Goal: Task Accomplishment & Management: Manage account settings

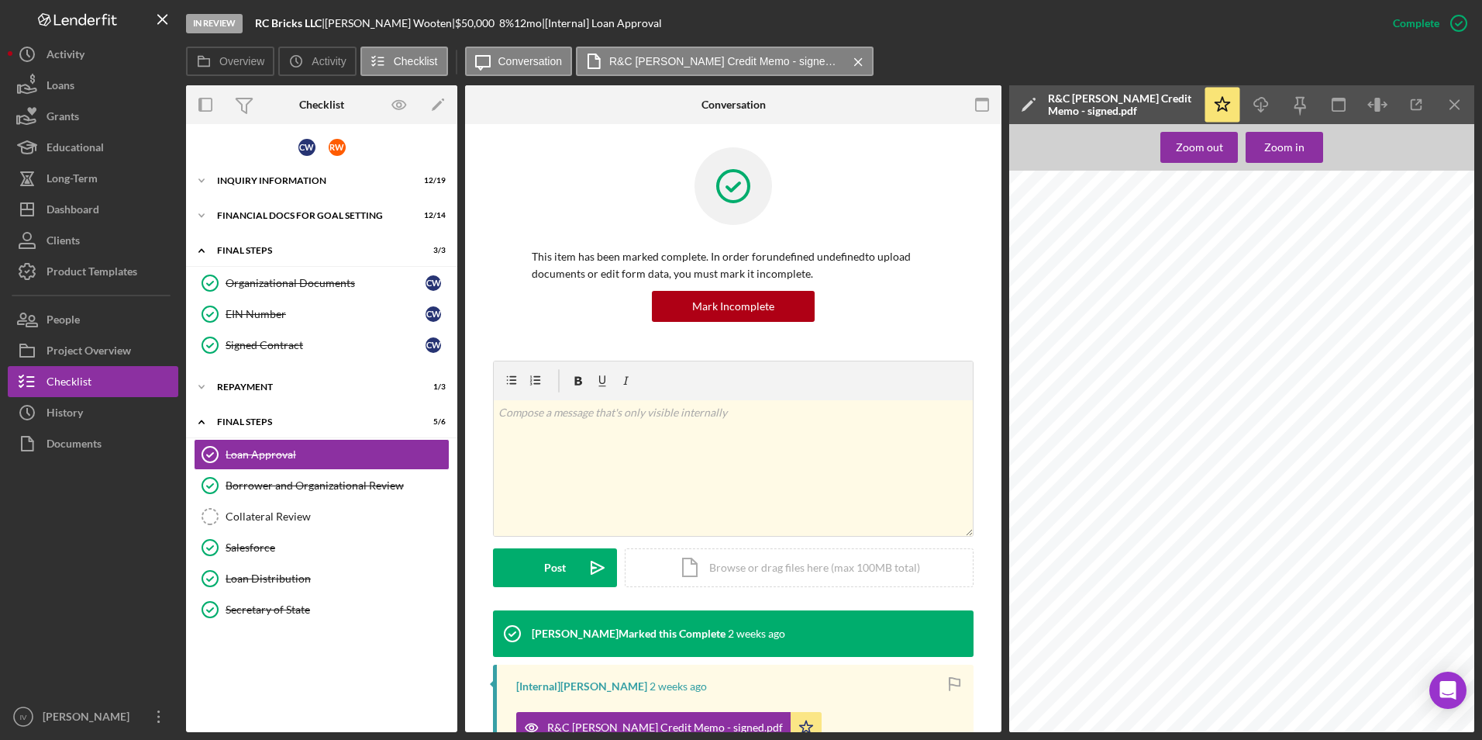
scroll to position [185, 0]
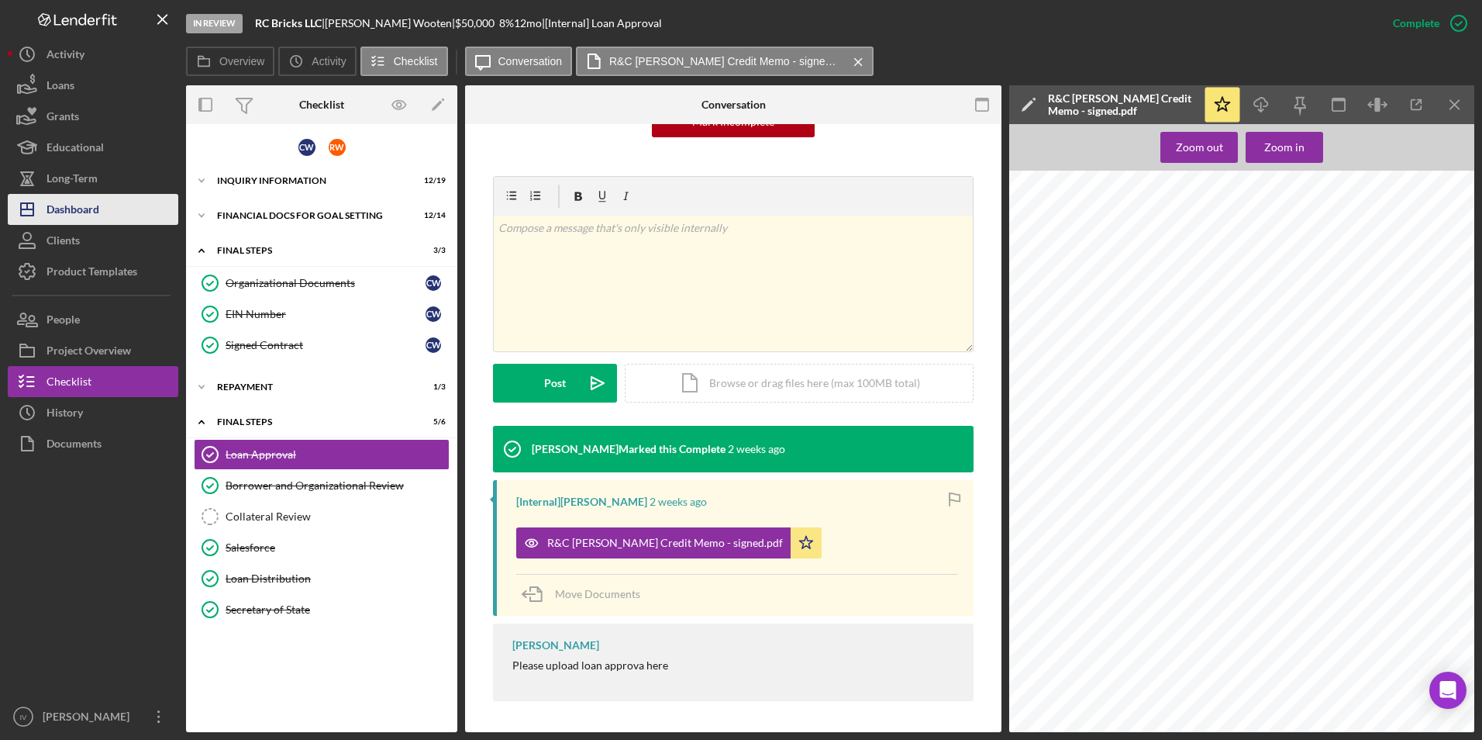
click at [133, 204] on button "Icon/Dashboard Dashboard" at bounding box center [93, 209] width 171 height 31
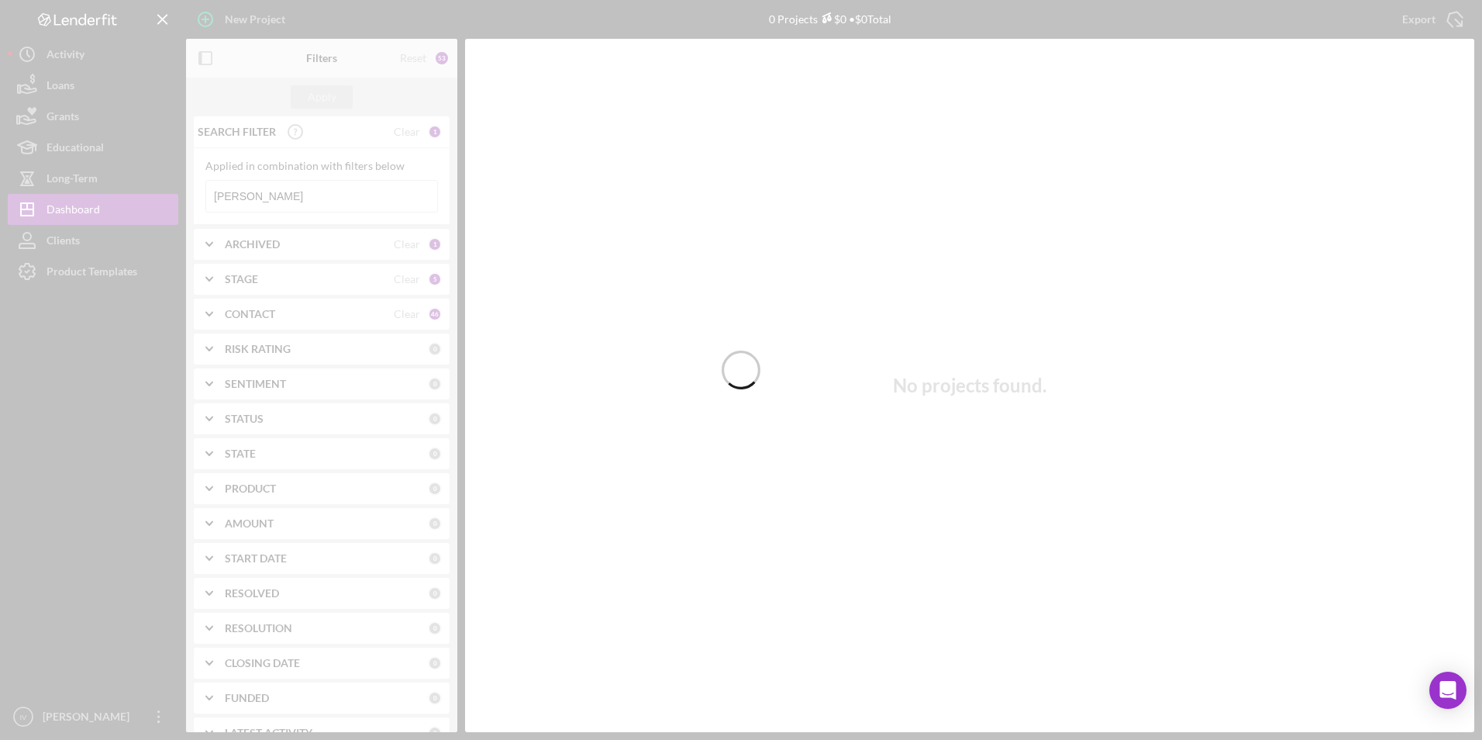
click at [330, 195] on div at bounding box center [741, 370] width 1482 height 740
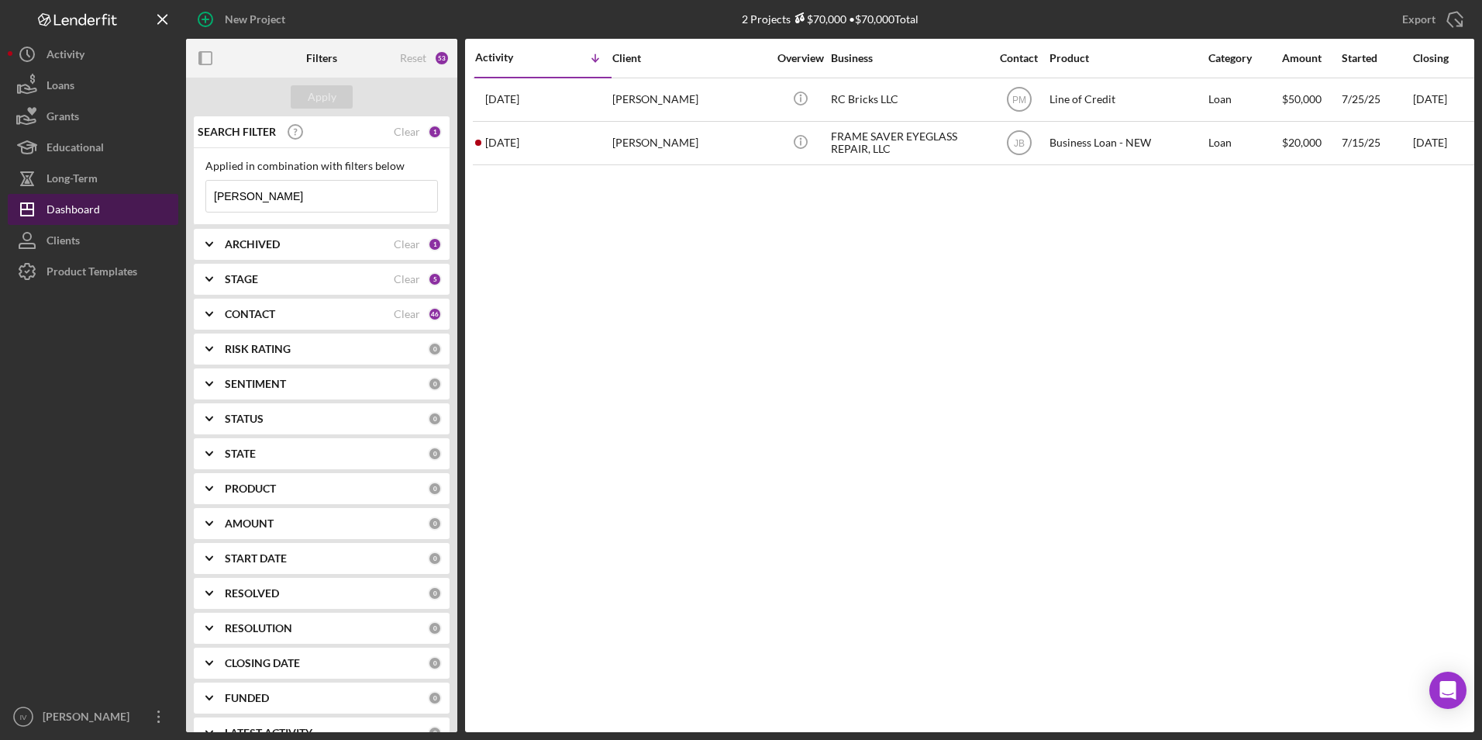
drag, startPoint x: 267, startPoint y: 199, endPoint x: 159, endPoint y: 196, distance: 107.8
click at [159, 196] on div "New Project 2 Projects $70,000 • $70,000 Total [PERSON_NAME] Export Icon/Export…" at bounding box center [741, 366] width 1467 height 732
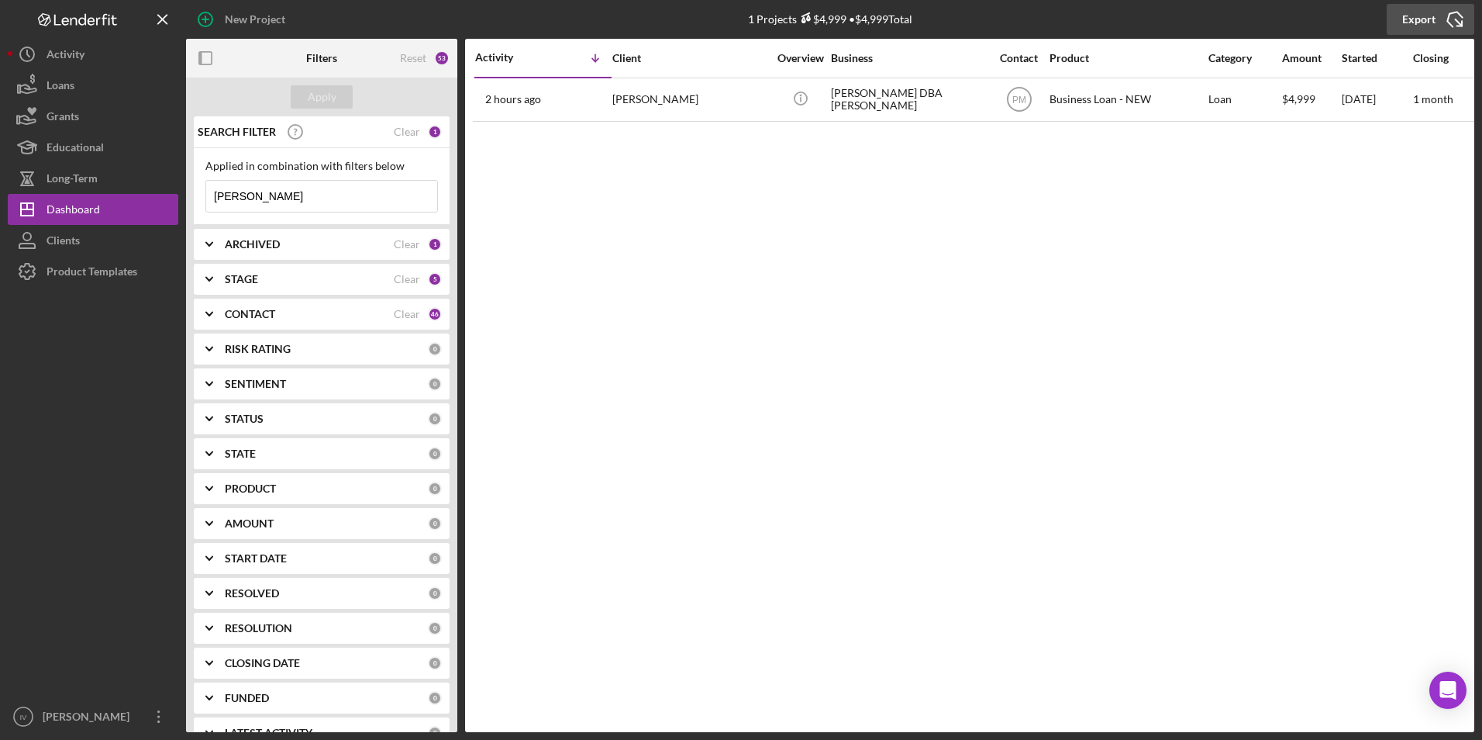
type input "[PERSON_NAME]"
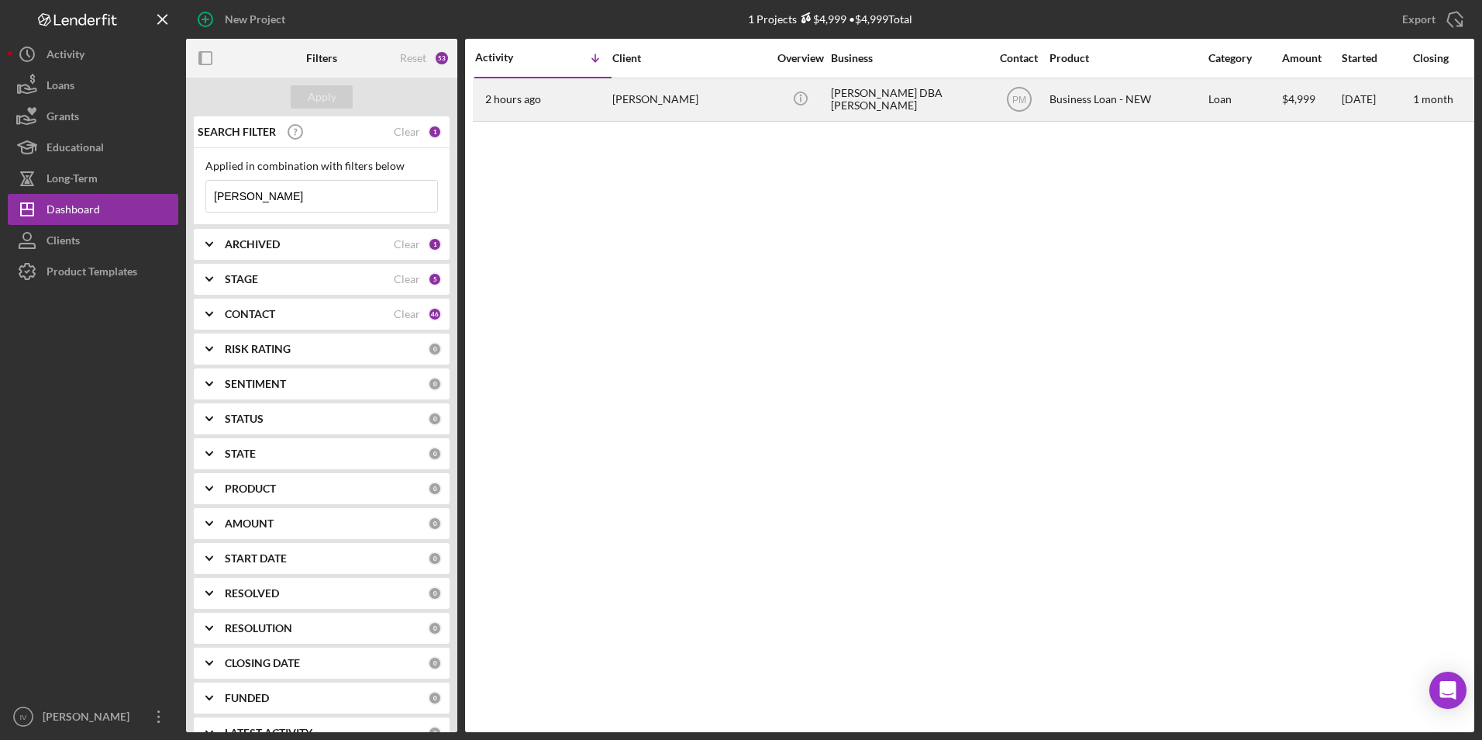
click at [670, 106] on div "[PERSON_NAME]" at bounding box center [689, 99] width 155 height 41
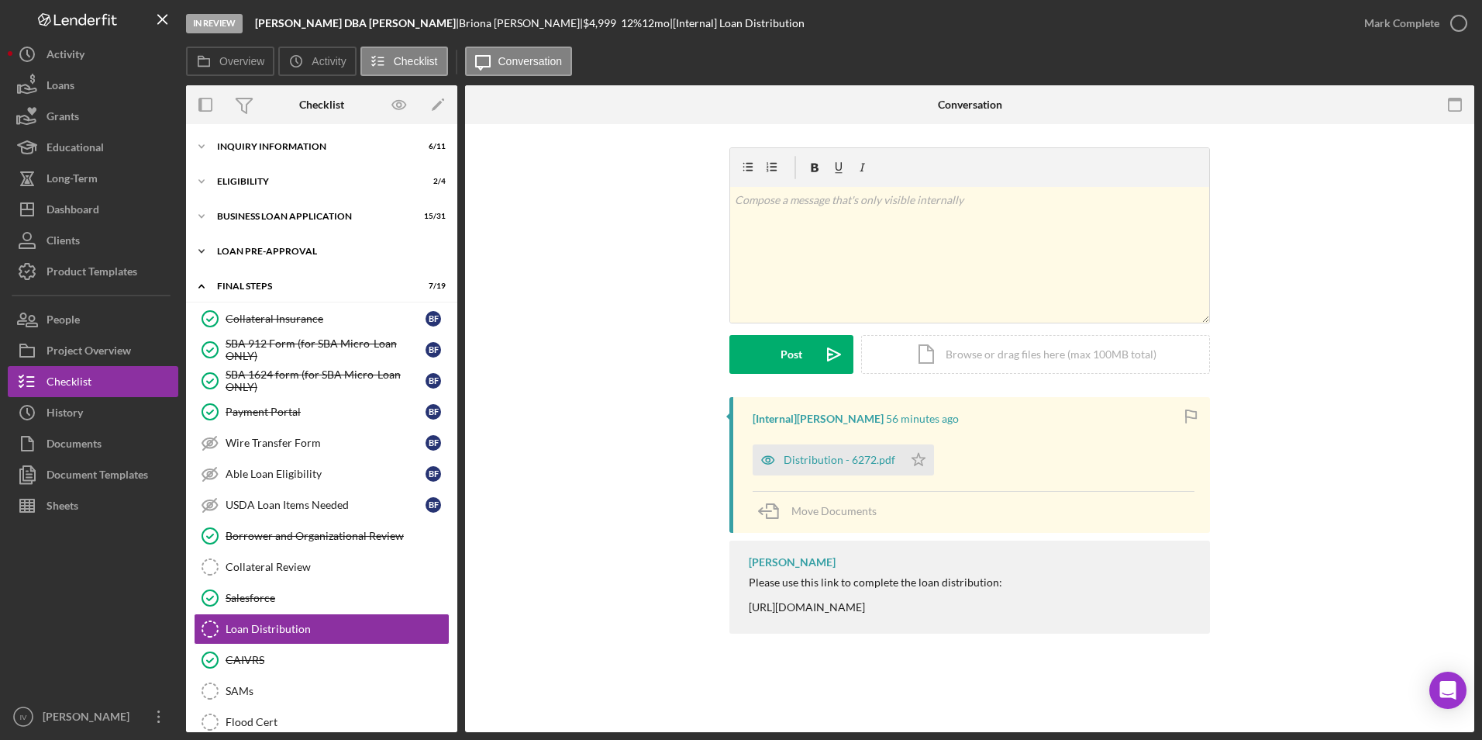
click at [285, 254] on div "LOAN PRE-APPROVAL" at bounding box center [327, 251] width 221 height 9
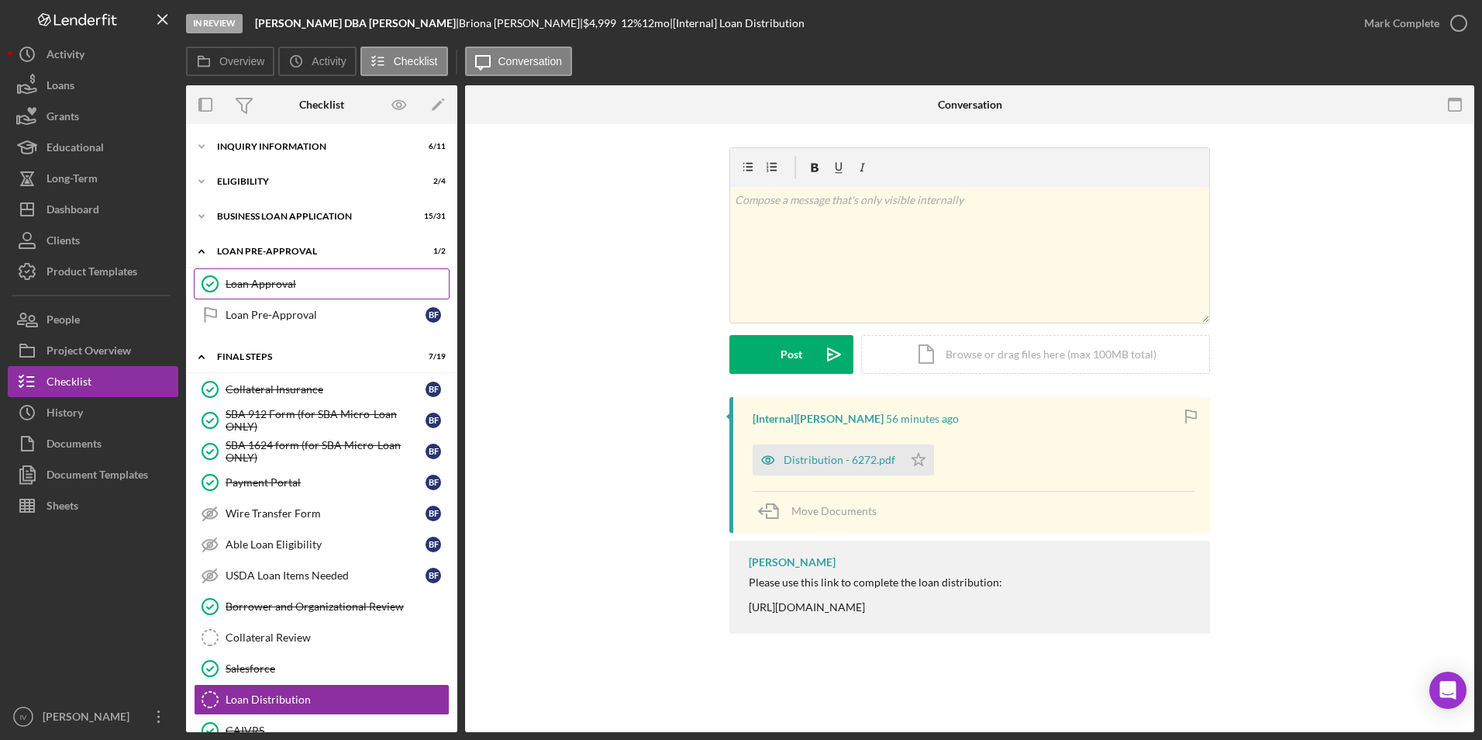
click at [271, 278] on div "Loan Approval" at bounding box center [337, 284] width 223 height 12
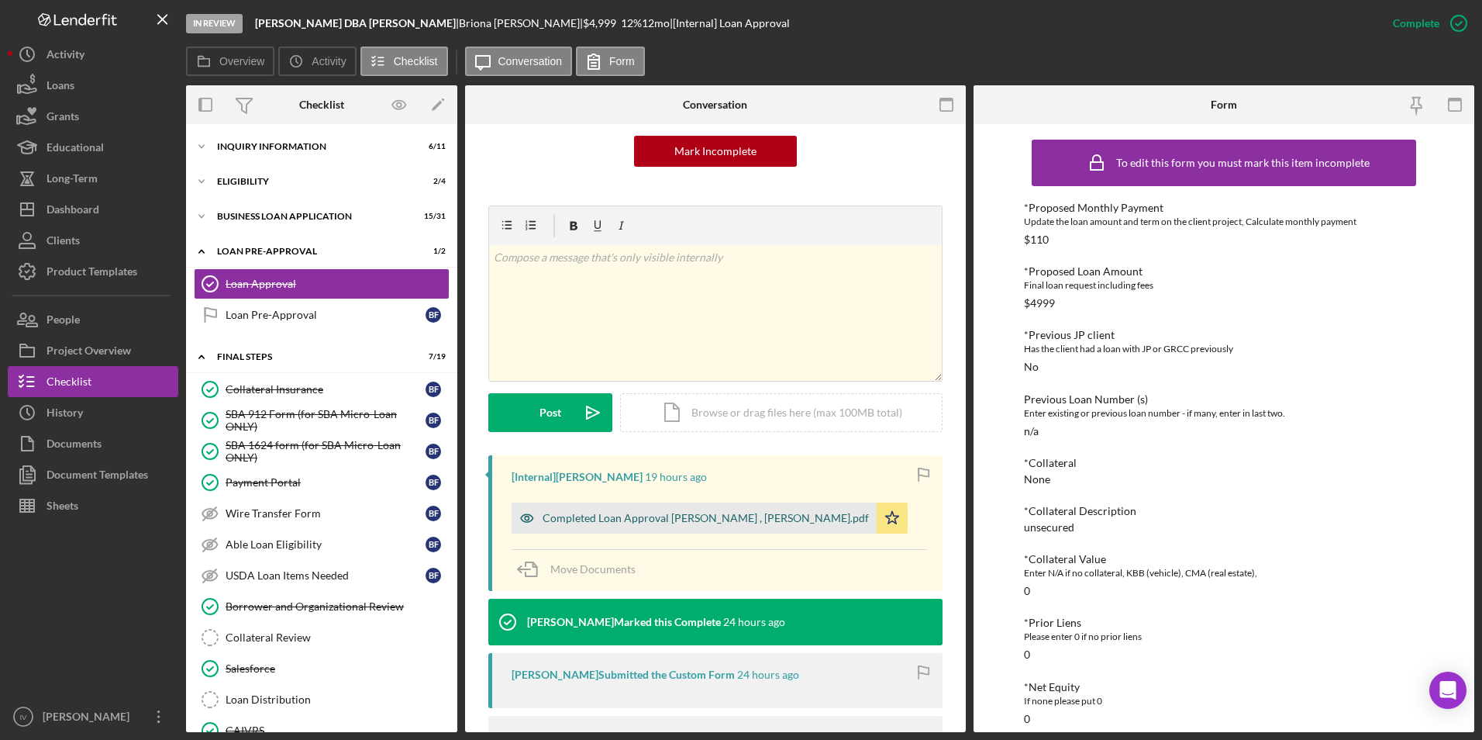
click at [665, 523] on div "Completed Loan Approval [PERSON_NAME] , [PERSON_NAME].pdf" at bounding box center [706, 518] width 326 height 12
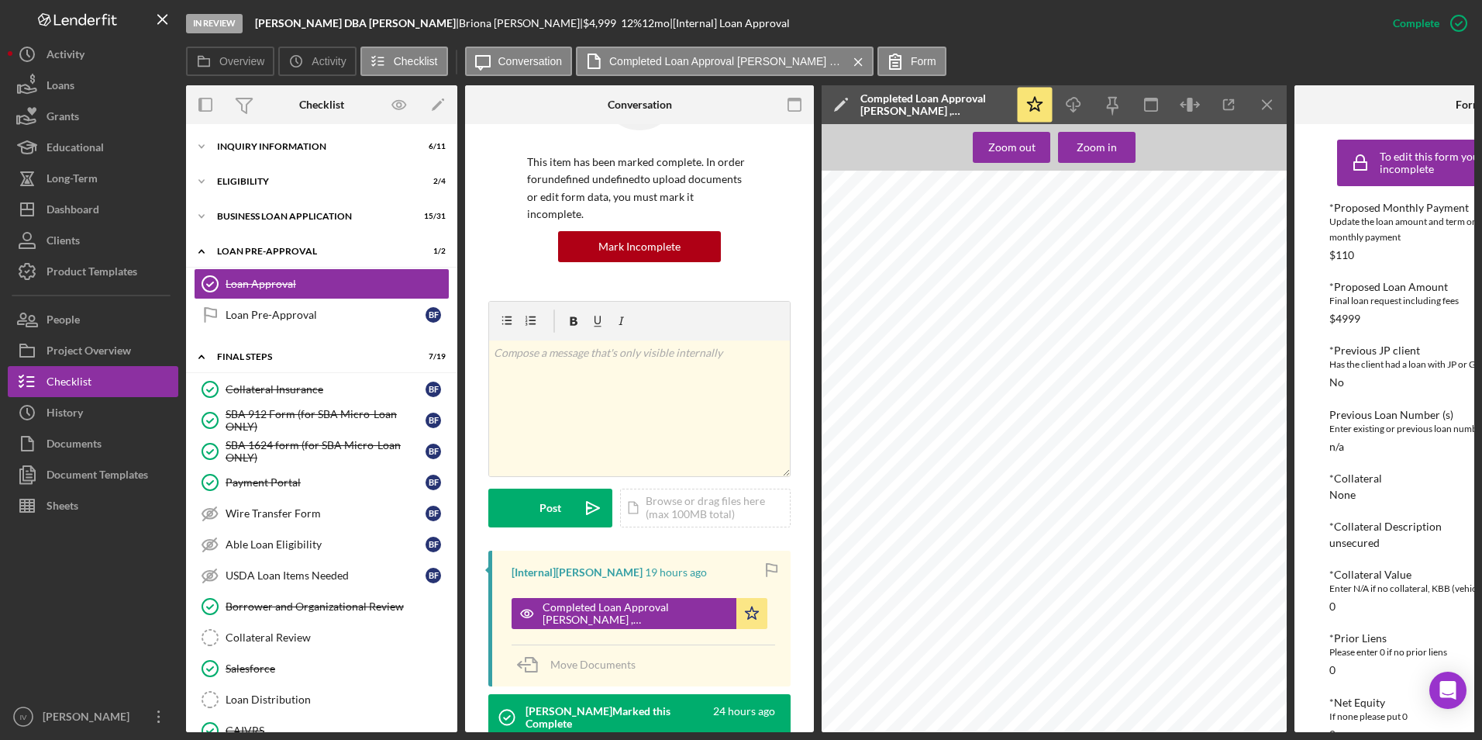
scroll to position [832, 0]
drag, startPoint x: 105, startPoint y: 214, endPoint x: 136, endPoint y: 234, distance: 37.0
click at [105, 214] on button "Icon/Dashboard Dashboard" at bounding box center [93, 209] width 171 height 31
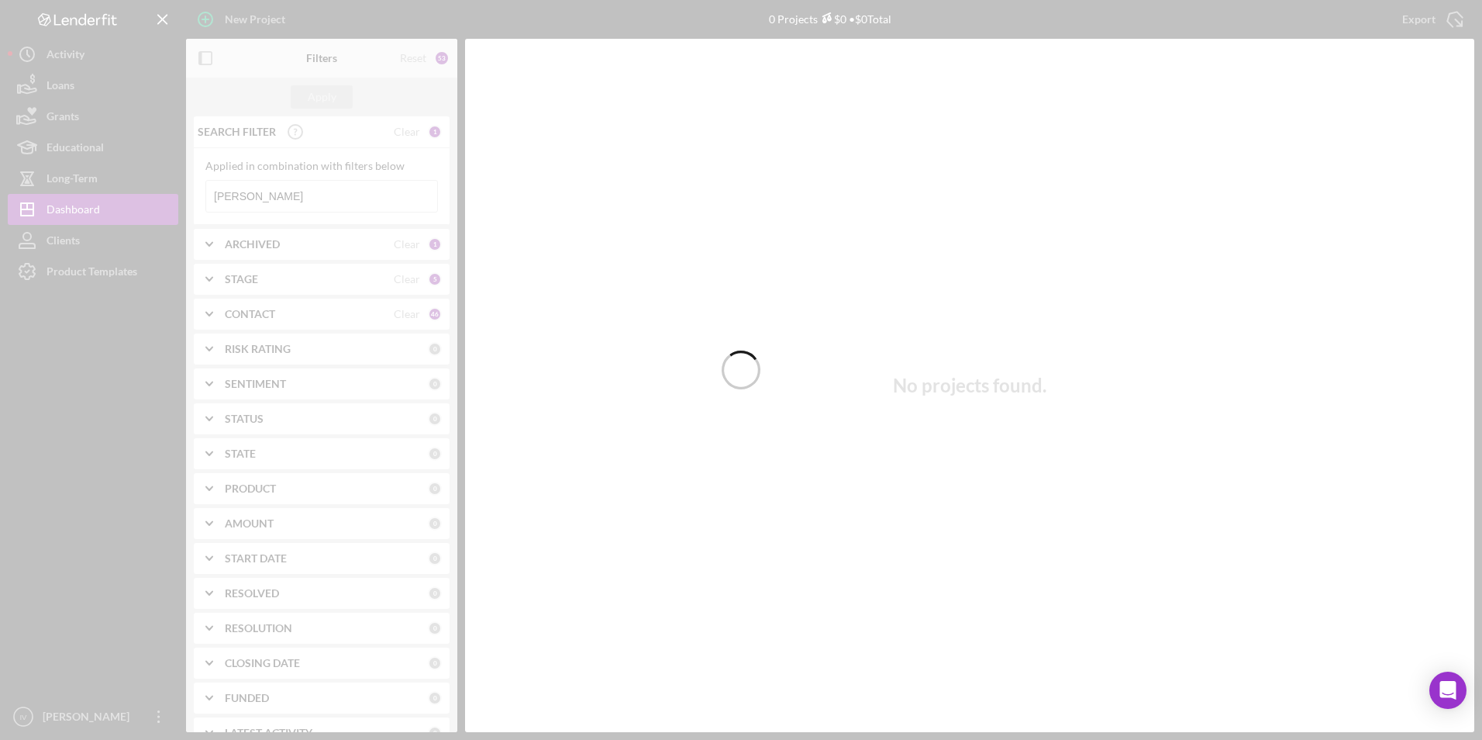
click at [344, 198] on div at bounding box center [741, 370] width 1482 height 740
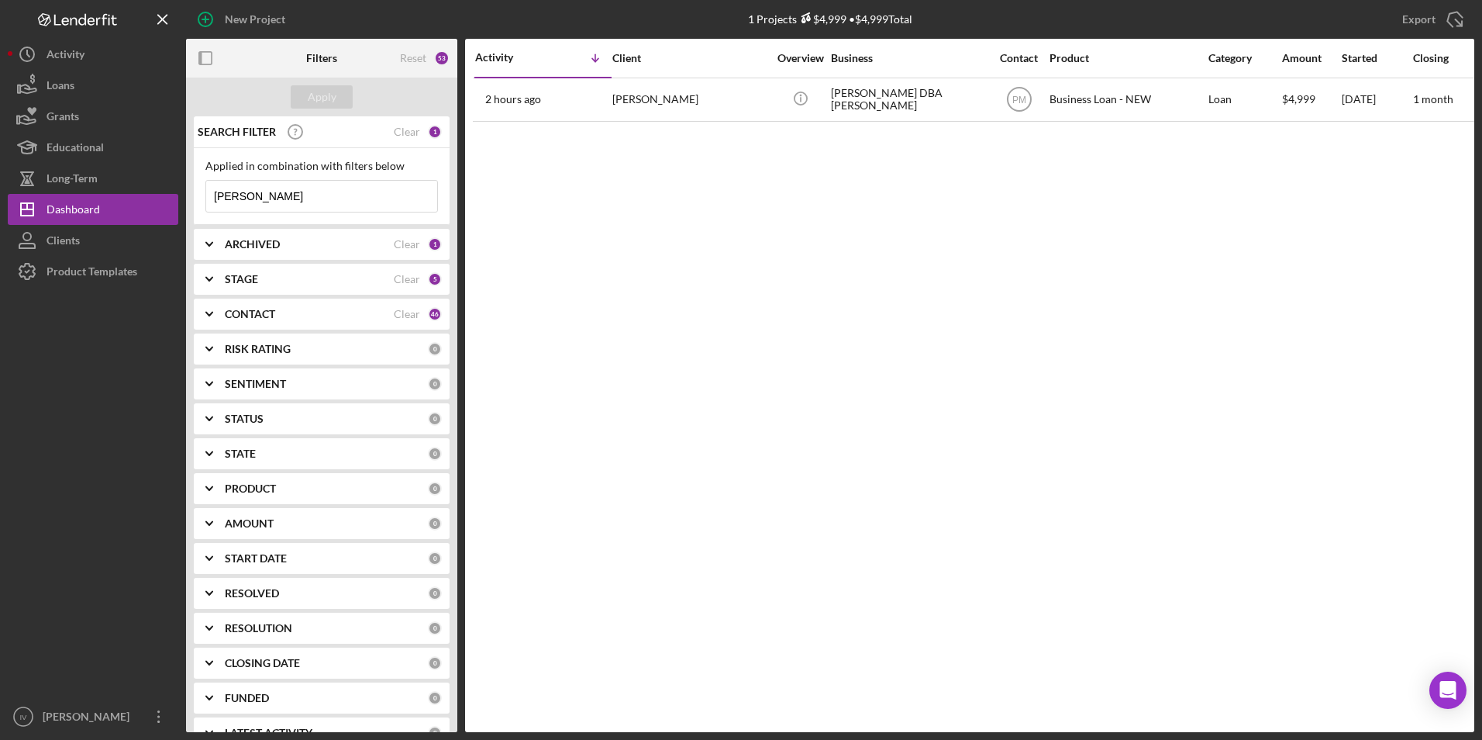
drag, startPoint x: 284, startPoint y: 208, endPoint x: 188, endPoint y: 202, distance: 95.6
click at [188, 202] on div "SEARCH FILTER Clear 1 Applied in combination with filters below [PERSON_NAME] I…" at bounding box center [321, 424] width 271 height 616
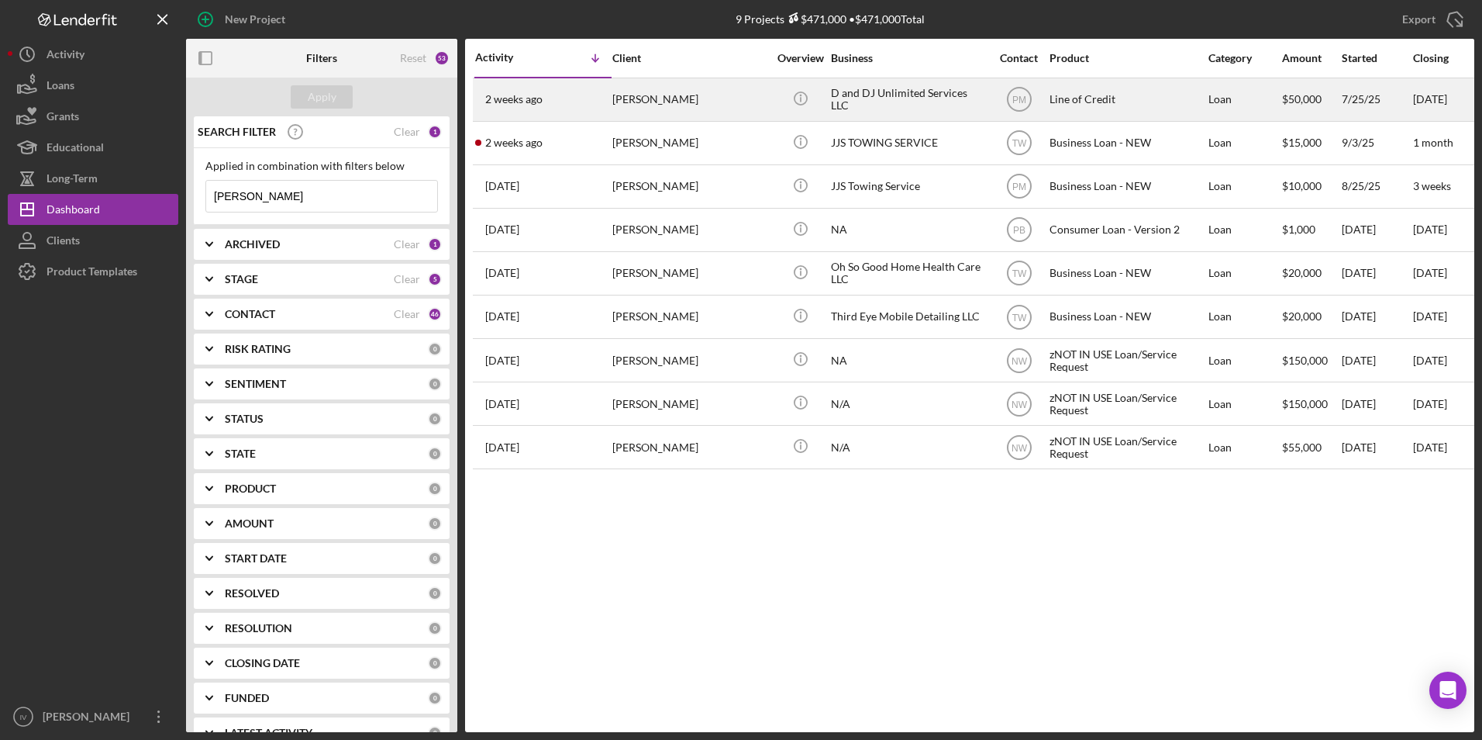
type input "[PERSON_NAME]"
click at [572, 91] on div "[DATE] [PERSON_NAME]" at bounding box center [543, 99] width 136 height 41
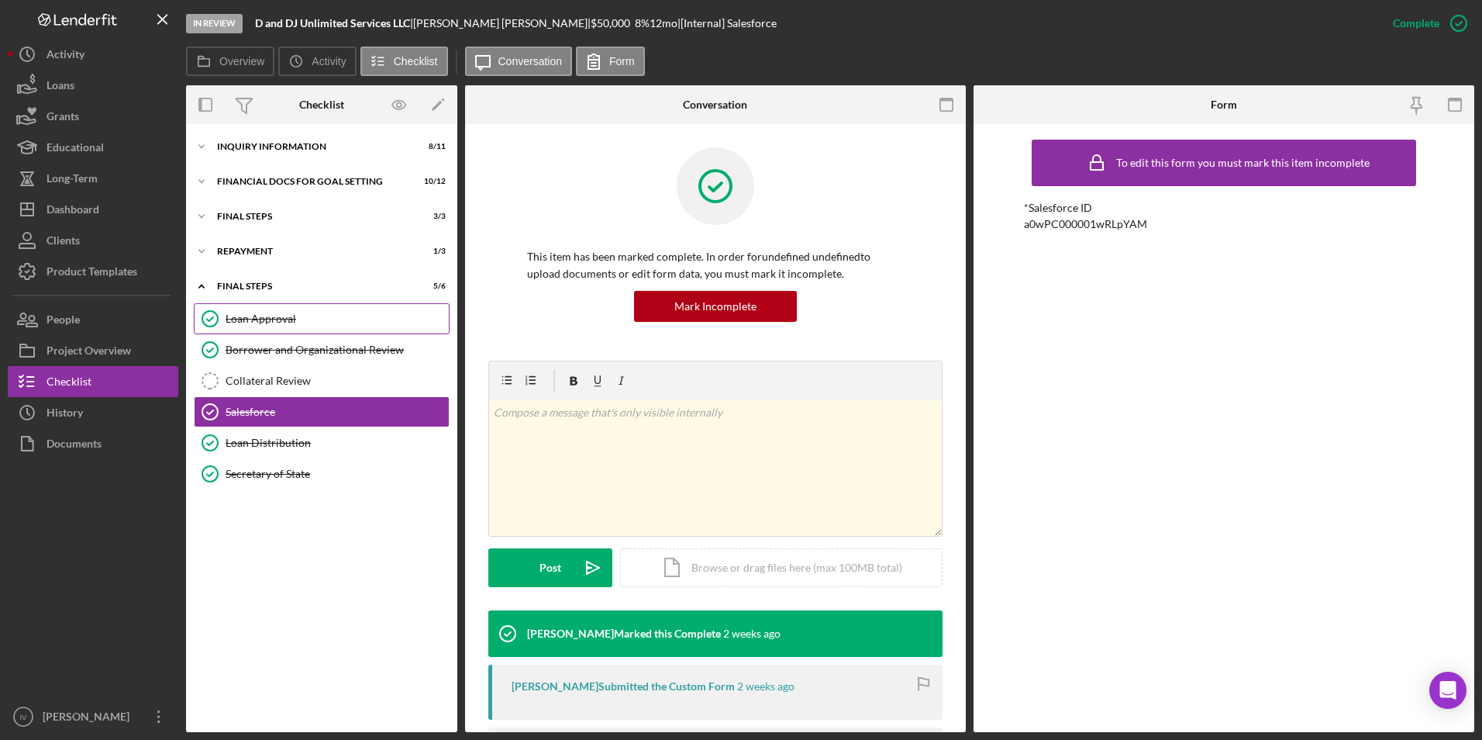
click at [291, 324] on div "Loan Approval" at bounding box center [337, 318] width 223 height 12
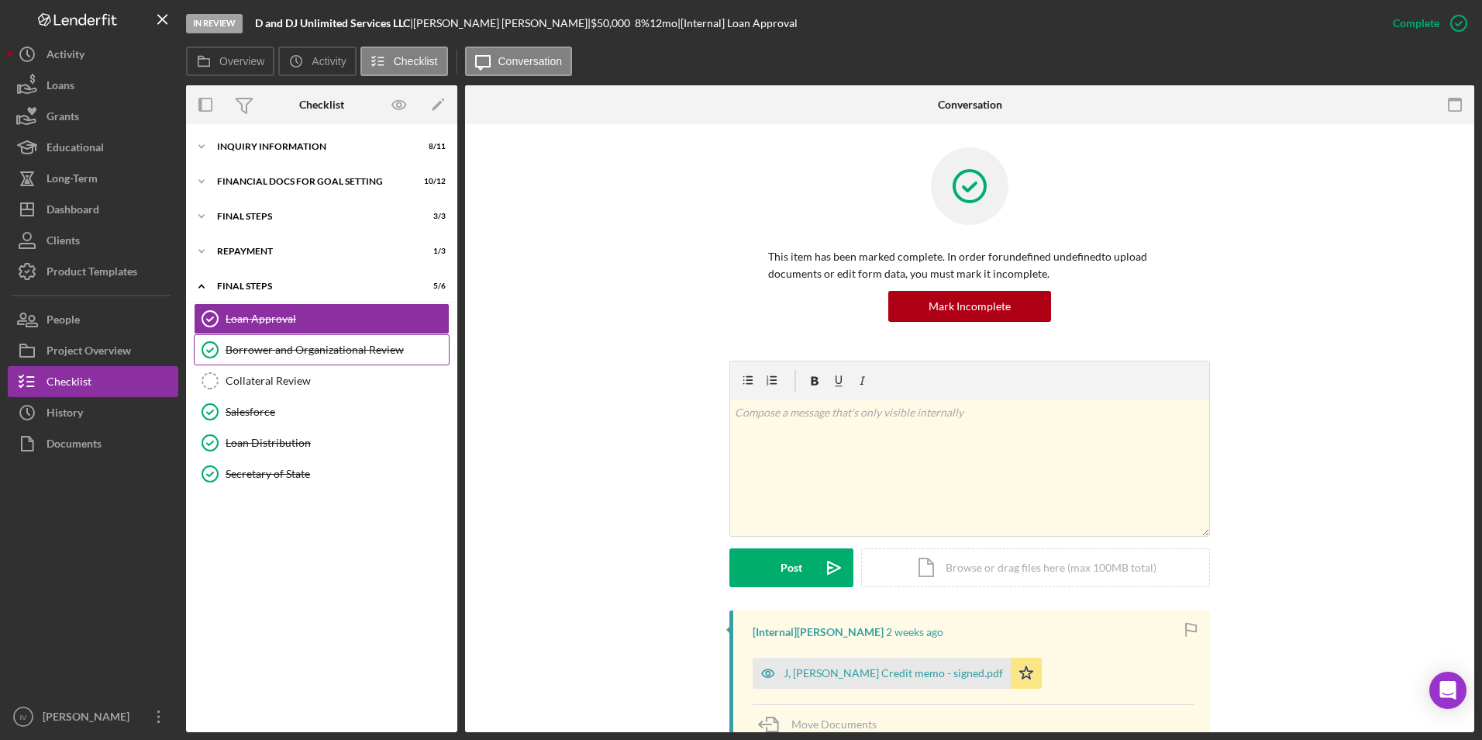
click at [284, 356] on div "Borrower and Organizational Review" at bounding box center [337, 349] width 223 height 12
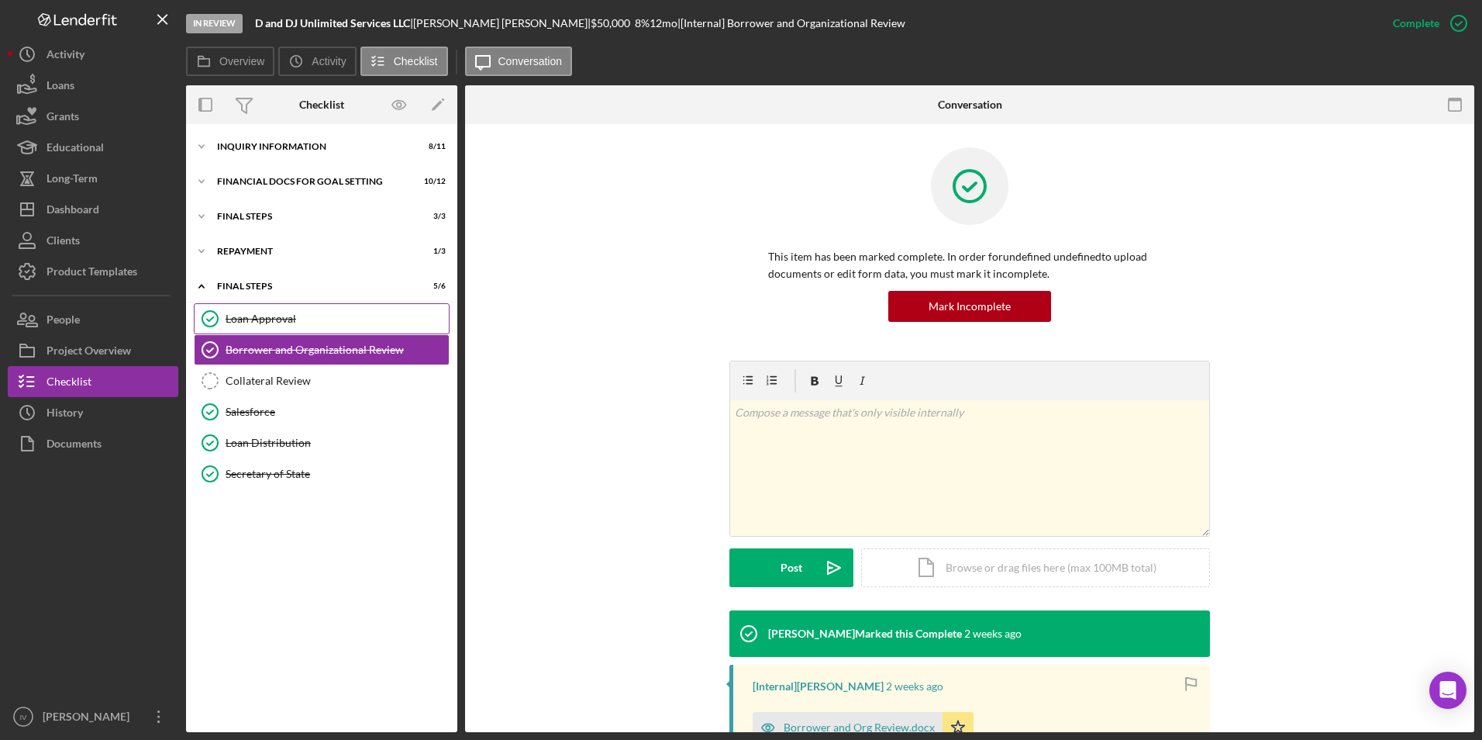
click at [295, 323] on div "Loan Approval" at bounding box center [337, 318] width 223 height 12
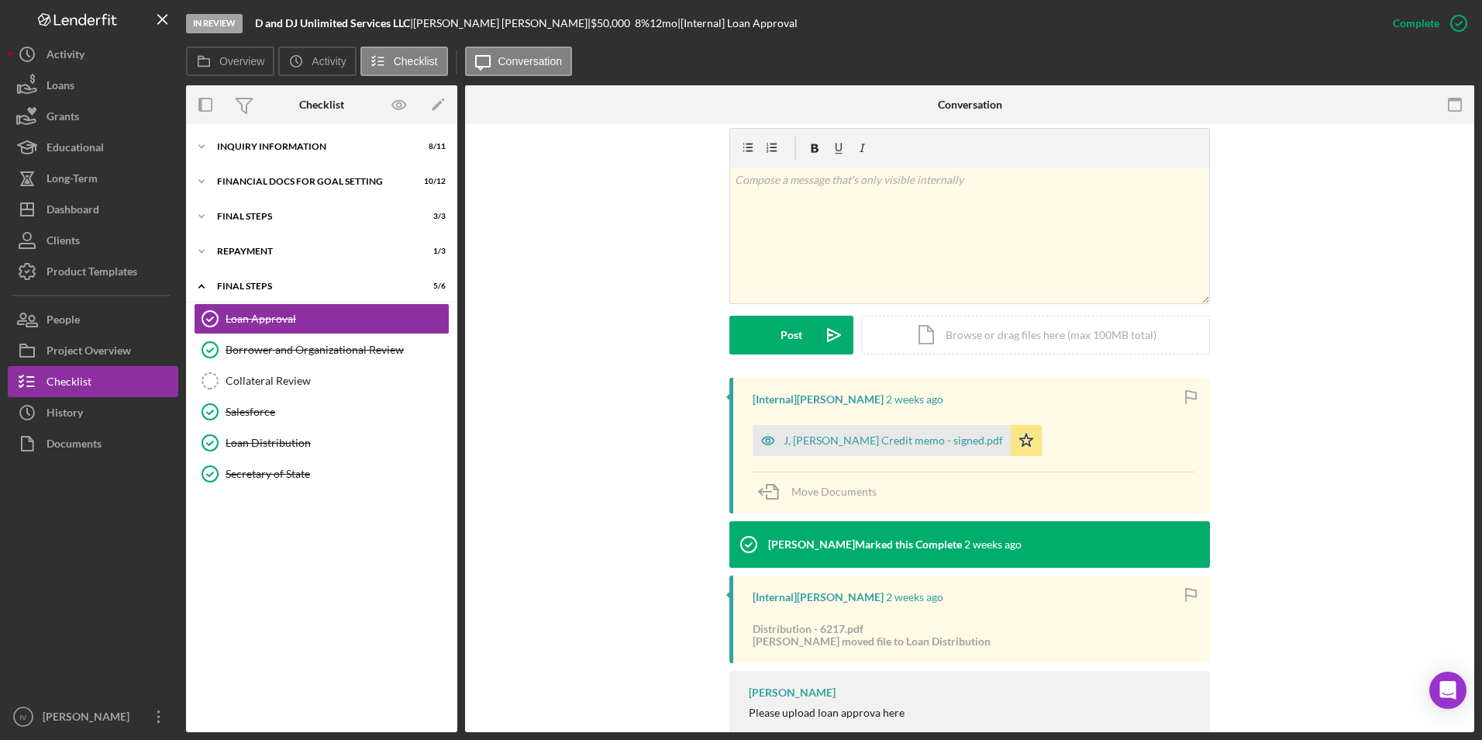
scroll to position [280, 0]
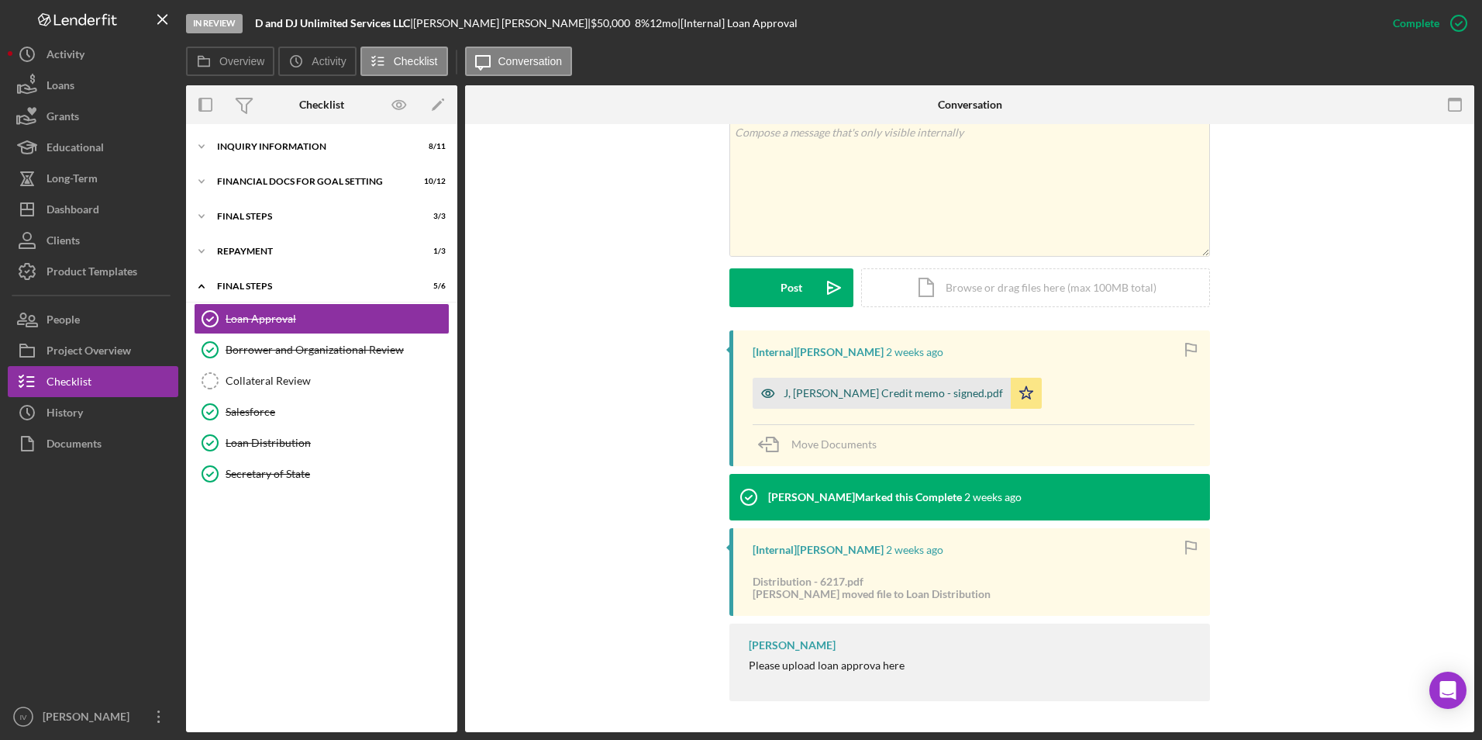
click at [880, 388] on div "J, [PERSON_NAME] Credit memo - signed.pdf" at bounding box center [893, 393] width 219 height 12
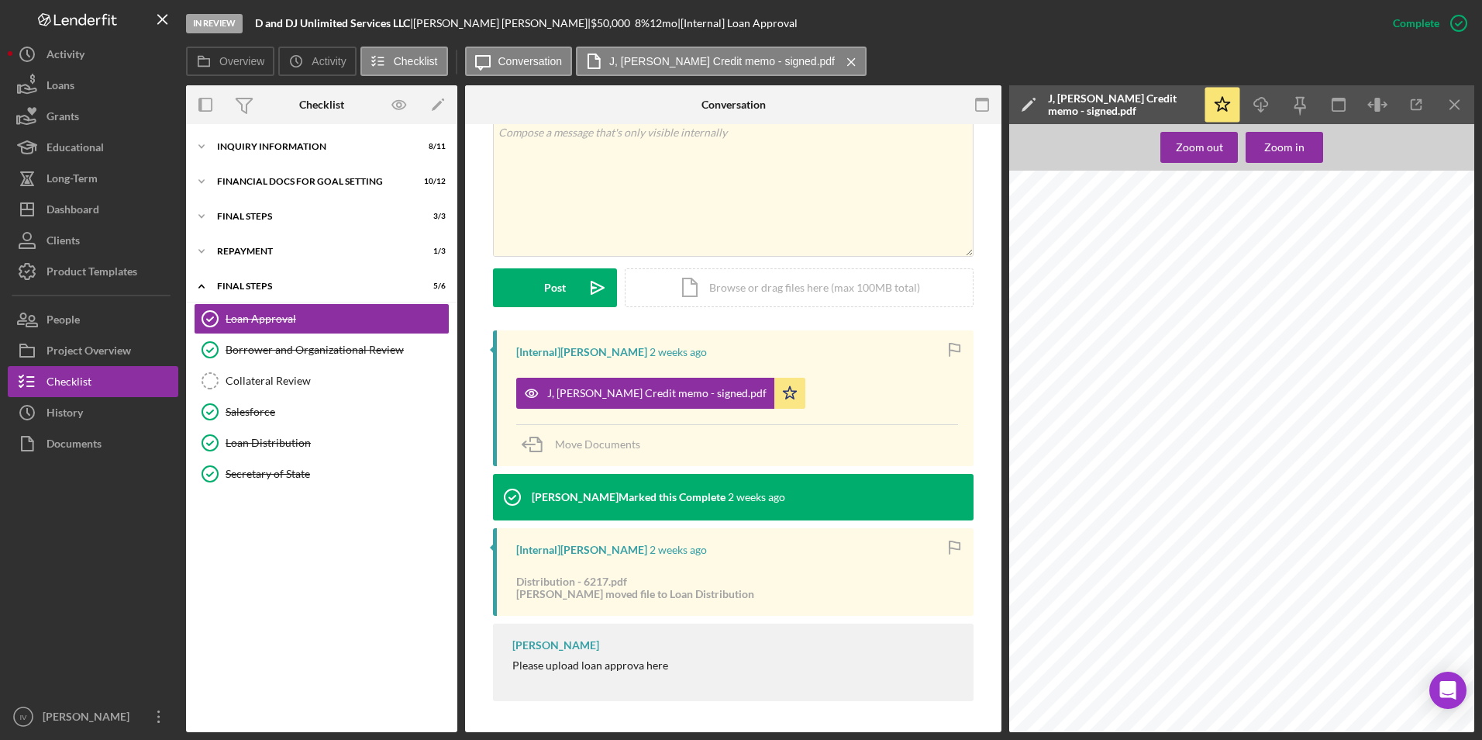
scroll to position [78, 0]
click at [83, 207] on div "Dashboard" at bounding box center [73, 211] width 53 height 35
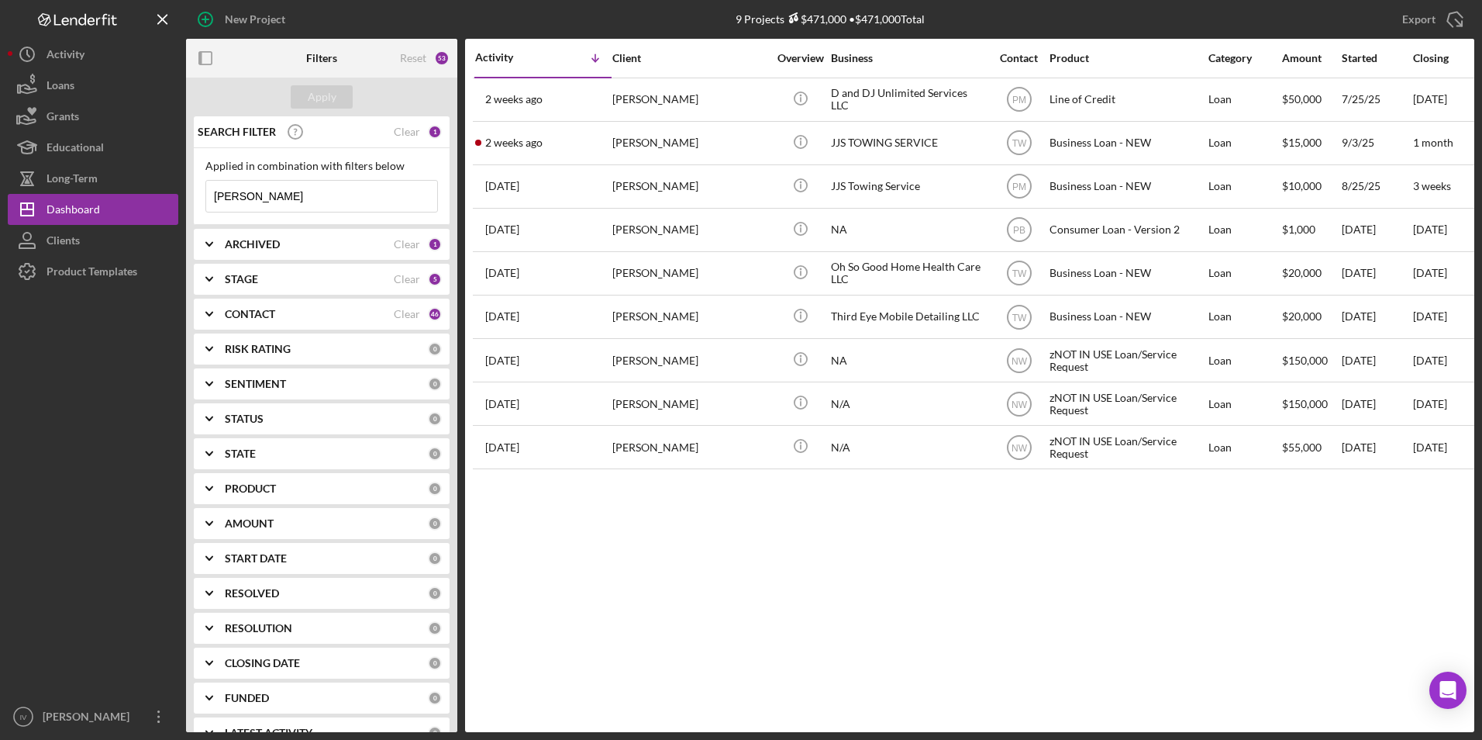
drag, startPoint x: 244, startPoint y: 199, endPoint x: 202, endPoint y: 204, distance: 42.1
click at [202, 204] on div "Applied in combination with filters below [PERSON_NAME] Icon/Menu Close" at bounding box center [322, 186] width 256 height 77
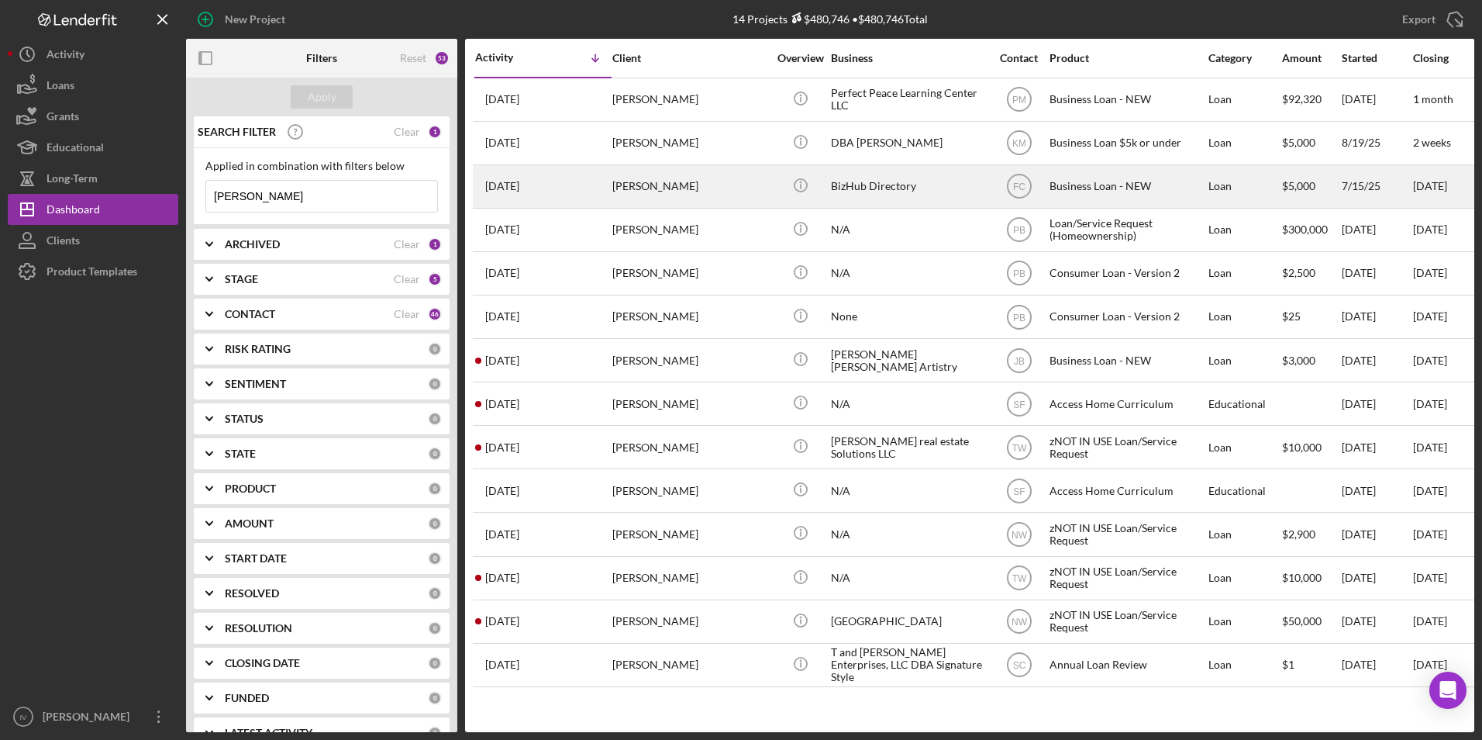
type input "[PERSON_NAME]"
click at [666, 192] on div "[PERSON_NAME]" at bounding box center [689, 186] width 155 height 41
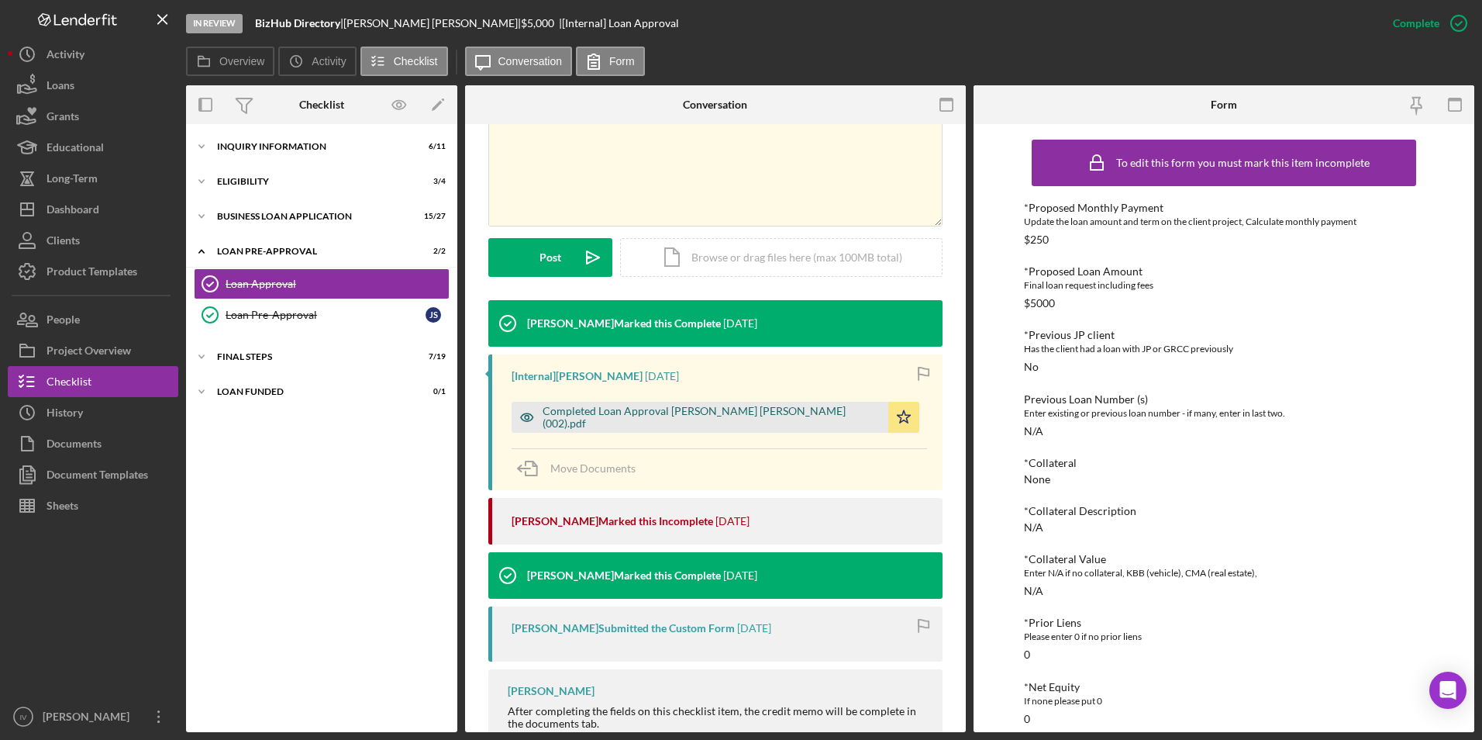
click at [657, 430] on div "Completed Loan Approval [PERSON_NAME] [PERSON_NAME] (002).pdf" at bounding box center [700, 417] width 377 height 31
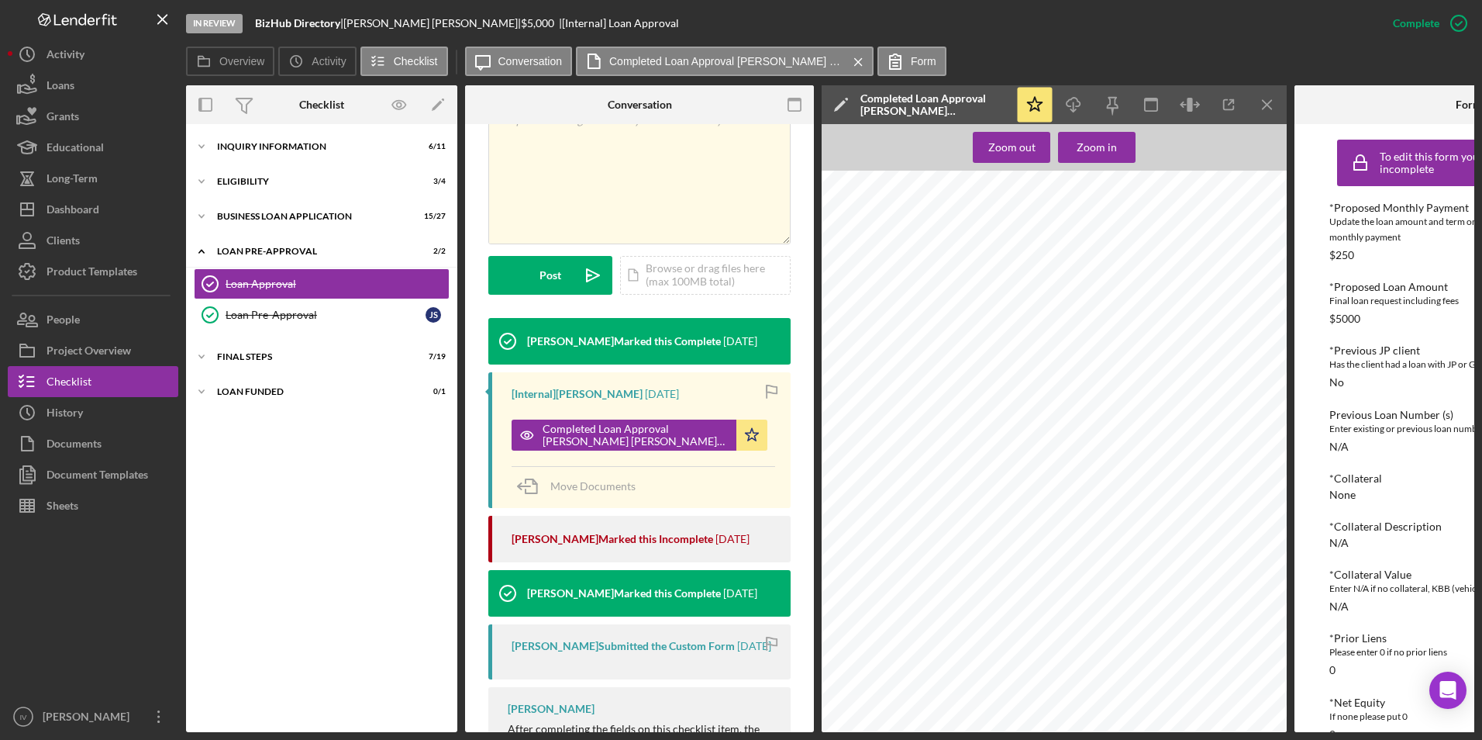
scroll to position [1473, 0]
click at [84, 216] on div "Dashboard" at bounding box center [73, 211] width 53 height 35
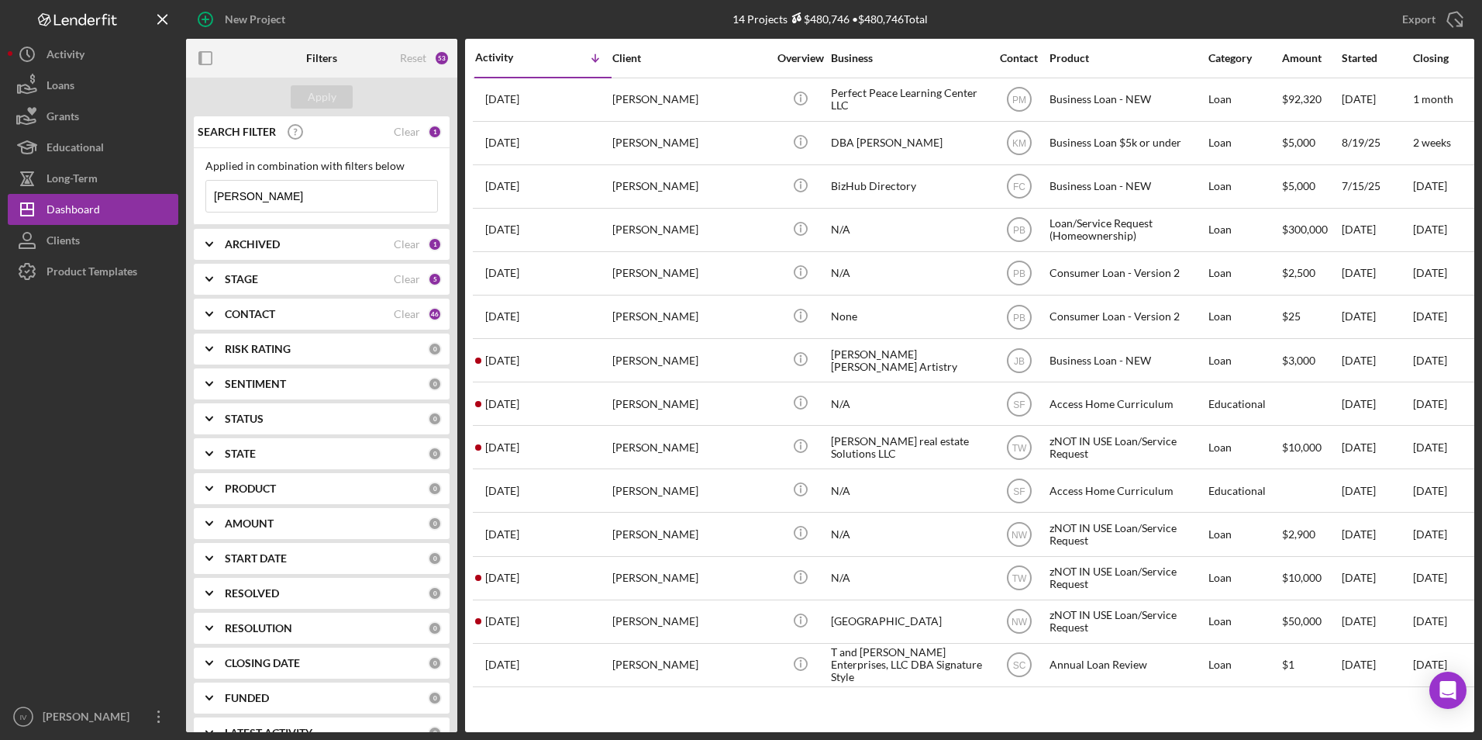
drag, startPoint x: 322, startPoint y: 200, endPoint x: 0, endPoint y: 170, distance: 323.2
click at [0, 170] on html "New Project 14 Projects $480,746 • $480,746 Total [PERSON_NAME] Export Icon/Exp…" at bounding box center [741, 370] width 1482 height 740
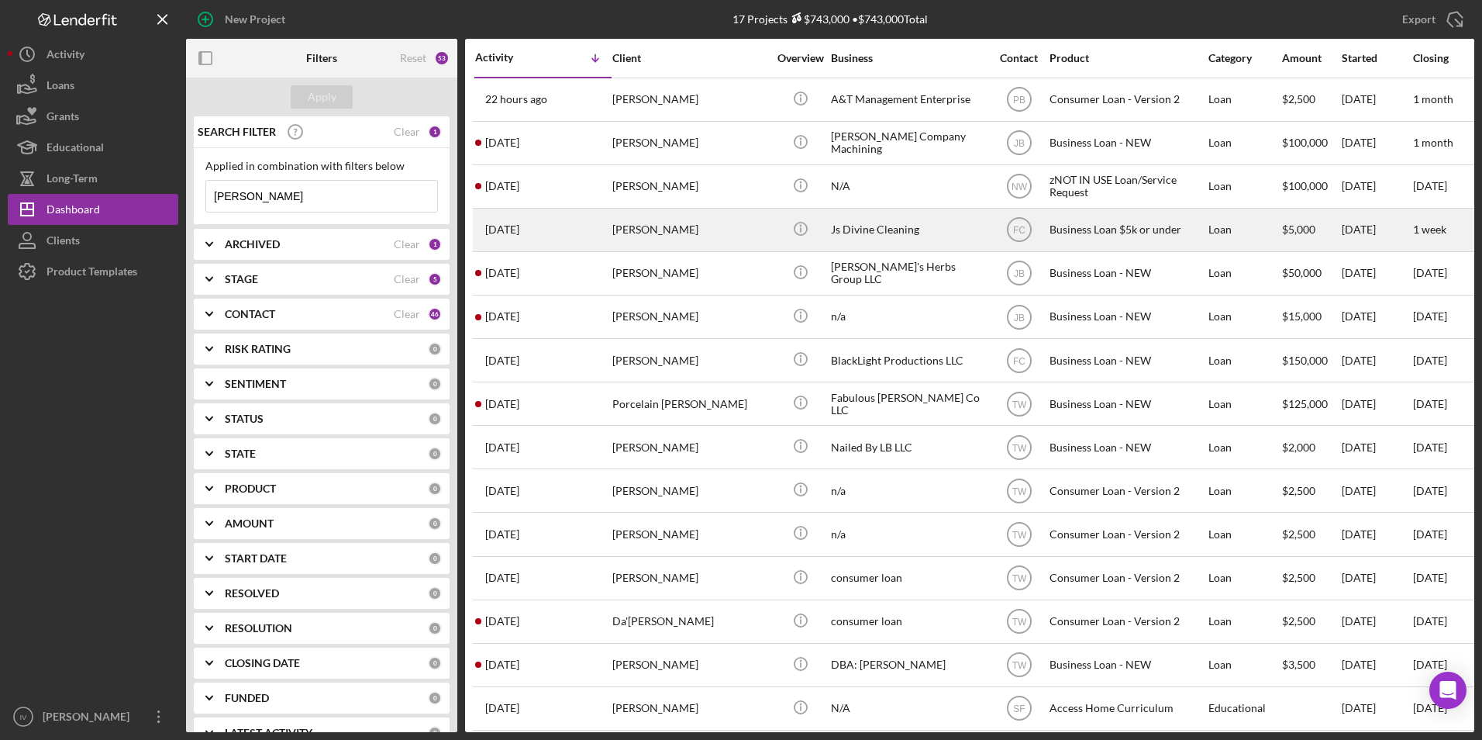
type input "[PERSON_NAME]"
click at [675, 232] on div "[PERSON_NAME]" at bounding box center [689, 229] width 155 height 41
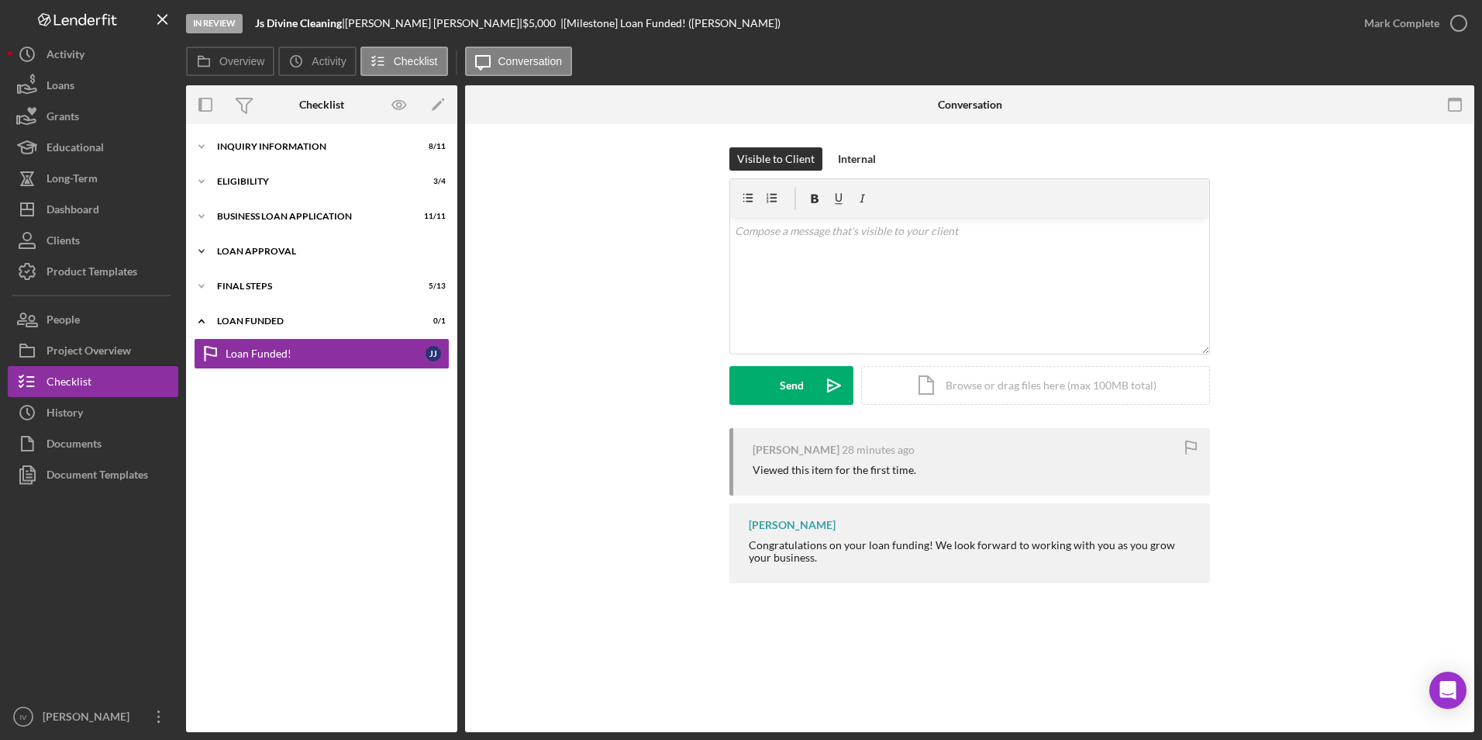
click at [257, 251] on div "Loan Approval" at bounding box center [327, 251] width 221 height 9
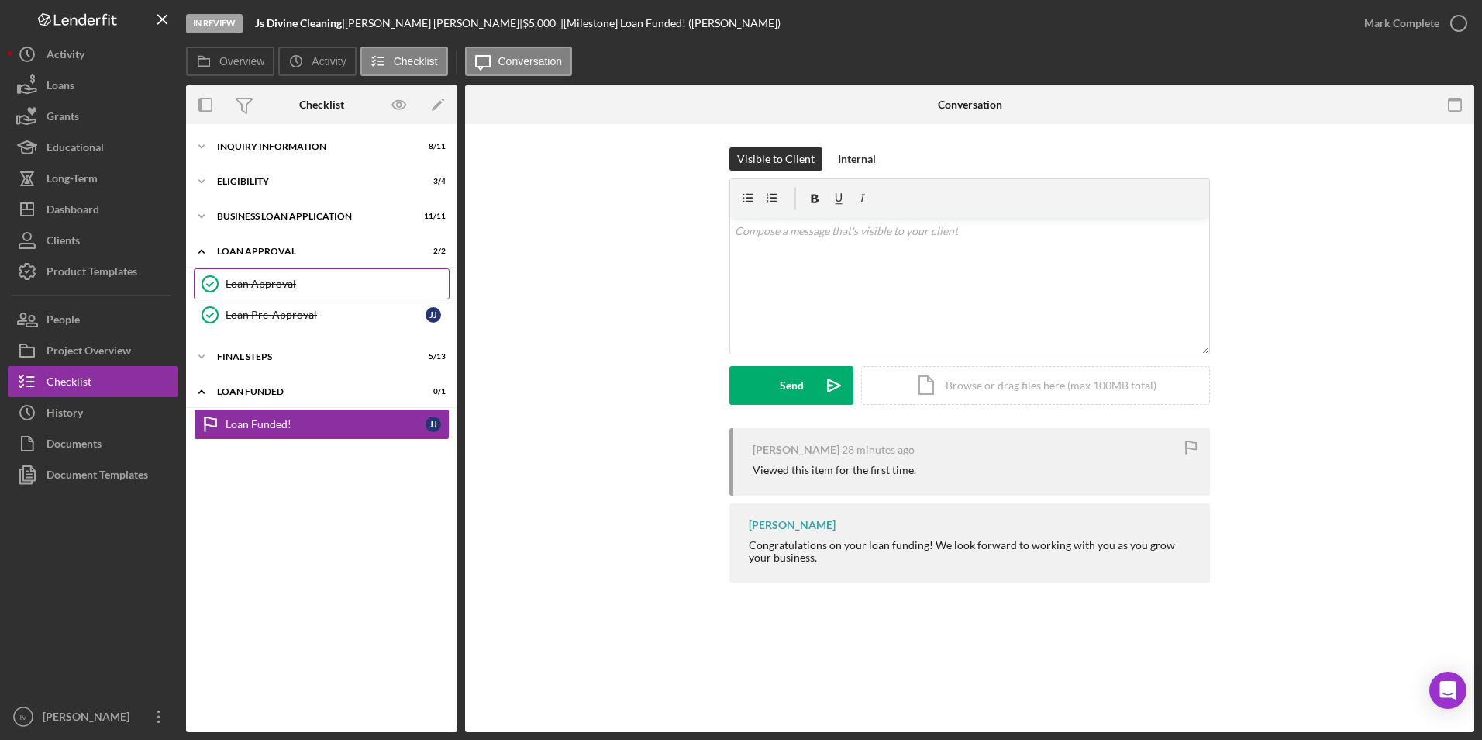
click at [254, 276] on link "Loan Approval Loan Approval" at bounding box center [322, 283] width 256 height 31
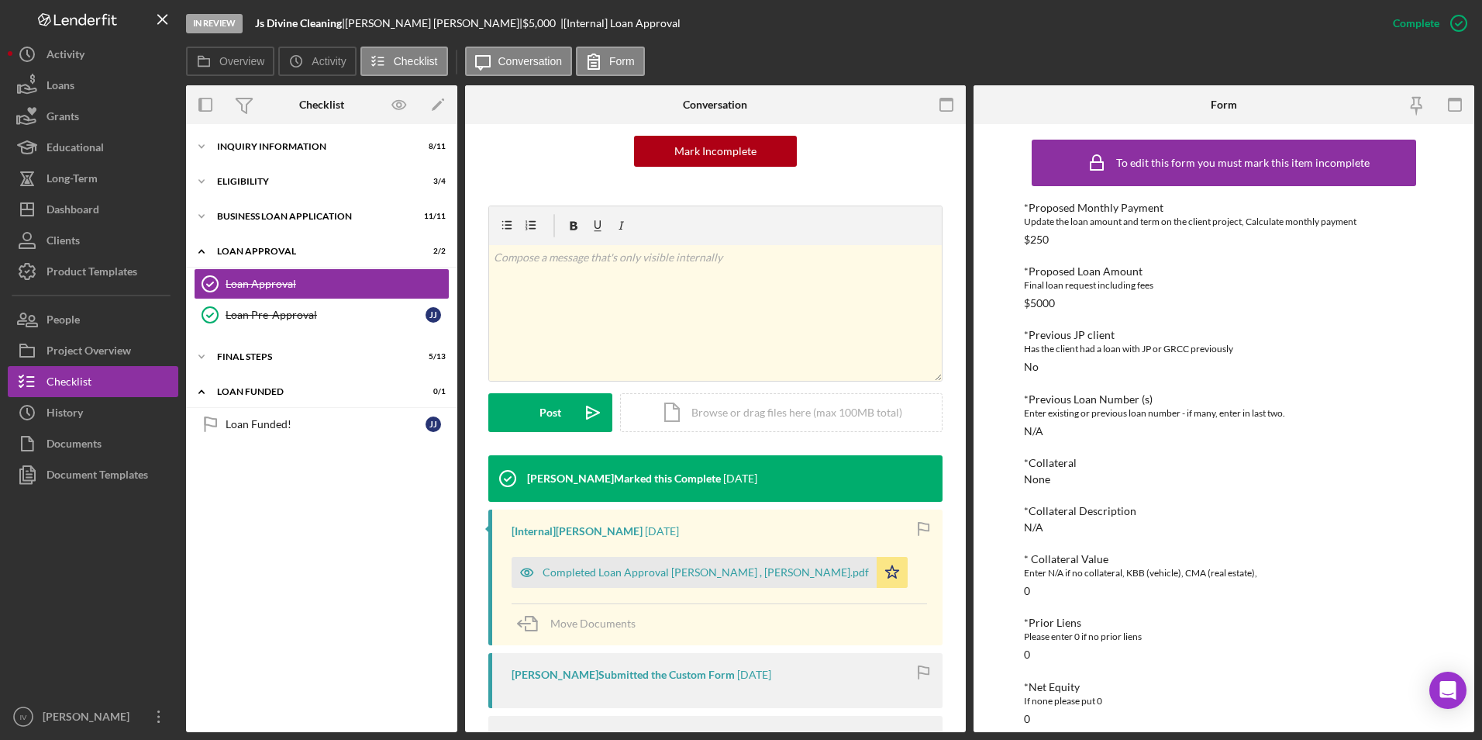
scroll to position [233, 0]
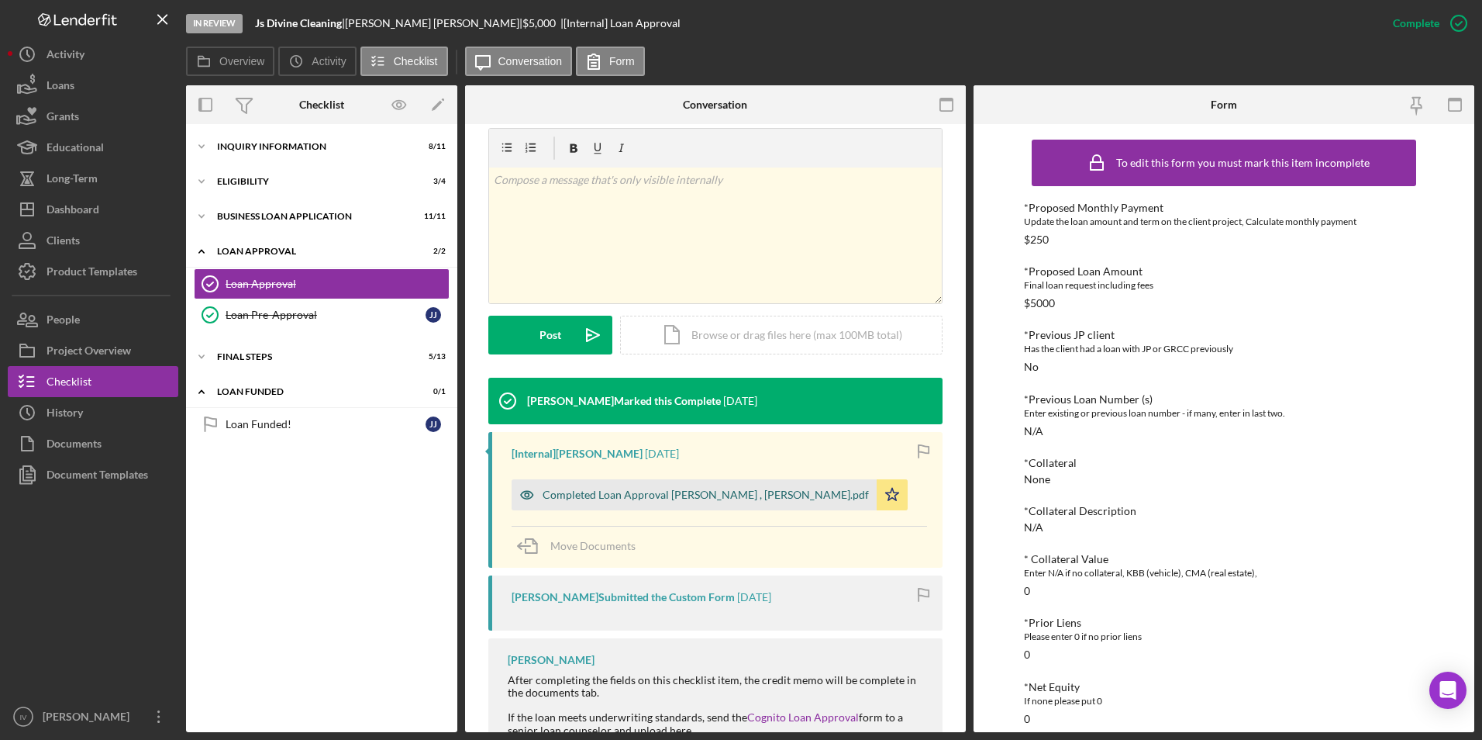
click at [632, 501] on div "Completed Loan Approval [PERSON_NAME] , [PERSON_NAME].pdf" at bounding box center [694, 494] width 365 height 31
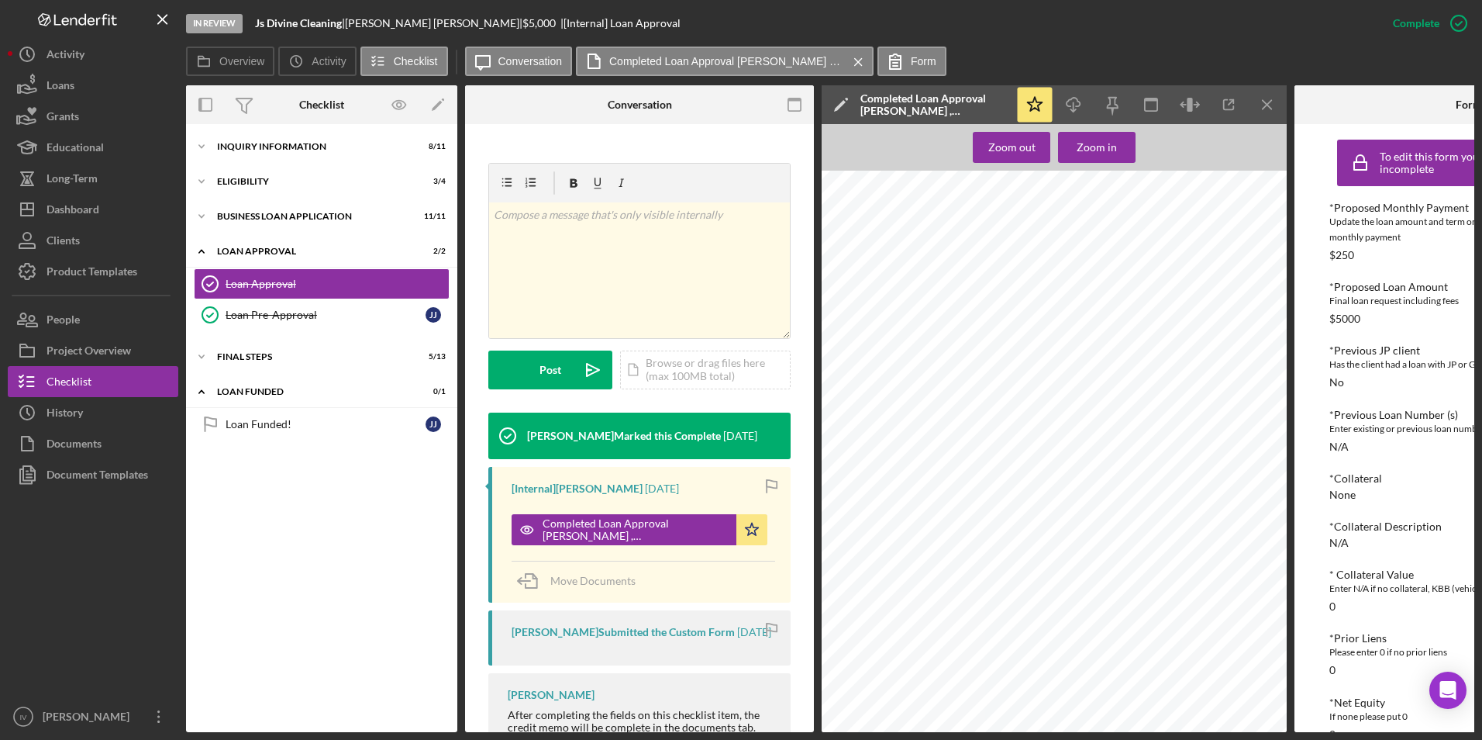
scroll to position [1297, 0]
click at [76, 216] on div "Dashboard" at bounding box center [73, 211] width 53 height 35
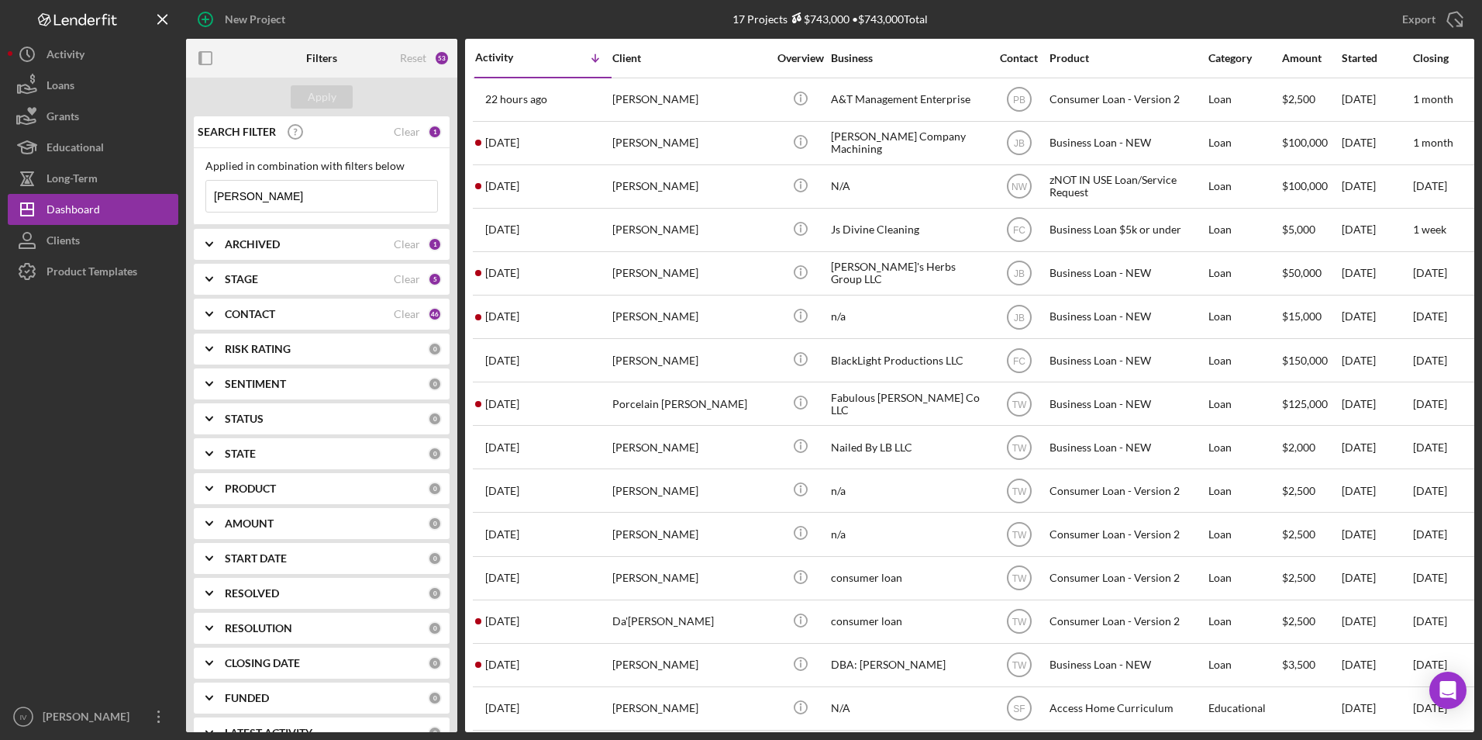
drag, startPoint x: 238, startPoint y: 205, endPoint x: 198, endPoint y: 205, distance: 39.5
click at [198, 205] on div "Applied in combination with filters below [PERSON_NAME] Icon/Menu Close" at bounding box center [322, 186] width 256 height 77
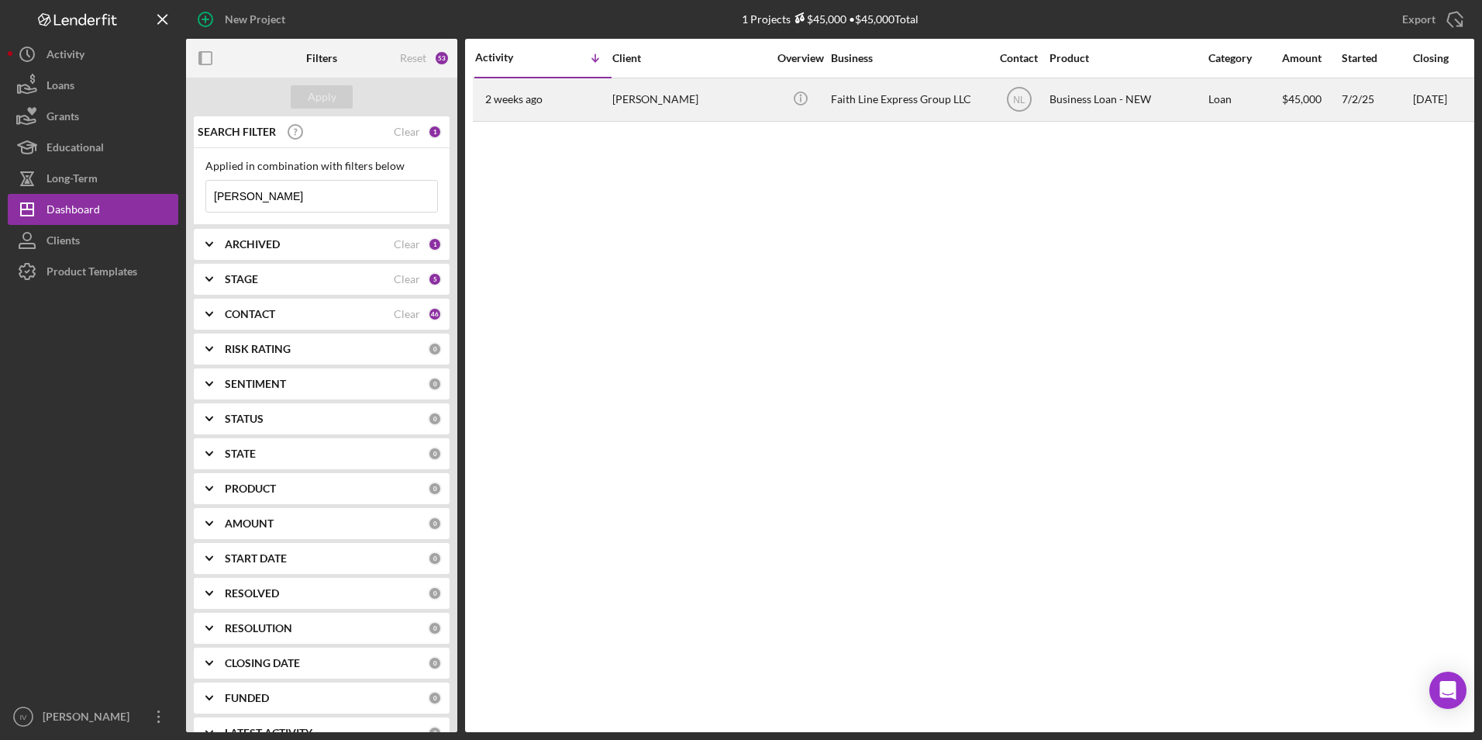
type input "[PERSON_NAME]"
click at [667, 105] on div "[PERSON_NAME]" at bounding box center [689, 99] width 155 height 41
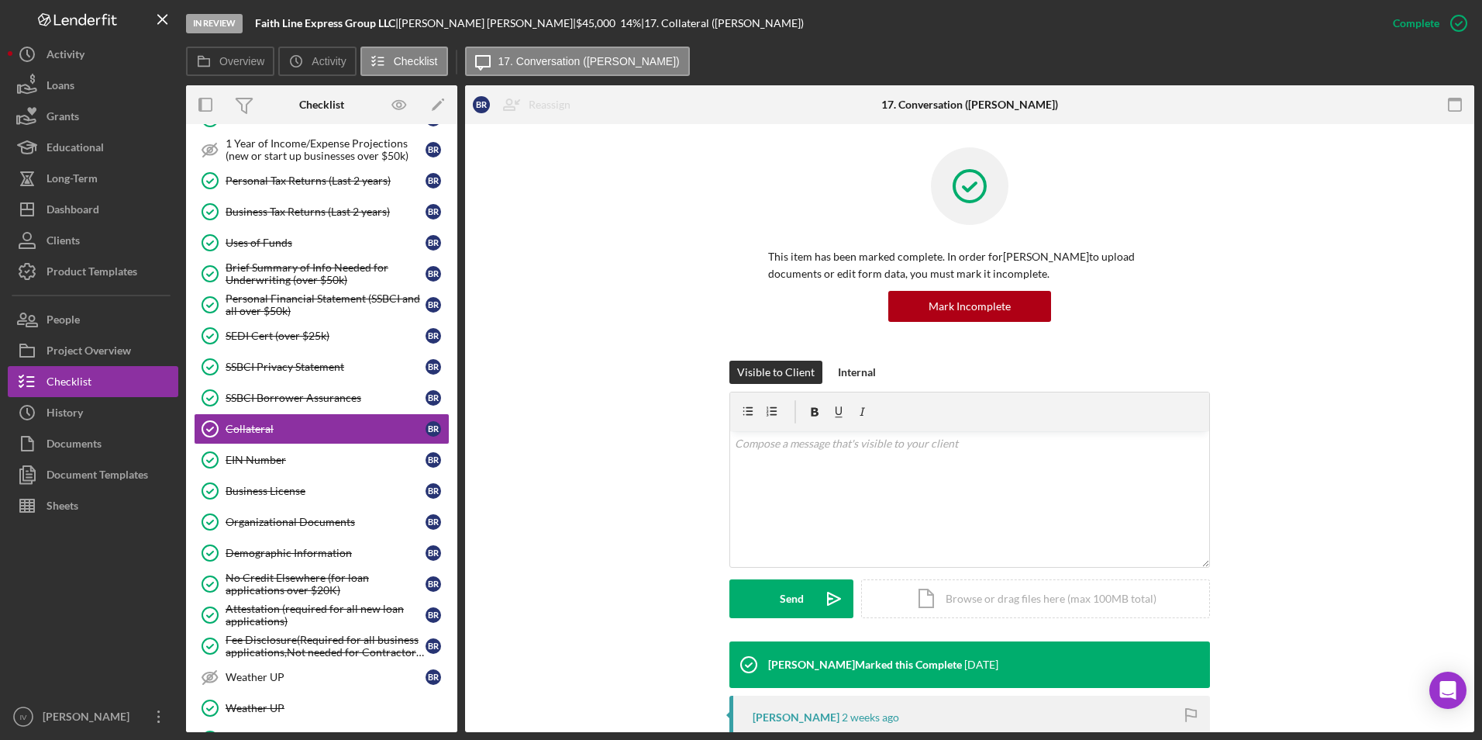
scroll to position [493, 0]
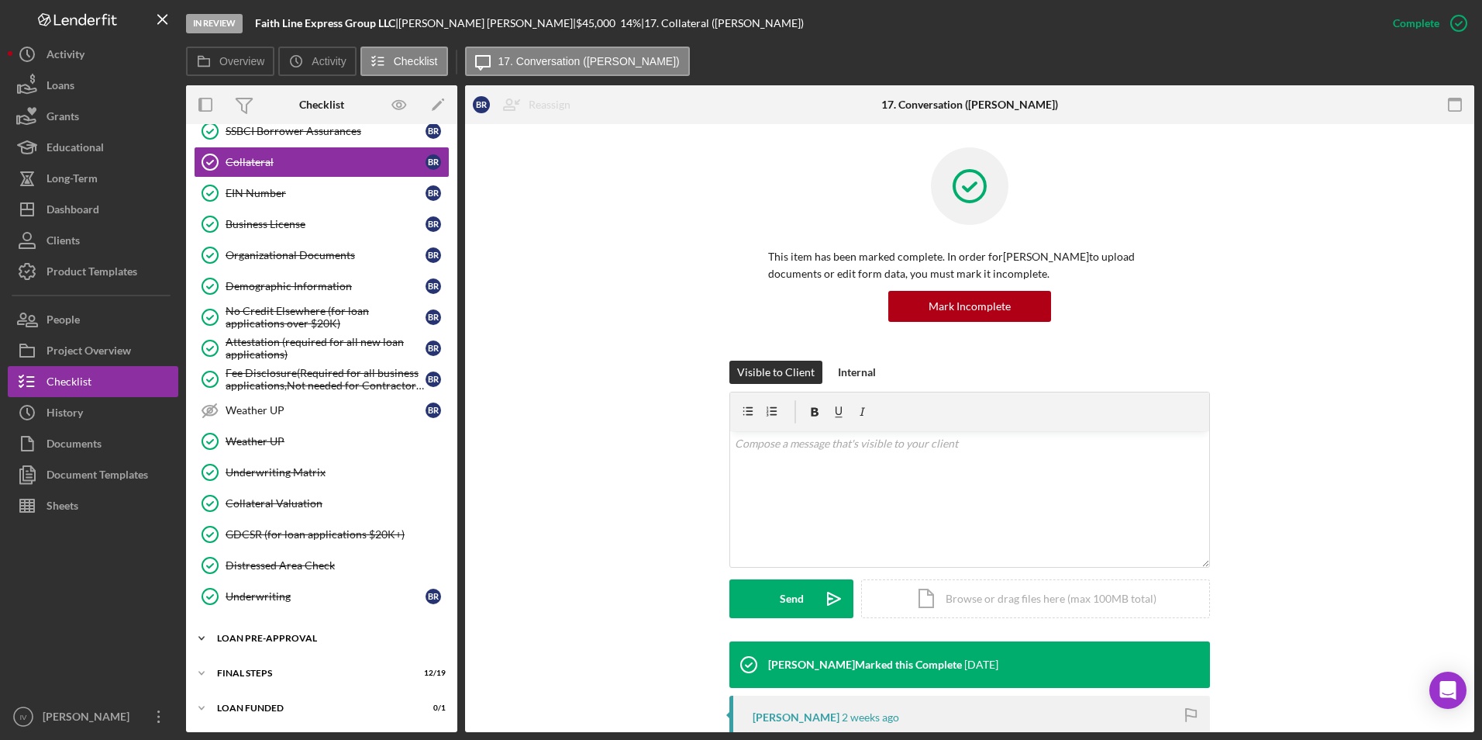
click at [285, 634] on div "LOAN PRE-APPROVAL" at bounding box center [327, 637] width 221 height 9
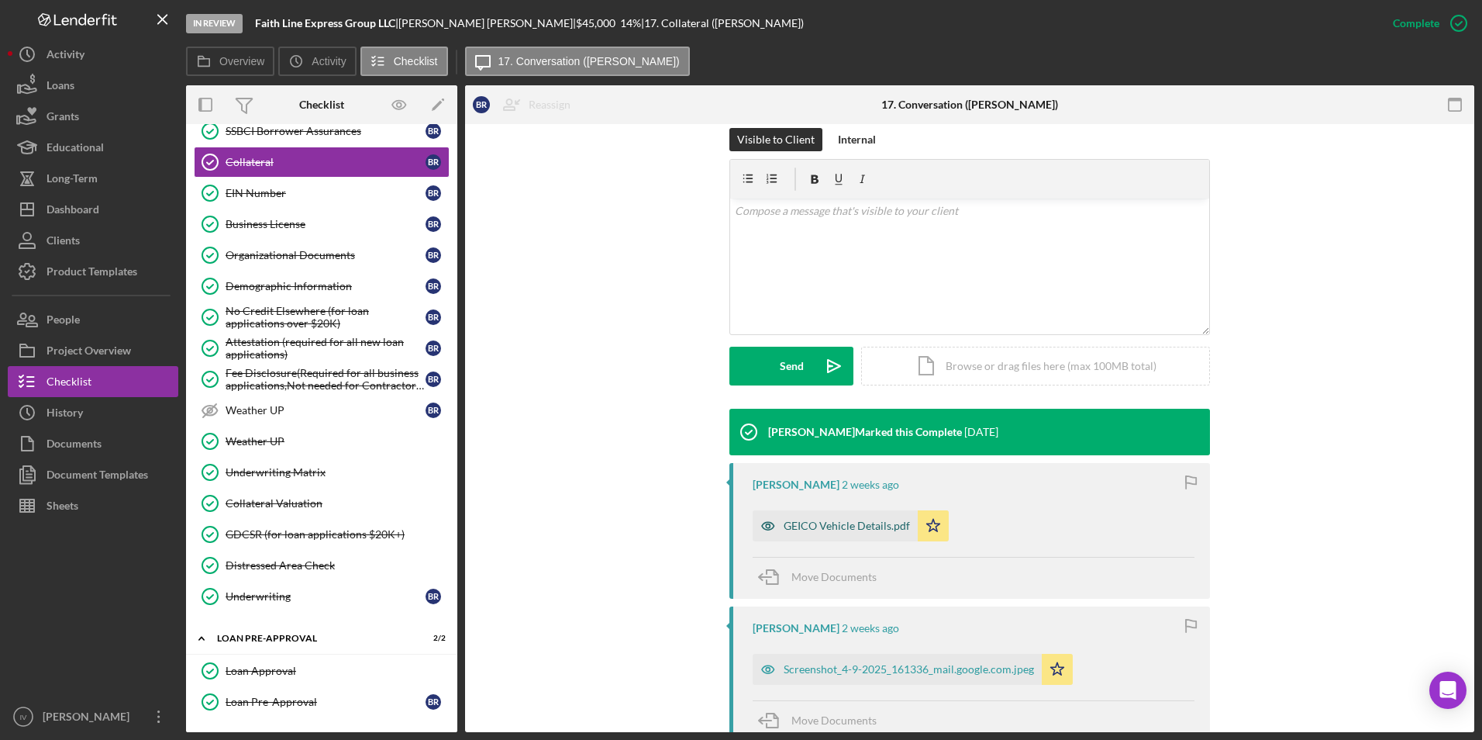
click at [852, 525] on div "GEICO Vehicle Details.pdf" at bounding box center [847, 525] width 126 height 12
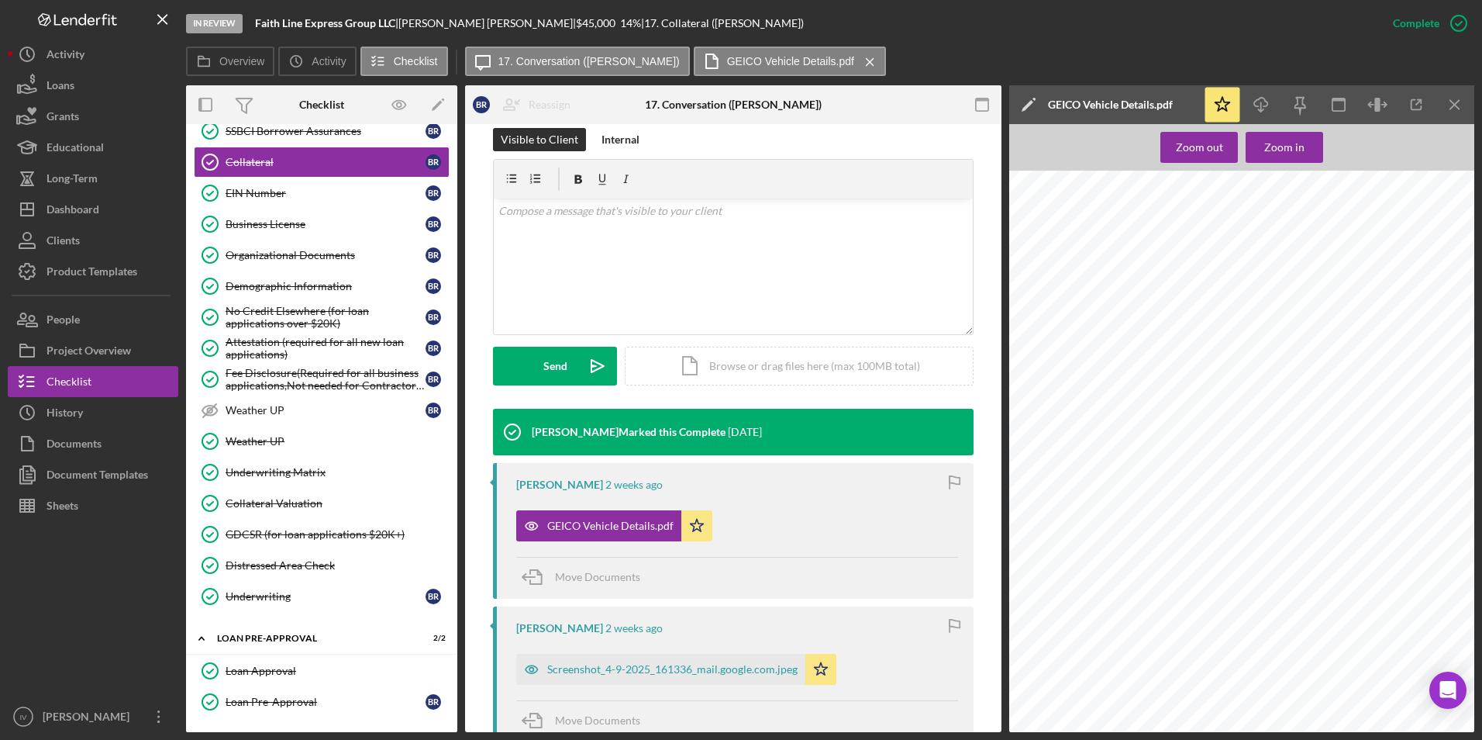
scroll to position [543, 0]
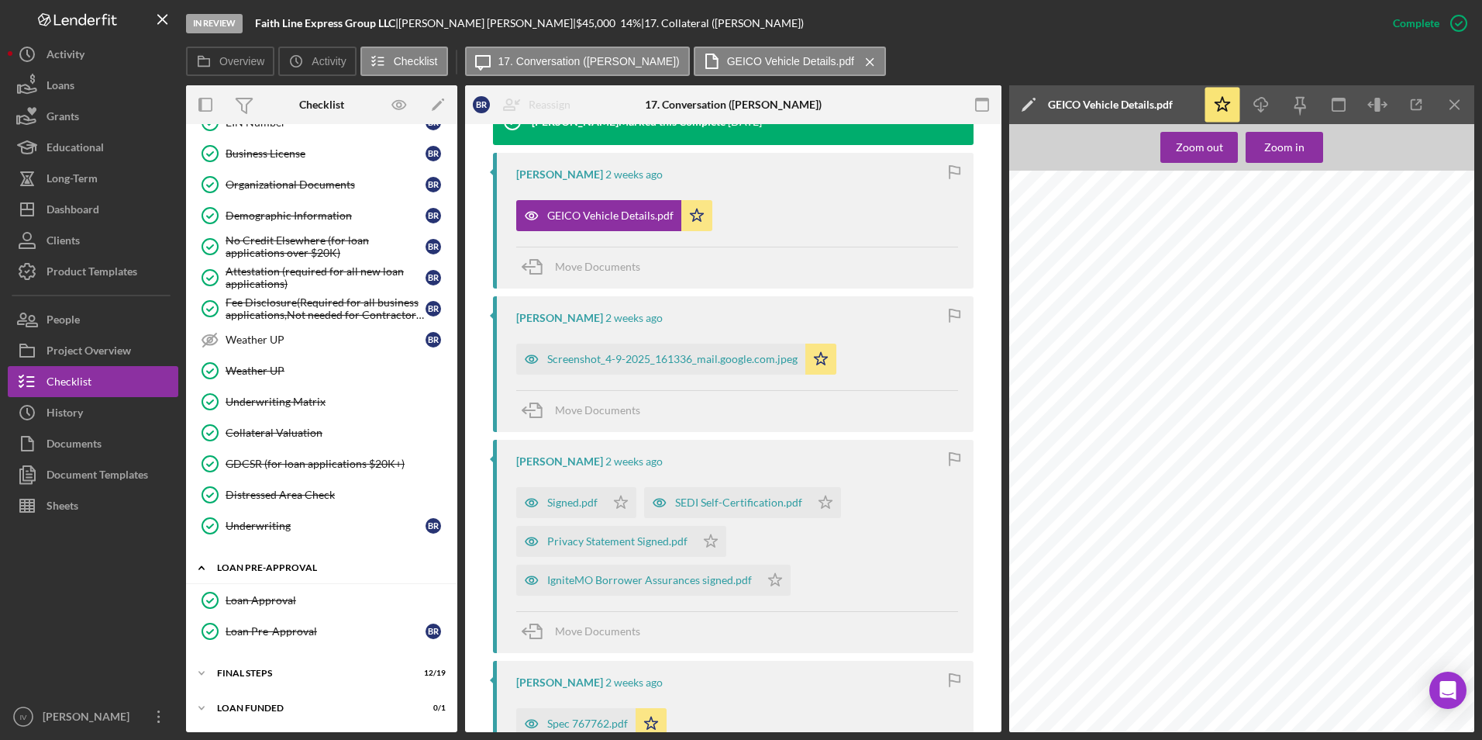
click at [298, 577] on div "Icon/Expander LOAN PRE-APPROVAL 2 / 2" at bounding box center [321, 568] width 271 height 32
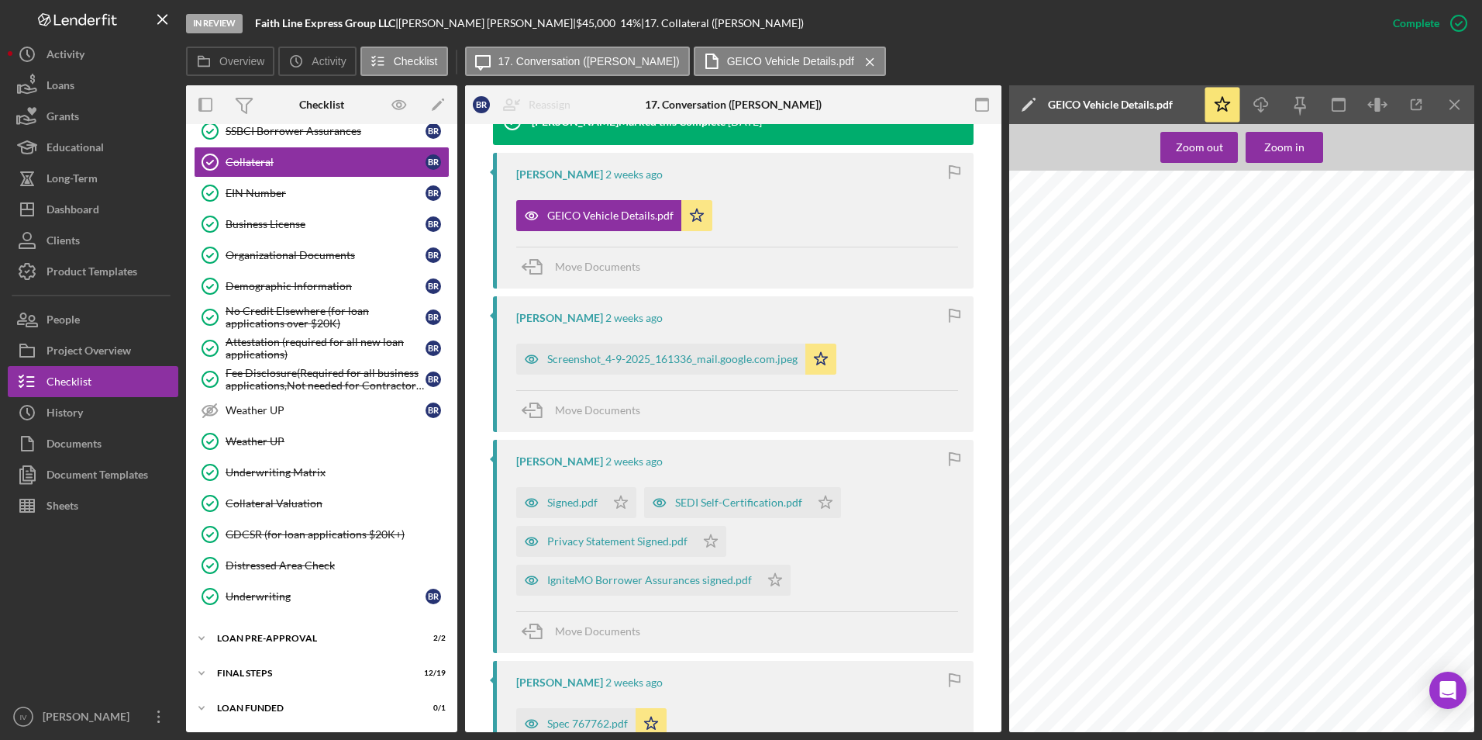
click at [316, 613] on div "Business Canvas Business Canvas B R Personal Income (last 30 days) Personal Inc…" at bounding box center [321, 196] width 271 height 845
click at [313, 641] on div "LOAN PRE-APPROVAL" at bounding box center [327, 637] width 221 height 9
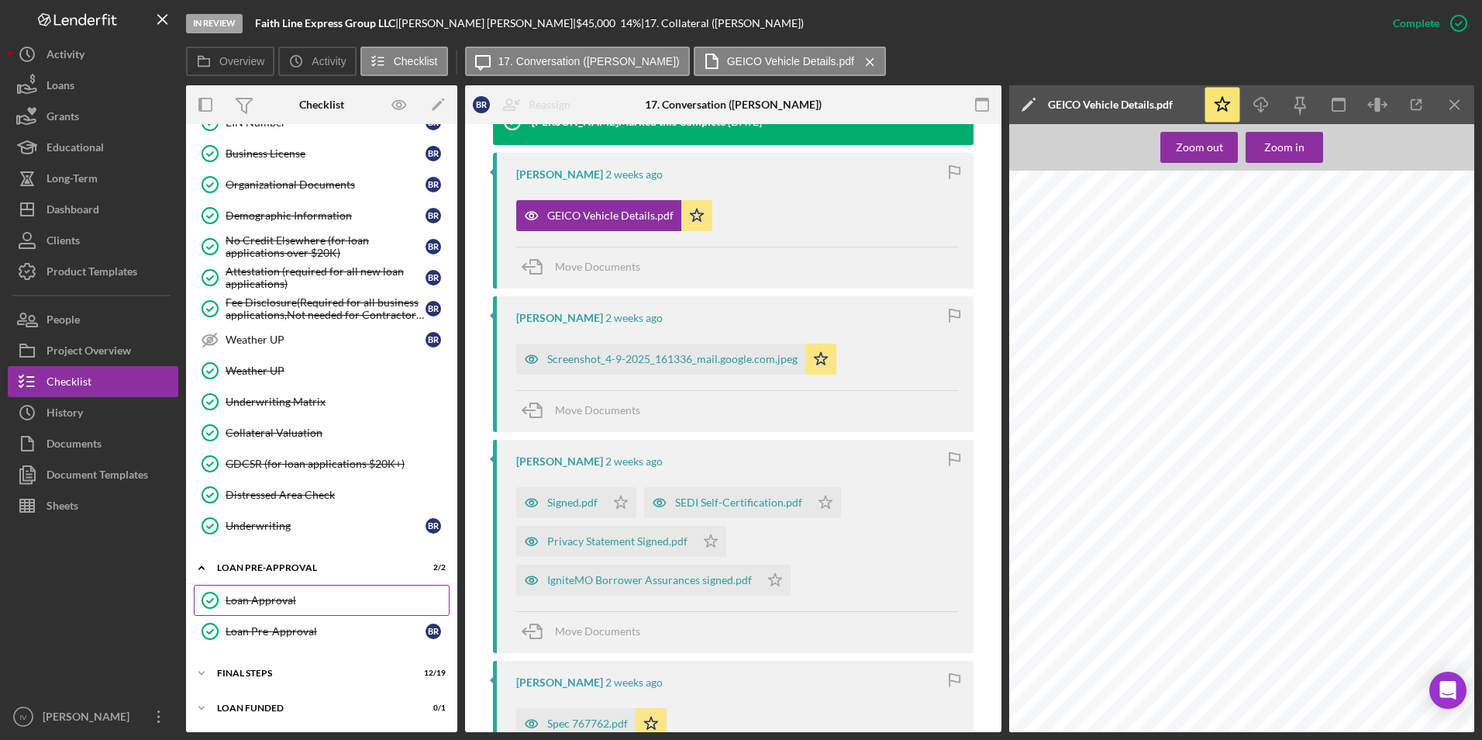
click at [294, 609] on link "Loan Approval Loan Approval" at bounding box center [322, 600] width 256 height 31
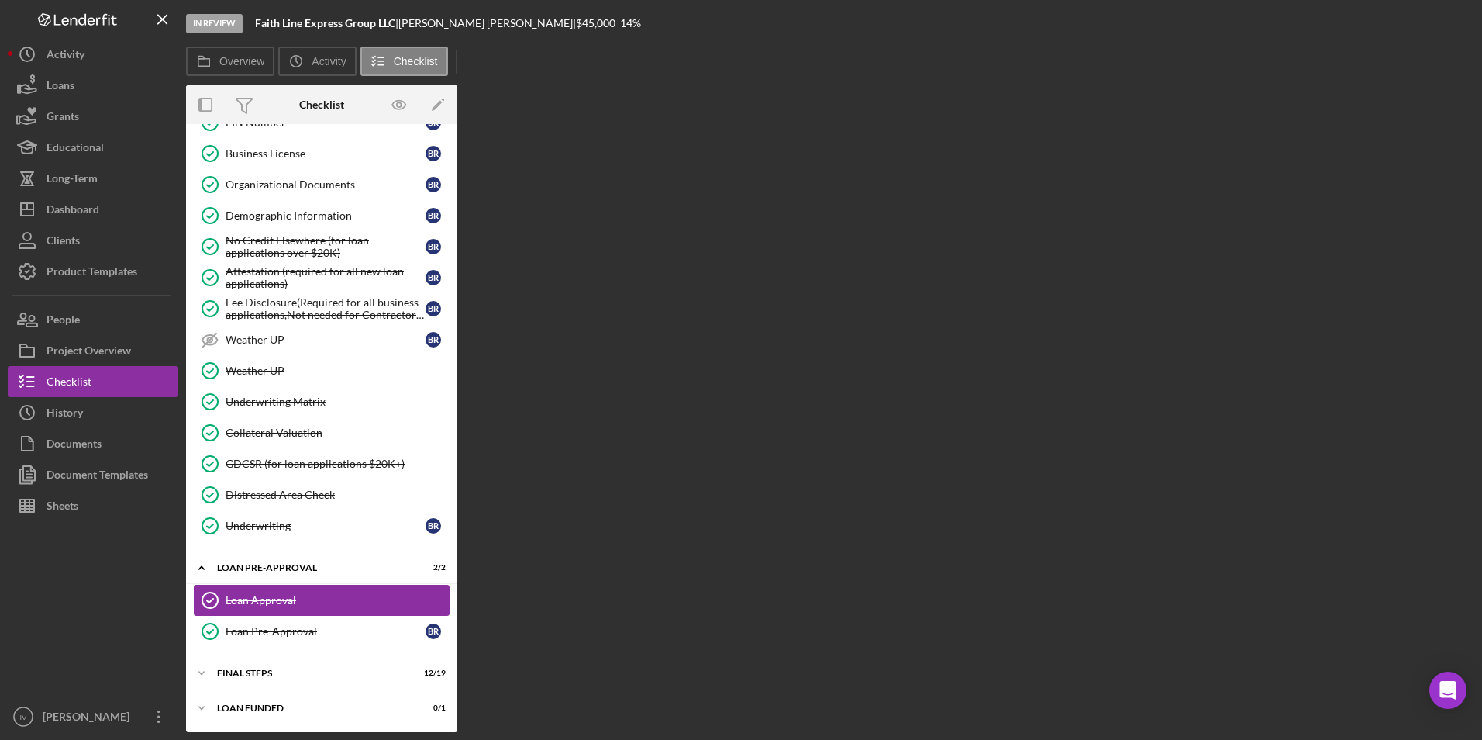
scroll to position [564, 0]
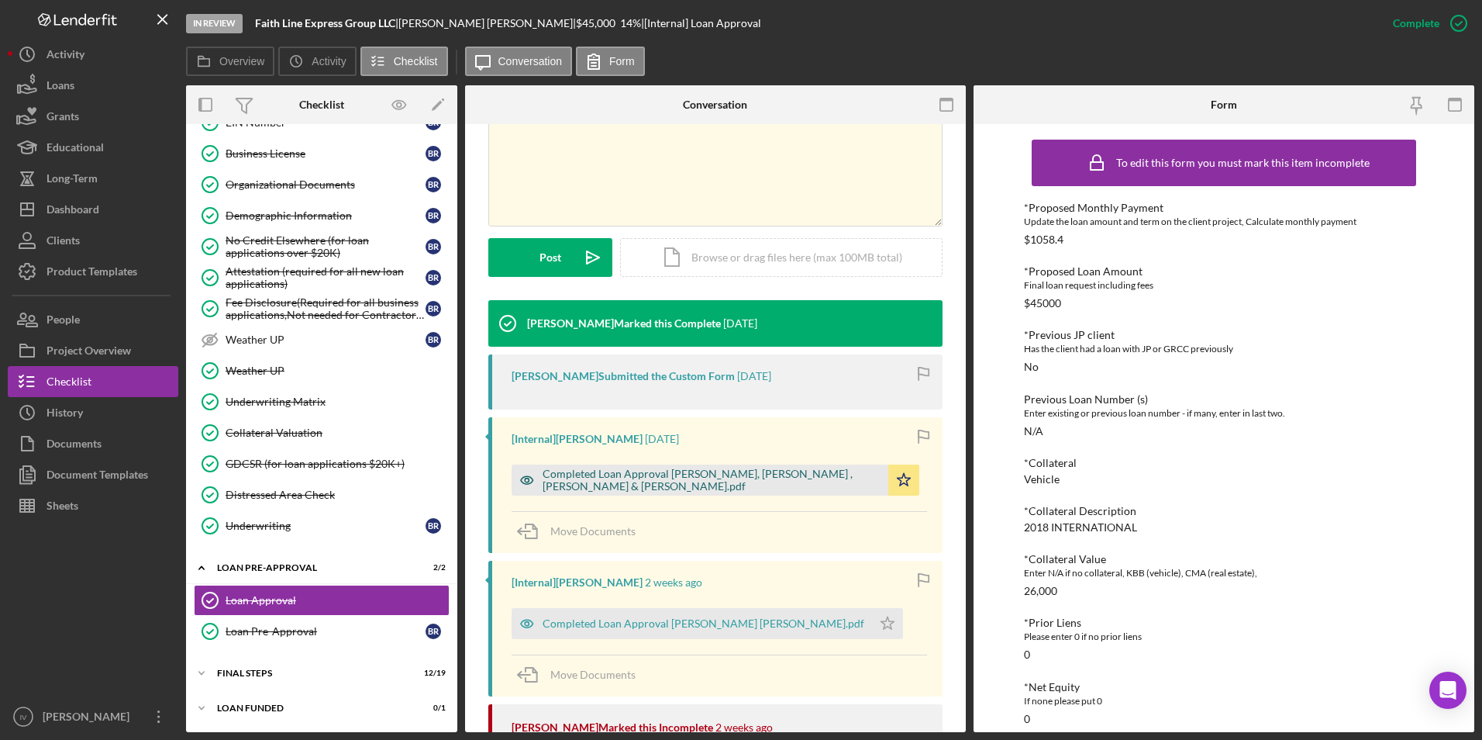
click at [667, 488] on div "Completed Loan Approval [PERSON_NAME], [PERSON_NAME] , [PERSON_NAME] & [PERSON_…" at bounding box center [712, 480] width 338 height 25
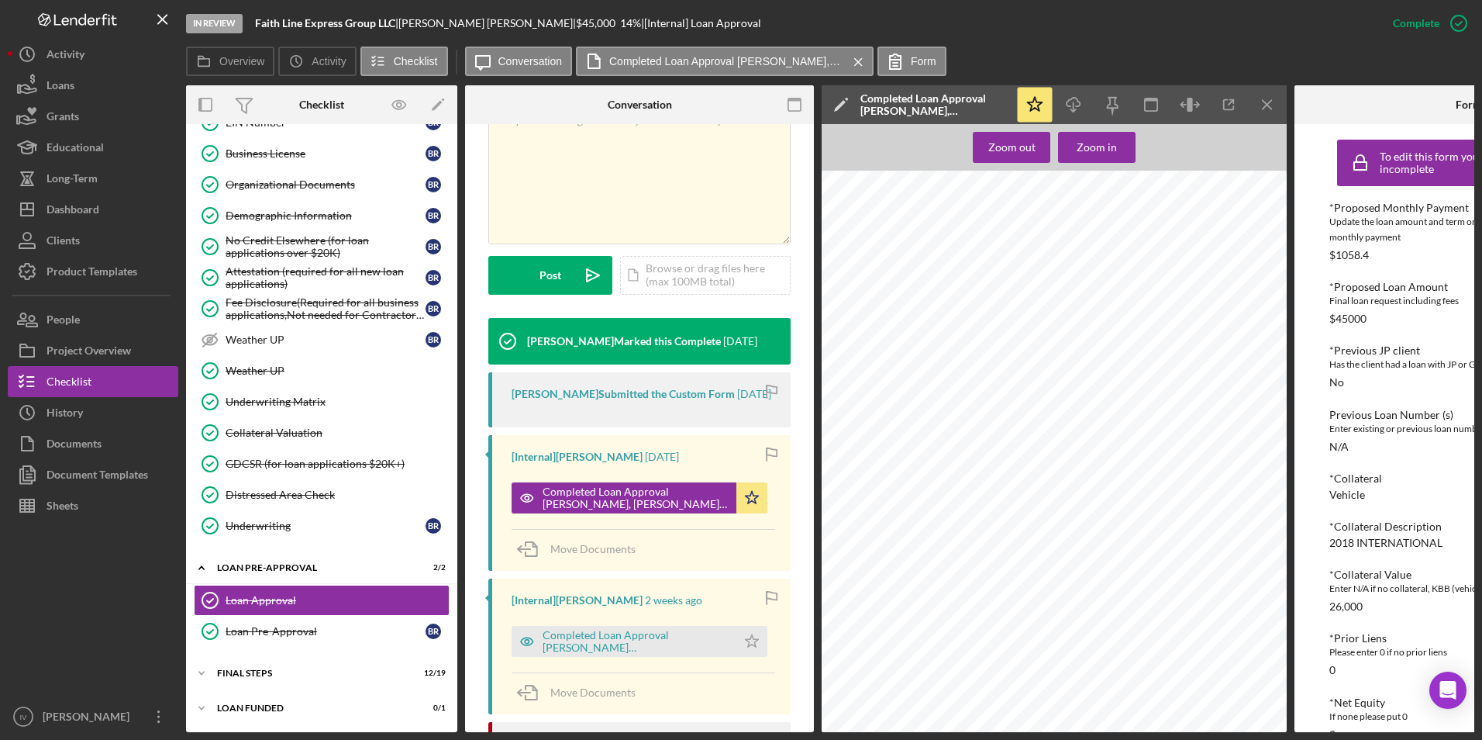
scroll to position [909, 0]
click at [109, 218] on button "Icon/Dashboard Dashboard" at bounding box center [93, 209] width 171 height 31
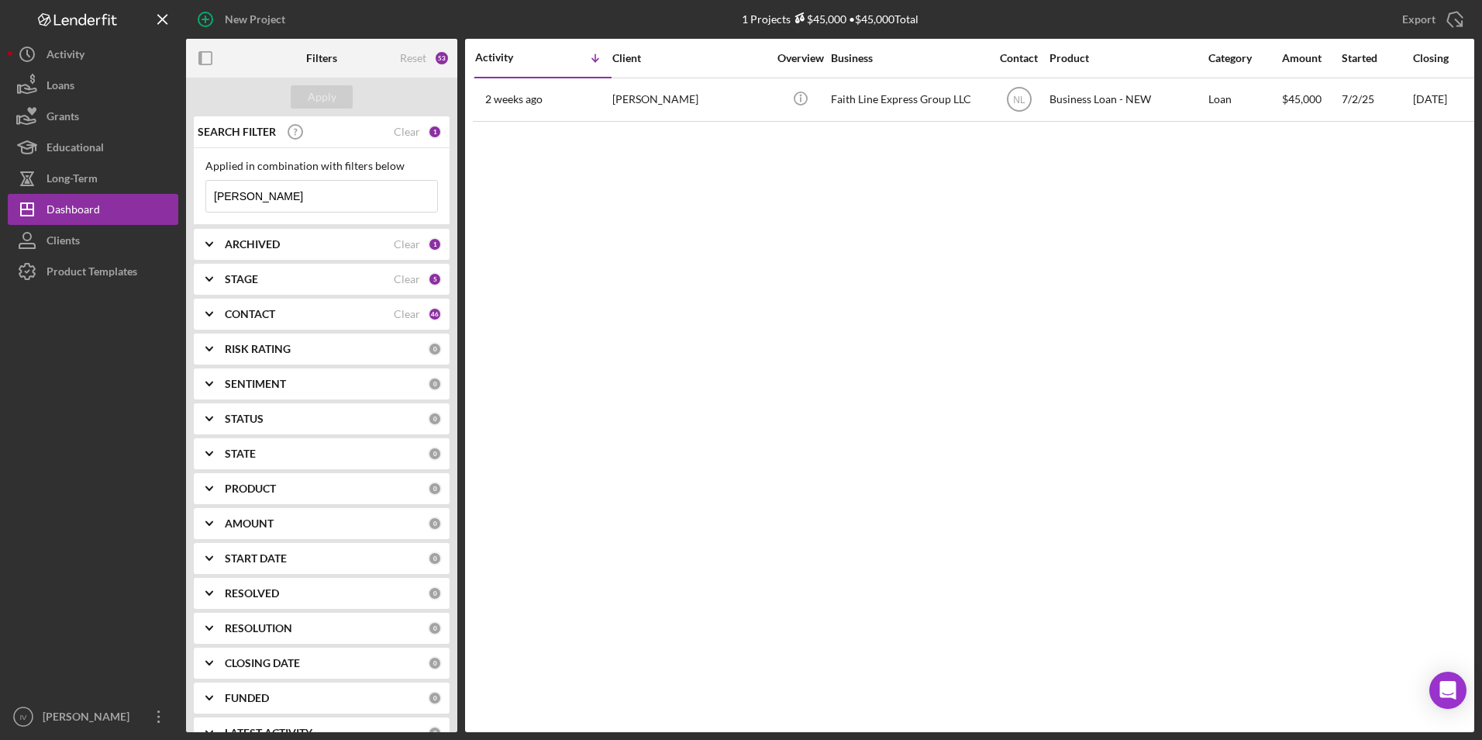
drag, startPoint x: 304, startPoint y: 203, endPoint x: 198, endPoint y: 203, distance: 105.4
click at [198, 203] on div "Applied in combination with filters below [PERSON_NAME] Icon/Menu Close" at bounding box center [322, 186] width 256 height 77
type input "[PERSON_NAME]"
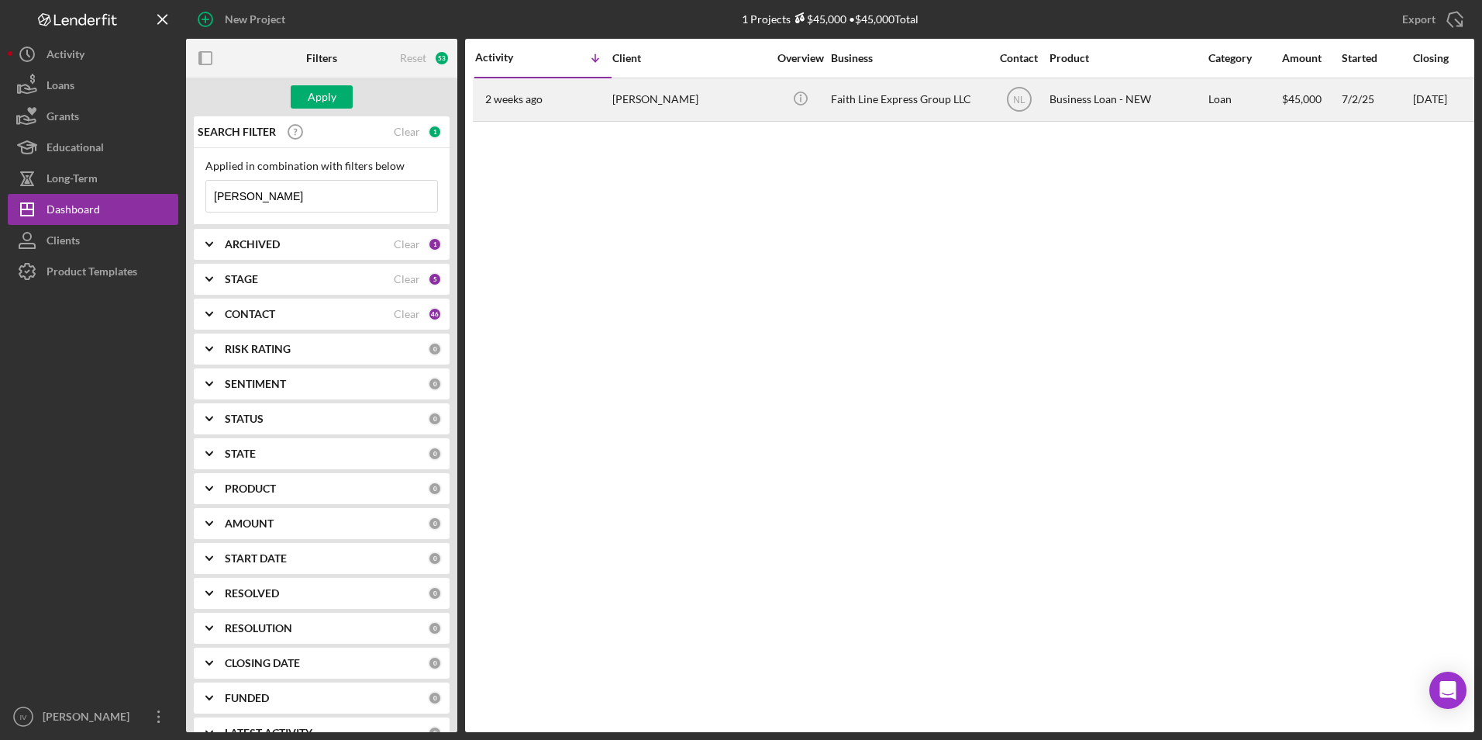
click at [706, 108] on div "[PERSON_NAME]" at bounding box center [689, 99] width 155 height 41
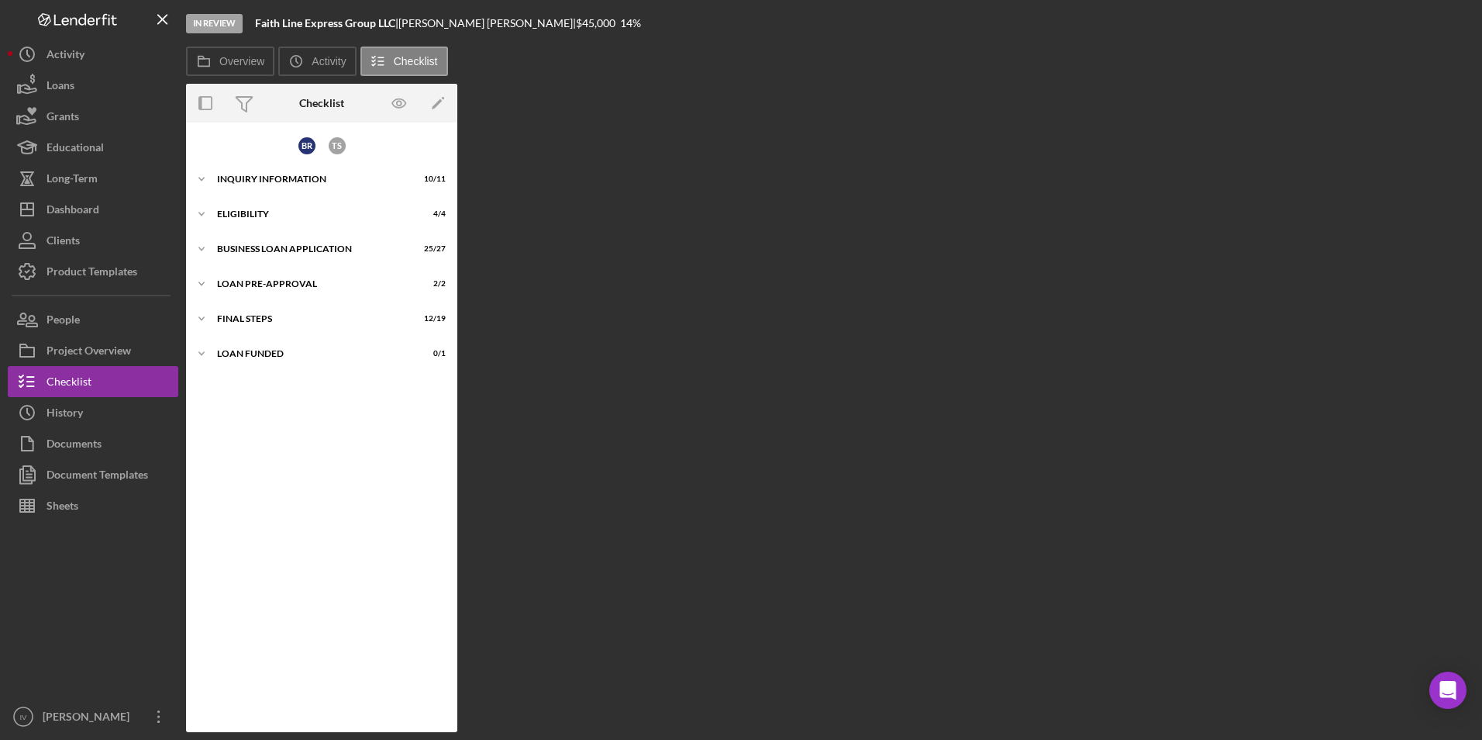
scroll to position [226, 0]
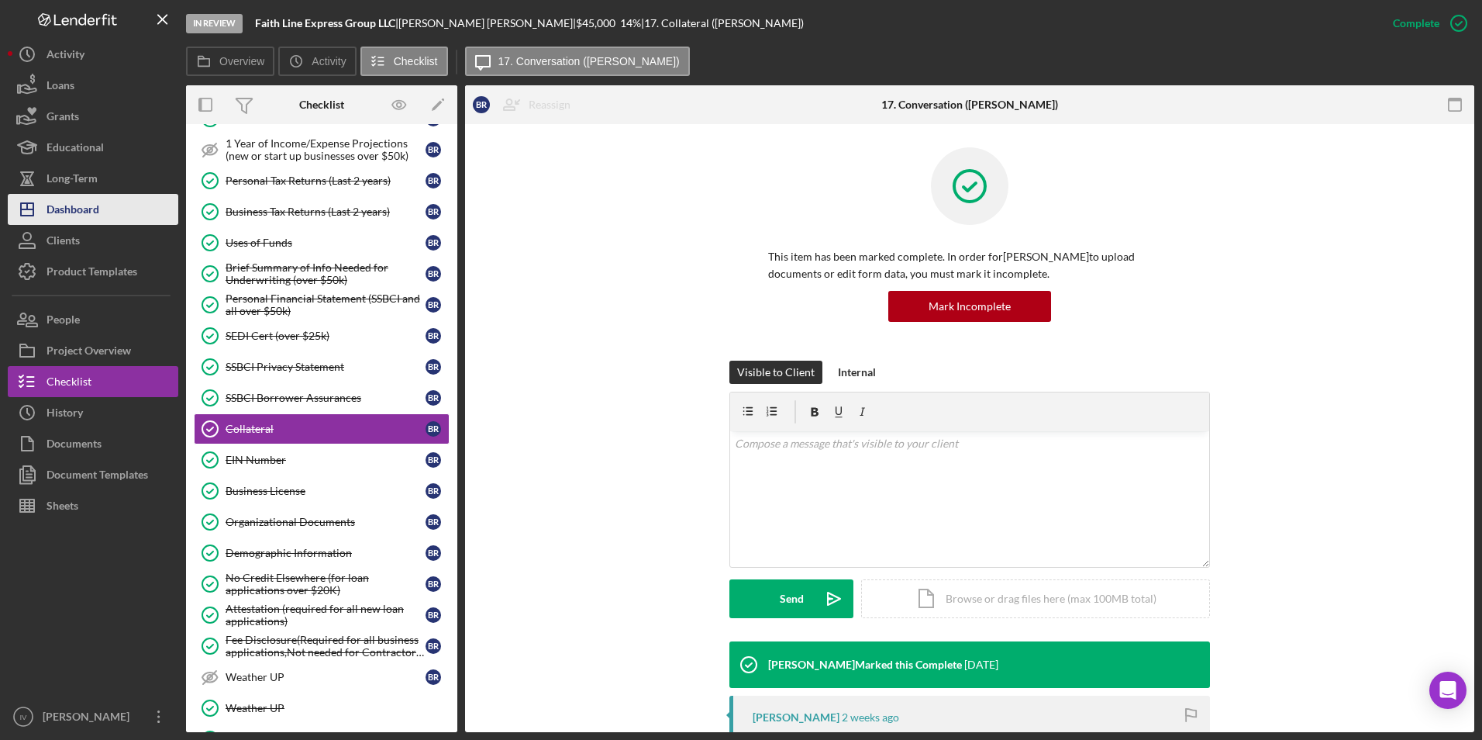
drag, startPoint x: 98, startPoint y: 208, endPoint x: 121, endPoint y: 214, distance: 24.1
click at [95, 209] on div "Dashboard" at bounding box center [73, 211] width 53 height 35
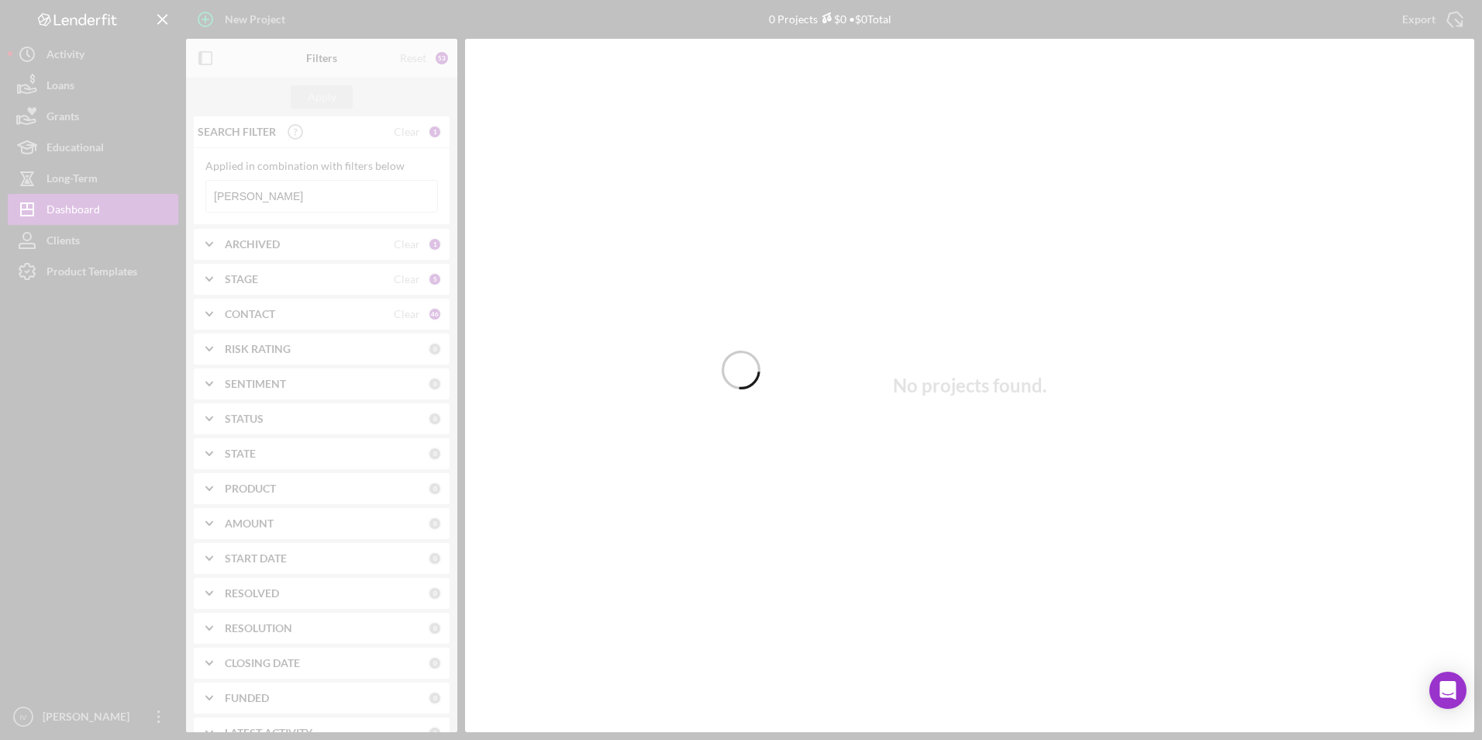
click at [312, 195] on div at bounding box center [741, 370] width 1482 height 740
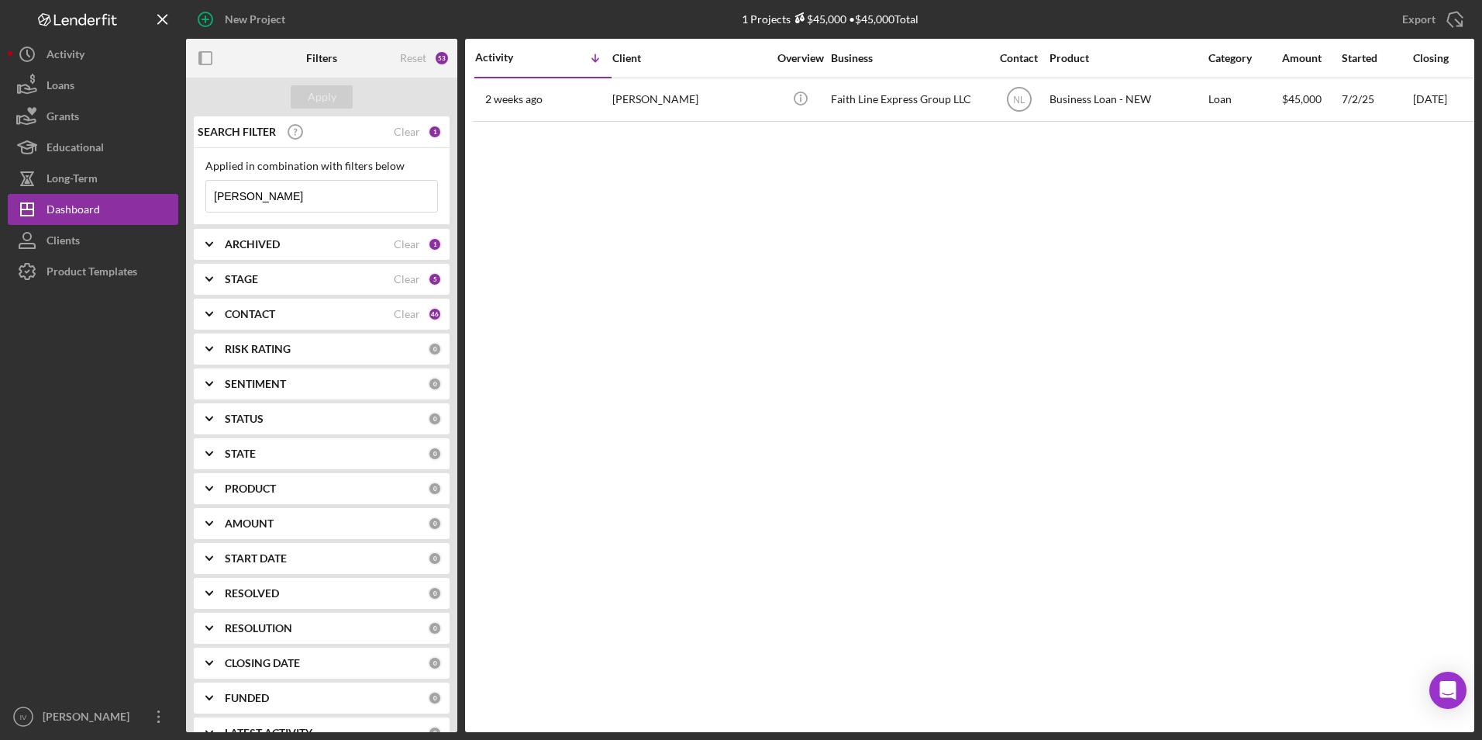
drag, startPoint x: 263, startPoint y: 202, endPoint x: 218, endPoint y: 184, distance: 48.7
click at [215, 185] on input "[PERSON_NAME]" at bounding box center [321, 196] width 231 height 31
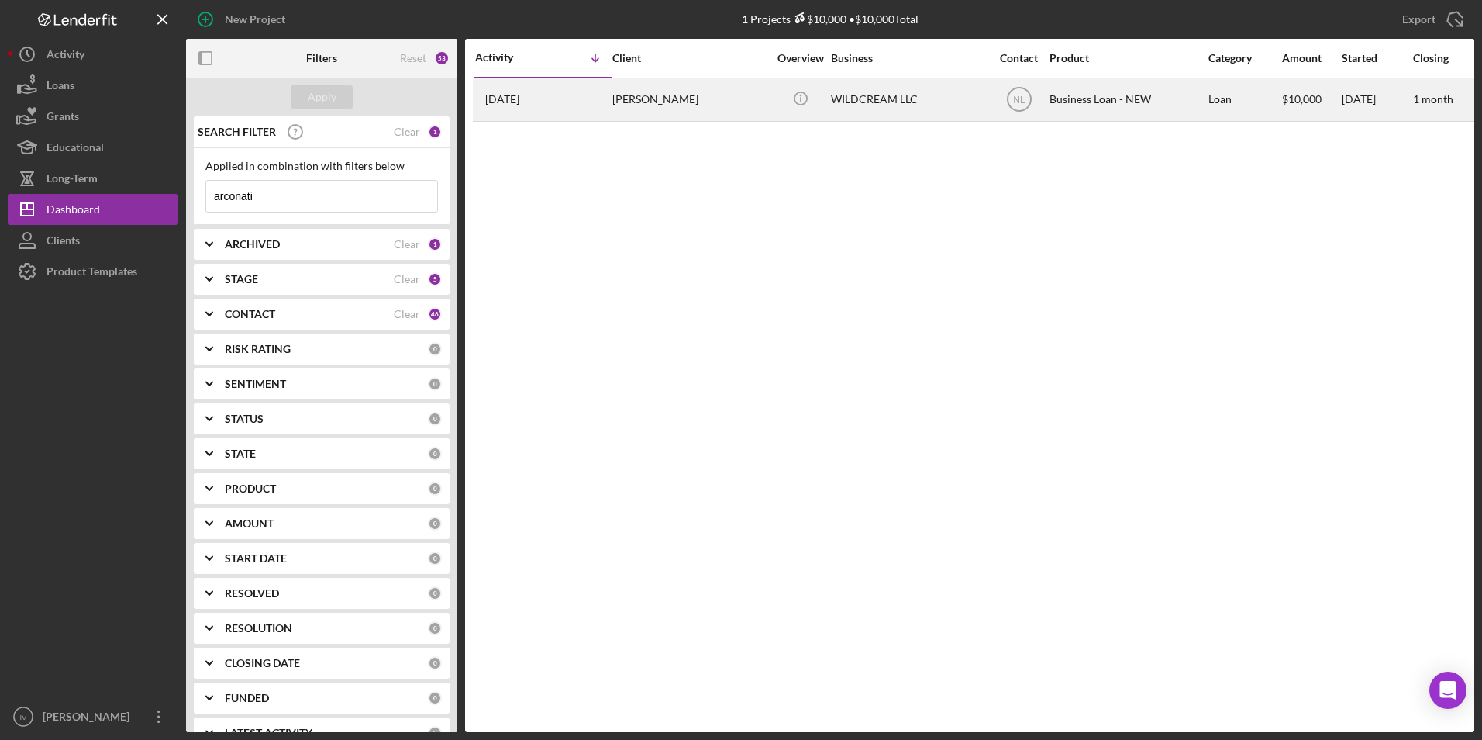
type input "arconati"
click at [571, 101] on div "[DATE] [PERSON_NAME]" at bounding box center [543, 99] width 136 height 41
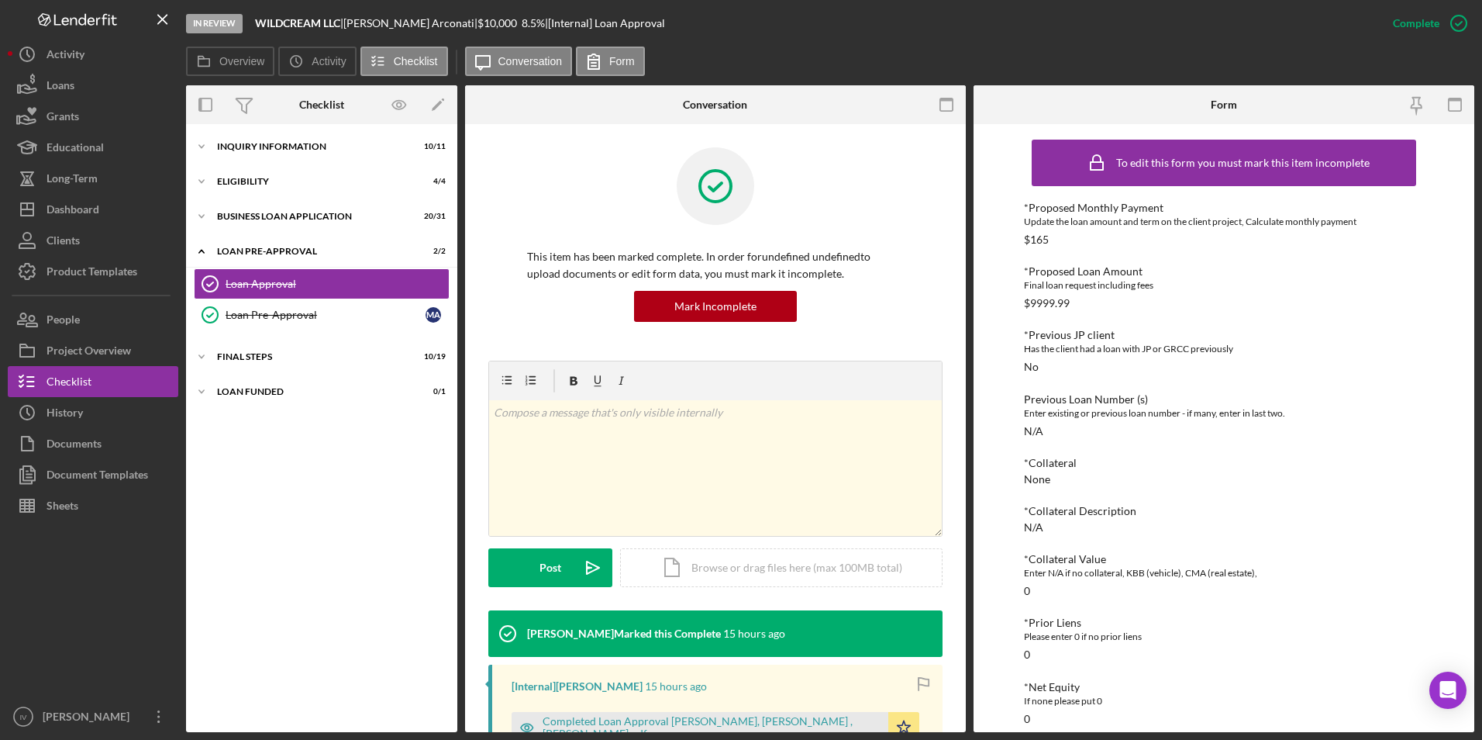
scroll to position [233, 0]
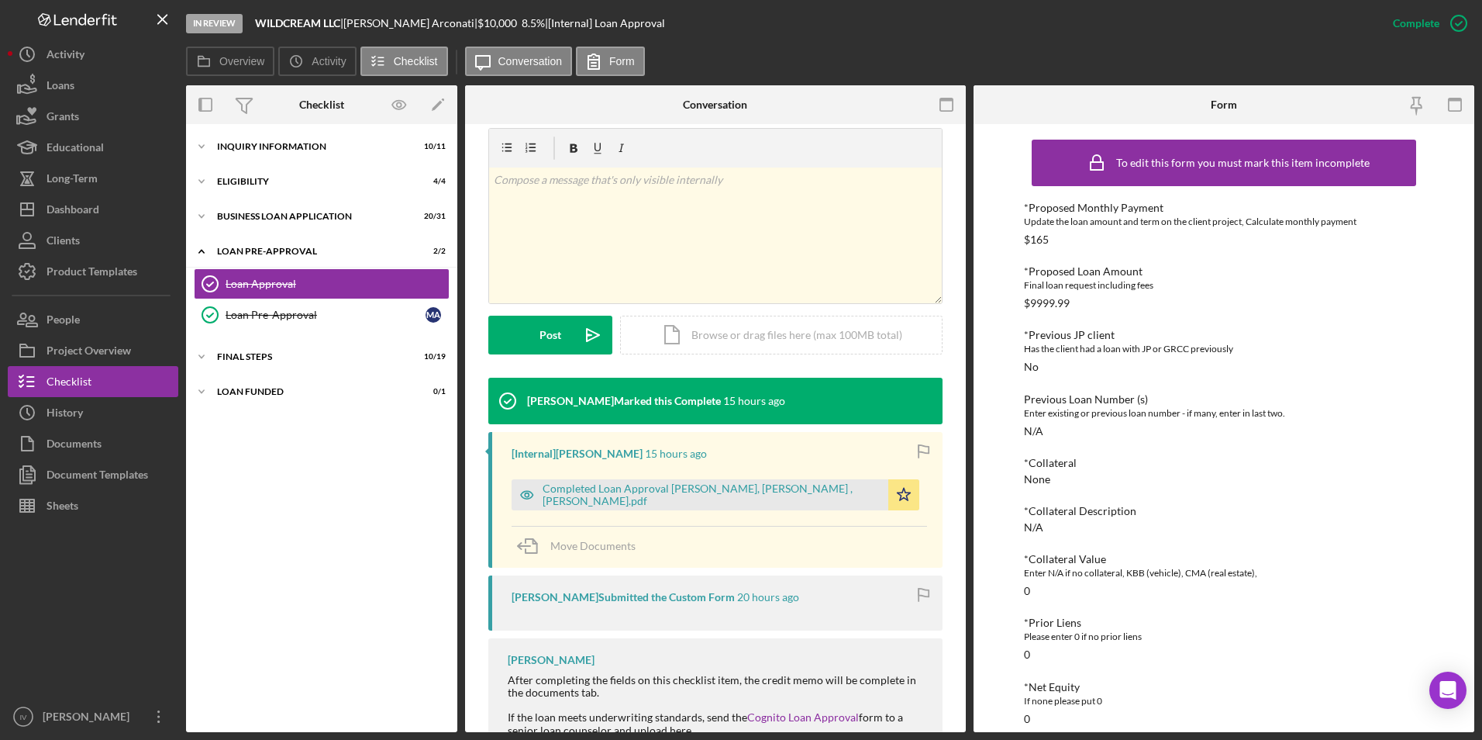
drag, startPoint x: 662, startPoint y: 482, endPoint x: 697, endPoint y: 468, distance: 37.9
click at [662, 482] on div "Completed Loan Approval [PERSON_NAME], [PERSON_NAME] , [PERSON_NAME].pdf" at bounding box center [700, 494] width 377 height 31
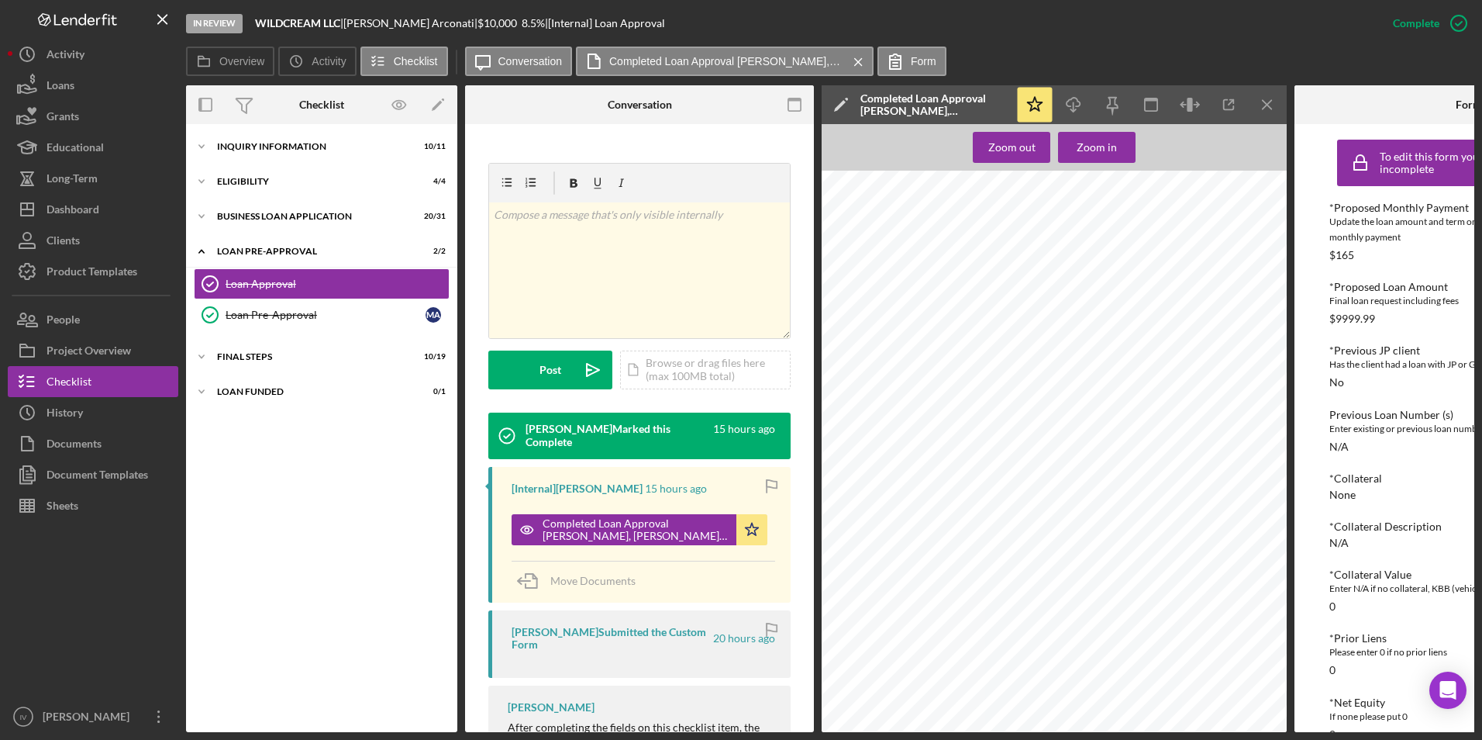
scroll to position [1297, 0]
click at [96, 203] on div "Dashboard" at bounding box center [73, 211] width 53 height 35
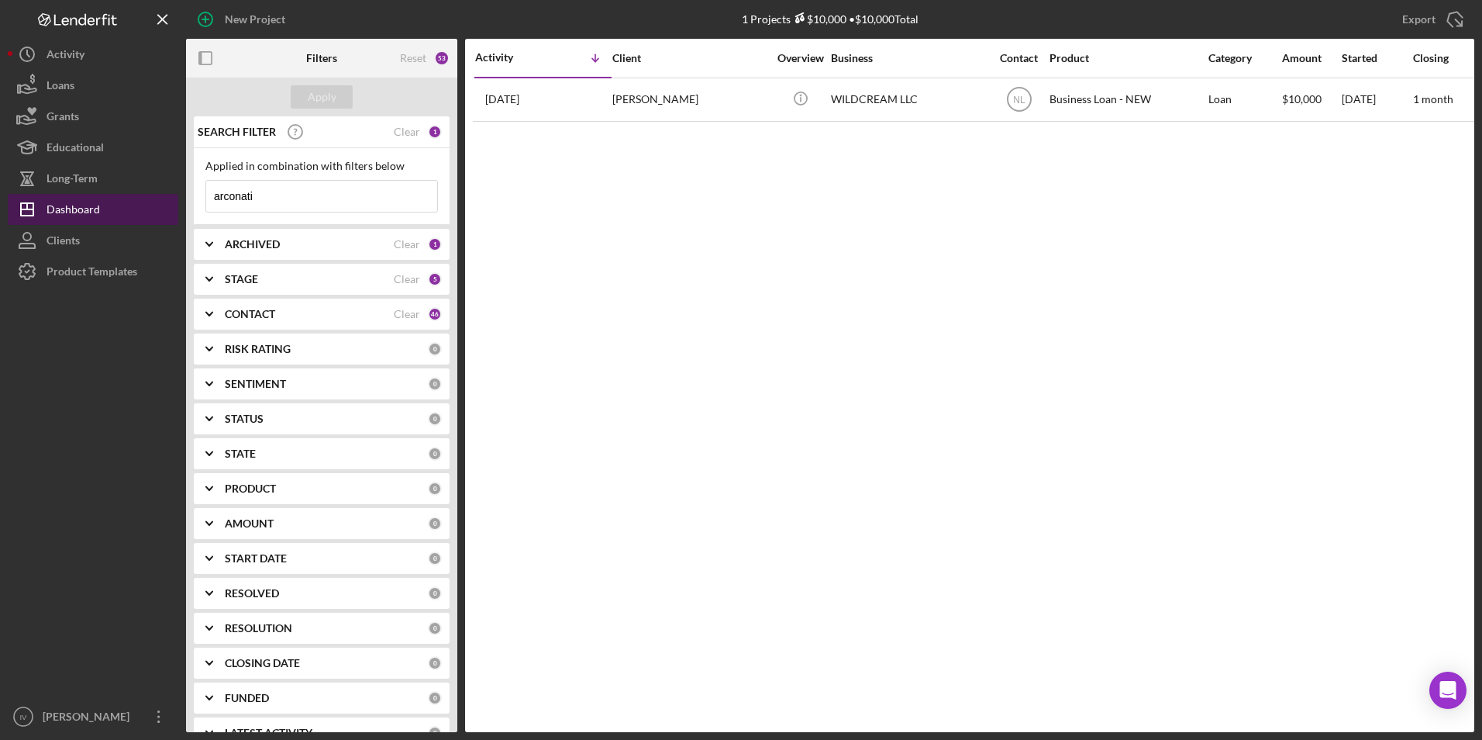
drag, startPoint x: 281, startPoint y: 203, endPoint x: 142, endPoint y: 212, distance: 139.8
click at [142, 212] on div "New Project 1 Projects $10,000 • $10,000 Total arconati Export Icon/Export Filt…" at bounding box center [741, 366] width 1467 height 732
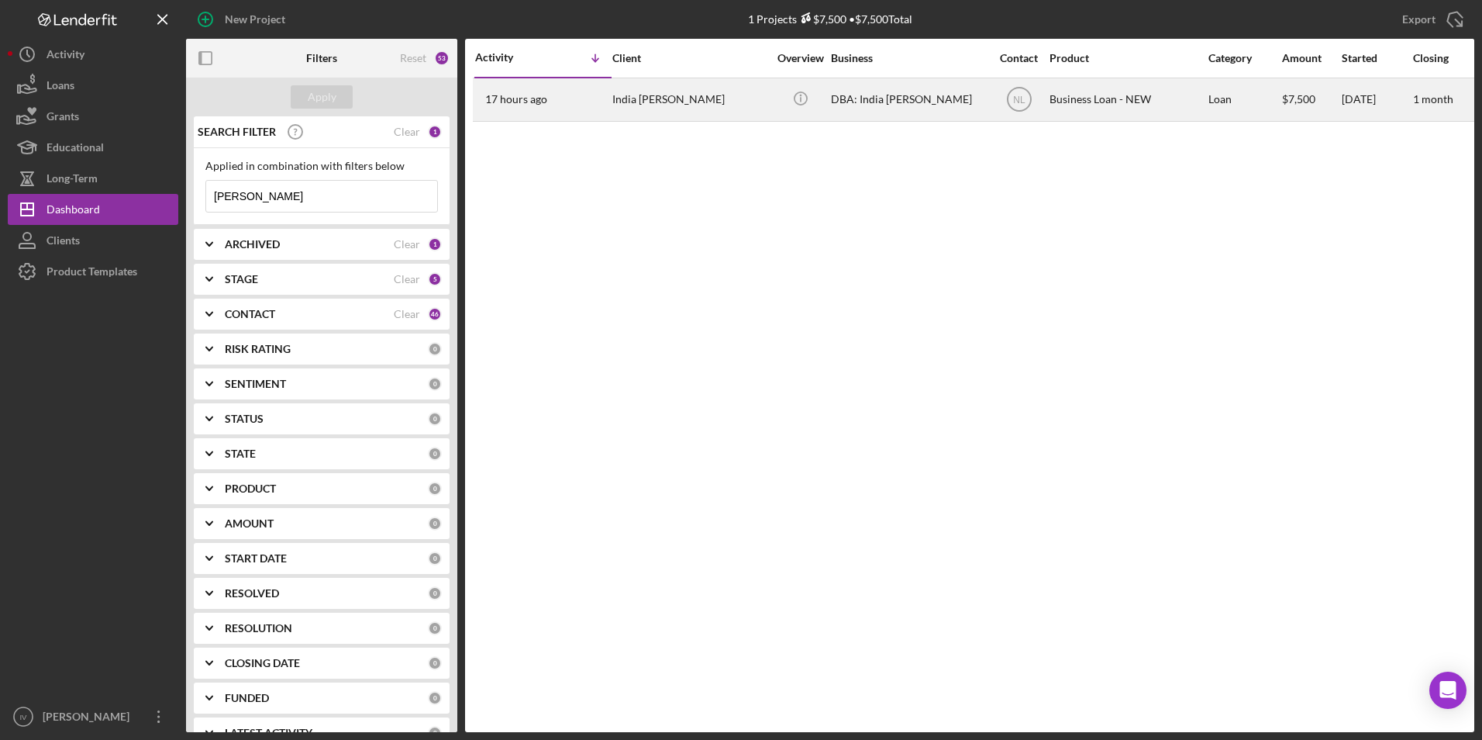
type input "[PERSON_NAME]"
click at [644, 114] on div "India [PERSON_NAME]" at bounding box center [689, 99] width 155 height 41
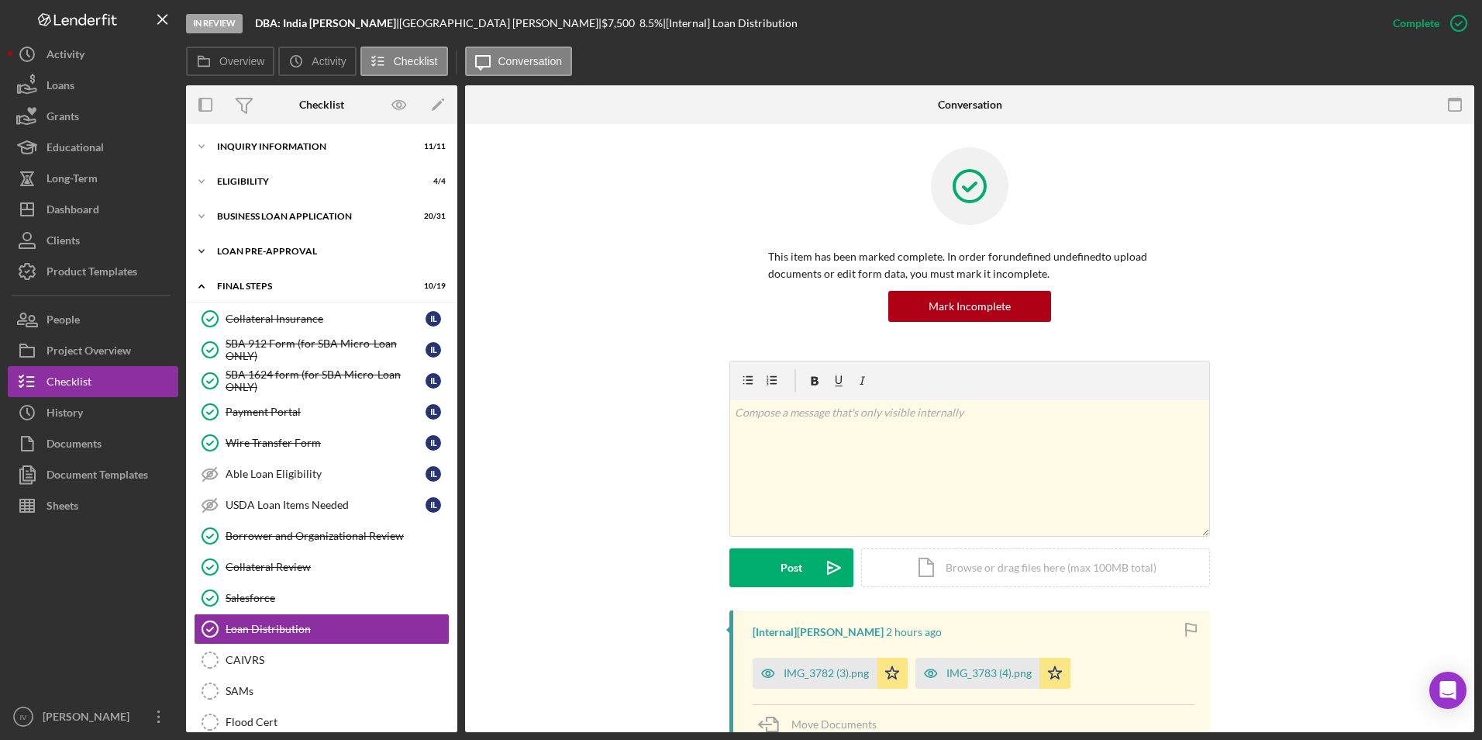
click at [250, 250] on div "LOAN PRE-APPROVAL" at bounding box center [327, 251] width 221 height 9
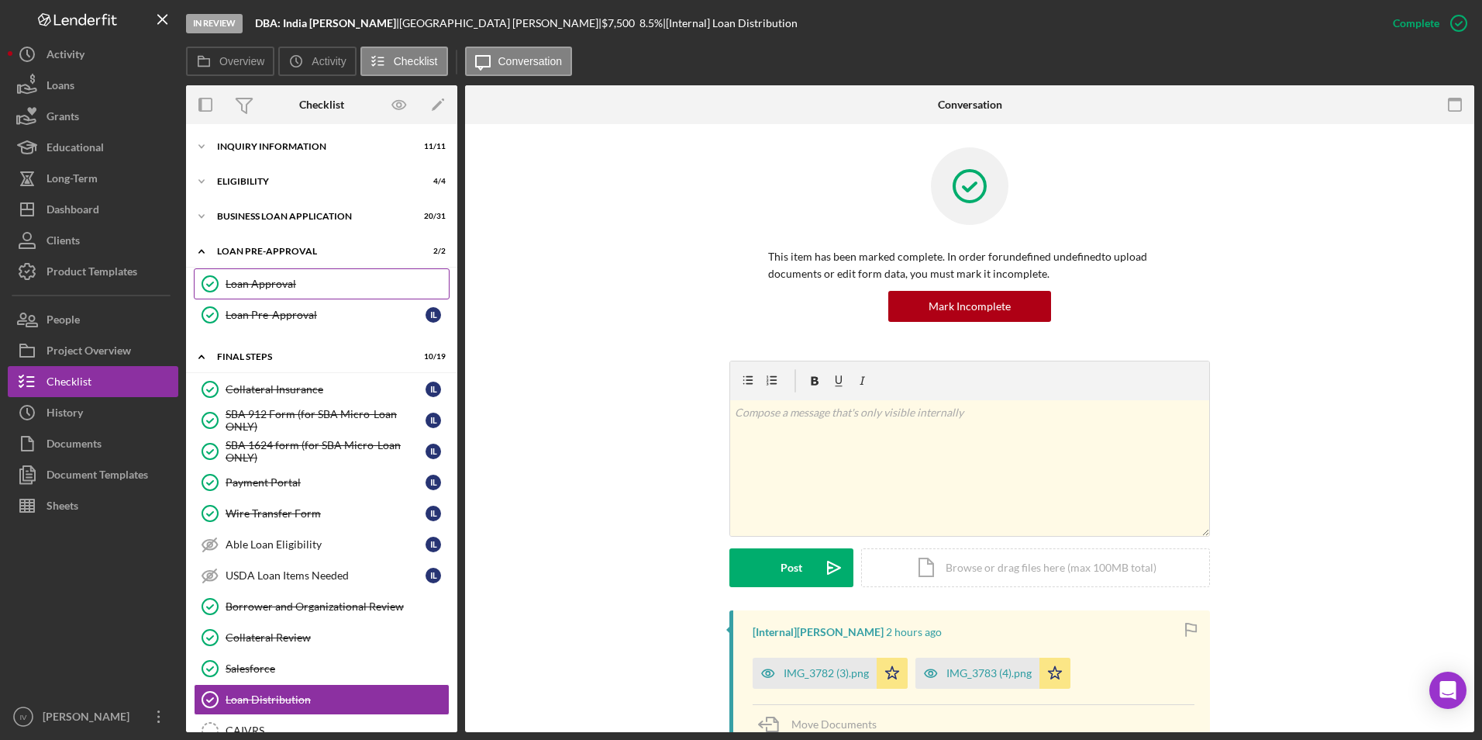
click at [260, 276] on link "Loan Approval Loan Approval" at bounding box center [322, 283] width 256 height 31
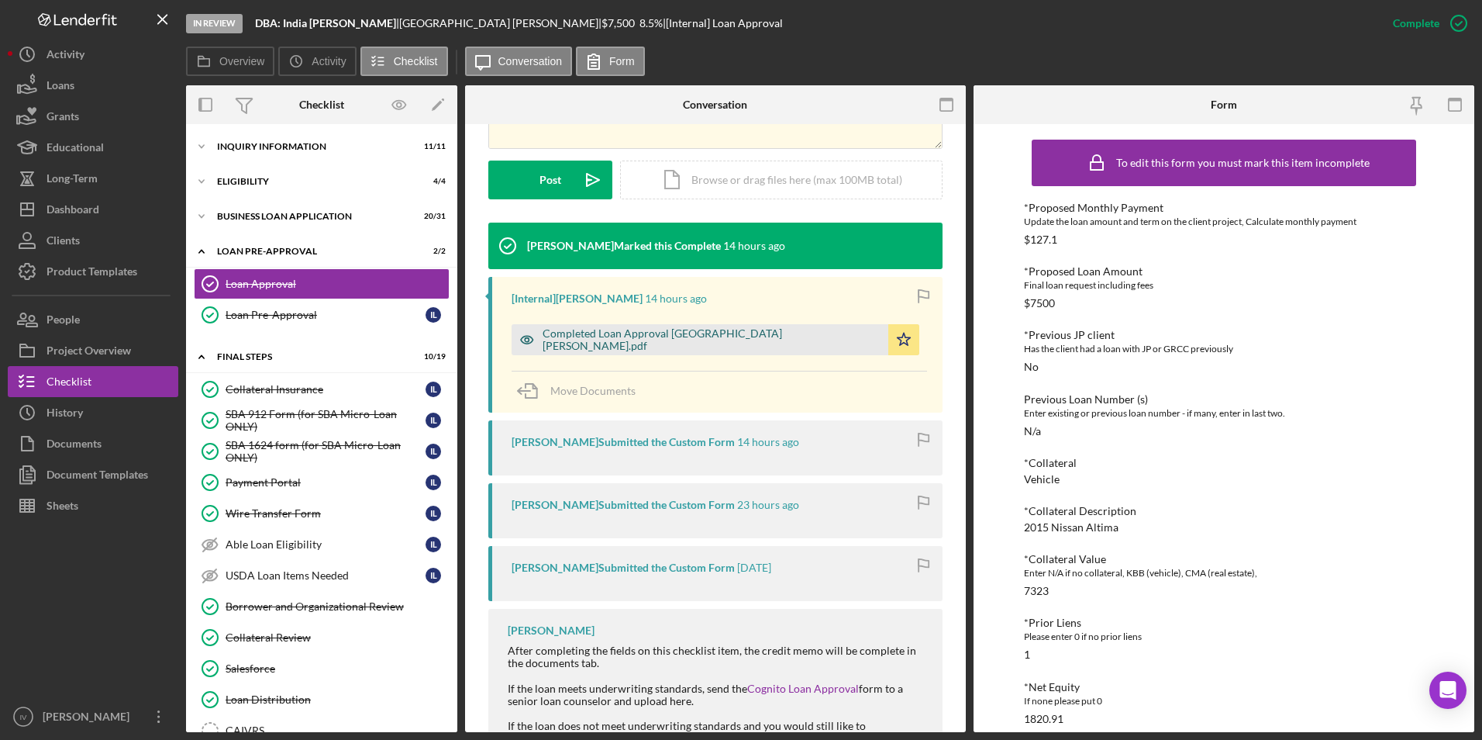
click at [685, 340] on div "Completed Loan Approval [GEOGRAPHIC_DATA] [PERSON_NAME].pdf" at bounding box center [712, 339] width 338 height 25
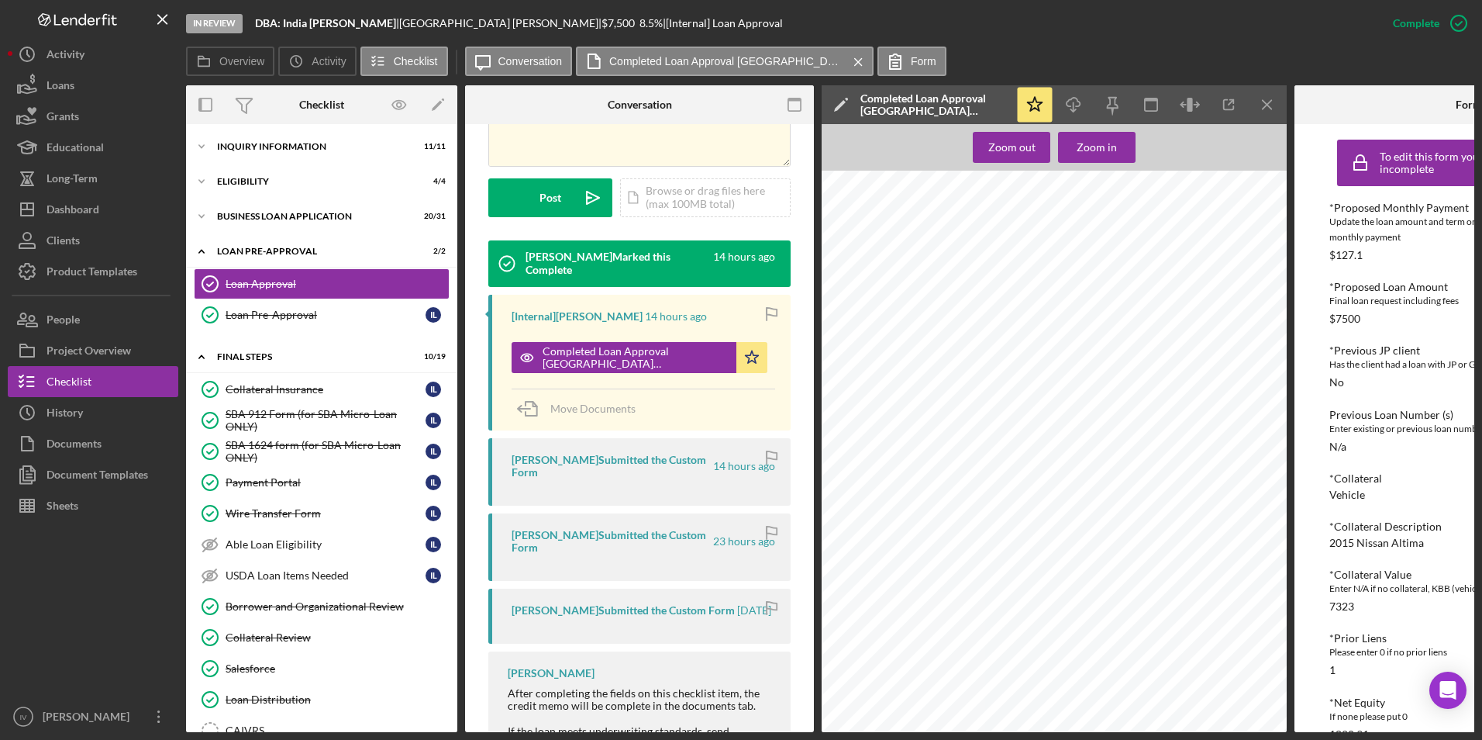
scroll to position [987, 0]
click at [97, 219] on div "Dashboard" at bounding box center [73, 211] width 53 height 35
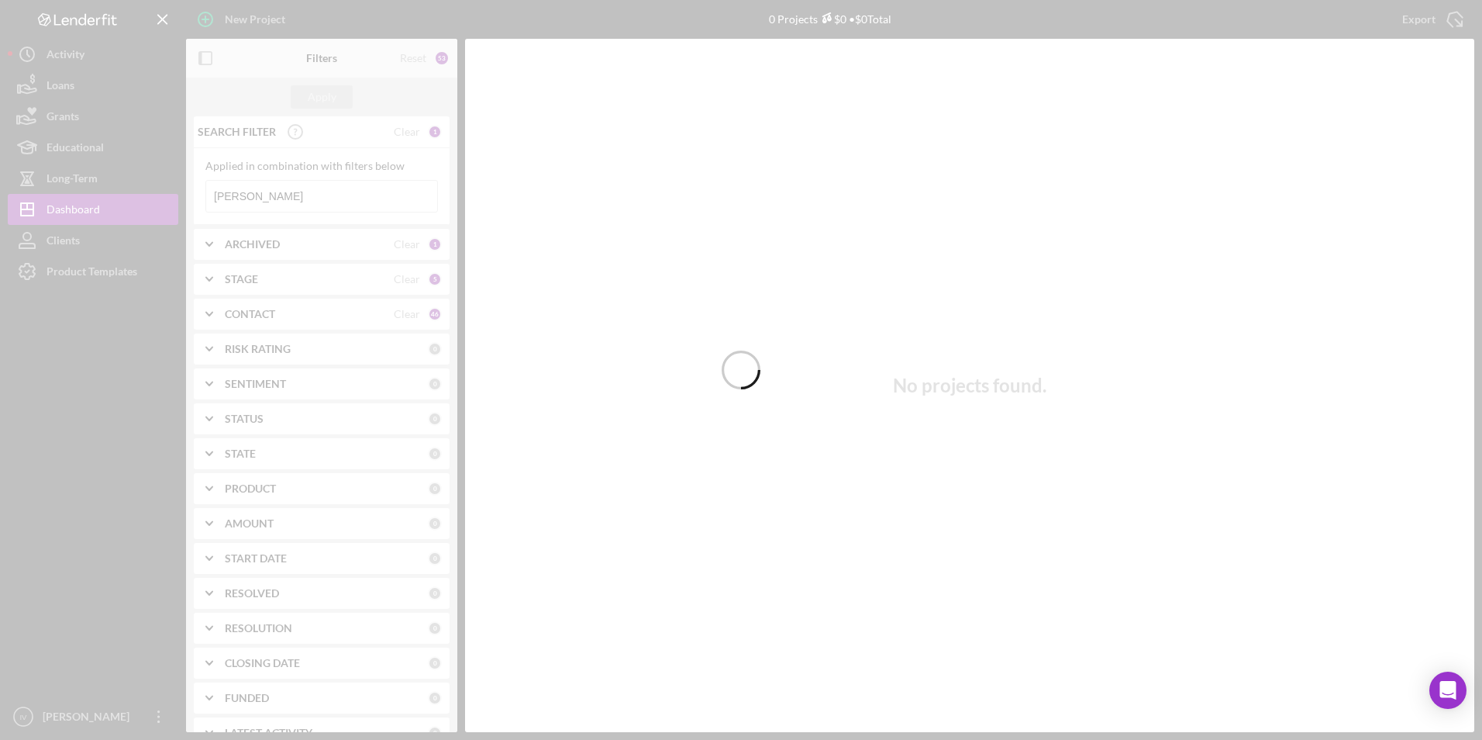
click at [284, 214] on div at bounding box center [741, 370] width 1482 height 740
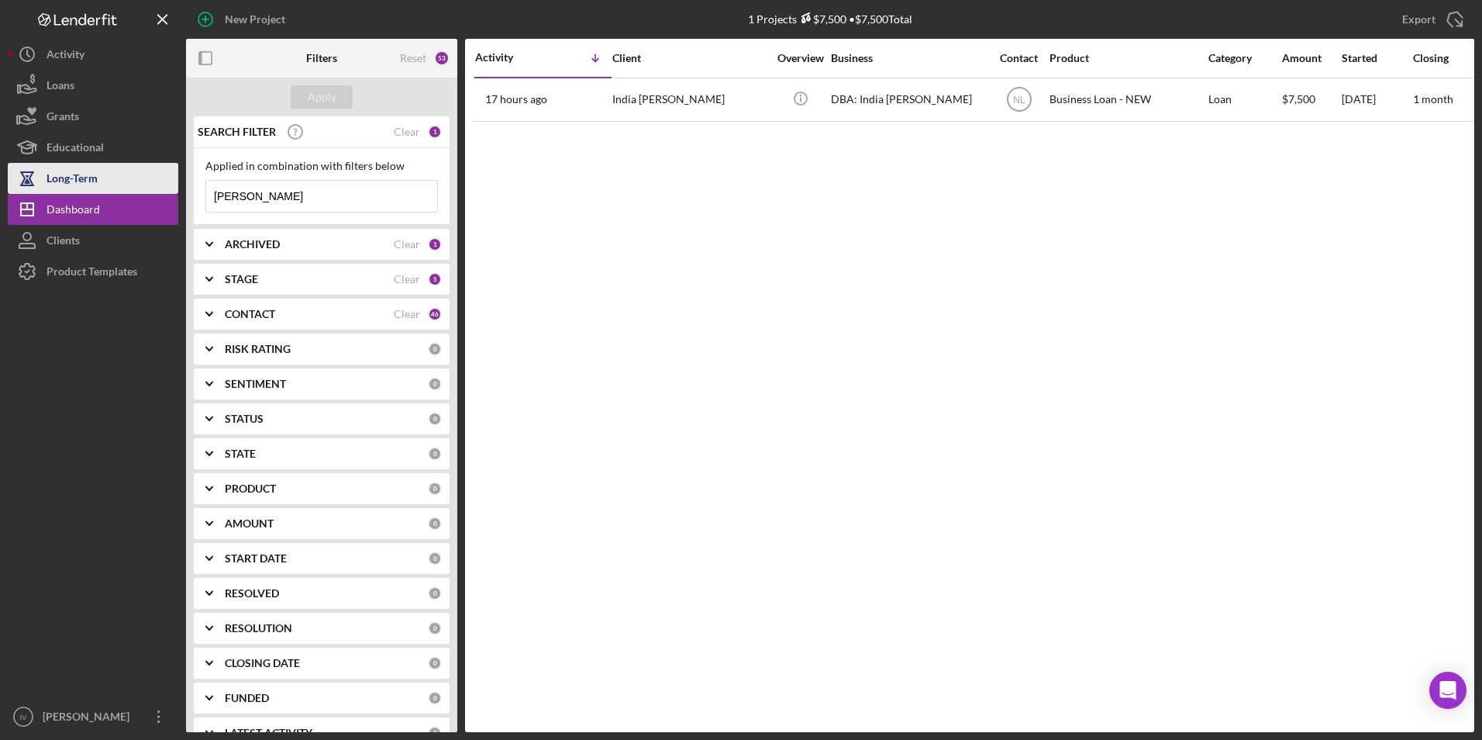
drag, startPoint x: 249, startPoint y: 194, endPoint x: 83, endPoint y: 165, distance: 168.4
click at [85, 196] on div "New Project 1 Projects $7,500 • $7,500 Total [PERSON_NAME] Export Icon/Export F…" at bounding box center [741, 366] width 1467 height 732
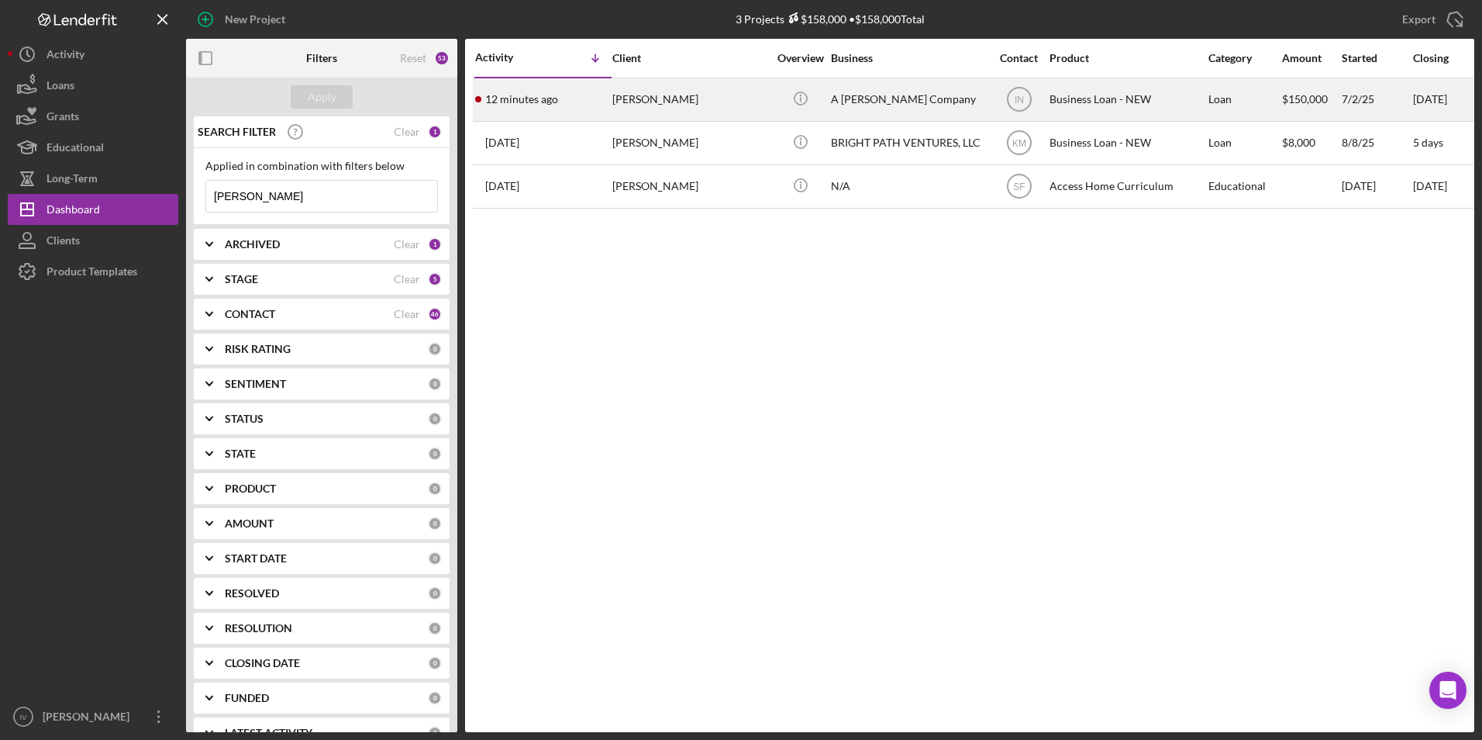
type input "[PERSON_NAME]"
click at [665, 119] on div "[PERSON_NAME]" at bounding box center [689, 99] width 155 height 41
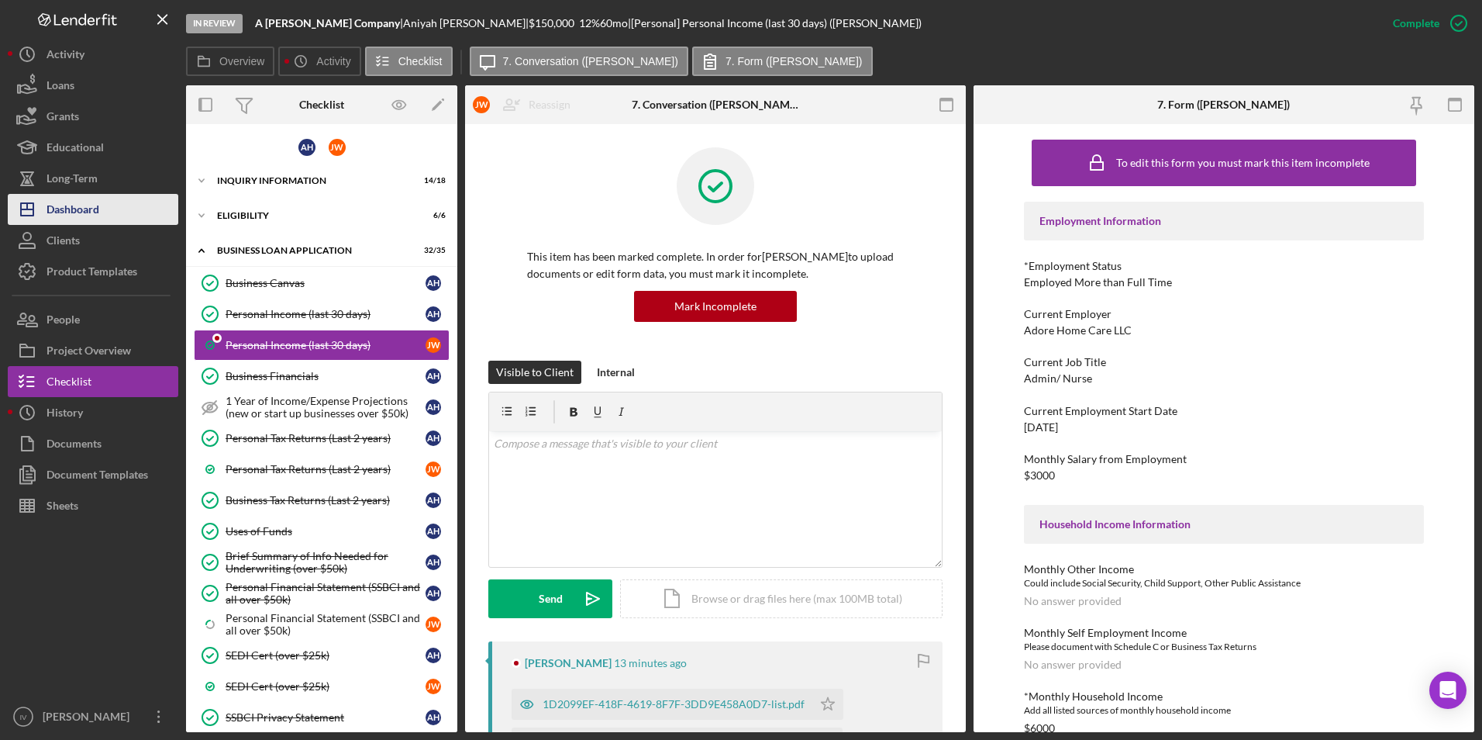
drag, startPoint x: 119, startPoint y: 213, endPoint x: 161, endPoint y: 195, distance: 45.8
click at [119, 213] on button "Icon/Dashboard Dashboard" at bounding box center [93, 209] width 171 height 31
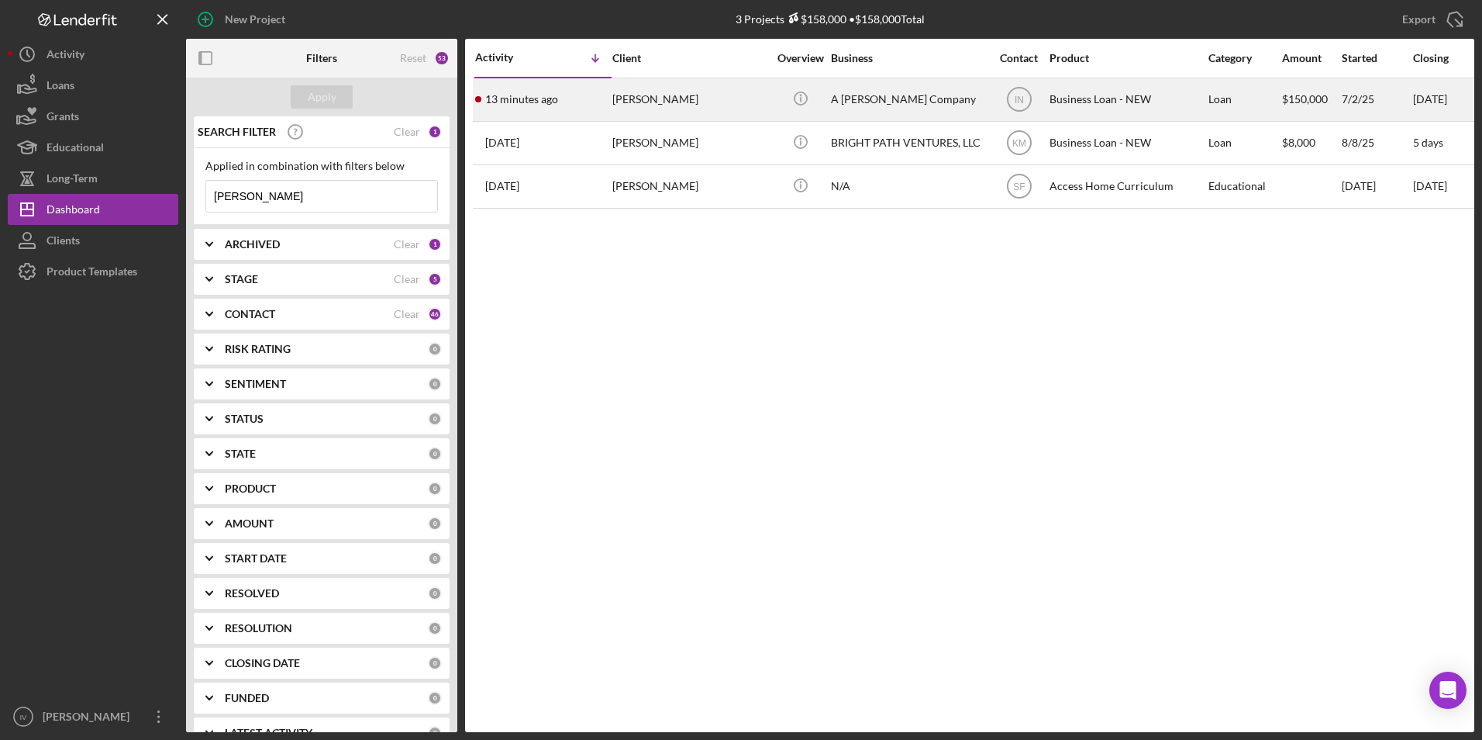
click at [690, 86] on div "[PERSON_NAME]" at bounding box center [689, 99] width 155 height 41
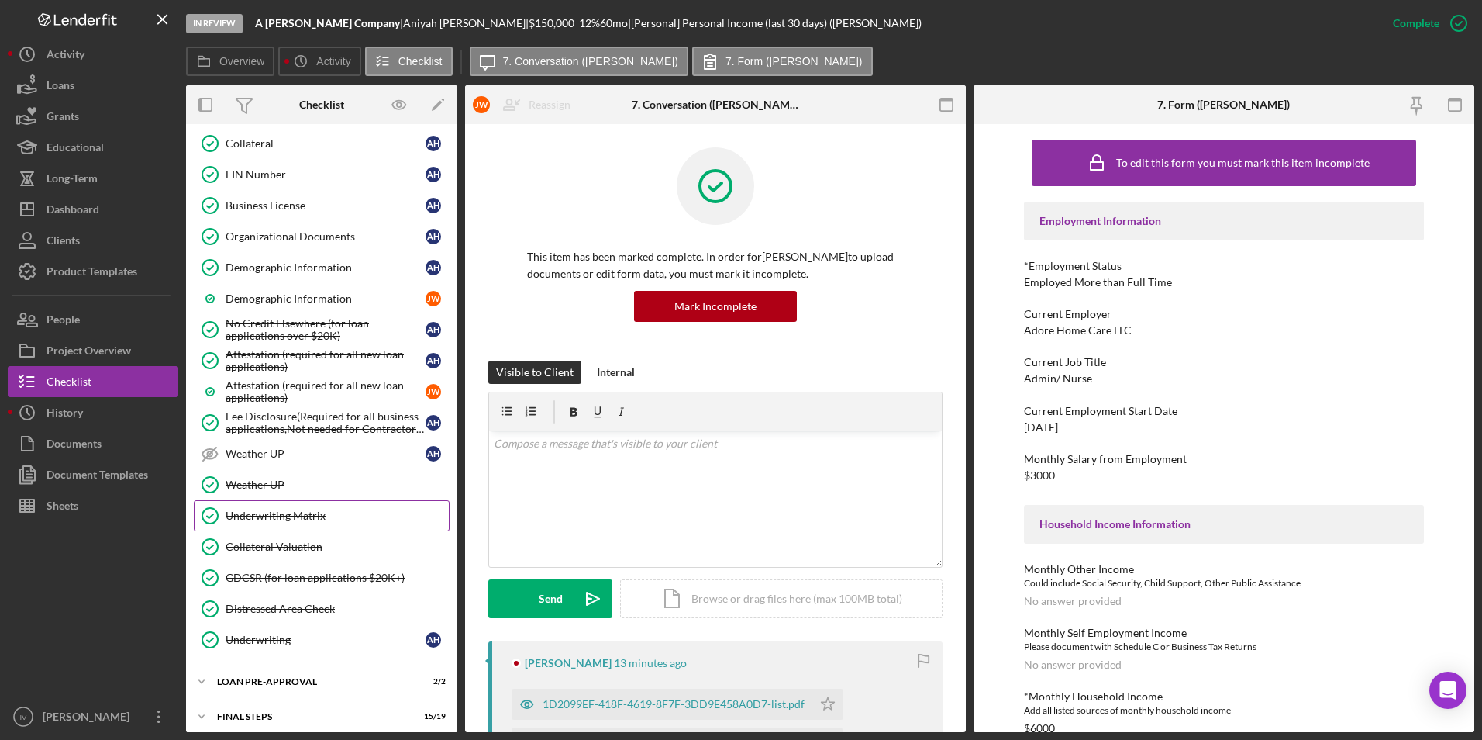
scroll to position [741, 0]
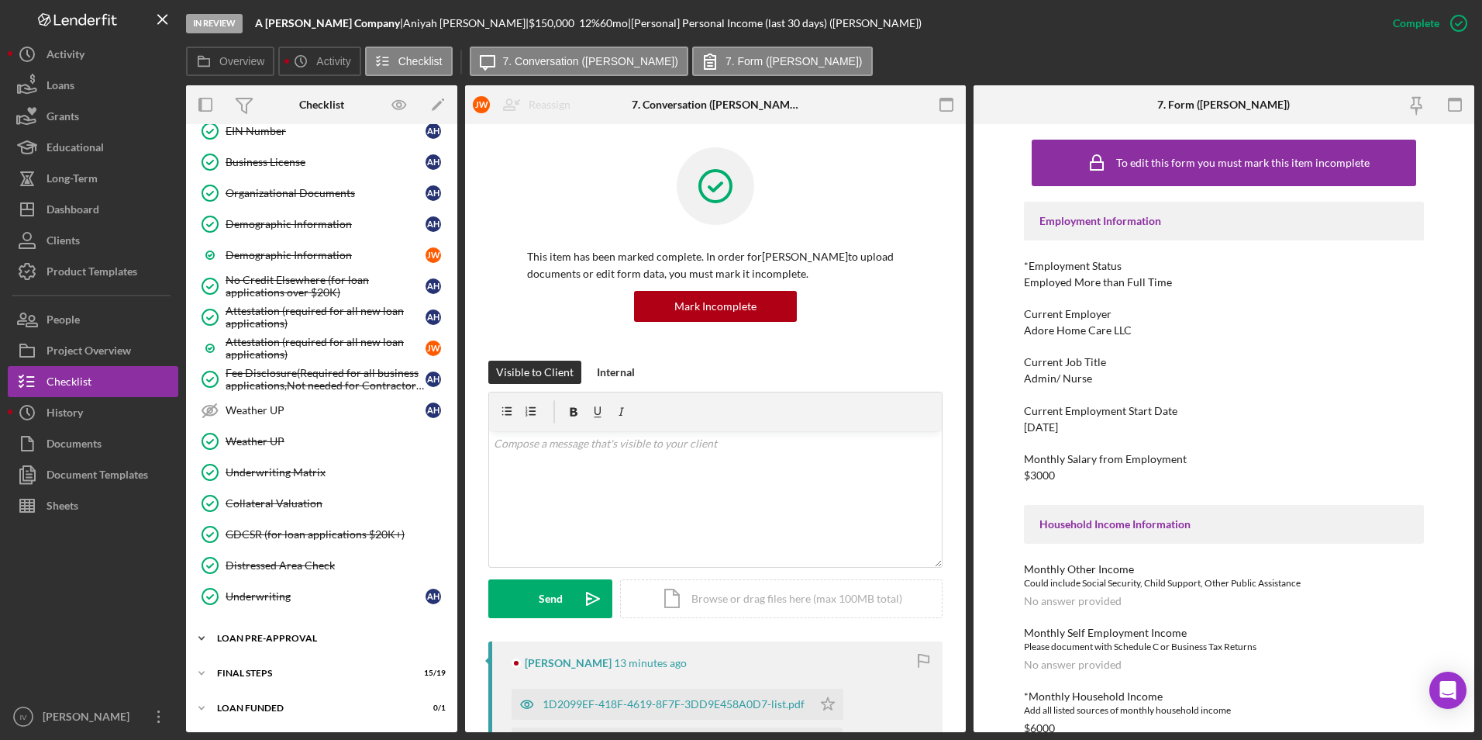
click at [253, 639] on div "LOAN PRE-APPROVAL" at bounding box center [327, 637] width 221 height 9
click at [256, 657] on link "Loan Approval Loan Approval" at bounding box center [322, 670] width 256 height 31
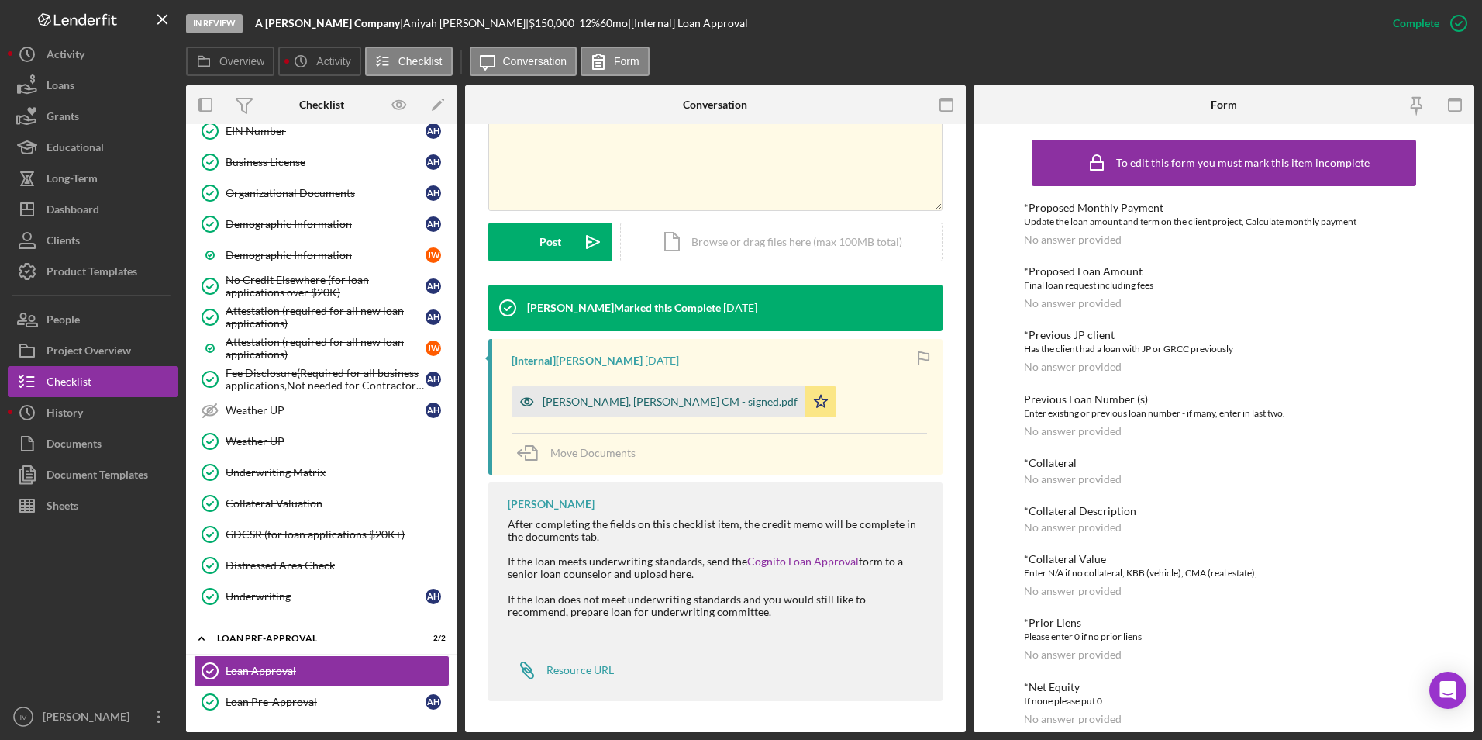
click at [647, 407] on div "[PERSON_NAME], [PERSON_NAME] CM - signed.pdf" at bounding box center [670, 401] width 255 height 12
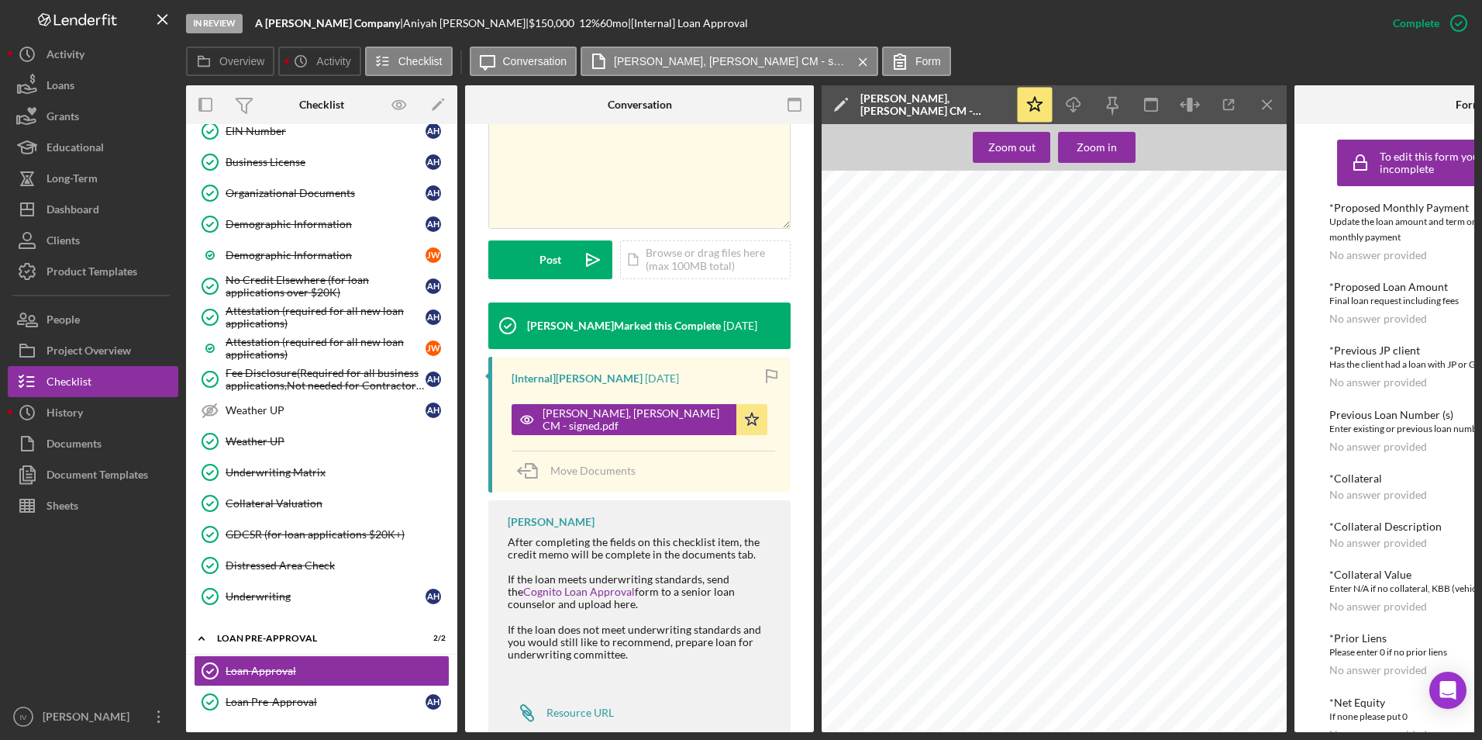
scroll to position [78, 0]
drag, startPoint x: 95, startPoint y: 208, endPoint x: 117, endPoint y: 203, distance: 22.2
click at [95, 208] on div "Dashboard" at bounding box center [73, 211] width 53 height 35
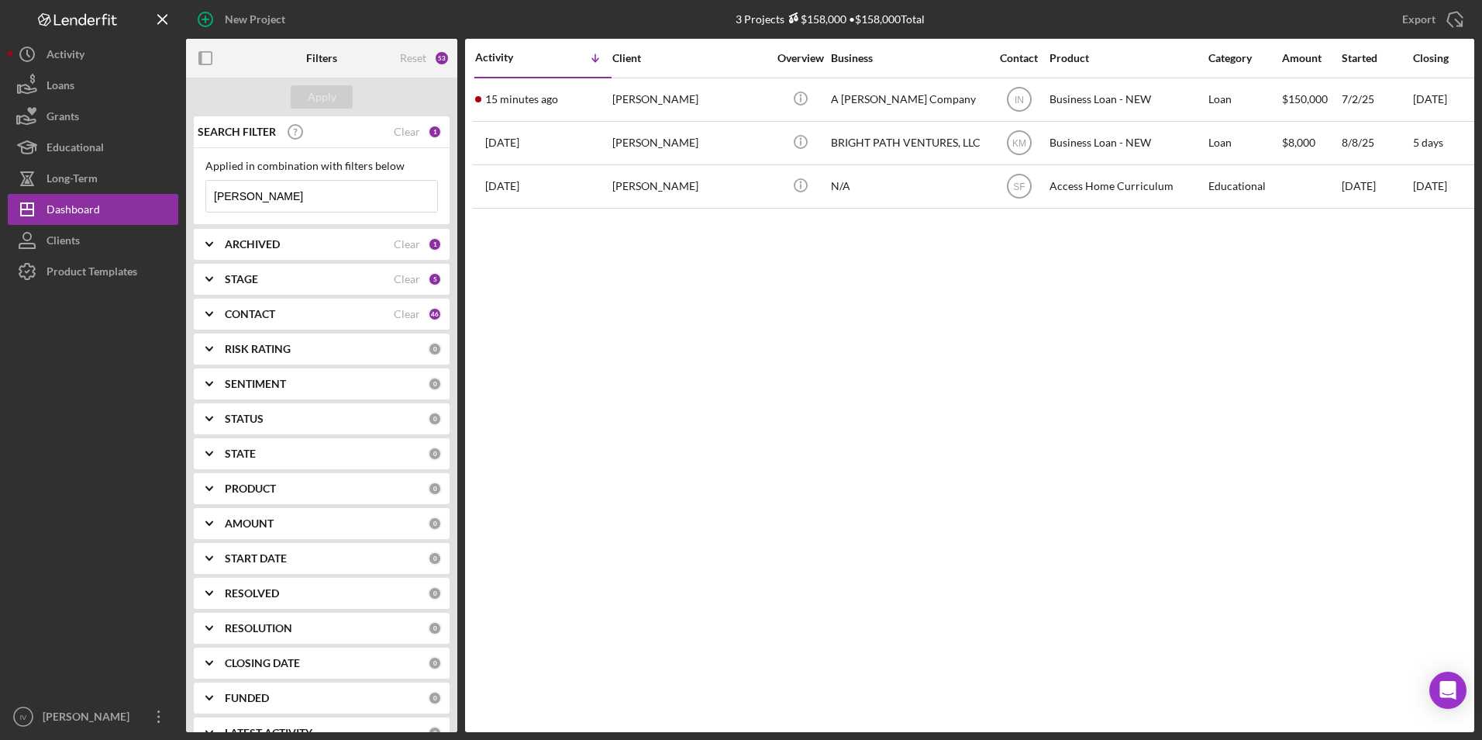
drag, startPoint x: 260, startPoint y: 197, endPoint x: 192, endPoint y: 202, distance: 68.4
click at [192, 202] on div "SEARCH FILTER Clear 1 Applied in combination with filters below [PERSON_NAME] I…" at bounding box center [321, 424] width 271 height 616
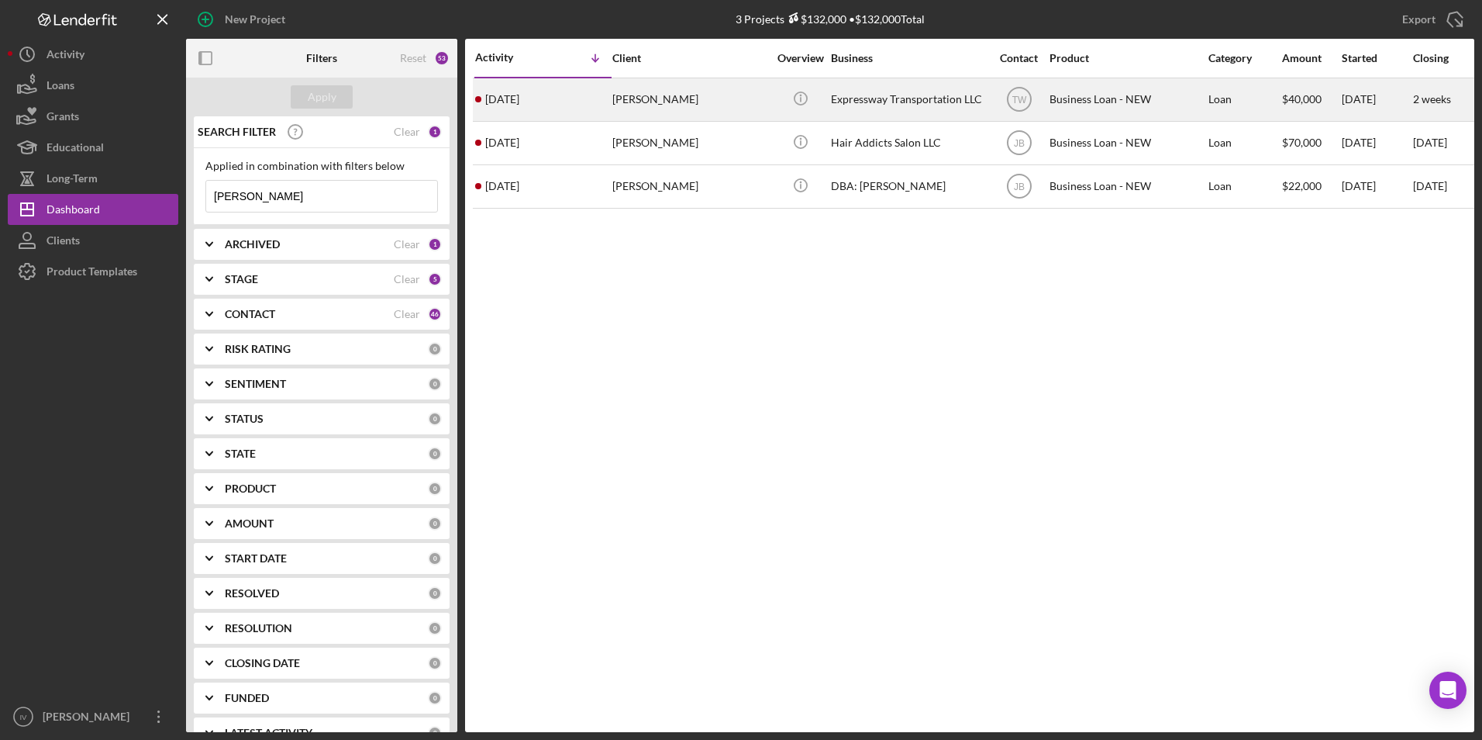
type input "[PERSON_NAME]"
click at [585, 110] on div "[DATE] [PERSON_NAME]" at bounding box center [543, 99] width 136 height 41
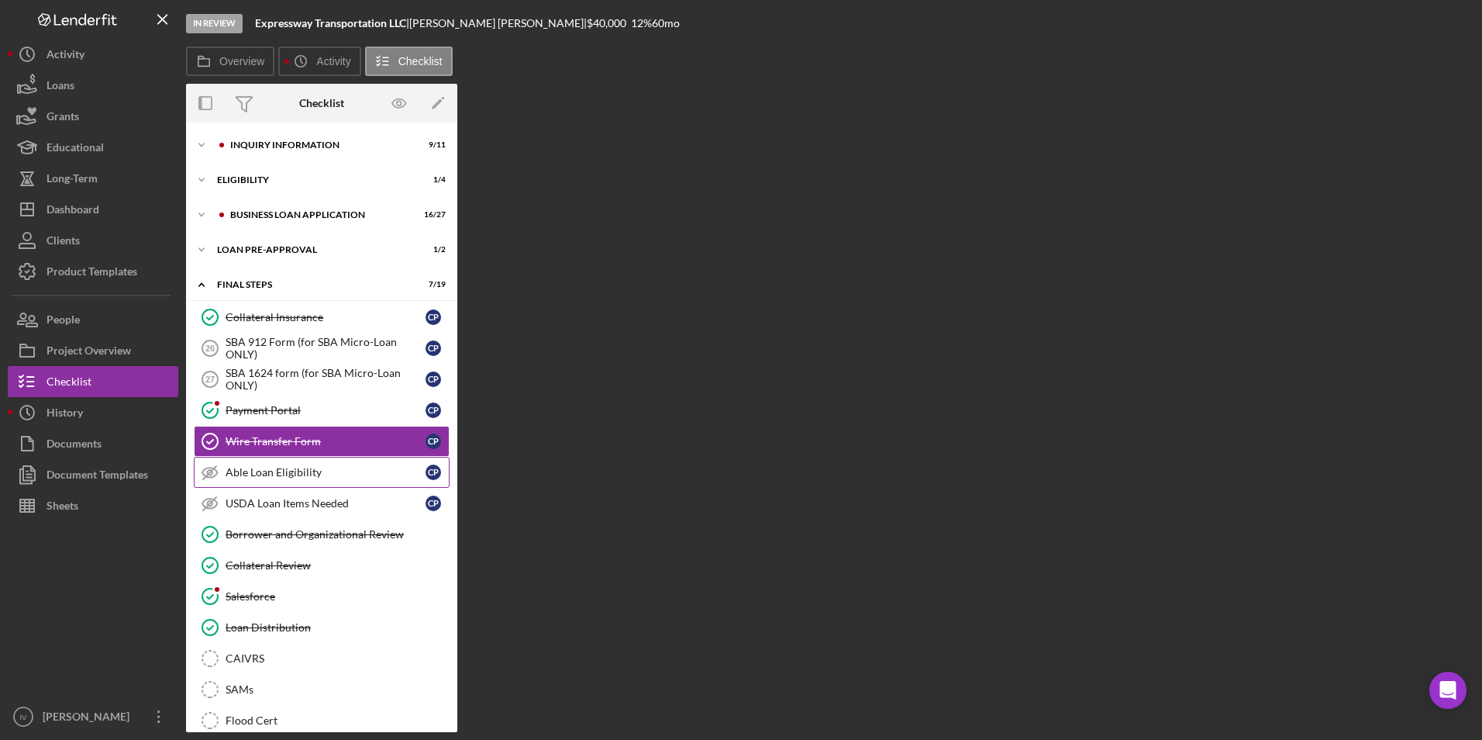
scroll to position [14, 0]
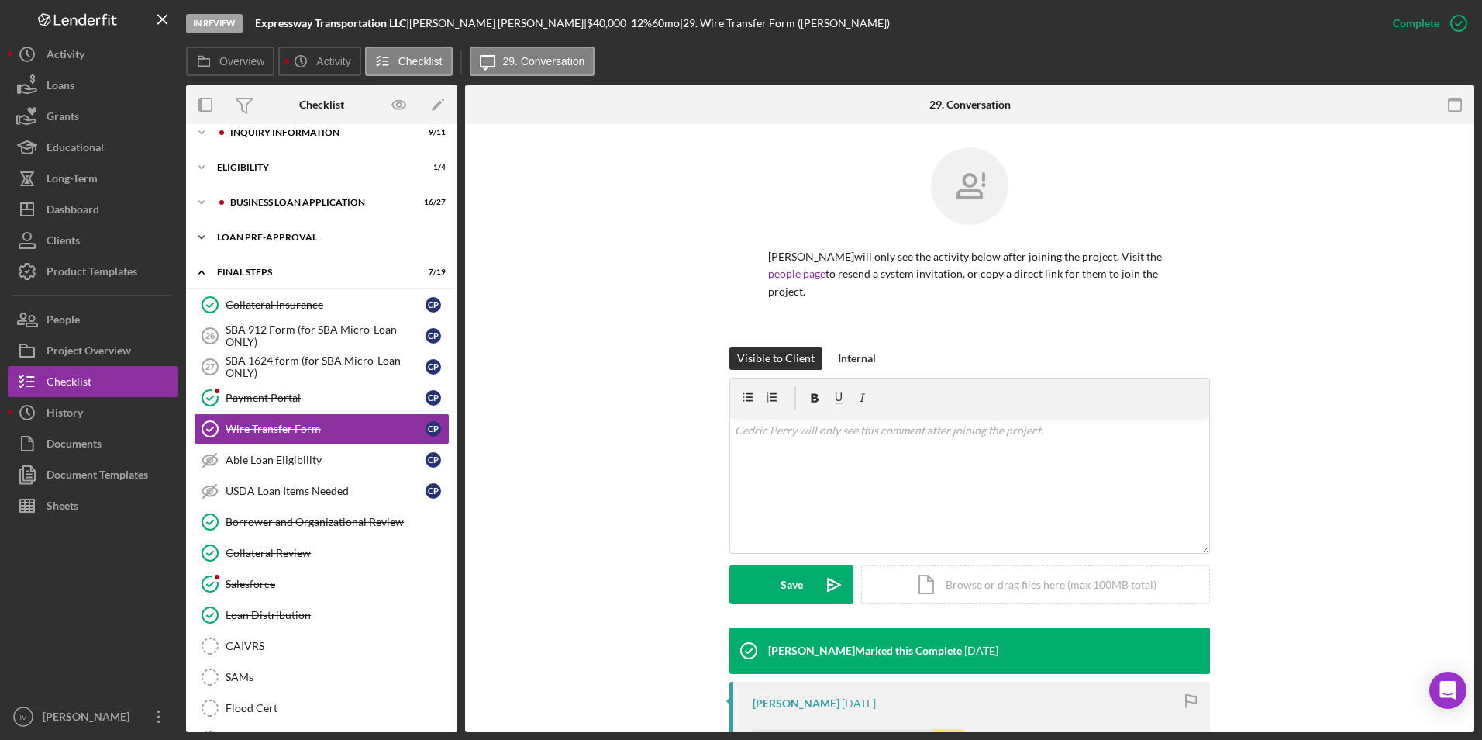
drag, startPoint x: 240, startPoint y: 227, endPoint x: 250, endPoint y: 243, distance: 18.9
click at [240, 227] on div "Icon/Expander LOAN PRE-APPROVAL 1 / 2" at bounding box center [321, 237] width 271 height 31
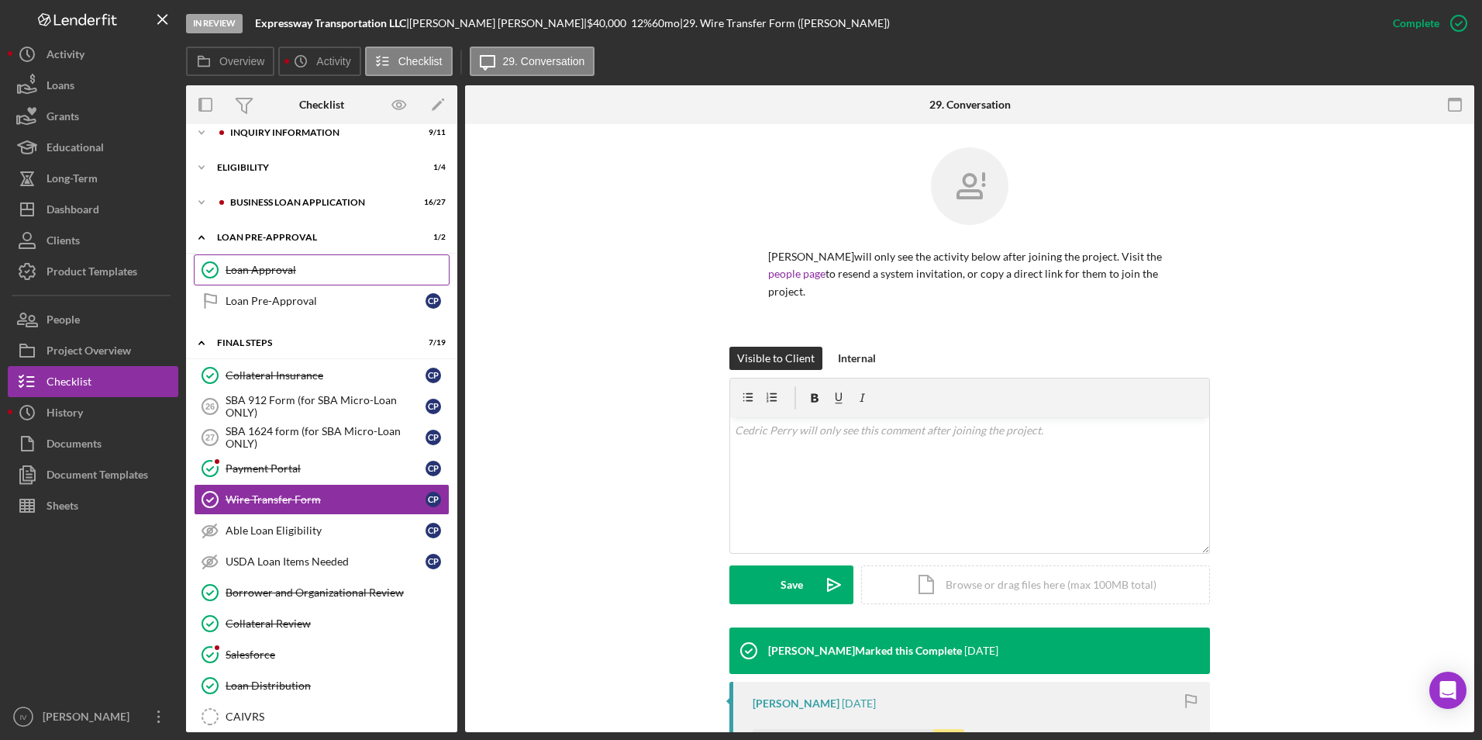
click at [260, 257] on link "Loan Approval Loan Approval" at bounding box center [322, 269] width 256 height 31
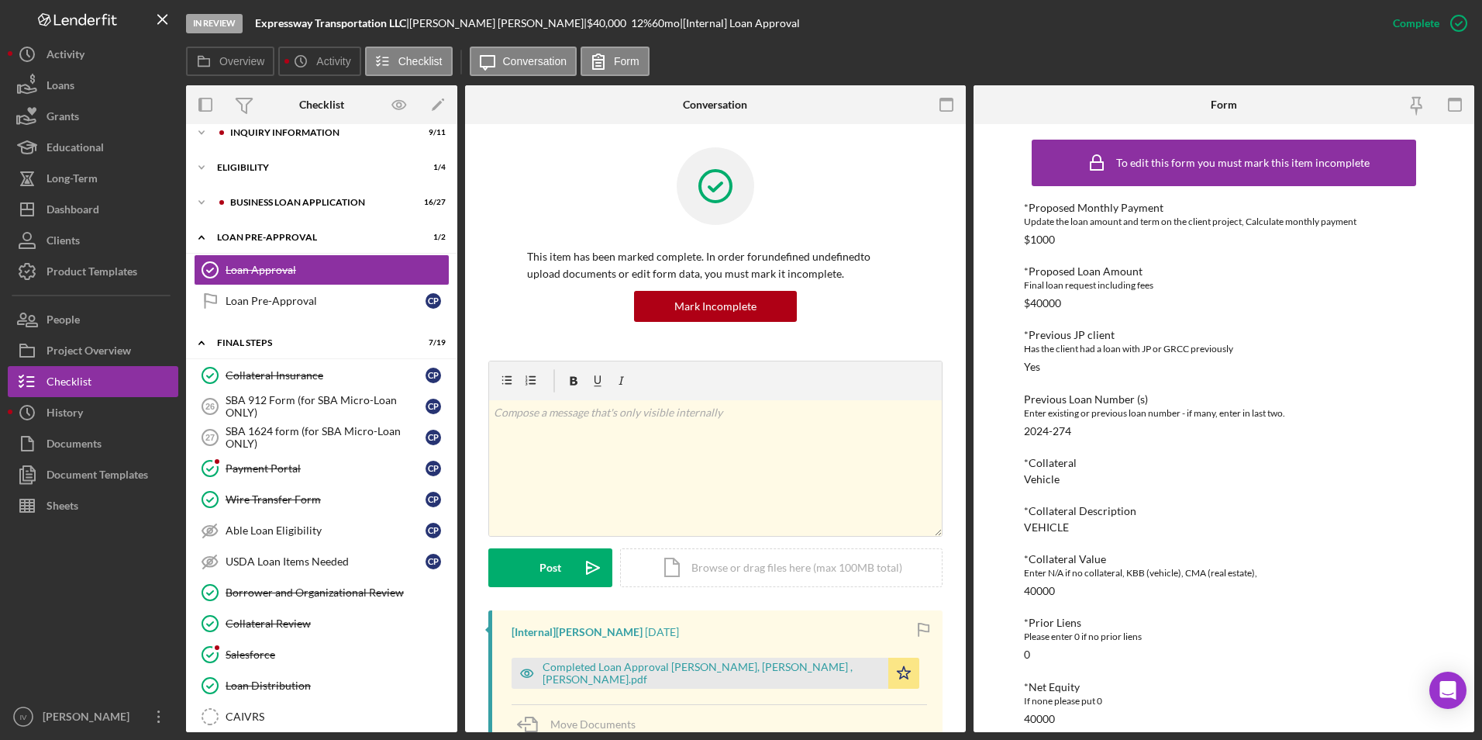
scroll to position [388, 0]
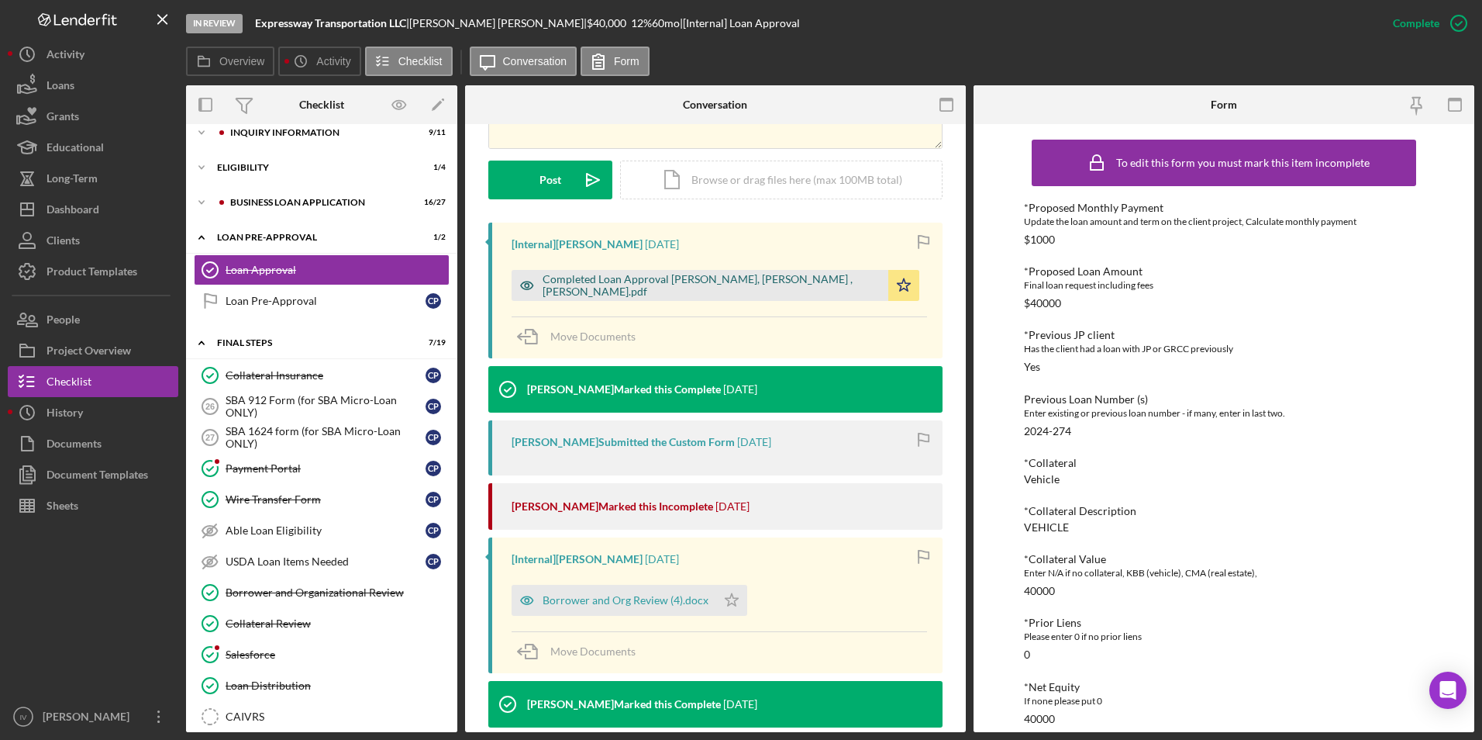
click at [740, 283] on div "Completed Loan Approval [PERSON_NAME], [PERSON_NAME] , [PERSON_NAME].pdf" at bounding box center [712, 285] width 338 height 25
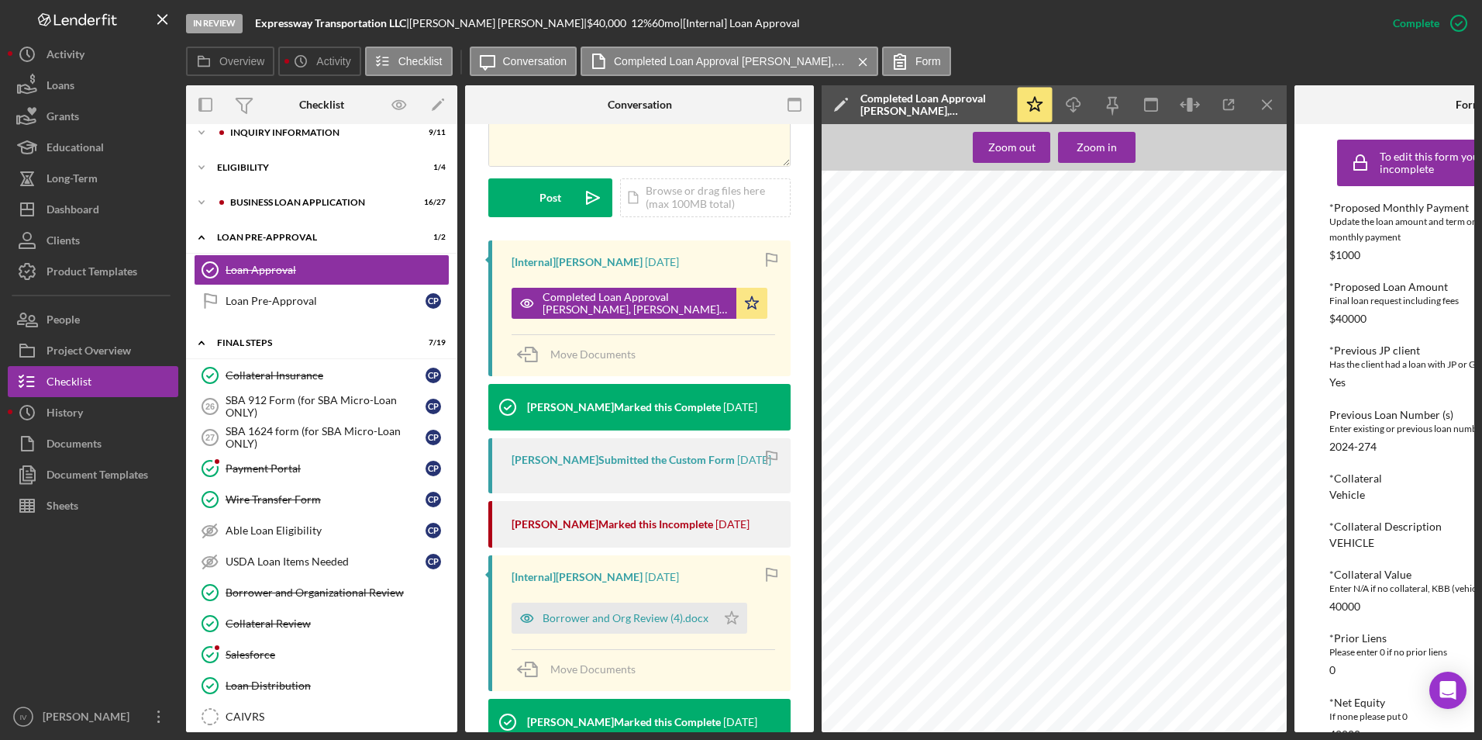
scroll to position [748, 0]
click at [95, 200] on div "Dashboard" at bounding box center [73, 211] width 53 height 35
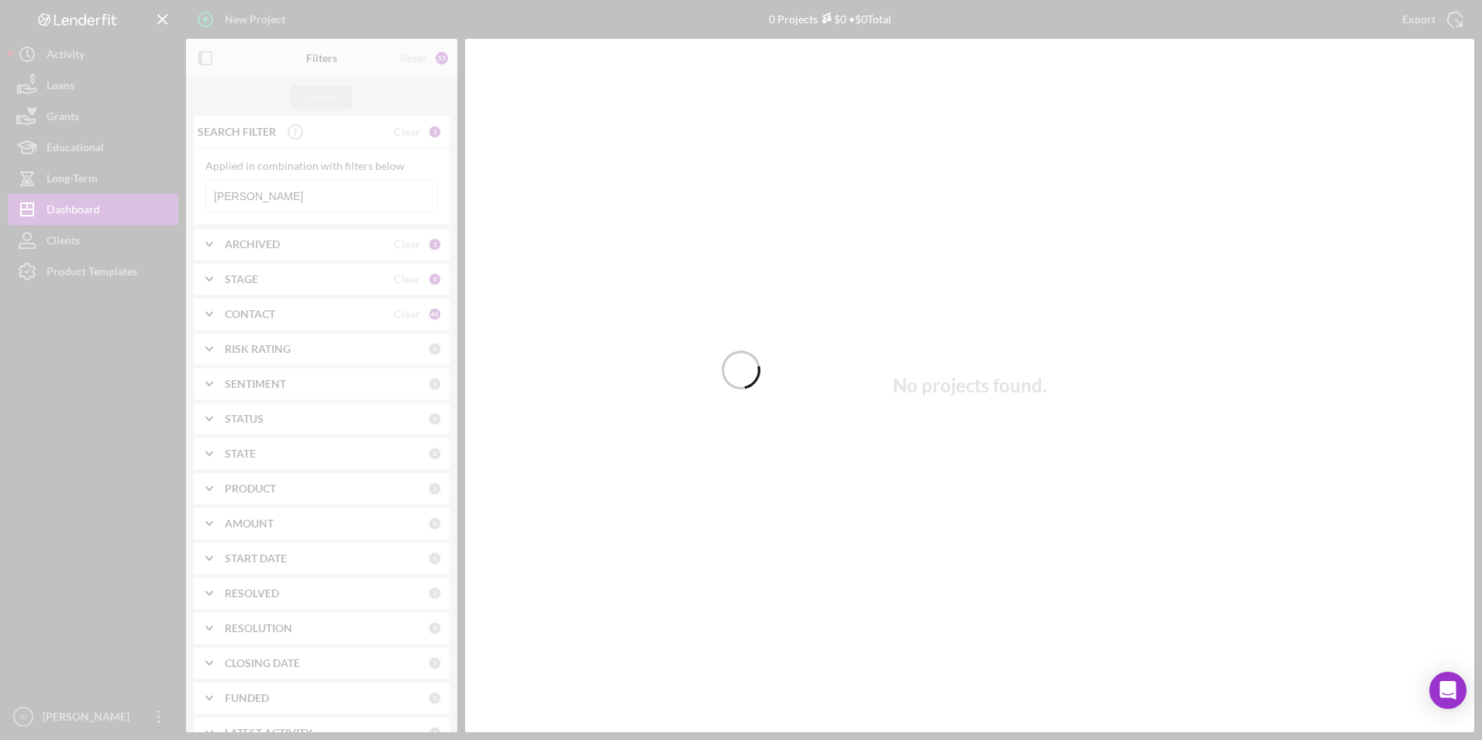
click at [257, 196] on div at bounding box center [741, 370] width 1482 height 740
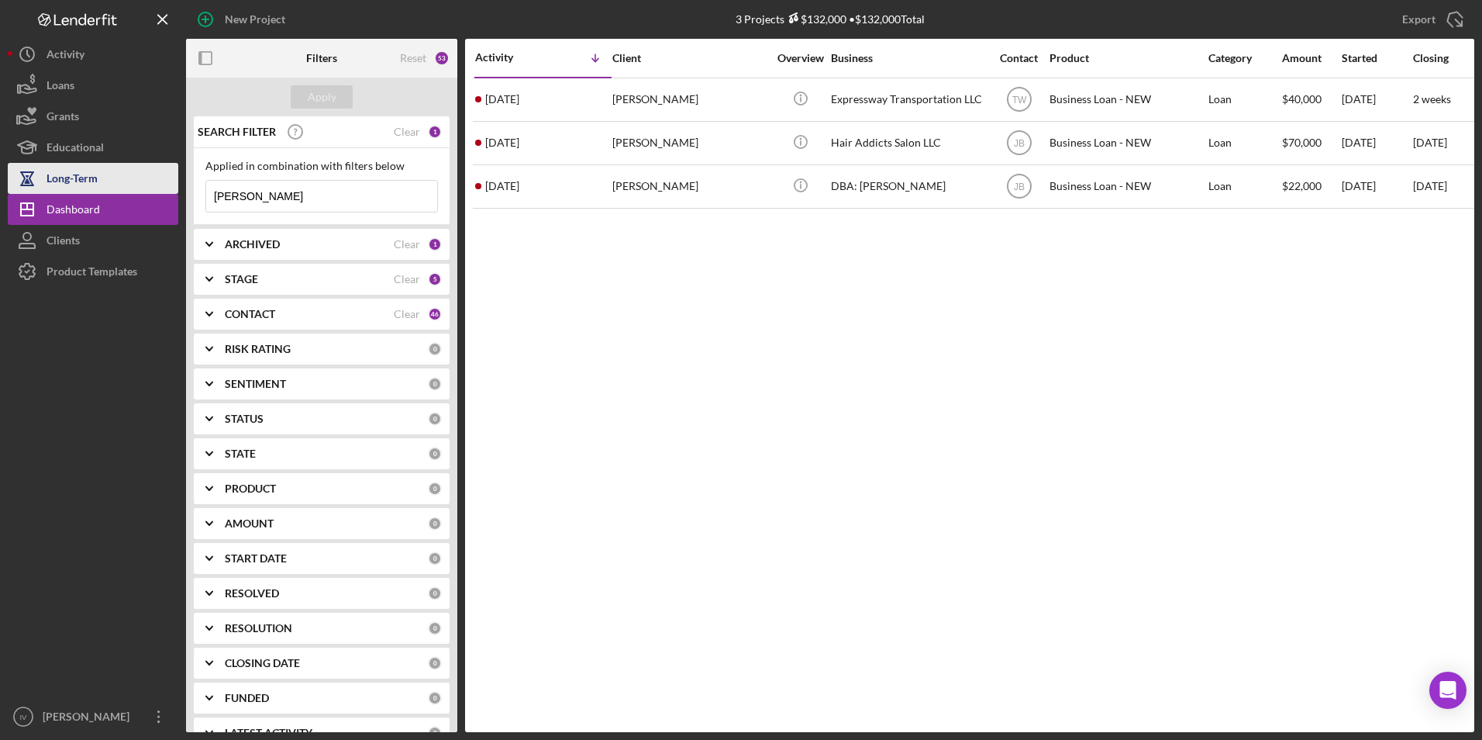
drag, startPoint x: 253, startPoint y: 198, endPoint x: 169, endPoint y: 186, distance: 84.6
click at [169, 186] on div "New Project 3 Projects $132,000 • $132,000 Total perry Export Icon/Export Filte…" at bounding box center [741, 366] width 1467 height 732
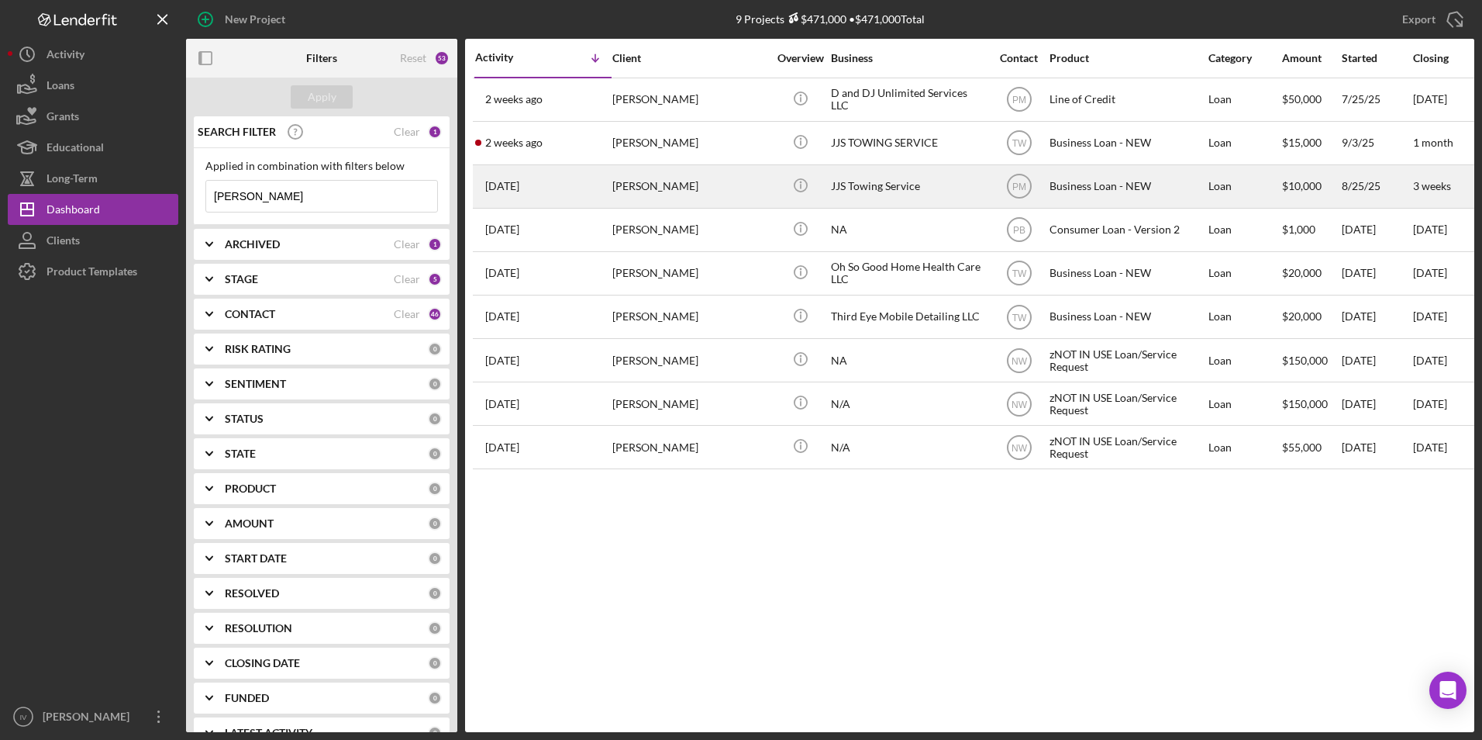
type input "[PERSON_NAME]"
click at [684, 181] on div "[PERSON_NAME]" at bounding box center [689, 186] width 155 height 41
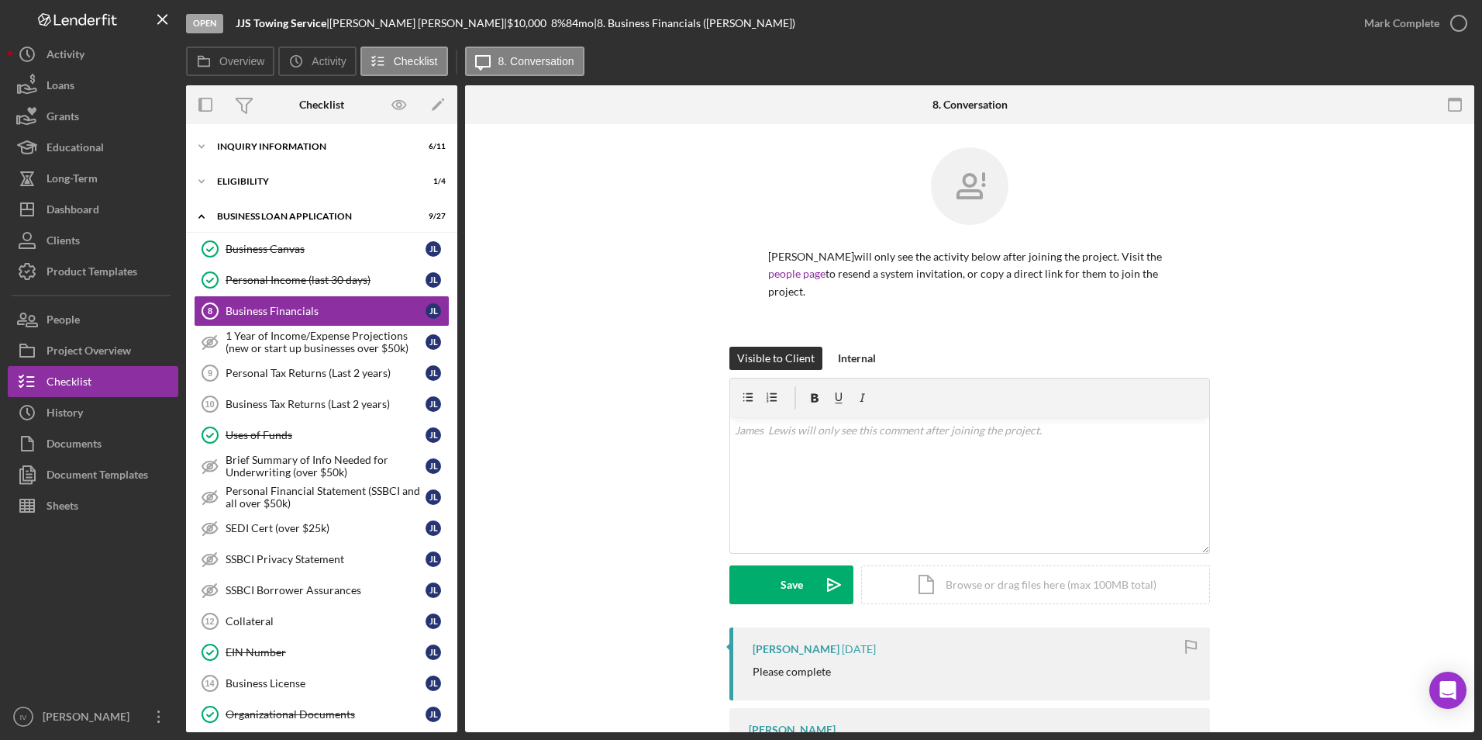
scroll to position [459, 0]
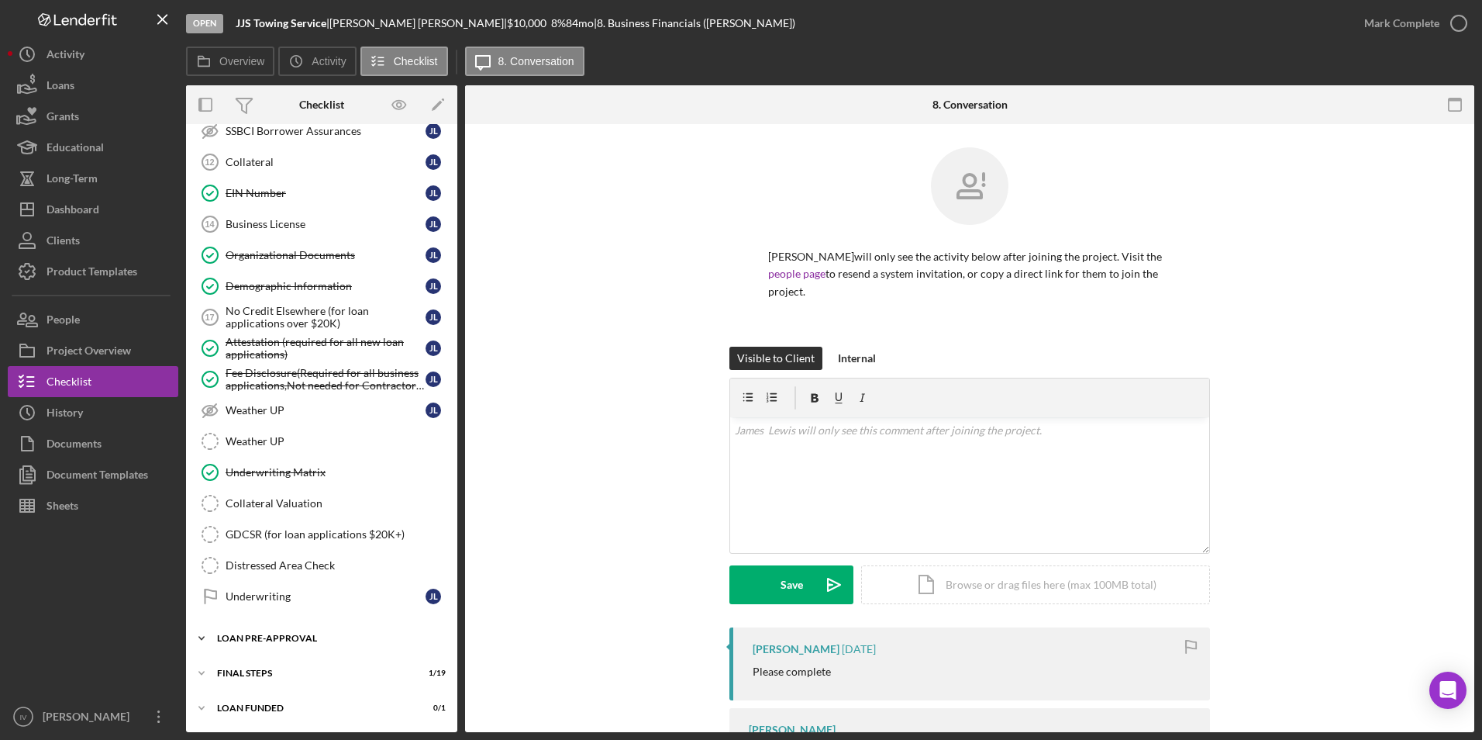
click at [275, 639] on div "LOAN PRE-APPROVAL" at bounding box center [327, 637] width 221 height 9
click at [303, 667] on div "Loan Approval" at bounding box center [337, 670] width 223 height 12
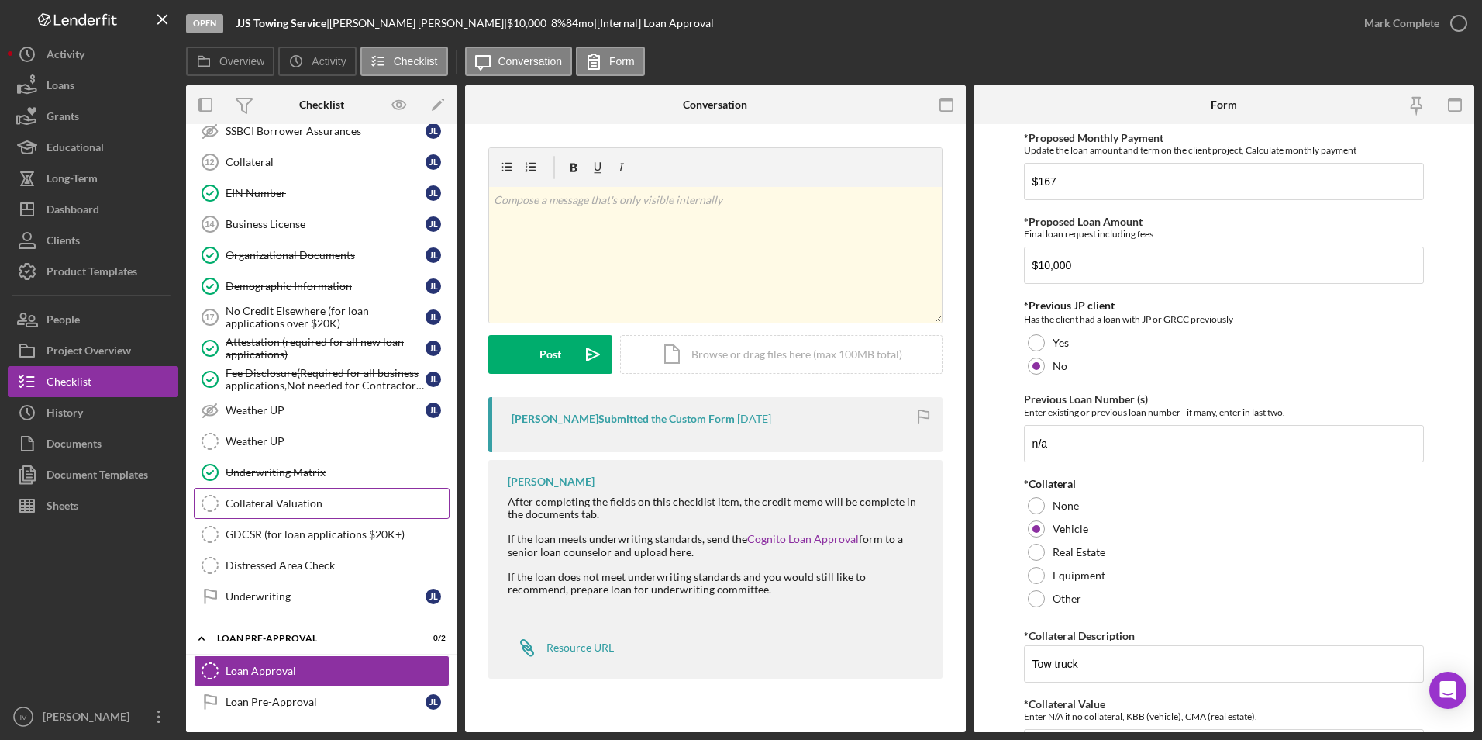
scroll to position [530, 0]
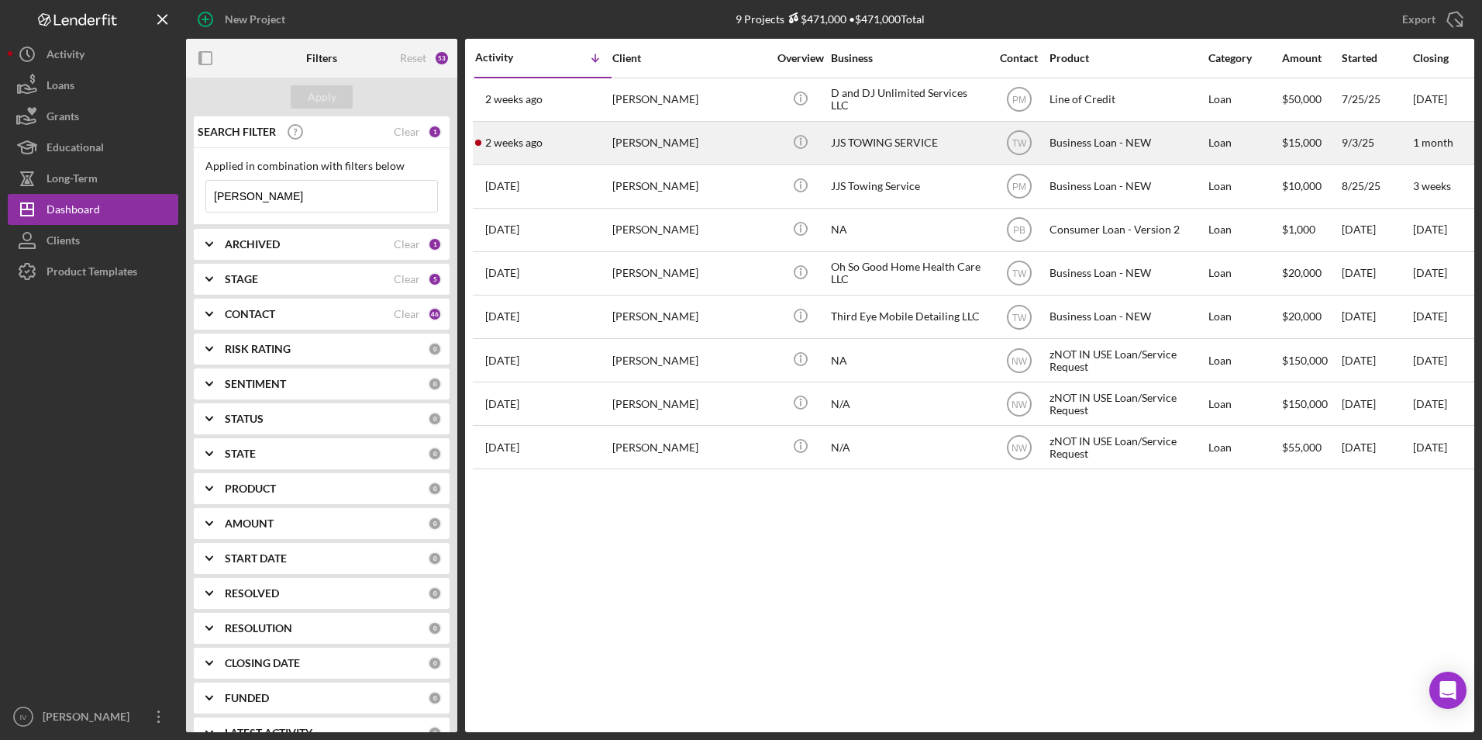
click at [587, 155] on div "[DATE] [PERSON_NAME]" at bounding box center [543, 142] width 136 height 41
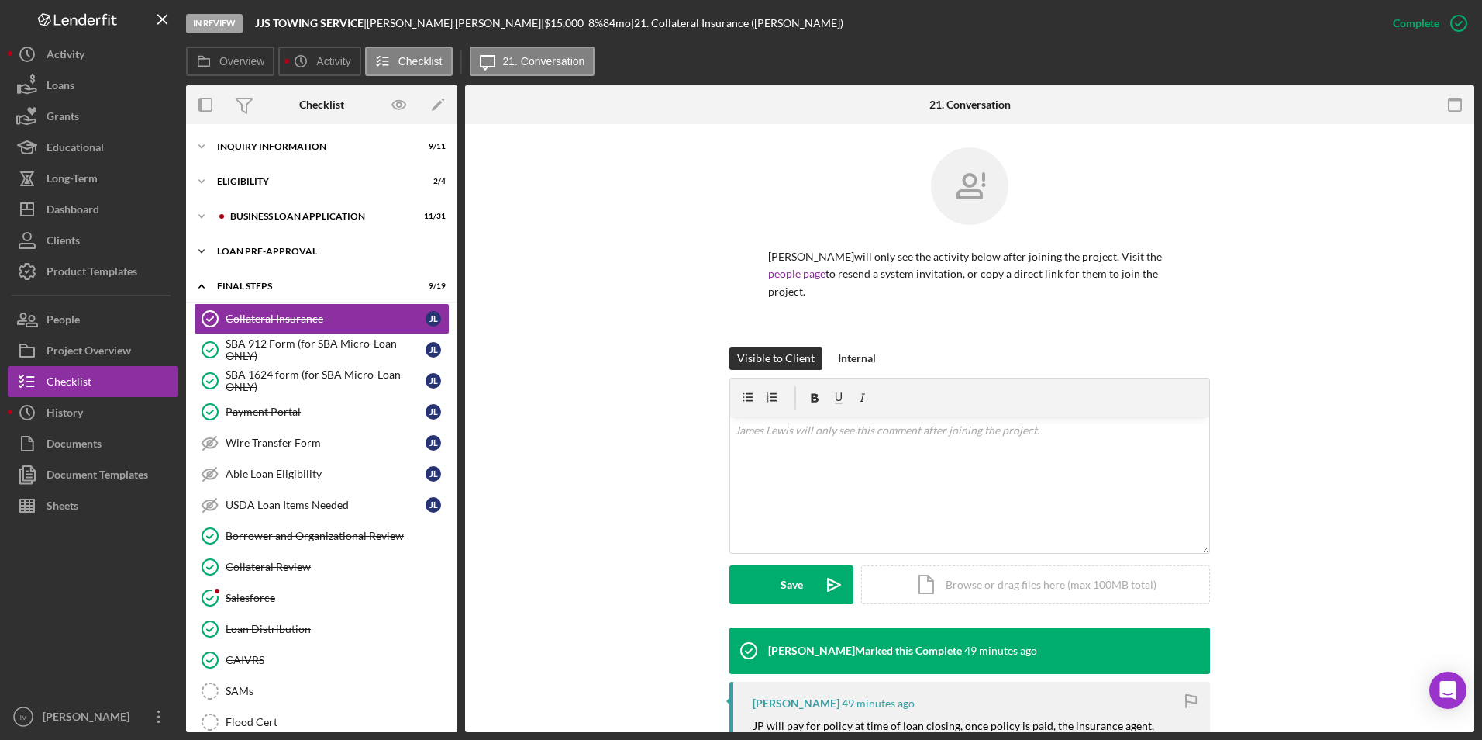
click at [243, 251] on div "LOAN PRE-APPROVAL" at bounding box center [327, 251] width 221 height 9
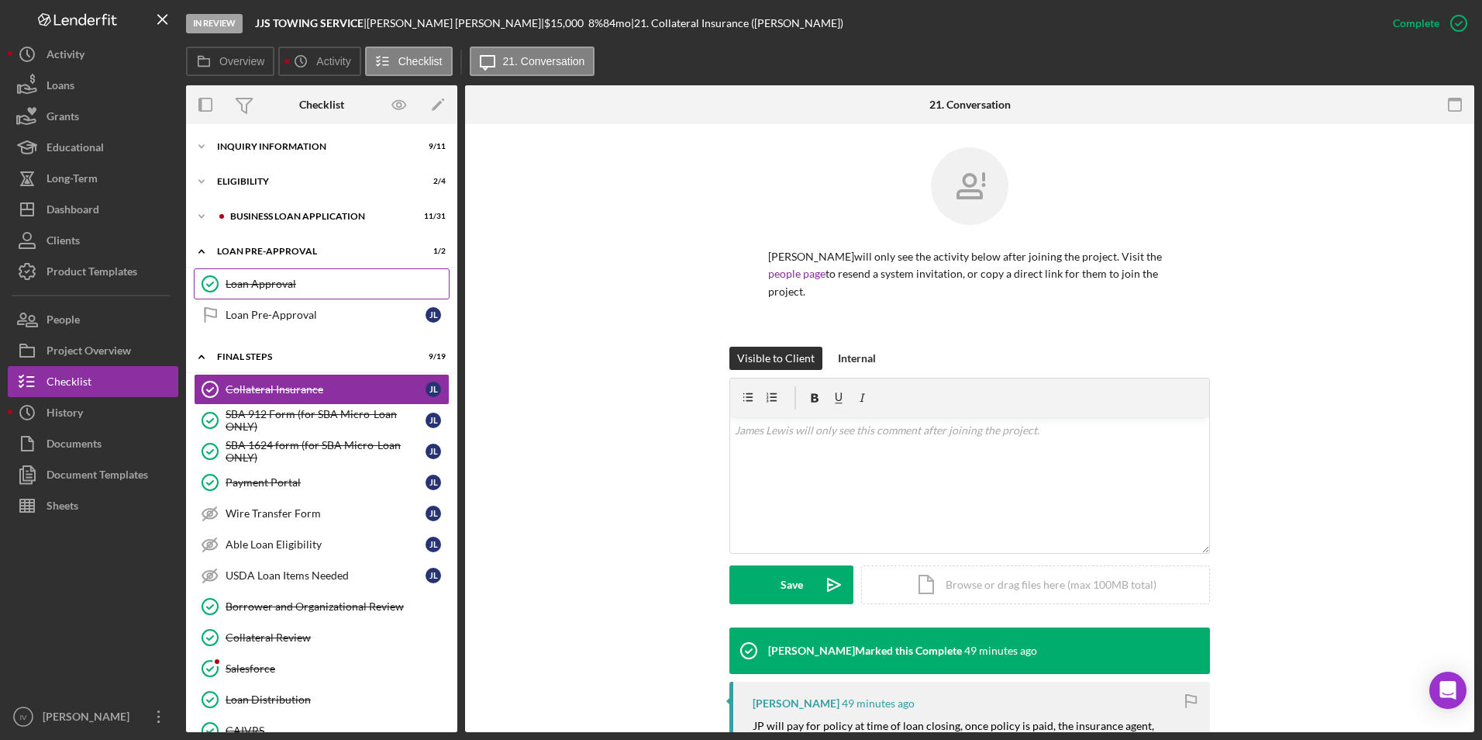
click at [259, 275] on link "Loan Approval Loan Approval" at bounding box center [322, 283] width 256 height 31
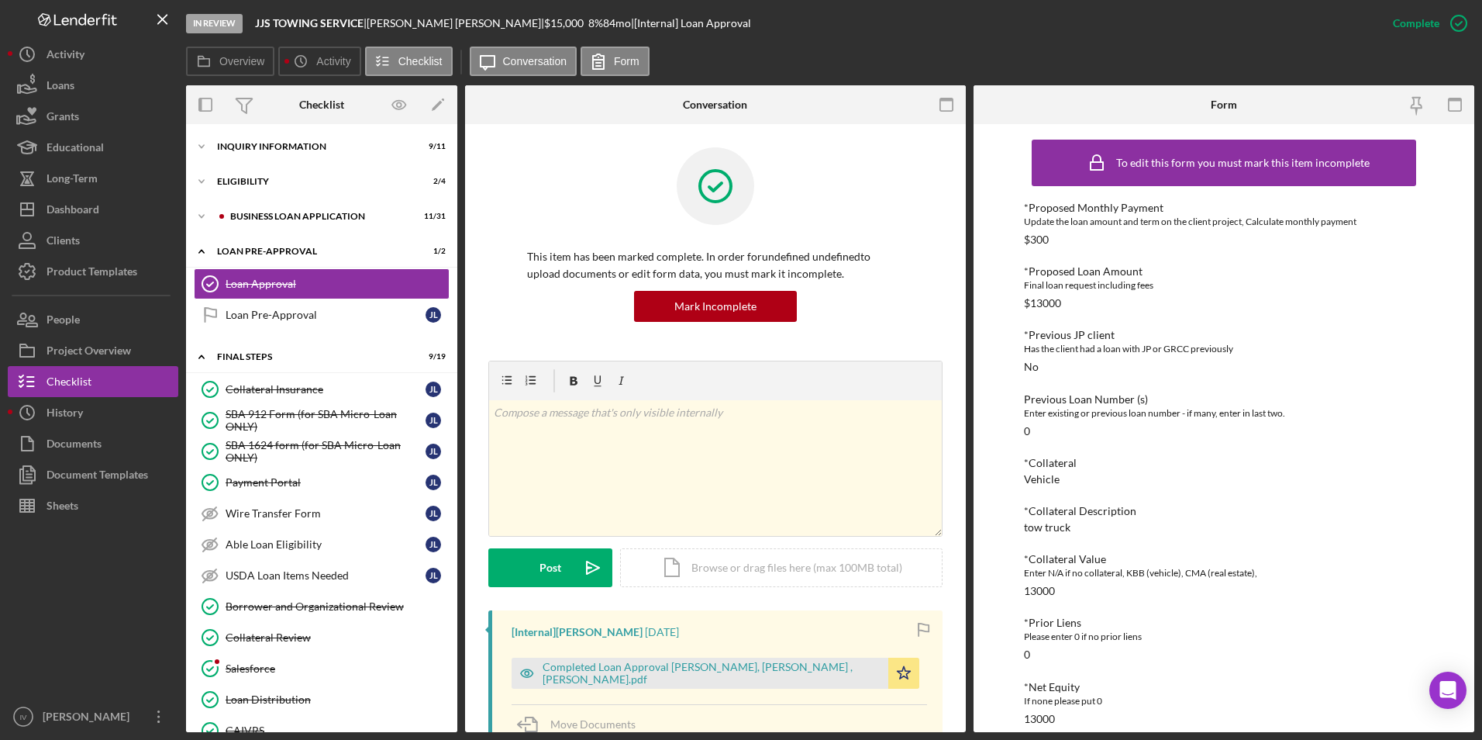
scroll to position [543, 0]
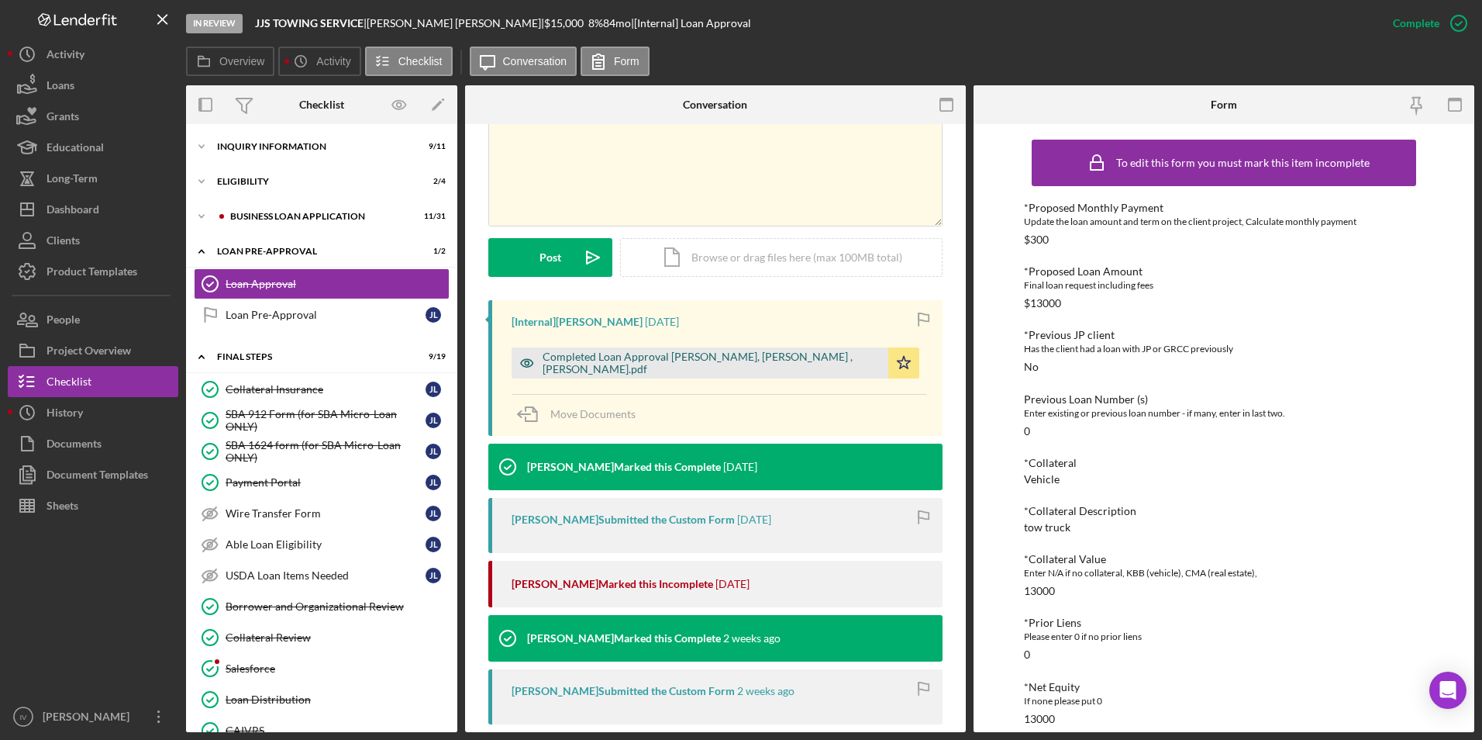
click at [703, 355] on div "Completed Loan Approval [PERSON_NAME], [PERSON_NAME] , [PERSON_NAME].pdf" at bounding box center [700, 362] width 377 height 31
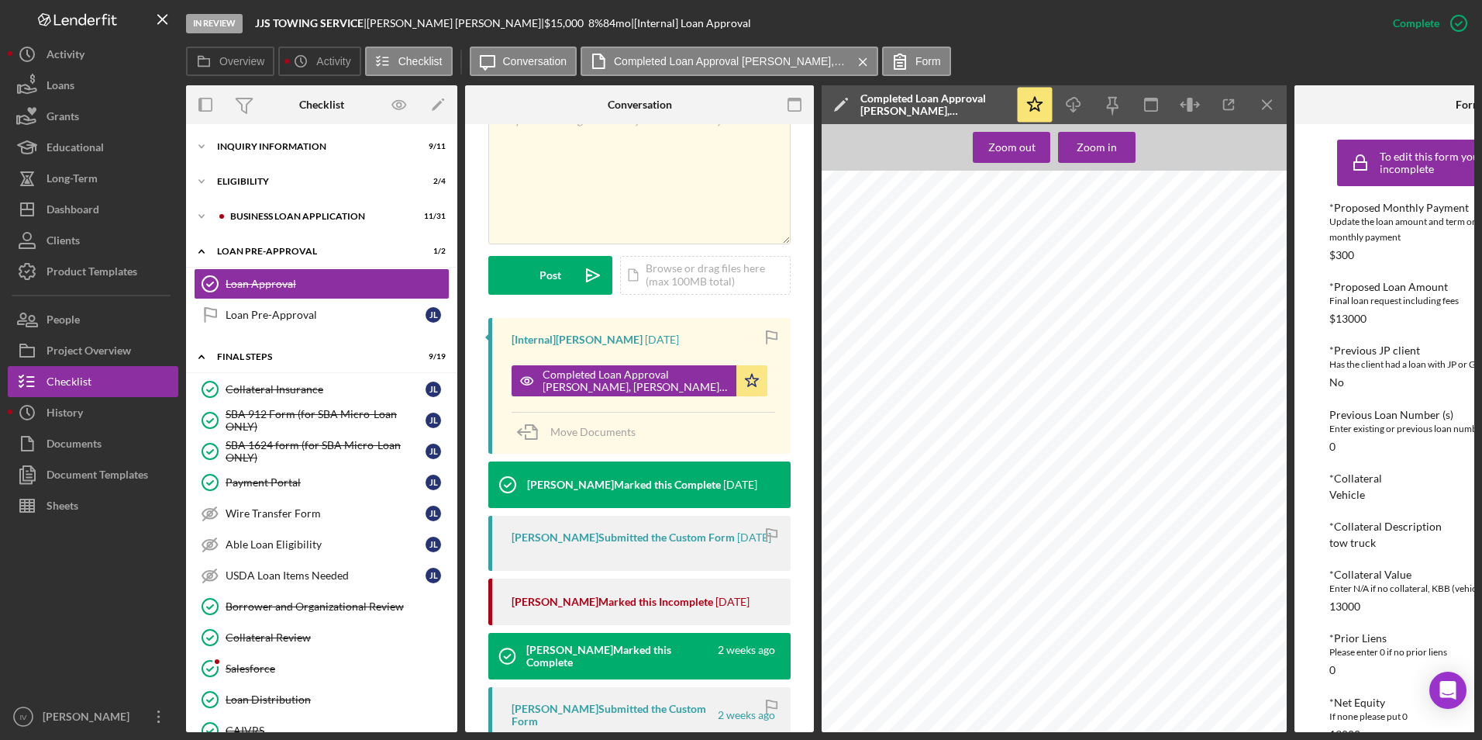
scroll to position [930, 0]
click at [72, 213] on div "Dashboard" at bounding box center [73, 211] width 53 height 35
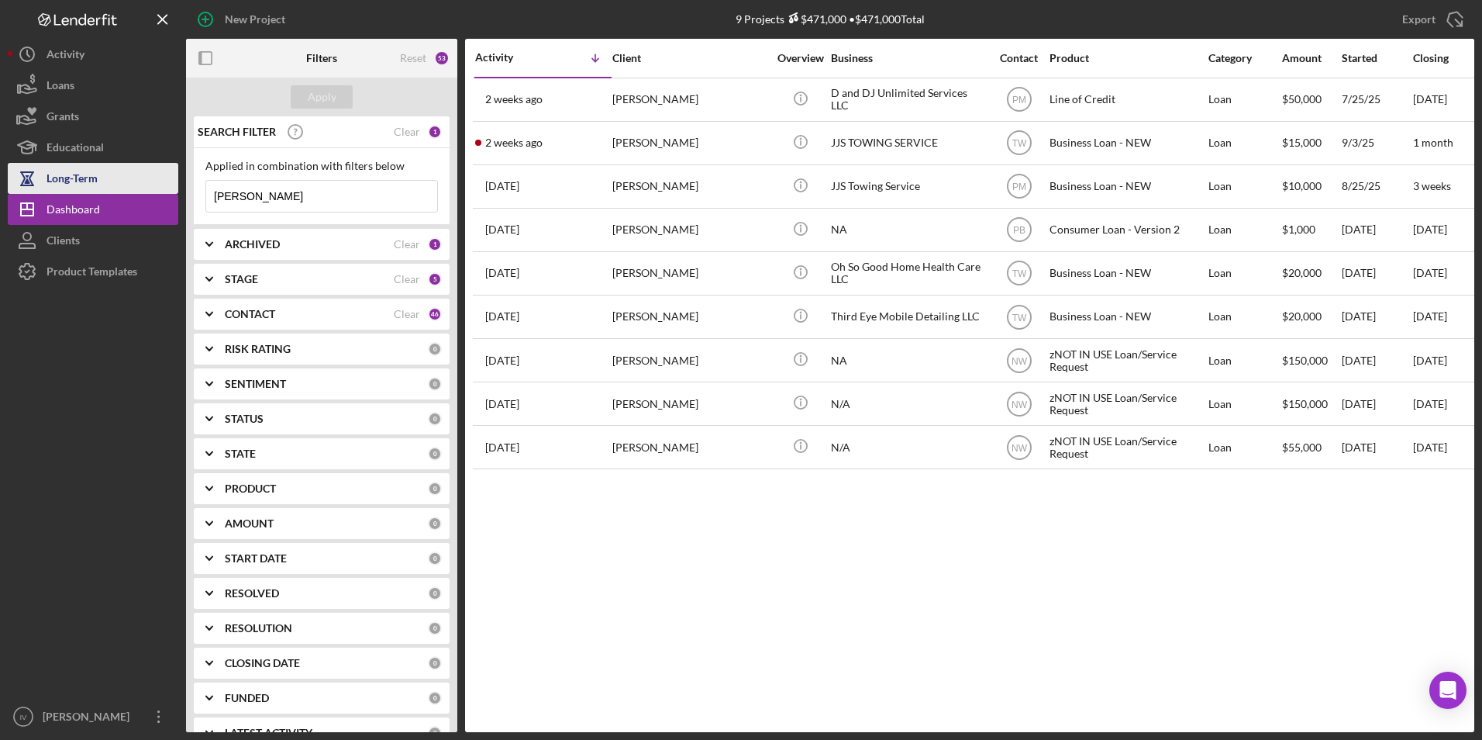
drag, startPoint x: 289, startPoint y: 198, endPoint x: 40, endPoint y: 179, distance: 250.3
click at [40, 179] on div "New Project 9 Projects $471,000 • $471,000 Total [PERSON_NAME] Export Icon/Expo…" at bounding box center [741, 366] width 1467 height 732
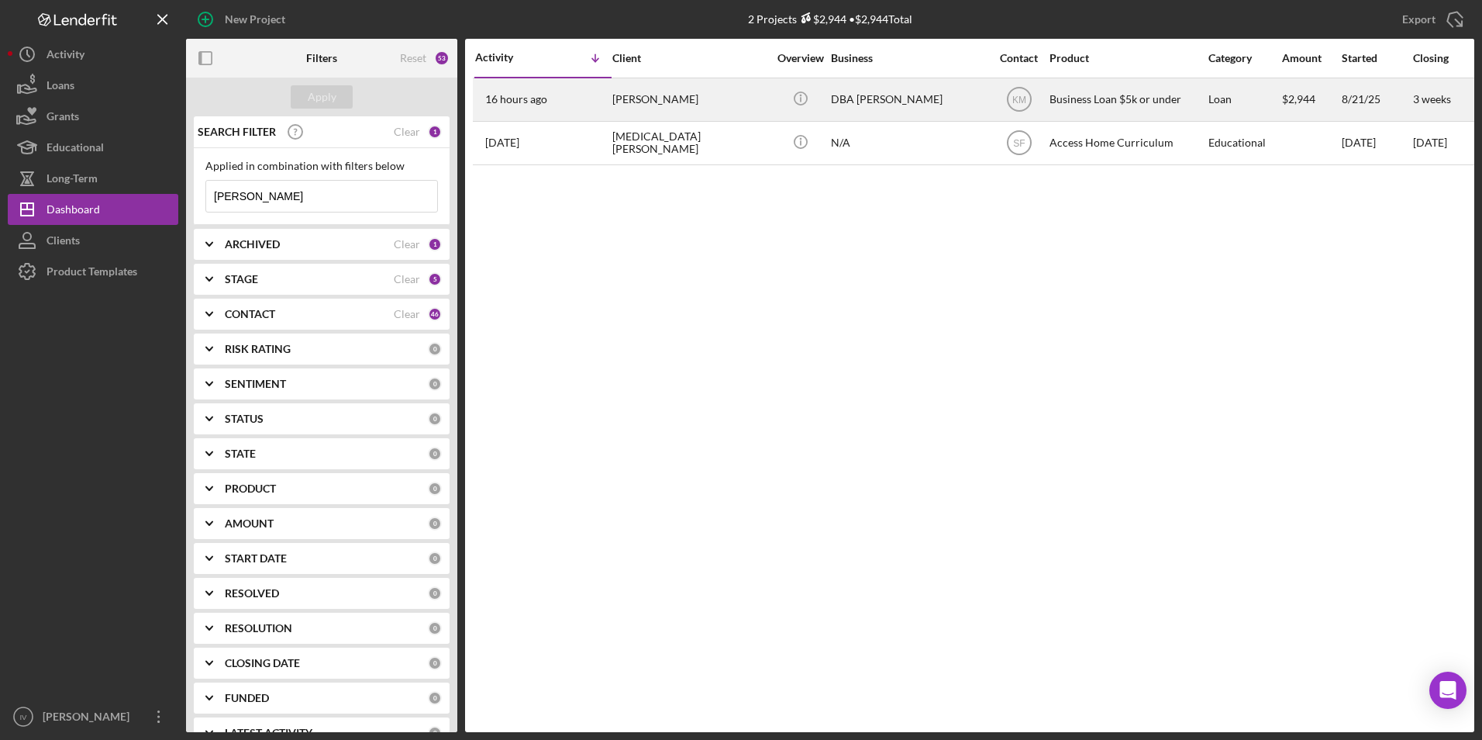
type input "[PERSON_NAME]"
click at [688, 94] on div "[PERSON_NAME]" at bounding box center [689, 99] width 155 height 41
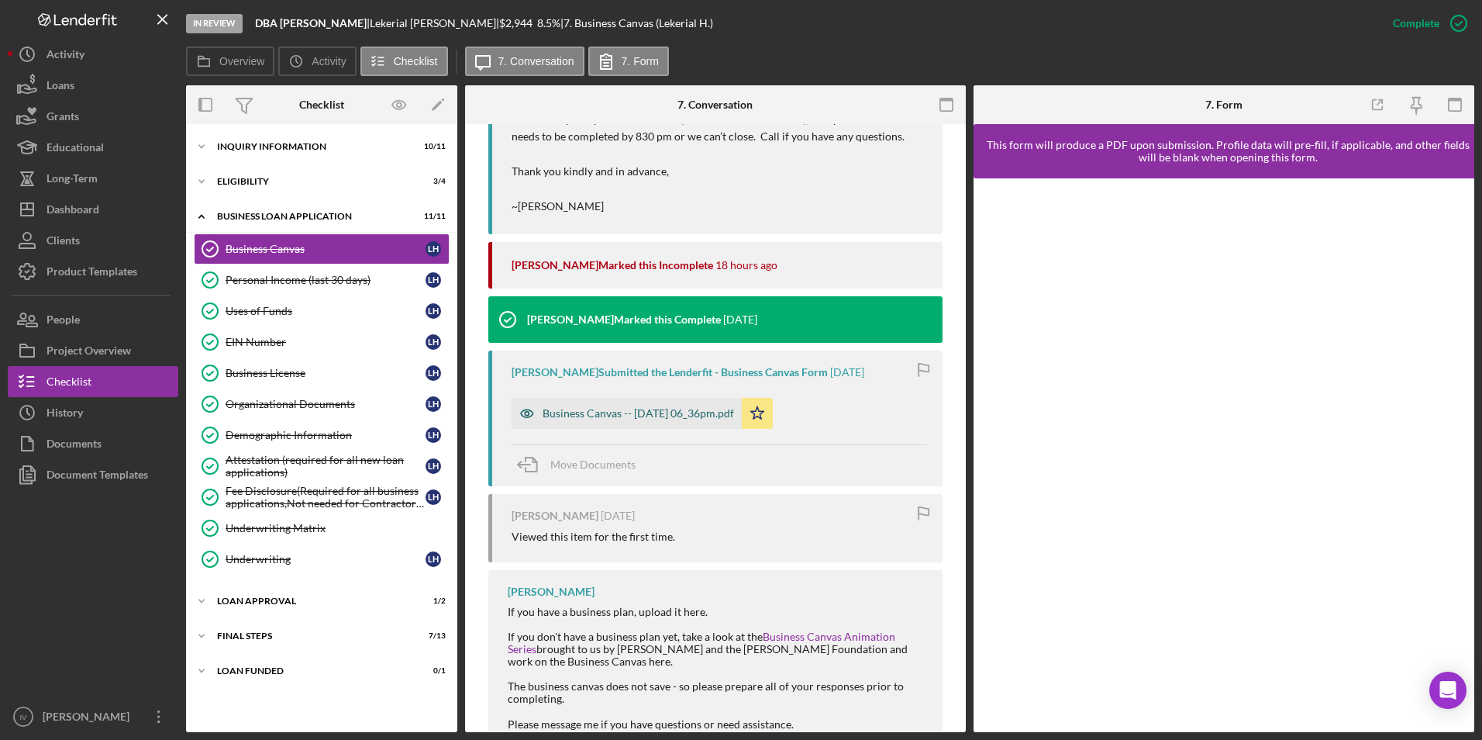
click at [644, 412] on div "Business Canvas -- [DATE] 06_36pm.pdf" at bounding box center [639, 413] width 192 height 12
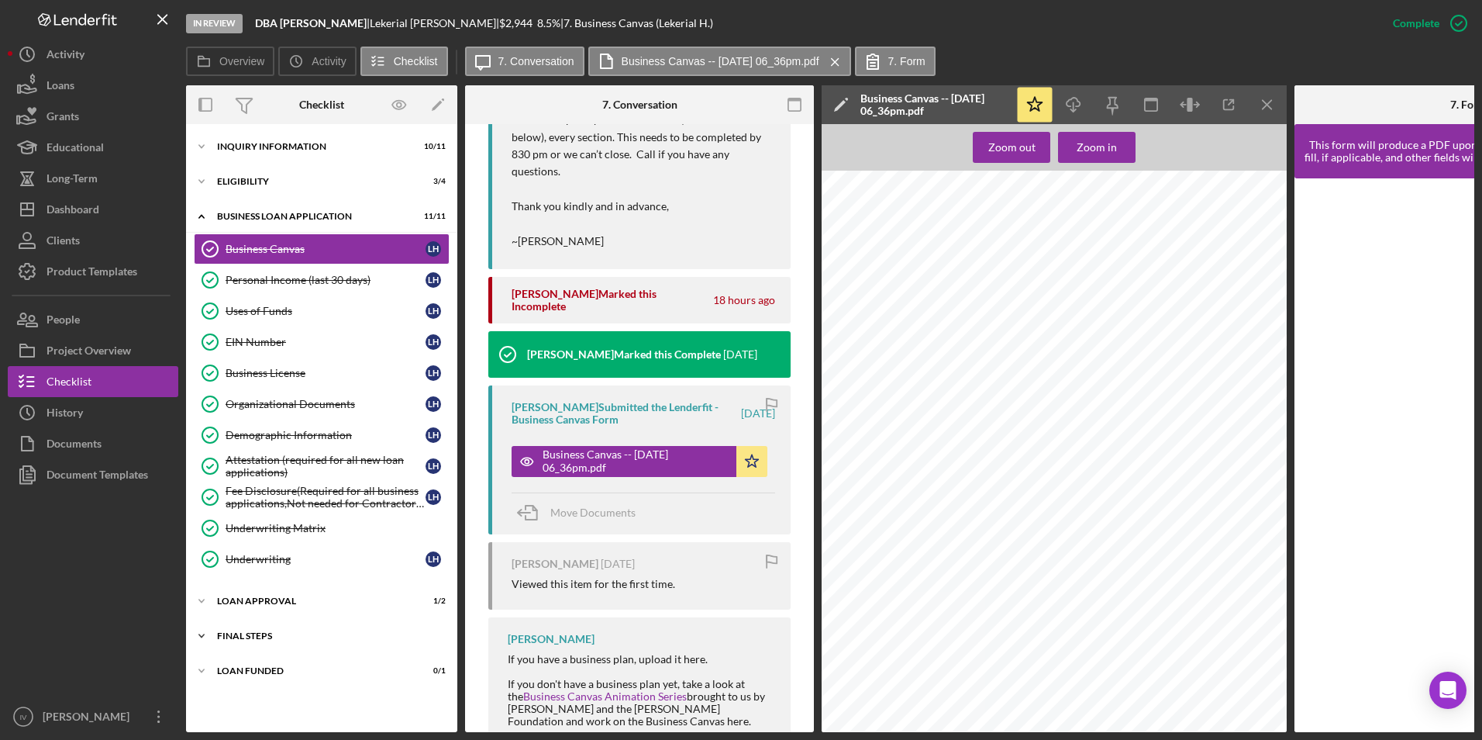
click at [267, 640] on div "Final Steps" at bounding box center [327, 635] width 221 height 9
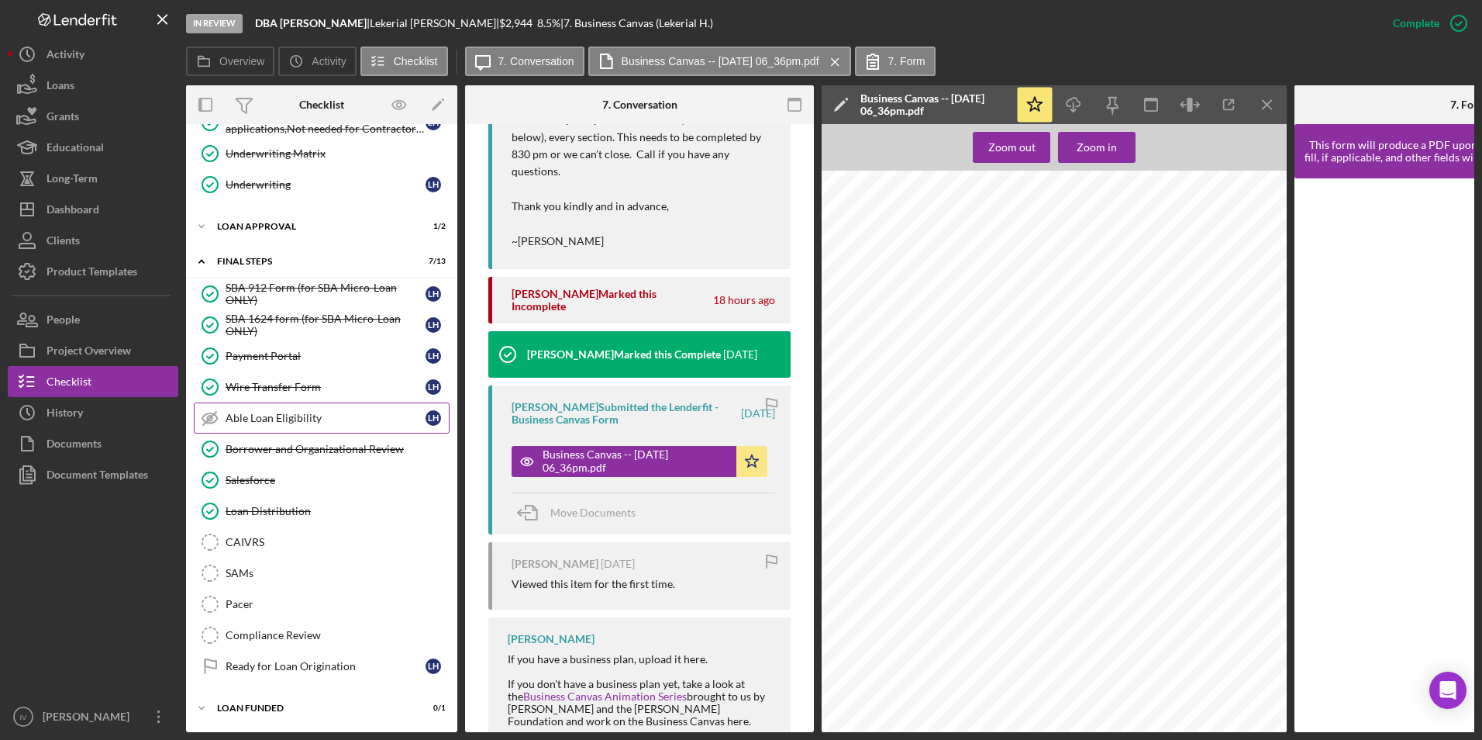
scroll to position [0, 0]
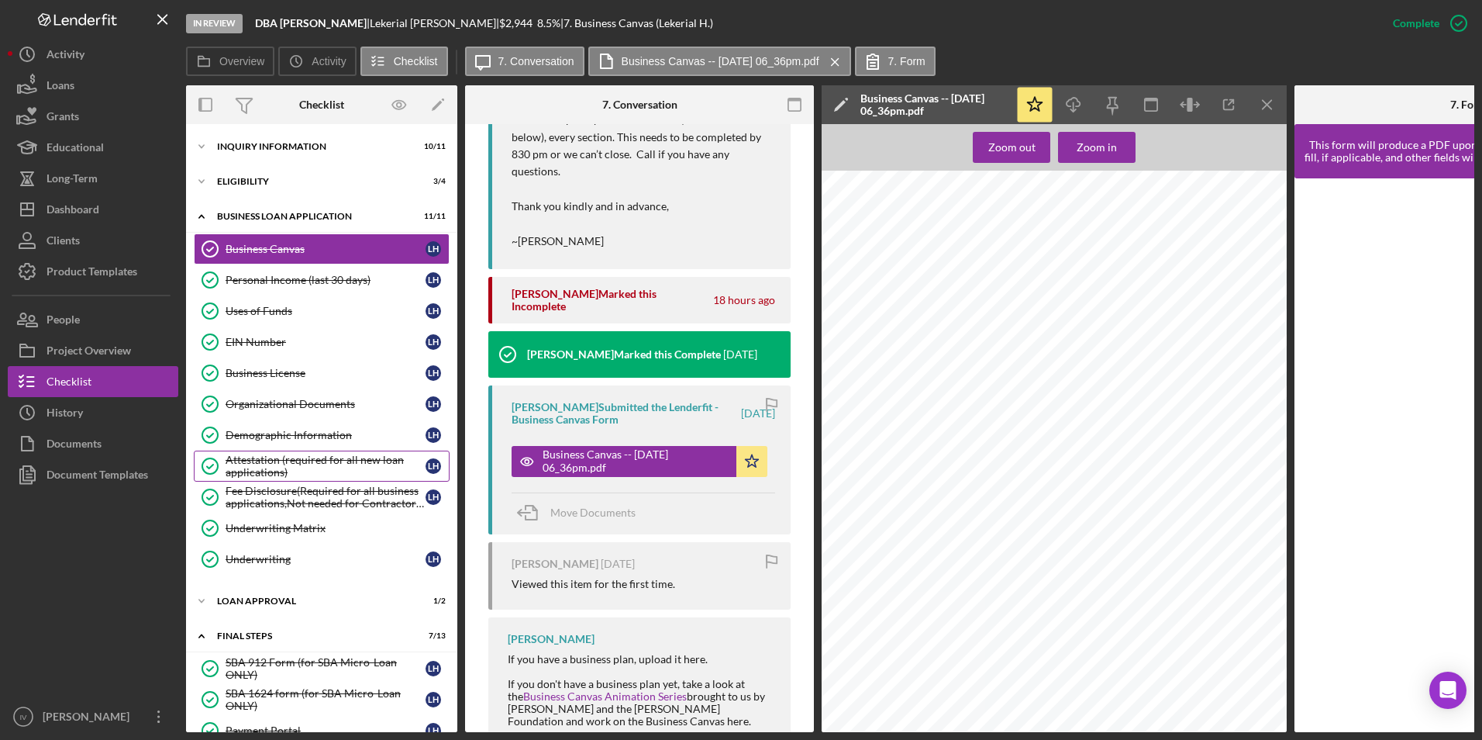
click at [278, 472] on div "Attestation (required for all new loan applications)" at bounding box center [326, 466] width 200 height 25
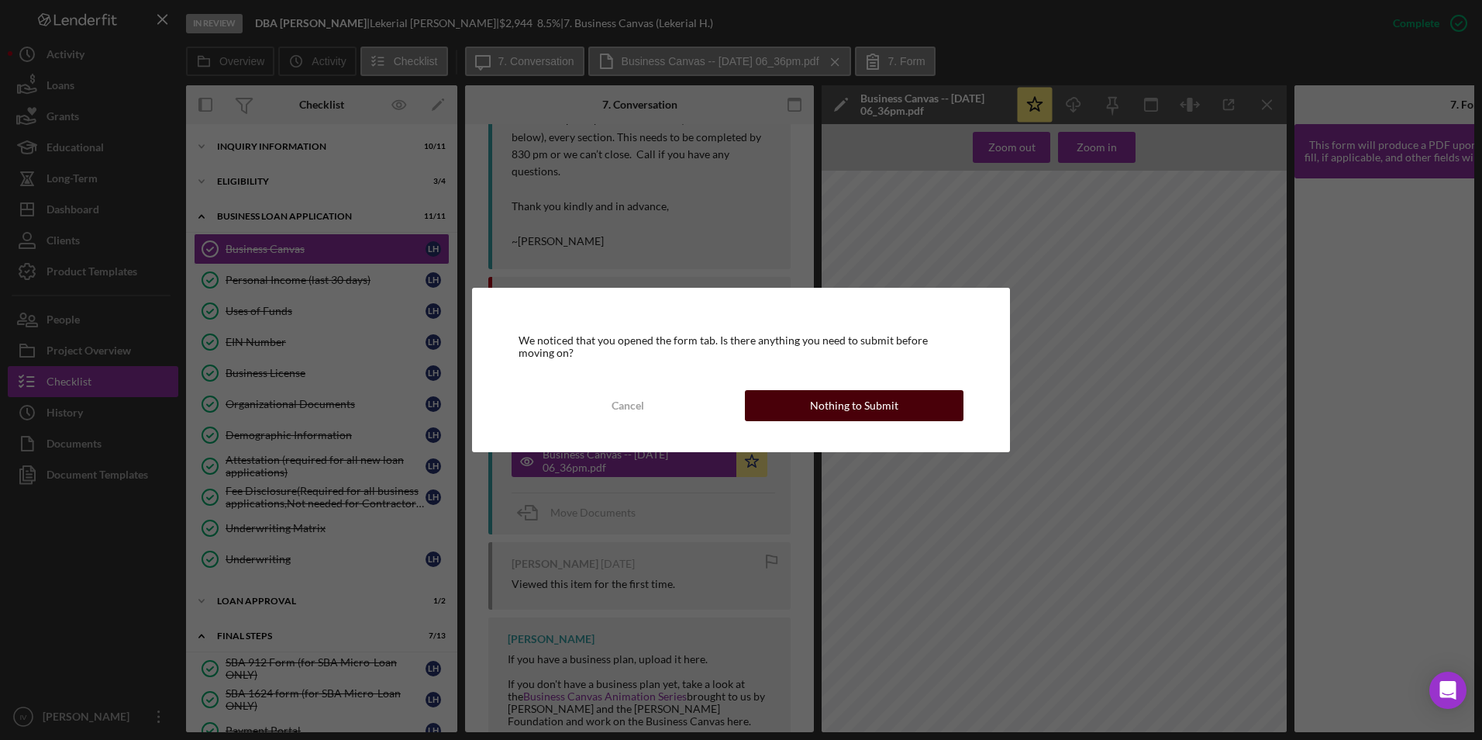
click at [829, 415] on div "Nothing to Submit" at bounding box center [854, 405] width 88 height 31
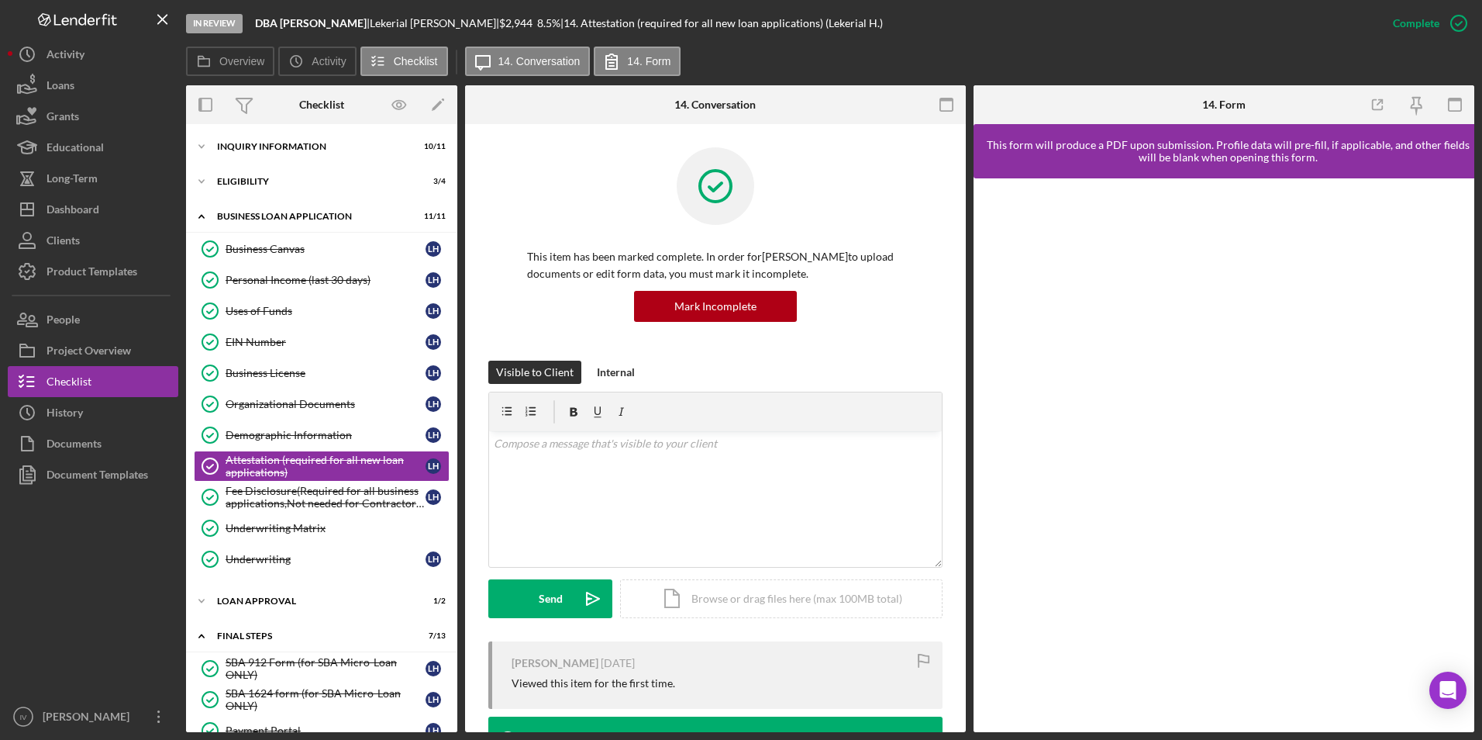
scroll to position [293, 0]
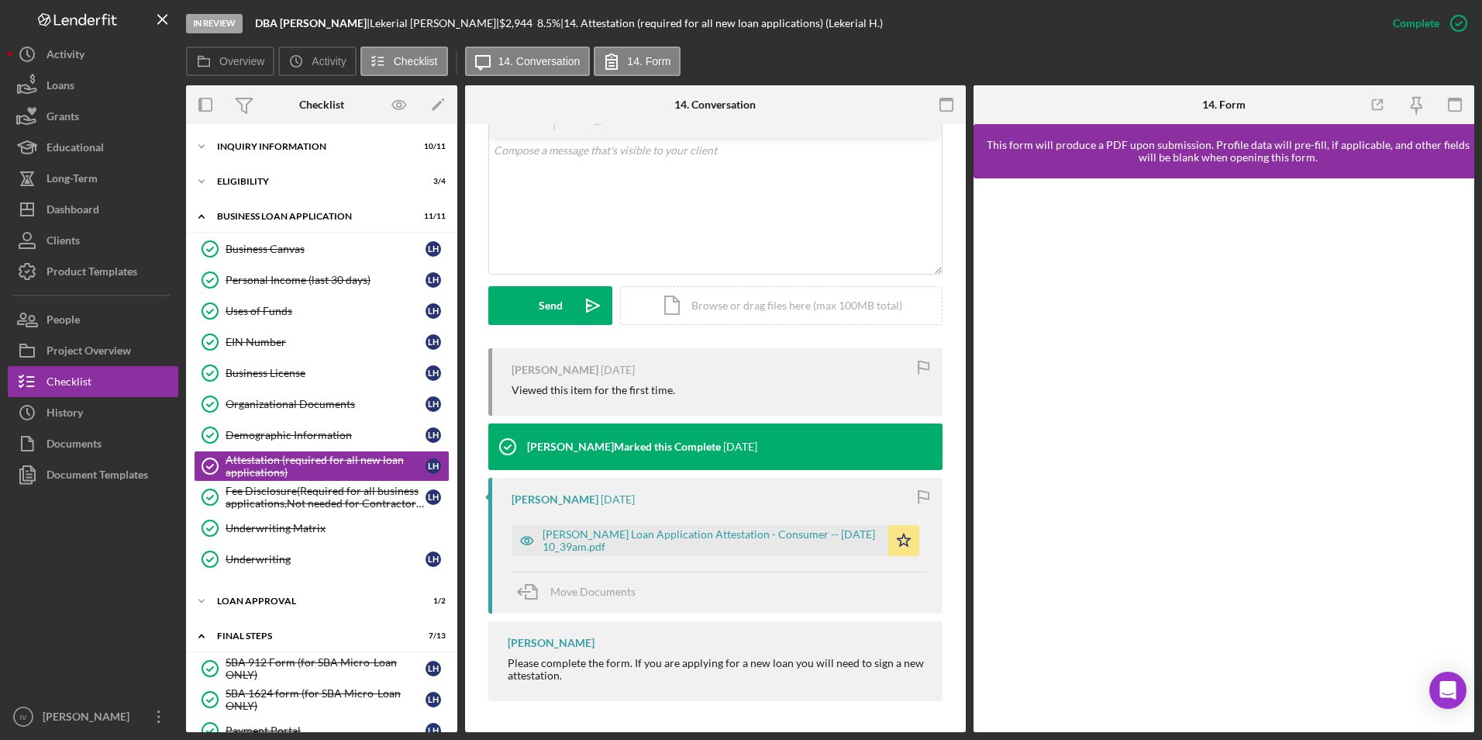
click at [667, 563] on div "[PERSON_NAME] [DATE] [PERSON_NAME] Loan Application Attestation - Consumer -- […" at bounding box center [715, 546] width 454 height 136
click at [675, 542] on div "[PERSON_NAME] Loan Application Attestation - Consumer -- [DATE] 10_39am.pdf" at bounding box center [712, 540] width 338 height 25
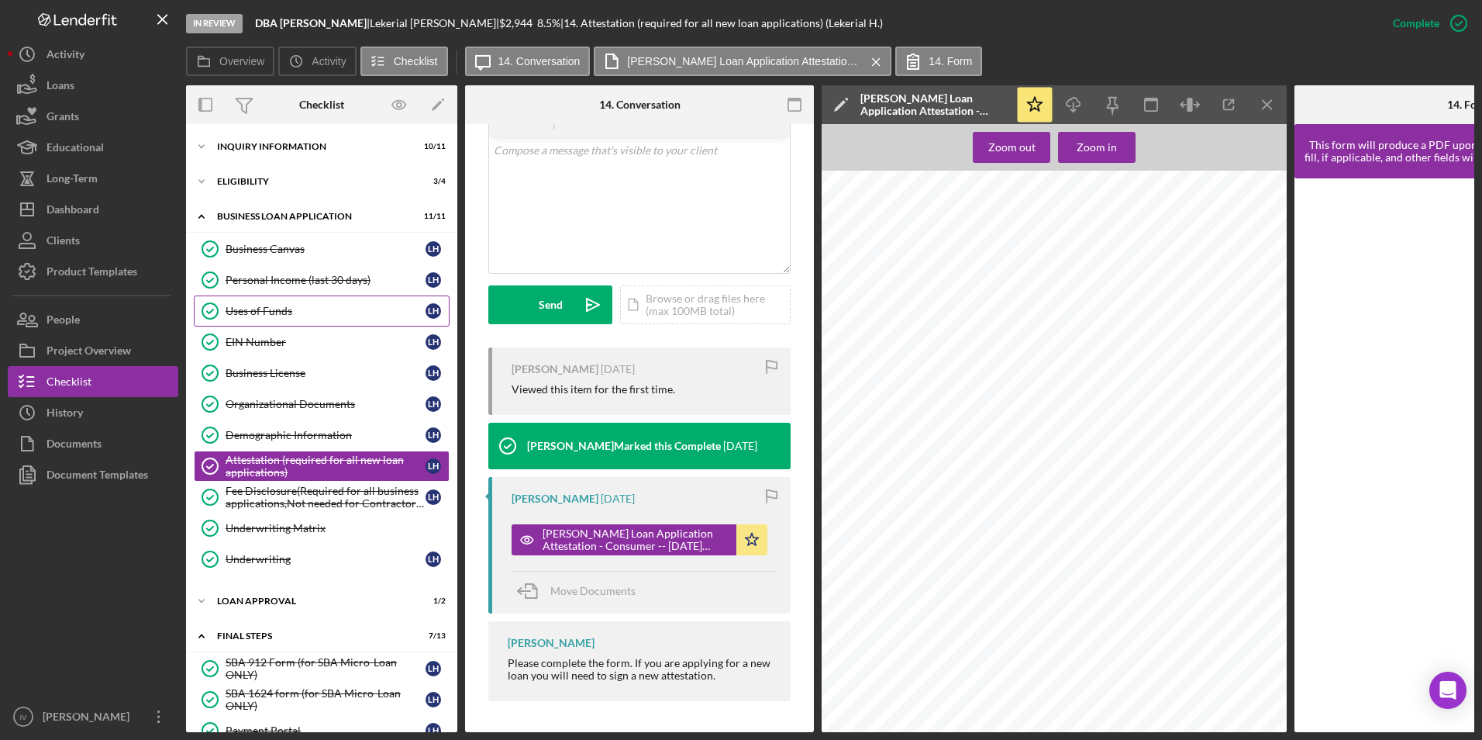
click at [269, 310] on div "Uses of Funds" at bounding box center [326, 311] width 200 height 12
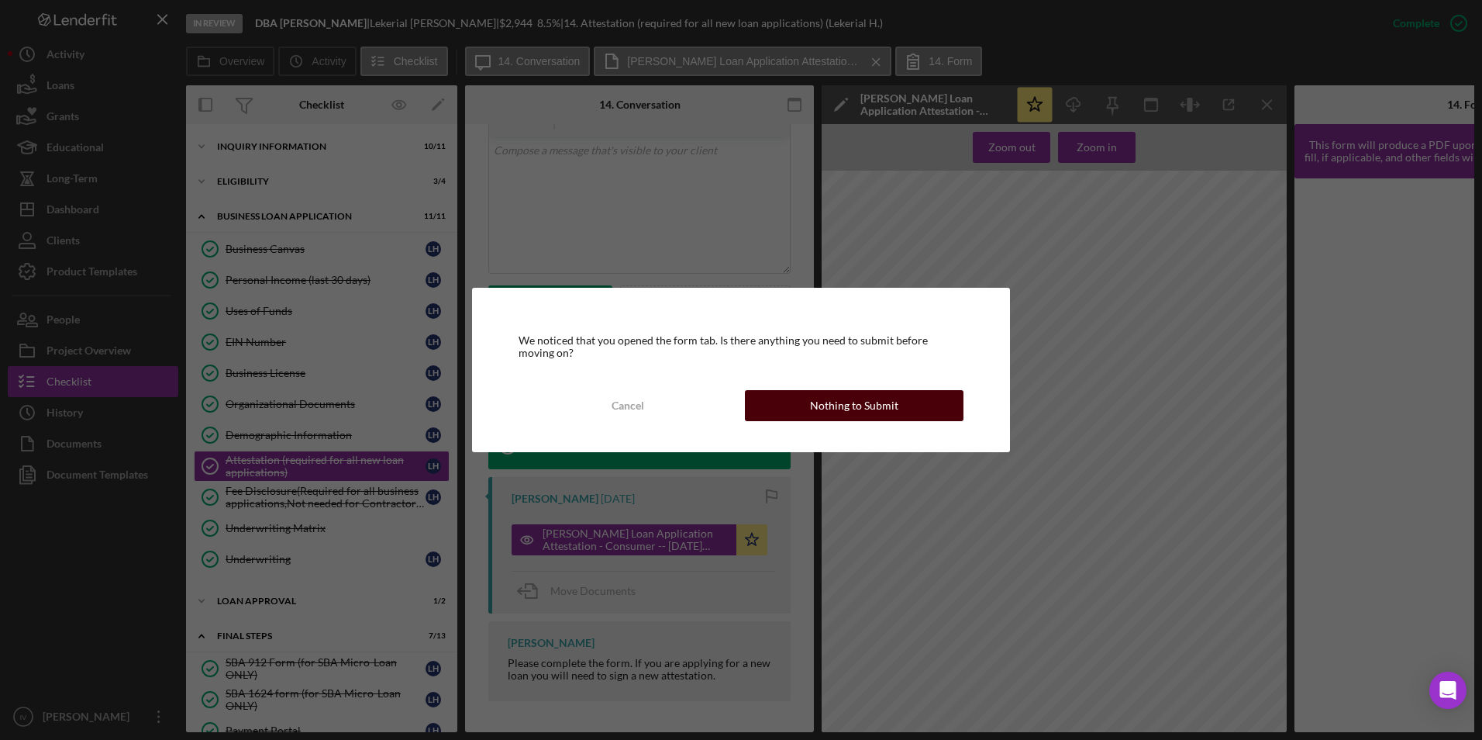
click at [768, 399] on button "Nothing to Submit" at bounding box center [854, 405] width 219 height 31
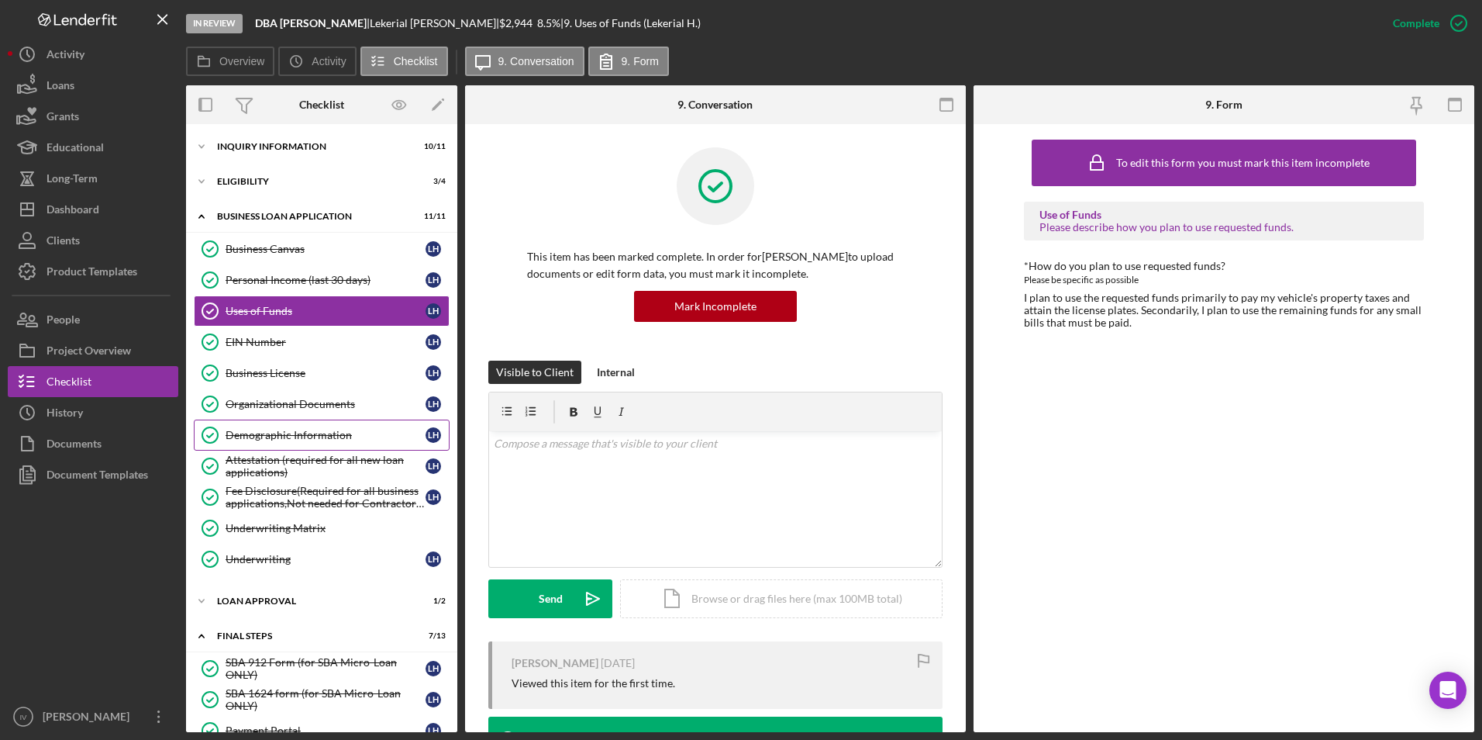
drag, startPoint x: 290, startPoint y: 442, endPoint x: 353, endPoint y: 433, distance: 63.5
click at [290, 442] on link "Demographic Information Demographic Information L H" at bounding box center [322, 434] width 256 height 31
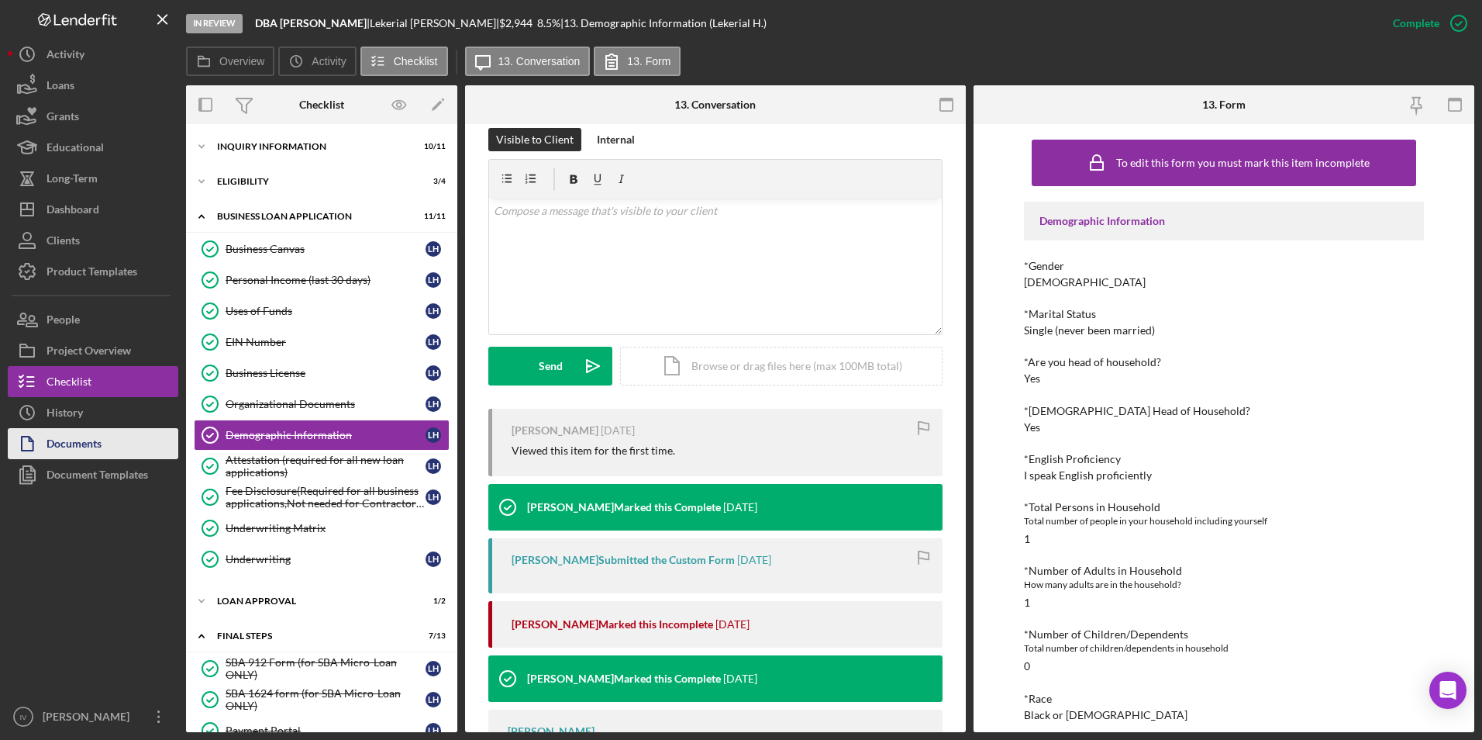
click at [96, 440] on div "Documents" at bounding box center [74, 445] width 55 height 35
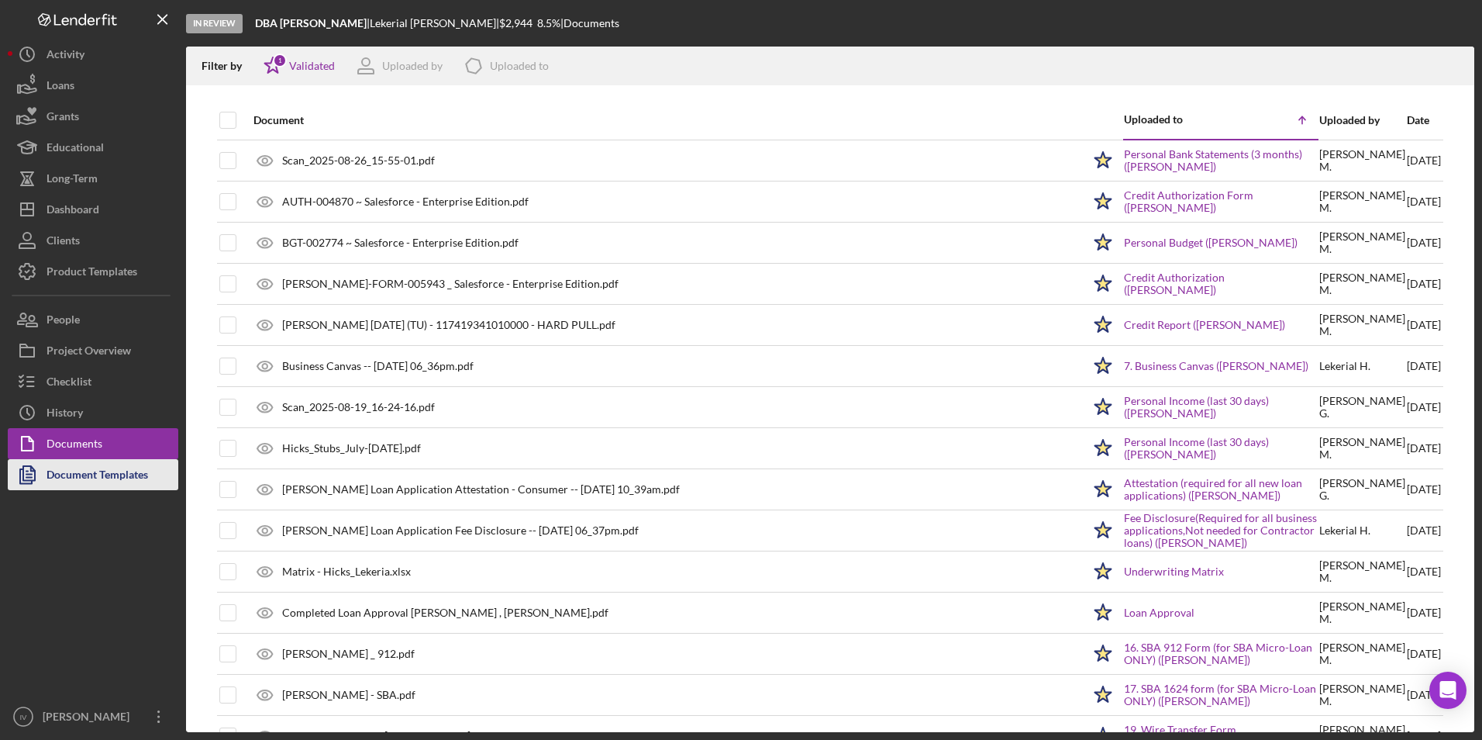
click at [87, 467] on div "Document Templates" at bounding box center [98, 476] width 102 height 35
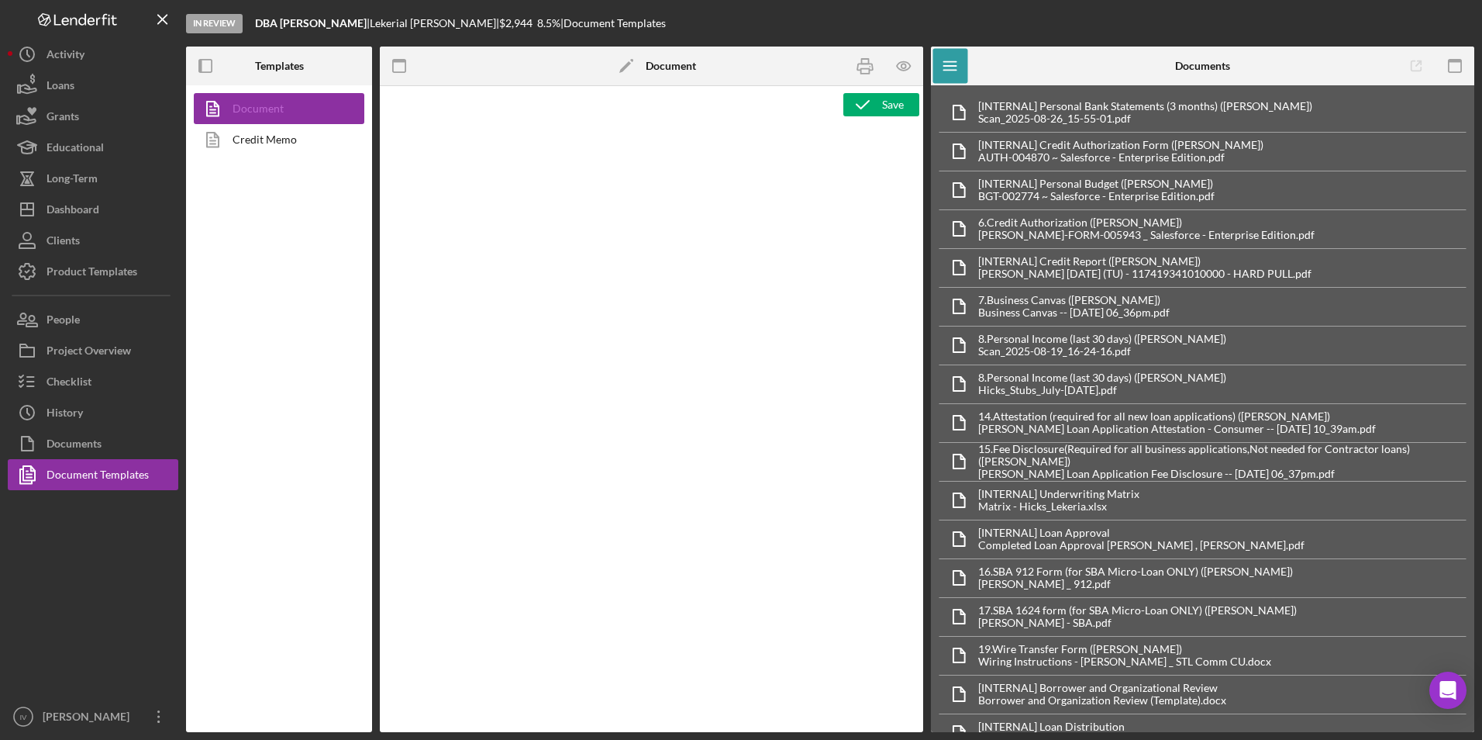
type textarea "<p>Copy and paste, or create, your document template here.</p>"
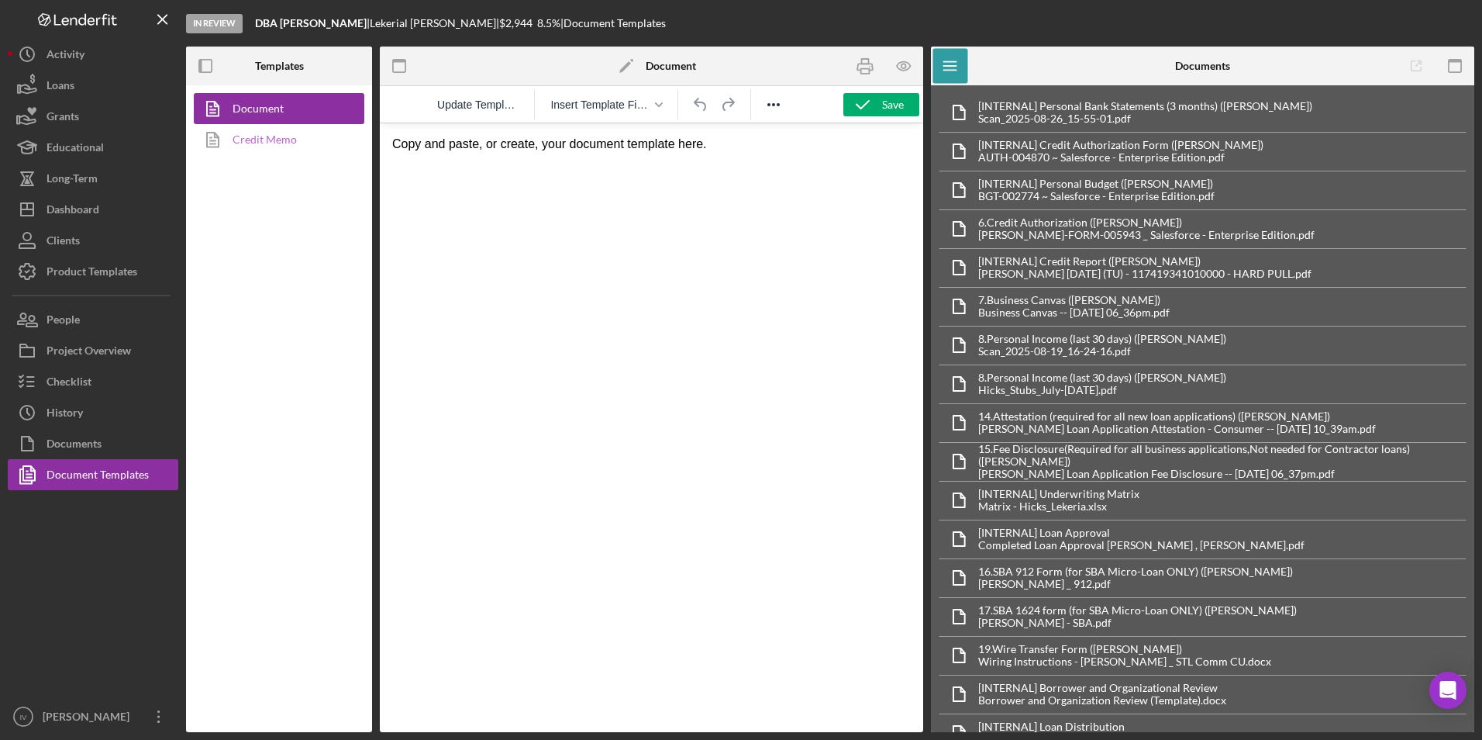
click at [292, 150] on link "Credit Memo" at bounding box center [275, 139] width 163 height 31
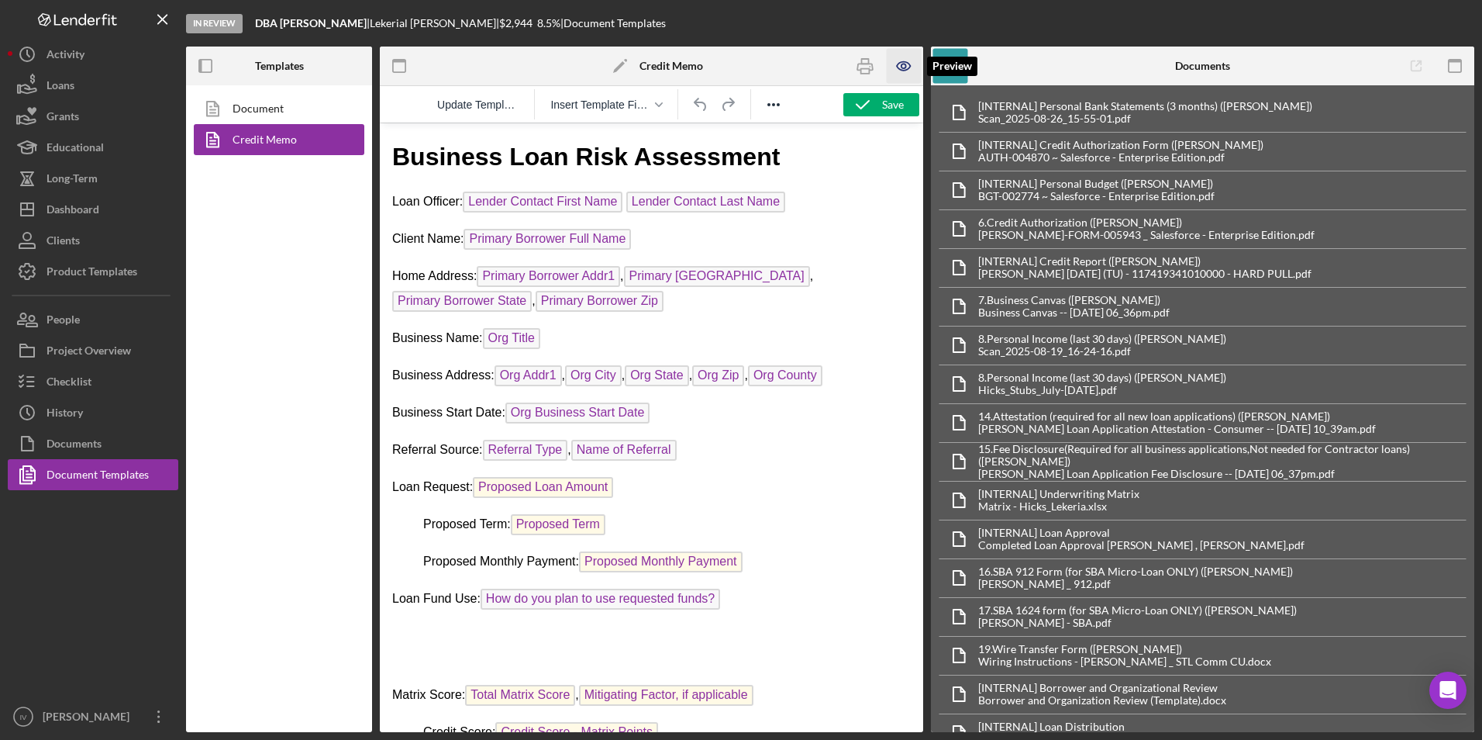
click at [899, 64] on icon "button" at bounding box center [903, 66] width 13 height 9
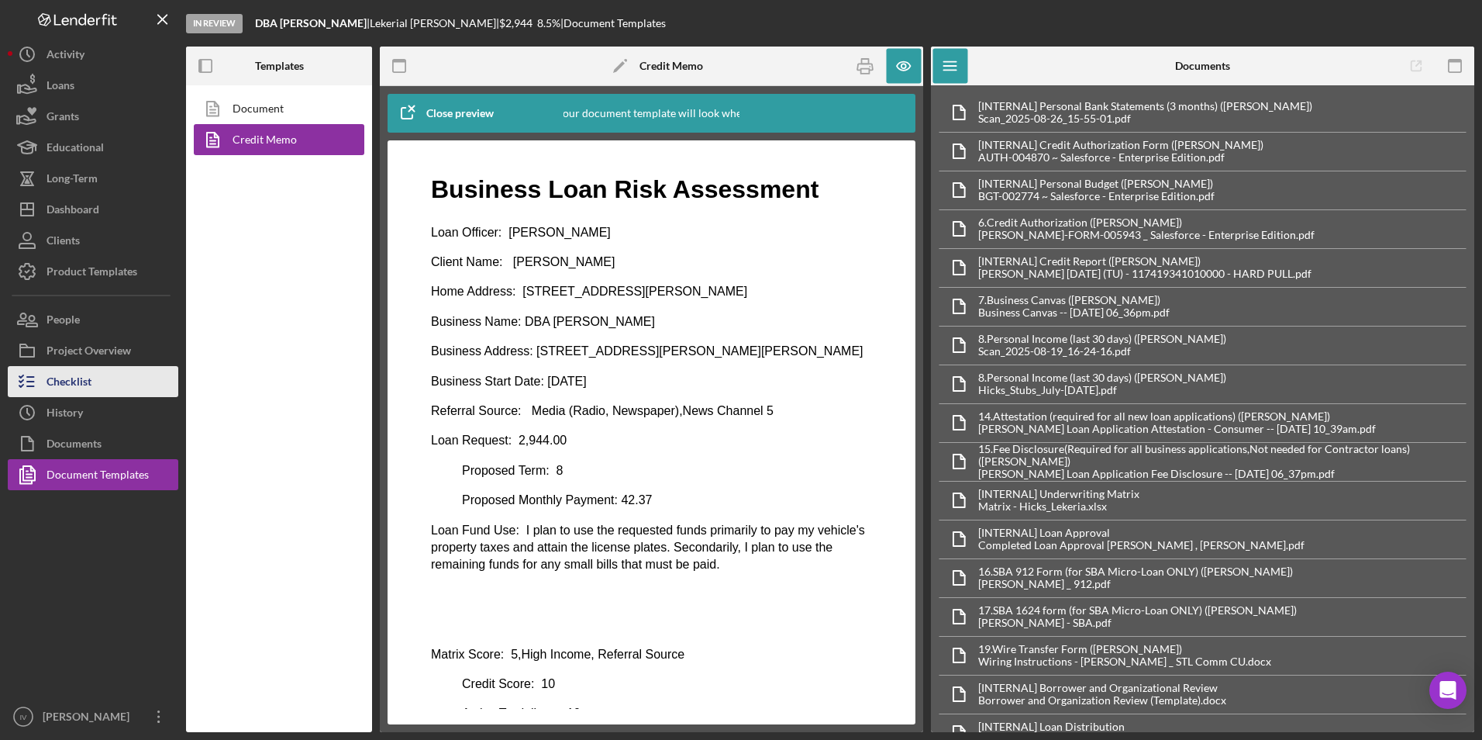
click at [108, 381] on button "Checklist" at bounding box center [93, 381] width 171 height 31
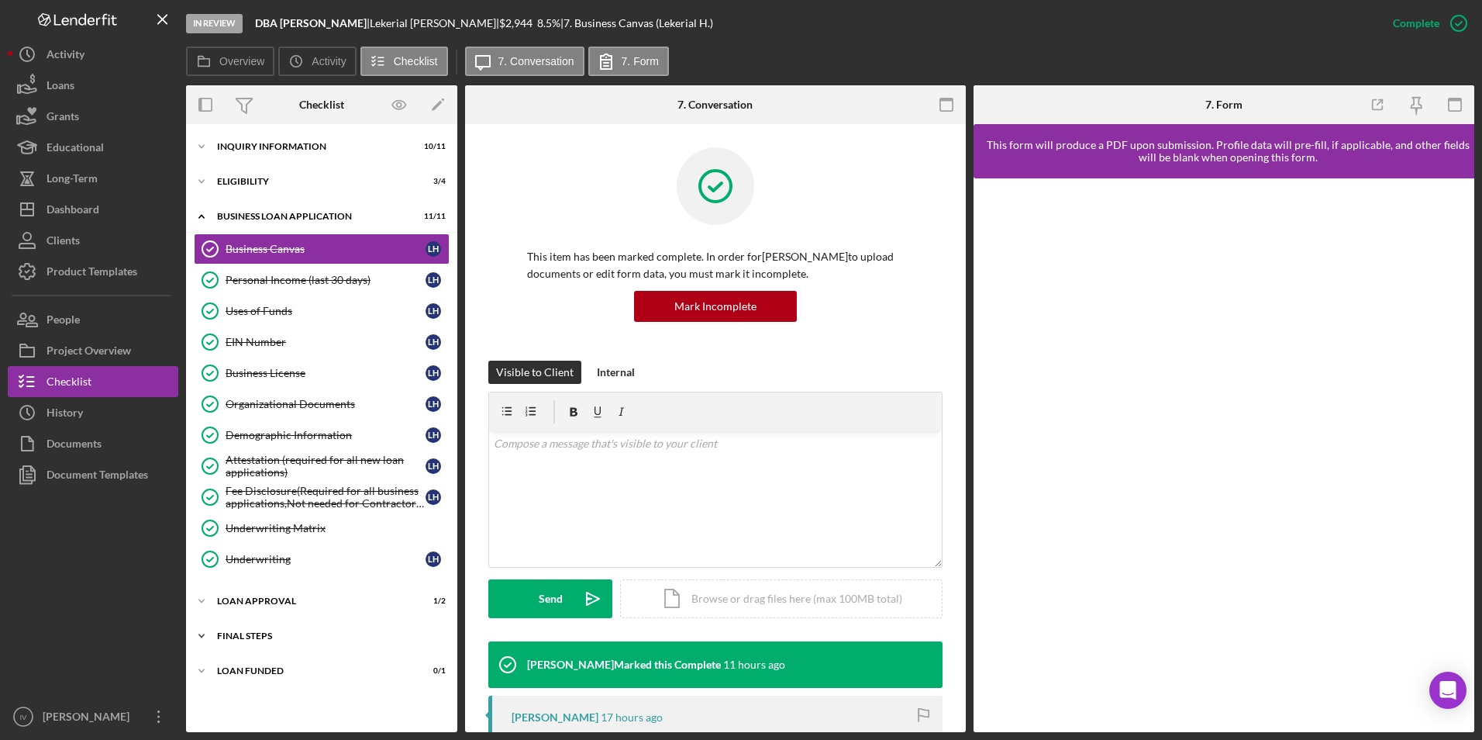
click at [261, 630] on div "Icon/Expander Final Steps 7 / 13" at bounding box center [321, 635] width 271 height 31
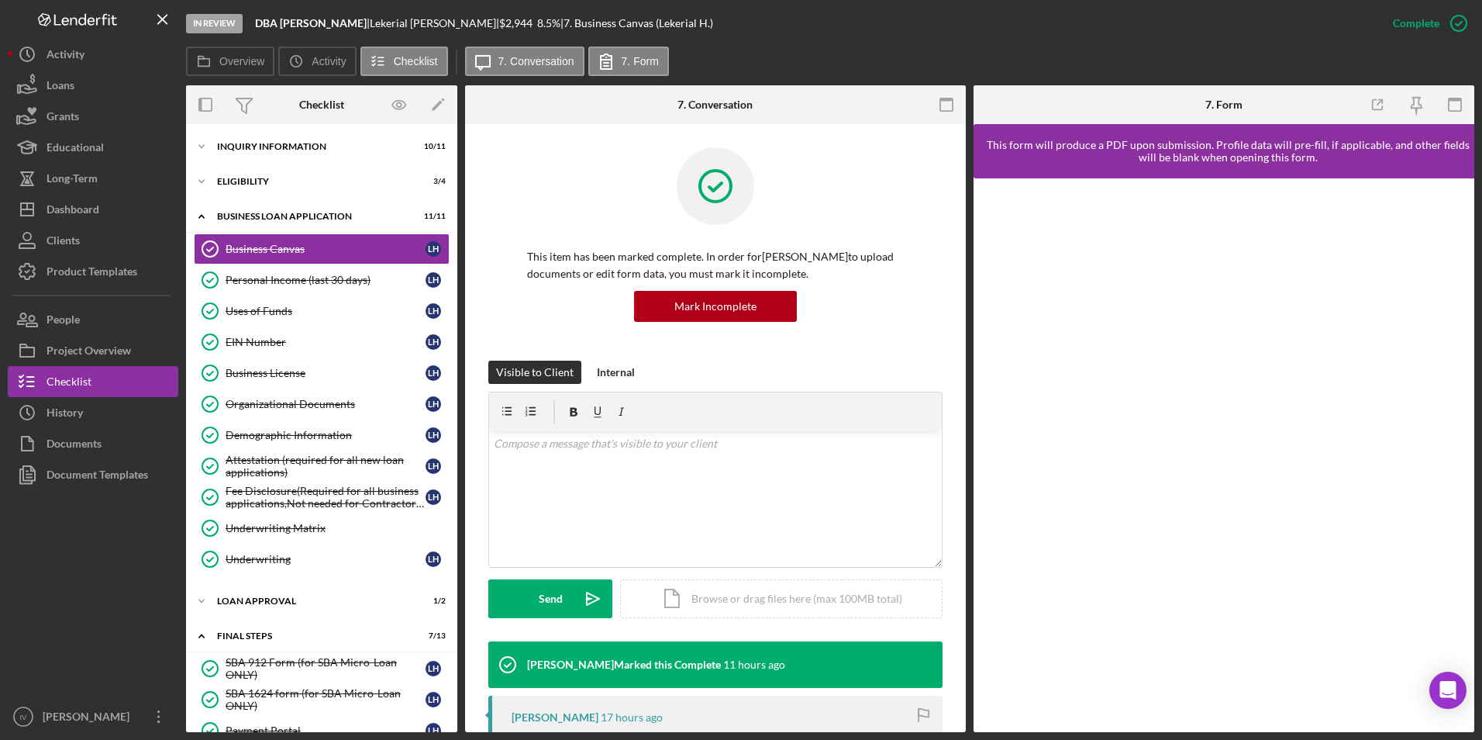
scroll to position [374, 0]
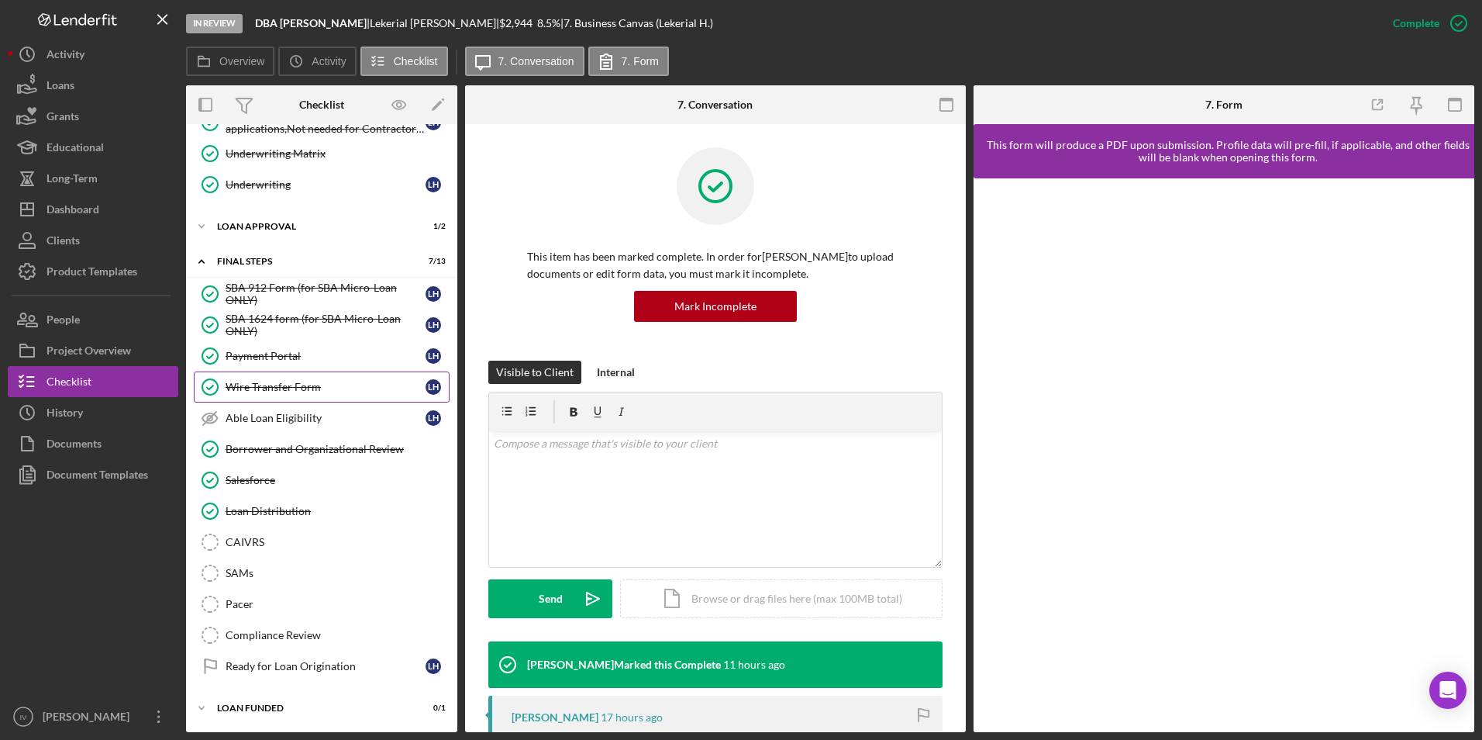
click at [321, 376] on link "Wire Transfer Form Wire Transfer Form L H" at bounding box center [322, 386] width 256 height 31
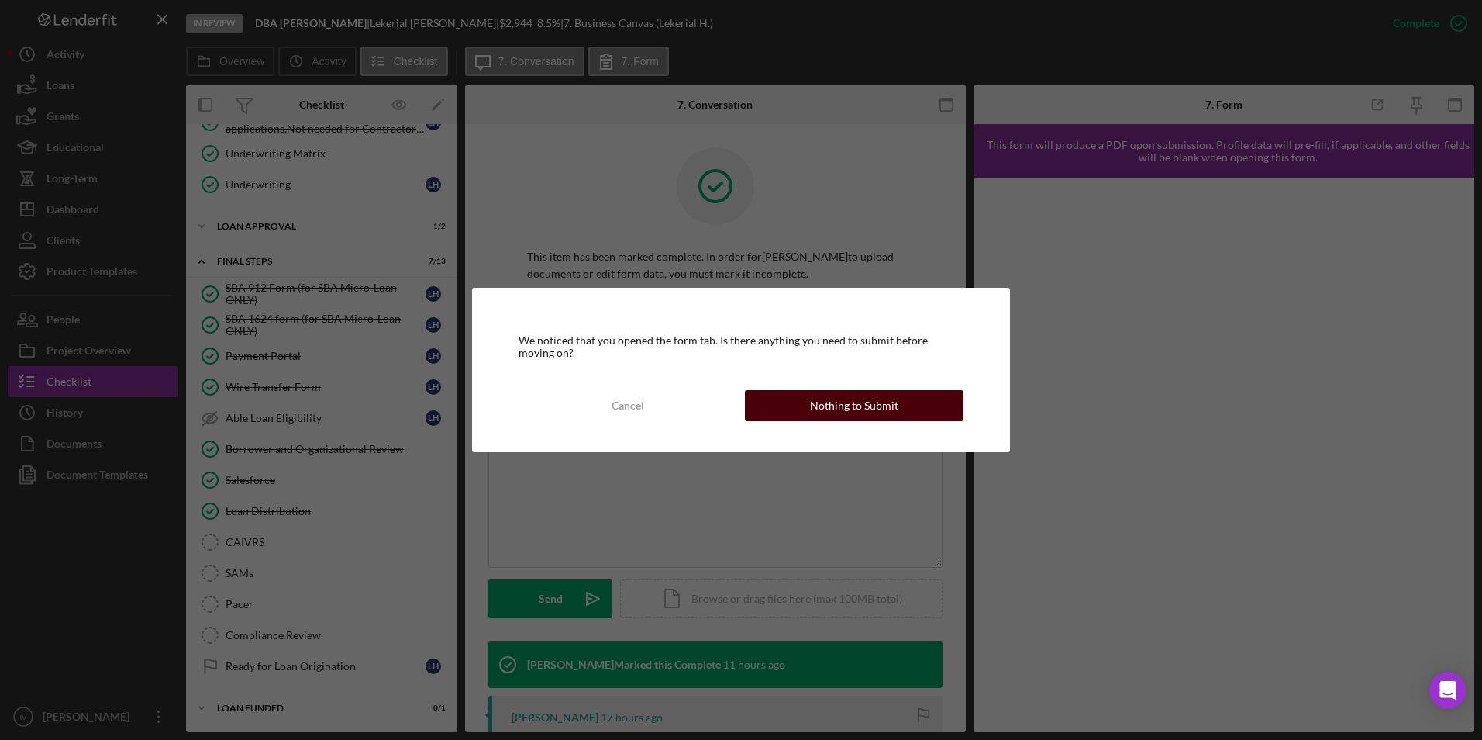
click at [790, 393] on button "Nothing to Submit" at bounding box center [854, 405] width 219 height 31
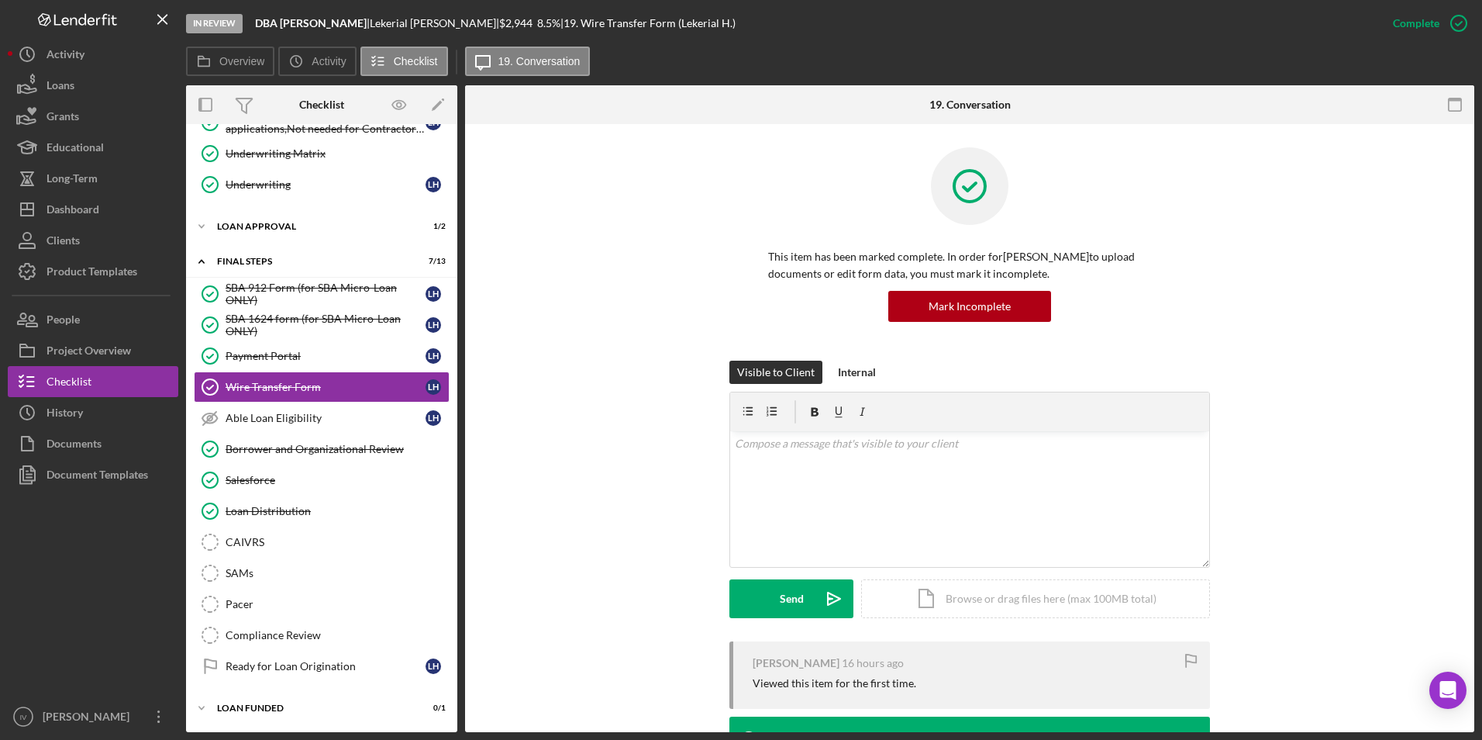
scroll to position [293, 0]
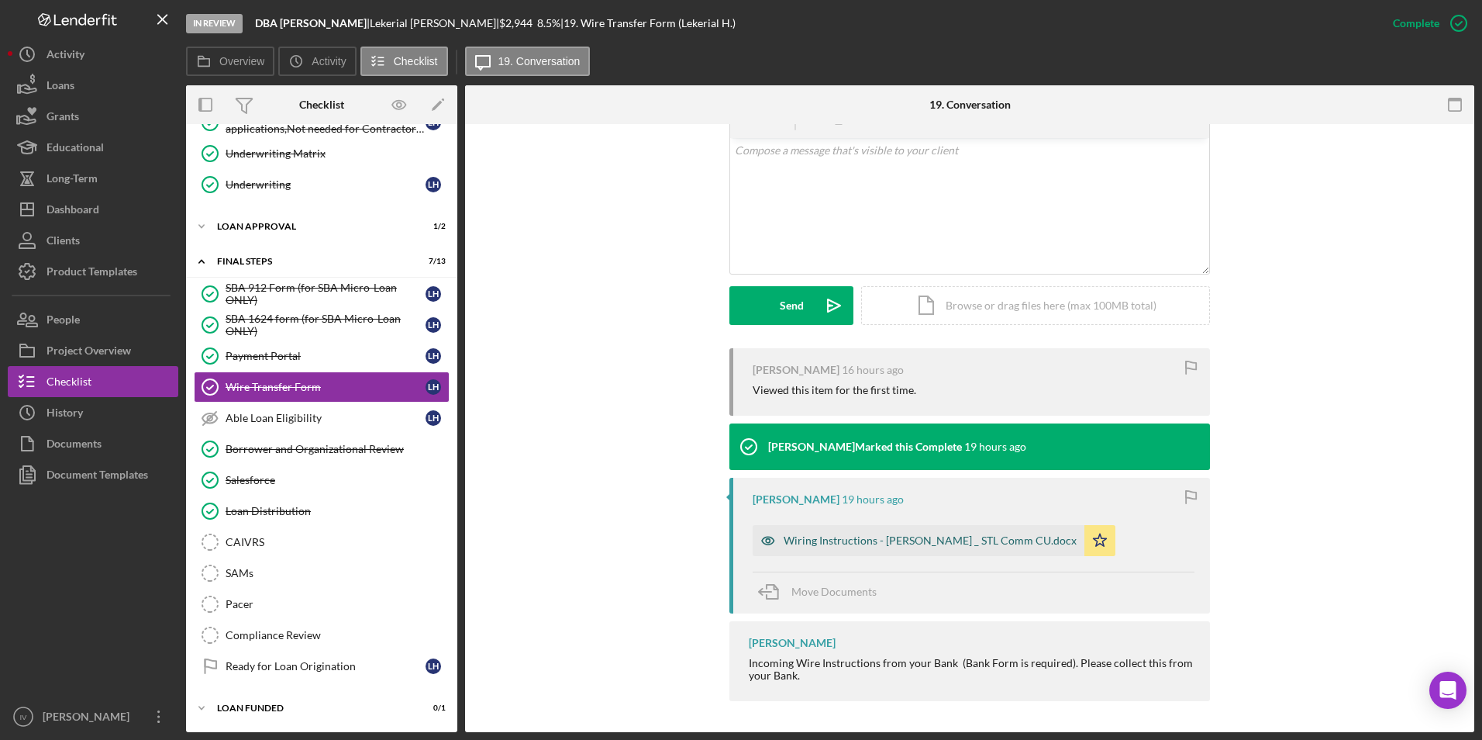
click at [902, 534] on div "Wiring Instructions - [PERSON_NAME] _ STL Comm CU.docx" at bounding box center [930, 540] width 293 height 12
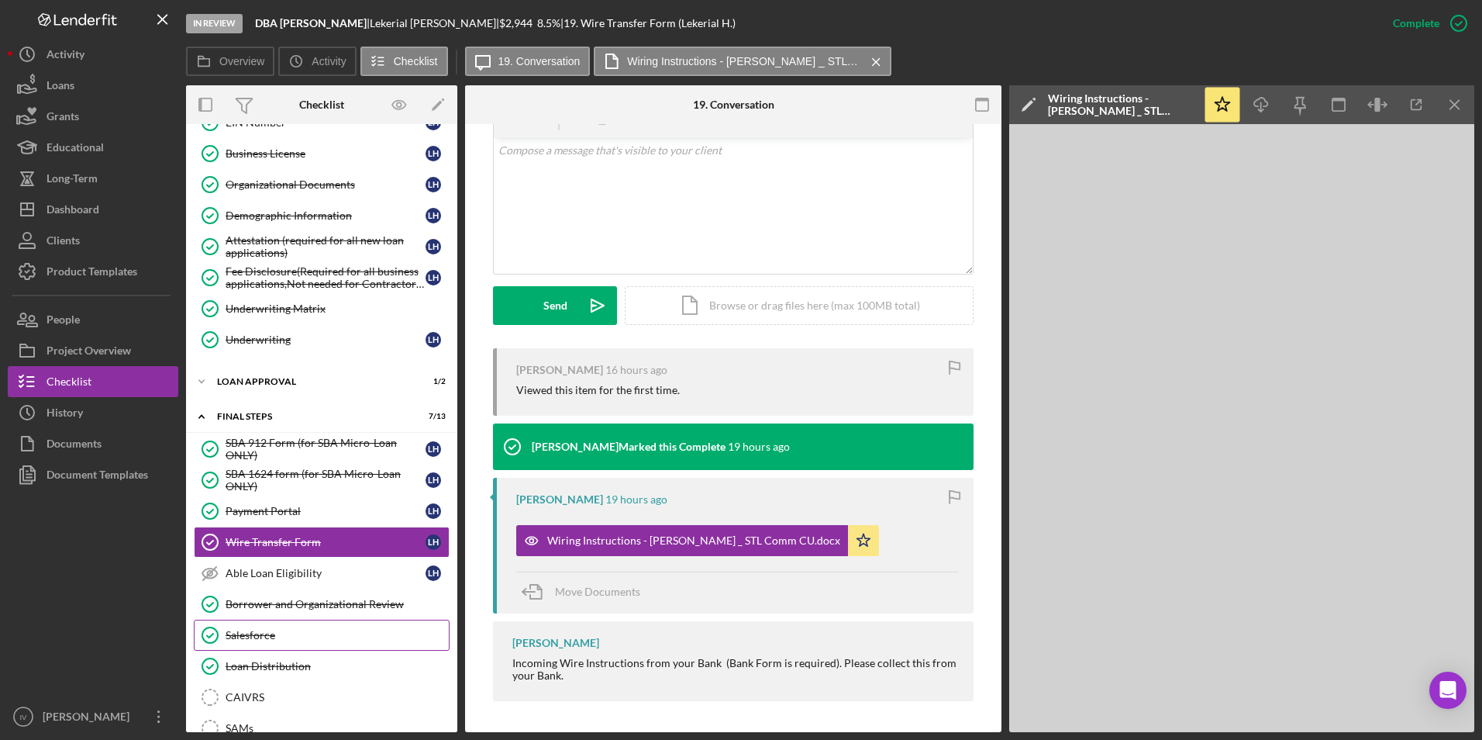
scroll to position [142, 0]
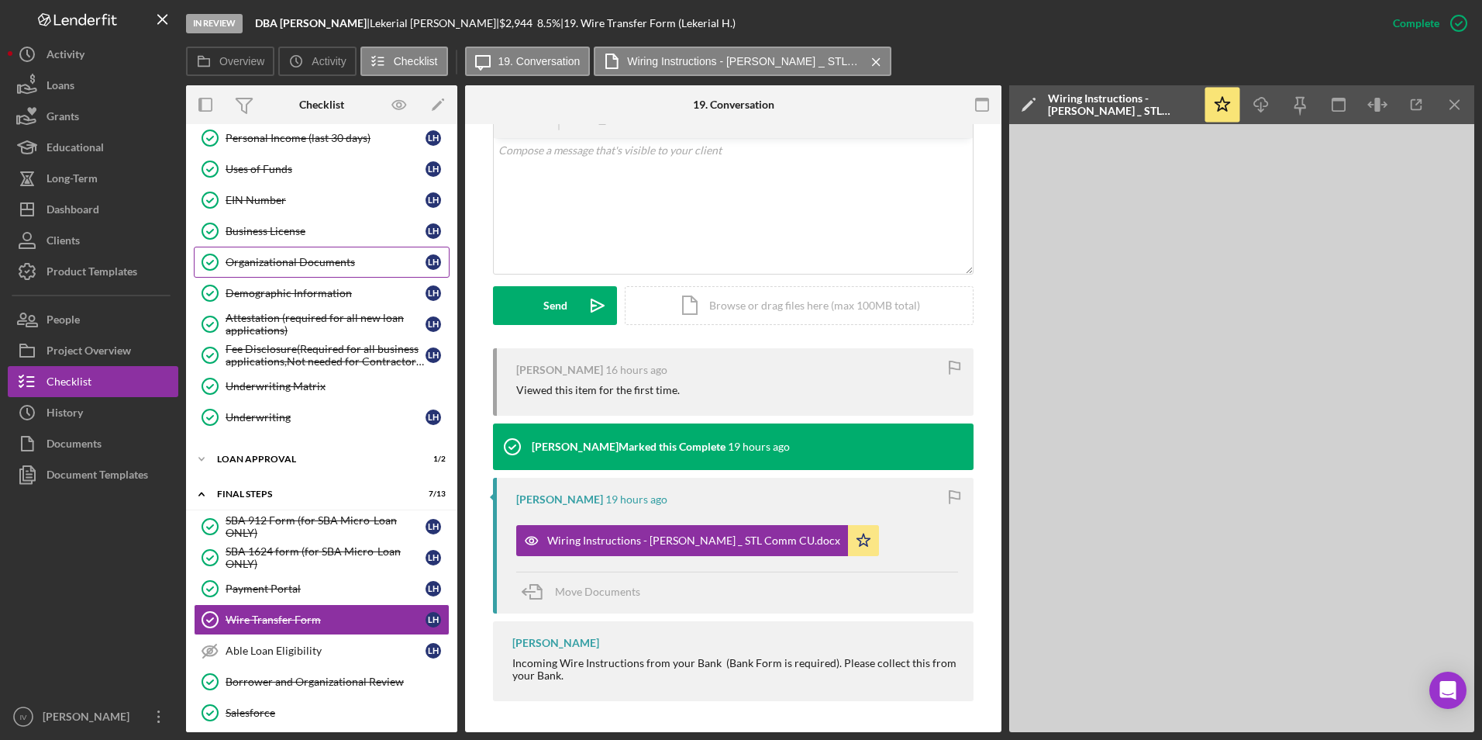
click at [290, 272] on link "Organizational Documents Organizational Documents L H" at bounding box center [322, 262] width 256 height 31
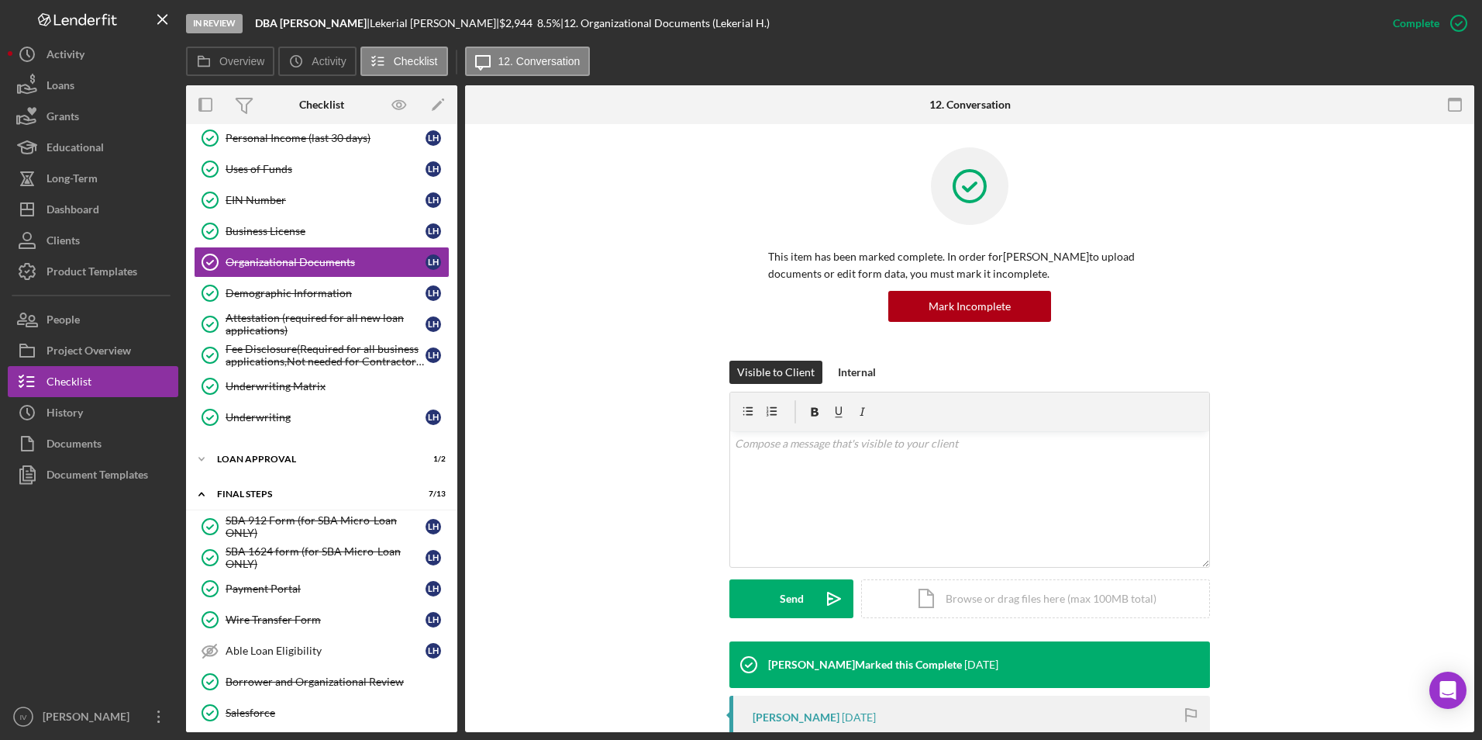
scroll to position [275, 0]
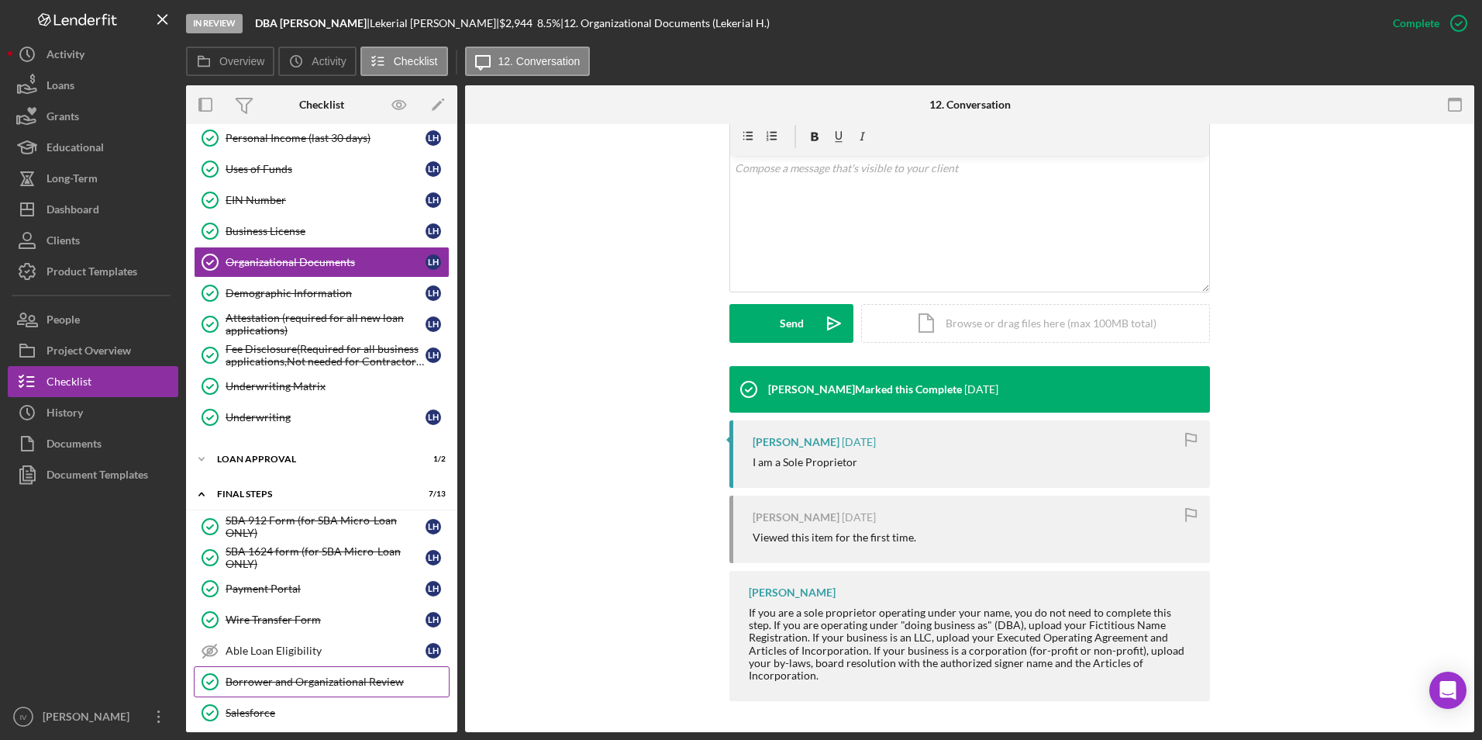
click at [312, 681] on div "Borrower and Organizational Review" at bounding box center [337, 681] width 223 height 12
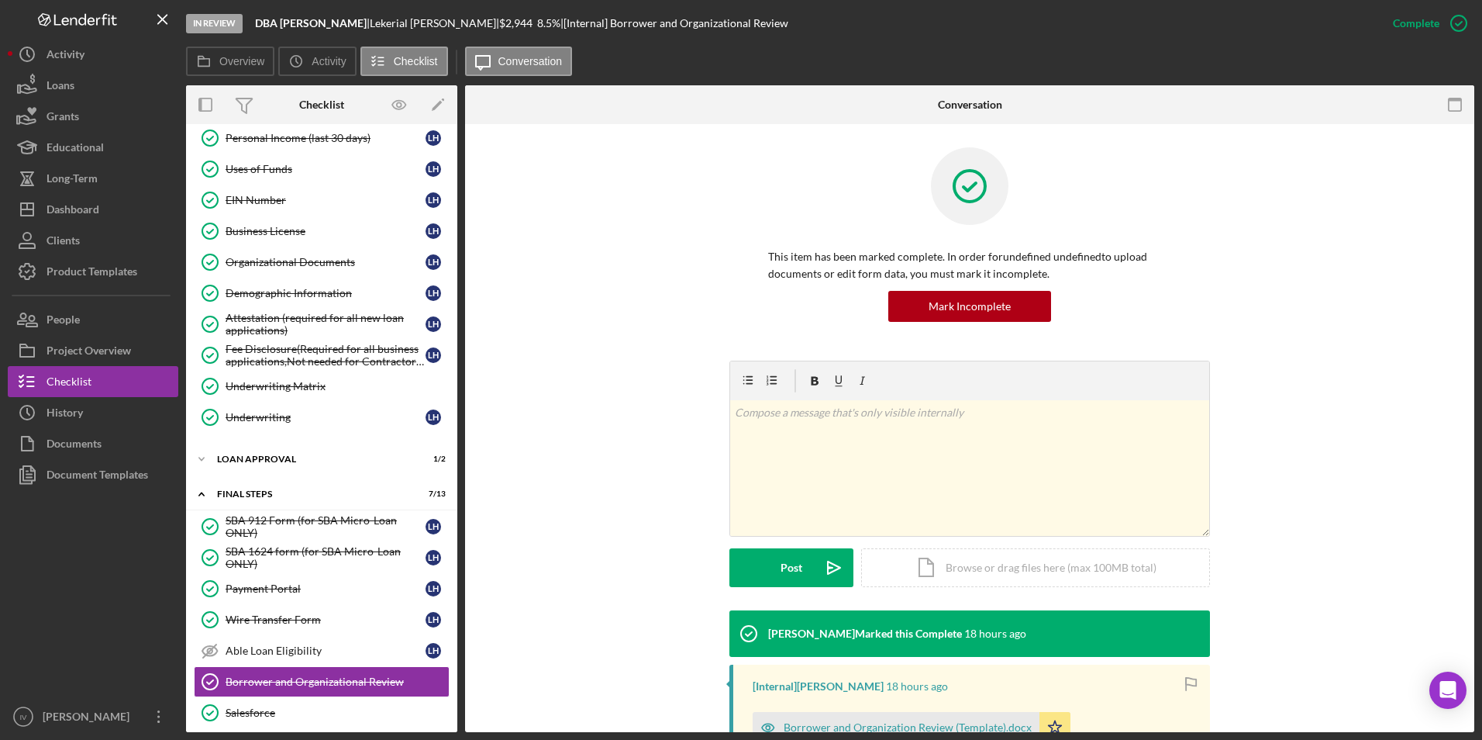
scroll to position [238, 0]
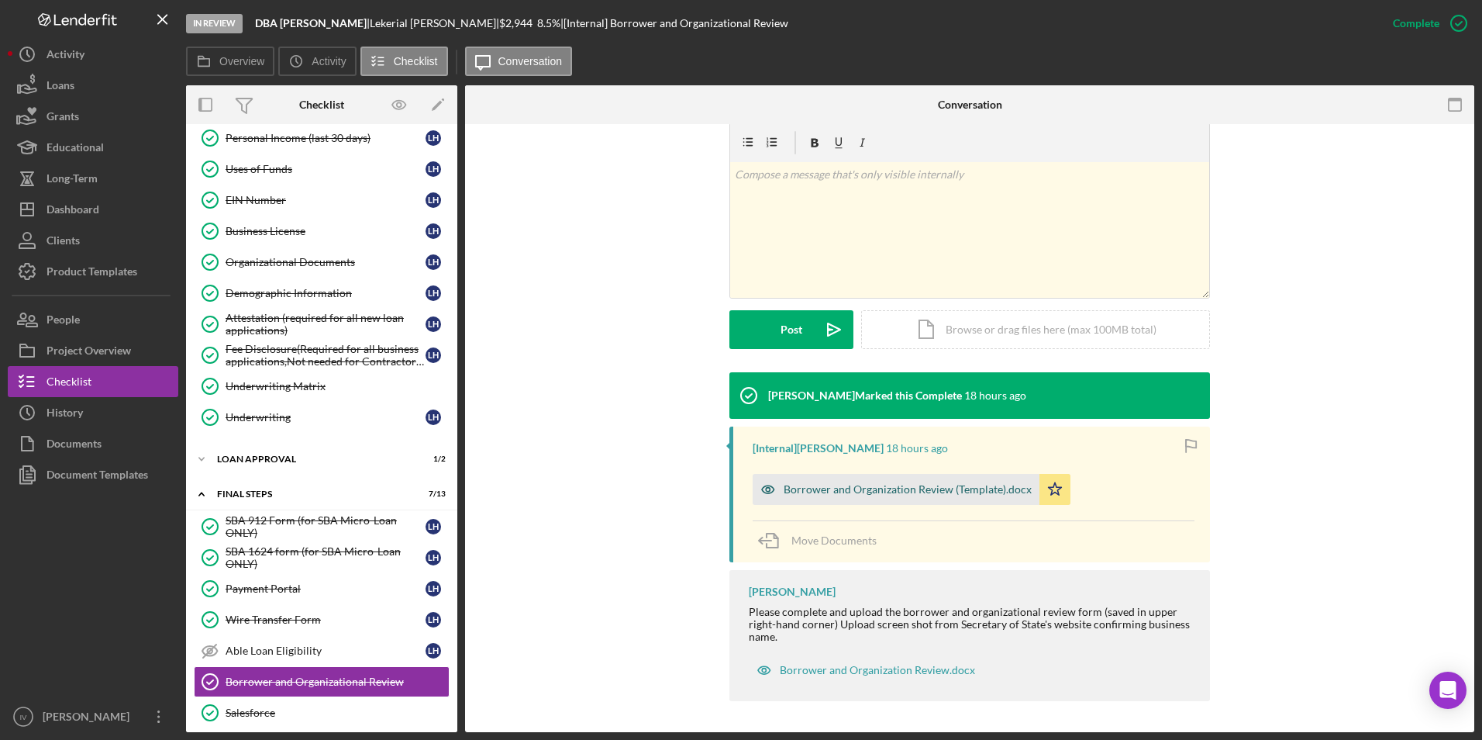
click at [901, 497] on div "Borrower and Organization Review (Template).docx" at bounding box center [896, 489] width 287 height 31
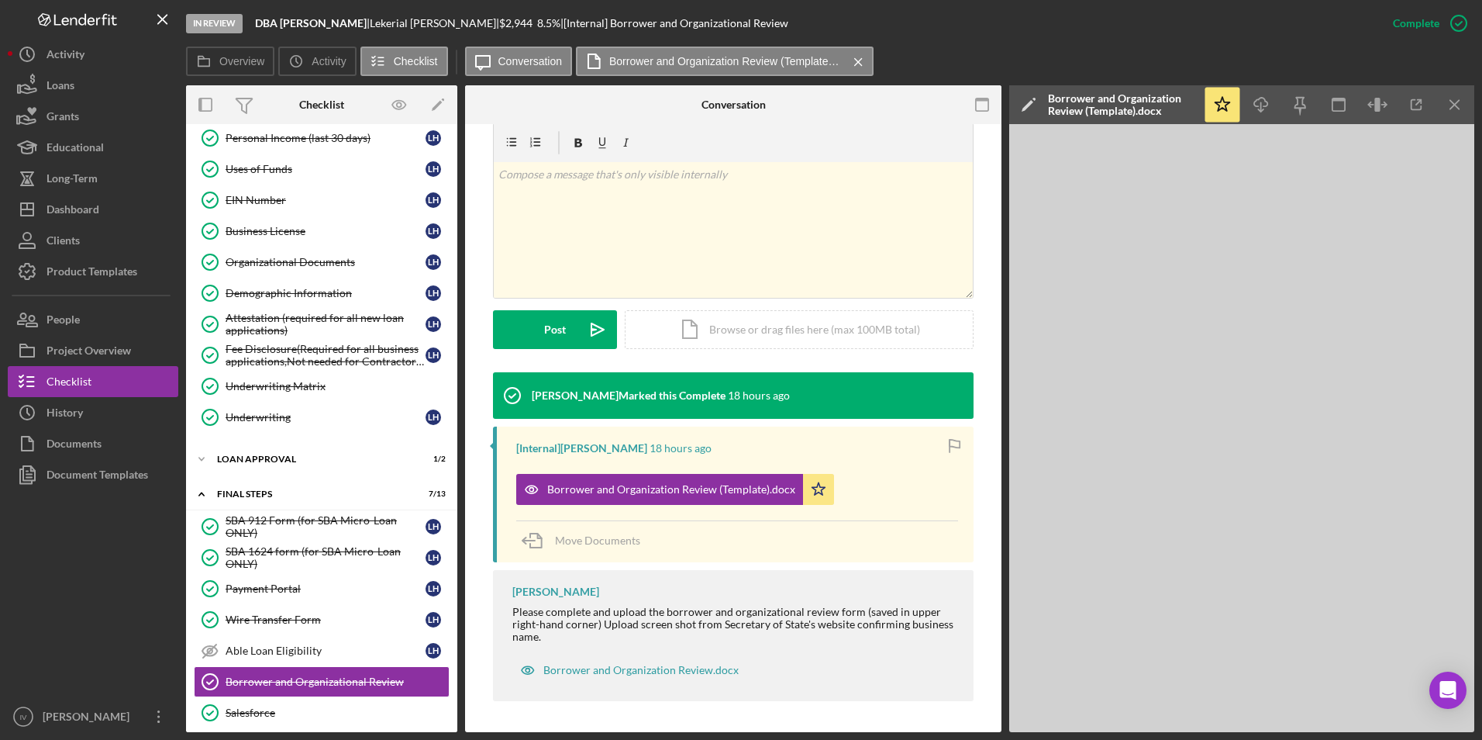
scroll to position [0, 0]
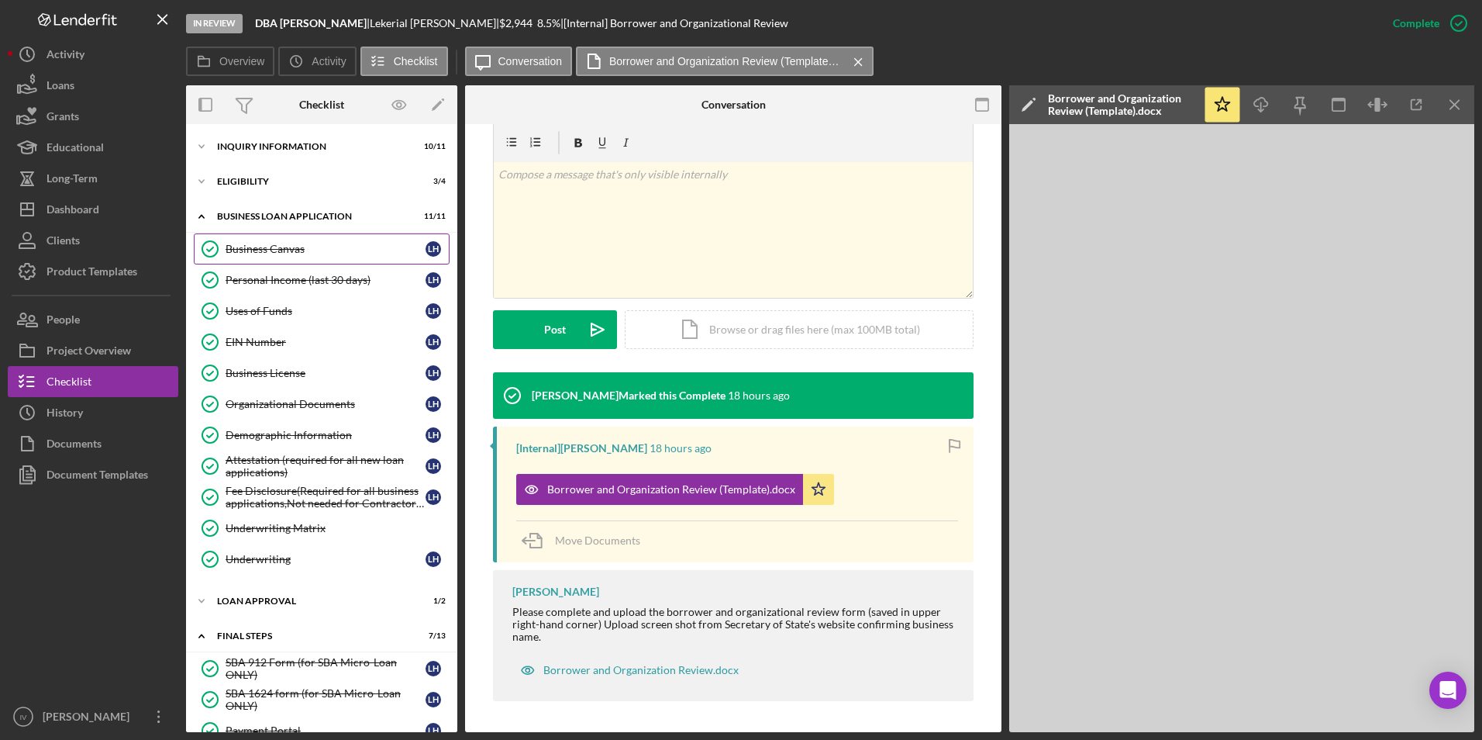
click at [288, 247] on div "Business Canvas" at bounding box center [326, 249] width 200 height 12
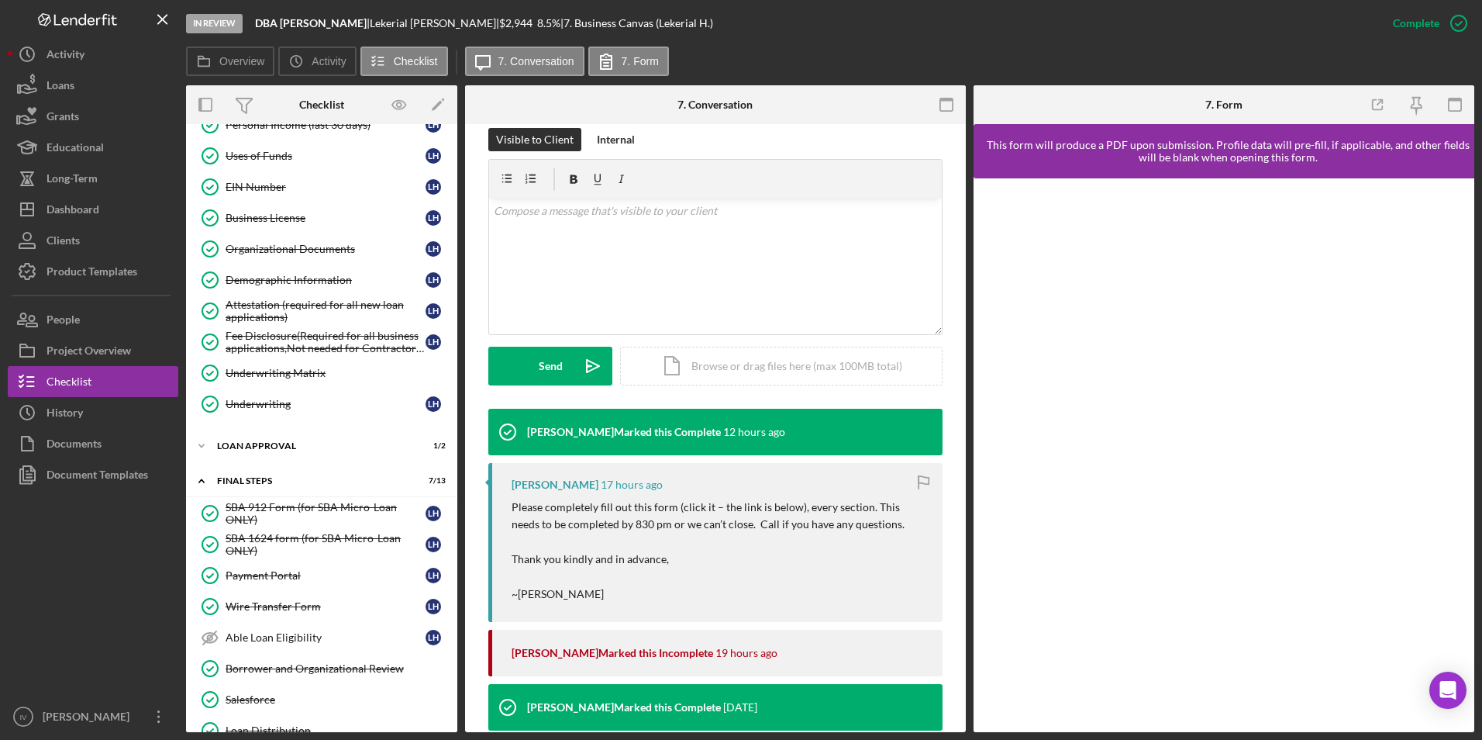
scroll to position [233, 0]
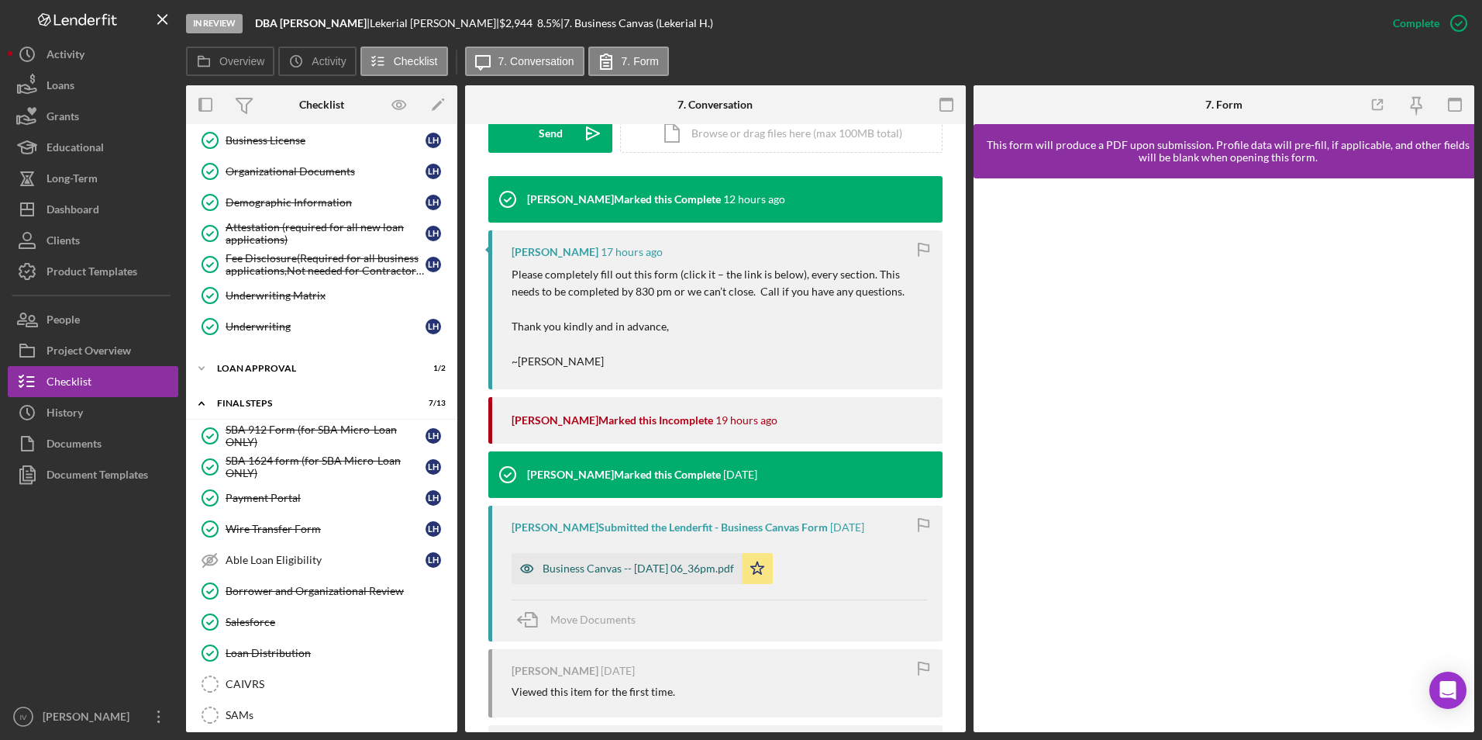
click at [665, 559] on div "Business Canvas -- [DATE] 06_36pm.pdf" at bounding box center [627, 568] width 230 height 31
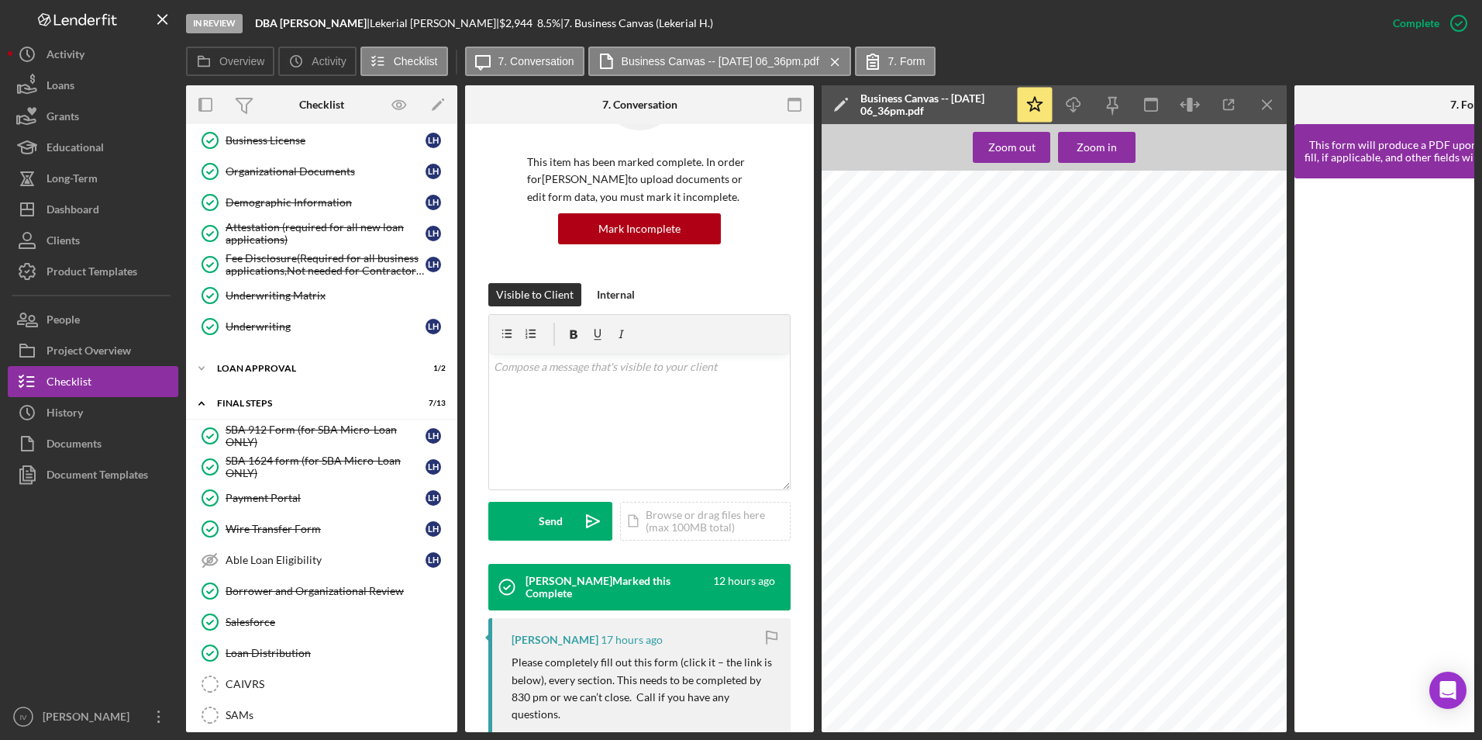
scroll to position [0, 0]
click at [98, 217] on div "Dashboard" at bounding box center [73, 211] width 53 height 35
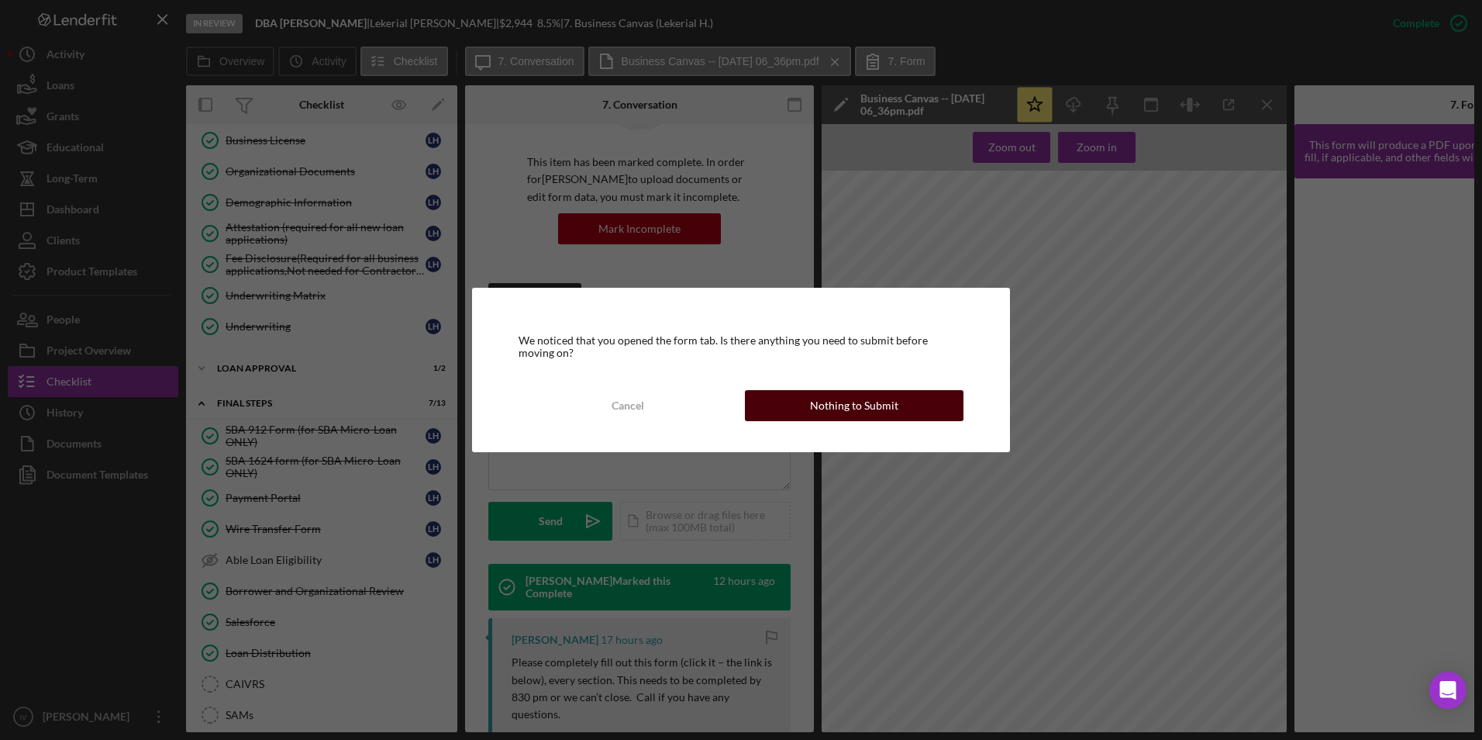
click at [799, 402] on button "Nothing to Submit" at bounding box center [854, 405] width 219 height 31
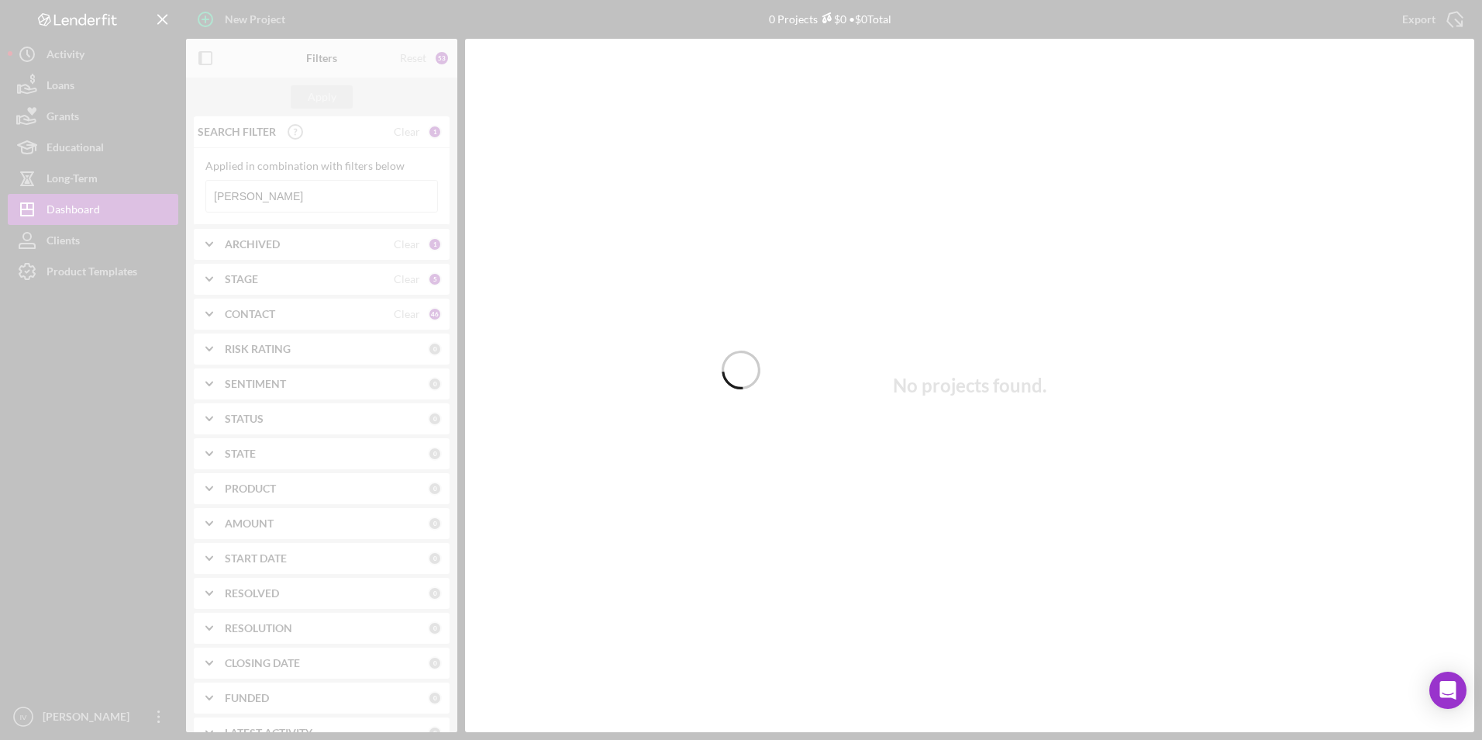
click at [301, 198] on div at bounding box center [741, 370] width 1482 height 740
click at [247, 196] on div at bounding box center [741, 370] width 1482 height 740
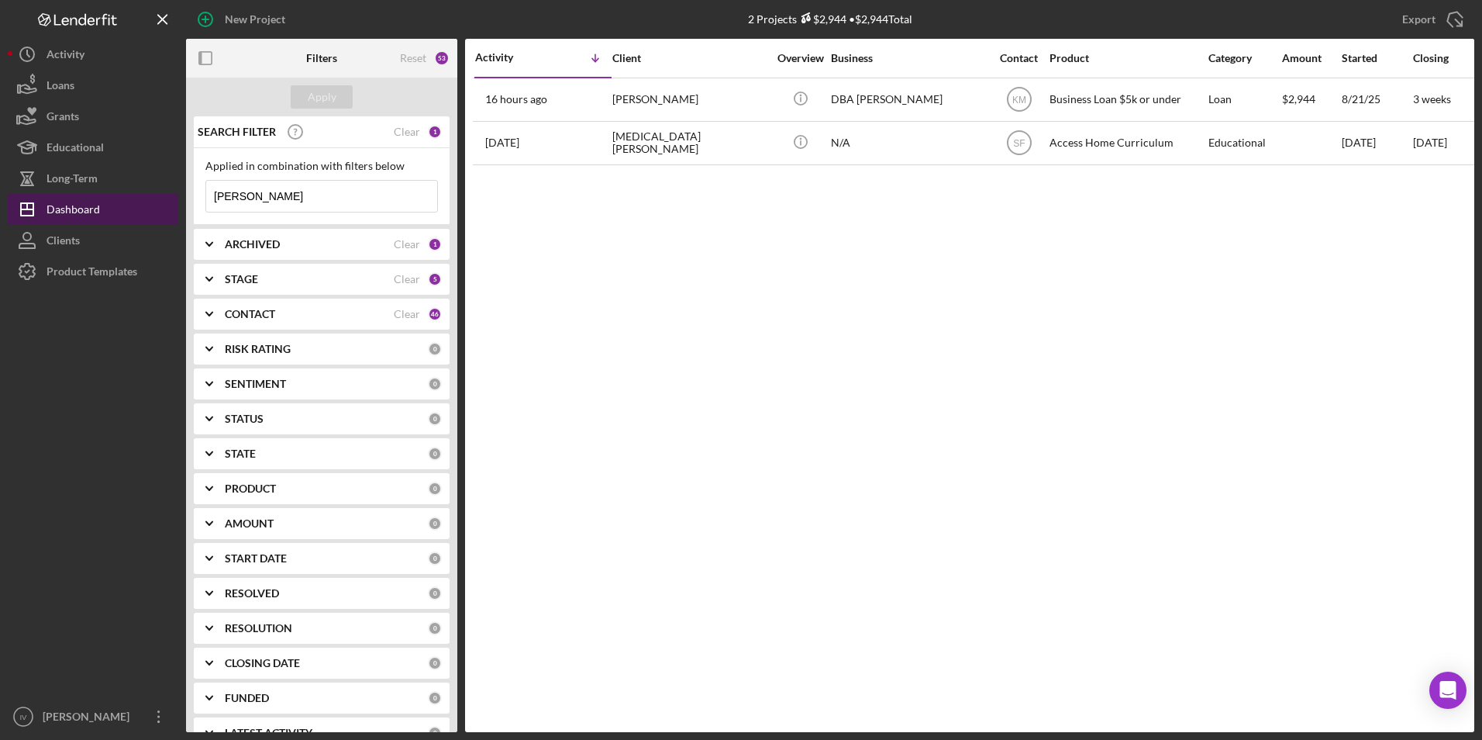
drag, startPoint x: 305, startPoint y: 202, endPoint x: 87, endPoint y: 195, distance: 218.7
click at [87, 195] on div "New Project 2 Projects $2,944 • $2,944 Total [PERSON_NAME] Export Icon/Export F…" at bounding box center [741, 366] width 1467 height 732
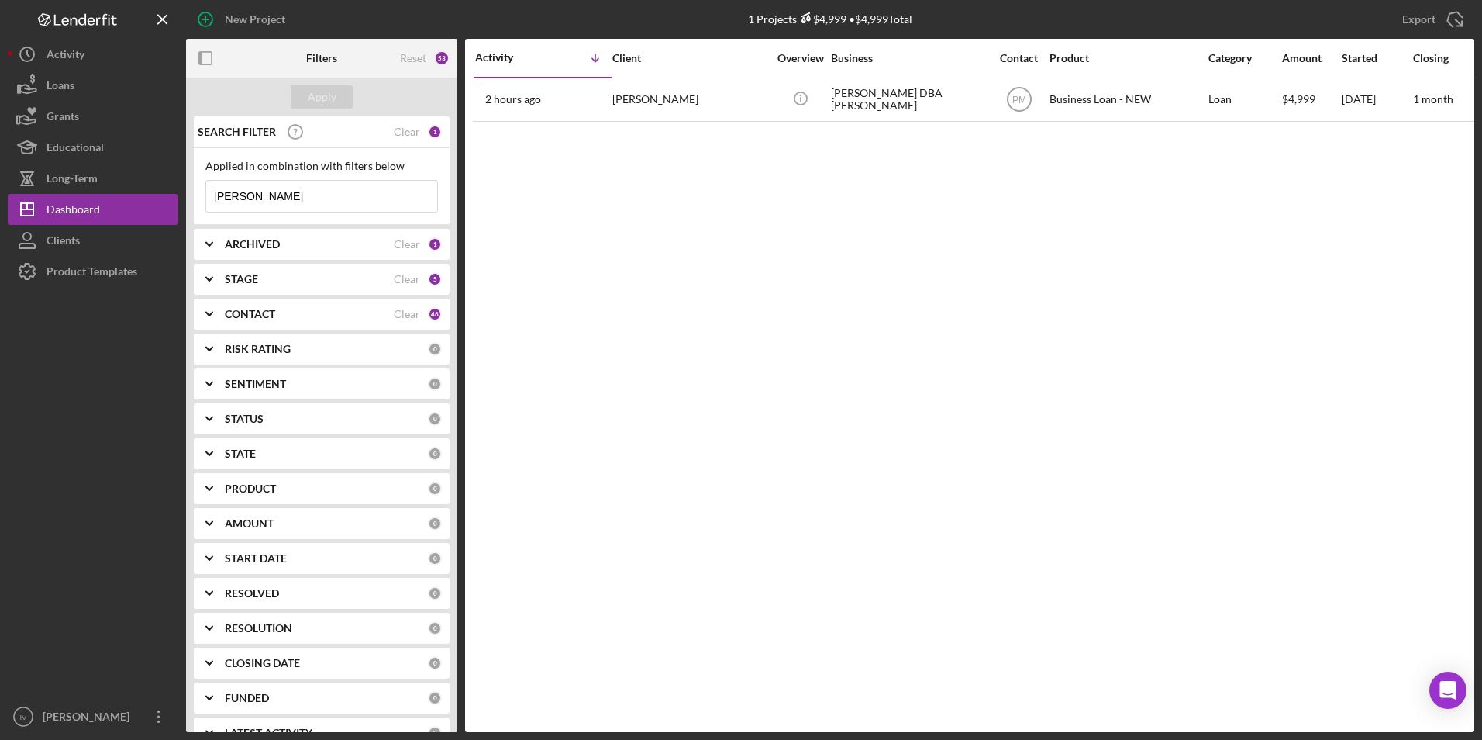
type input "[PERSON_NAME]"
click at [594, 91] on div "2 hours ago [PERSON_NAME]" at bounding box center [543, 99] width 136 height 41
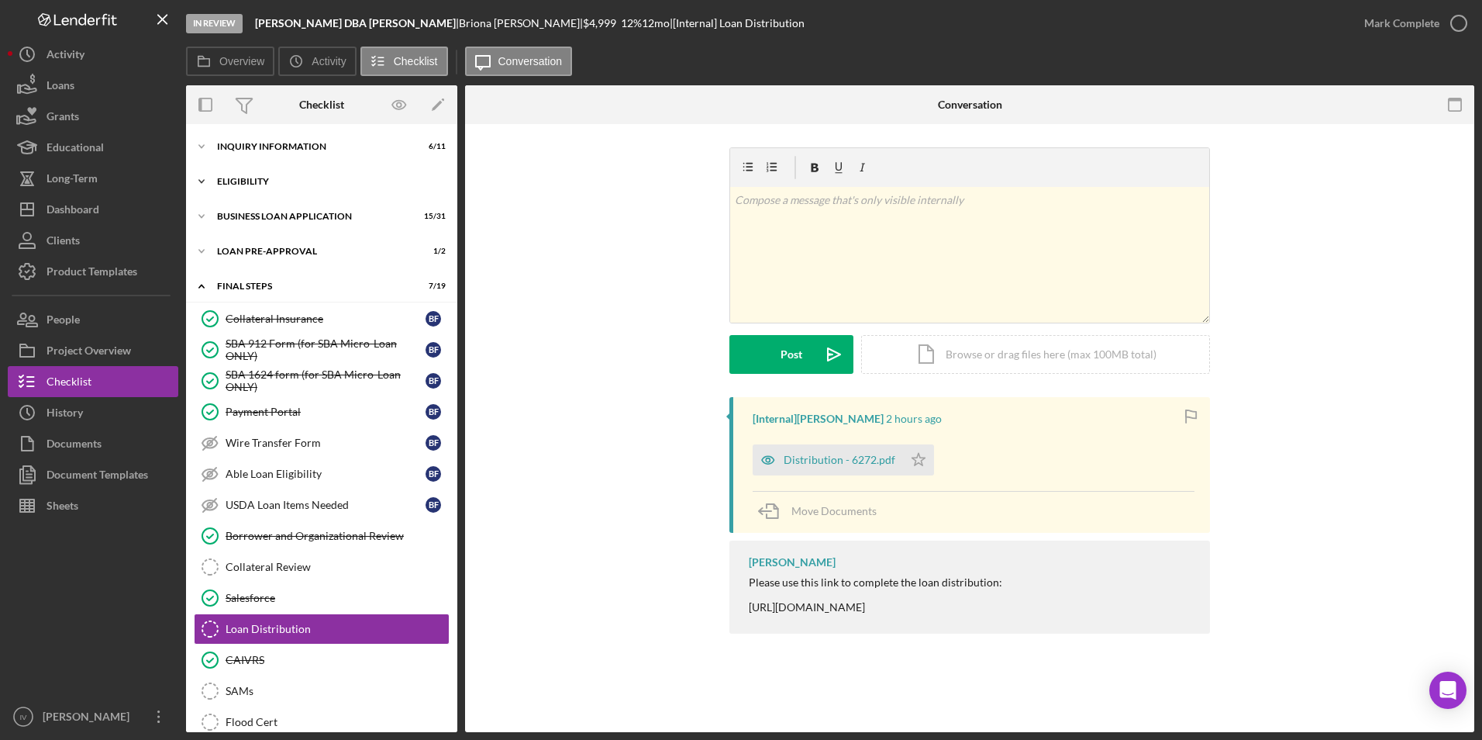
click at [245, 183] on div "ELIGIBILITY" at bounding box center [327, 181] width 221 height 9
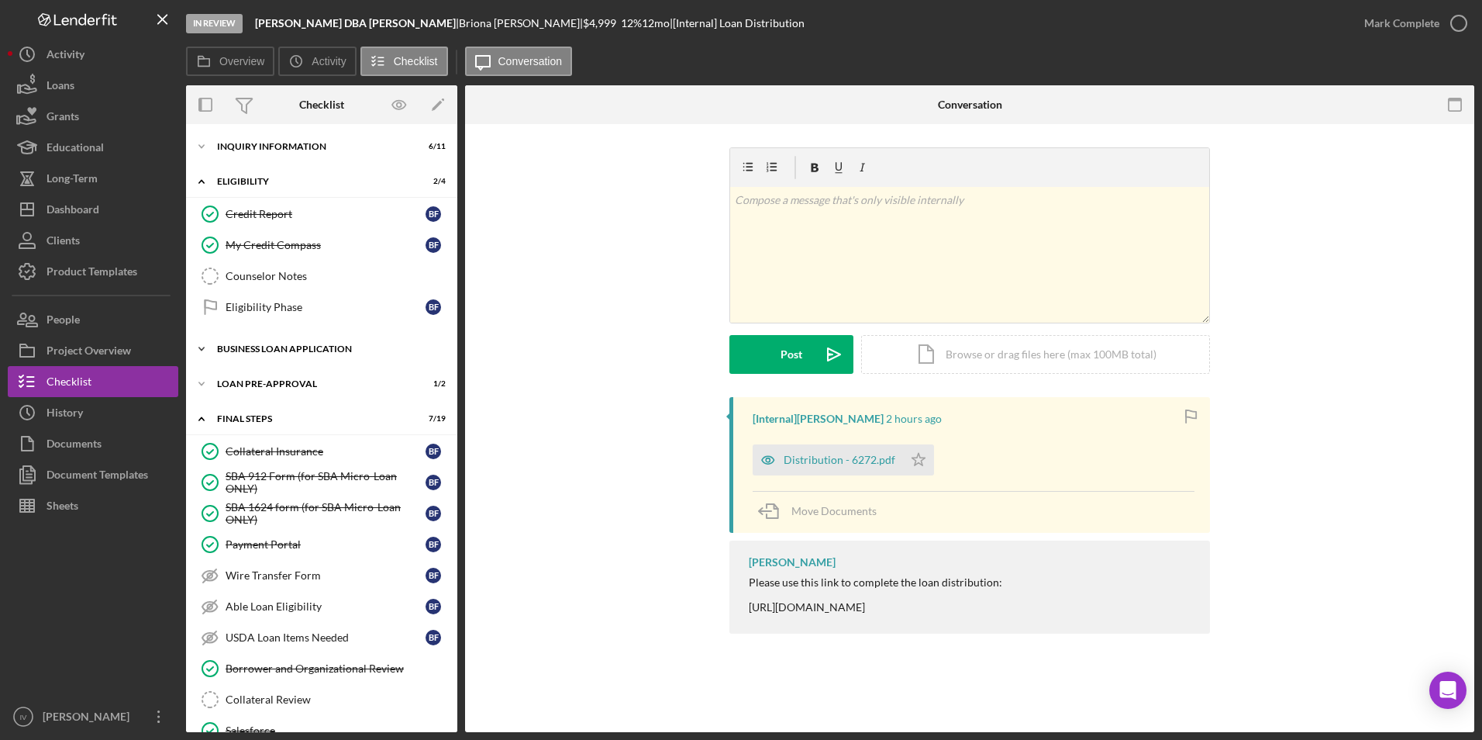
click at [236, 354] on div "Icon/Expander BUSINESS LOAN APPLICATION 15 / 31" at bounding box center [321, 348] width 271 height 31
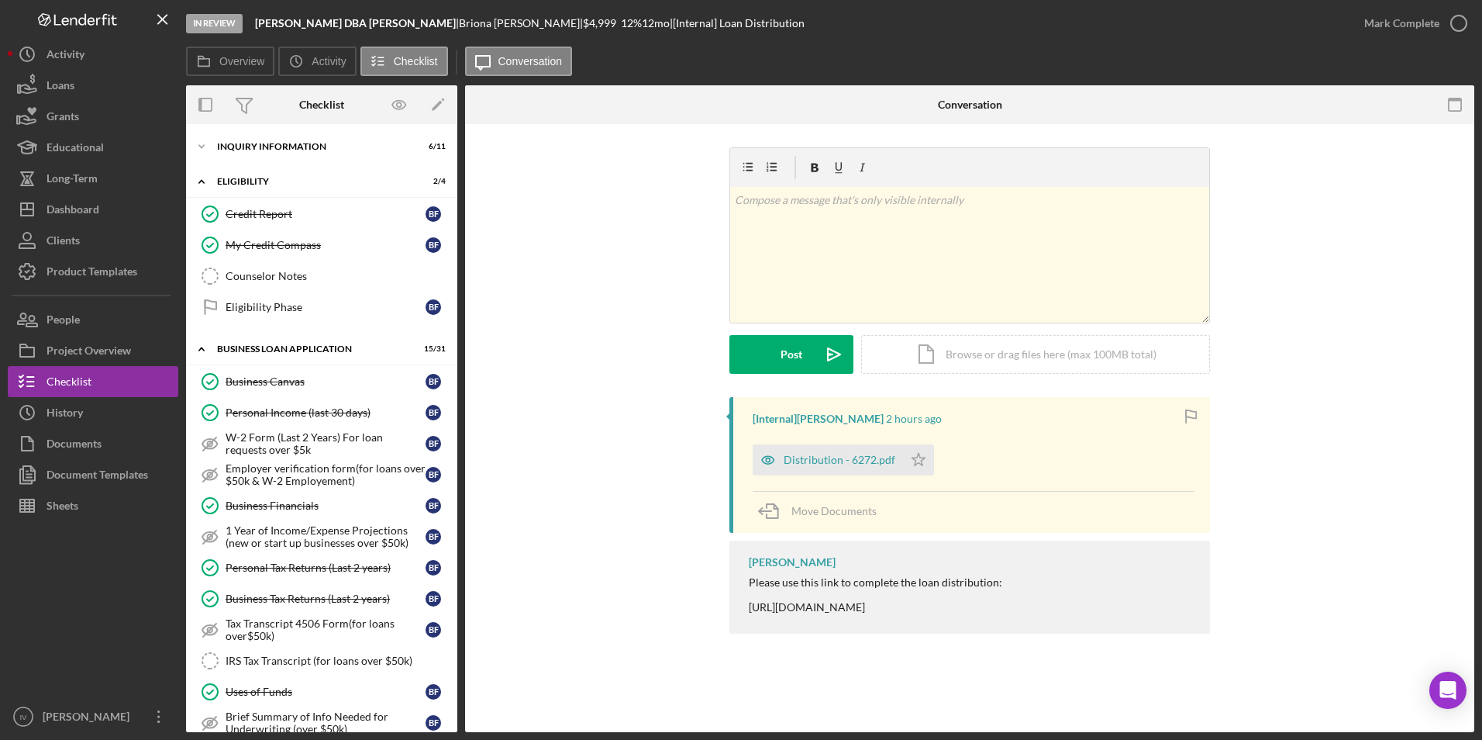
scroll to position [388, 0]
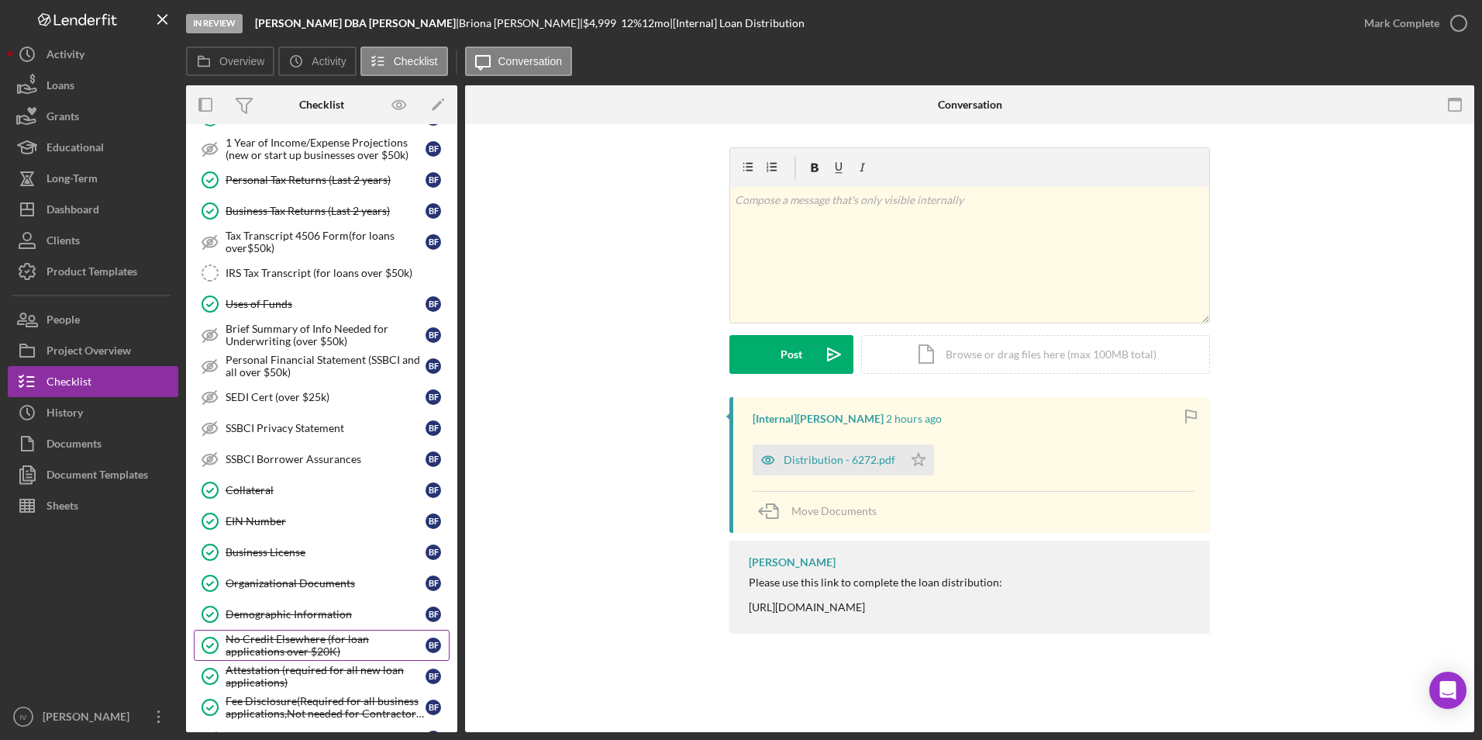
drag, startPoint x: 254, startPoint y: 678, endPoint x: 319, endPoint y: 628, distance: 82.3
click at [254, 678] on div "Attestation (required for all new loan applications)" at bounding box center [326, 676] width 200 height 25
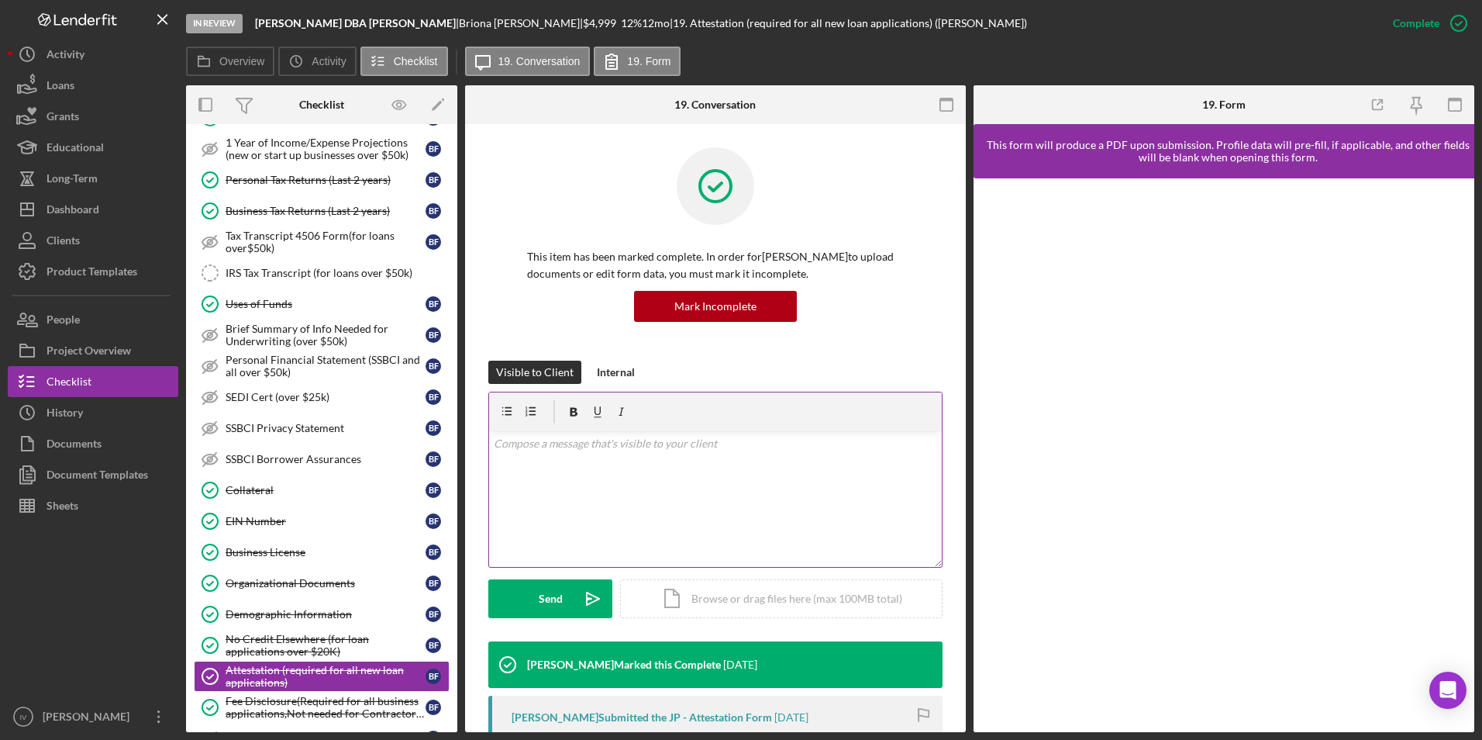
scroll to position [78, 0]
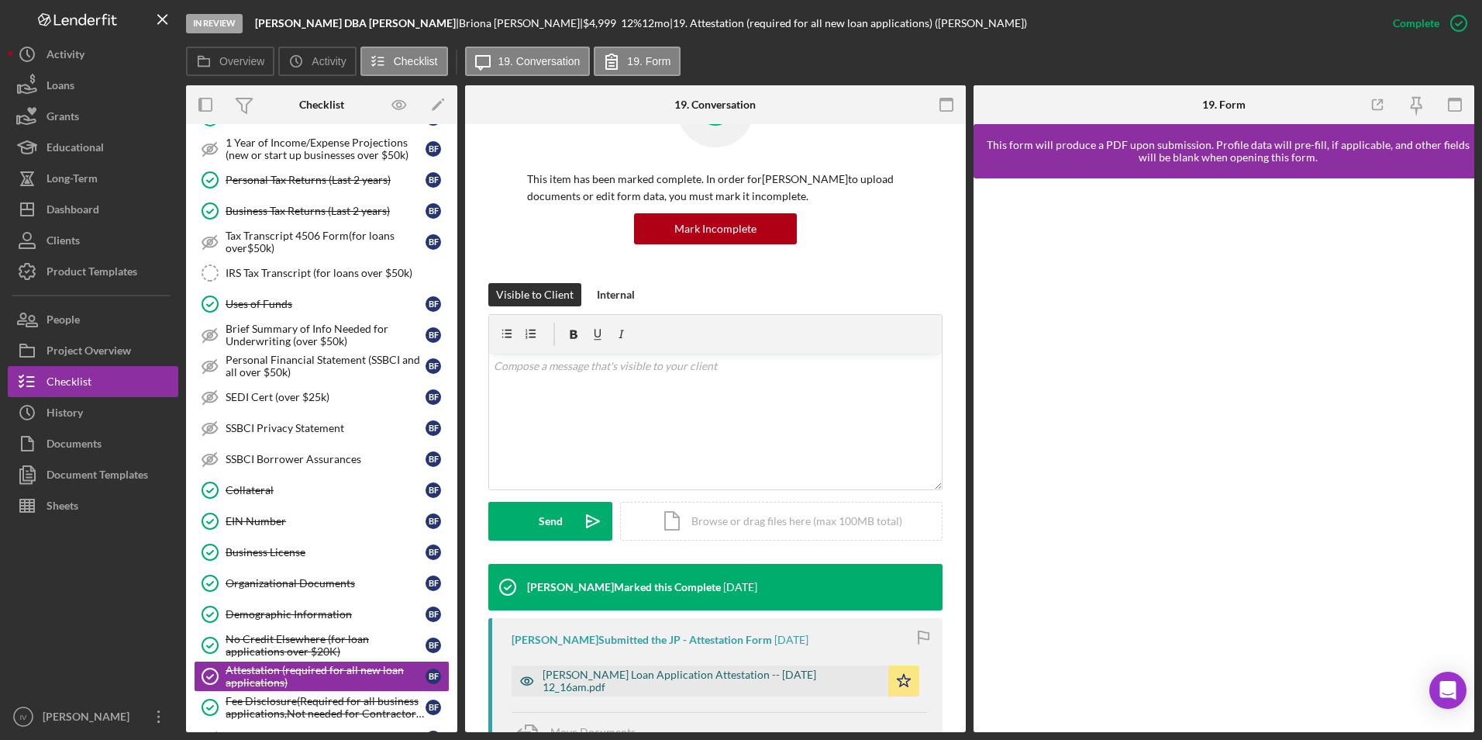
click at [706, 691] on div "[PERSON_NAME] Loan Application Attestation -- [DATE] 12_16am.pdf" at bounding box center [712, 680] width 338 height 25
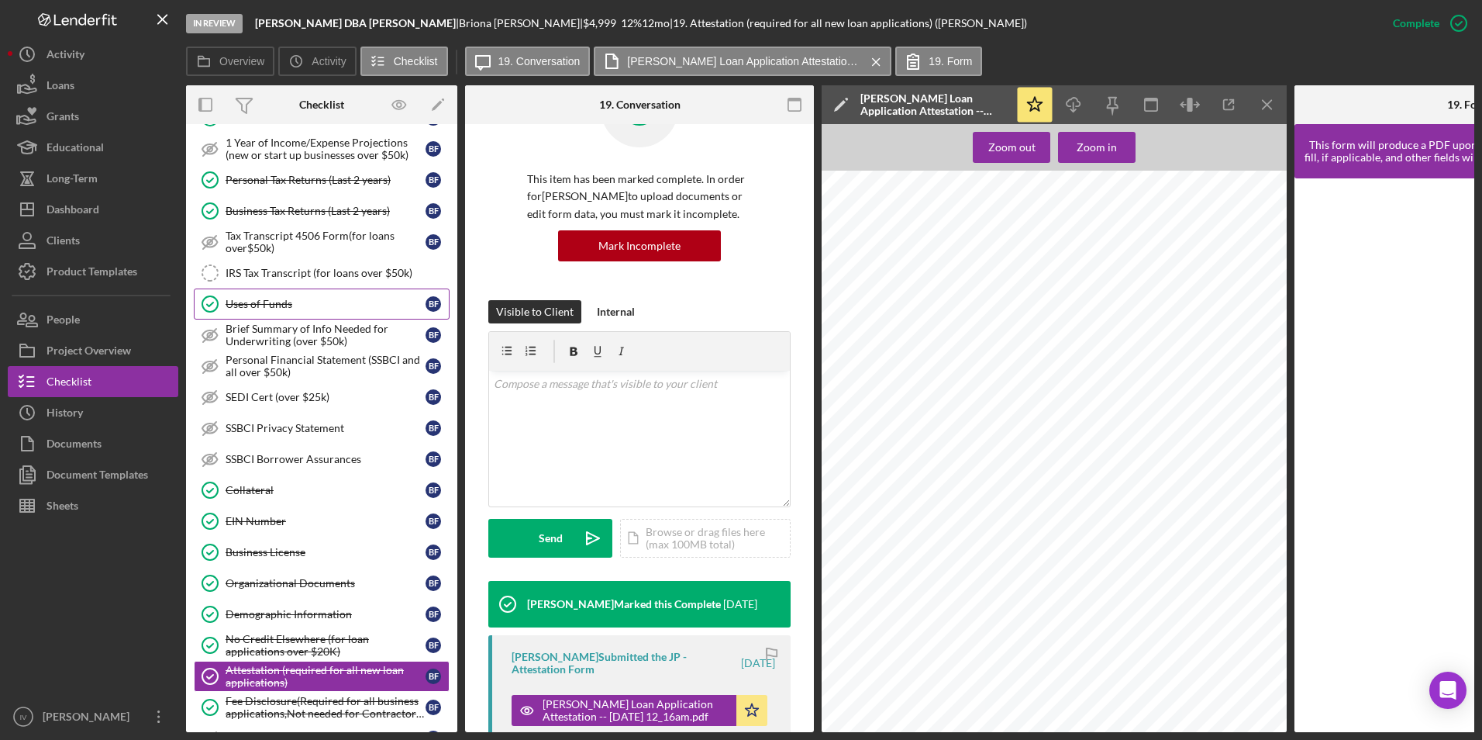
click at [282, 316] on link "Uses of Funds Uses of Funds B F" at bounding box center [322, 303] width 256 height 31
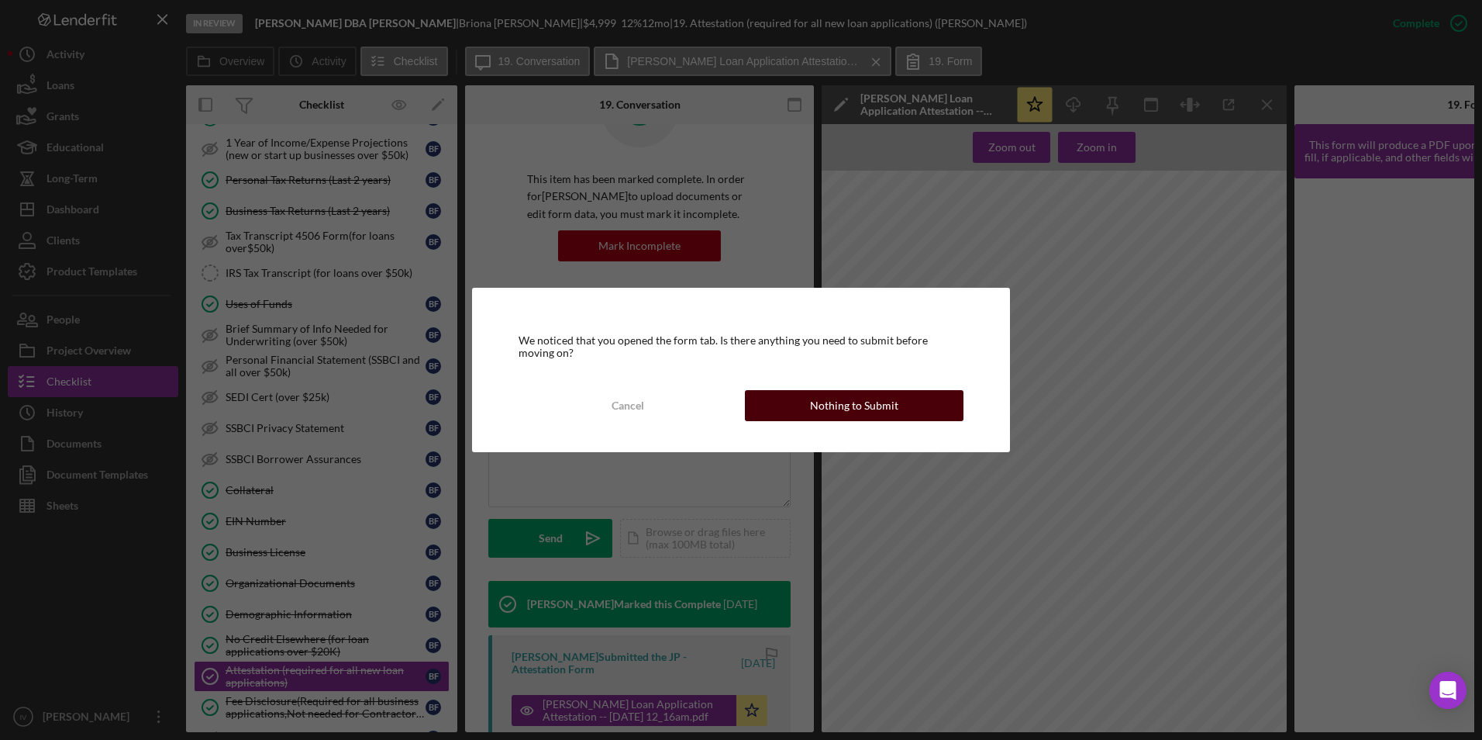
click at [933, 408] on button "Nothing to Submit" at bounding box center [854, 405] width 219 height 31
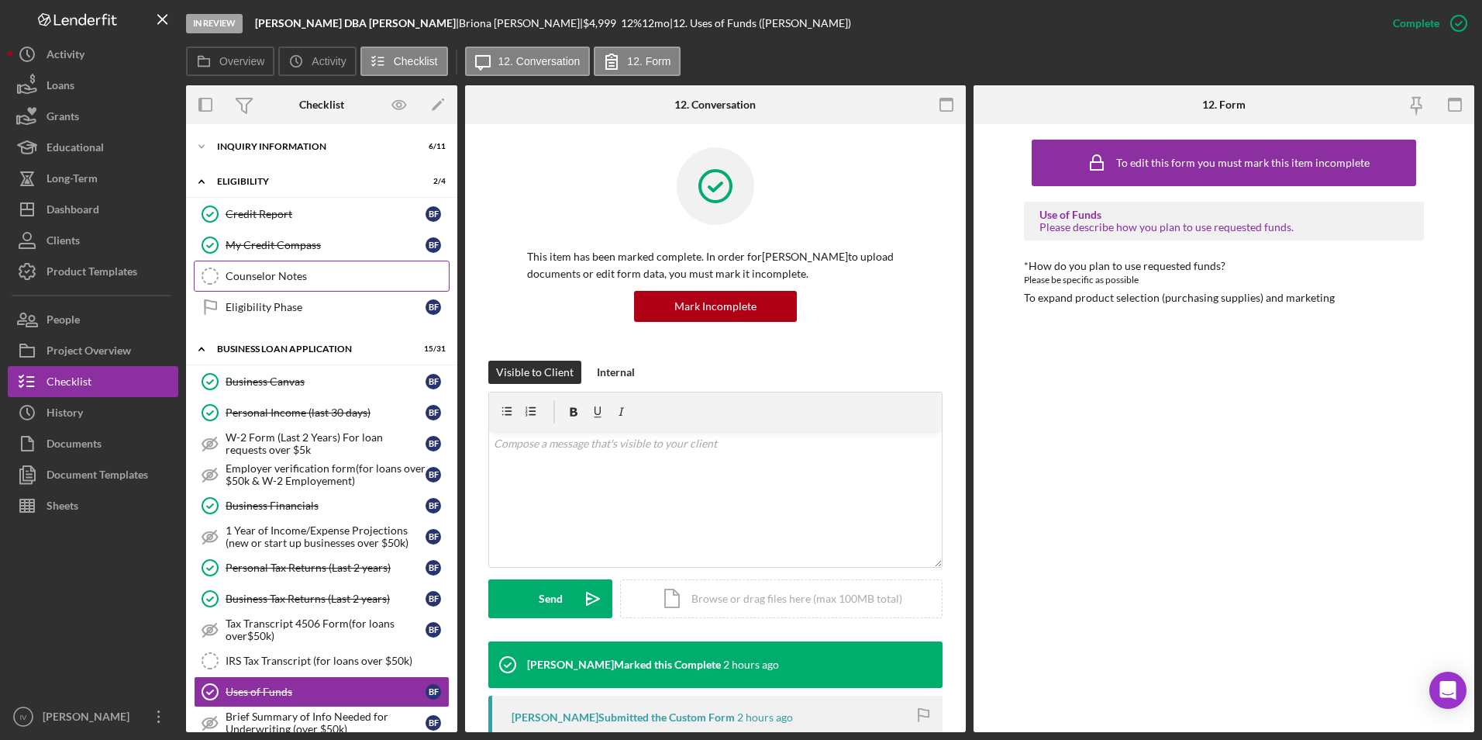
drag, startPoint x: 254, startPoint y: 240, endPoint x: 343, endPoint y: 271, distance: 93.7
click at [254, 240] on div "My Credit Compass" at bounding box center [326, 245] width 200 height 12
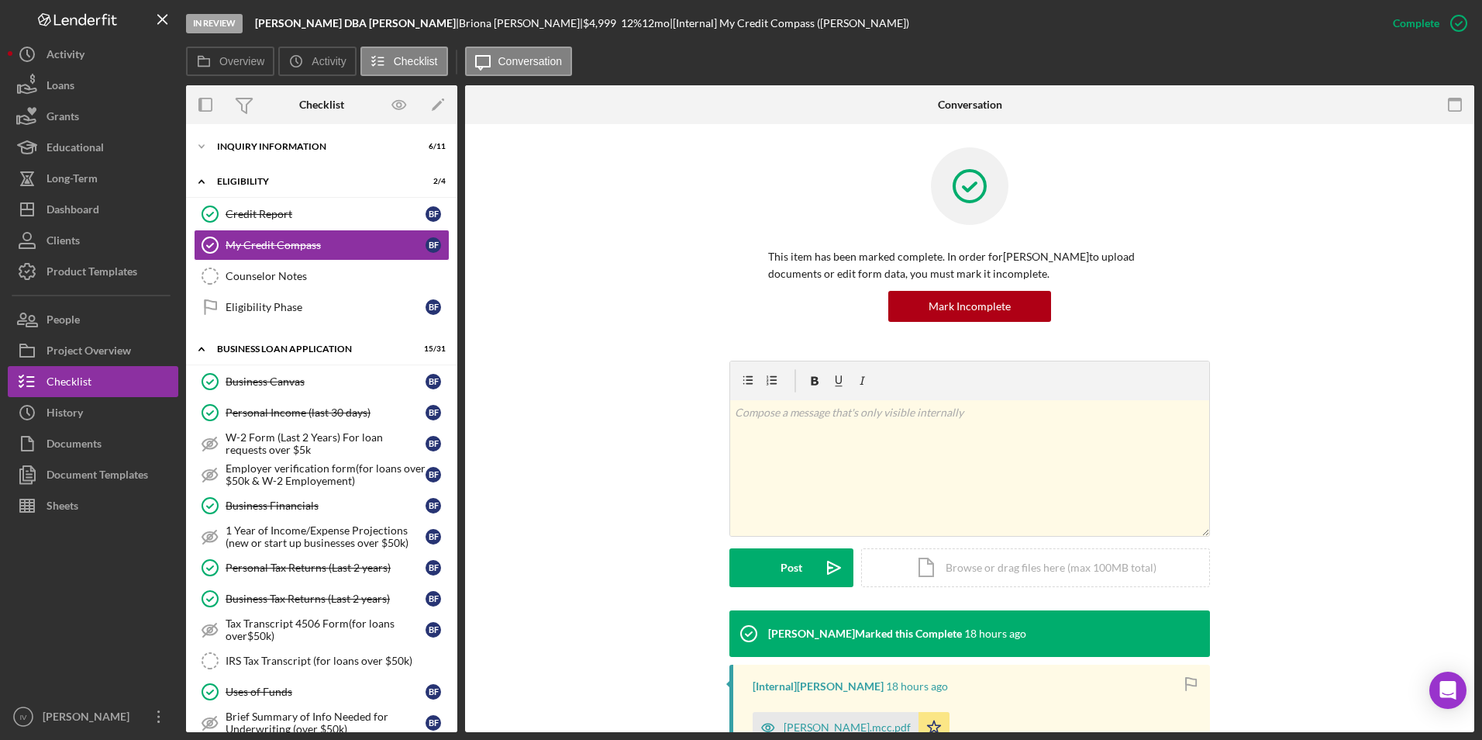
scroll to position [225, 0]
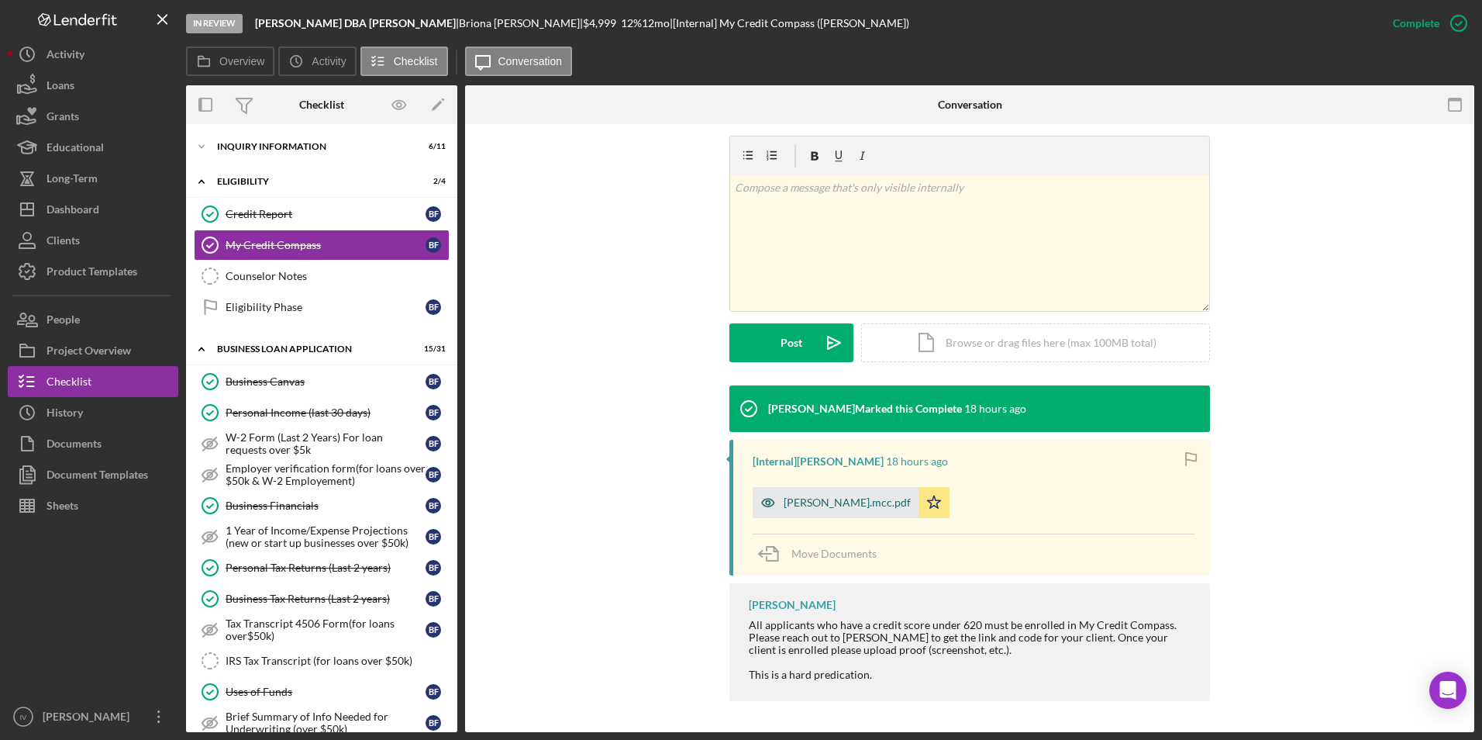
click at [860, 500] on div "[PERSON_NAME].mcc.pdf" at bounding box center [847, 502] width 127 height 12
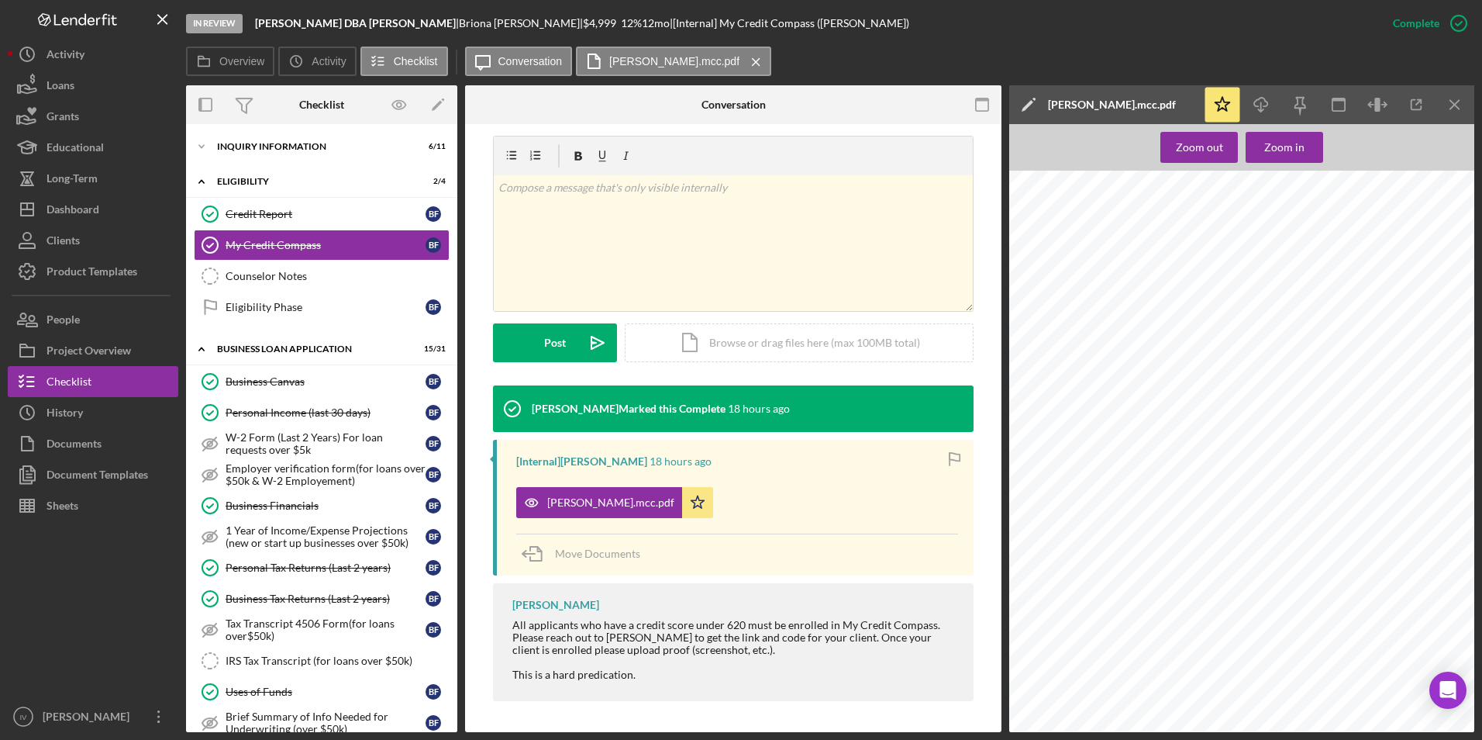
scroll to position [233, 0]
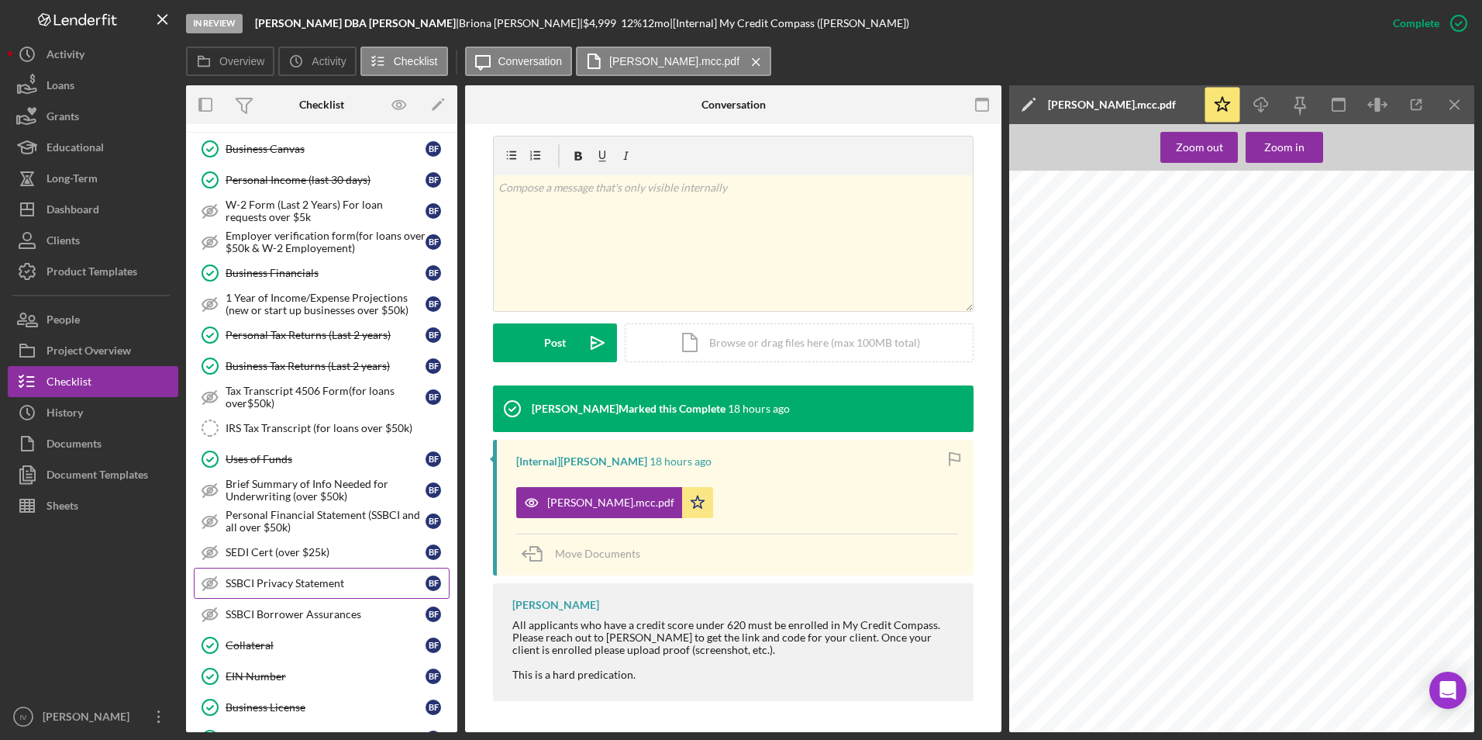
drag, startPoint x: 281, startPoint y: 678, endPoint x: 414, endPoint y: 590, distance: 160.0
click at [281, 678] on div "EIN Number" at bounding box center [326, 676] width 200 height 12
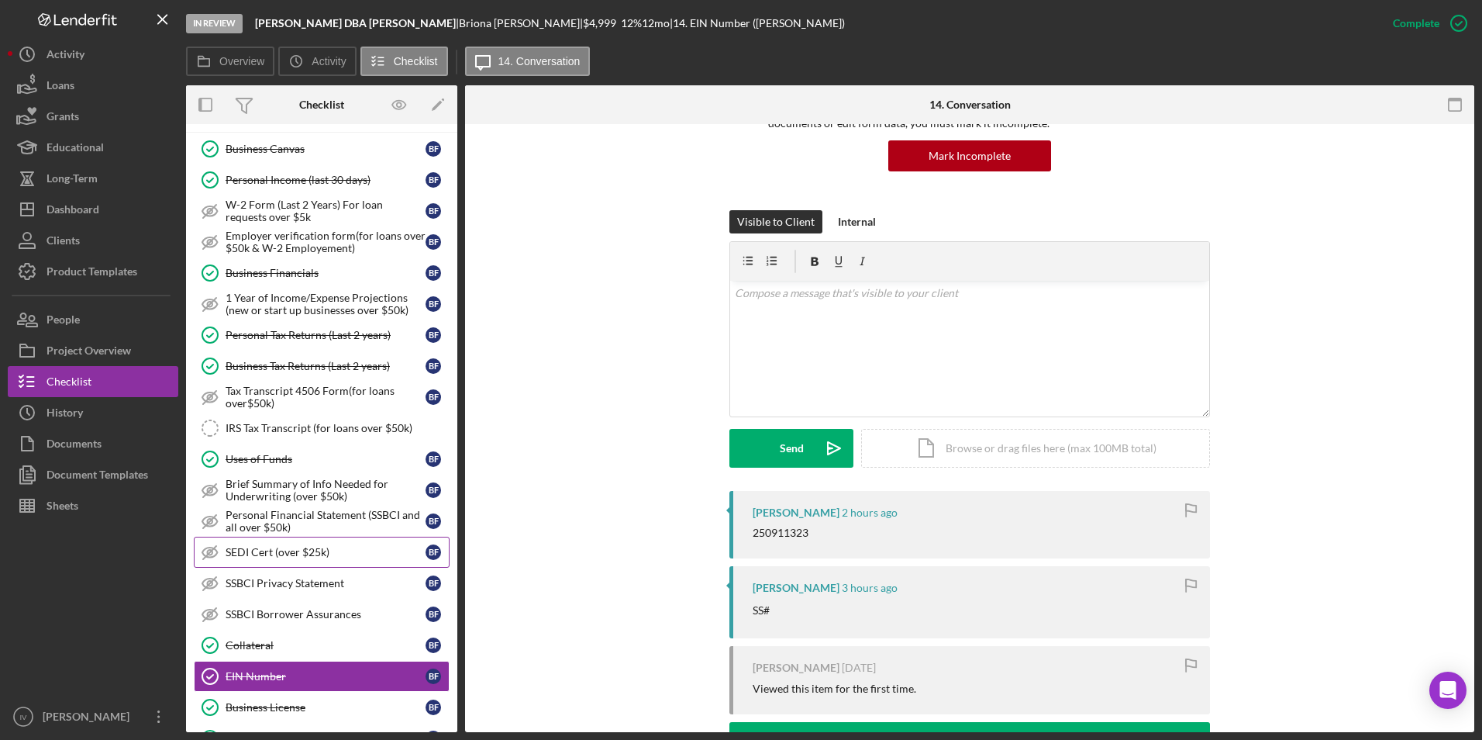
scroll to position [465, 0]
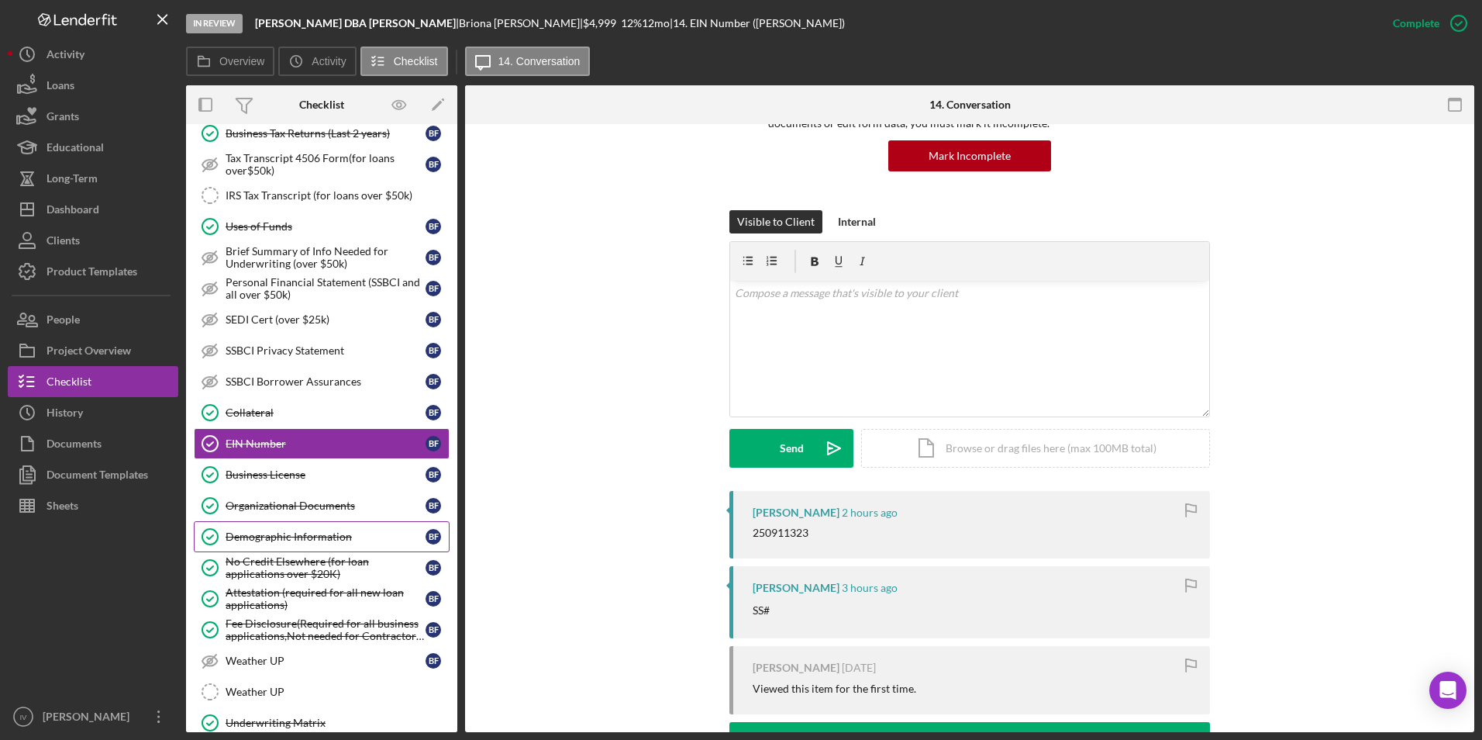
drag, startPoint x: 287, startPoint y: 536, endPoint x: 296, endPoint y: 536, distance: 9.3
click at [287, 536] on div "Demographic Information" at bounding box center [326, 536] width 200 height 12
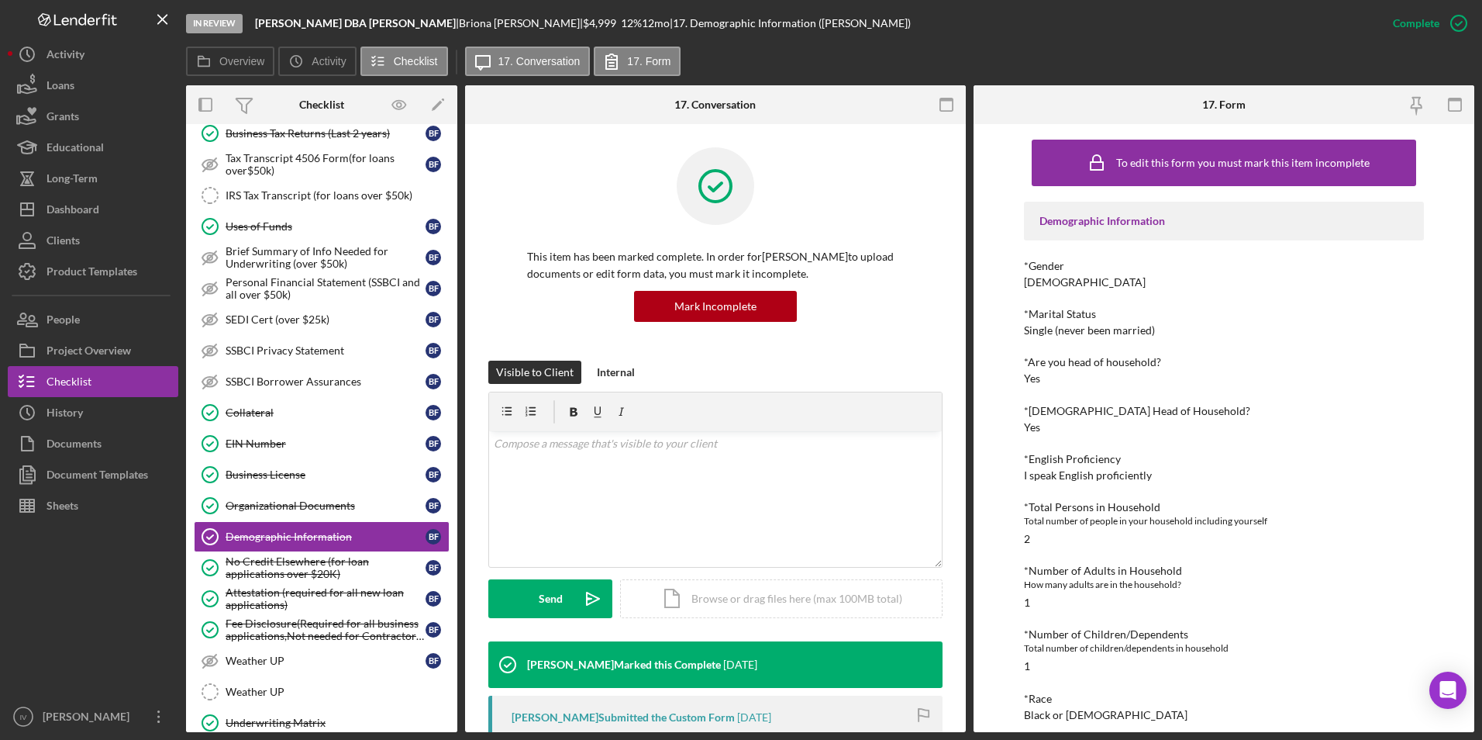
scroll to position [300, 0]
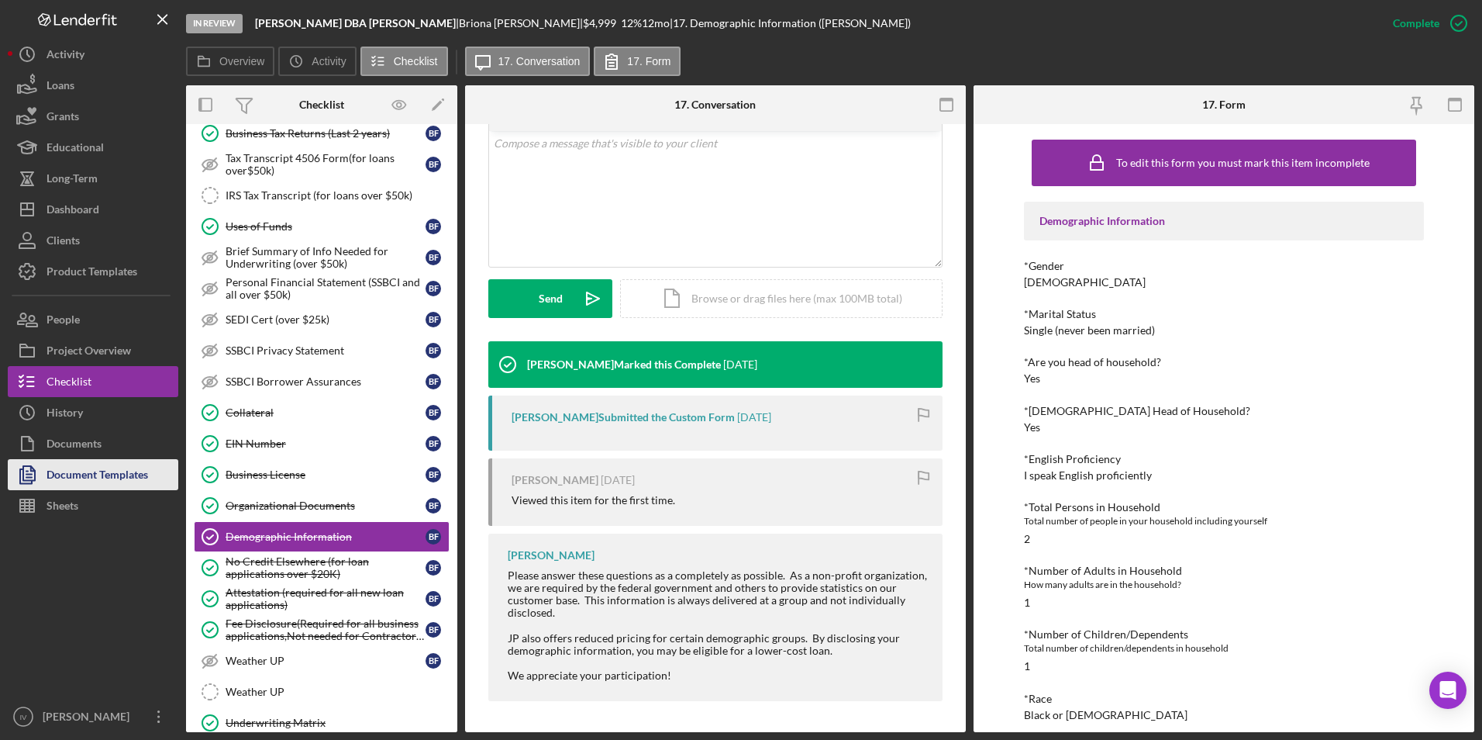
click at [119, 485] on div "Document Templates" at bounding box center [98, 476] width 102 height 35
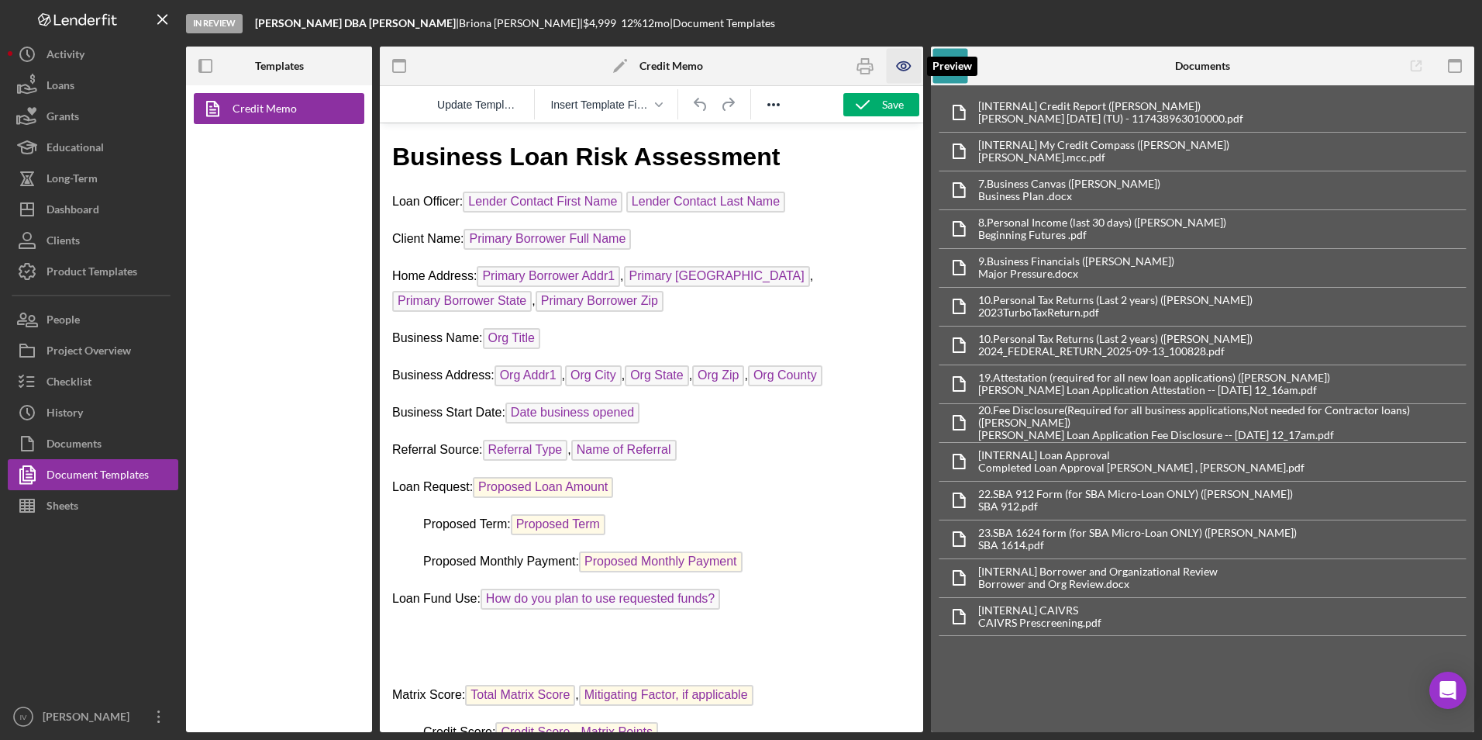
click at [892, 63] on icon "button" at bounding box center [904, 66] width 35 height 35
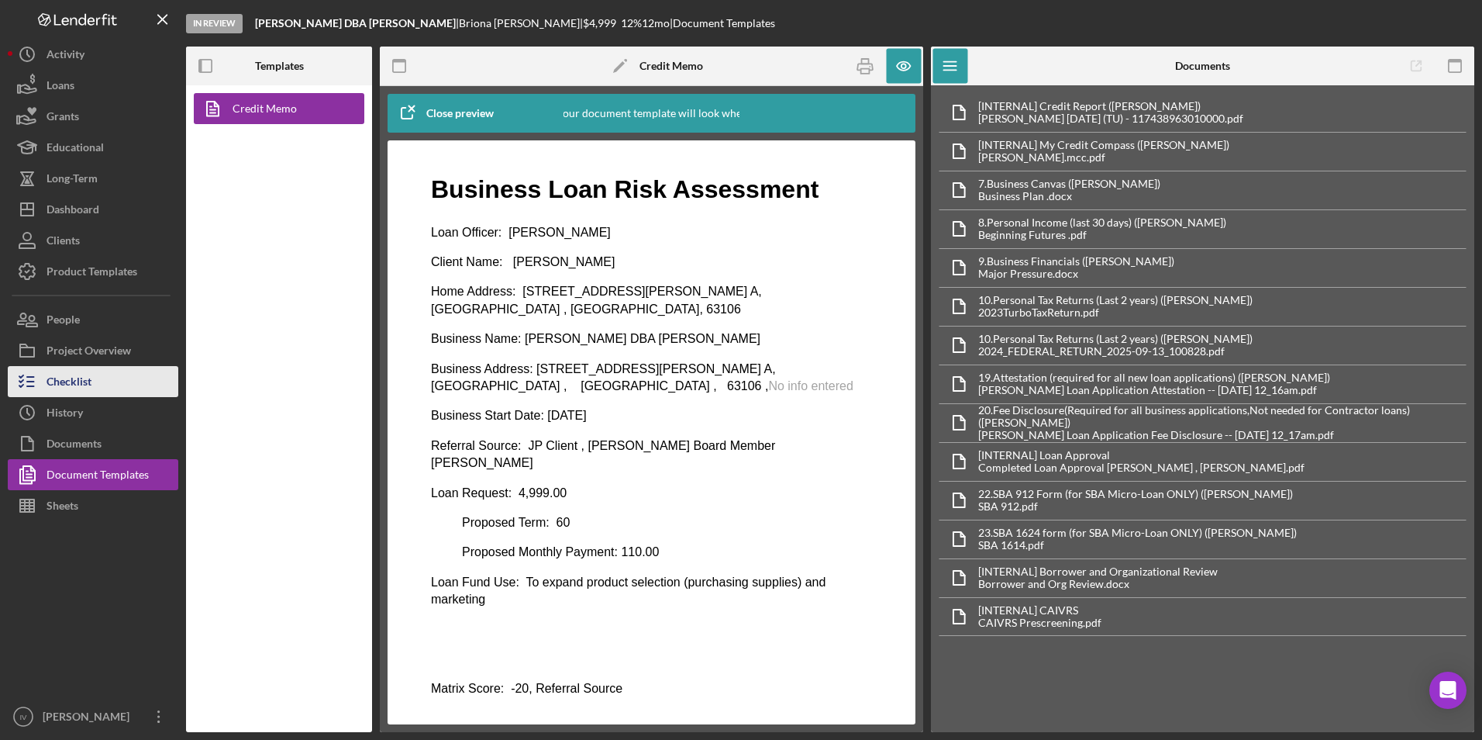
click at [71, 380] on div "Checklist" at bounding box center [69, 383] width 45 height 35
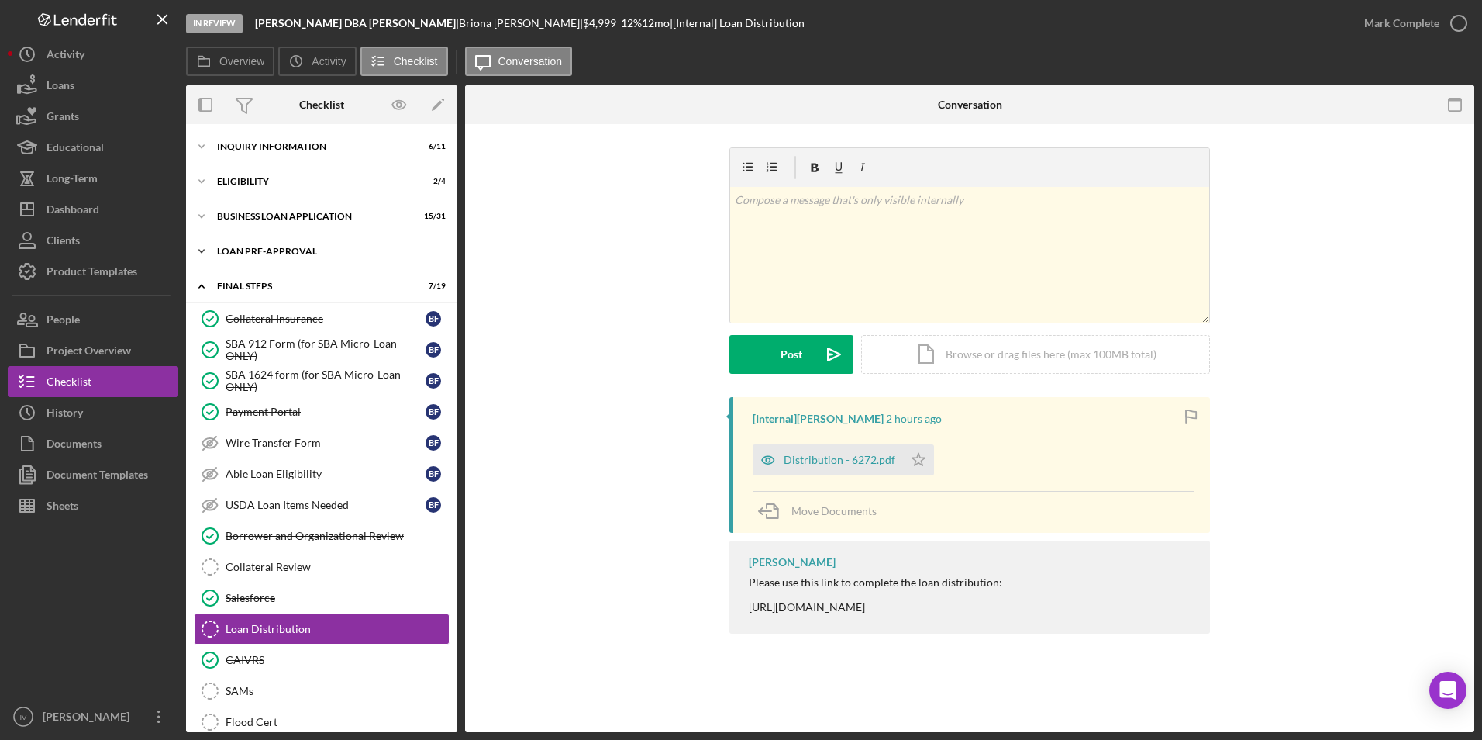
drag, startPoint x: 268, startPoint y: 253, endPoint x: 266, endPoint y: 262, distance: 9.6
click at [268, 253] on div "LOAN PRE-APPROVAL" at bounding box center [327, 251] width 221 height 9
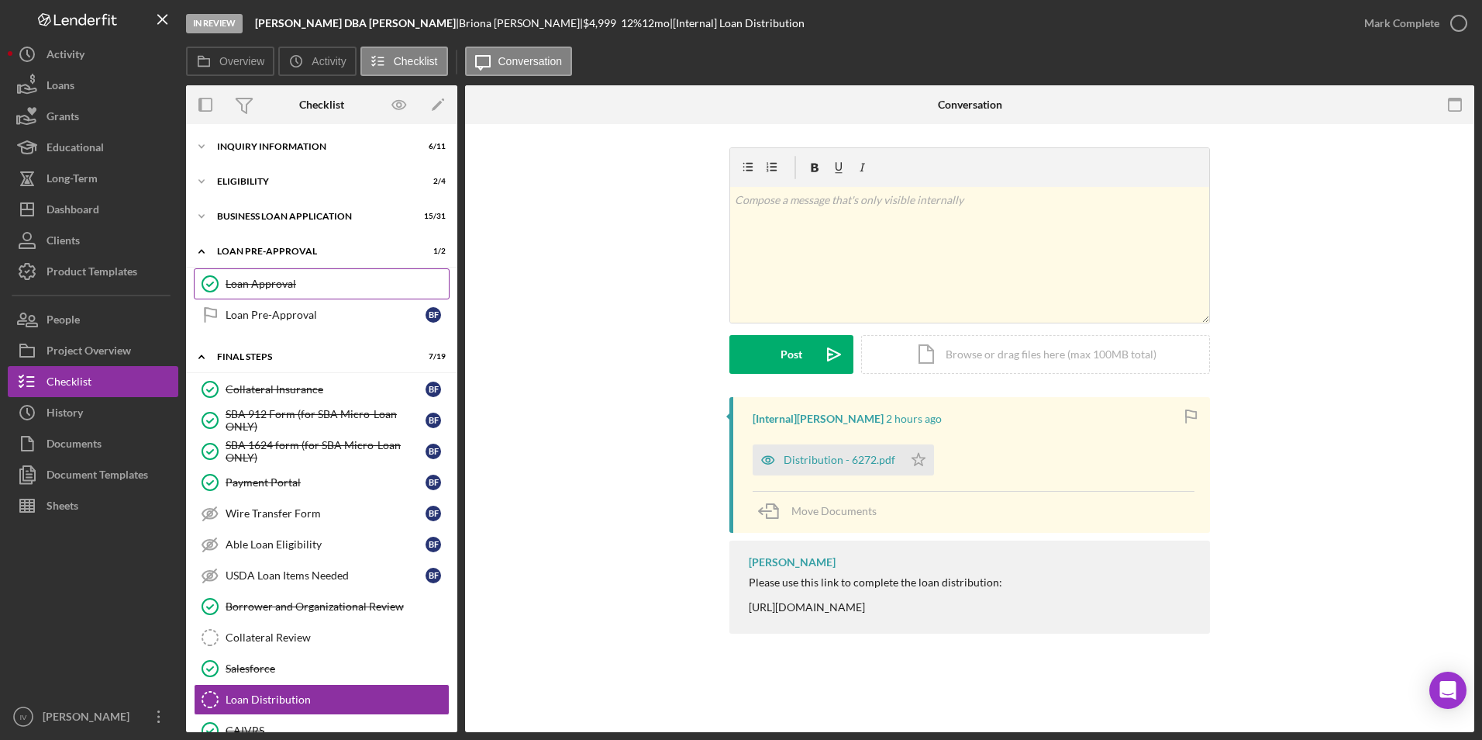
click at [261, 284] on div "Loan Approval" at bounding box center [337, 284] width 223 height 12
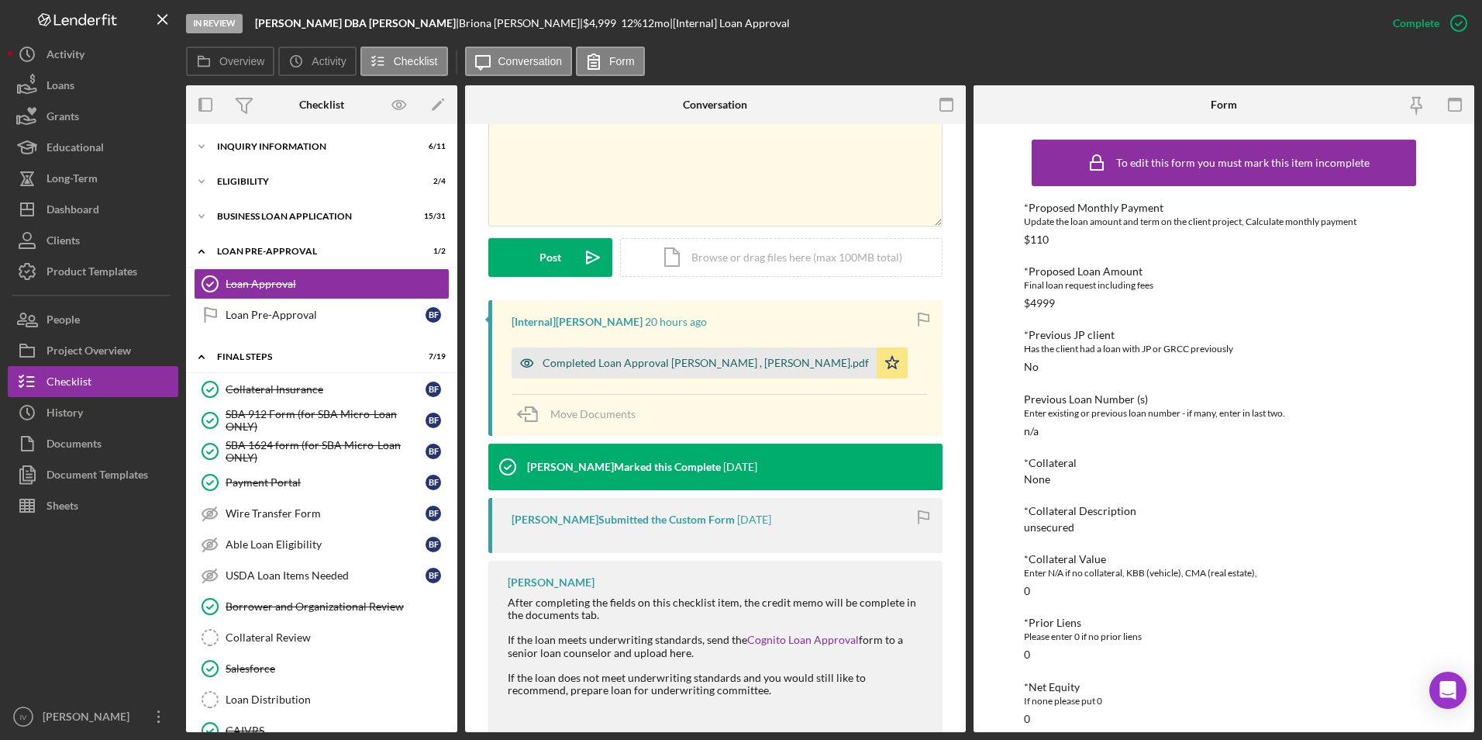
click at [675, 357] on div "Completed Loan Approval [PERSON_NAME] , [PERSON_NAME].pdf" at bounding box center [706, 363] width 326 height 12
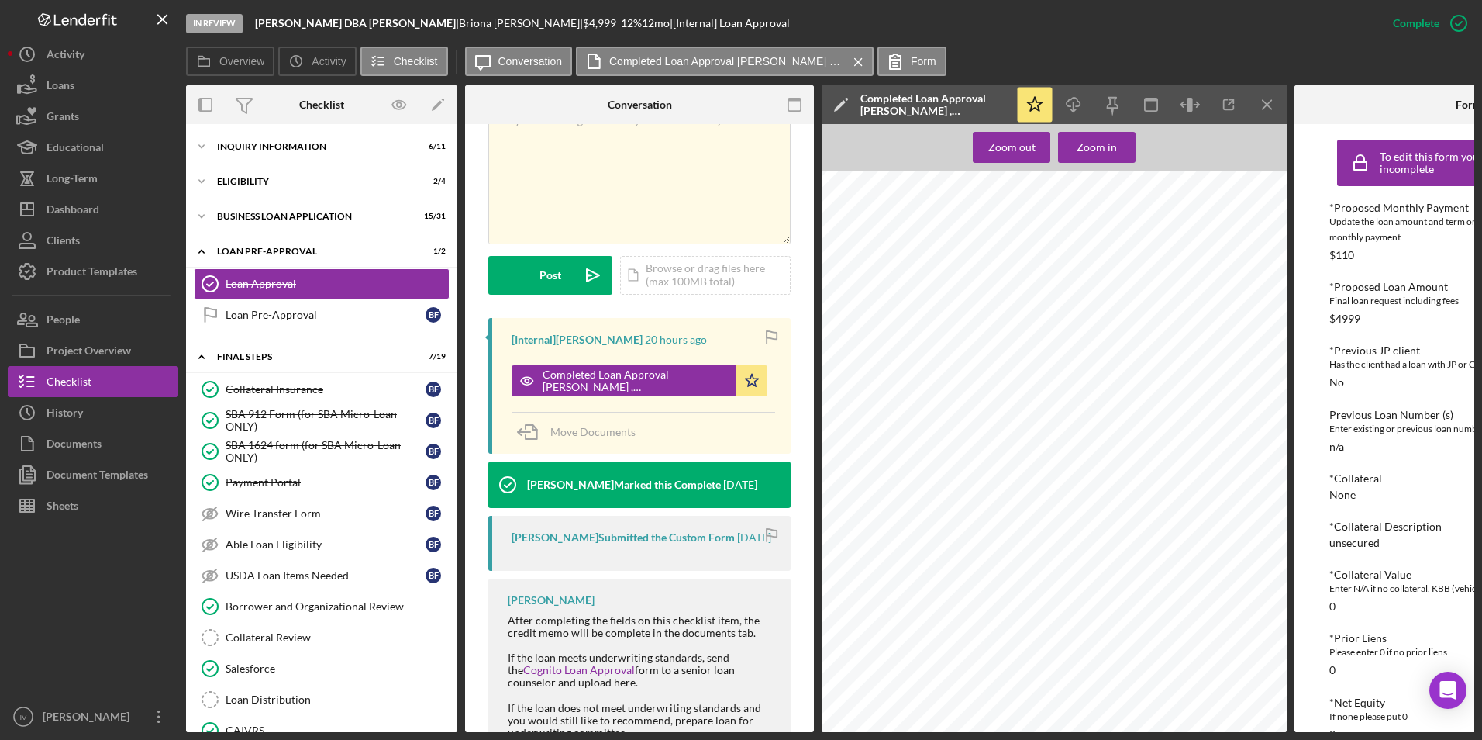
scroll to position [1008, 0]
drag, startPoint x: 362, startPoint y: 609, endPoint x: 370, endPoint y: 593, distance: 17.3
click at [362, 609] on div "Borrower and Organizational Review" at bounding box center [337, 606] width 223 height 12
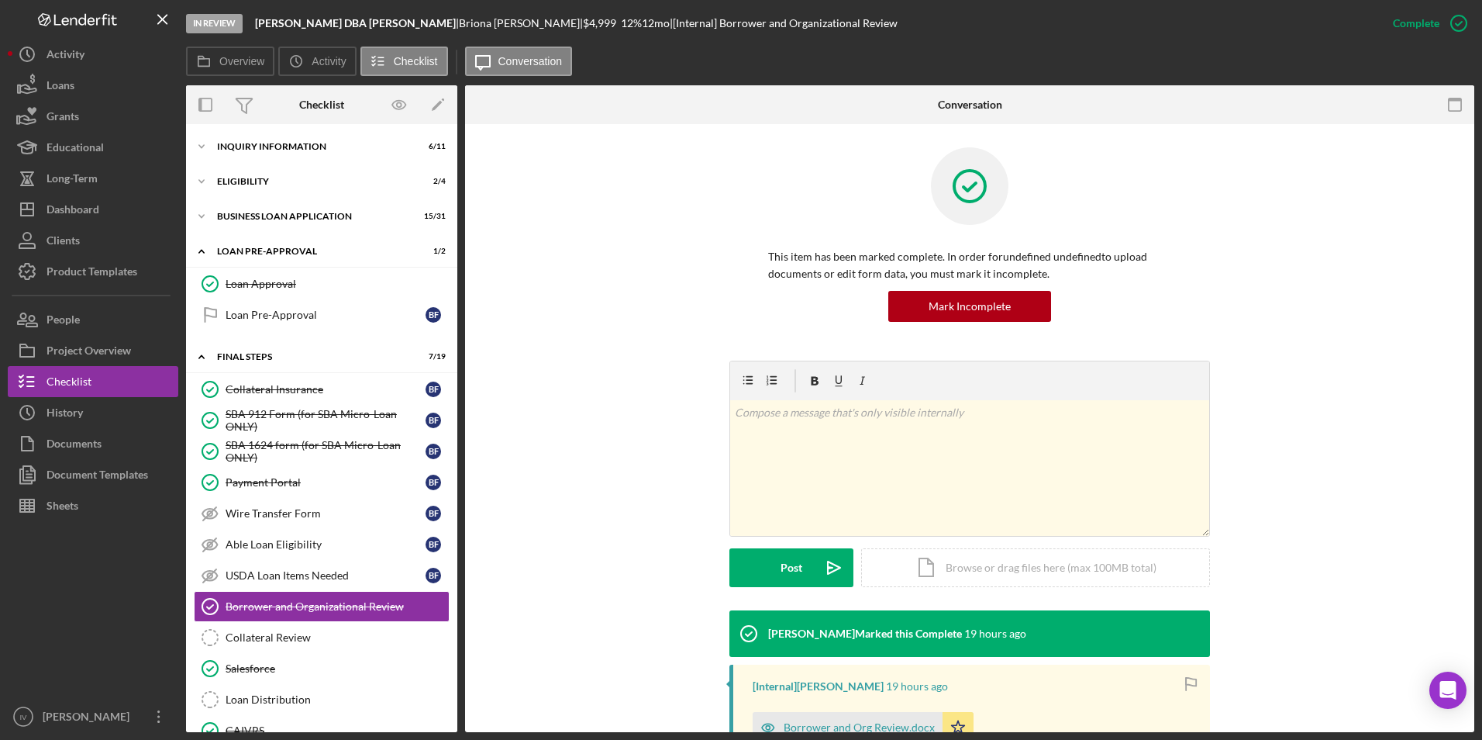
scroll to position [250, 0]
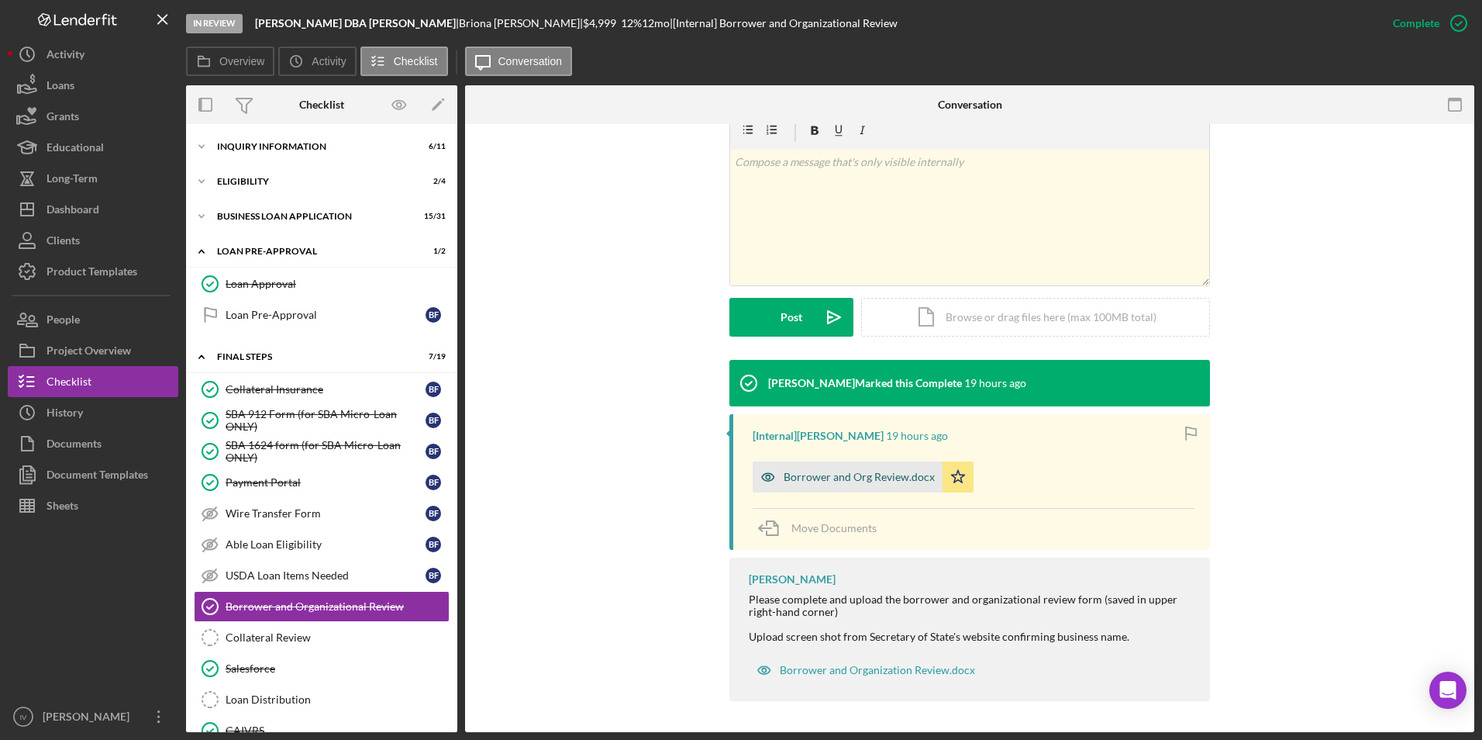
click at [864, 478] on div "Borrower and Org Review.docx" at bounding box center [859, 477] width 151 height 12
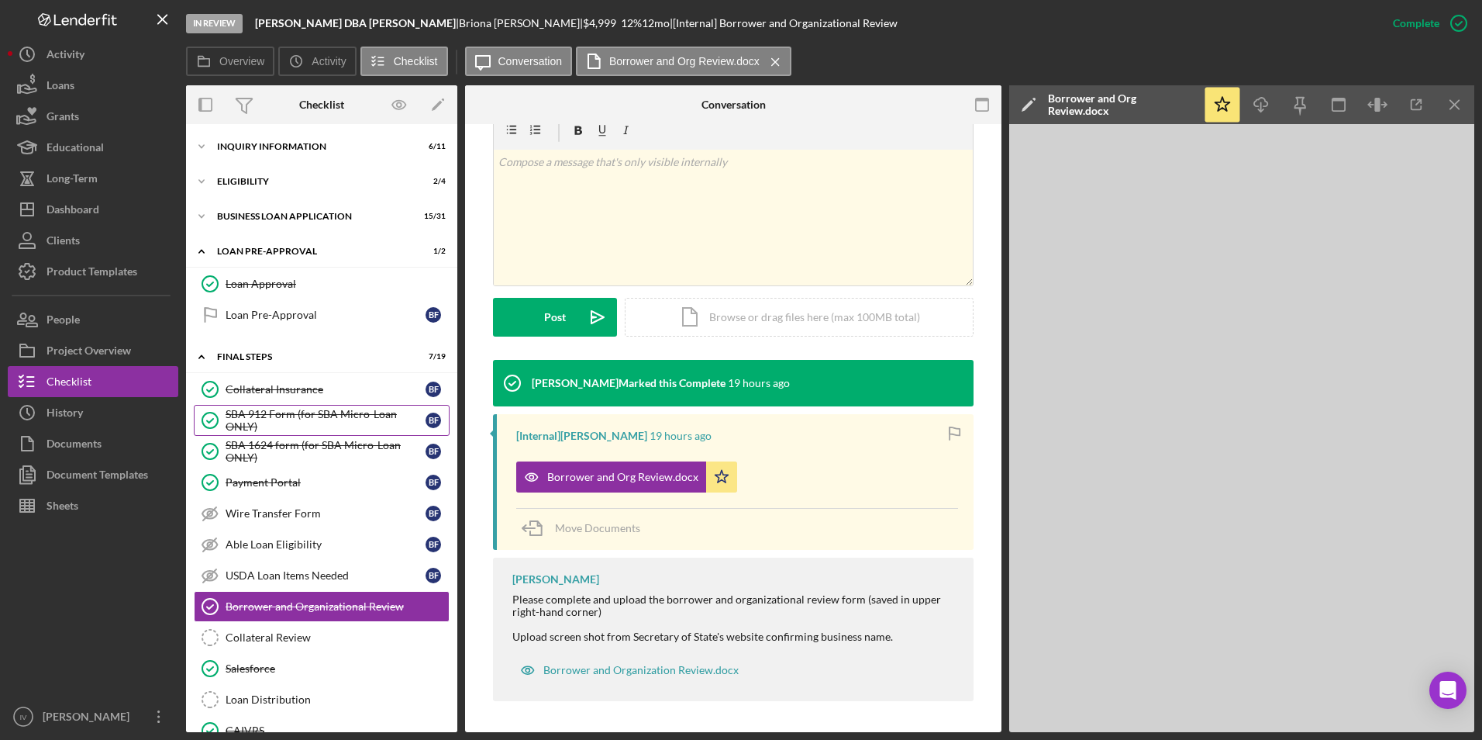
click at [309, 433] on div "SBA 912 Form (for SBA Micro-Loan ONLY)" at bounding box center [326, 420] width 200 height 25
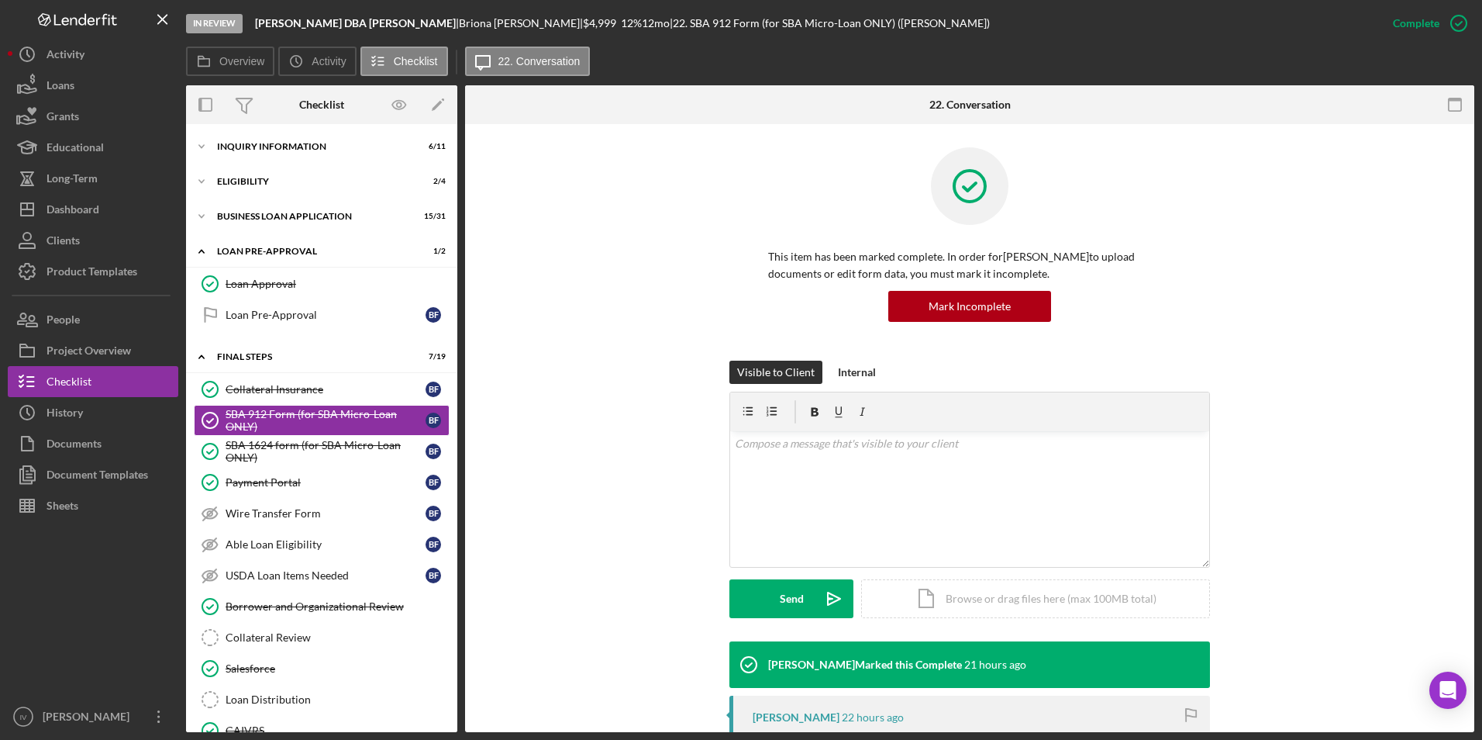
scroll to position [319, 0]
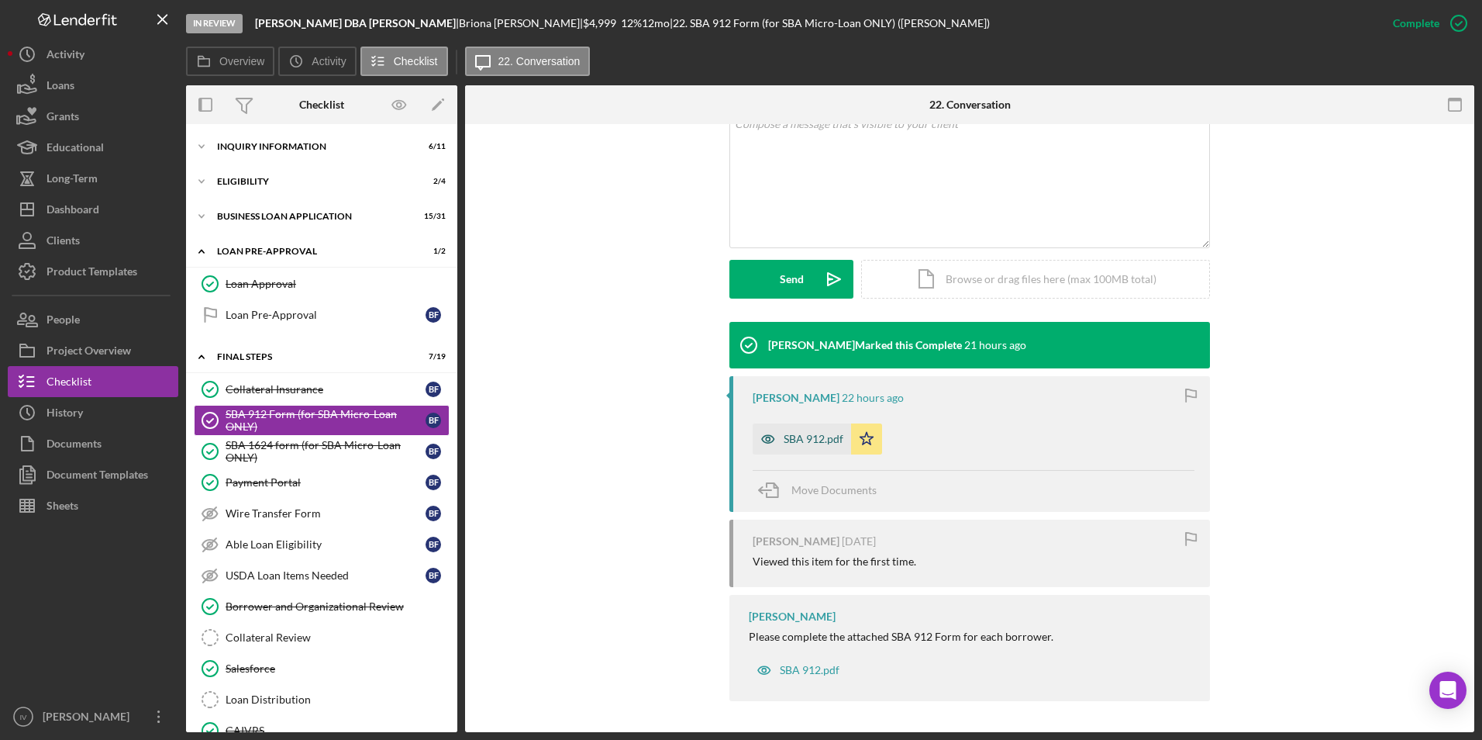
click at [826, 450] on div "SBA 912.pdf" at bounding box center [802, 438] width 98 height 31
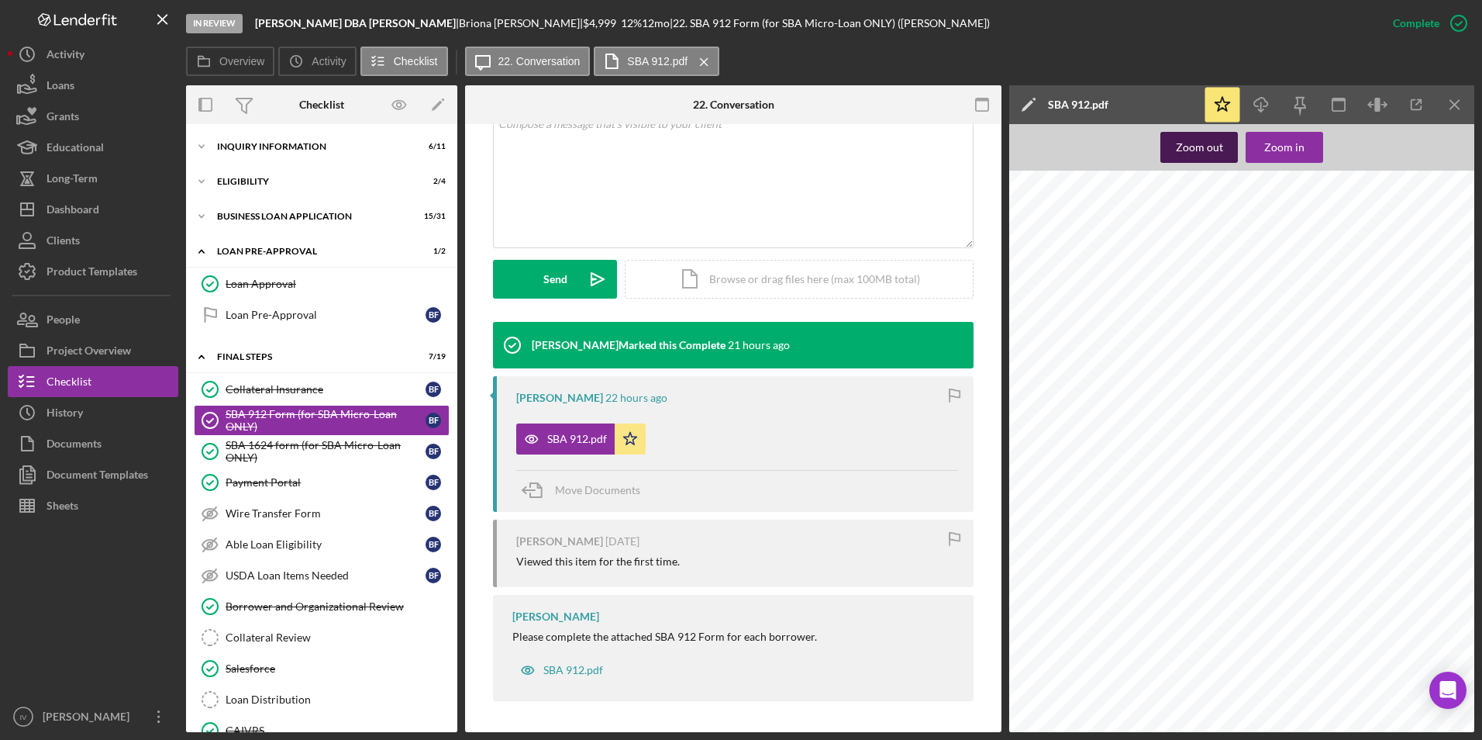
click at [1215, 157] on div "Zoom out" at bounding box center [1199, 147] width 47 height 31
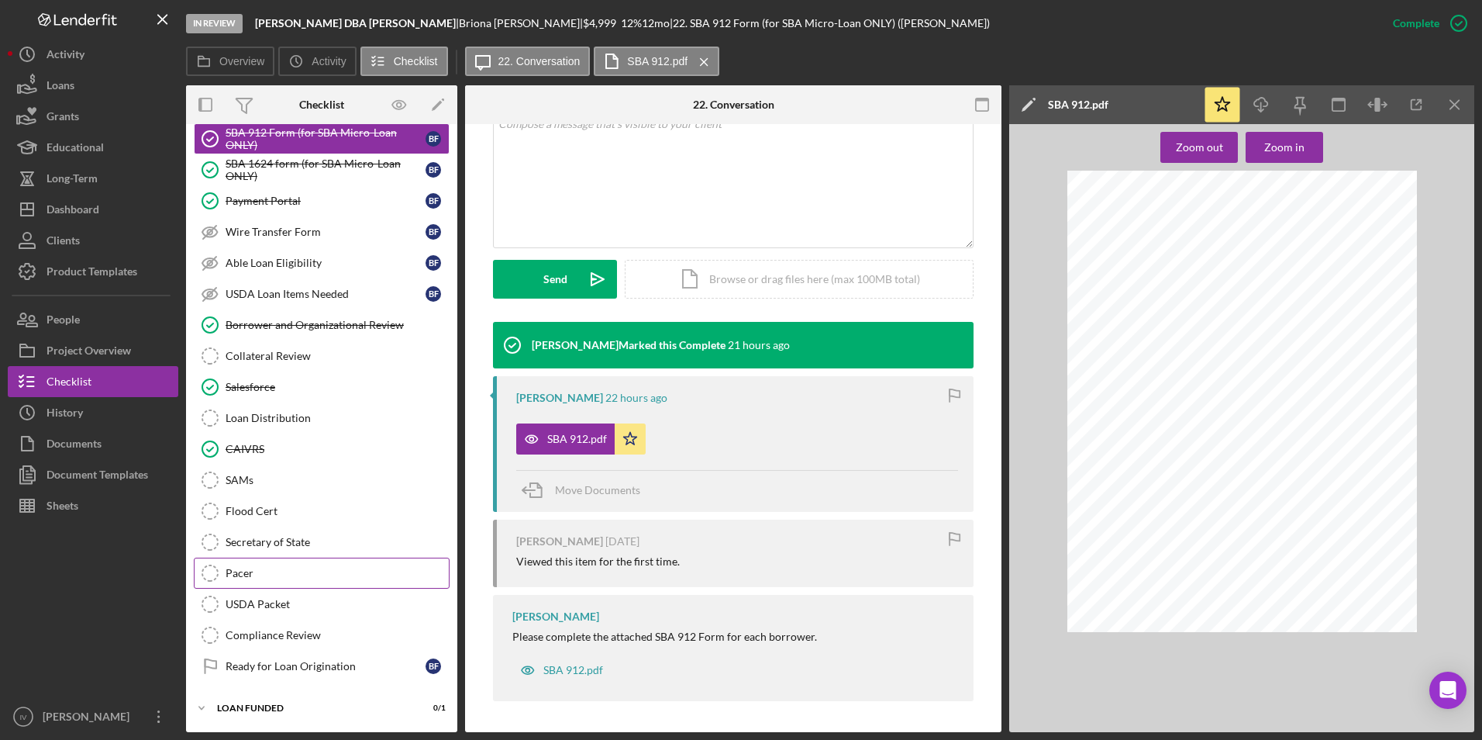
scroll to position [0, 0]
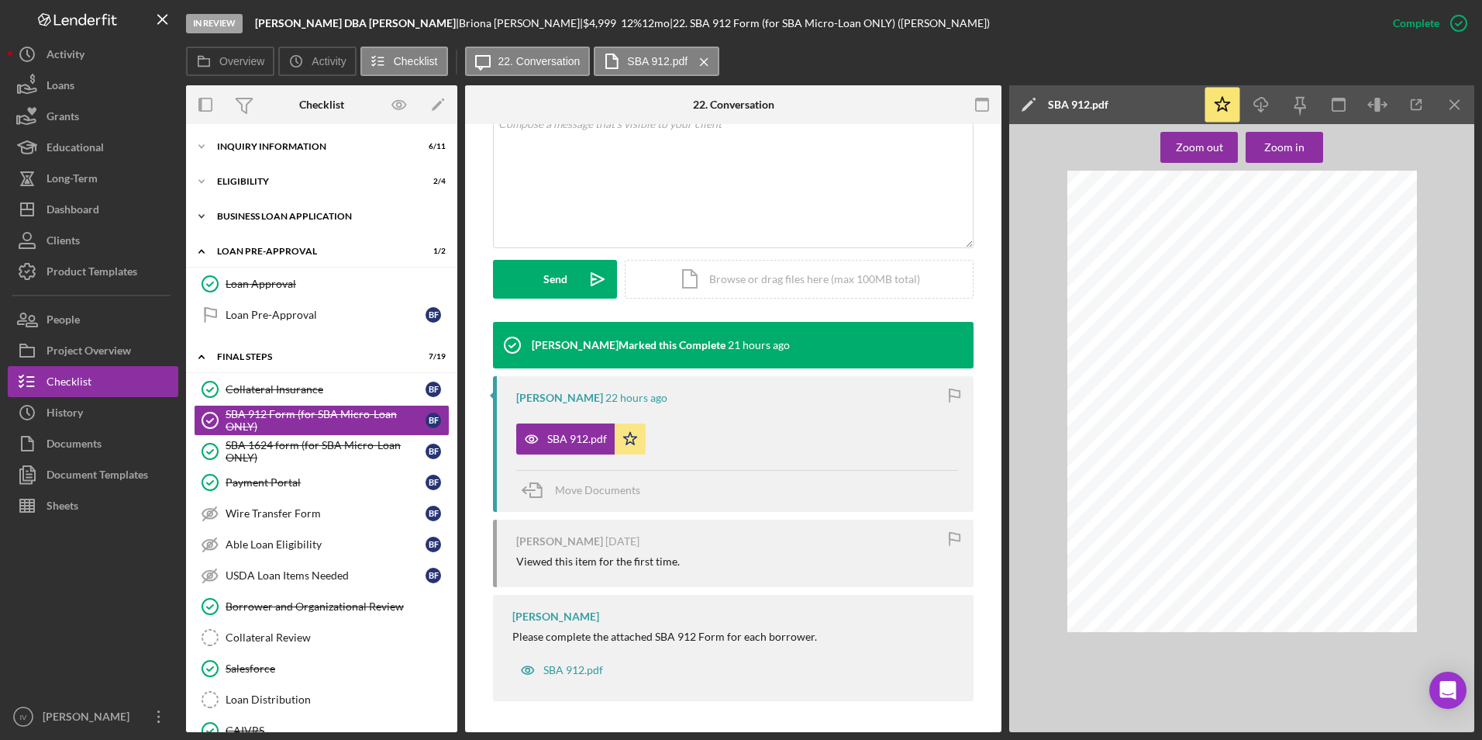
click at [238, 218] on div "BUSINESS LOAN APPLICATION" at bounding box center [327, 216] width 221 height 9
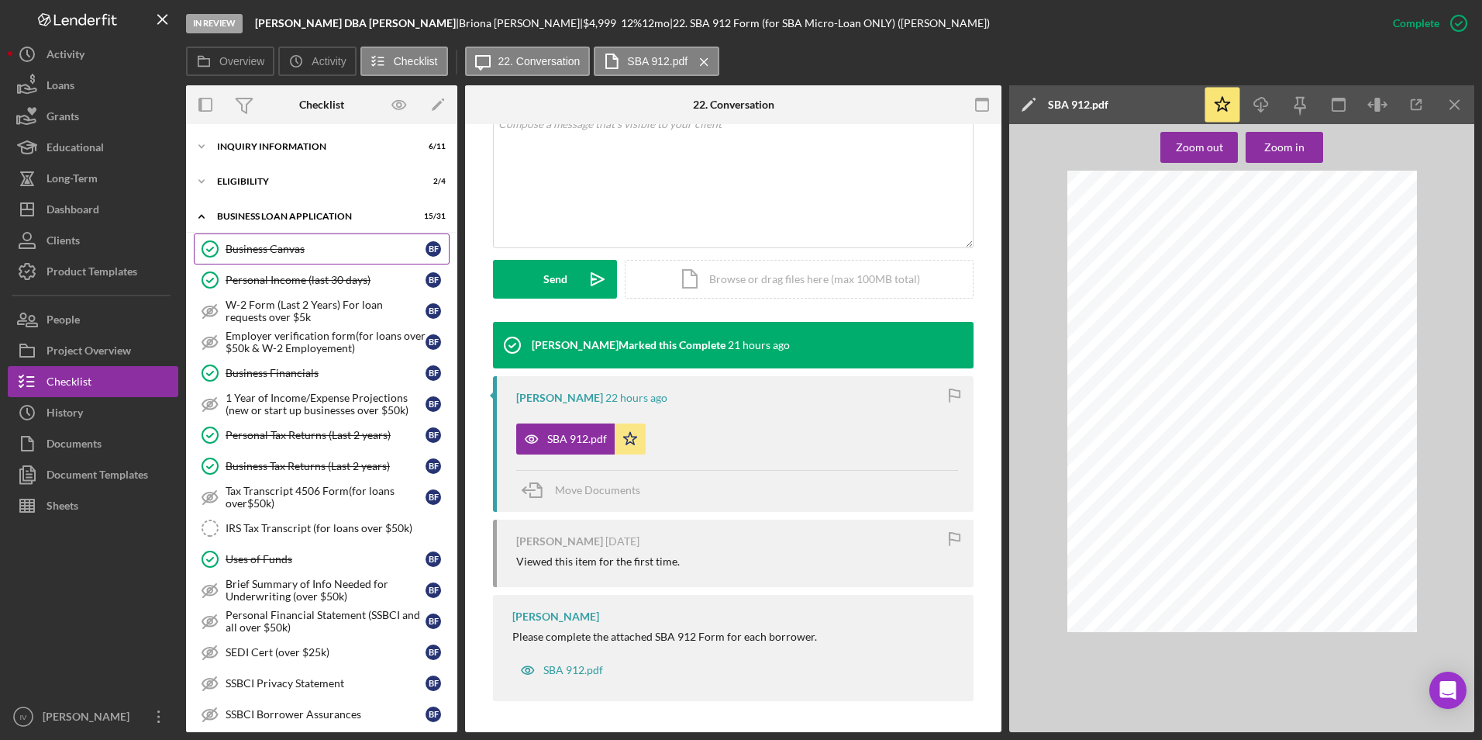
click at [246, 236] on link "Business Canvas Business Canvas B F" at bounding box center [322, 248] width 256 height 31
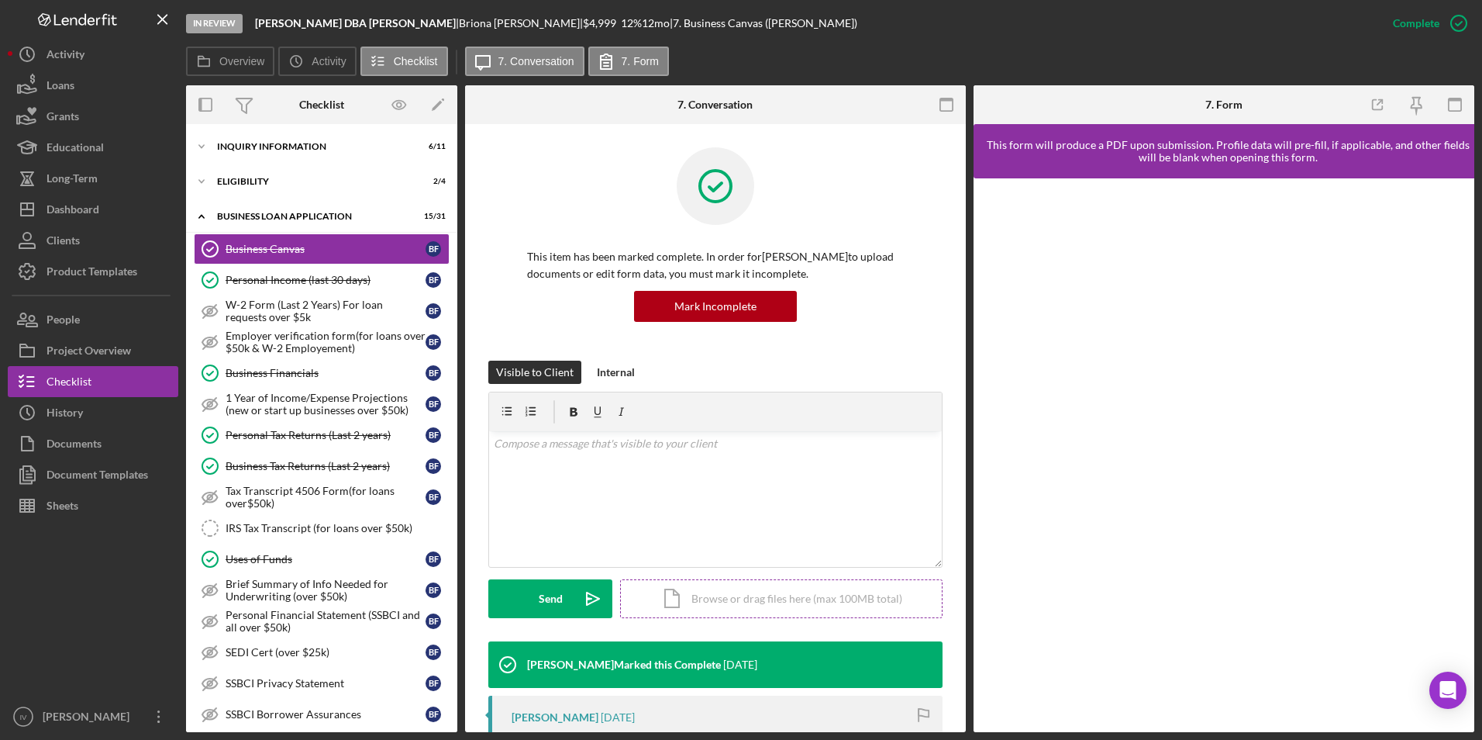
scroll to position [233, 0]
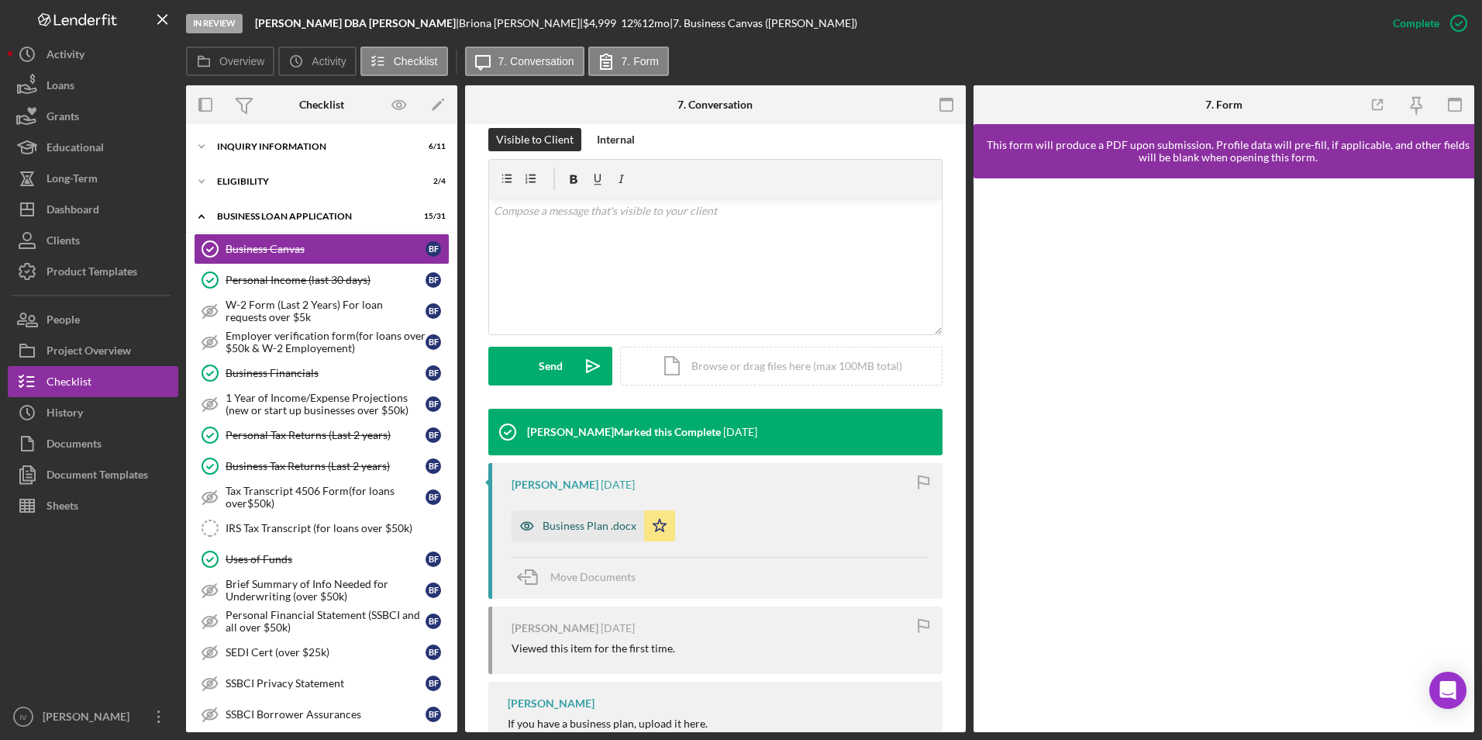
click at [591, 525] on div "Business Plan .docx" at bounding box center [590, 525] width 94 height 12
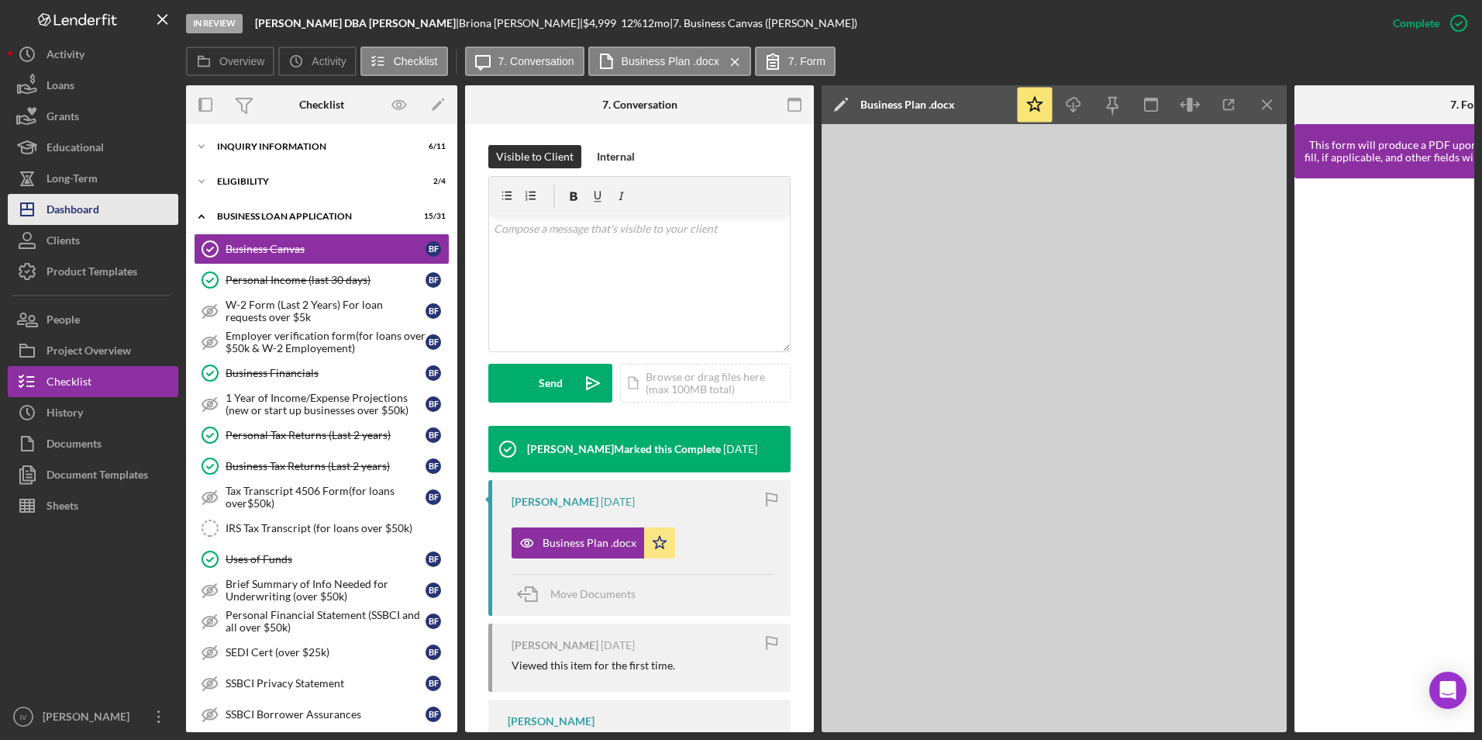
click at [77, 200] on div "Dashboard" at bounding box center [73, 211] width 53 height 35
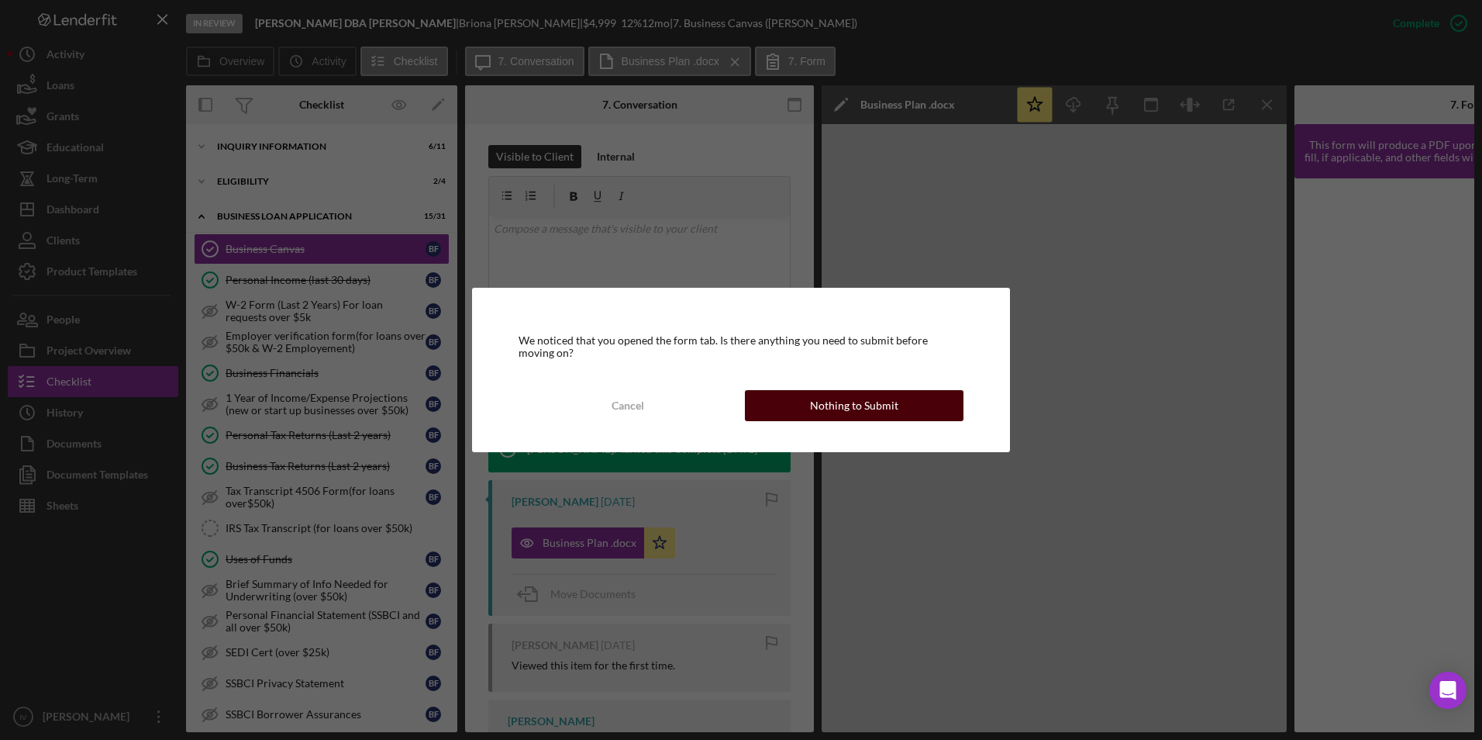
click at [804, 396] on button "Nothing to Submit" at bounding box center [854, 405] width 219 height 31
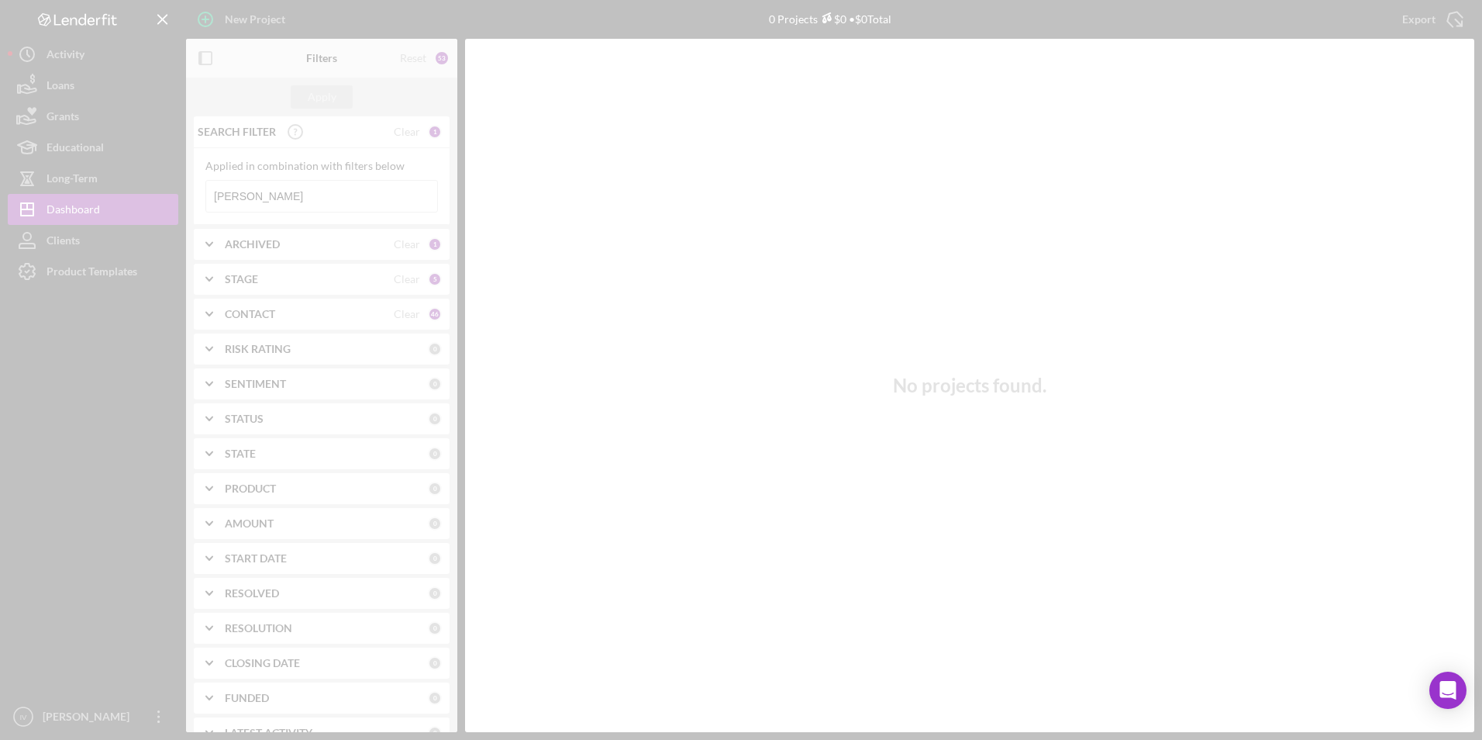
click at [285, 194] on div at bounding box center [741, 370] width 1482 height 740
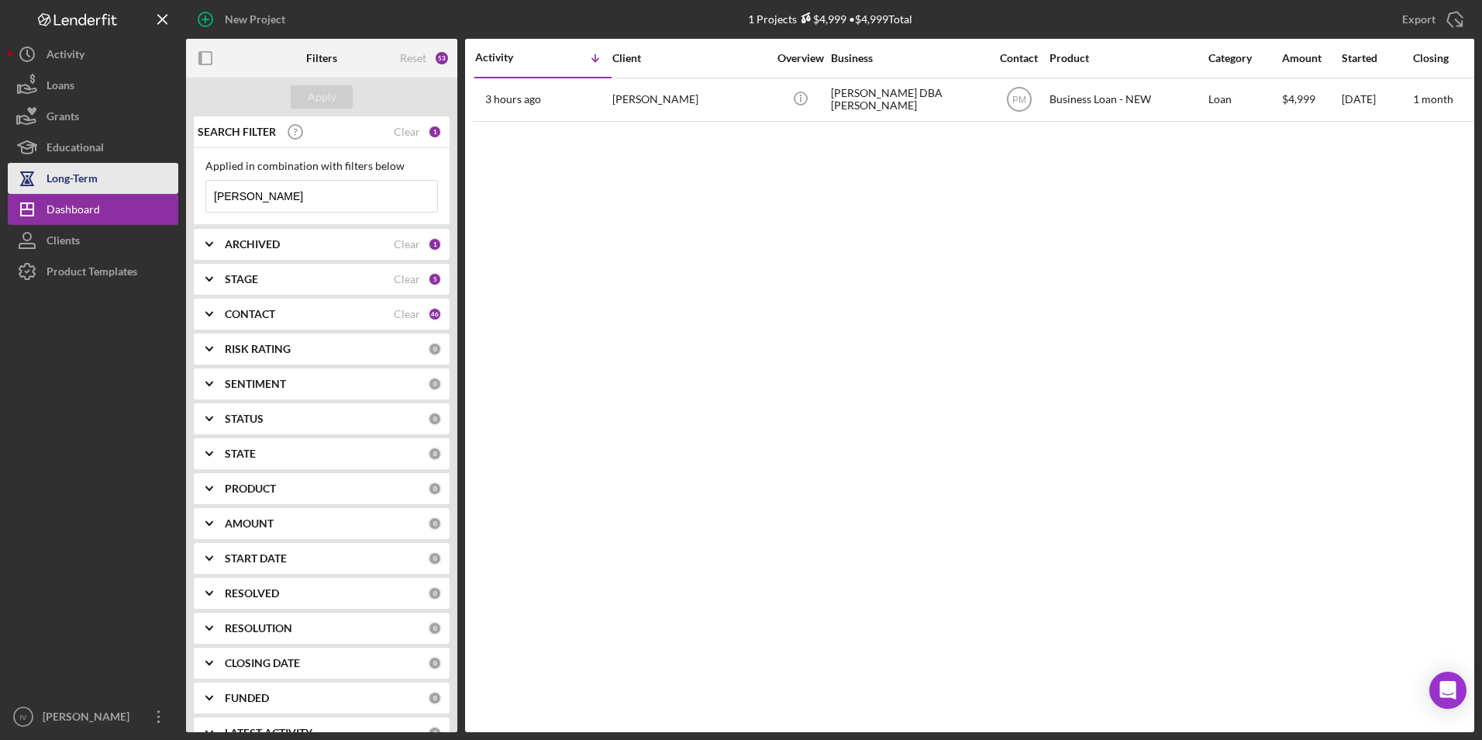
drag, startPoint x: 268, startPoint y: 202, endPoint x: 119, endPoint y: 189, distance: 149.4
click at [122, 191] on div "New Project 1 Projects $4,999 • $4,999 Total [PERSON_NAME] Export Icon/Export F…" at bounding box center [741, 366] width 1467 height 732
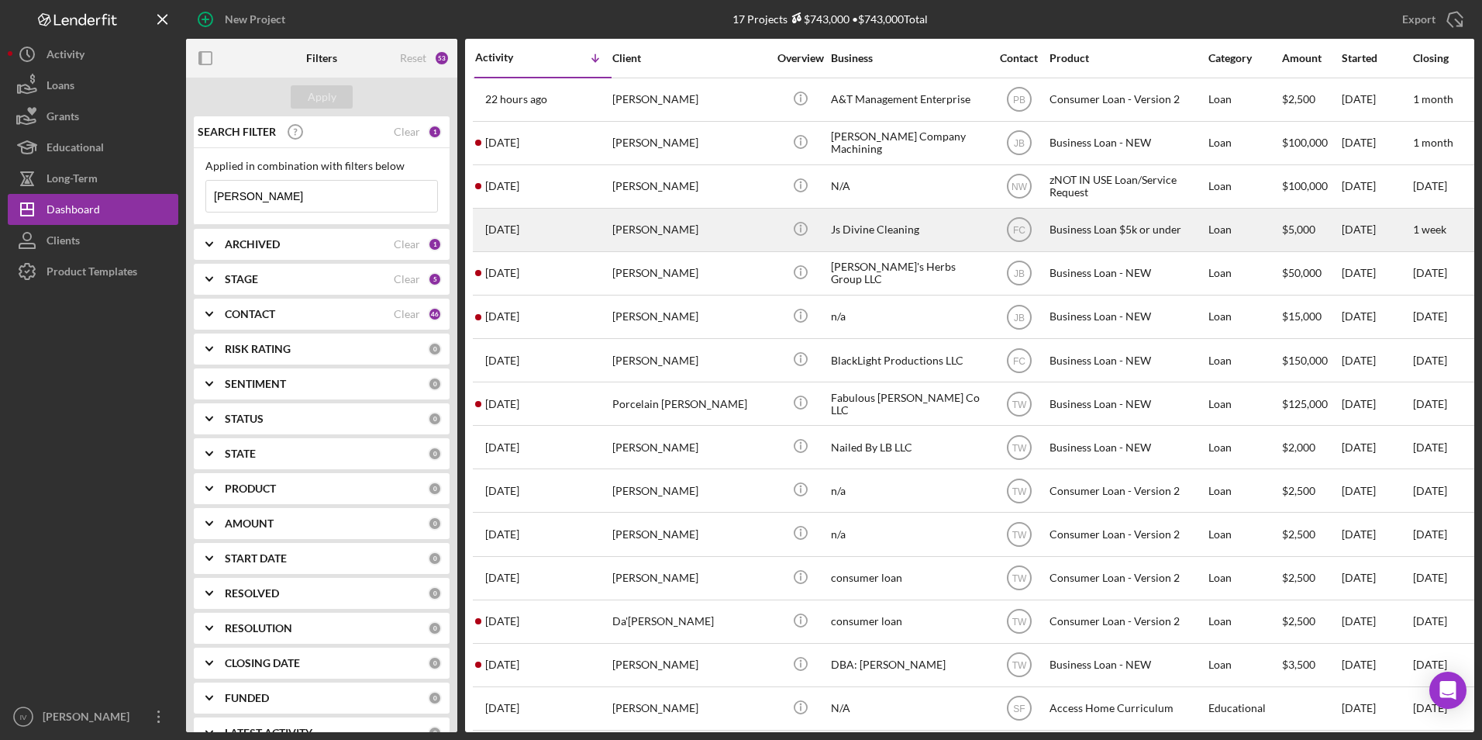
type input "[PERSON_NAME]"
click at [648, 219] on div "[PERSON_NAME]" at bounding box center [689, 229] width 155 height 41
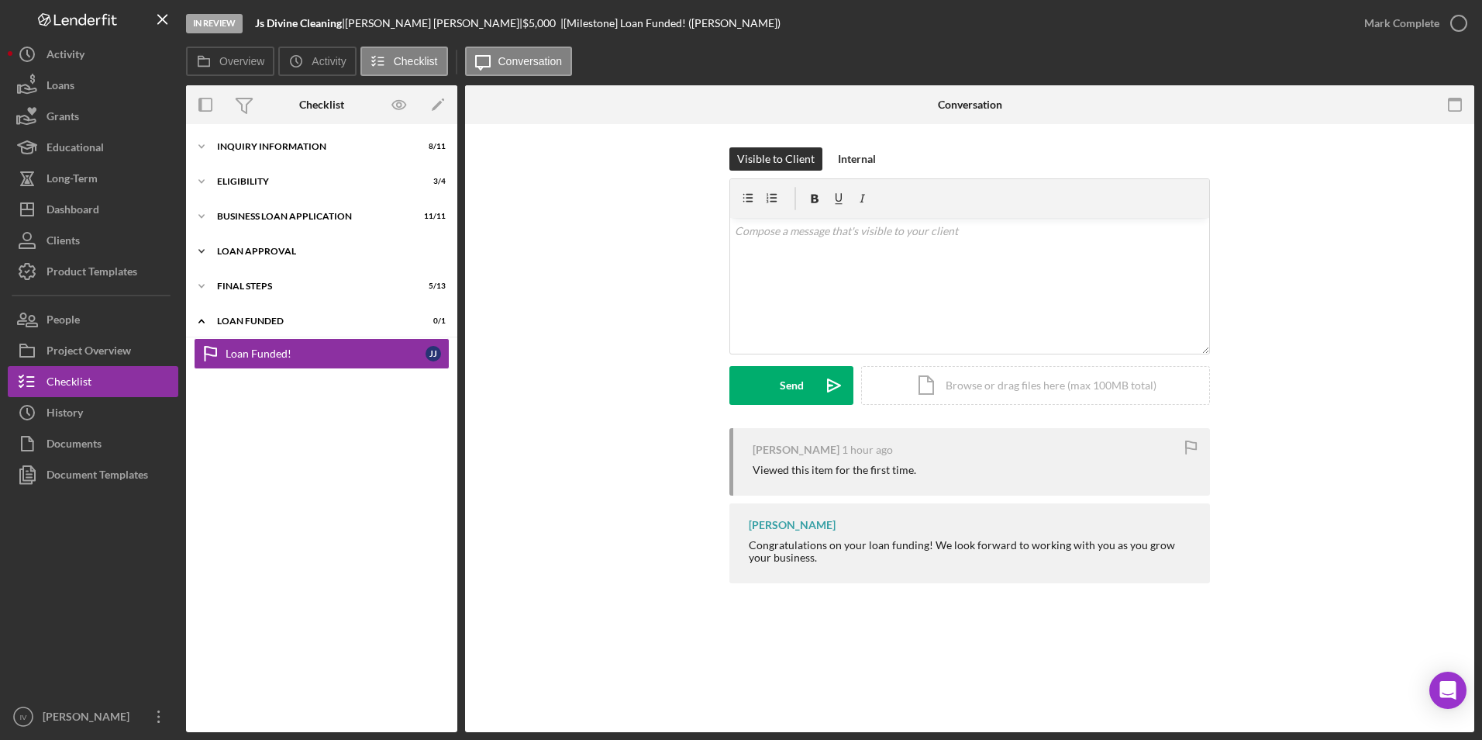
click at [284, 254] on div "Loan Approval" at bounding box center [327, 251] width 221 height 9
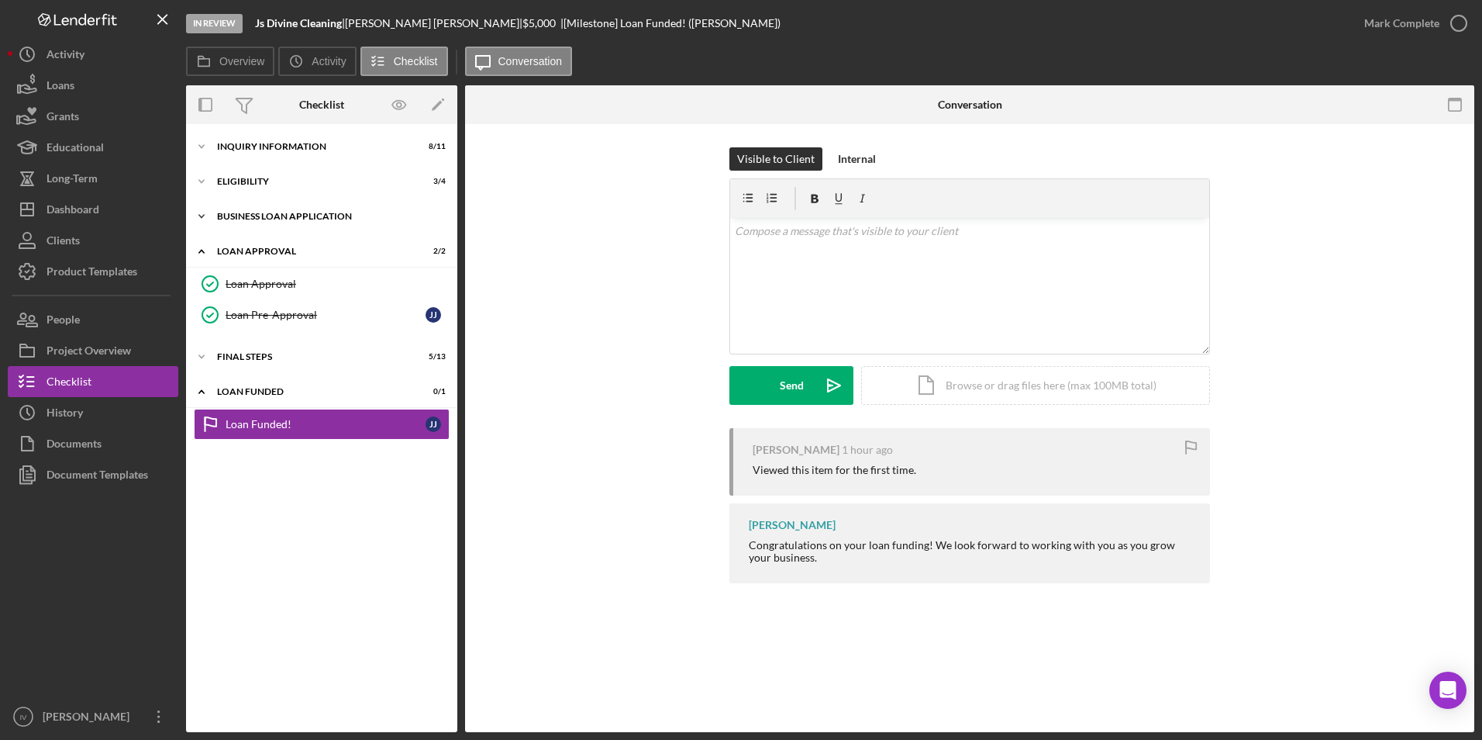
click at [264, 215] on div "BUSINESS LOAN APPLICATION" at bounding box center [327, 216] width 221 height 9
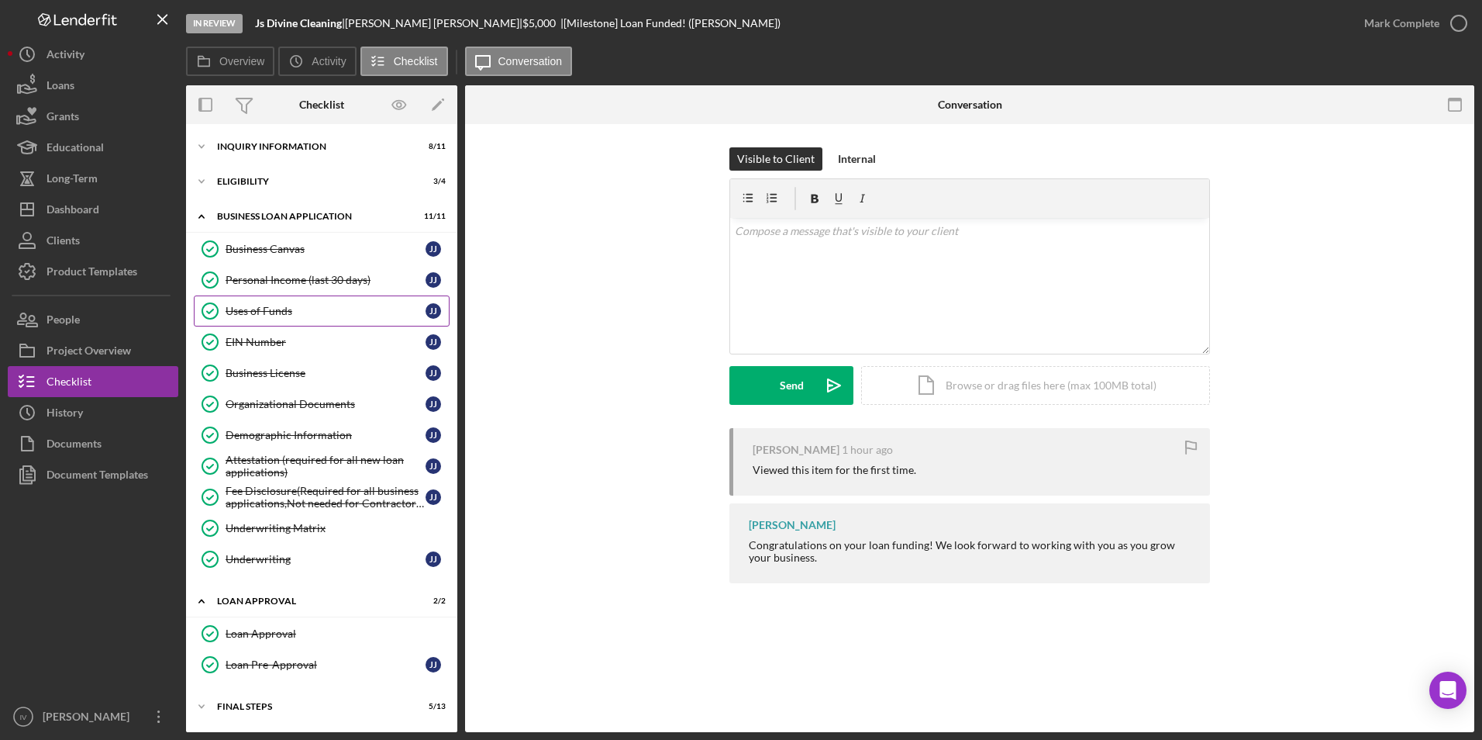
click at [272, 309] on div "Uses of Funds" at bounding box center [326, 311] width 200 height 12
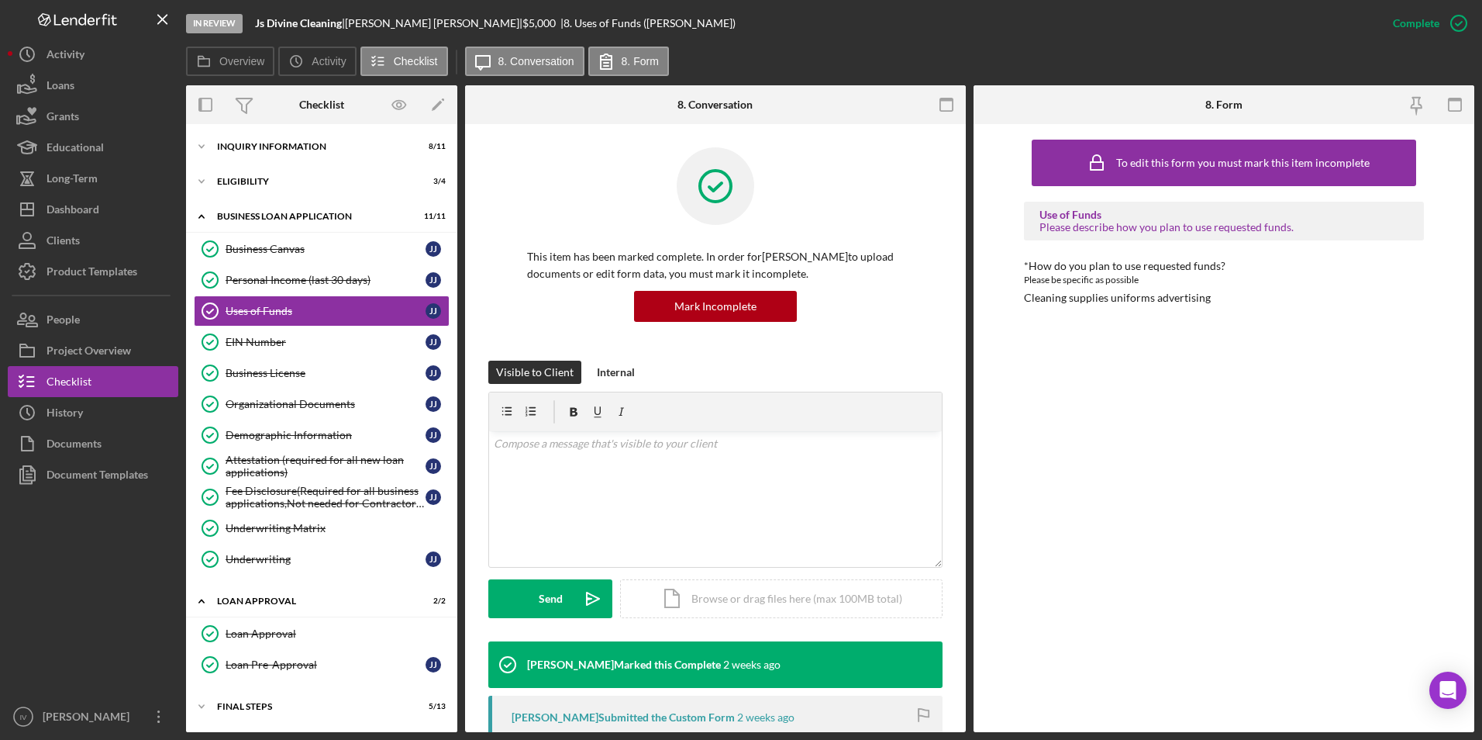
scroll to position [233, 0]
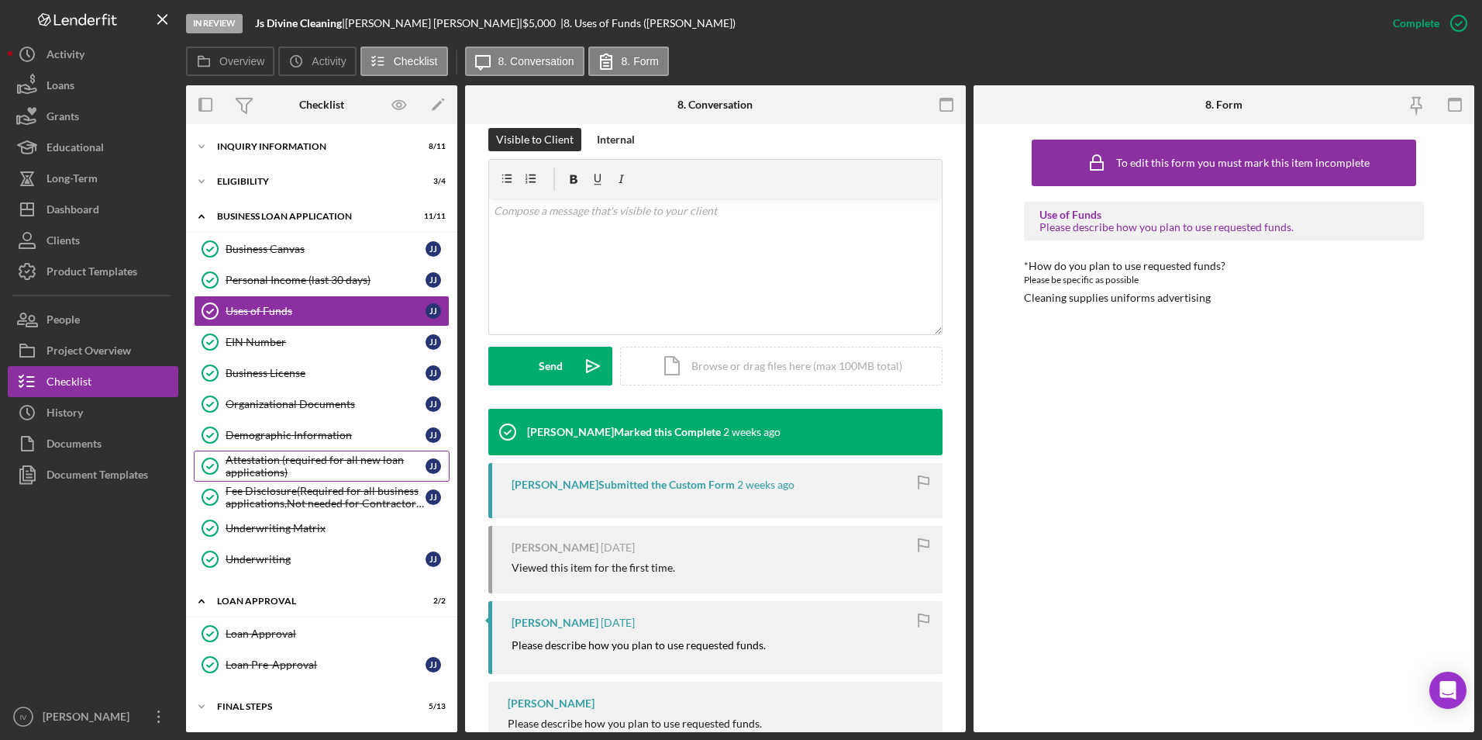
click at [305, 456] on div "Attestation (required for all new loan applications)" at bounding box center [326, 466] width 200 height 25
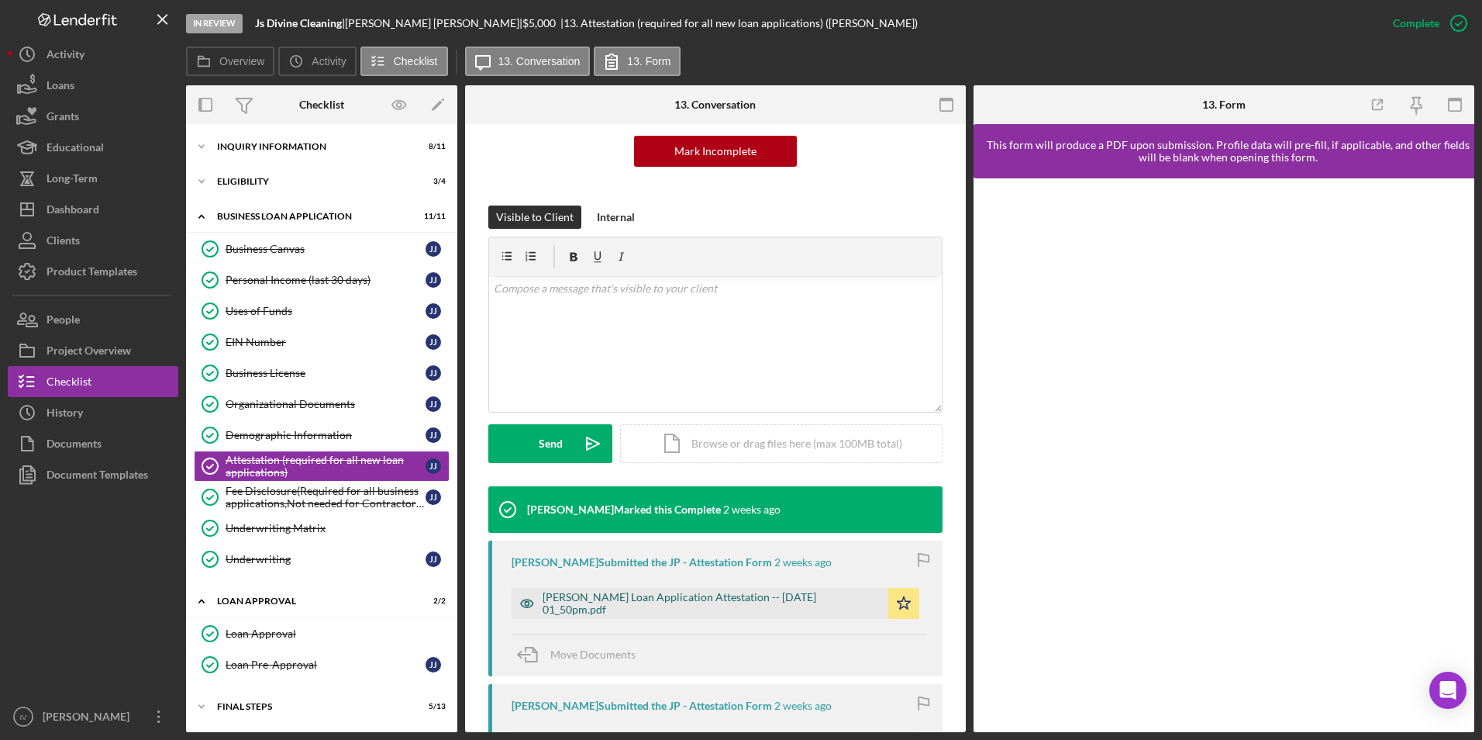
click at [639, 612] on div "[PERSON_NAME] Loan Application Attestation -- [DATE] 01_50pm.pdf" at bounding box center [712, 603] width 338 height 25
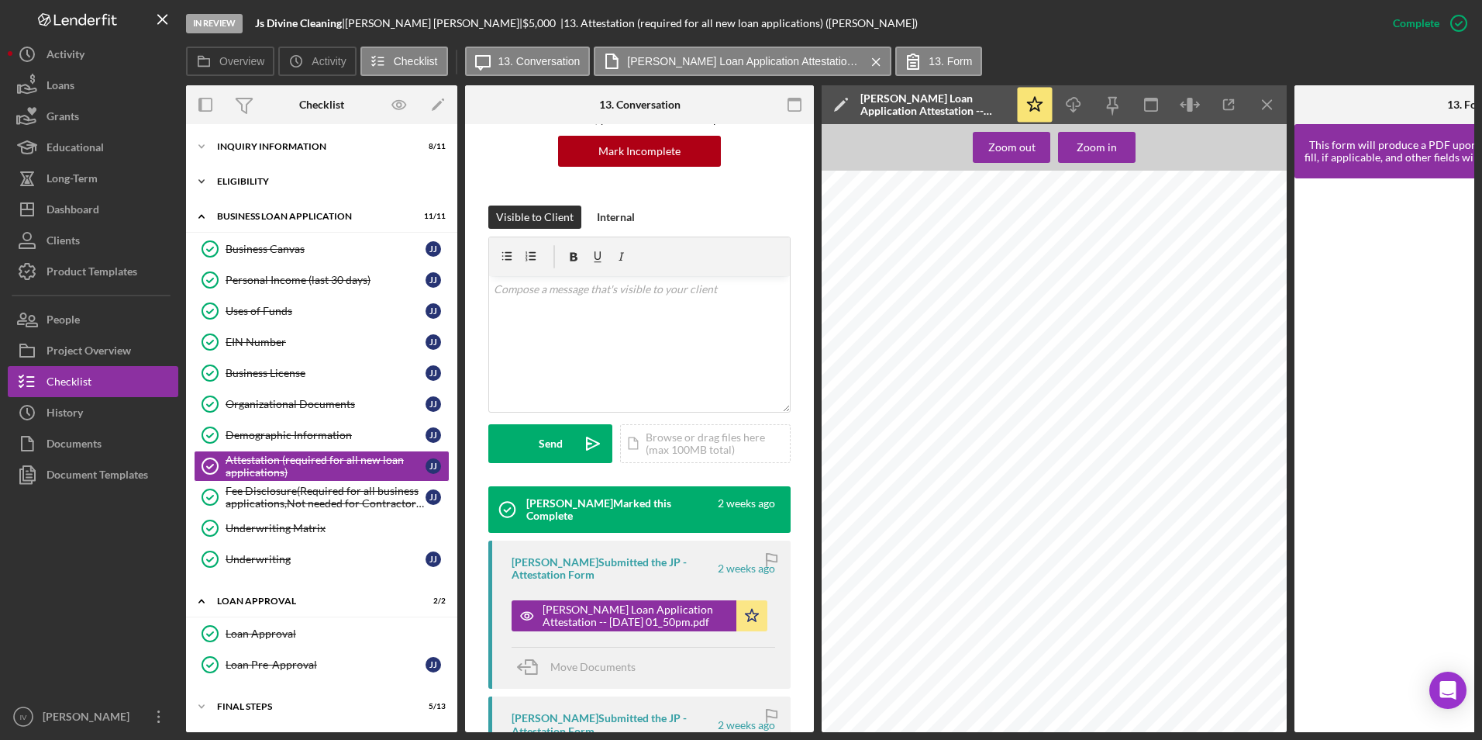
click at [280, 179] on div "Eligibility" at bounding box center [327, 181] width 221 height 9
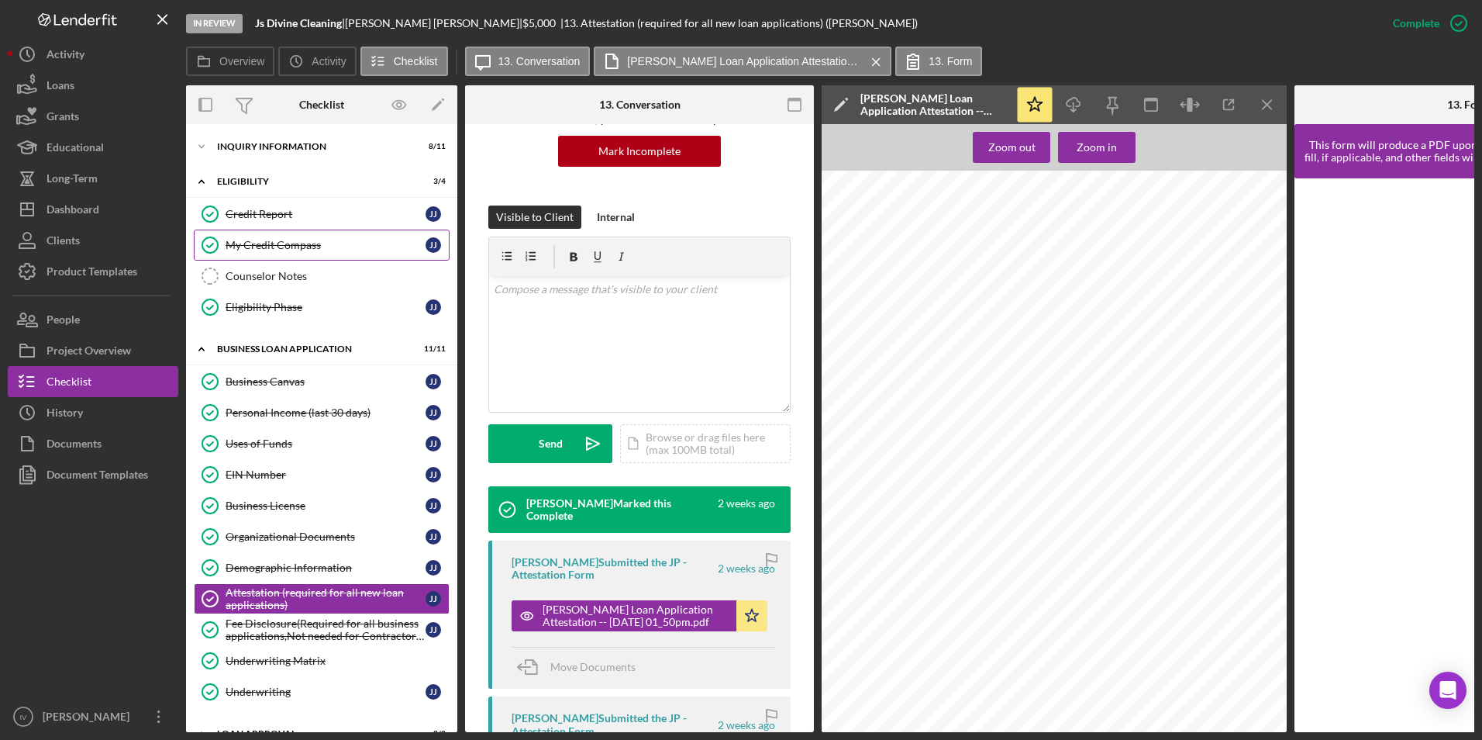
click at [265, 246] on div "My Credit Compass" at bounding box center [326, 245] width 200 height 12
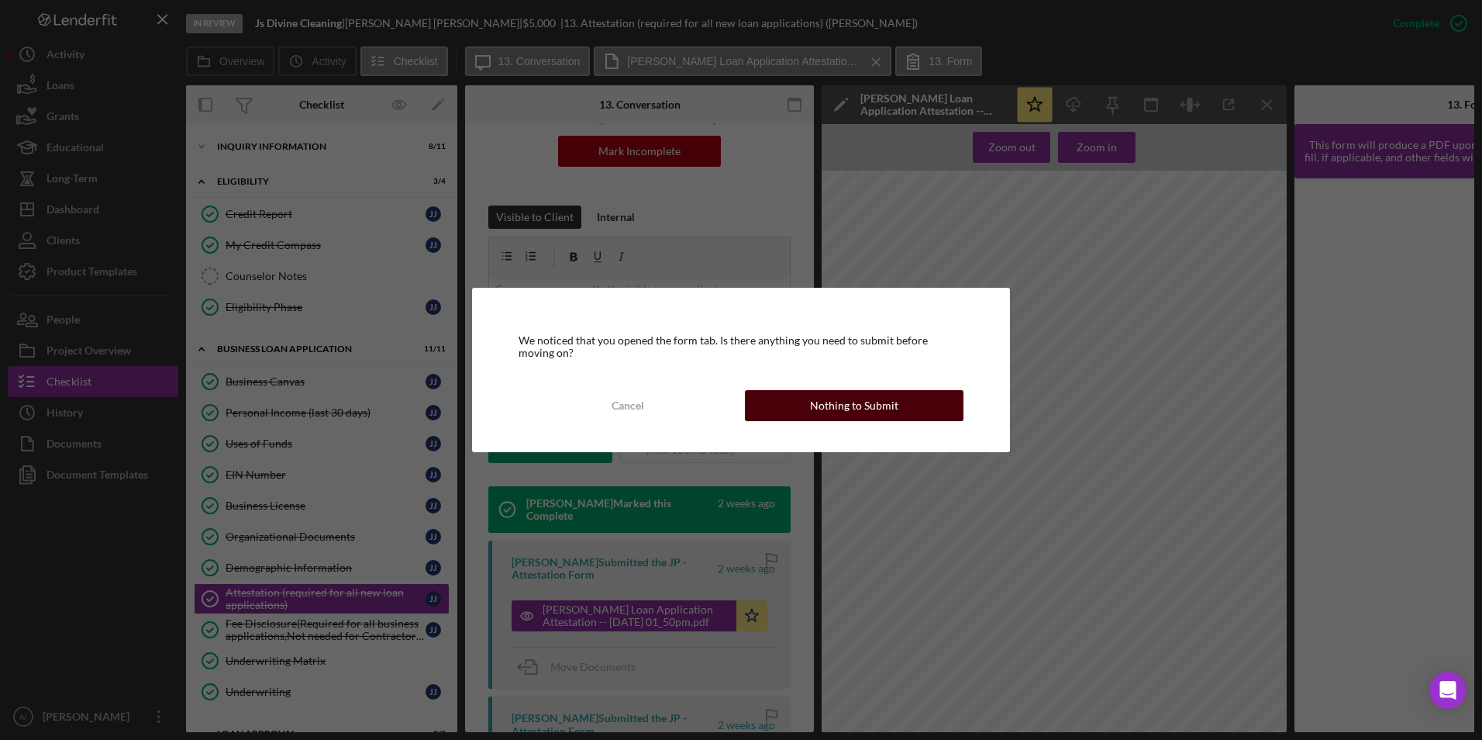
click at [794, 399] on button "Nothing to Submit" at bounding box center [854, 405] width 219 height 31
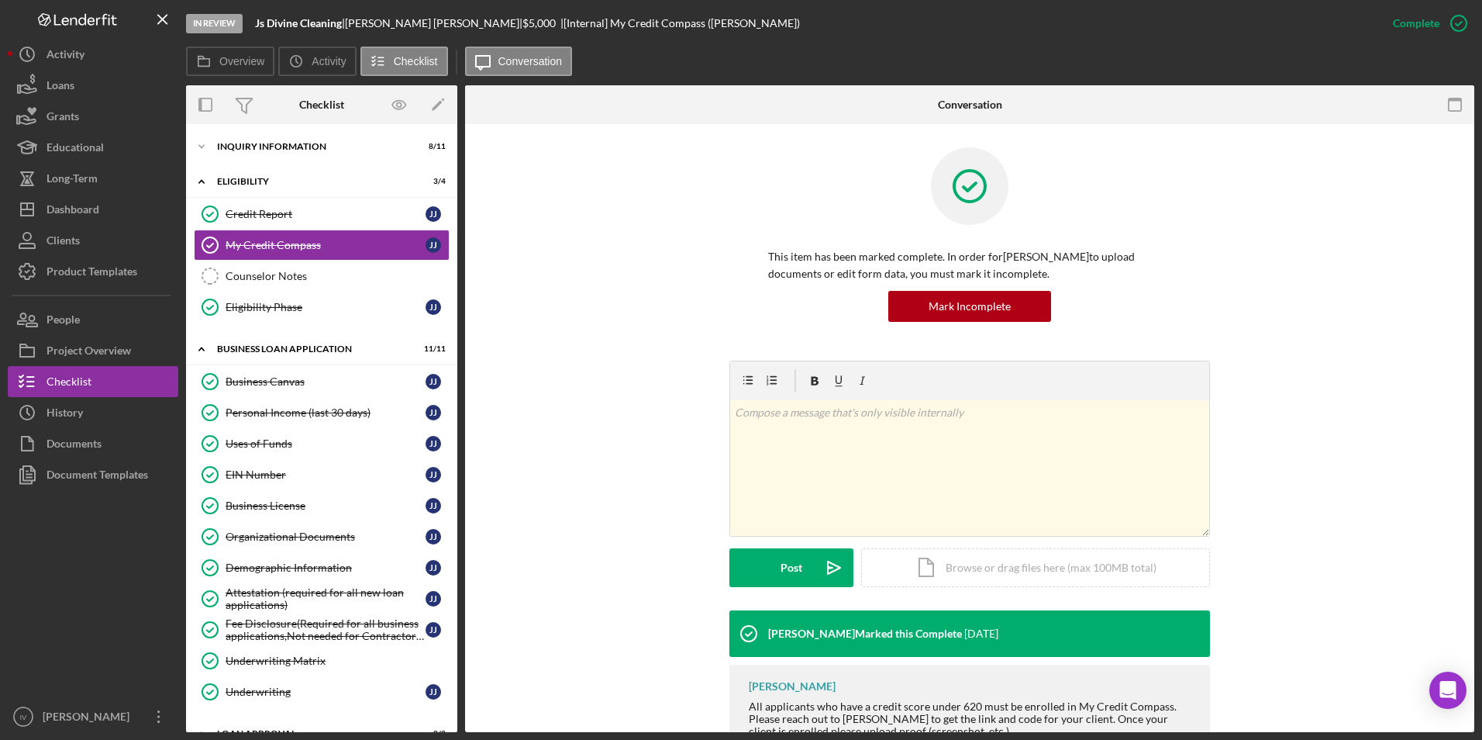
scroll to position [81, 0]
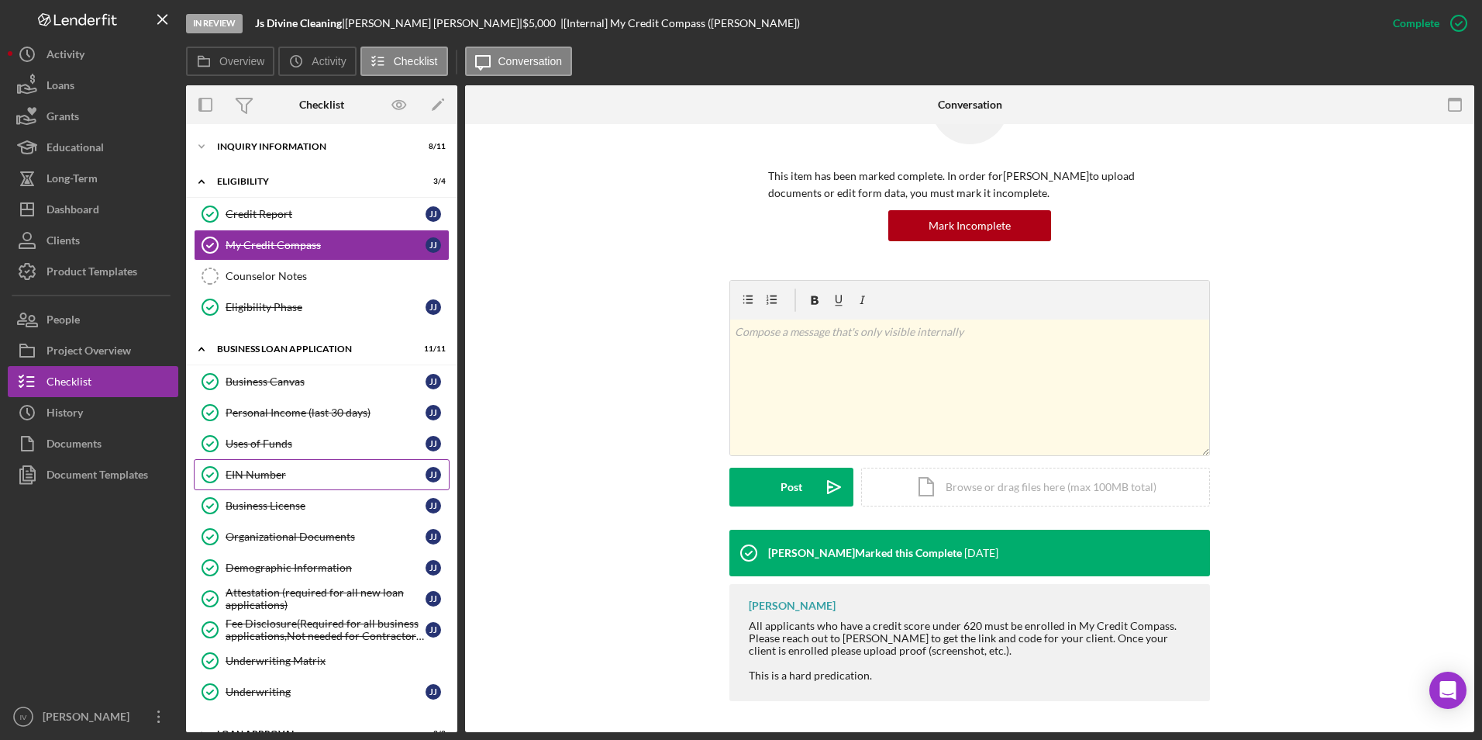
click at [205, 477] on icon "EIN Number" at bounding box center [210, 474] width 39 height 39
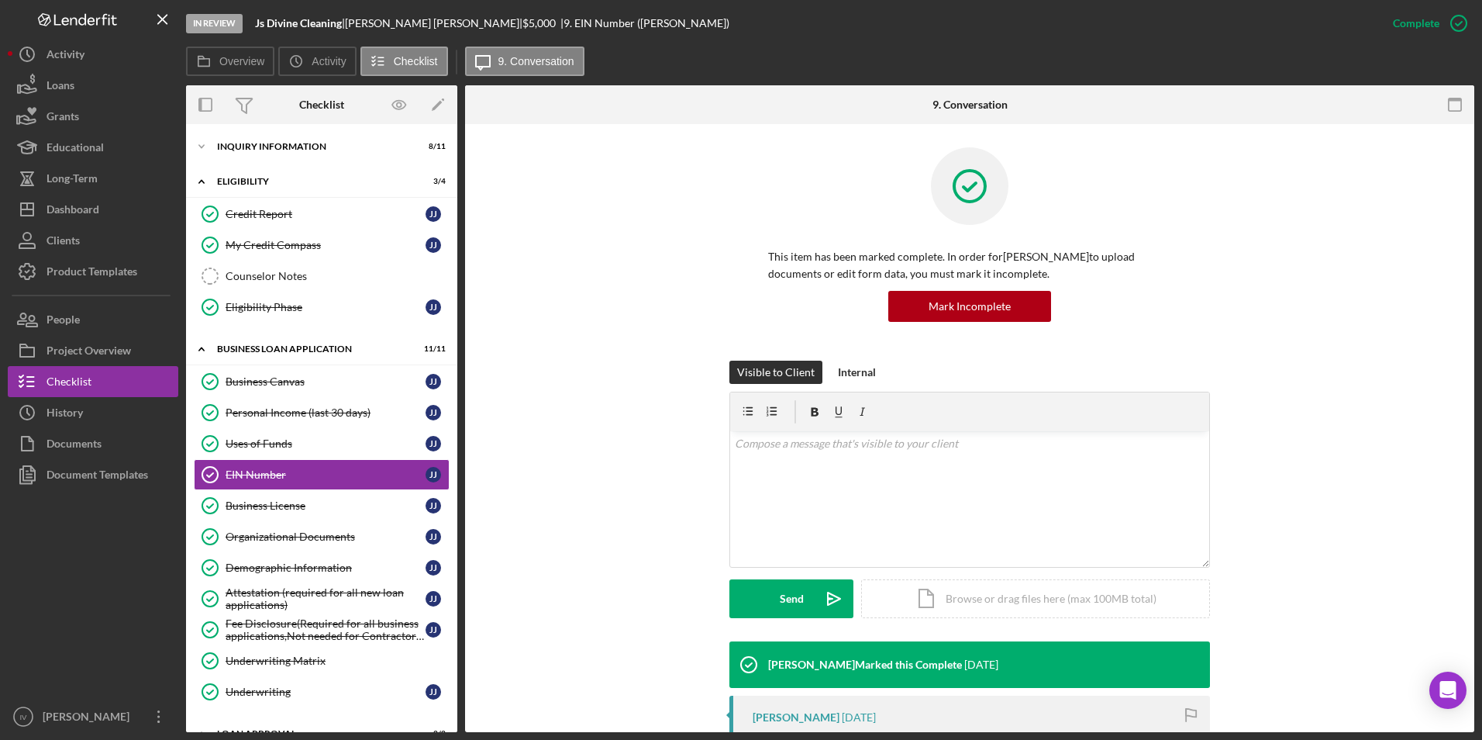
scroll to position [374, 0]
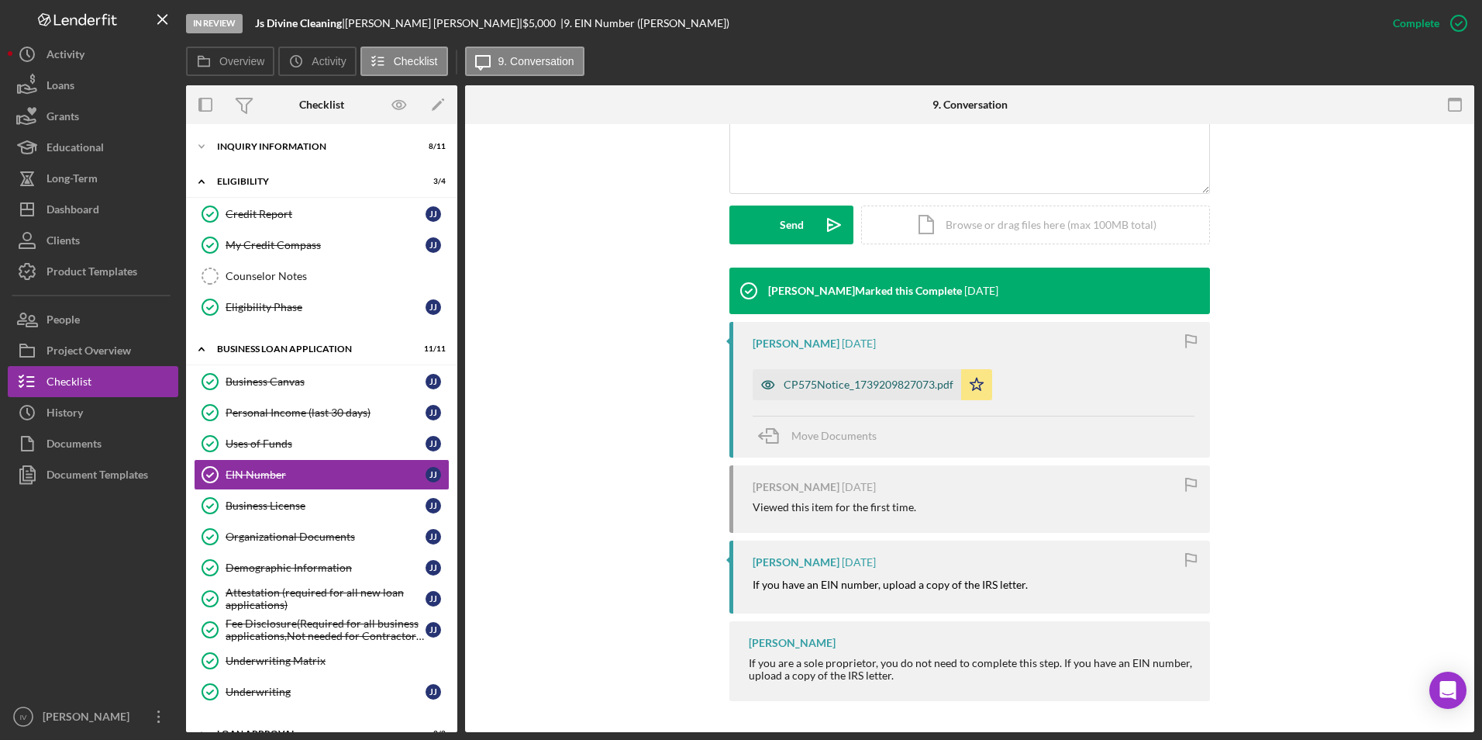
click at [882, 399] on div "CP575Notice_1739209827073.pdf" at bounding box center [857, 384] width 209 height 31
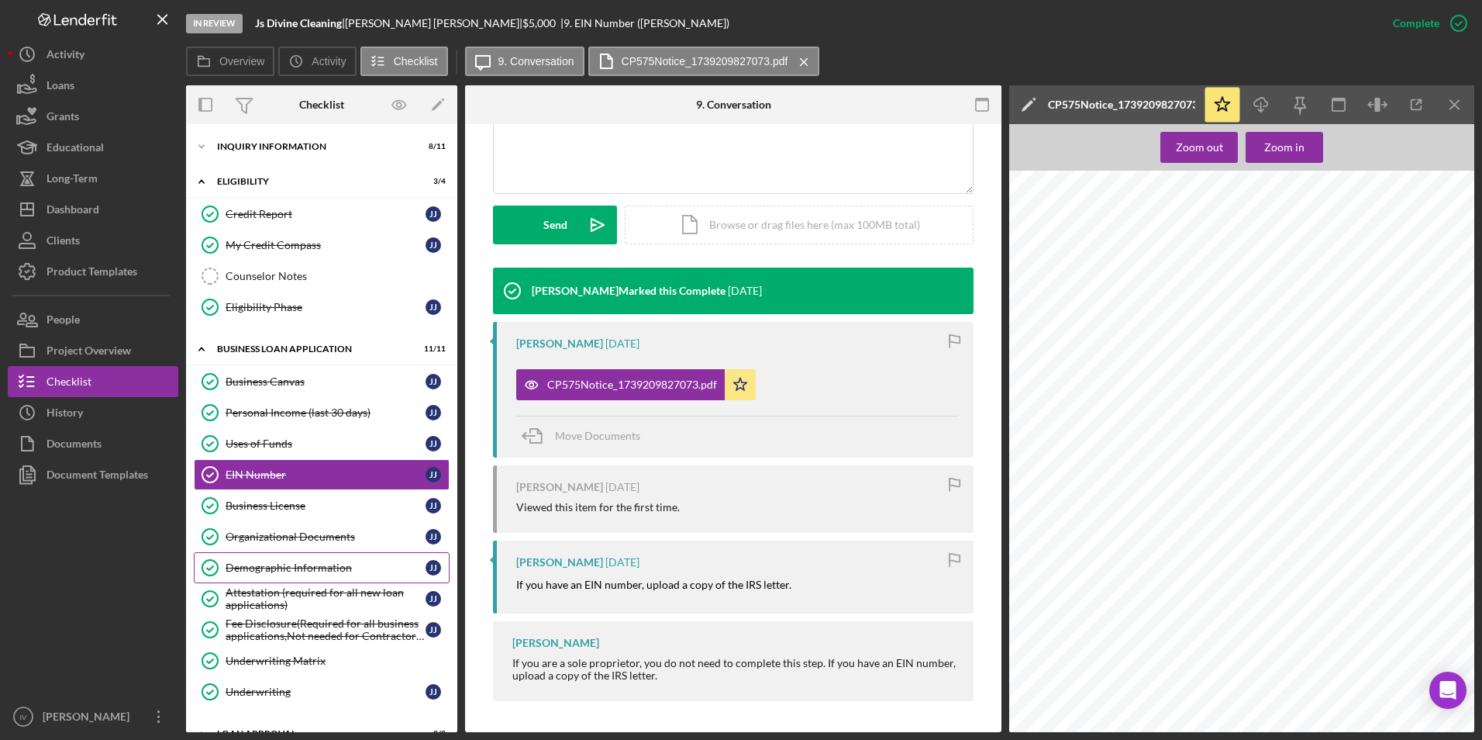
click at [322, 579] on link "Demographic Information Demographic Information J J" at bounding box center [322, 567] width 256 height 31
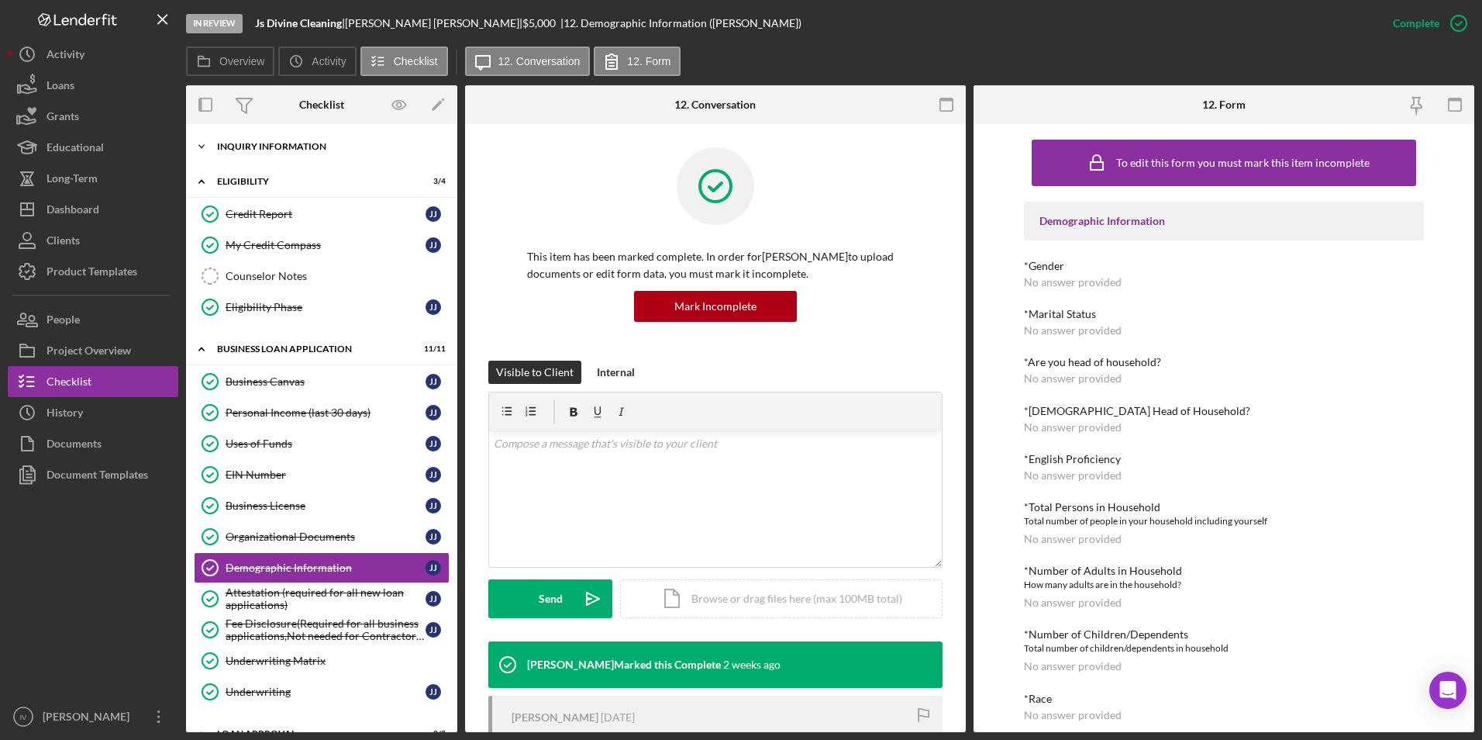
click at [253, 151] on div "Icon/Expander INQUIRY INFORMATION 8 / 11" at bounding box center [321, 146] width 271 height 31
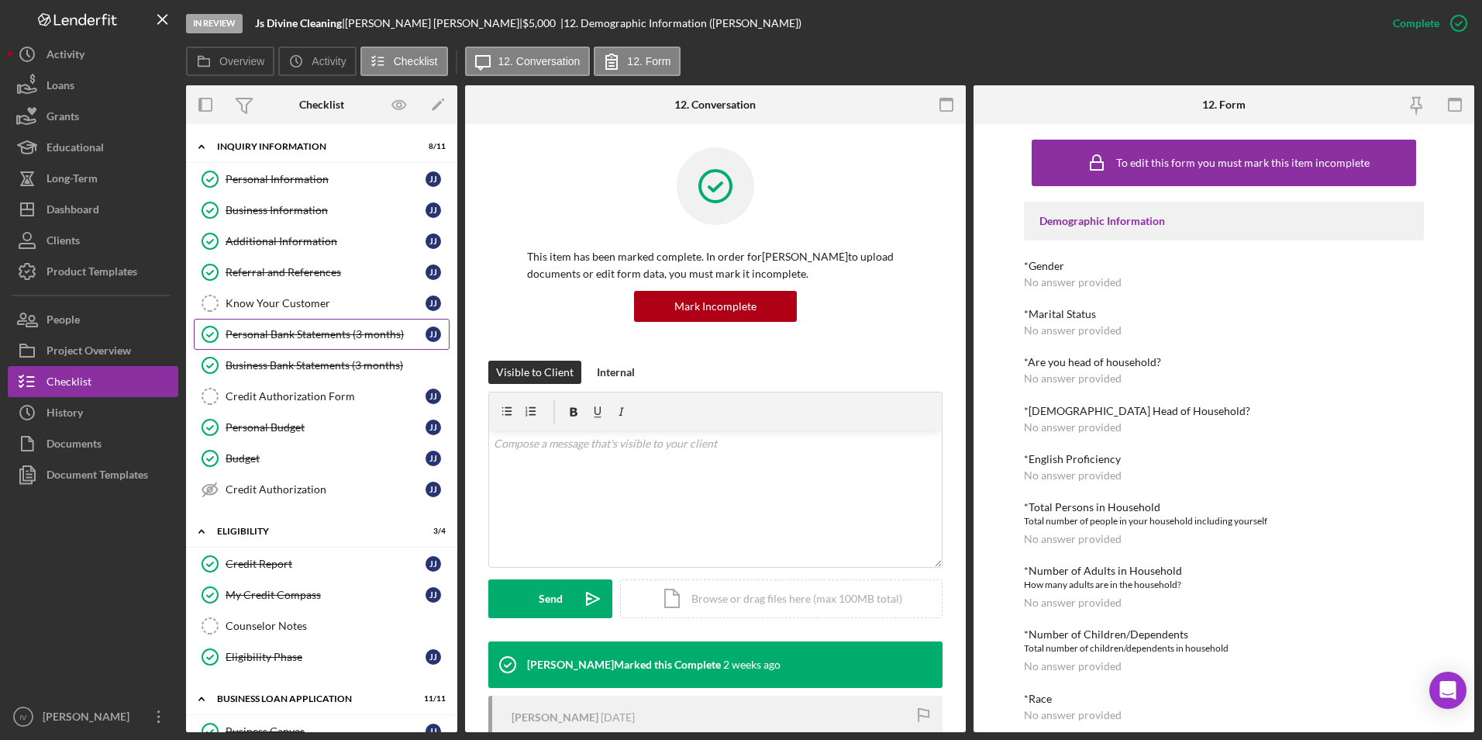
click at [323, 323] on link "Personal Bank Statements (3 months) Personal Bank Statements (3 months) J J" at bounding box center [322, 334] width 256 height 31
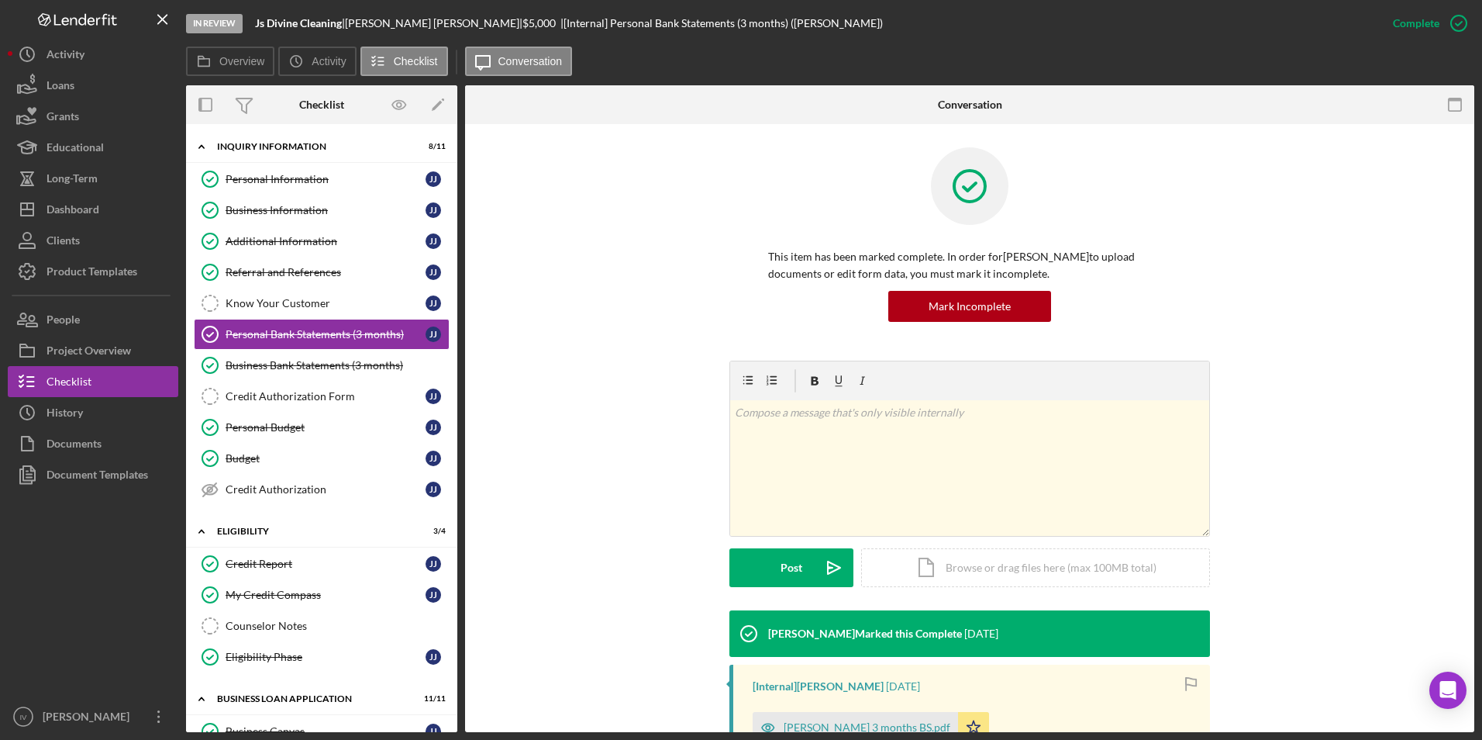
scroll to position [188, 0]
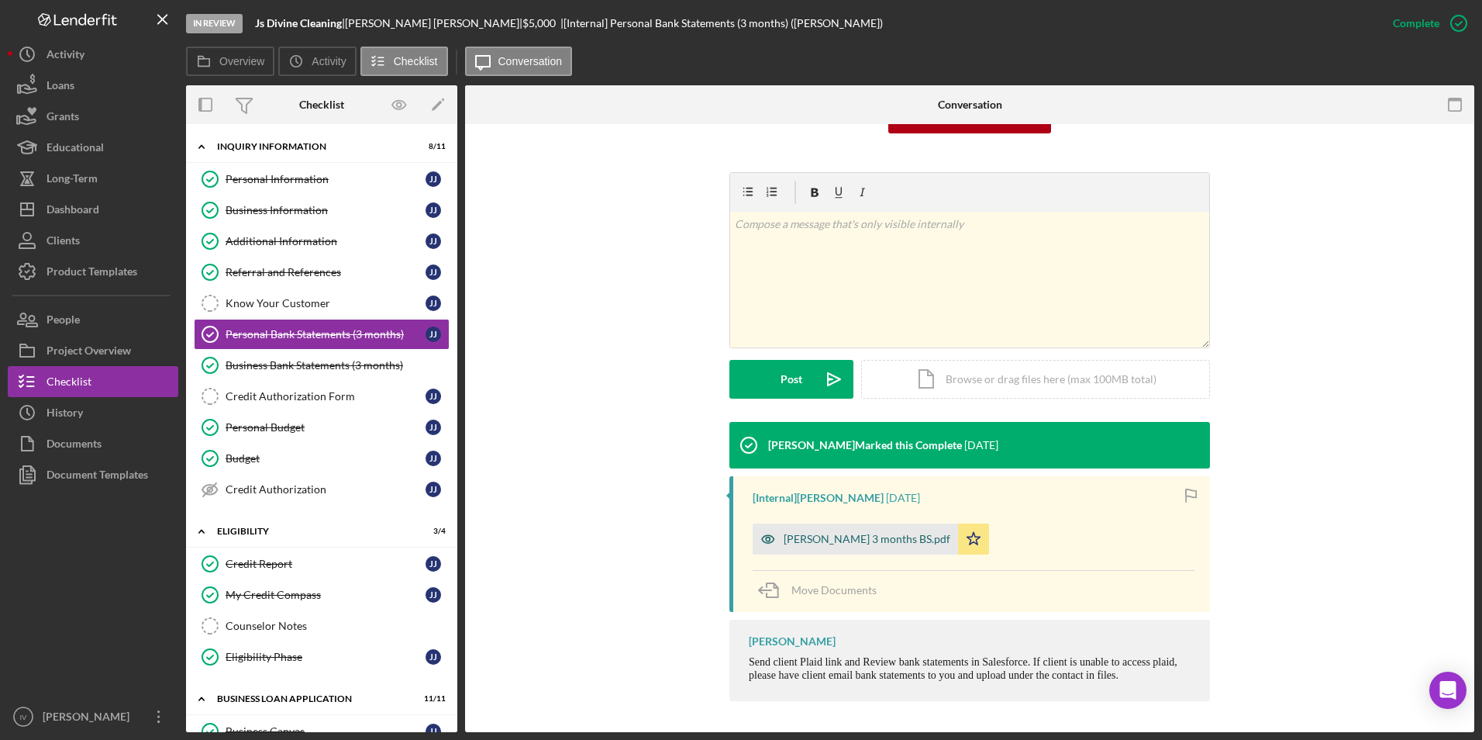
click at [818, 531] on div "[PERSON_NAME] 3 months BS.pdf" at bounding box center [855, 538] width 205 height 31
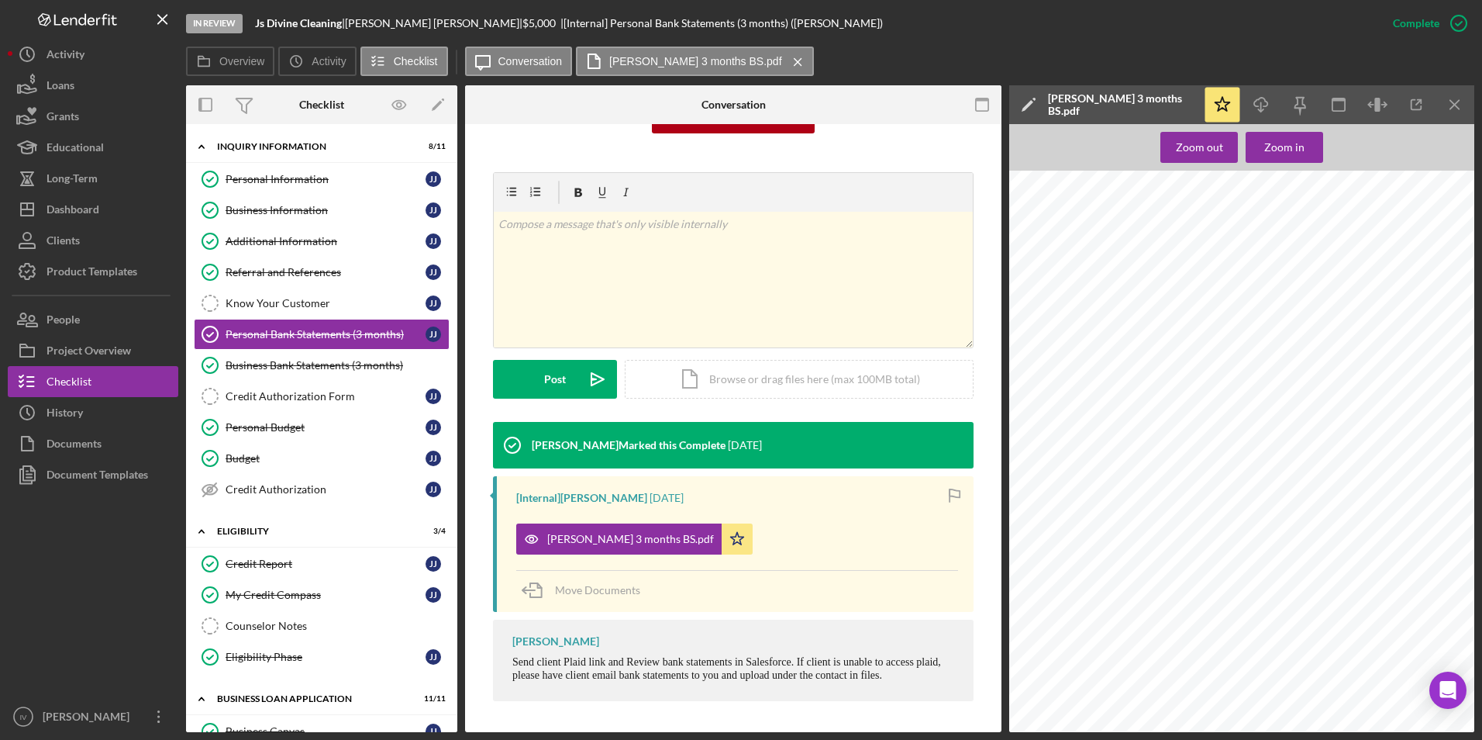
scroll to position [0, 0]
click at [1291, 154] on div "Zoom in" at bounding box center [1285, 147] width 40 height 31
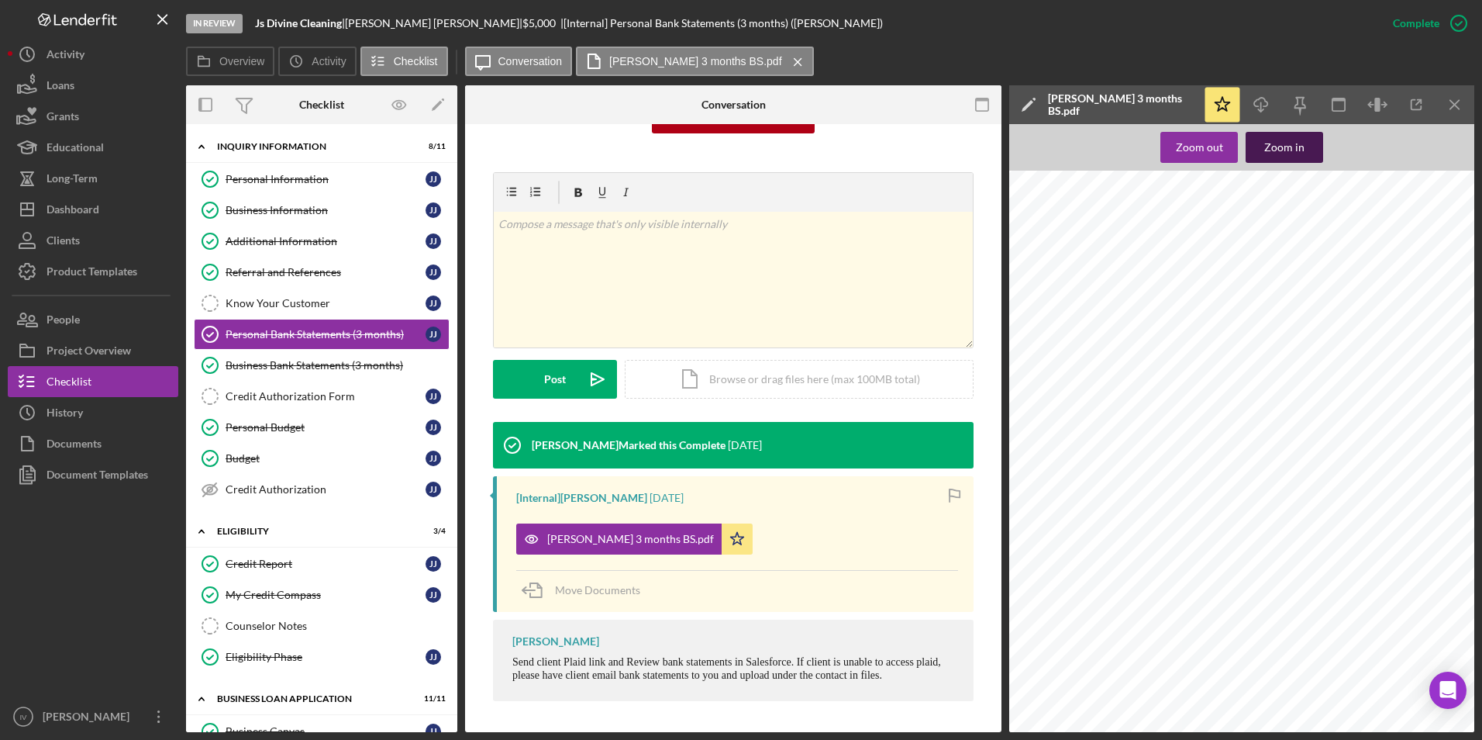
click at [1259, 141] on button "Zoom in" at bounding box center [1285, 147] width 78 height 31
click at [1265, 97] on icon "Icon/Download" at bounding box center [1261, 105] width 35 height 35
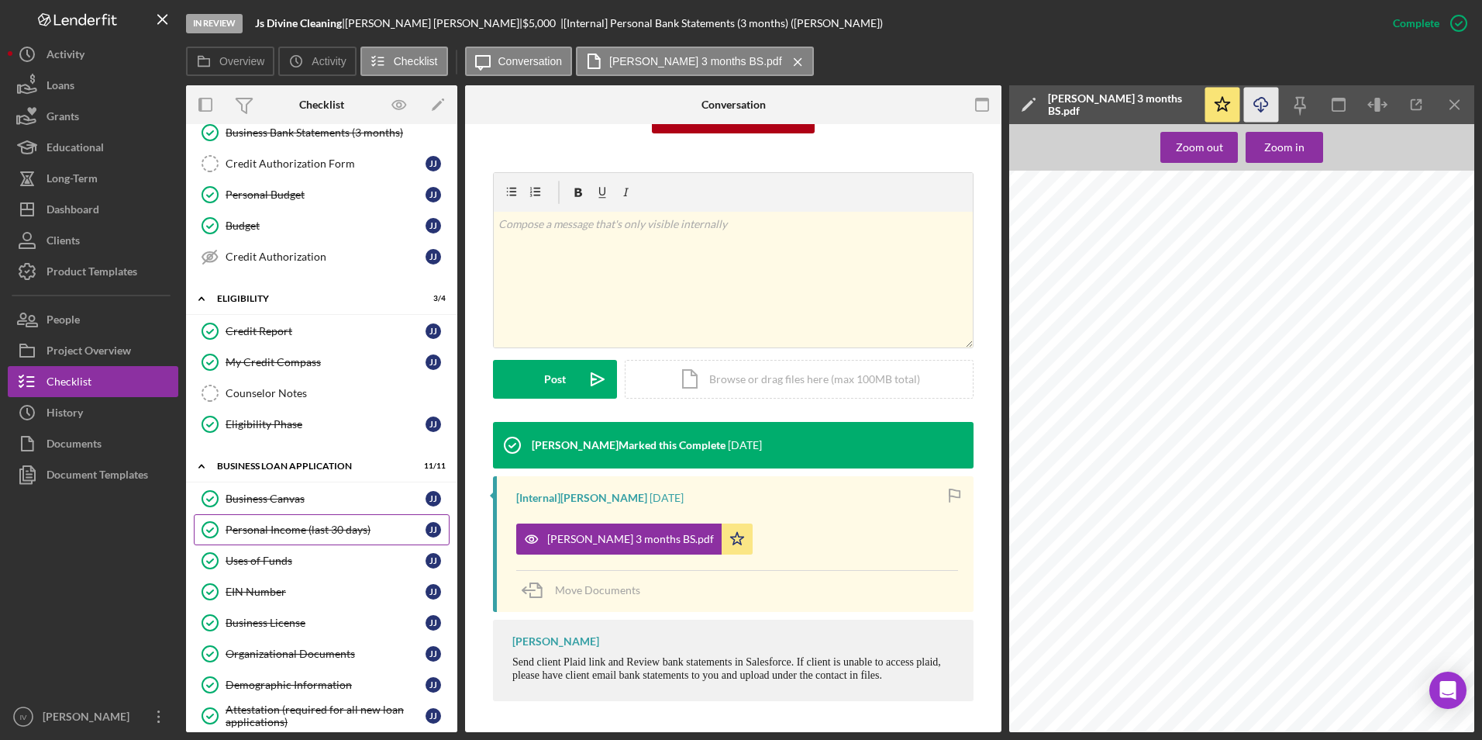
click at [303, 544] on link "Personal Income (last 30 days) Personal Income (last 30 days) J J" at bounding box center [322, 529] width 256 height 31
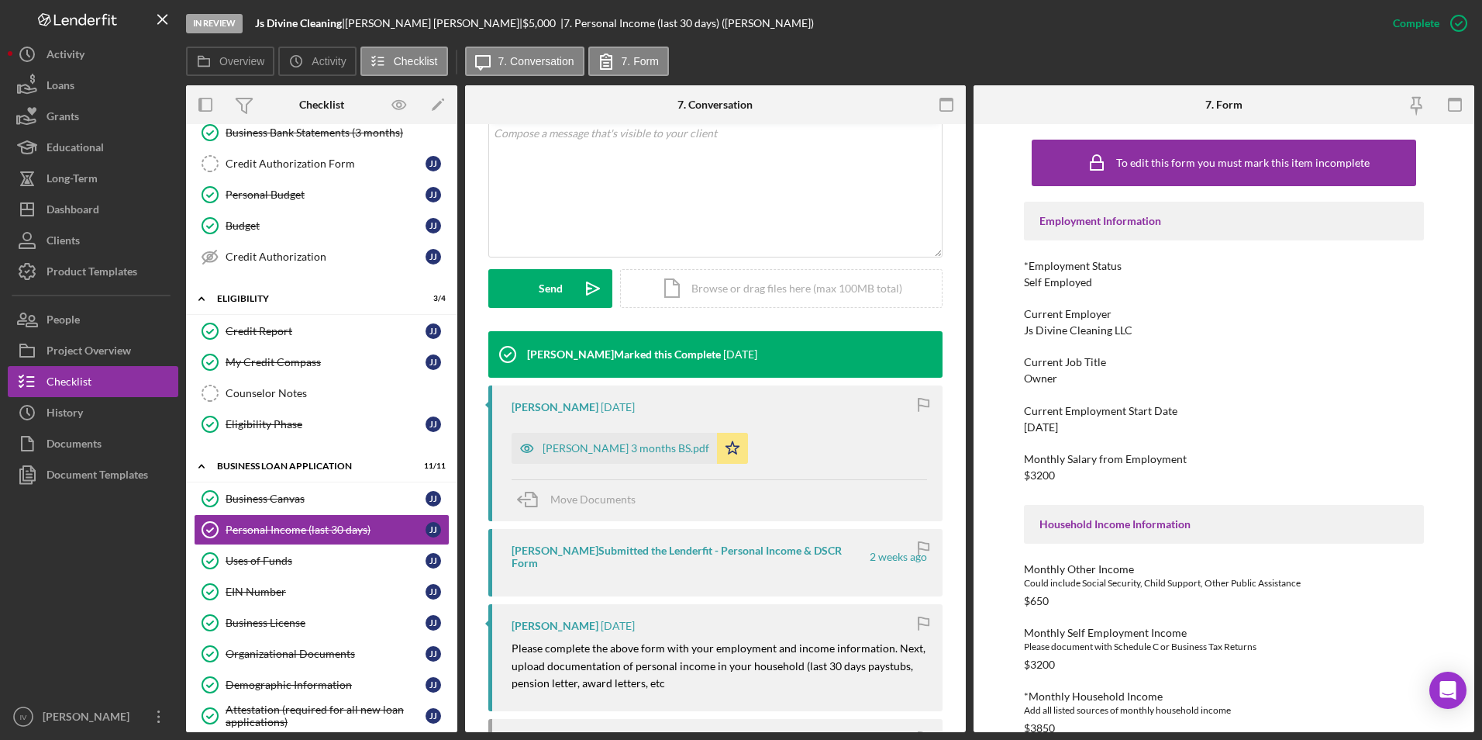
scroll to position [388, 0]
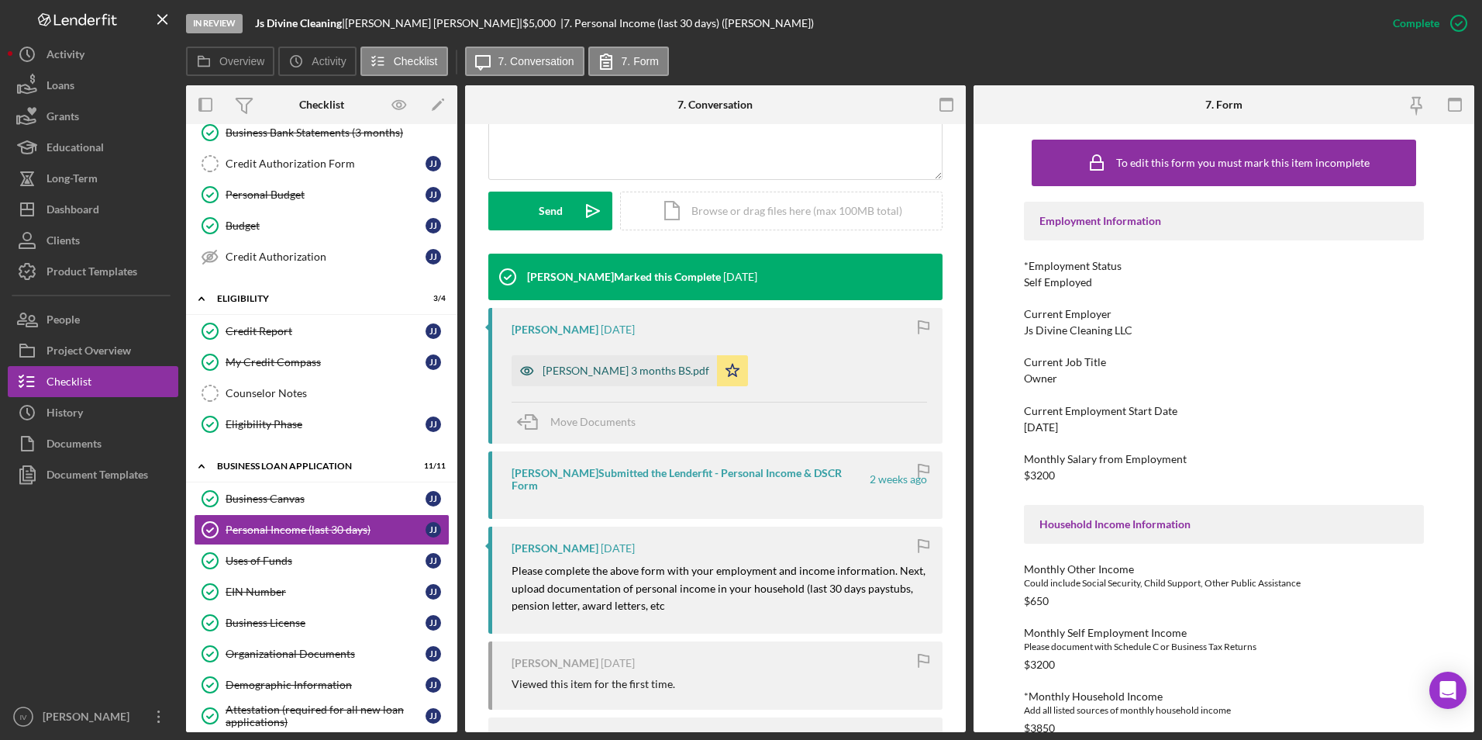
click at [622, 371] on div "[PERSON_NAME] 3 months BS.pdf" at bounding box center [626, 370] width 167 height 12
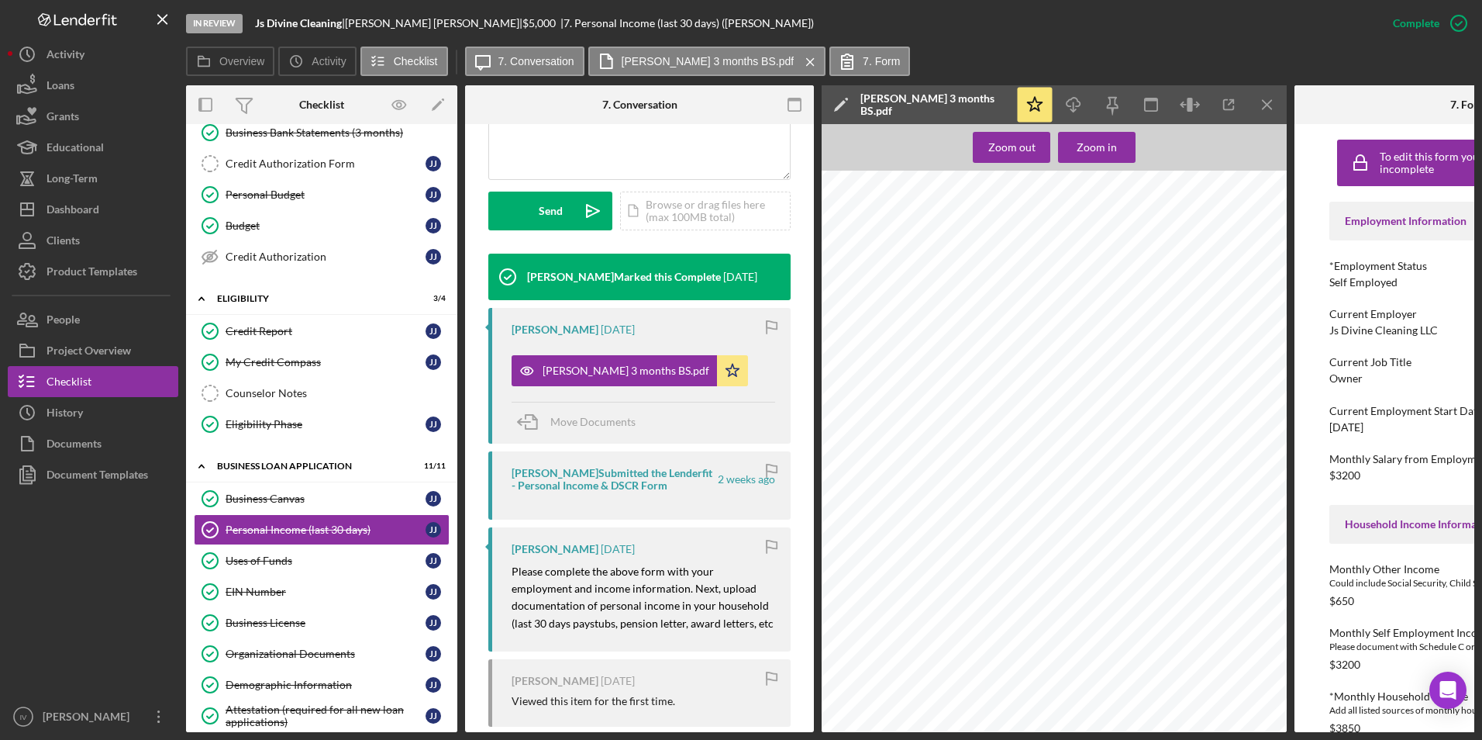
scroll to position [2525, 0]
click at [307, 338] on link "Credit Report Credit Report J J" at bounding box center [322, 331] width 256 height 31
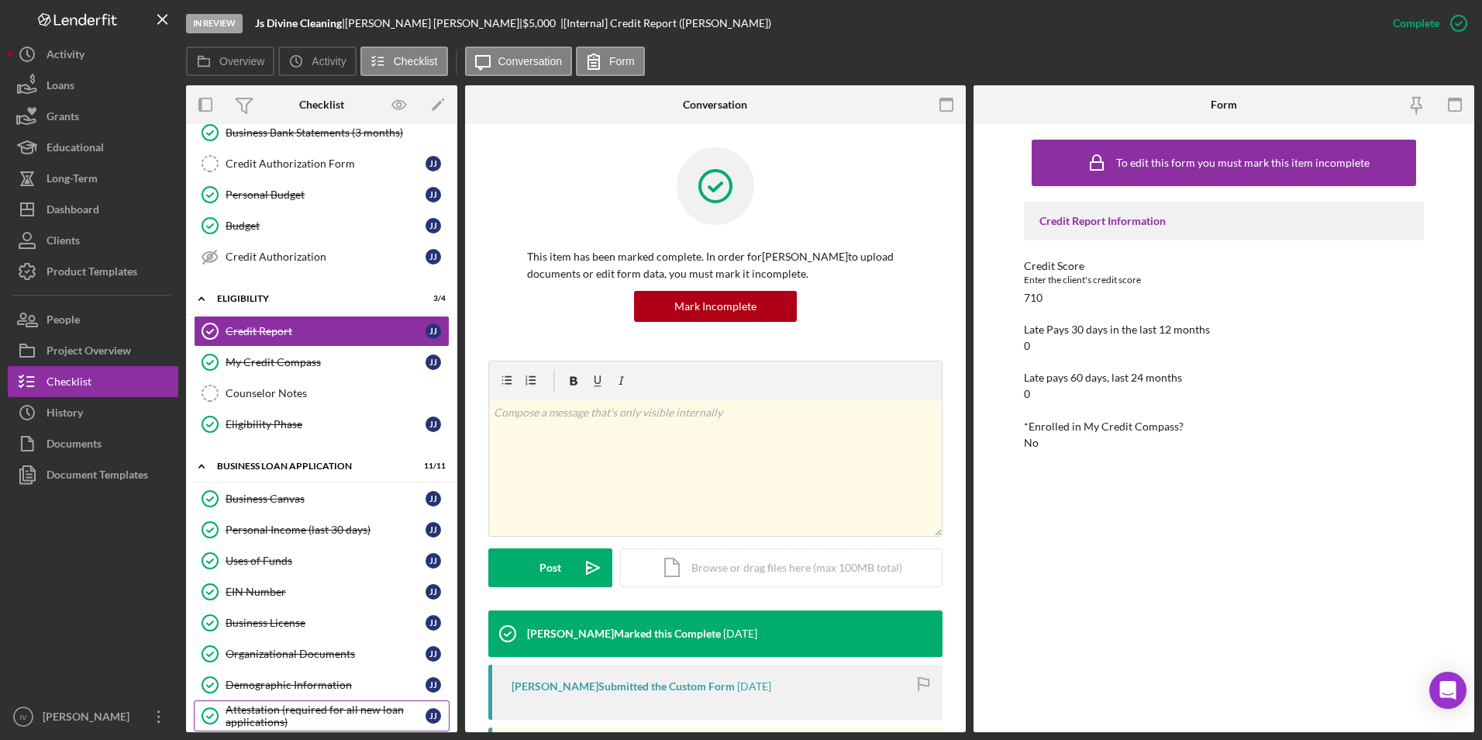
scroll to position [555, 0]
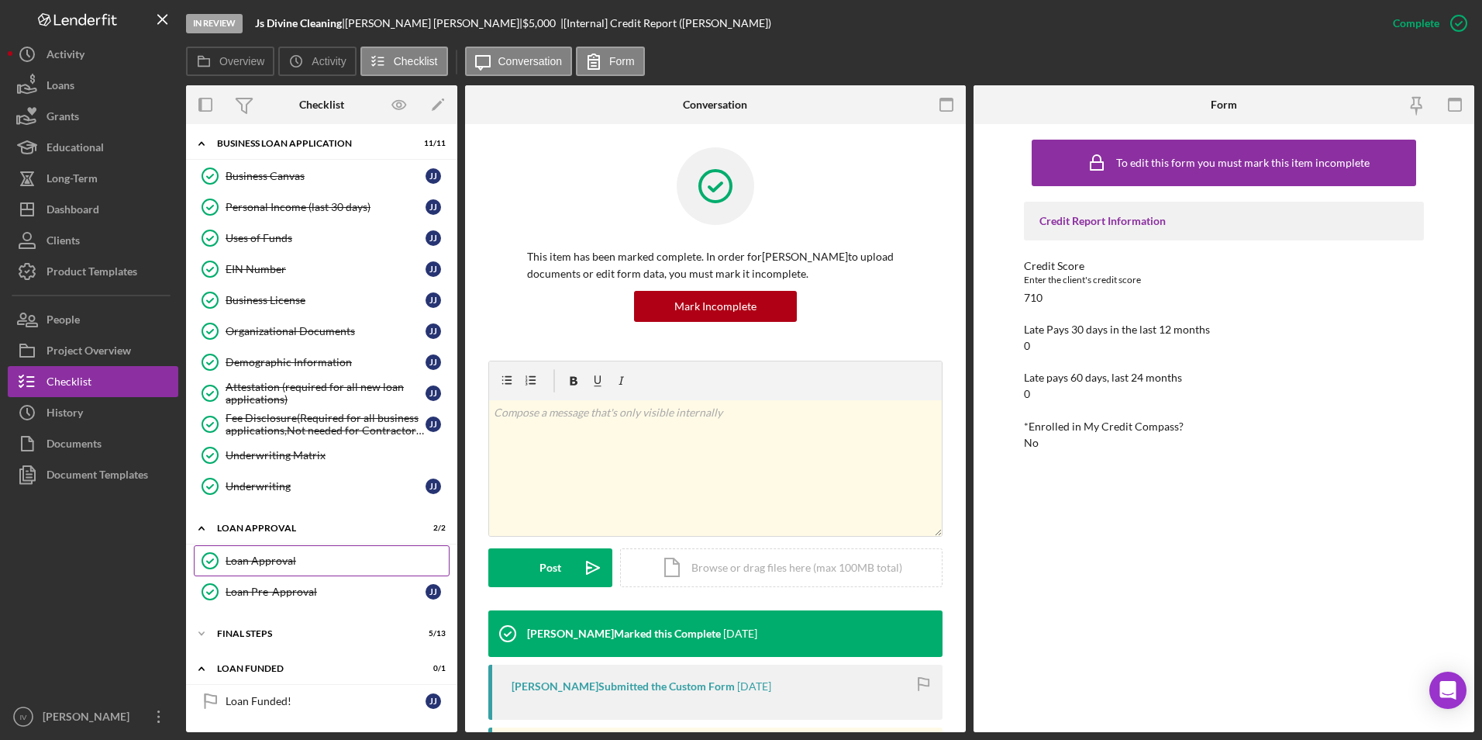
click at [272, 562] on div "Loan Approval" at bounding box center [337, 560] width 223 height 12
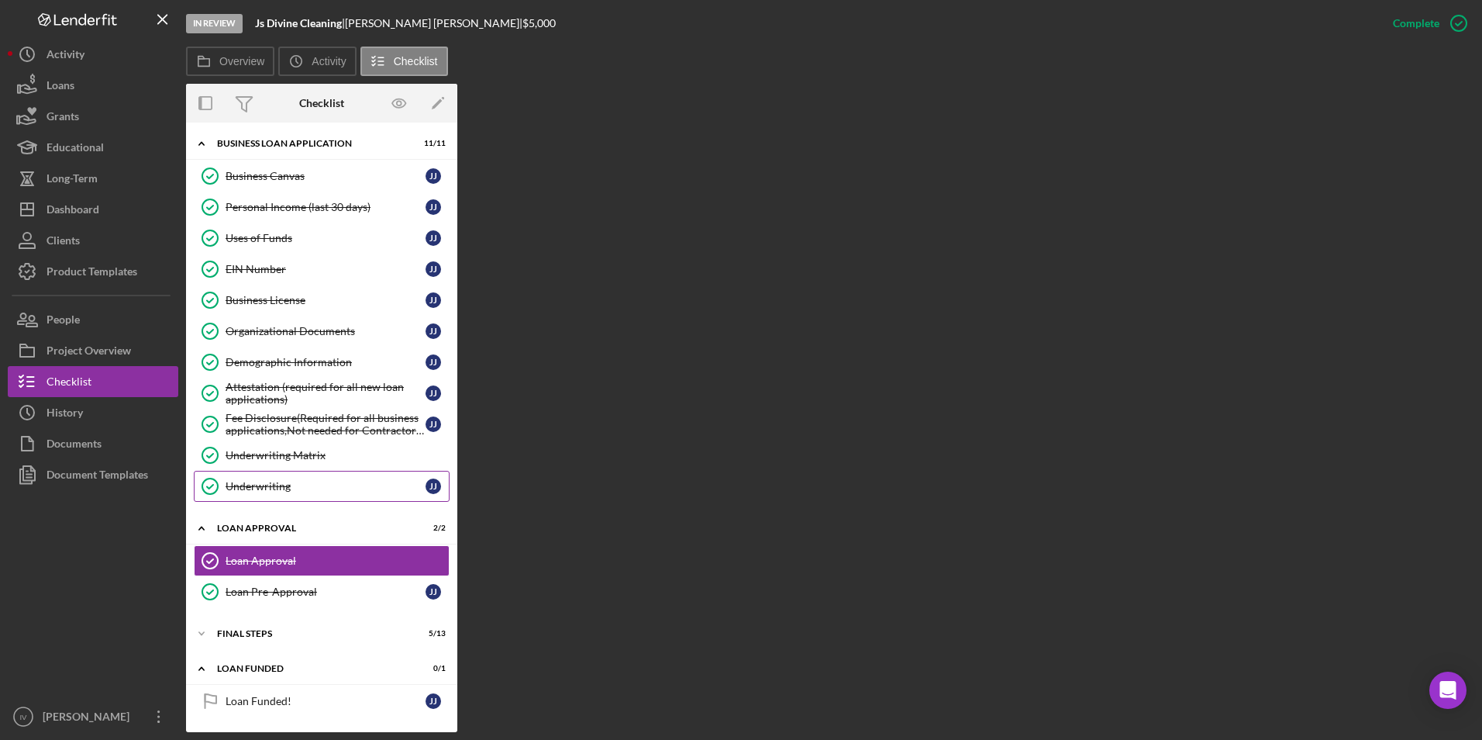
scroll to position [555, 0]
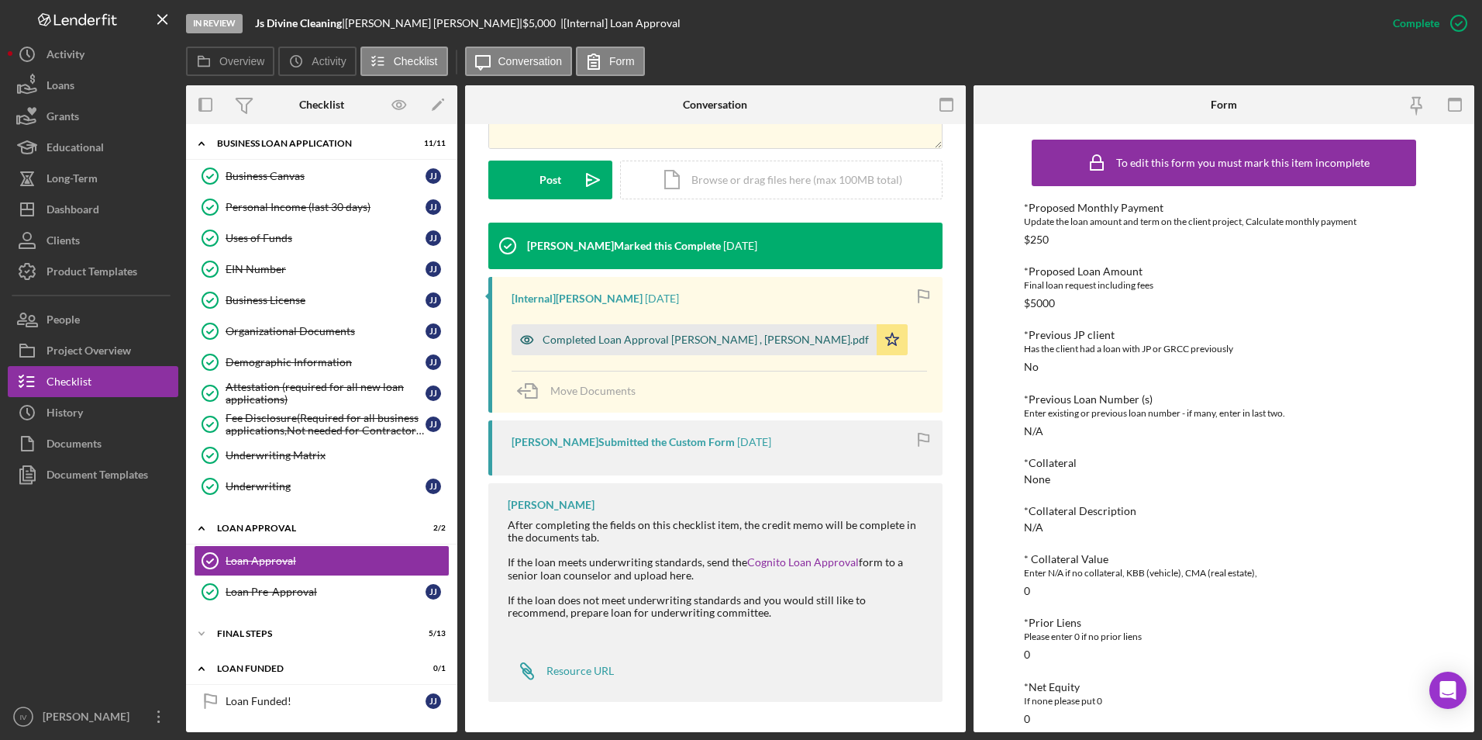
click at [702, 344] on div "Completed Loan Approval [PERSON_NAME] , [PERSON_NAME].pdf" at bounding box center [706, 339] width 326 height 12
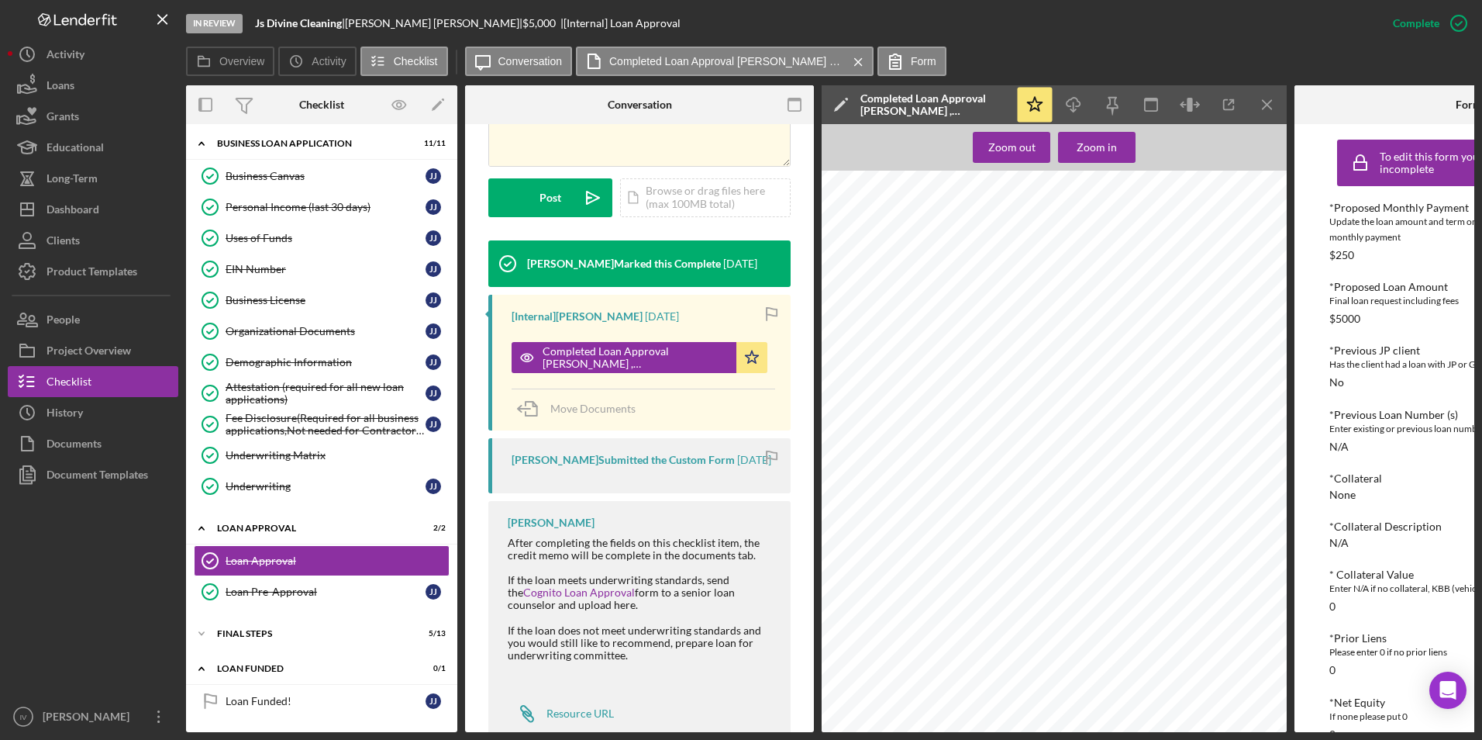
scroll to position [1297, 0]
click at [122, 468] on div "Document Templates" at bounding box center [98, 476] width 102 height 35
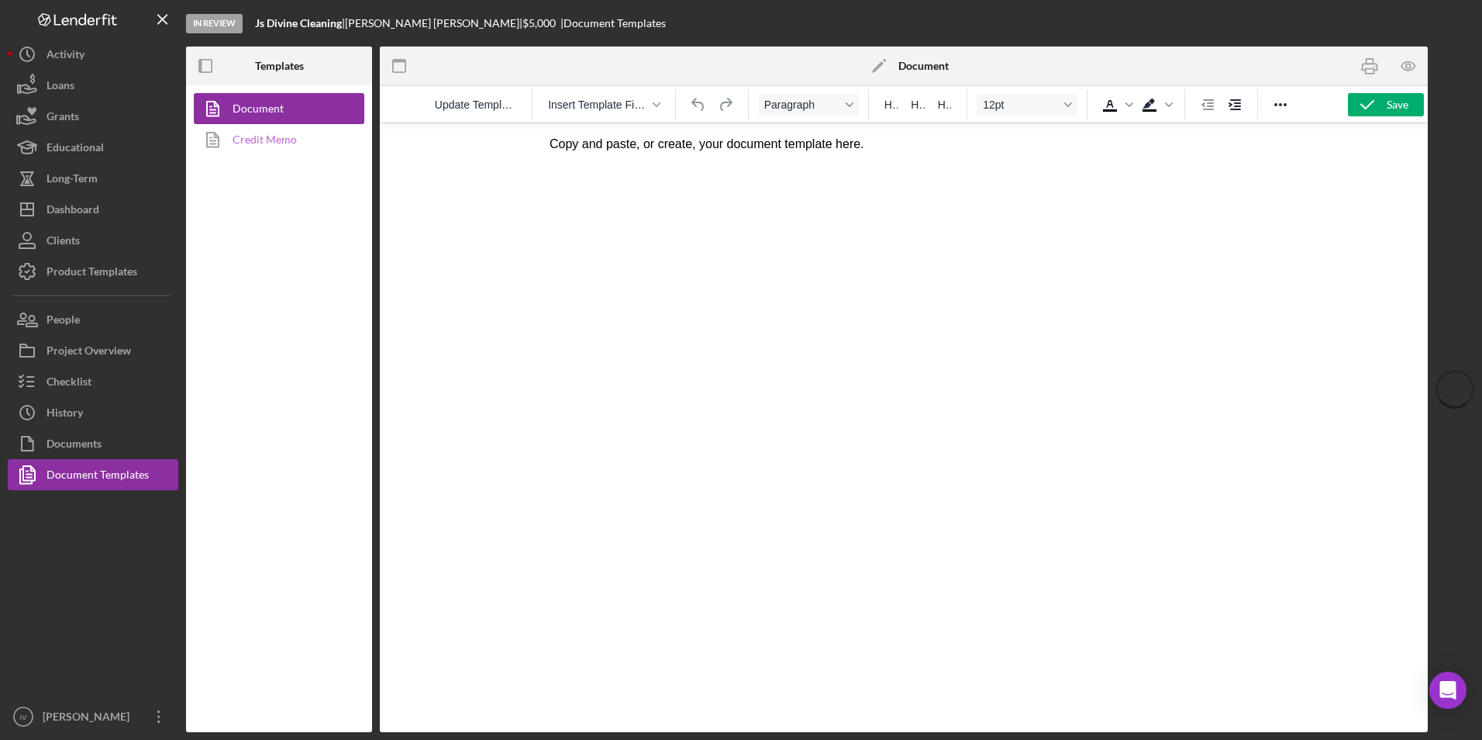
click at [323, 145] on link "Credit Memo" at bounding box center [275, 139] width 163 height 31
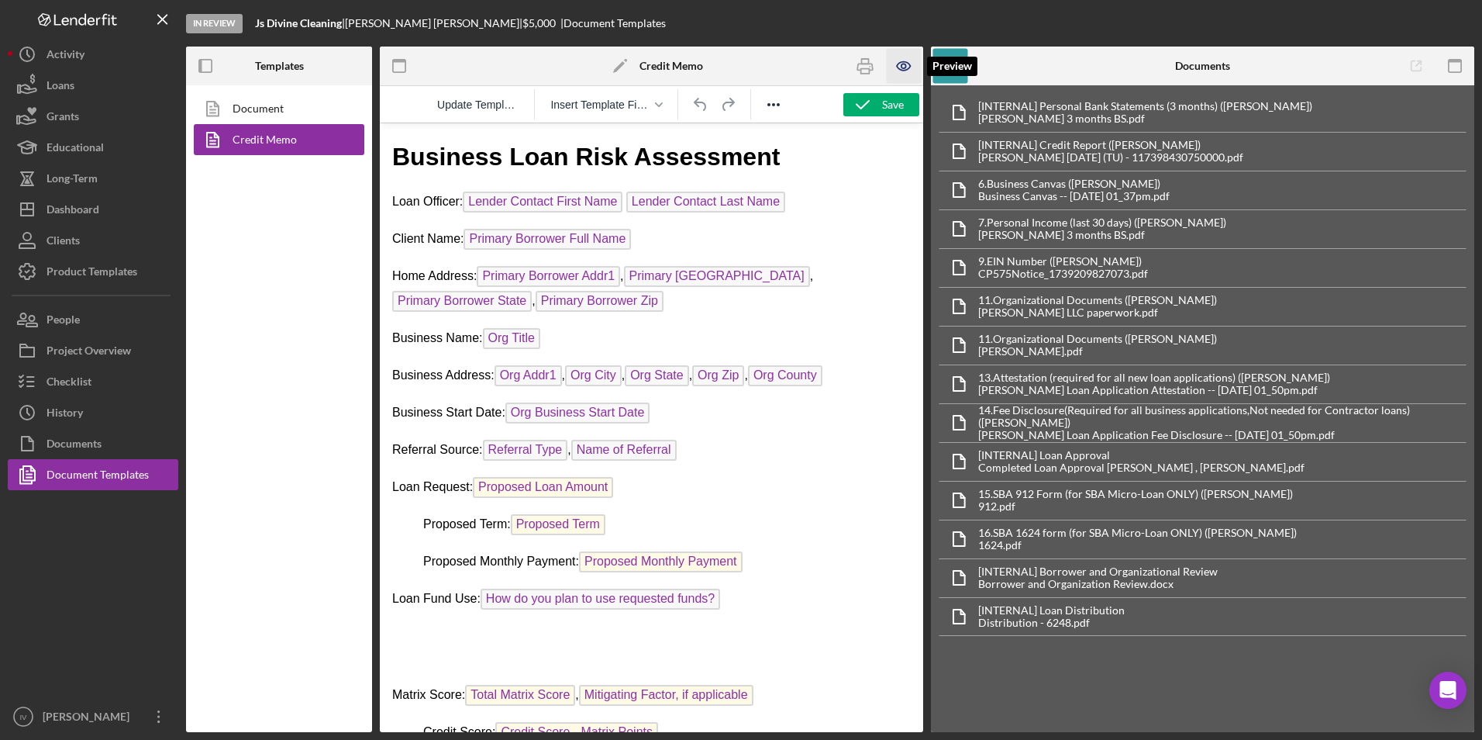
click at [900, 68] on icon "button" at bounding box center [904, 66] width 35 height 35
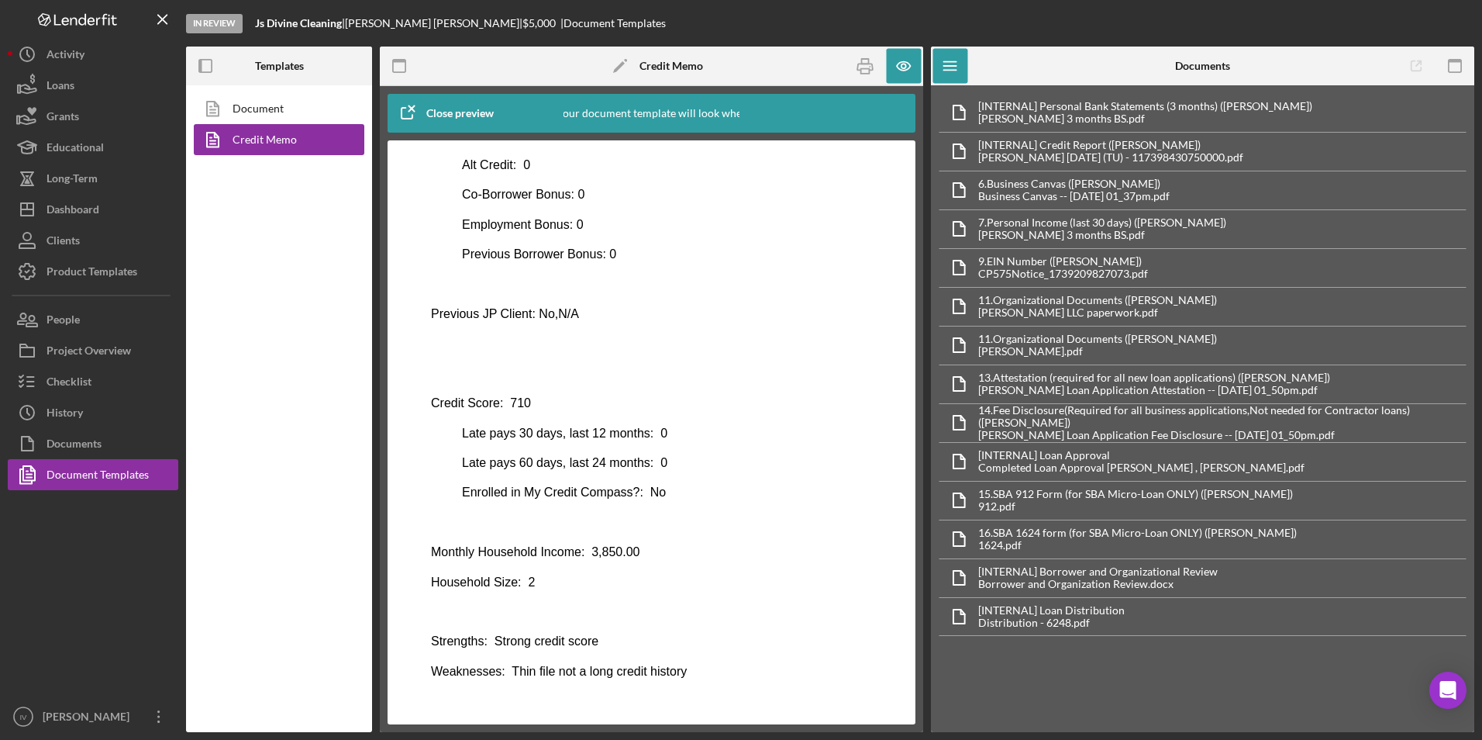
scroll to position [78, 0]
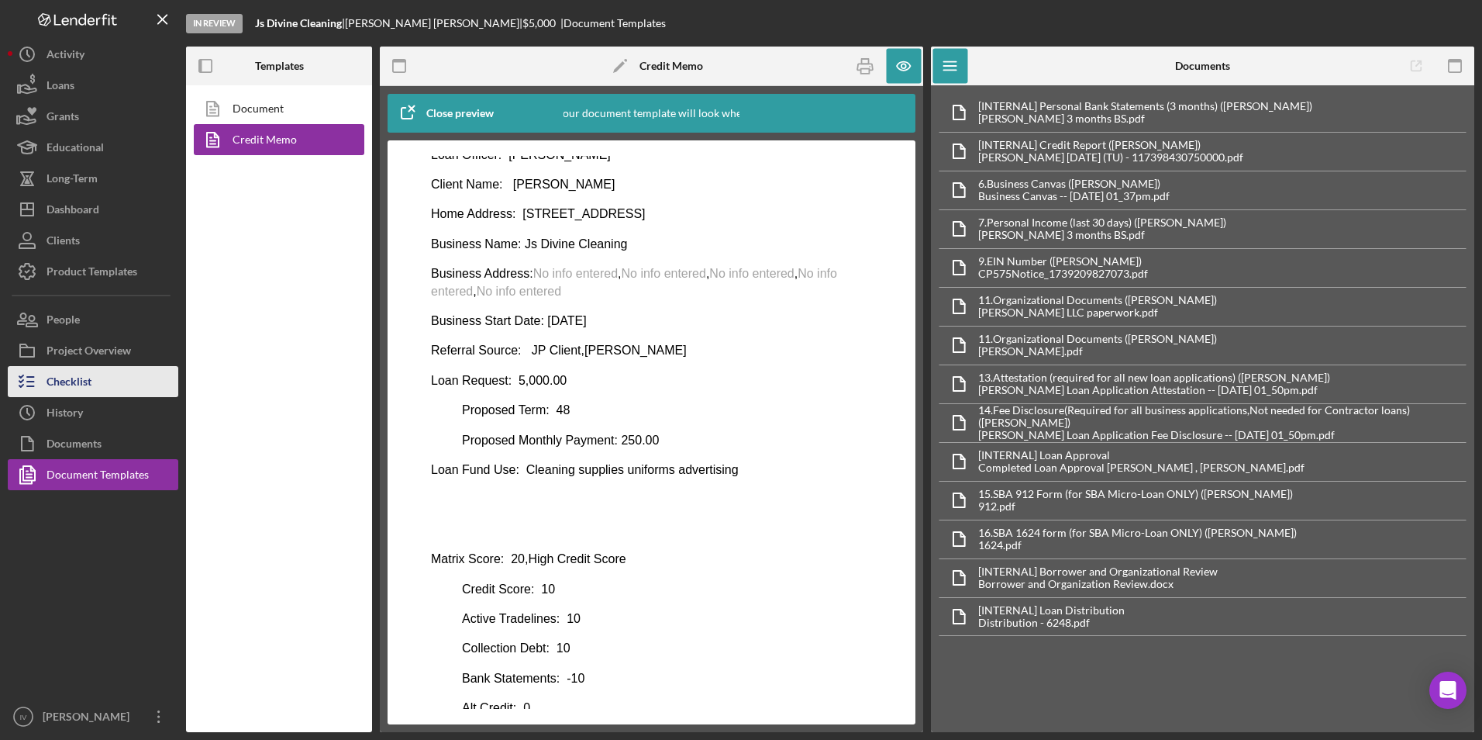
click at [84, 376] on div "Checklist" at bounding box center [69, 383] width 45 height 35
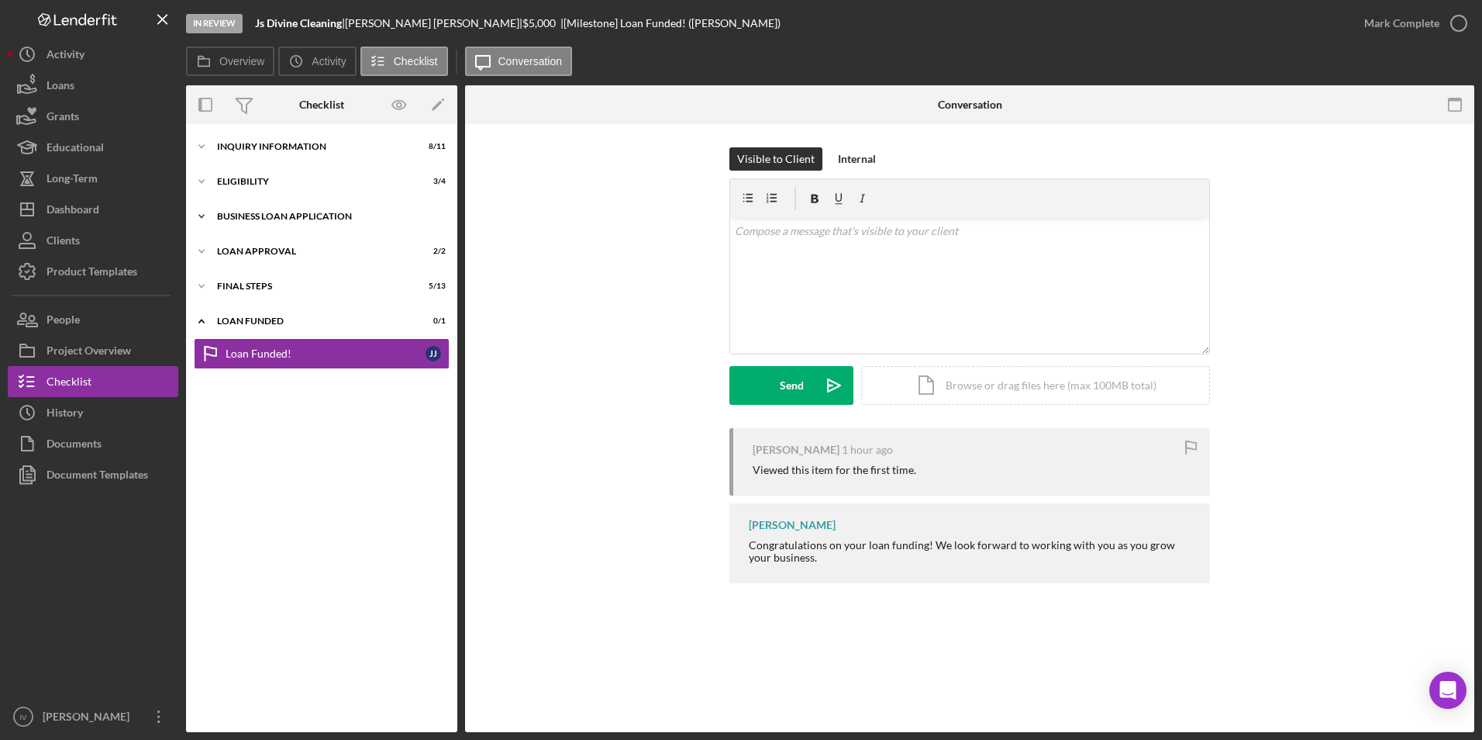
click at [252, 207] on div "Icon/Expander BUSINESS LOAN APPLICATION 11 / 11" at bounding box center [321, 216] width 271 height 31
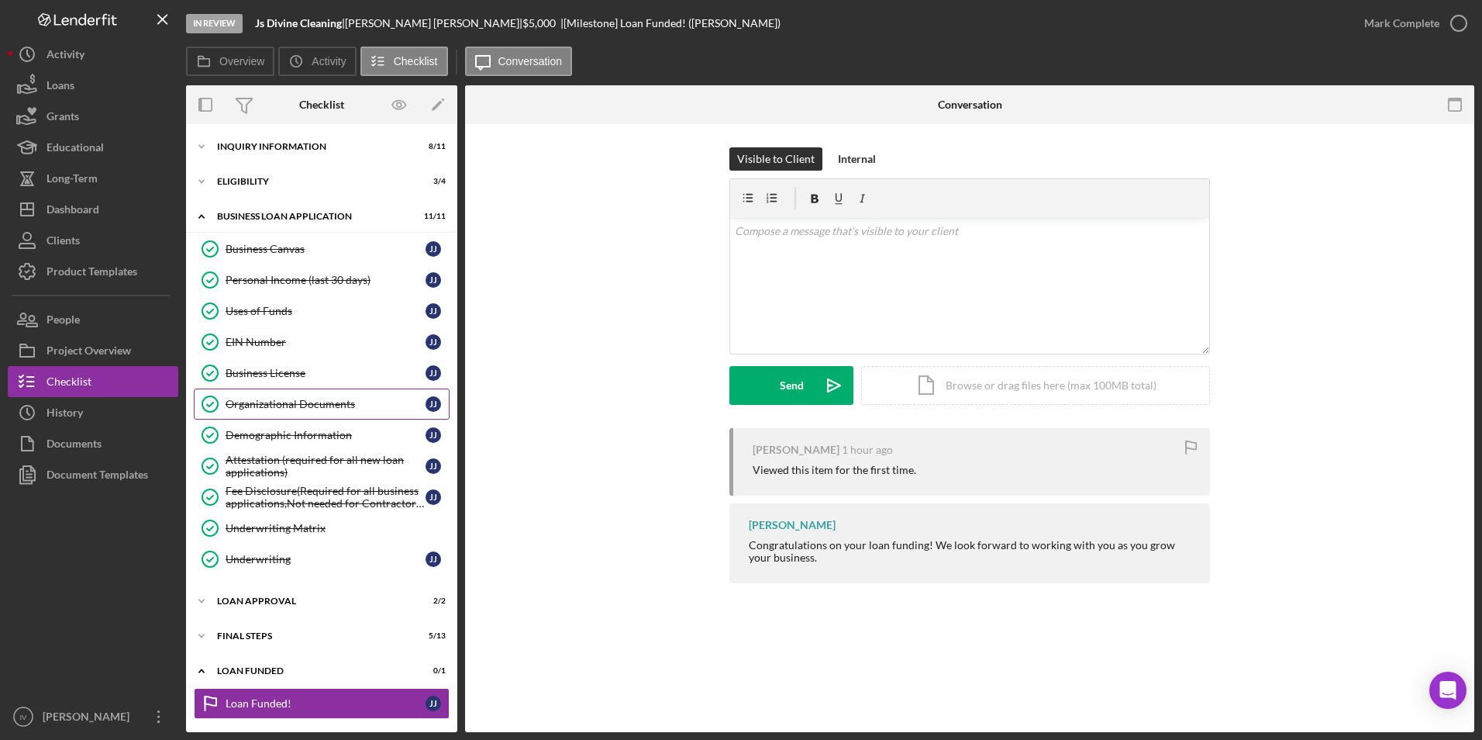
scroll to position [2, 0]
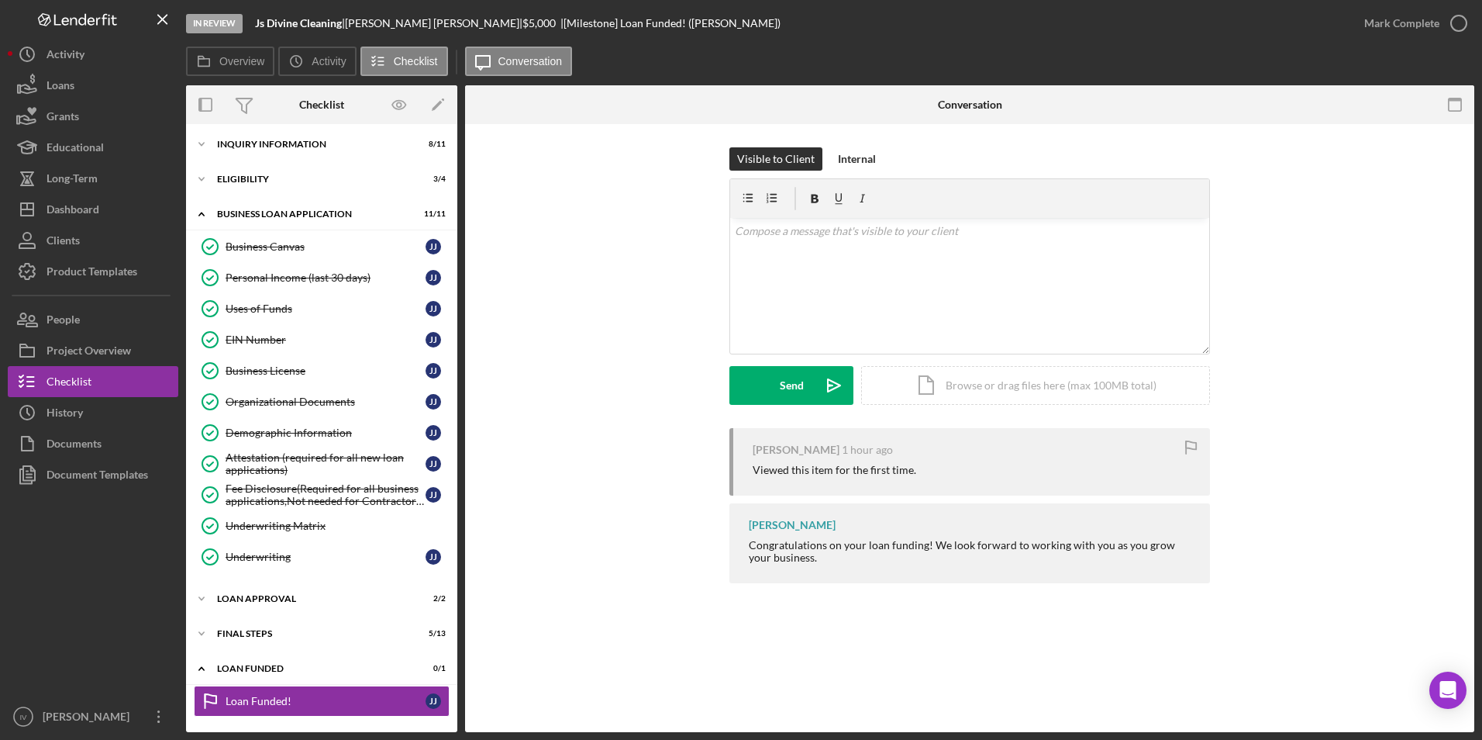
click at [258, 614] on div "Icon/Expander Loan Approval 2 / 2" at bounding box center [321, 599] width 271 height 31
click at [261, 633] on div "Final Steps" at bounding box center [327, 633] width 221 height 9
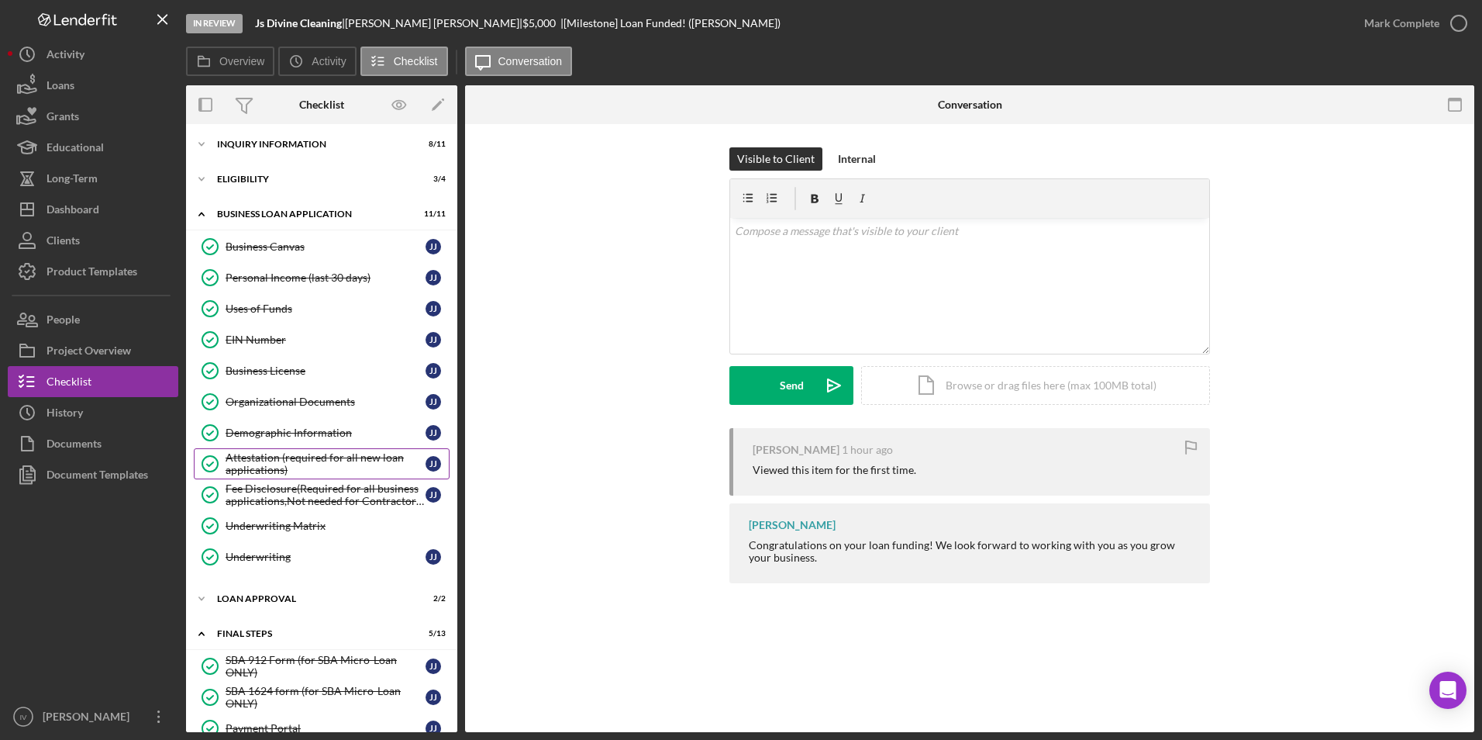
scroll to position [390, 0]
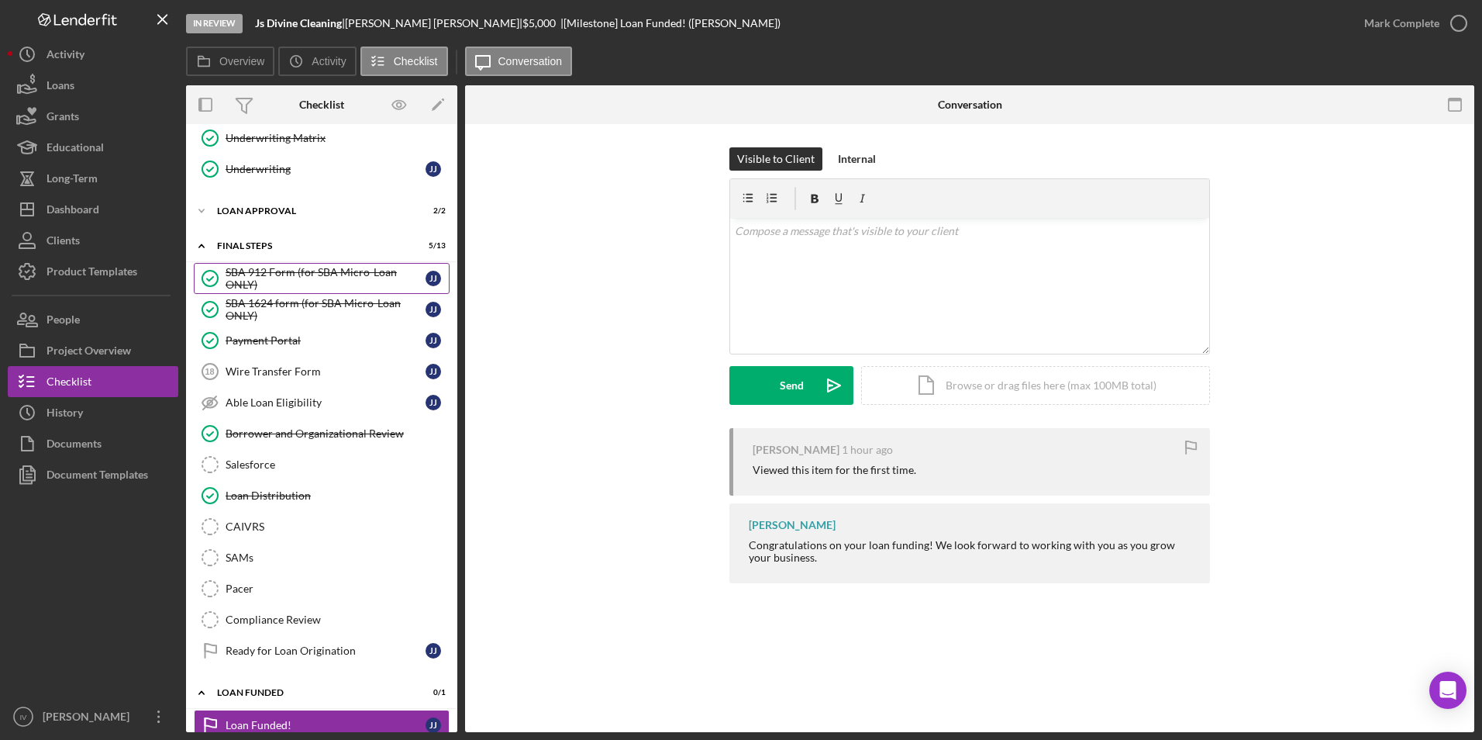
click at [336, 275] on div "SBA 912 Form (for SBA Micro-Loan ONLY)" at bounding box center [326, 278] width 200 height 25
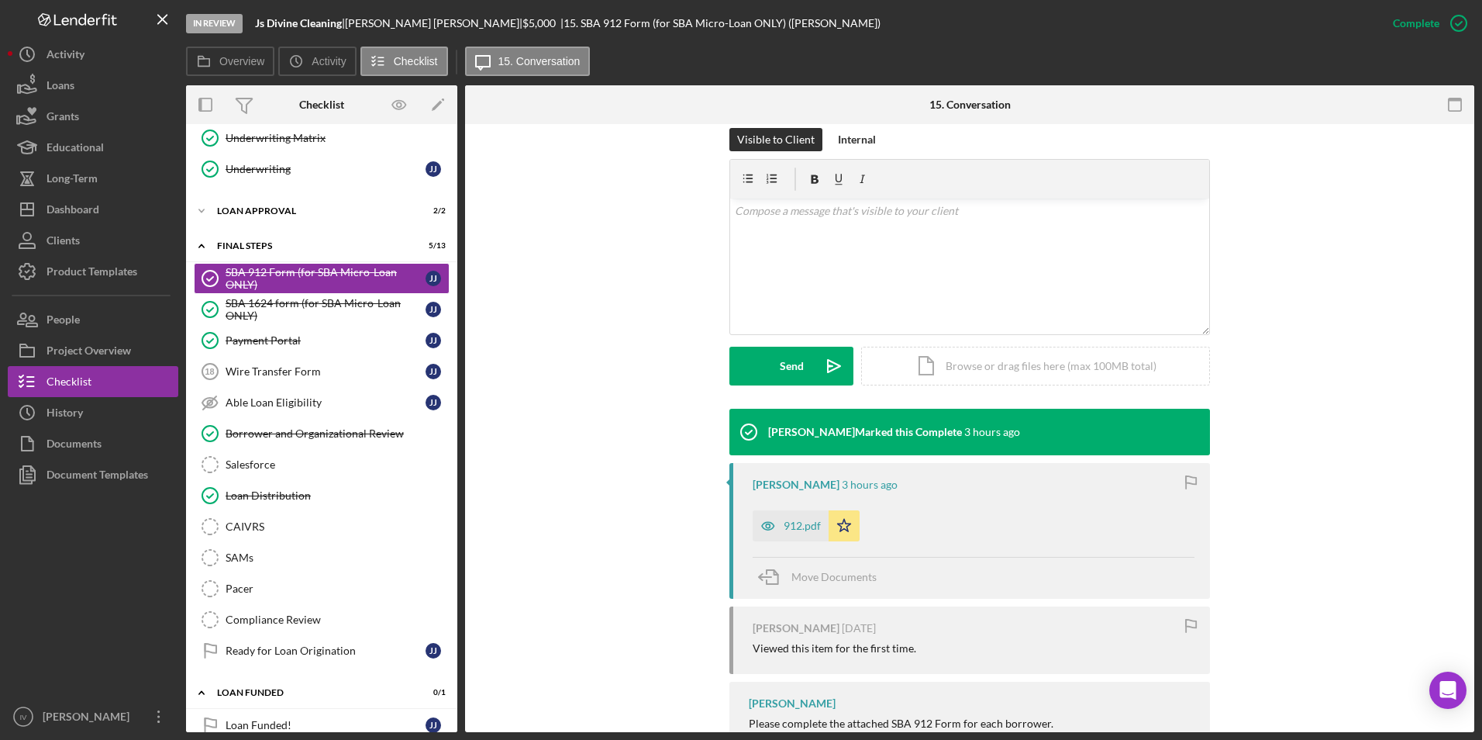
scroll to position [310, 0]
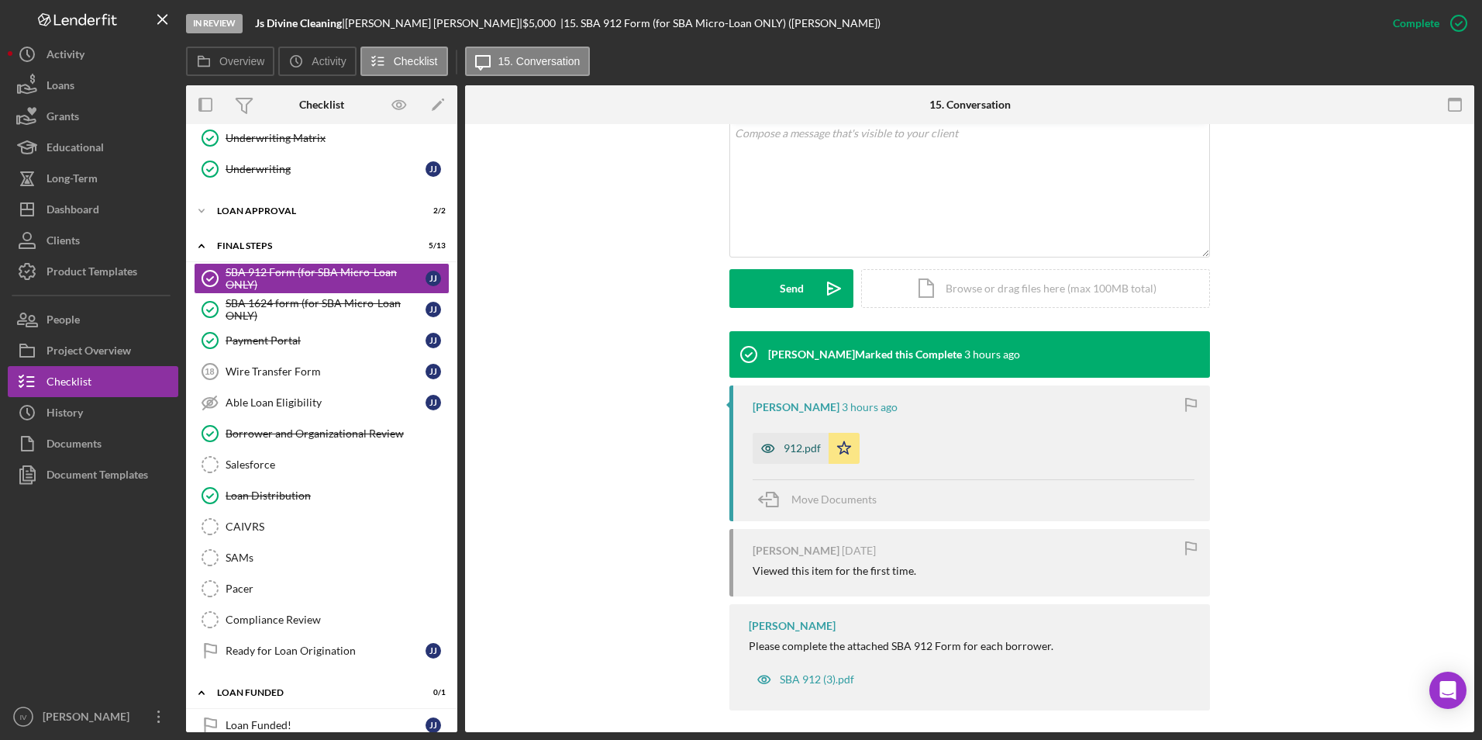
click at [819, 454] on div "912.pdf" at bounding box center [791, 448] width 76 height 31
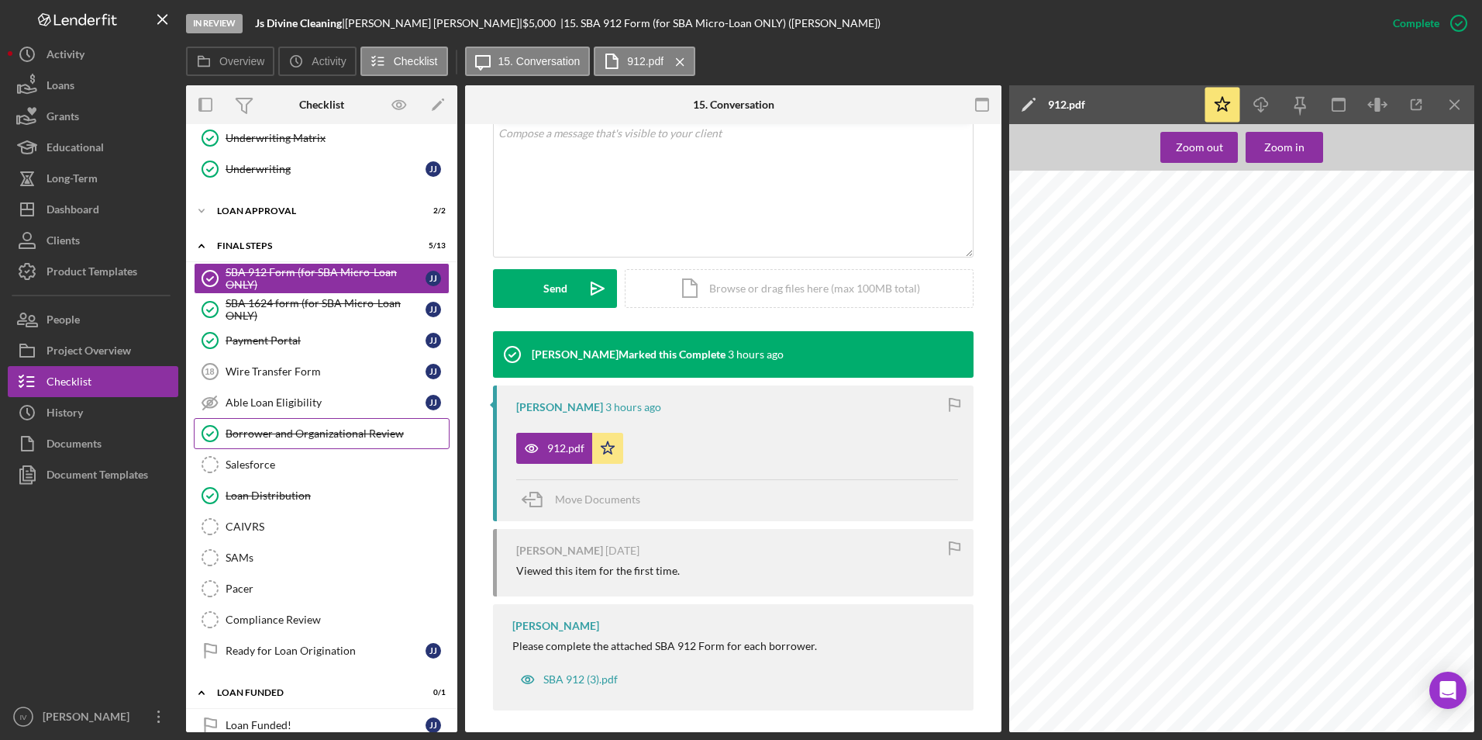
click at [274, 426] on link "Borrower and Organizational Review Borrower and Organizational Review" at bounding box center [322, 433] width 256 height 31
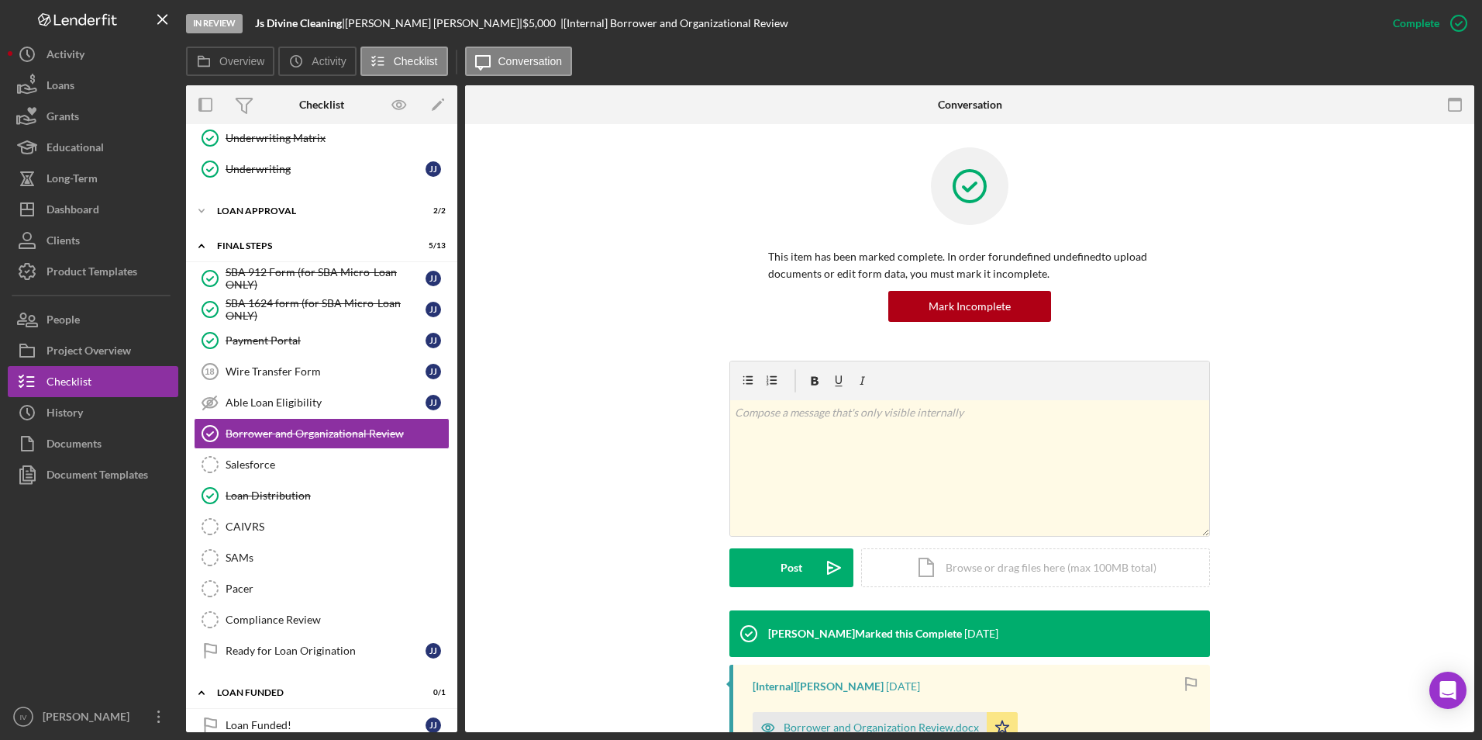
scroll to position [238, 0]
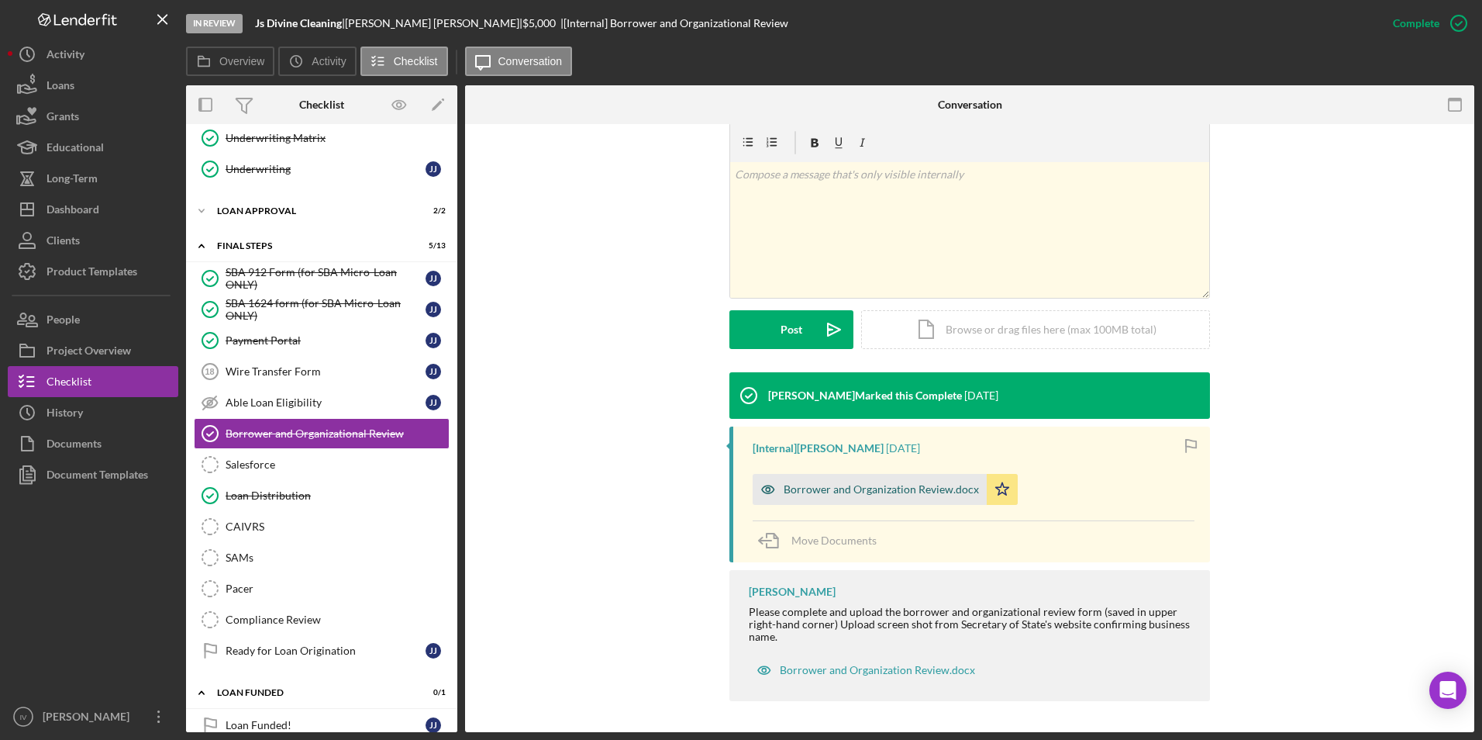
click at [845, 488] on div "Borrower and Organization Review.docx" at bounding box center [881, 489] width 195 height 12
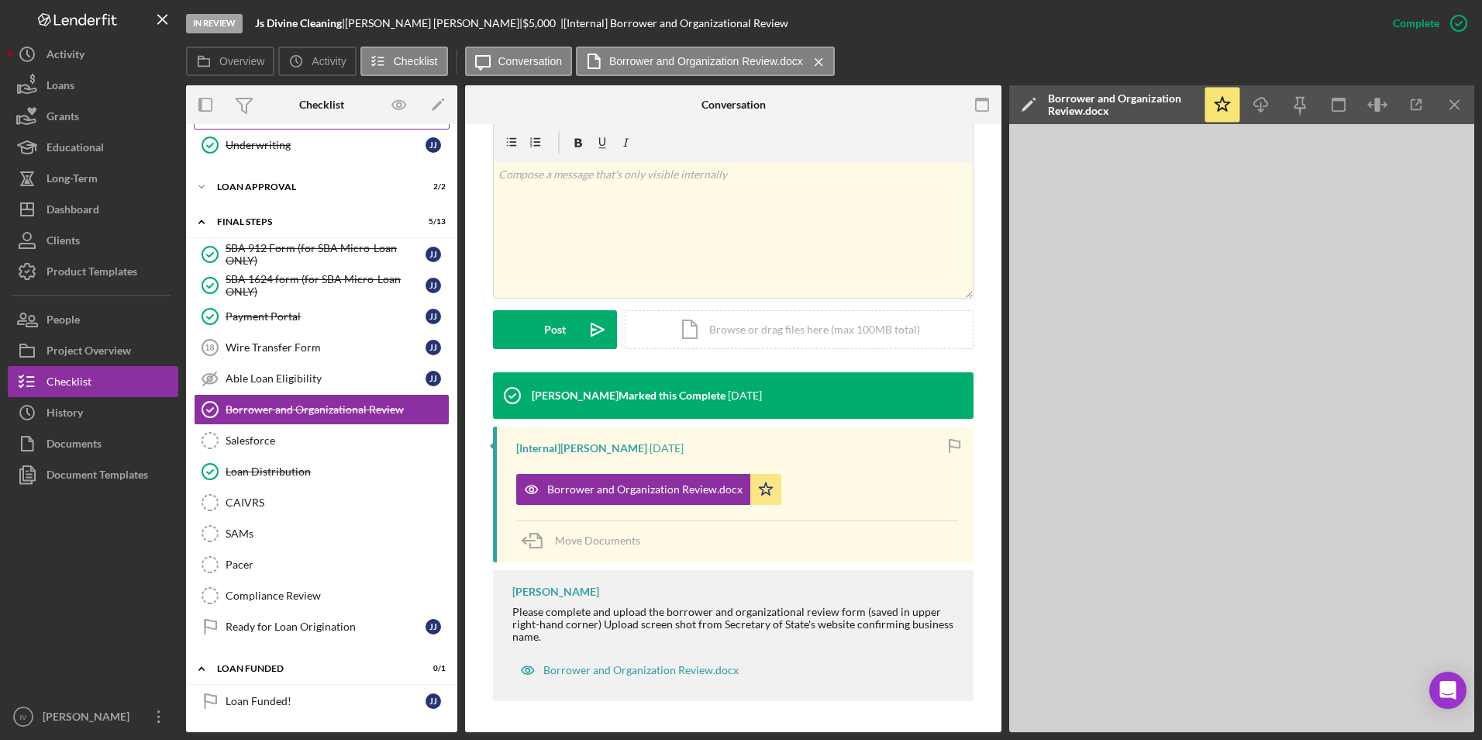
scroll to position [0, 0]
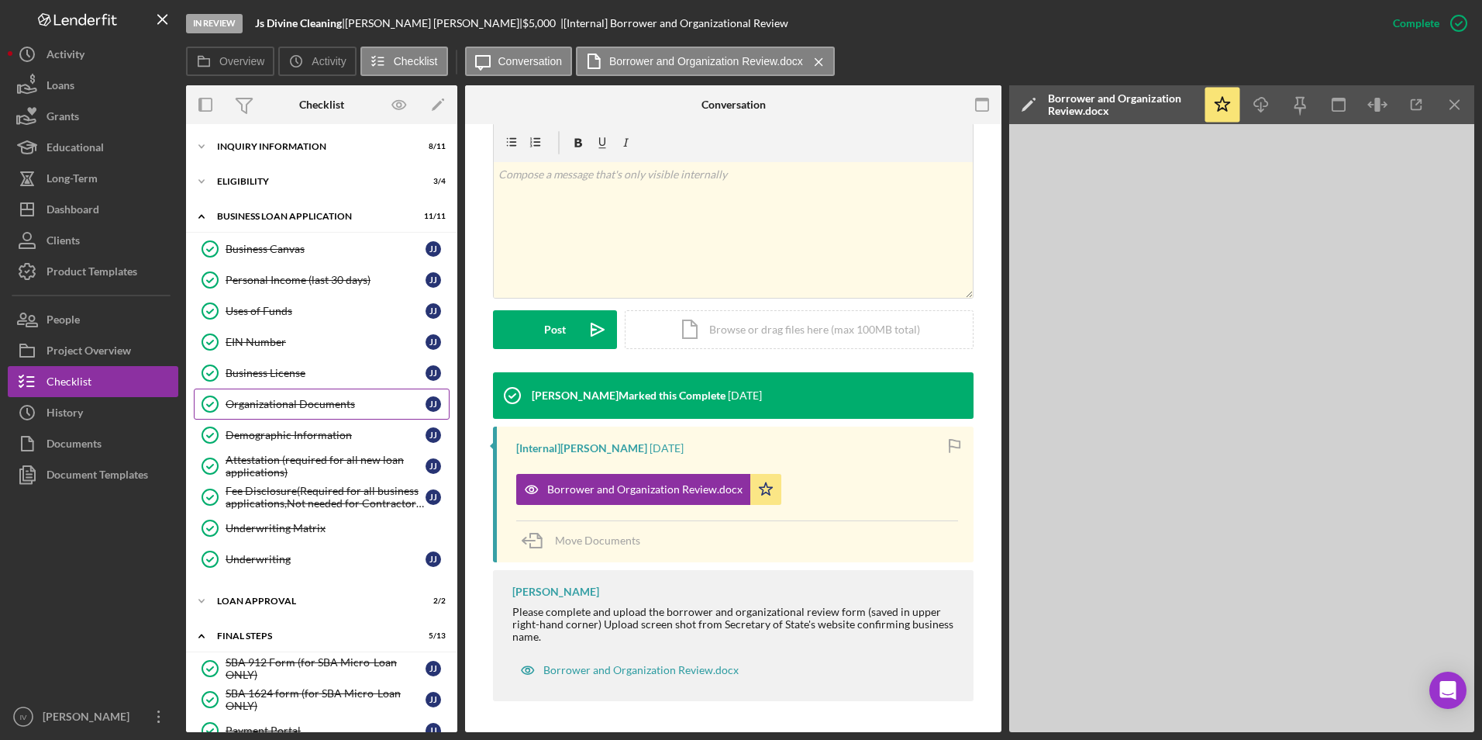
click at [275, 408] on div "Organizational Documents" at bounding box center [326, 404] width 200 height 12
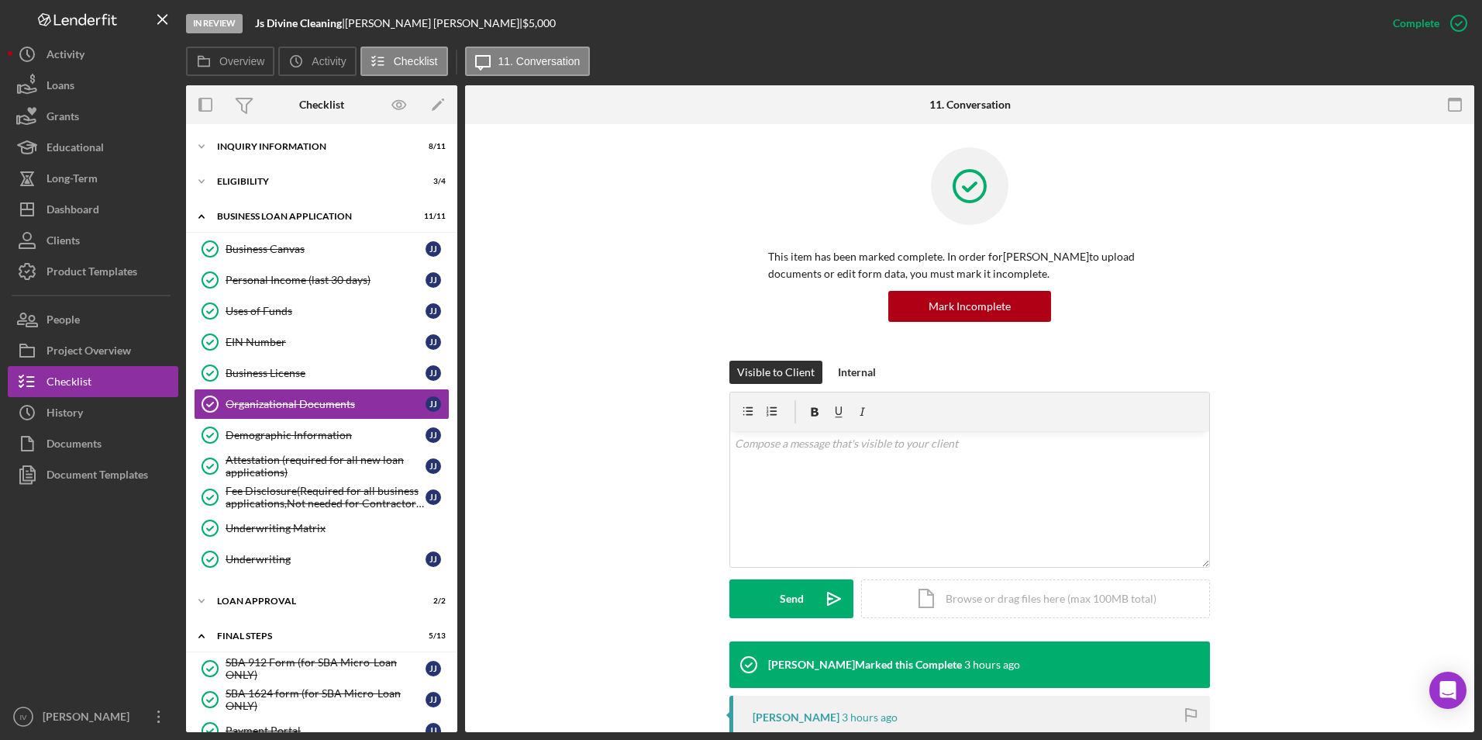
scroll to position [310, 0]
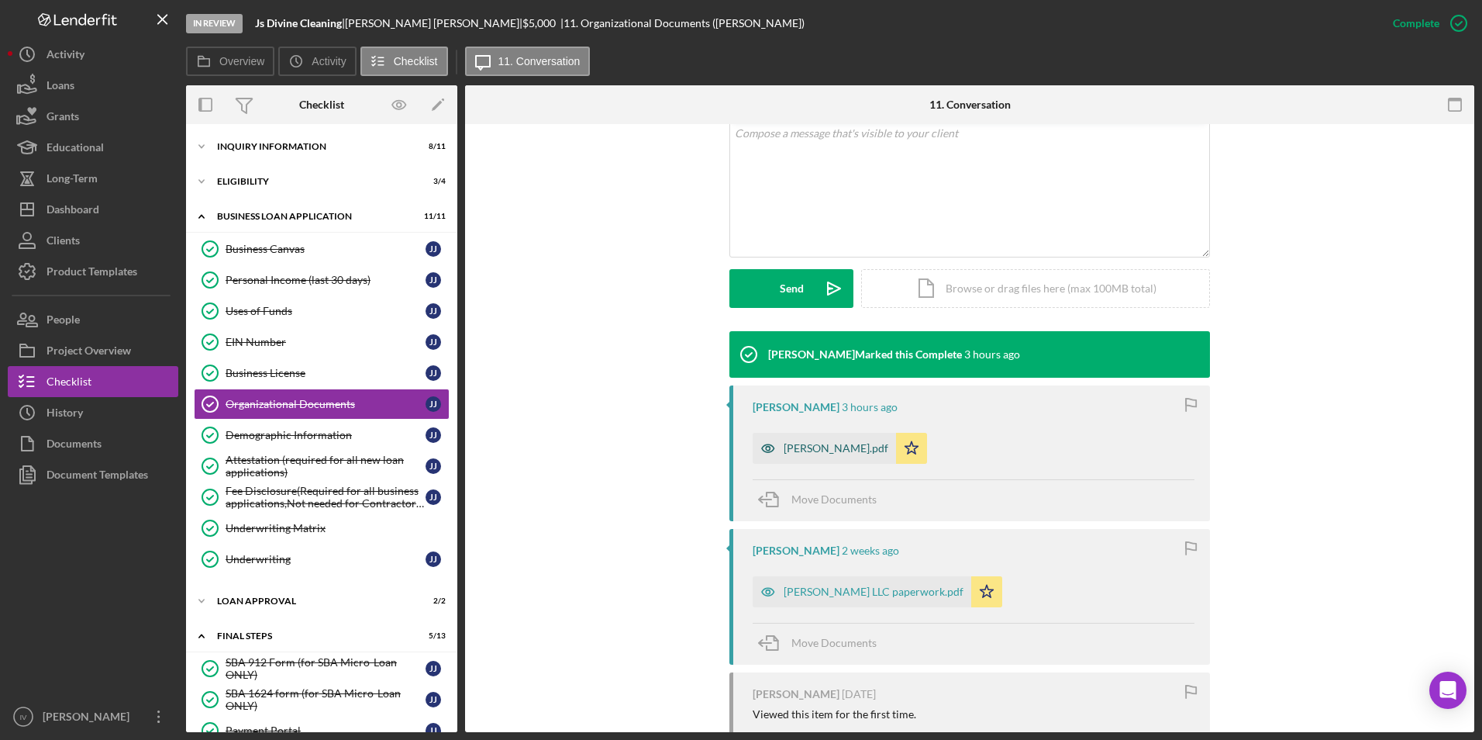
click at [821, 450] on div "[PERSON_NAME].pdf" at bounding box center [836, 448] width 105 height 12
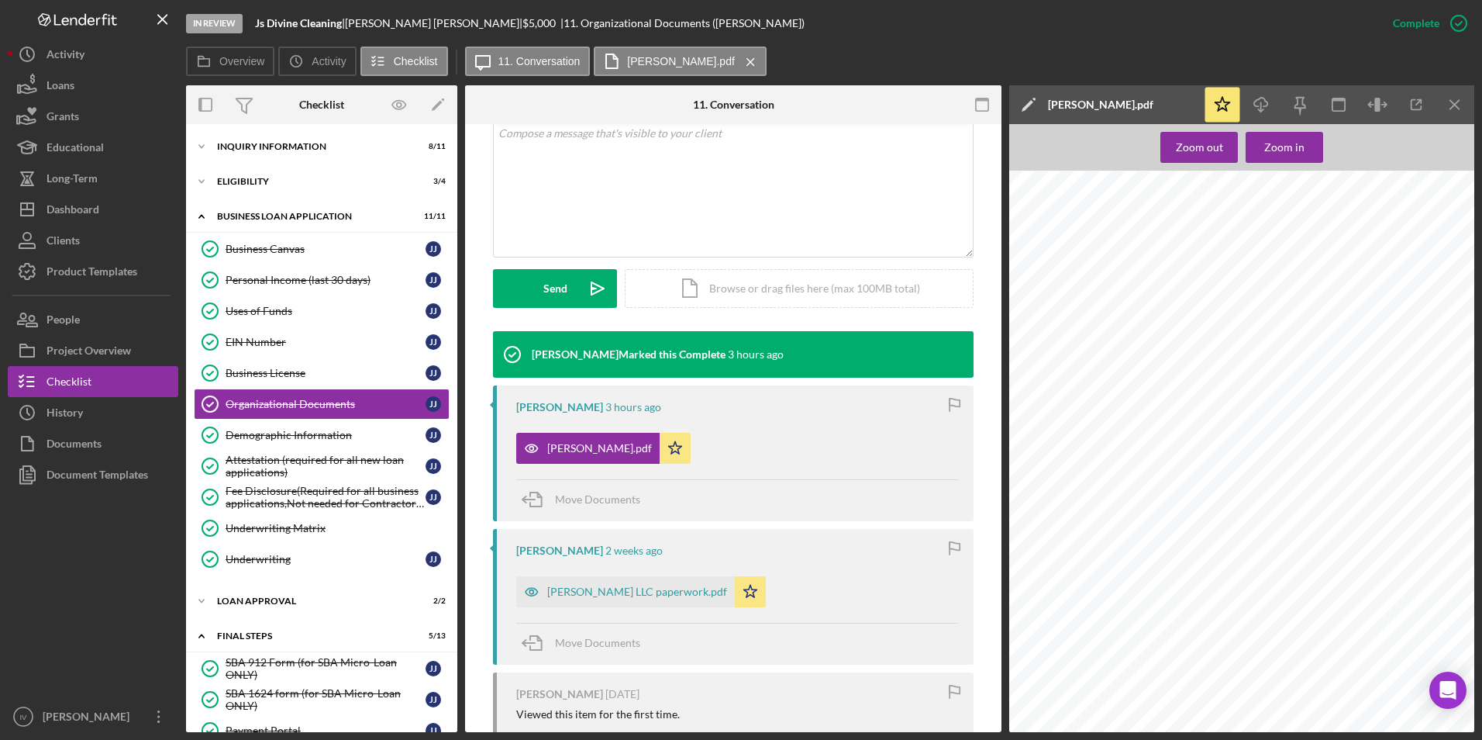
click at [1304, 165] on div "Zoom out Zoom in From: [PERSON_NAME] To: [PERSON_NAME] Subject: [PERSON_NAME] D…" at bounding box center [1241, 428] width 465 height 608
click at [1304, 162] on div "Zoom out Zoom in" at bounding box center [1242, 147] width 163 height 31
click at [1304, 162] on button "Zoom in" at bounding box center [1285, 147] width 78 height 31
click at [1304, 162] on div "Zoom out Zoom in" at bounding box center [1242, 147] width 163 height 31
click at [601, 600] on div "[PERSON_NAME] LLC paperwork.pdf" at bounding box center [625, 591] width 219 height 31
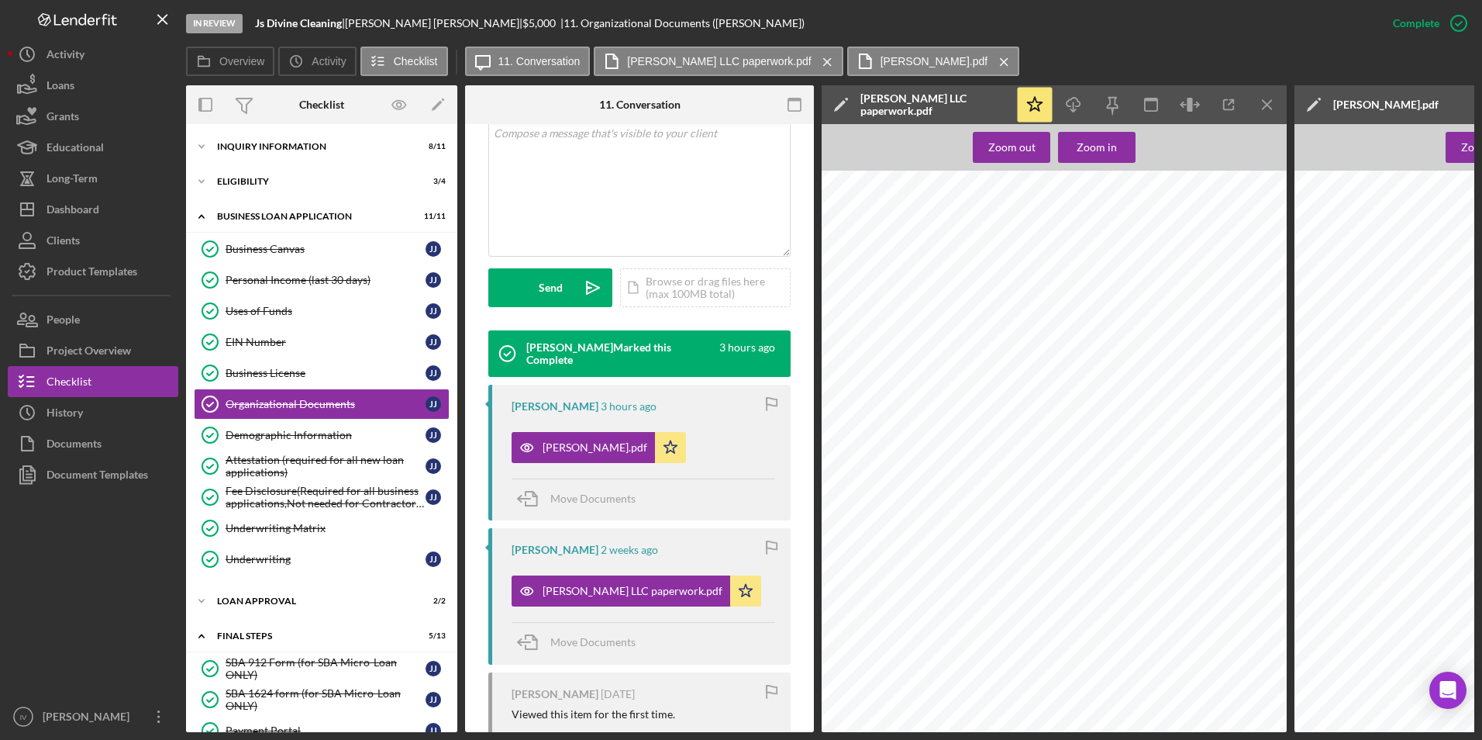
scroll to position [78, 0]
click at [281, 240] on link "Business Canvas Business Canvas J J" at bounding box center [322, 248] width 256 height 31
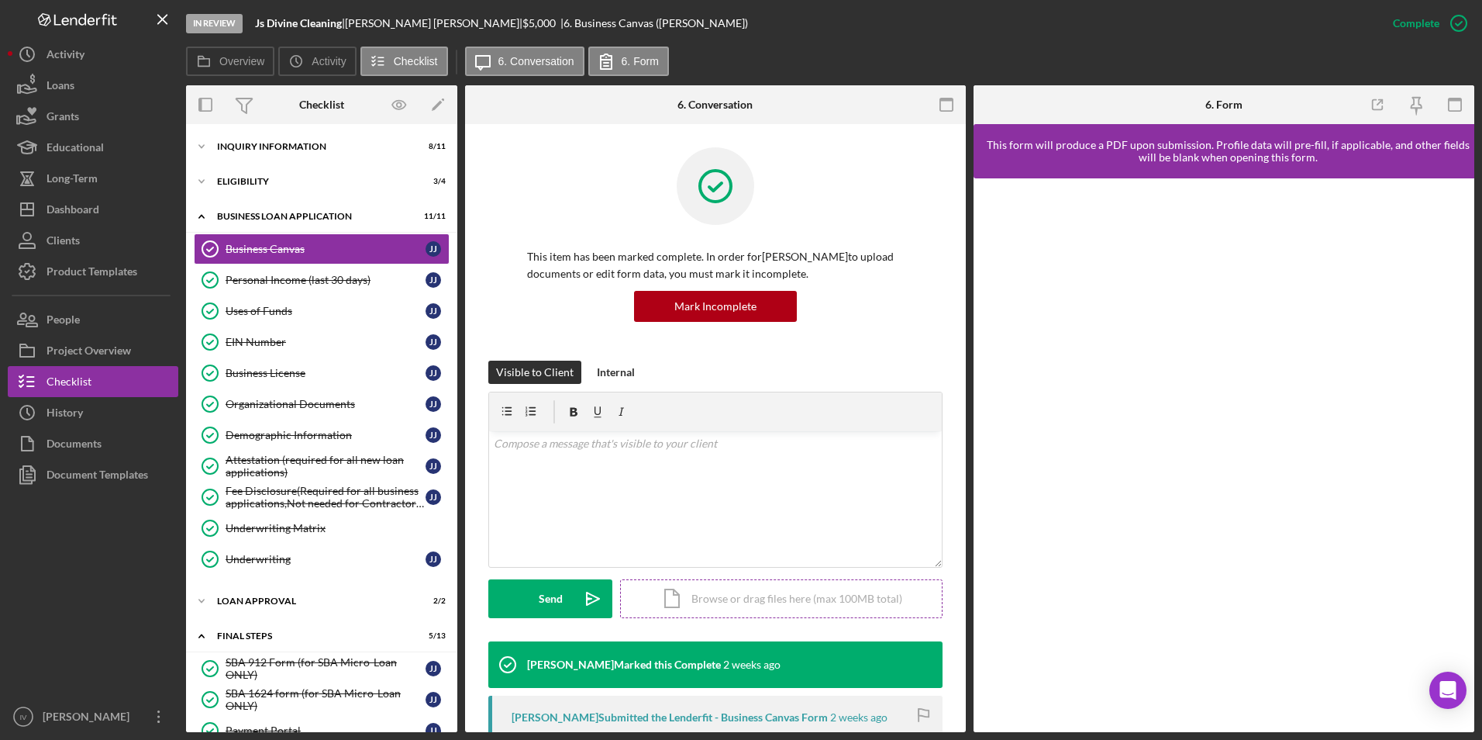
scroll to position [233, 0]
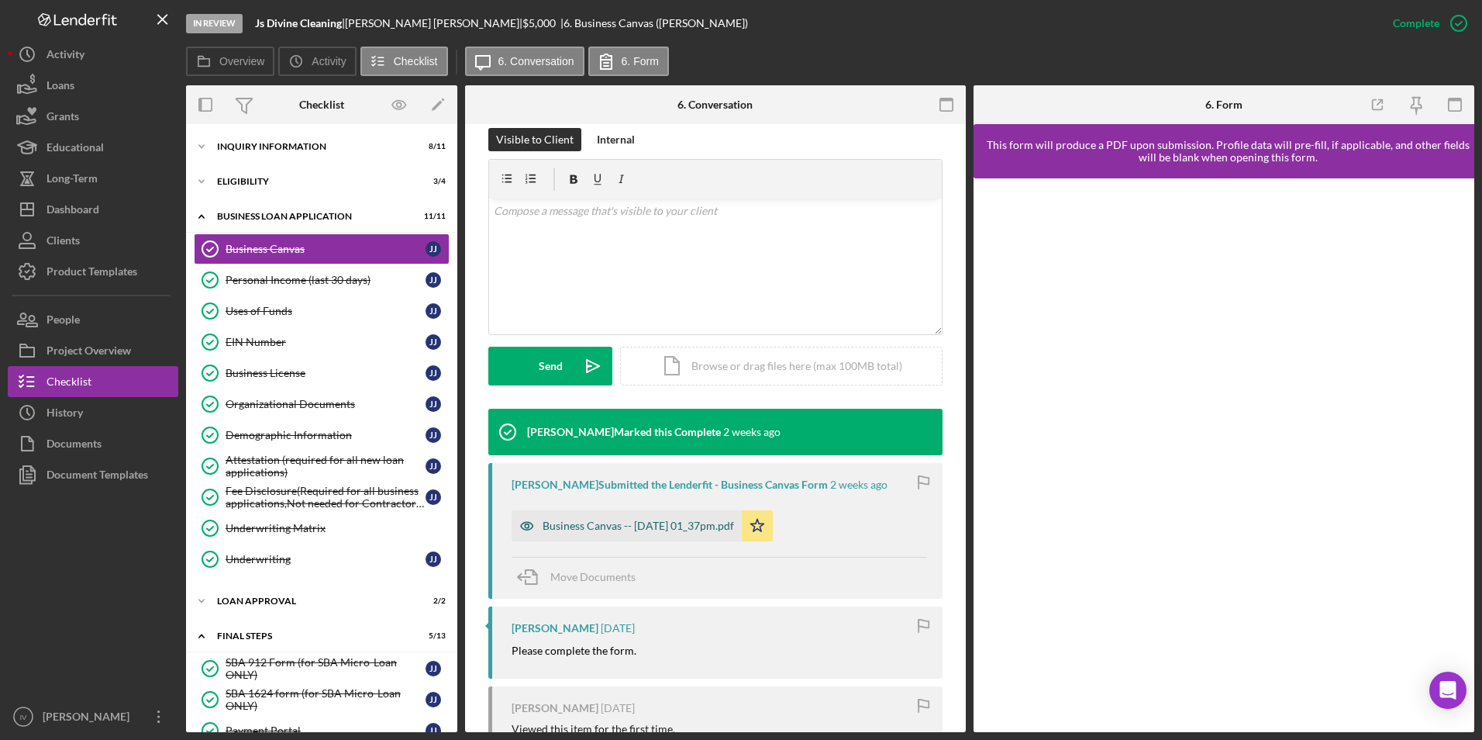
click at [682, 512] on div "Business Canvas -- [DATE] 01_37pm.pdf" at bounding box center [627, 525] width 230 height 31
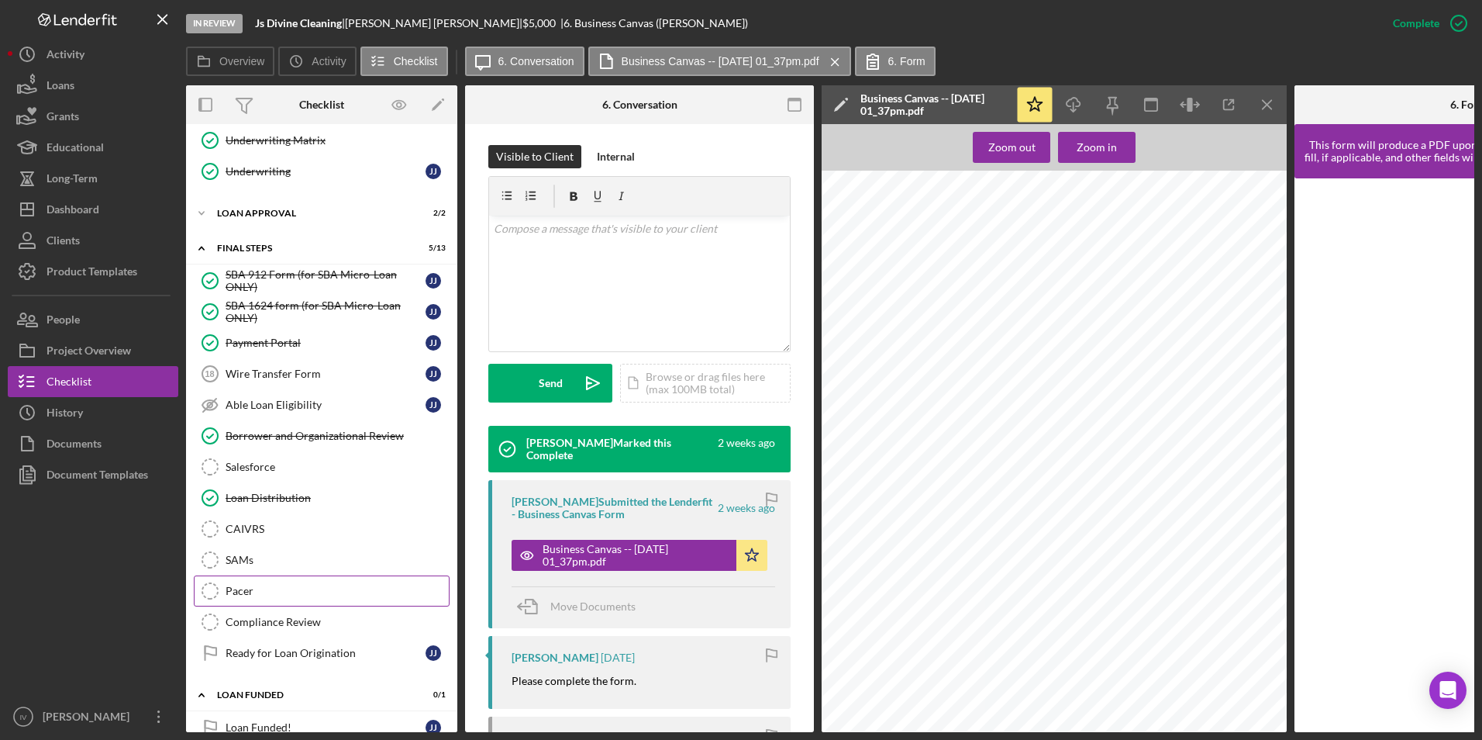
scroll to position [419, 0]
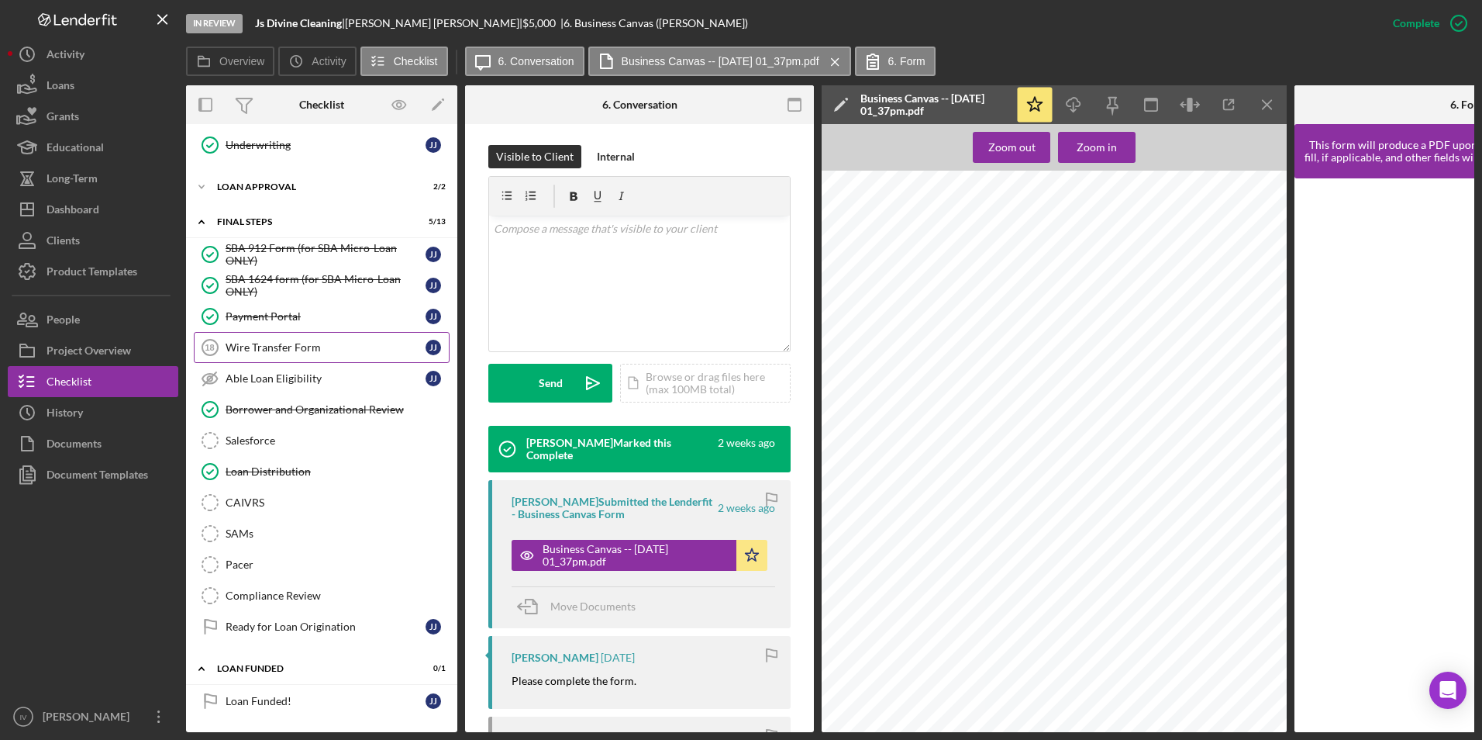
click at [312, 343] on div "Wire Transfer Form" at bounding box center [326, 347] width 200 height 12
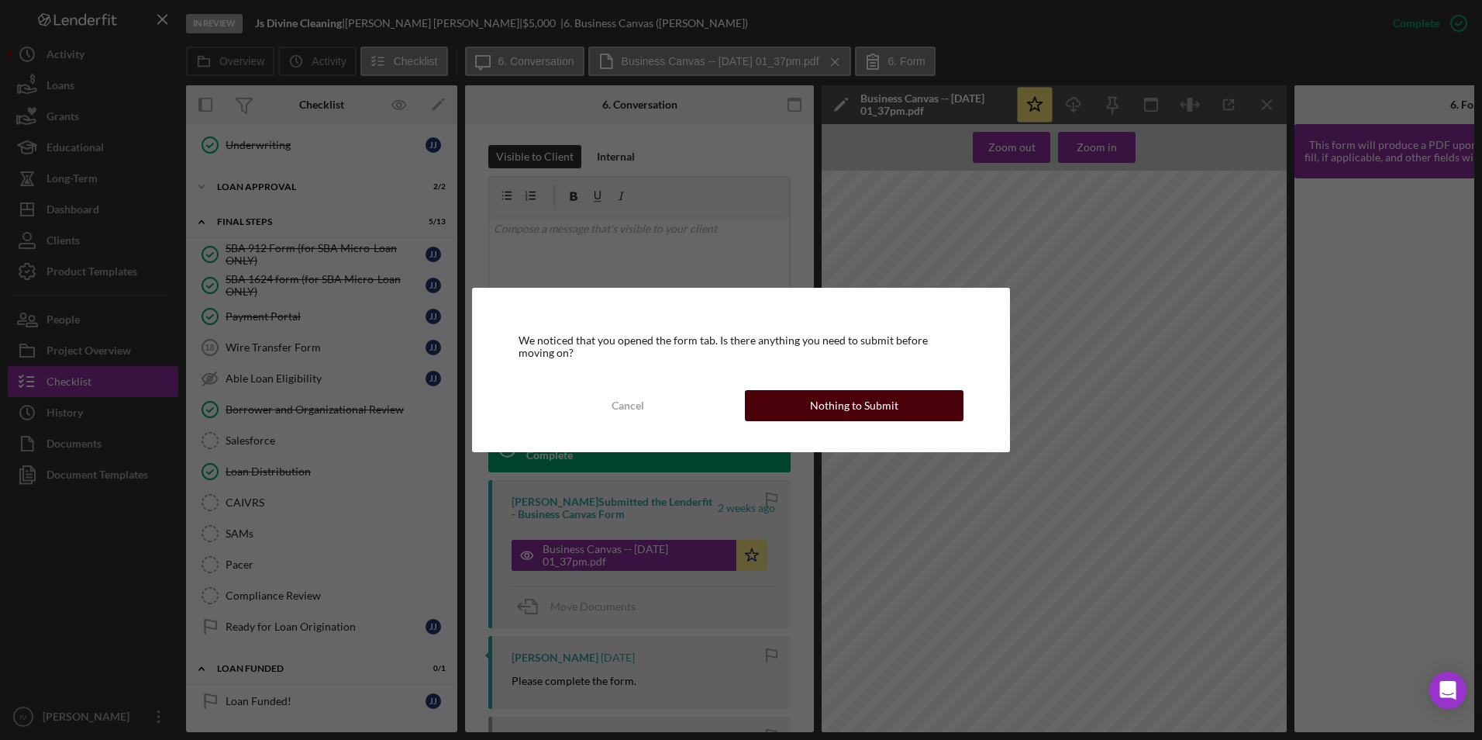
click at [836, 409] on div "Nothing to Submit" at bounding box center [854, 405] width 88 height 31
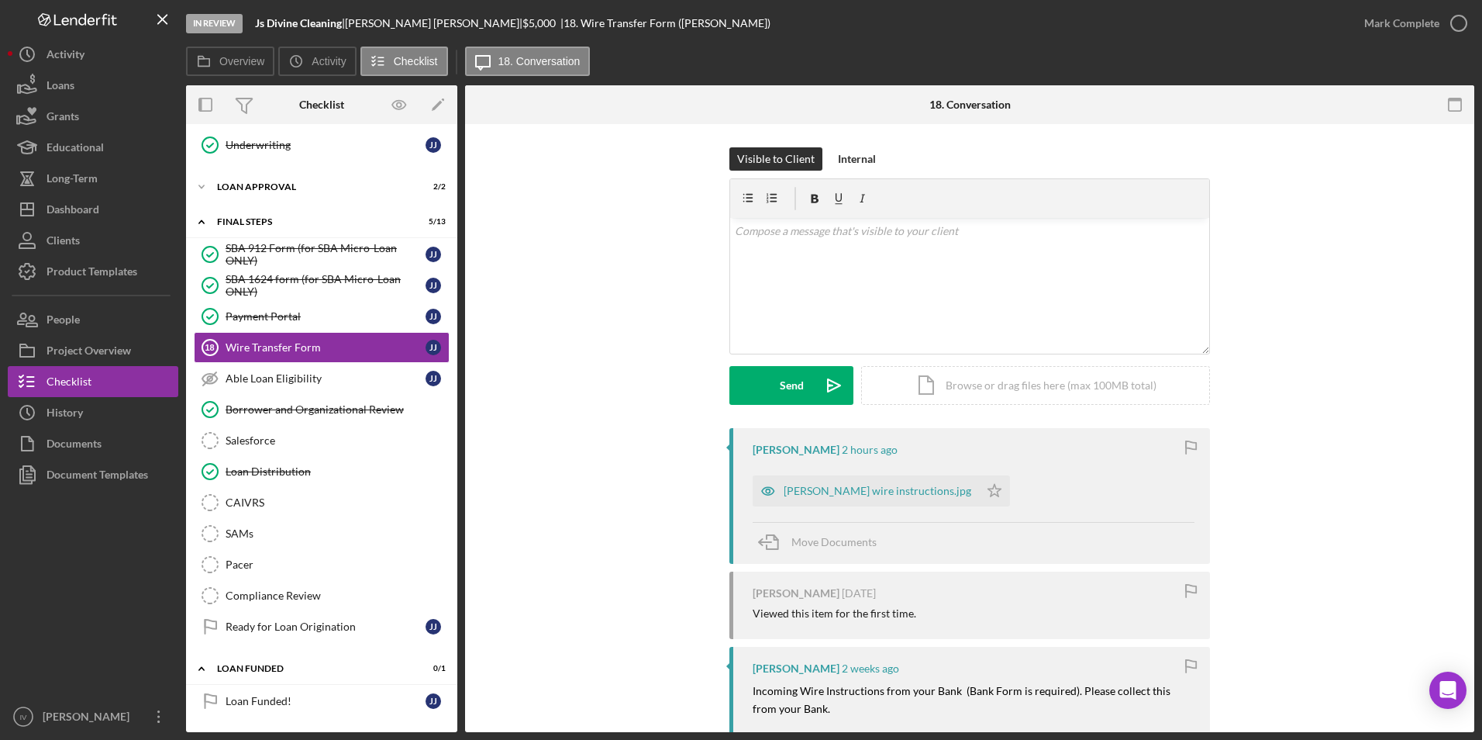
scroll to position [124, 0]
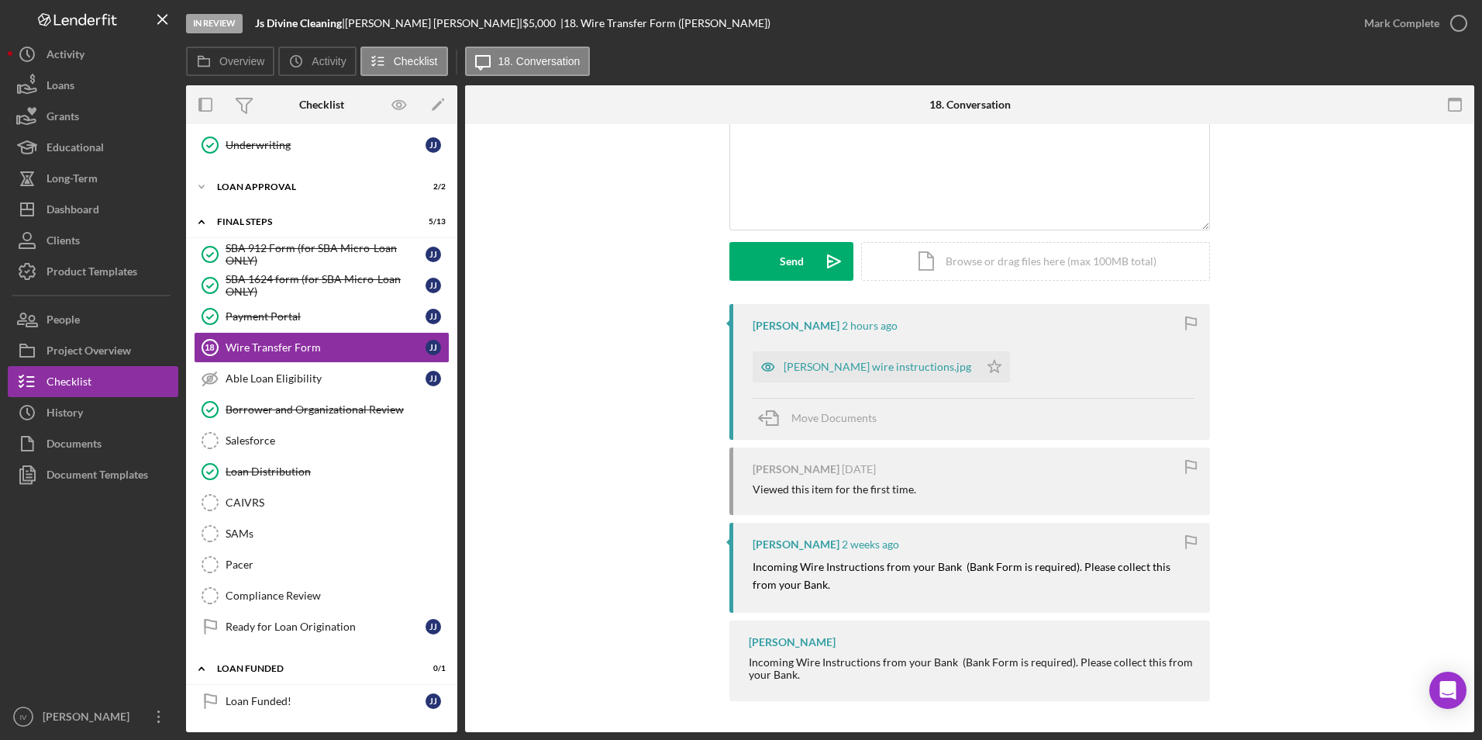
click at [851, 343] on div "[PERSON_NAME] 2 hours ago [PERSON_NAME] wire instructions.jpg Icon/Star Move Do…" at bounding box center [970, 372] width 481 height 136
click at [850, 351] on div "[PERSON_NAME] wire instructions.jpg" at bounding box center [866, 366] width 226 height 31
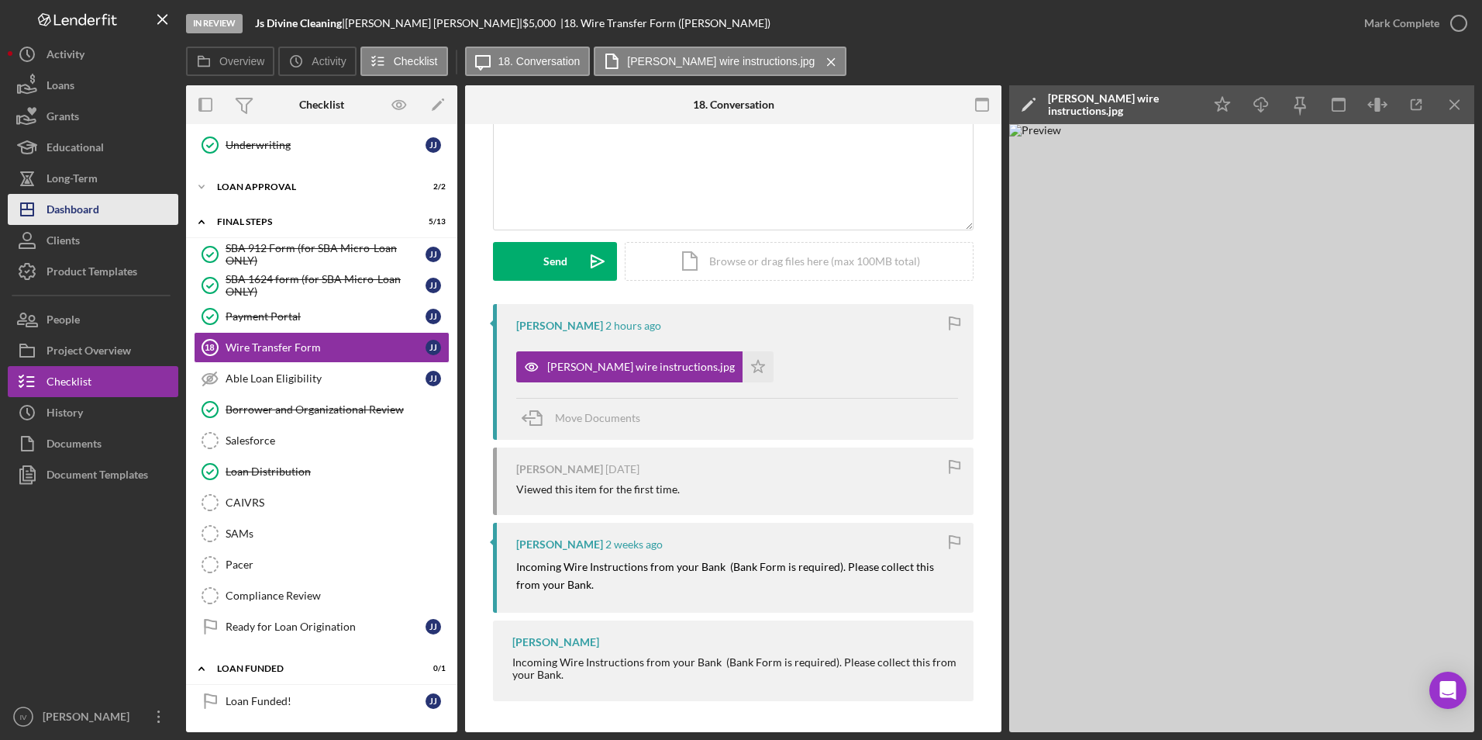
click at [74, 201] on div "Dashboard" at bounding box center [73, 211] width 53 height 35
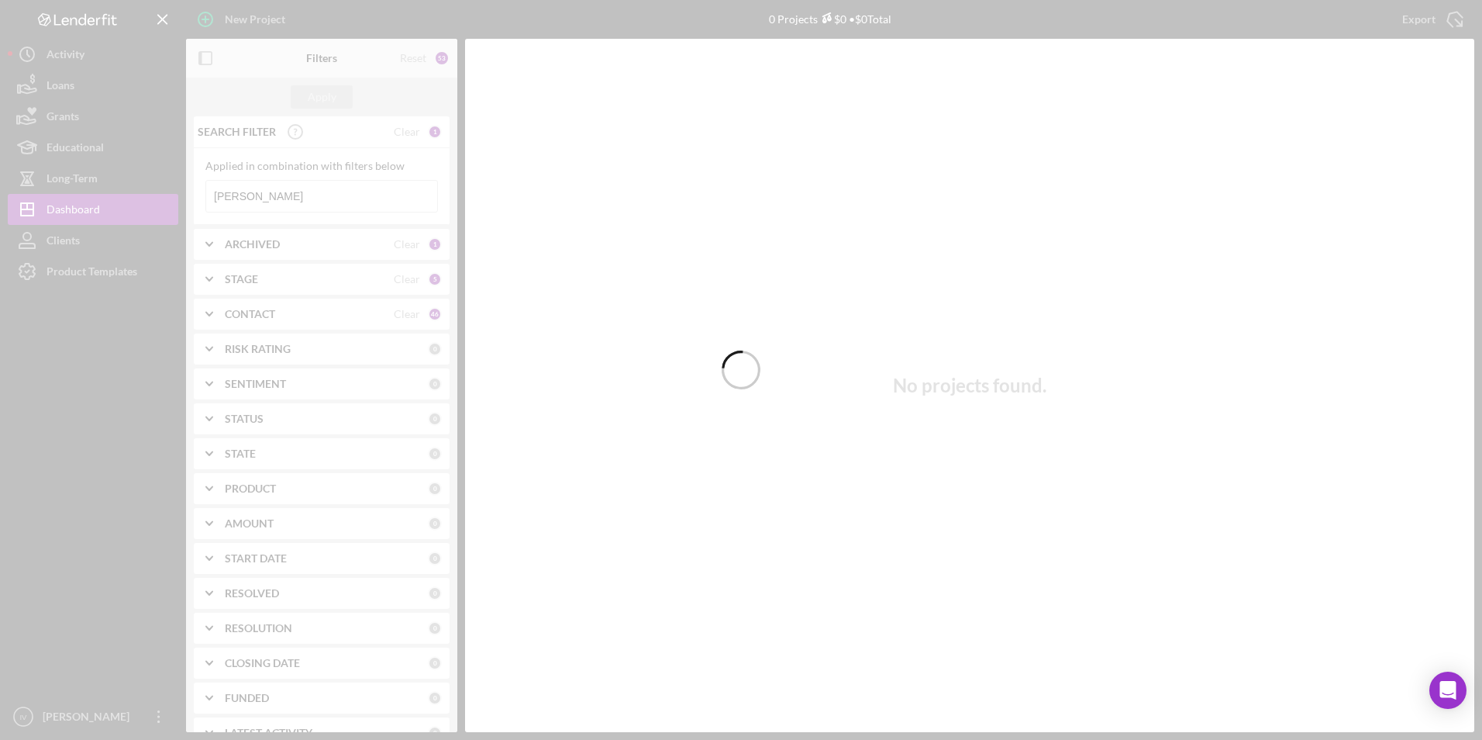
click at [325, 197] on div at bounding box center [741, 370] width 1482 height 740
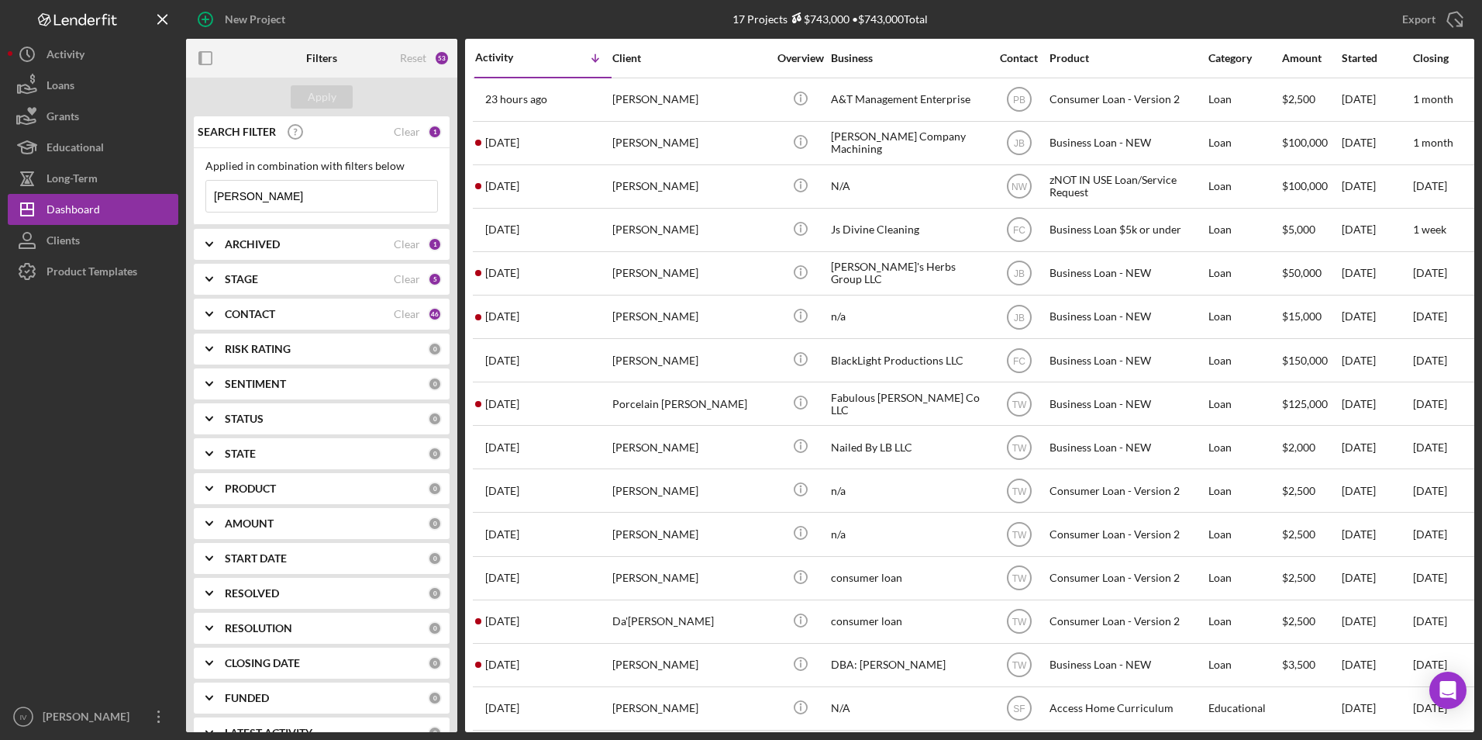
drag, startPoint x: 274, startPoint y: 200, endPoint x: 200, endPoint y: 207, distance: 74.8
click at [200, 207] on div "Applied in combination with filters below [PERSON_NAME] Icon/Menu Close" at bounding box center [322, 186] width 256 height 77
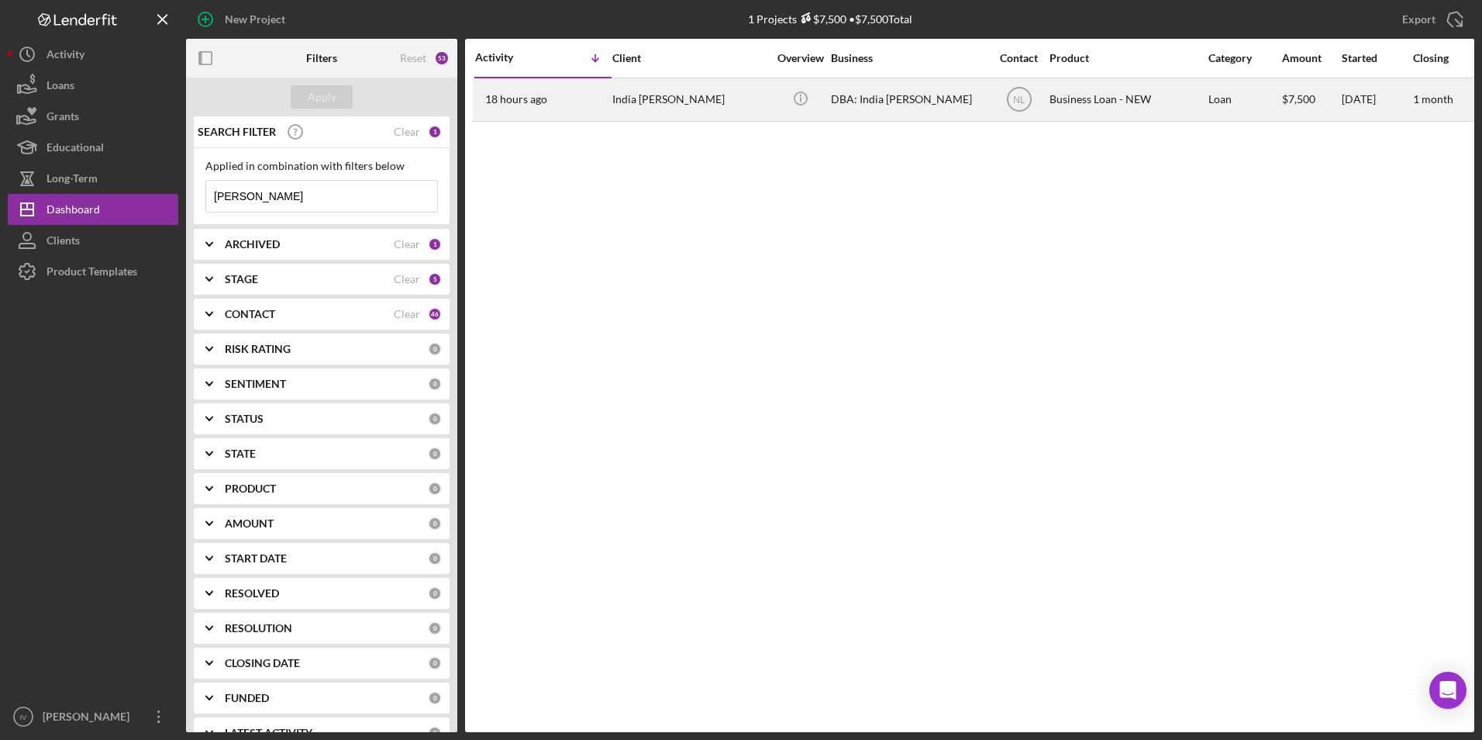
type input "[PERSON_NAME]"
click at [568, 112] on div "18 hours ago India [PERSON_NAME]" at bounding box center [543, 99] width 136 height 41
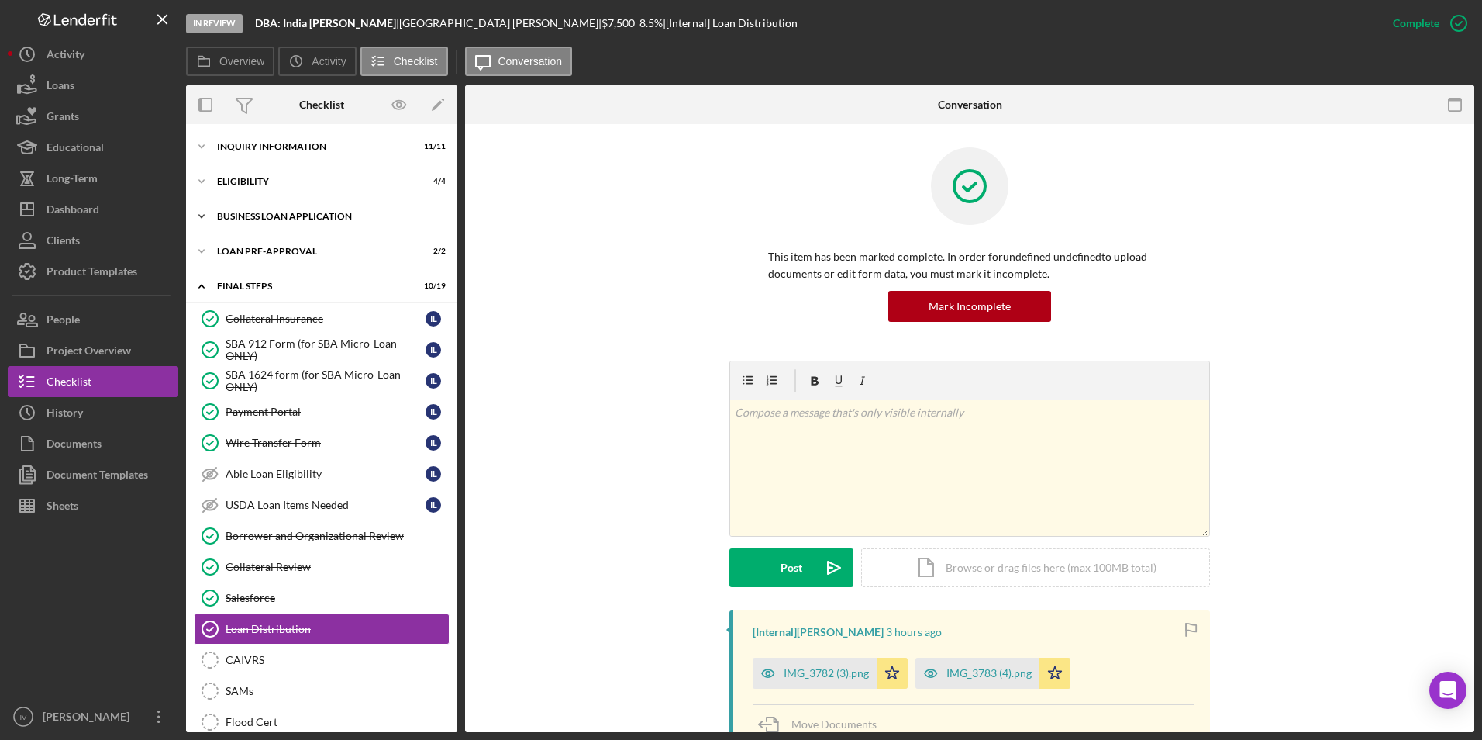
click at [247, 219] on div "BUSINESS LOAN APPLICATION" at bounding box center [327, 216] width 221 height 9
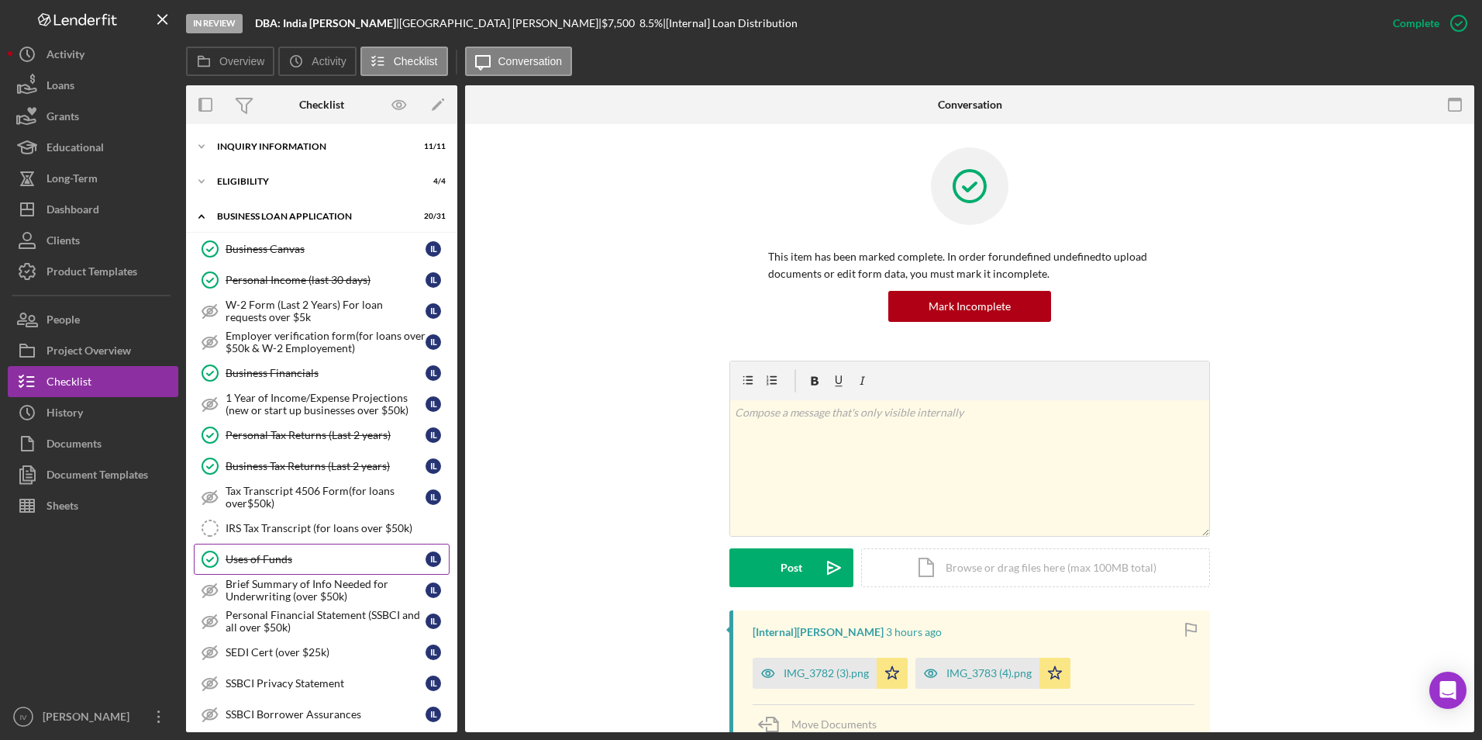
click at [287, 556] on div "Uses of Funds" at bounding box center [326, 559] width 200 height 12
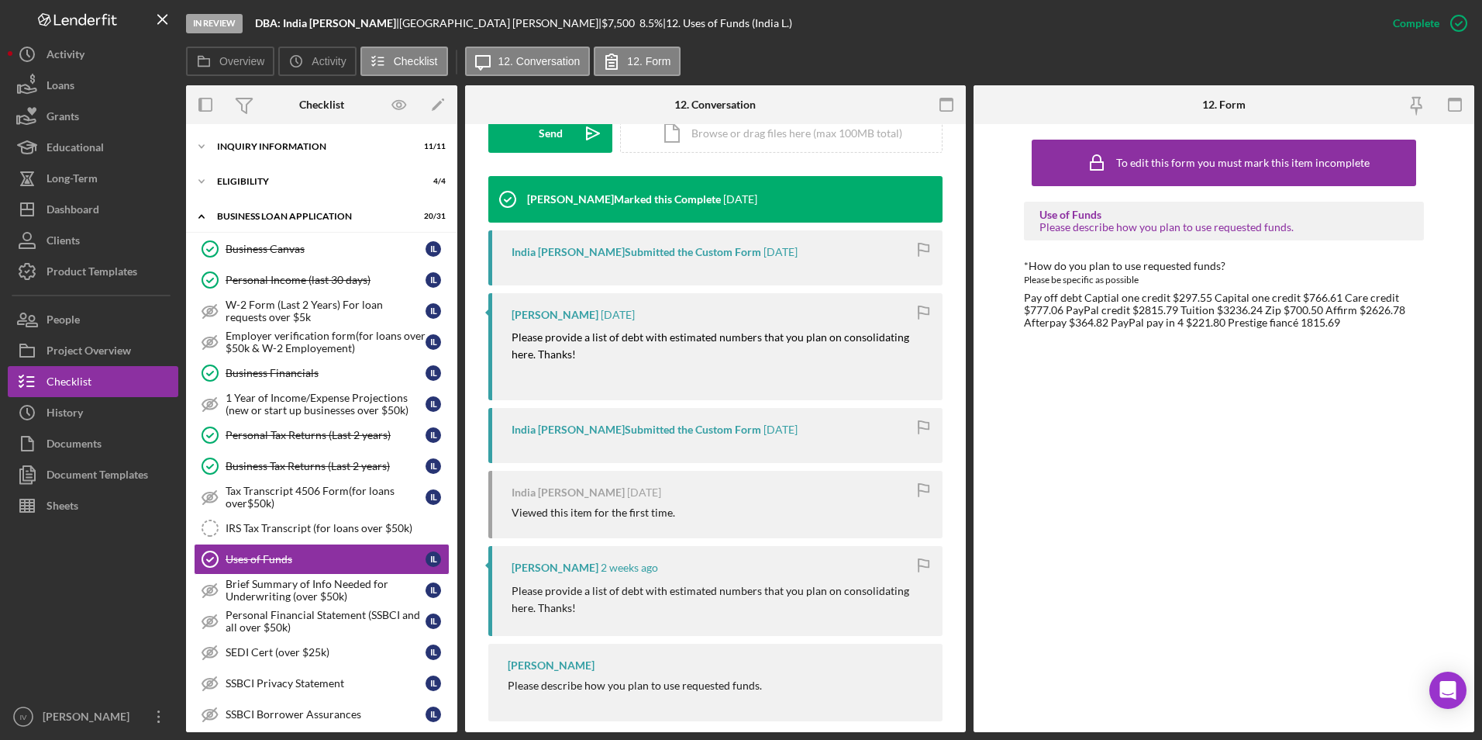
scroll to position [233, 0]
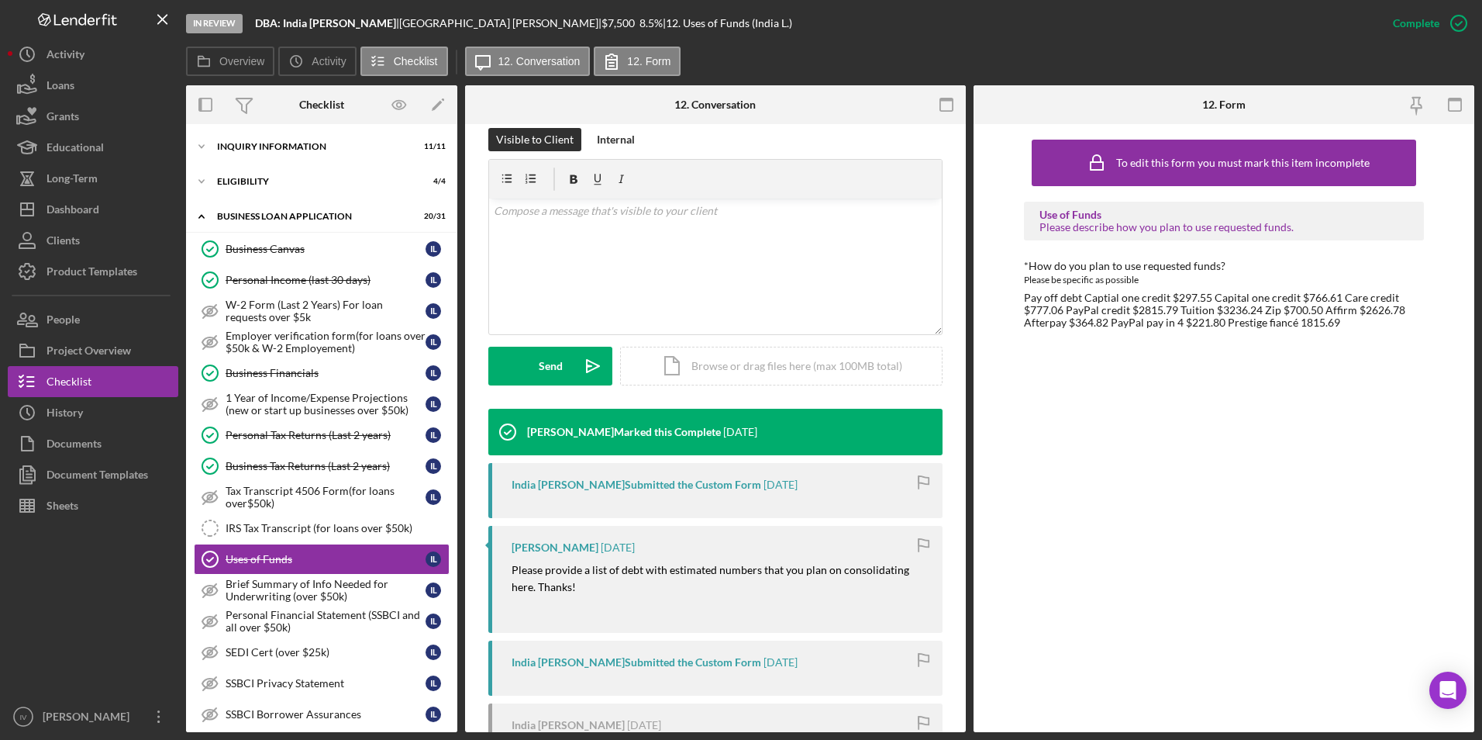
drag, startPoint x: 240, startPoint y: 179, endPoint x: 250, endPoint y: 198, distance: 20.8
click at [240, 179] on div "ELIGIBILITY" at bounding box center [312, 181] width 190 height 9
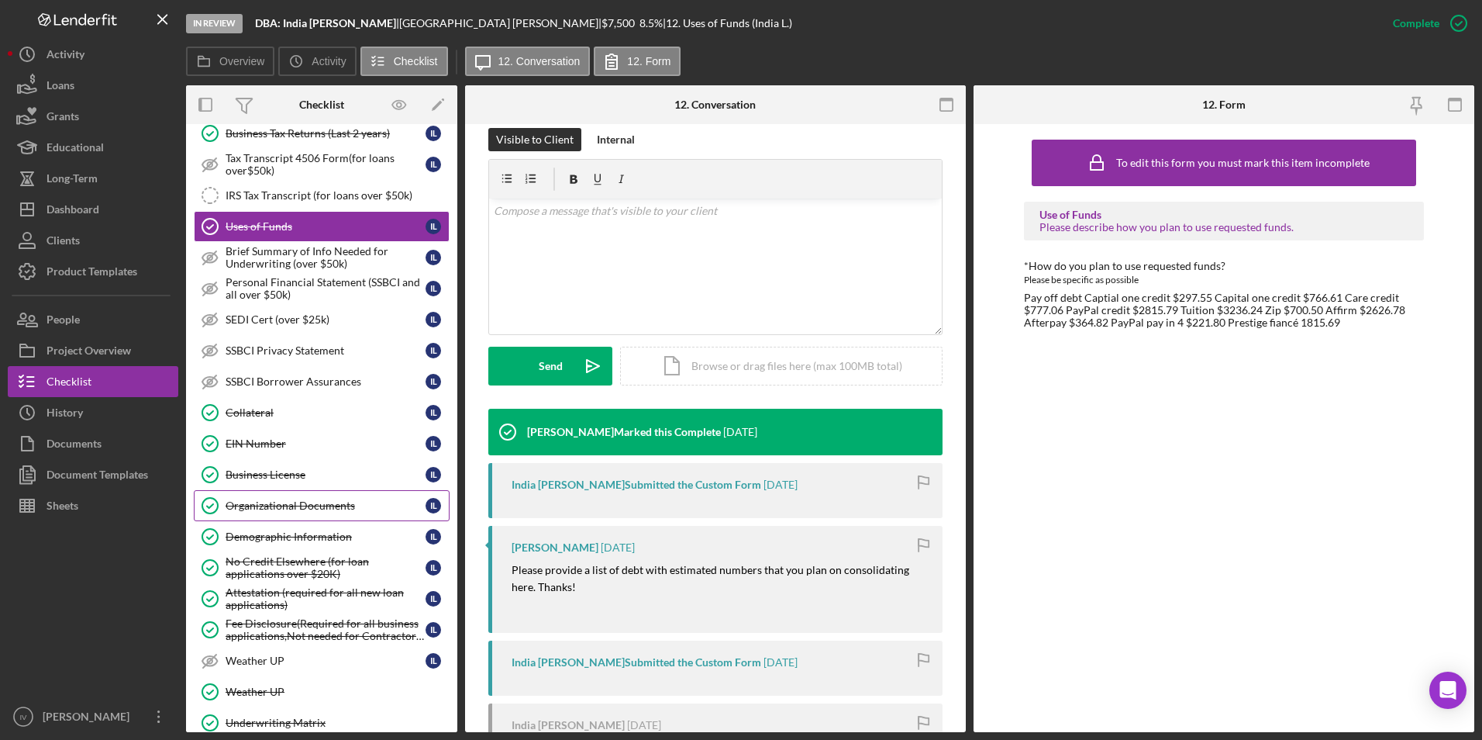
scroll to position [543, 0]
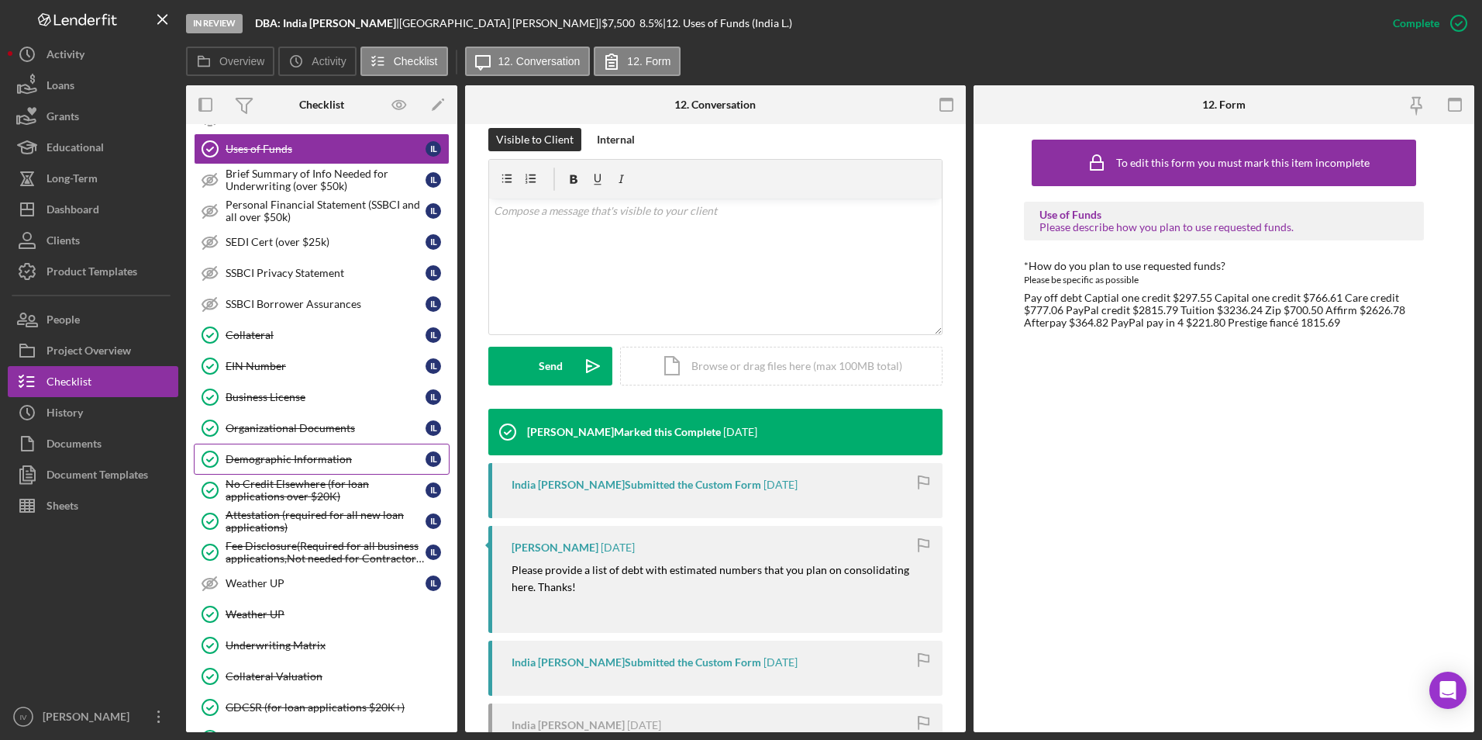
click at [294, 516] on div "Attestation (required for all new loan applications)" at bounding box center [326, 521] width 200 height 25
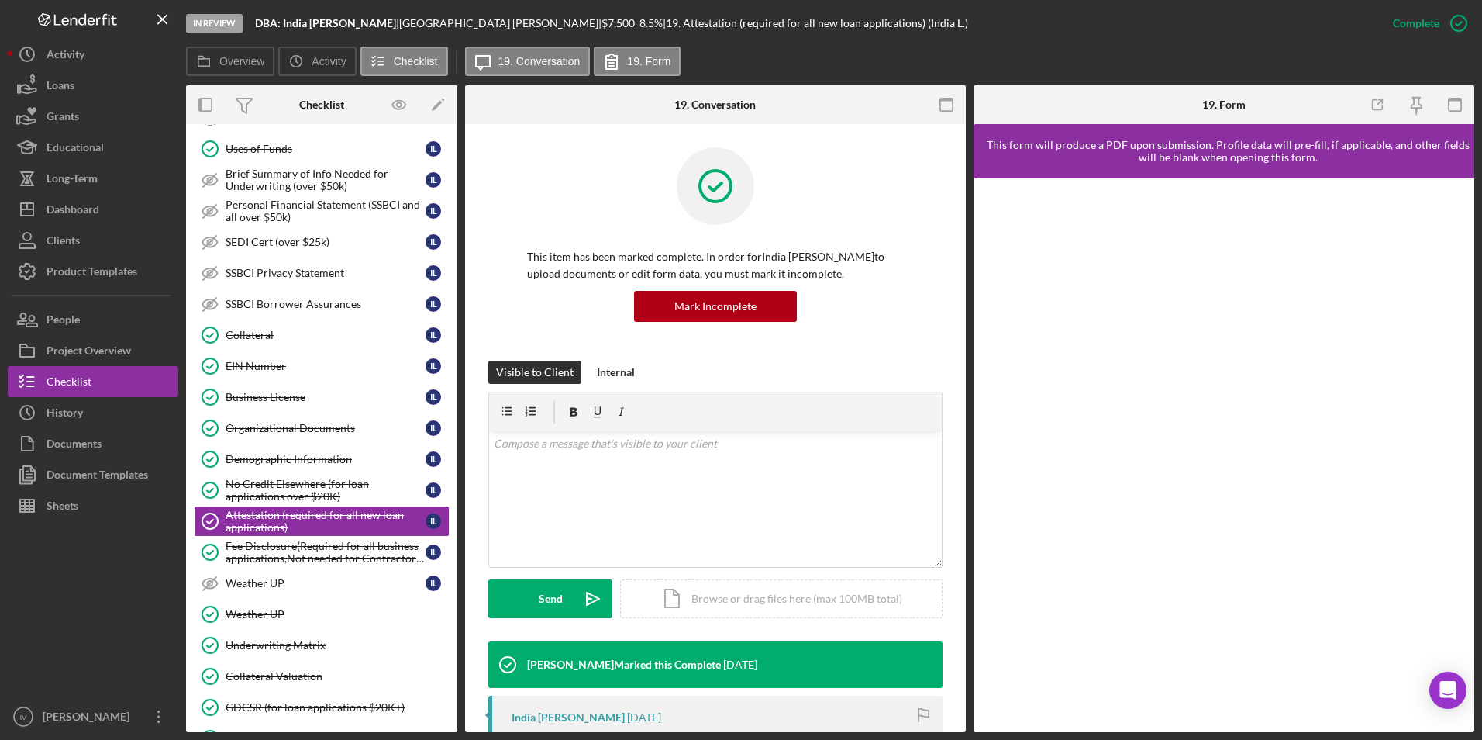
scroll to position [310, 0]
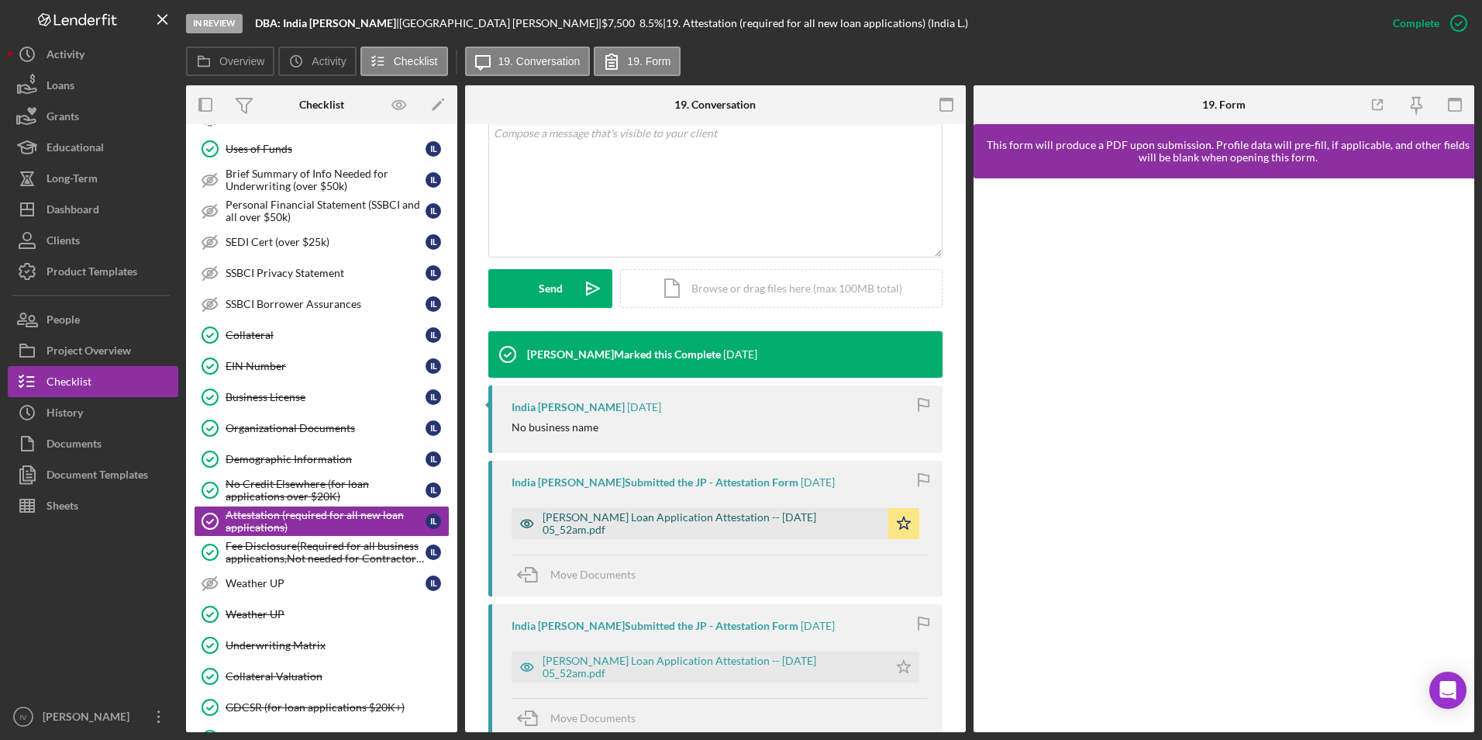
click at [648, 520] on div "[PERSON_NAME] Loan Application Attestation -- [DATE] 05_52am.pdf" at bounding box center [712, 523] width 338 height 25
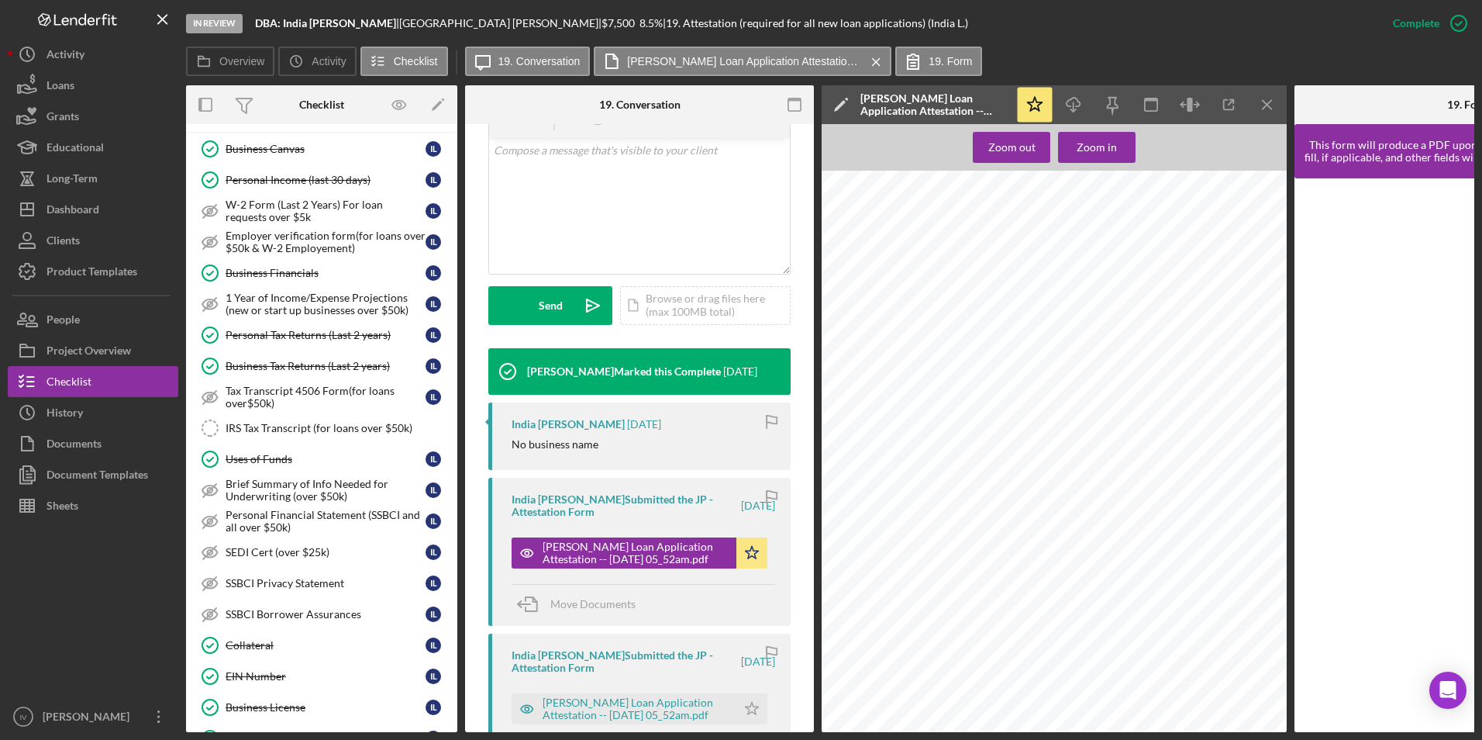
scroll to position [0, 0]
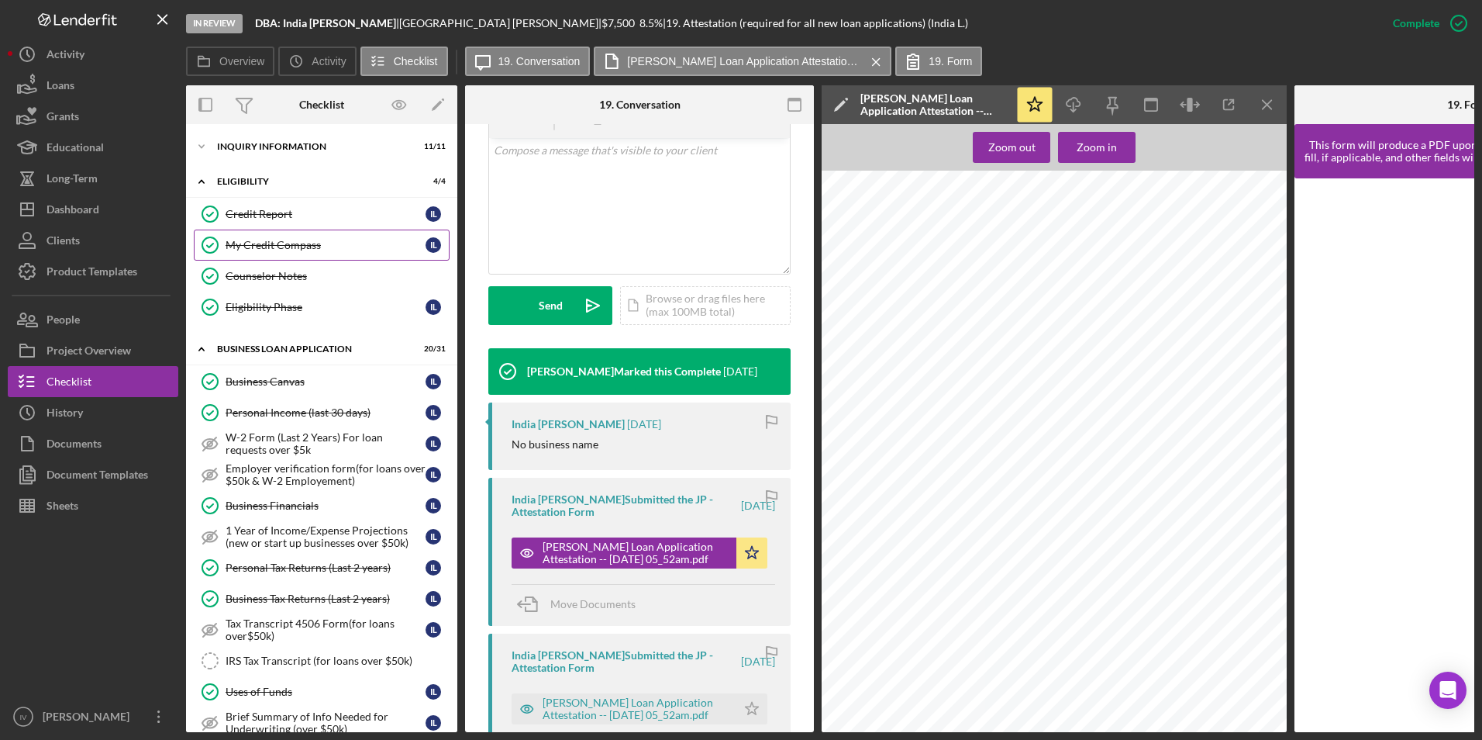
click at [265, 246] on div "My Credit Compass" at bounding box center [326, 245] width 200 height 12
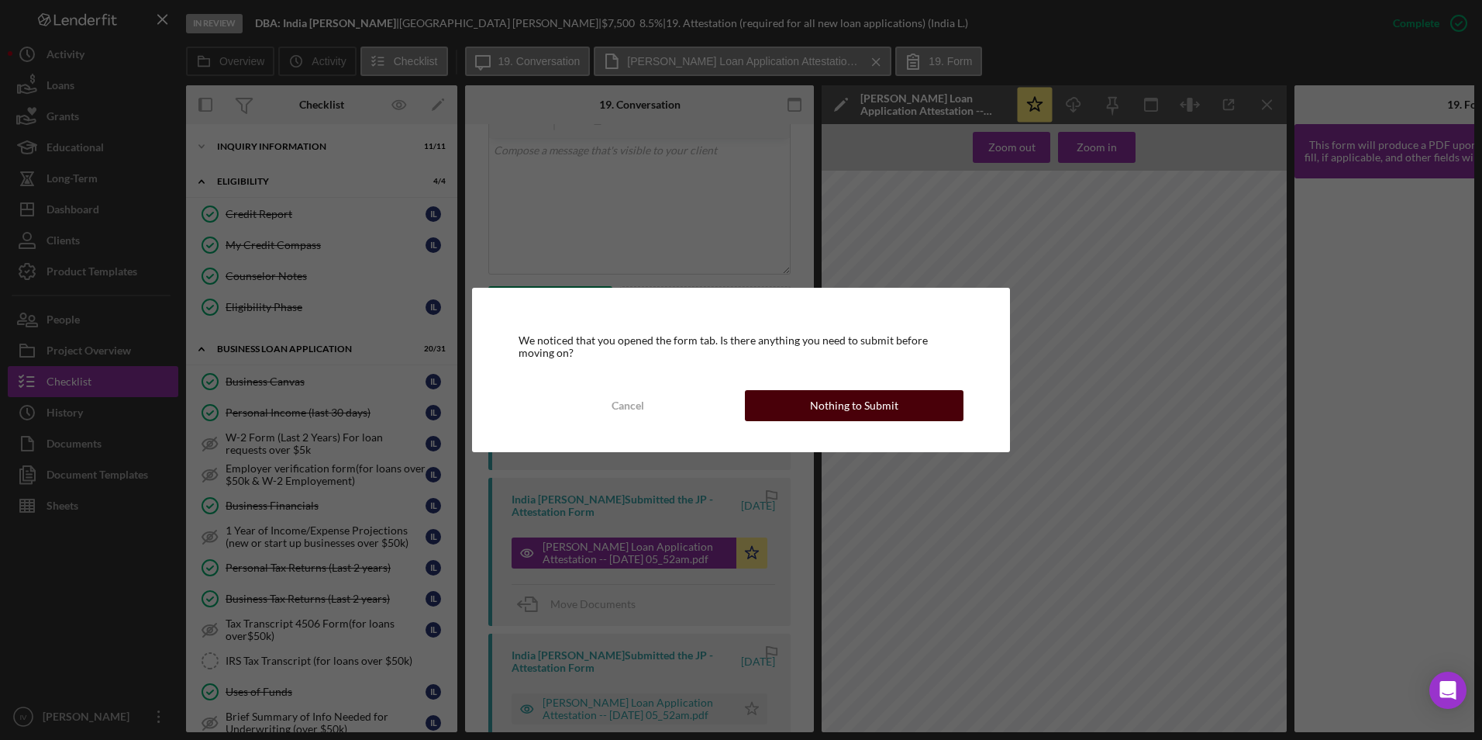
click at [786, 392] on button "Nothing to Submit" at bounding box center [854, 405] width 219 height 31
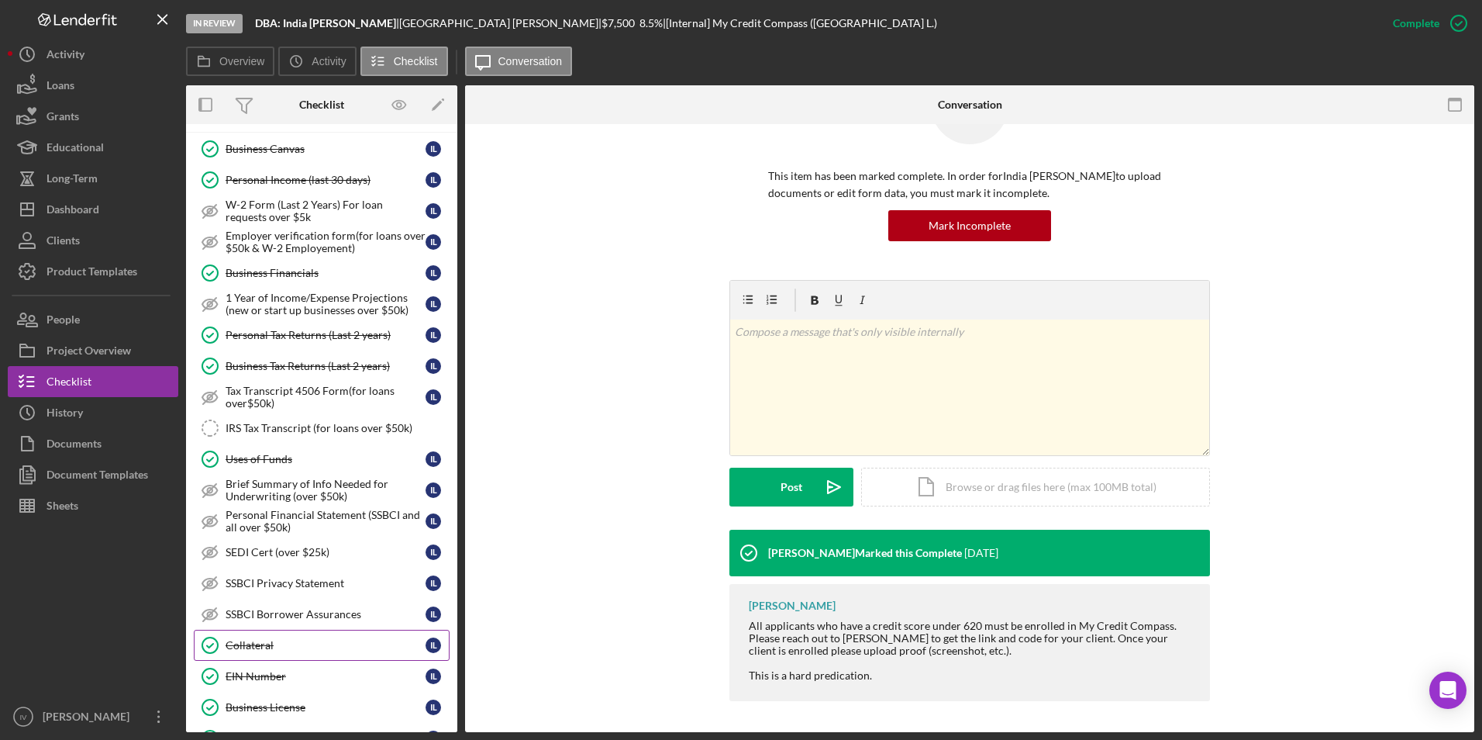
scroll to position [310, 0]
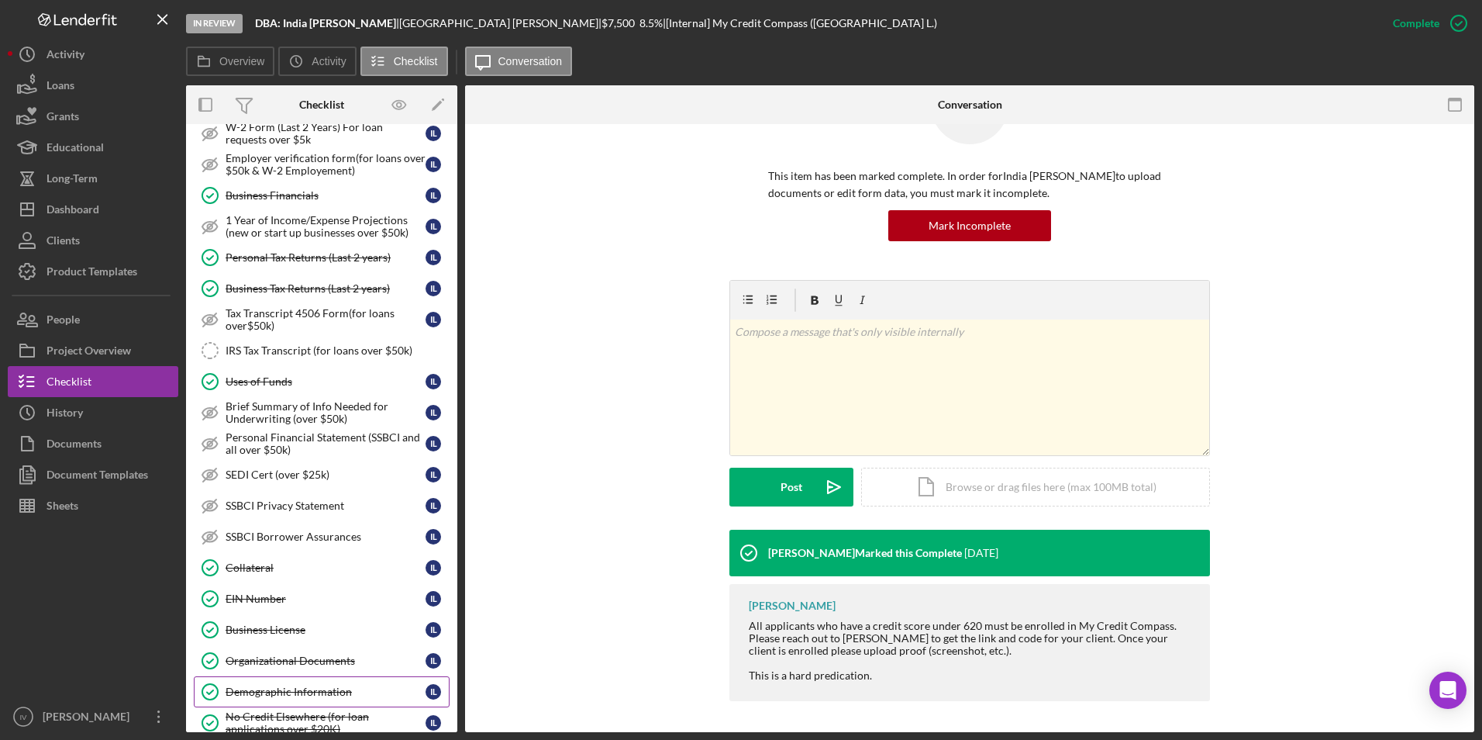
click at [285, 688] on div "Demographic Information" at bounding box center [326, 691] width 200 height 12
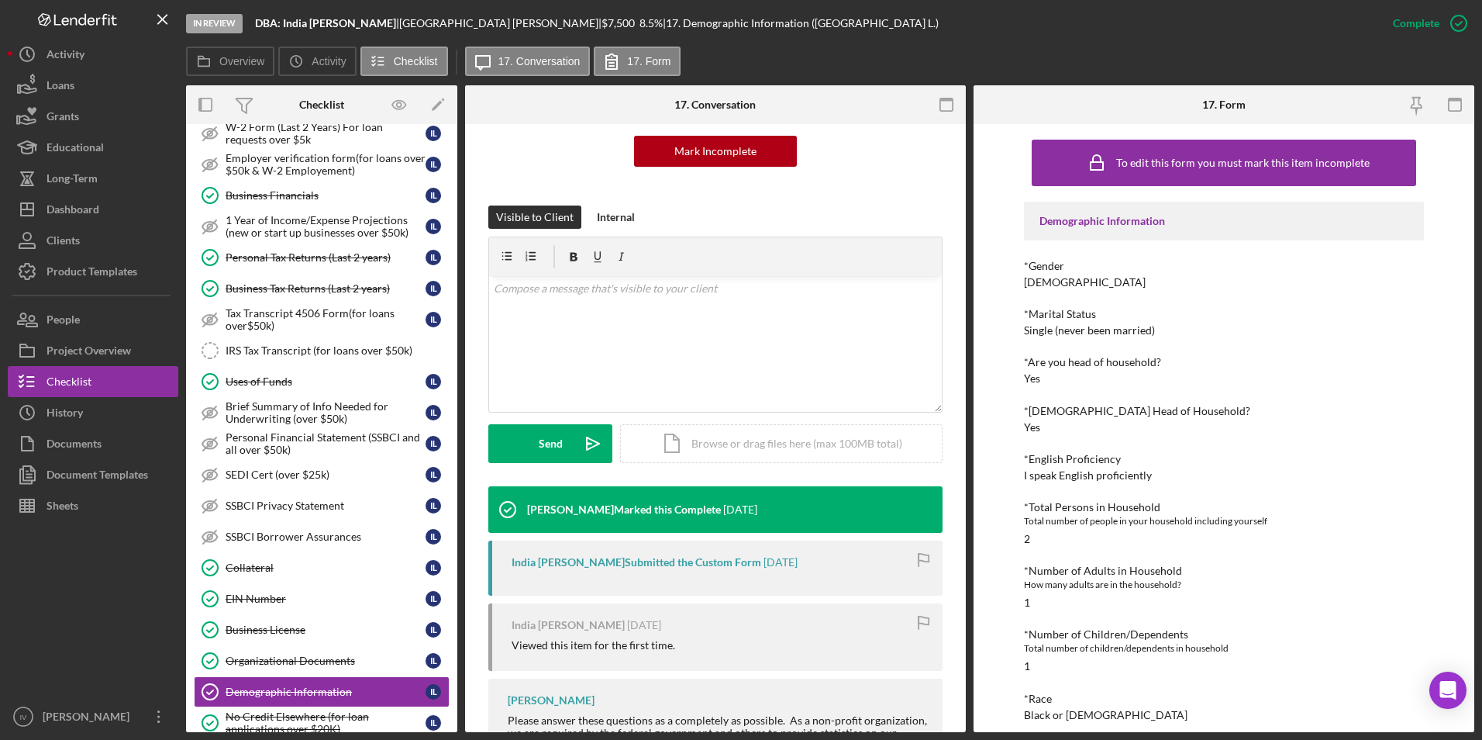
scroll to position [78, 0]
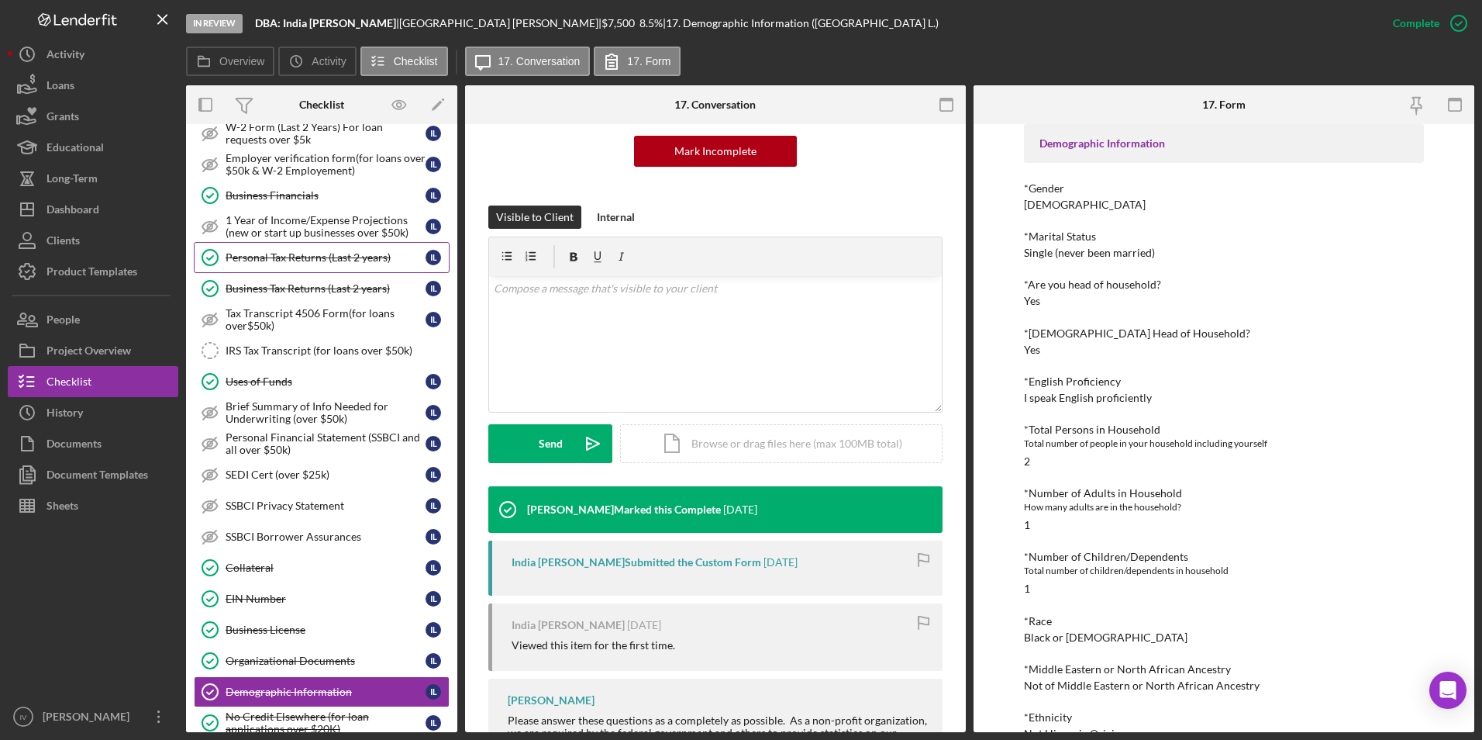
click at [322, 264] on div "Personal Tax Returns (Last 2 years)" at bounding box center [326, 257] width 200 height 12
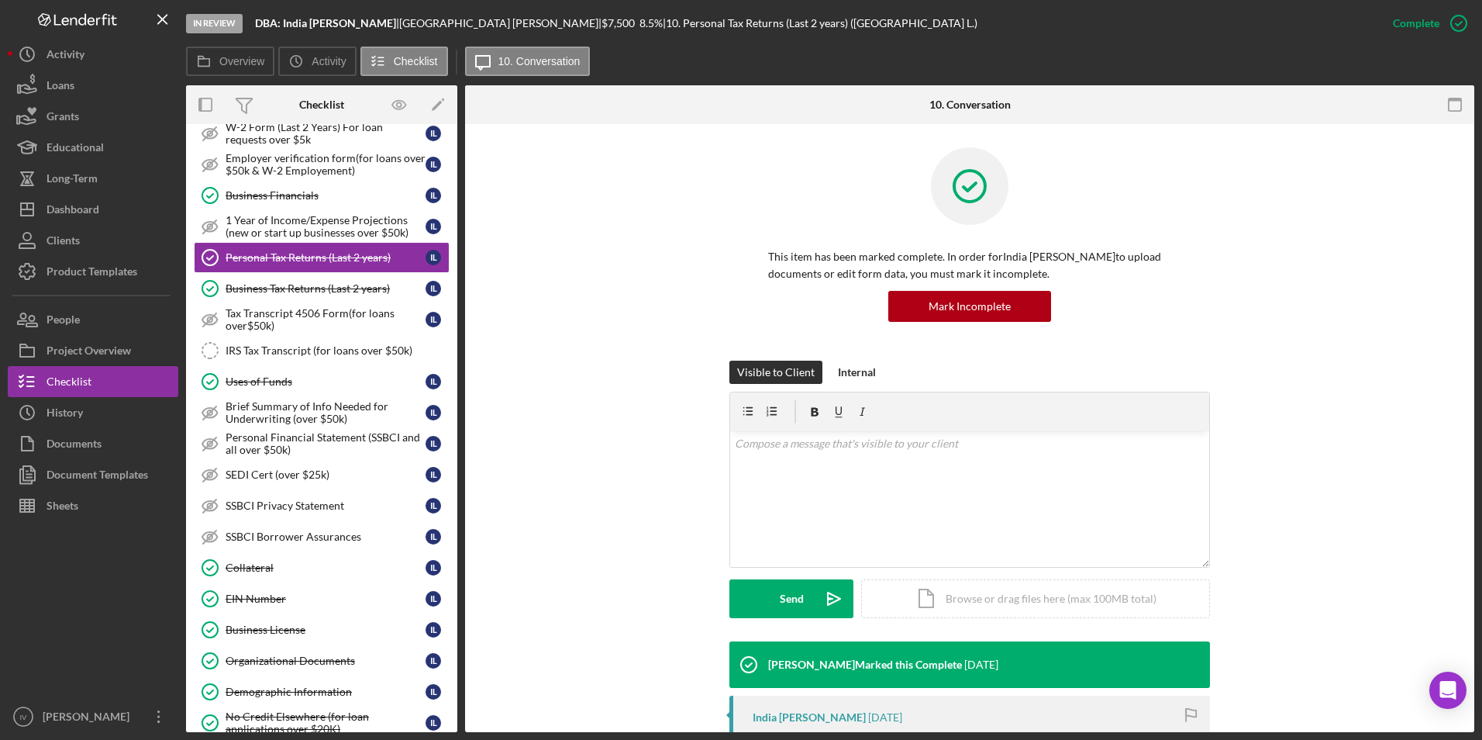
scroll to position [310, 0]
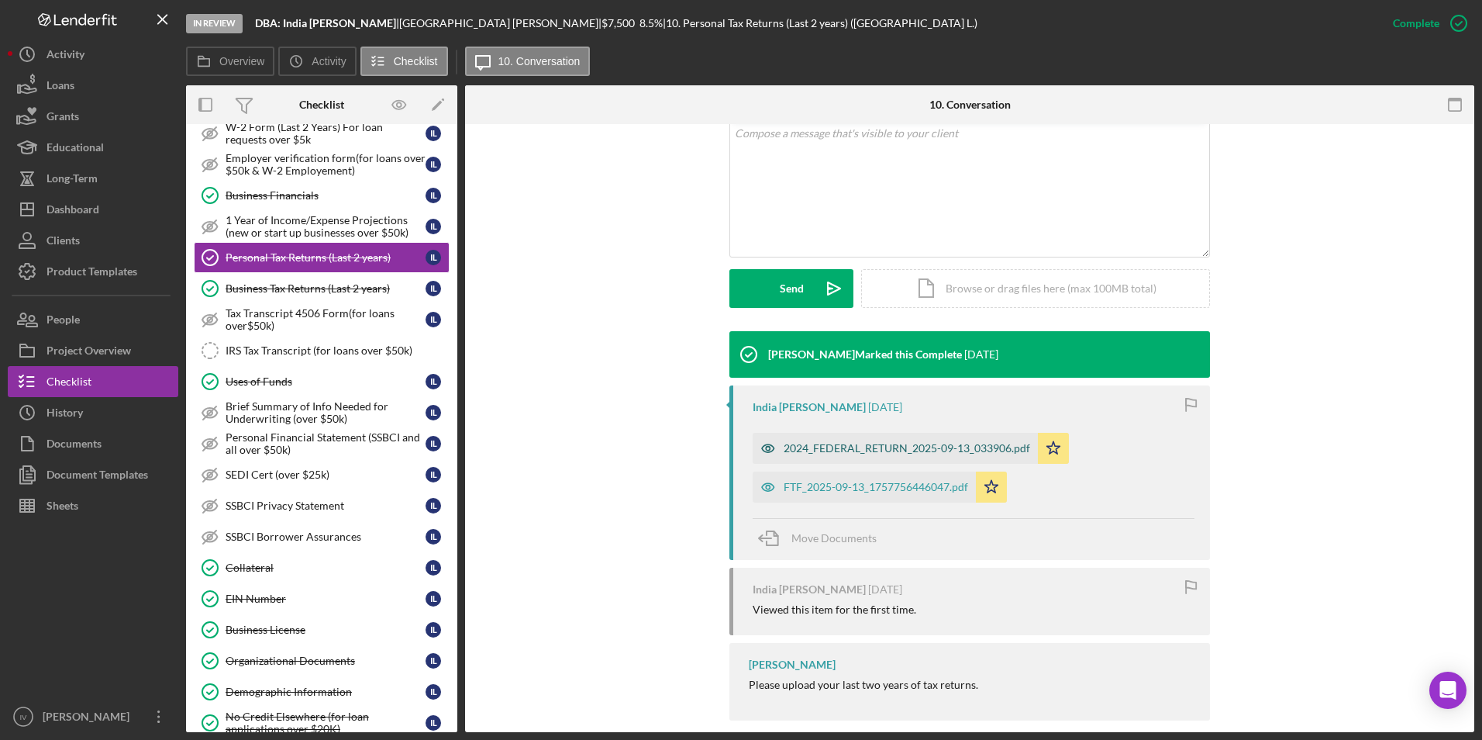
click at [827, 450] on div "2024_FEDERAL_RETURN_2025-09-13_033906.pdf" at bounding box center [907, 448] width 247 height 12
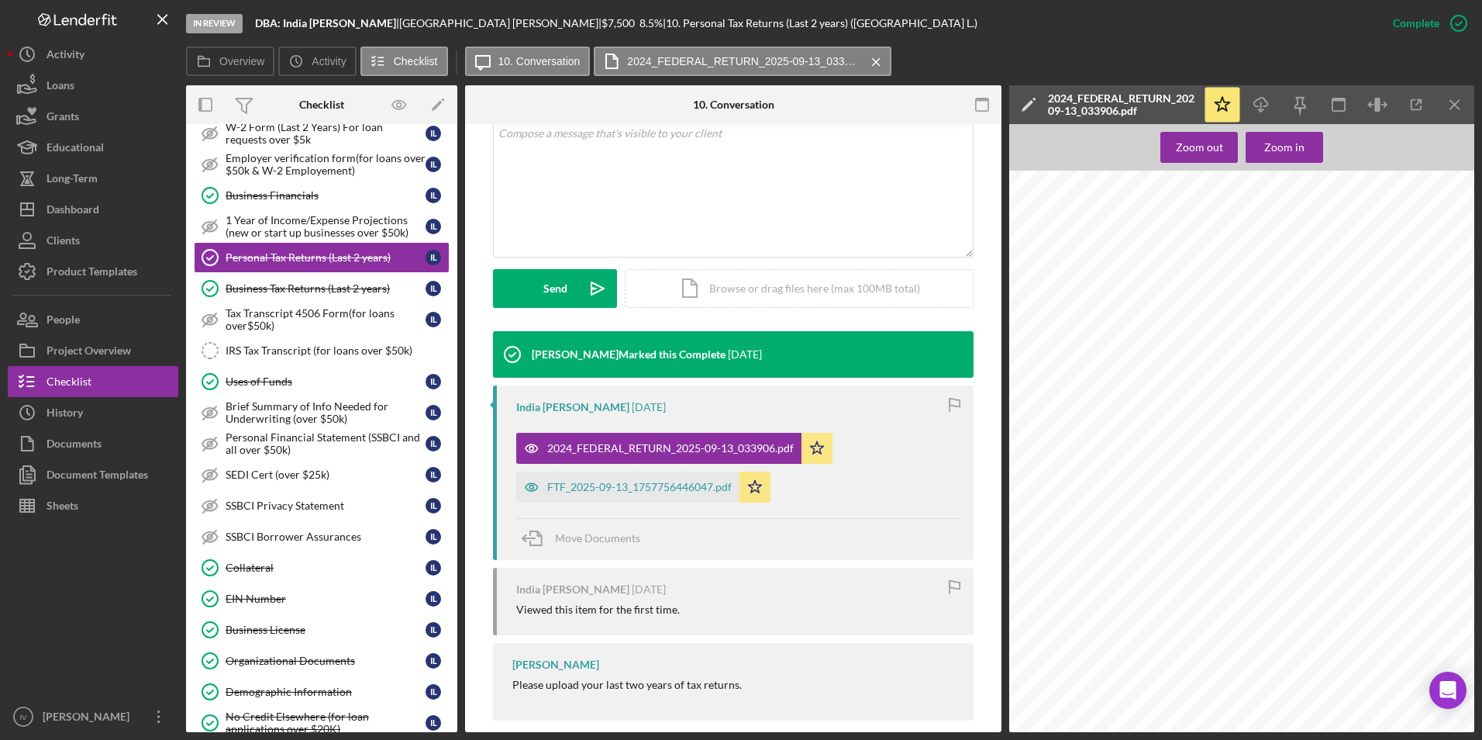
scroll to position [2946, 0]
click at [648, 481] on div "FTF_2025-09-13_1757756446047.pdf" at bounding box center [639, 487] width 185 height 12
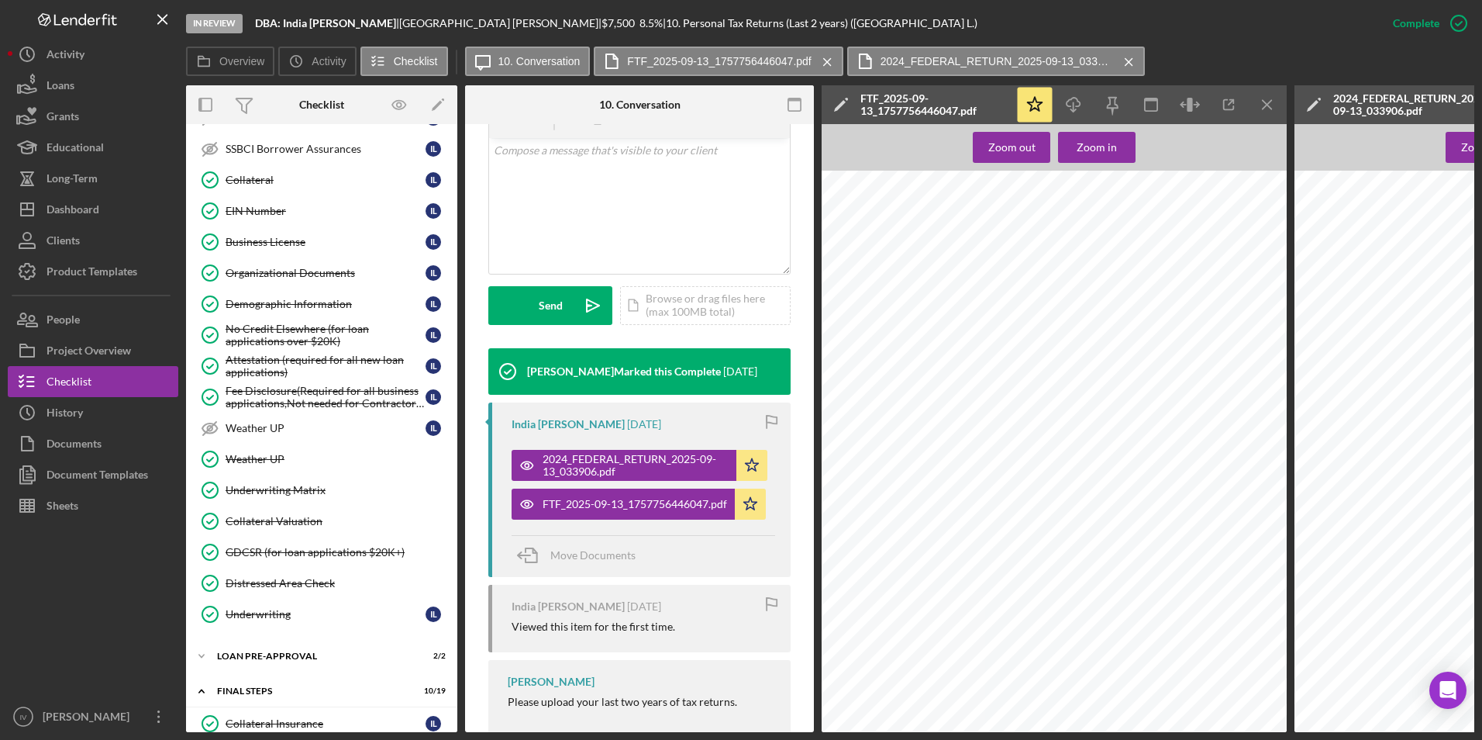
scroll to position [620, 0]
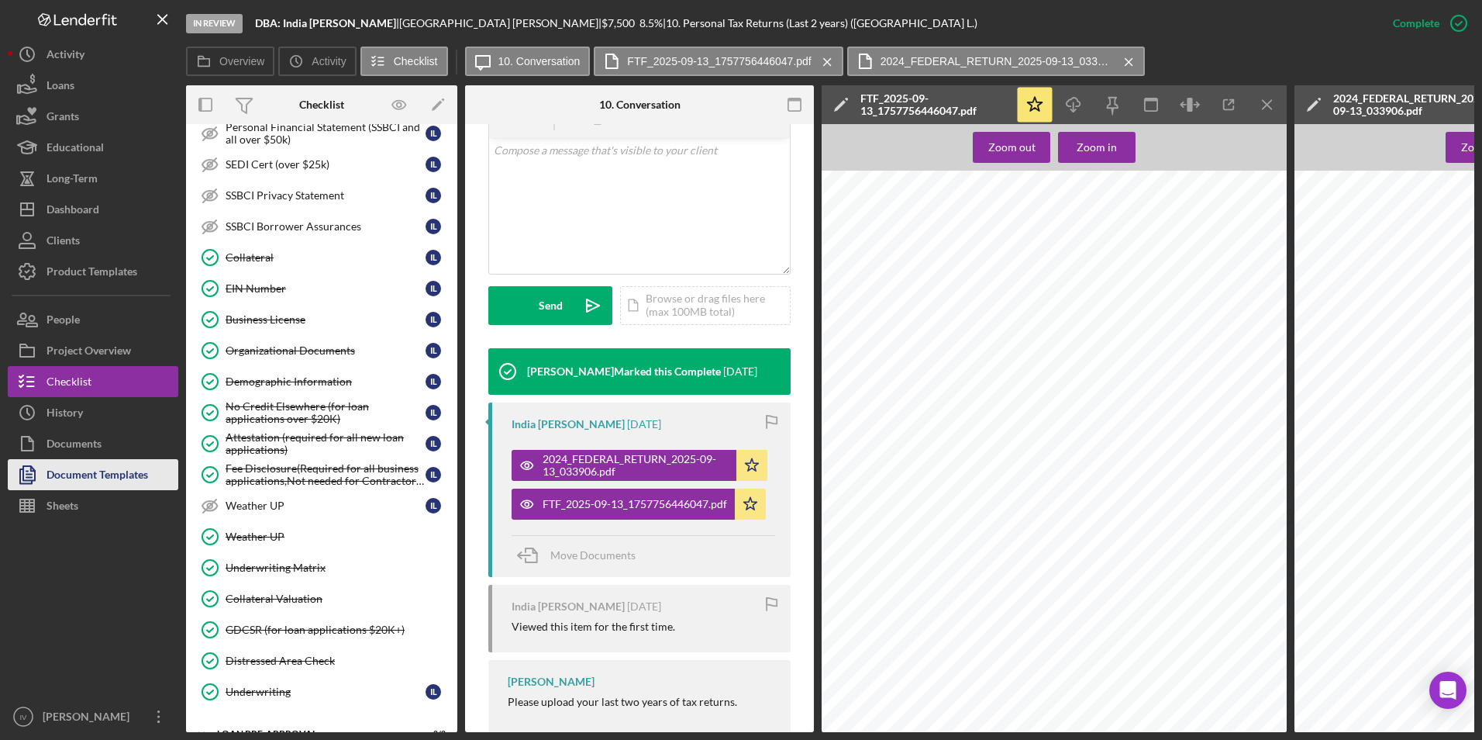
drag, startPoint x: 117, startPoint y: 482, endPoint x: 160, endPoint y: 464, distance: 46.2
click at [117, 482] on div "Document Templates" at bounding box center [98, 476] width 102 height 35
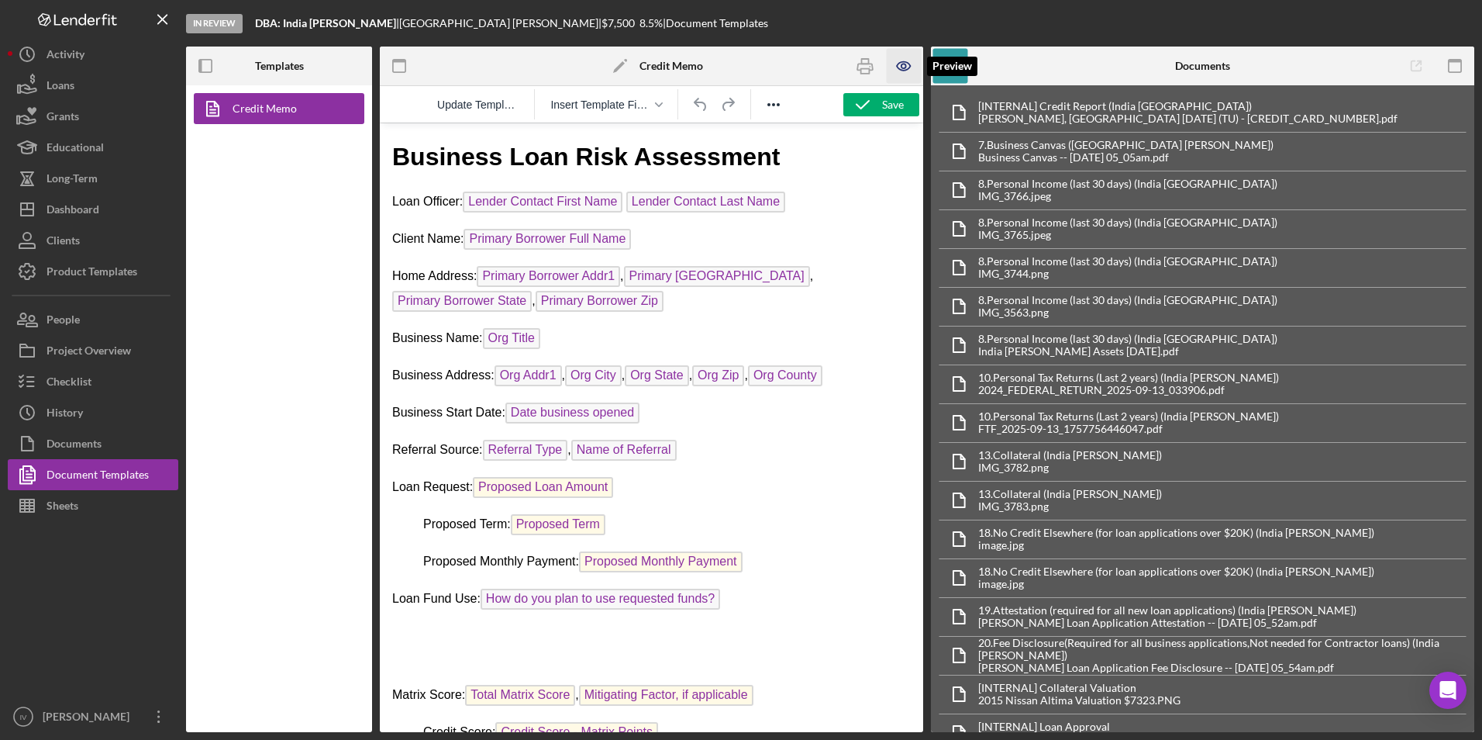
click at [910, 65] on icon "button" at bounding box center [903, 66] width 13 height 9
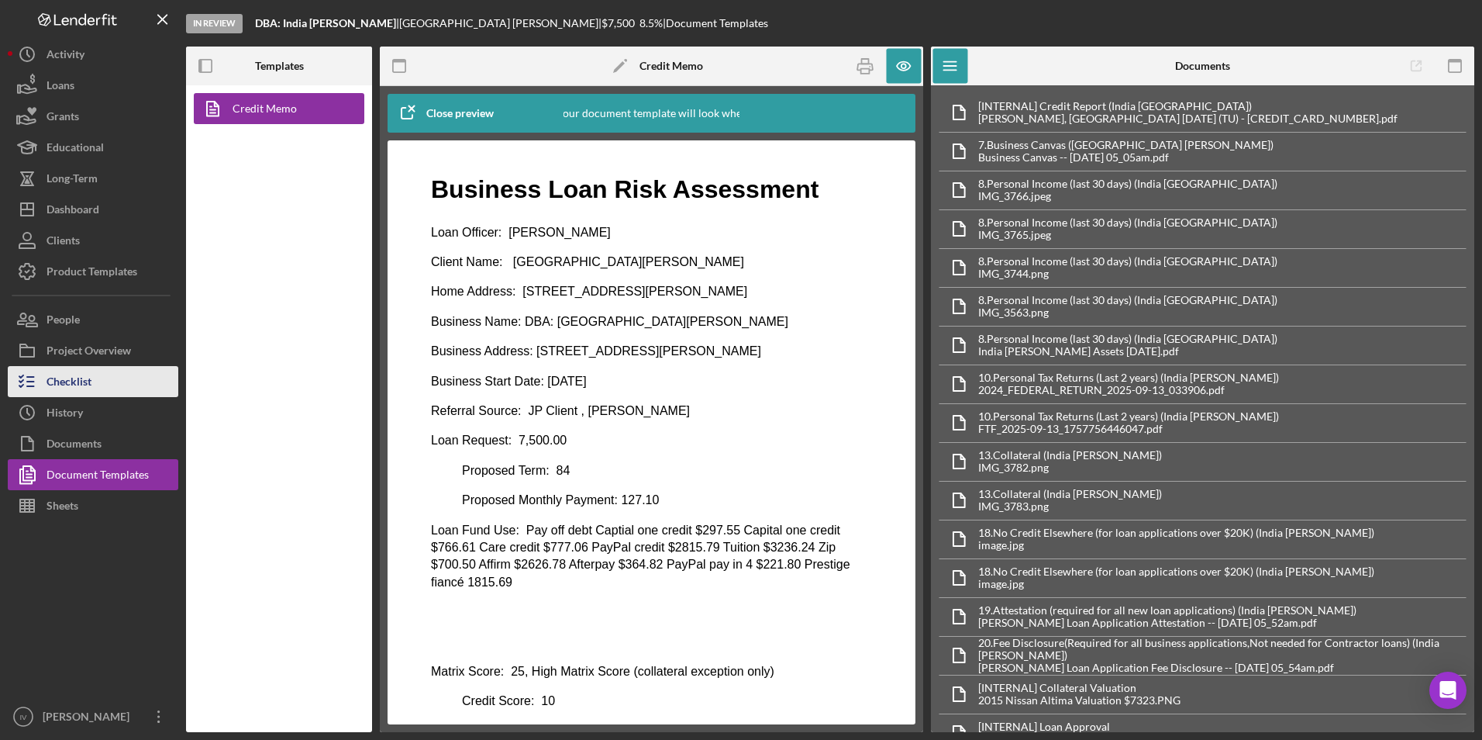
click at [96, 382] on button "Checklist" at bounding box center [93, 381] width 171 height 31
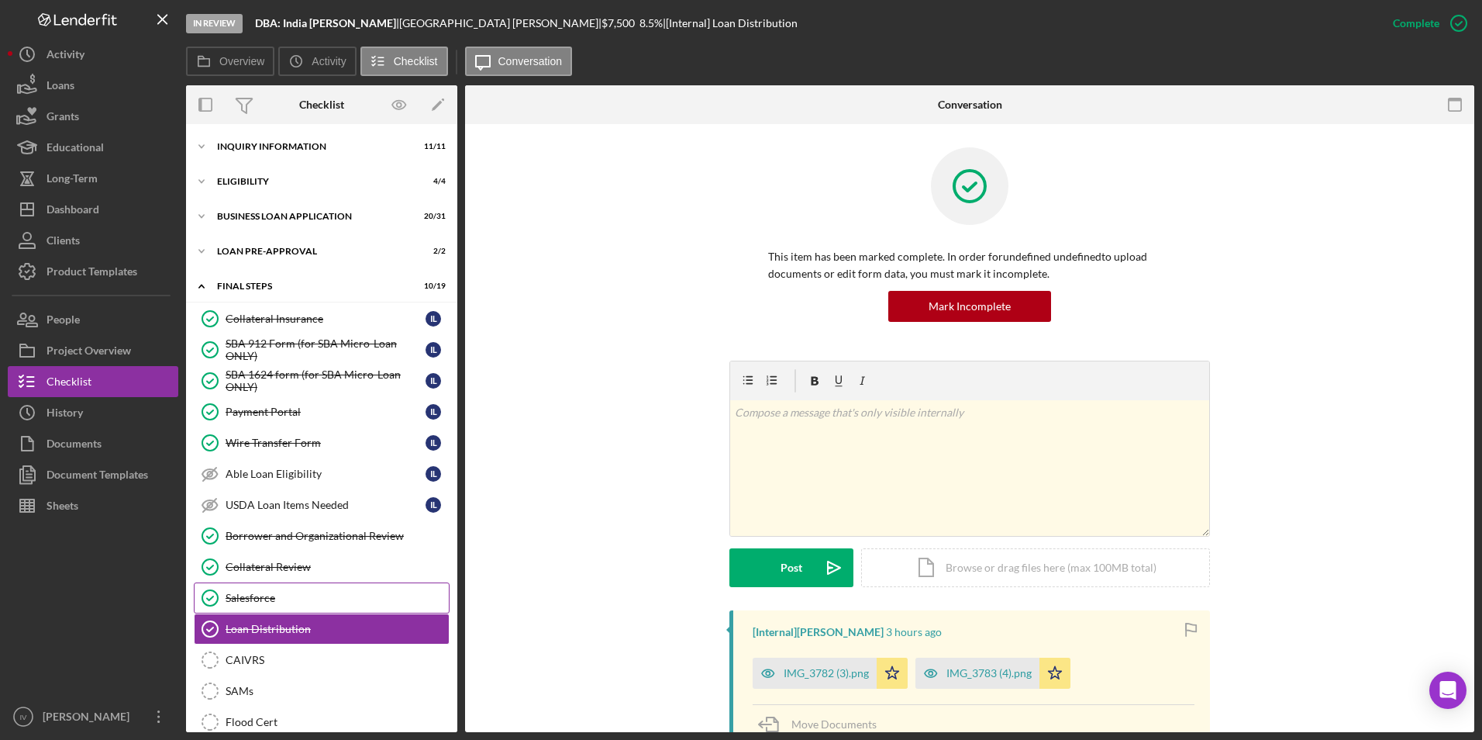
scroll to position [200, 0]
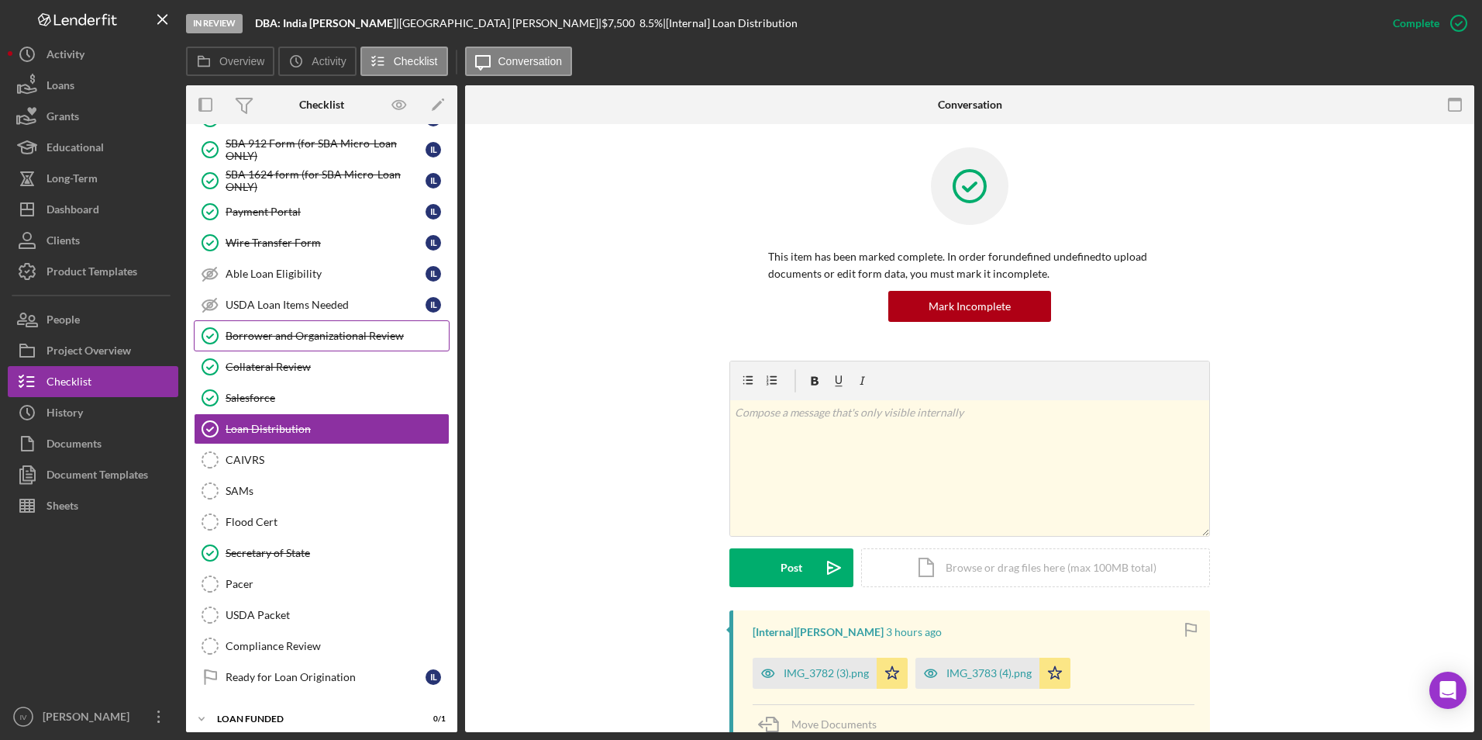
click at [291, 348] on link "Borrower and Organizational Review Borrower and Organizational Review" at bounding box center [322, 335] width 256 height 31
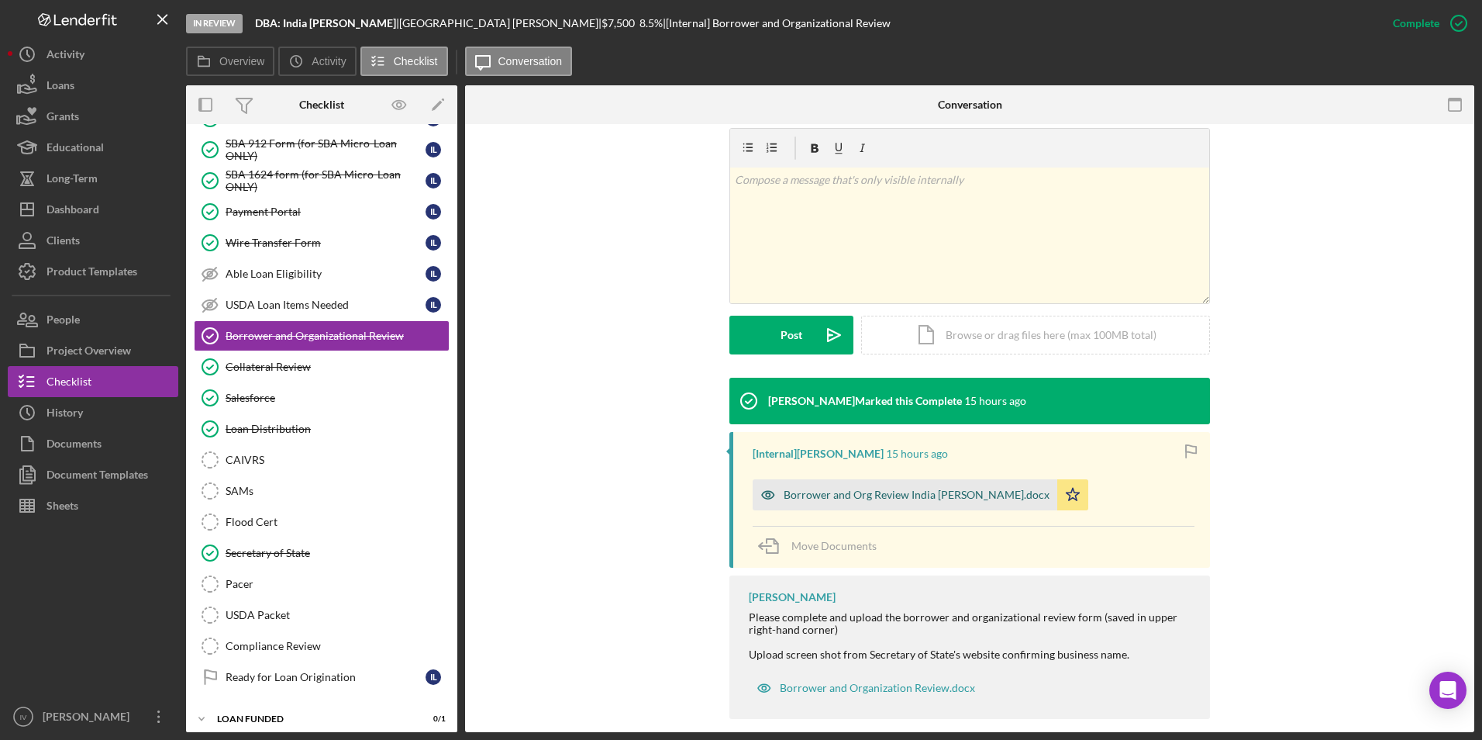
scroll to position [250, 0]
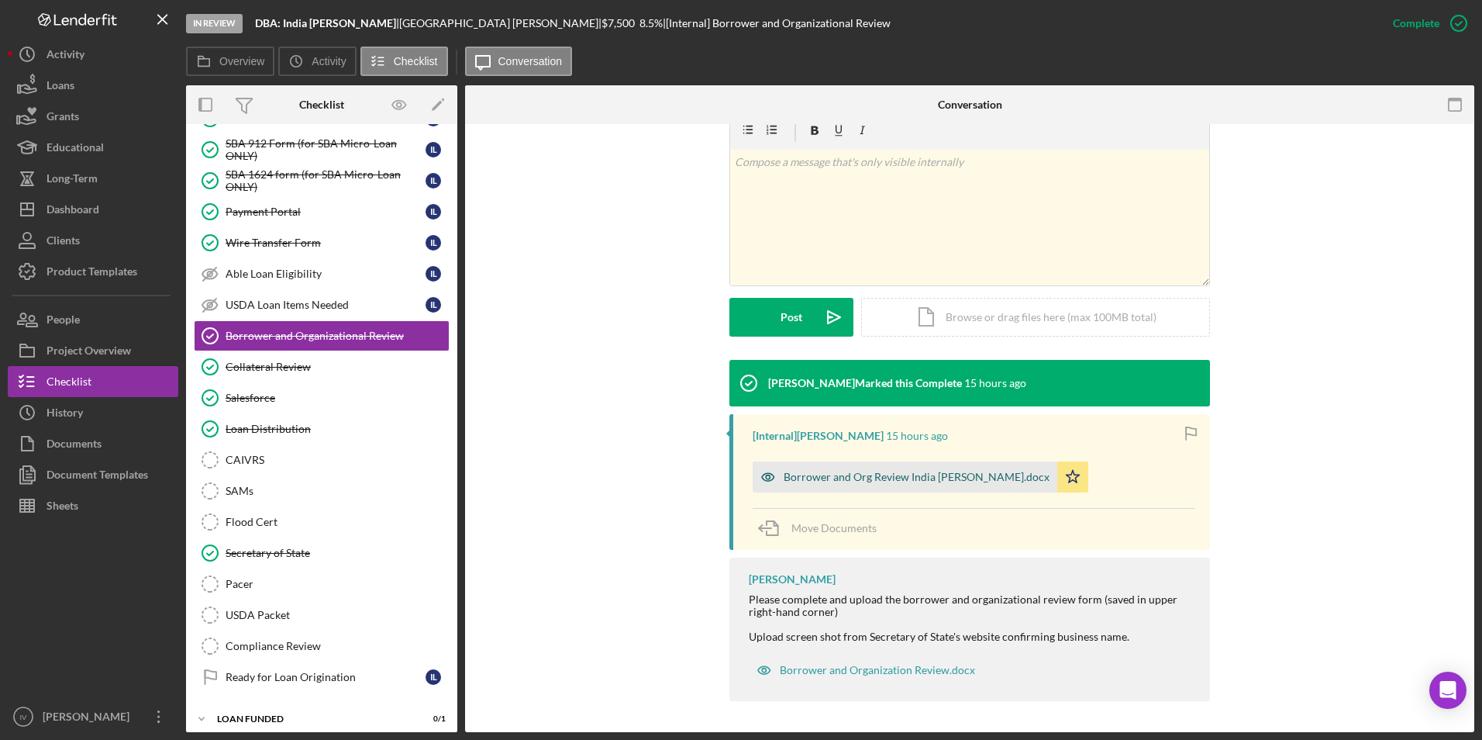
click at [823, 489] on div "Borrower and Org Review India [PERSON_NAME].docx" at bounding box center [905, 476] width 305 height 31
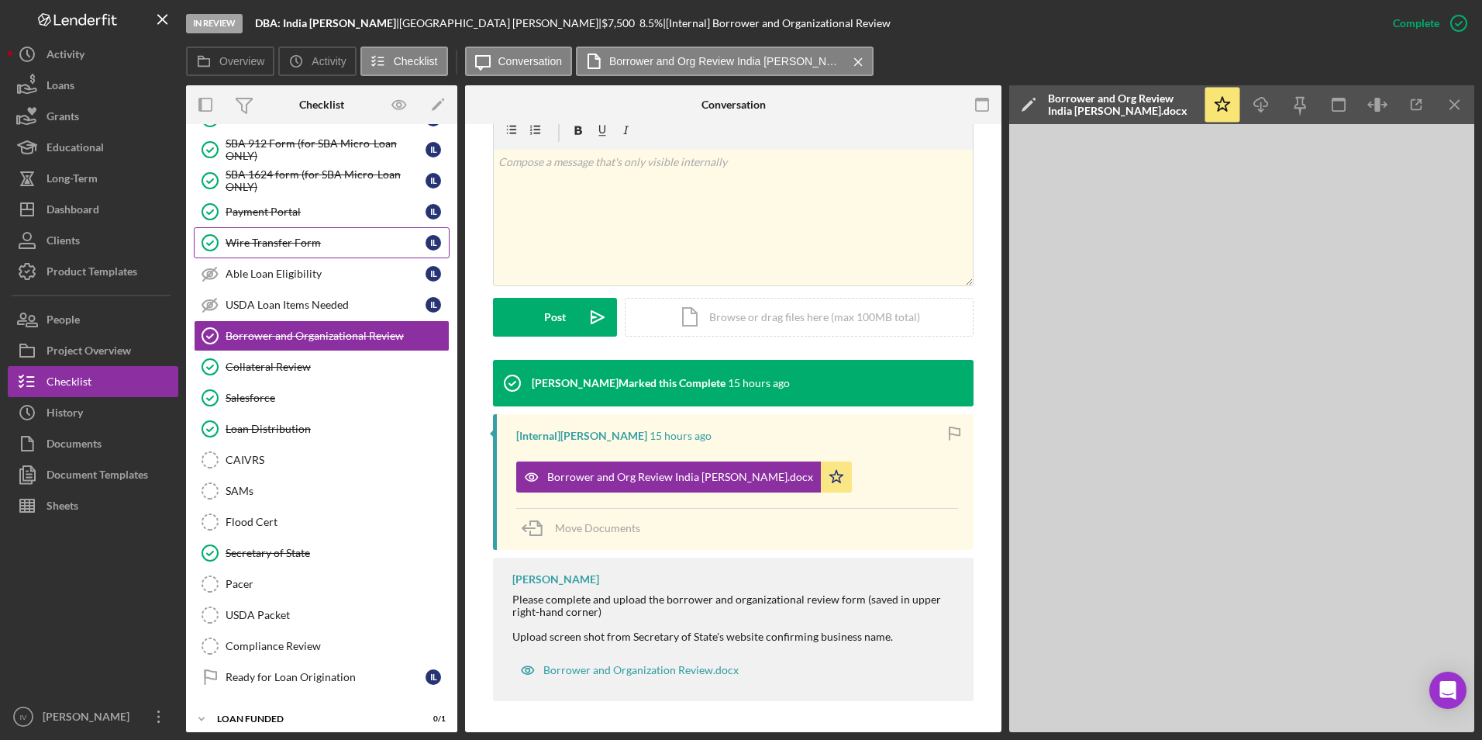
scroll to position [0, 0]
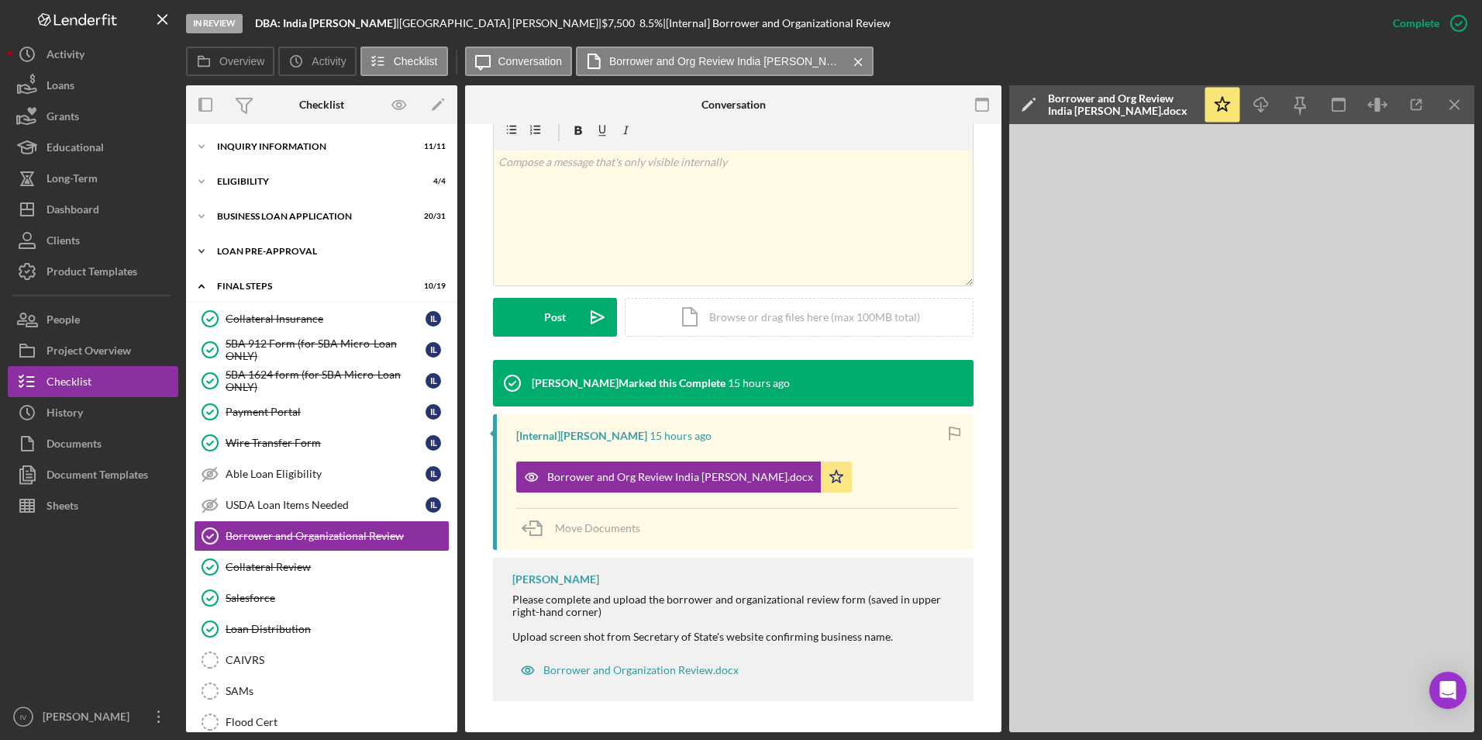
drag, startPoint x: 281, startPoint y: 248, endPoint x: 279, endPoint y: 256, distance: 8.1
click at [281, 248] on div "LOAN PRE-APPROVAL" at bounding box center [327, 251] width 221 height 9
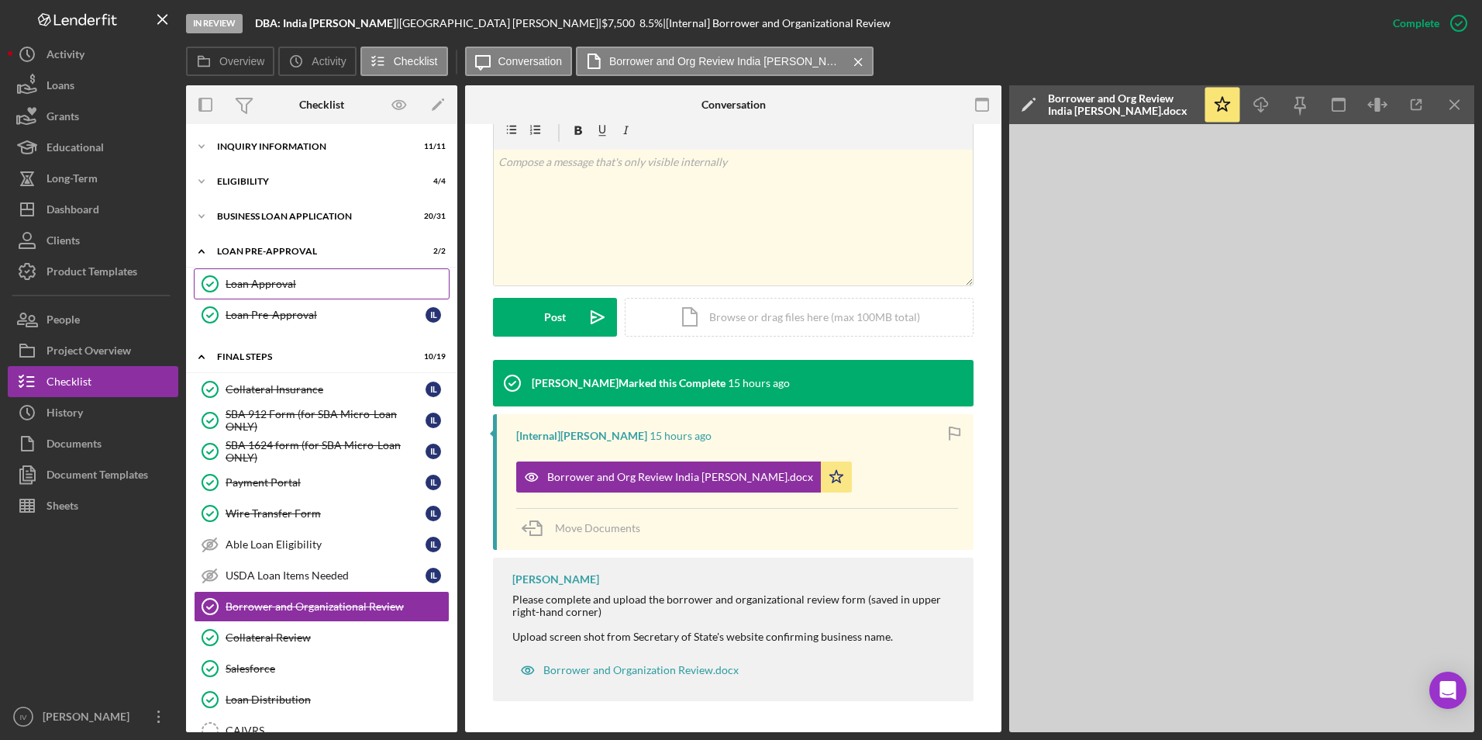
click at [269, 276] on link "Loan Approval Loan Approval" at bounding box center [322, 283] width 256 height 31
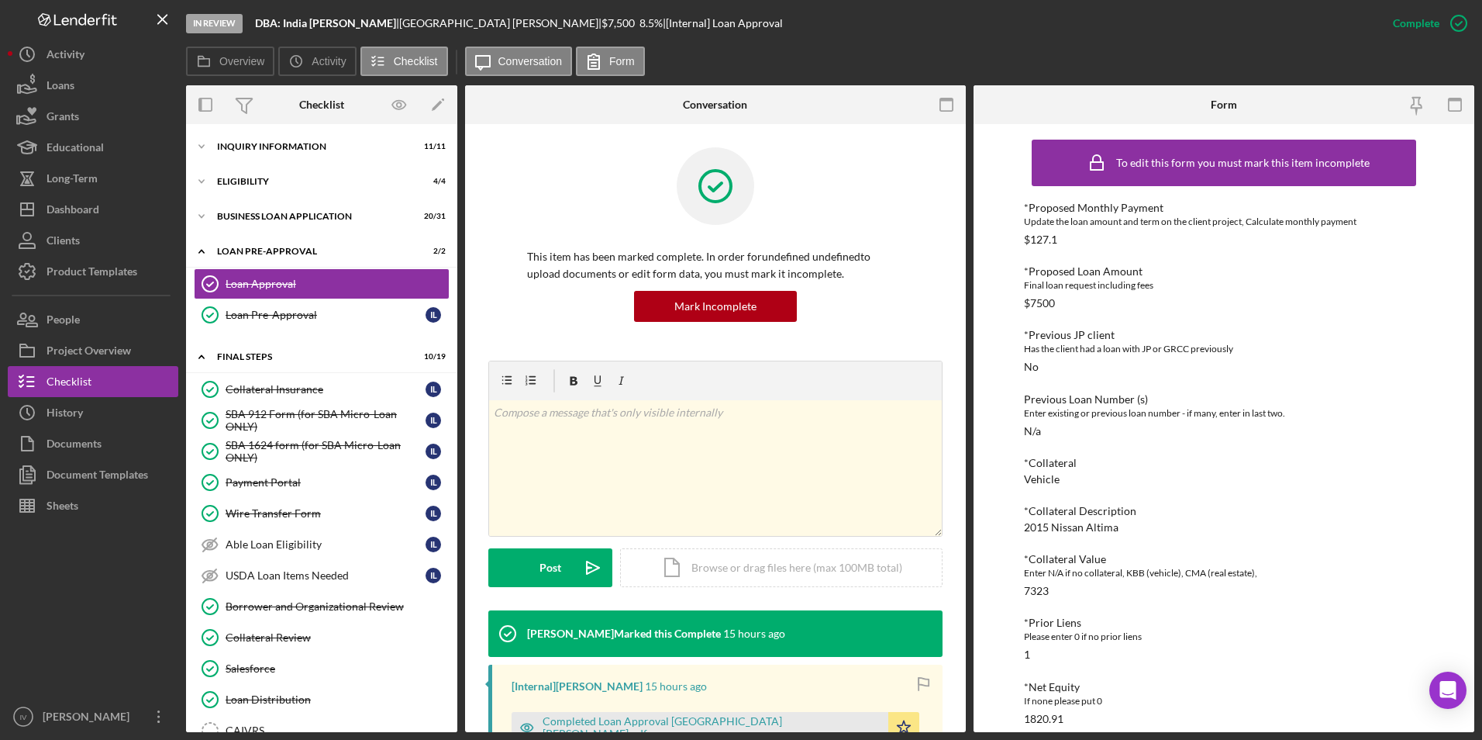
scroll to position [233, 0]
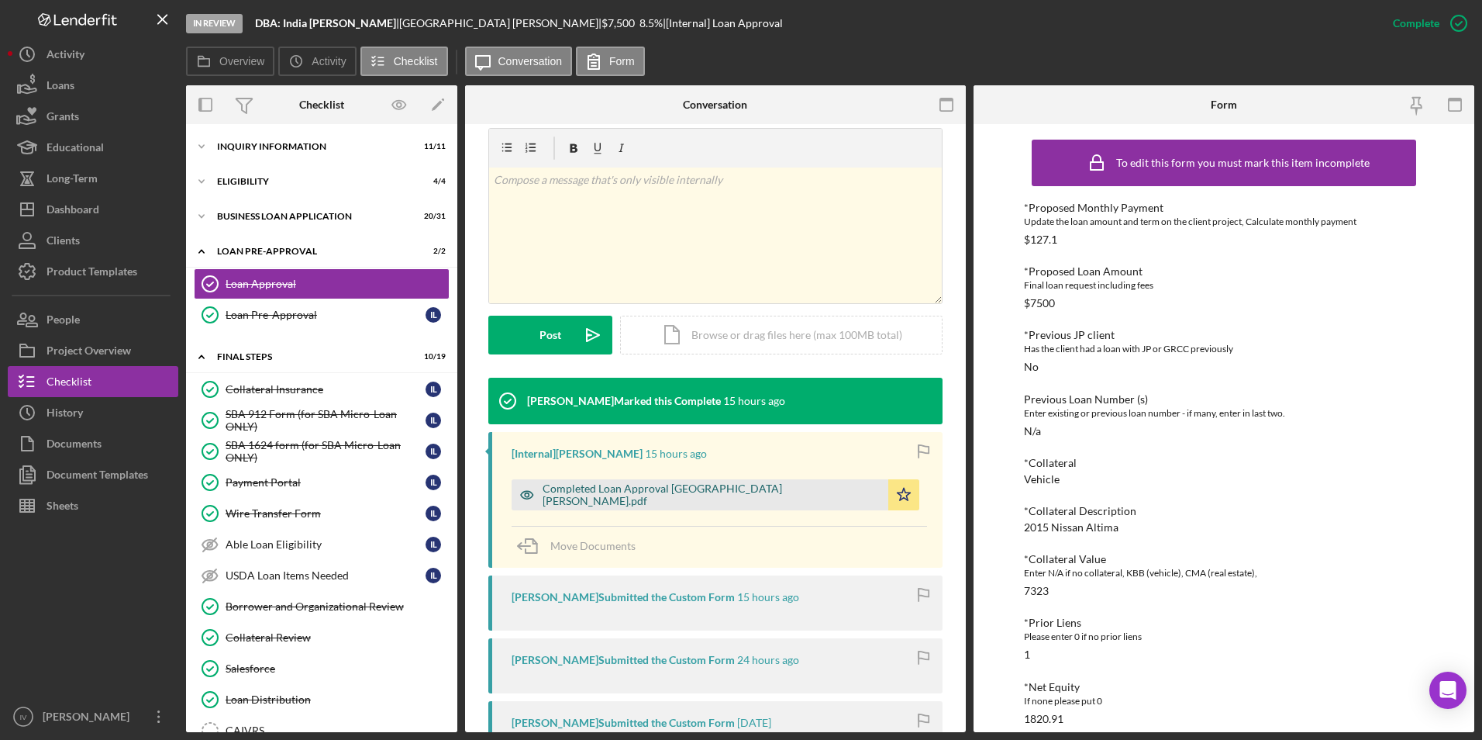
click at [688, 490] on div "Completed Loan Approval [GEOGRAPHIC_DATA] [PERSON_NAME].pdf" at bounding box center [712, 494] width 338 height 25
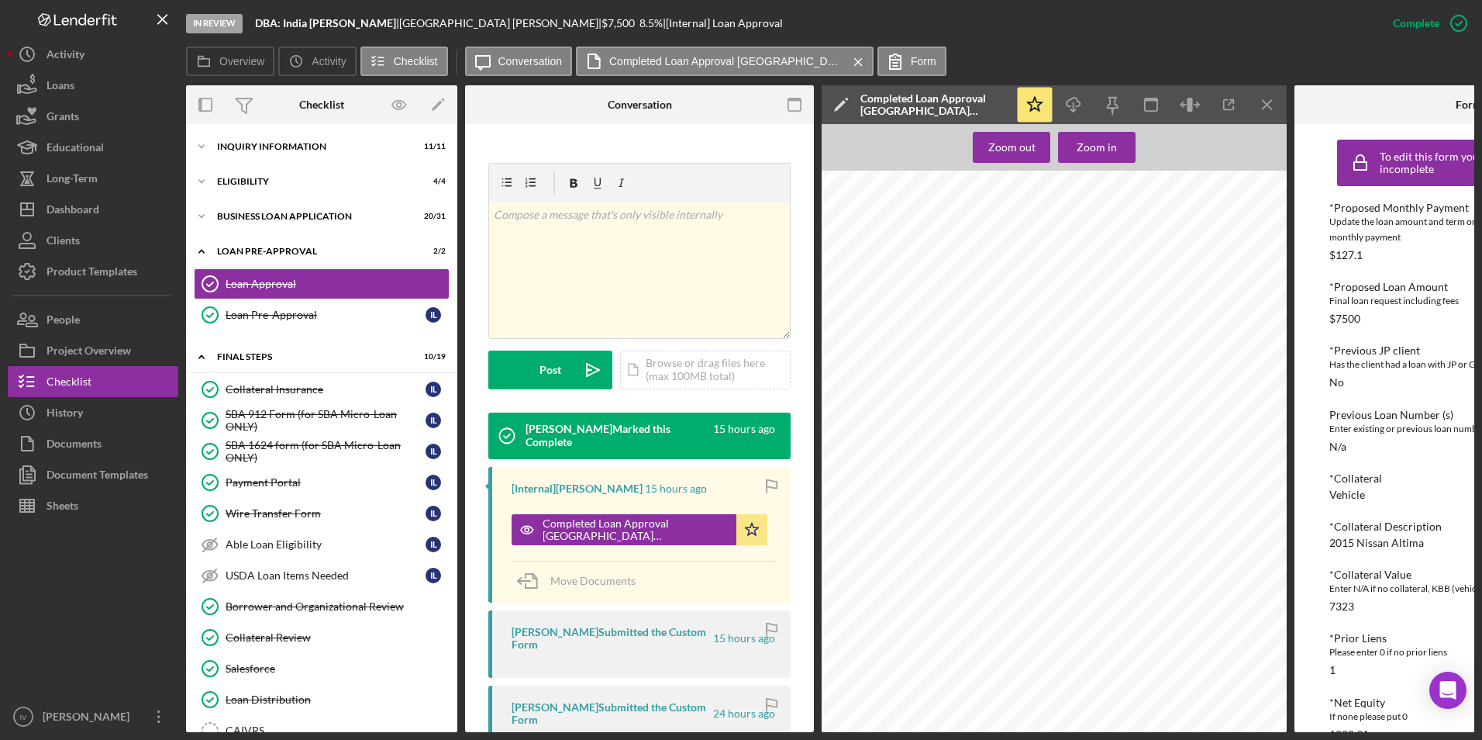
scroll to position [78, 0]
drag, startPoint x: 336, startPoint y: 592, endPoint x: 486, endPoint y: 543, distance: 157.6
click at [336, 592] on link "Borrower and Organizational Review Borrower and Organizational Review" at bounding box center [322, 606] width 256 height 31
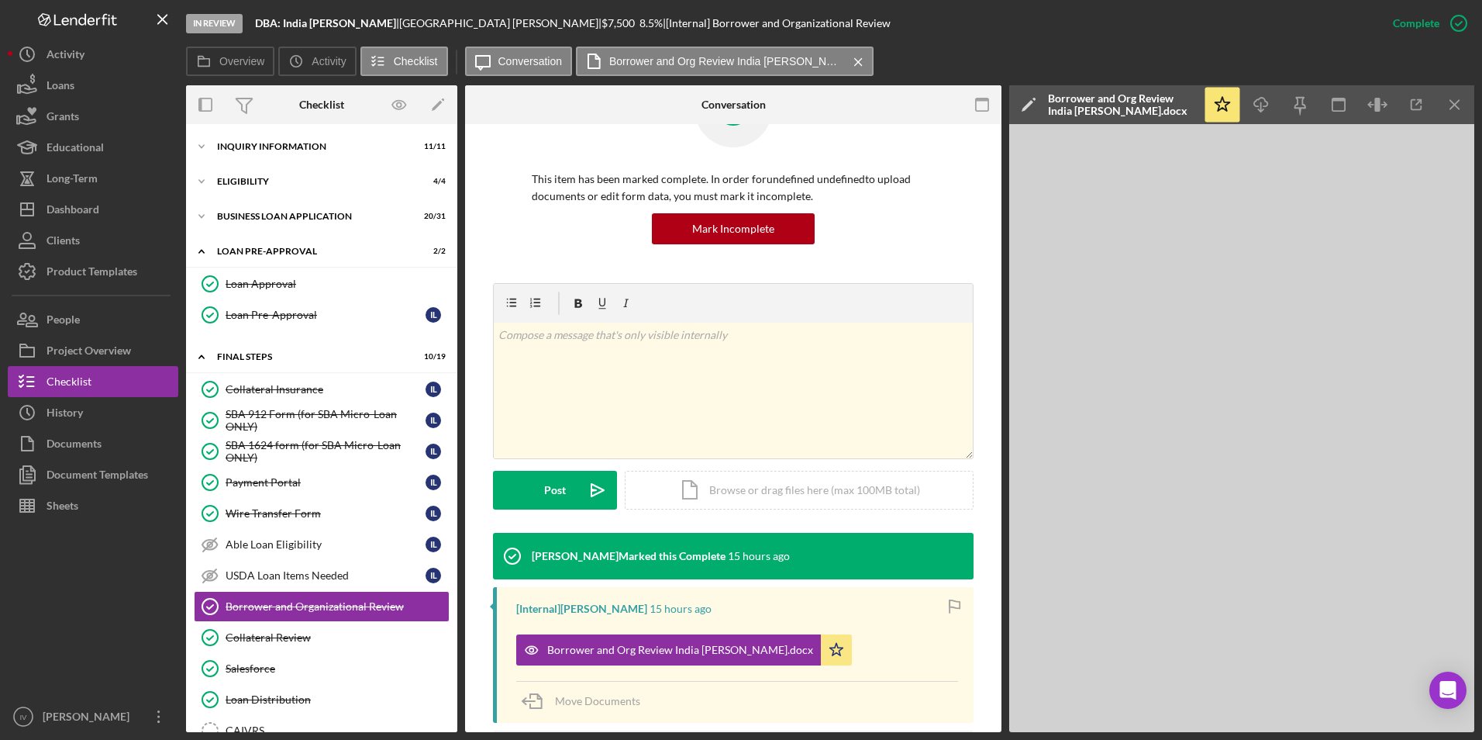
scroll to position [155, 0]
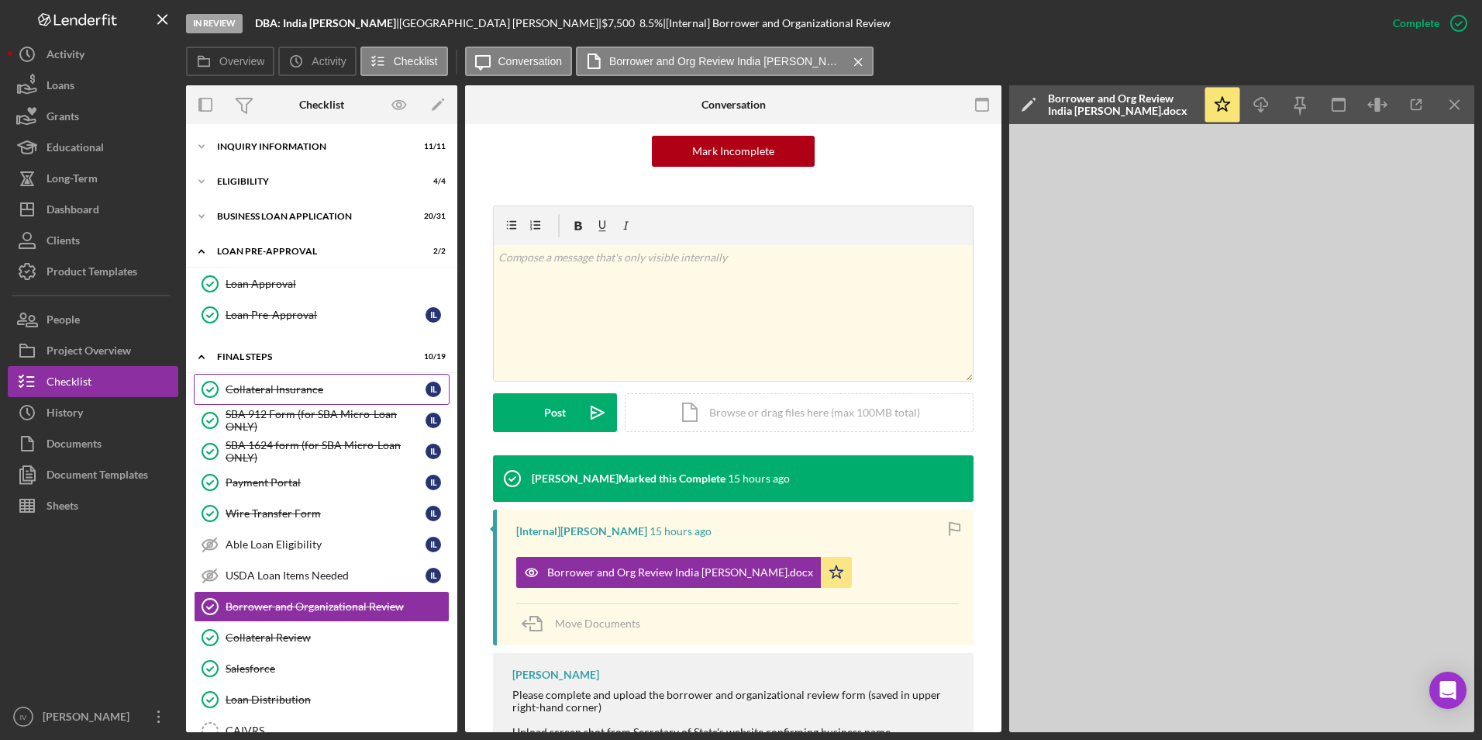
click at [316, 391] on div "Collateral Insurance" at bounding box center [326, 389] width 200 height 12
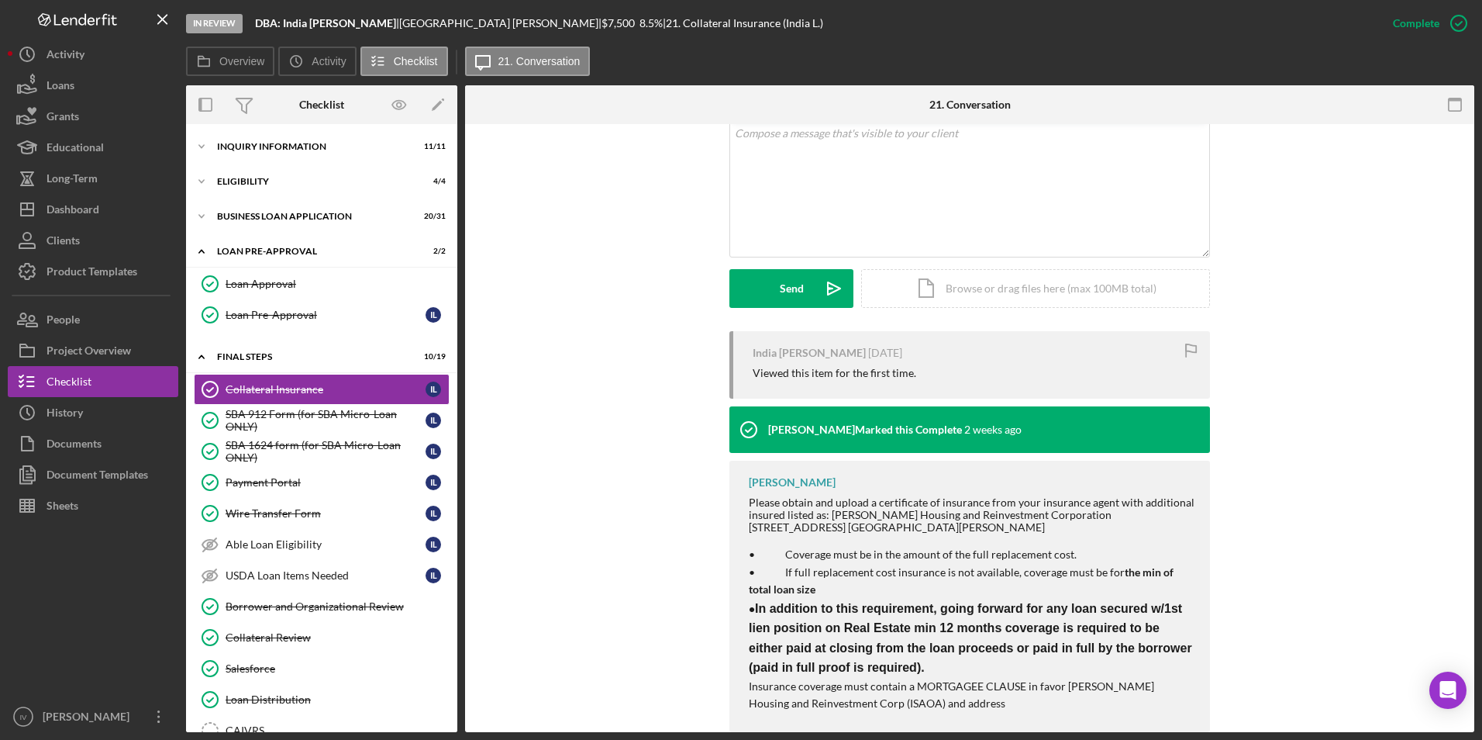
scroll to position [341, 0]
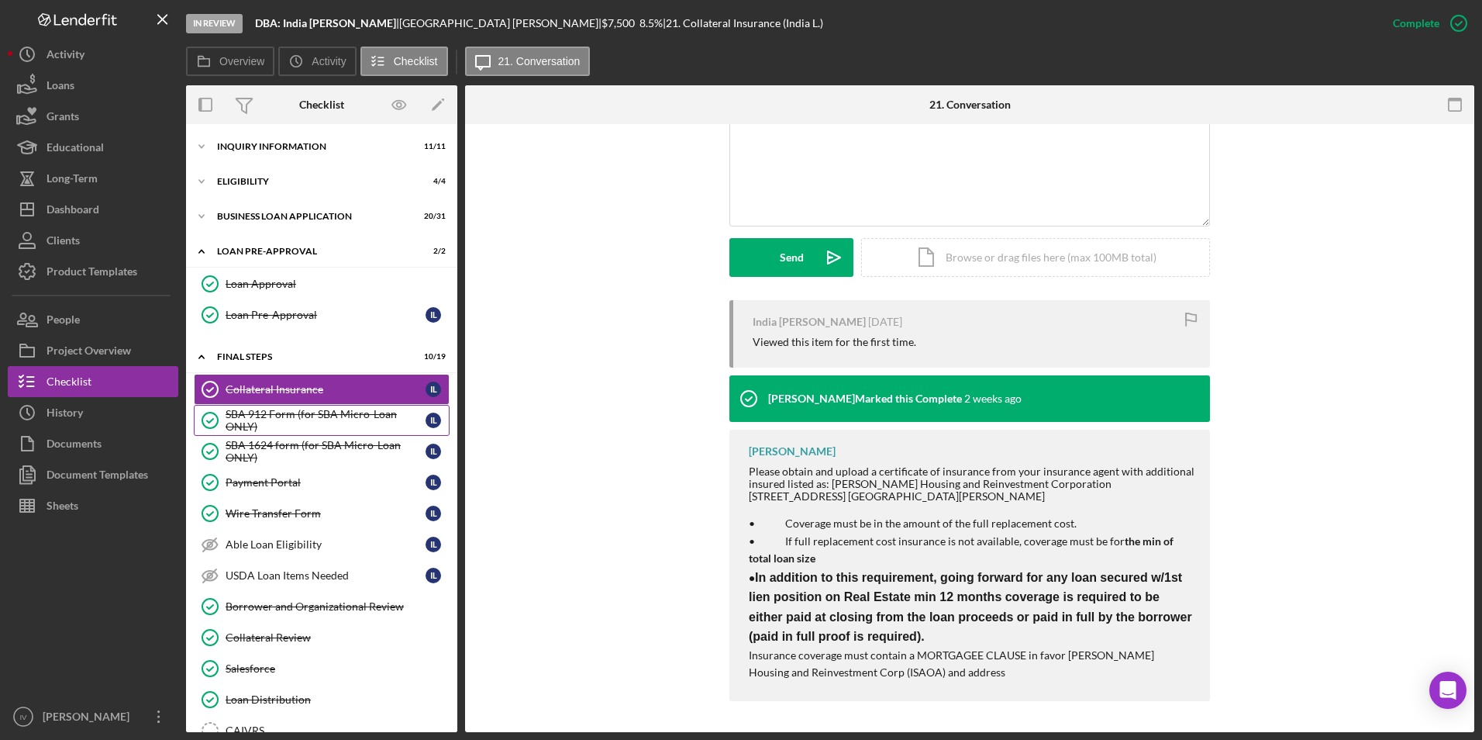
click at [298, 412] on div "SBA 912 Form (for SBA Micro-Loan ONLY)" at bounding box center [326, 420] width 200 height 25
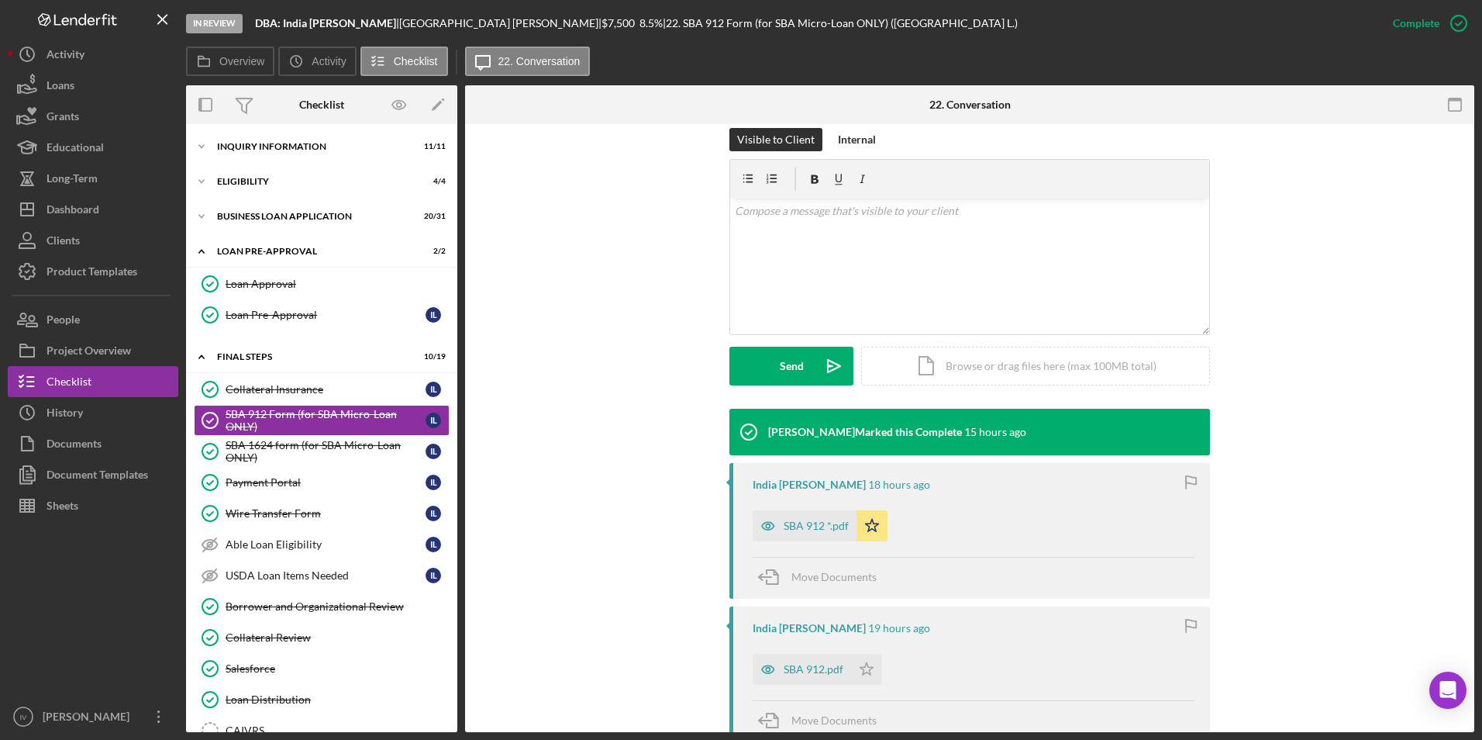
scroll to position [310, 0]
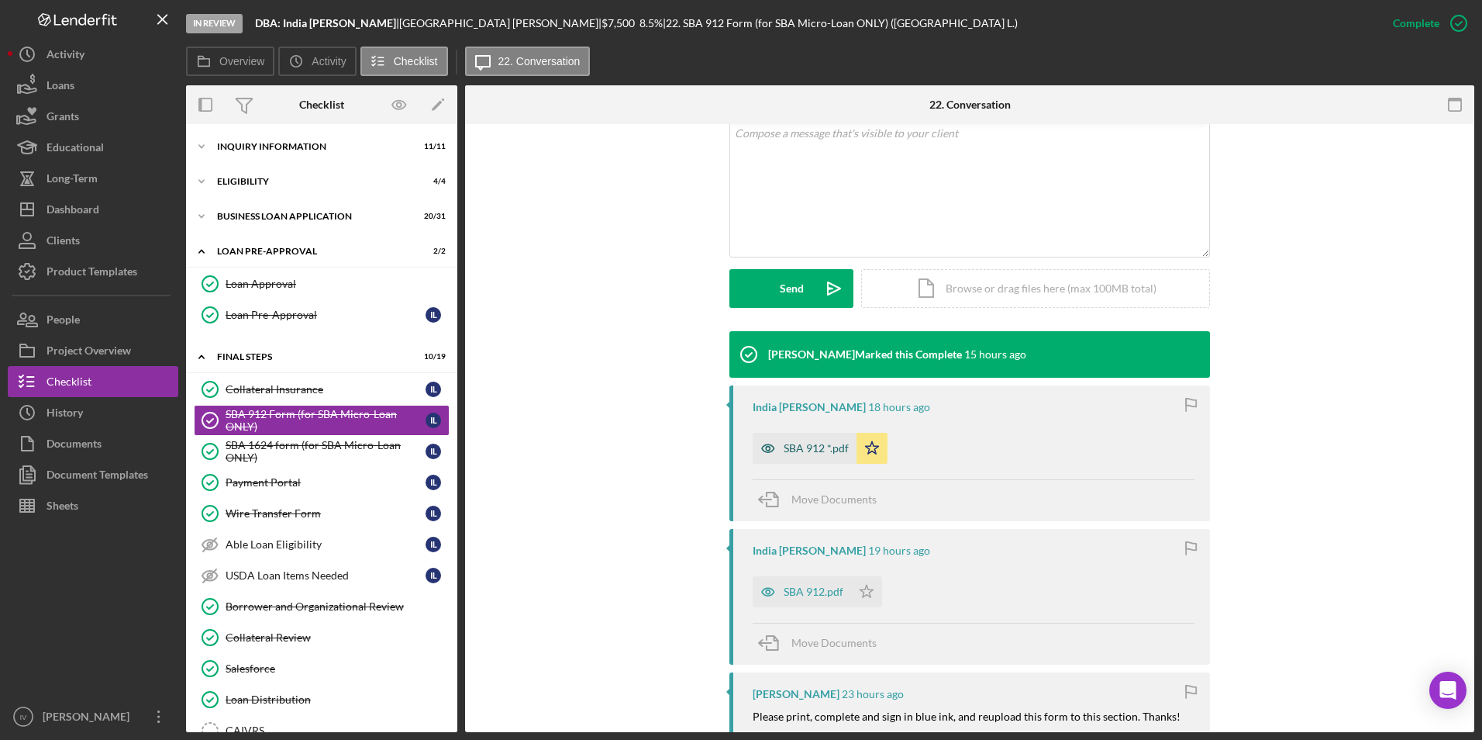
click at [823, 442] on div "SBA 912 *.pdf" at bounding box center [816, 448] width 65 height 12
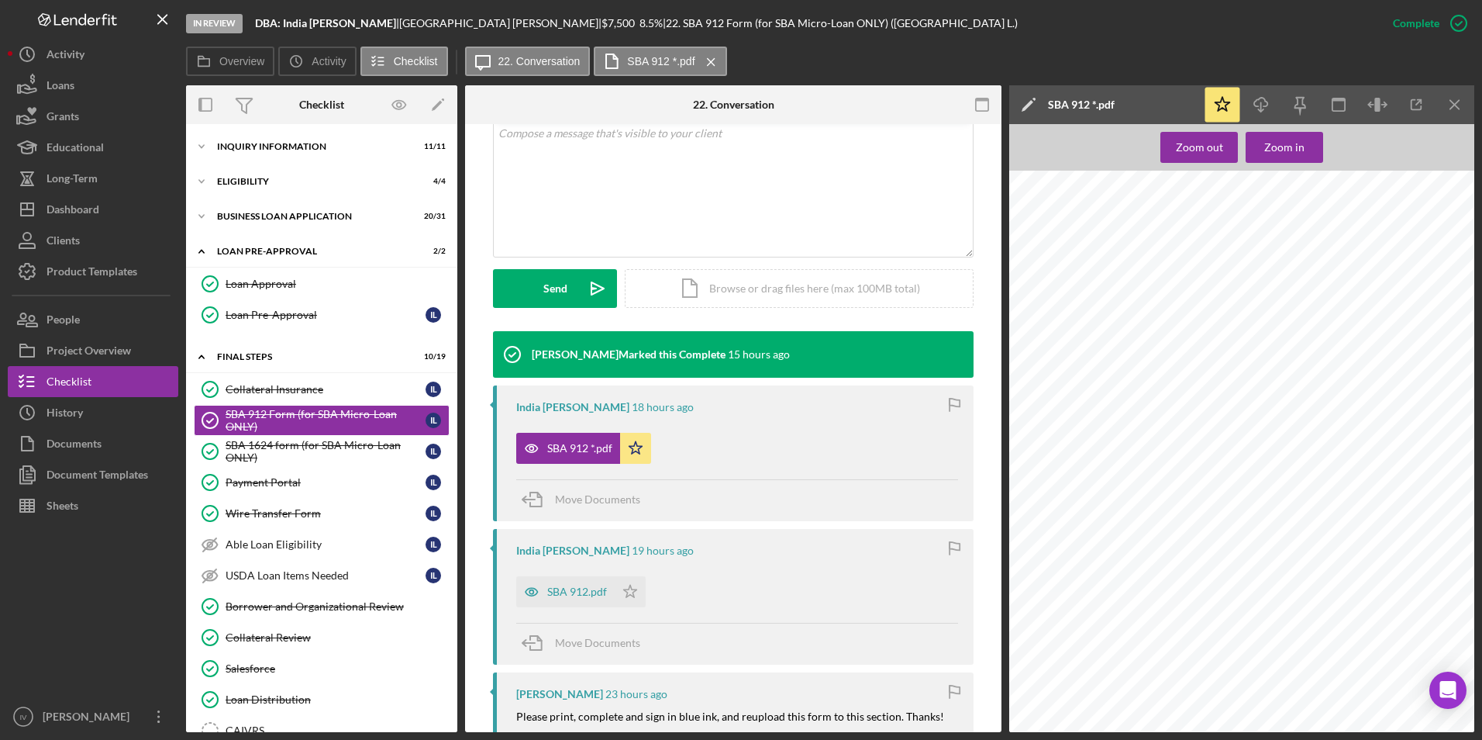
scroll to position [233, 0]
click at [292, 629] on link "Collateral Review Collateral Review" at bounding box center [322, 637] width 256 height 31
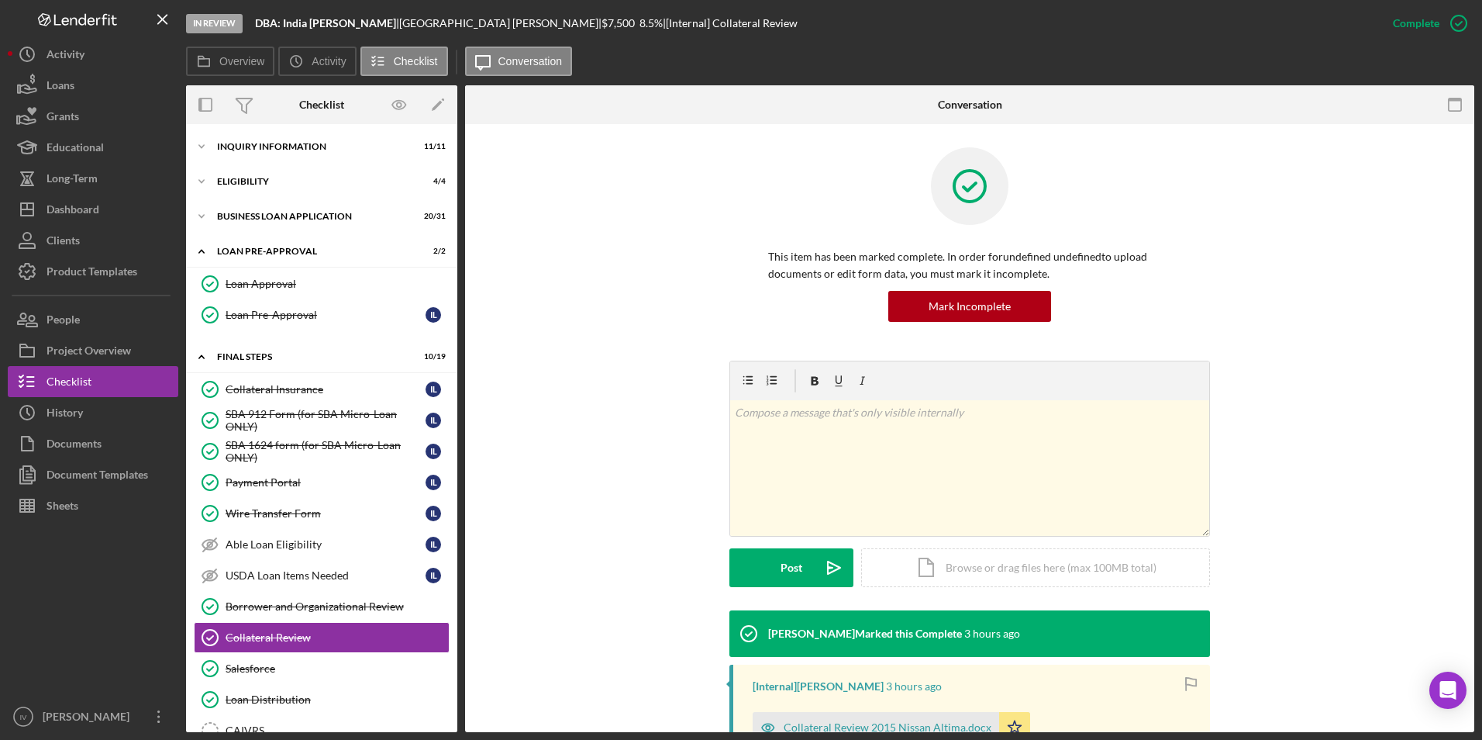
scroll to position [213, 0]
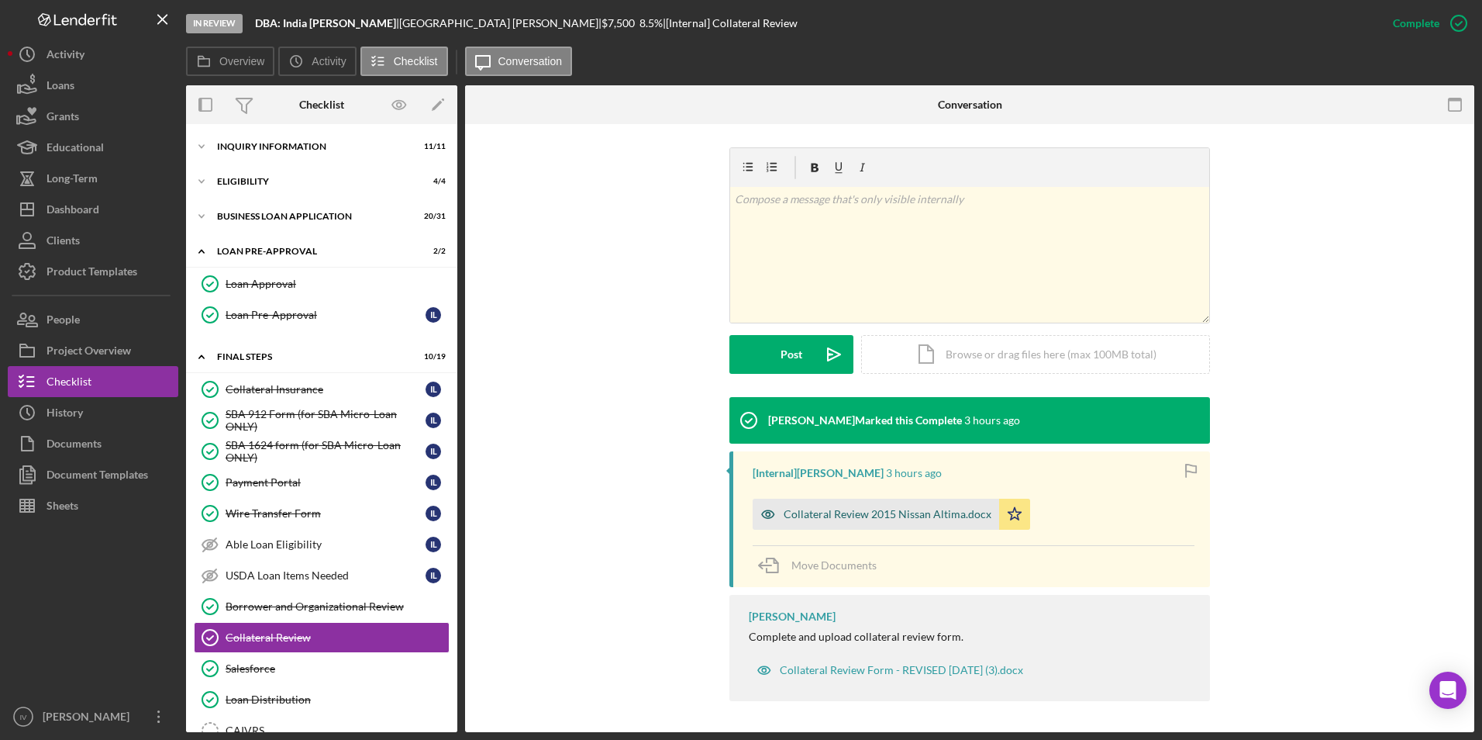
click at [814, 508] on div "Collateral Review 2015 Nissan Altima.docx" at bounding box center [888, 514] width 208 height 12
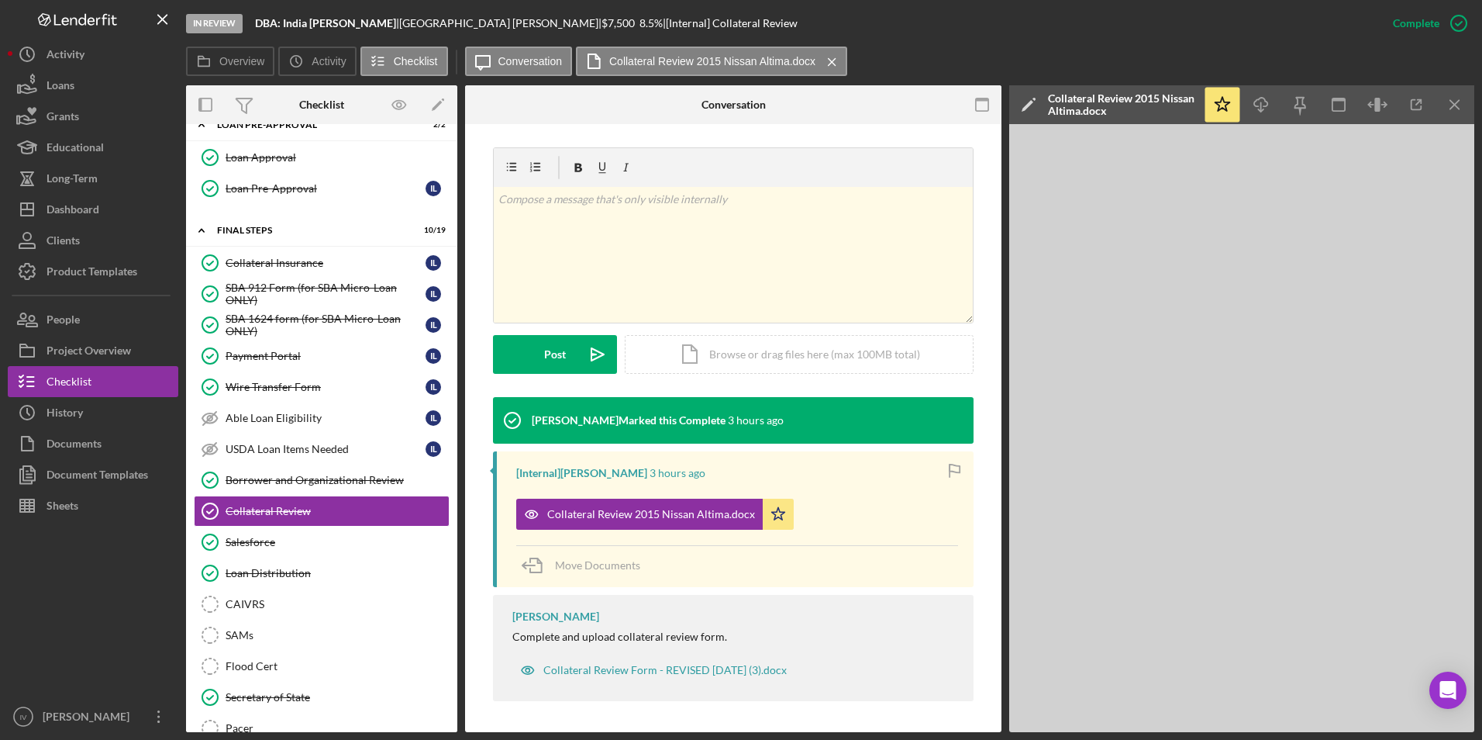
scroll to position [0, 0]
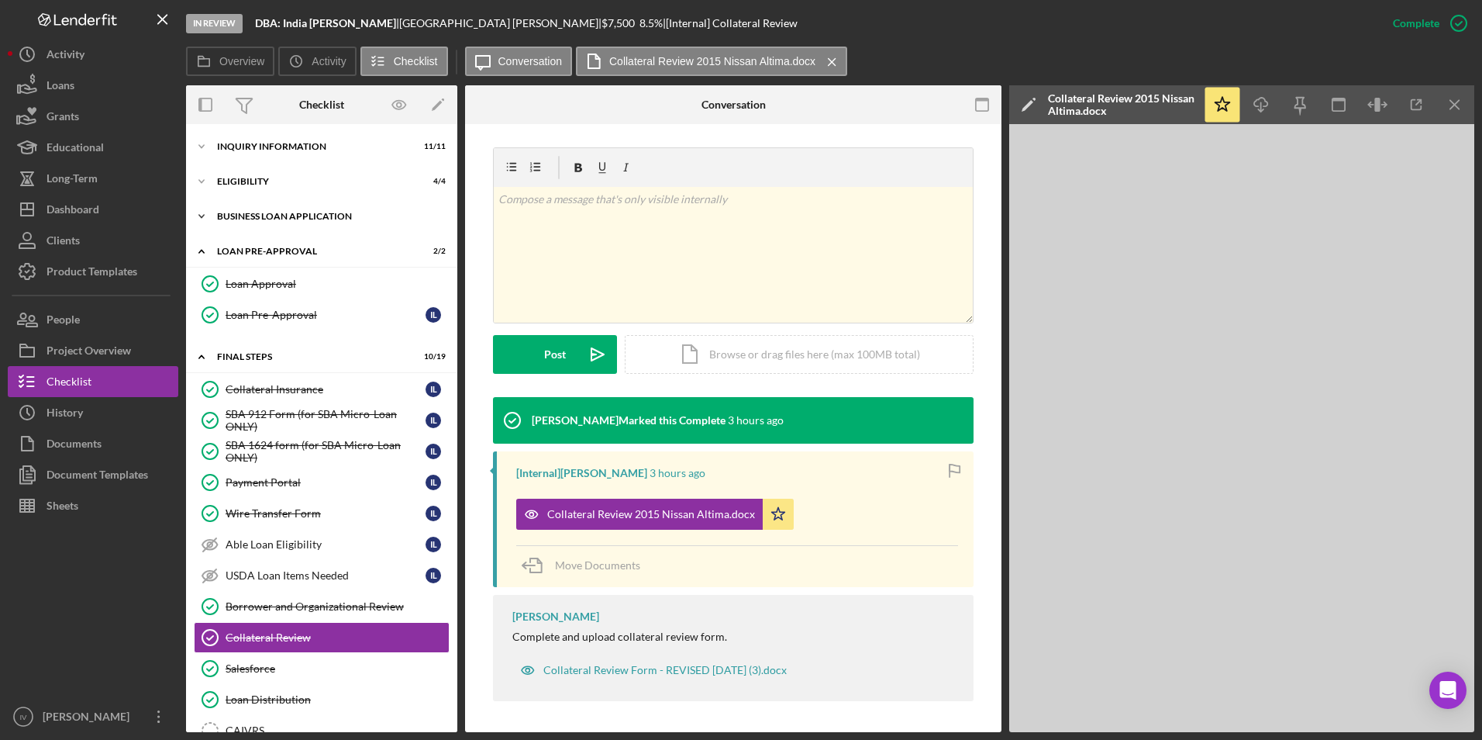
click at [233, 219] on div "BUSINESS LOAN APPLICATION" at bounding box center [327, 216] width 221 height 9
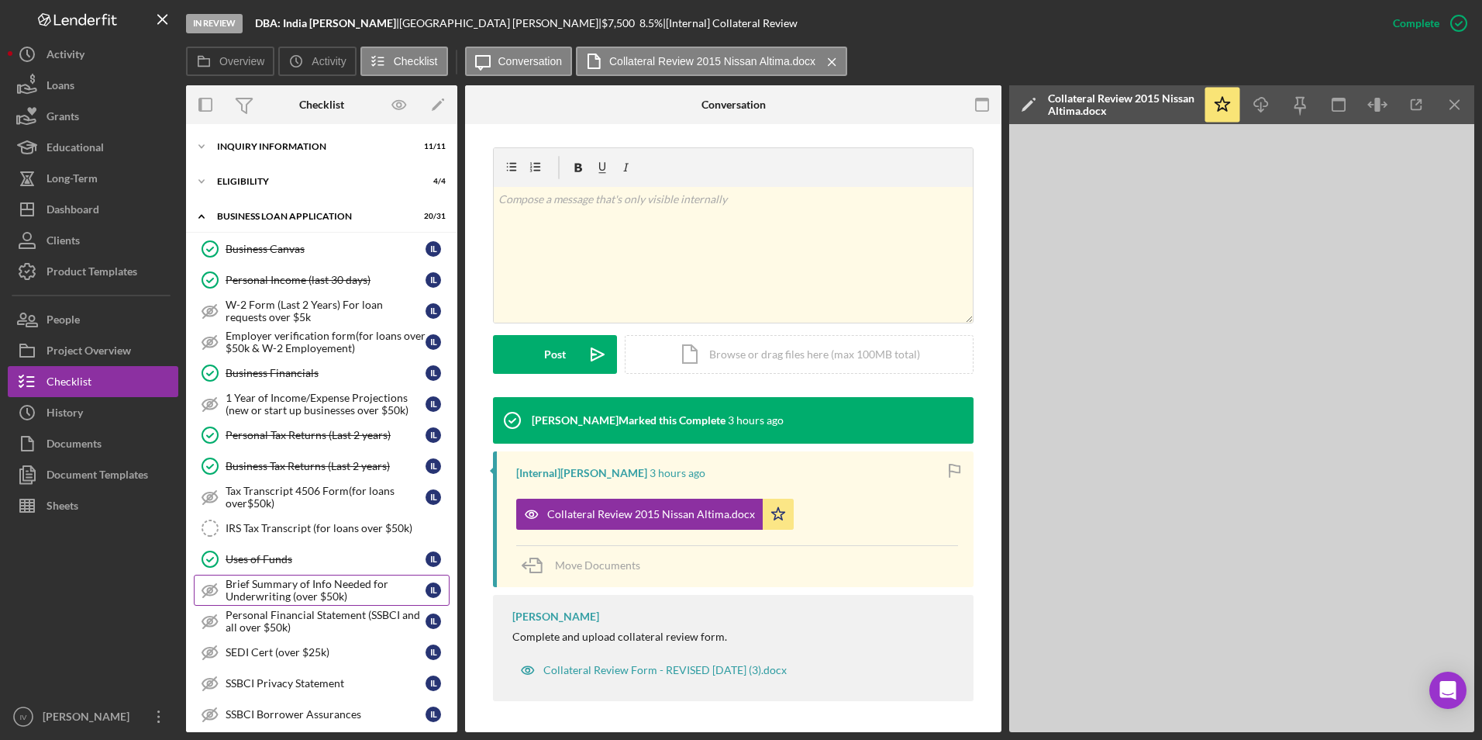
scroll to position [310, 0]
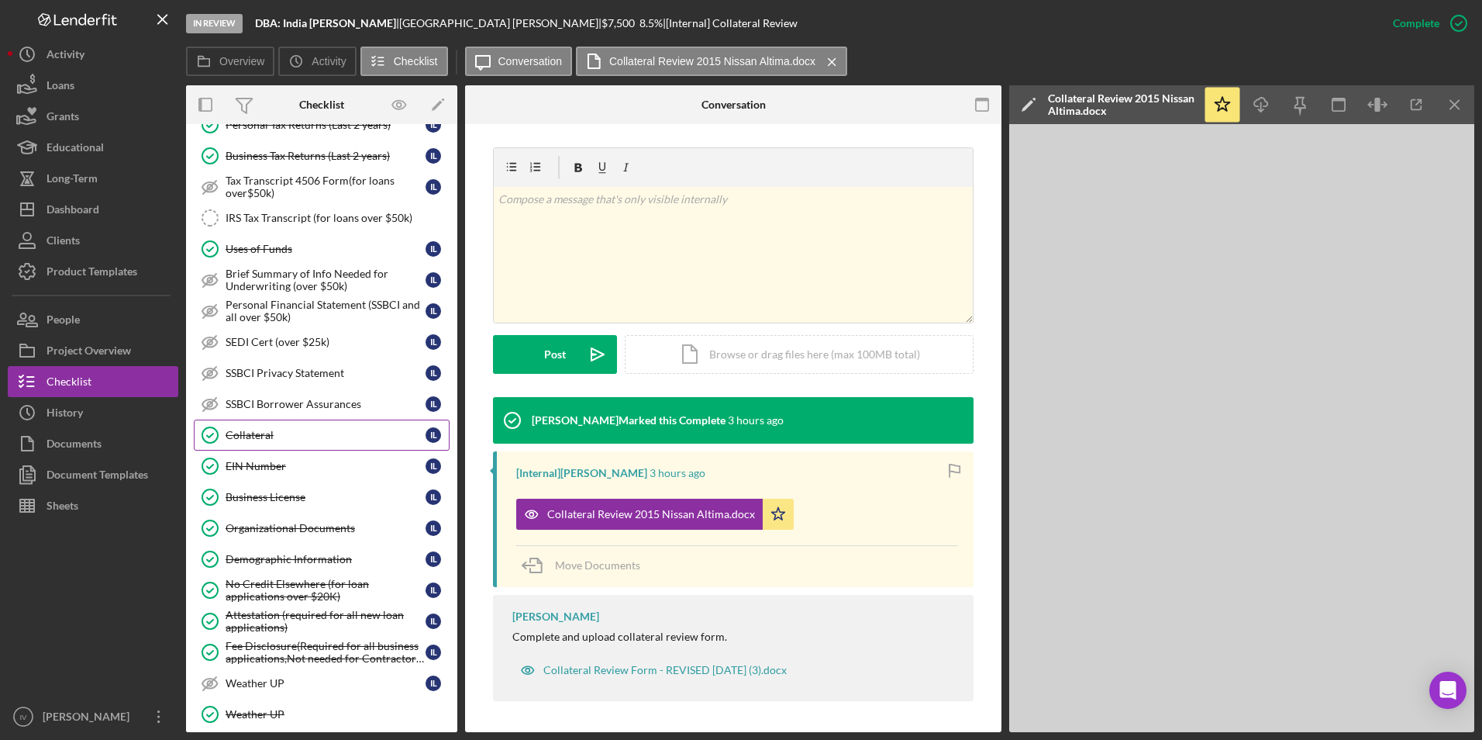
click at [282, 426] on link "Collateral Collateral I L" at bounding box center [322, 434] width 256 height 31
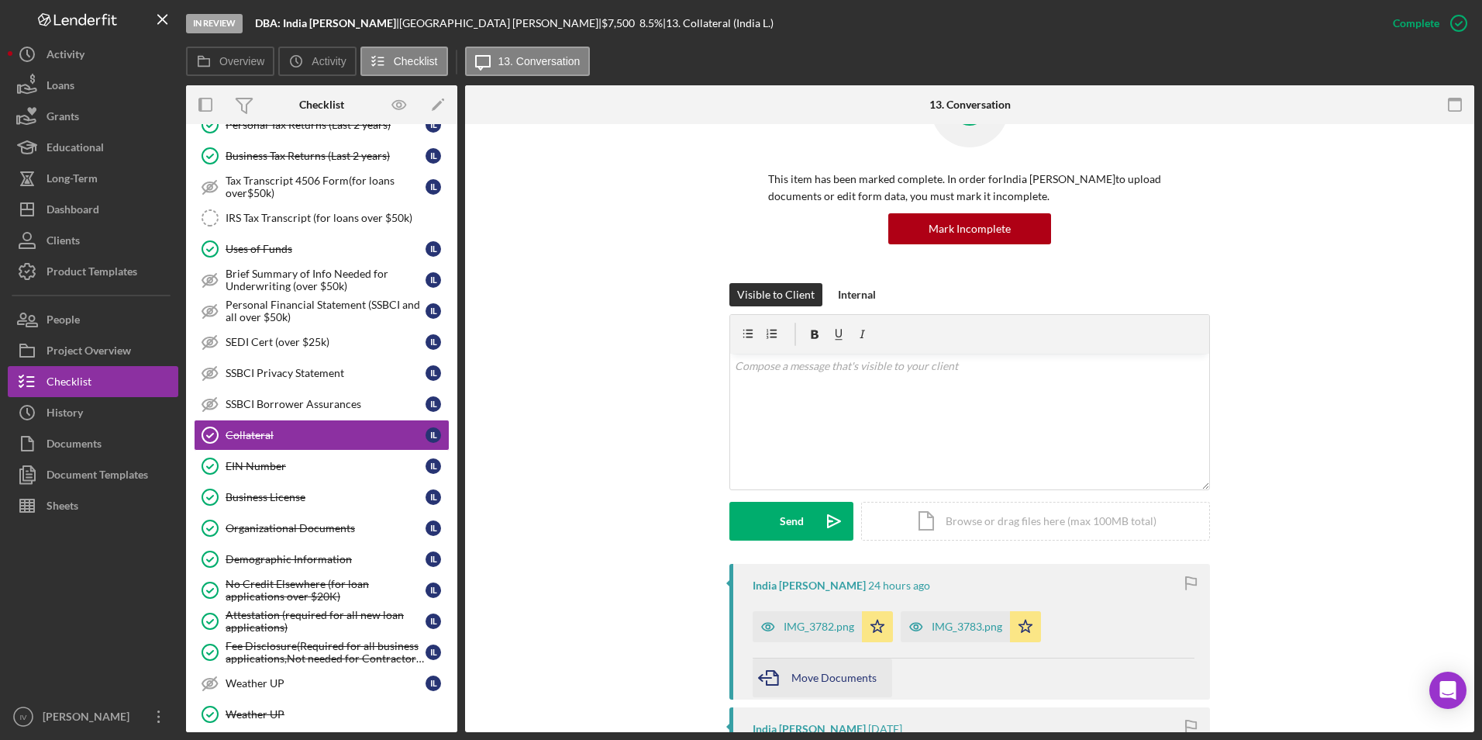
scroll to position [388, 0]
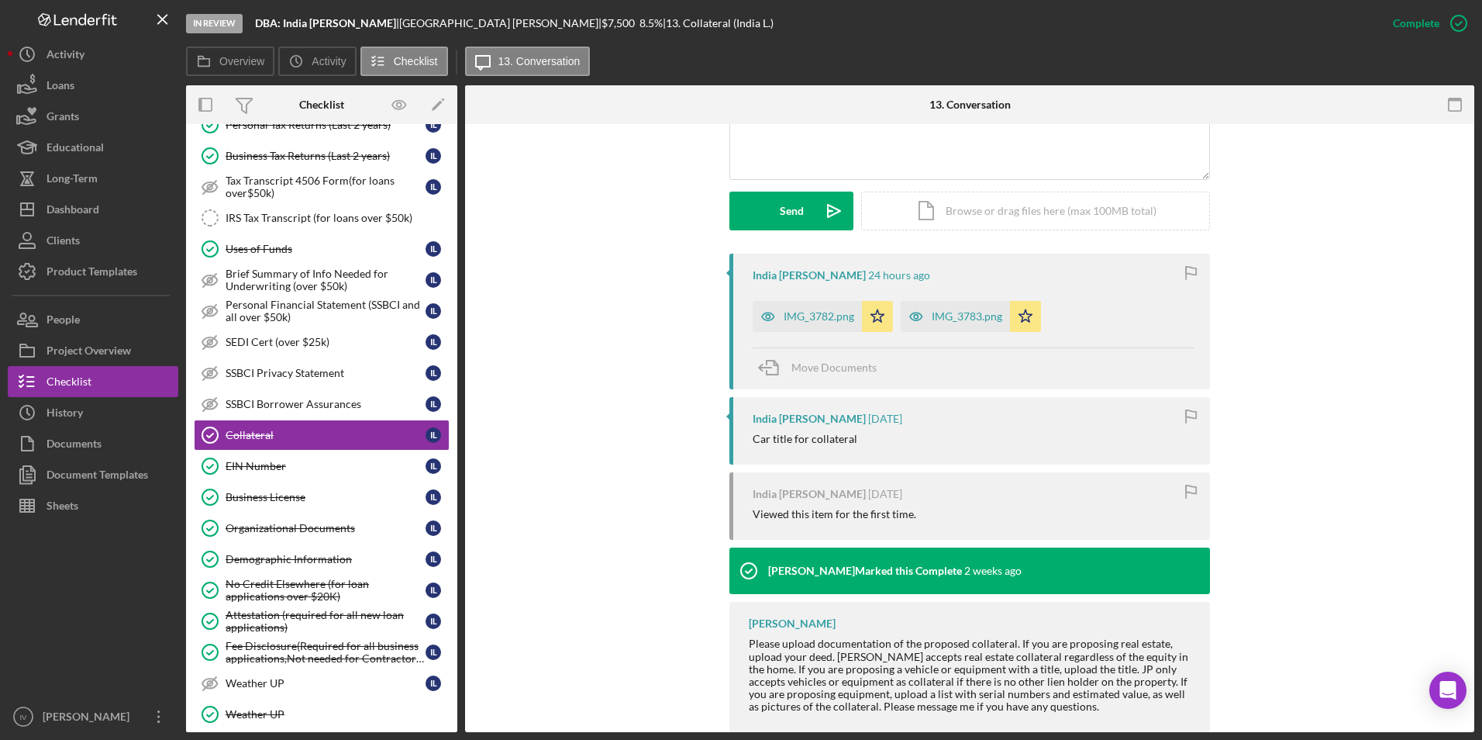
click at [802, 298] on div "IMG_3782.png Icon/Star" at bounding box center [827, 312] width 148 height 39
click at [815, 312] on div "IMG_3782.png" at bounding box center [819, 316] width 71 height 12
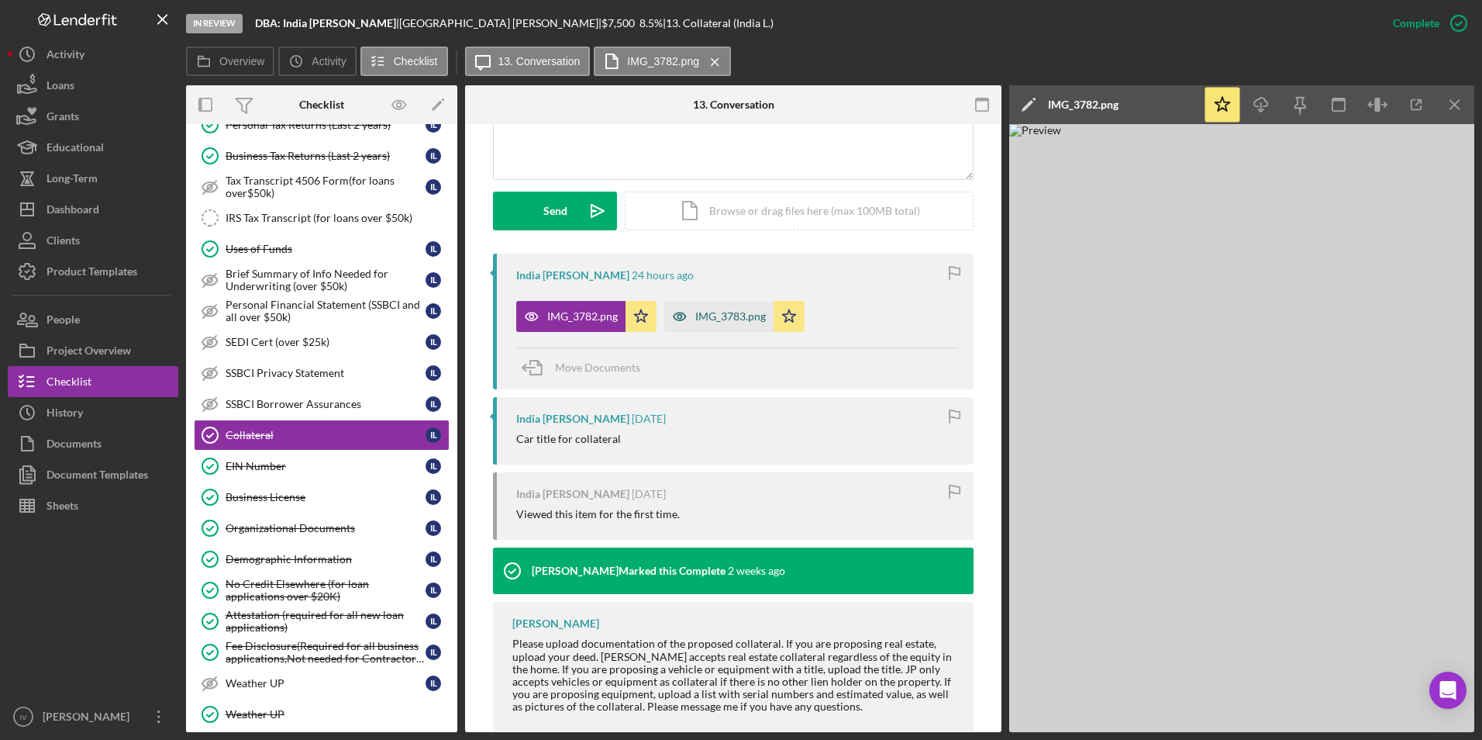
click at [736, 316] on div "IMG_3783.png" at bounding box center [730, 316] width 71 height 12
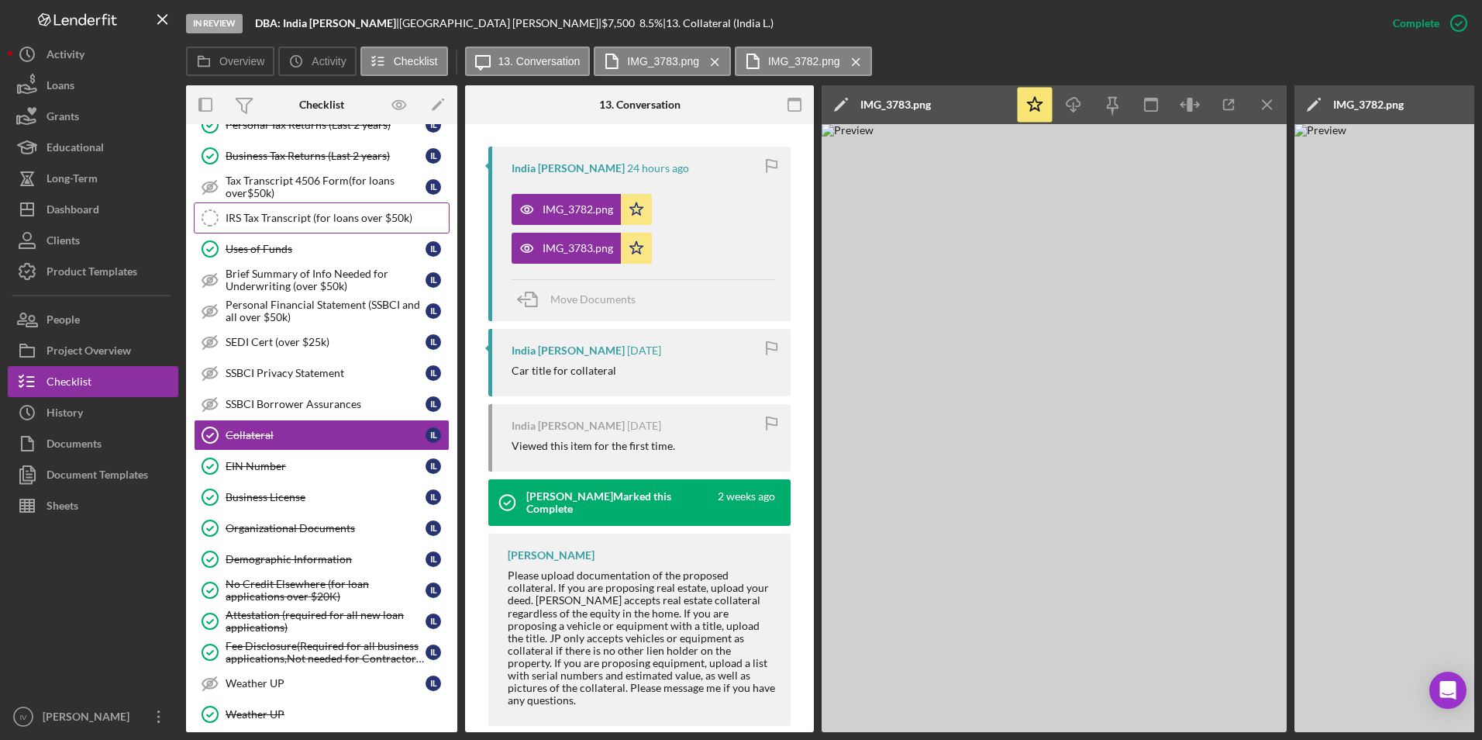
scroll to position [0, 0]
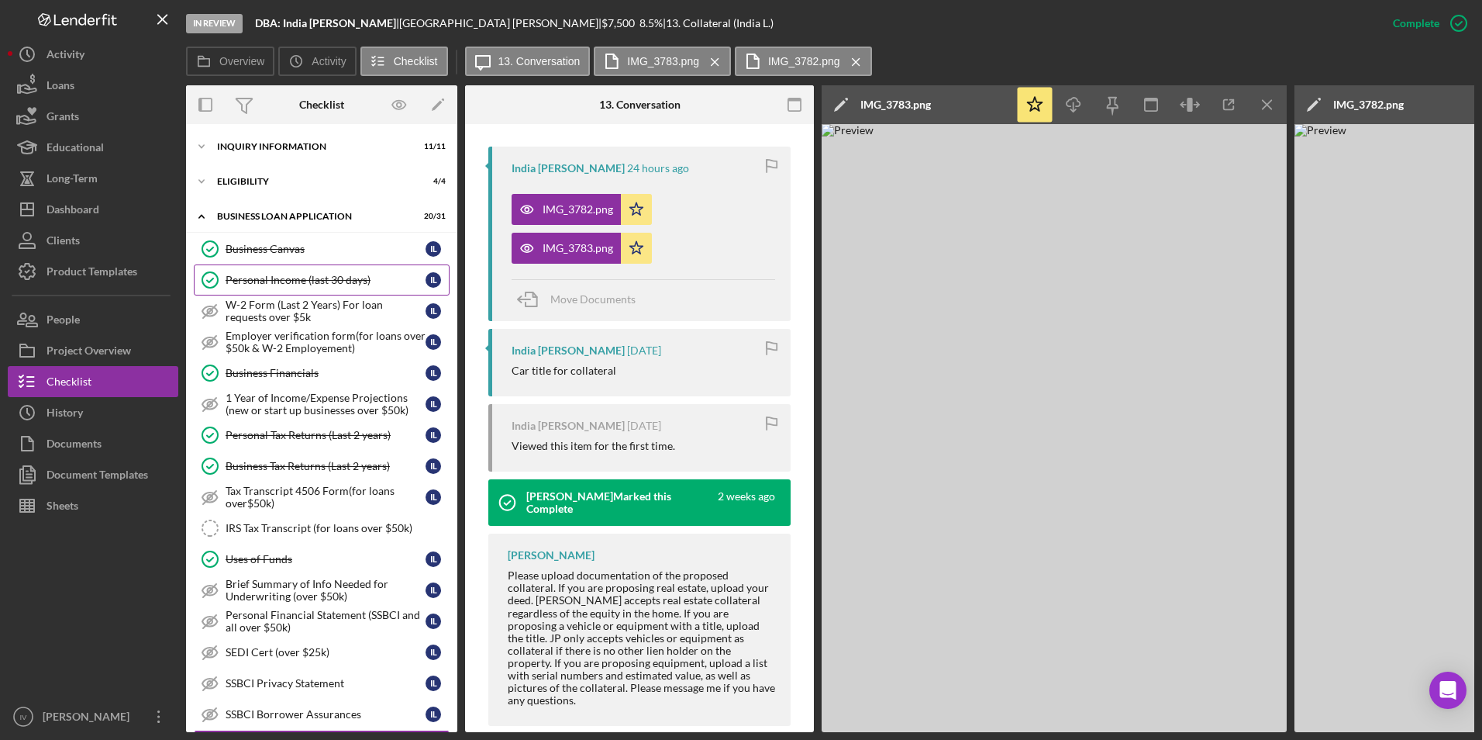
drag, startPoint x: 318, startPoint y: 247, endPoint x: 382, endPoint y: 263, distance: 66.4
click at [318, 247] on div "Business Canvas" at bounding box center [326, 249] width 200 height 12
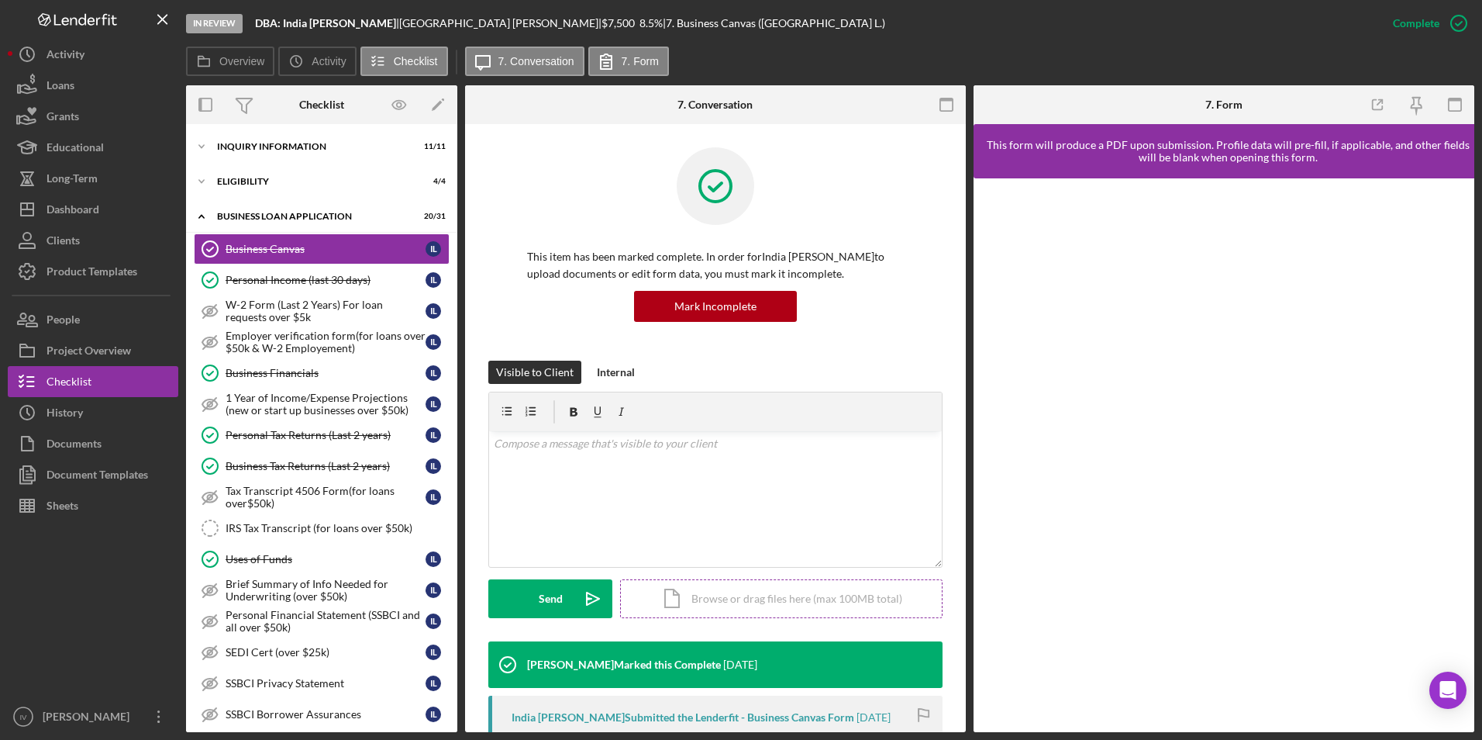
scroll to position [233, 0]
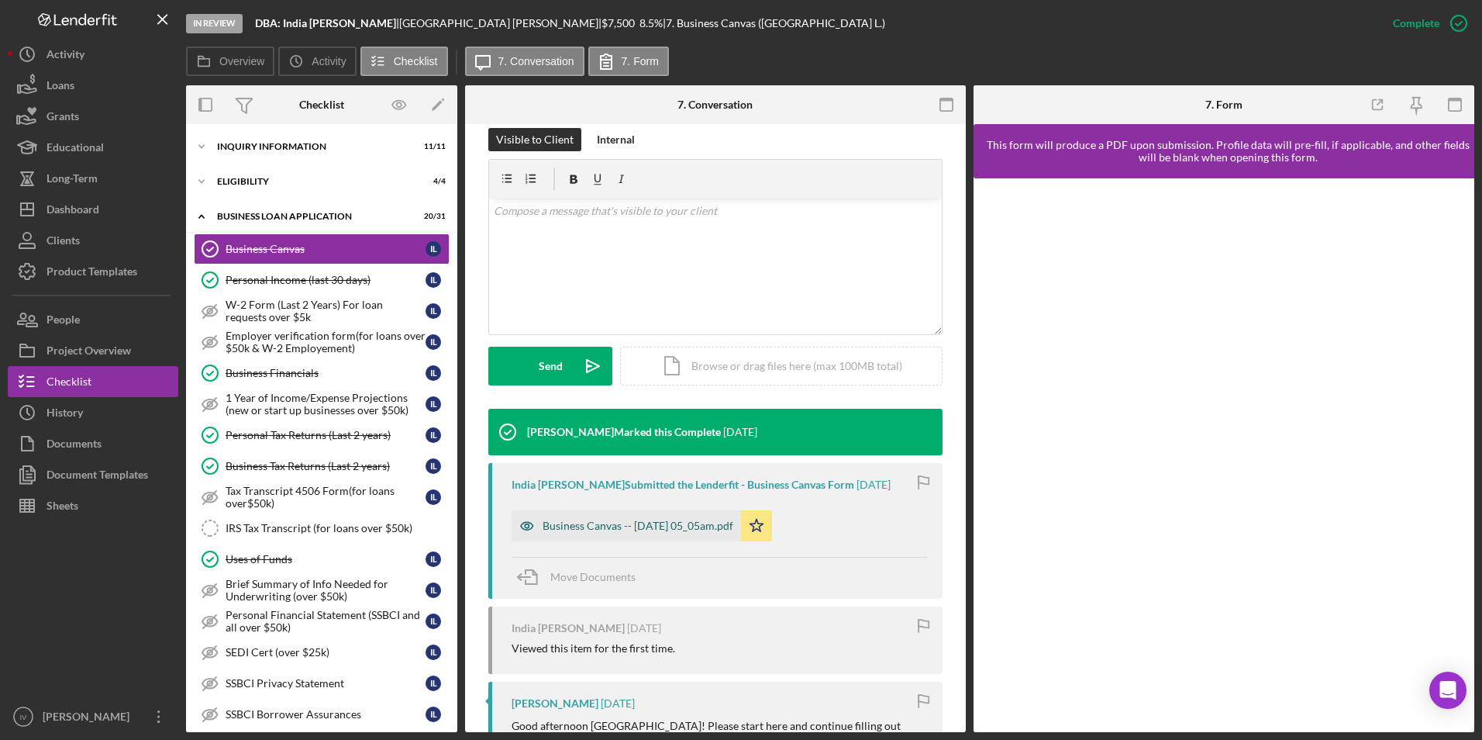
click at [666, 519] on div "Business Canvas -- [DATE] 05_05am.pdf" at bounding box center [638, 525] width 191 height 12
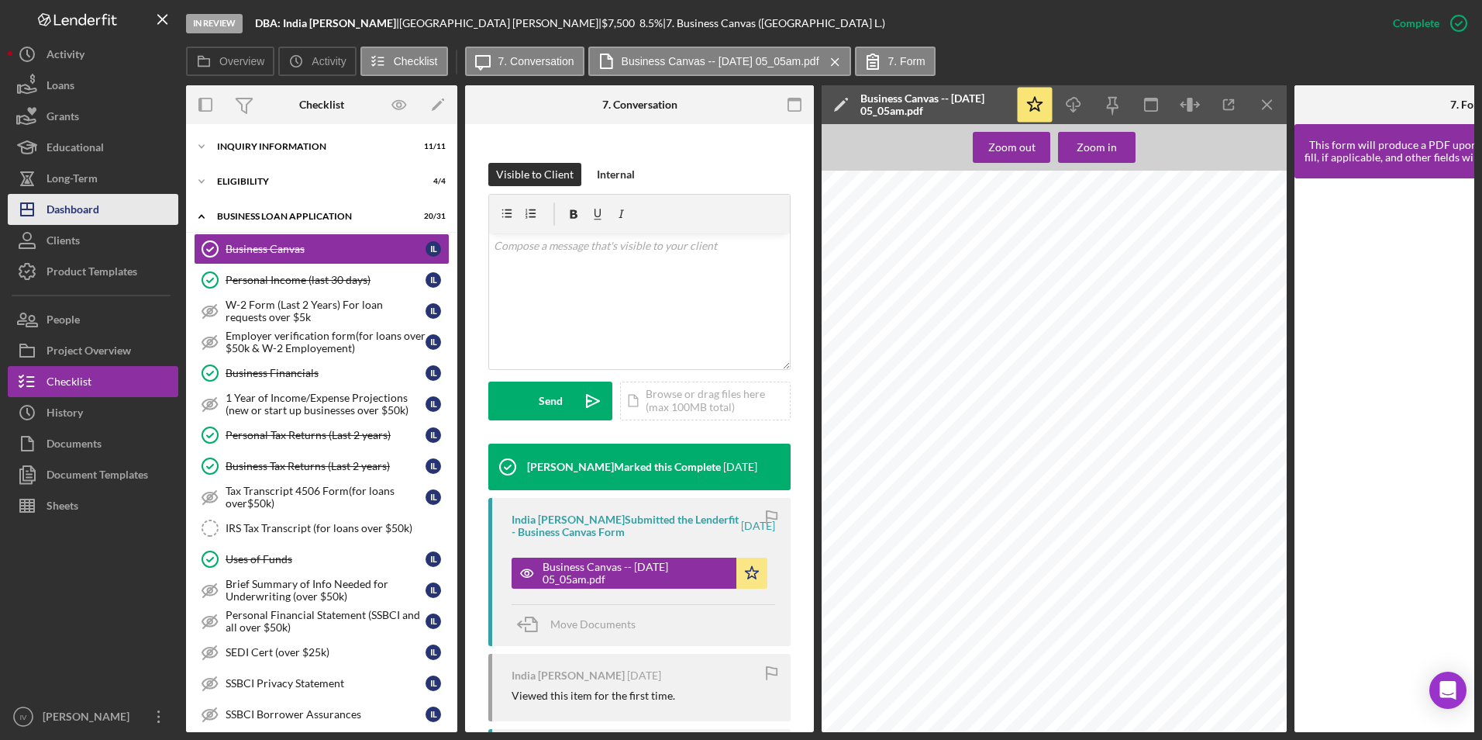
click at [78, 213] on div "Dashboard" at bounding box center [73, 211] width 53 height 35
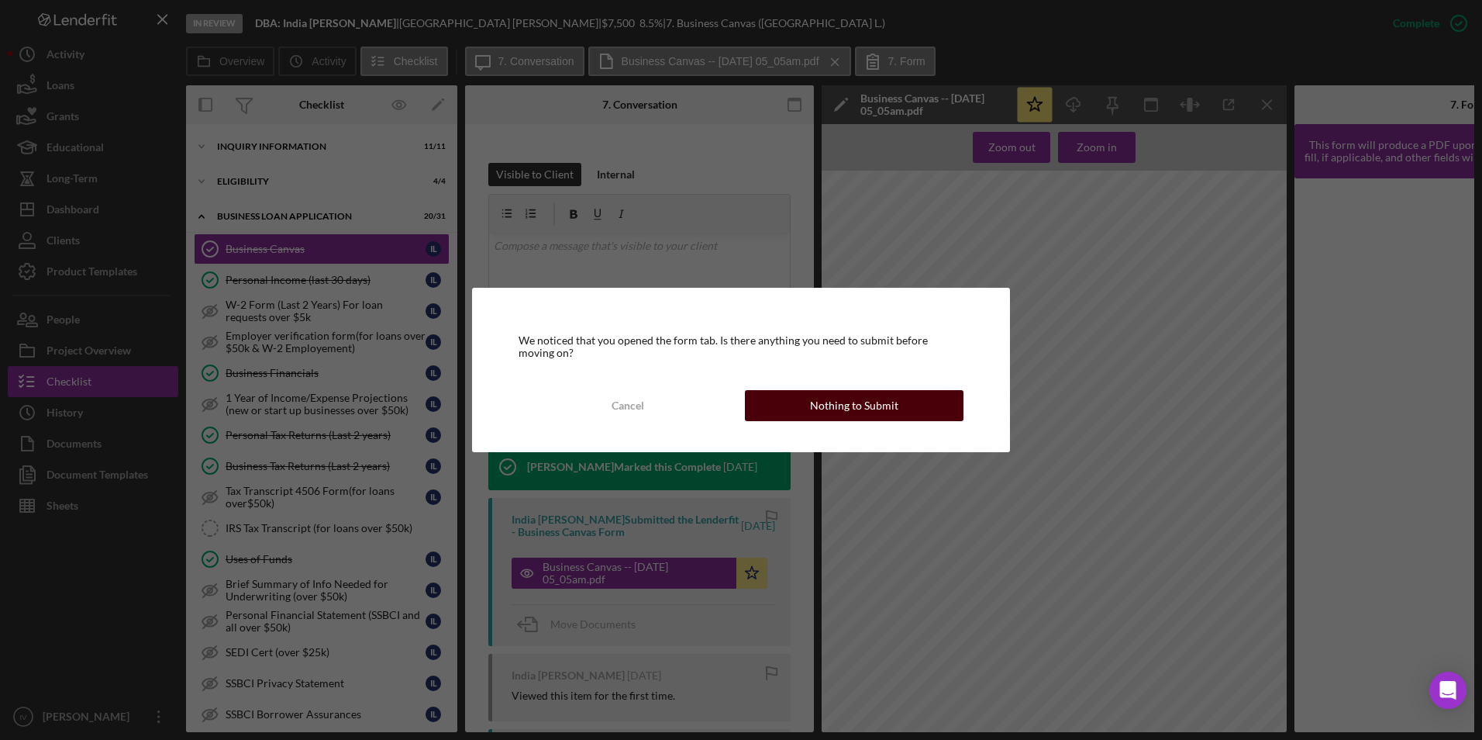
click at [760, 412] on button "Nothing to Submit" at bounding box center [854, 405] width 219 height 31
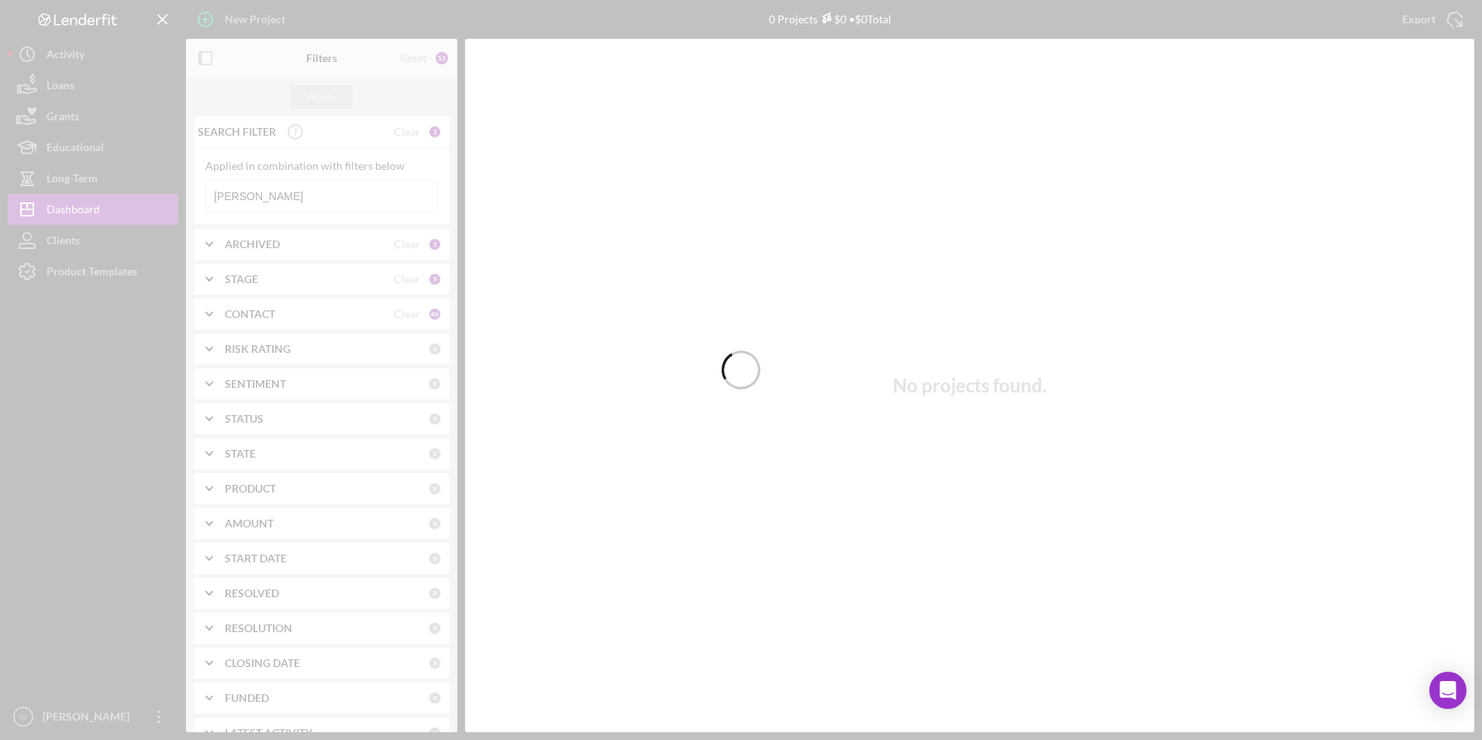
click at [261, 203] on div at bounding box center [741, 370] width 1482 height 740
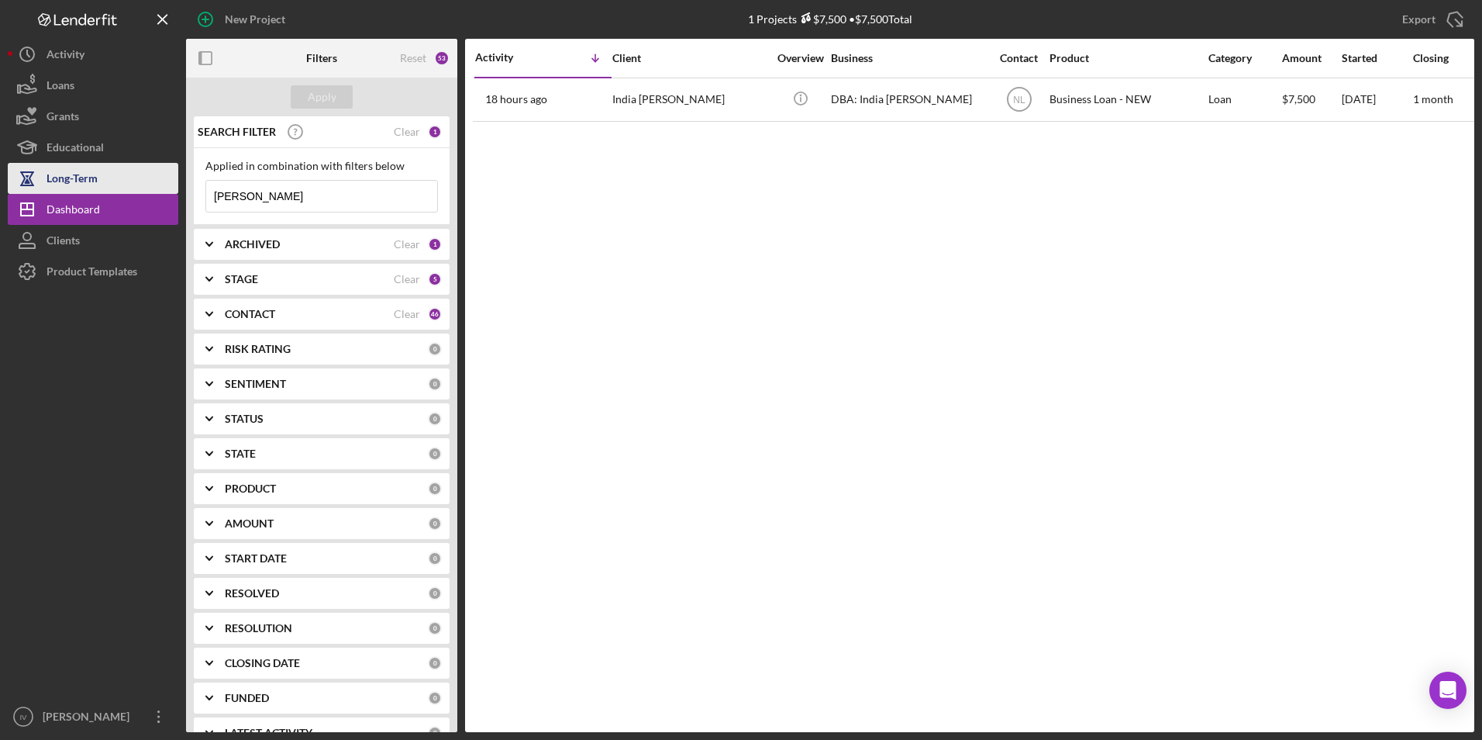
drag, startPoint x: 247, startPoint y: 200, endPoint x: 160, endPoint y: 185, distance: 89.0
click at [160, 185] on div "New Project 1 Projects $7,500 • $7,500 Total [PERSON_NAME] Export Icon/Export F…" at bounding box center [741, 366] width 1467 height 732
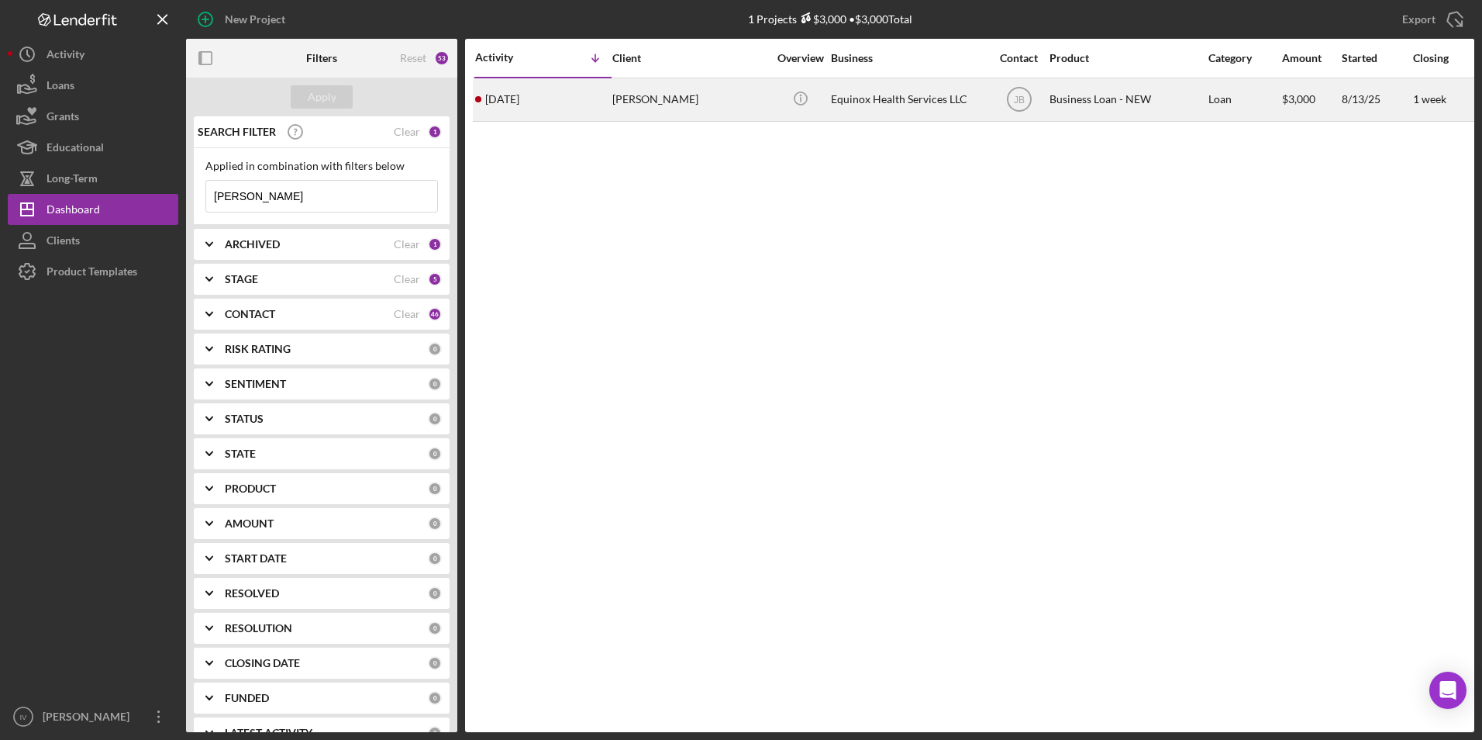
type input "[PERSON_NAME]"
click at [640, 109] on div "[PERSON_NAME]" at bounding box center [689, 99] width 155 height 41
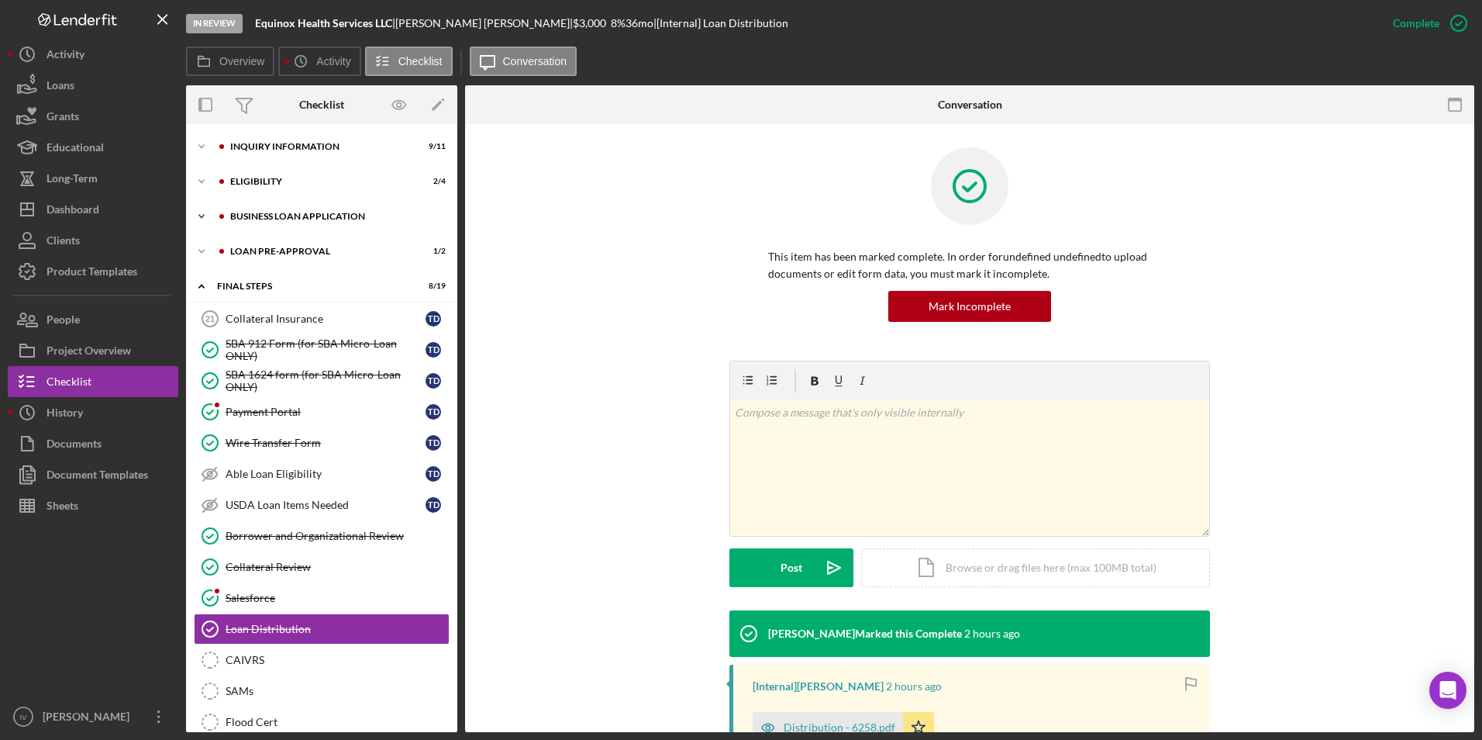
click at [292, 211] on div "Icon/Expander BUSINESS LOAN APPLICATION 10 / 27" at bounding box center [321, 216] width 271 height 31
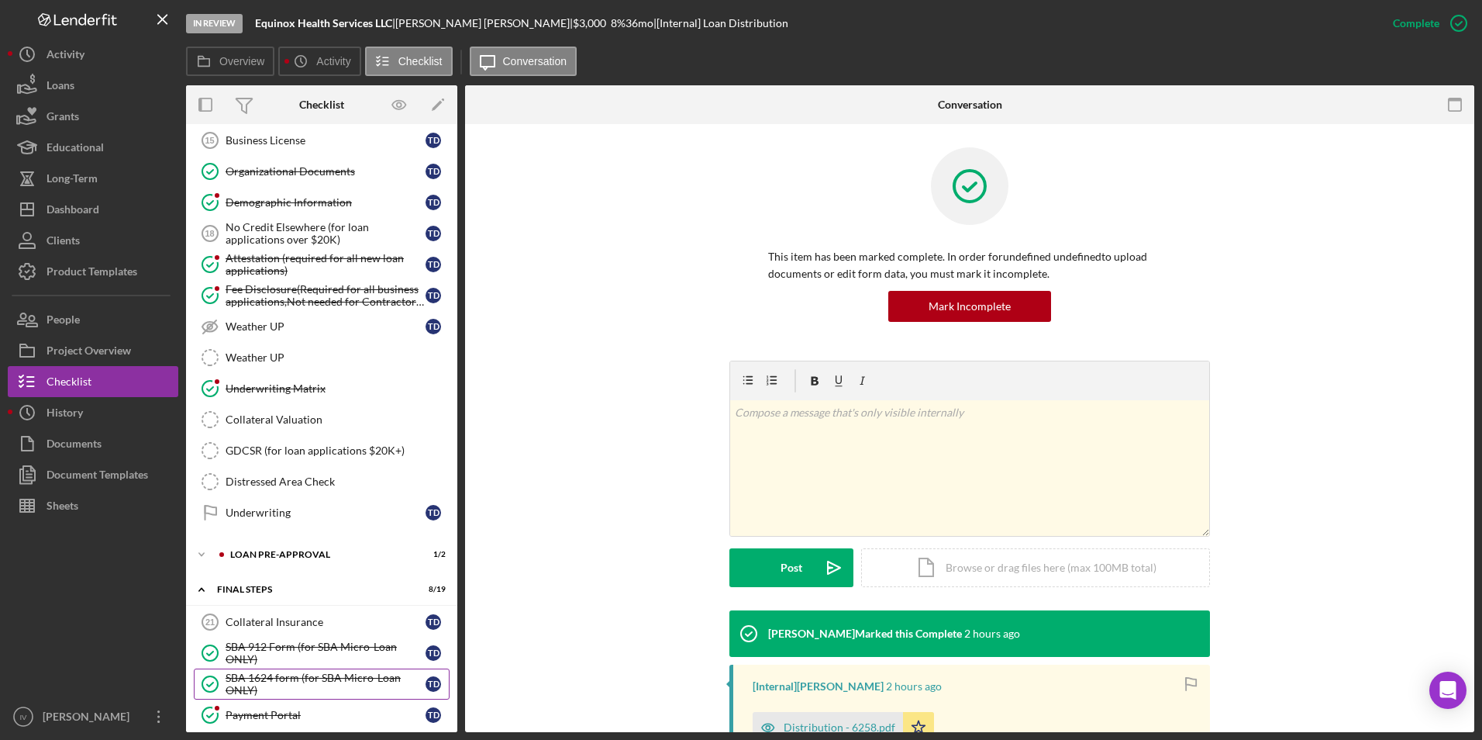
scroll to position [233, 0]
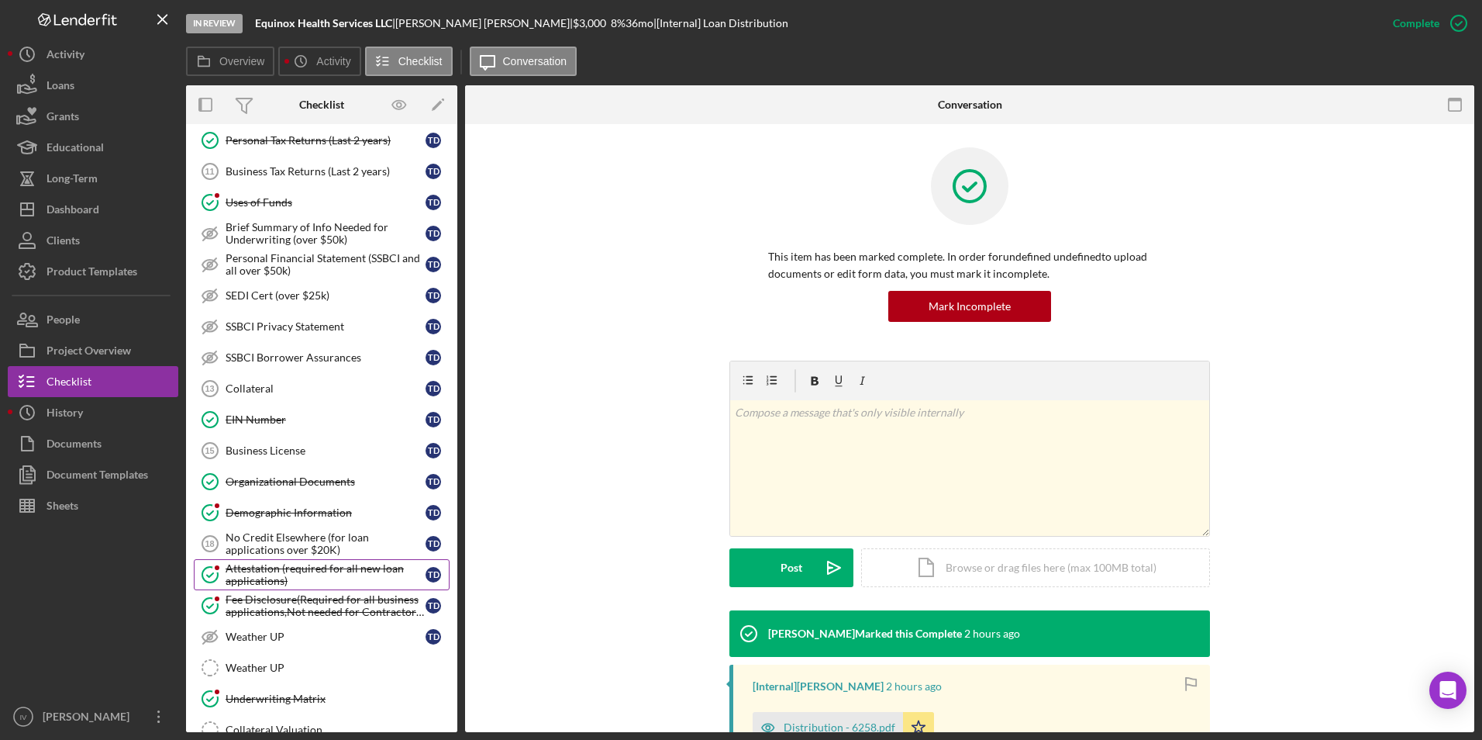
click at [283, 572] on div "Attestation (required for all new loan applications)" at bounding box center [326, 574] width 200 height 25
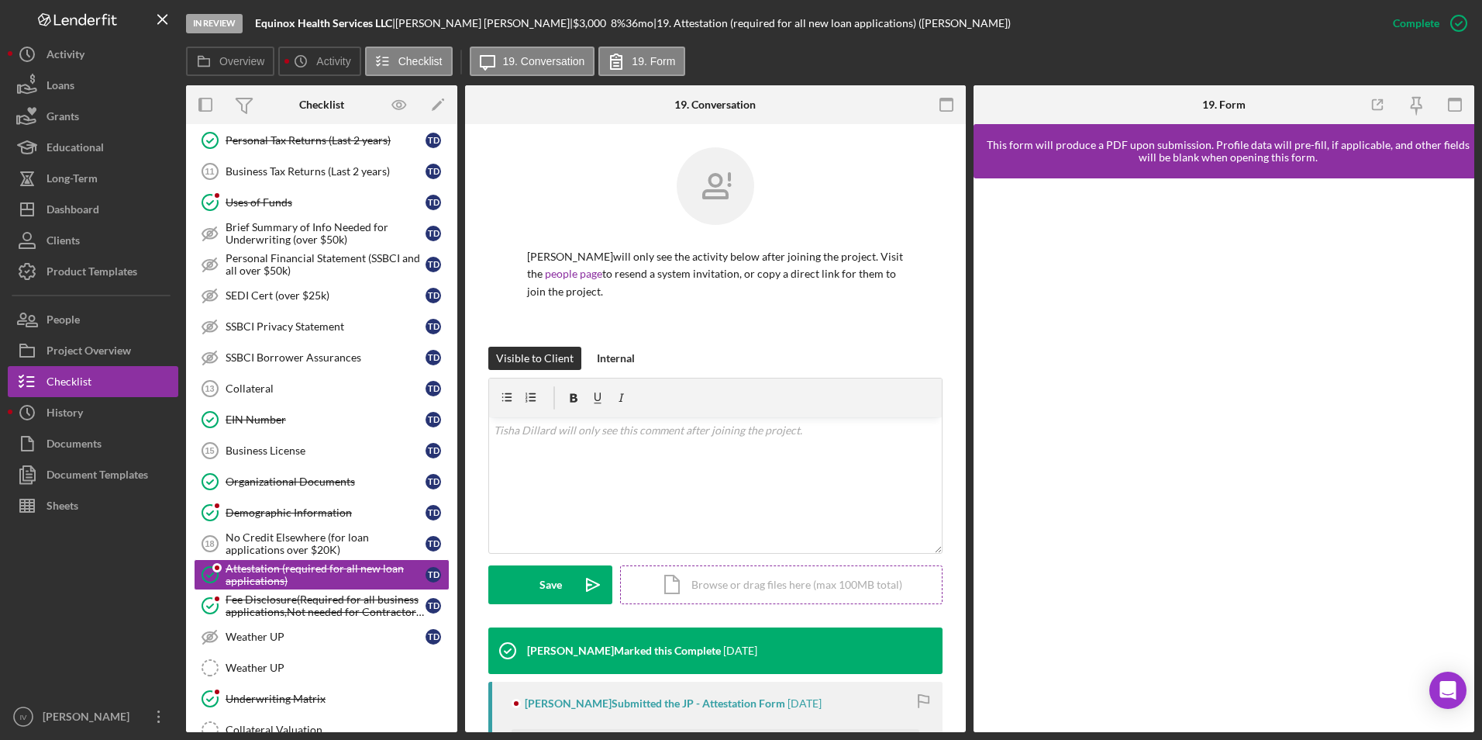
scroll to position [205, 0]
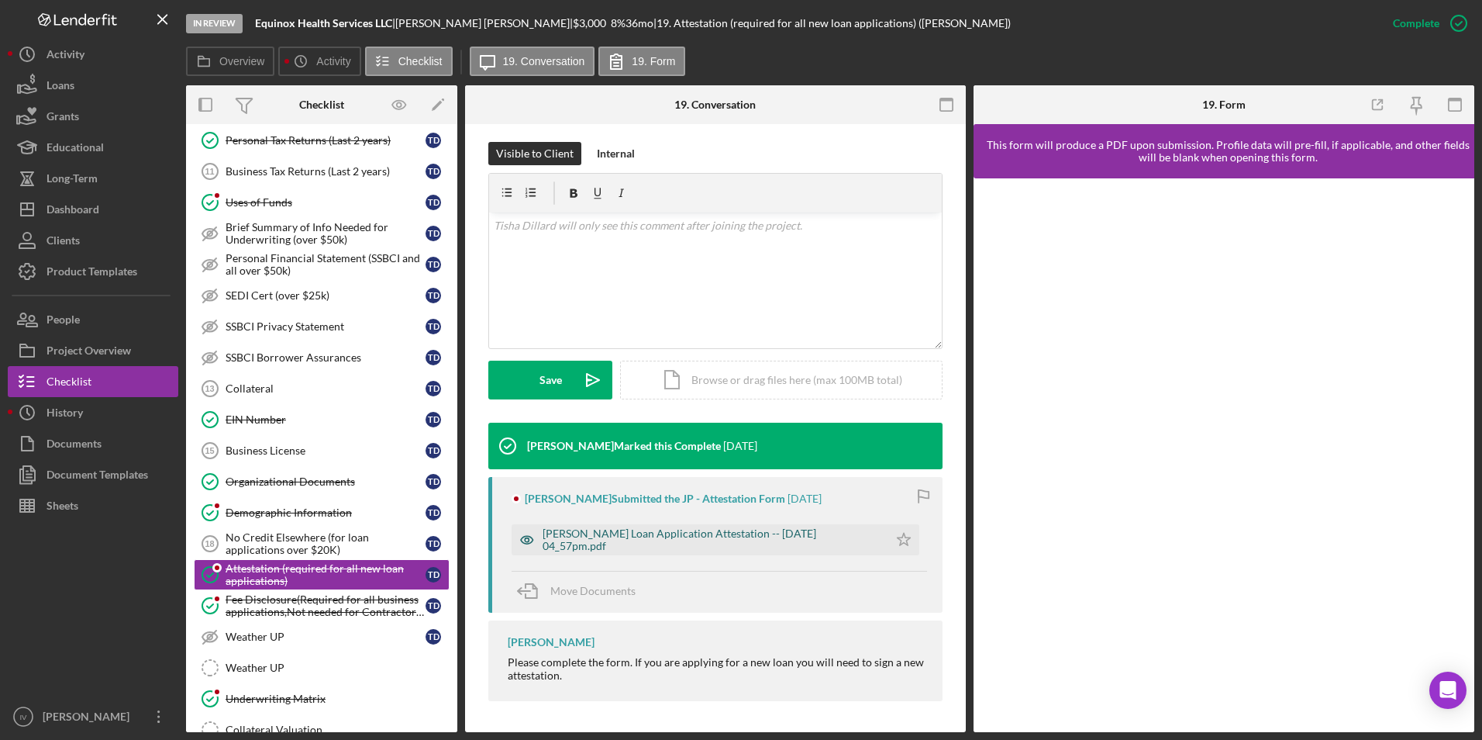
click at [695, 547] on div "[PERSON_NAME] Loan Application Attestation -- [DATE] 04_57pm.pdf" at bounding box center [712, 539] width 338 height 25
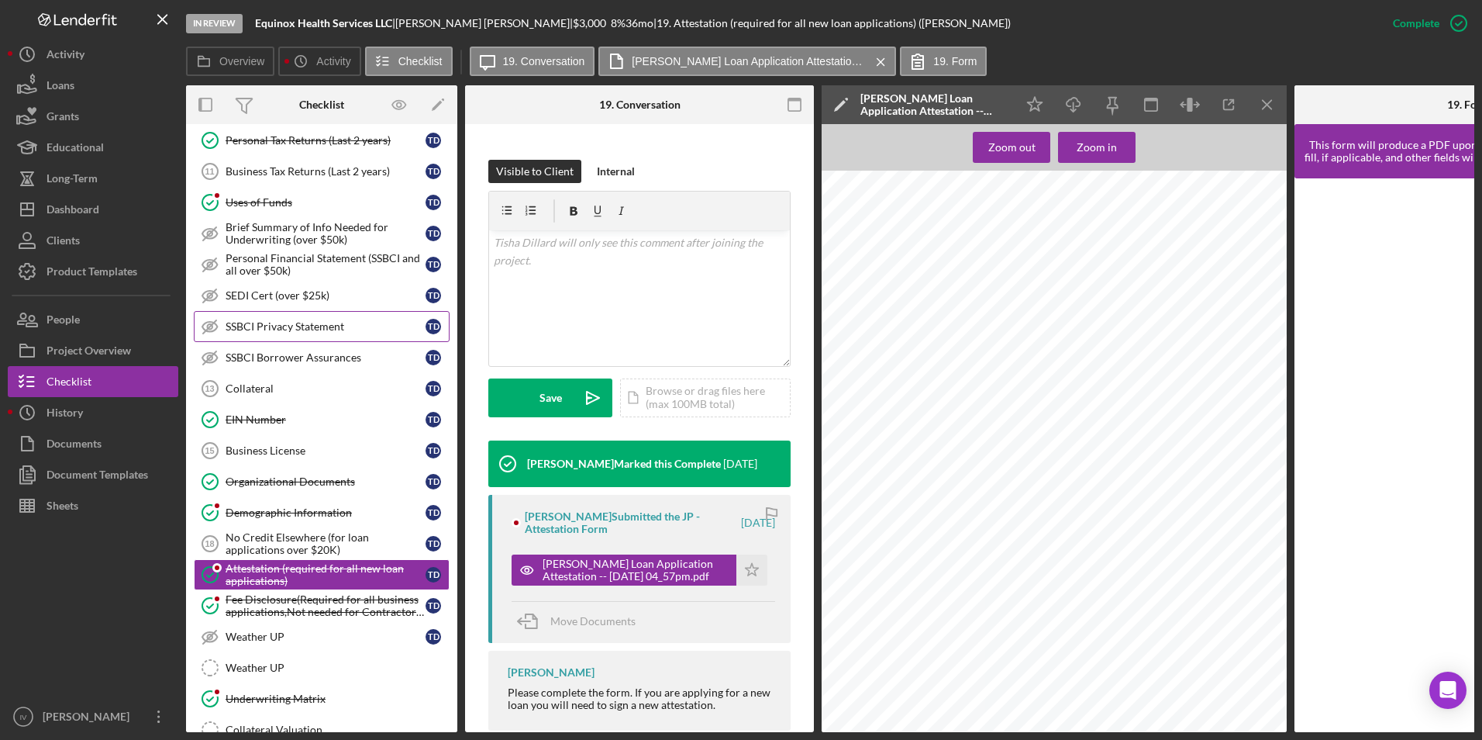
scroll to position [0, 0]
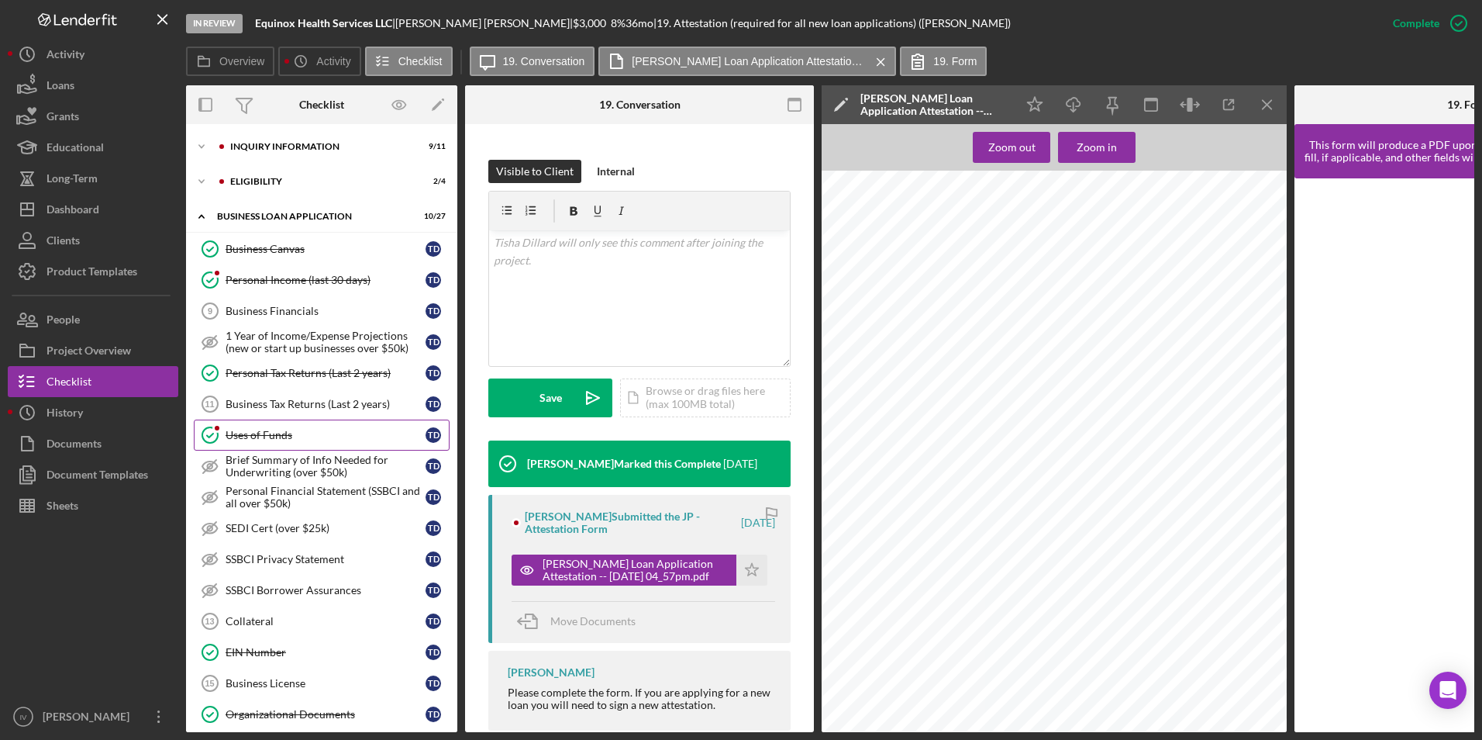
click at [296, 433] on div "Uses of Funds" at bounding box center [326, 435] width 200 height 12
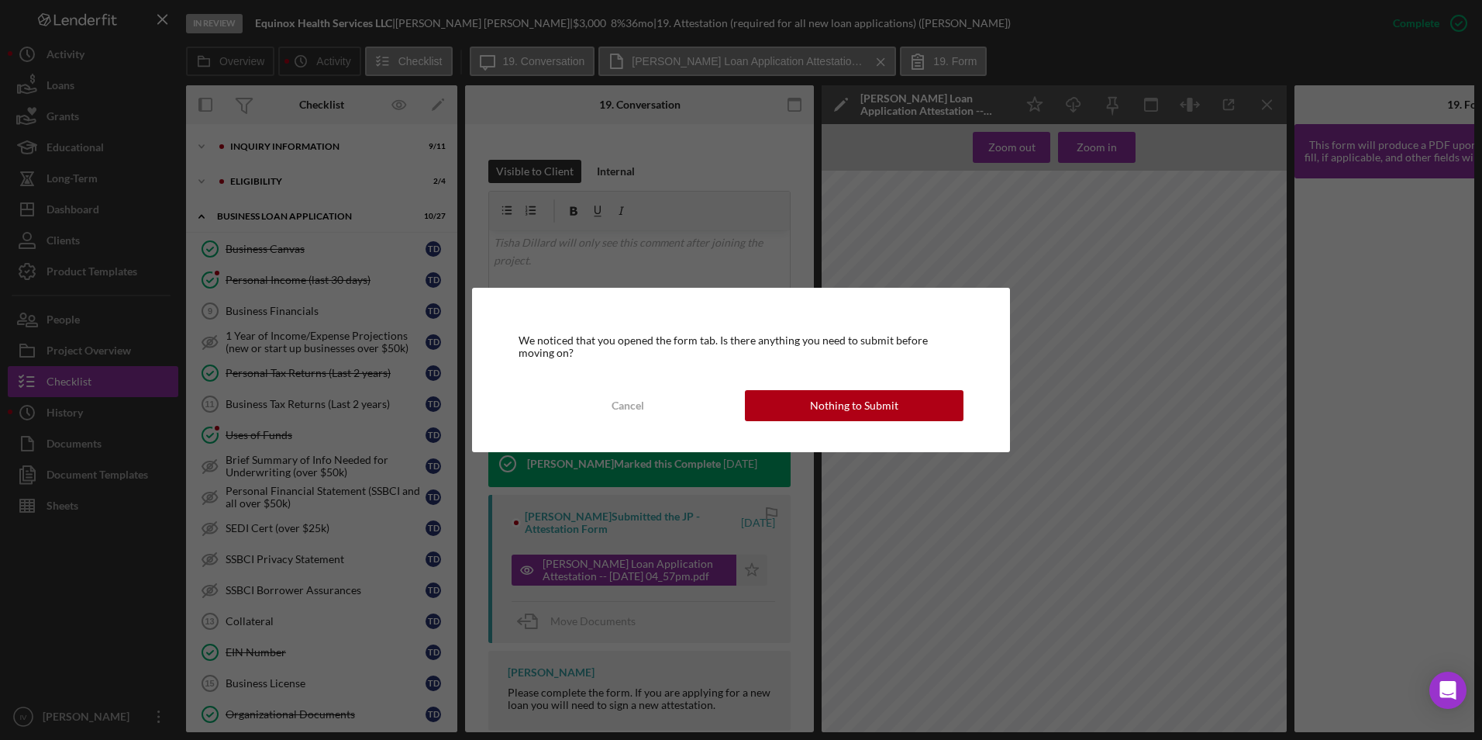
click at [776, 399] on button "Nothing to Submit" at bounding box center [854, 405] width 219 height 31
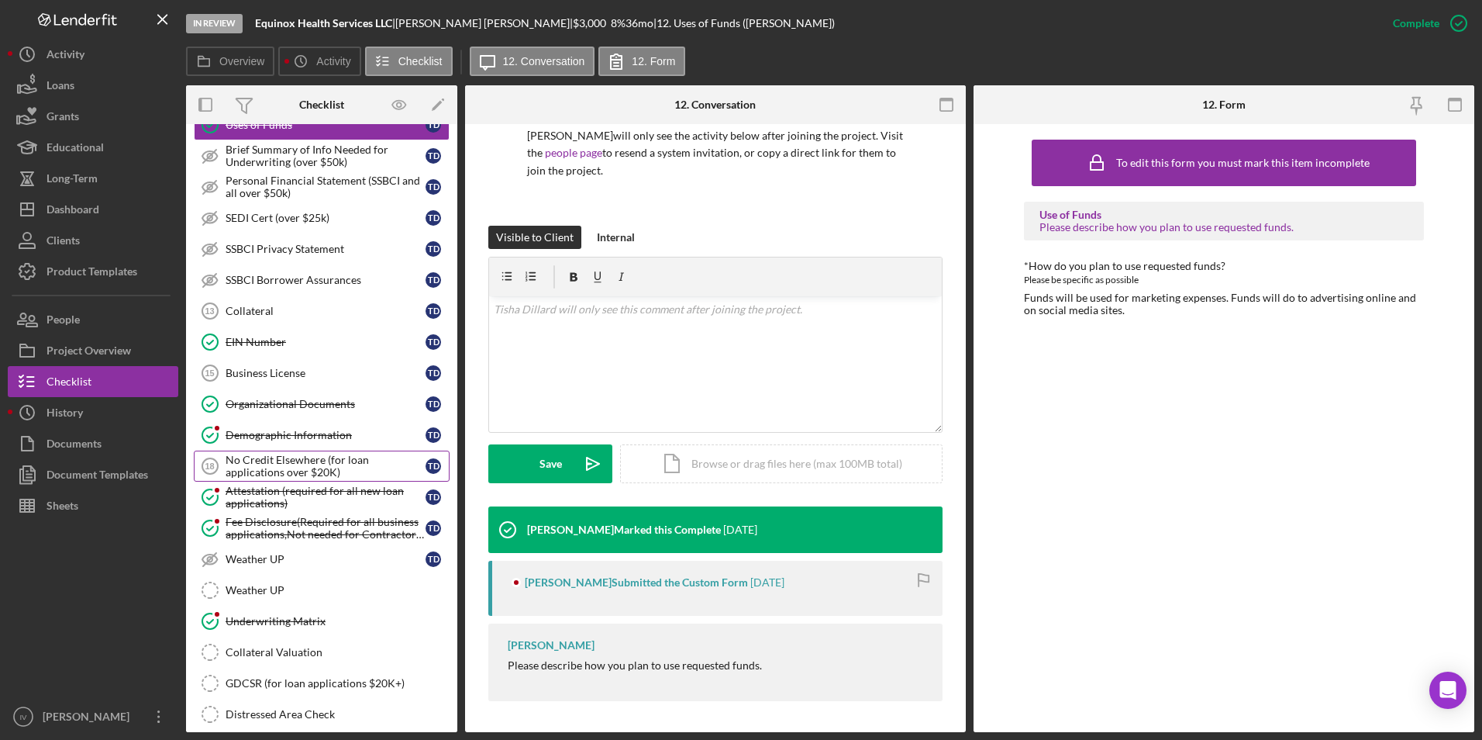
scroll to position [930, 0]
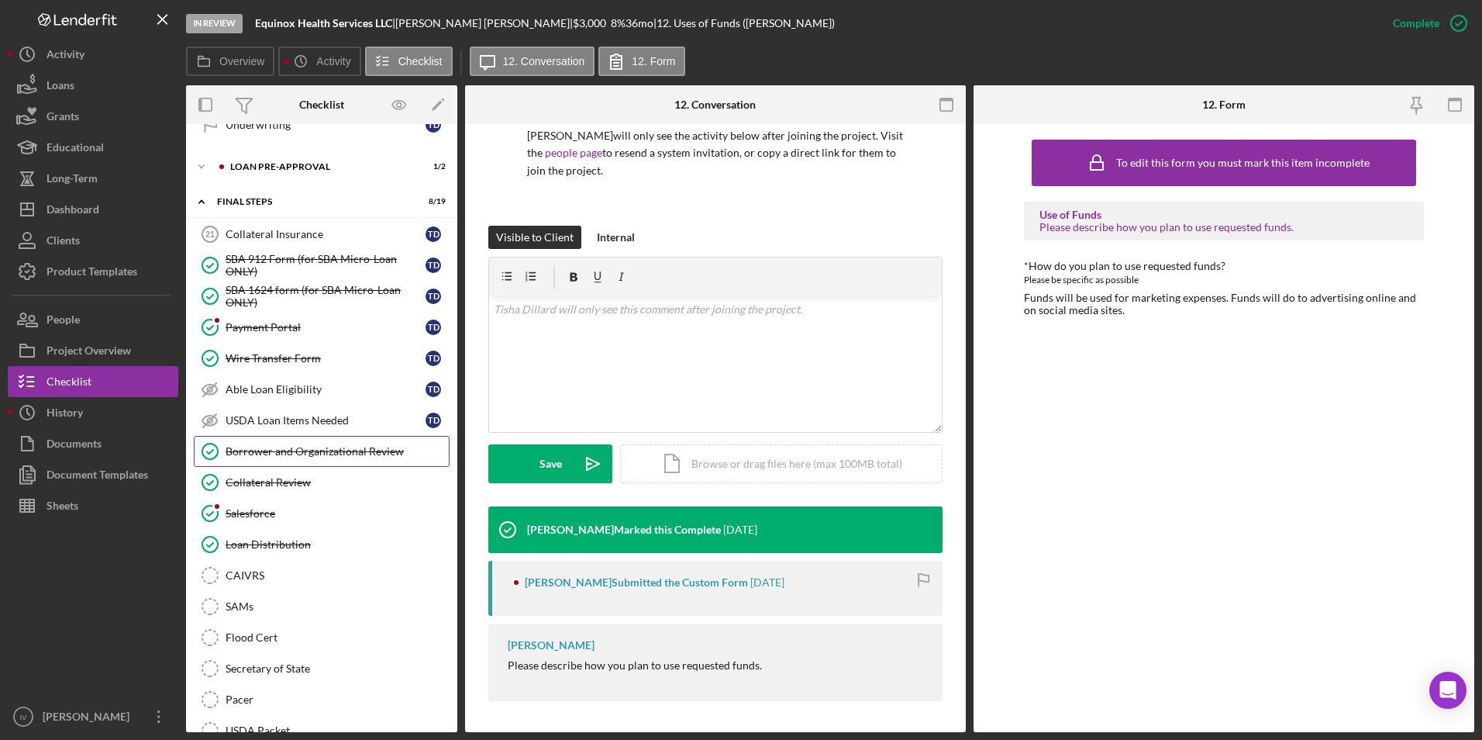
click at [303, 454] on div "Borrower and Organizational Review" at bounding box center [337, 451] width 223 height 12
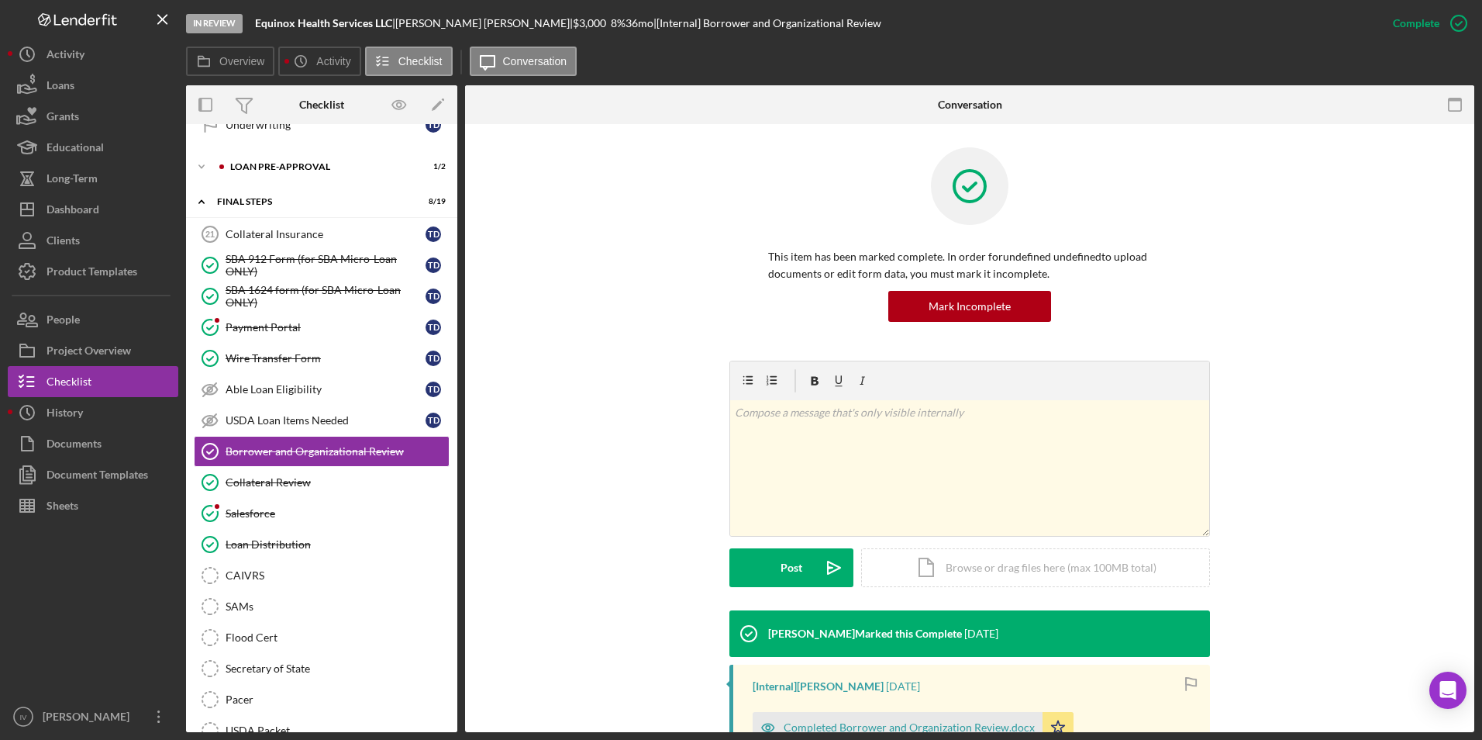
scroll to position [250, 0]
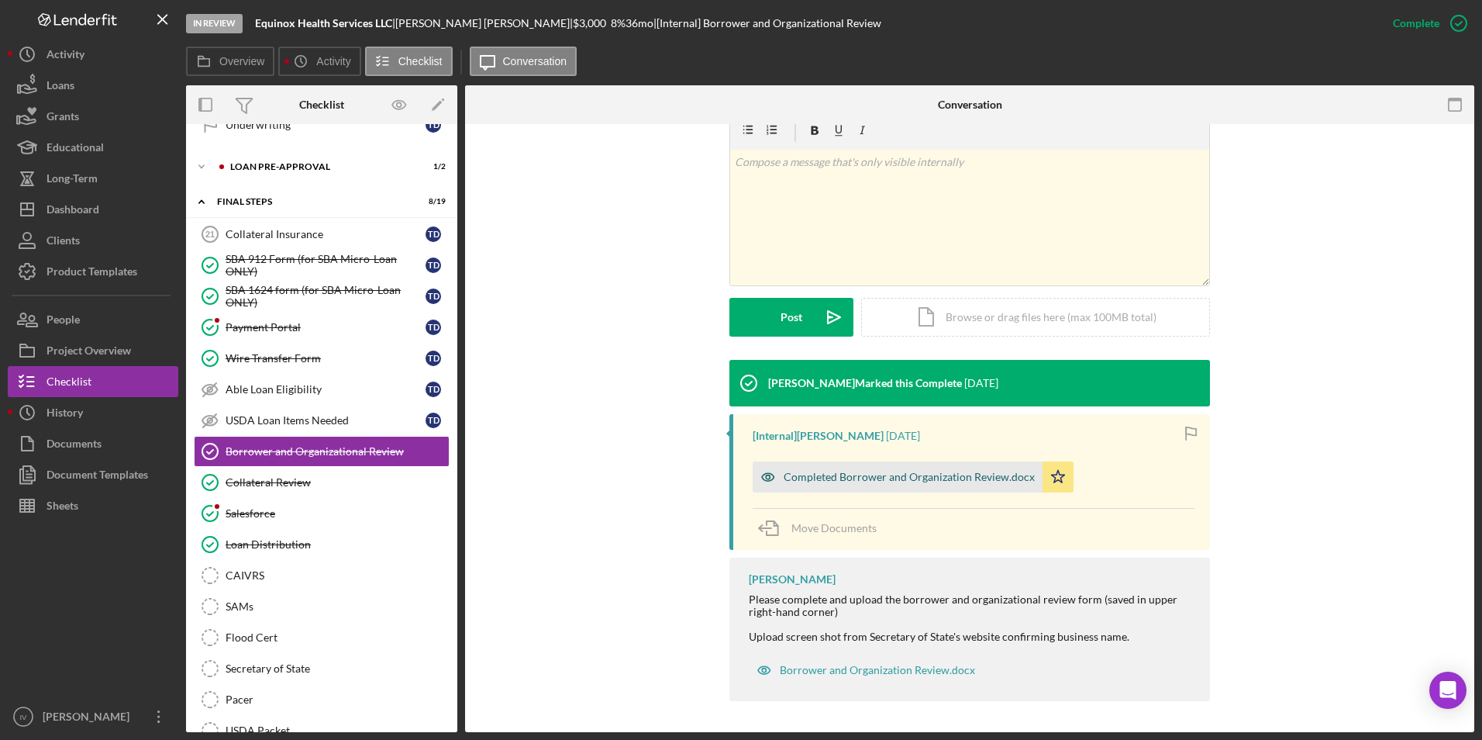
click at [813, 466] on div "Completed Borrower and Organization Review.docx" at bounding box center [898, 476] width 290 height 31
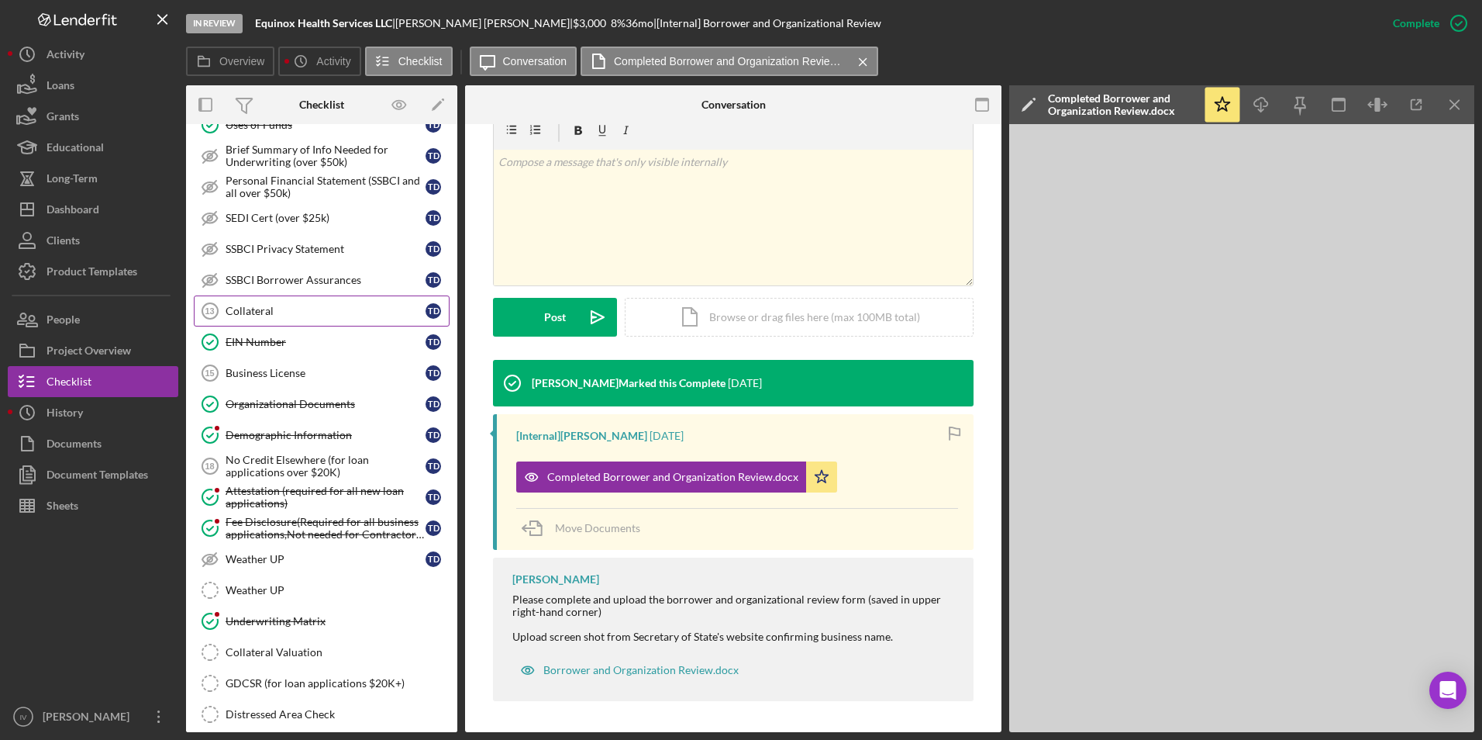
scroll to position [0, 0]
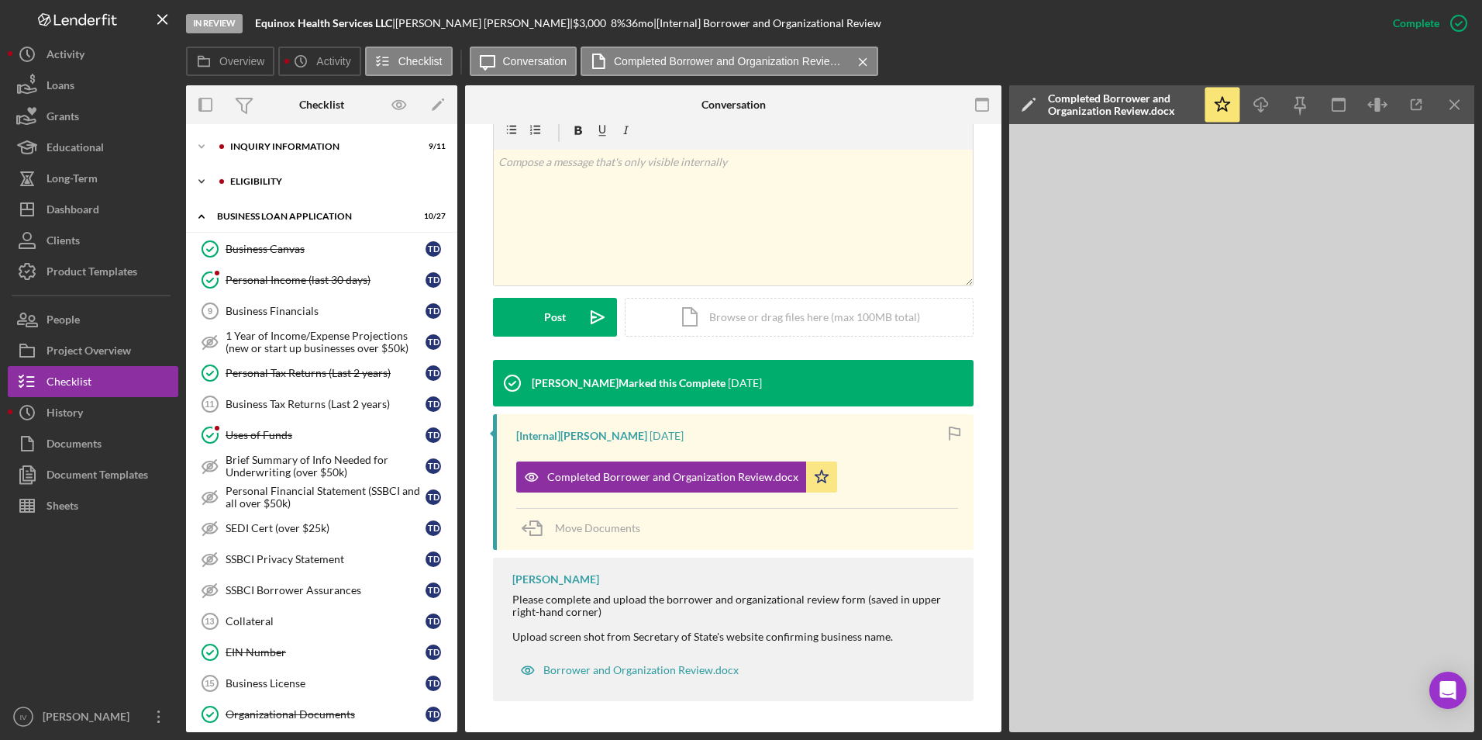
click at [297, 194] on div "Icon/Expander ELIGIBILITY 2 / 4" at bounding box center [321, 181] width 271 height 31
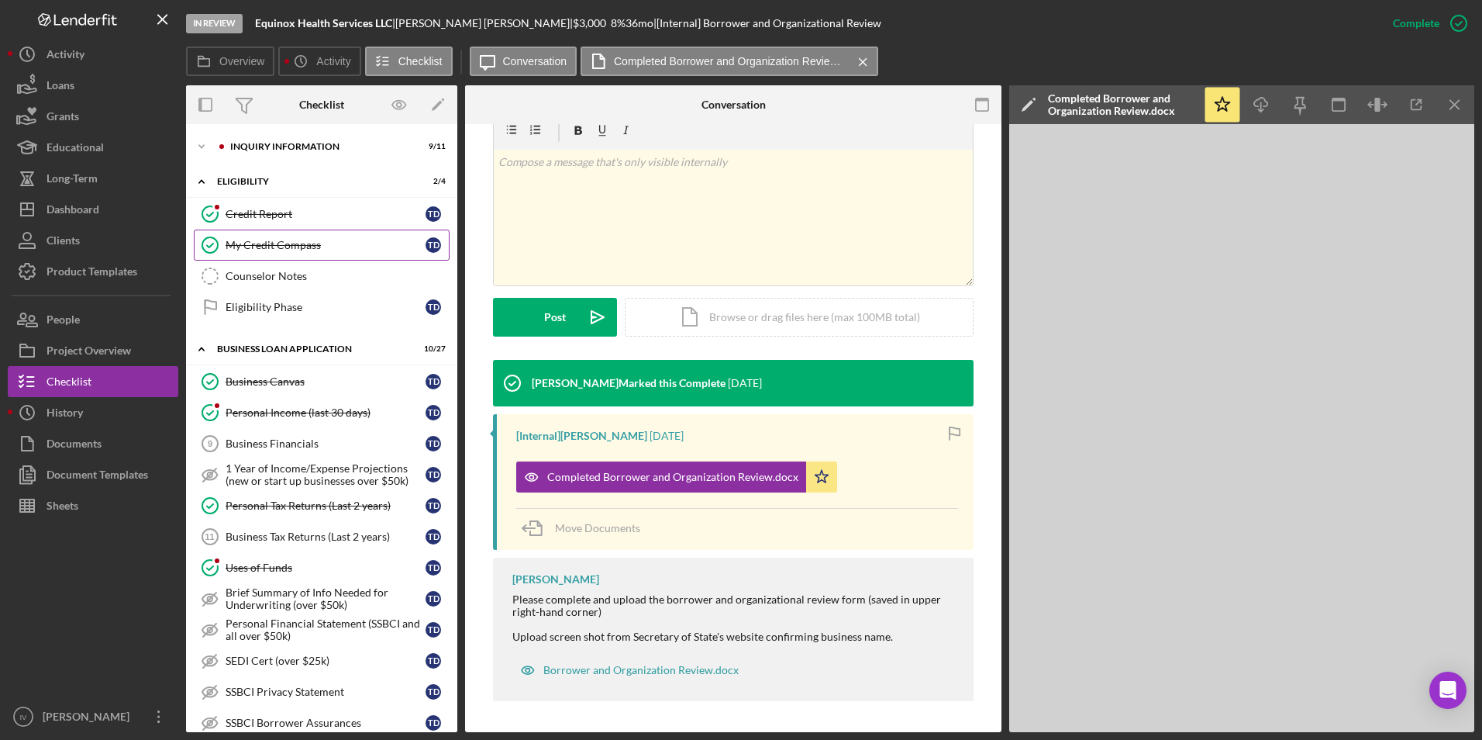
click at [298, 240] on div "My Credit Compass" at bounding box center [326, 245] width 200 height 12
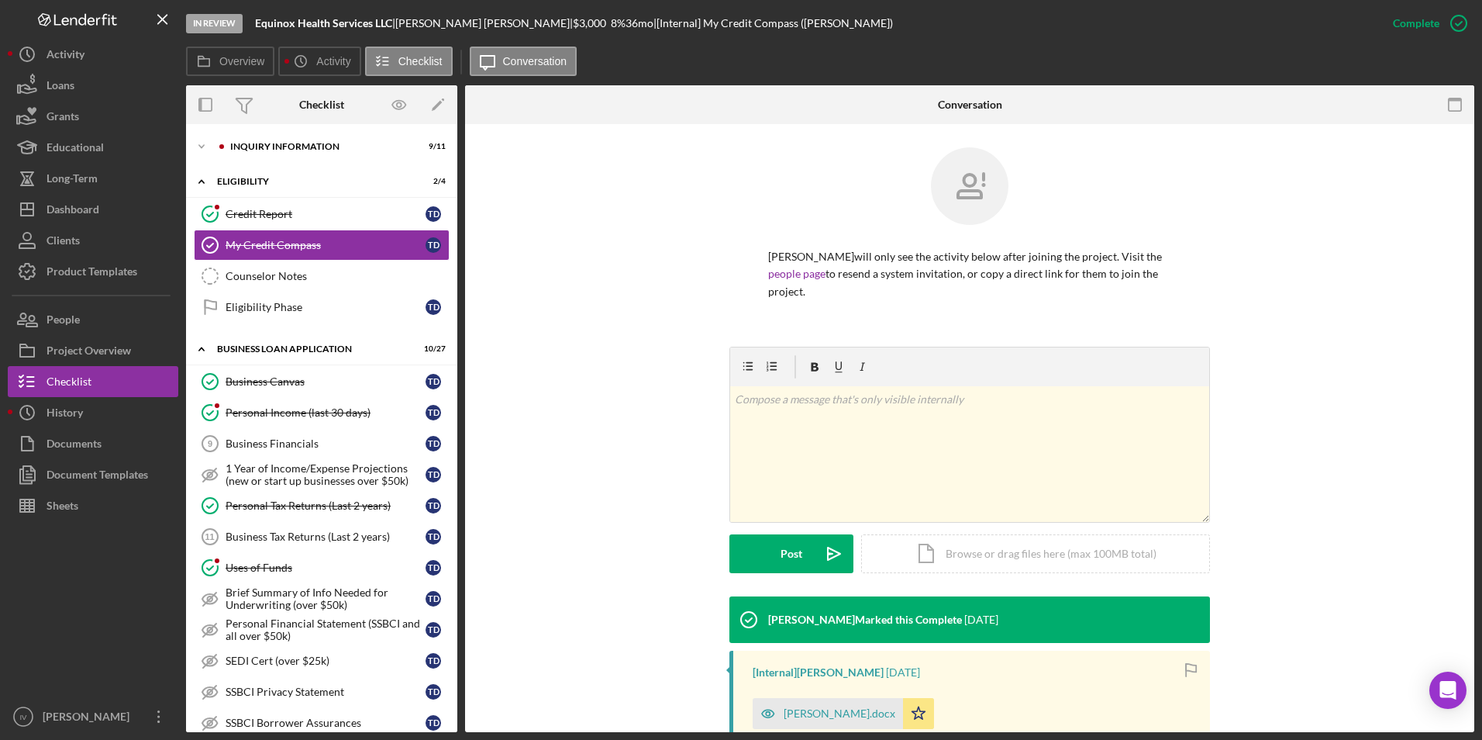
scroll to position [194, 0]
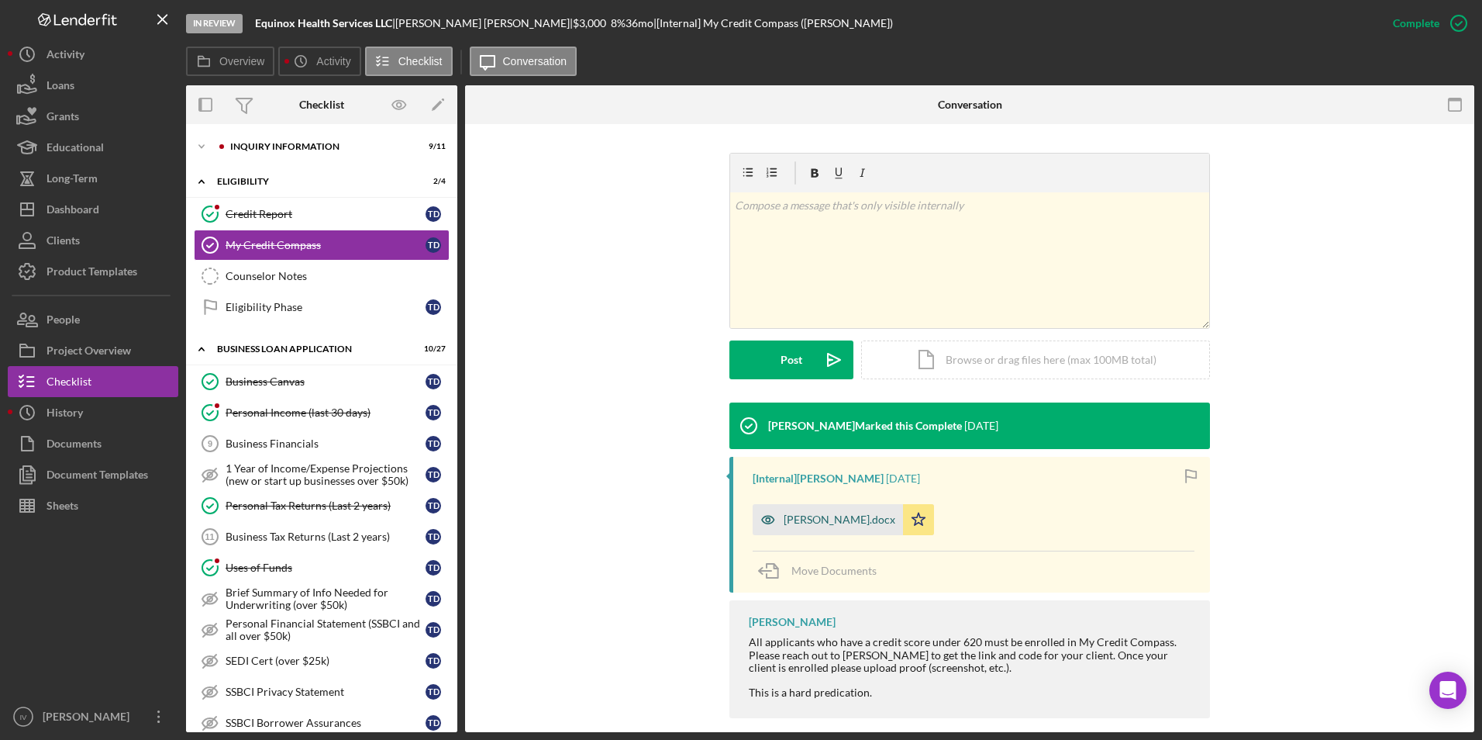
click at [859, 509] on div "[PERSON_NAME].docx" at bounding box center [828, 519] width 150 height 31
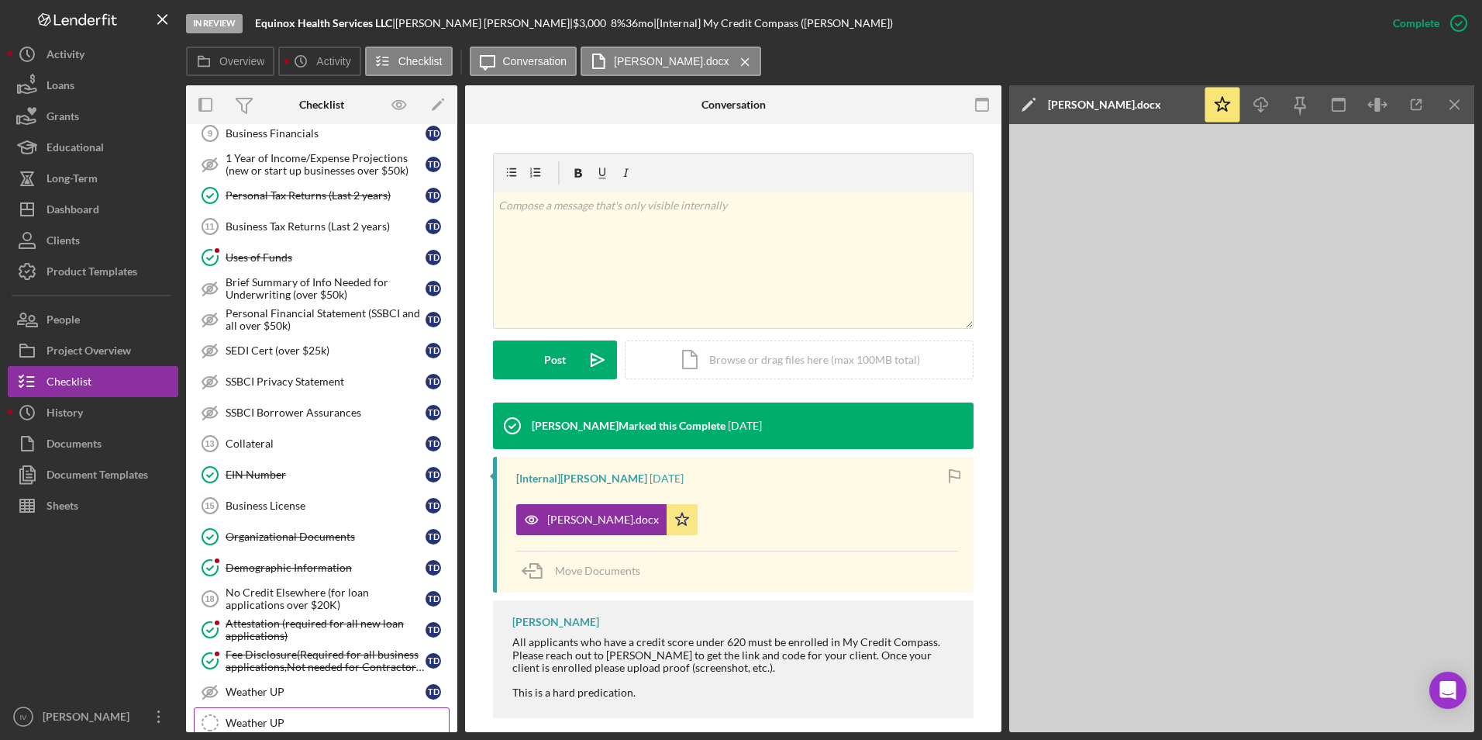
scroll to position [388, 0]
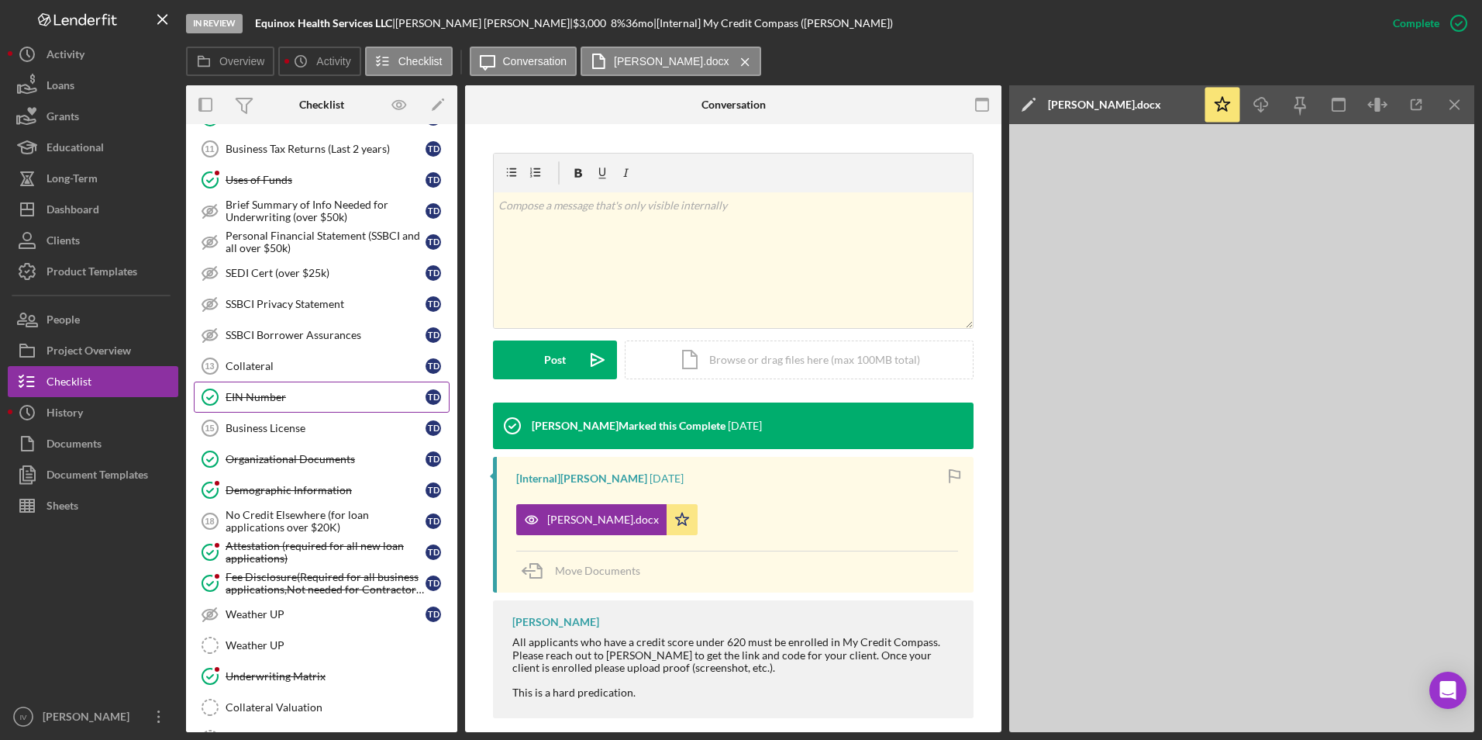
click at [295, 405] on link "EIN Number EIN Number T D" at bounding box center [322, 396] width 256 height 31
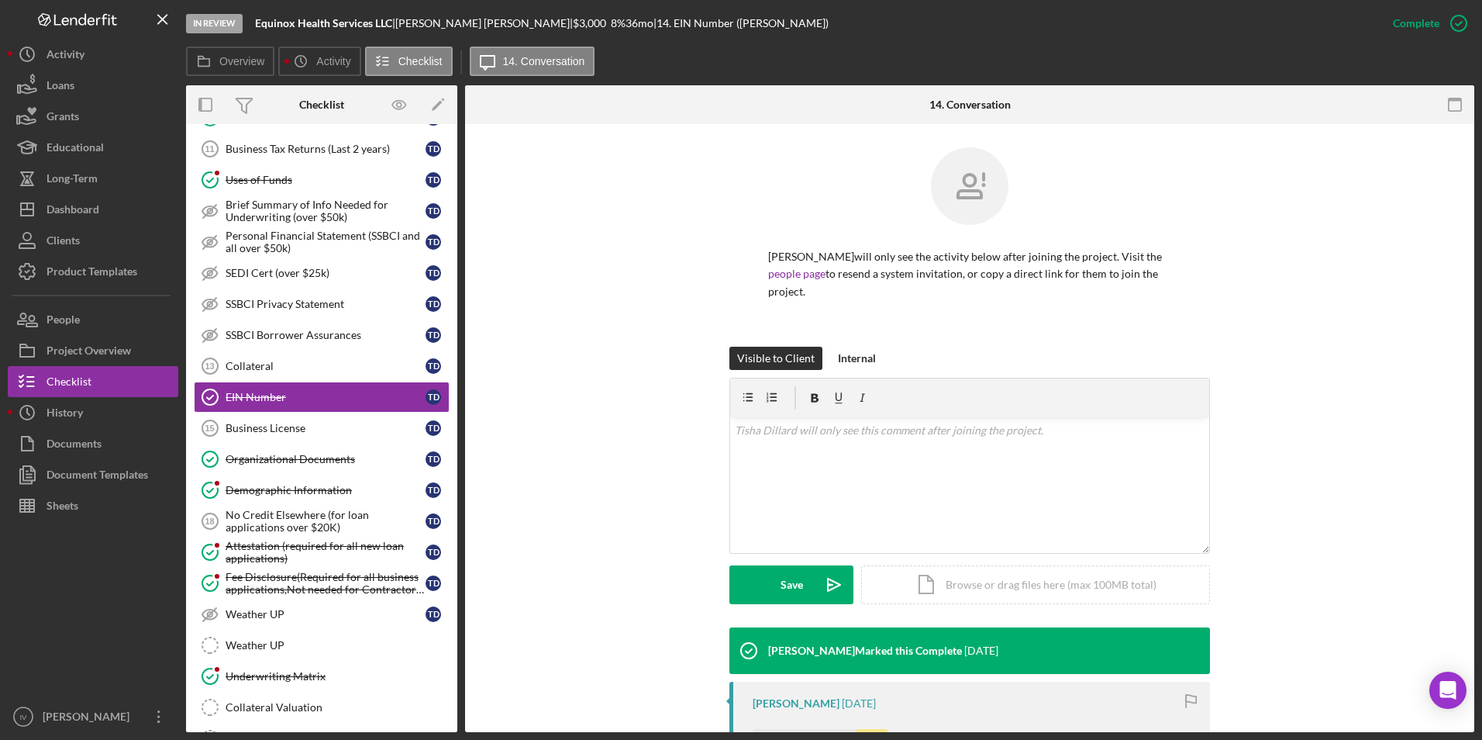
scroll to position [187, 0]
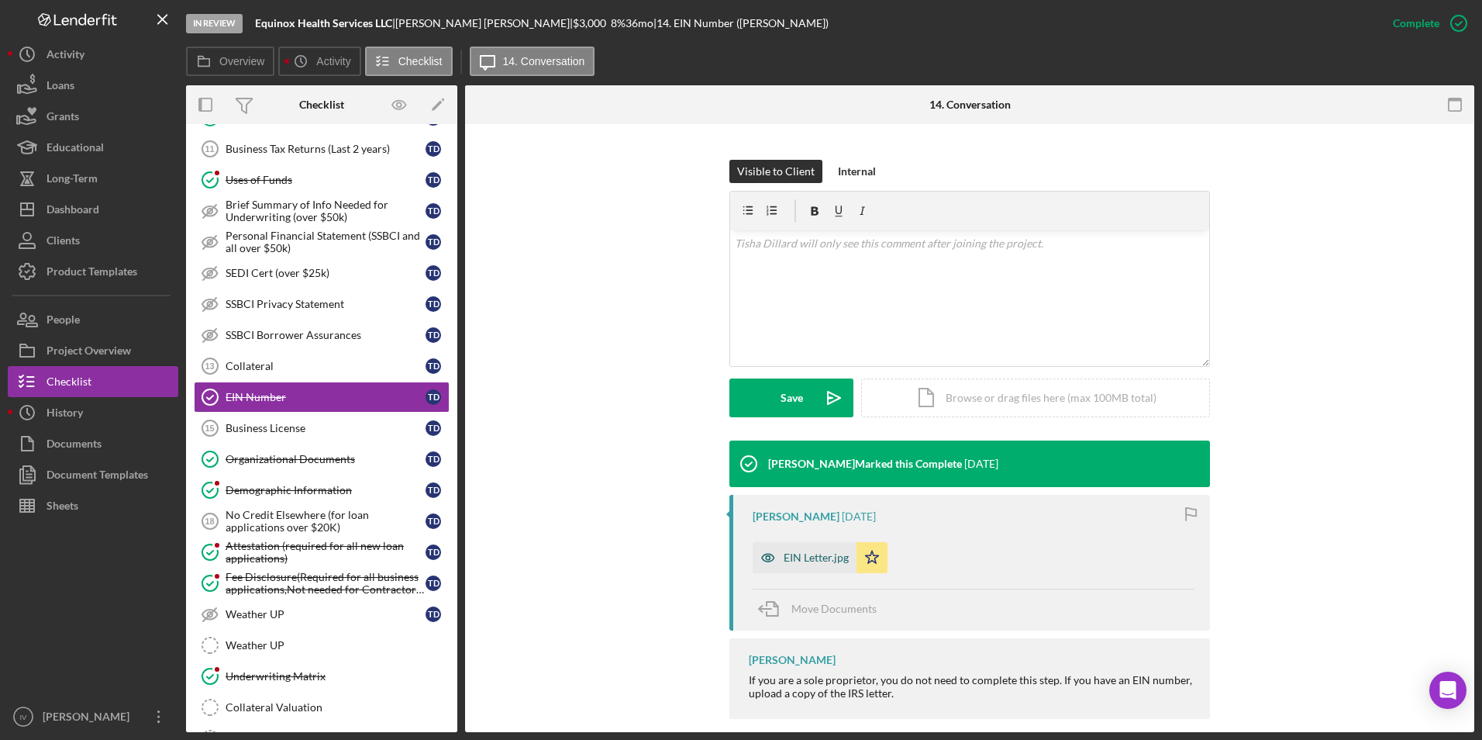
click at [794, 542] on div "EIN Letter.jpg" at bounding box center [805, 557] width 104 height 31
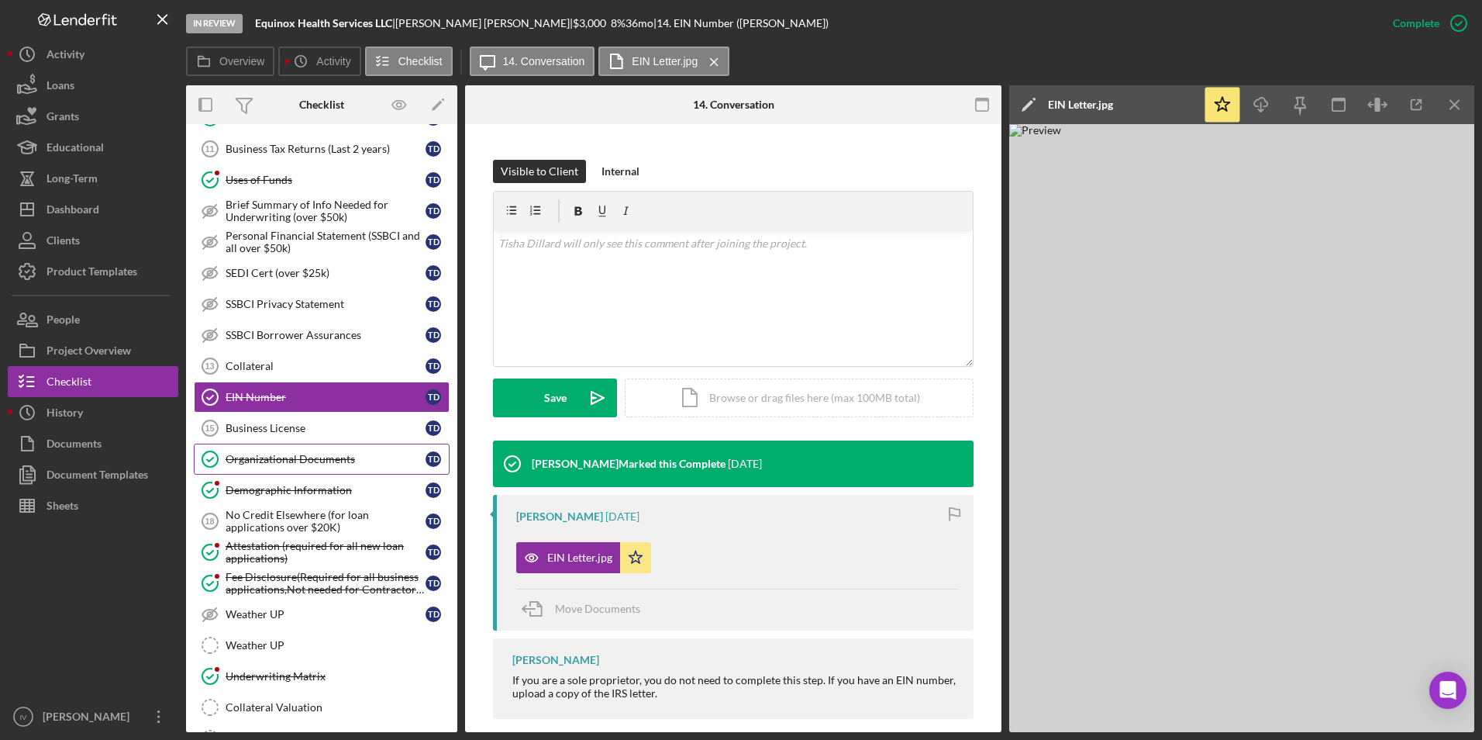
click at [316, 469] on link "Organizational Documents Organizational Documents T D" at bounding box center [322, 458] width 256 height 31
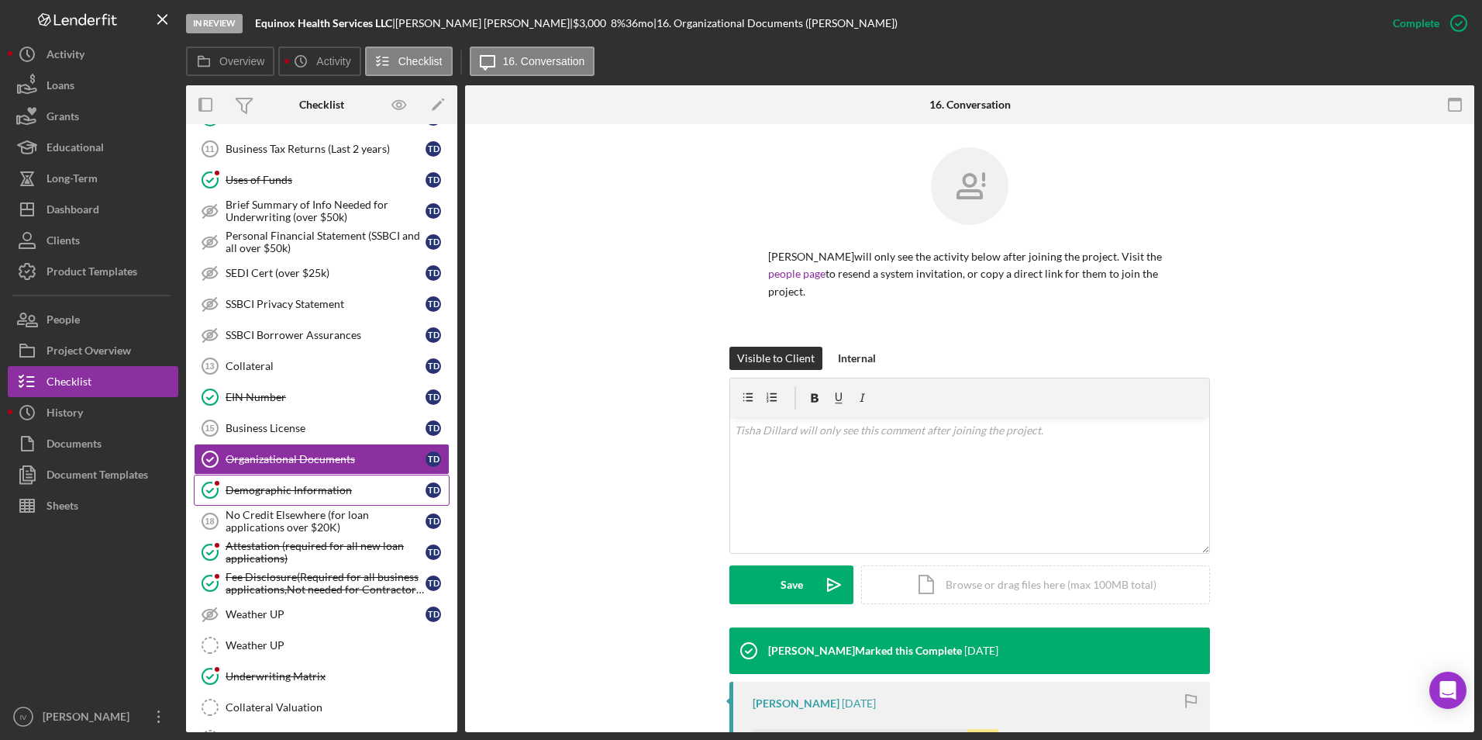
click at [316, 484] on div "Demographic Information" at bounding box center [326, 490] width 200 height 12
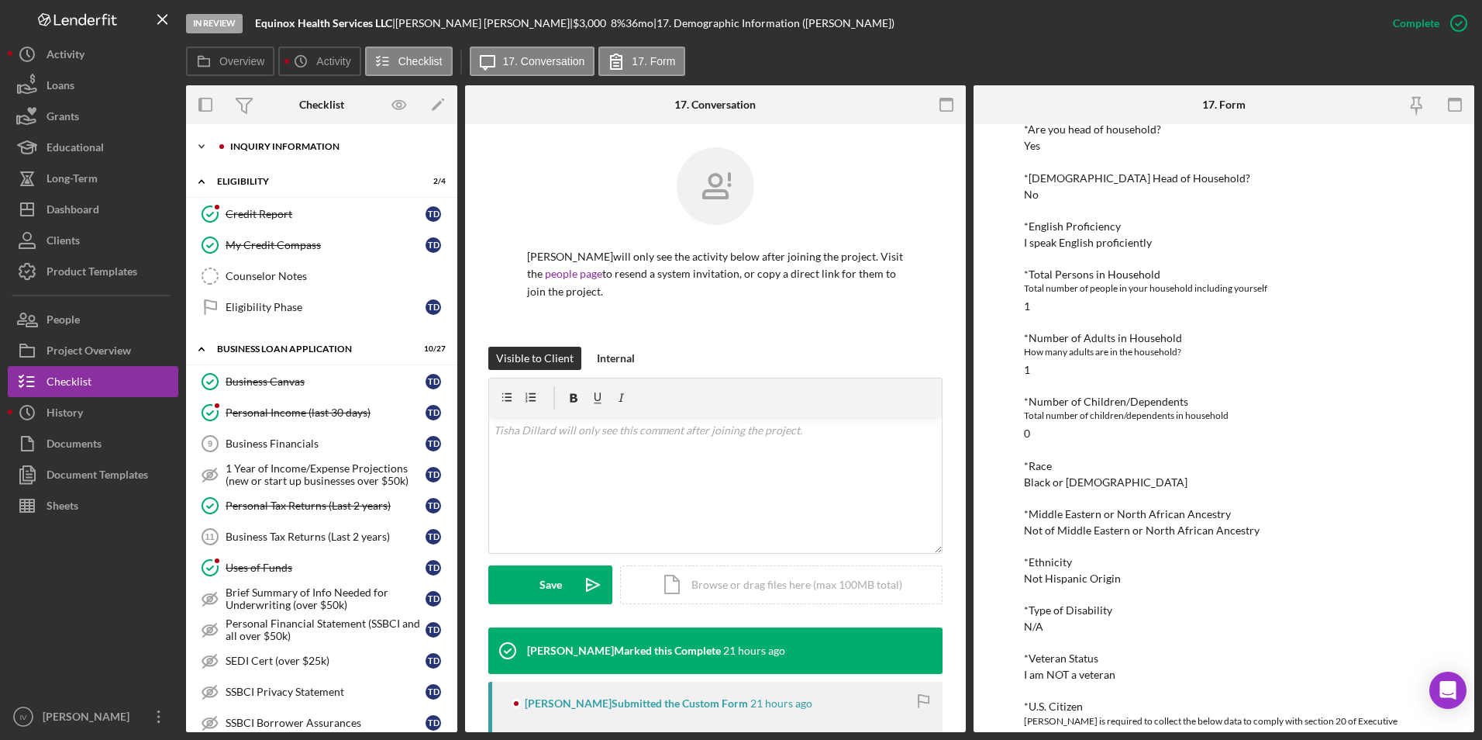
click at [283, 140] on div "Icon/Expander INQUIRY INFORMATION 9 / 11" at bounding box center [321, 146] width 271 height 31
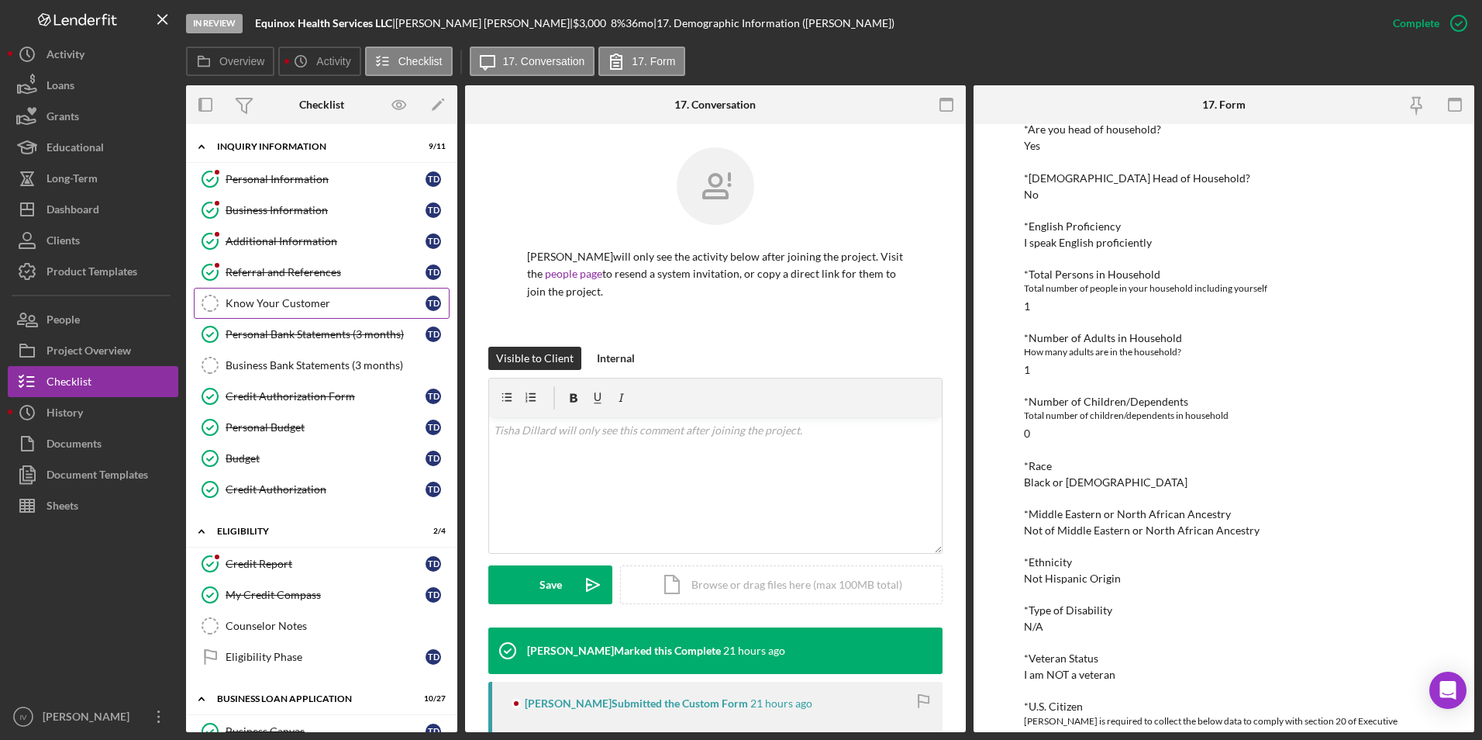
drag, startPoint x: 271, startPoint y: 319, endPoint x: 361, endPoint y: 302, distance: 91.5
click at [271, 319] on link "Personal Bank Statements (3 months) Personal Bank Statements (3 months) T D" at bounding box center [322, 334] width 256 height 31
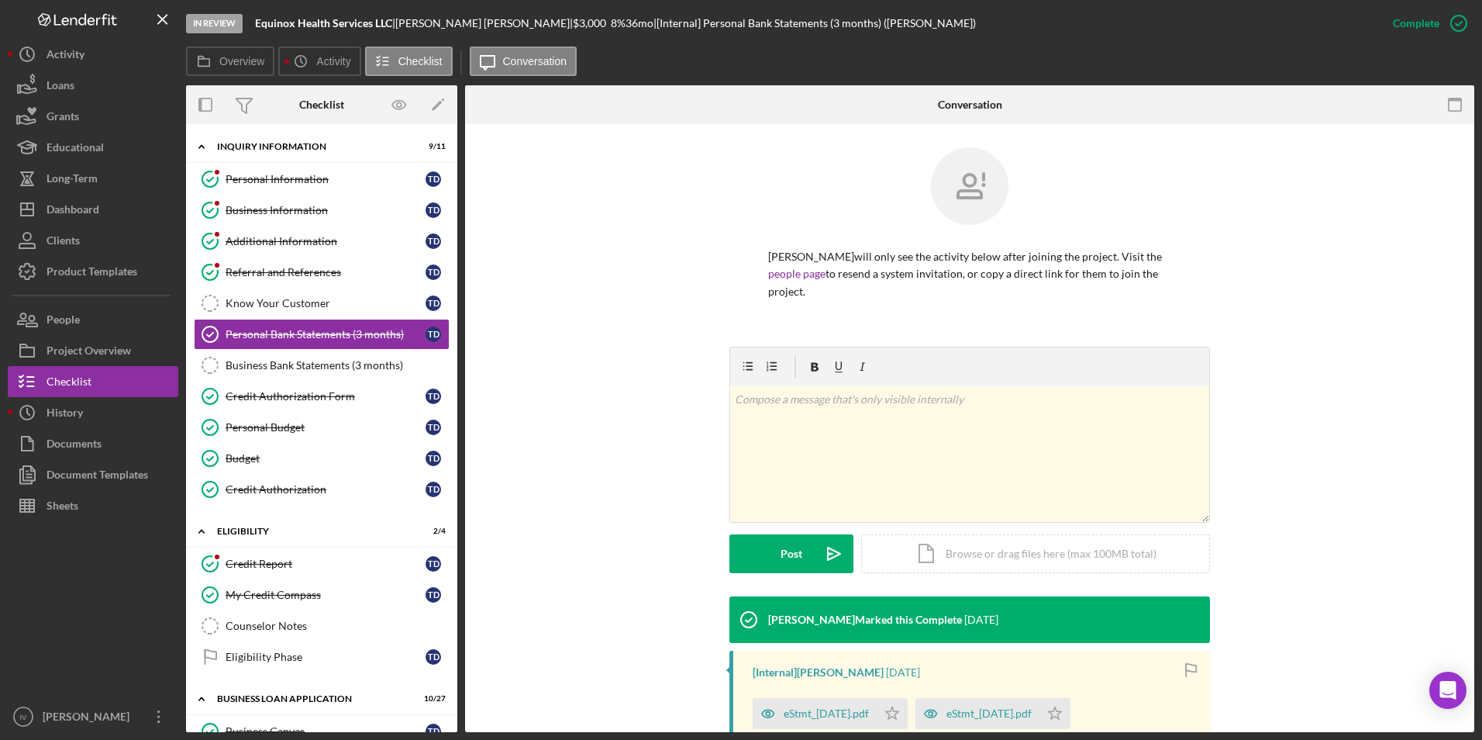
scroll to position [198, 0]
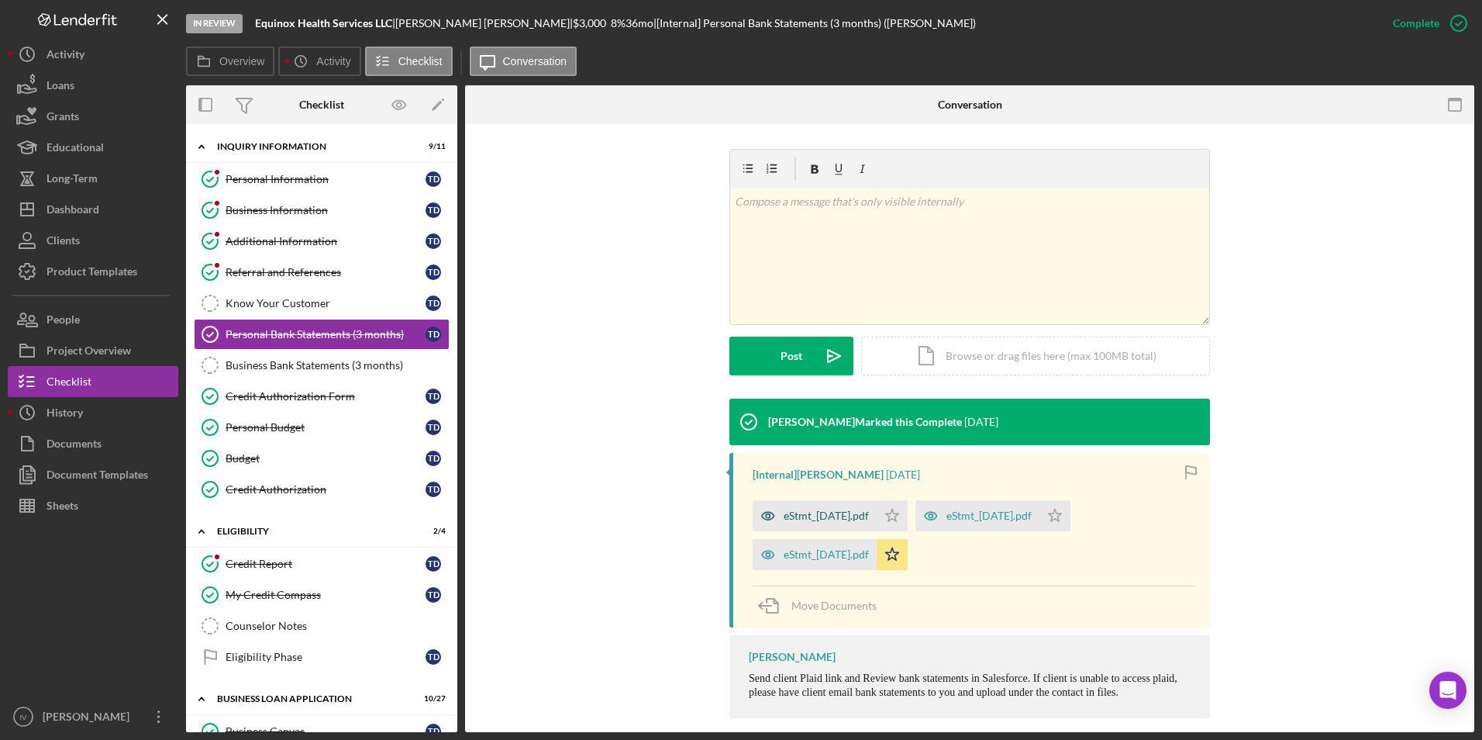
click at [808, 500] on div "eStmt_[DATE].pdf" at bounding box center [815, 515] width 124 height 31
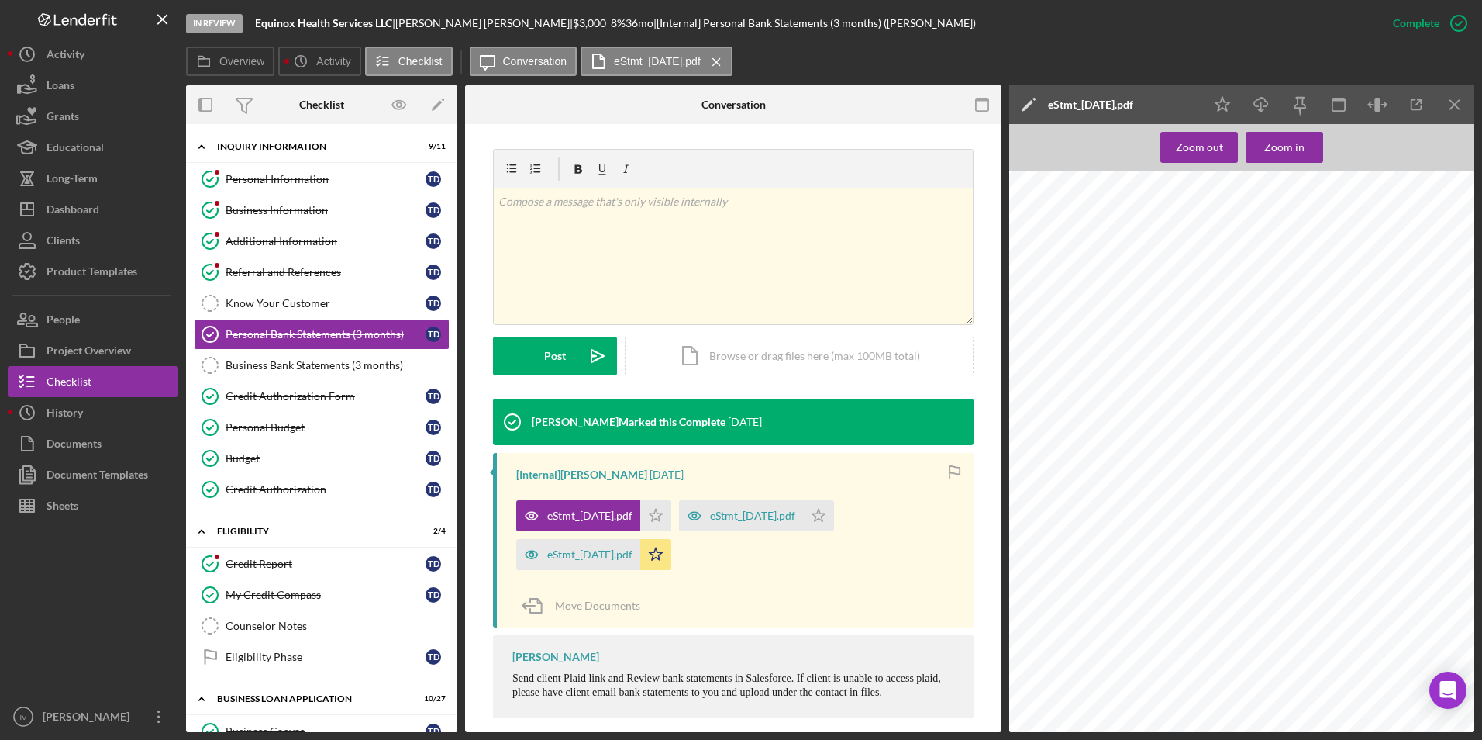
scroll to position [2869, 0]
click at [770, 509] on div "eStmt_[DATE].pdf" at bounding box center [752, 515] width 85 height 12
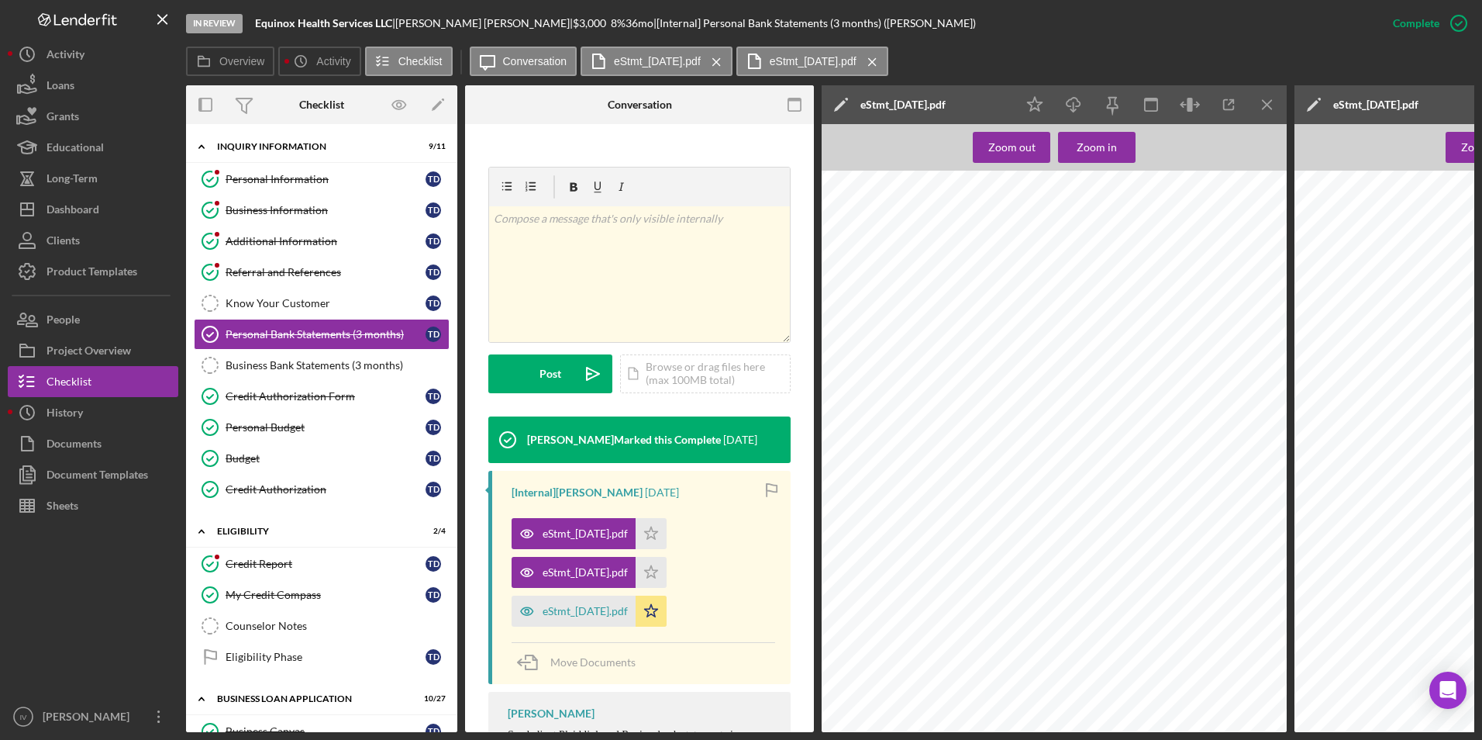
scroll to position [4109, 0]
click at [636, 619] on div "eStmt_[DATE].pdf" at bounding box center [574, 610] width 124 height 31
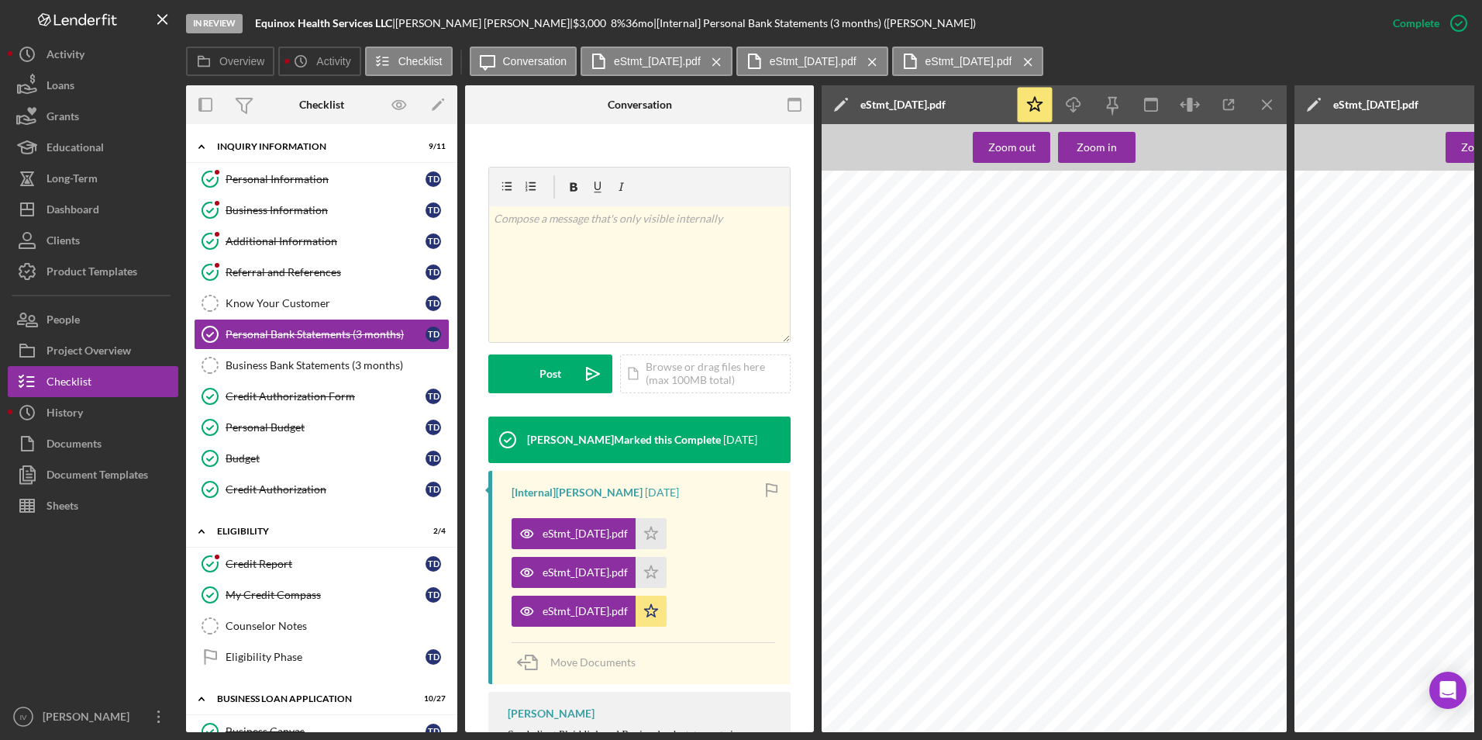
scroll to position [0, 0]
click at [224, 330] on icon "Personal Bank Statements (3 months)" at bounding box center [210, 334] width 39 height 39
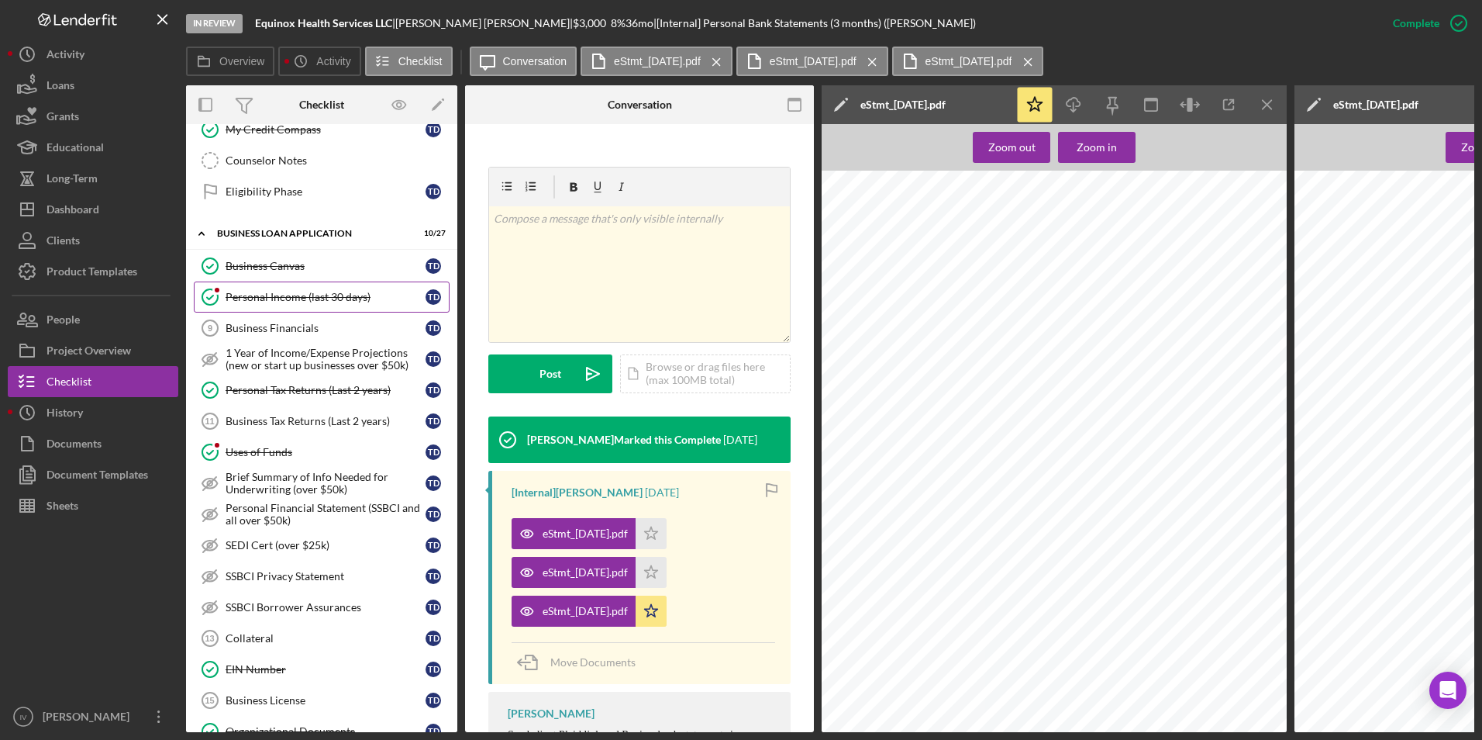
click at [285, 297] on div "Personal Income (last 30 days)" at bounding box center [326, 297] width 200 height 12
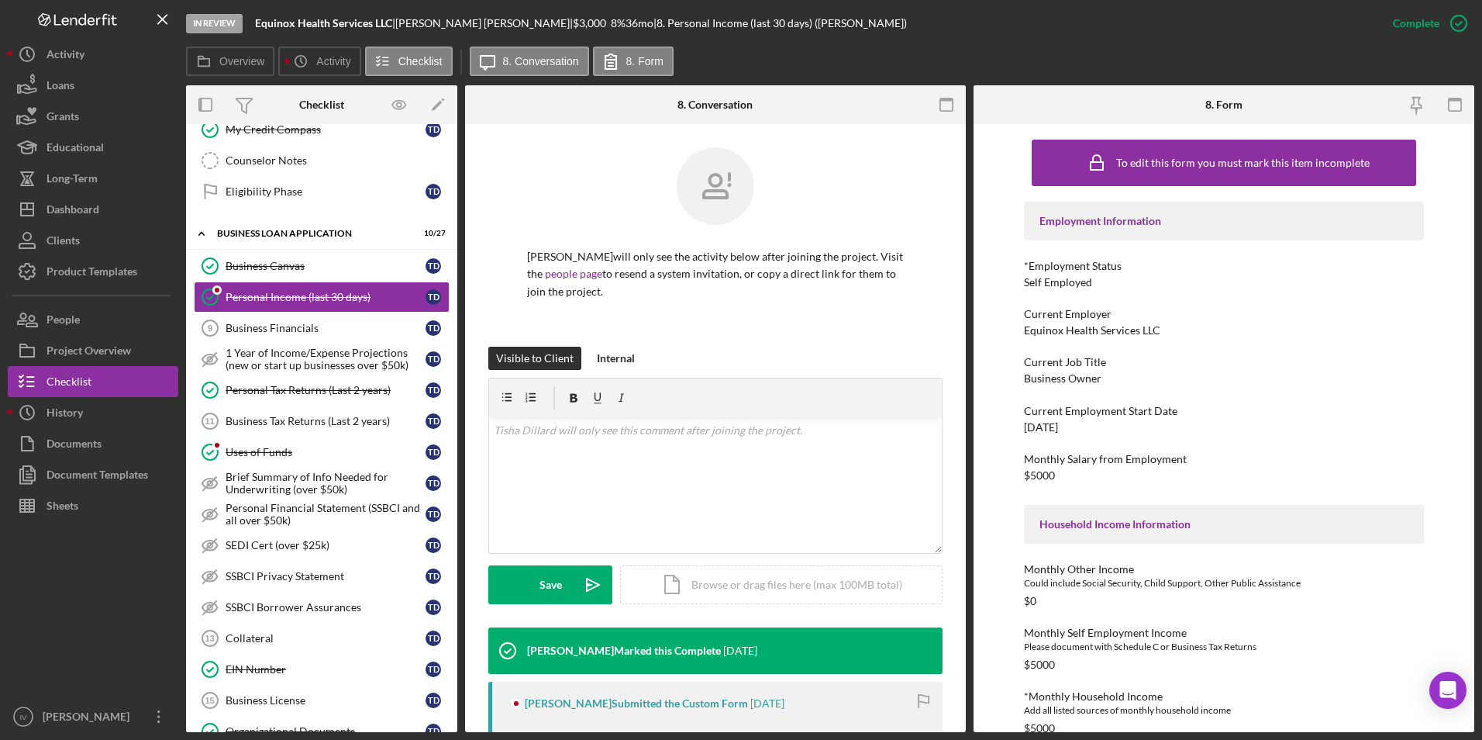
scroll to position [310, 0]
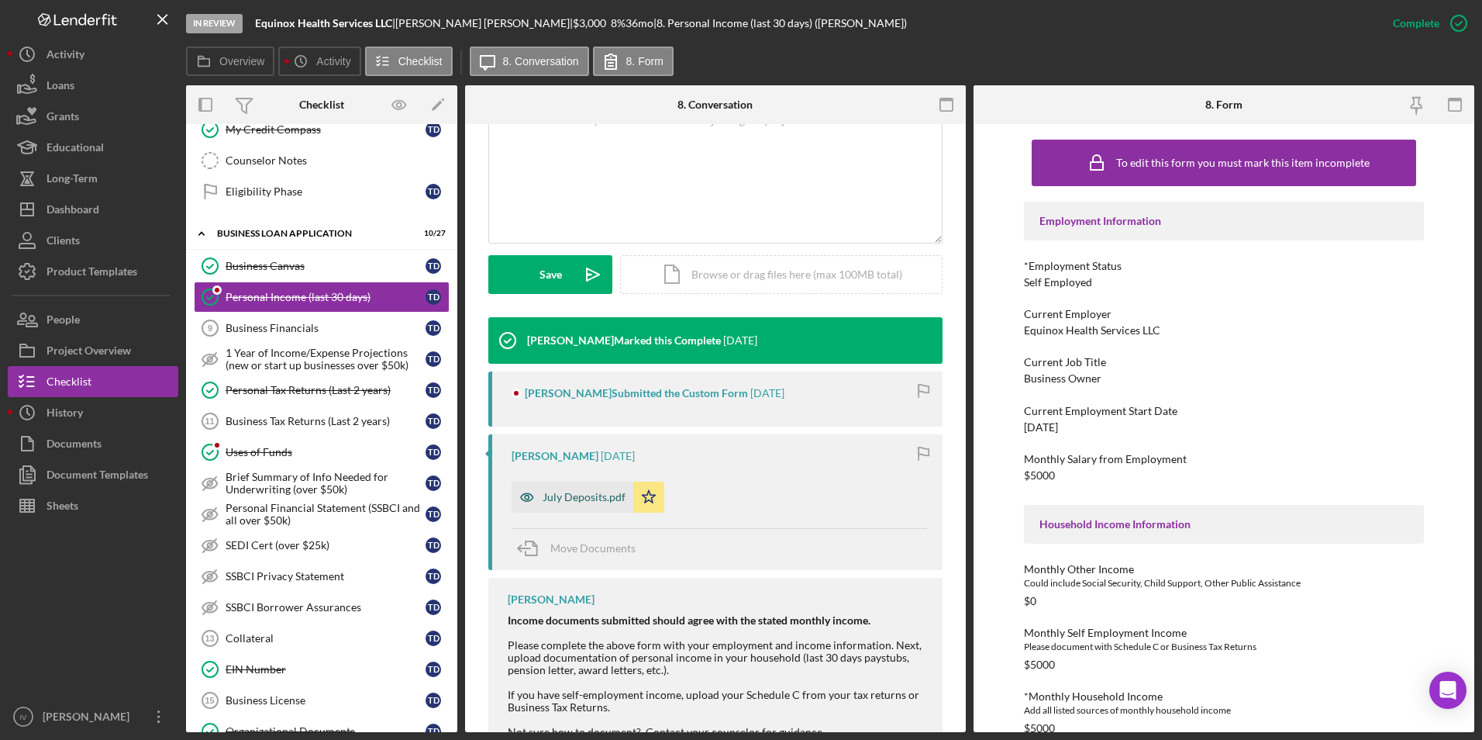
click at [580, 503] on div "July Deposits.pdf" at bounding box center [584, 497] width 83 height 12
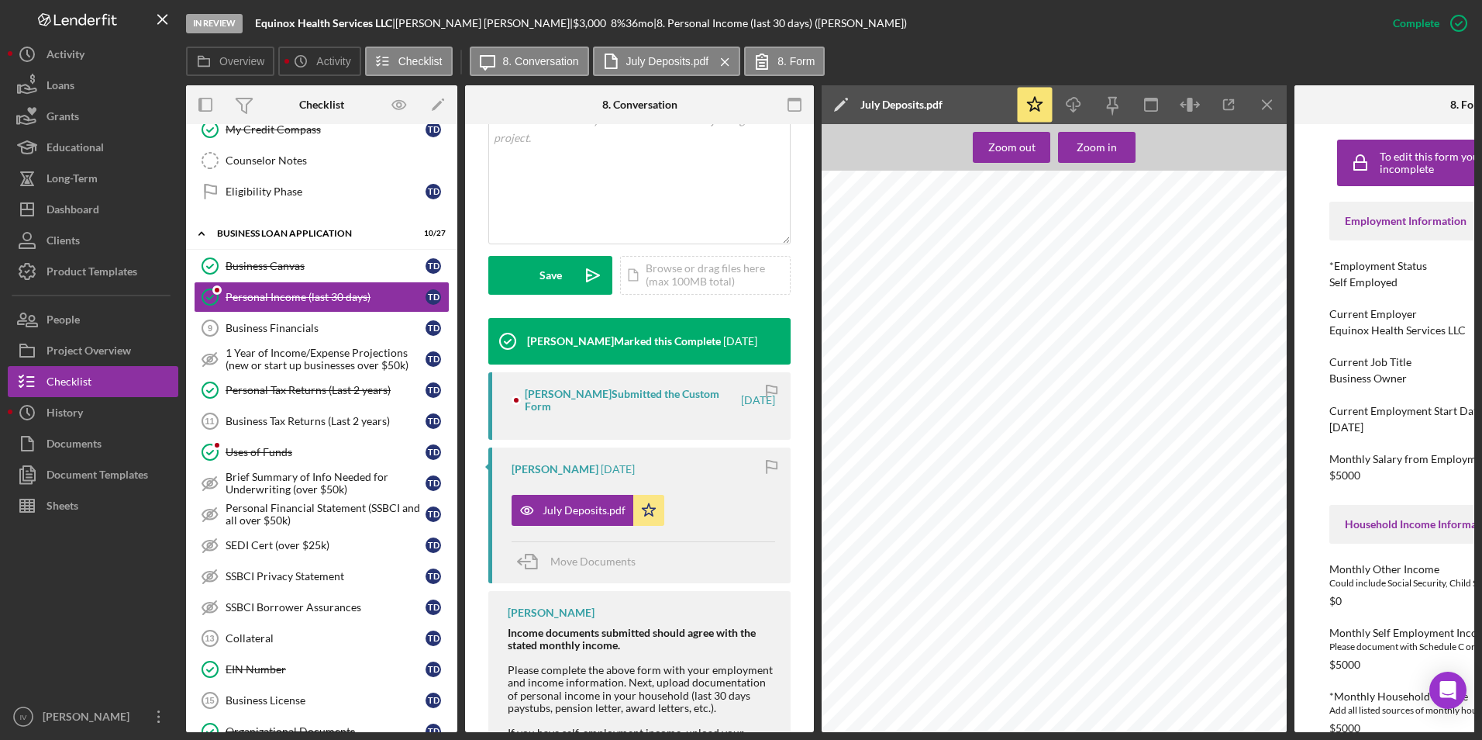
scroll to position [1008, 0]
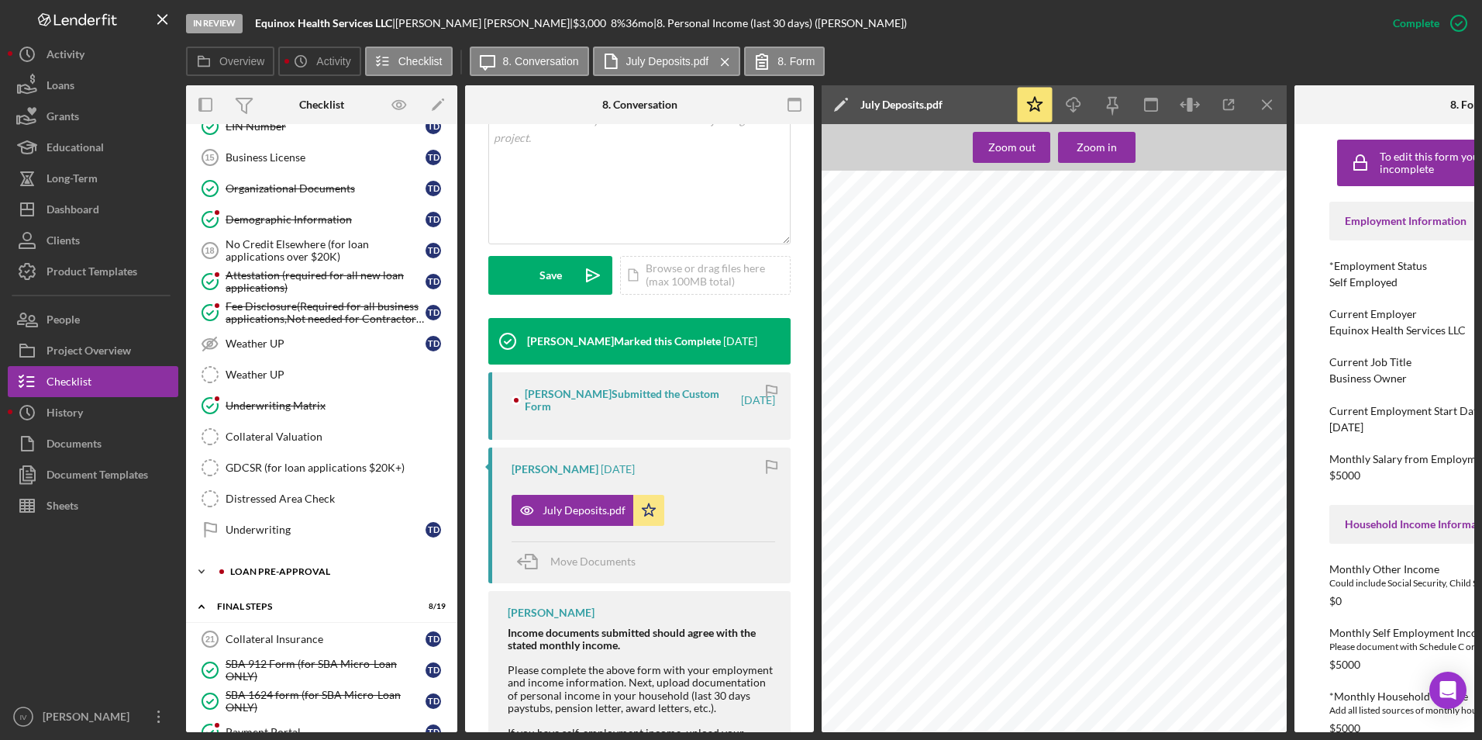
click at [285, 571] on div "LOAN PRE-APPROVAL" at bounding box center [334, 571] width 208 height 9
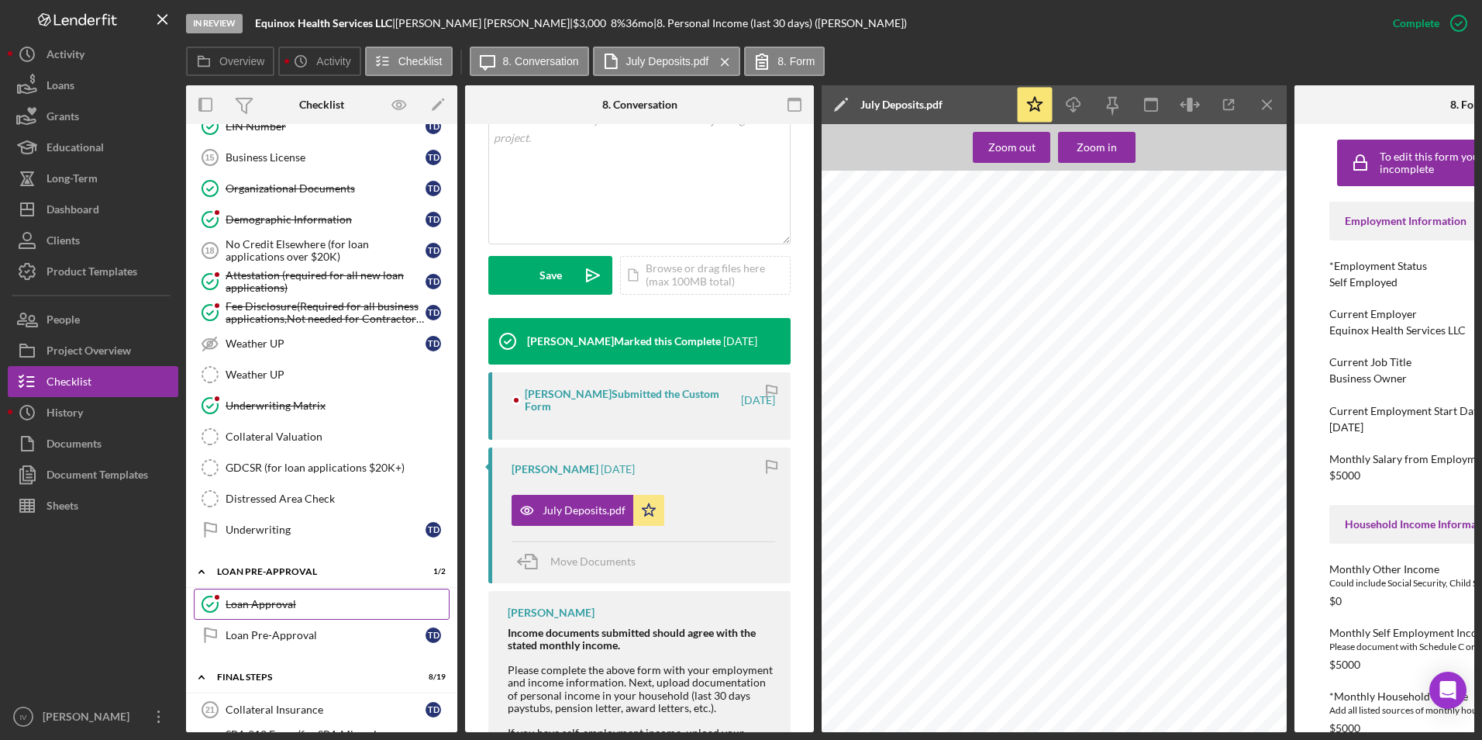
click at [287, 603] on div "Loan Approval" at bounding box center [337, 604] width 223 height 12
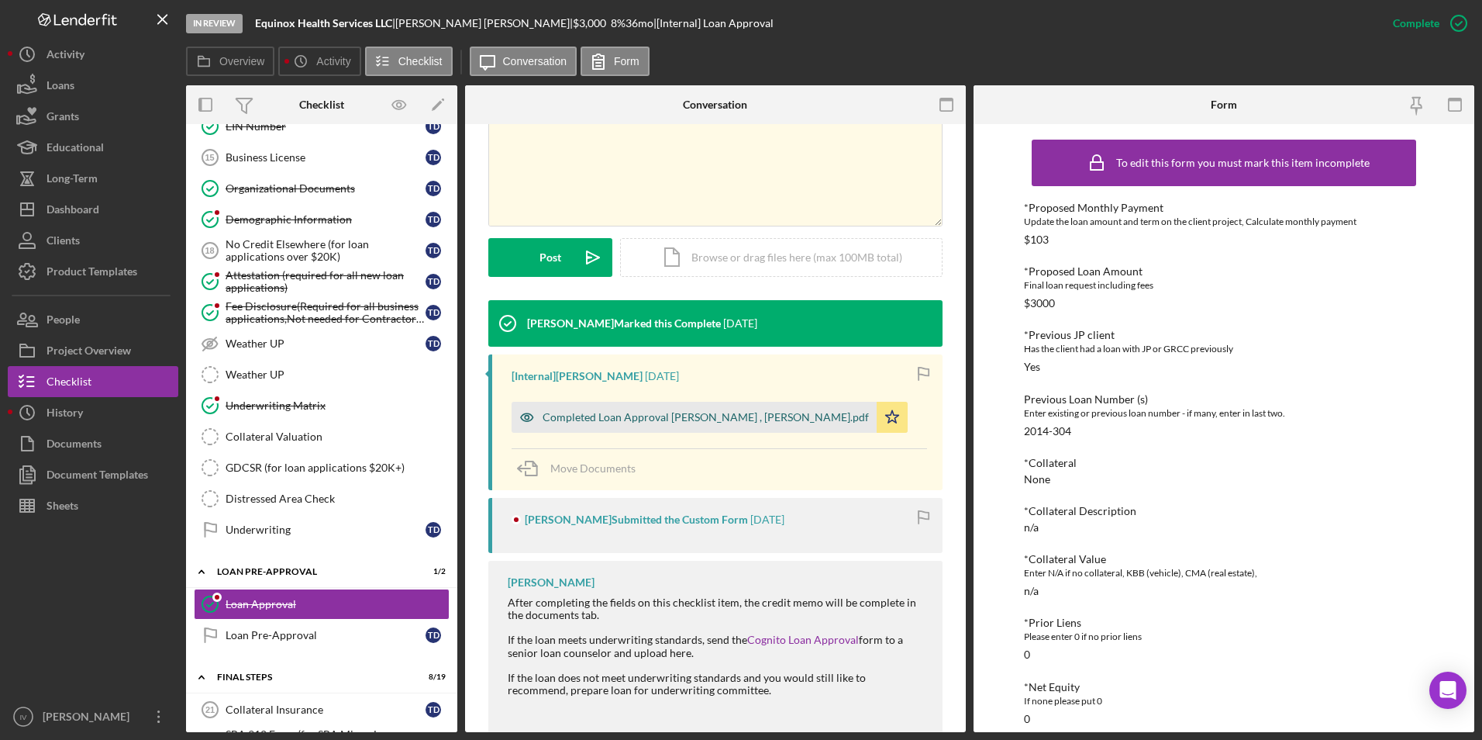
click at [713, 411] on div "Completed Loan Approval [PERSON_NAME] , [PERSON_NAME].pdf" at bounding box center [706, 417] width 326 height 12
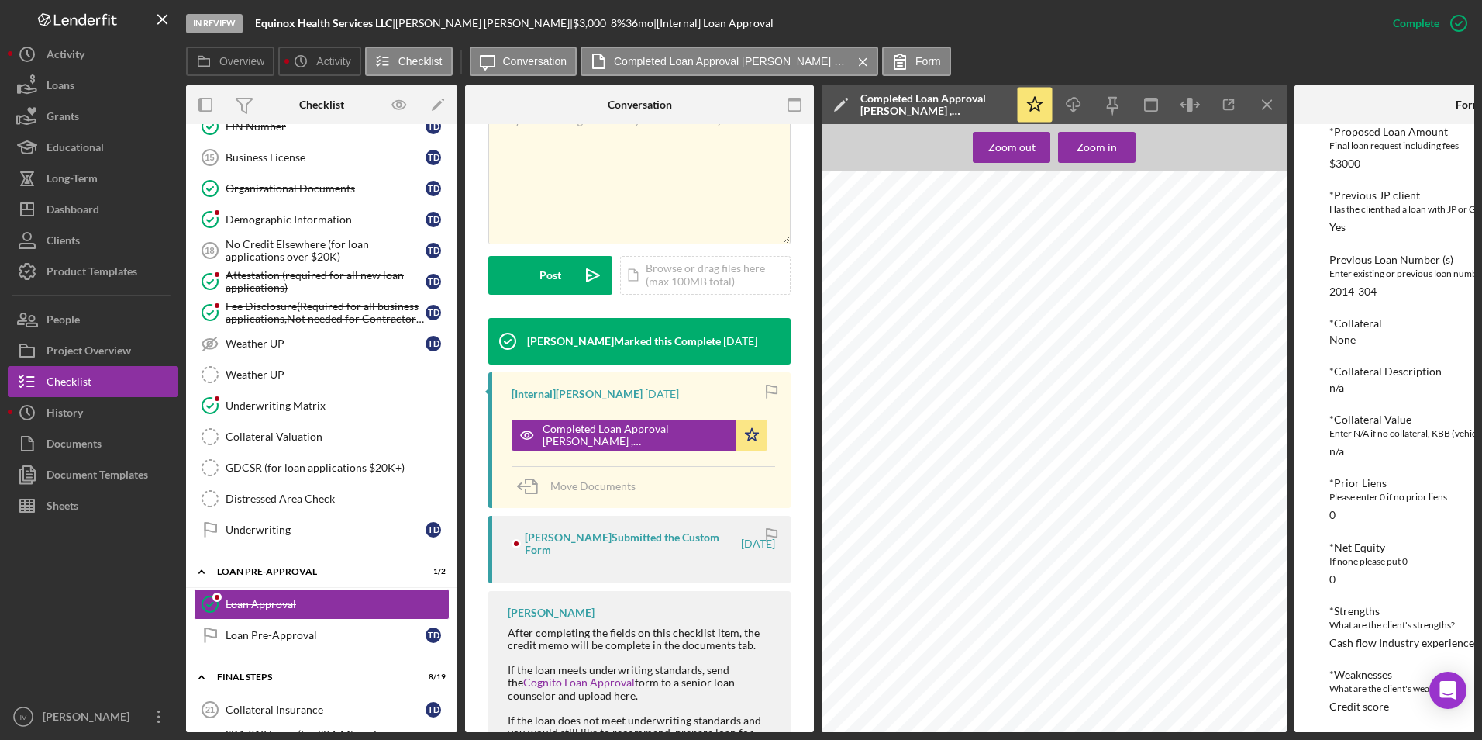
scroll to position [775, 0]
drag, startPoint x: 123, startPoint y: 486, endPoint x: 160, endPoint y: 429, distance: 68.0
click at [123, 486] on div "Document Templates" at bounding box center [98, 476] width 102 height 35
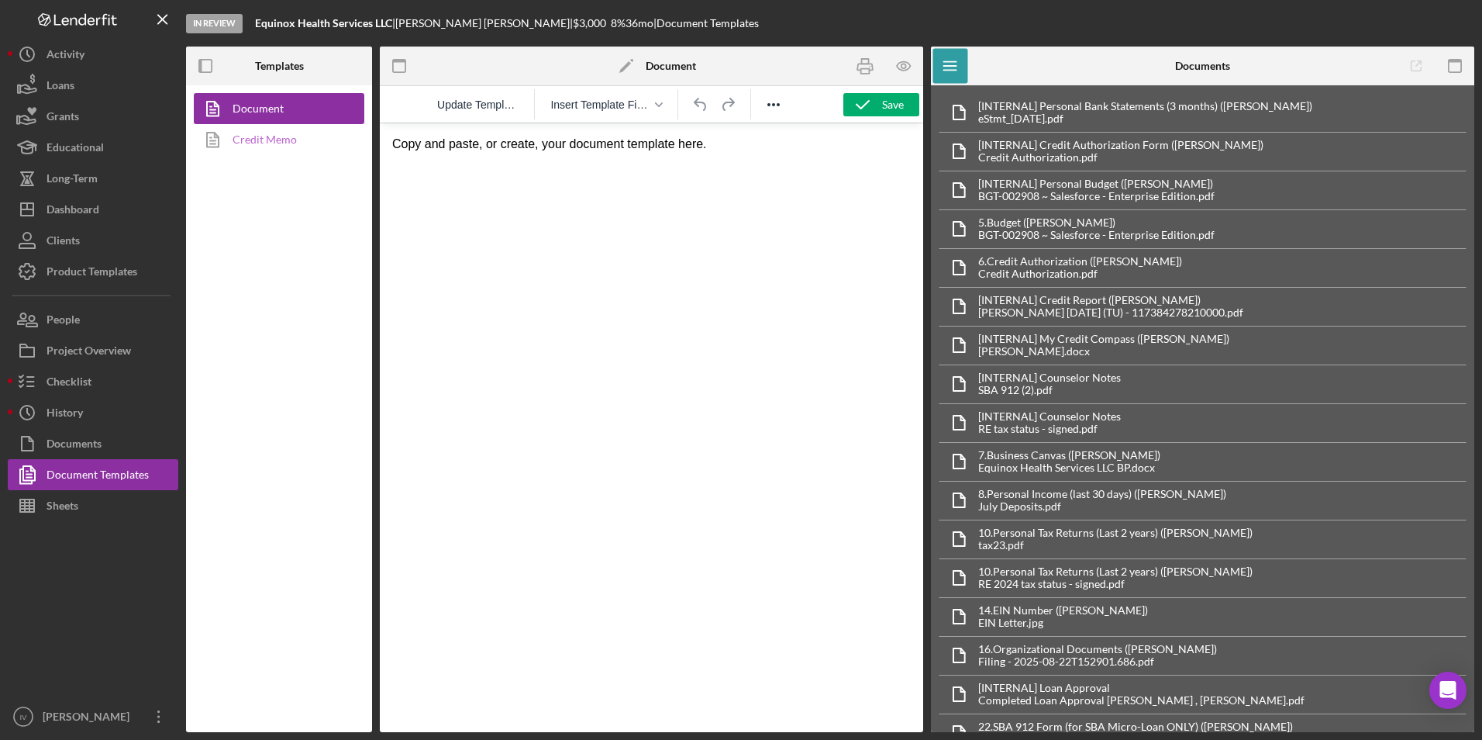
click at [292, 139] on link "Credit Memo" at bounding box center [275, 139] width 163 height 31
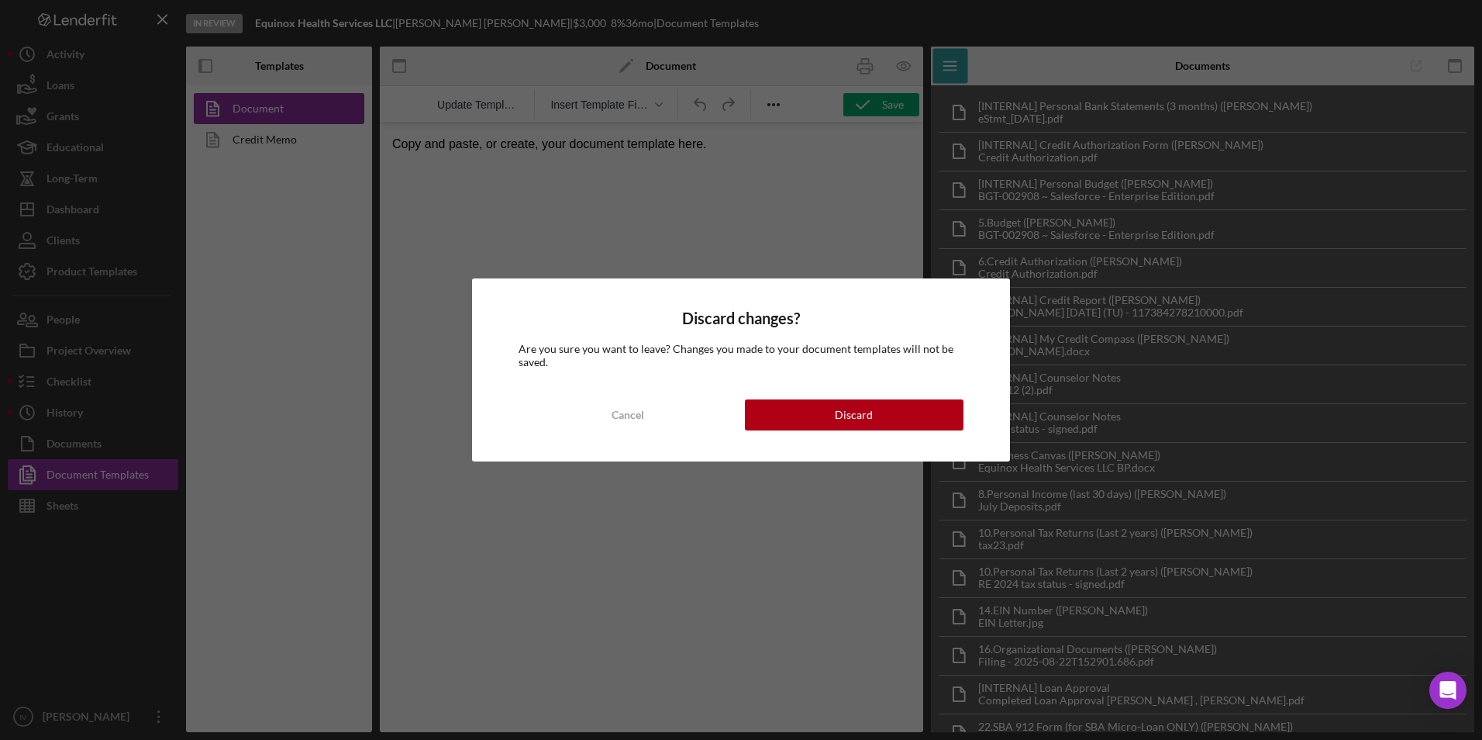
click at [803, 398] on div "Discard changes? Are you sure you want to leave? Changes you made to your docum…" at bounding box center [741, 369] width 538 height 182
click at [806, 406] on button "Discard" at bounding box center [854, 414] width 219 height 31
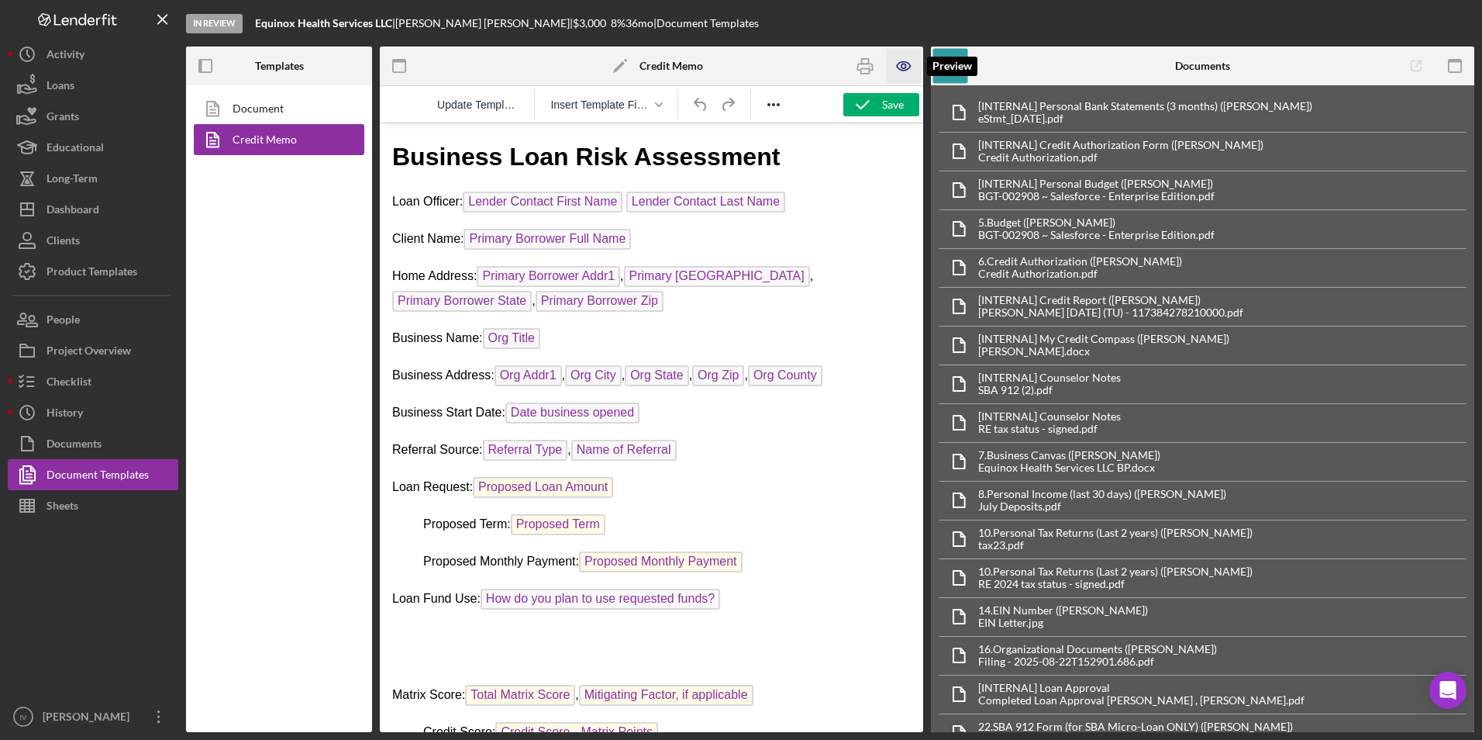
click at [915, 70] on icon "button" at bounding box center [904, 66] width 35 height 35
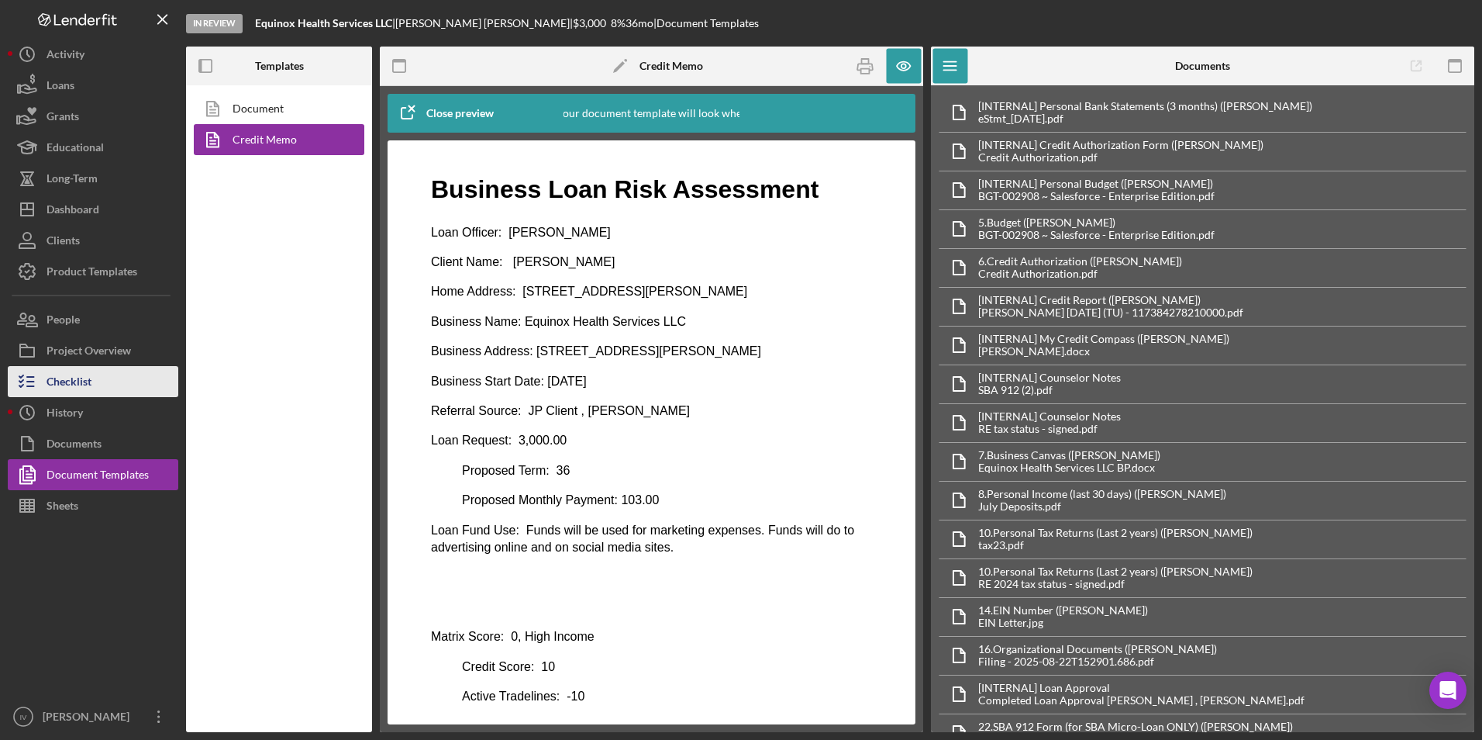
click at [108, 384] on button "Checklist" at bounding box center [93, 381] width 171 height 31
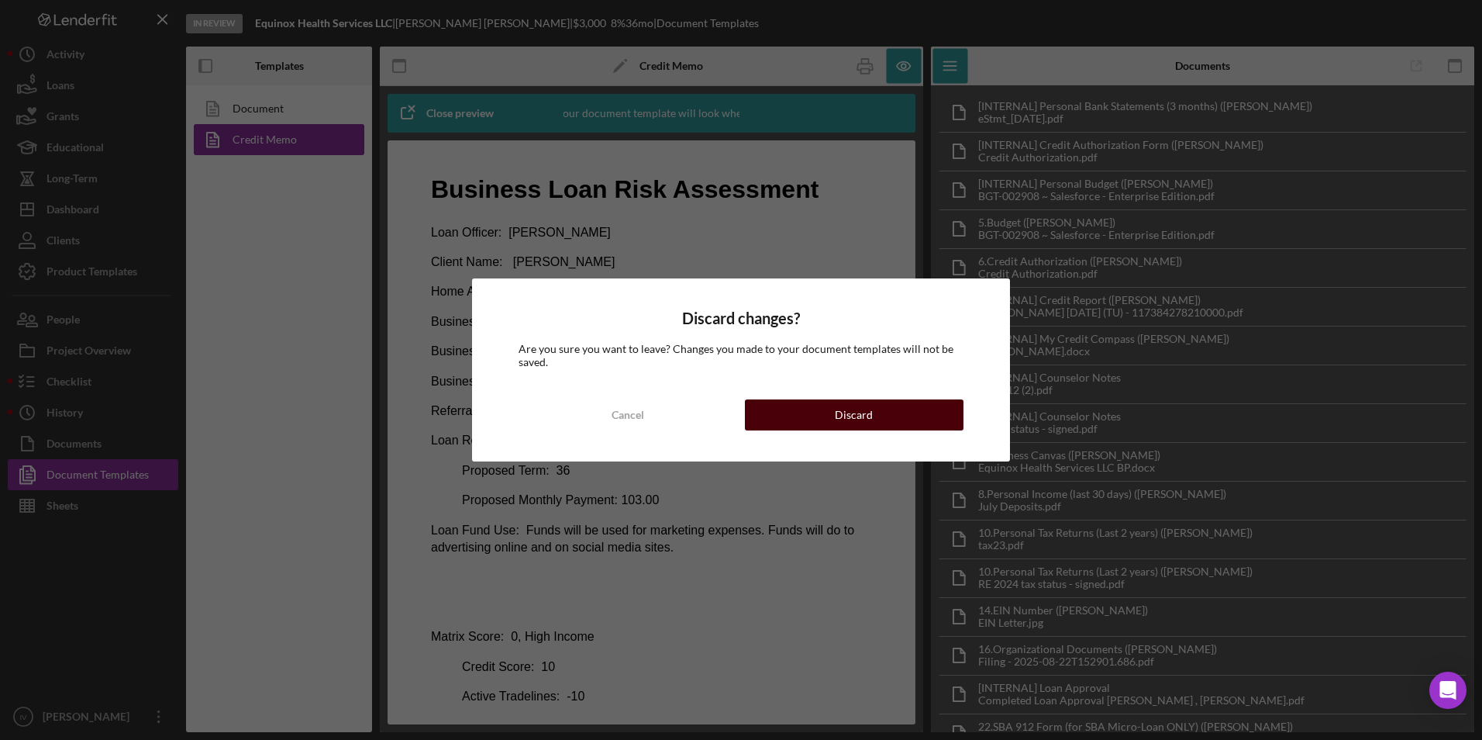
click at [754, 405] on button "Discard" at bounding box center [854, 414] width 219 height 31
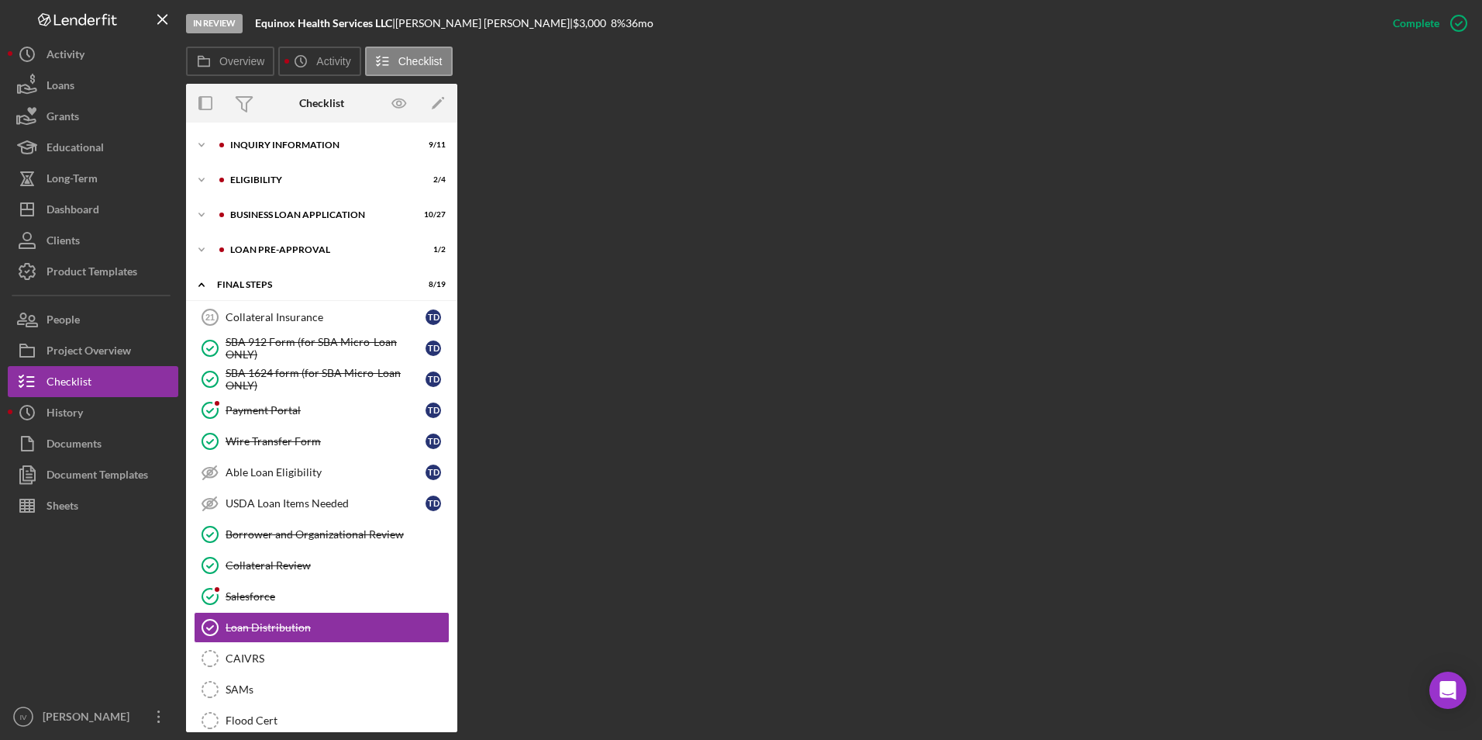
scroll to position [200, 0]
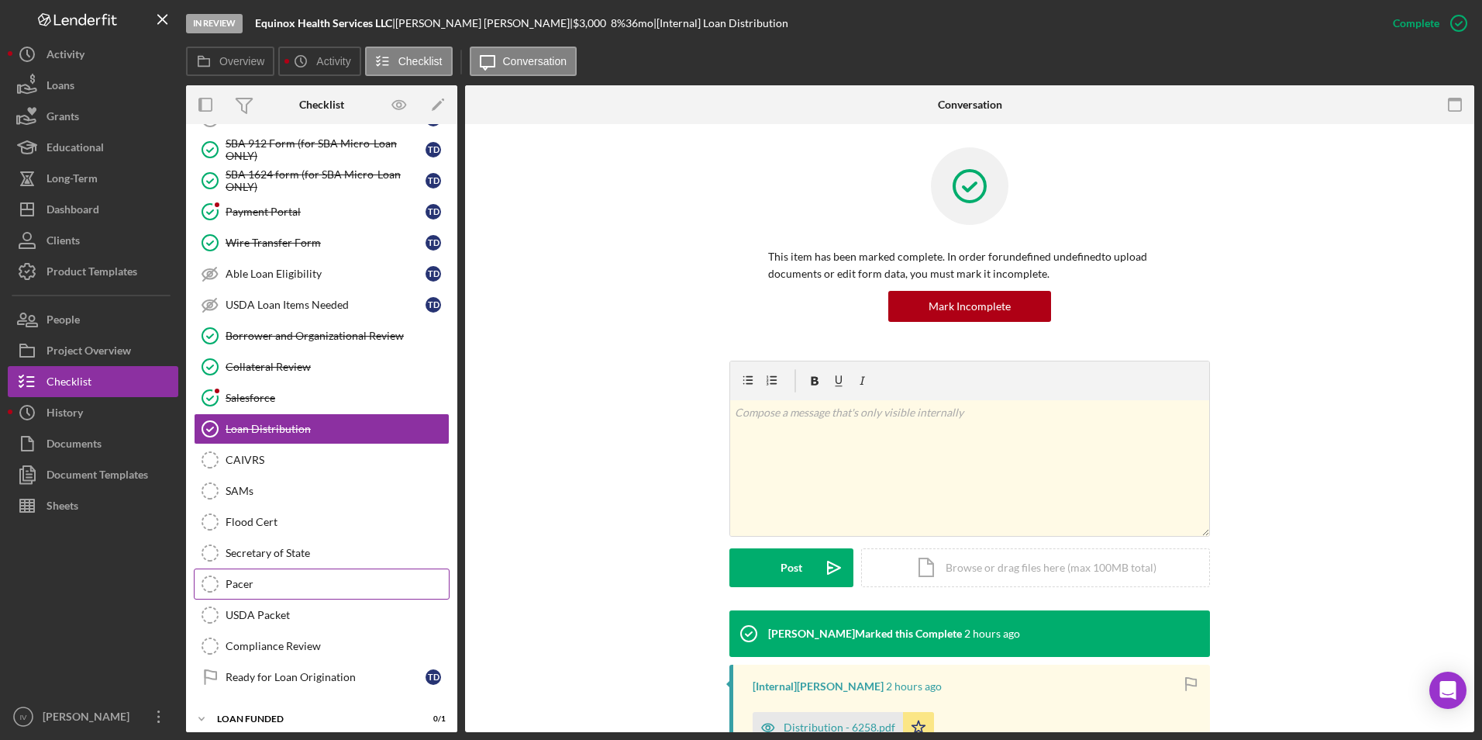
click at [240, 585] on div "Pacer" at bounding box center [337, 584] width 223 height 12
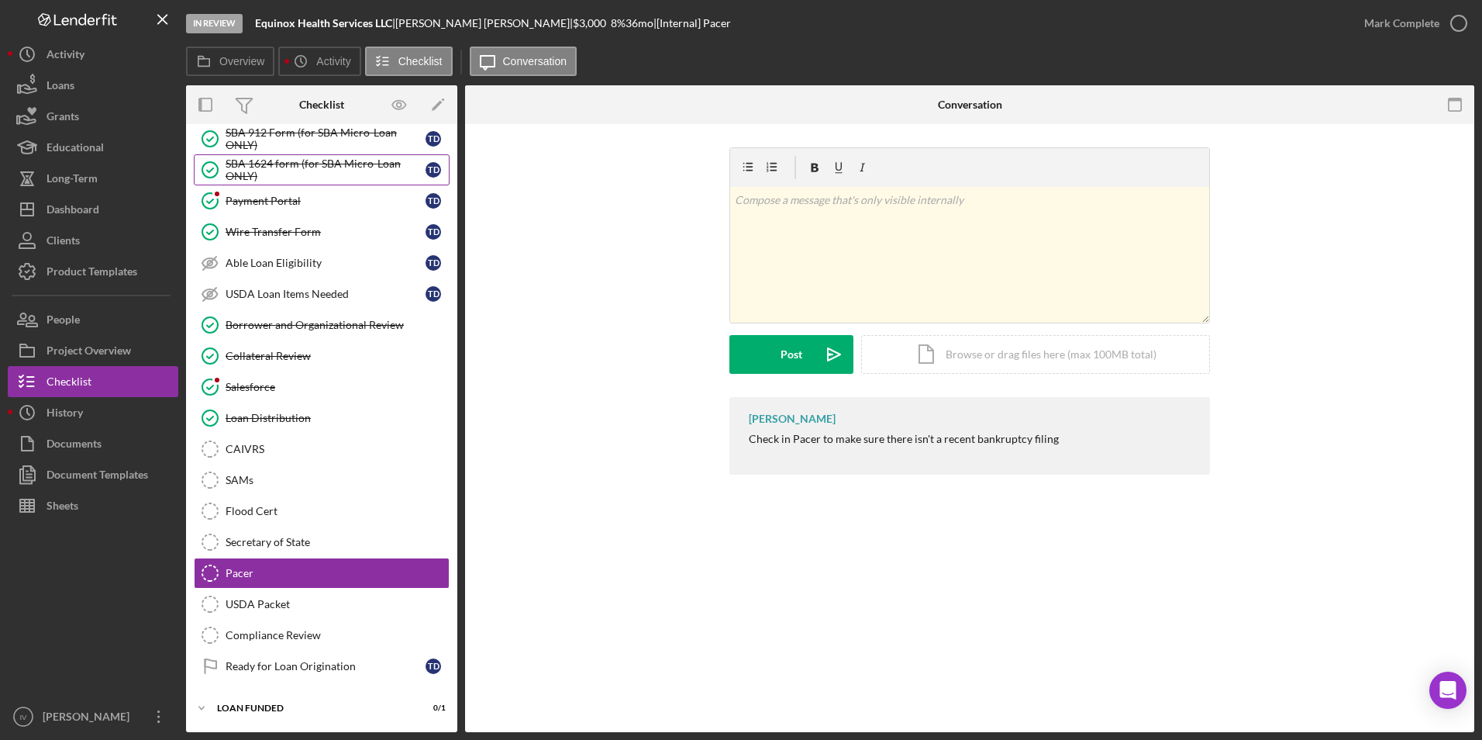
scroll to position [56, 0]
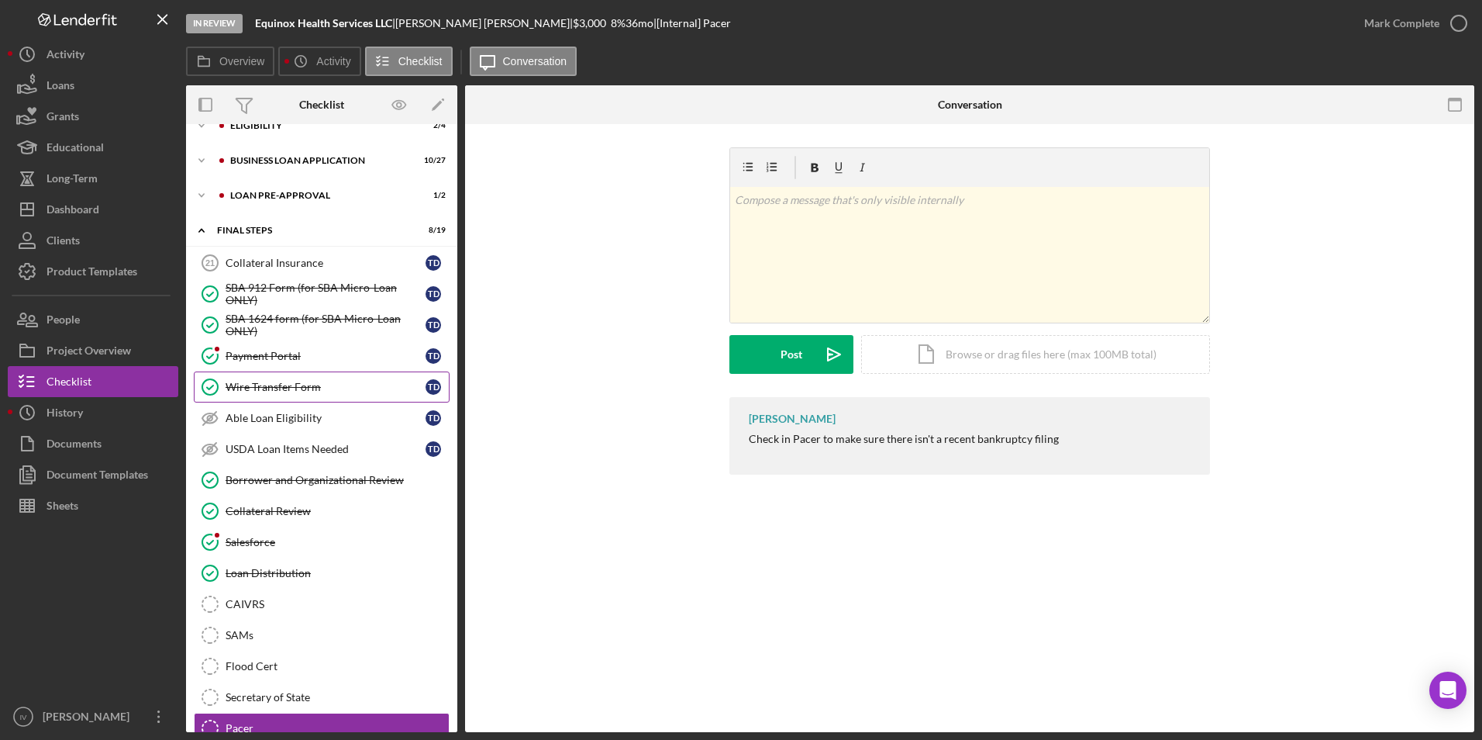
click at [268, 374] on link "Wire Transfer Form Wire Transfer Form T D" at bounding box center [322, 386] width 256 height 31
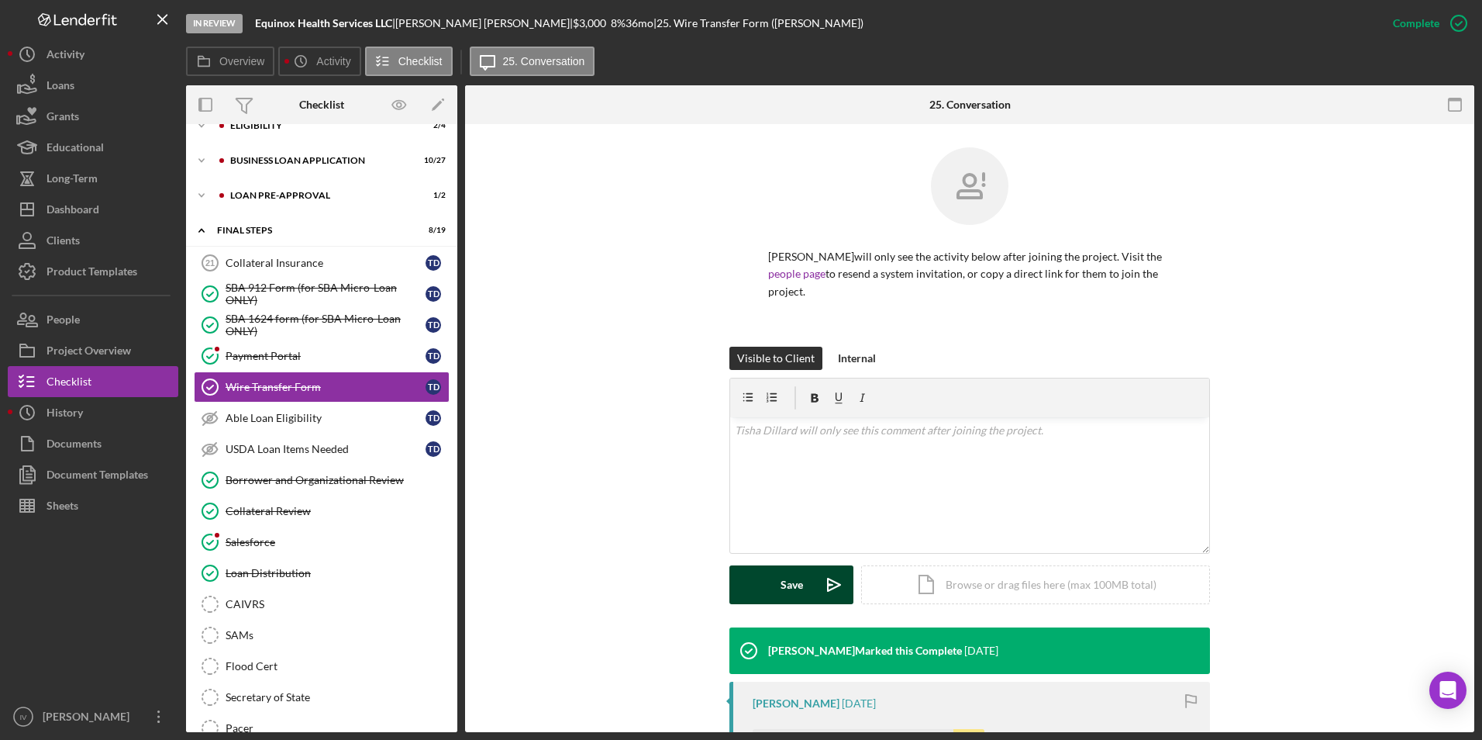
scroll to position [187, 0]
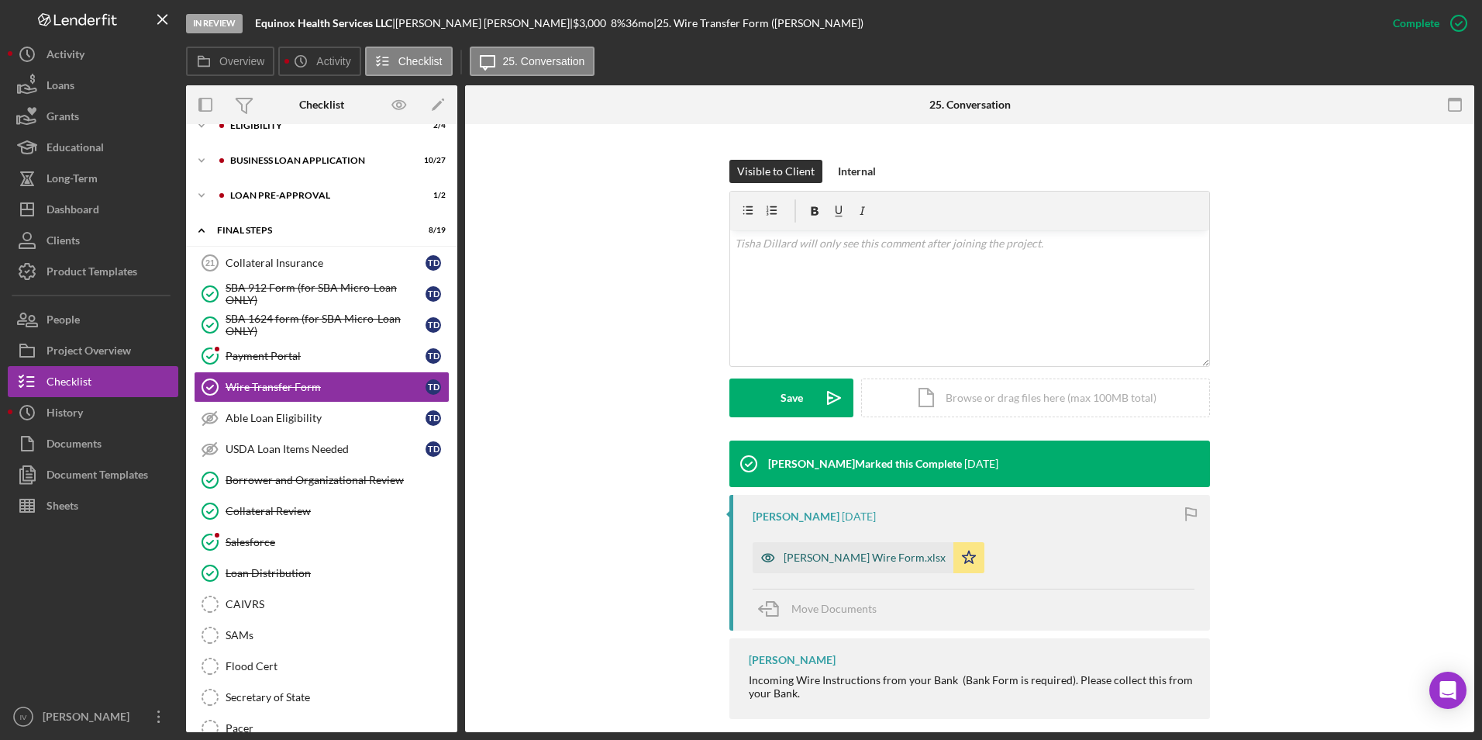
click at [818, 551] on div "[PERSON_NAME] Wire Form.xlsx" at bounding box center [865, 557] width 162 height 12
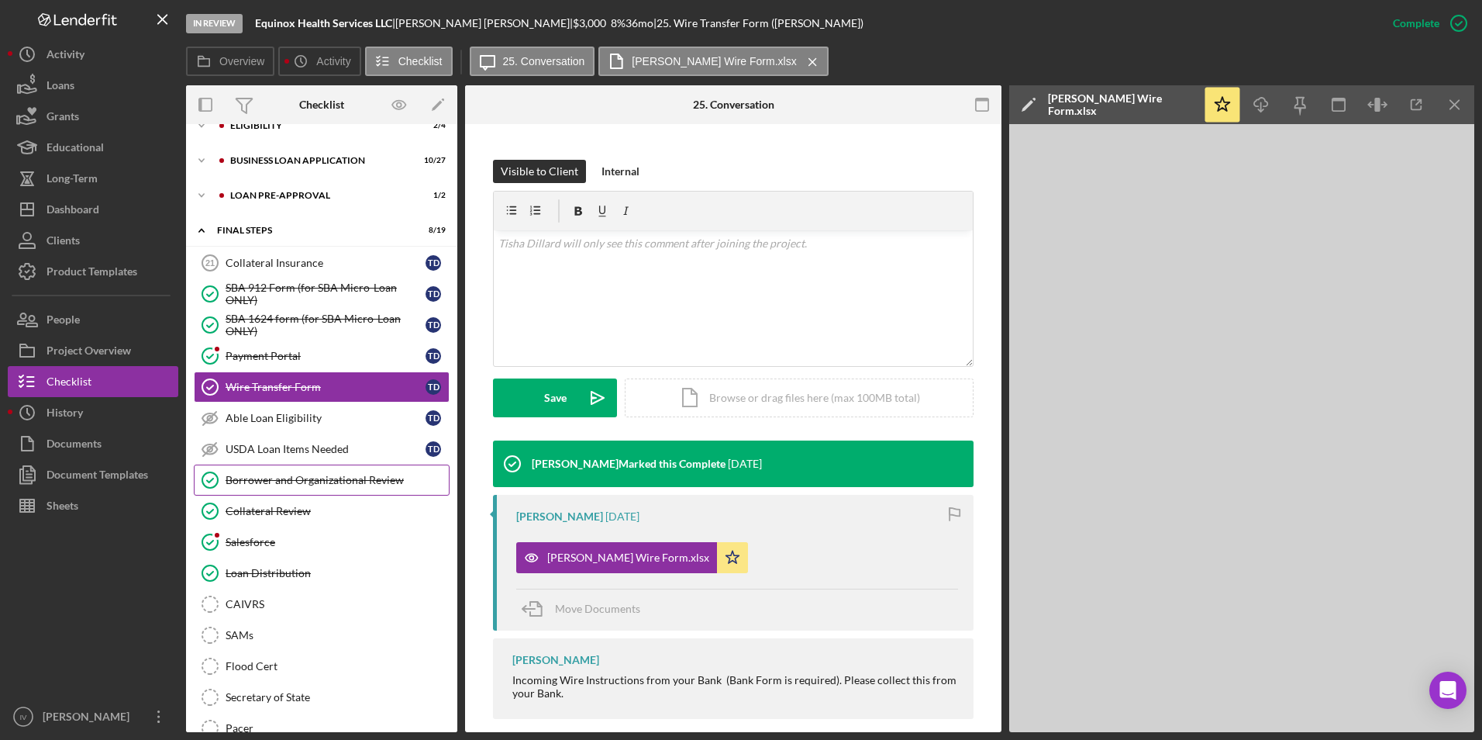
click at [308, 484] on div "Borrower and Organizational Review" at bounding box center [337, 480] width 223 height 12
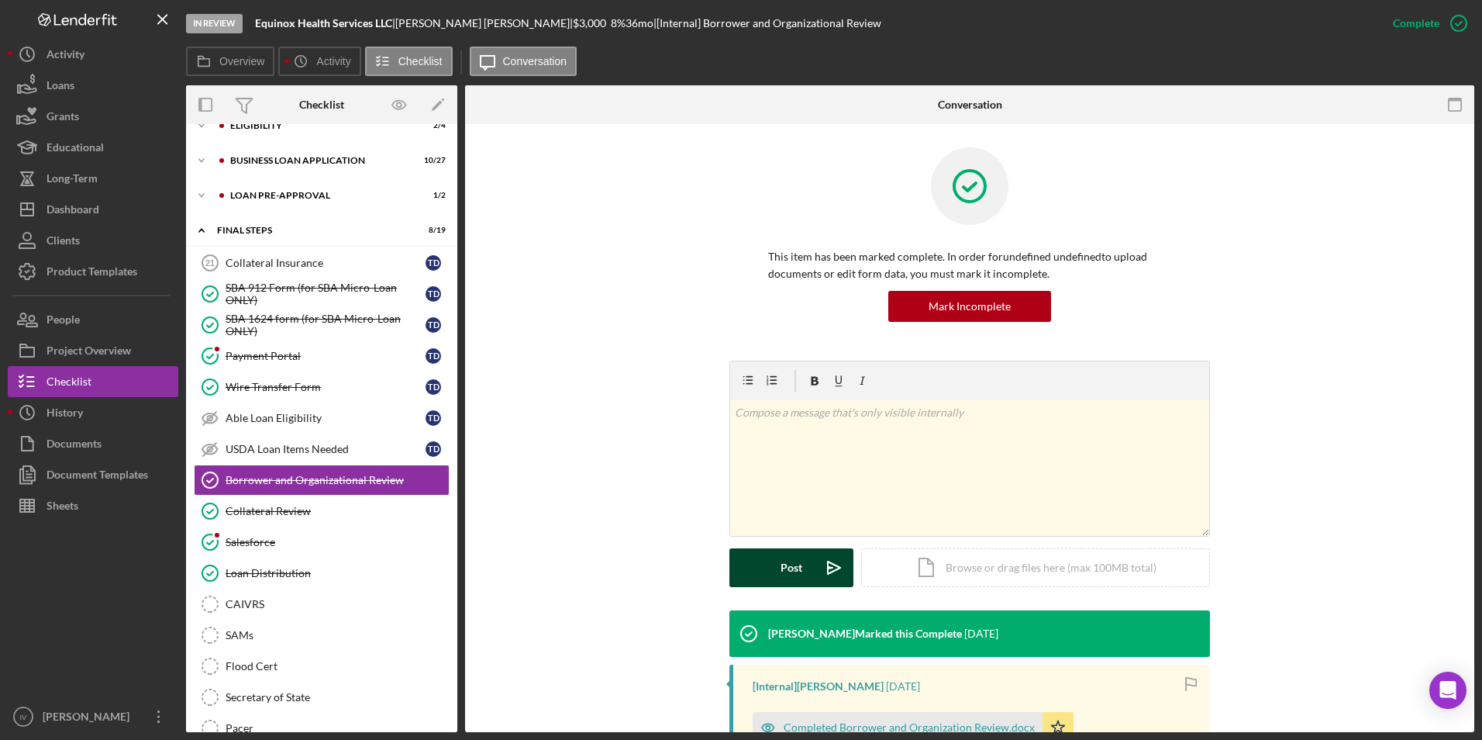
scroll to position [155, 0]
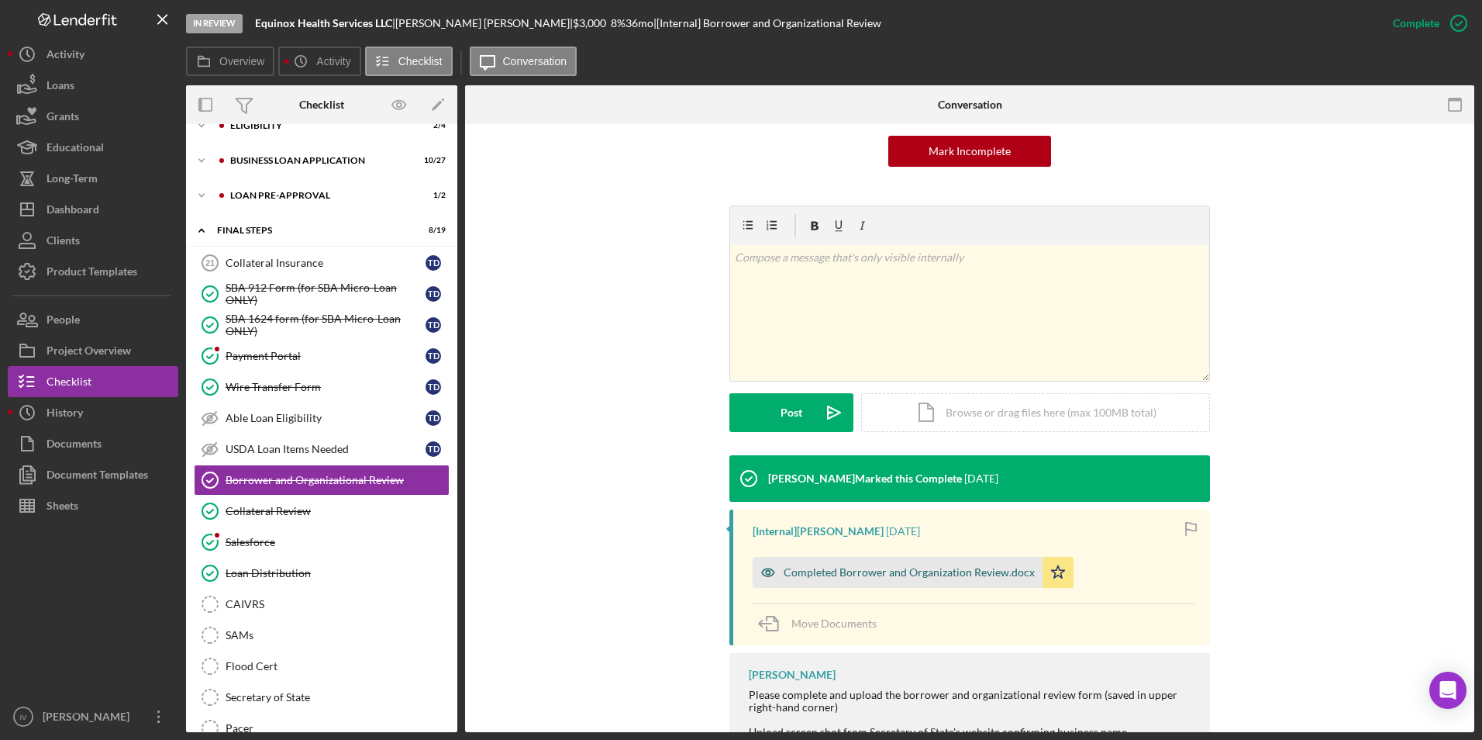
click at [837, 566] on div "Completed Borrower and Organization Review.docx" at bounding box center [909, 572] width 251 height 12
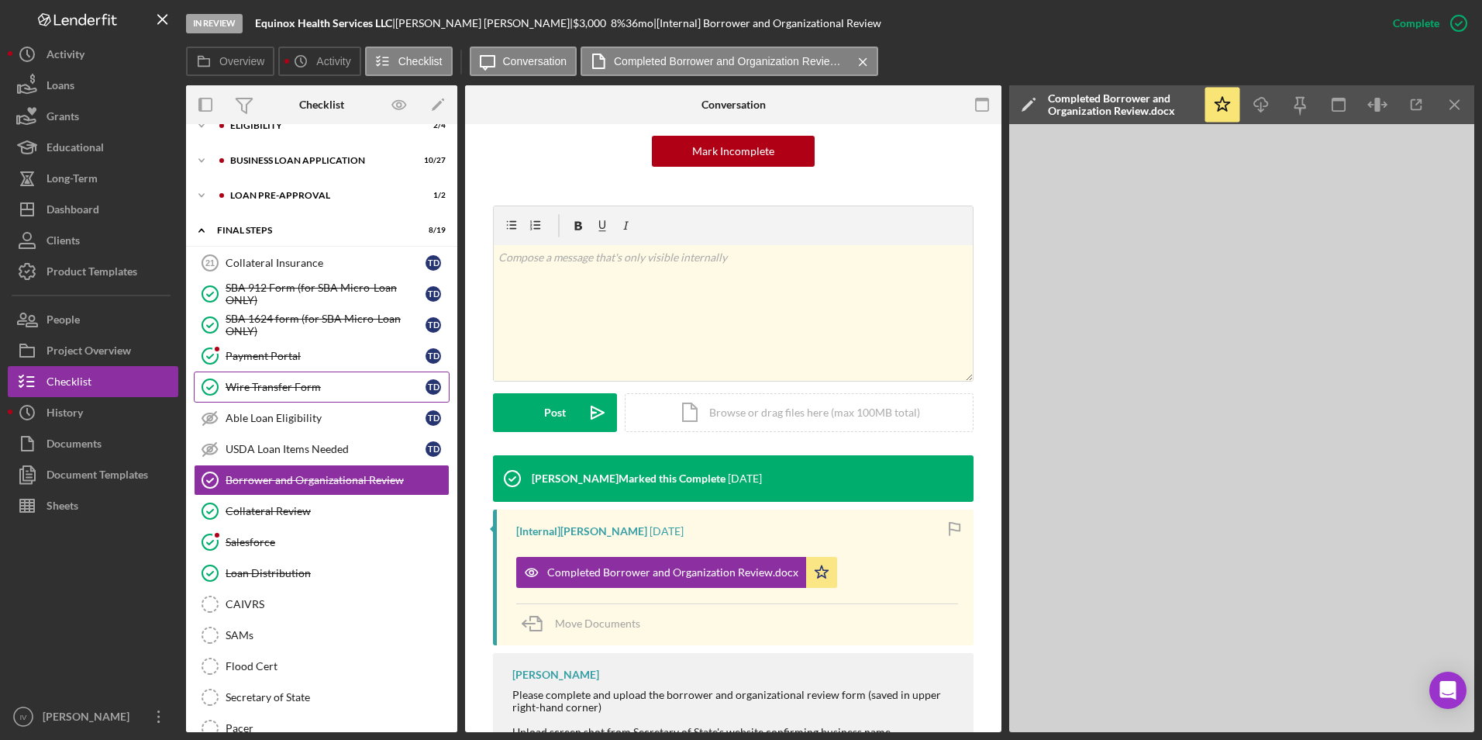
scroll to position [0, 0]
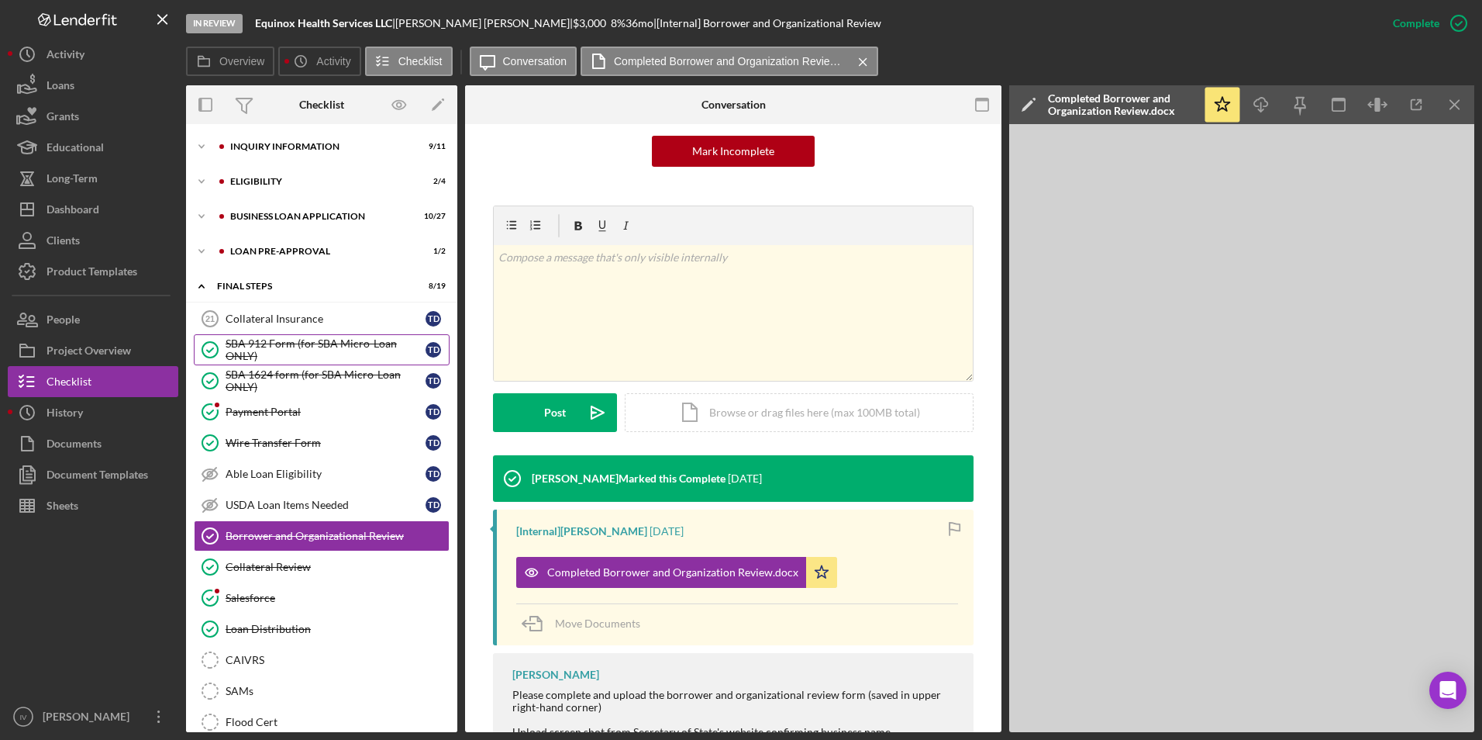
click at [303, 338] on div "SBA 912 Form (for SBA Micro-Loan ONLY)" at bounding box center [326, 349] width 200 height 25
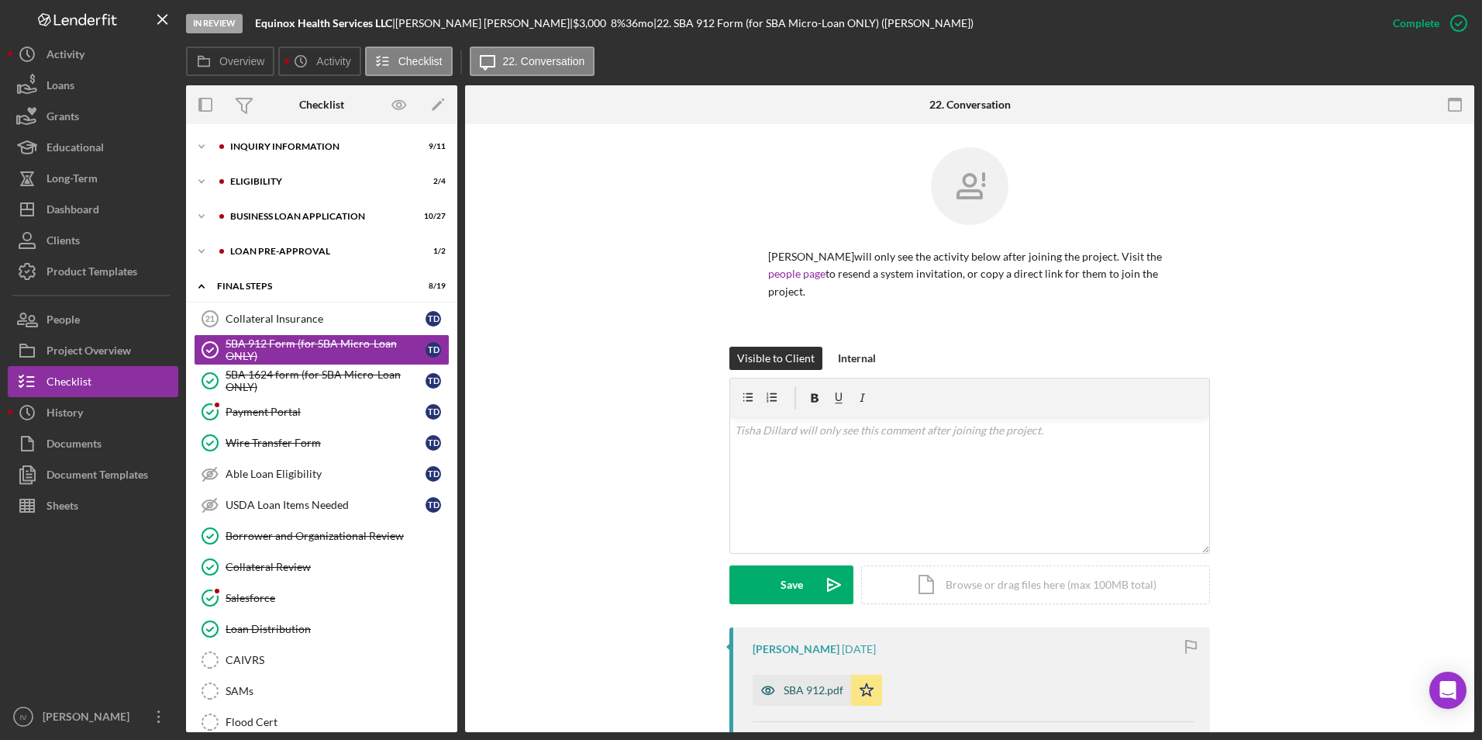
scroll to position [309, 0]
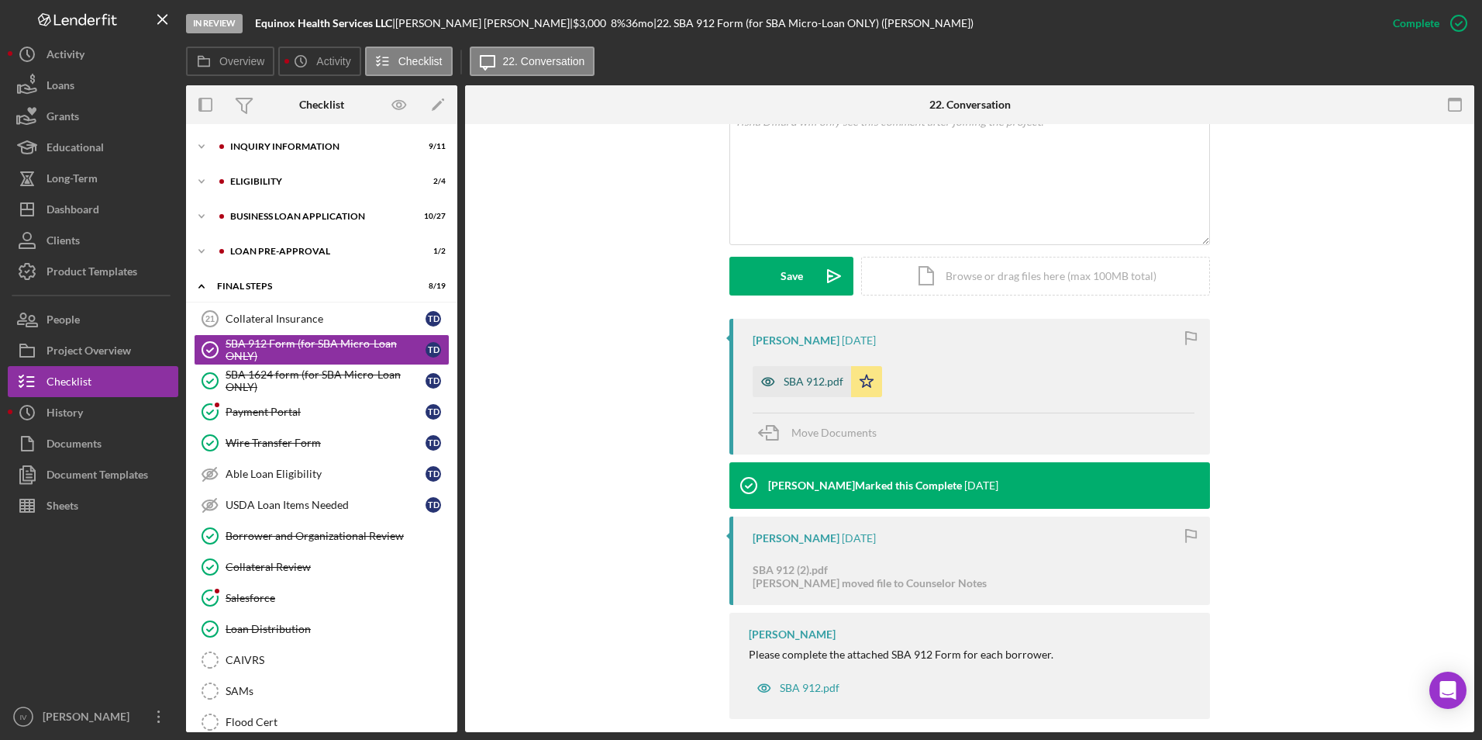
click at [814, 372] on div "SBA 912.pdf" at bounding box center [802, 381] width 98 height 31
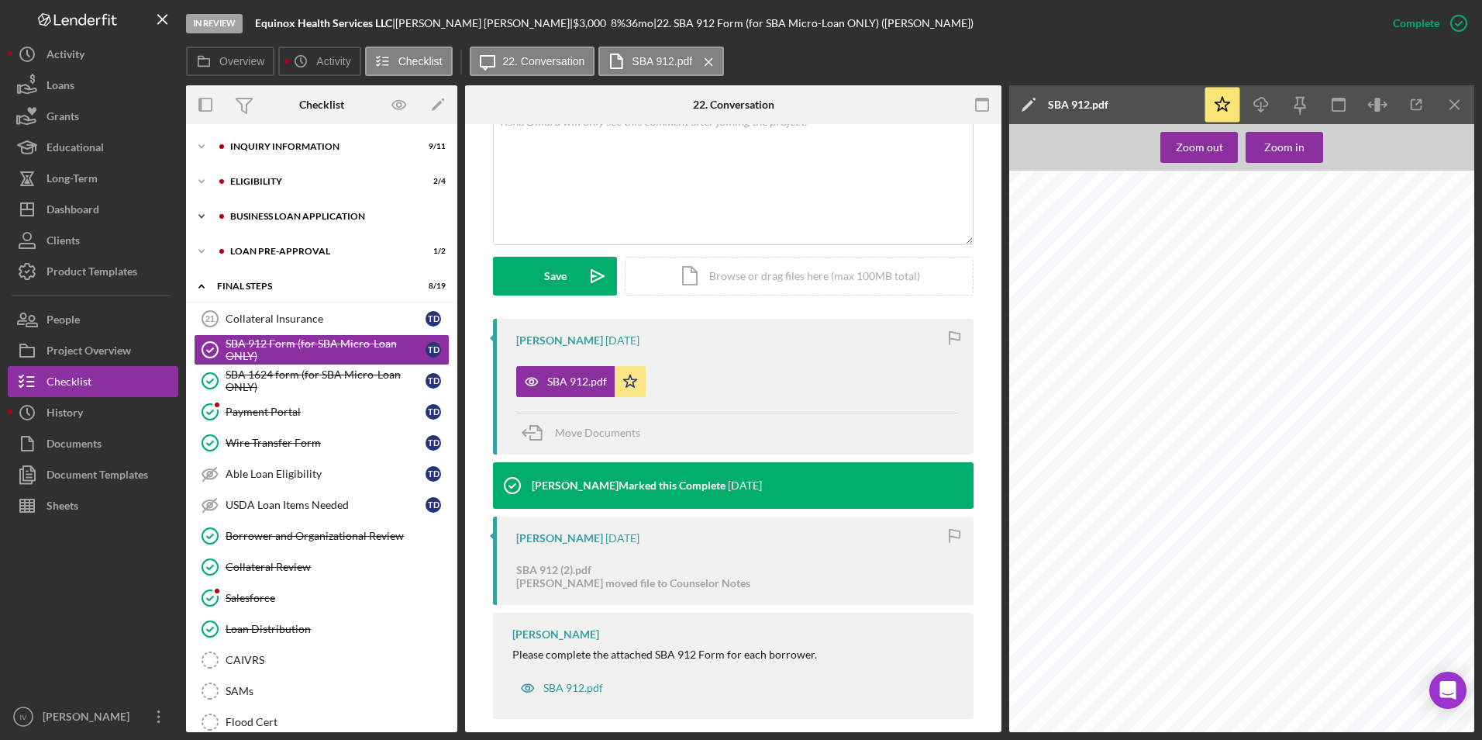
click at [278, 215] on div "BUSINESS LOAN APPLICATION" at bounding box center [334, 216] width 208 height 9
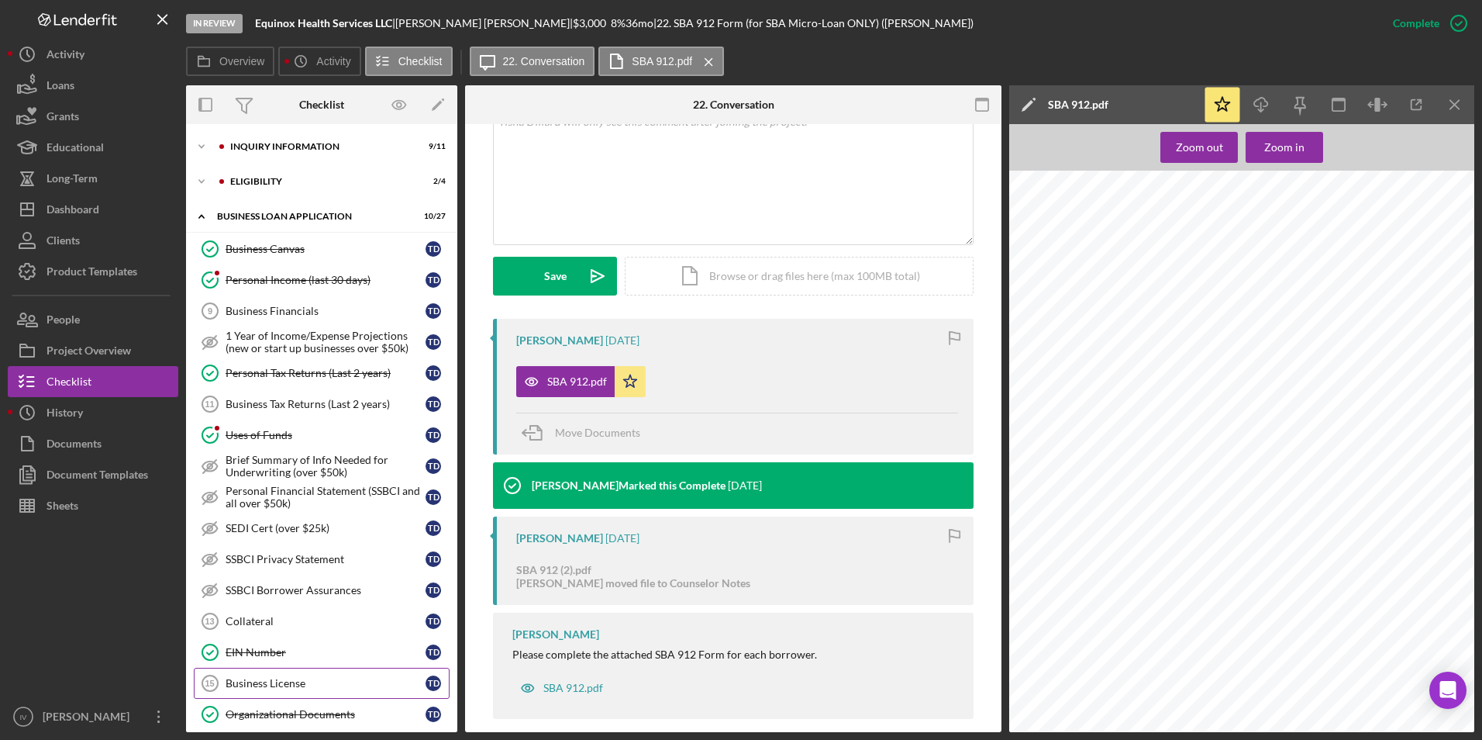
click at [274, 716] on div "Organizational Documents" at bounding box center [326, 714] width 200 height 12
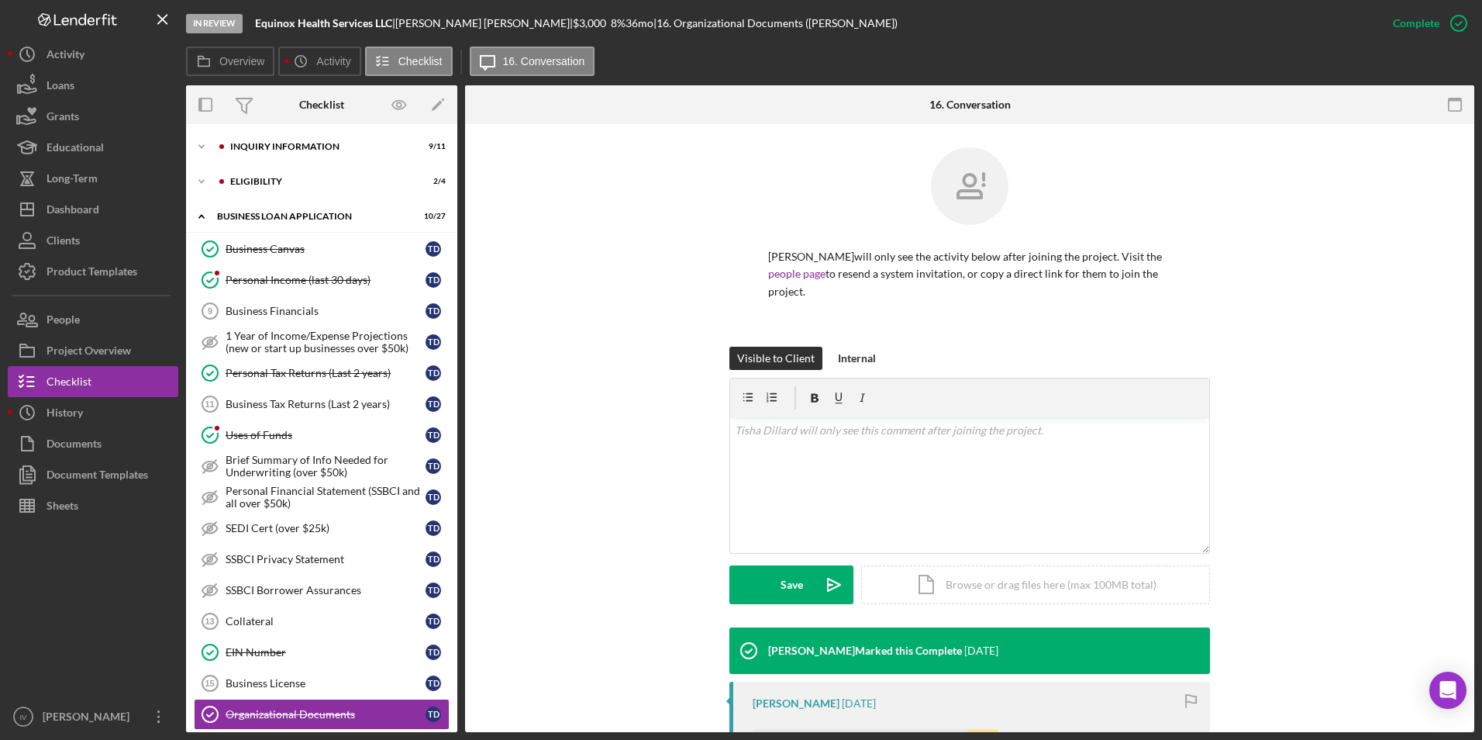
scroll to position [237, 0]
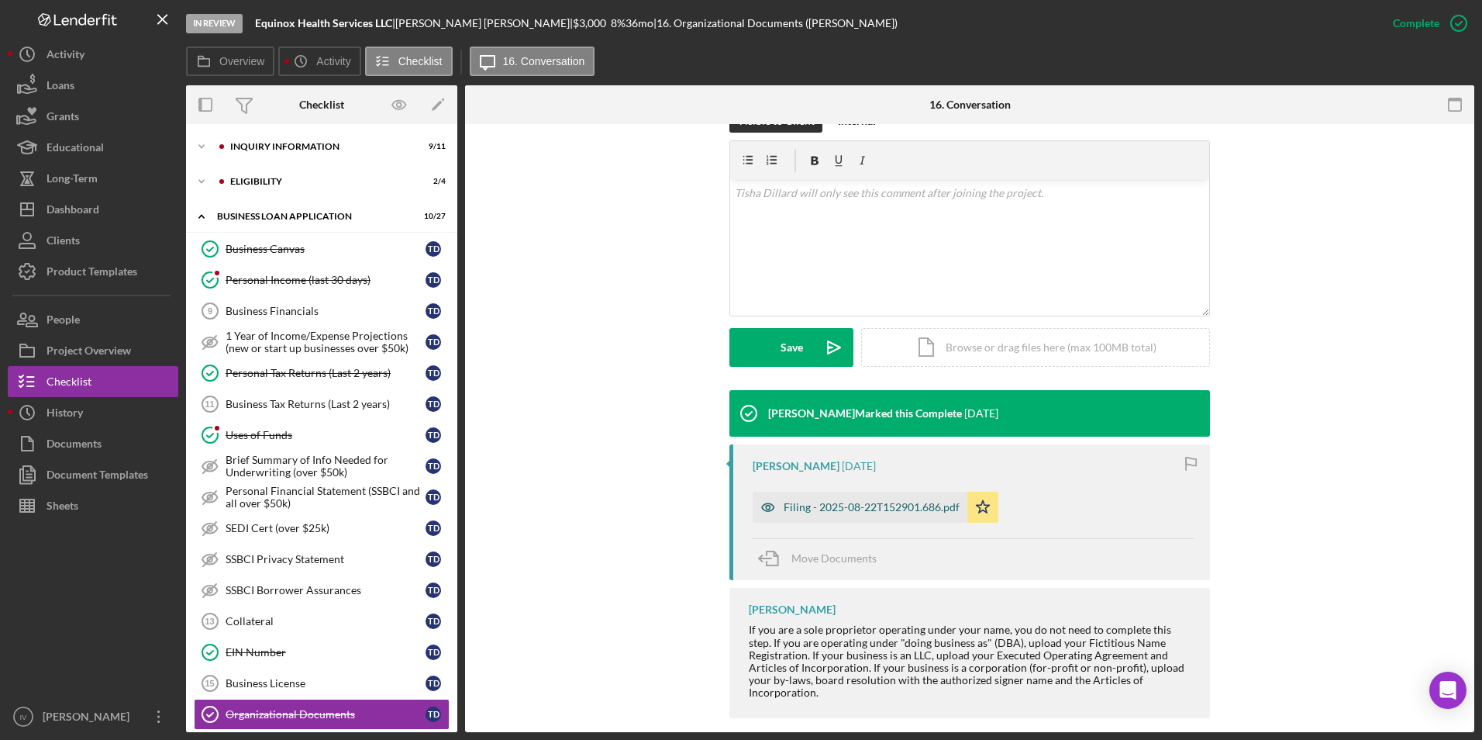
click at [847, 501] on div "Filing - 2025-08-22T152901.686.pdf" at bounding box center [872, 507] width 176 height 12
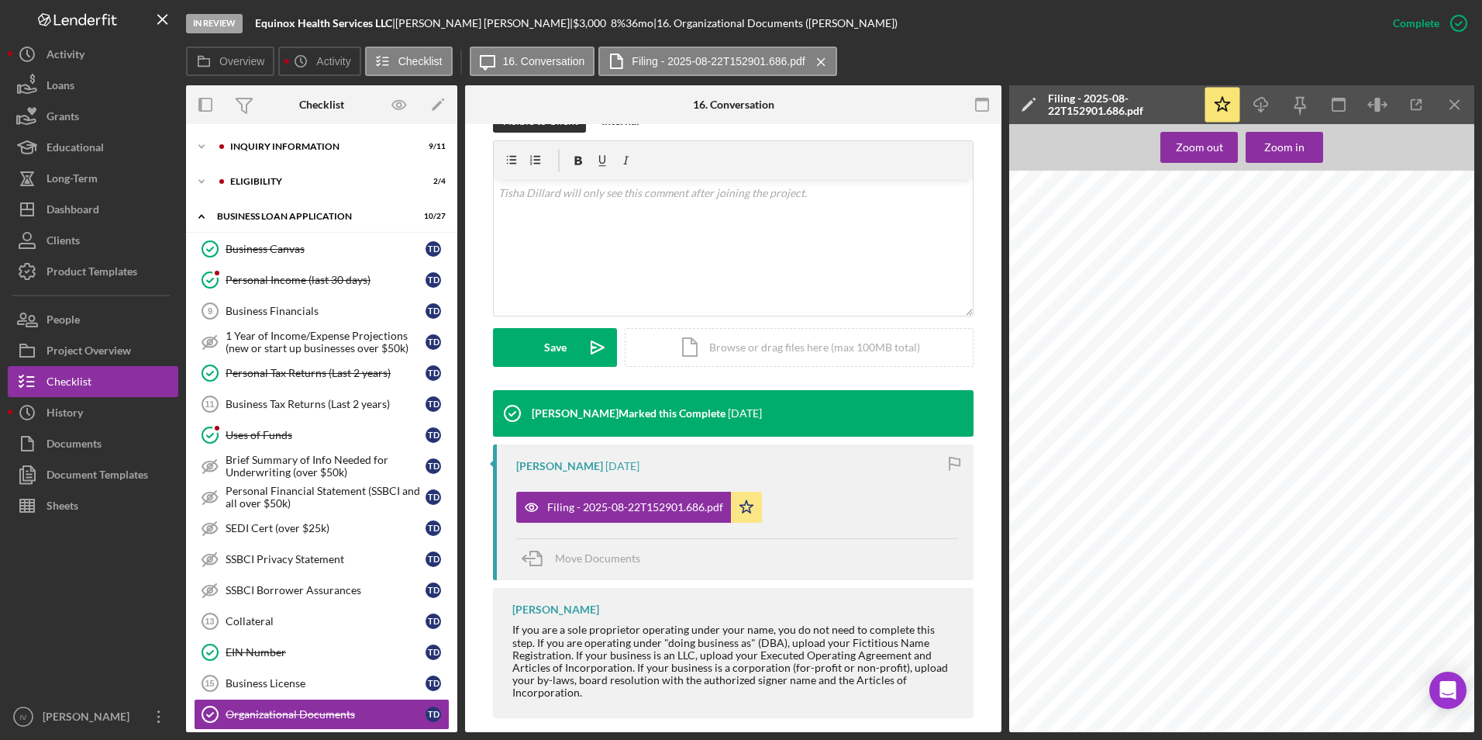
scroll to position [0, 0]
drag, startPoint x: 257, startPoint y: 246, endPoint x: 271, endPoint y: 248, distance: 13.4
click at [257, 246] on div "Business Canvas" at bounding box center [326, 249] width 200 height 12
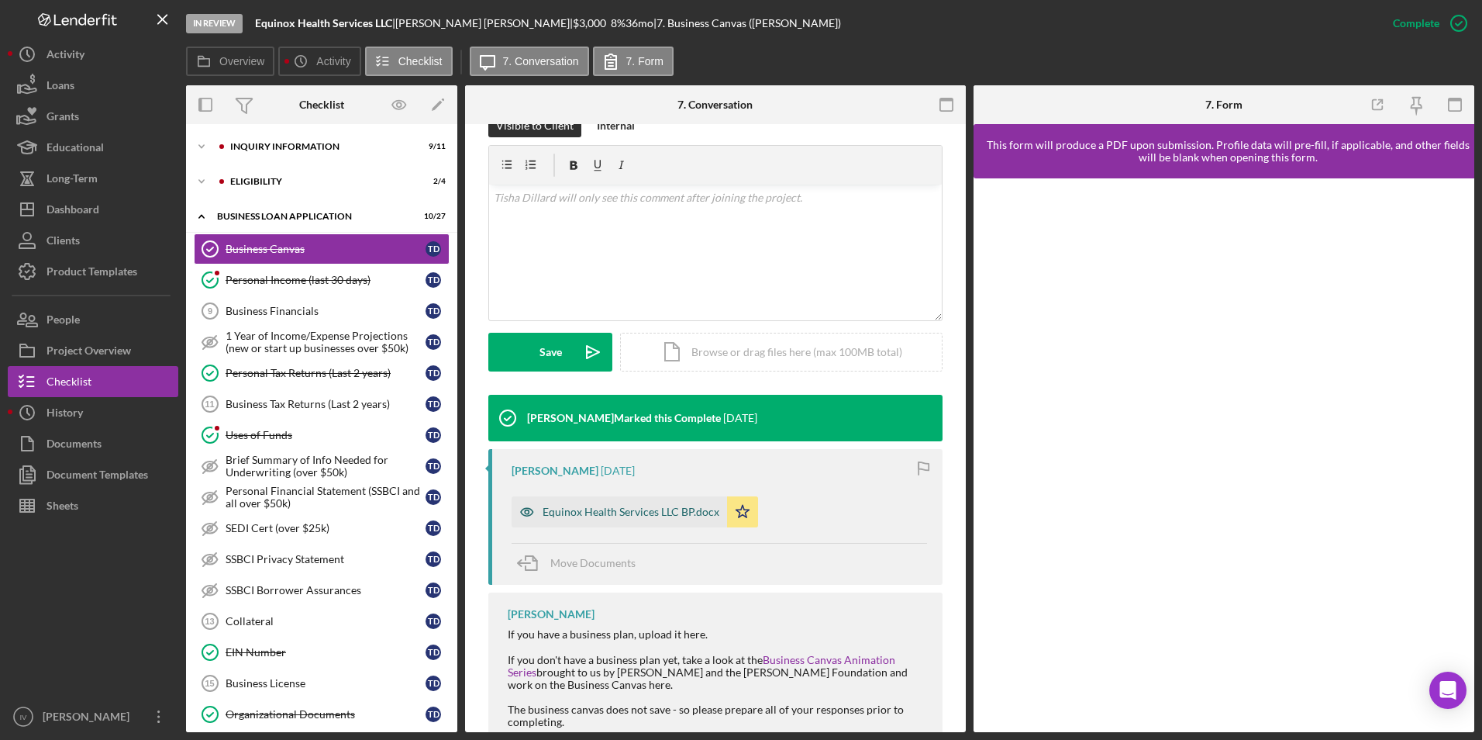
click at [631, 514] on div "Equinox Health Services LLC BP.docx" at bounding box center [631, 511] width 177 height 12
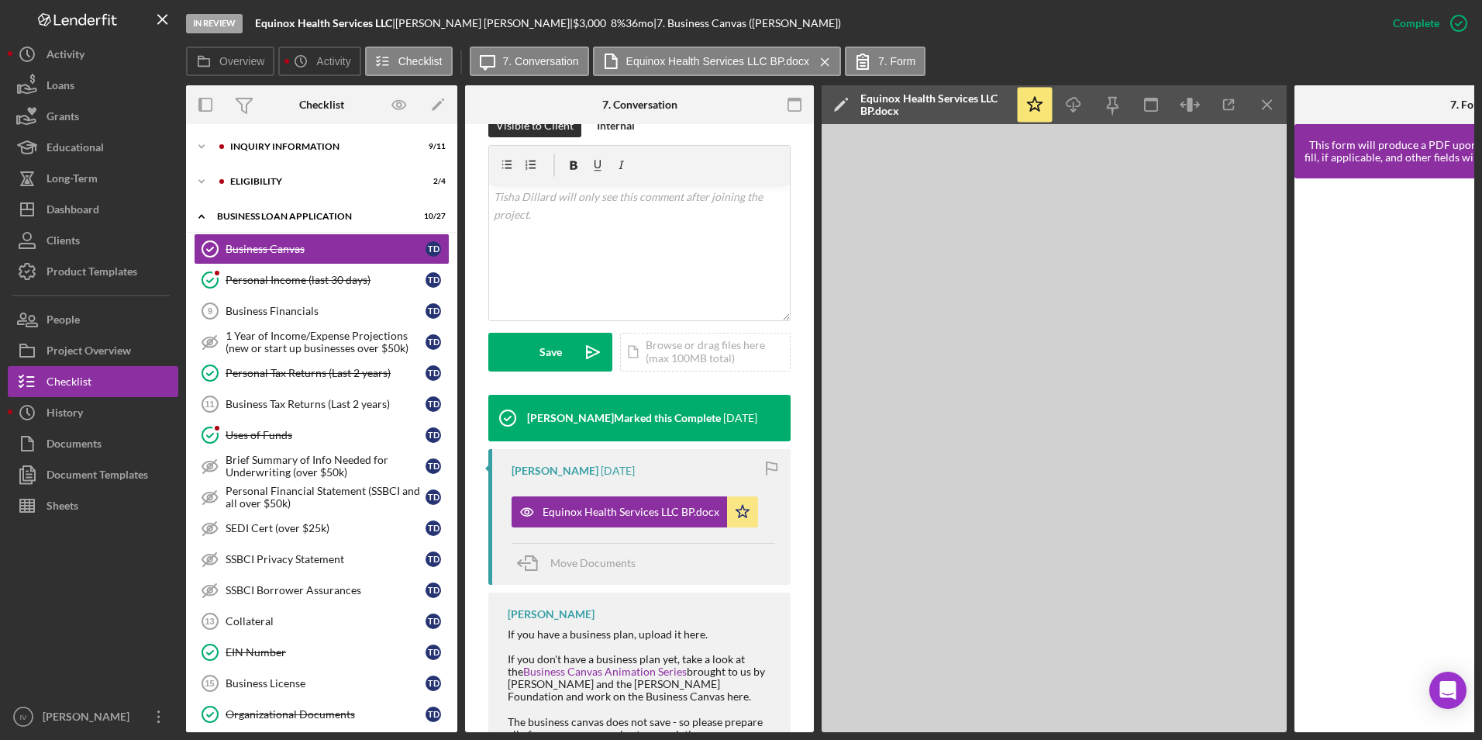
scroll to position [310, 0]
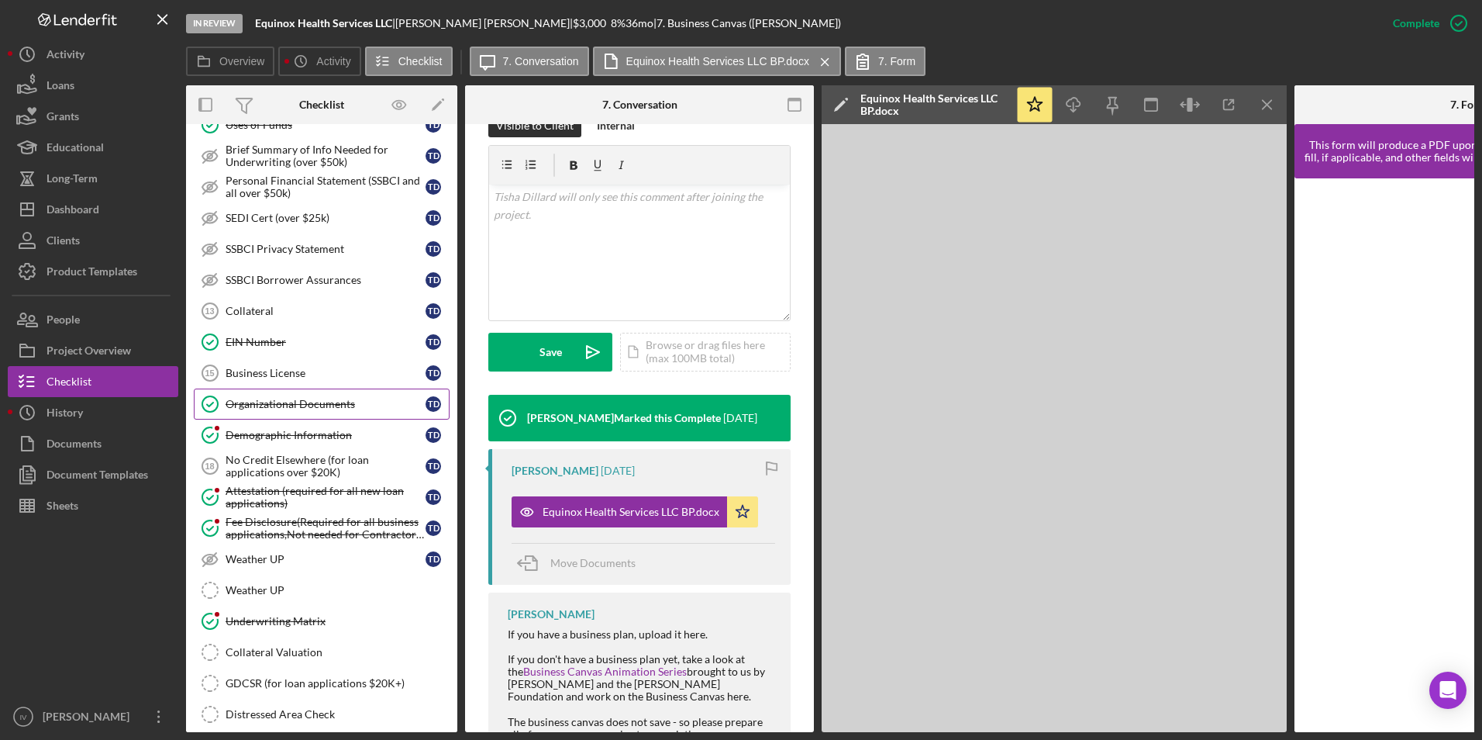
click at [254, 408] on div "Organizational Documents" at bounding box center [326, 404] width 200 height 12
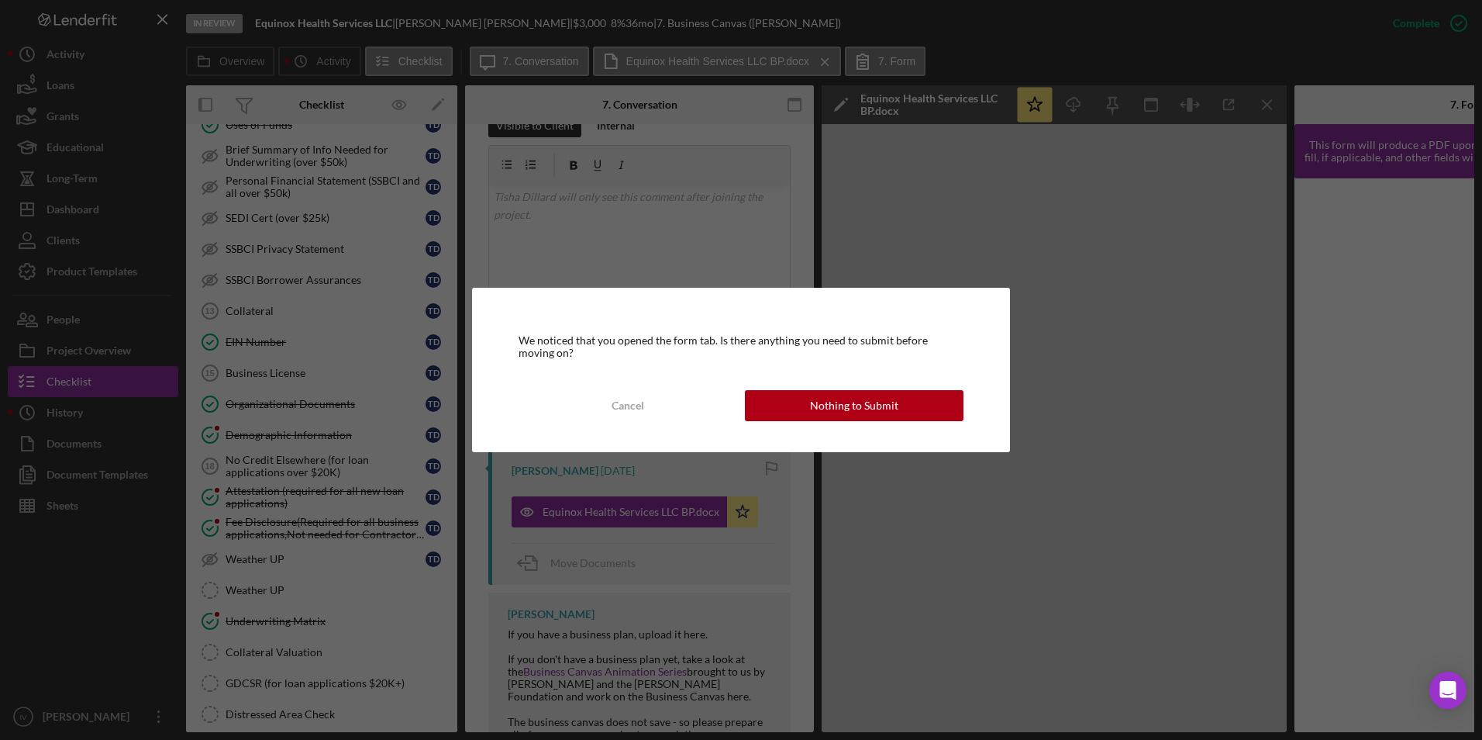
click at [788, 385] on div "We noticed that you opened the form tab. Is there anything you need to submit b…" at bounding box center [741, 370] width 538 height 164
click at [788, 395] on button "Nothing to Submit" at bounding box center [854, 405] width 219 height 31
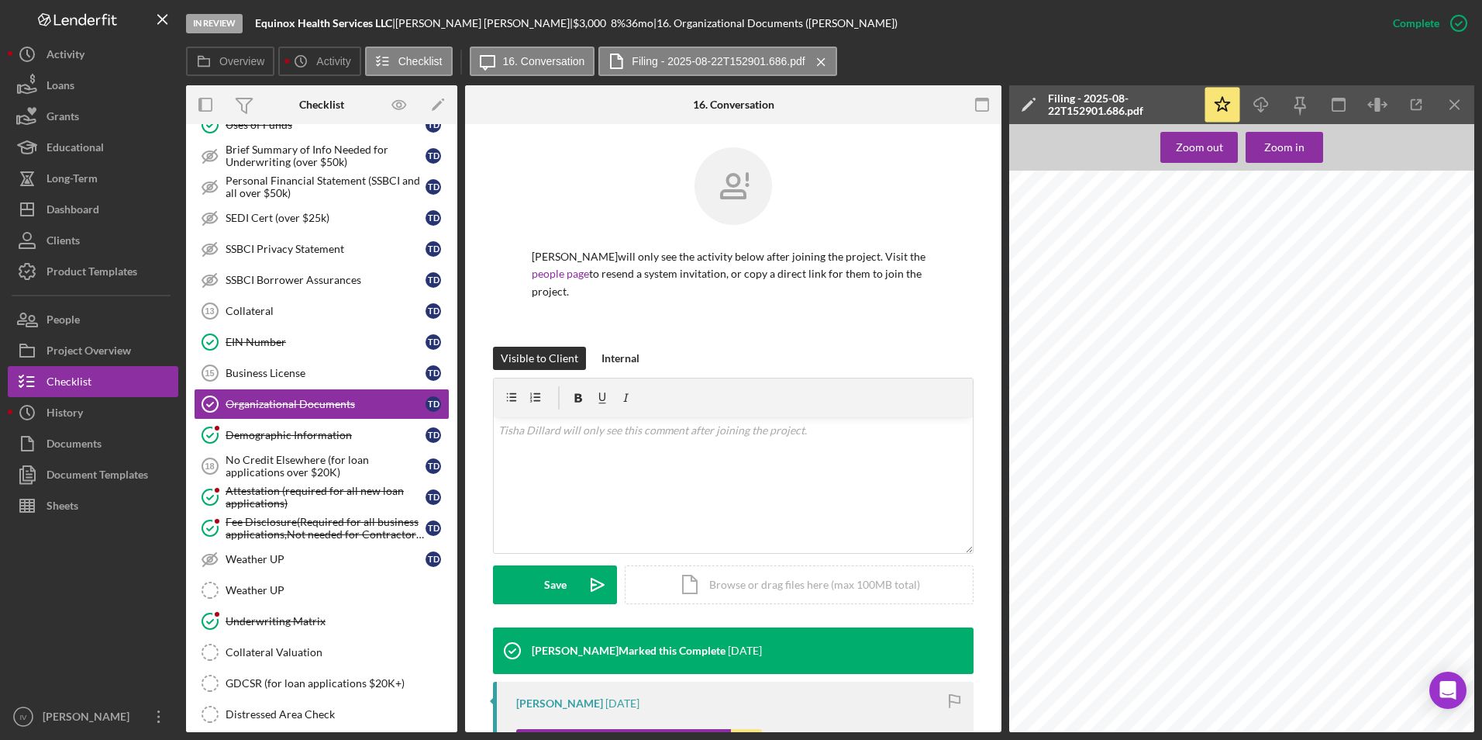
scroll to position [237, 0]
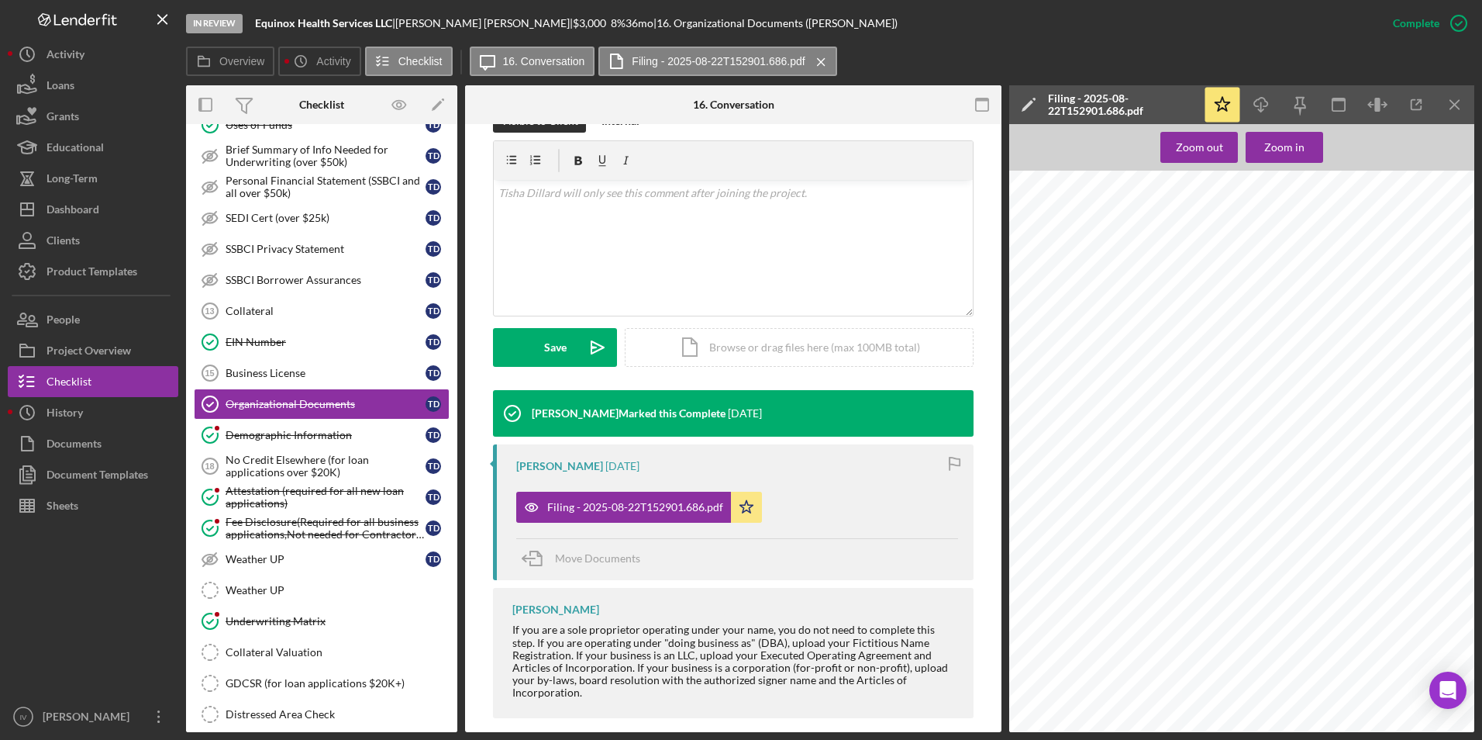
drag, startPoint x: 1428, startPoint y: 198, endPoint x: 1409, endPoint y: 195, distance: 19.5
click at [1409, 195] on div at bounding box center [1246, 478] width 474 height 614
click at [95, 215] on div "Dashboard" at bounding box center [73, 211] width 53 height 35
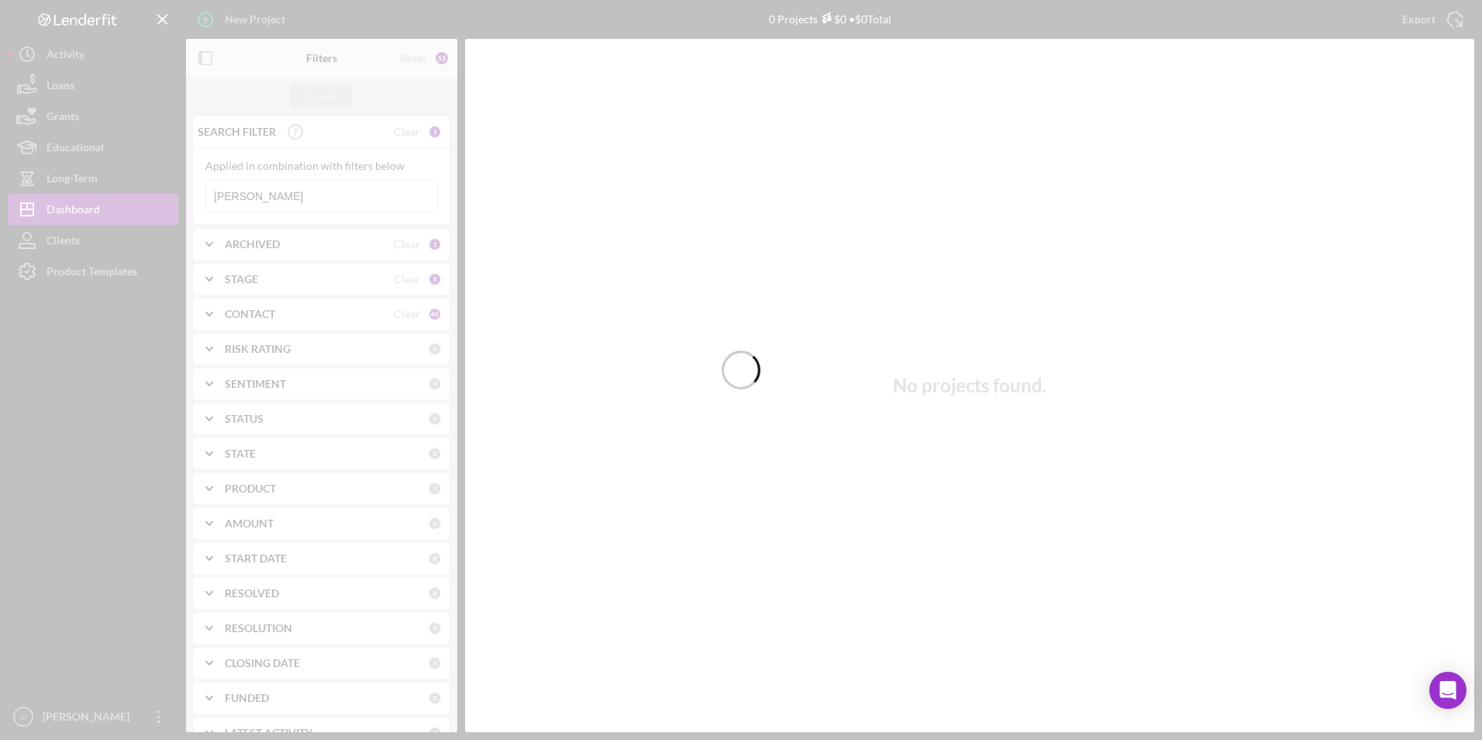
click at [257, 198] on div at bounding box center [741, 370] width 1482 height 740
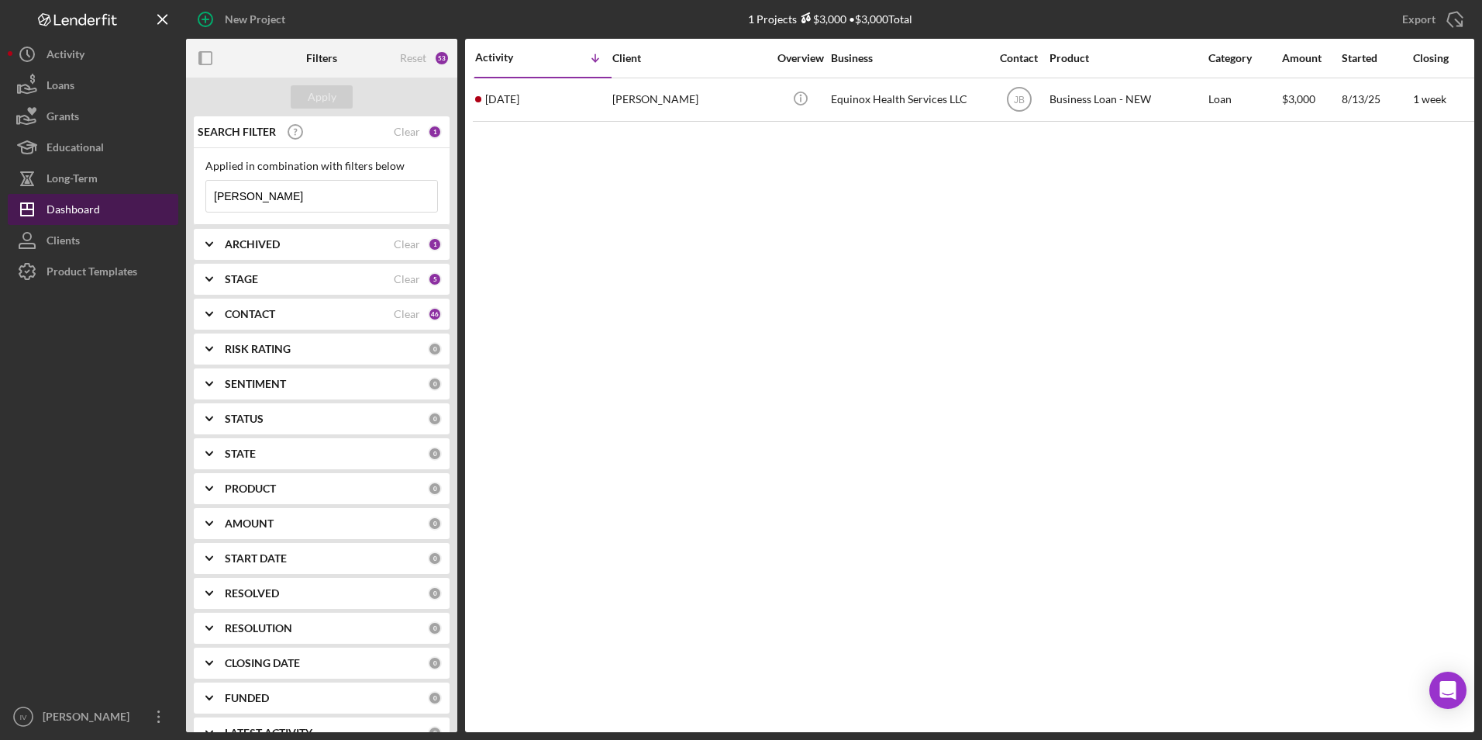
drag, startPoint x: 265, startPoint y: 202, endPoint x: 177, endPoint y: 195, distance: 88.7
click at [174, 194] on div "New Project 1 Projects $3,000 • $3,000 Total [PERSON_NAME] Export Icon/Export F…" at bounding box center [741, 366] width 1467 height 732
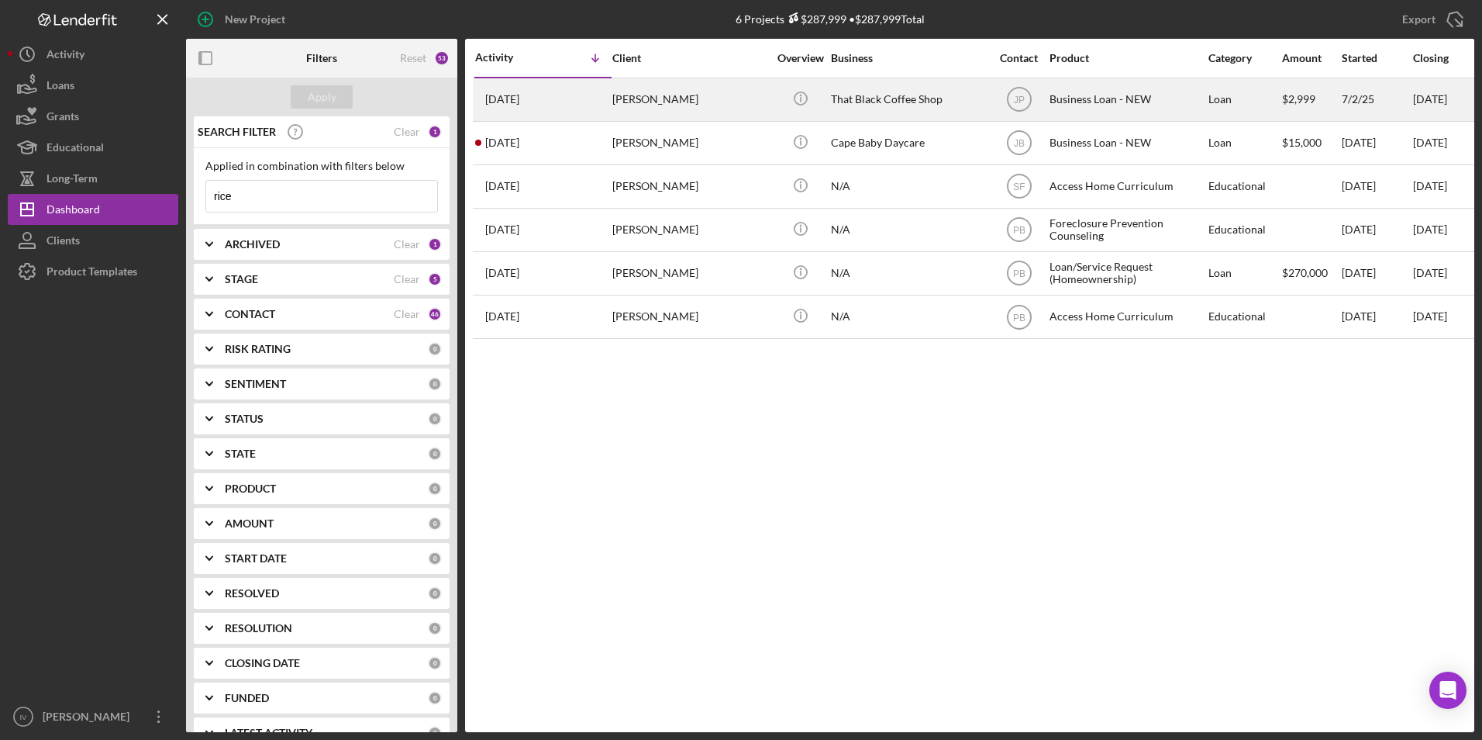
type input "rice"
click at [651, 105] on div "[PERSON_NAME]" at bounding box center [689, 99] width 155 height 41
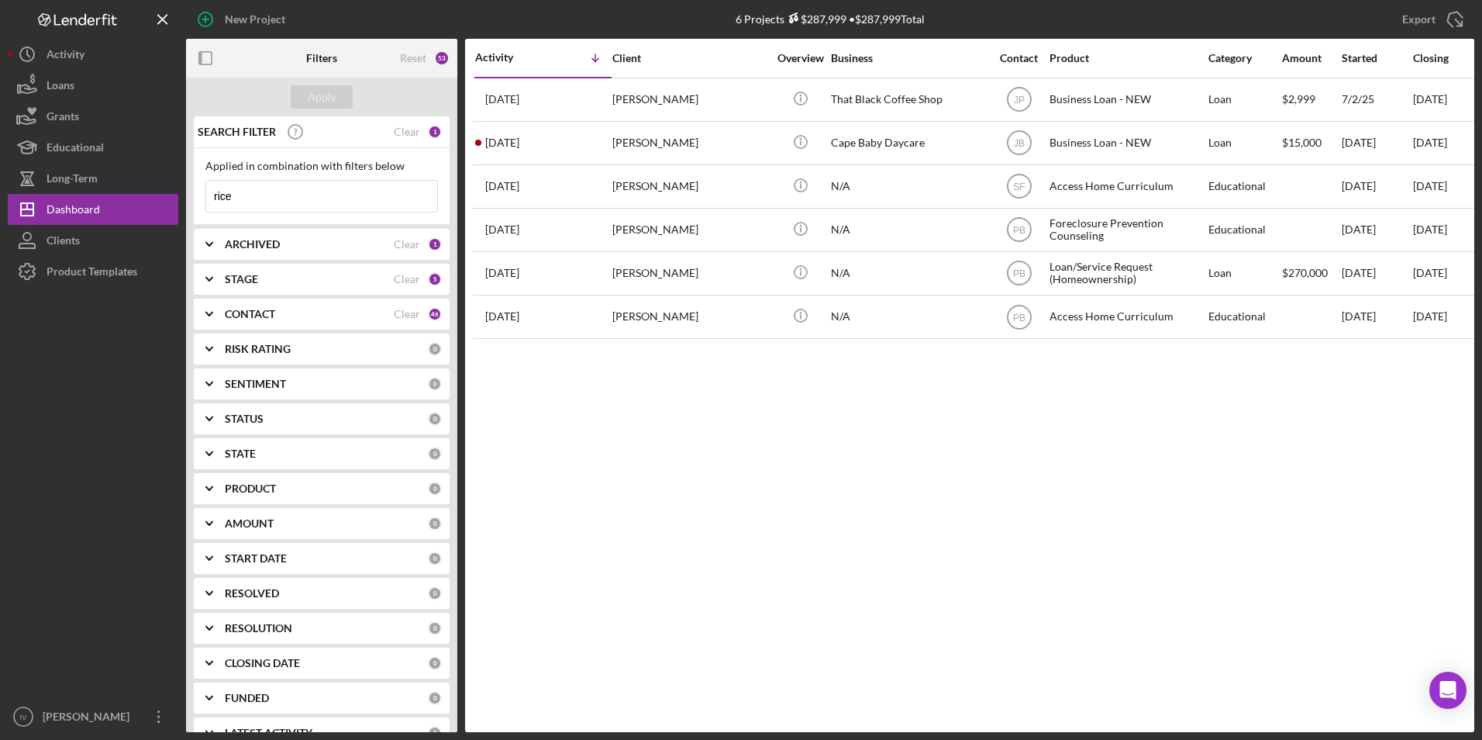
click at [226, 305] on icon "Icon/Expander" at bounding box center [209, 314] width 39 height 39
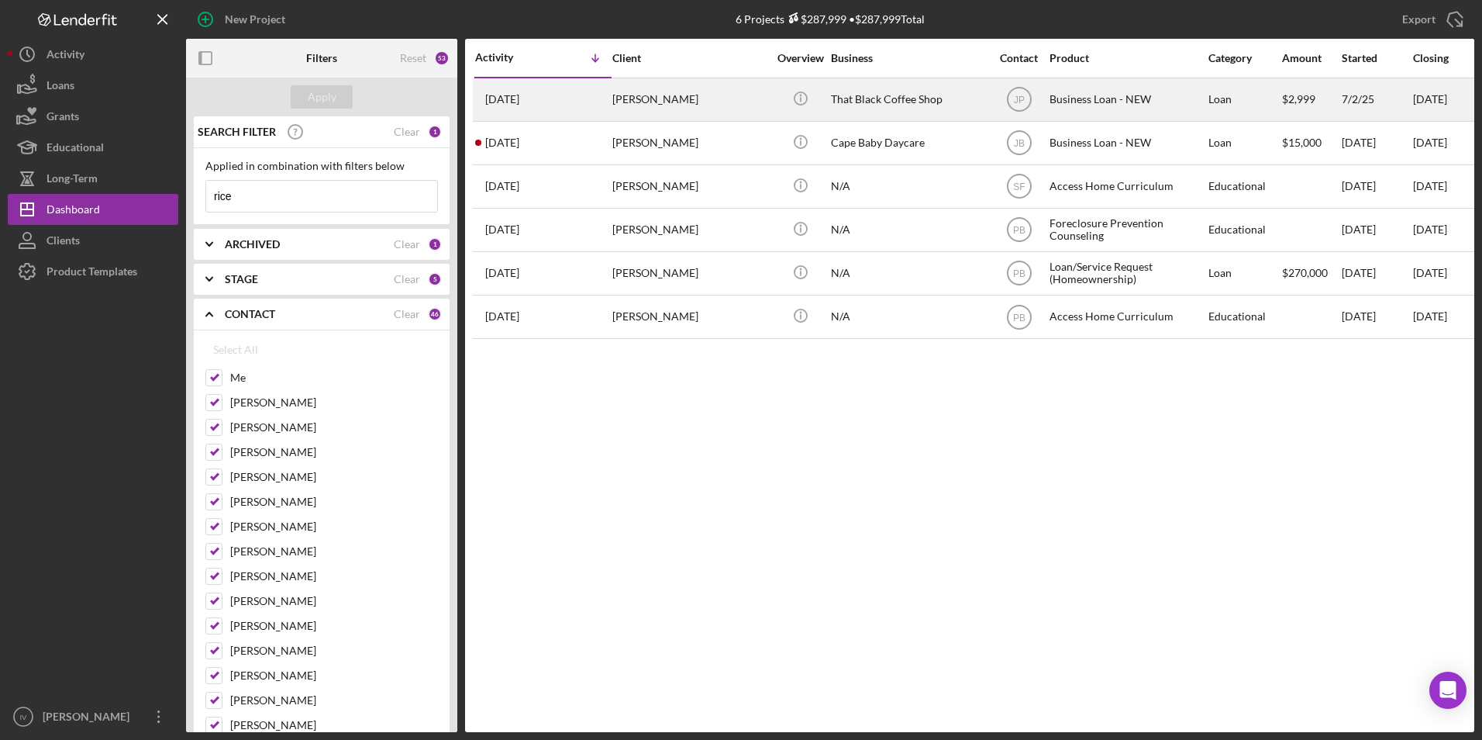
click at [599, 90] on div "[DATE] [PERSON_NAME]" at bounding box center [543, 99] width 136 height 41
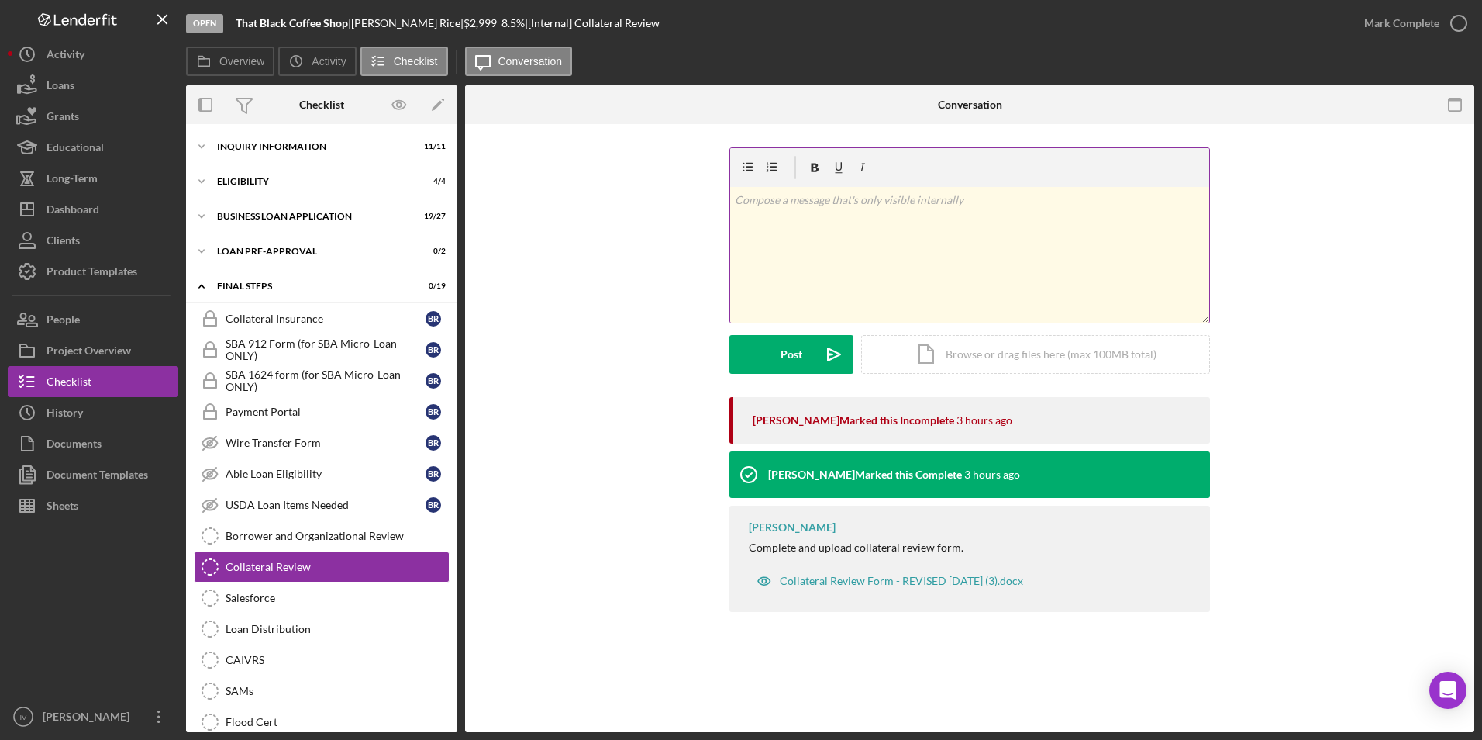
scroll to position [138, 0]
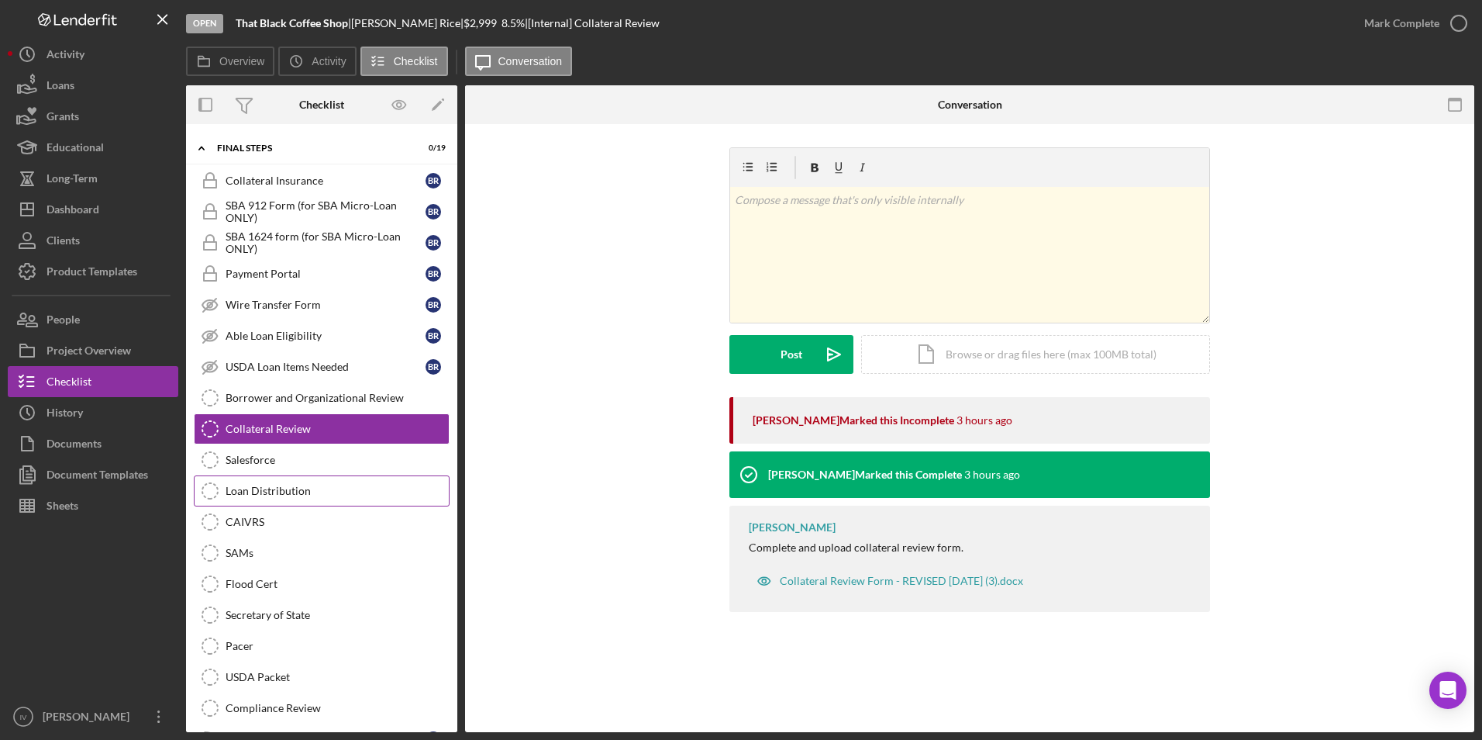
click at [282, 495] on div "Loan Distribution" at bounding box center [337, 491] width 223 height 12
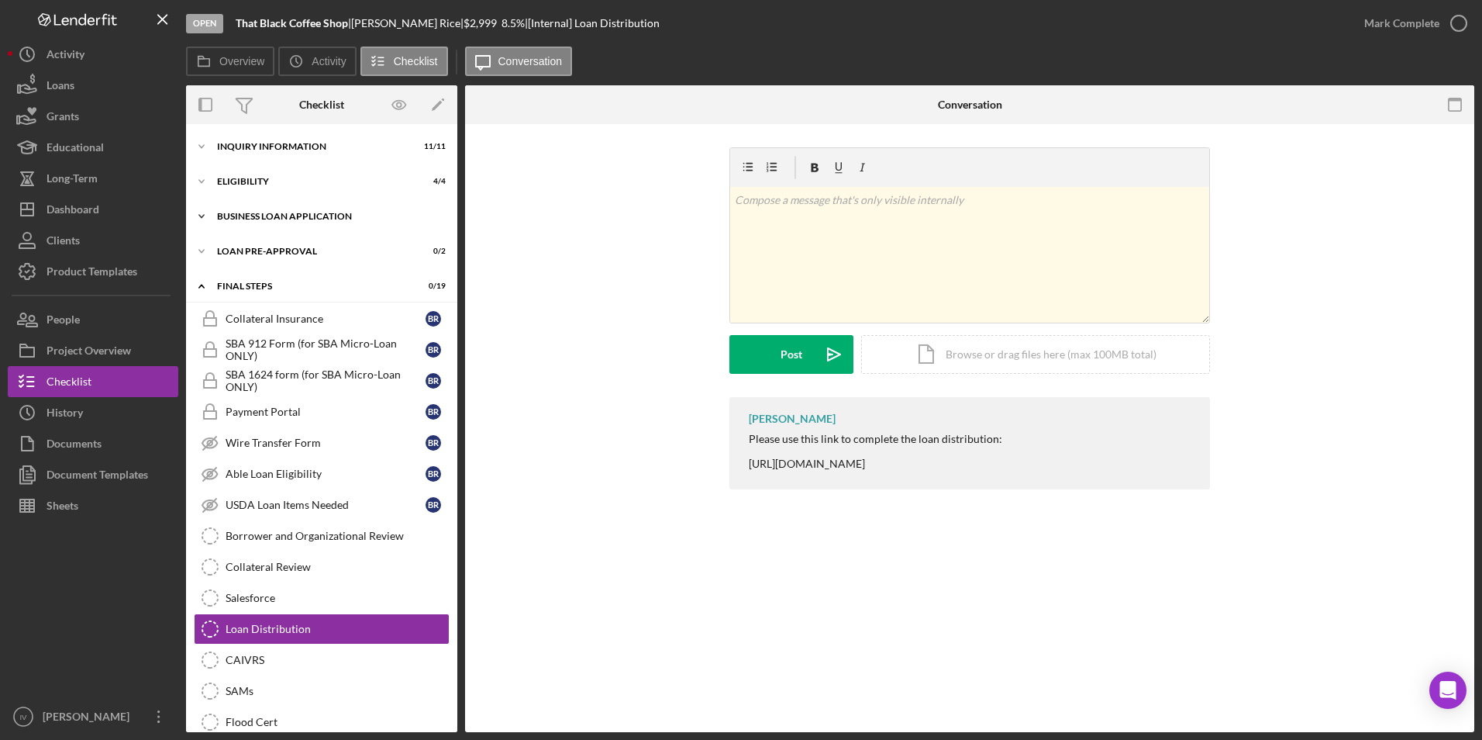
click at [233, 221] on div "Icon/Expander BUSINESS LOAN APPLICATION 19 / 27" at bounding box center [321, 216] width 271 height 31
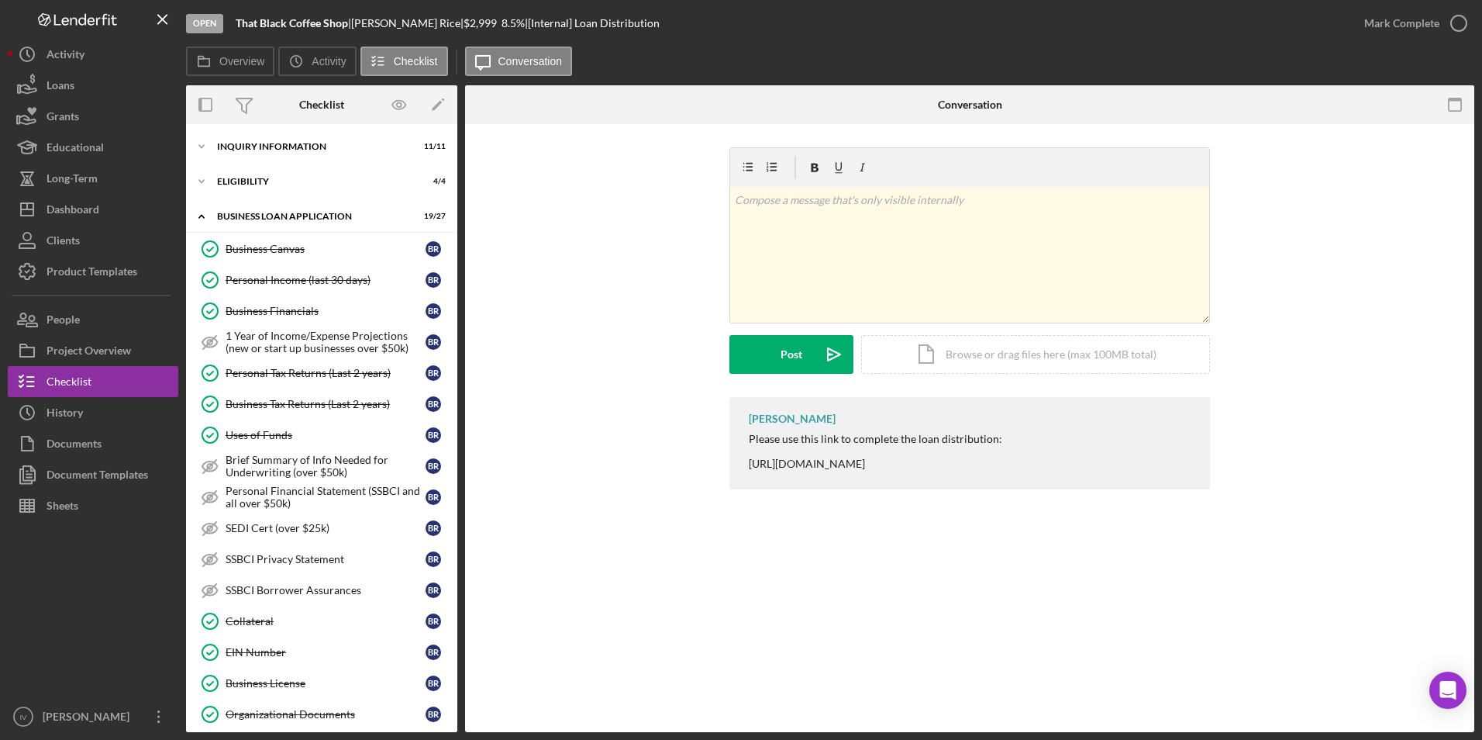
scroll to position [233, 0]
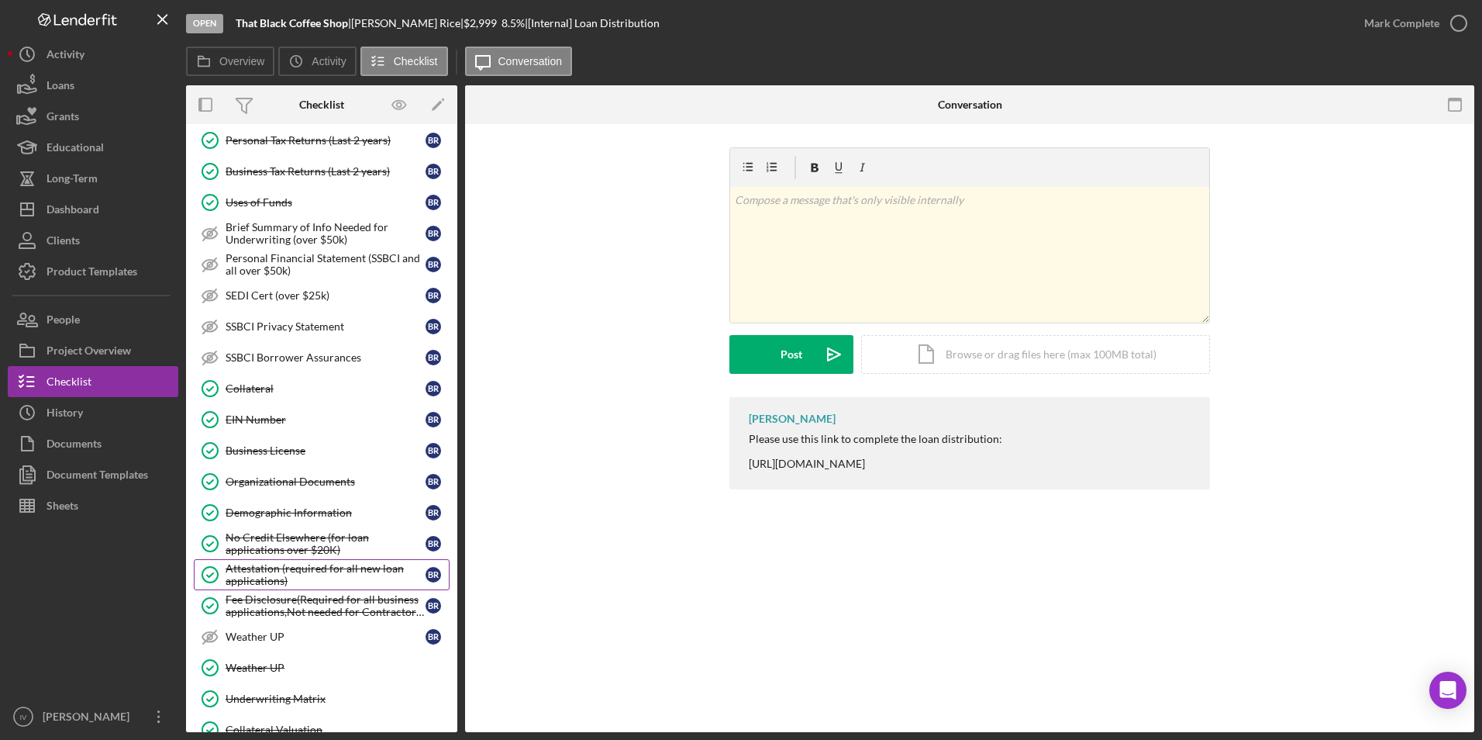
click at [318, 563] on div "Attestation (required for all new loan applications)" at bounding box center [326, 574] width 200 height 25
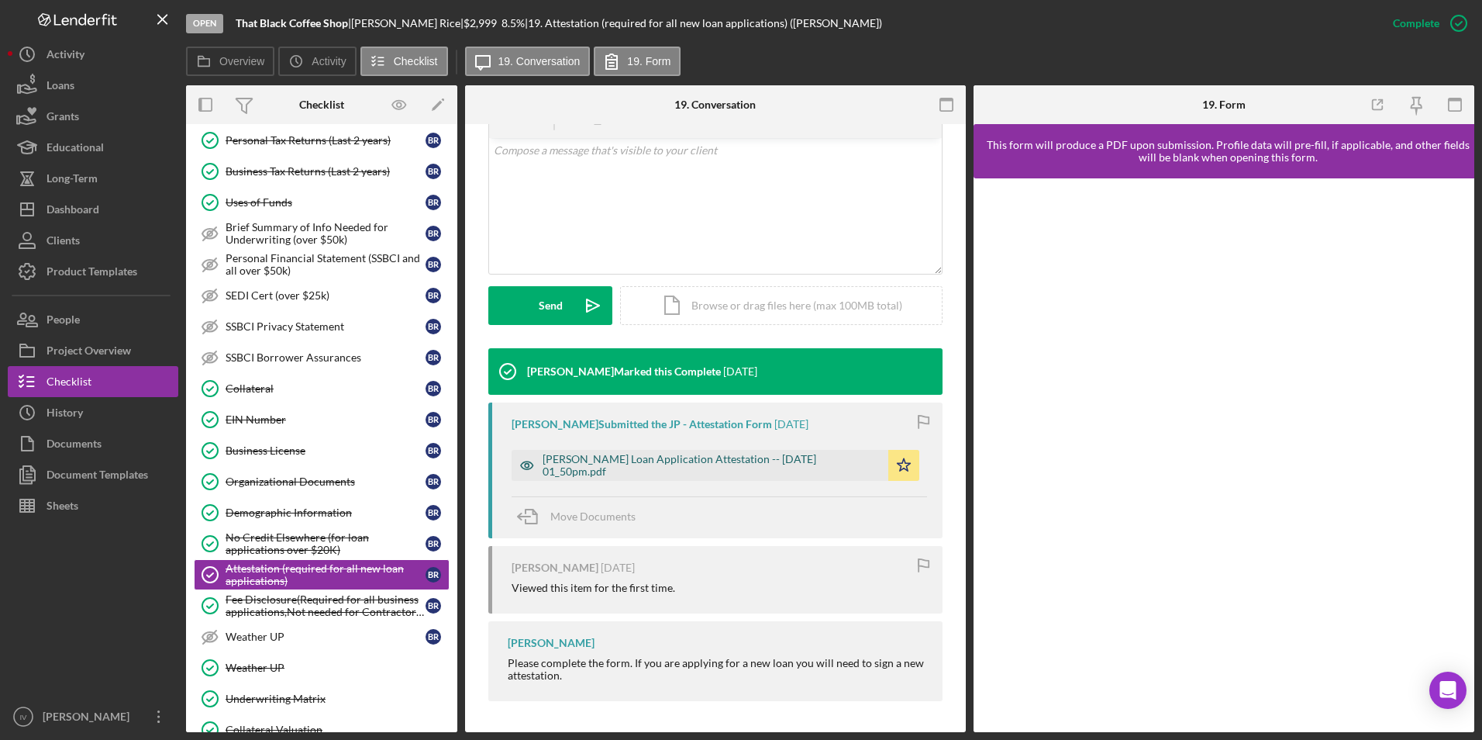
click at [720, 457] on div "[PERSON_NAME] Loan Application Attestation -- [DATE] 01_50pm.pdf" at bounding box center [712, 465] width 338 height 25
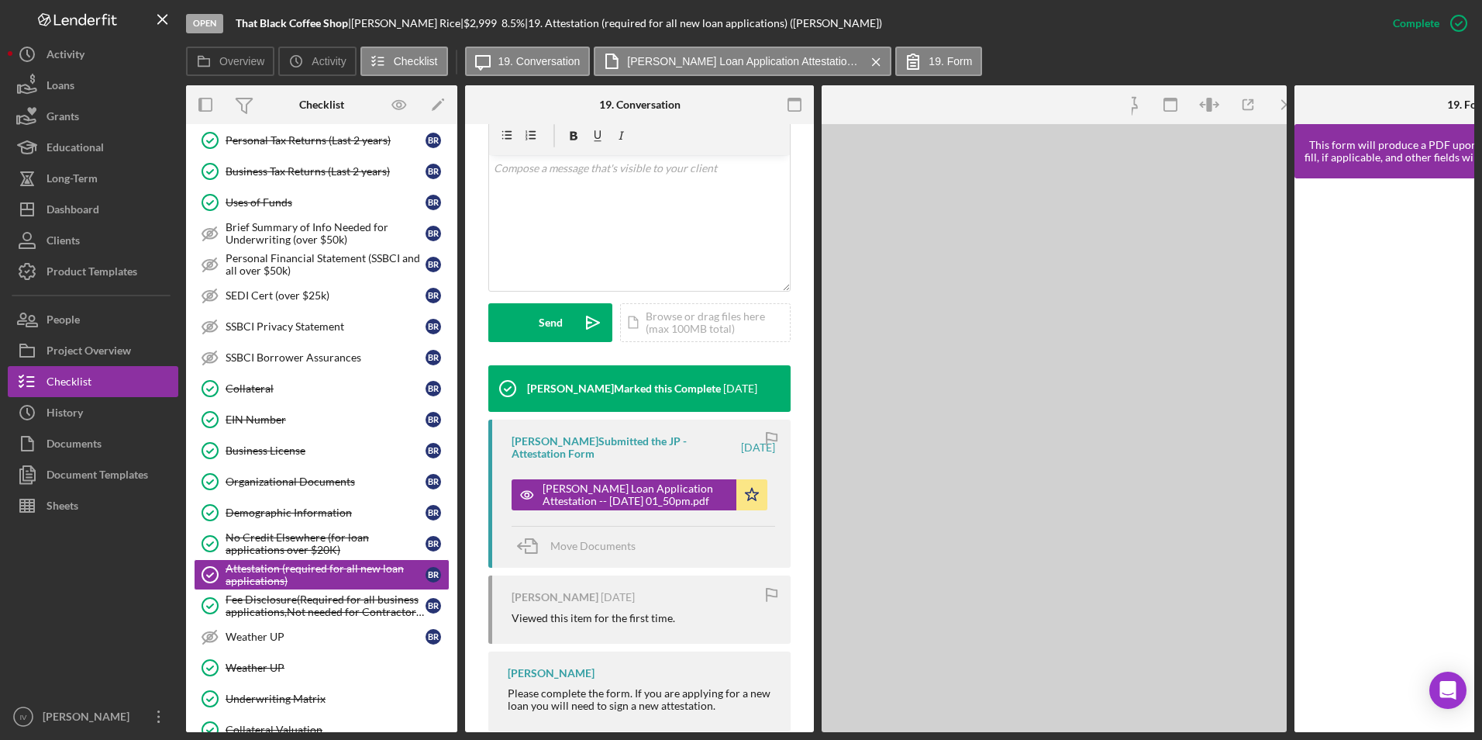
scroll to position [311, 0]
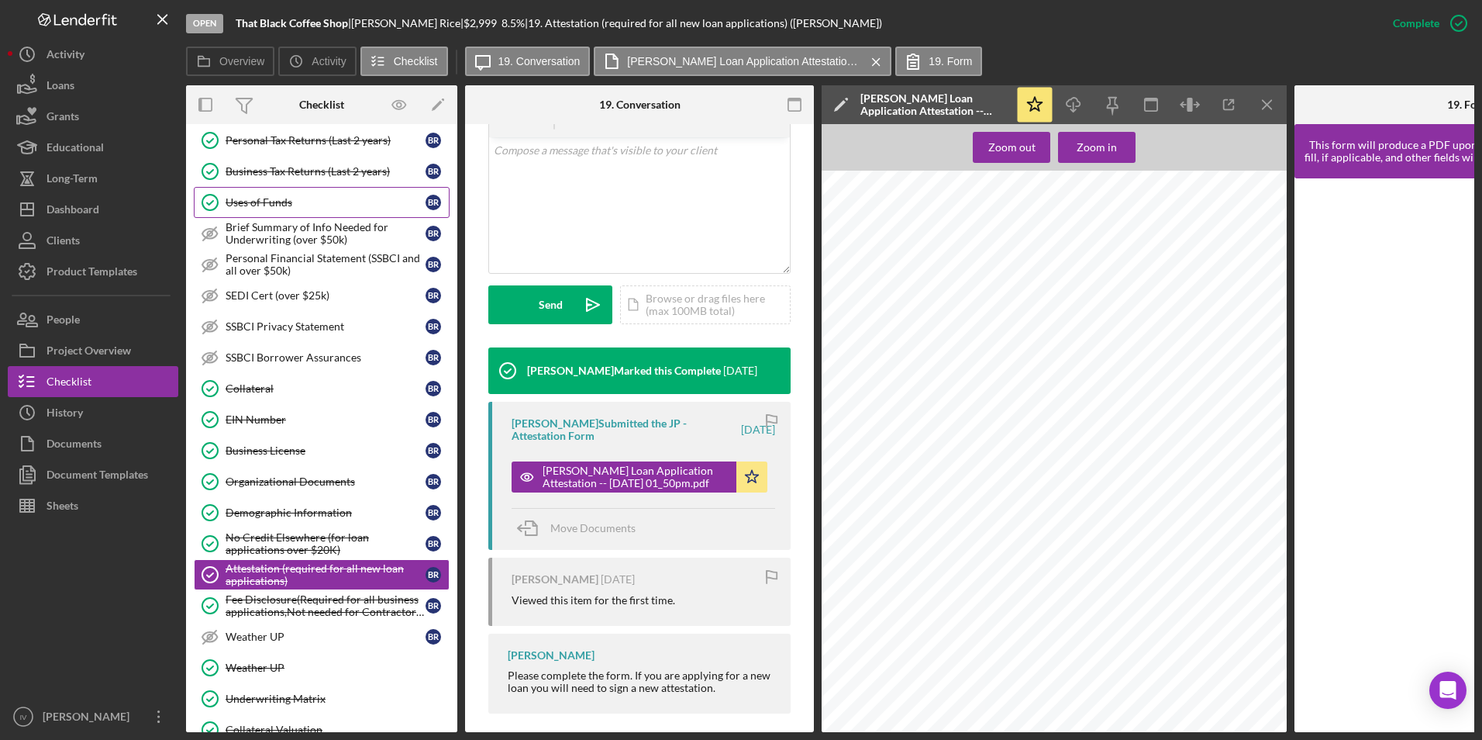
click at [273, 210] on link "Uses of Funds Uses of Funds B R" at bounding box center [322, 202] width 256 height 31
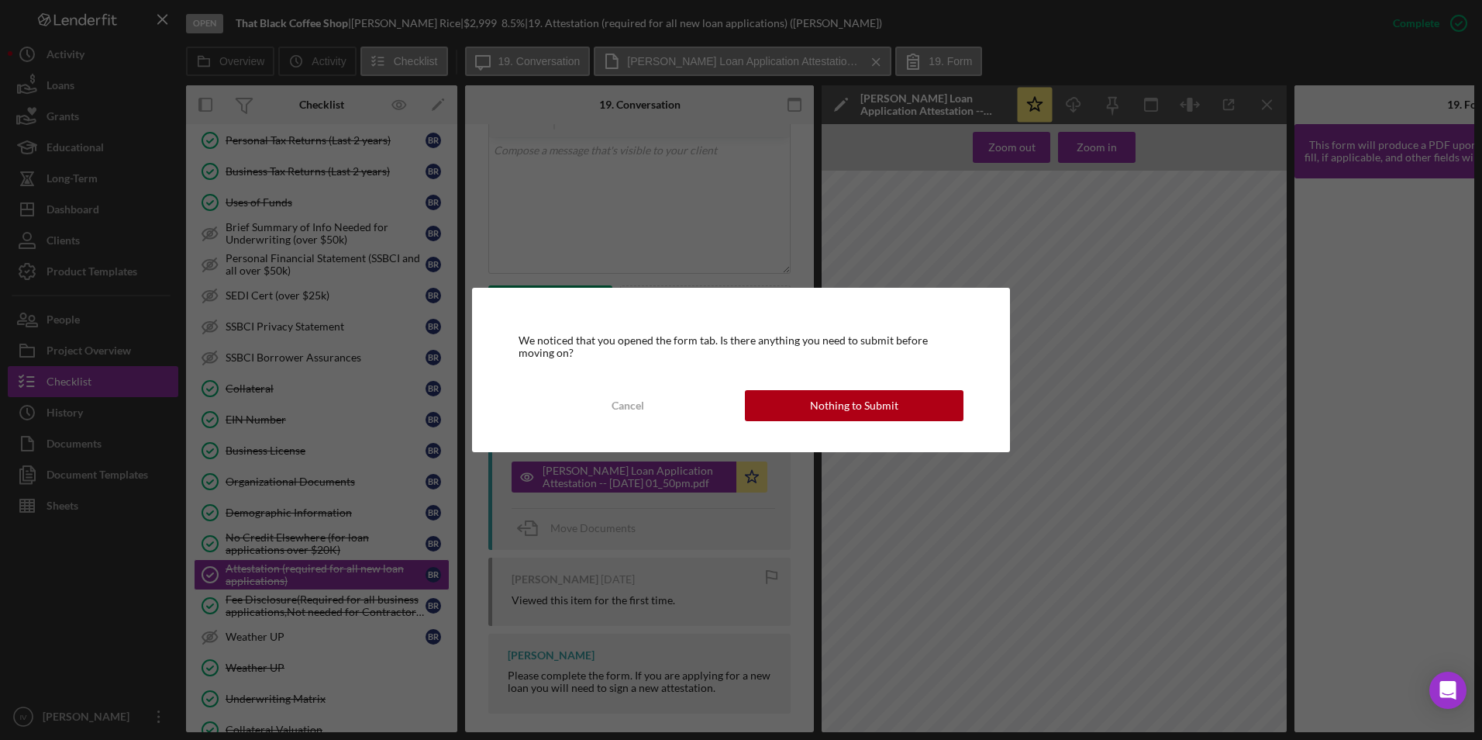
click at [775, 388] on div "We noticed that you opened the form tab. Is there anything you need to submit b…" at bounding box center [741, 370] width 538 height 164
click at [776, 398] on button "Nothing to Submit" at bounding box center [854, 405] width 219 height 31
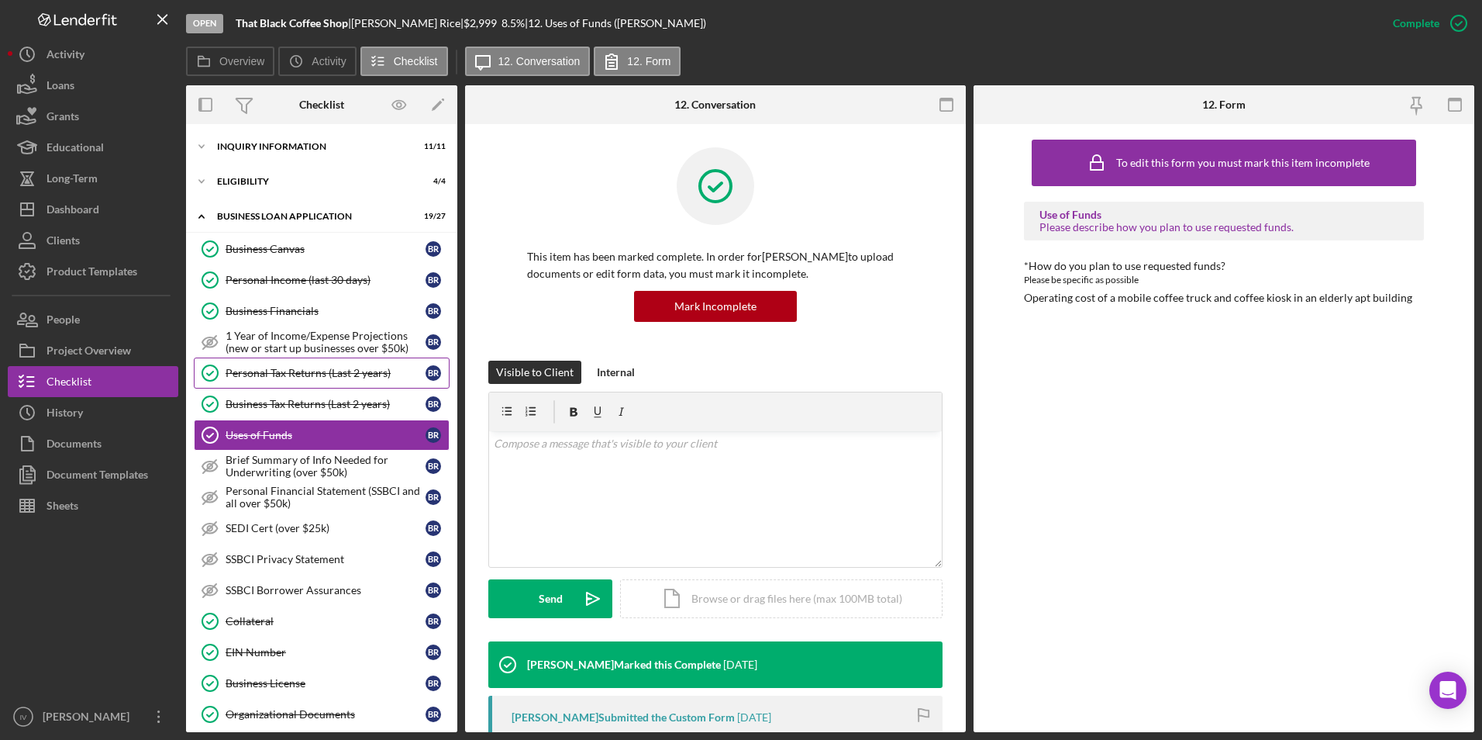
drag, startPoint x: 360, startPoint y: 374, endPoint x: 410, endPoint y: 374, distance: 50.4
click at [360, 374] on div "Personal Tax Returns (Last 2 years)" at bounding box center [326, 373] width 200 height 12
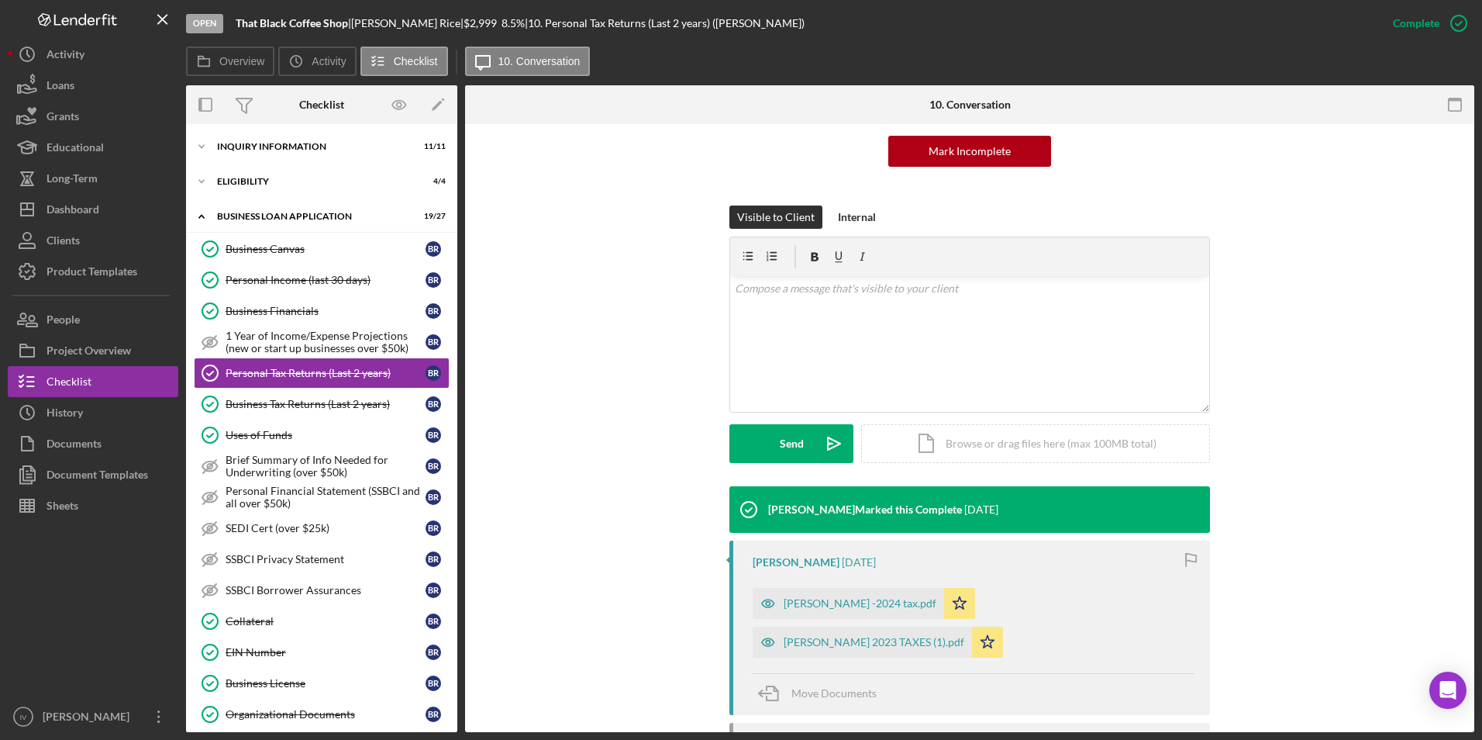
scroll to position [233, 0]
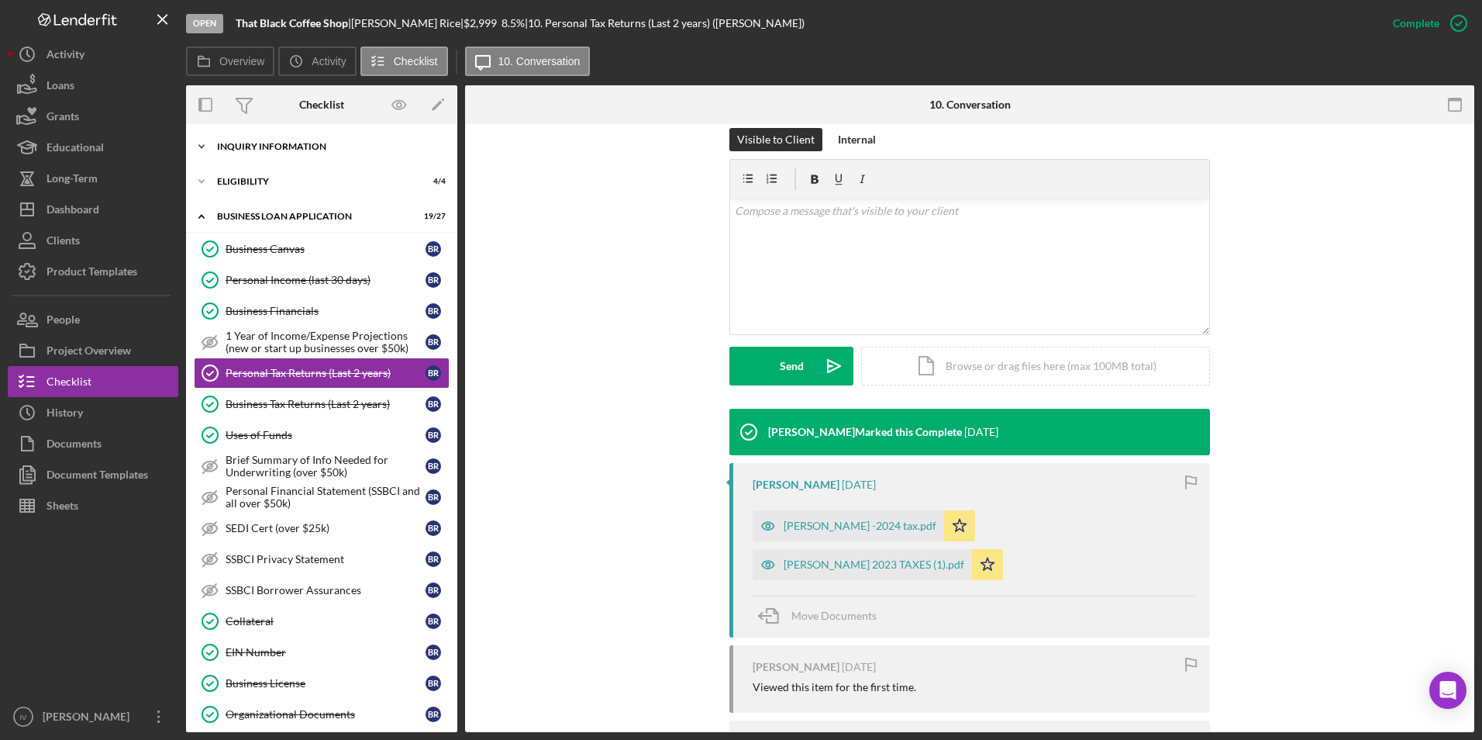
click at [243, 157] on div "Icon/Expander INQUIRY INFORMATION 11 / 11" at bounding box center [321, 146] width 271 height 31
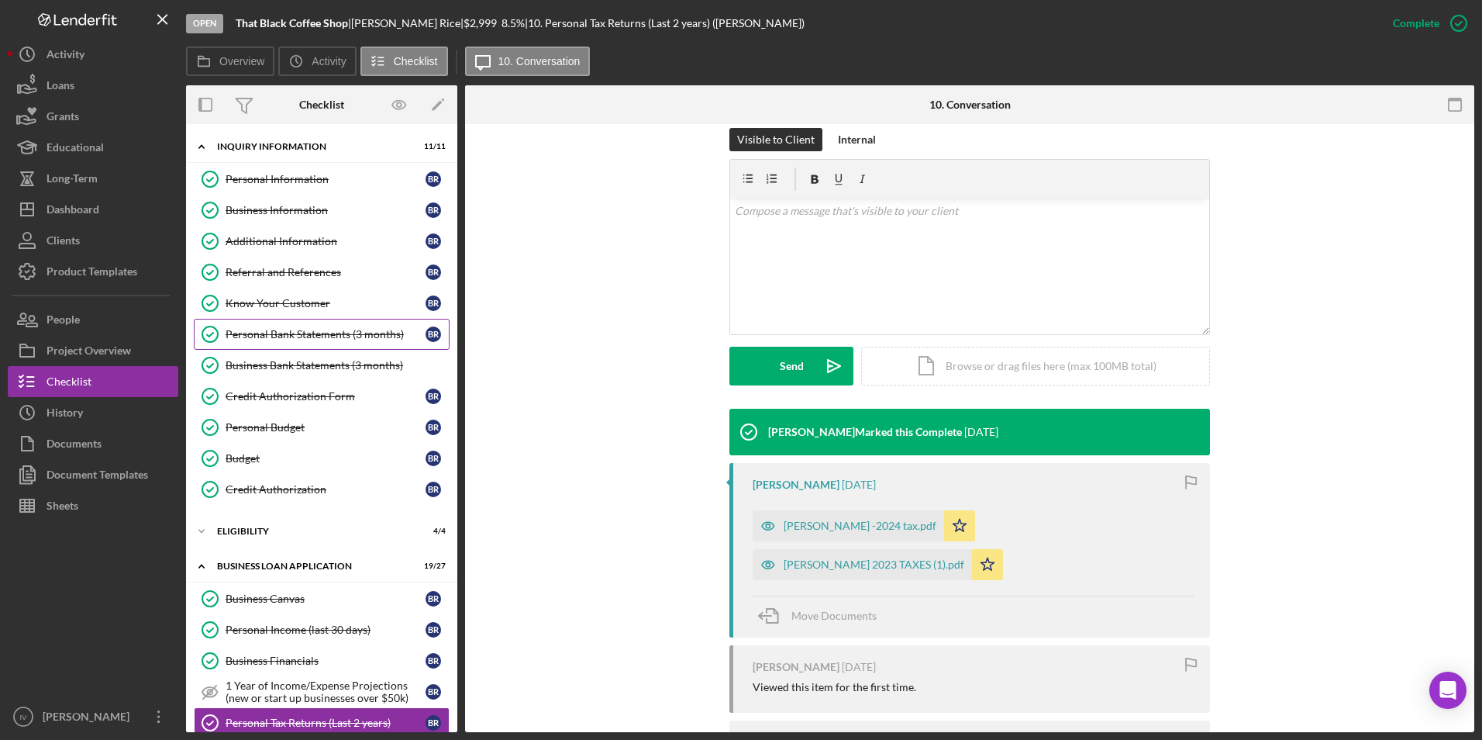
click at [341, 342] on link "Personal Bank Statements (3 months) Personal Bank Statements (3 months) B R" at bounding box center [322, 334] width 256 height 31
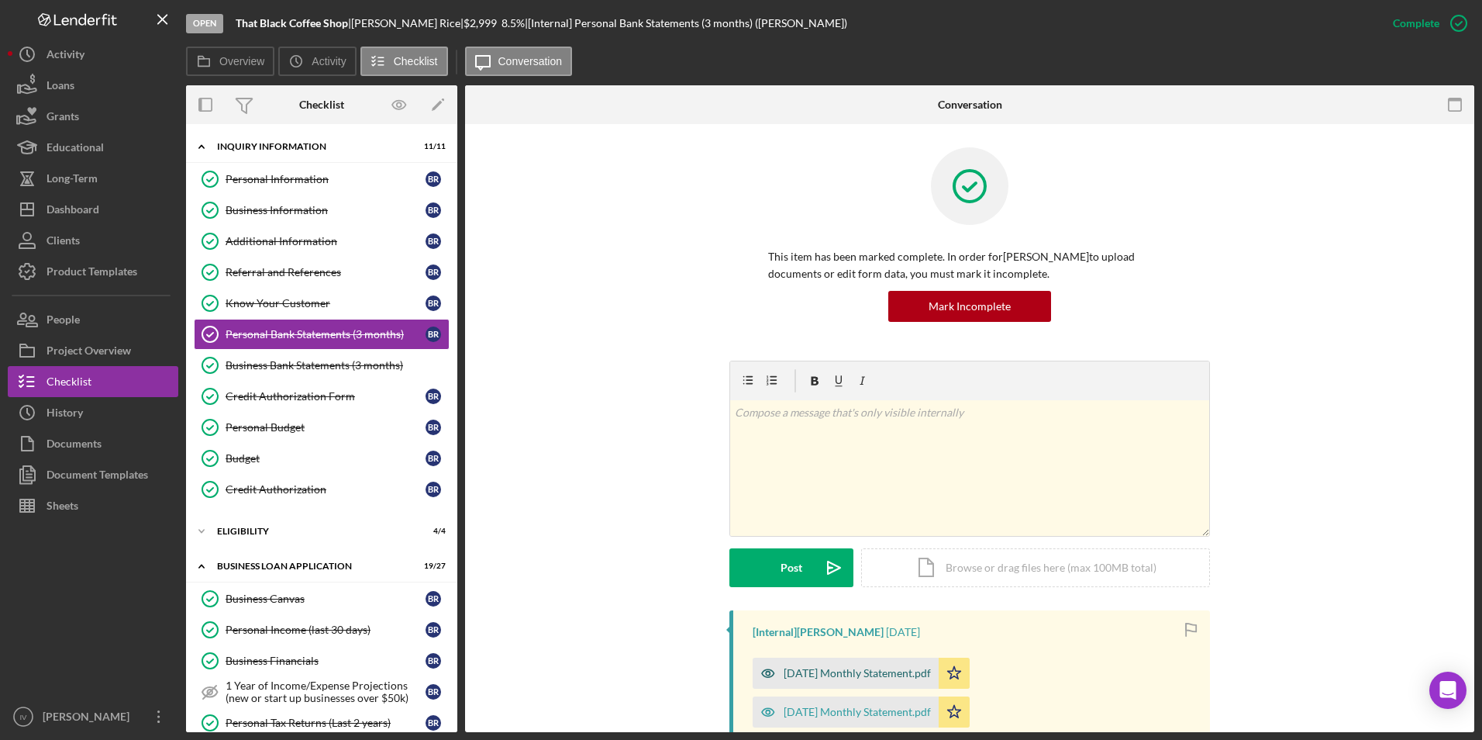
scroll to position [267, 0]
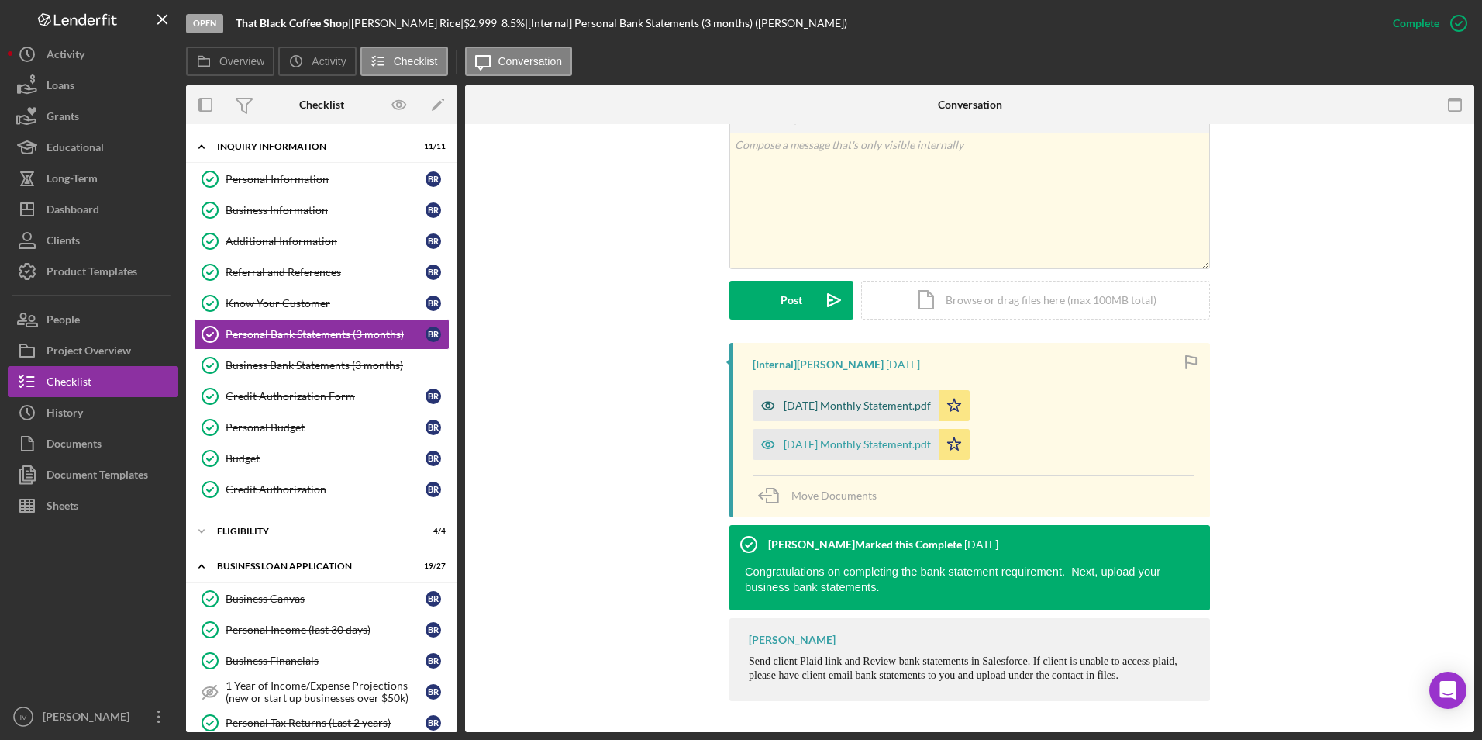
click at [864, 410] on div "[DATE] Monthly Statement.pdf" at bounding box center [857, 405] width 147 height 12
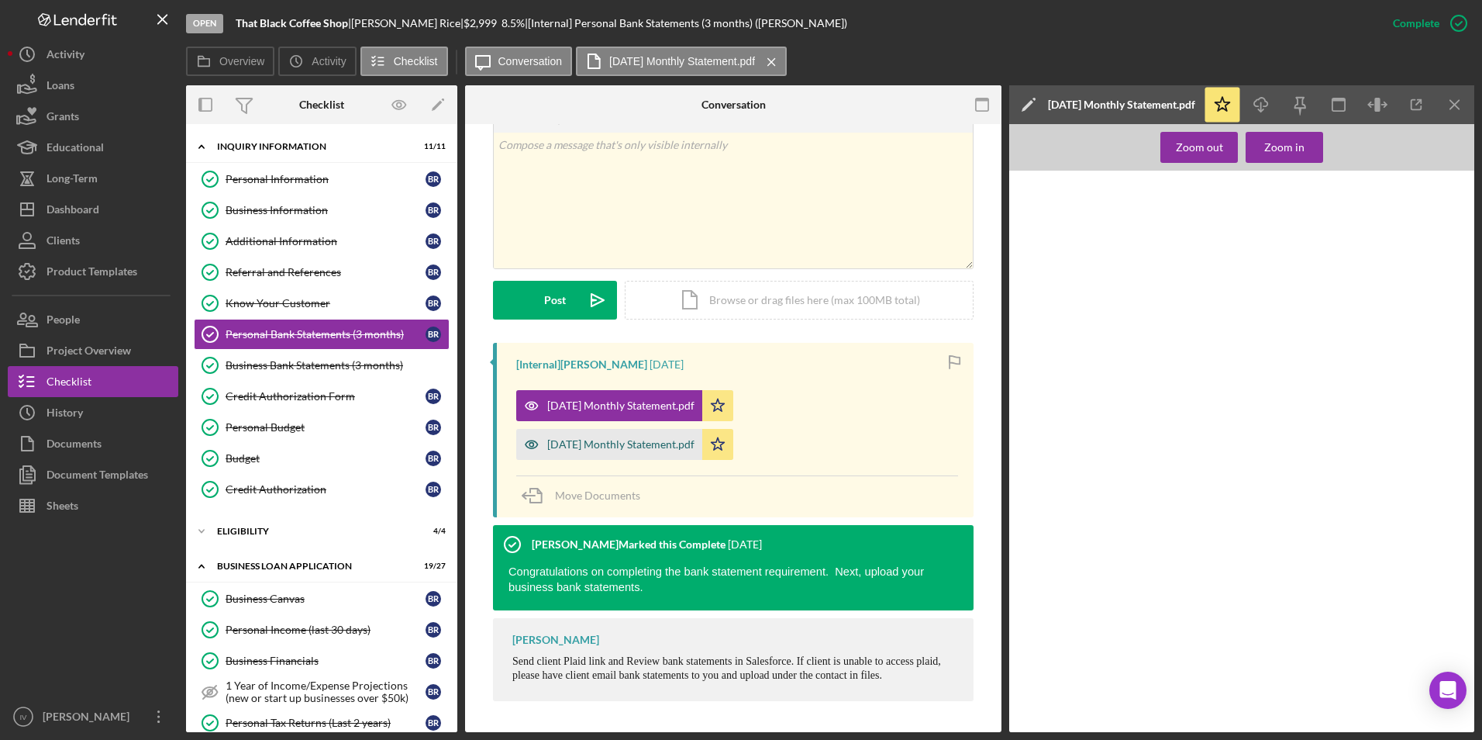
click at [650, 447] on div "[DATE] Monthly Statement.pdf" at bounding box center [620, 444] width 147 height 12
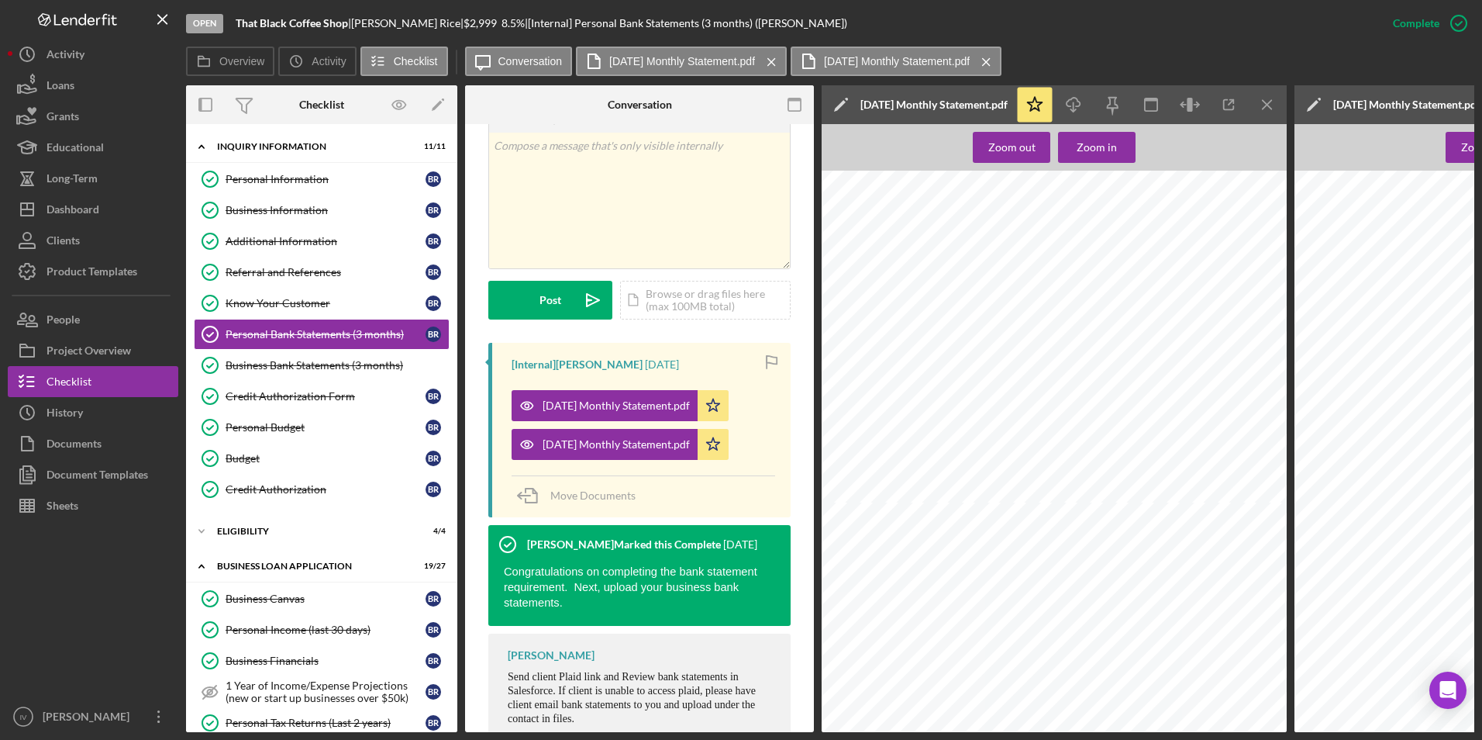
scroll to position [620, 0]
drag, startPoint x: 157, startPoint y: 478, endPoint x: 167, endPoint y: 464, distance: 16.6
click at [157, 478] on button "Document Templates" at bounding box center [93, 474] width 171 height 31
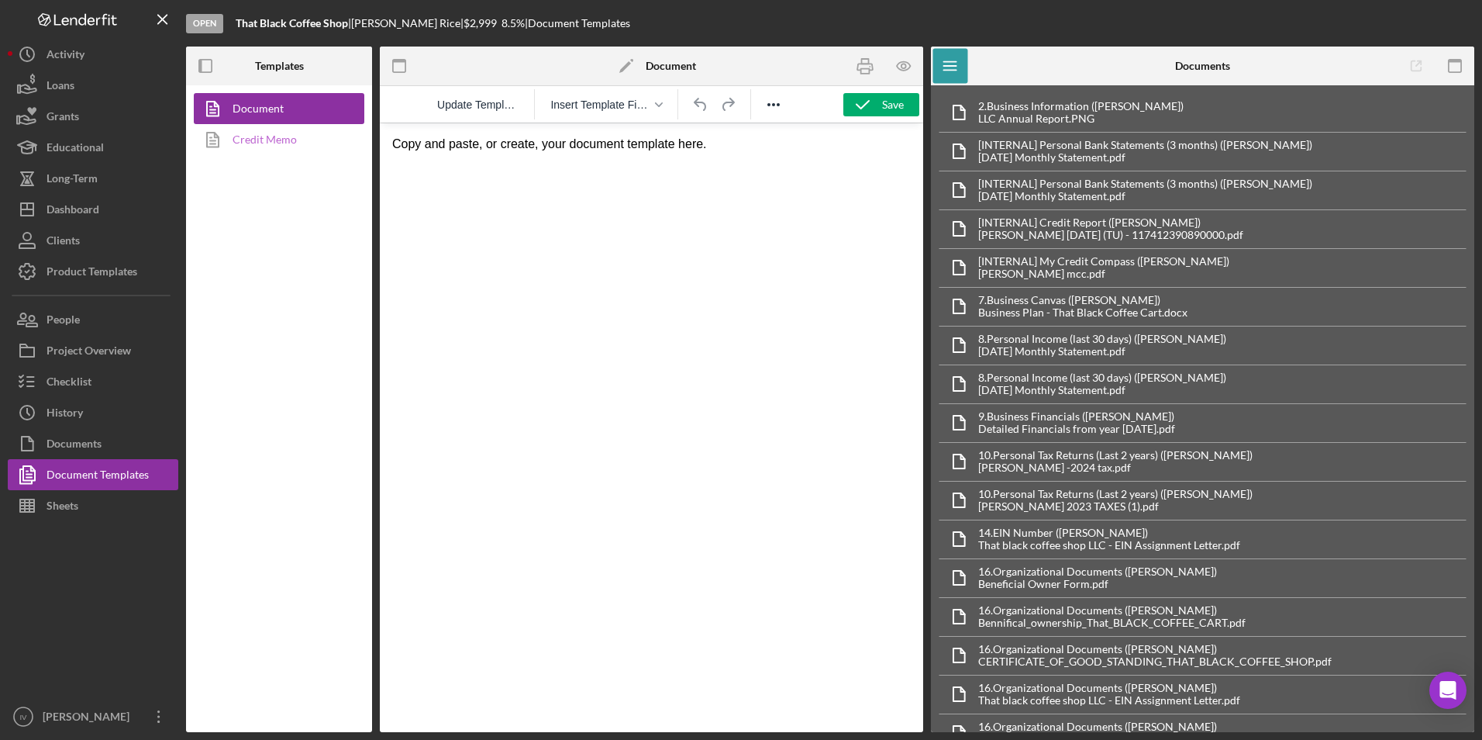
click at [242, 137] on link "Credit Memo" at bounding box center [275, 139] width 163 height 31
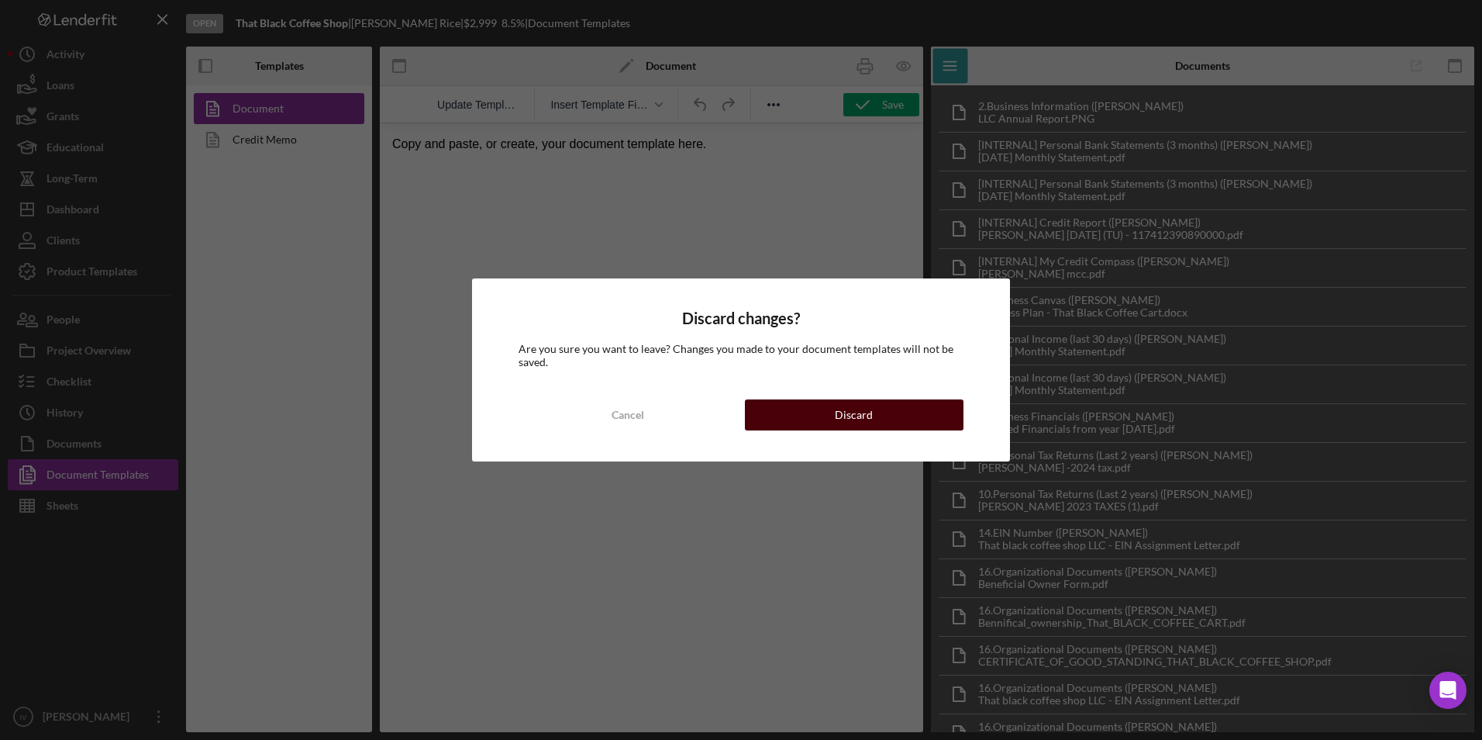
click at [842, 409] on div "Discard" at bounding box center [854, 414] width 38 height 31
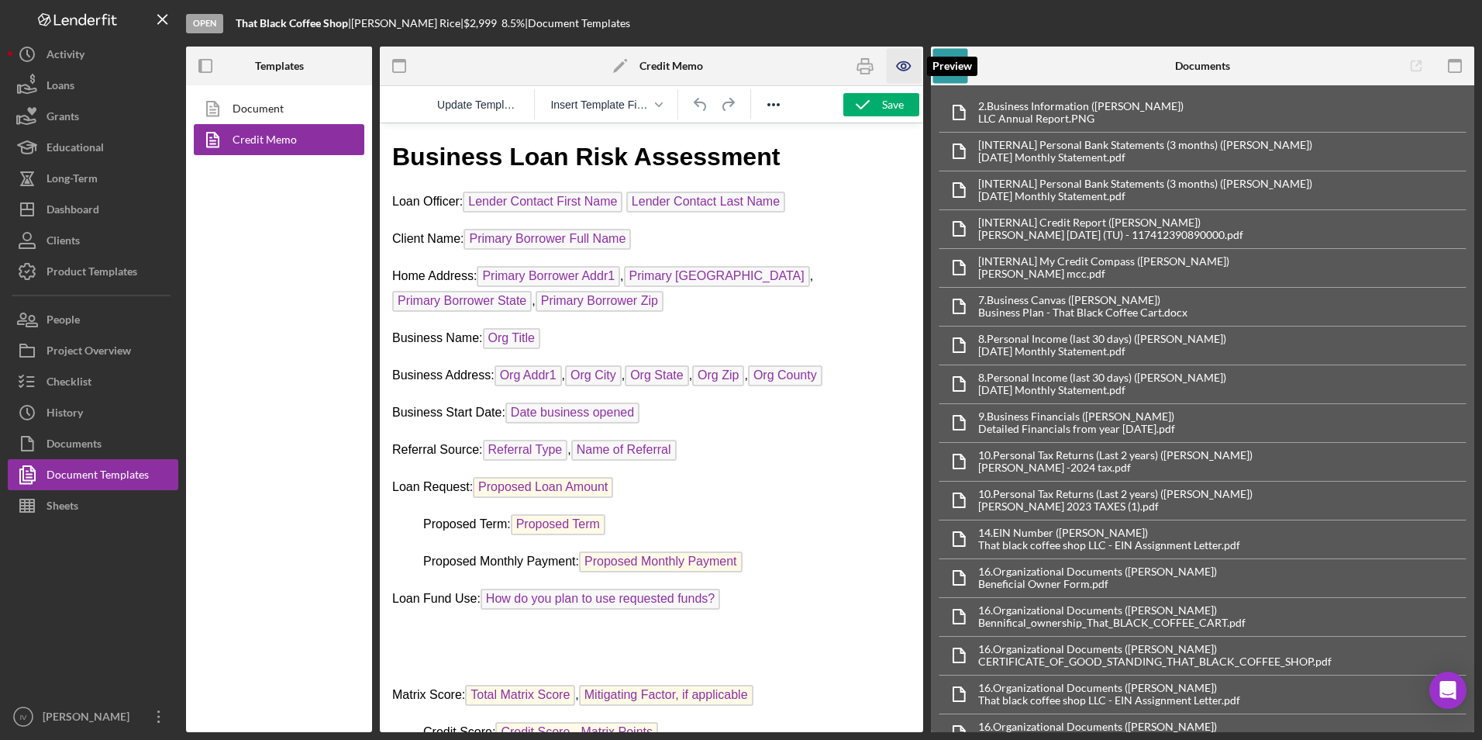
click at [912, 69] on icon "button" at bounding box center [904, 66] width 35 height 35
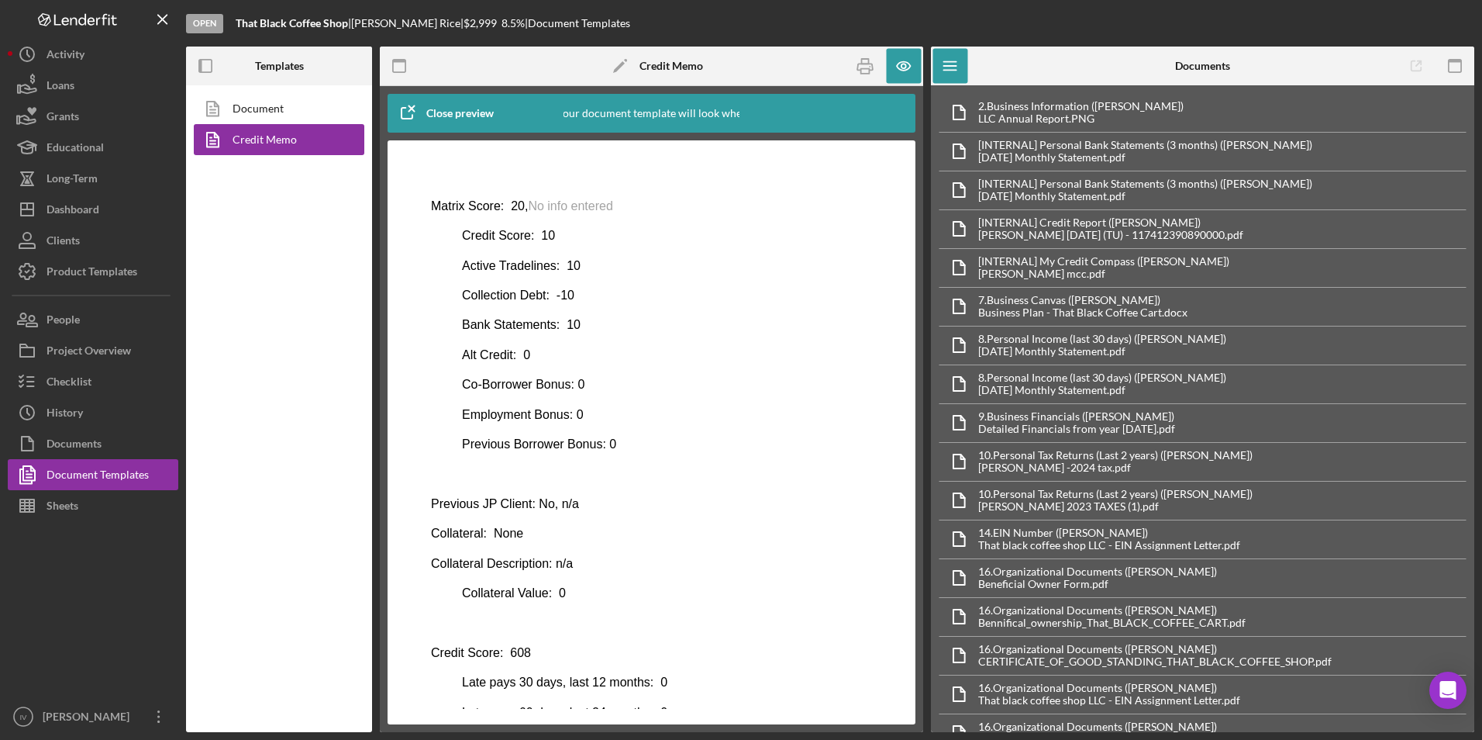
scroll to position [78, 0]
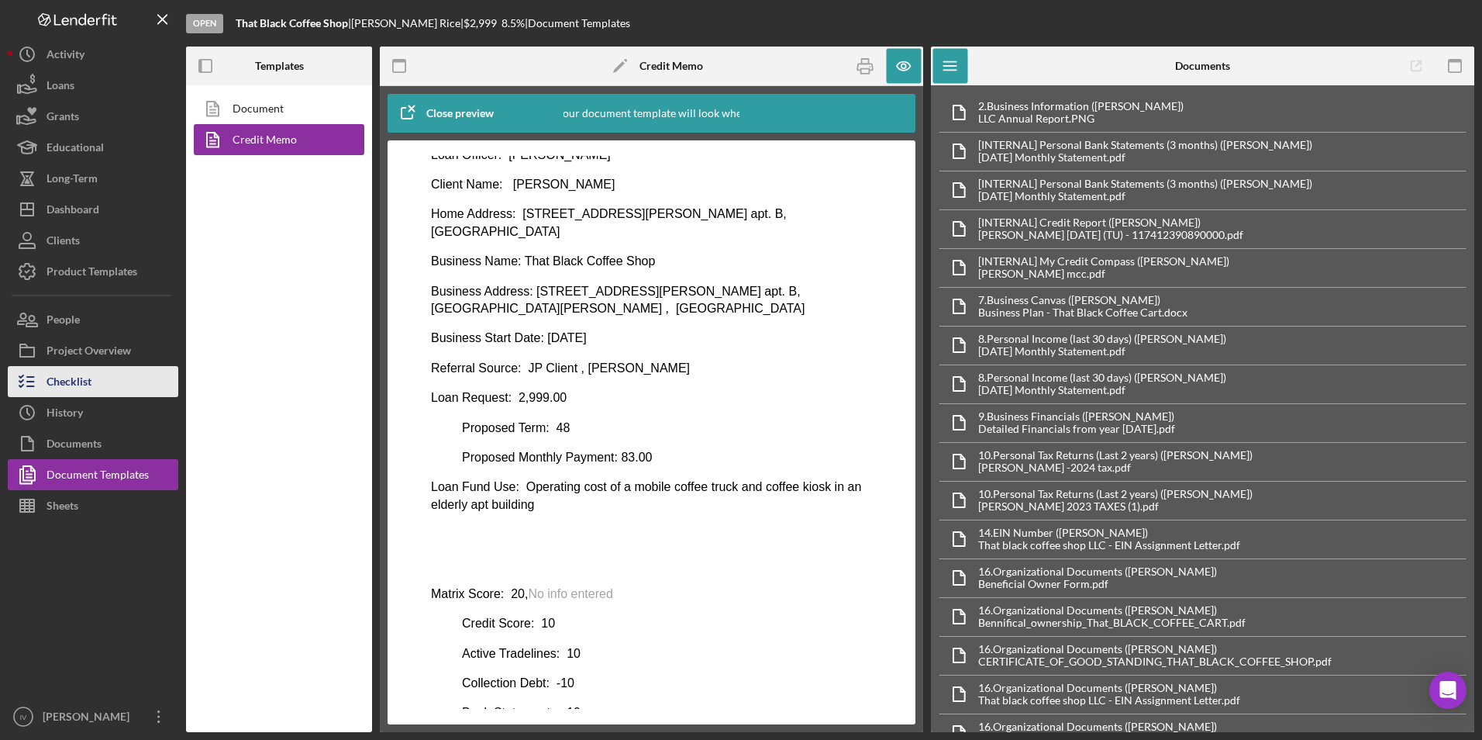
click at [95, 388] on button "Checklist" at bounding box center [93, 381] width 171 height 31
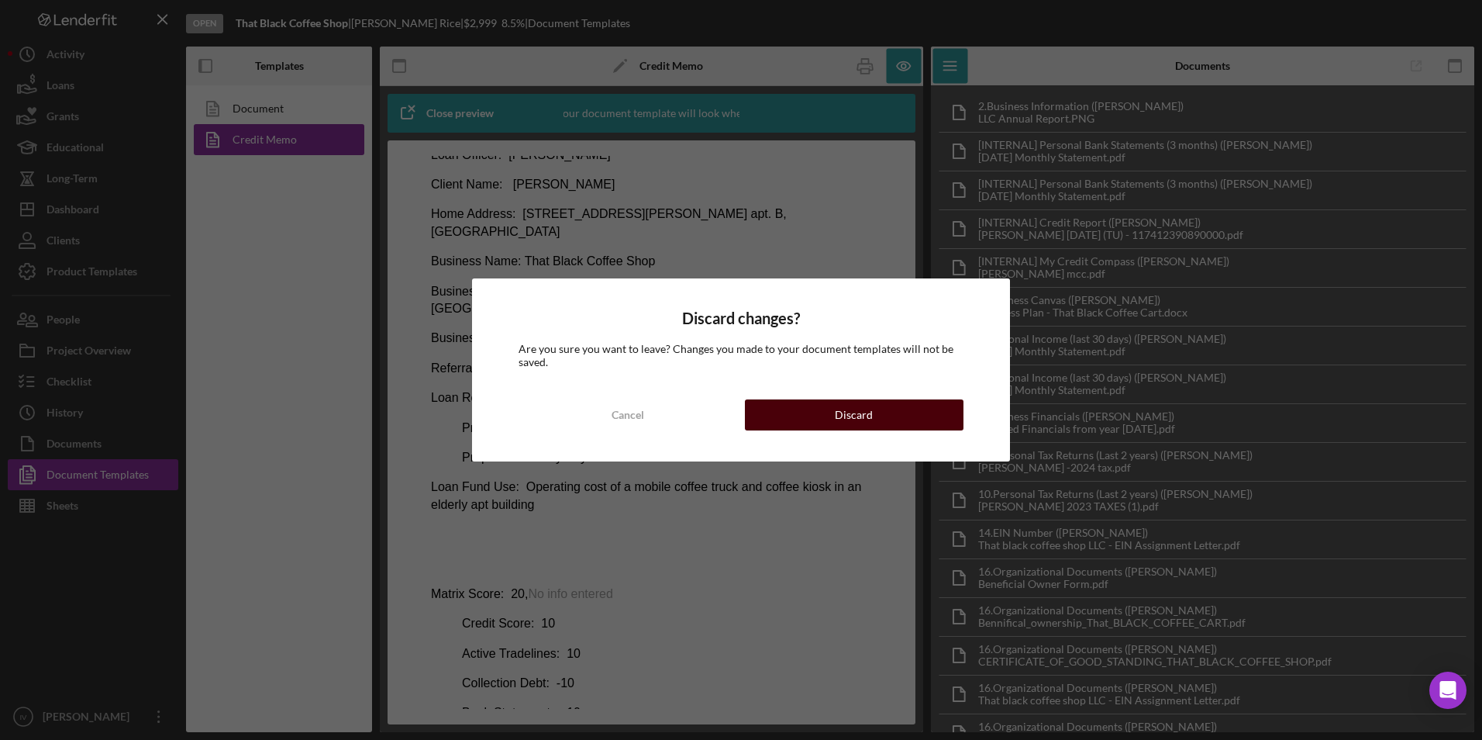
click at [764, 405] on button "Discard" at bounding box center [854, 414] width 219 height 31
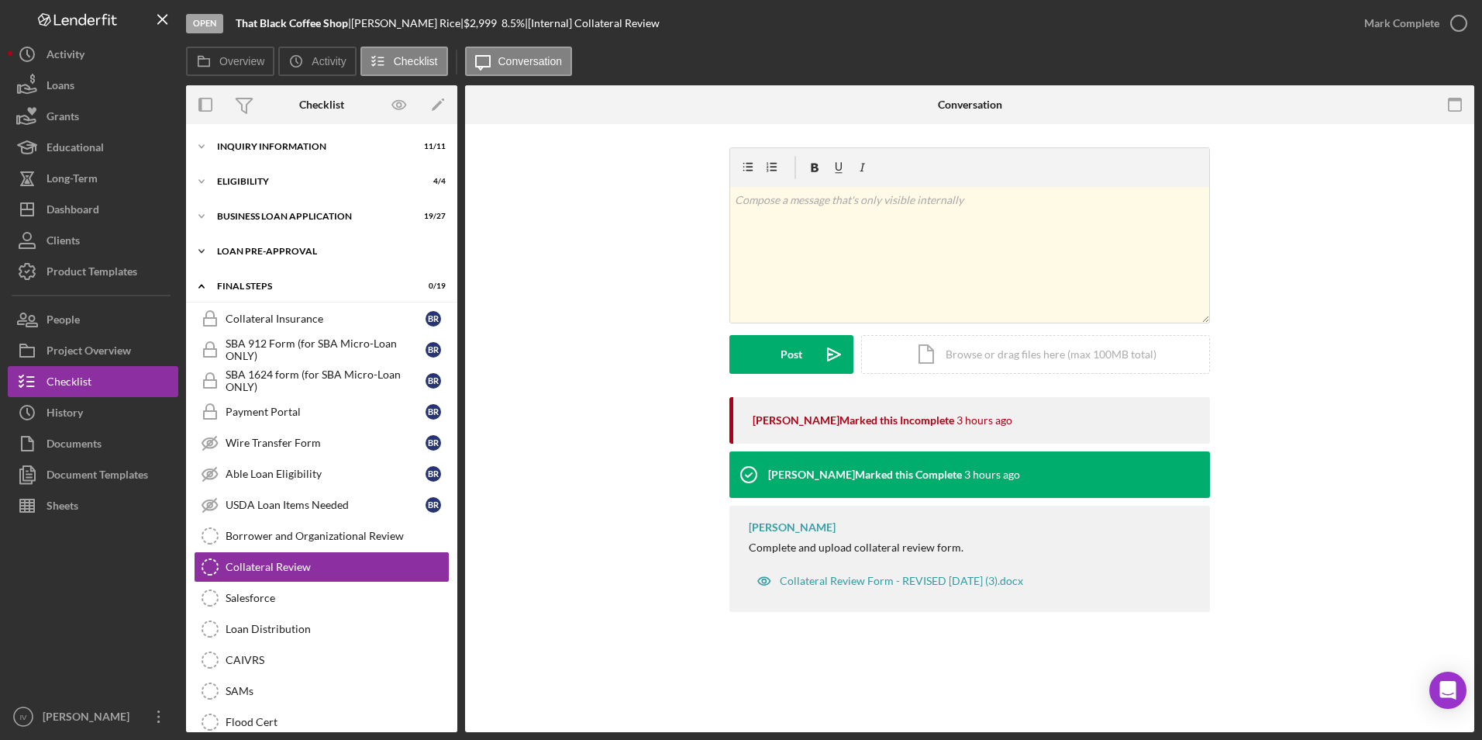
click at [303, 249] on div "LOAN PRE-APPROVAL" at bounding box center [327, 251] width 221 height 9
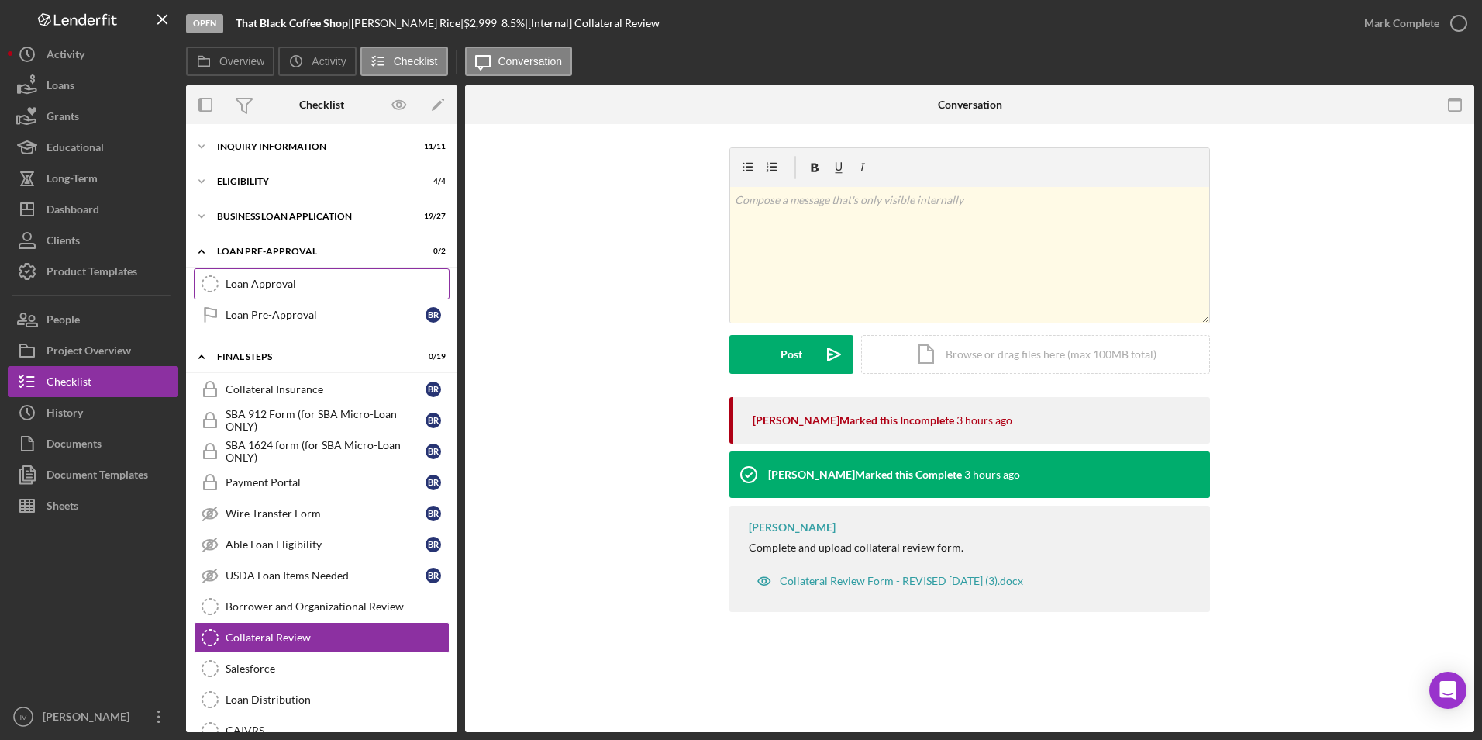
click at [296, 280] on div "Loan Approval" at bounding box center [337, 284] width 223 height 12
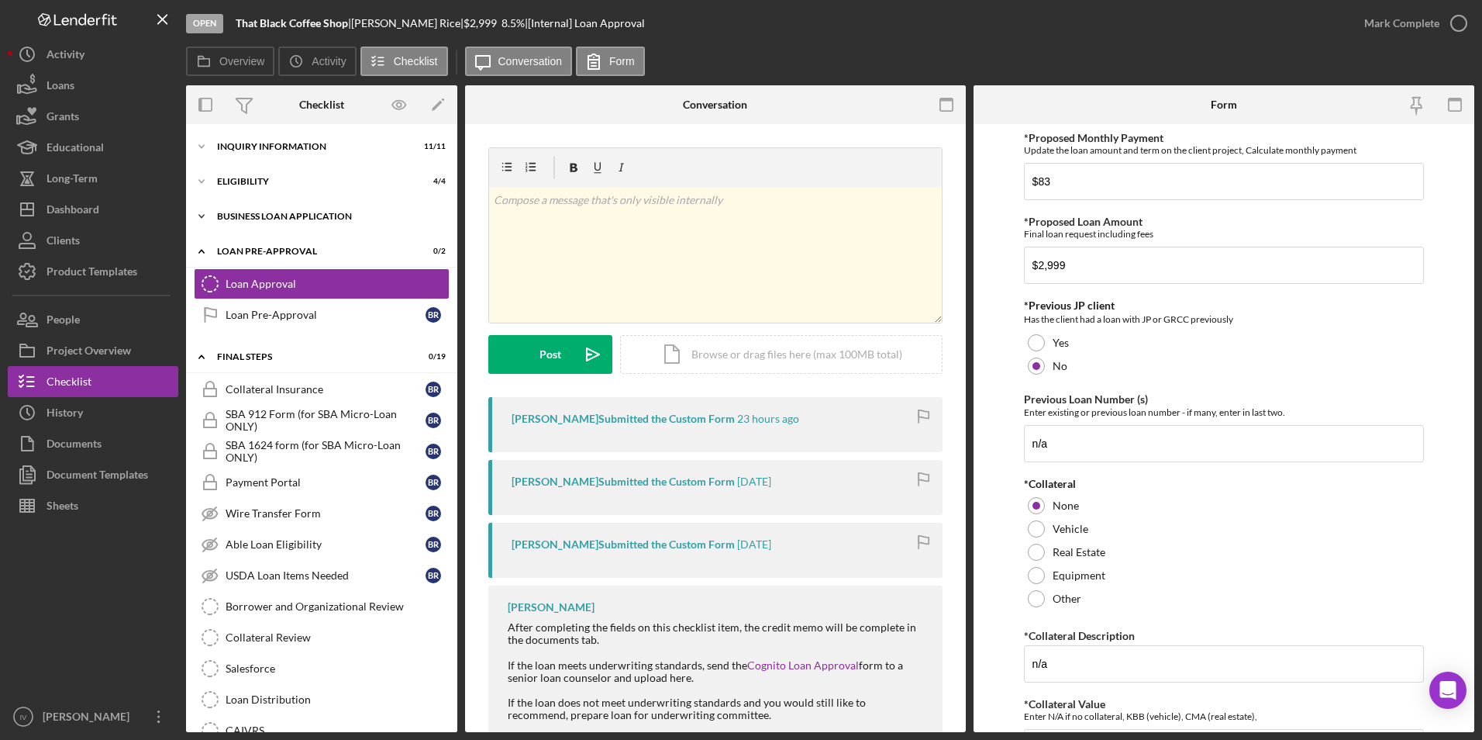
click at [236, 215] on div "BUSINESS LOAN APPLICATION" at bounding box center [327, 216] width 221 height 9
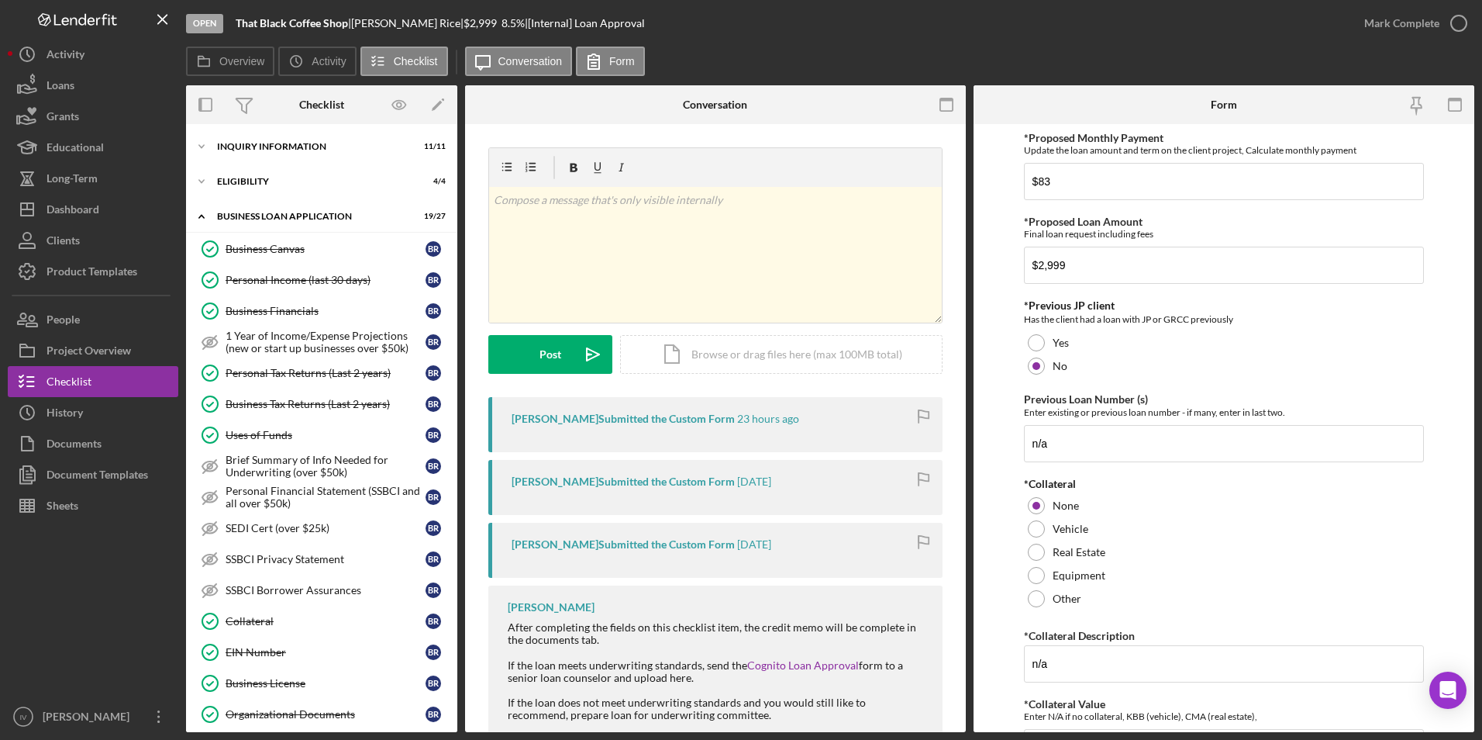
click at [230, 127] on div "Icon/Expander INQUIRY INFORMATION 11 / 11 Icon/Expander ELIGIBILITY 4 / 4 Icon/…" at bounding box center [321, 428] width 271 height 608
click at [234, 147] on div "INQUIRY INFORMATION" at bounding box center [327, 146] width 221 height 9
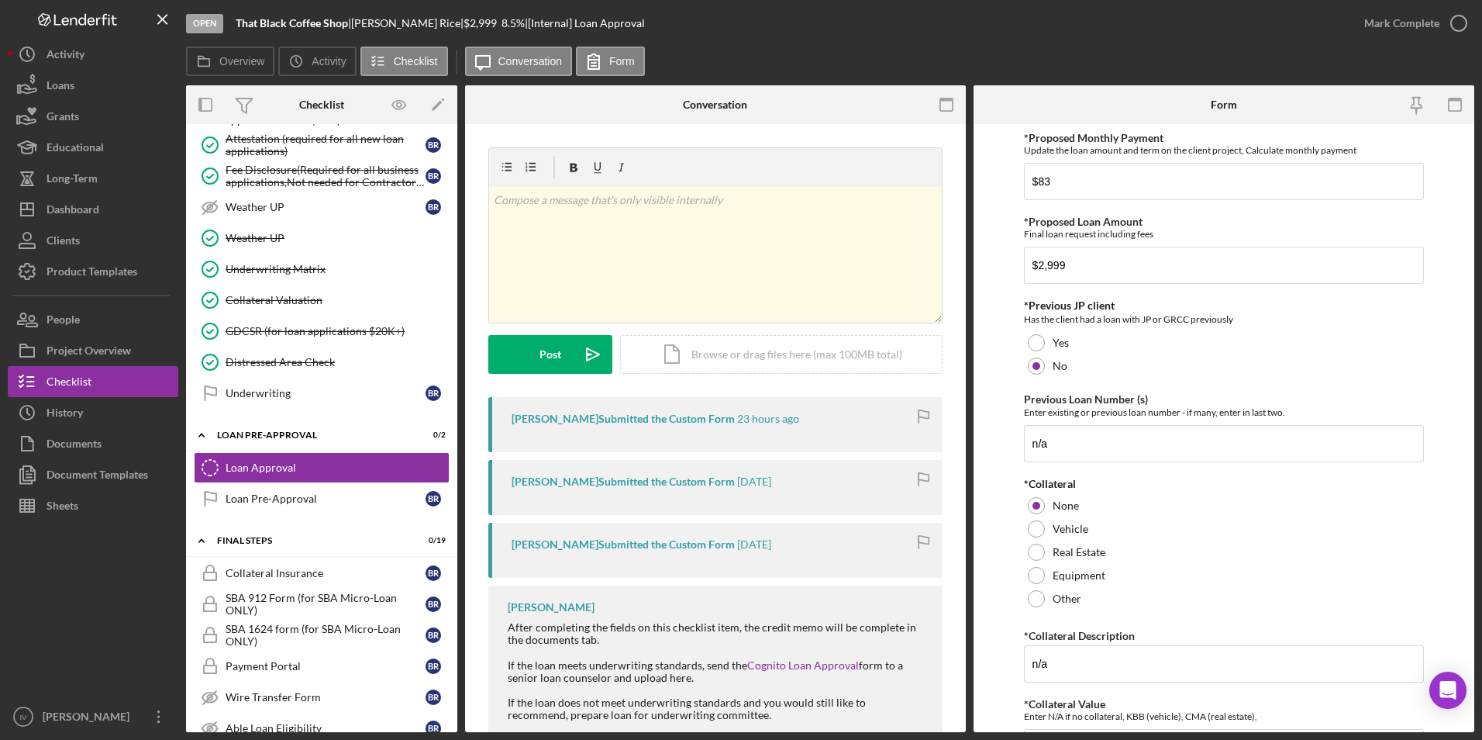
scroll to position [1322, 0]
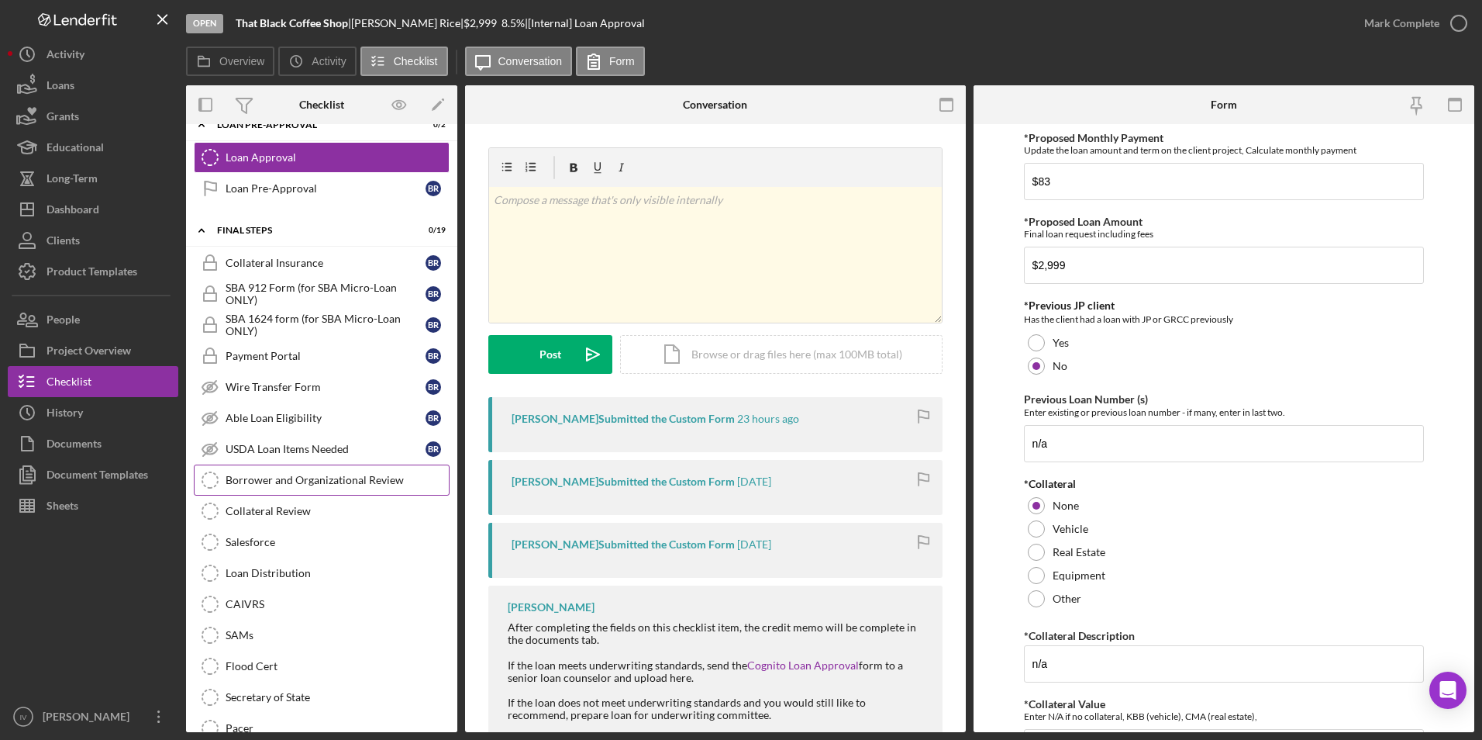
click at [286, 489] on link "Borrower and Organizational Review Borrower and Organizational Review" at bounding box center [322, 479] width 256 height 31
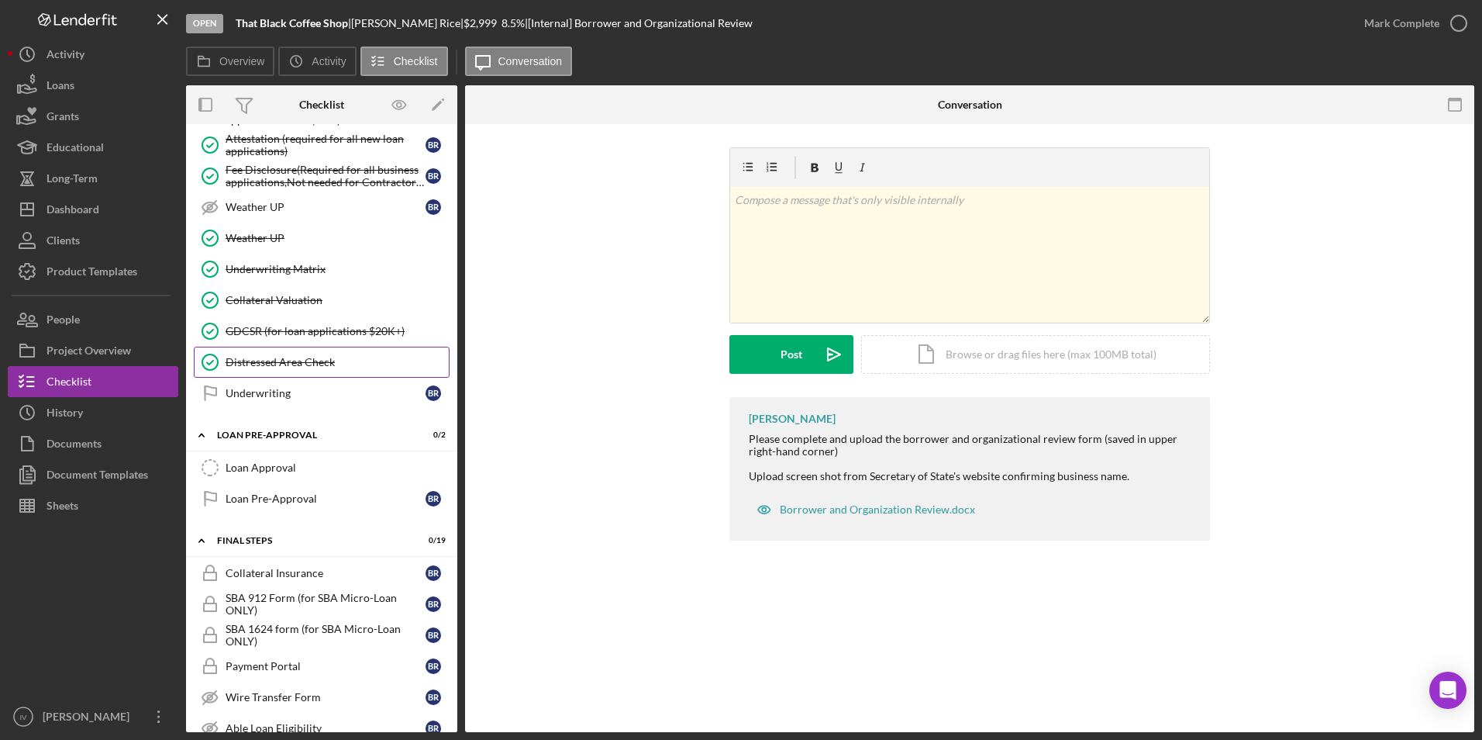
scroll to position [779, 0]
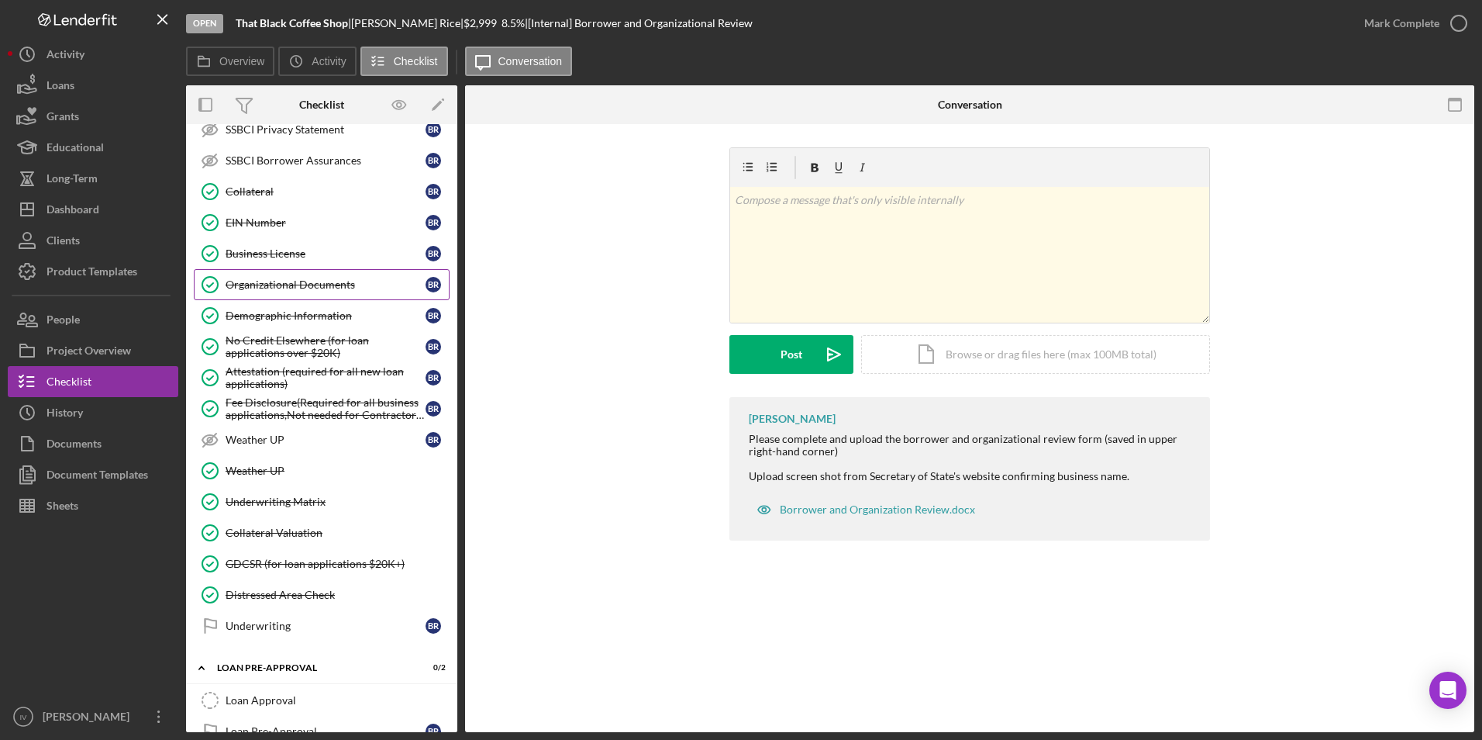
drag, startPoint x: 321, startPoint y: 291, endPoint x: 392, endPoint y: 294, distance: 70.6
click at [321, 291] on div "Organizational Documents" at bounding box center [326, 284] width 200 height 12
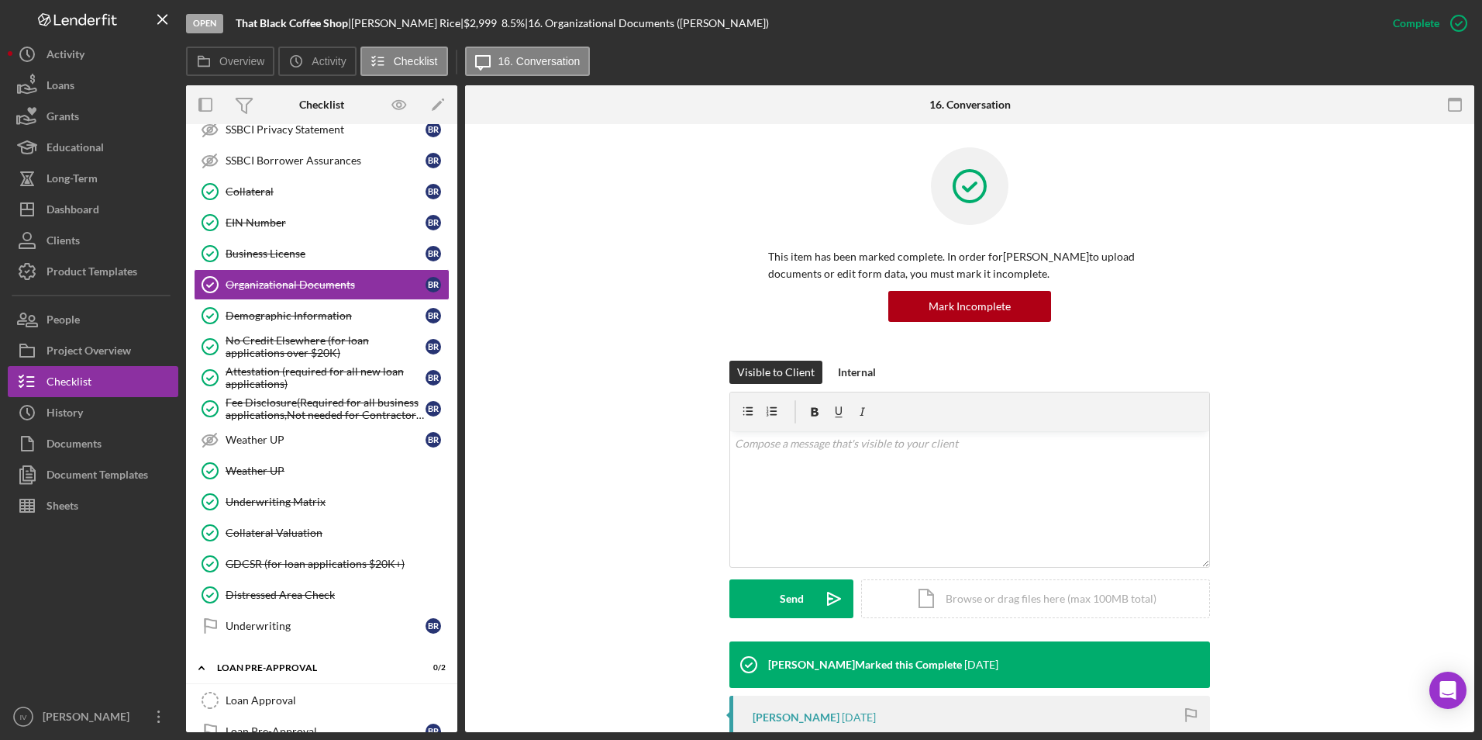
scroll to position [310, 0]
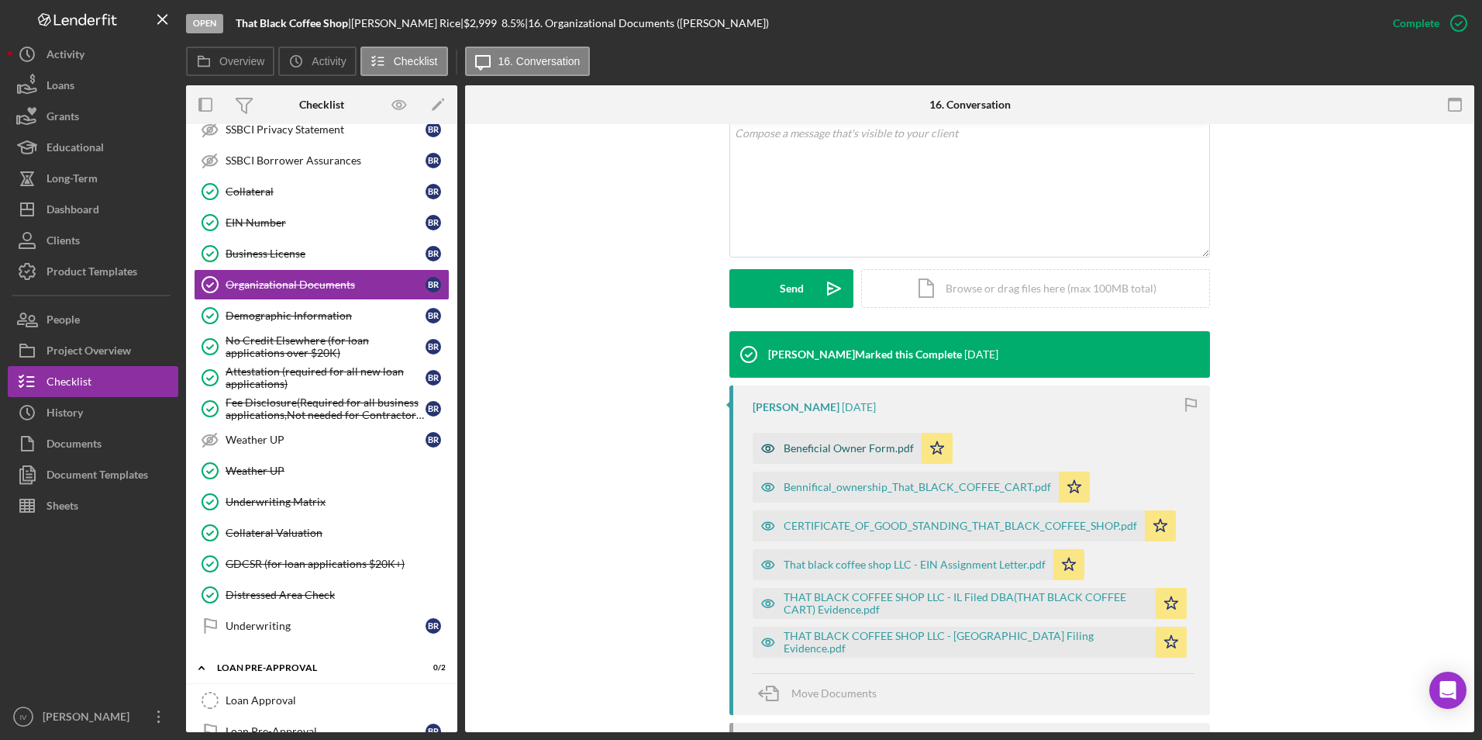
click at [851, 448] on div "Beneficial Owner Form.pdf" at bounding box center [849, 448] width 130 height 12
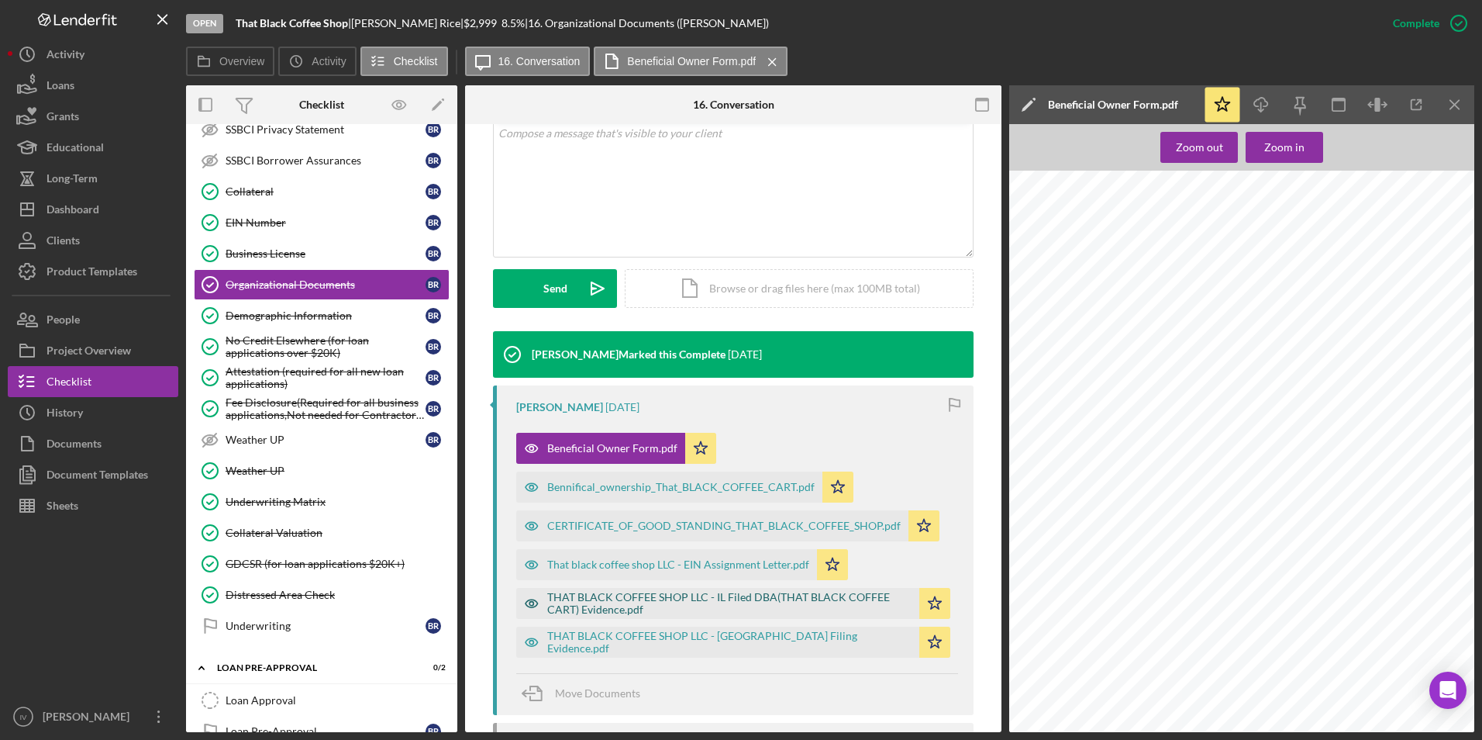
click at [614, 596] on div "THAT BLACK COFFEE SHOP LLC - IL Filed DBA(THAT BLACK COFFEE CART) Evidence.pdf" at bounding box center [729, 603] width 364 height 25
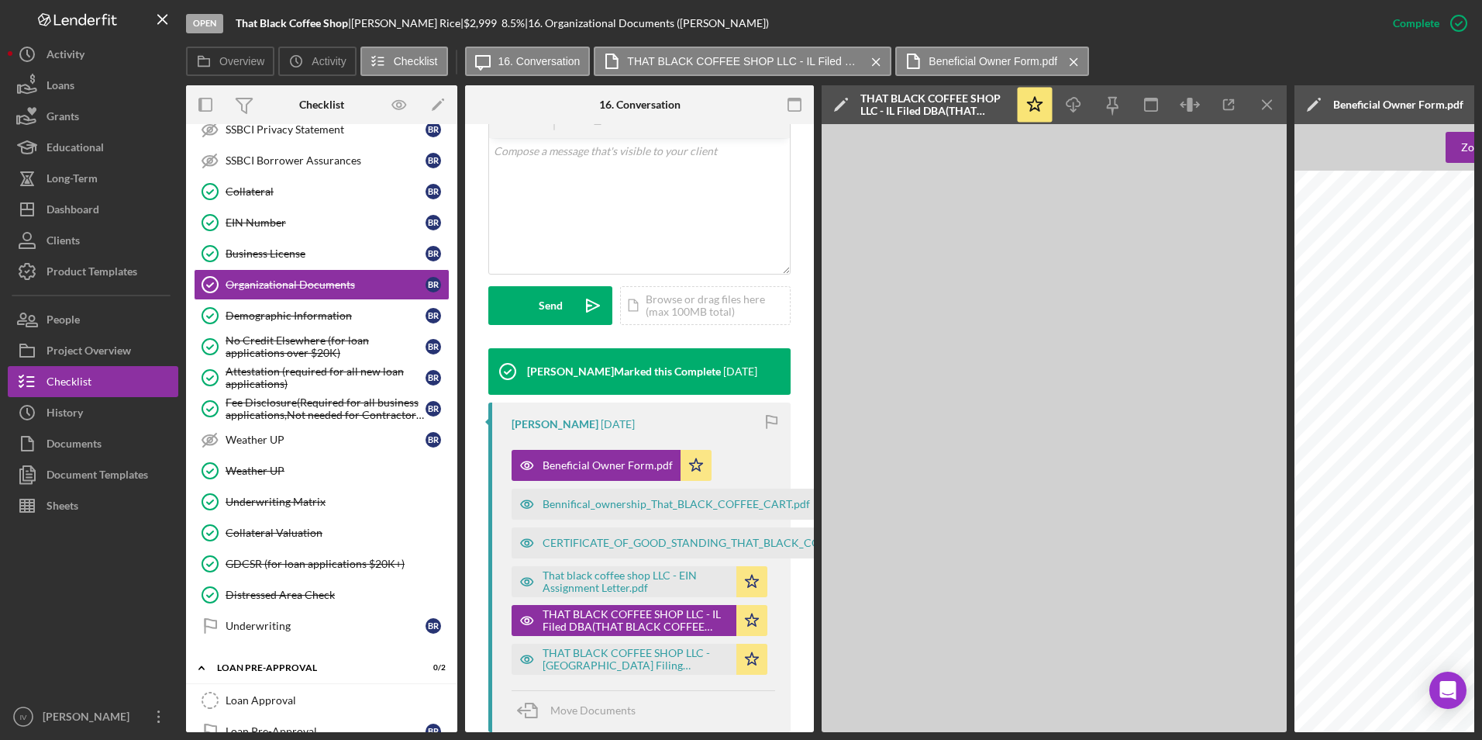
scroll to position [328, 0]
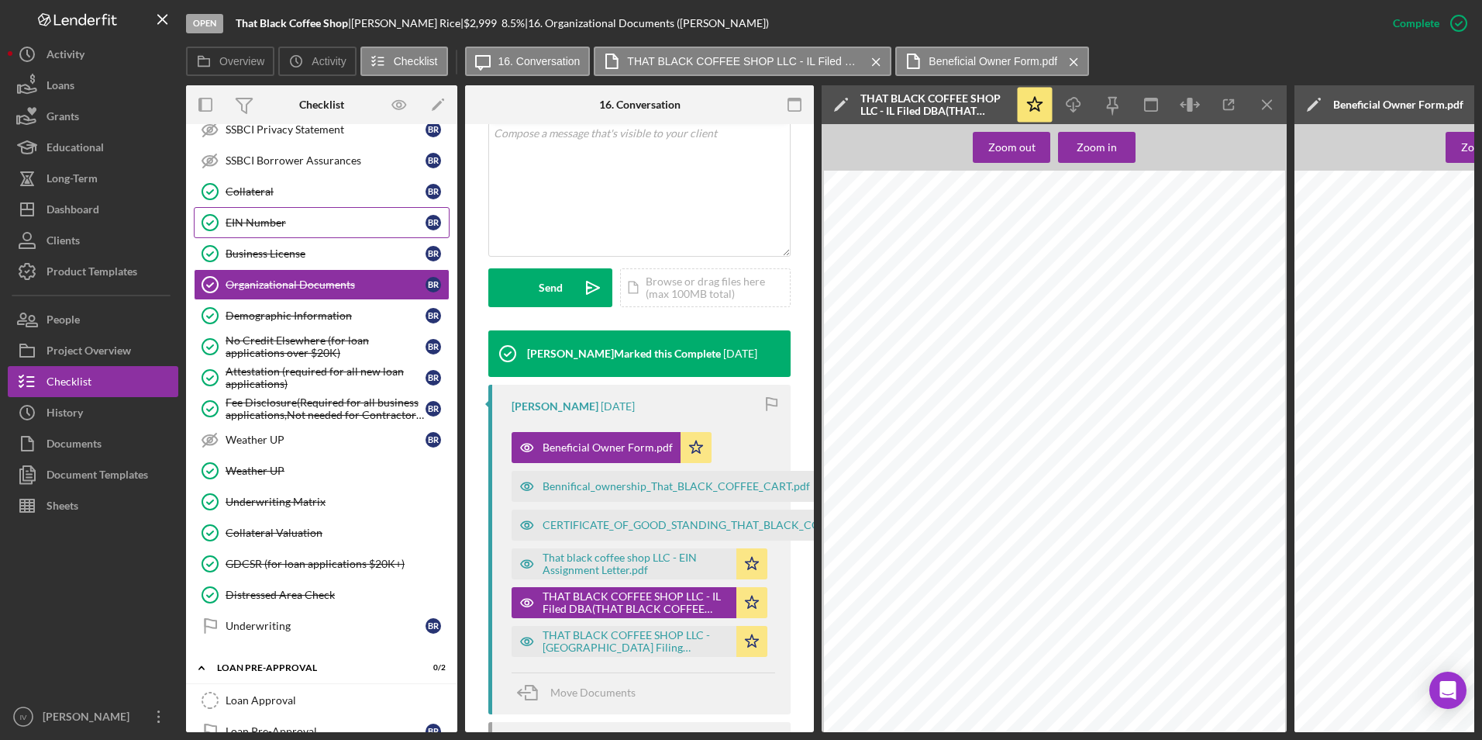
drag, startPoint x: 290, startPoint y: 223, endPoint x: 319, endPoint y: 228, distance: 29.1
click at [290, 223] on div "EIN Number" at bounding box center [326, 222] width 200 height 12
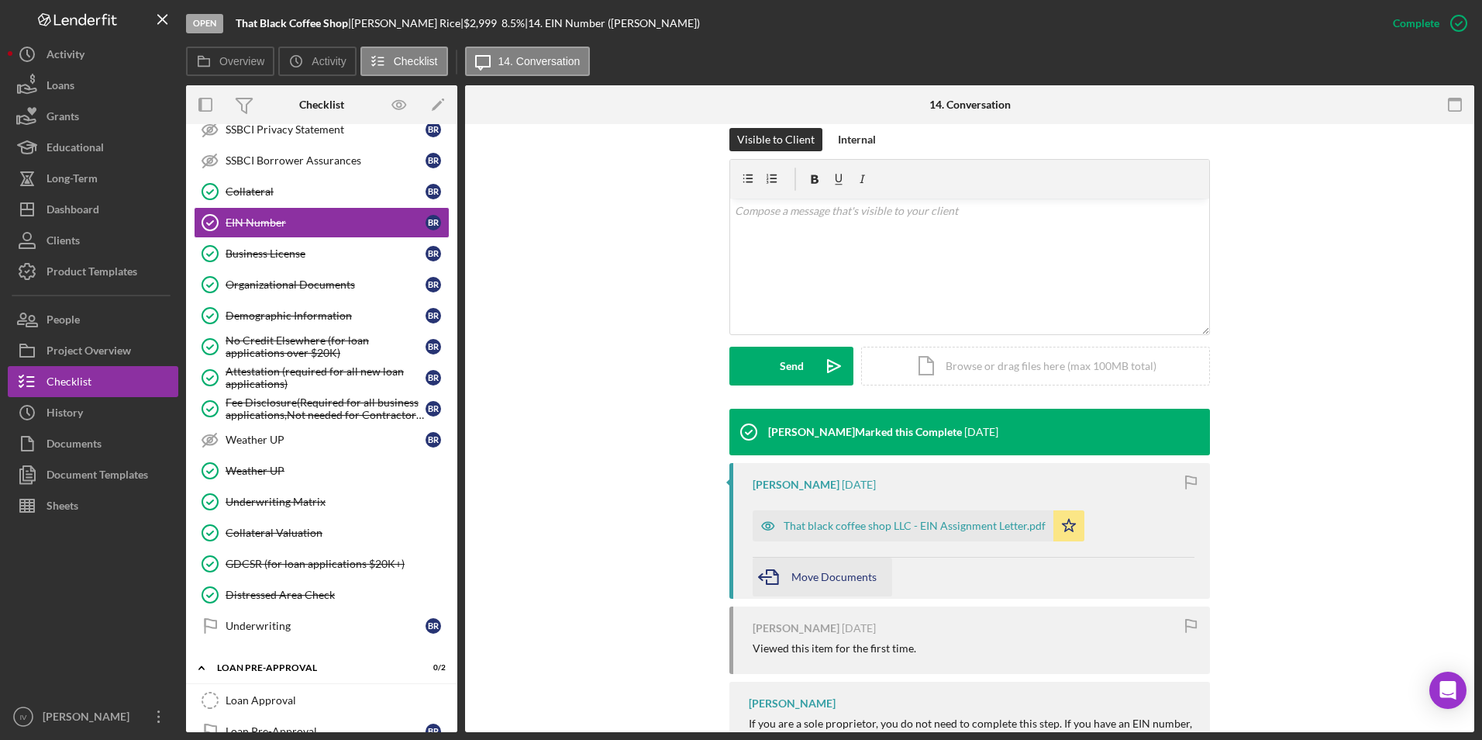
scroll to position [293, 0]
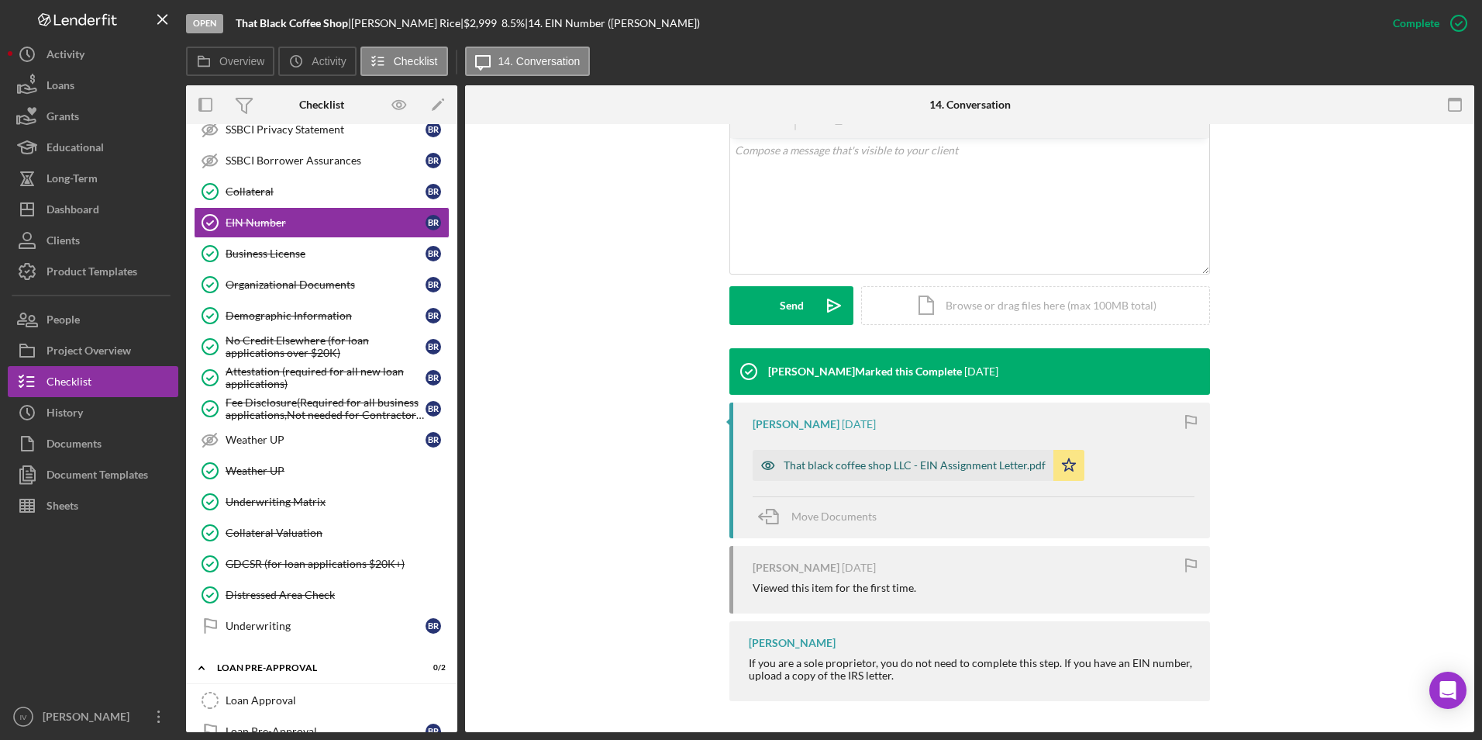
click at [850, 464] on div "That black coffee shop LLC - EIN Assignment Letter.pdf" at bounding box center [915, 465] width 262 height 12
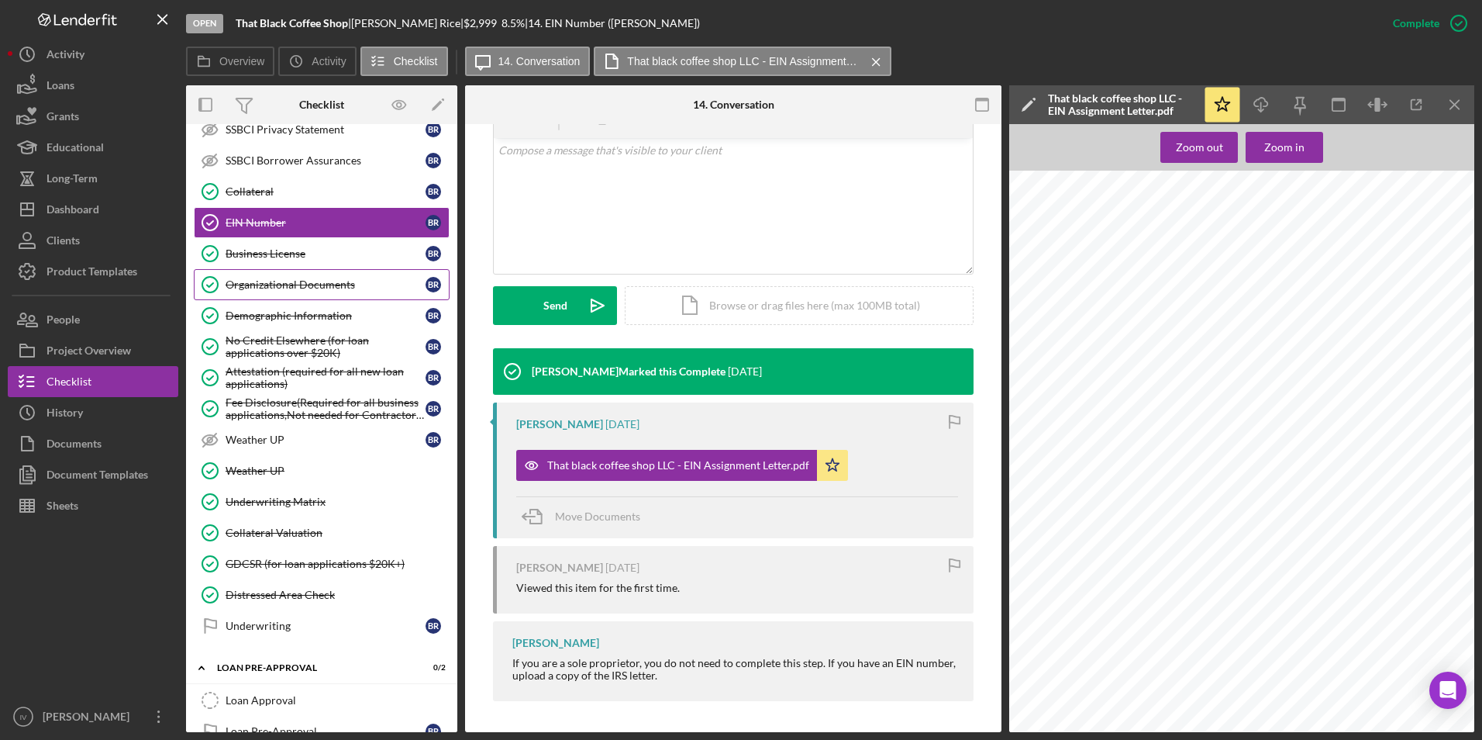
scroll to position [392, 0]
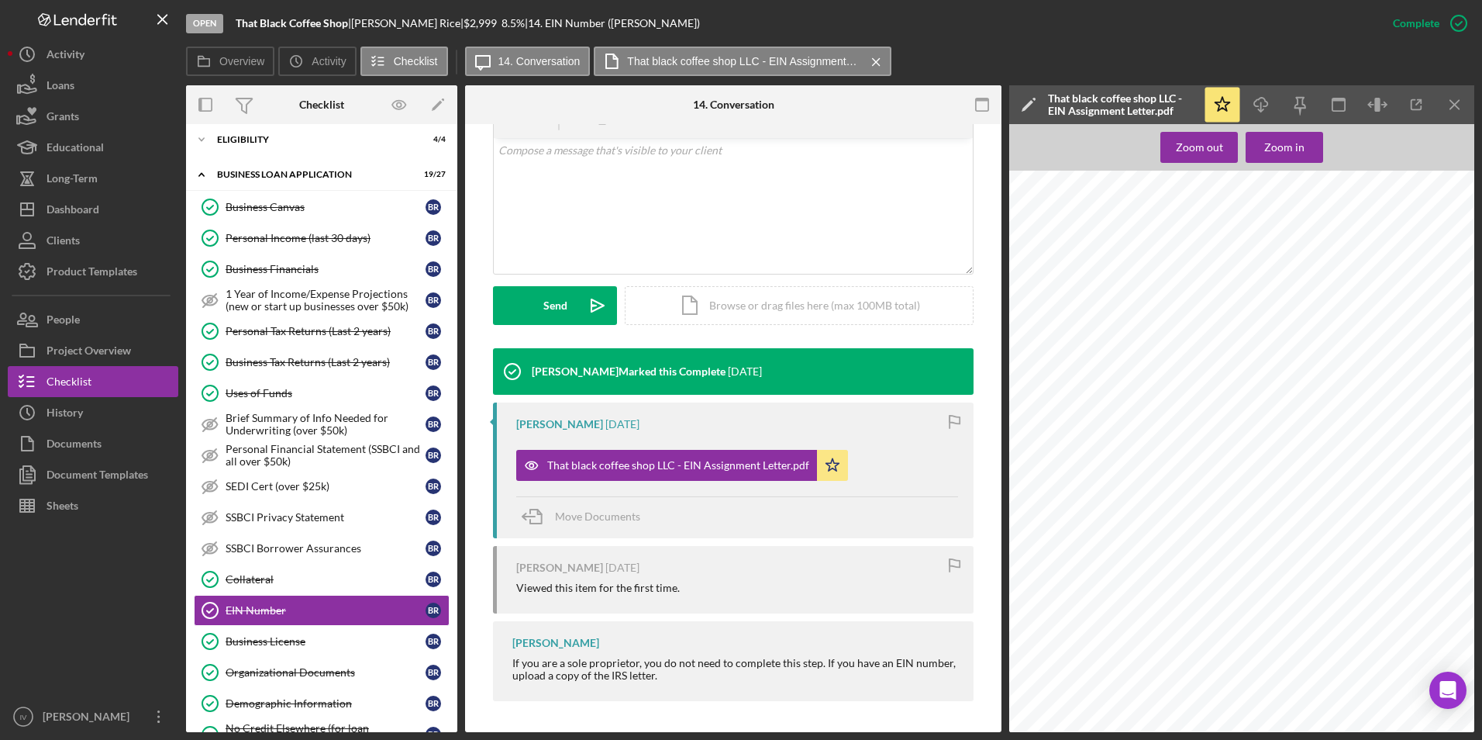
drag, startPoint x: 312, startPoint y: 205, endPoint x: 495, endPoint y: 268, distance: 194.2
click at [312, 205] on div "Business Canvas" at bounding box center [326, 207] width 200 height 12
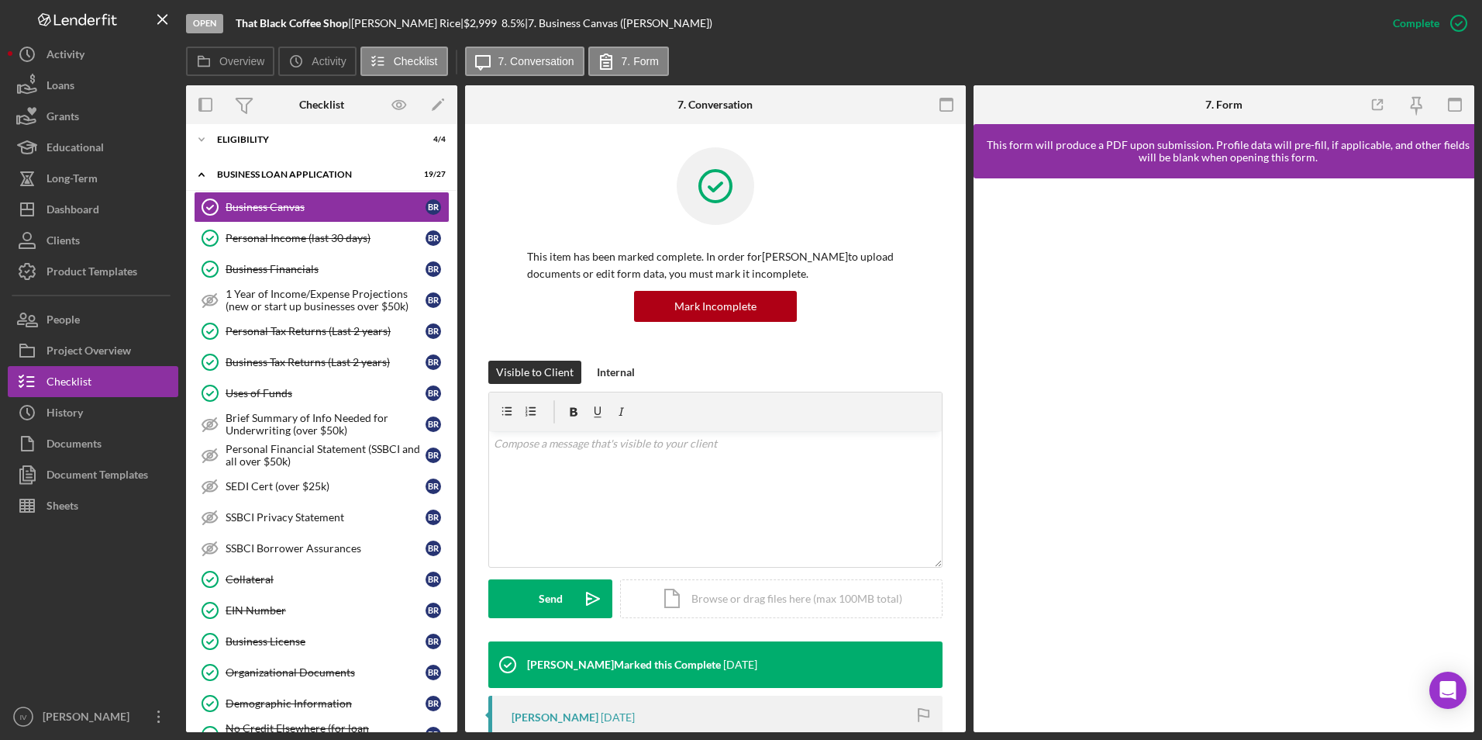
scroll to position [310, 0]
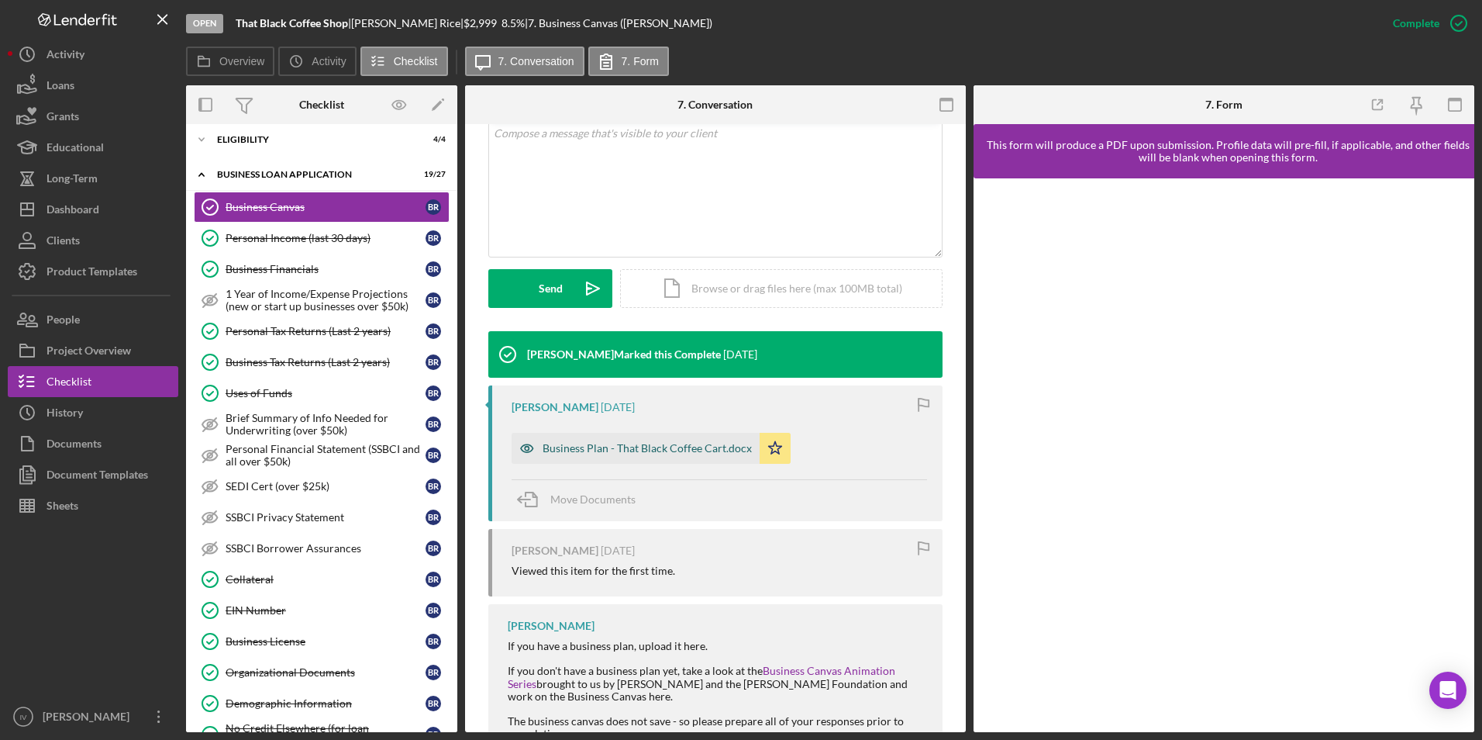
click at [665, 446] on div "Business Plan - That Black Coffee Cart.docx" at bounding box center [647, 448] width 209 height 12
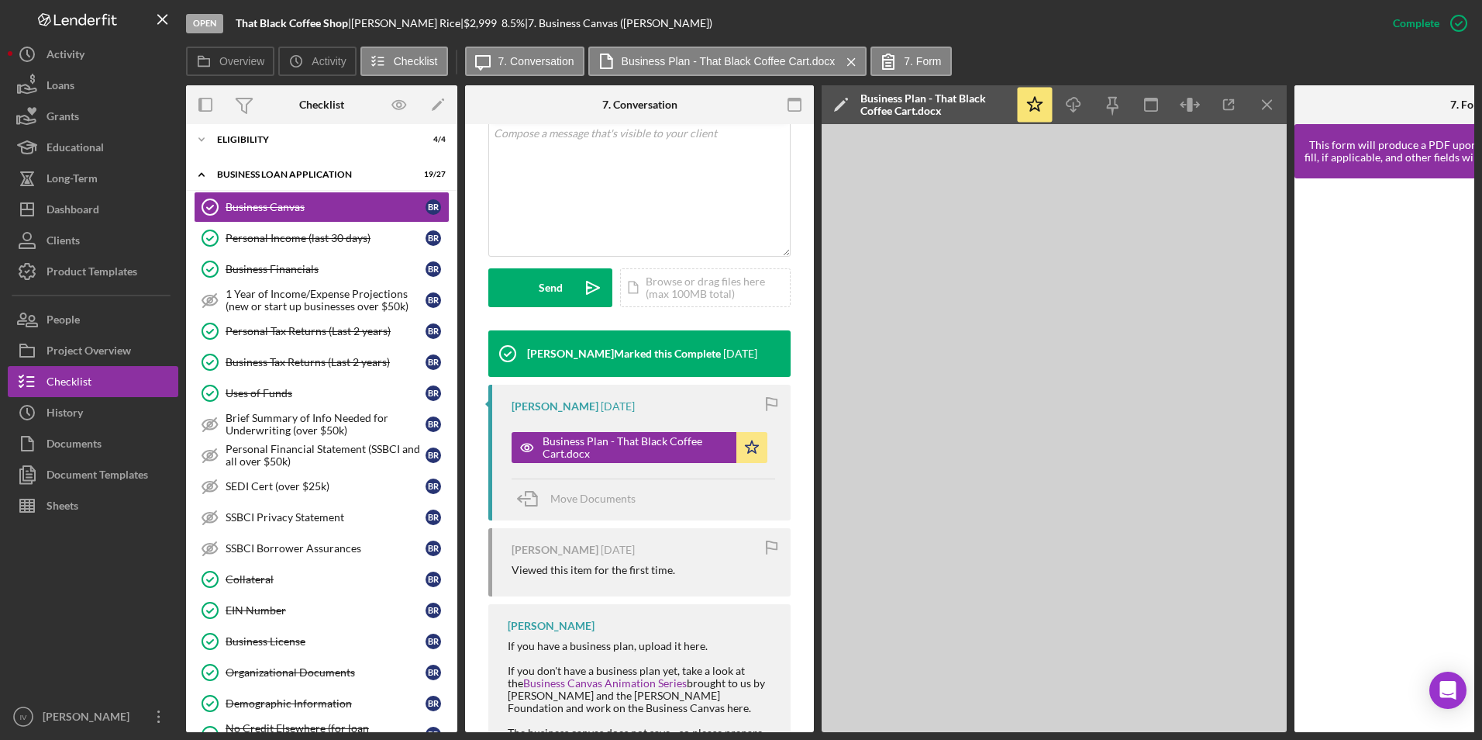
scroll to position [0, 0]
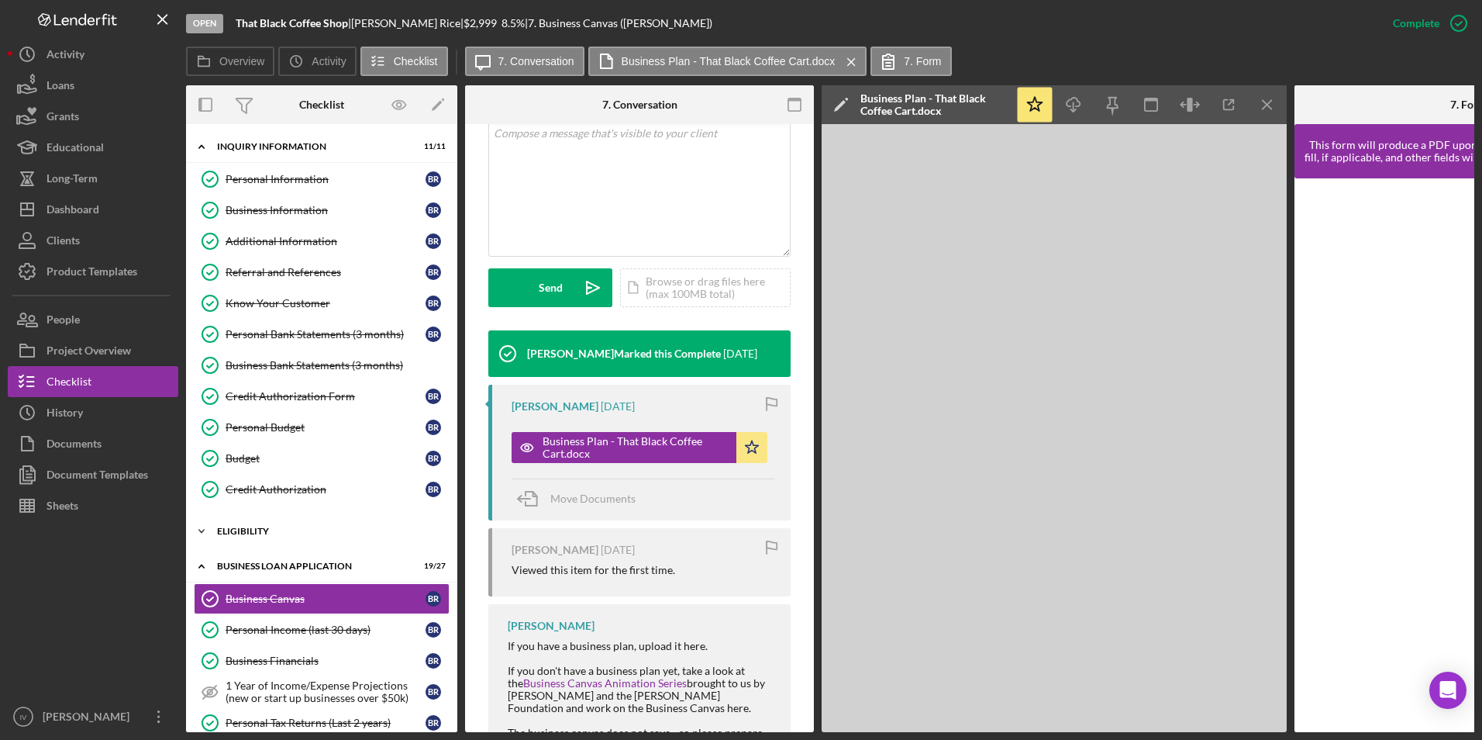
click at [254, 525] on div "Icon/Expander ELIGIBILITY 4 / 4" at bounding box center [321, 531] width 271 height 31
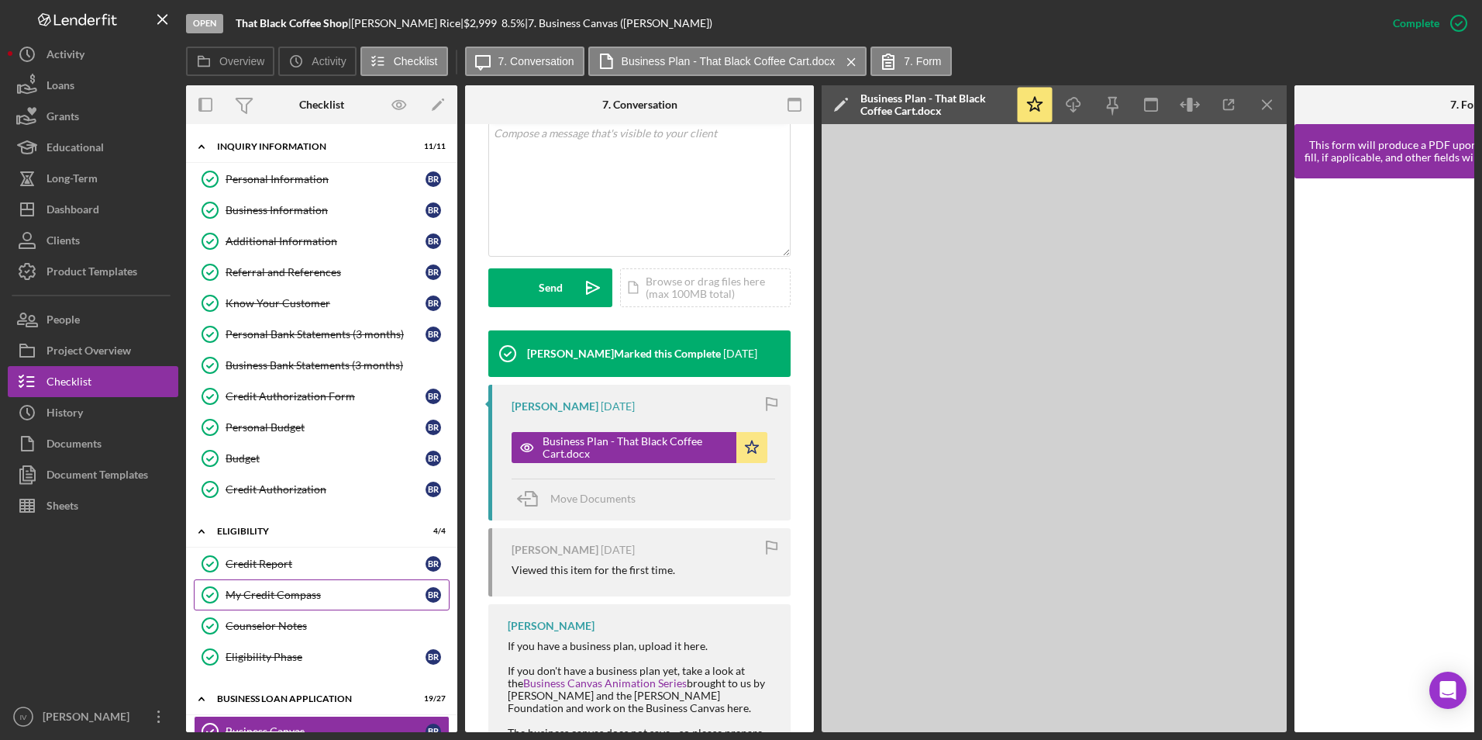
click at [286, 589] on div "My Credit Compass" at bounding box center [326, 594] width 200 height 12
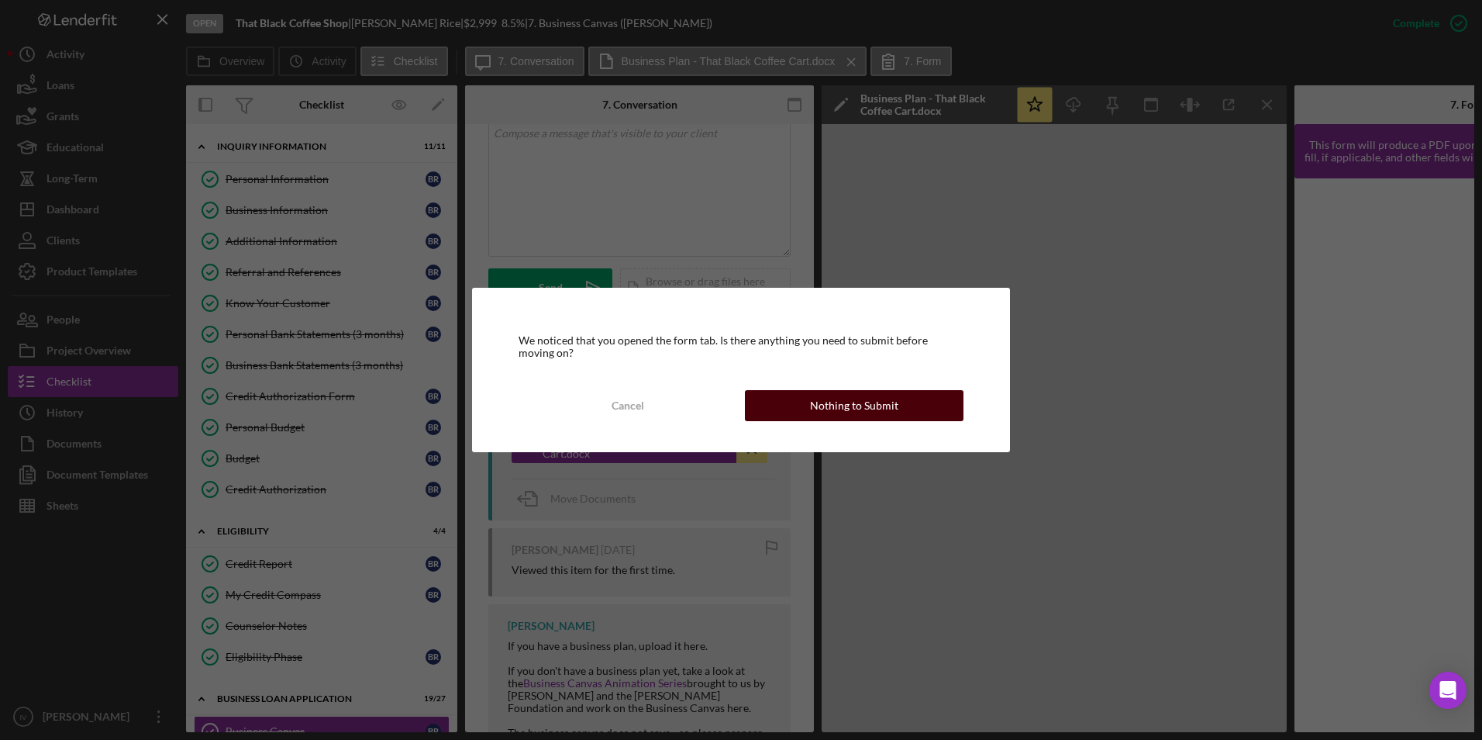
click at [772, 399] on button "Nothing to Submit" at bounding box center [854, 405] width 219 height 31
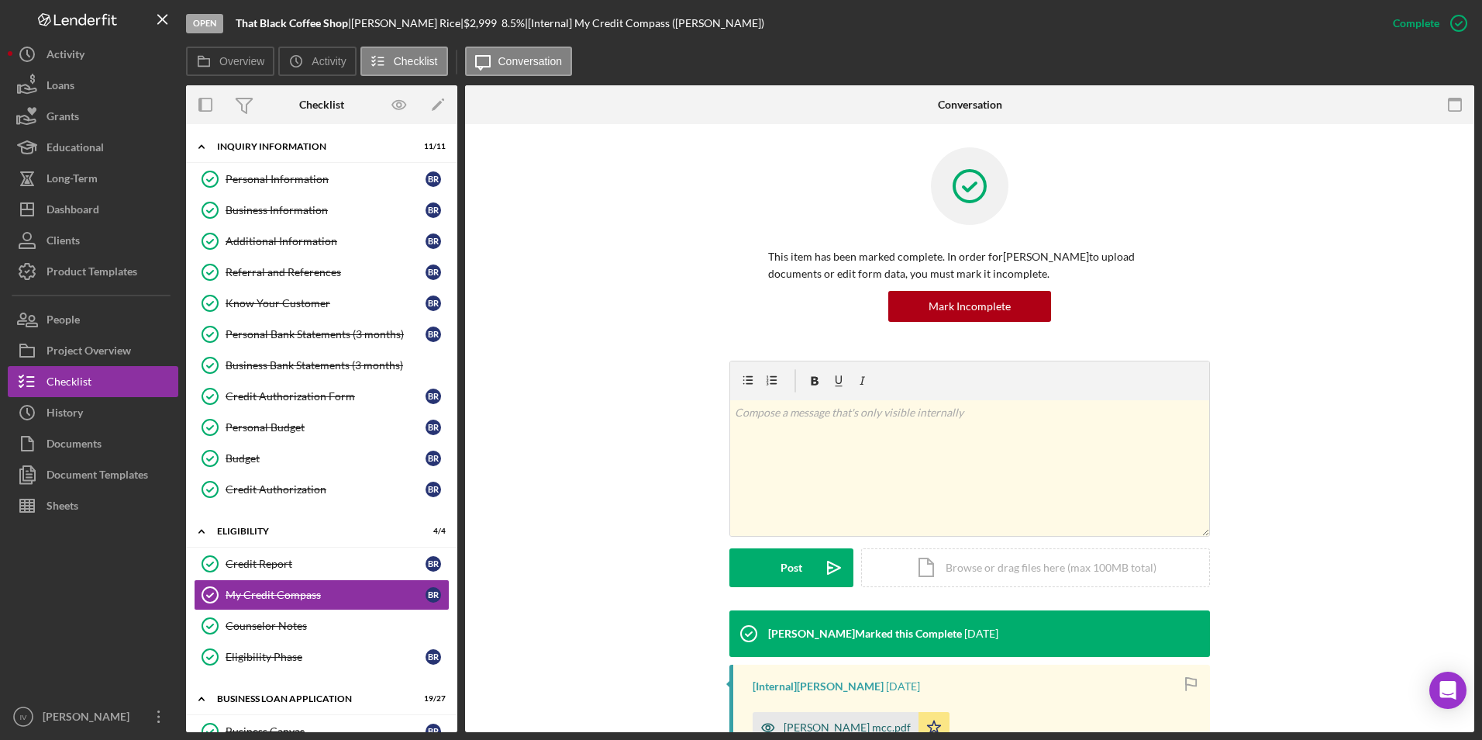
scroll to position [225, 0]
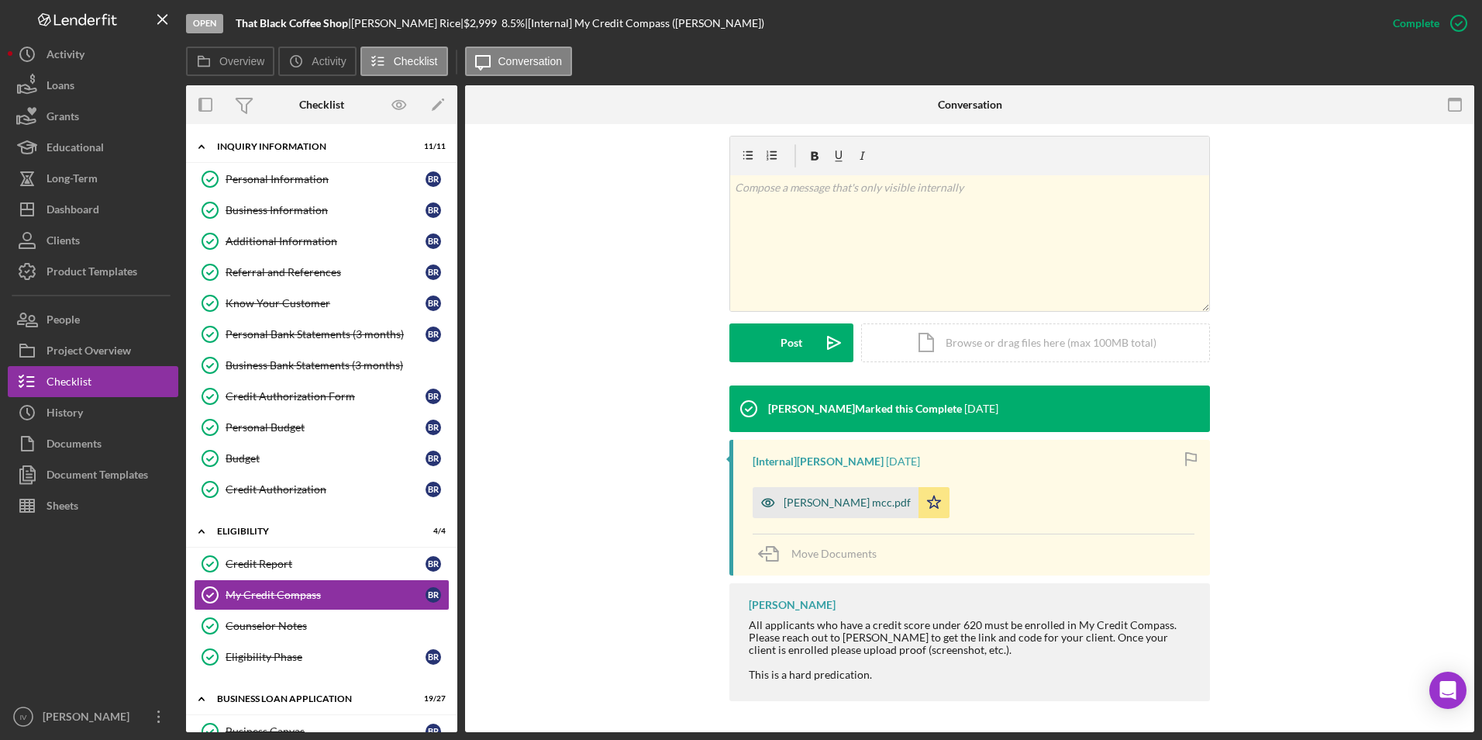
click at [820, 501] on div "[PERSON_NAME] mcc.pdf" at bounding box center [847, 502] width 127 height 12
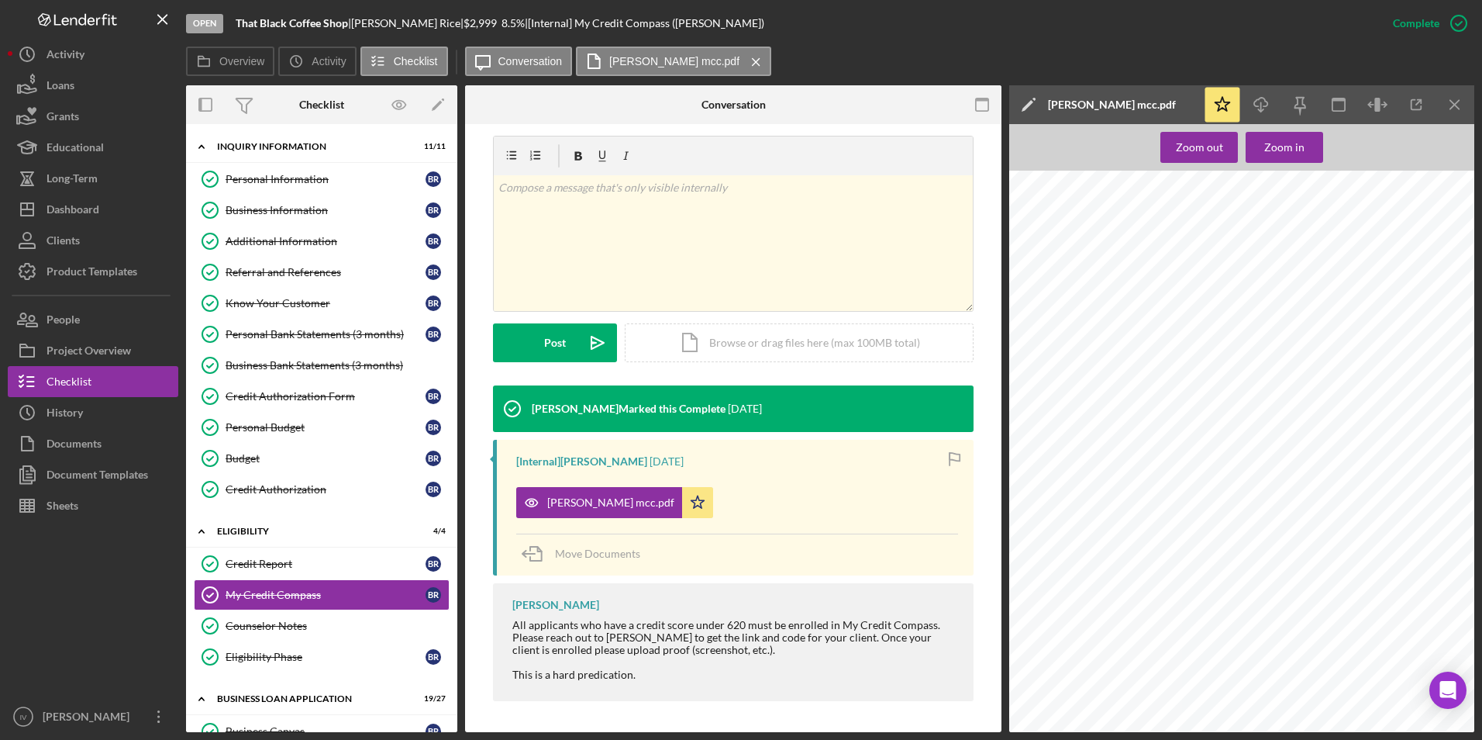
scroll to position [0, 0]
click at [114, 200] on button "Icon/Dashboard Dashboard" at bounding box center [93, 209] width 171 height 31
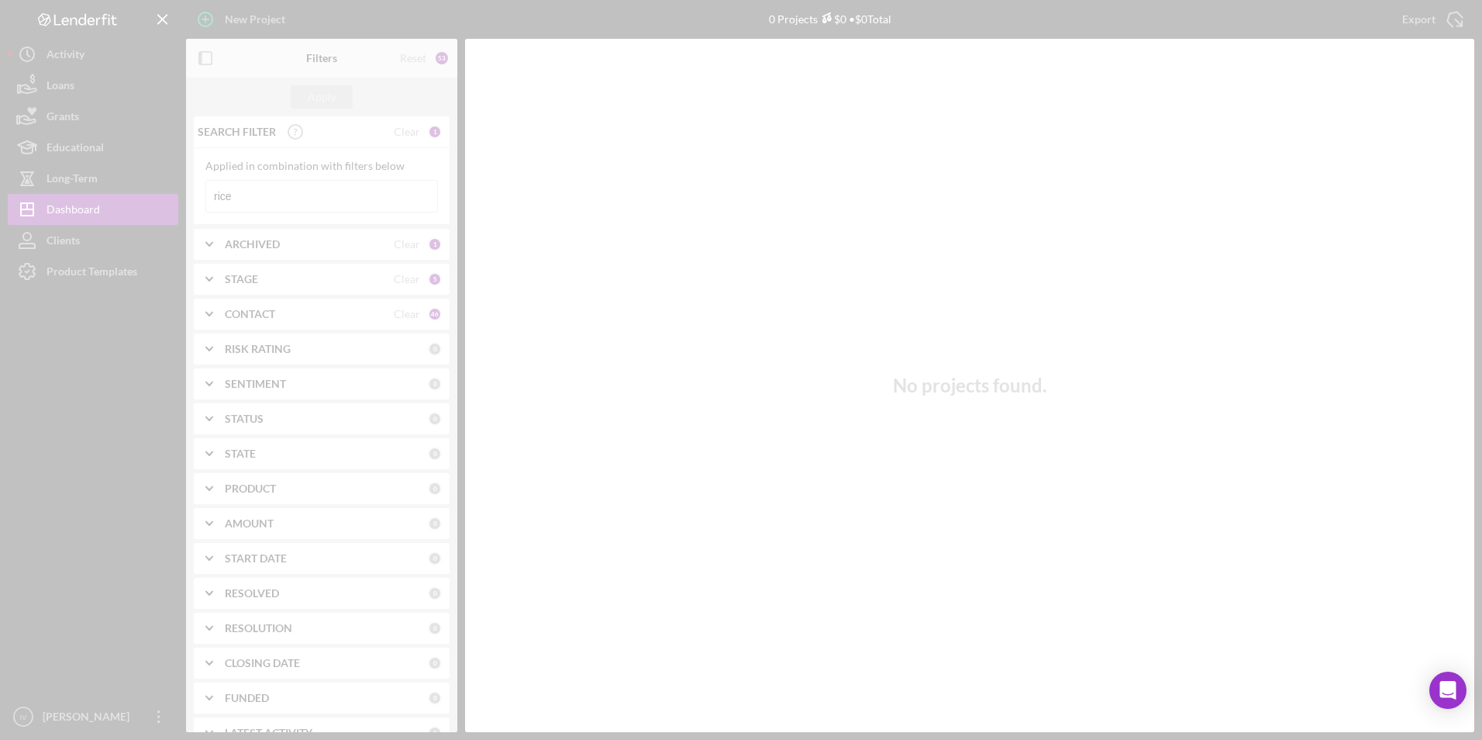
click at [257, 198] on div at bounding box center [741, 370] width 1482 height 740
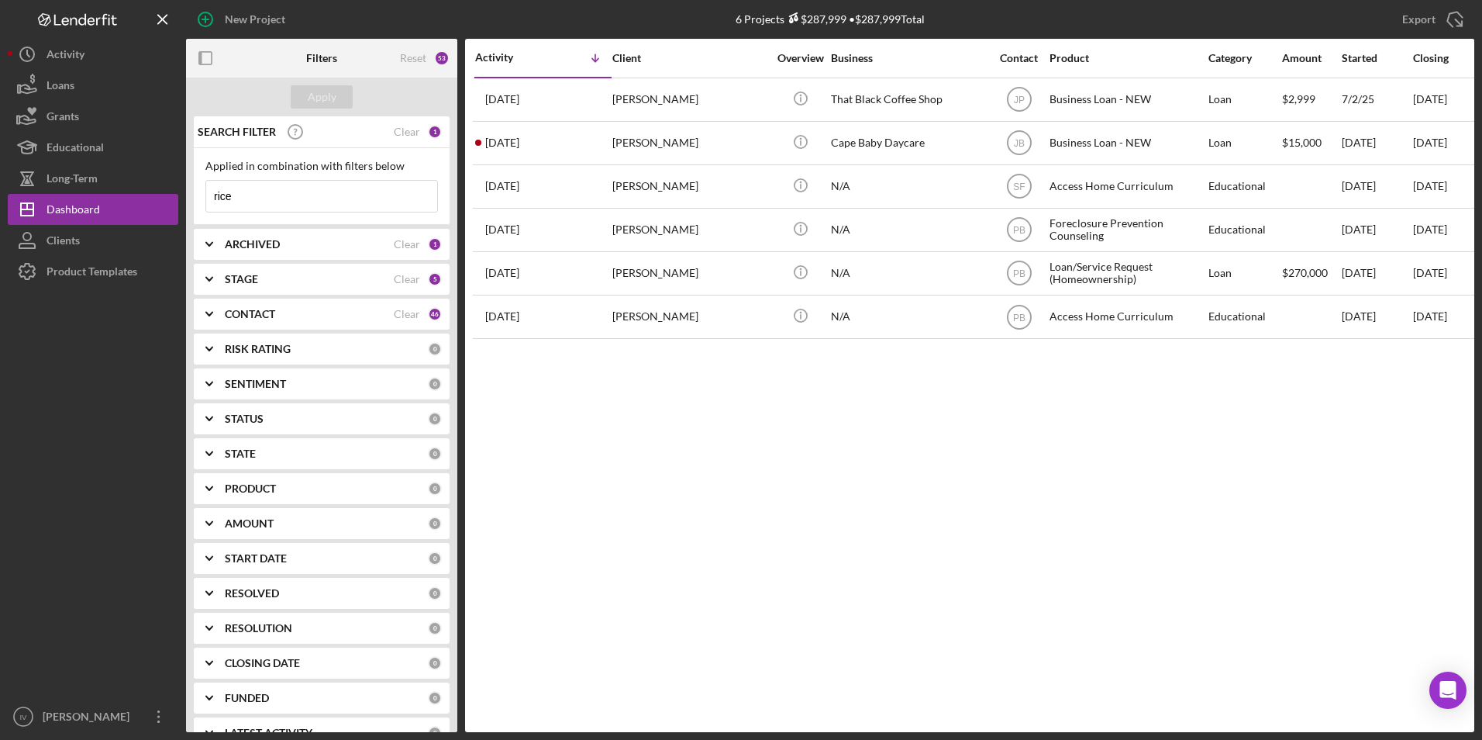
drag, startPoint x: 269, startPoint y: 199, endPoint x: 198, endPoint y: 201, distance: 71.3
click at [198, 201] on div "Applied in combination with filters below rice Icon/Menu Close" at bounding box center [322, 186] width 256 height 77
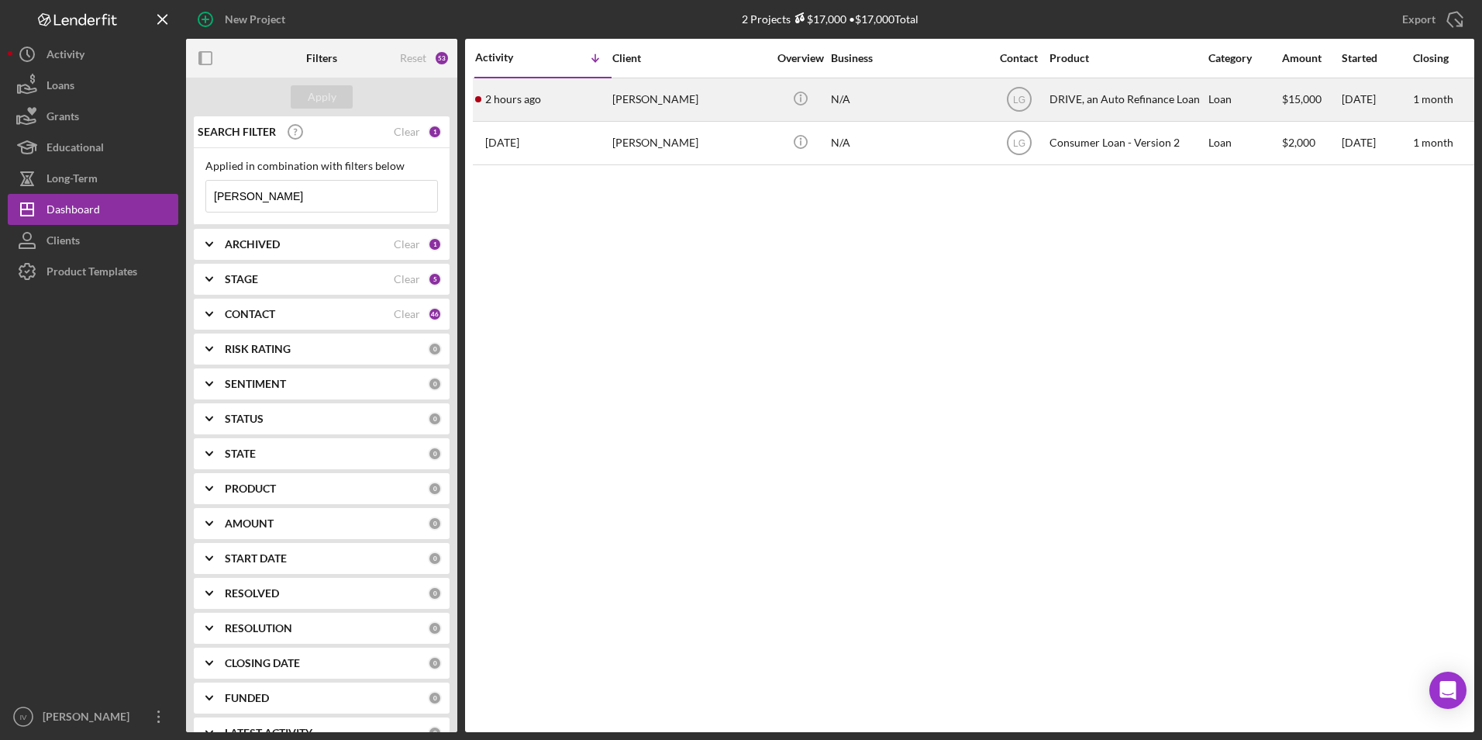
type input "[PERSON_NAME]"
click at [616, 104] on div "[PERSON_NAME]" at bounding box center [689, 99] width 155 height 41
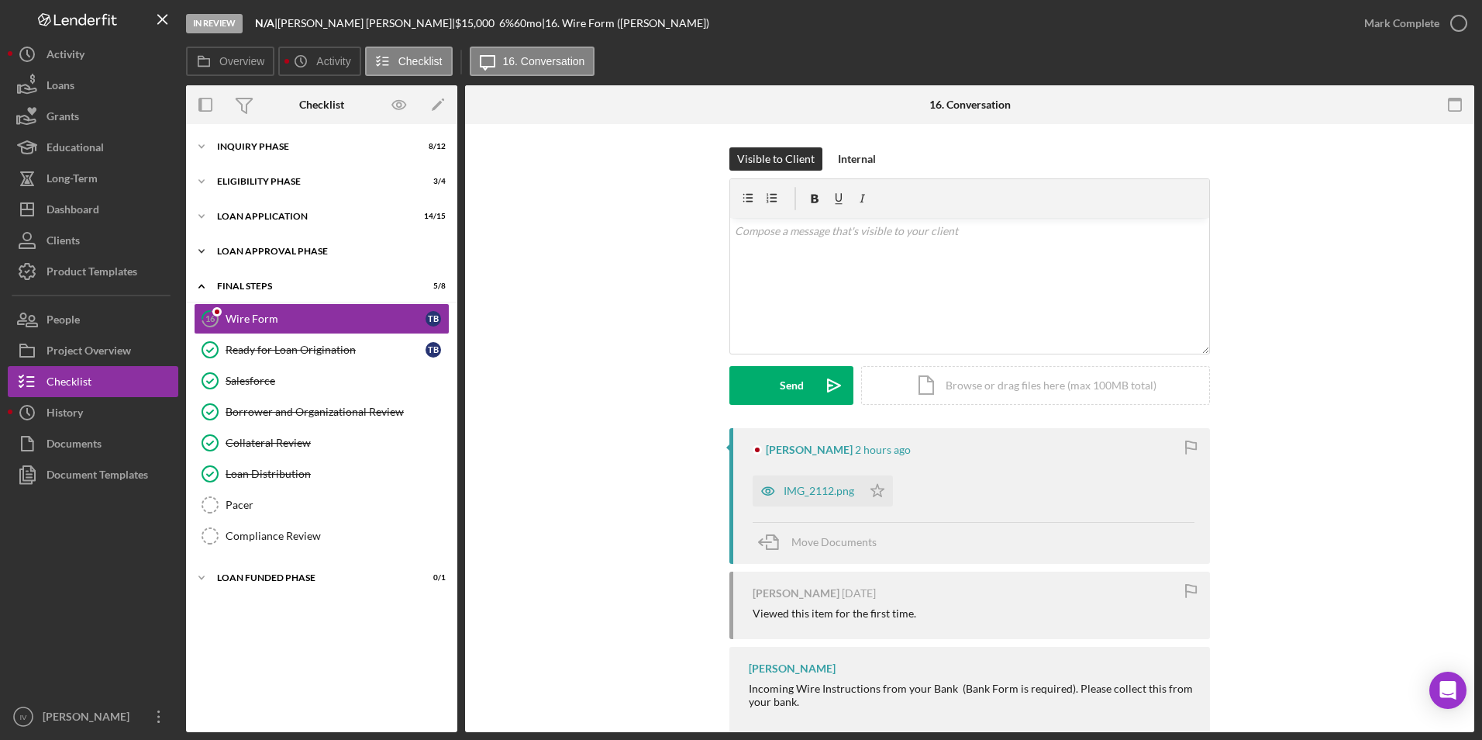
click at [226, 252] on div "Loan Approval Phase" at bounding box center [327, 251] width 221 height 9
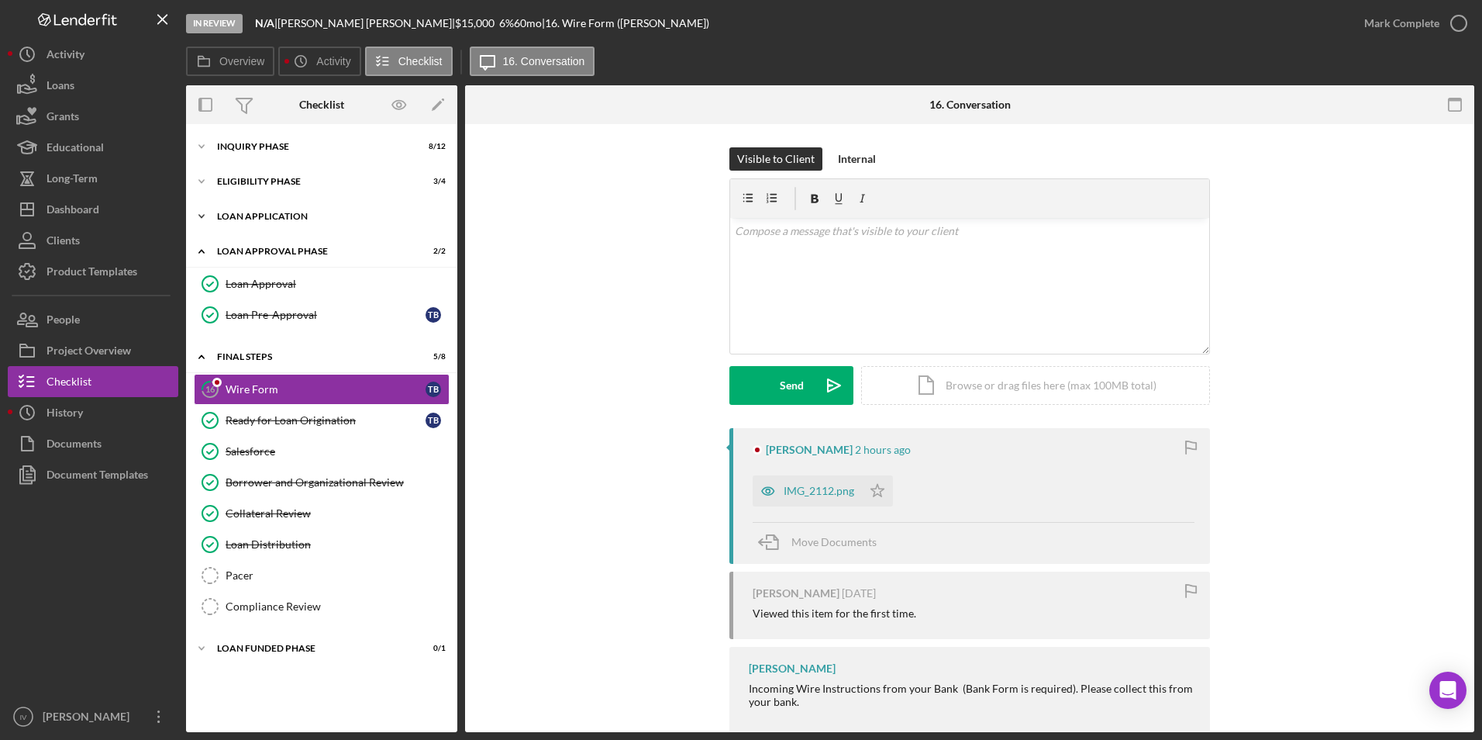
click at [231, 205] on div "Icon/Expander Loan Application 14 / 15" at bounding box center [321, 216] width 271 height 31
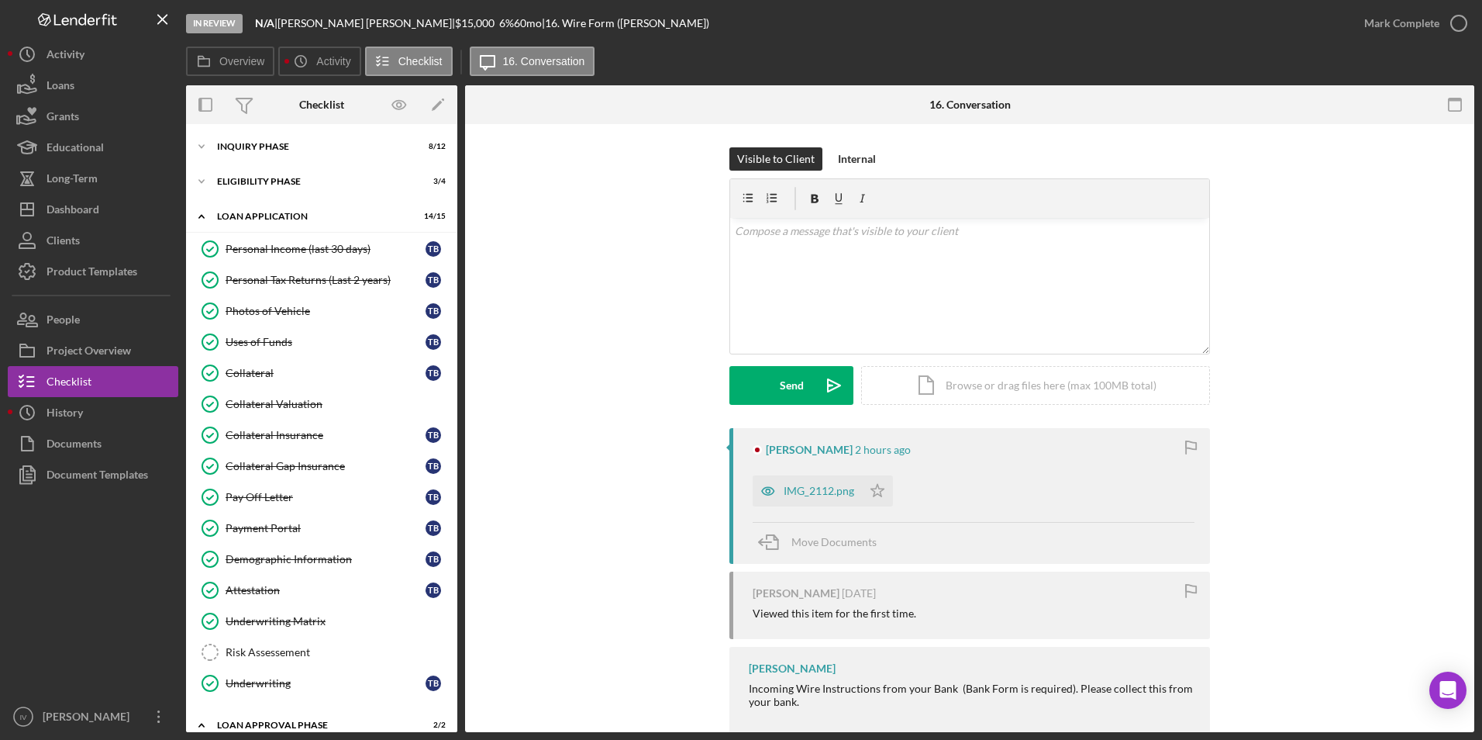
scroll to position [310, 0]
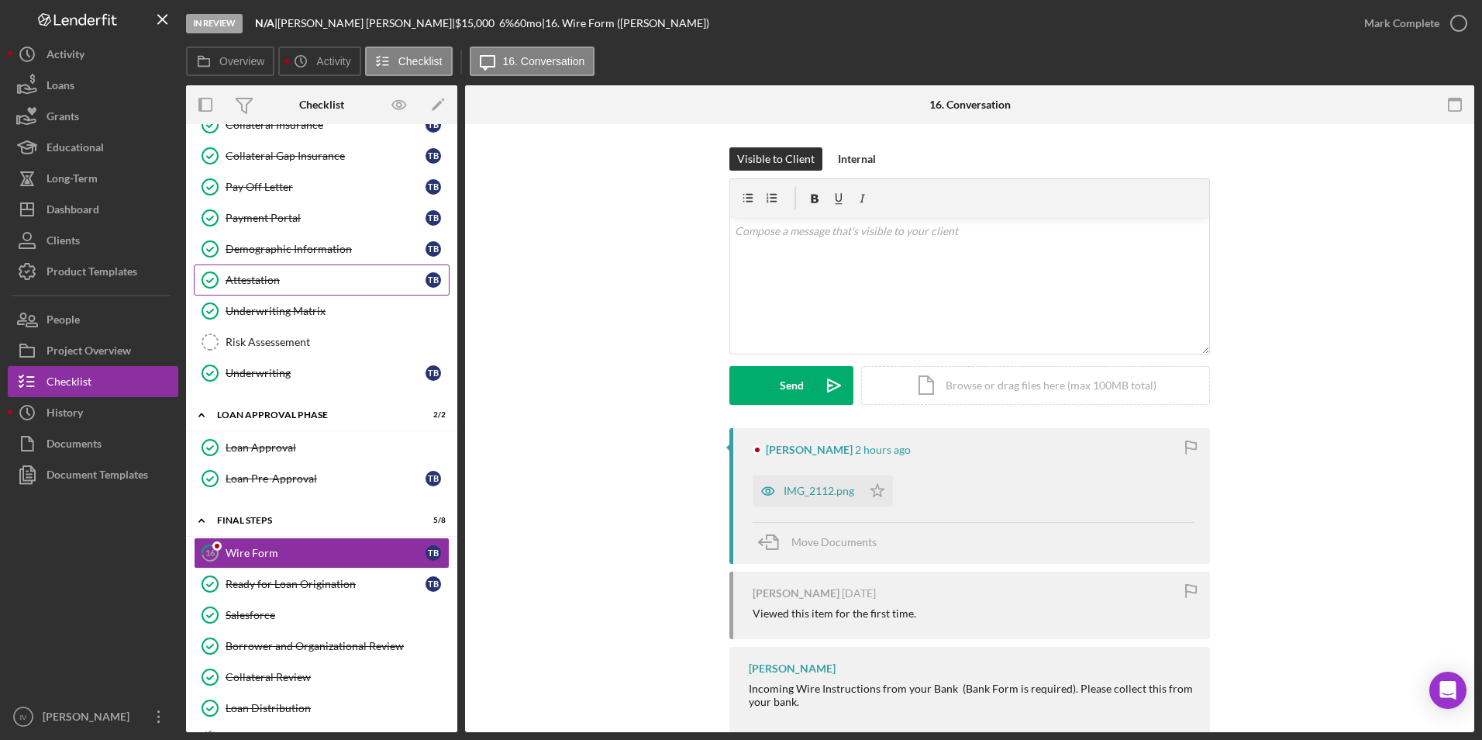
click at [277, 271] on link "Attestation Attestation T B" at bounding box center [322, 279] width 256 height 31
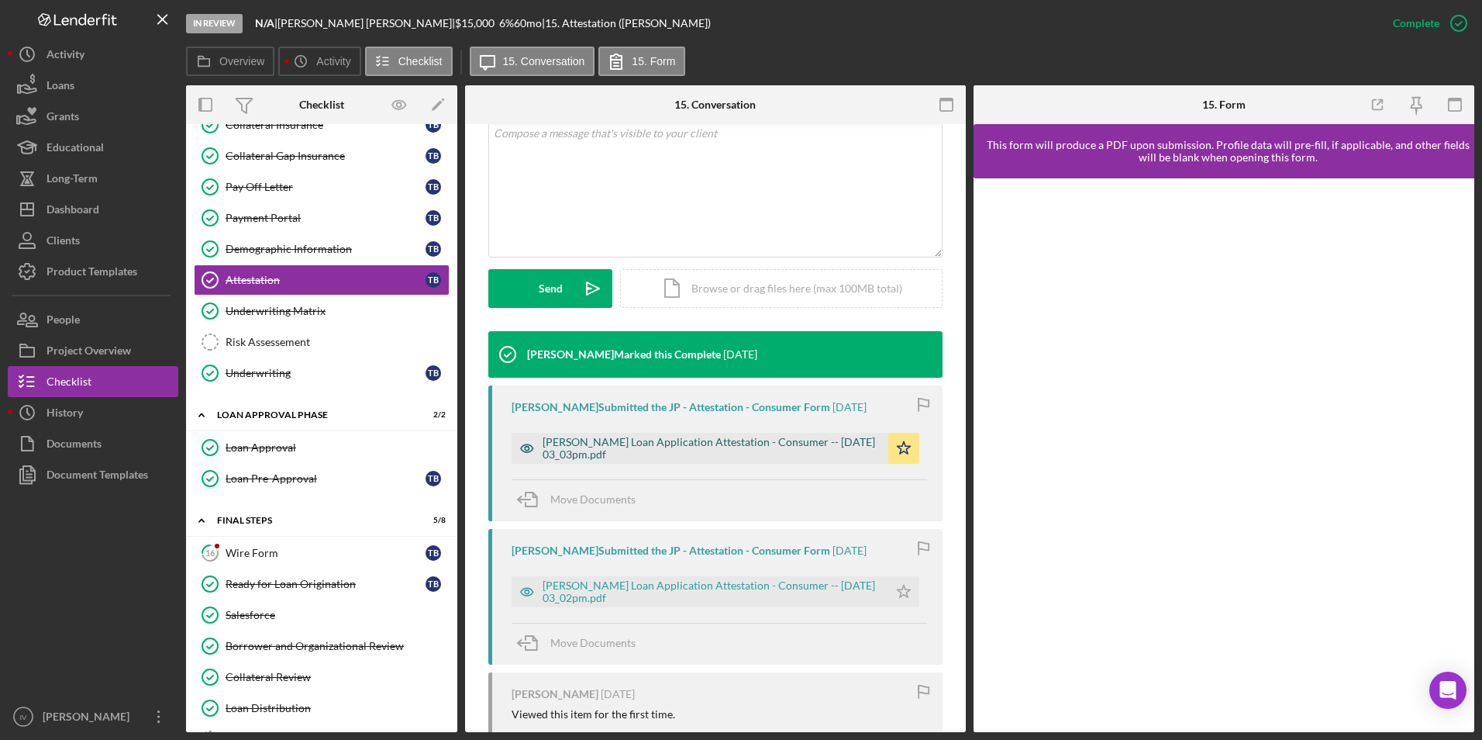
click at [744, 444] on div "[PERSON_NAME] Loan Application Attestation - Consumer -- [DATE] 03_03pm.pdf" at bounding box center [712, 448] width 338 height 25
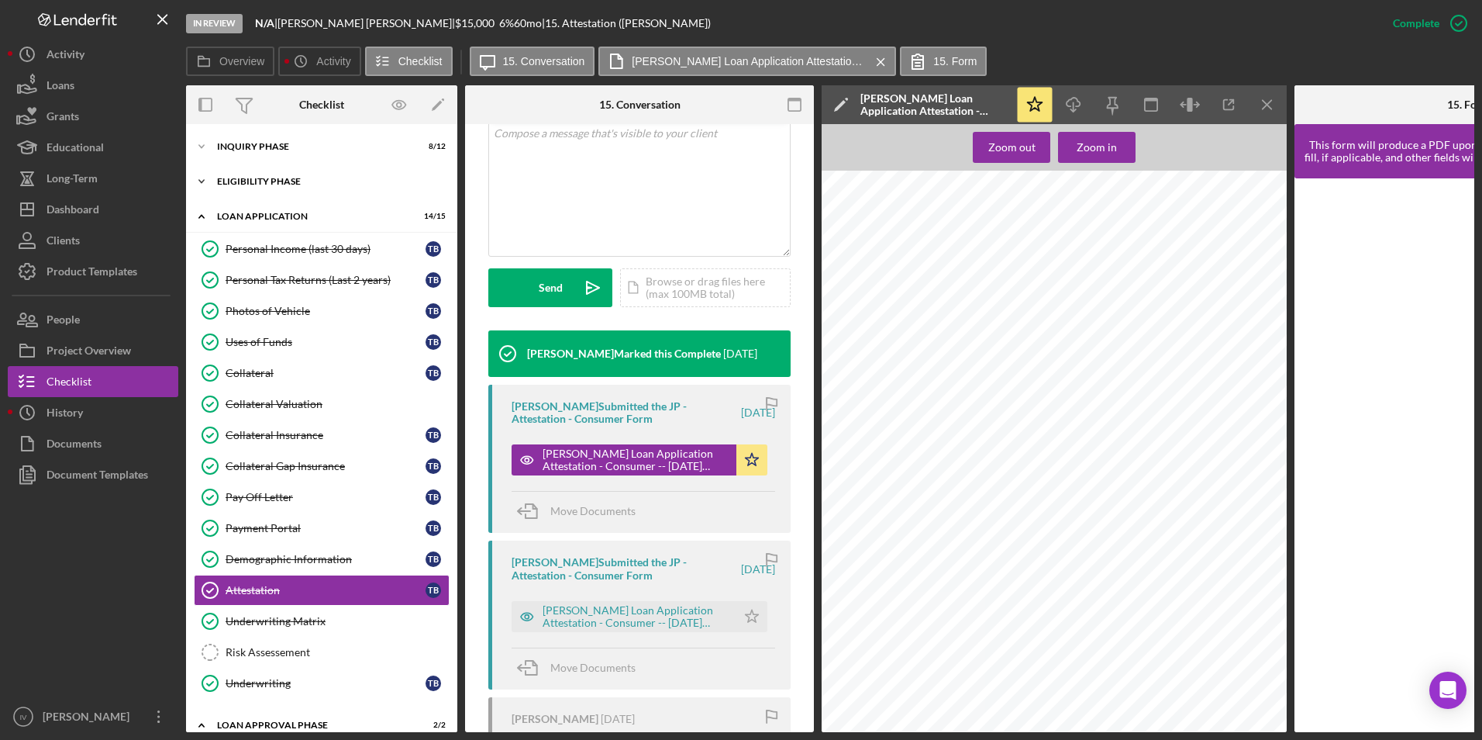
click at [260, 184] on div "Eligibility Phase" at bounding box center [327, 181] width 221 height 9
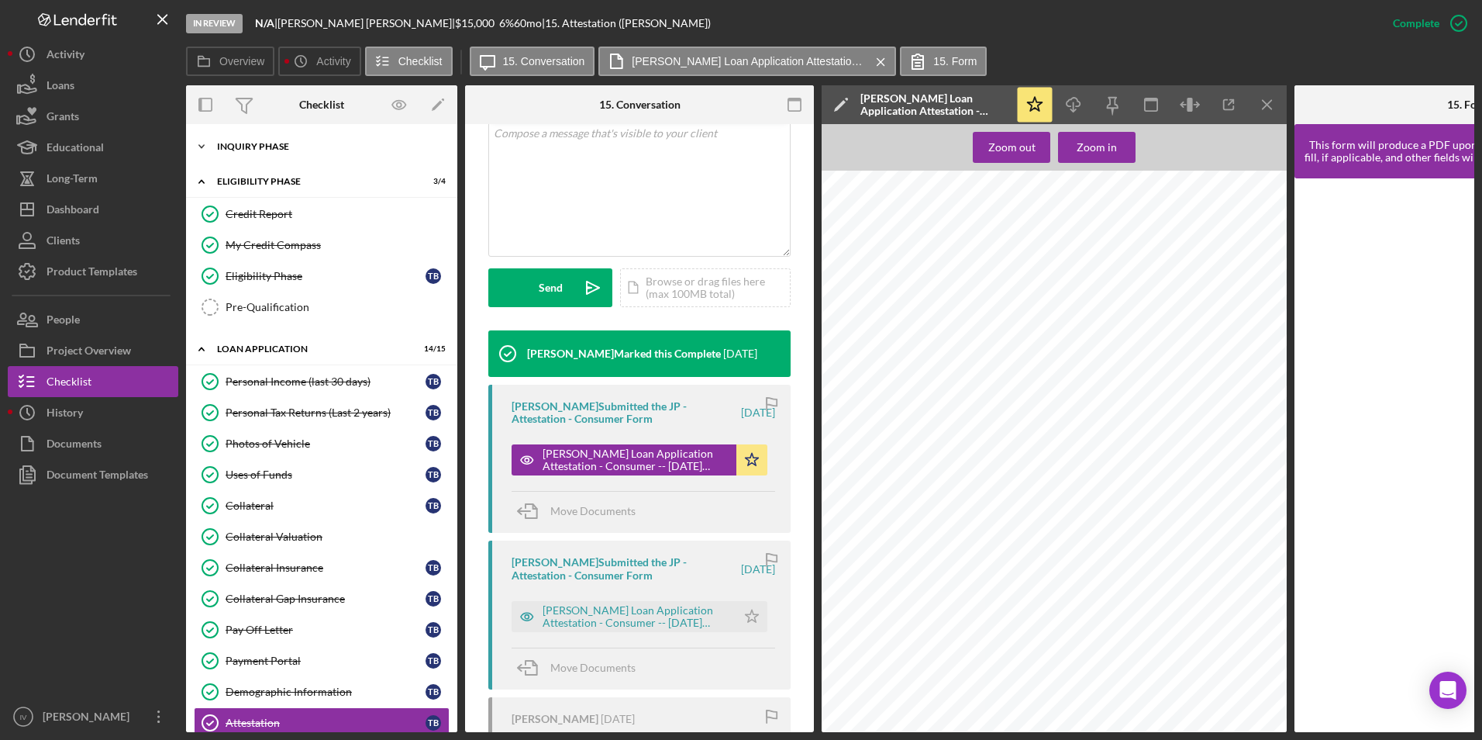
click at [256, 157] on div "Icon/Expander Inquiry Phase 8 / 12" at bounding box center [321, 146] width 271 height 31
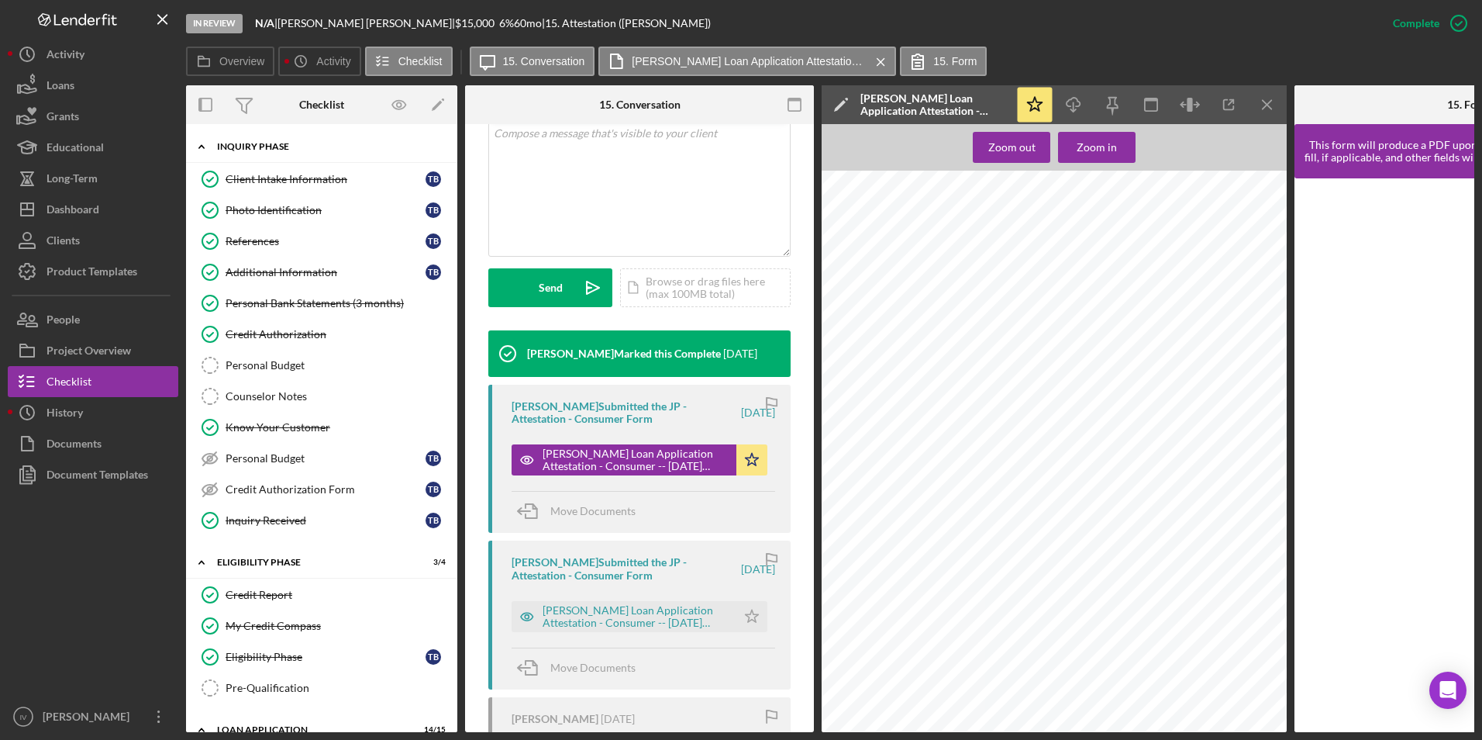
click at [243, 147] on div "Inquiry Phase" at bounding box center [327, 146] width 221 height 9
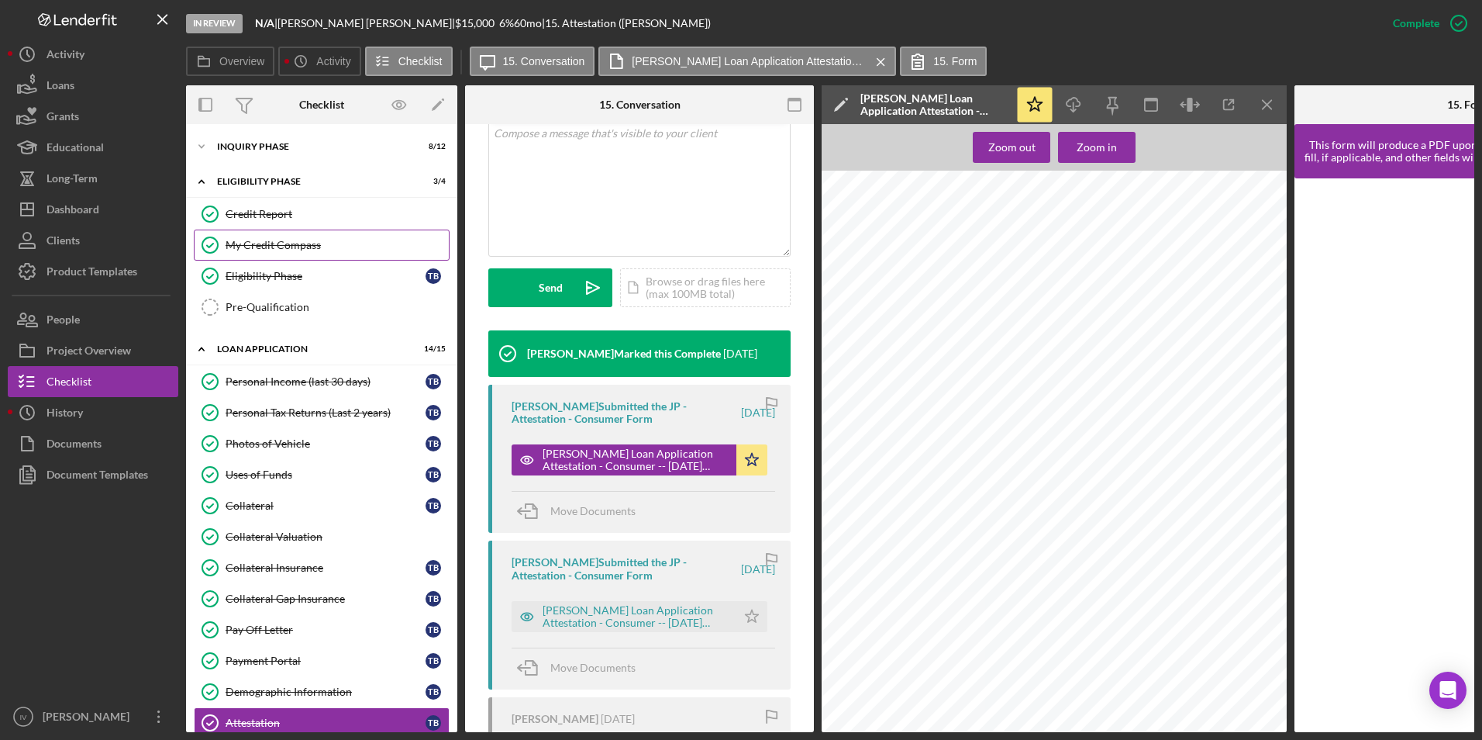
click at [257, 257] on link "My Credit Compass My Credit Compass" at bounding box center [322, 244] width 256 height 31
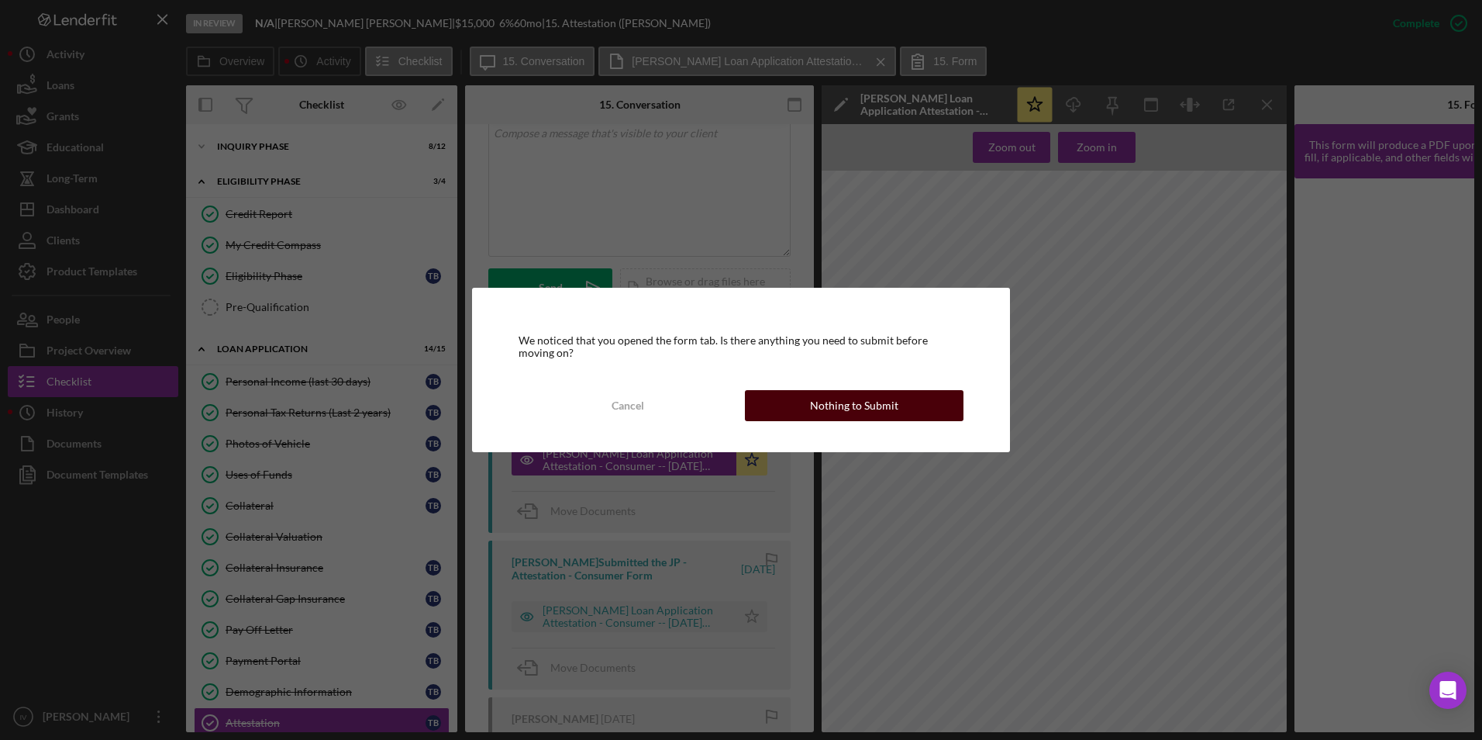
click at [775, 409] on button "Nothing to Submit" at bounding box center [854, 405] width 219 height 31
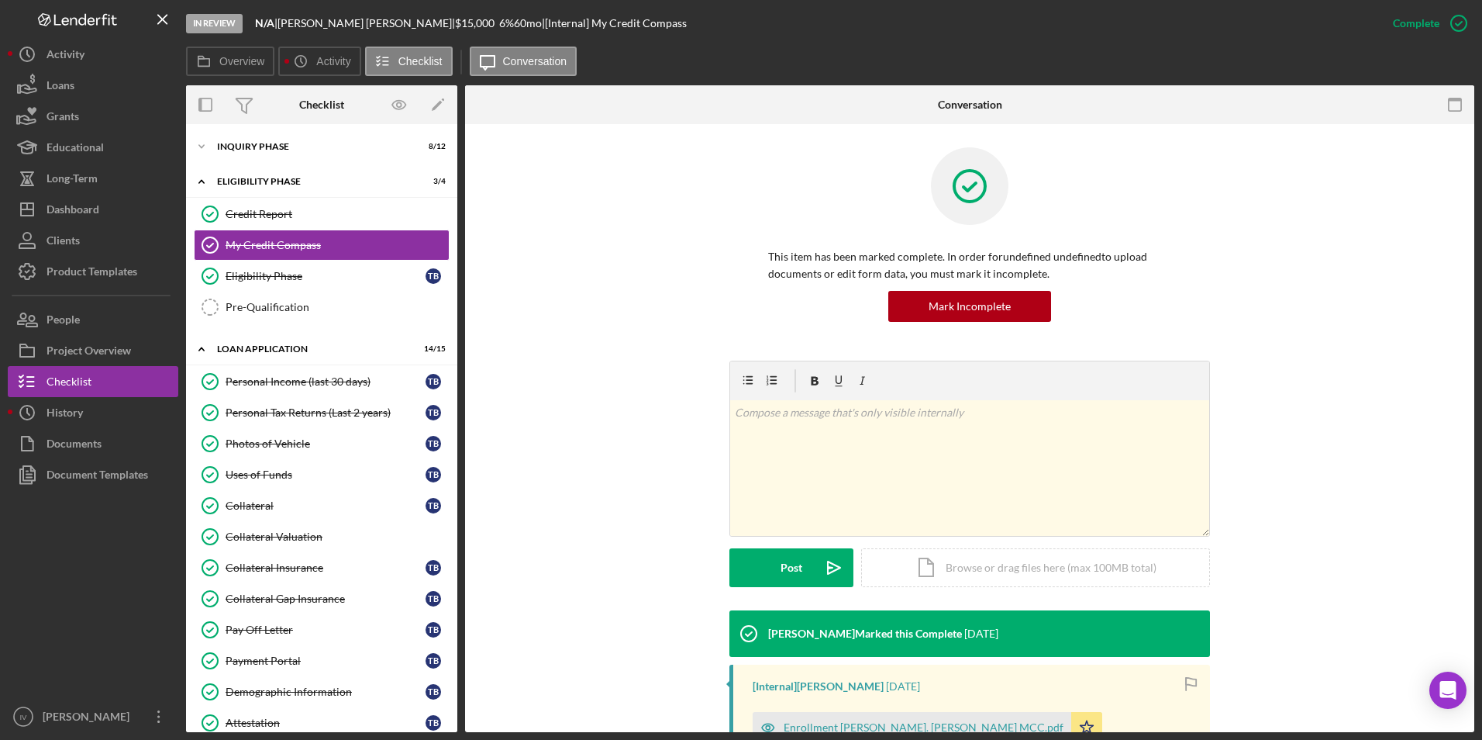
scroll to position [225, 0]
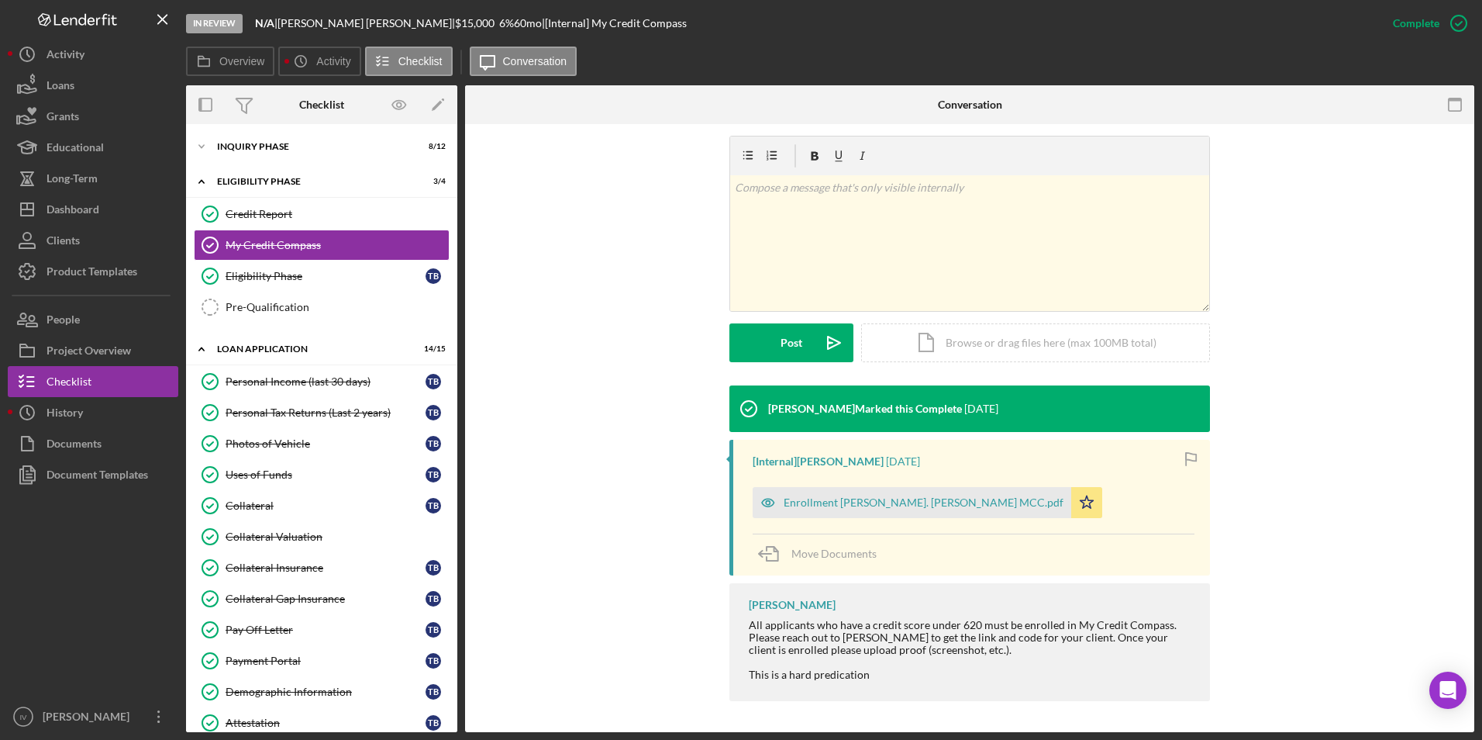
click at [913, 506] on div "Enrollment [PERSON_NAME]. [PERSON_NAME] MCC.pdf" at bounding box center [924, 502] width 280 height 12
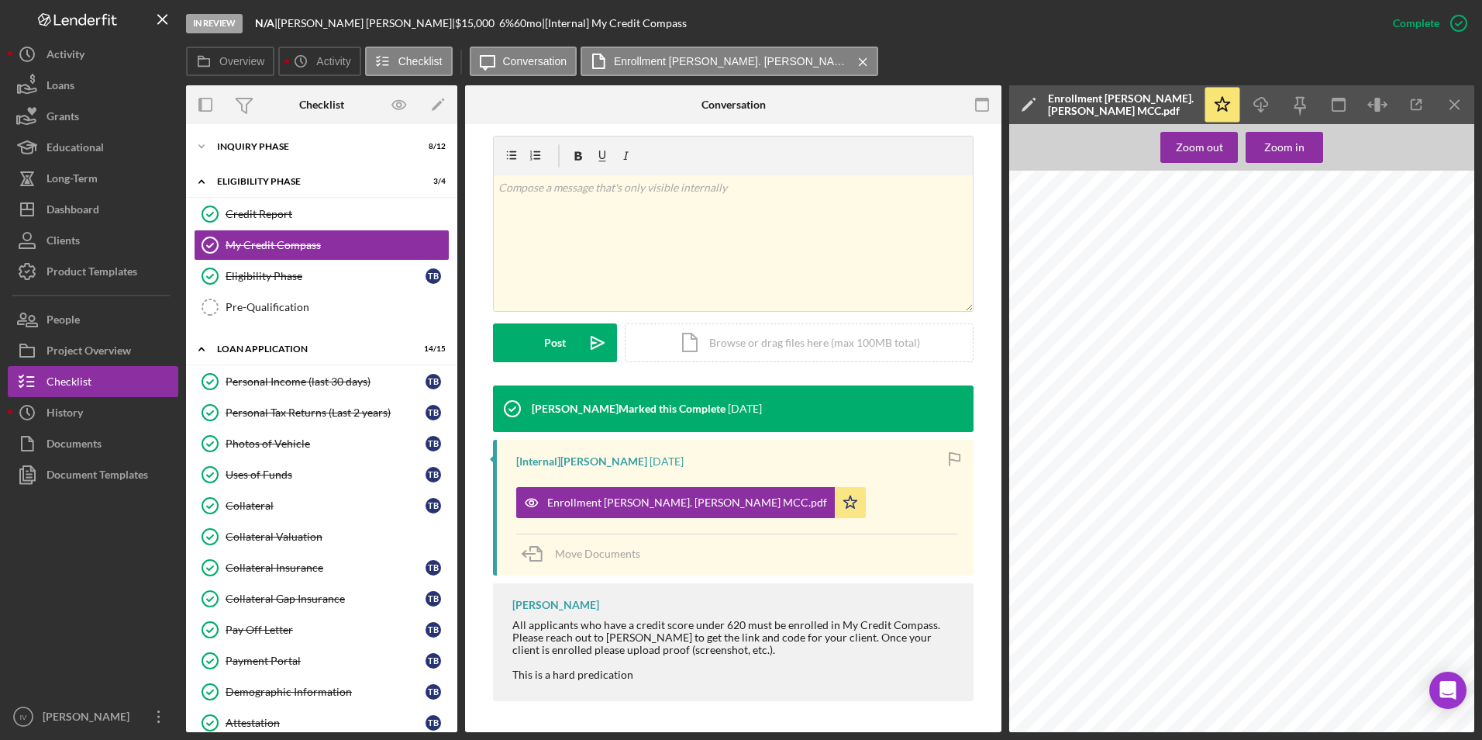
click at [1262, 163] on div "Zoom out Zoom in From: [PERSON_NAME] To: [PERSON_NAME] Subject: Enrollment [PER…" at bounding box center [1241, 428] width 465 height 608
click at [1262, 156] on button "Zoom in" at bounding box center [1285, 147] width 78 height 31
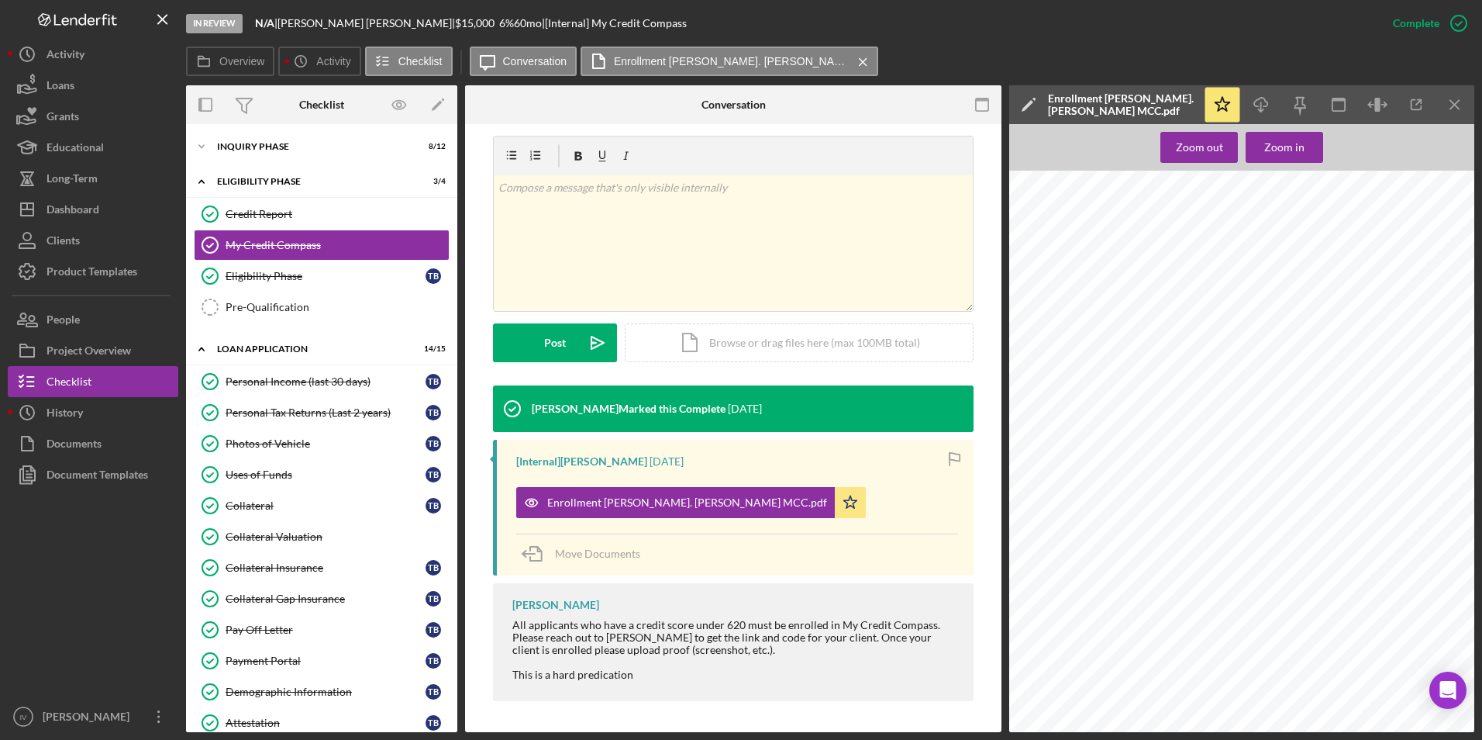
scroll to position [78, 0]
click at [1283, 143] on div "Zoom in" at bounding box center [1285, 147] width 40 height 31
click at [1285, 134] on div "Zoom in" at bounding box center [1285, 147] width 40 height 31
drag, startPoint x: 330, startPoint y: 683, endPoint x: 346, endPoint y: 677, distance: 17.4
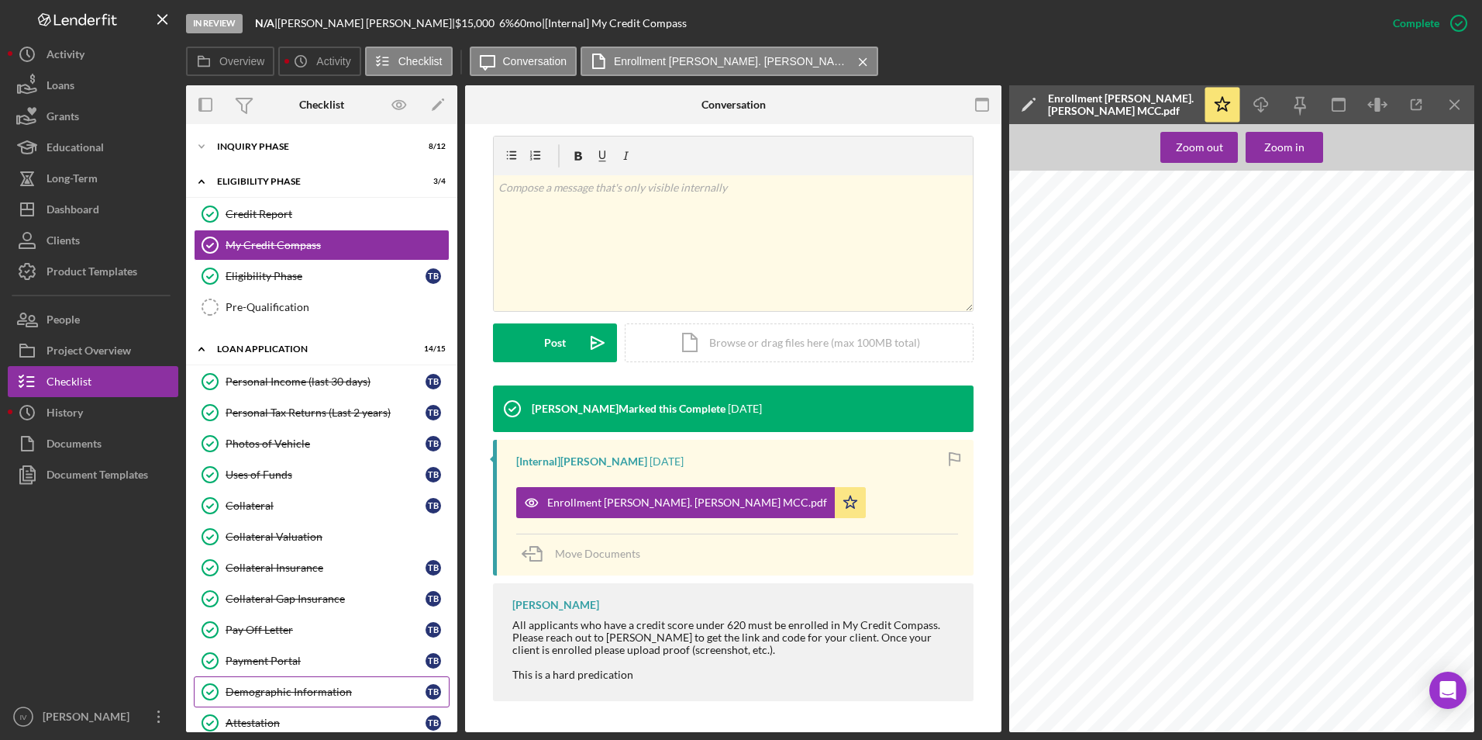
click at [330, 683] on link "Demographic Information Demographic Information T B" at bounding box center [322, 691] width 256 height 31
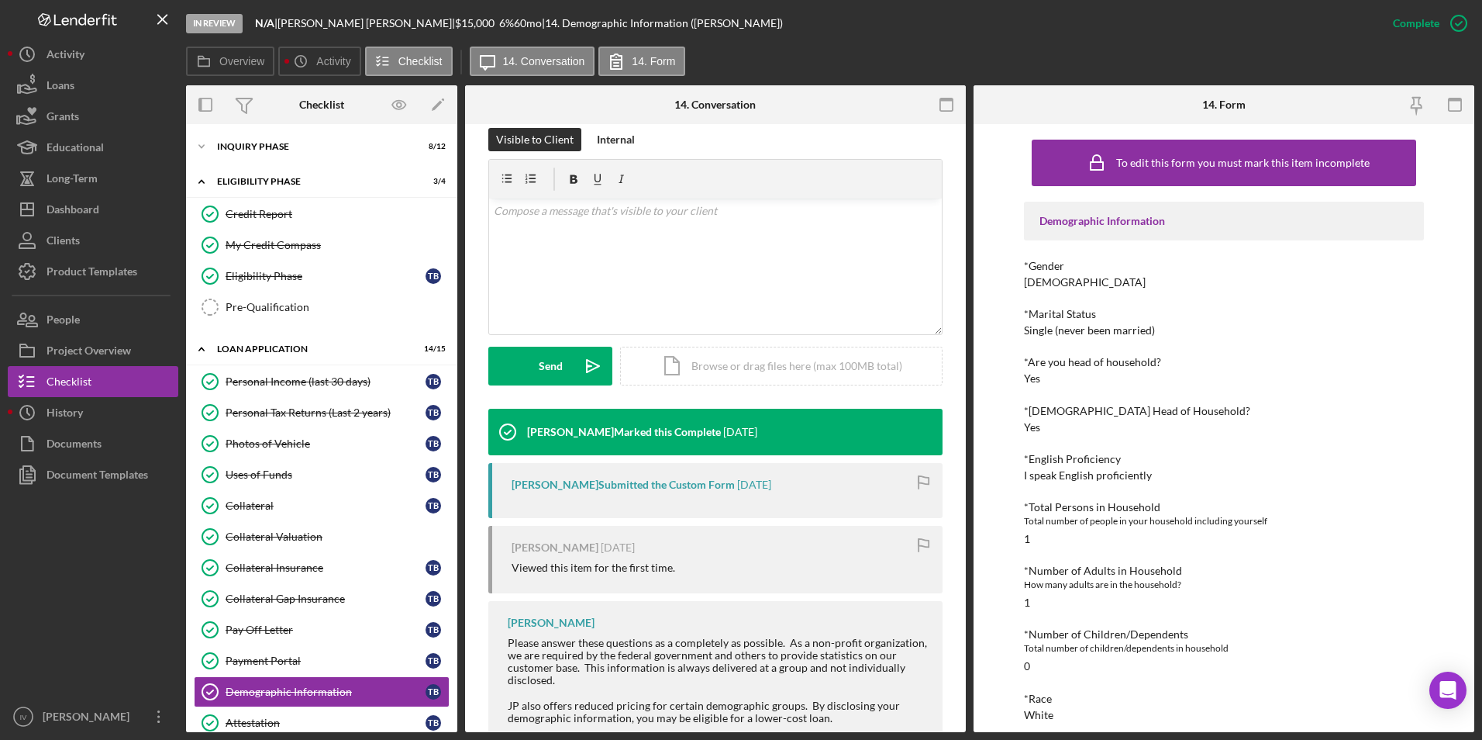
scroll to position [155, 0]
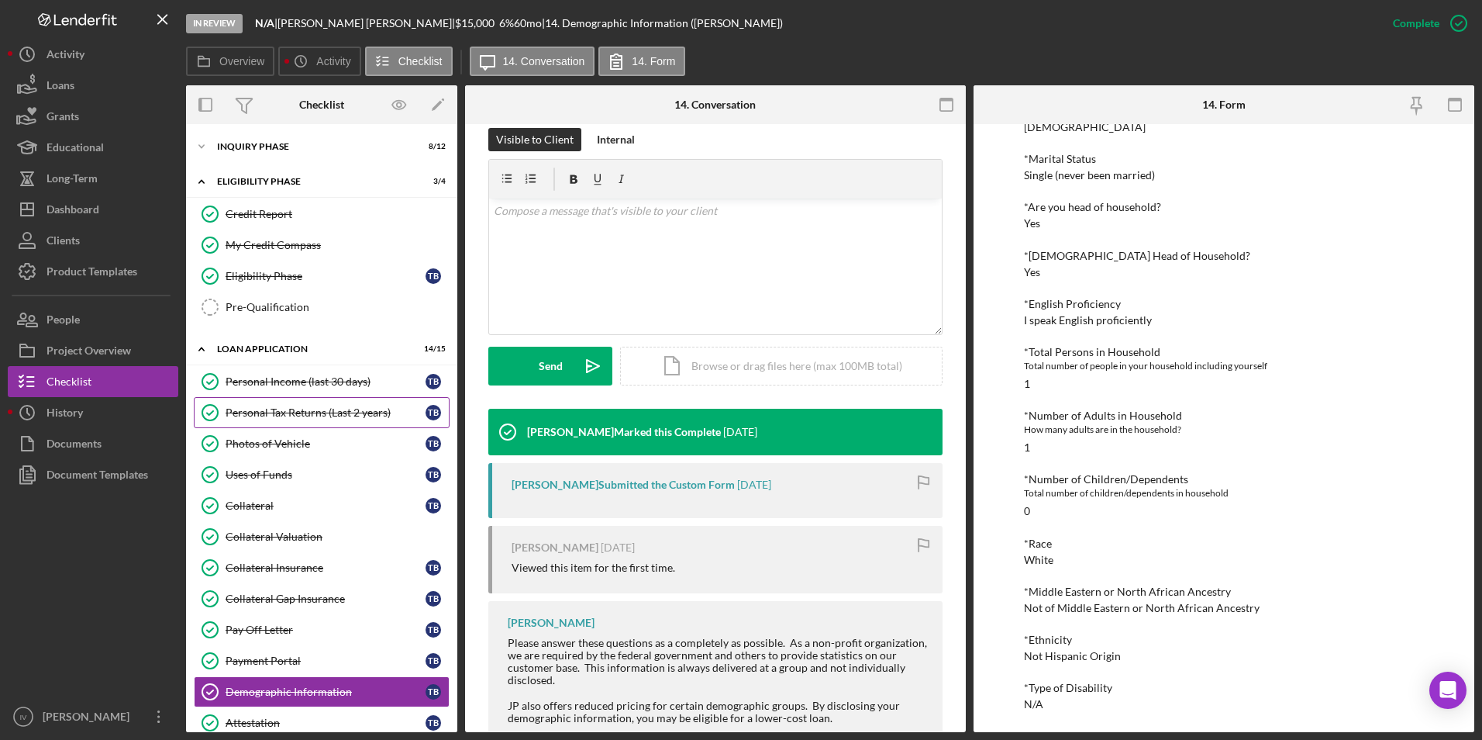
drag, startPoint x: 309, startPoint y: 418, endPoint x: 355, endPoint y: 410, distance: 47.2
click at [309, 418] on div "Personal Tax Returns (Last 2 years)" at bounding box center [326, 412] width 200 height 12
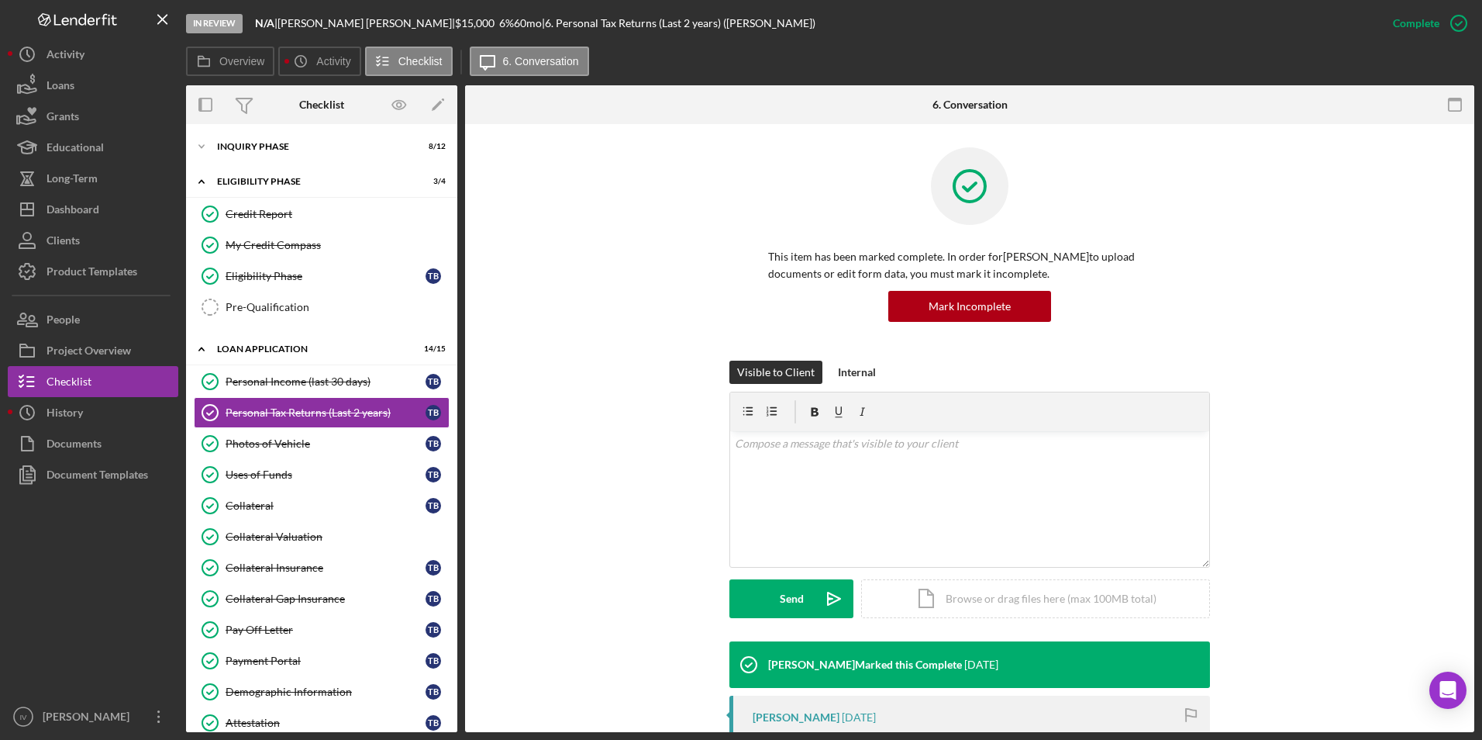
scroll to position [388, 0]
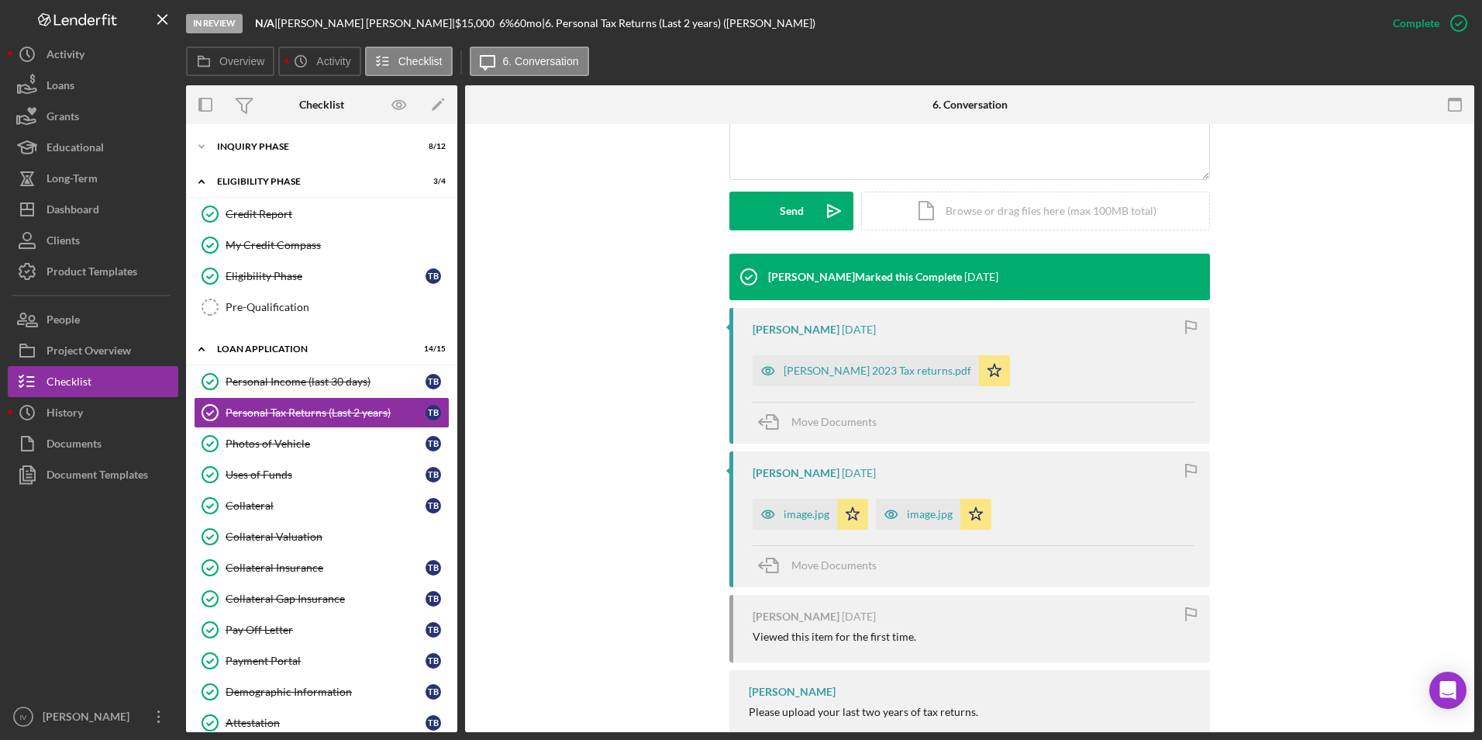
click at [835, 387] on div "[PERSON_NAME] [DATE] [PERSON_NAME] 2023 Tax returns.pdf Icon/Star Move Documents" at bounding box center [970, 376] width 481 height 136
click at [849, 371] on div "[PERSON_NAME] 2023 Tax returns.pdf" at bounding box center [878, 370] width 188 height 12
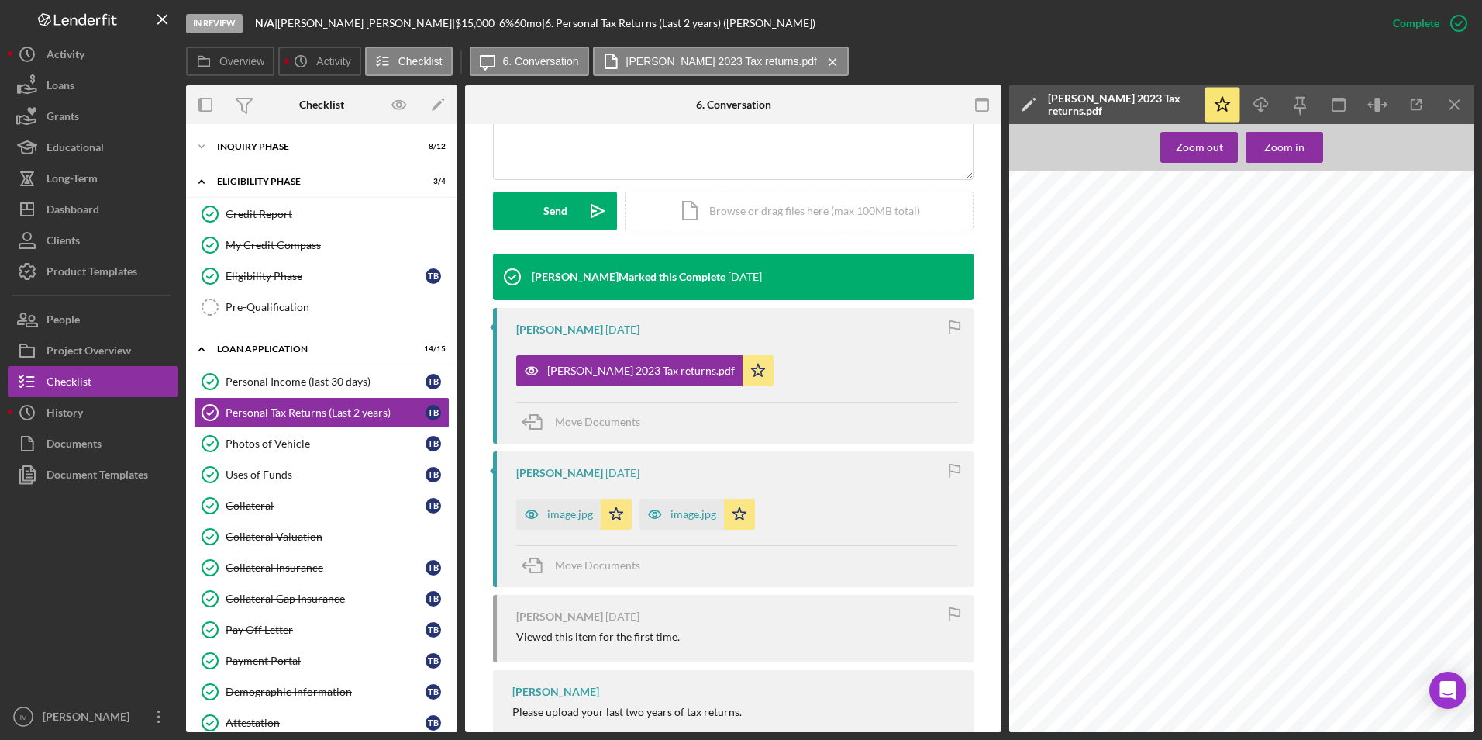
scroll to position [1163, 0]
click at [562, 509] on div "image.jpg" at bounding box center [570, 514] width 46 height 12
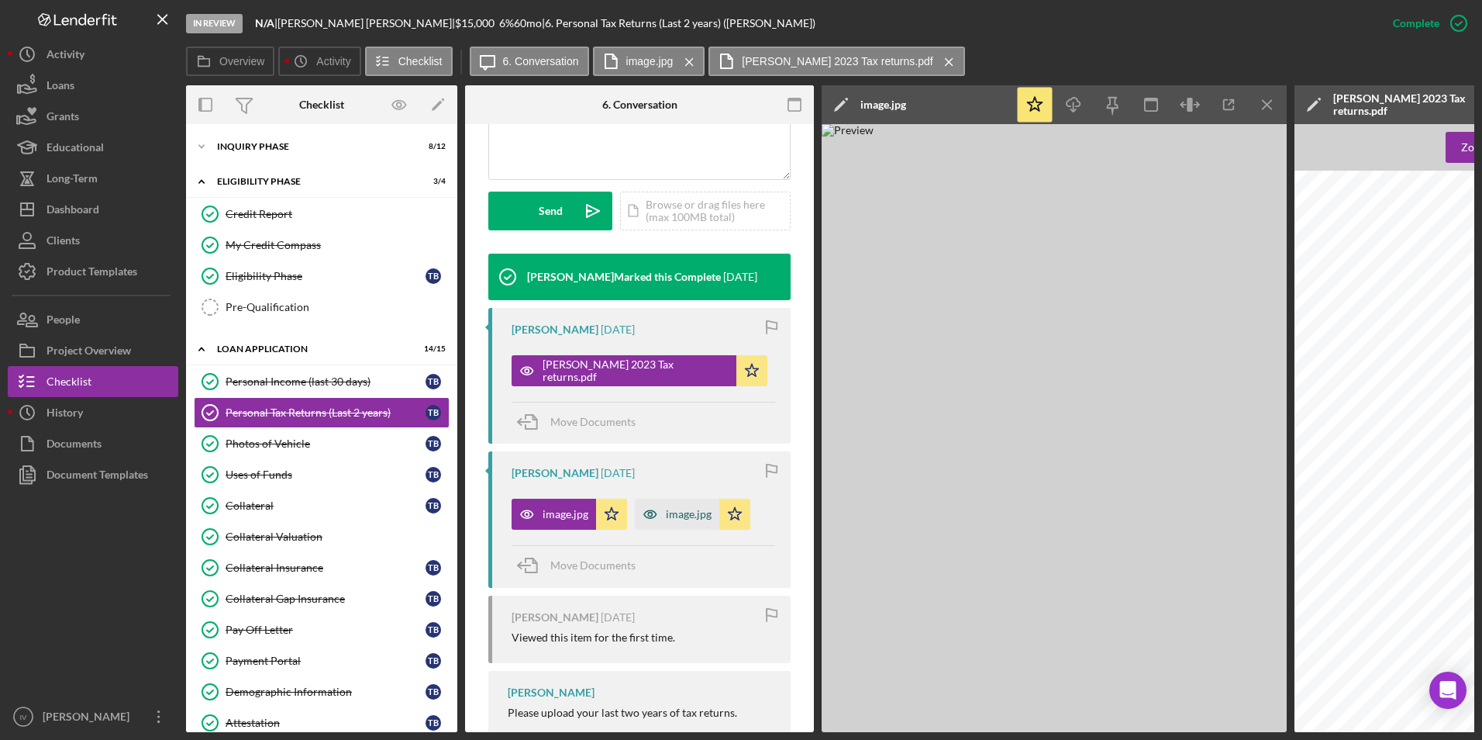
click at [677, 512] on div "image.jpg" at bounding box center [689, 514] width 46 height 12
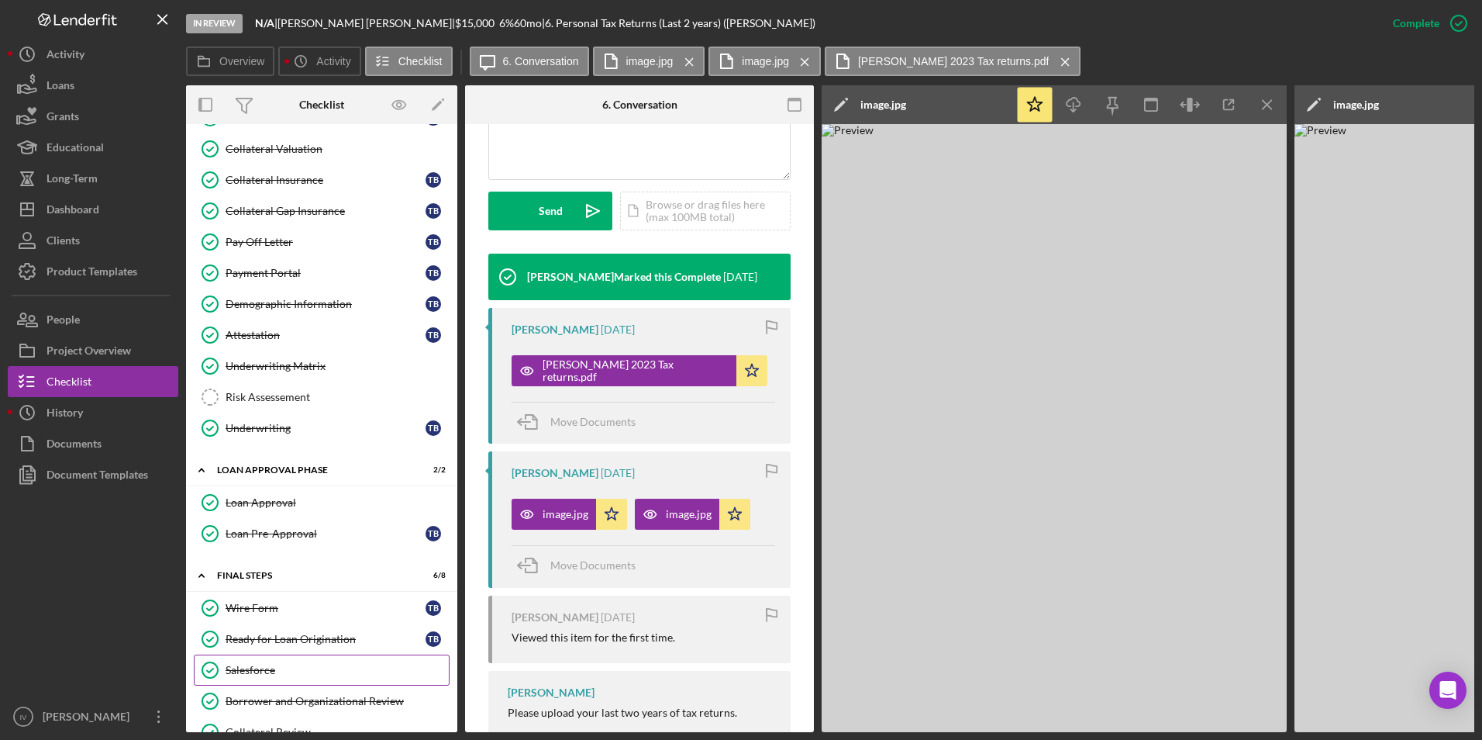
scroll to position [543, 0]
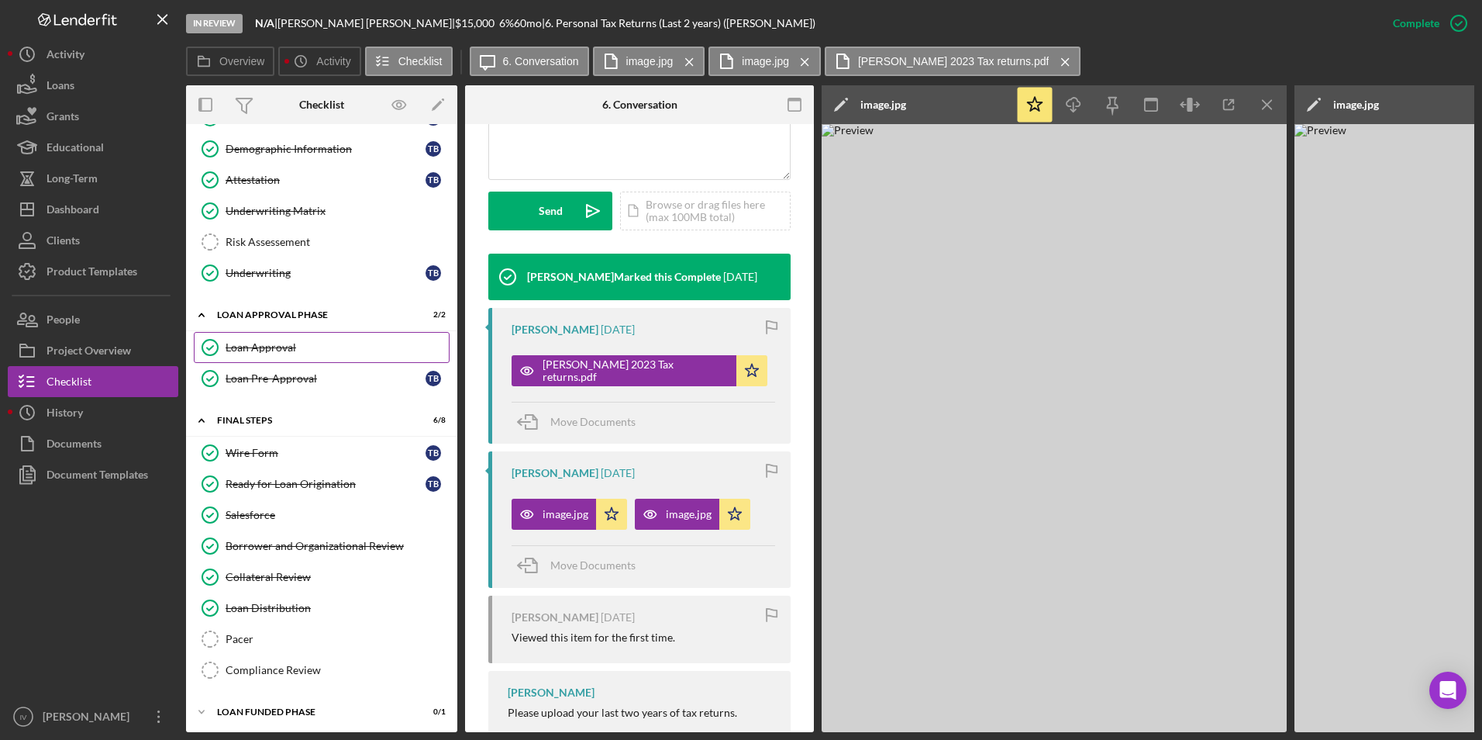
click at [258, 338] on link "Loan Approval Loan Approval" at bounding box center [322, 347] width 256 height 31
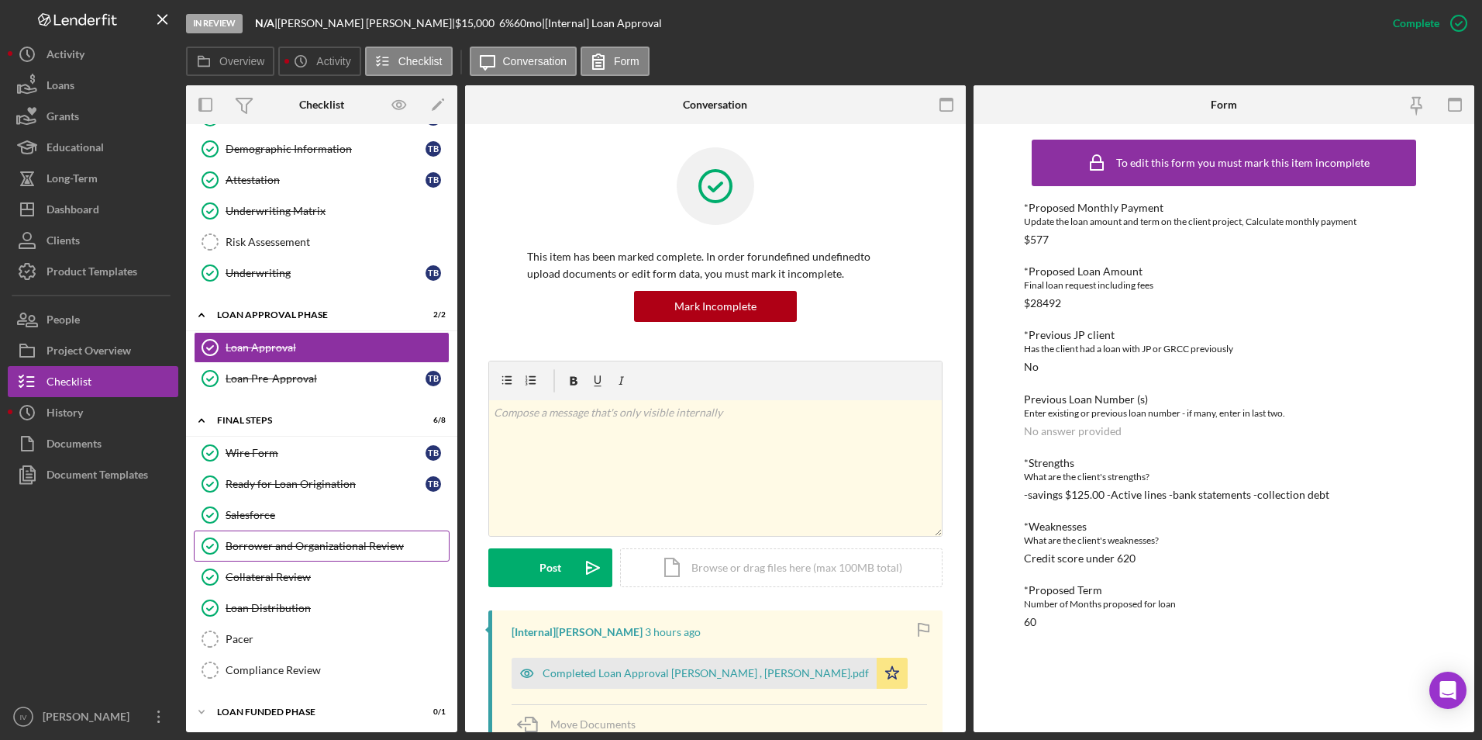
click at [310, 544] on div "Borrower and Organizational Review" at bounding box center [337, 546] width 223 height 12
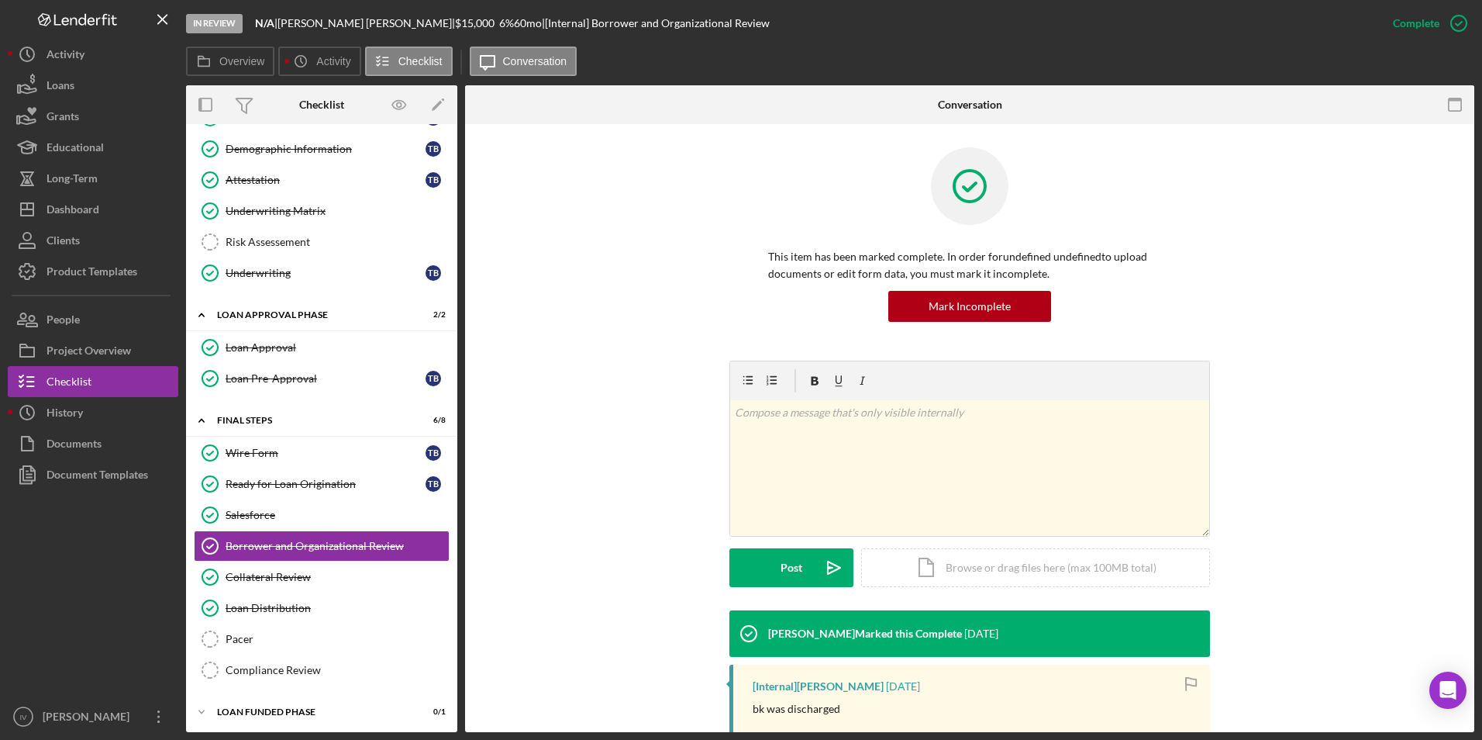
scroll to position [233, 0]
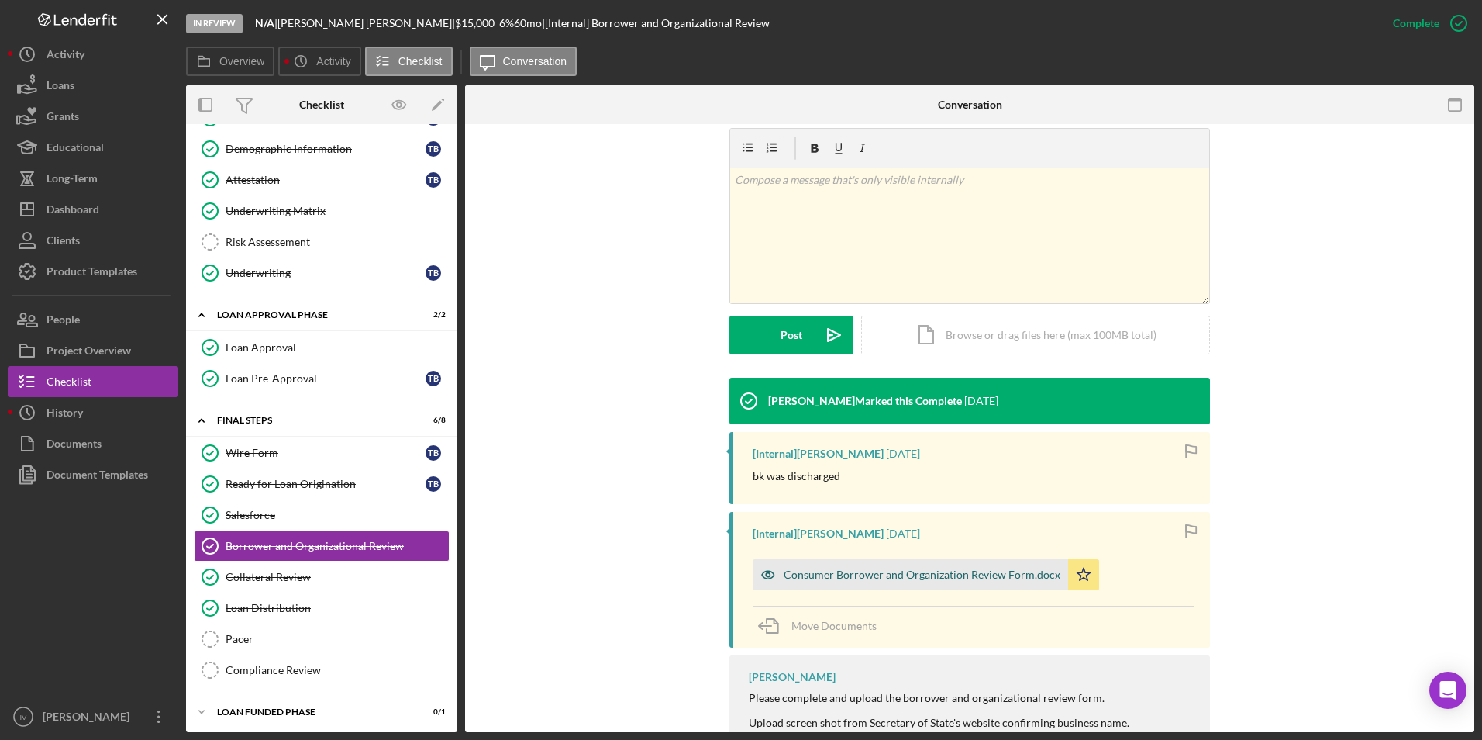
click at [832, 578] on div "Consumer Borrower and Organization Review Form.docx" at bounding box center [922, 574] width 277 height 12
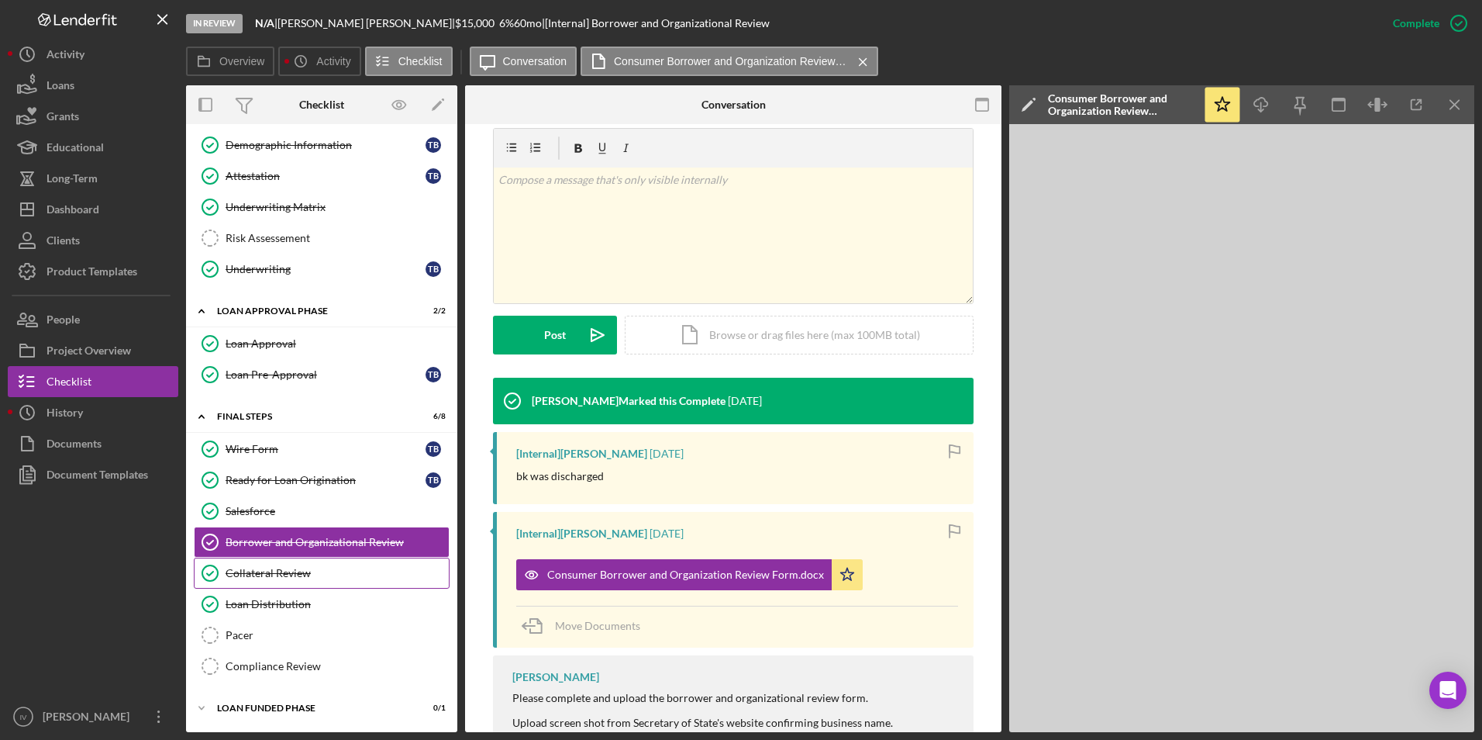
click at [305, 568] on div "Collateral Review" at bounding box center [337, 573] width 223 height 12
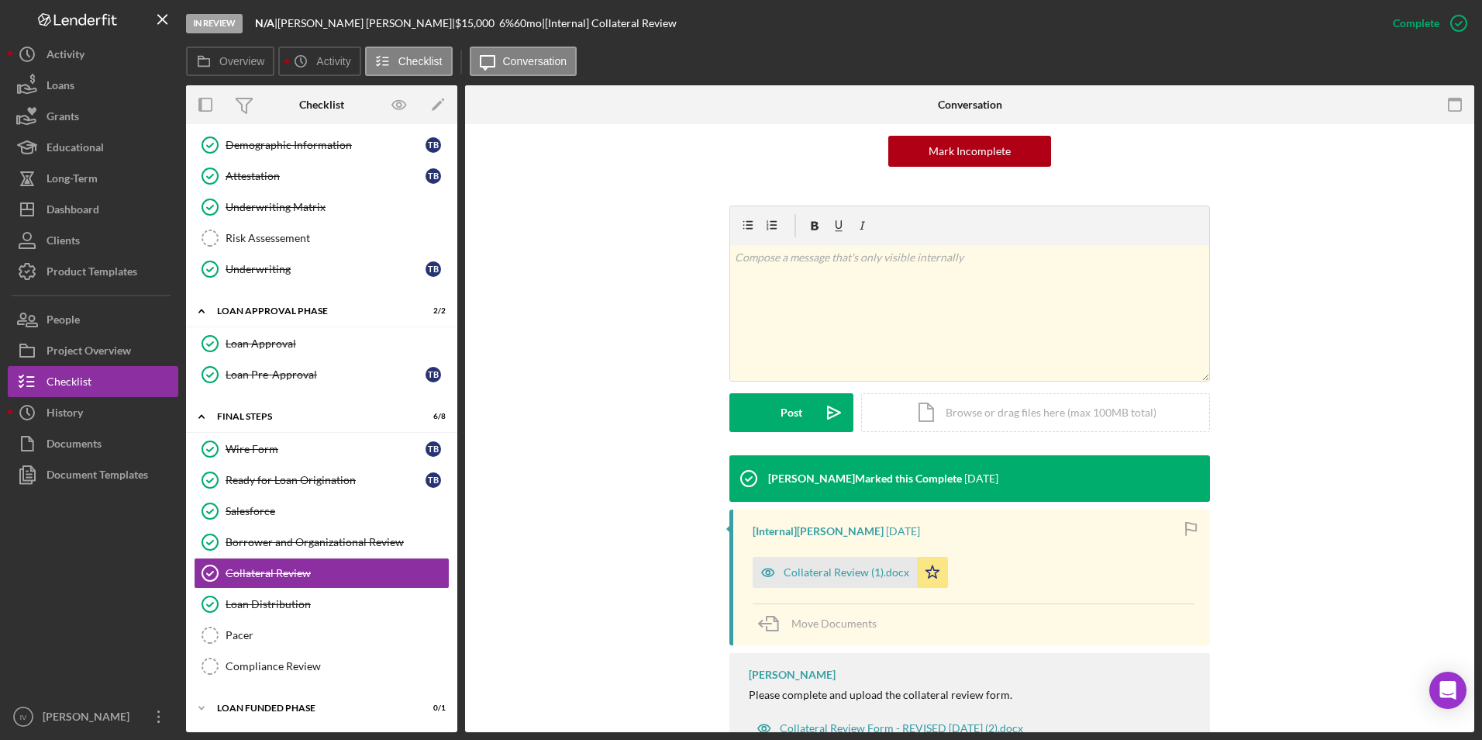
scroll to position [213, 0]
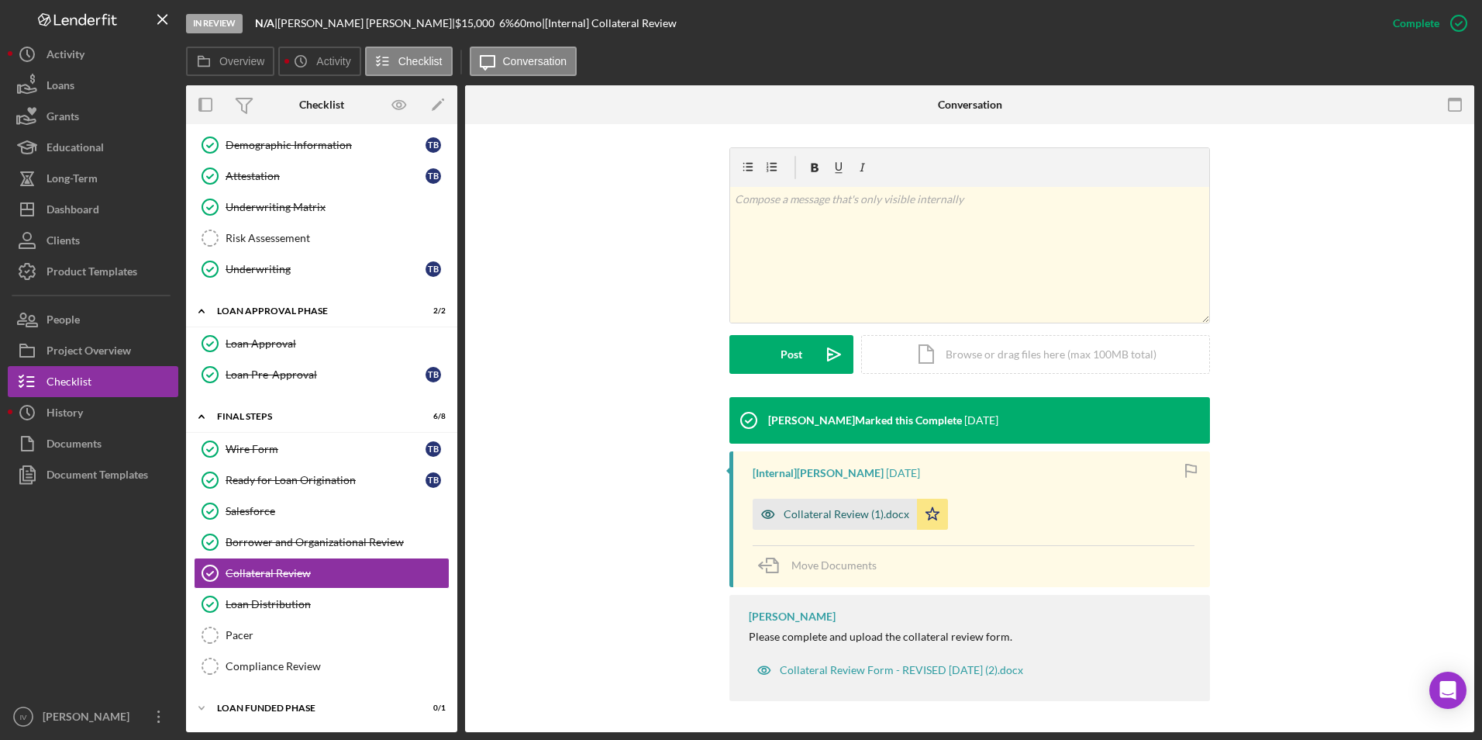
click at [808, 512] on div "Collateral Review (1).docx" at bounding box center [847, 514] width 126 height 12
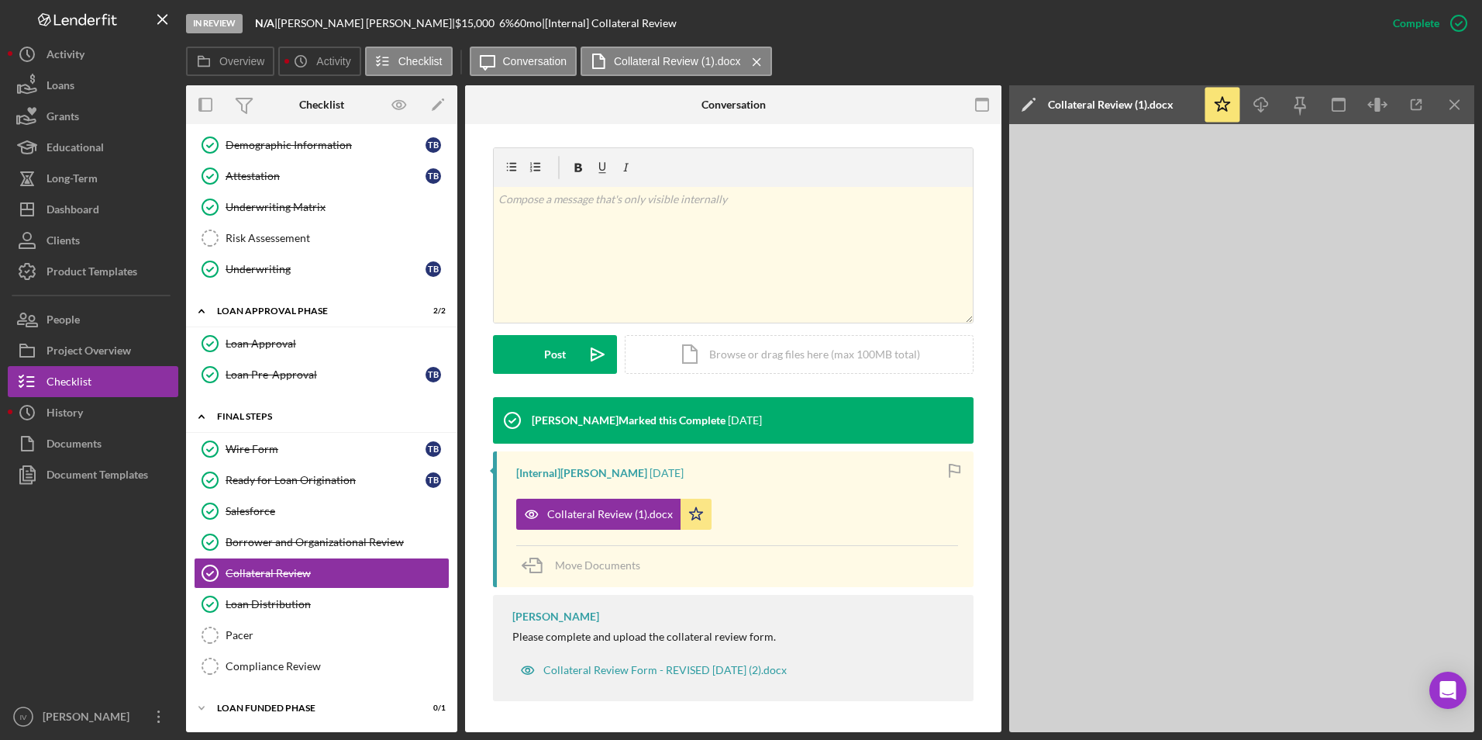
scroll to position [159, 0]
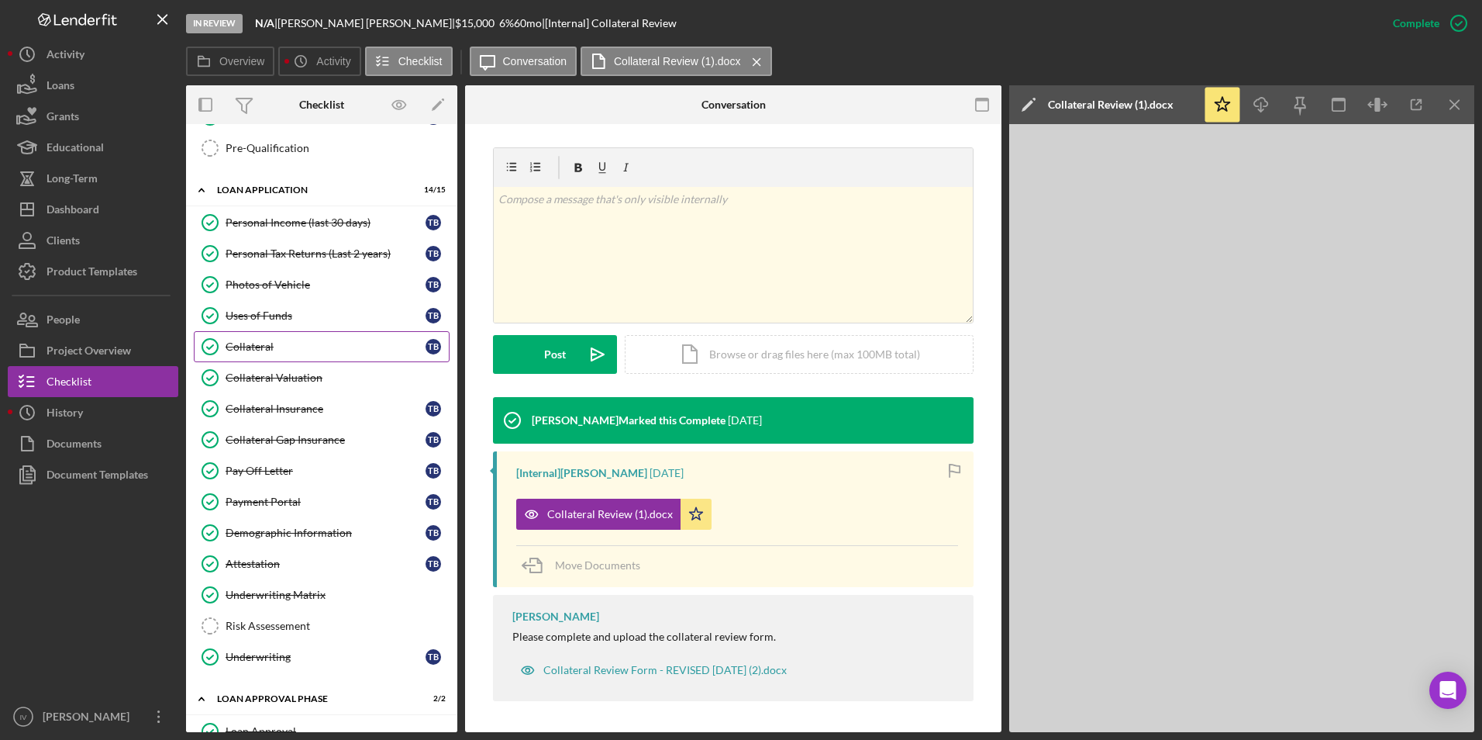
click at [284, 351] on div "Collateral" at bounding box center [326, 346] width 200 height 12
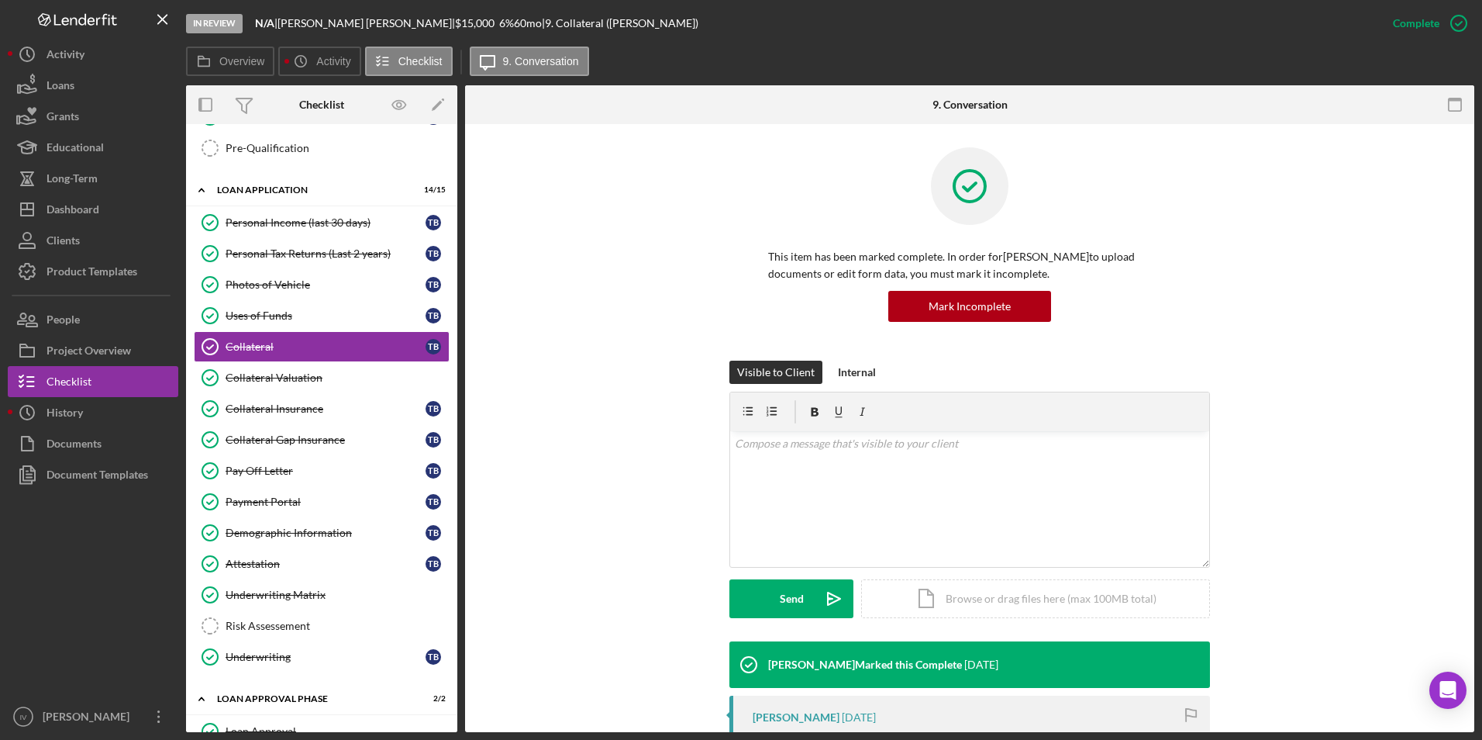
scroll to position [233, 0]
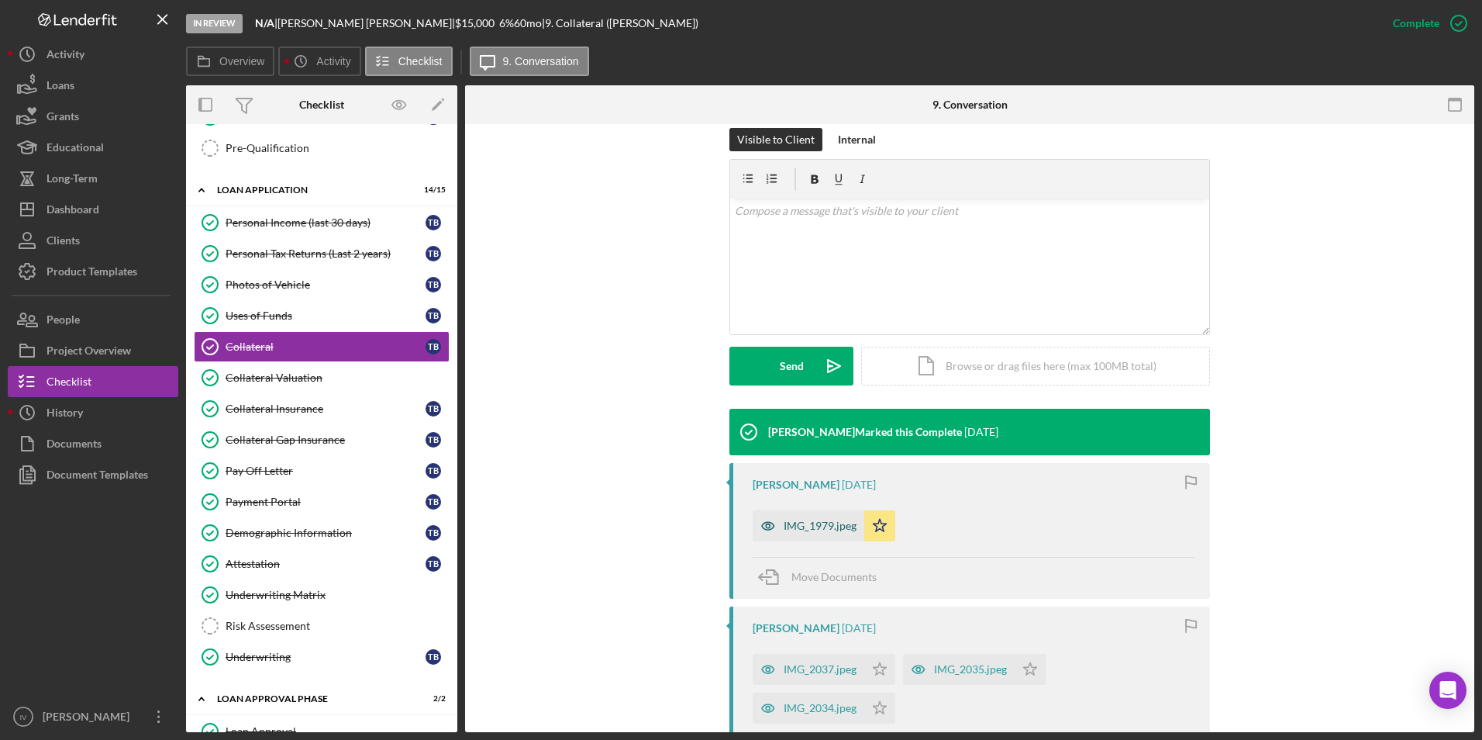
click at [831, 521] on div "IMG_1979.jpeg" at bounding box center [820, 525] width 73 height 12
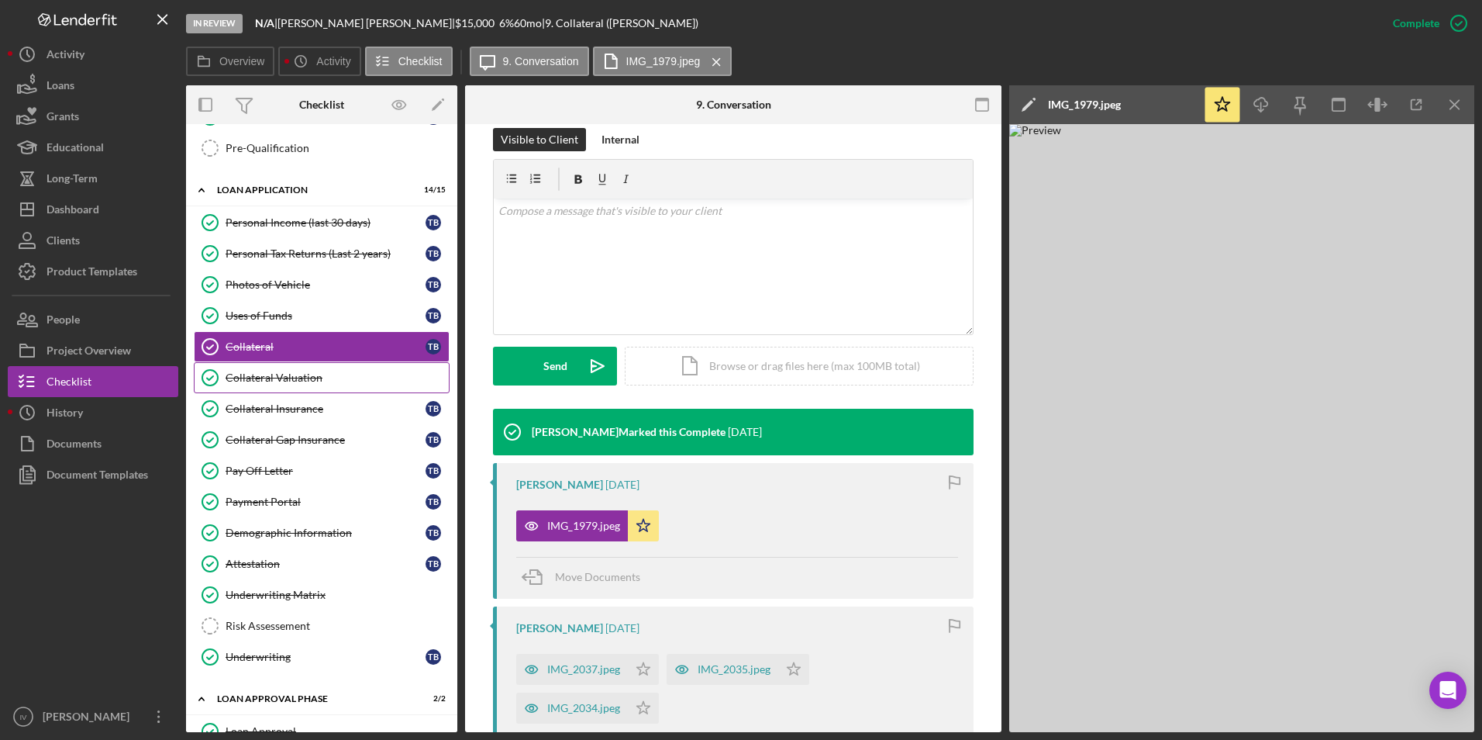
click at [293, 387] on link "Collateral Valuation Collateral Valuation" at bounding box center [322, 377] width 256 height 31
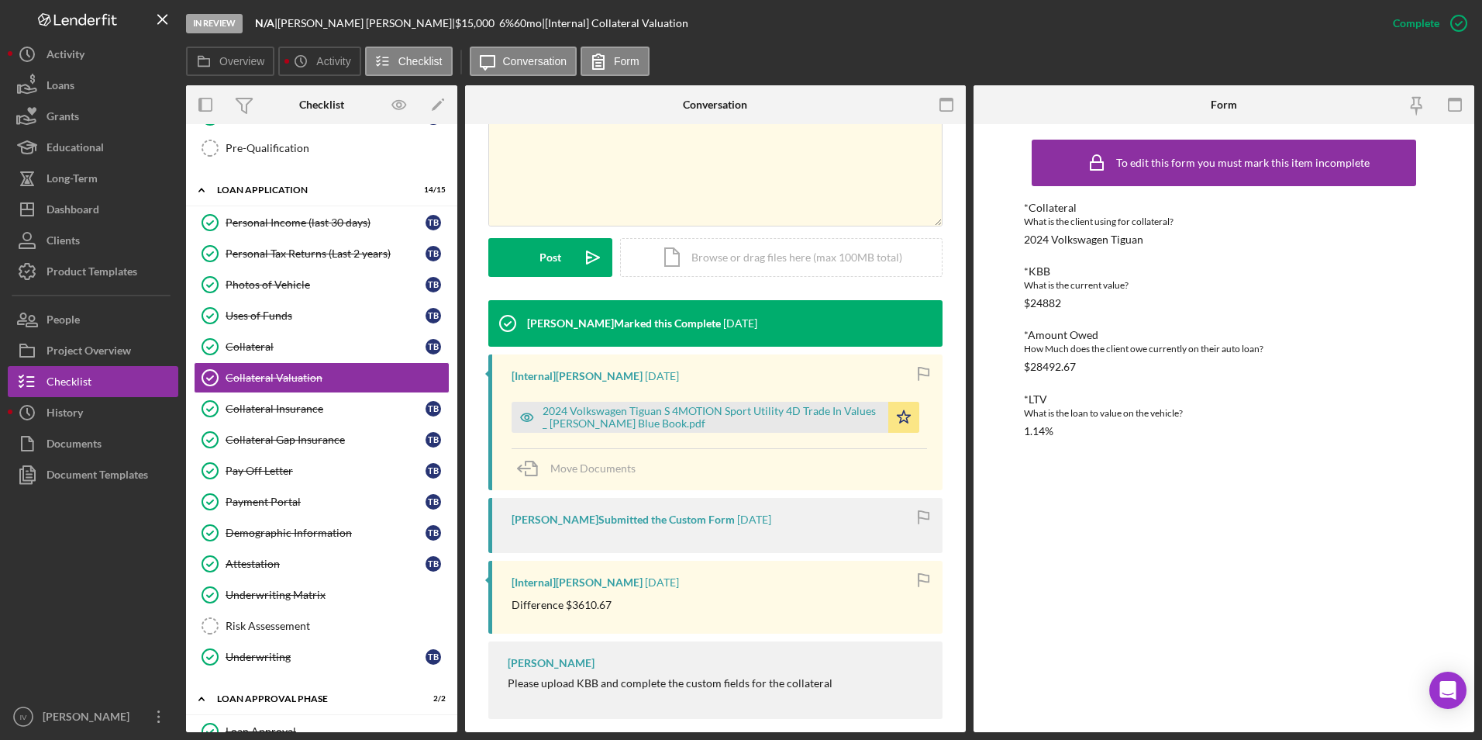
scroll to position [328, 0]
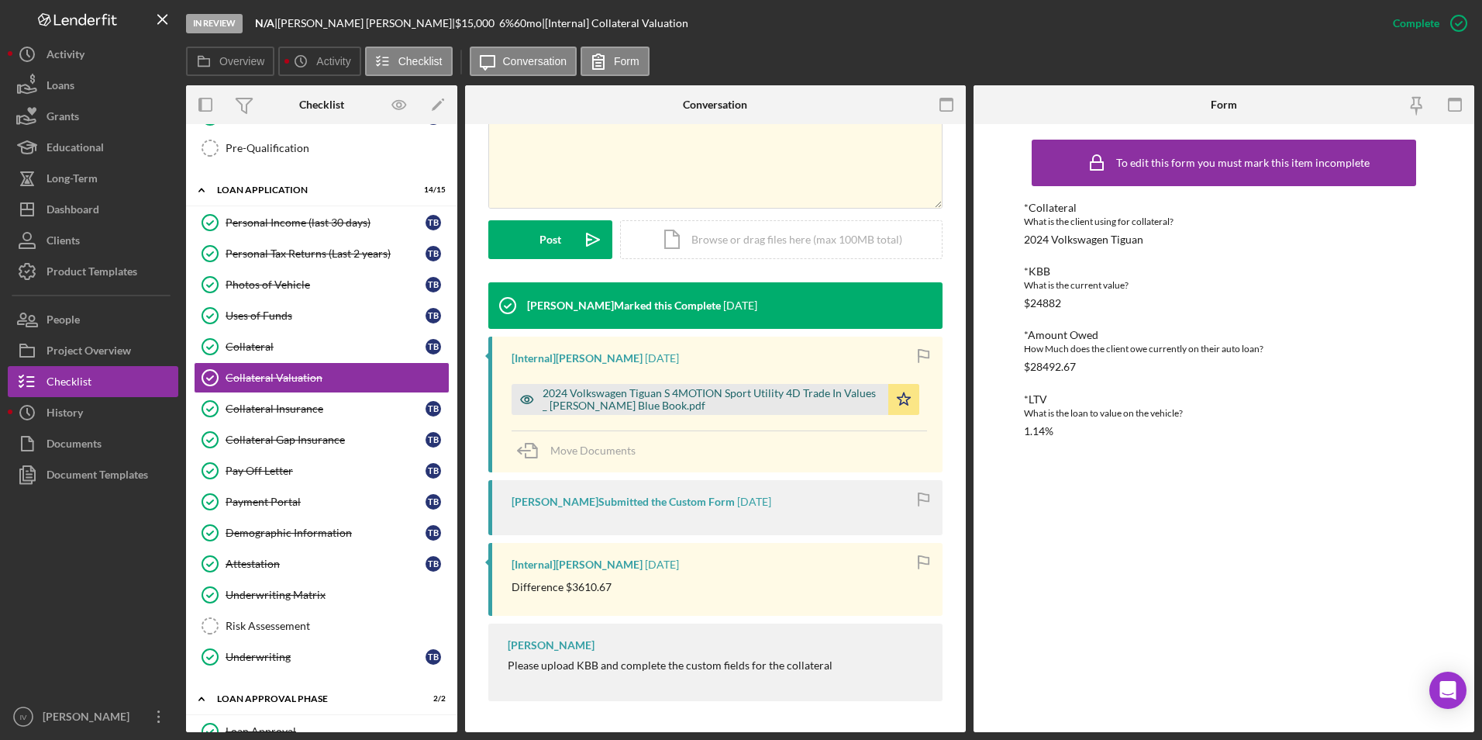
click at [671, 405] on div "2024 Volkswagen Tiguan S 4MOTION Sport Utility 4D Trade In Values _ [PERSON_NAM…" at bounding box center [712, 399] width 338 height 25
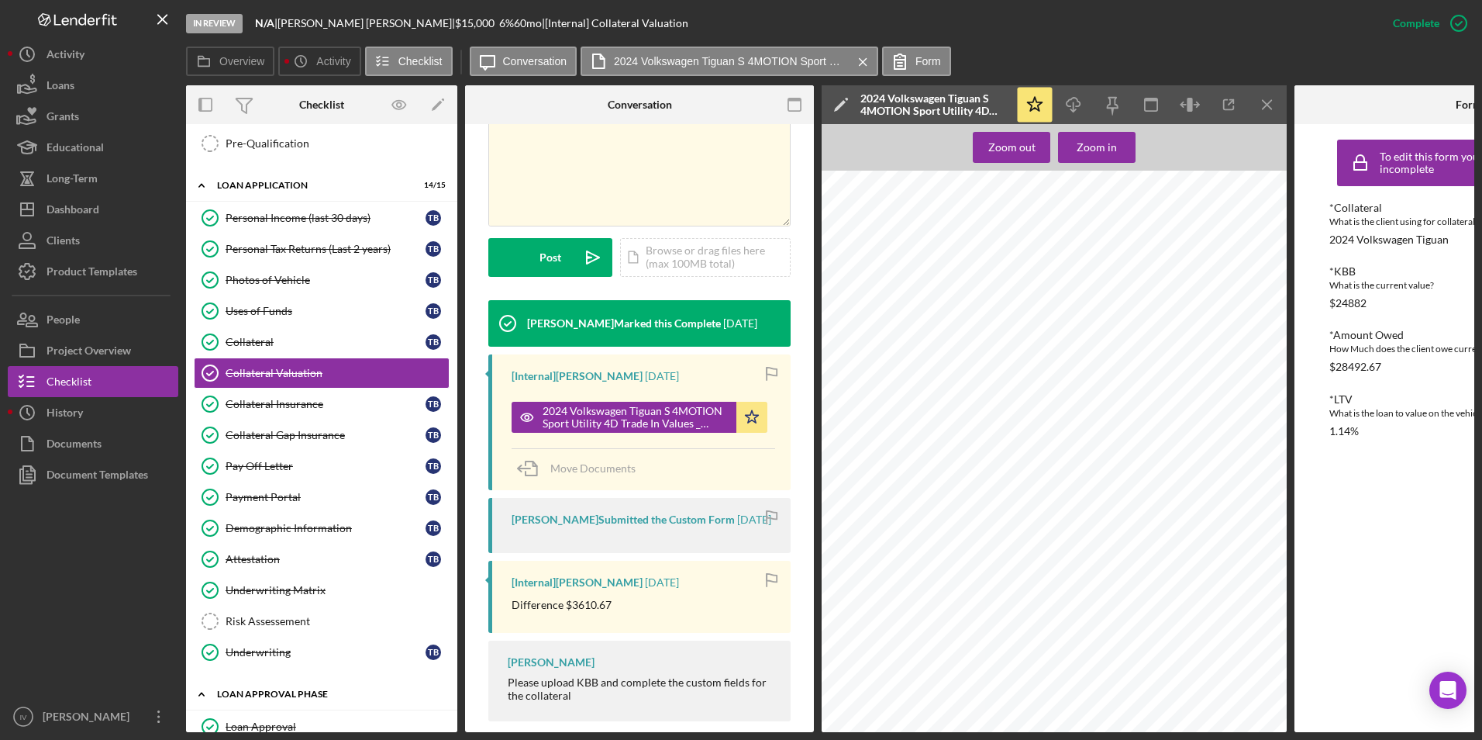
scroll to position [551, 0]
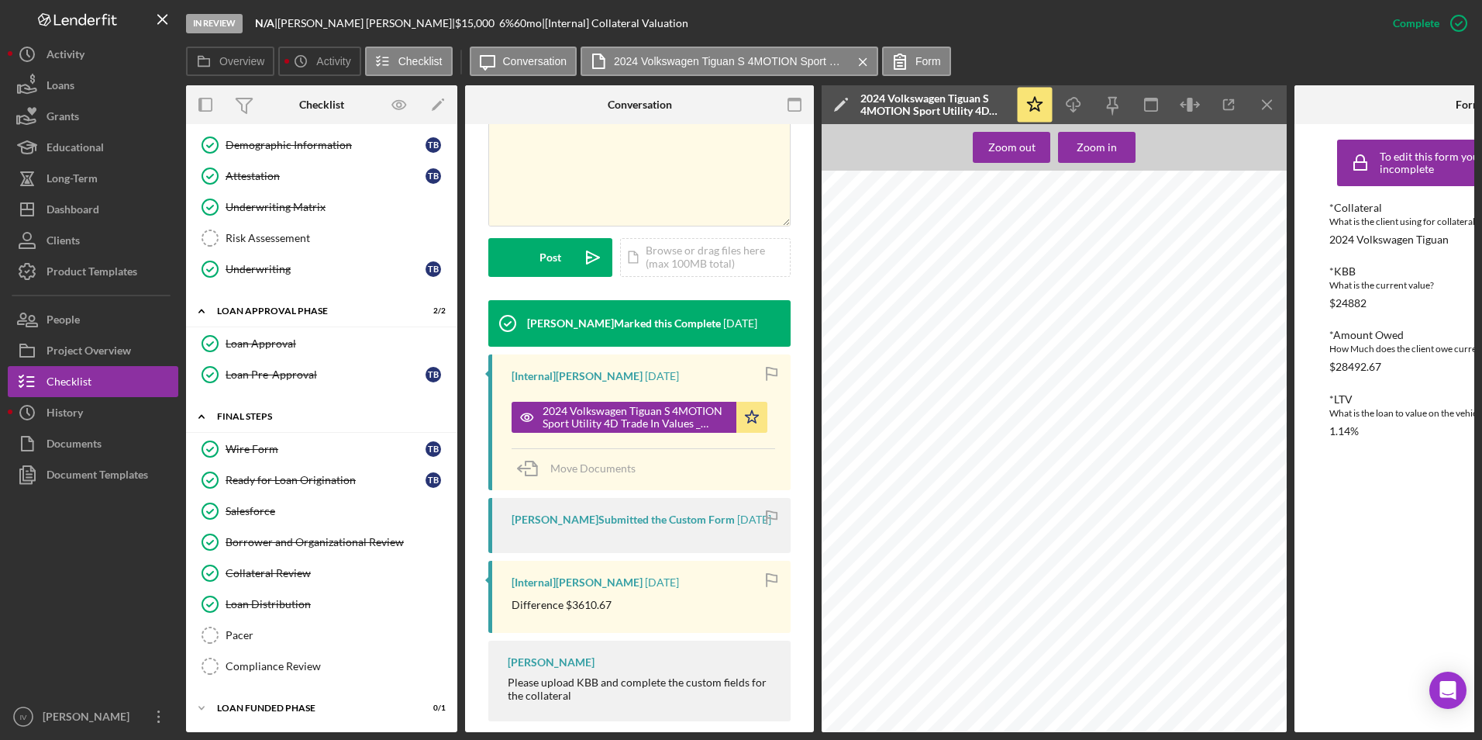
click at [235, 417] on div "Icon/Expander FINAL STEPS 6 / 8" at bounding box center [321, 417] width 271 height 32
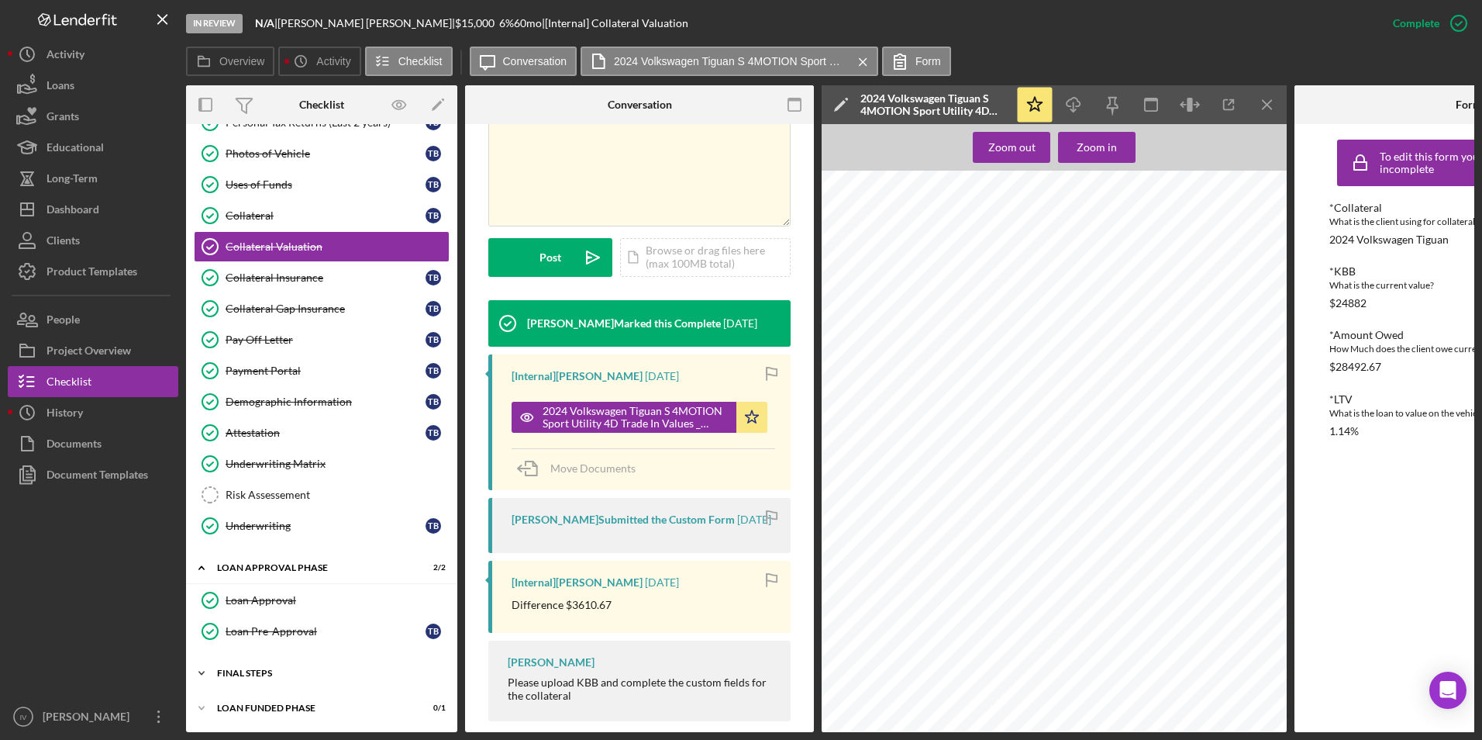
scroll to position [295, 0]
click at [280, 283] on link "Collateral Insurance Collateral Insurance T B" at bounding box center [322, 277] width 256 height 31
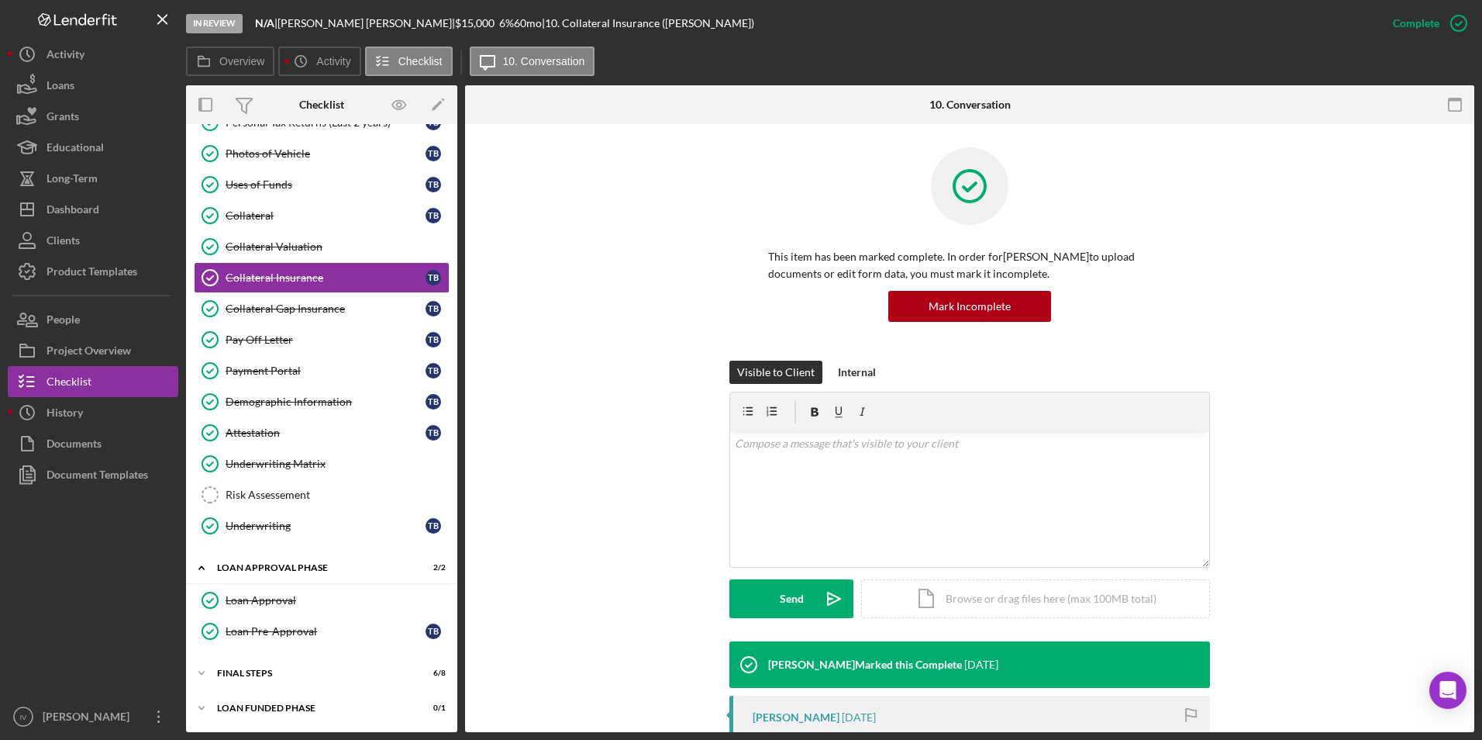
scroll to position [388, 0]
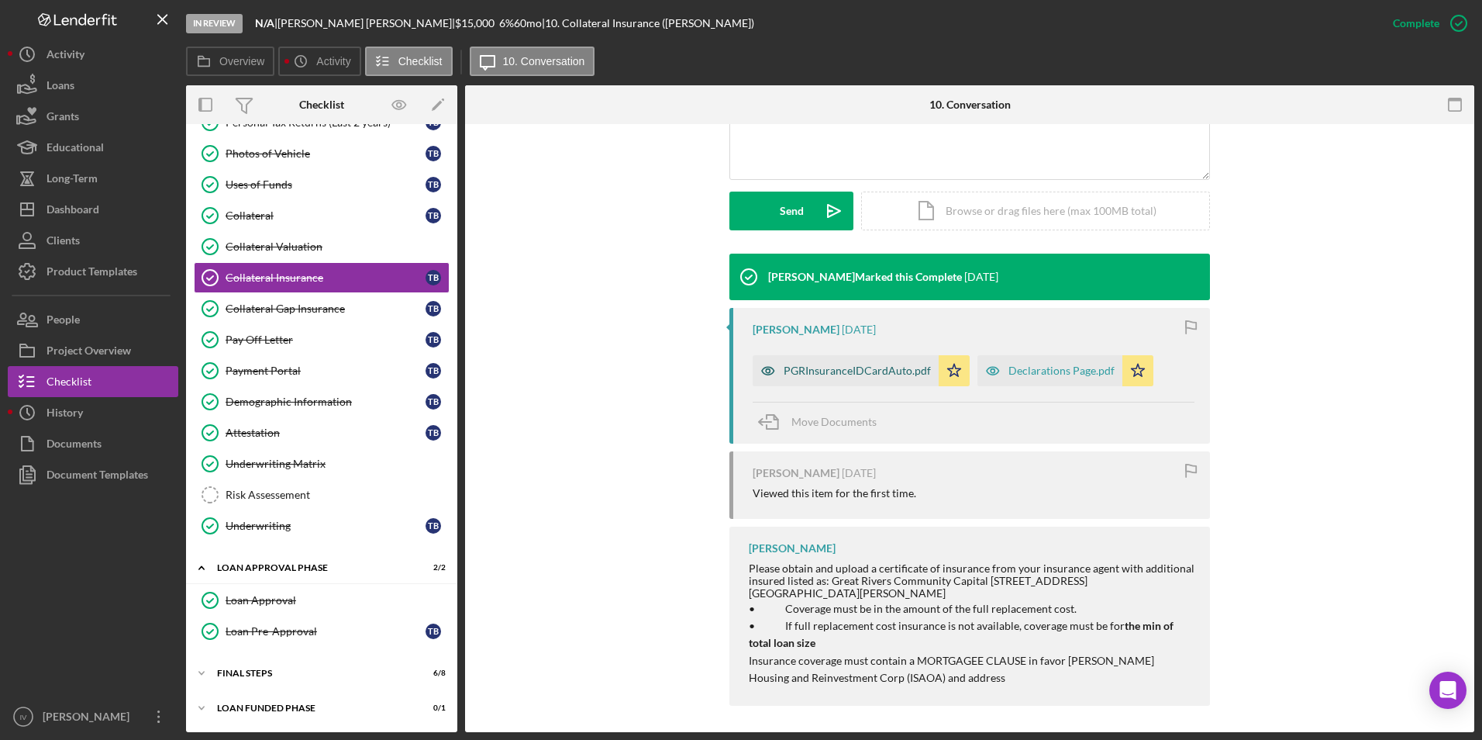
click at [864, 374] on div "PGRInsuranceIDCardAuto.pdf" at bounding box center [857, 370] width 147 height 12
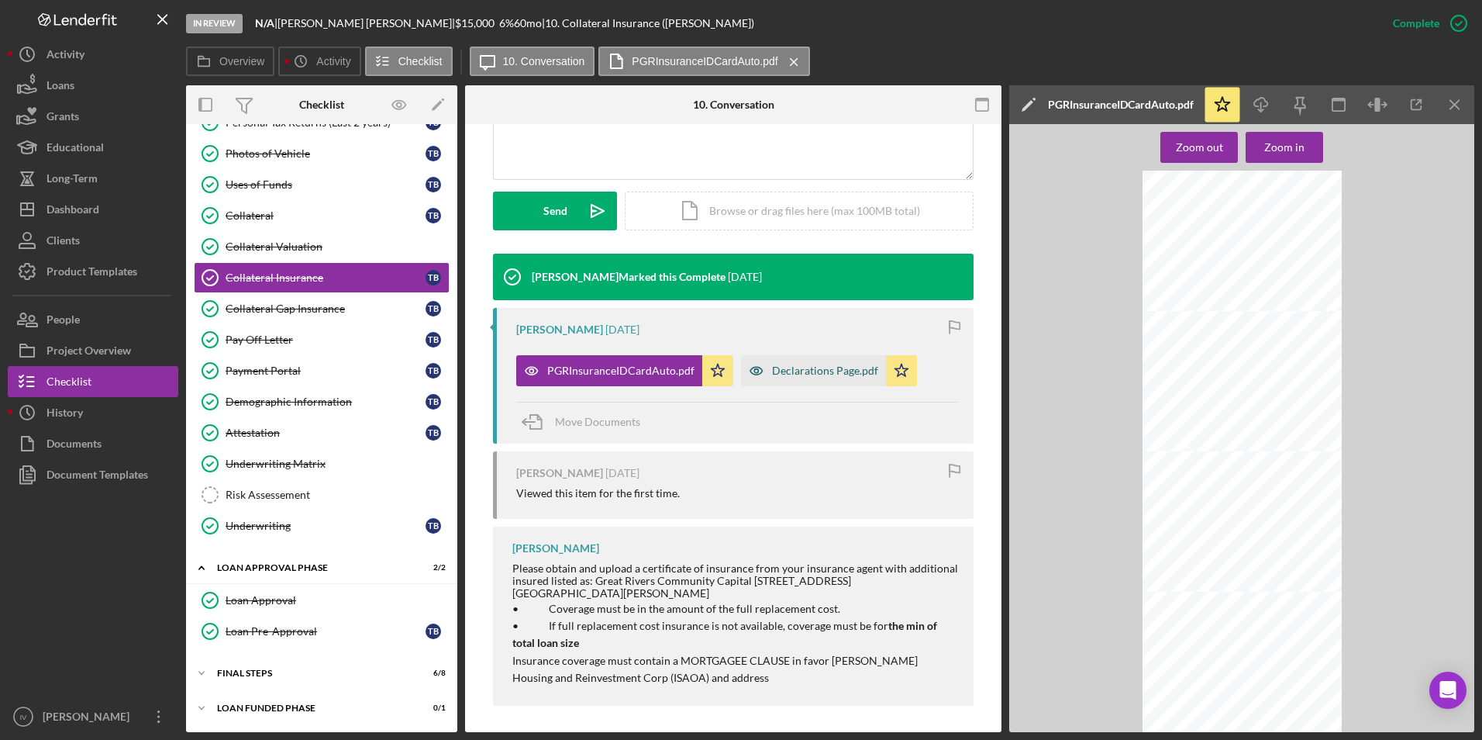
click at [788, 365] on div "Declarations Page.pdf" at bounding box center [825, 370] width 106 height 12
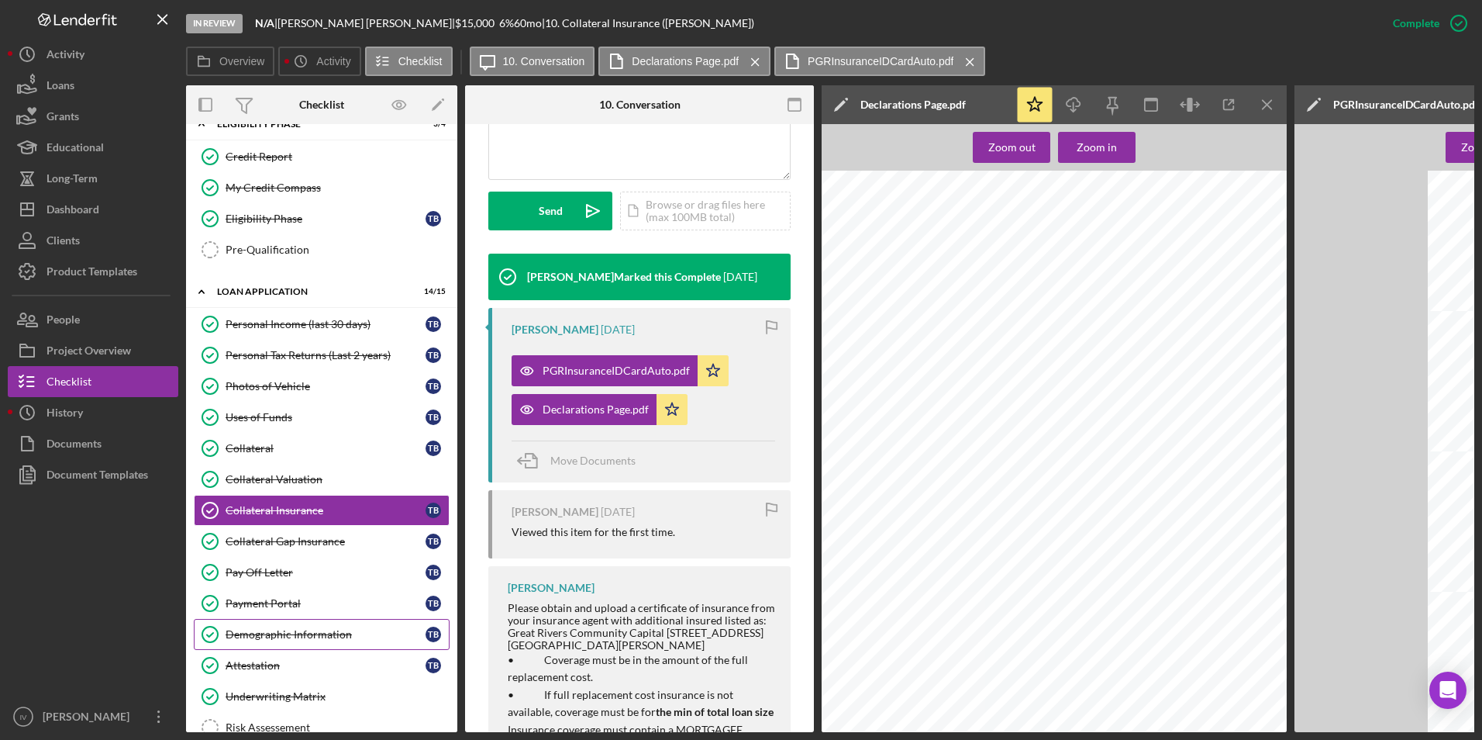
scroll to position [0, 0]
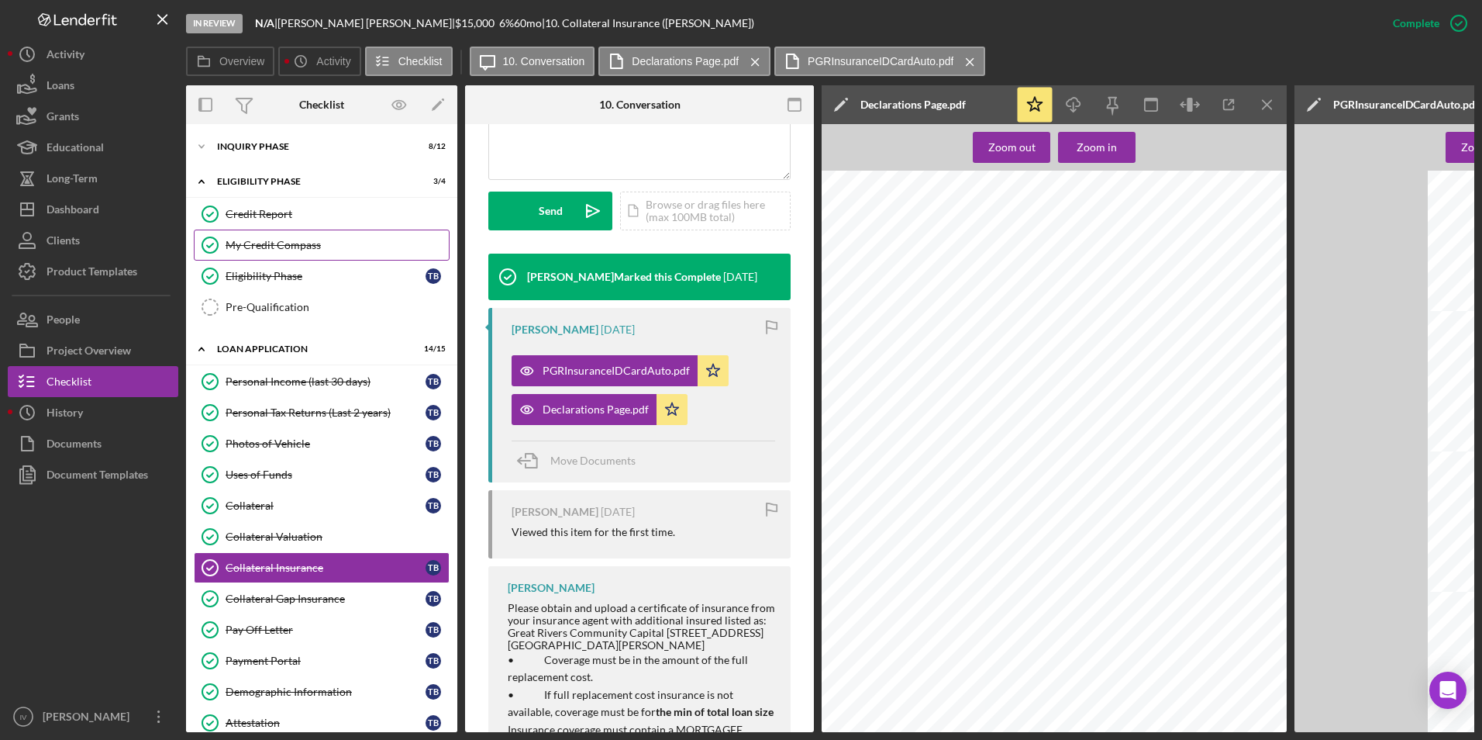
click at [316, 258] on link "My Credit Compass My Credit Compass" at bounding box center [322, 244] width 256 height 31
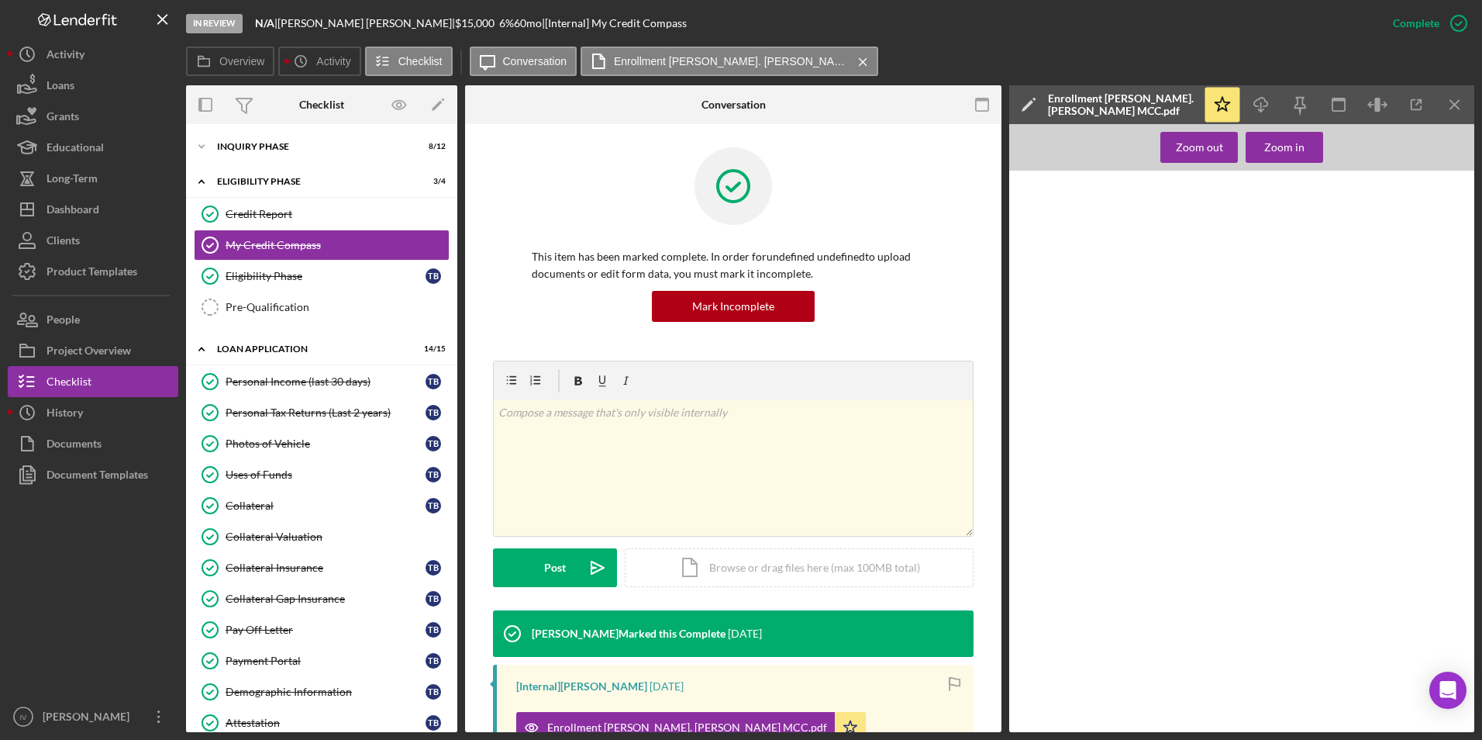
scroll to position [225, 0]
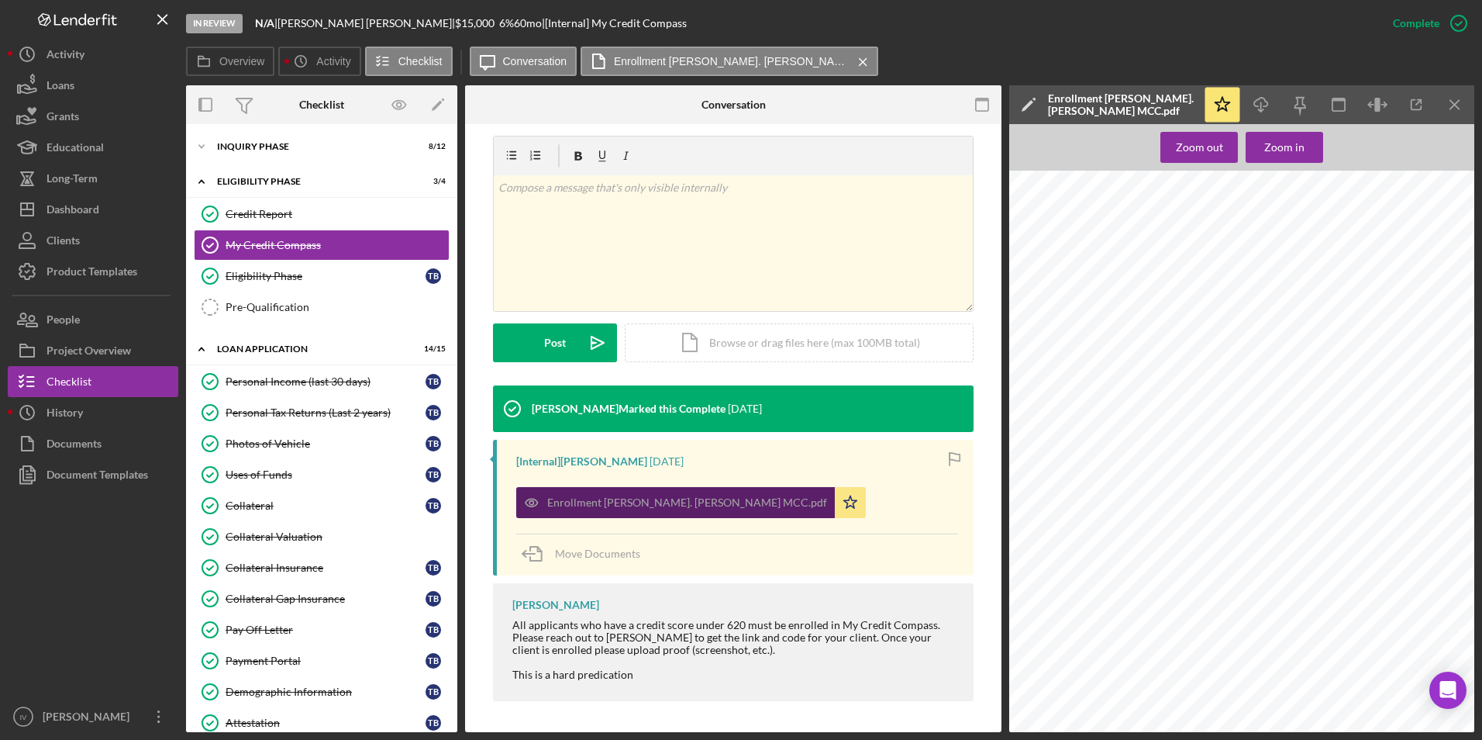
click at [670, 512] on div "Enrollment [PERSON_NAME]. [PERSON_NAME] MCC.pdf" at bounding box center [675, 502] width 319 height 31
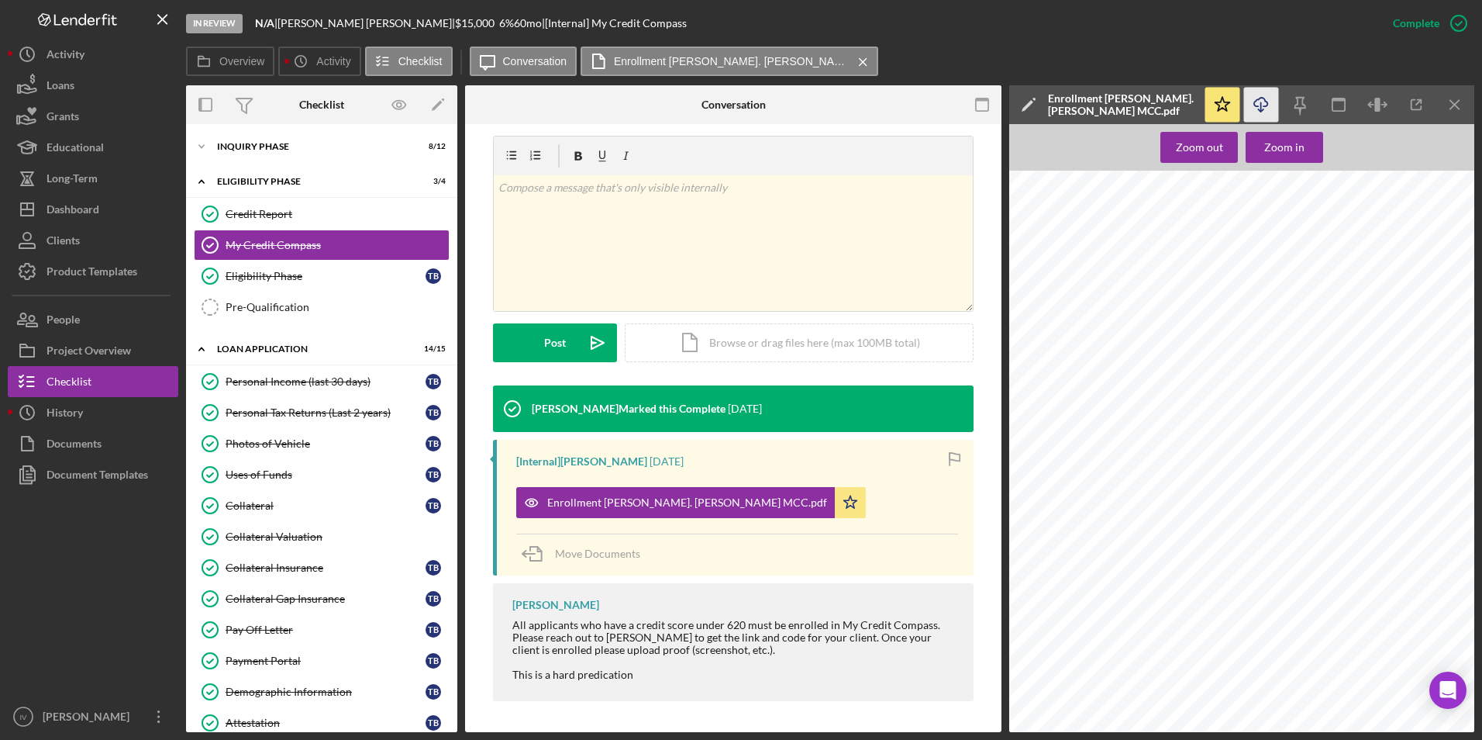
click at [1274, 98] on icon "Icon/Download" at bounding box center [1261, 105] width 35 height 35
click at [73, 219] on div "Dashboard" at bounding box center [73, 211] width 53 height 35
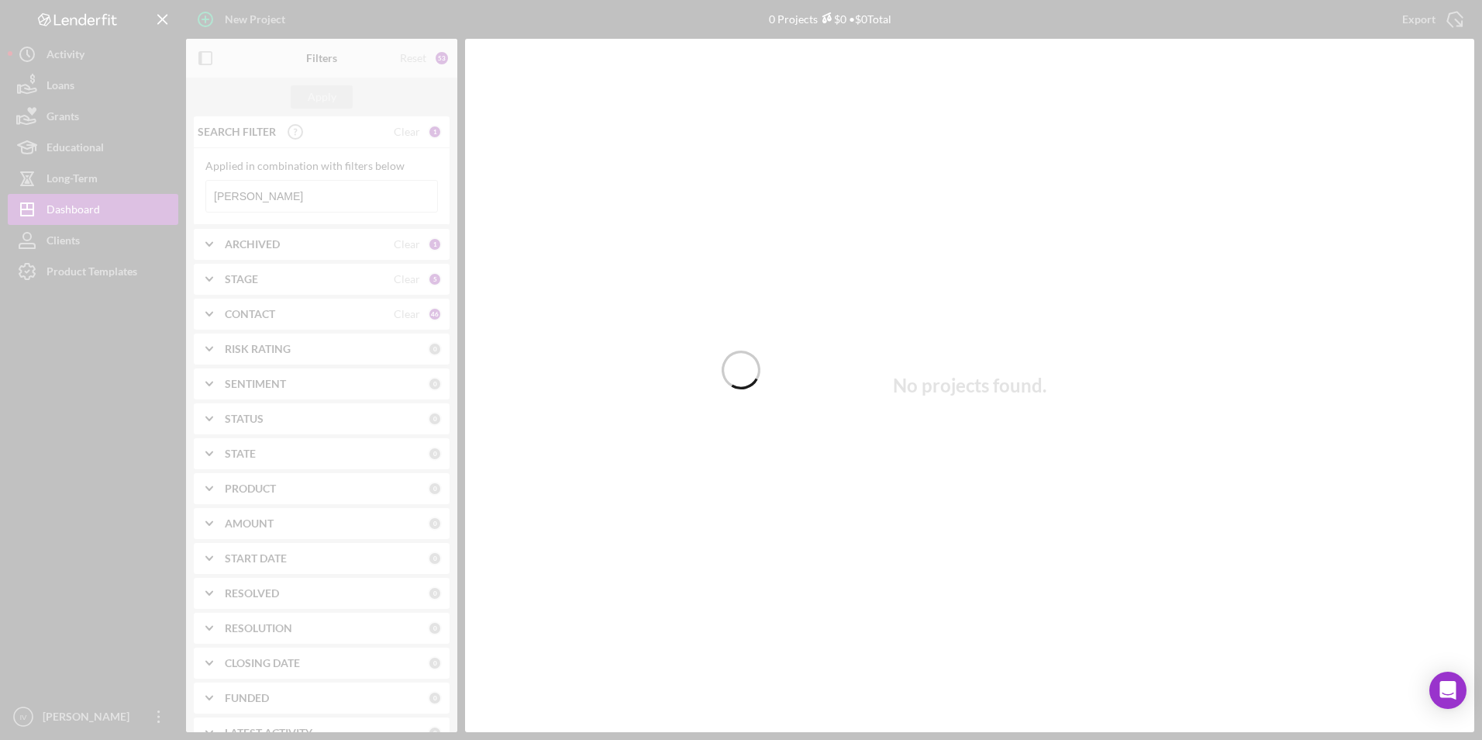
click at [282, 200] on div at bounding box center [741, 370] width 1482 height 740
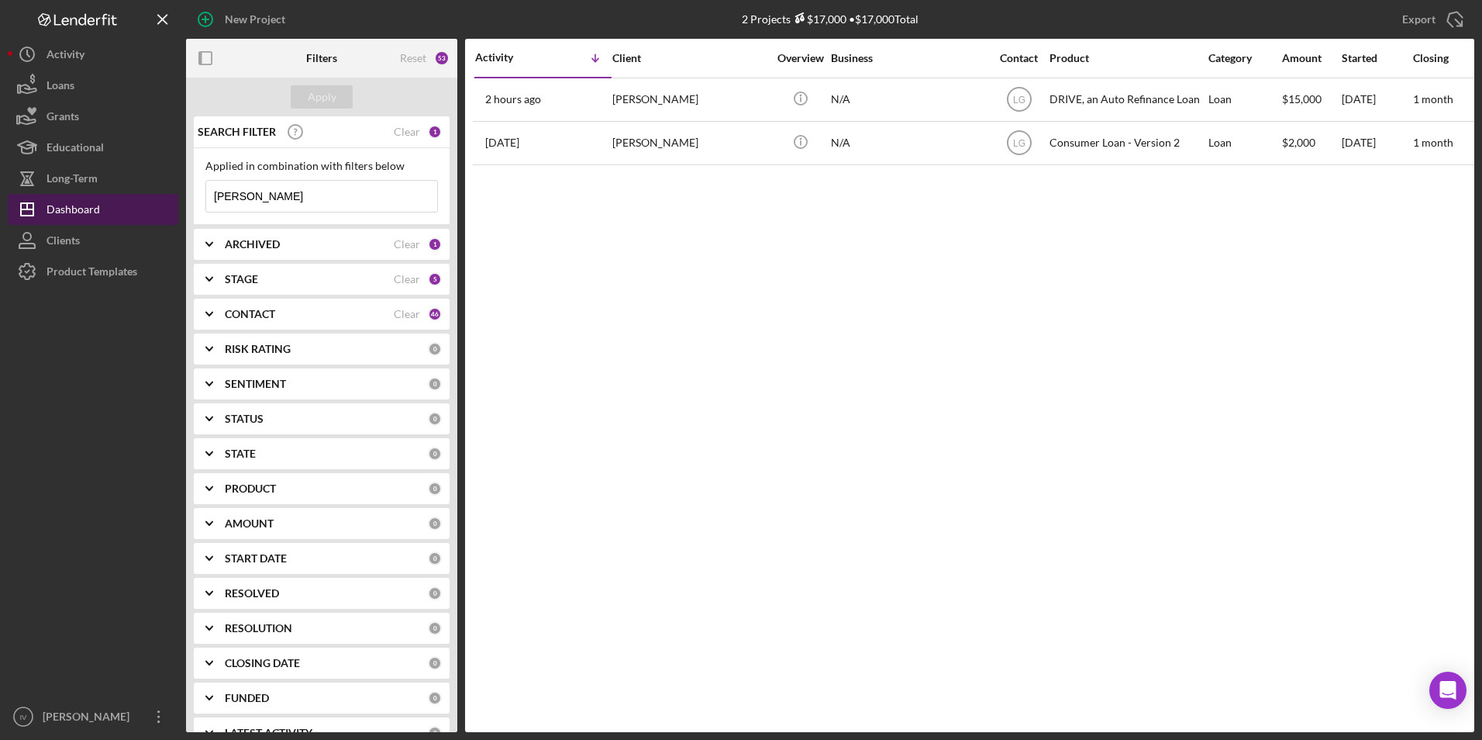
drag, startPoint x: 269, startPoint y: 200, endPoint x: 159, endPoint y: 206, distance: 110.3
click at [160, 217] on div "New Project 2 Projects $17,000 • $17,000 Total [PERSON_NAME] Export Icon/Export…" at bounding box center [741, 366] width 1467 height 732
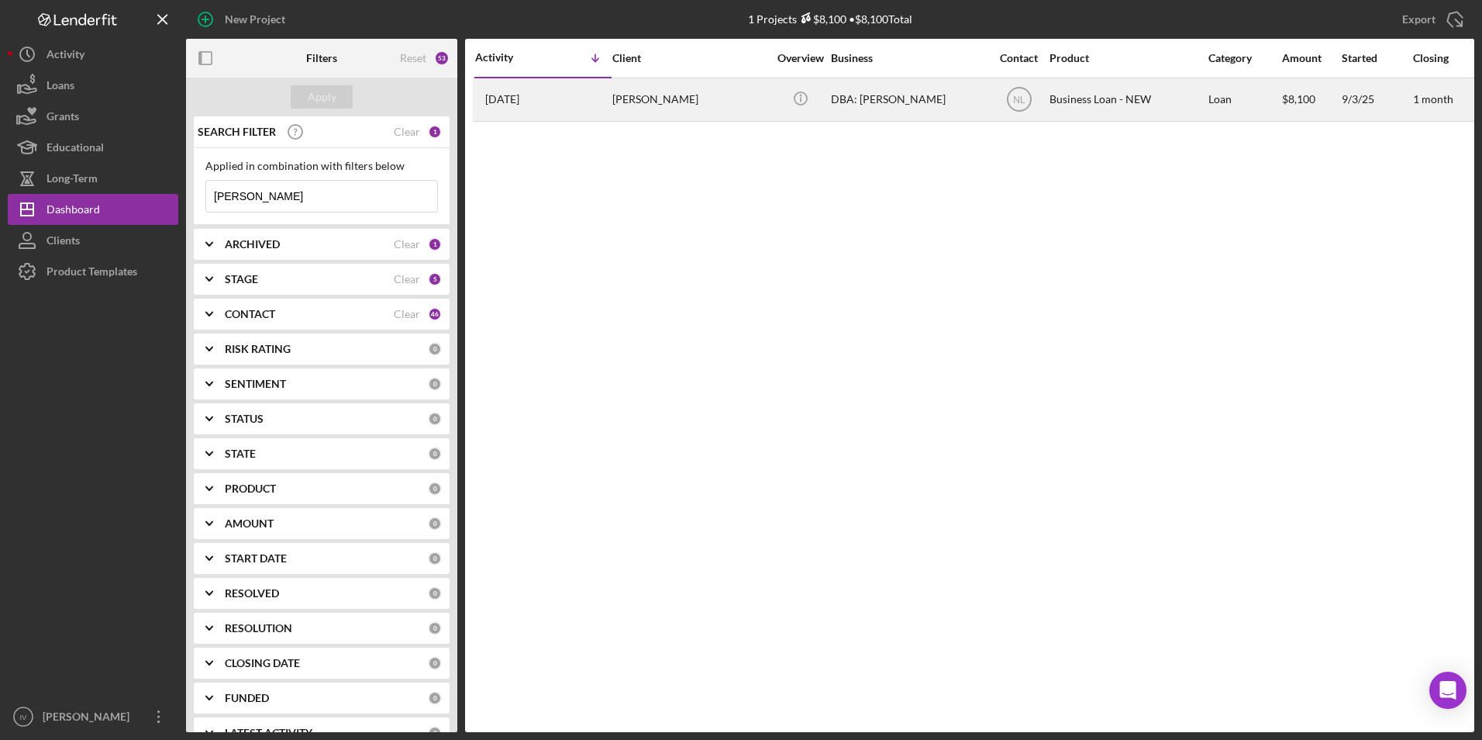
type input "[PERSON_NAME]"
click at [617, 106] on div "[PERSON_NAME]" at bounding box center [689, 99] width 155 height 41
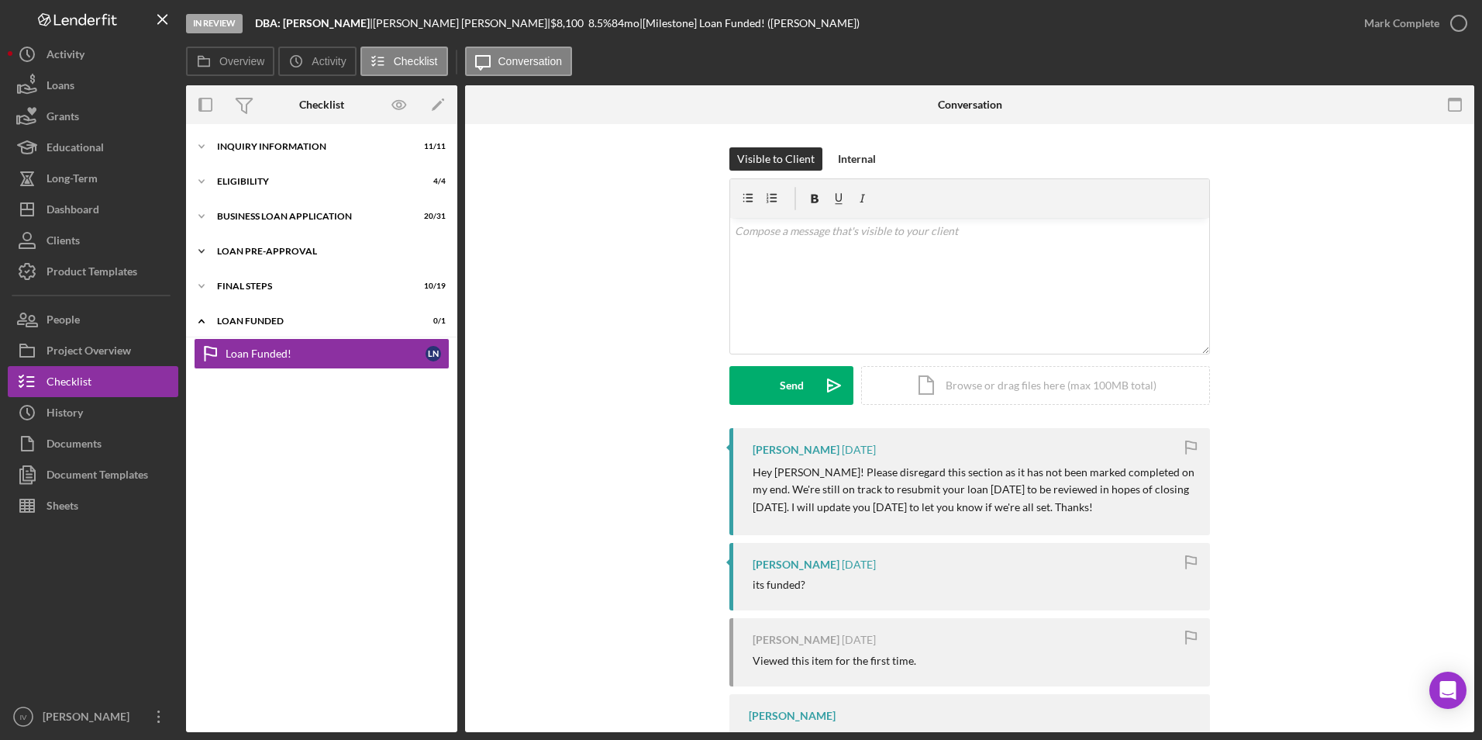
click at [298, 250] on div "LOAN PRE-APPROVAL" at bounding box center [327, 251] width 221 height 9
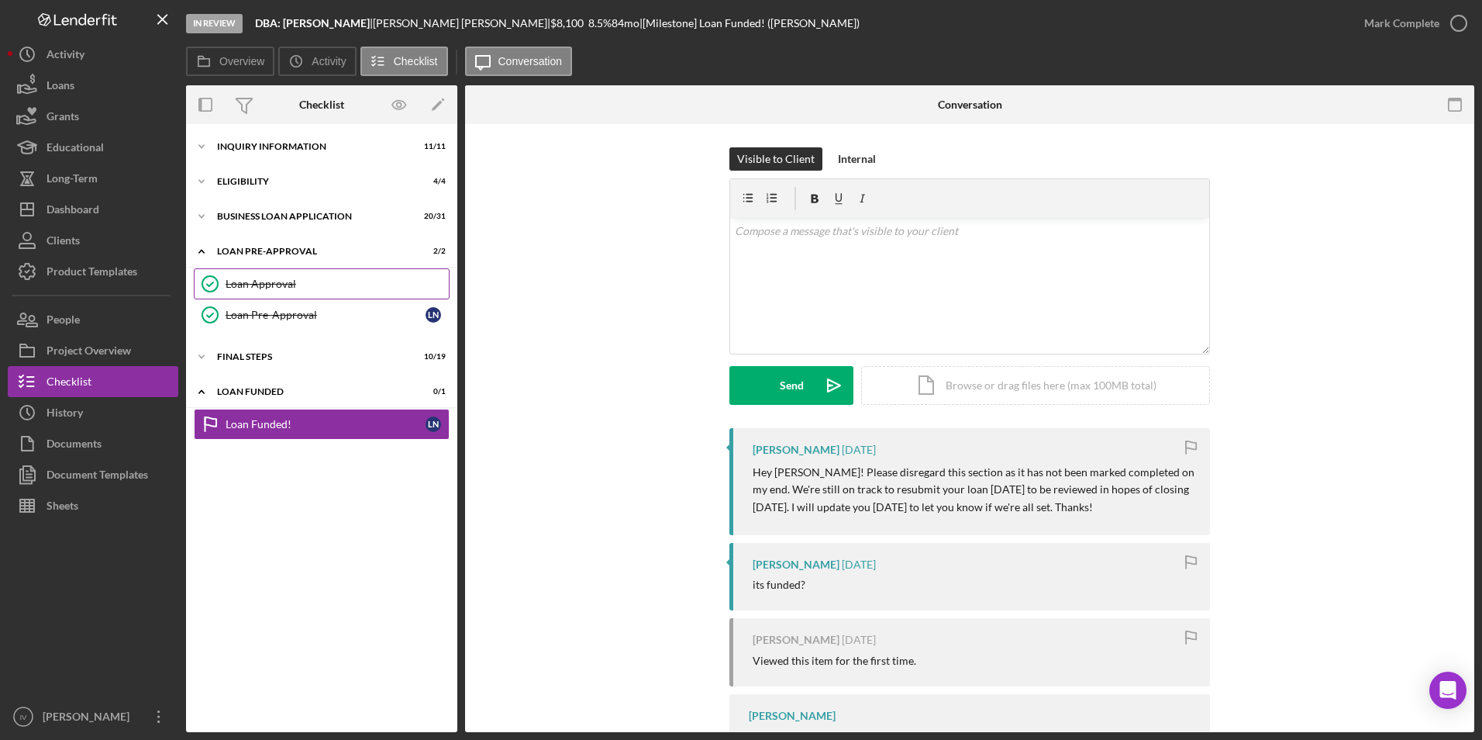
click at [301, 276] on link "Loan Approval Loan Approval" at bounding box center [322, 283] width 256 height 31
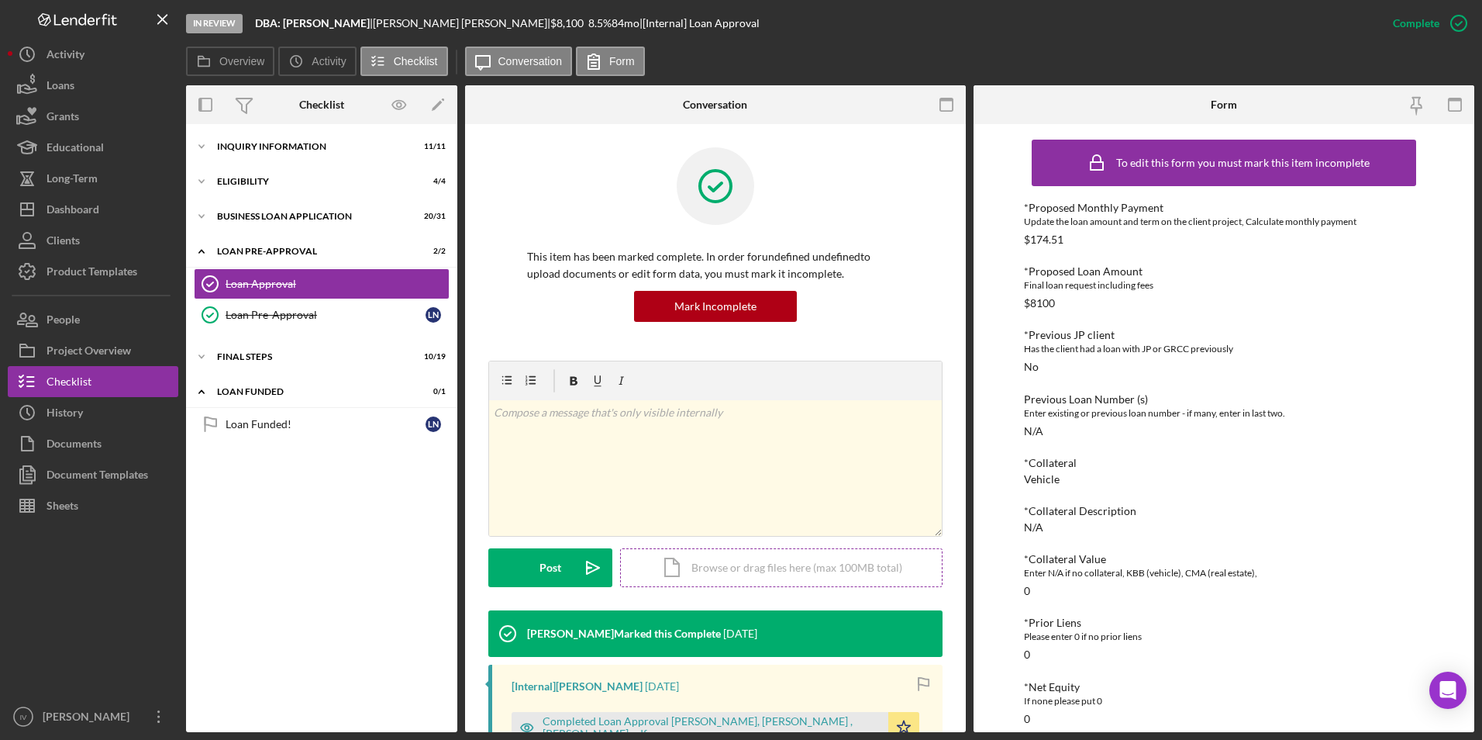
scroll to position [233, 0]
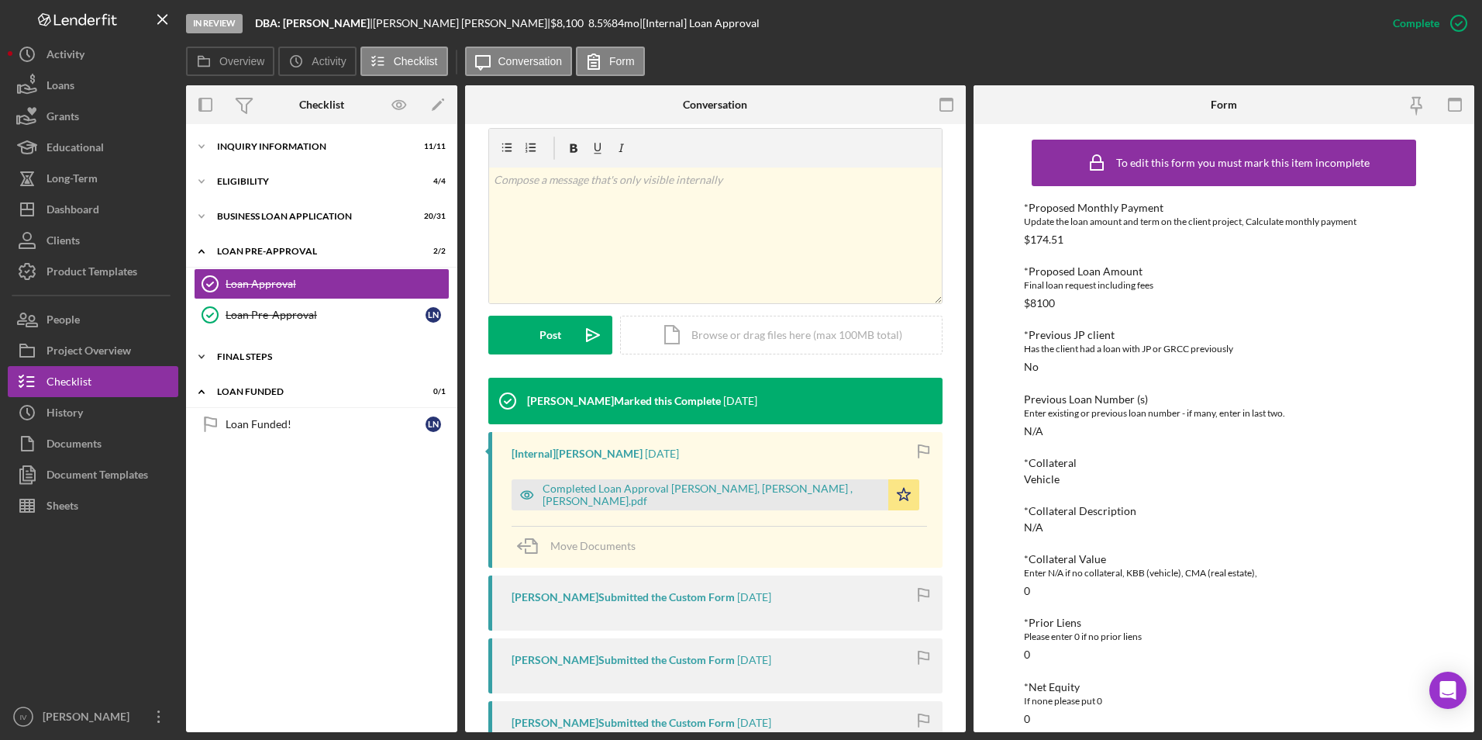
click at [240, 359] on div "FINAL STEPS" at bounding box center [327, 356] width 221 height 9
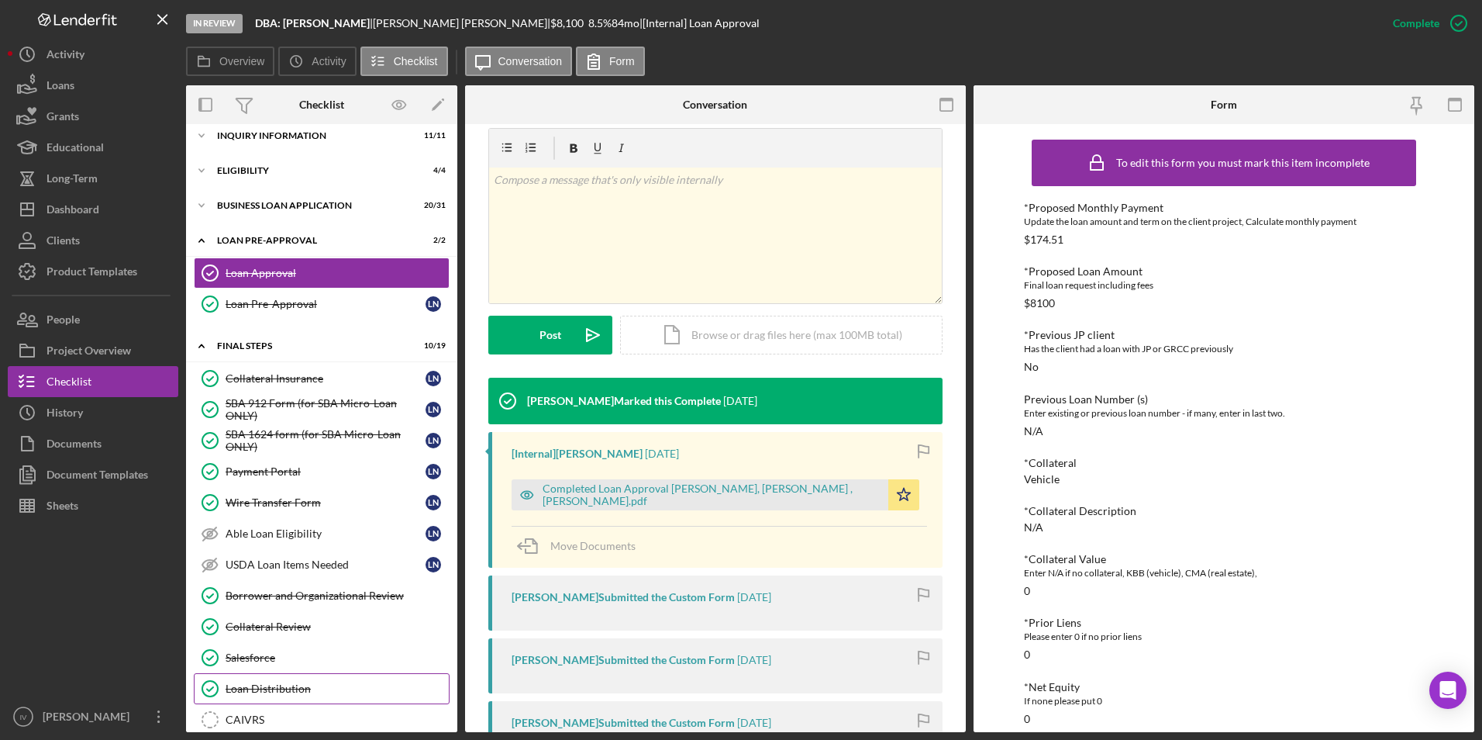
scroll to position [0, 0]
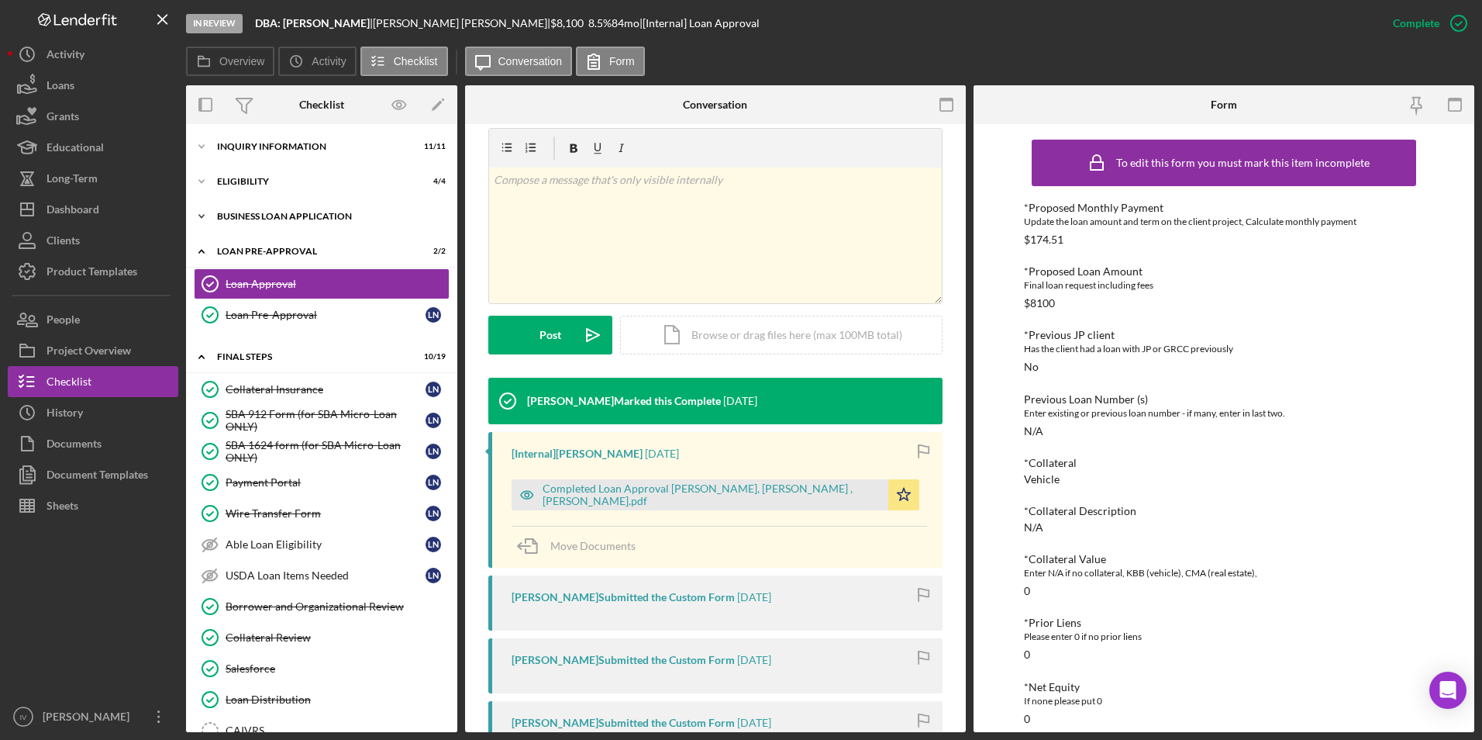
click at [231, 212] on div "BUSINESS LOAN APPLICATION" at bounding box center [327, 216] width 221 height 9
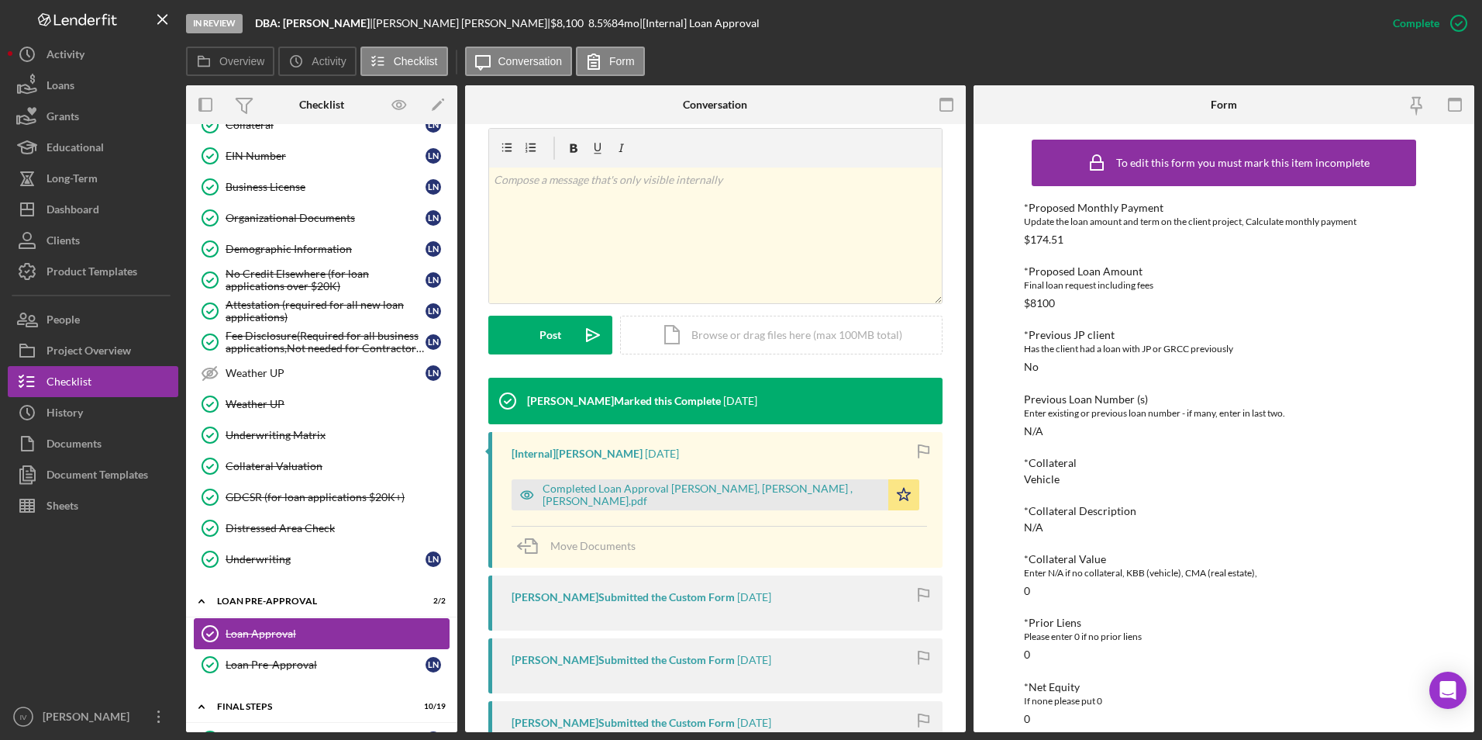
scroll to position [388, 0]
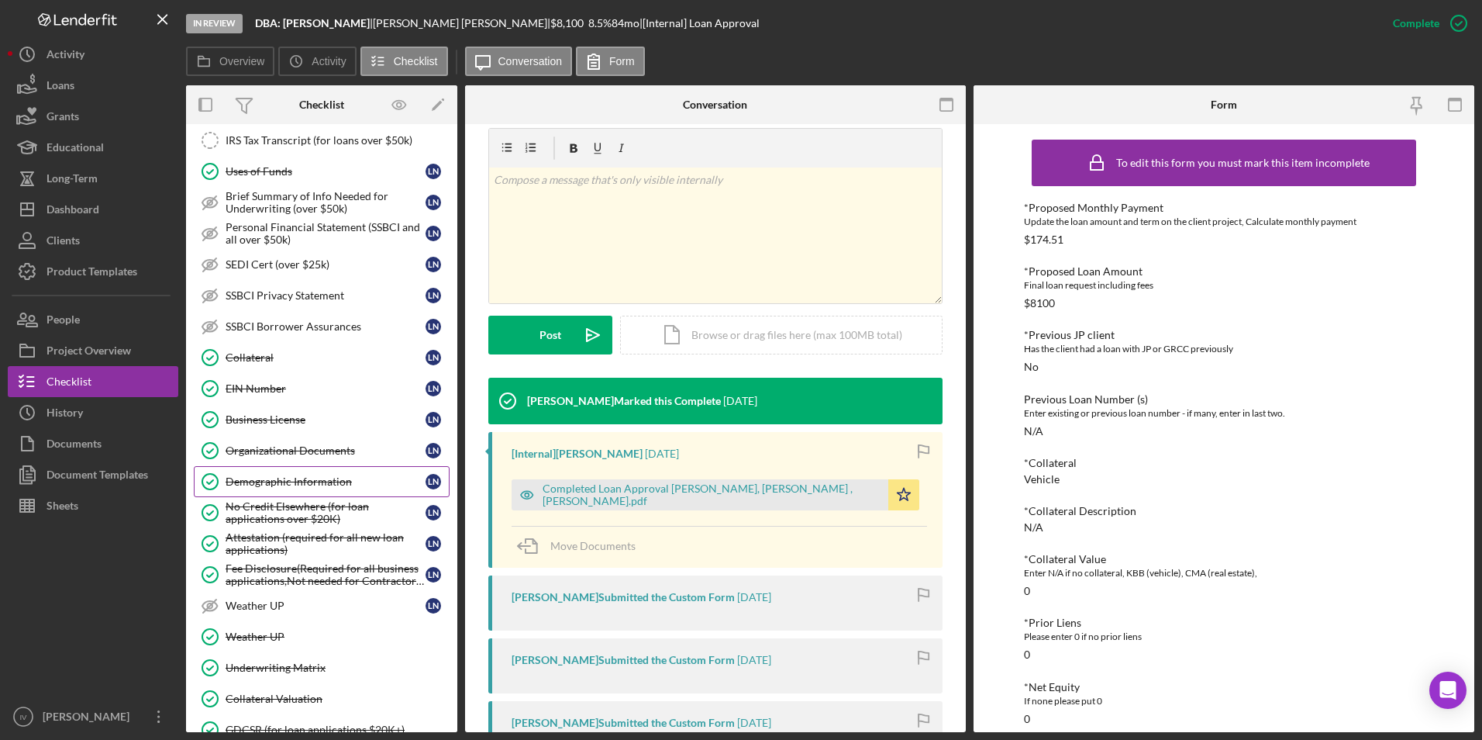
click at [321, 482] on div "Demographic Information" at bounding box center [326, 481] width 200 height 12
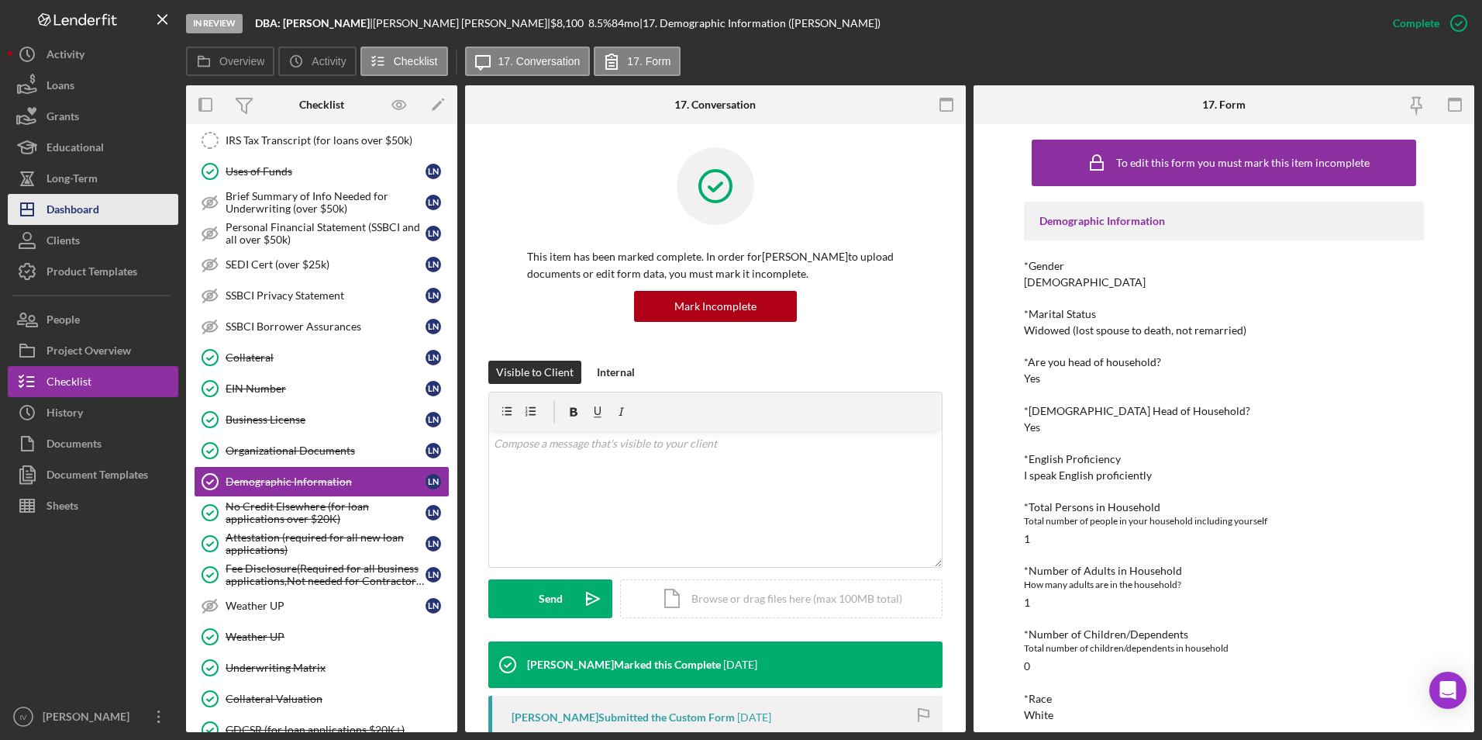
click at [67, 194] on div "Dashboard" at bounding box center [73, 211] width 53 height 35
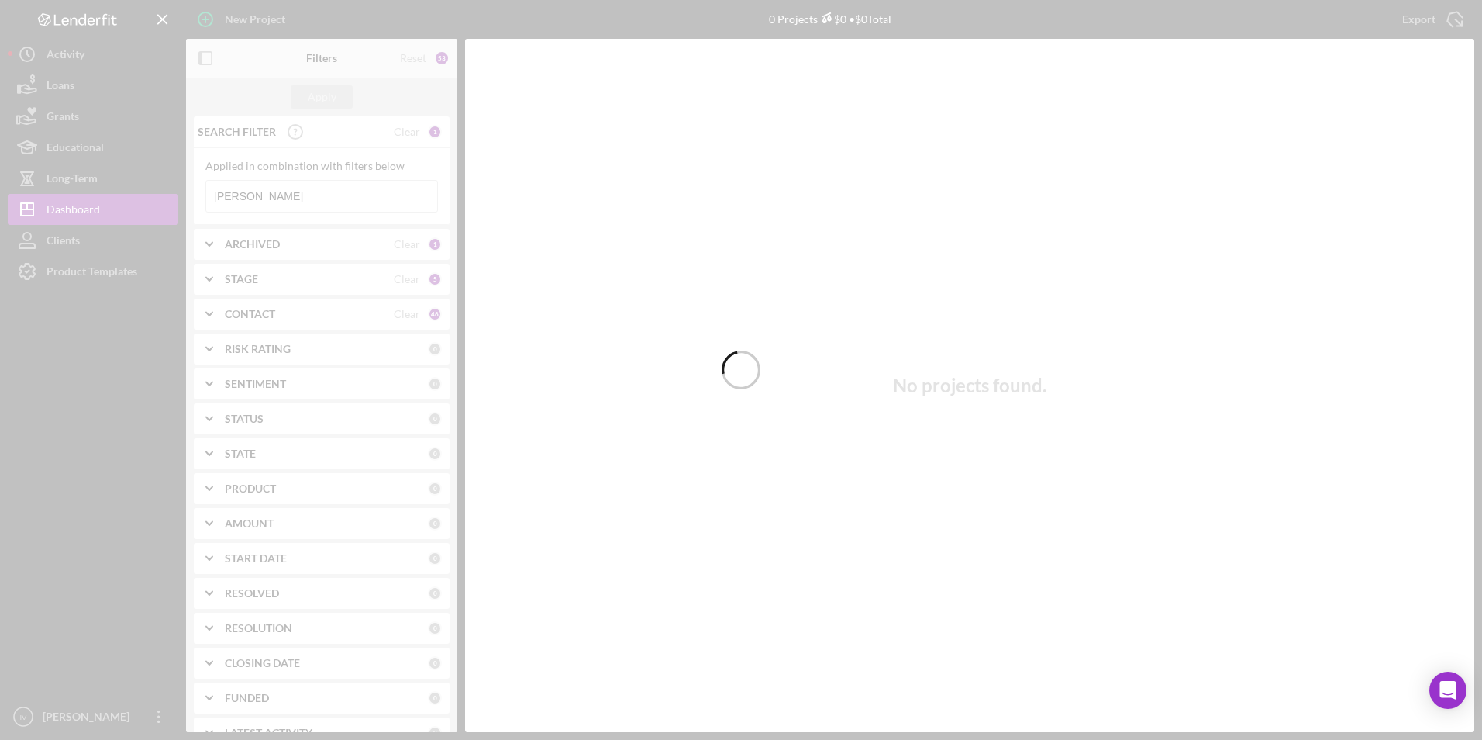
click at [292, 201] on div at bounding box center [741, 370] width 1482 height 740
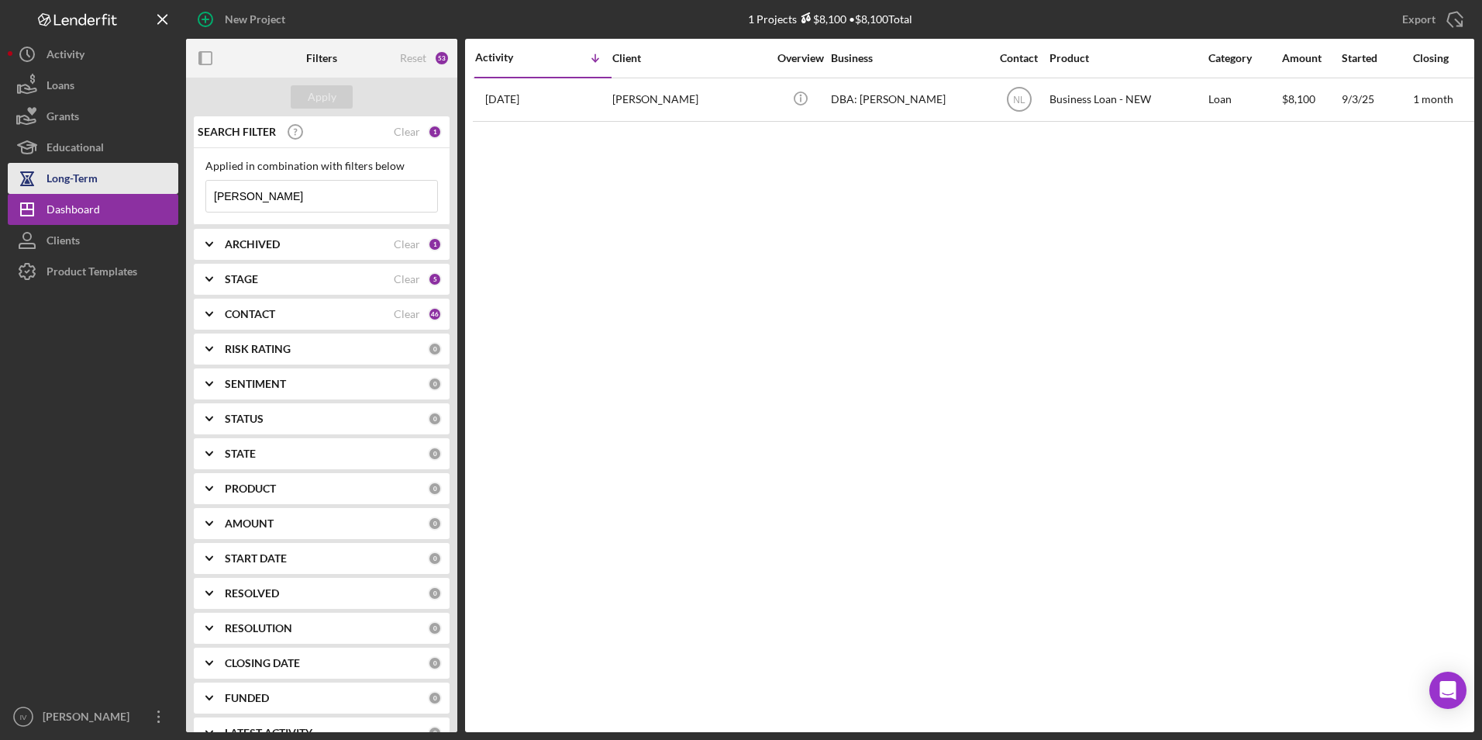
drag, startPoint x: 267, startPoint y: 199, endPoint x: 144, endPoint y: 188, distance: 123.8
click at [144, 188] on div "New Project 1 Projects $8,100 • $8,100 Total [PERSON_NAME] Export Icon/Export F…" at bounding box center [741, 366] width 1467 height 732
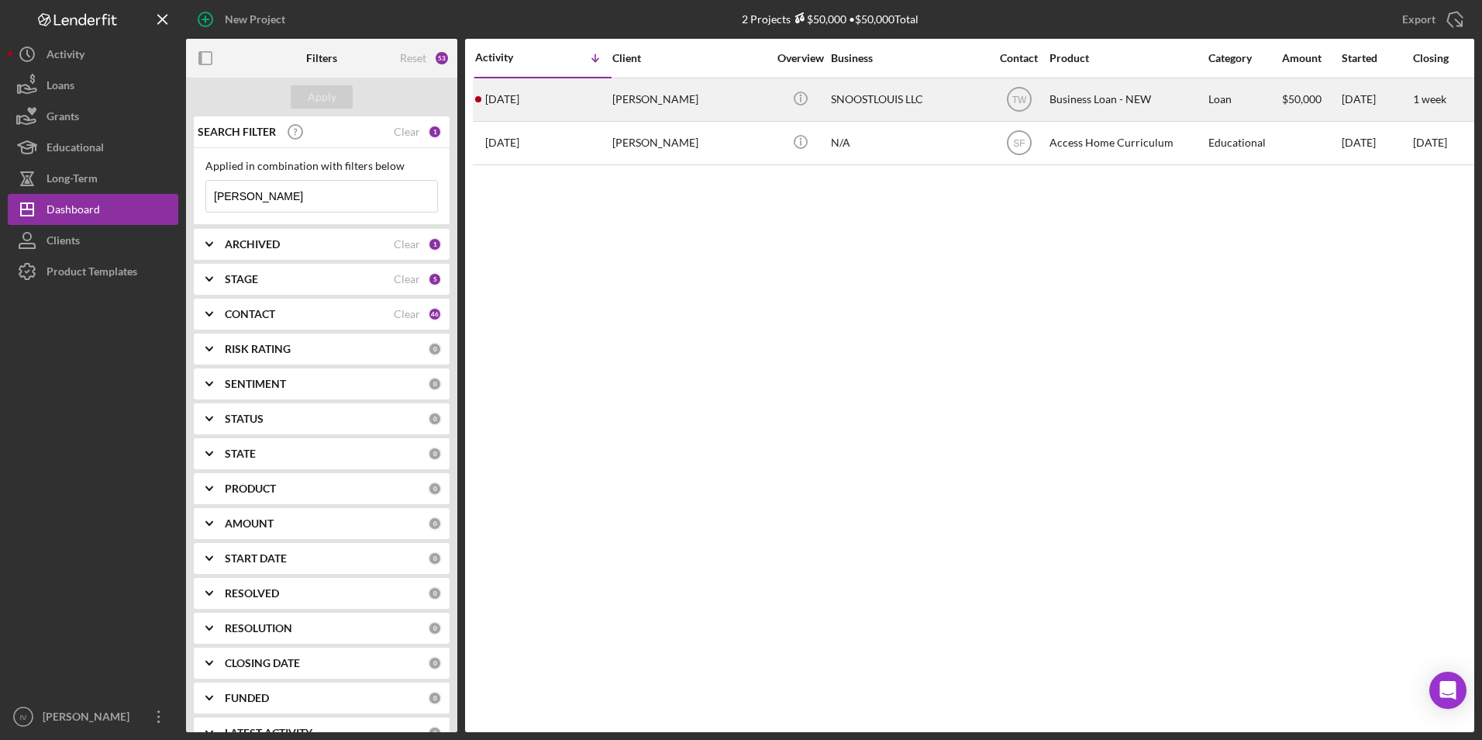
type input "[PERSON_NAME]"
click at [685, 98] on div "[PERSON_NAME]" at bounding box center [689, 99] width 155 height 41
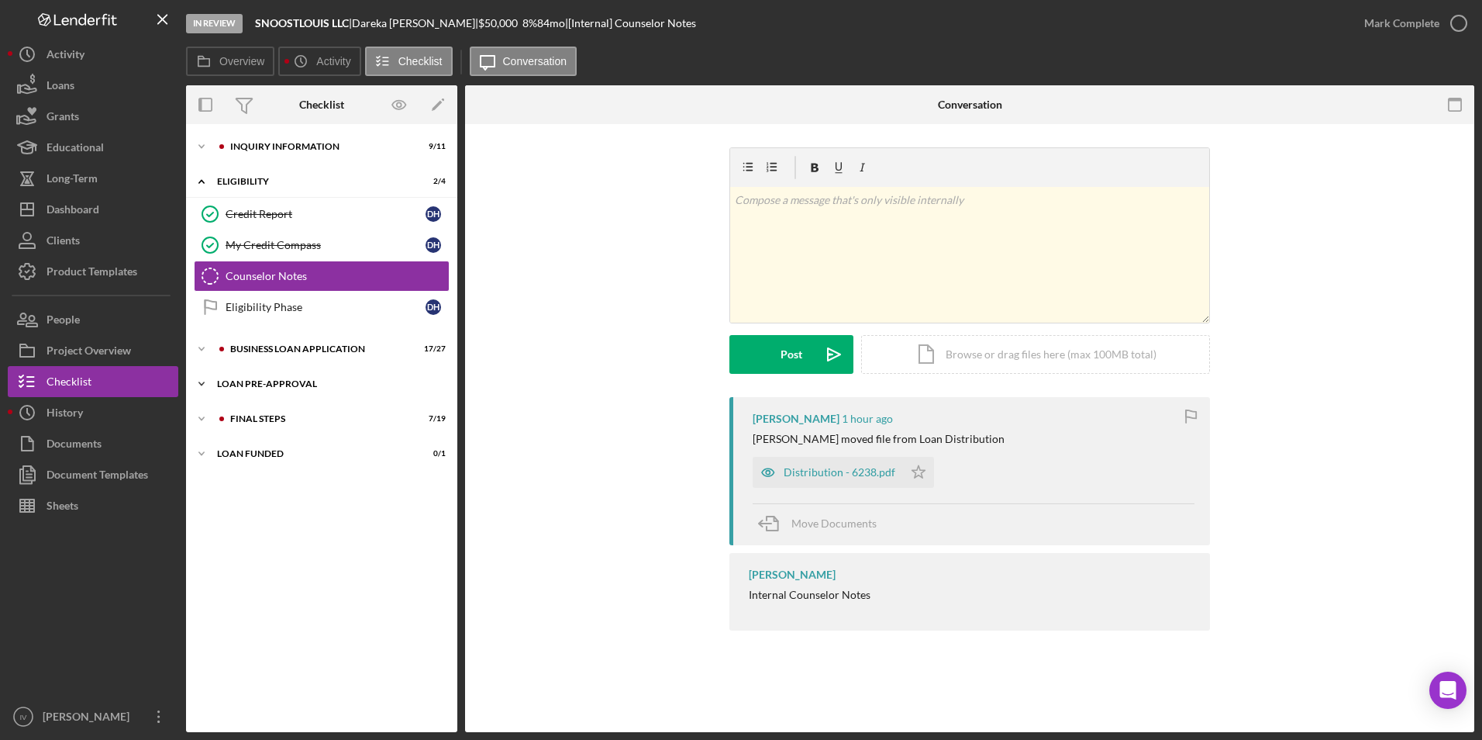
click at [250, 372] on div "Icon/Expander LOAN PRE-APPROVAL 1 / 2" at bounding box center [321, 383] width 271 height 31
click at [274, 405] on link "Loan Approval Loan Approval" at bounding box center [322, 416] width 256 height 31
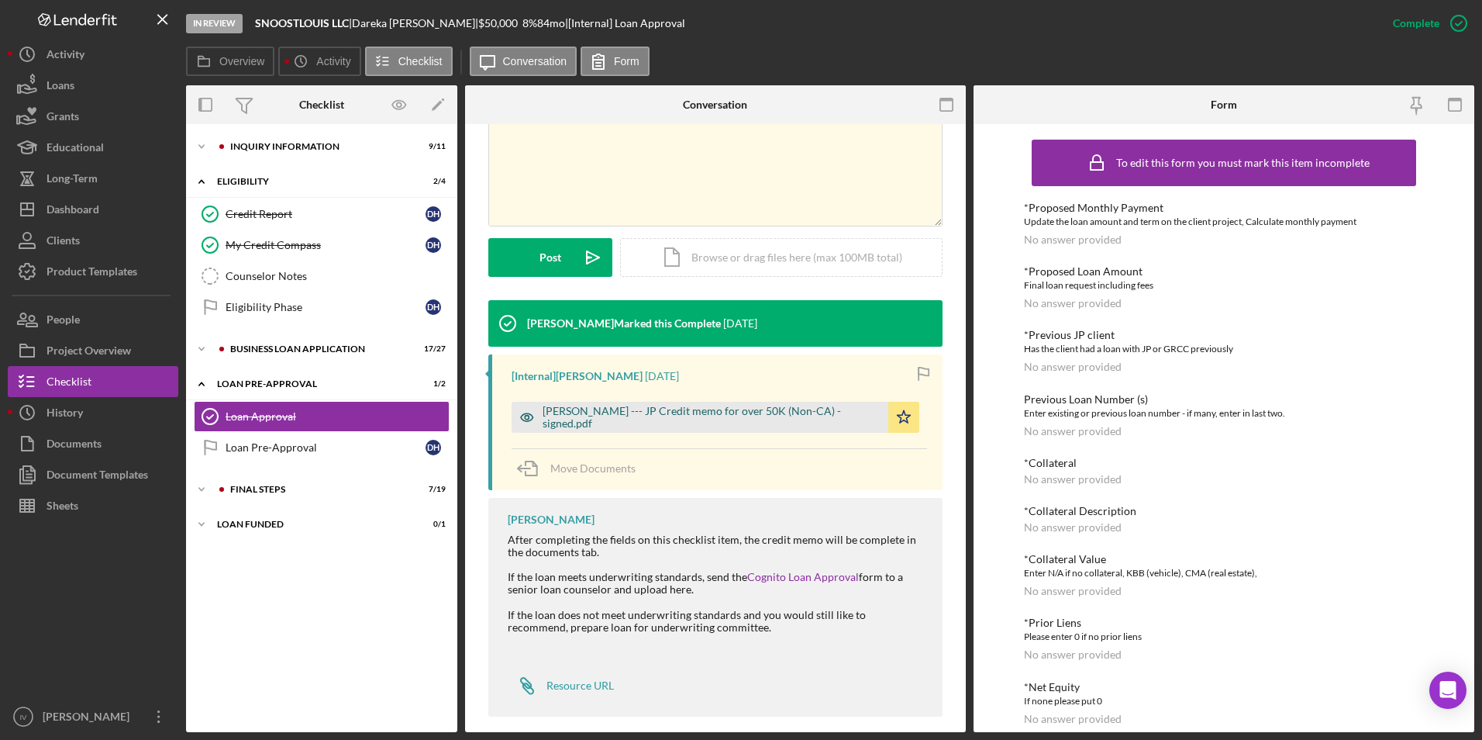
click at [619, 417] on div "[PERSON_NAME] --- JP Credit memo for over 50K (Non-CA) - signed.pdf" at bounding box center [712, 417] width 338 height 25
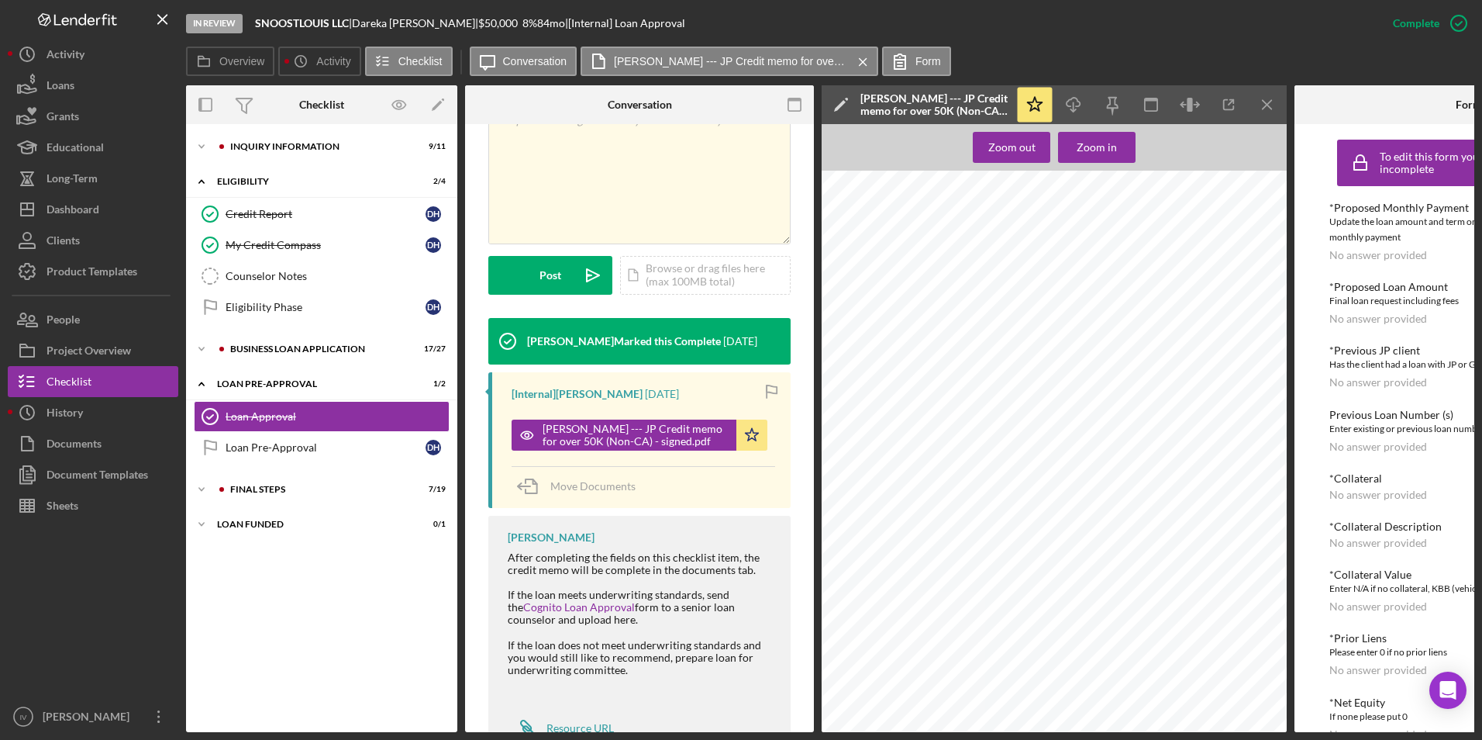
scroll to position [310, 0]
click at [105, 213] on button "Icon/Dashboard Dashboard" at bounding box center [93, 209] width 171 height 31
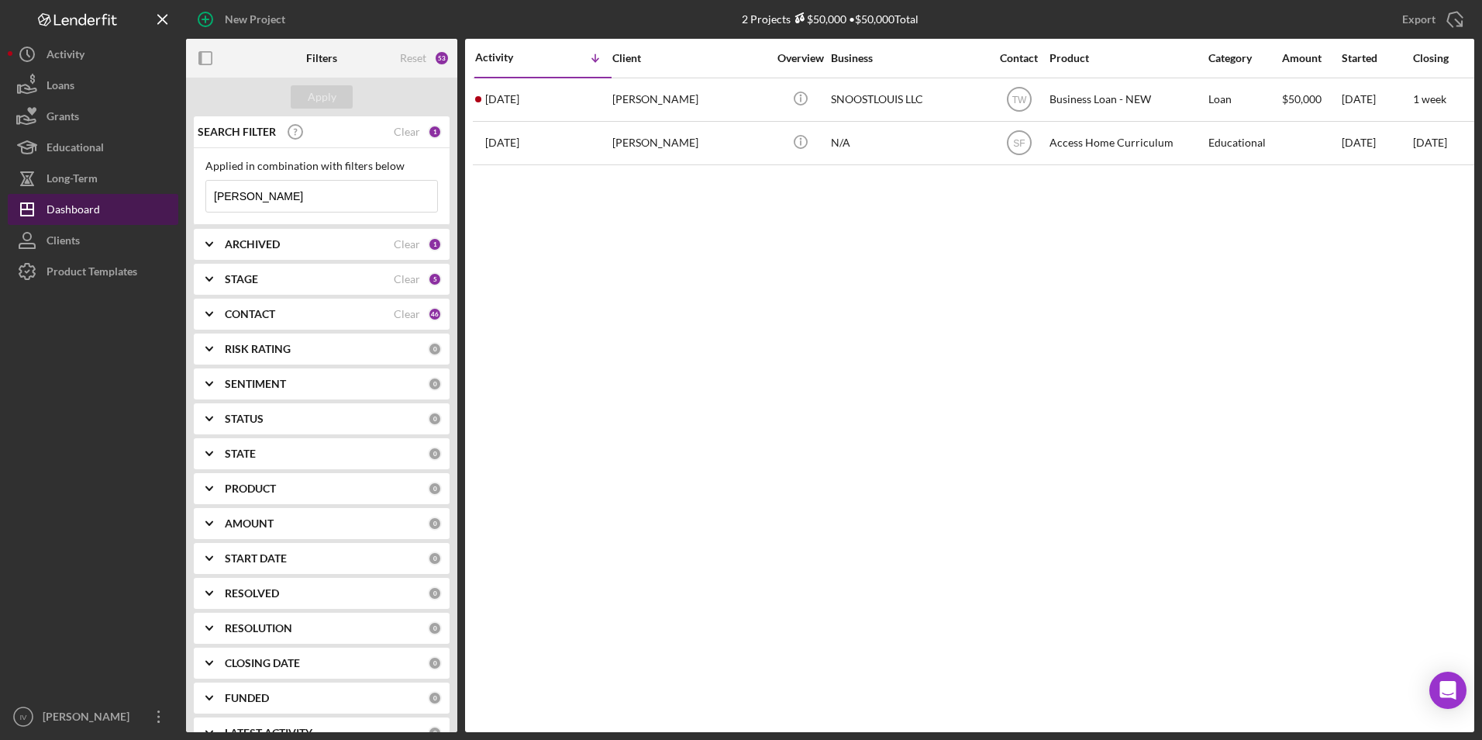
drag, startPoint x: 278, startPoint y: 204, endPoint x: 165, endPoint y: 209, distance: 112.5
click at [165, 209] on div "New Project 2 Projects $50,000 • $50,000 Total [PERSON_NAME] Export Icon/Export…" at bounding box center [741, 366] width 1467 height 732
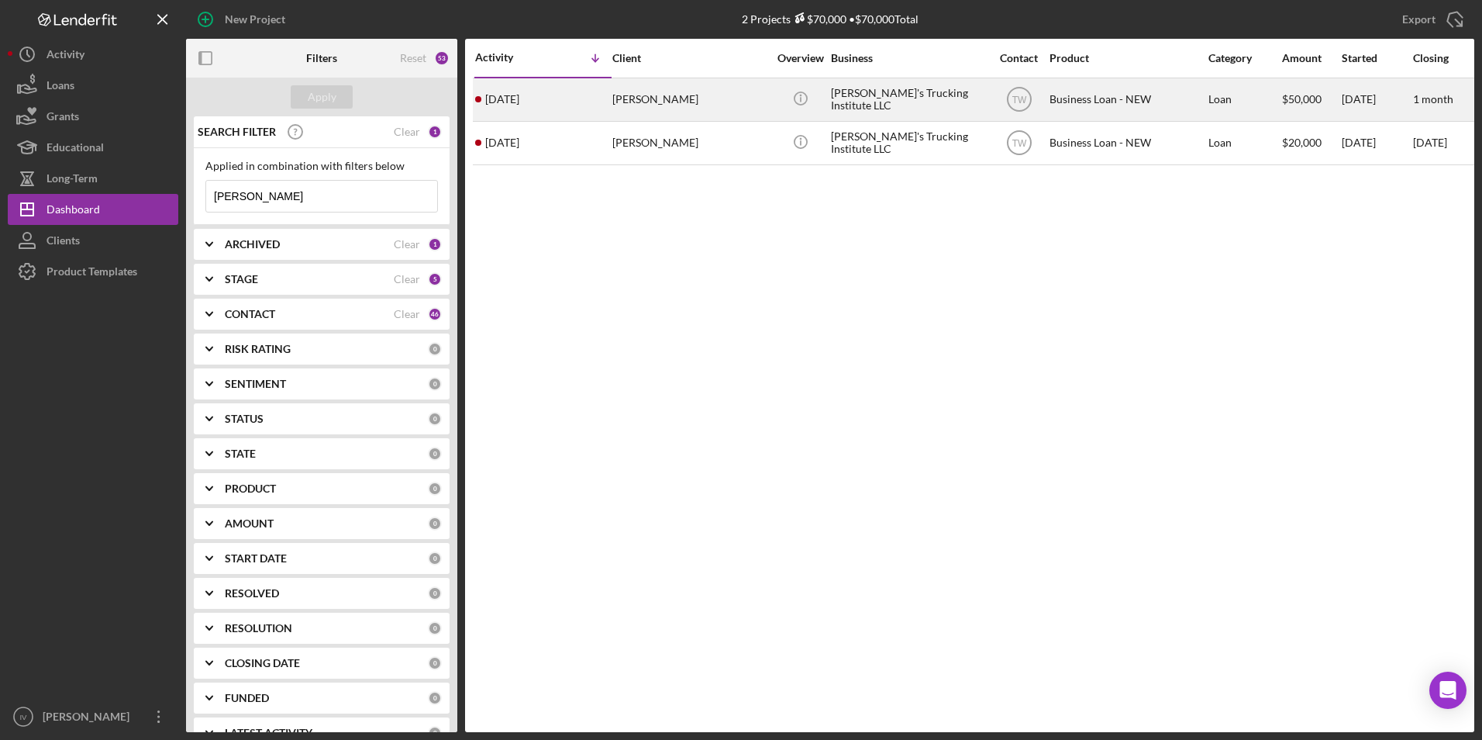
type input "[PERSON_NAME]"
click at [639, 100] on div "[PERSON_NAME]" at bounding box center [689, 99] width 155 height 41
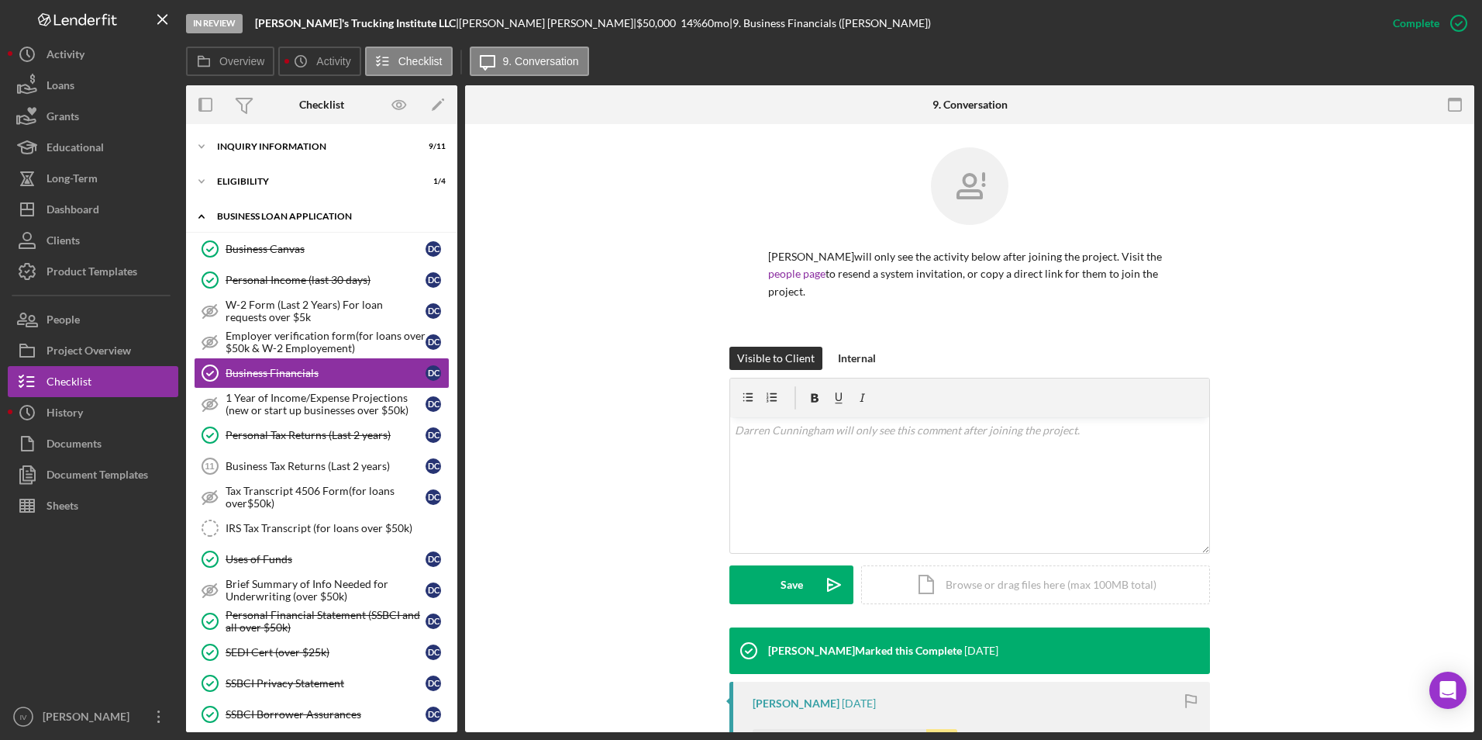
click at [222, 212] on div "BUSINESS LOAN APPLICATION" at bounding box center [327, 216] width 221 height 9
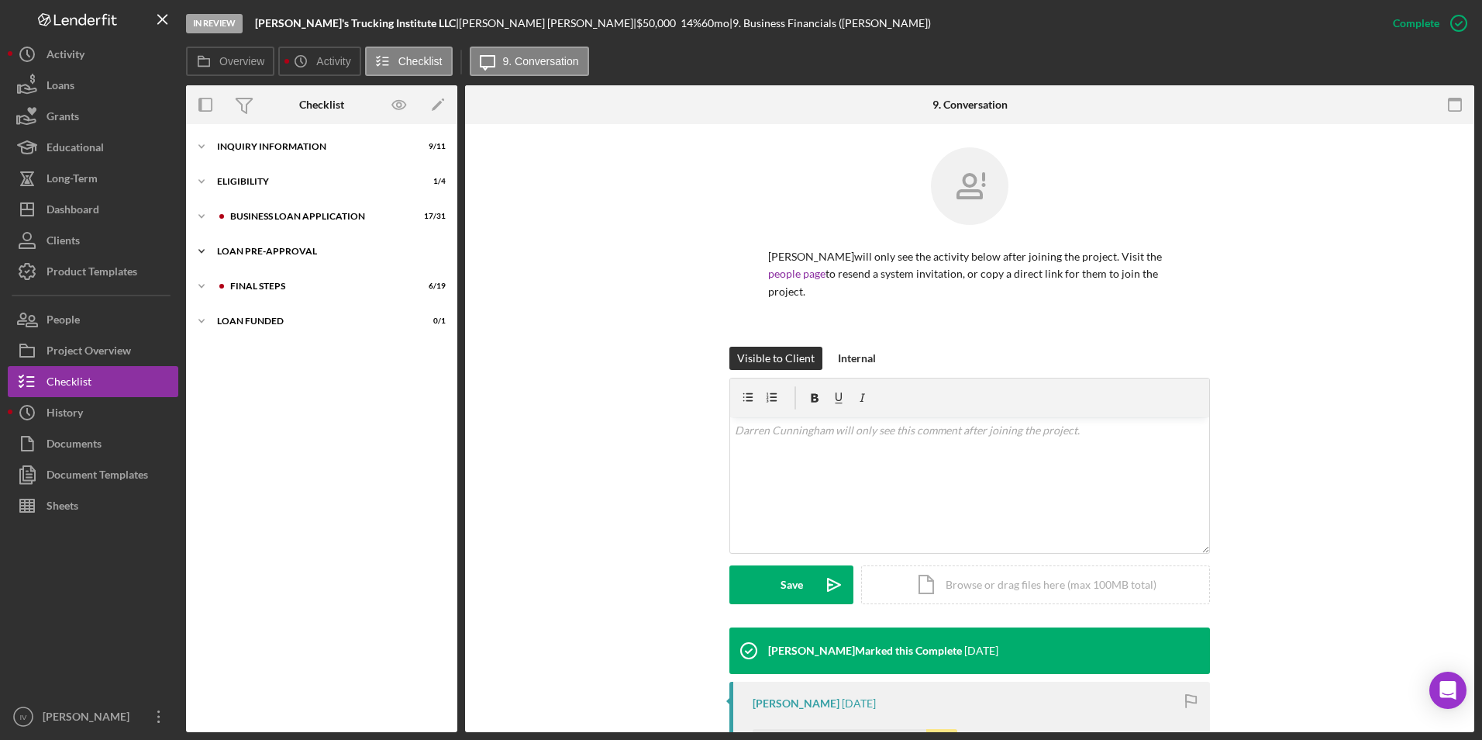
click at [256, 251] on div "LOAN PRE-APPROVAL" at bounding box center [327, 251] width 221 height 9
click at [265, 282] on div "Loan Approval" at bounding box center [337, 284] width 223 height 12
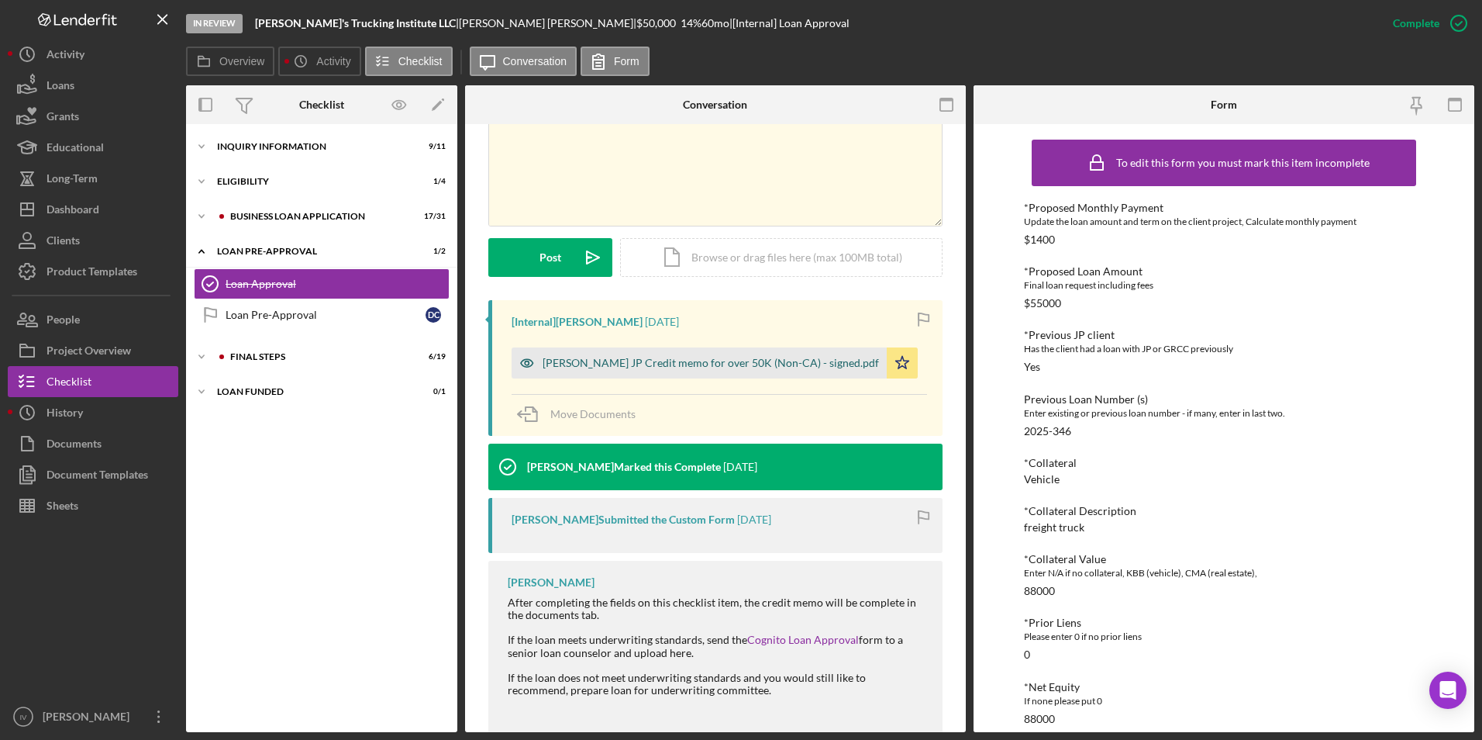
click at [697, 361] on div "[PERSON_NAME] JP Credit memo for over 50K (Non-CA) - signed.pdf" at bounding box center [711, 363] width 336 height 12
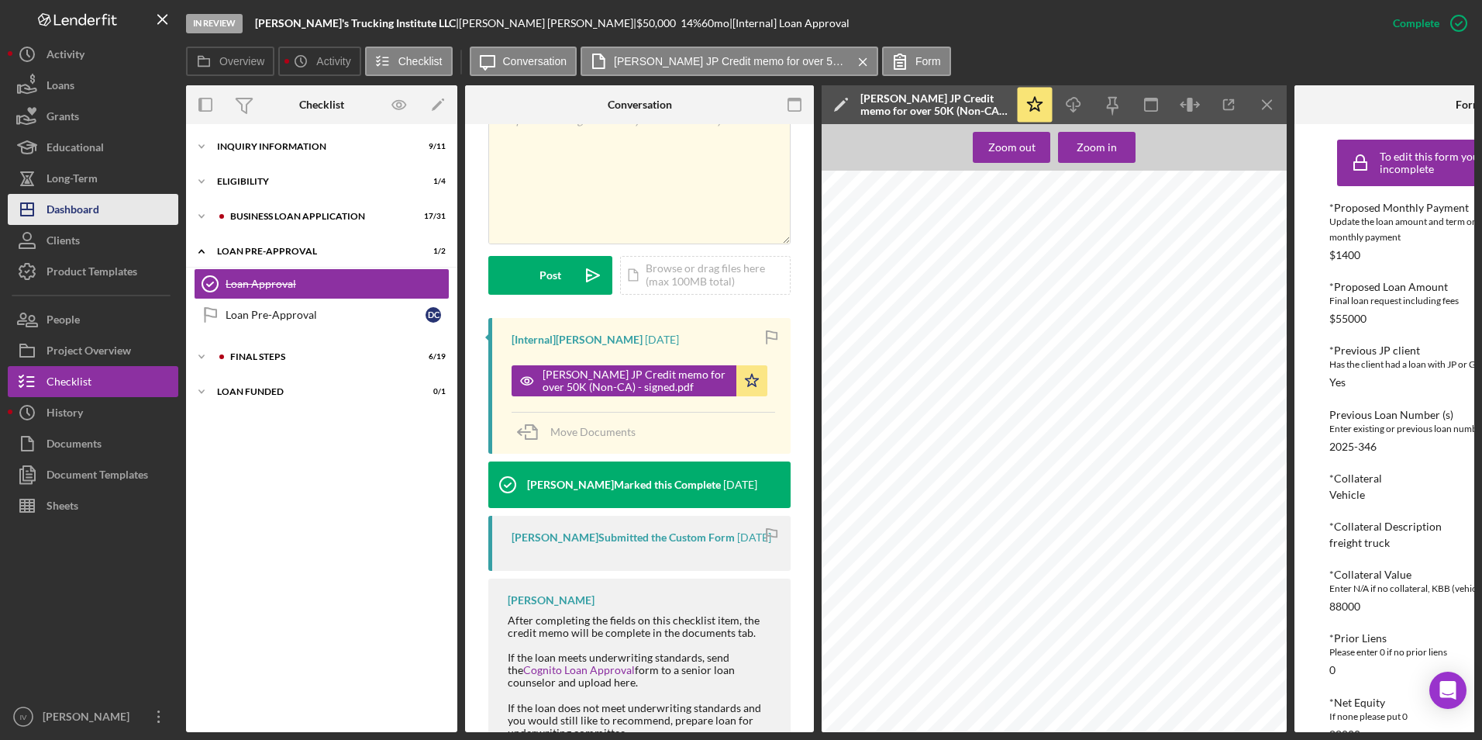
drag, startPoint x: 67, startPoint y: 202, endPoint x: 136, endPoint y: 216, distance: 70.4
click at [67, 202] on div "Dashboard" at bounding box center [73, 211] width 53 height 35
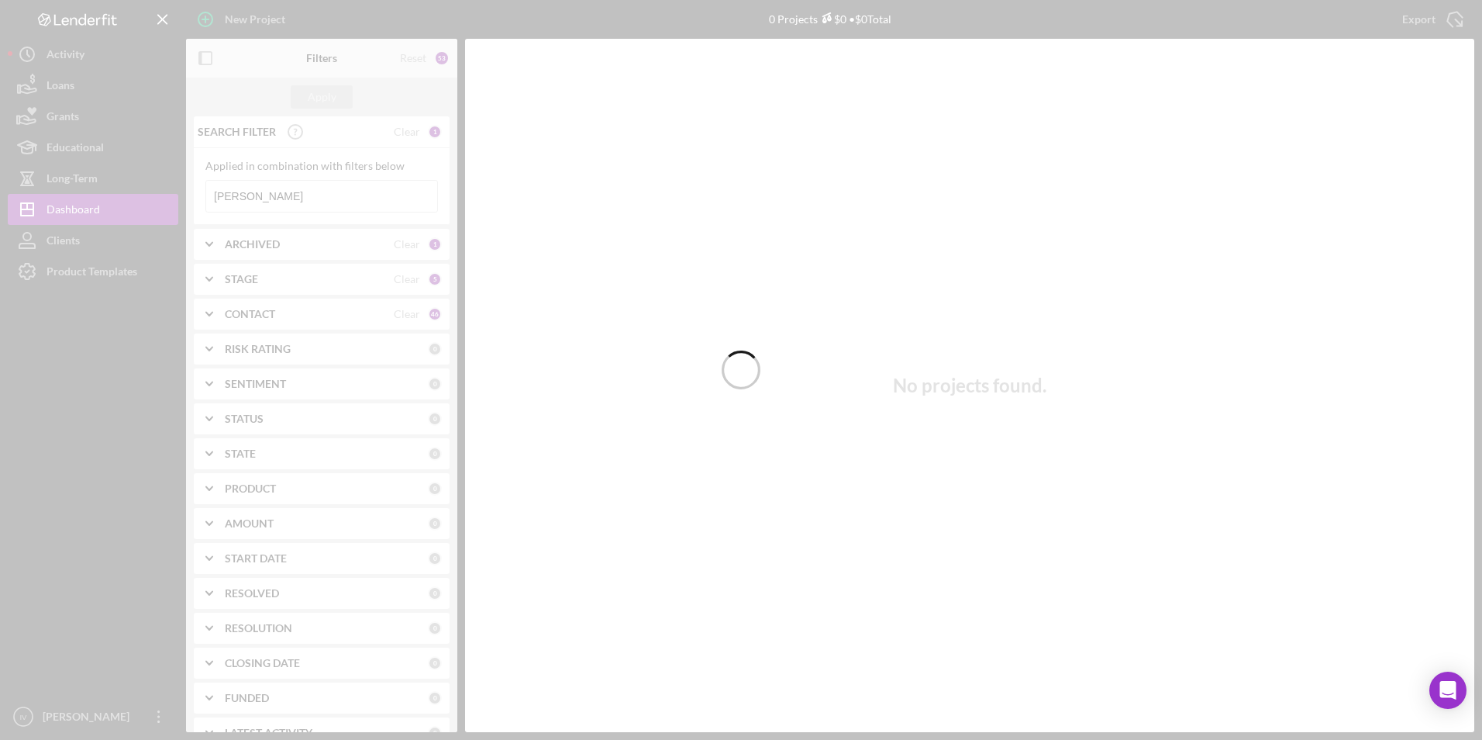
click at [292, 200] on div at bounding box center [741, 370] width 1482 height 740
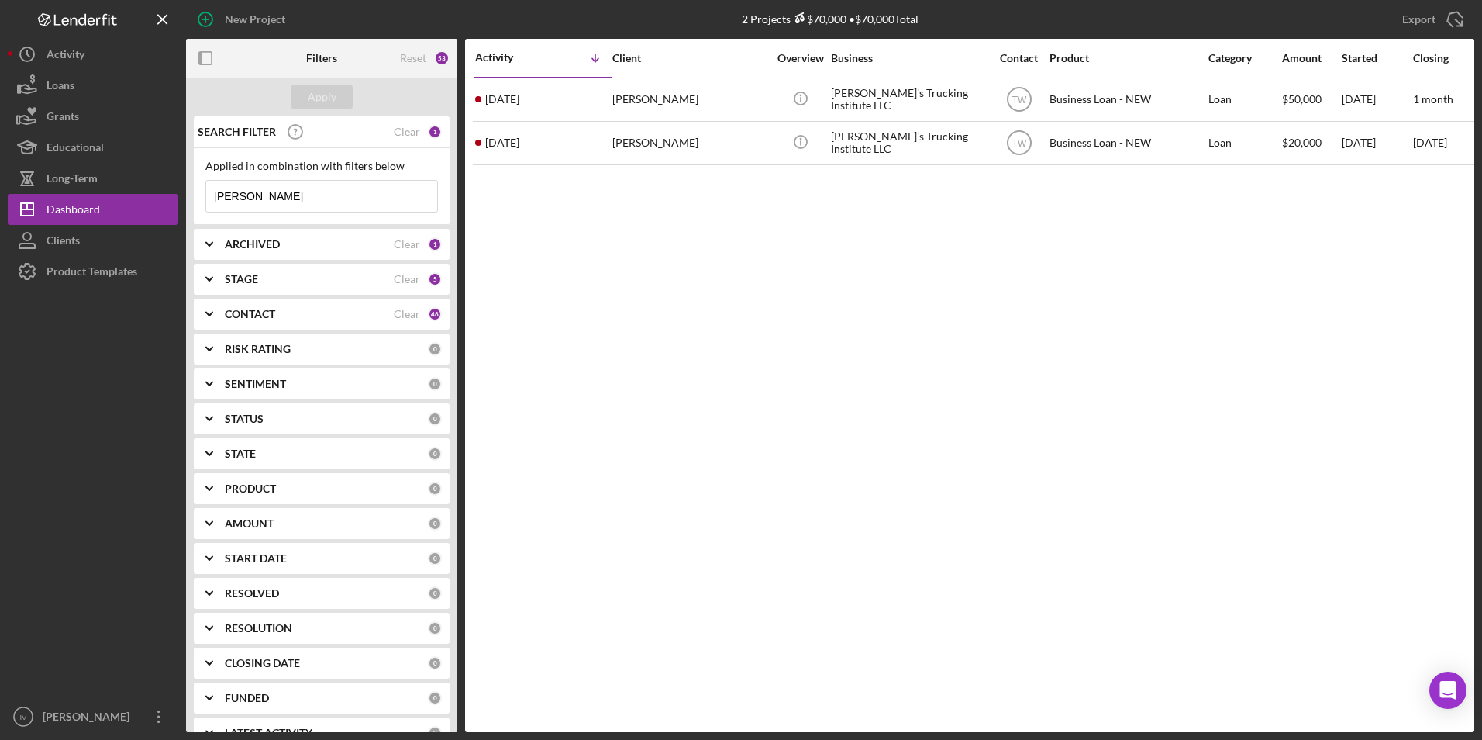
drag, startPoint x: 313, startPoint y: 190, endPoint x: 203, endPoint y: 195, distance: 110.2
click at [203, 195] on div "Applied in combination with filters below [PERSON_NAME] Icon/Menu Close" at bounding box center [322, 186] width 256 height 77
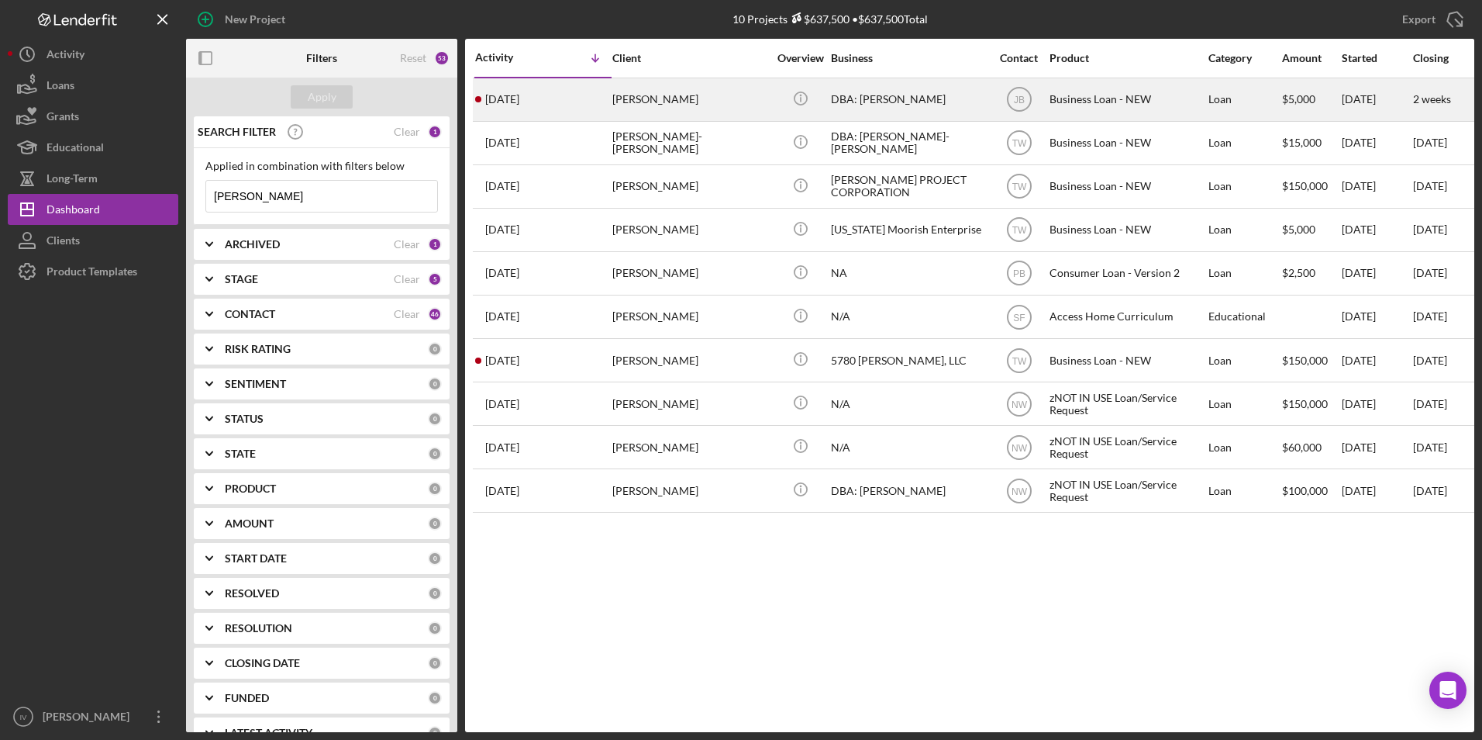
type input "[PERSON_NAME]"
click at [665, 101] on div "[PERSON_NAME]" at bounding box center [689, 99] width 155 height 41
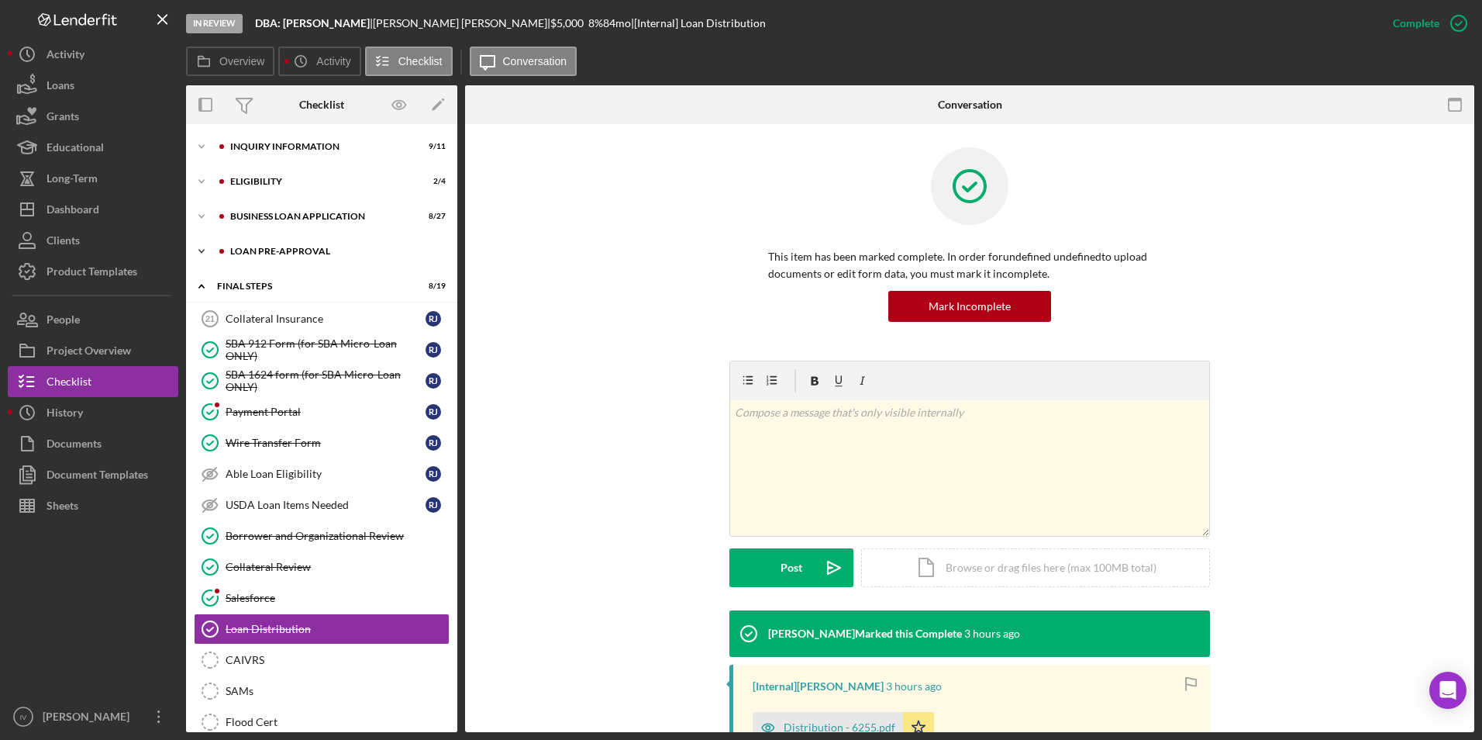
drag, startPoint x: 268, startPoint y: 245, endPoint x: 283, endPoint y: 266, distance: 25.6
click at [268, 245] on div "Icon/Expander LOAN PRE-APPROVAL 1 / 2" at bounding box center [321, 251] width 271 height 31
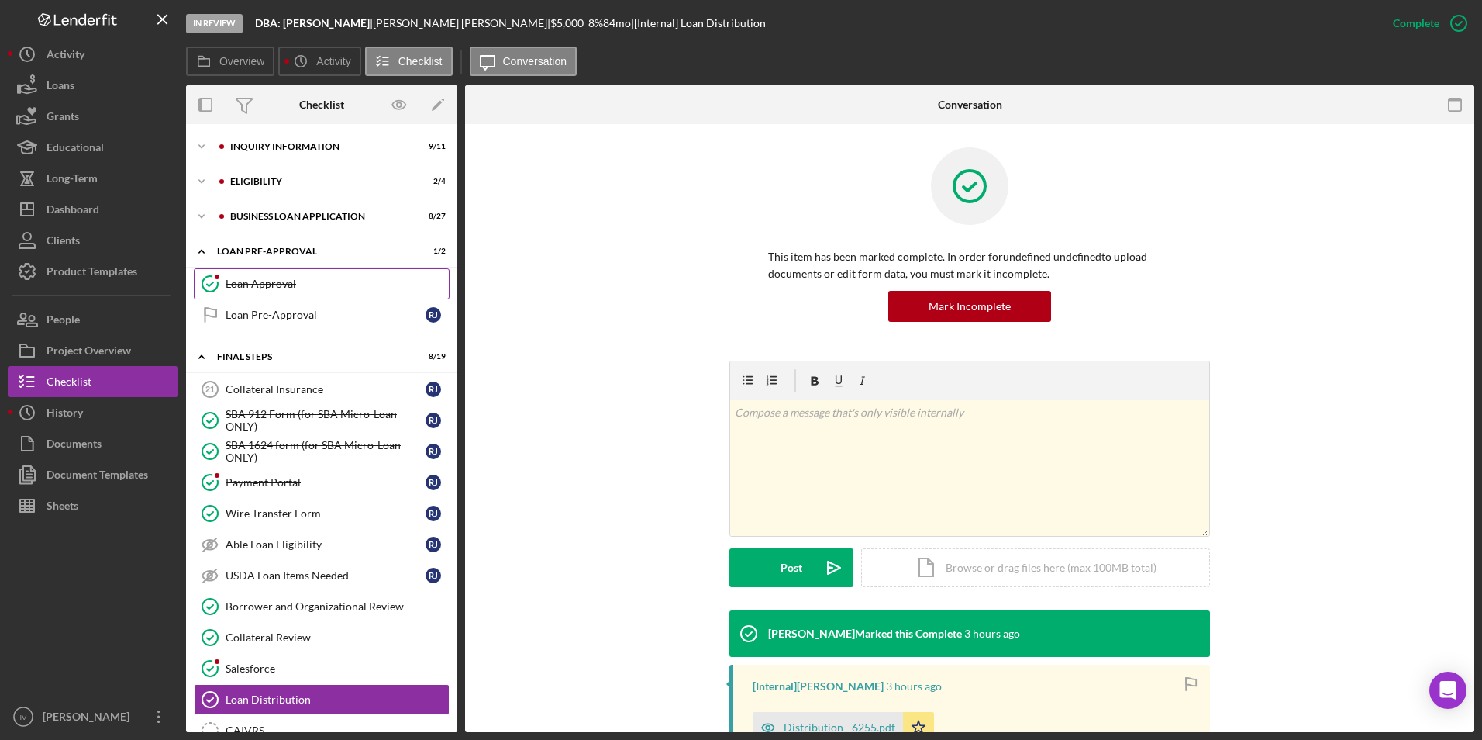
click at [291, 282] on div "Loan Approval" at bounding box center [337, 284] width 223 height 12
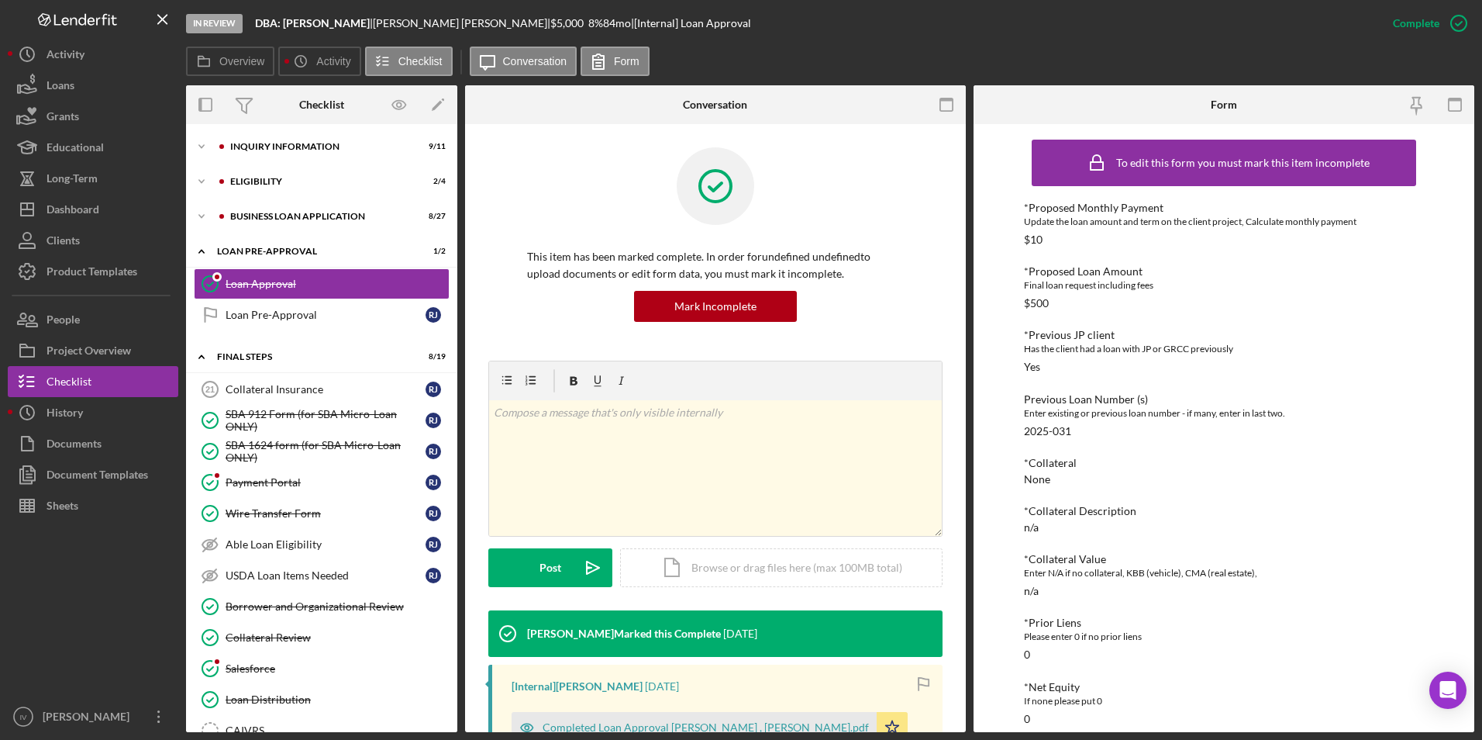
scroll to position [233, 0]
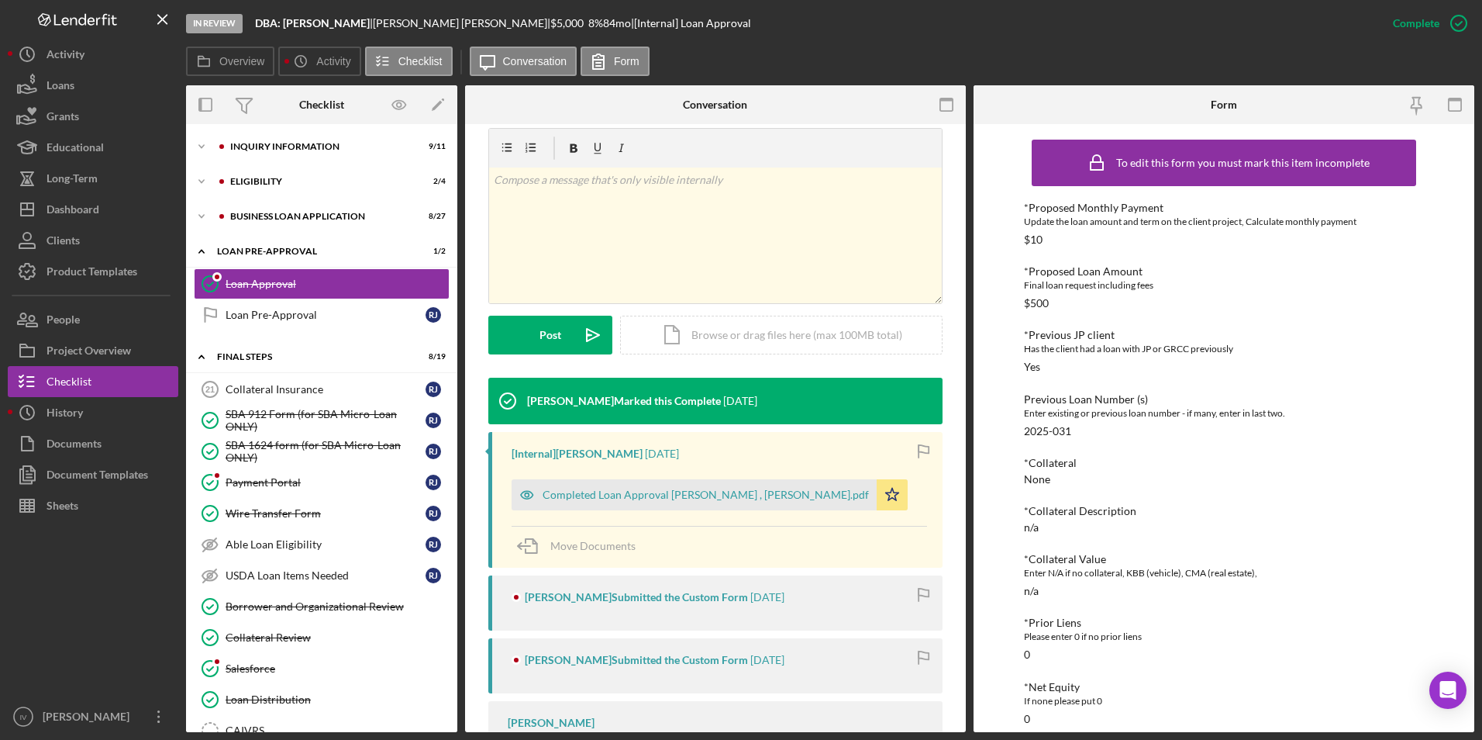
click at [692, 474] on div "Completed Loan Approval [PERSON_NAME] , [PERSON_NAME].pdf Icon/Star" at bounding box center [714, 490] width 404 height 39
click at [701, 481] on div "Completed Loan Approval [PERSON_NAME] , [PERSON_NAME].pdf" at bounding box center [694, 494] width 365 height 31
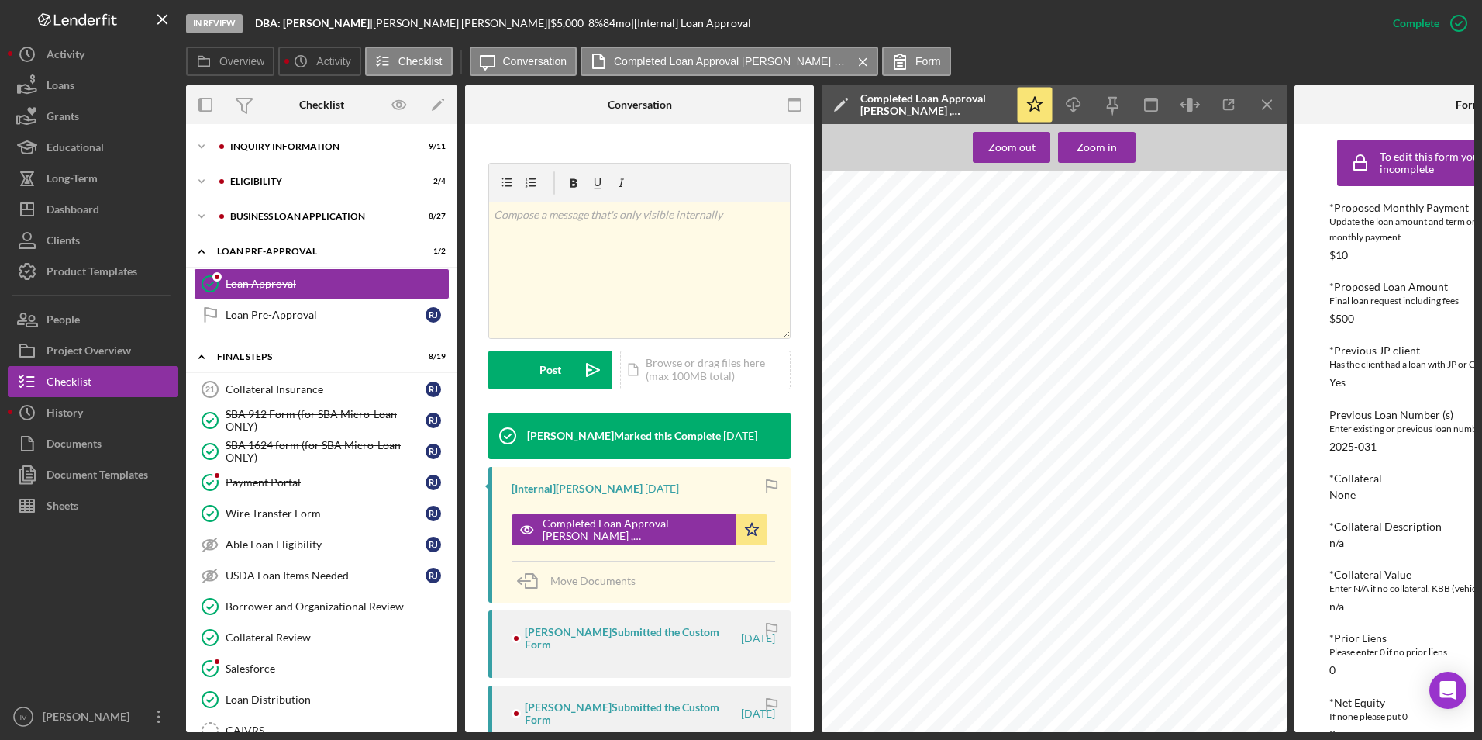
scroll to position [754, 0]
drag, startPoint x: 69, startPoint y: 206, endPoint x: 101, endPoint y: 209, distance: 31.9
click at [69, 206] on div "Dashboard" at bounding box center [73, 211] width 53 height 35
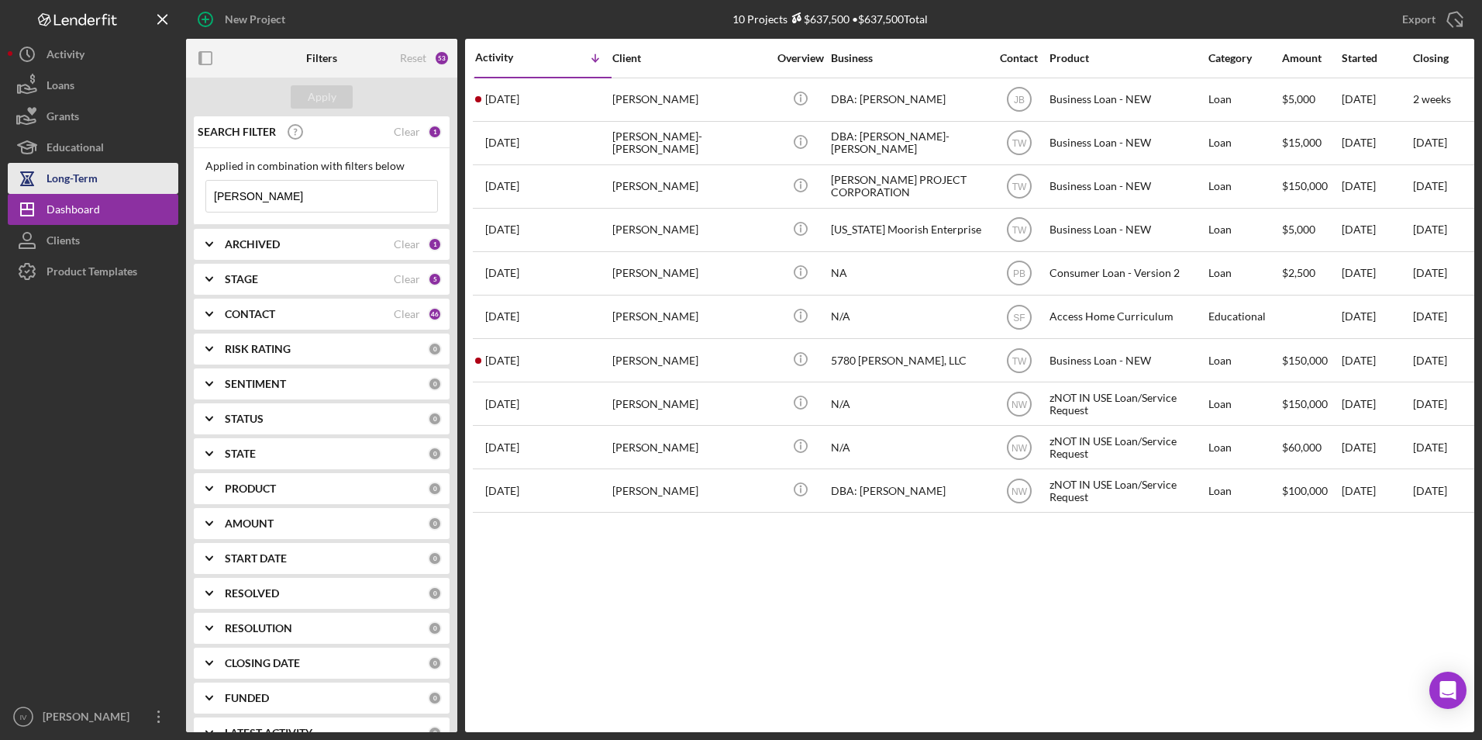
drag, startPoint x: 285, startPoint y: 198, endPoint x: 140, endPoint y: 193, distance: 145.1
click at [143, 194] on div "New Project 10 Projects $637,500 • $637,500 Total [PERSON_NAME] Export Icon/Exp…" at bounding box center [741, 366] width 1467 height 732
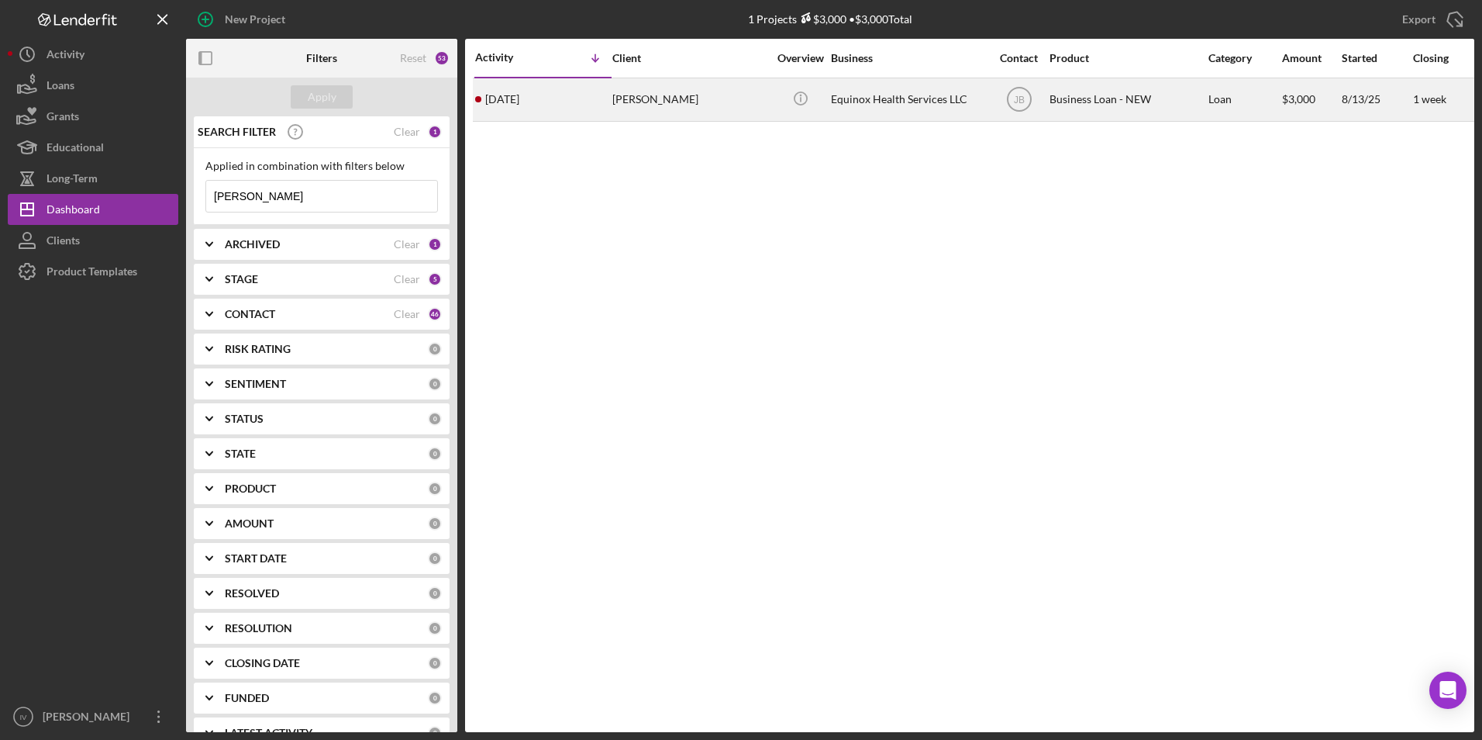
type input "[PERSON_NAME]"
click at [674, 106] on div "[PERSON_NAME]" at bounding box center [689, 99] width 155 height 41
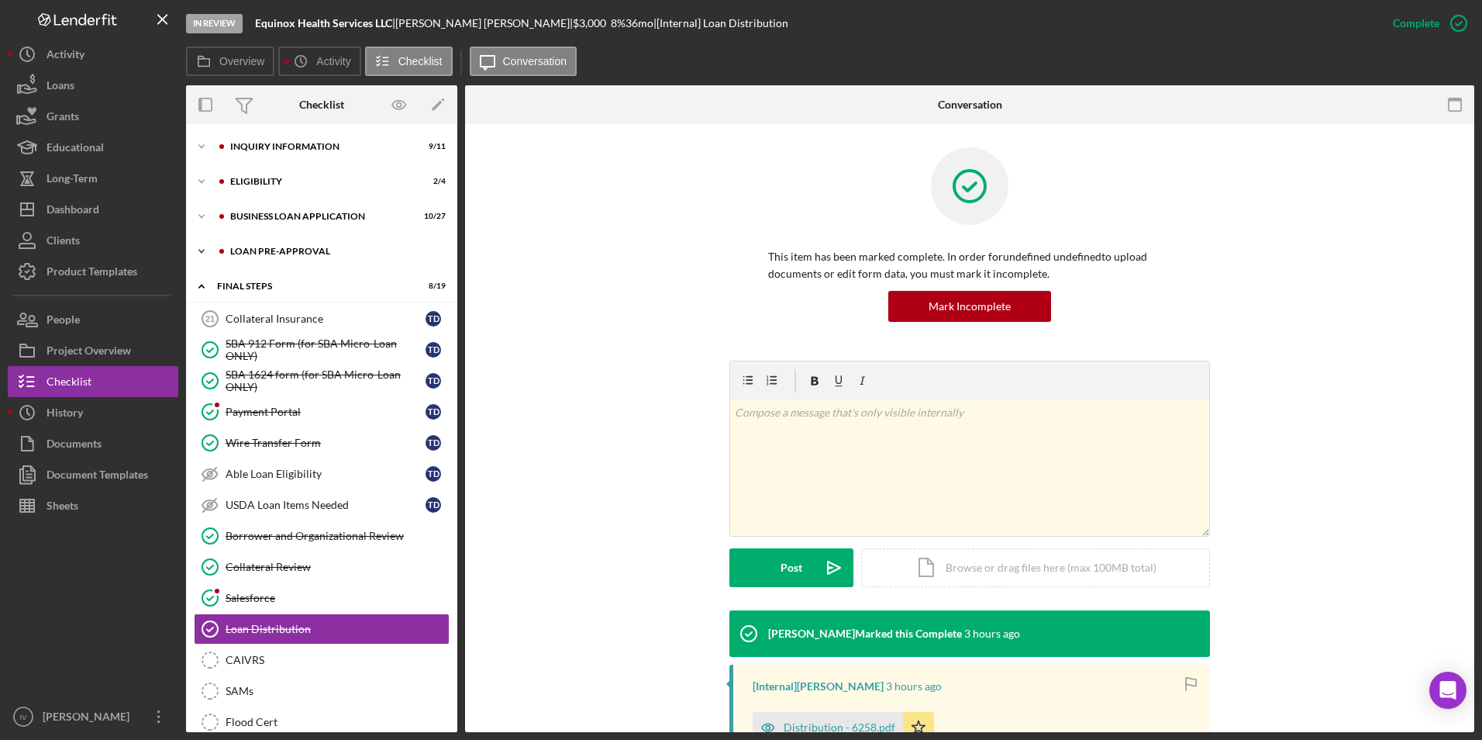
click at [255, 245] on div "Icon/Expander LOAN PRE-APPROVAL 1 / 2" at bounding box center [321, 251] width 271 height 31
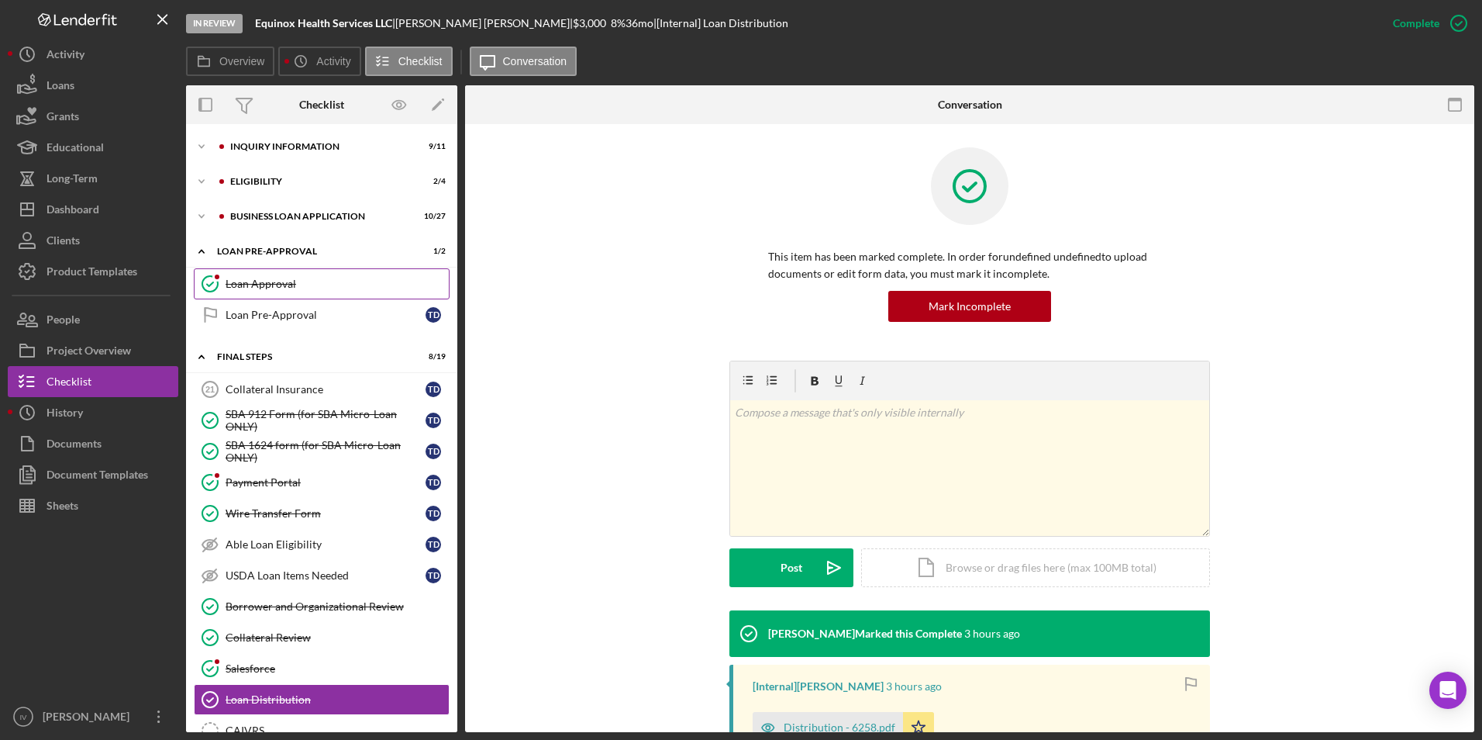
click at [257, 278] on div "Loan Approval" at bounding box center [337, 284] width 223 height 12
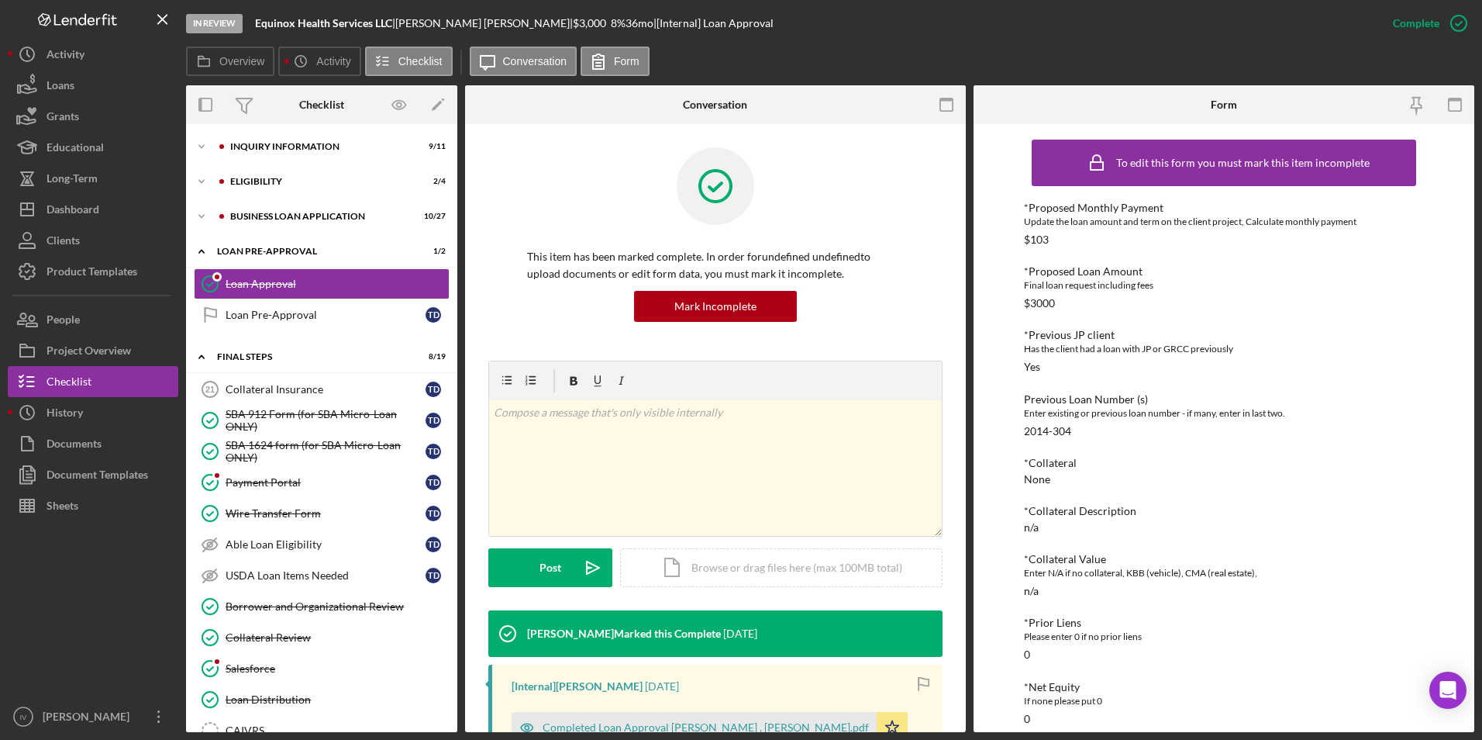
scroll to position [233, 0]
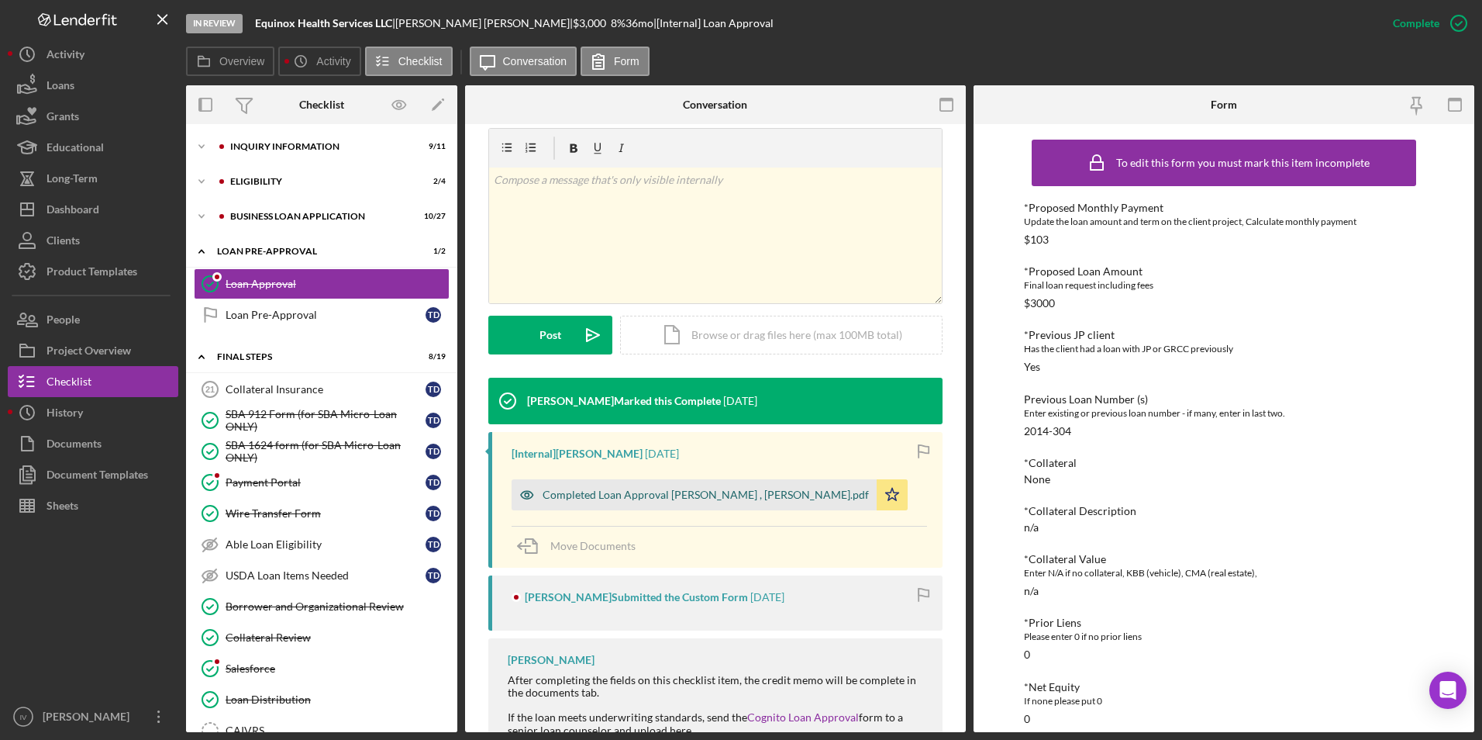
click at [702, 489] on div "Completed Loan Approval [PERSON_NAME] , [PERSON_NAME].pdf" at bounding box center [706, 494] width 326 height 12
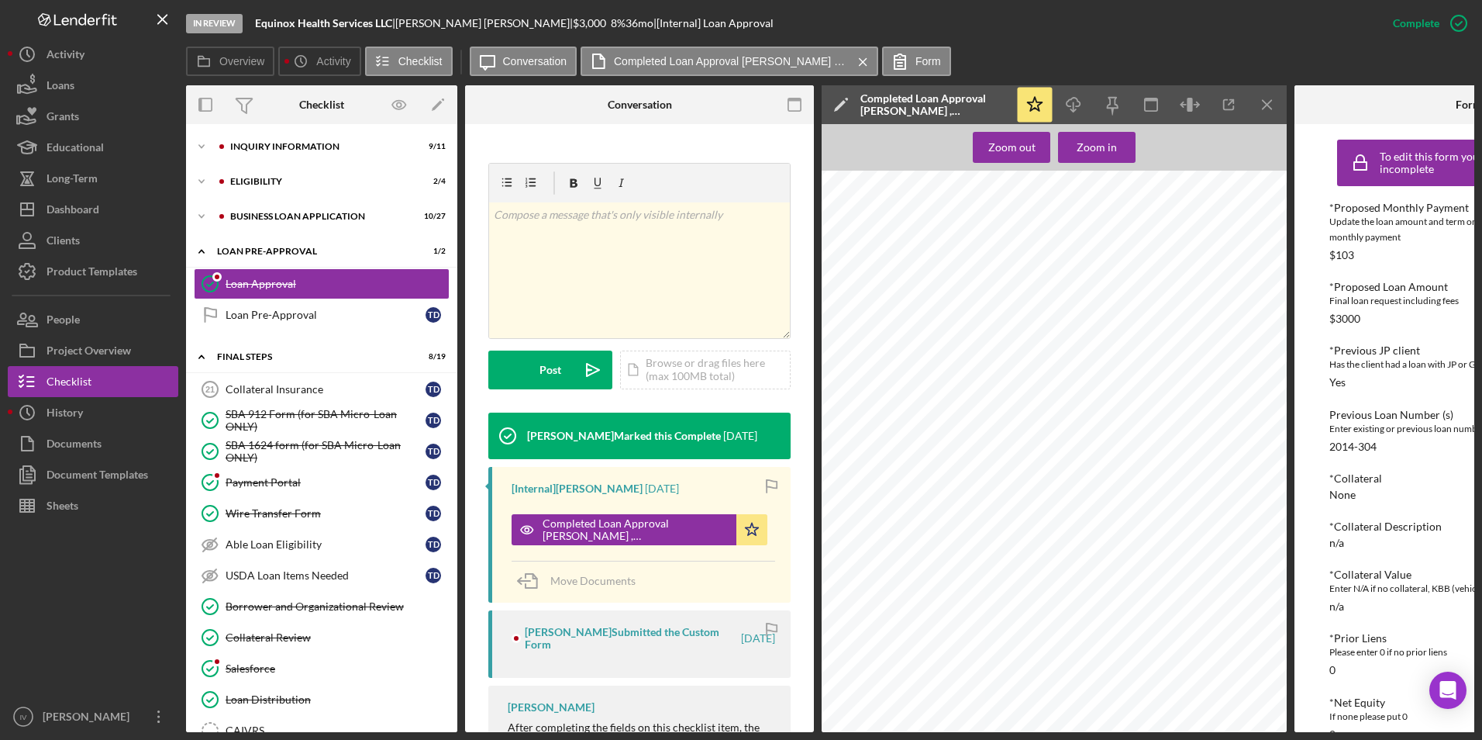
scroll to position [671, 0]
drag, startPoint x: 71, startPoint y: 204, endPoint x: 108, endPoint y: 208, distance: 36.6
click at [71, 204] on div "Dashboard" at bounding box center [73, 211] width 53 height 35
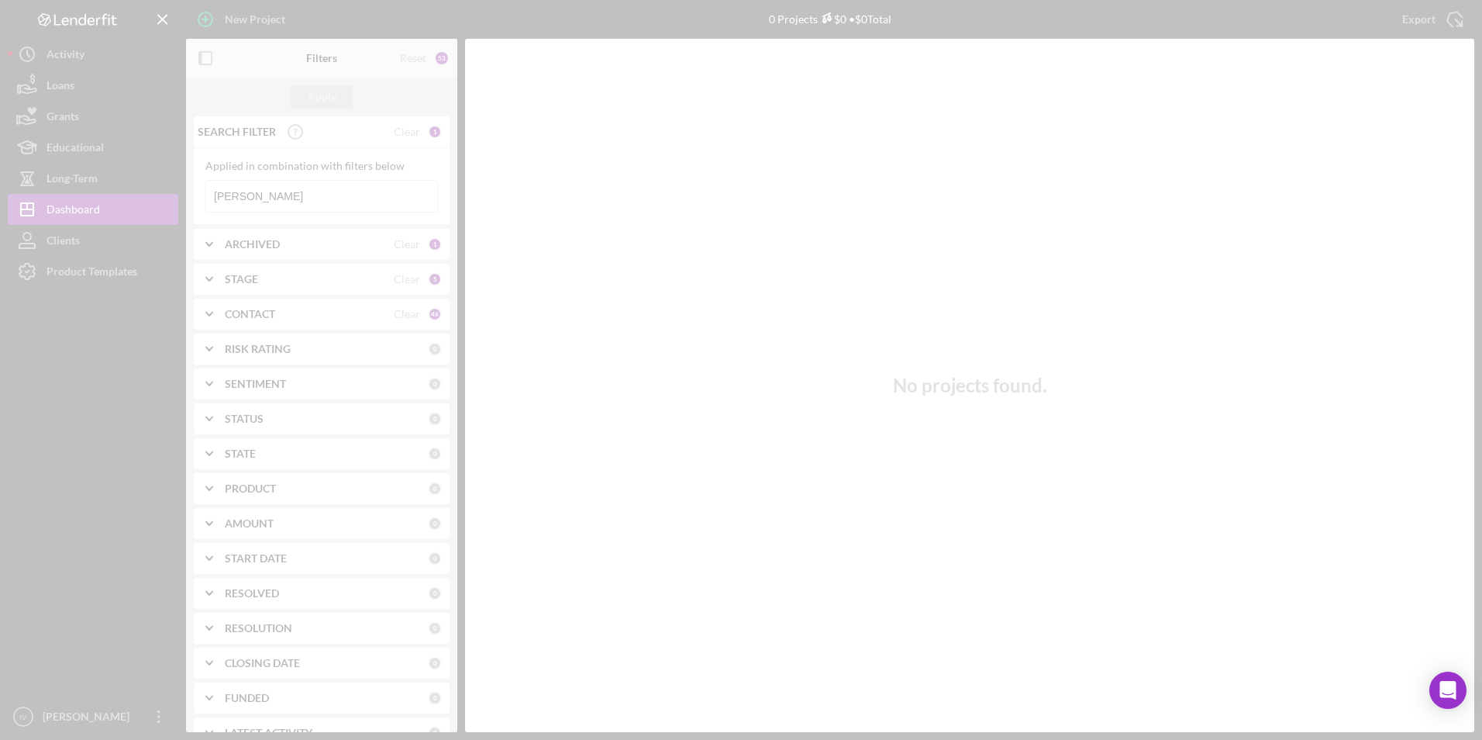
click at [339, 200] on div at bounding box center [741, 370] width 1482 height 740
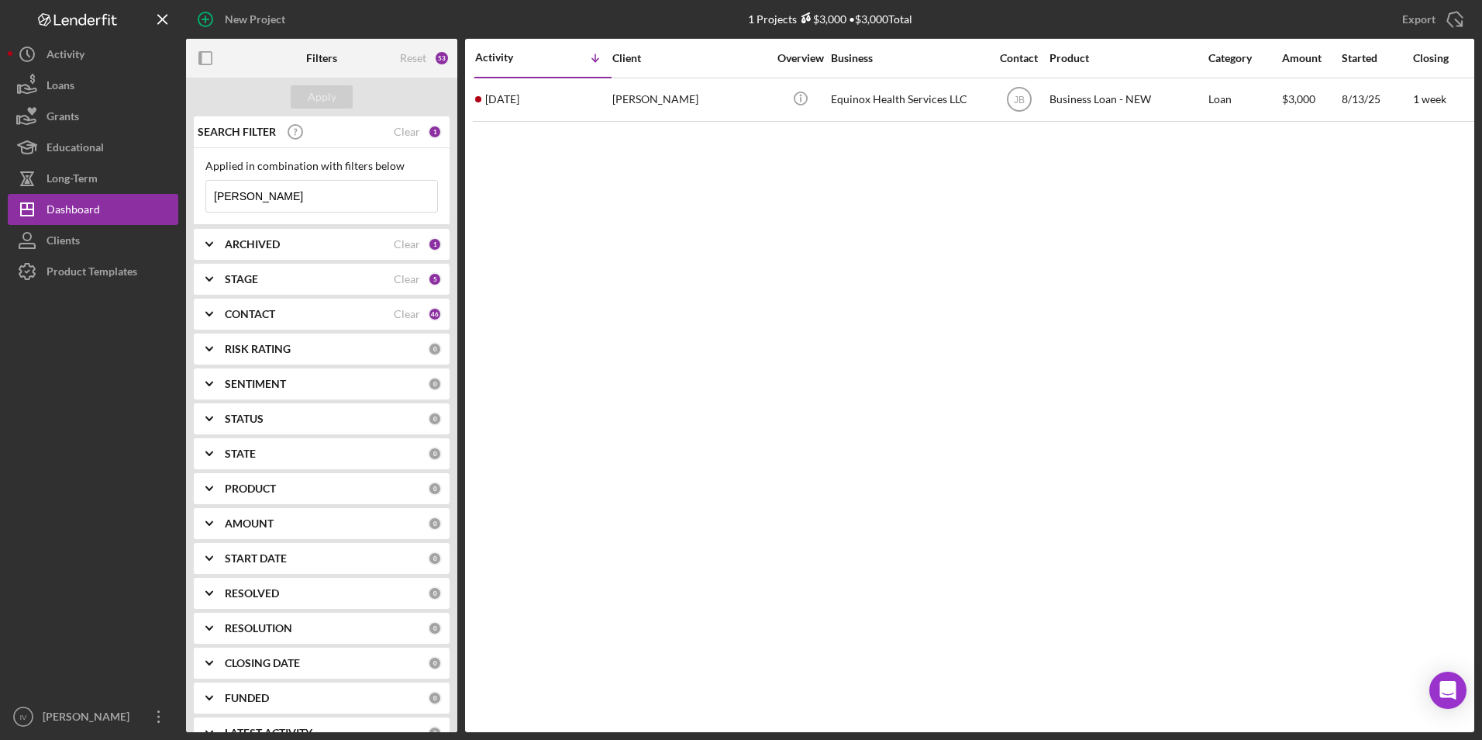
drag, startPoint x: 303, startPoint y: 209, endPoint x: 197, endPoint y: 196, distance: 106.9
click at [197, 196] on div "Applied in combination with filters below [PERSON_NAME] Icon/Menu Close" at bounding box center [322, 186] width 256 height 77
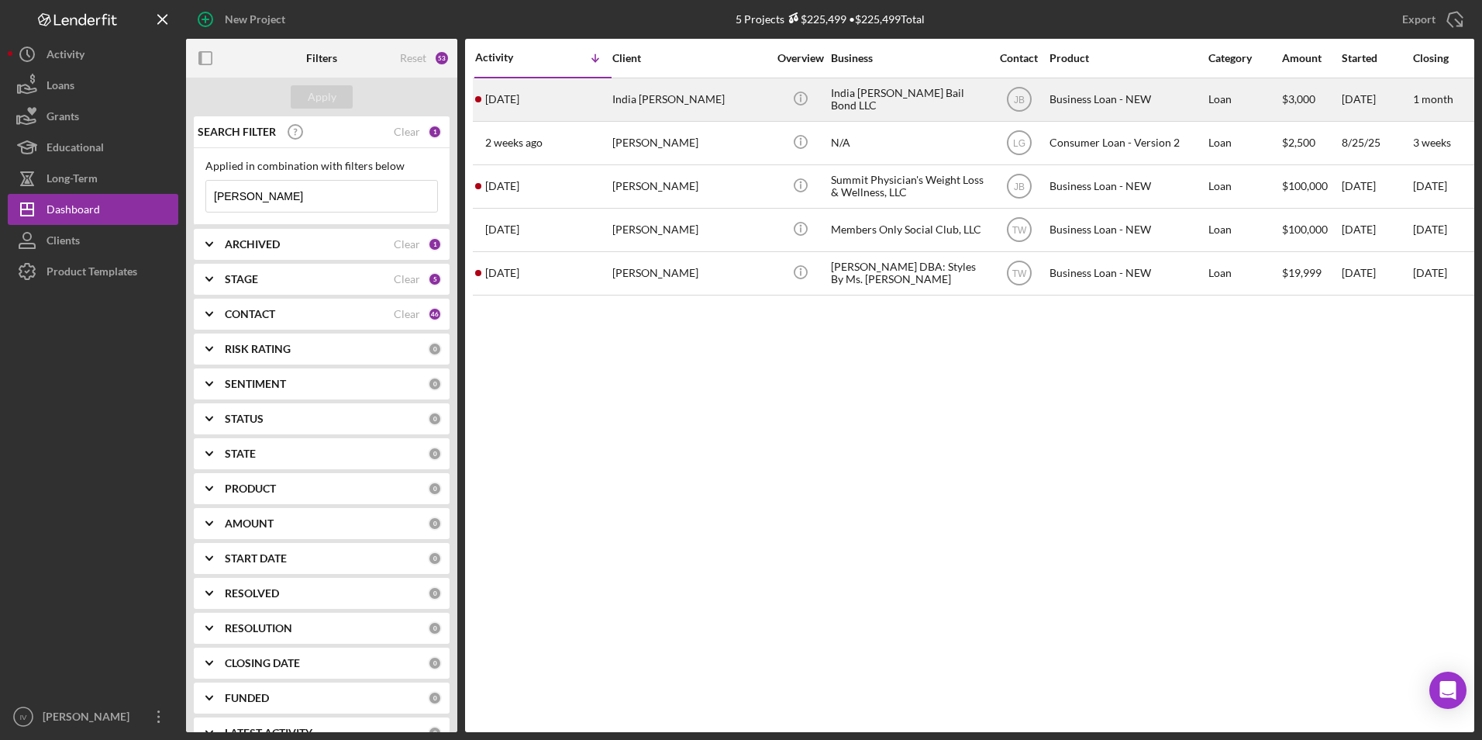
type input "[PERSON_NAME]"
click at [626, 106] on div "India [PERSON_NAME]" at bounding box center [689, 99] width 155 height 41
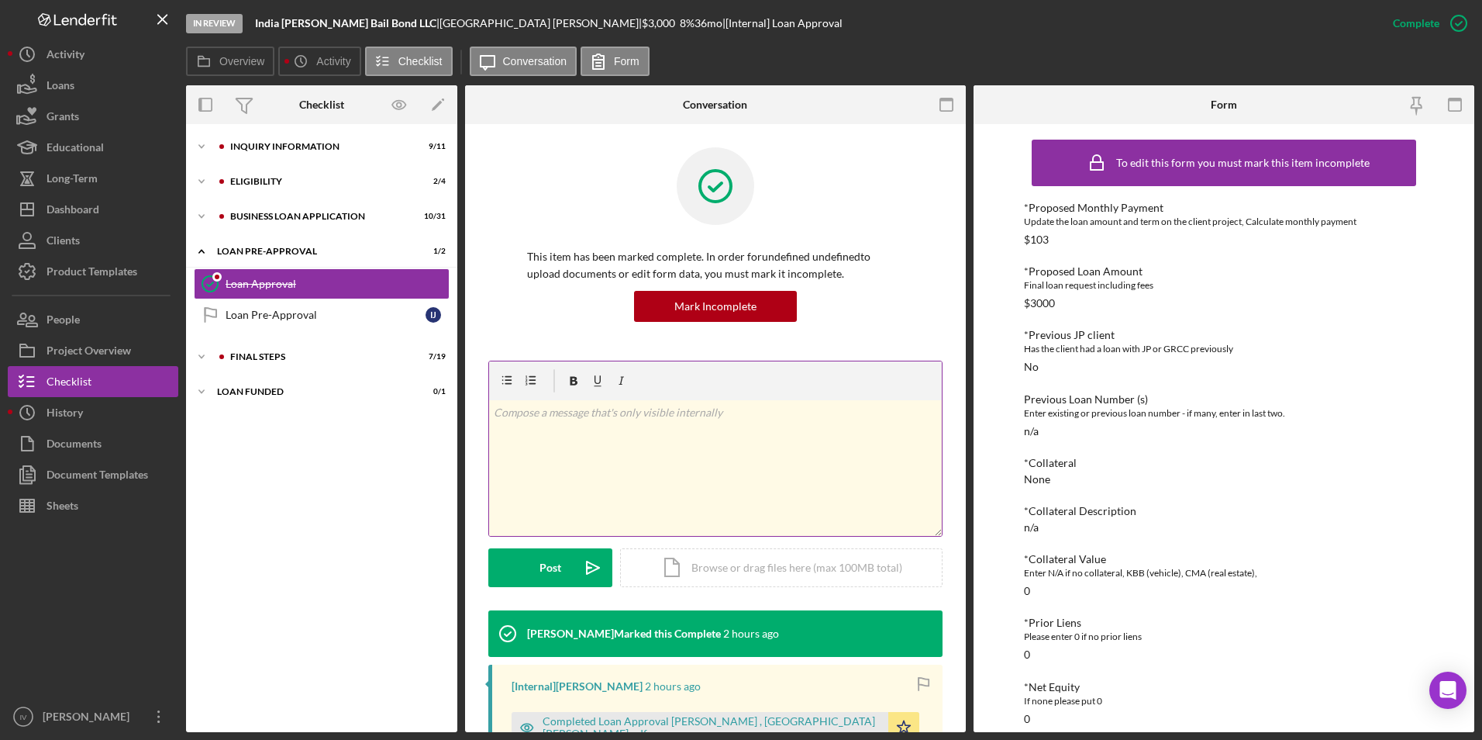
scroll to position [155, 0]
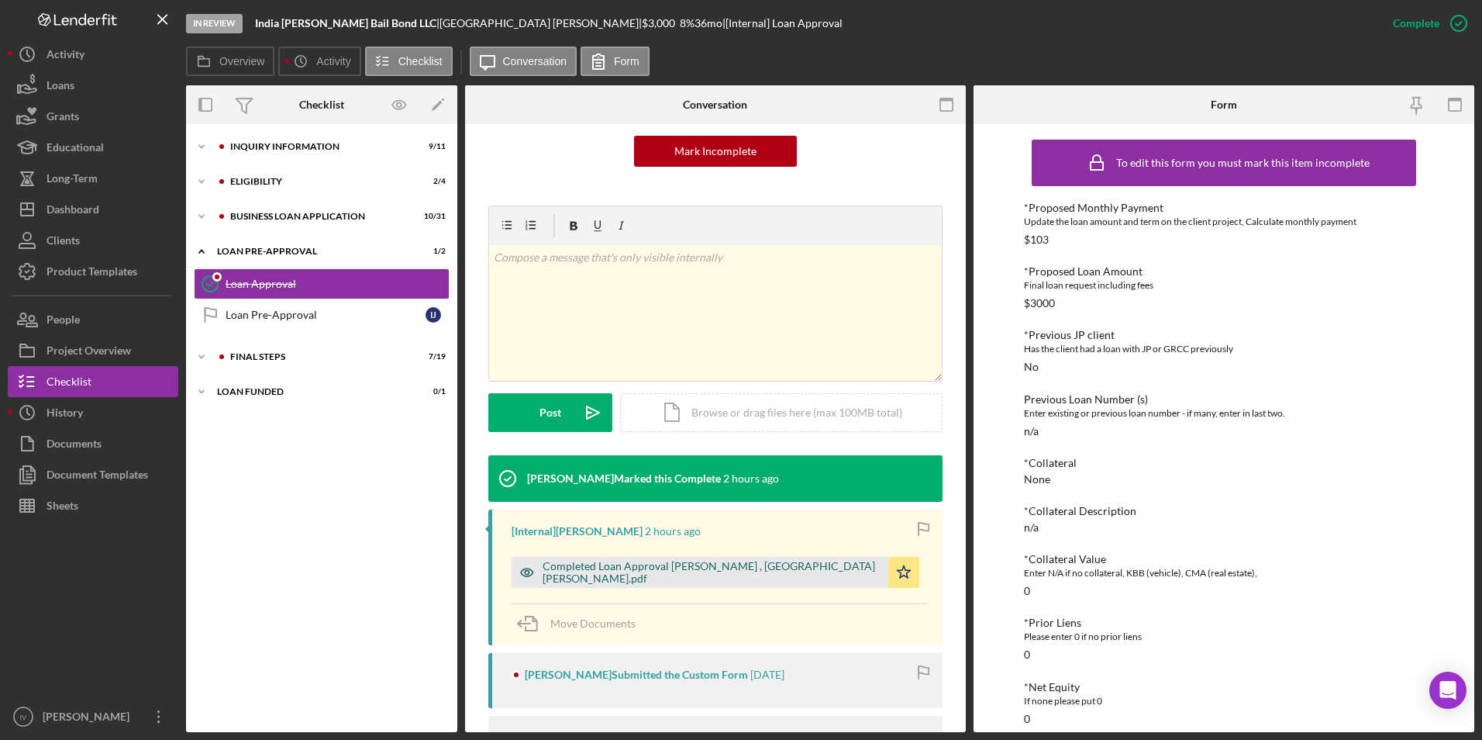
drag, startPoint x: 662, startPoint y: 564, endPoint x: 672, endPoint y: 557, distance: 11.8
click at [662, 564] on div "Completed Loan Approval [PERSON_NAME] , [GEOGRAPHIC_DATA] [PERSON_NAME].pdf" at bounding box center [700, 572] width 377 height 31
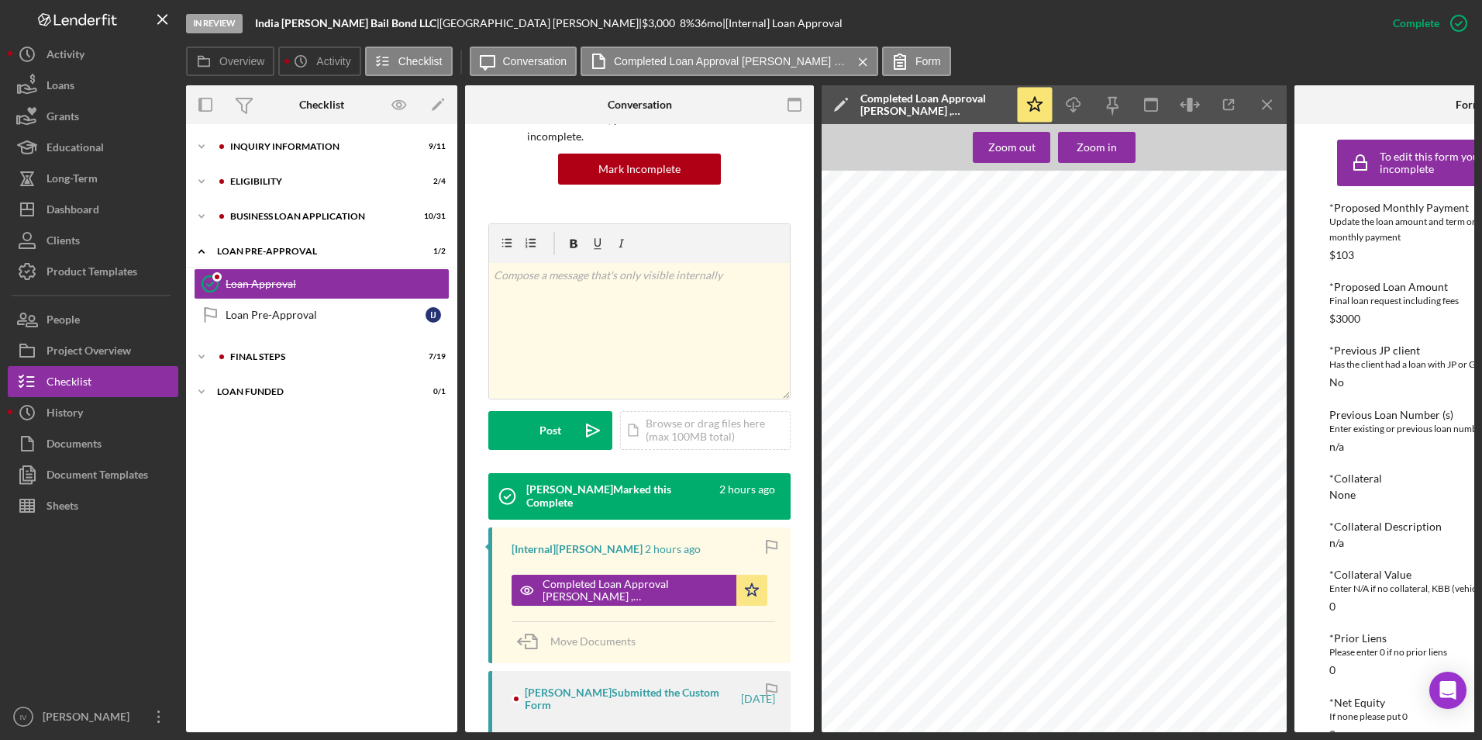
scroll to position [1297, 0]
drag, startPoint x: 102, startPoint y: 202, endPoint x: 160, endPoint y: 240, distance: 69.5
click at [102, 202] on button "Icon/Dashboard Dashboard" at bounding box center [93, 209] width 171 height 31
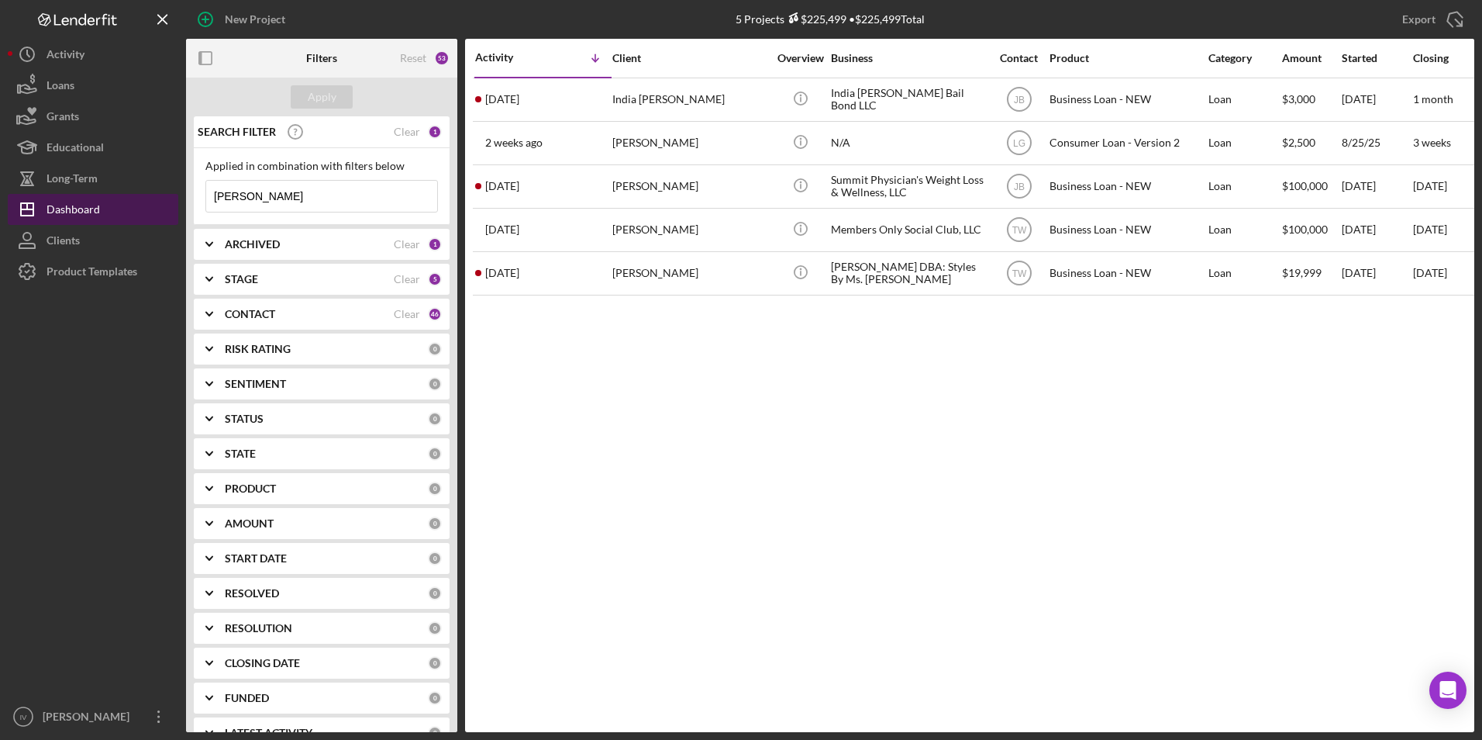
drag, startPoint x: 252, startPoint y: 197, endPoint x: 132, endPoint y: 216, distance: 121.6
click at [132, 216] on div "New Project 5 Projects $225,499 • $225,499 Total [PERSON_NAME] Export Icon/Expo…" at bounding box center [741, 366] width 1467 height 732
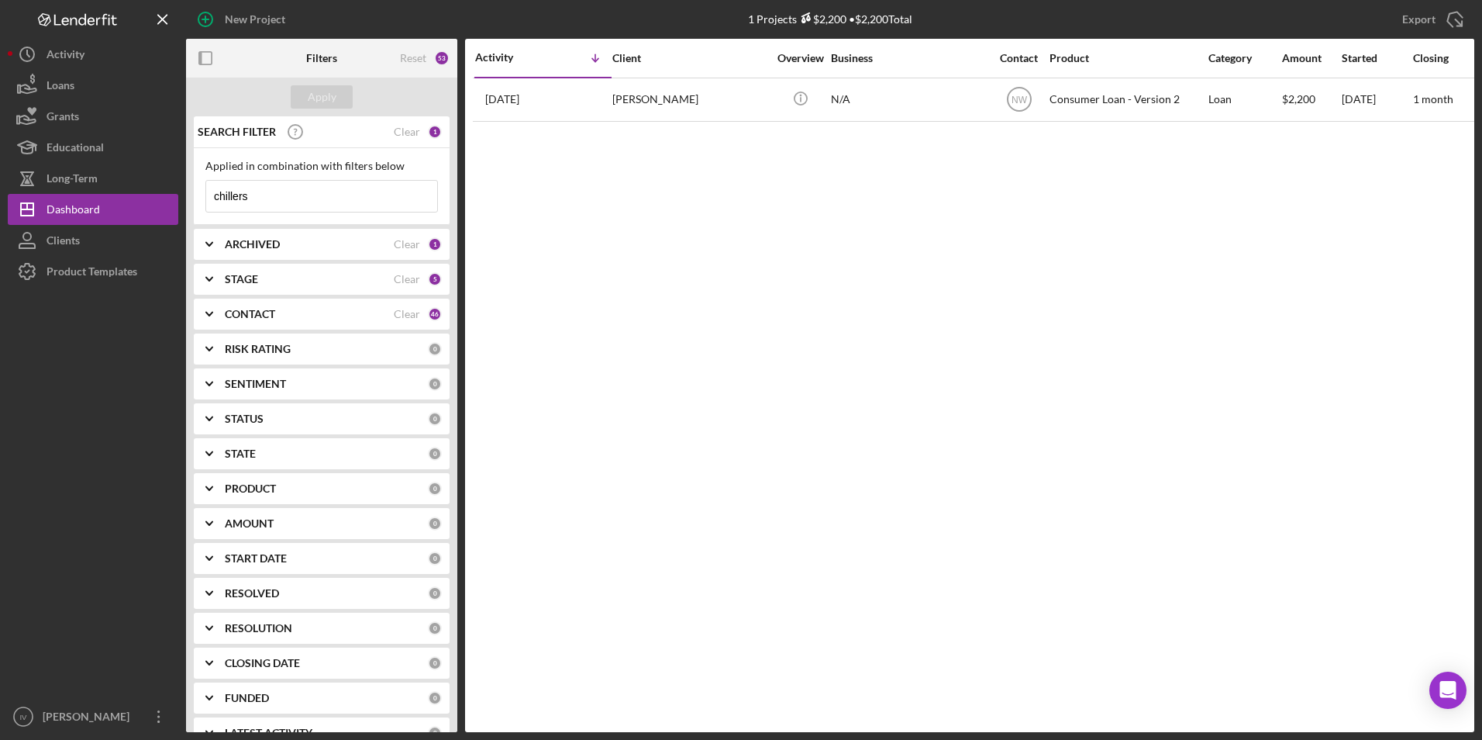
type input "chillers"
click at [595, 102] on div "[DATE] [PERSON_NAME]" at bounding box center [543, 99] width 136 height 41
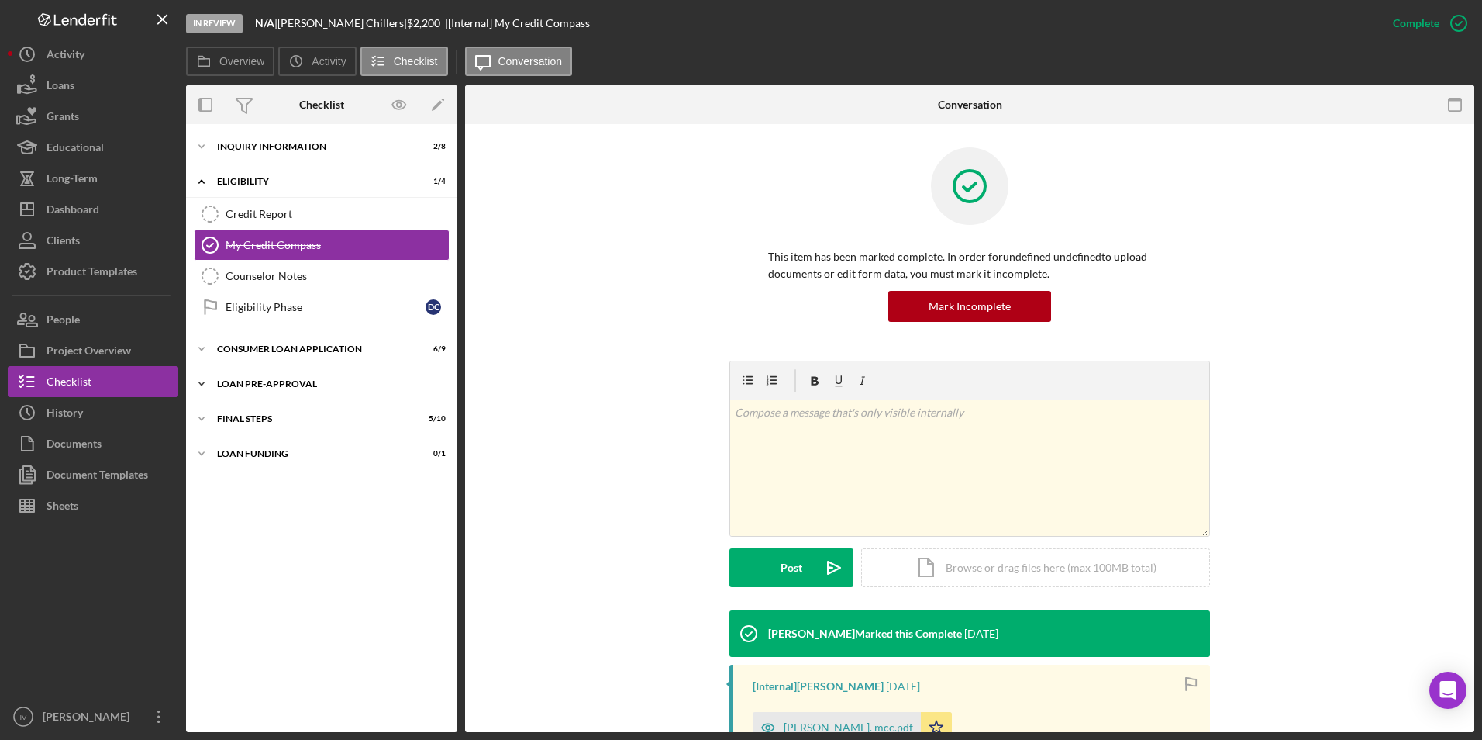
click at [293, 378] on div "Icon/Expander Loan Pre-Approval 1 / 2" at bounding box center [321, 383] width 271 height 31
click at [299, 416] on div "Loan Approval" at bounding box center [337, 416] width 223 height 12
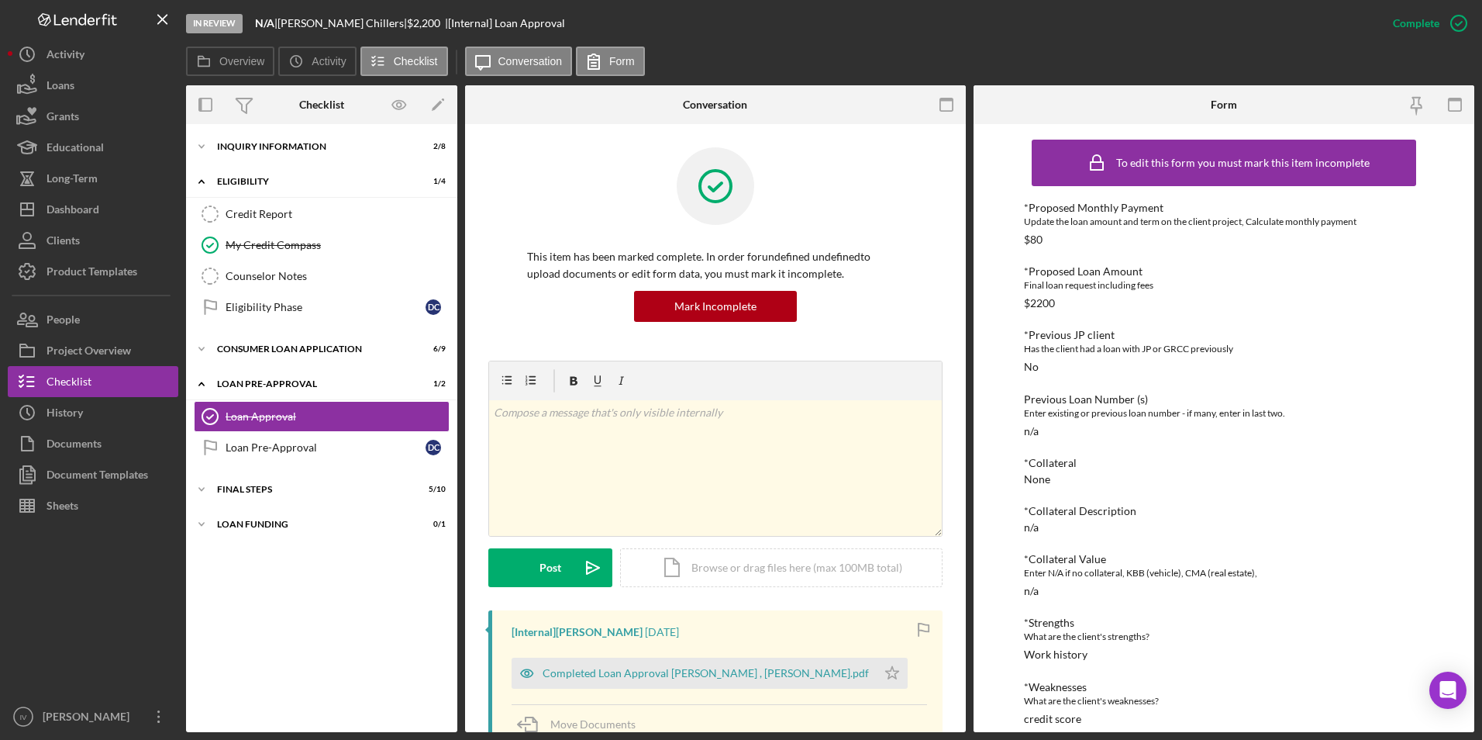
scroll to position [388, 0]
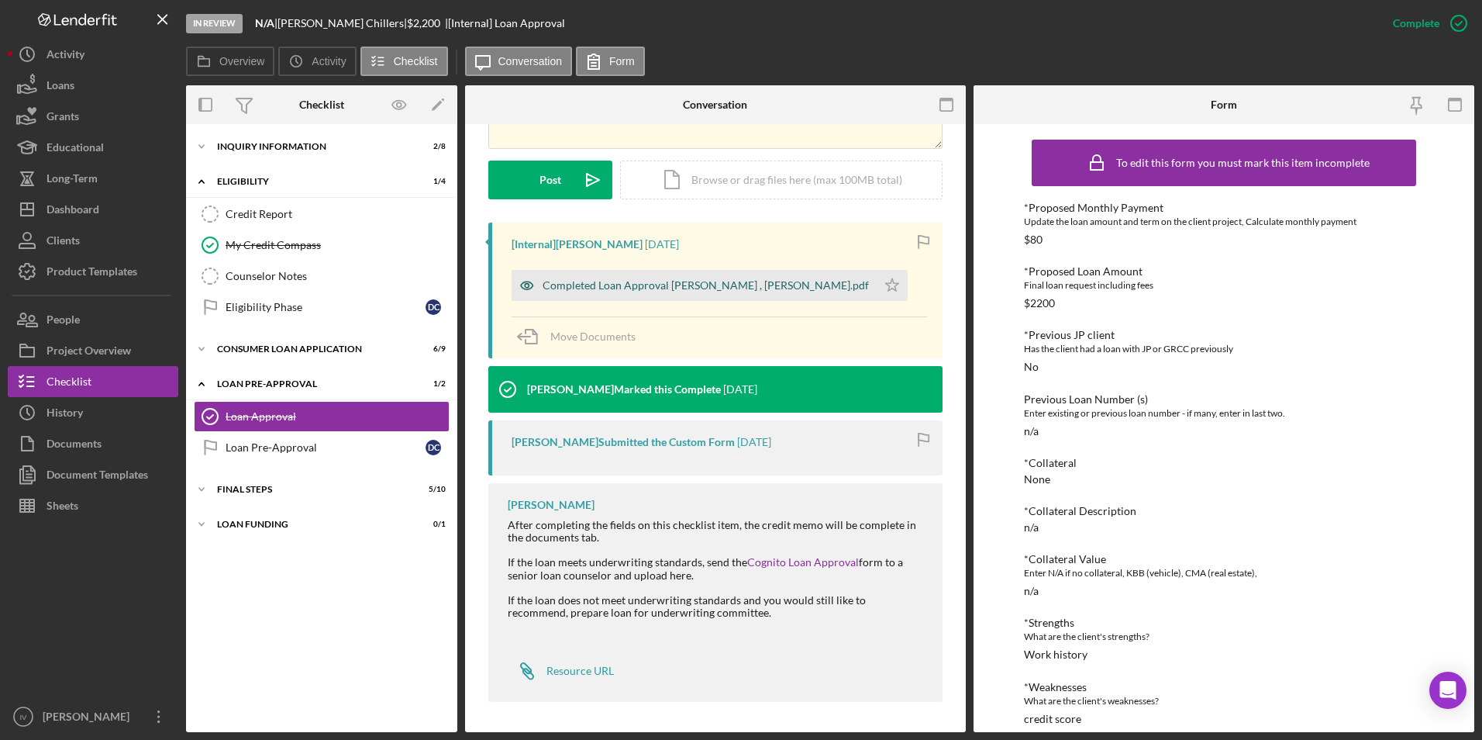
click at [676, 294] on div "Completed Loan Approval [PERSON_NAME] , [PERSON_NAME].pdf" at bounding box center [694, 285] width 365 height 31
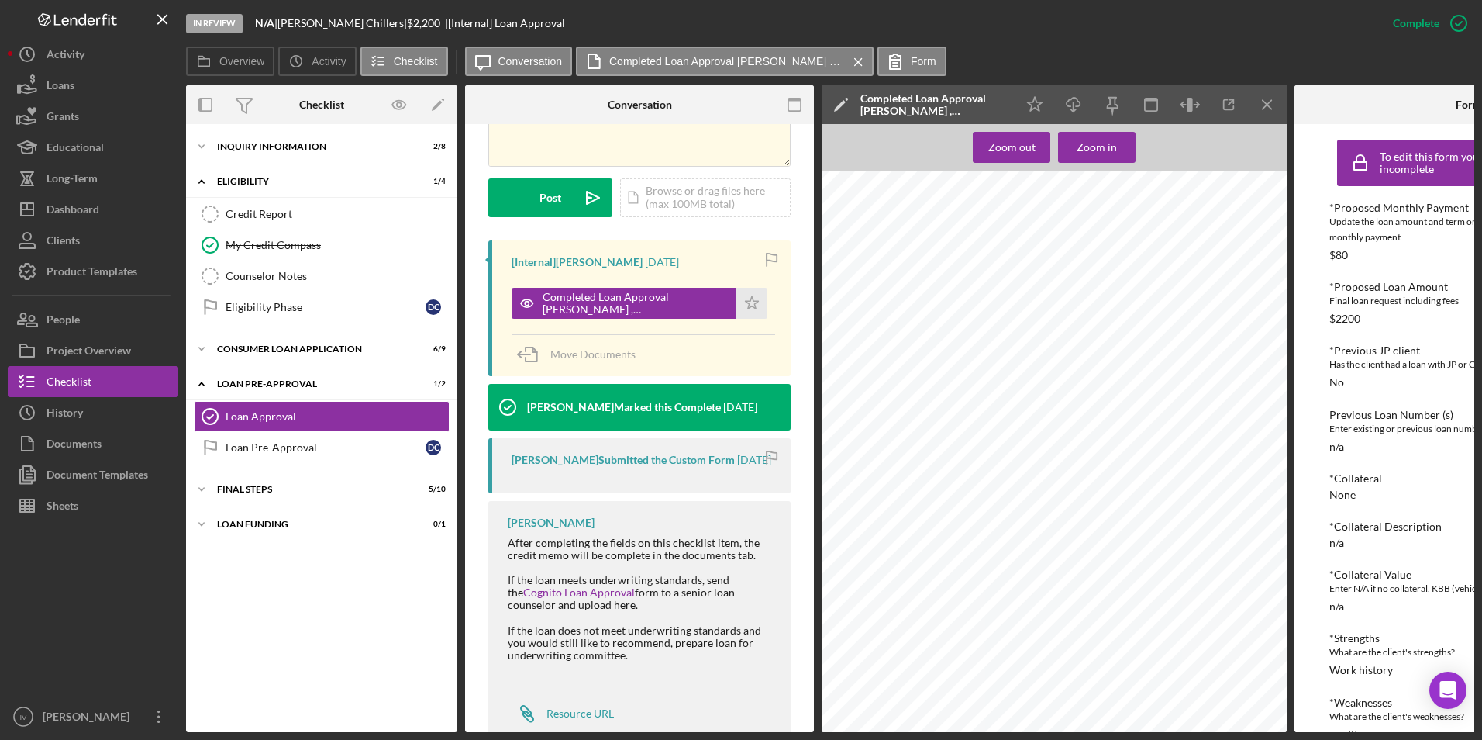
scroll to position [1085, 0]
click at [292, 151] on div "Icon/Expander Inquiry Information 2 / 8" at bounding box center [321, 146] width 271 height 31
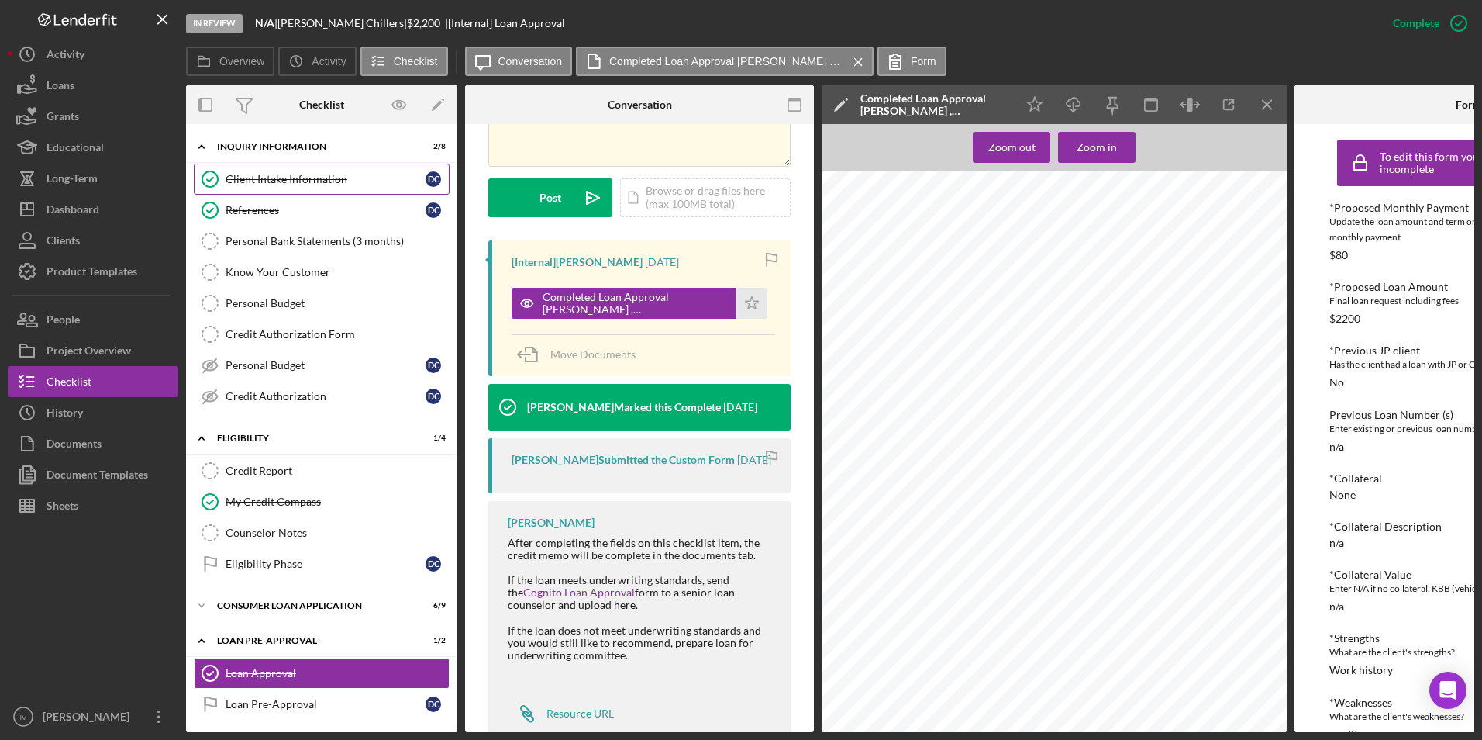
click at [285, 174] on div "Client Intake Information" at bounding box center [326, 179] width 200 height 12
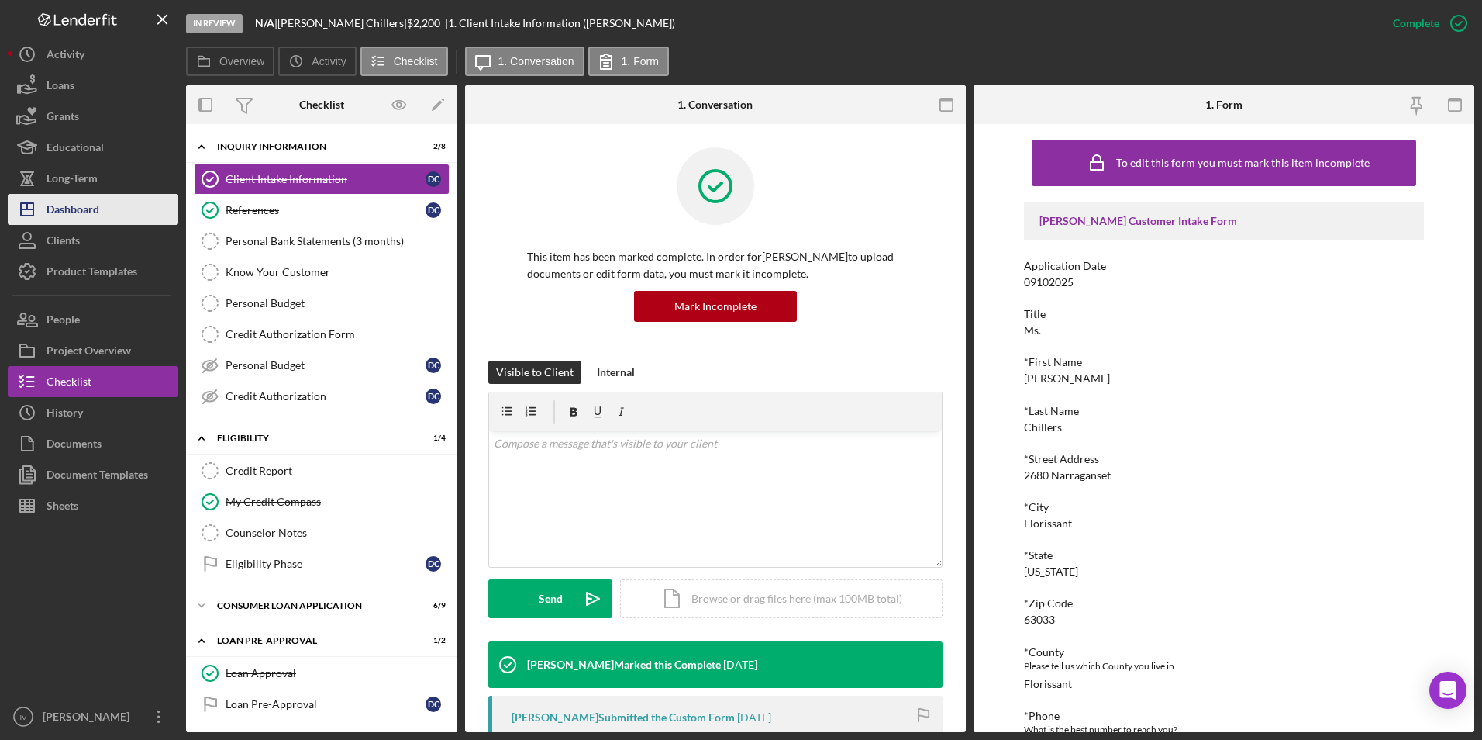
click at [78, 221] on div "Dashboard" at bounding box center [73, 211] width 53 height 35
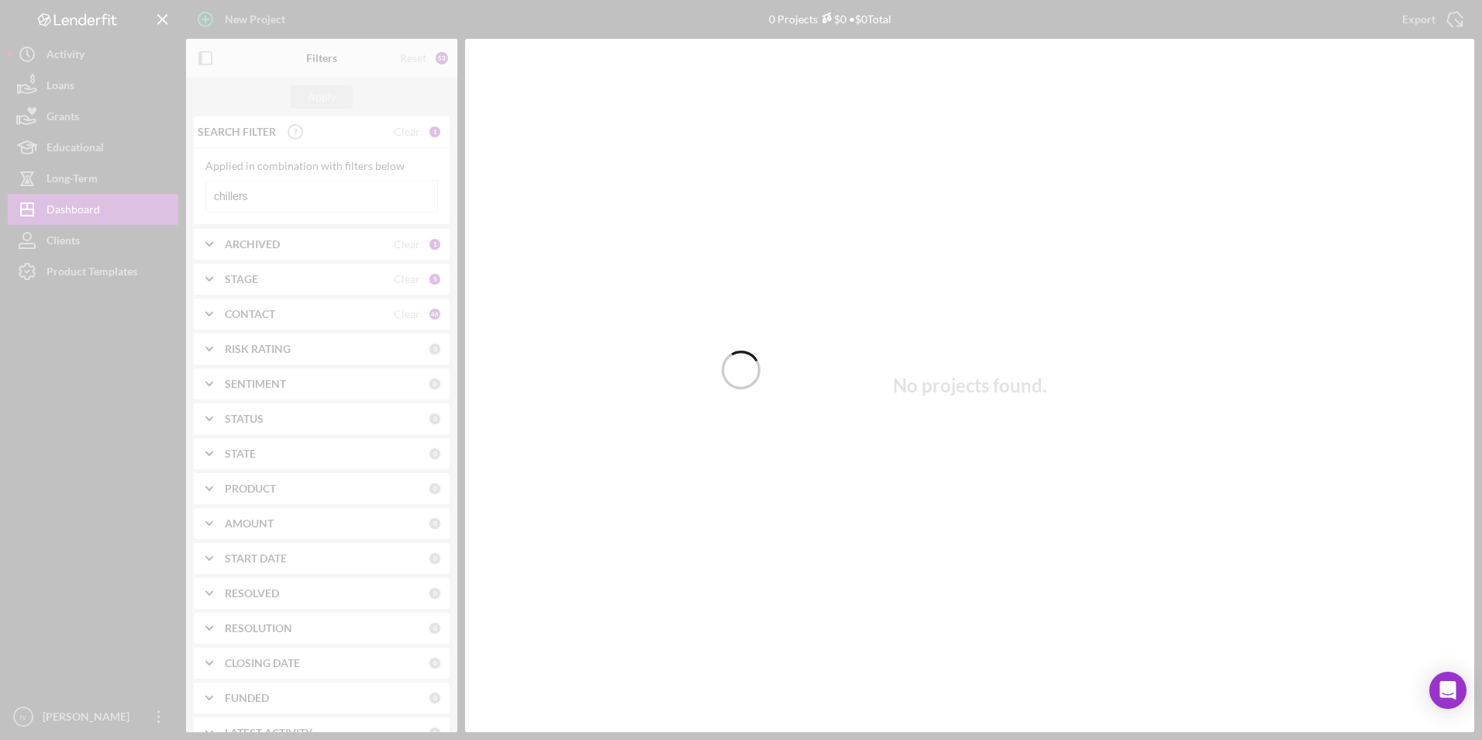
click at [317, 203] on div at bounding box center [741, 370] width 1482 height 740
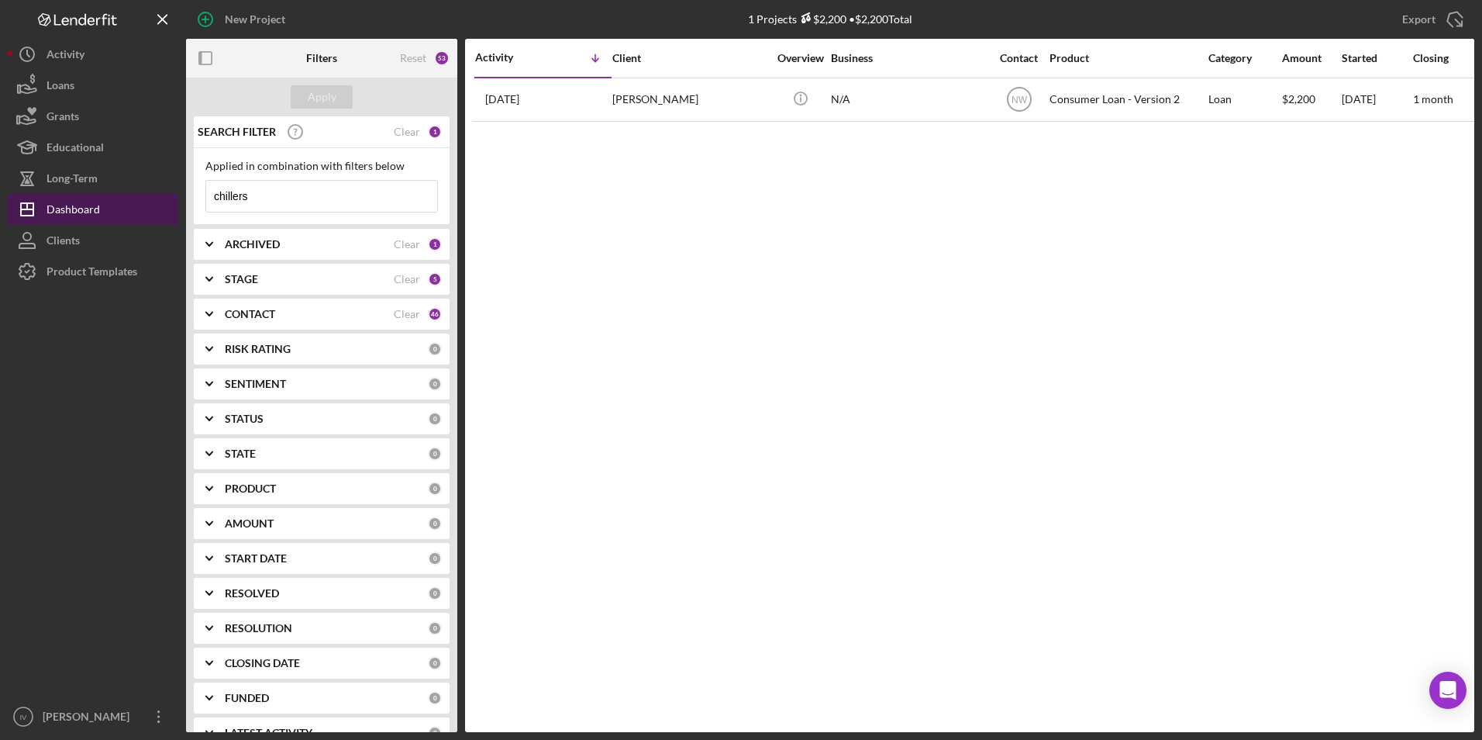
drag, startPoint x: 275, startPoint y: 193, endPoint x: 148, endPoint y: 194, distance: 127.2
click at [148, 194] on div "New Project 1 Projects $2,200 • $2,200 Total chillers Export Icon/Export Filter…" at bounding box center [741, 366] width 1467 height 732
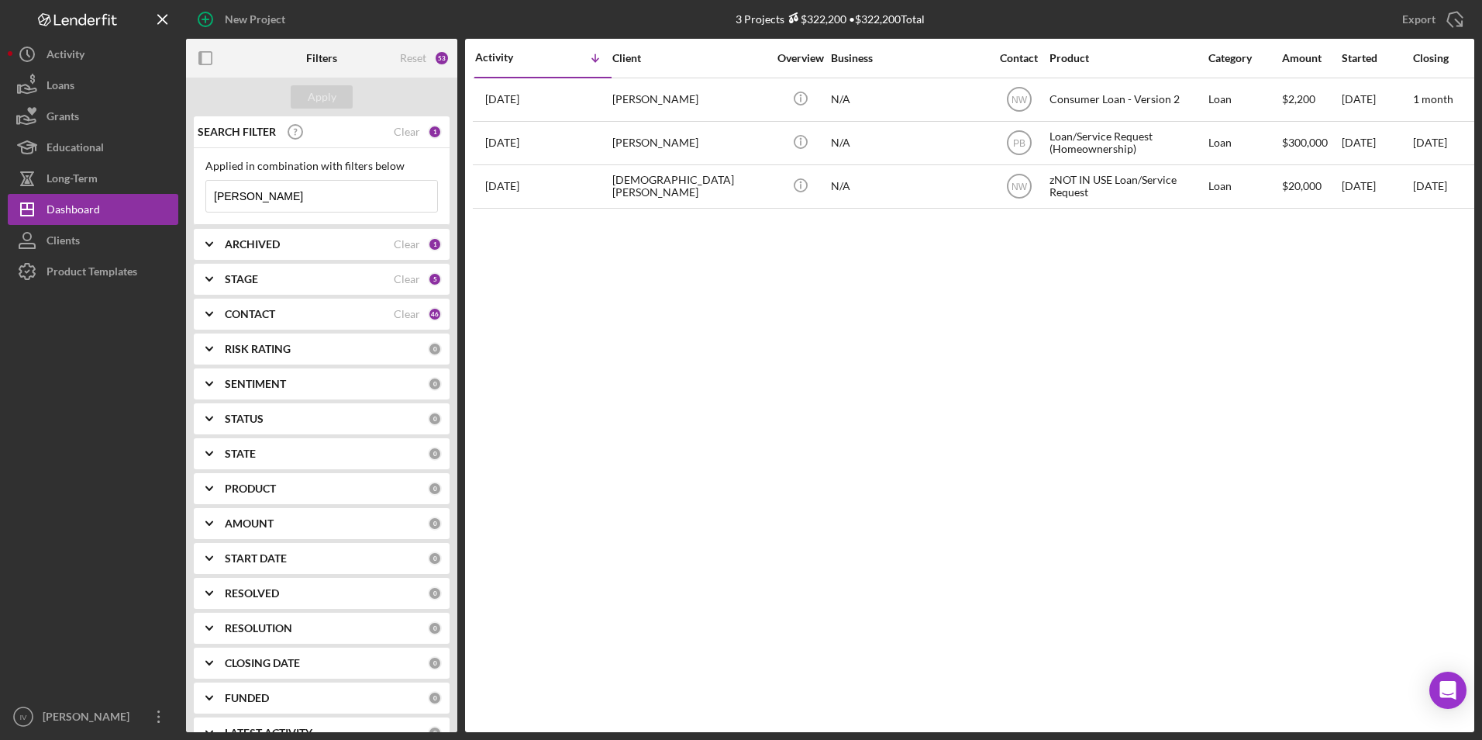
type input "[PERSON_NAME]"
click at [644, 105] on div "[PERSON_NAME]" at bounding box center [689, 99] width 155 height 41
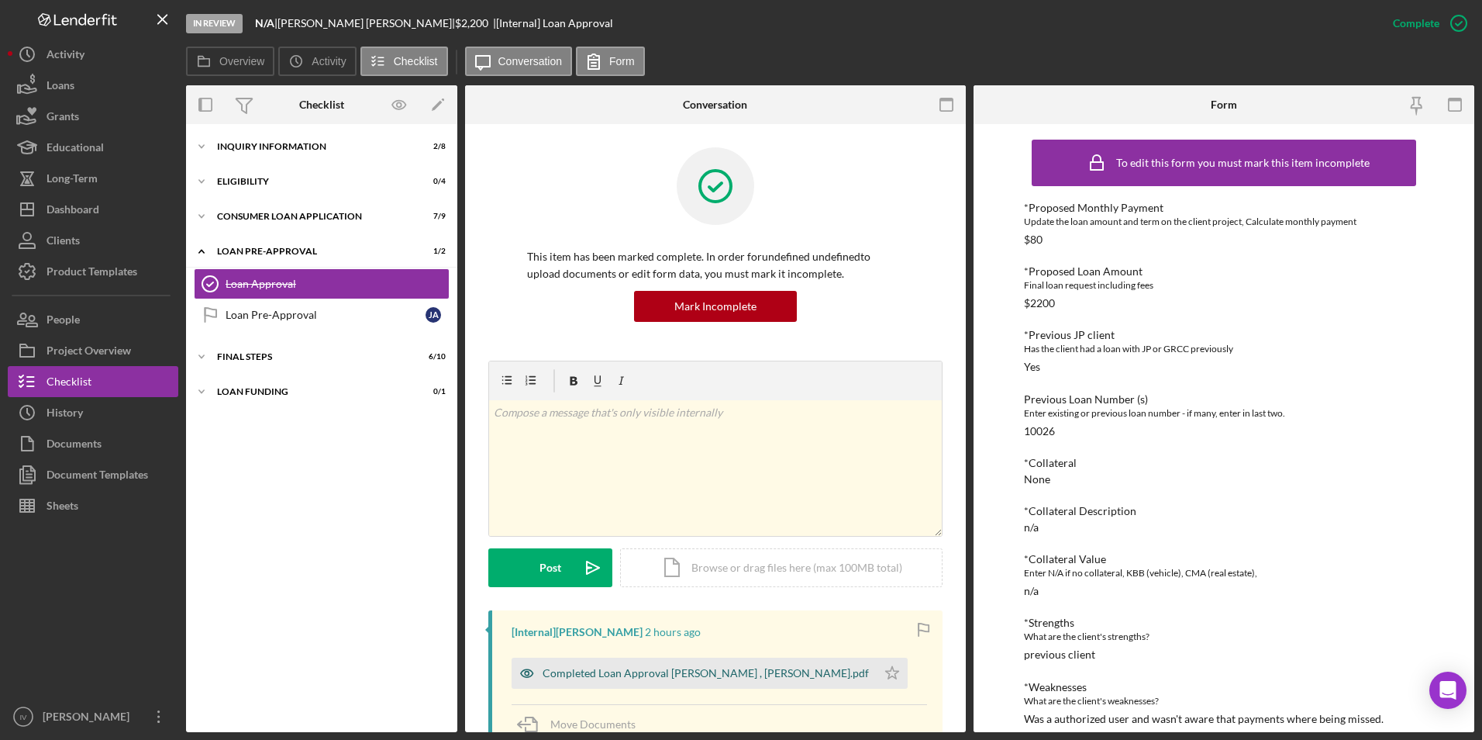
scroll to position [233, 0]
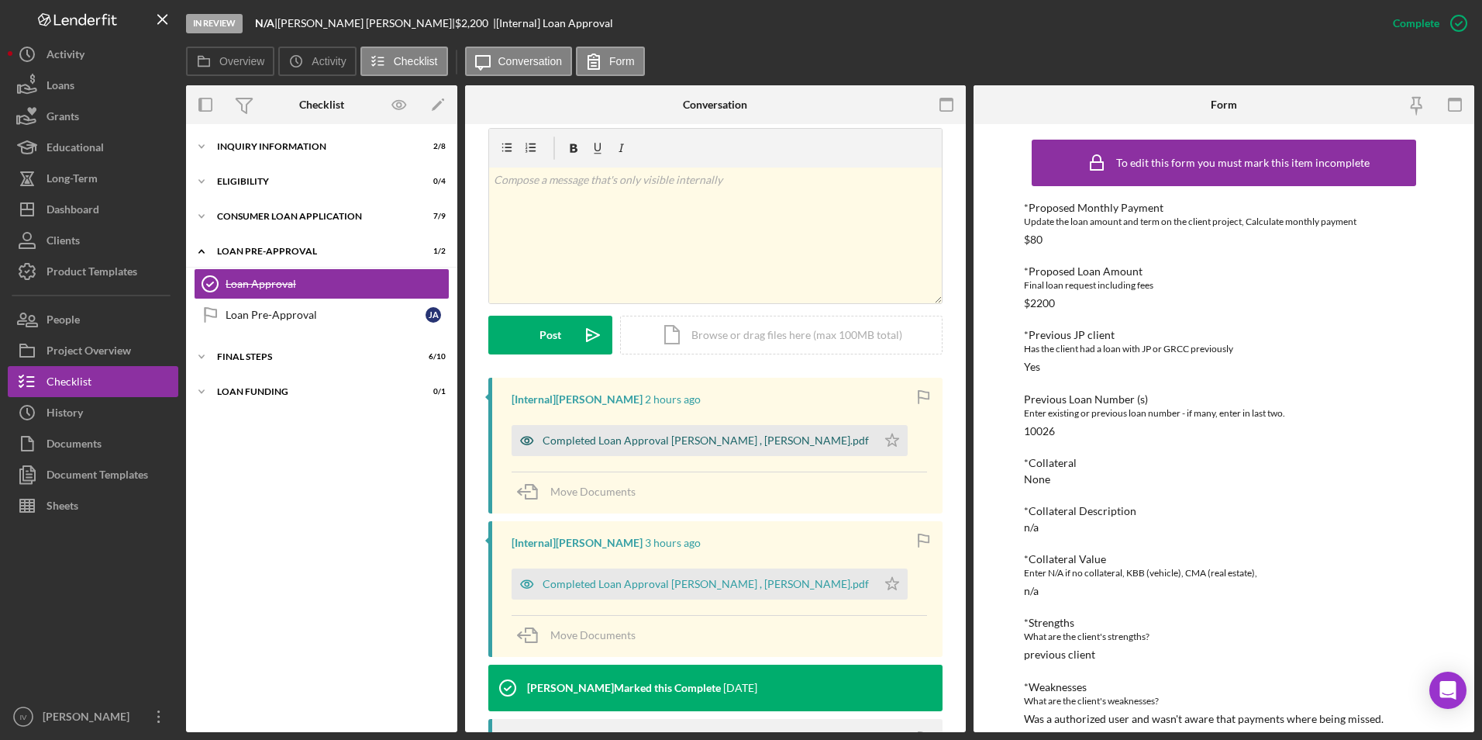
click at [645, 438] on div "Completed Loan Approval [PERSON_NAME] , [PERSON_NAME].pdf" at bounding box center [706, 440] width 326 height 12
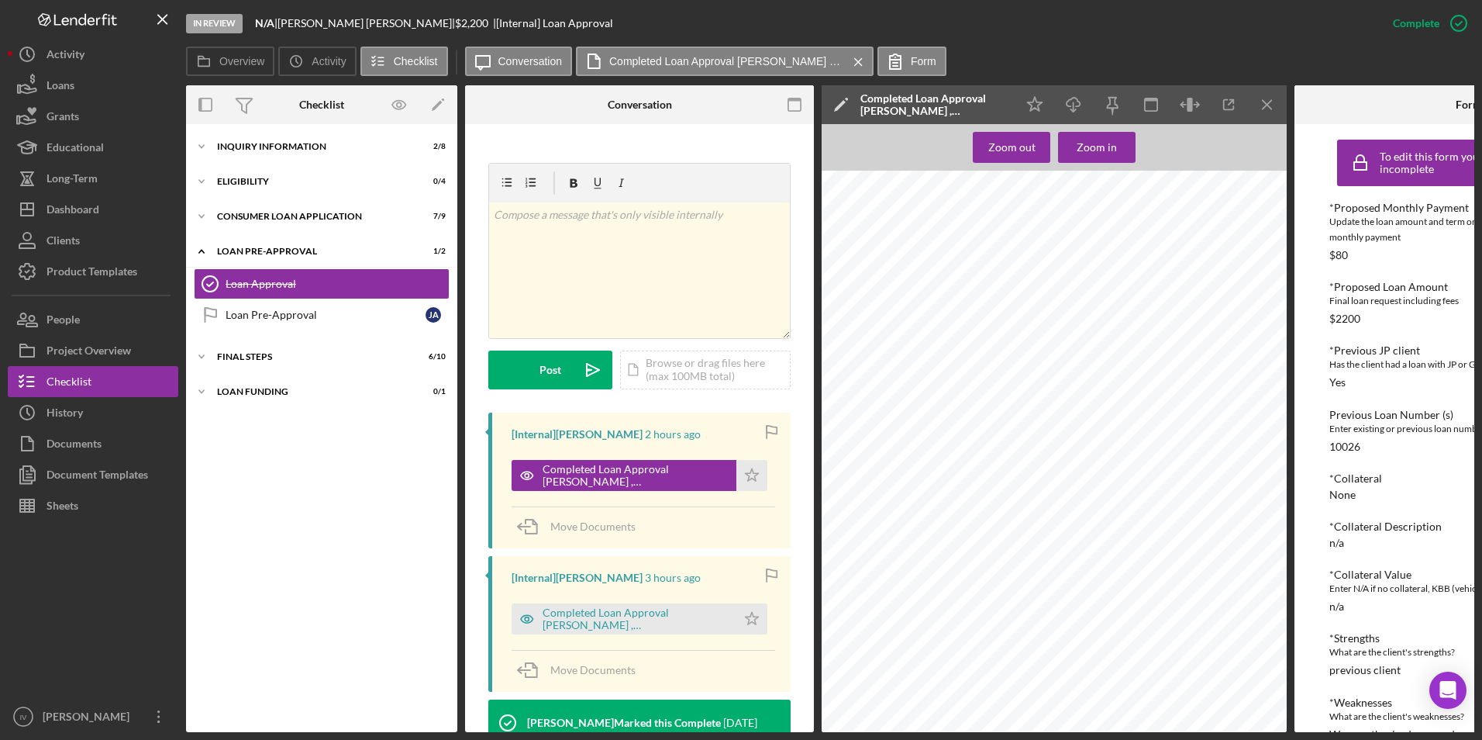
scroll to position [1297, 0]
click at [277, 147] on div "Inquiry Information" at bounding box center [327, 146] width 221 height 9
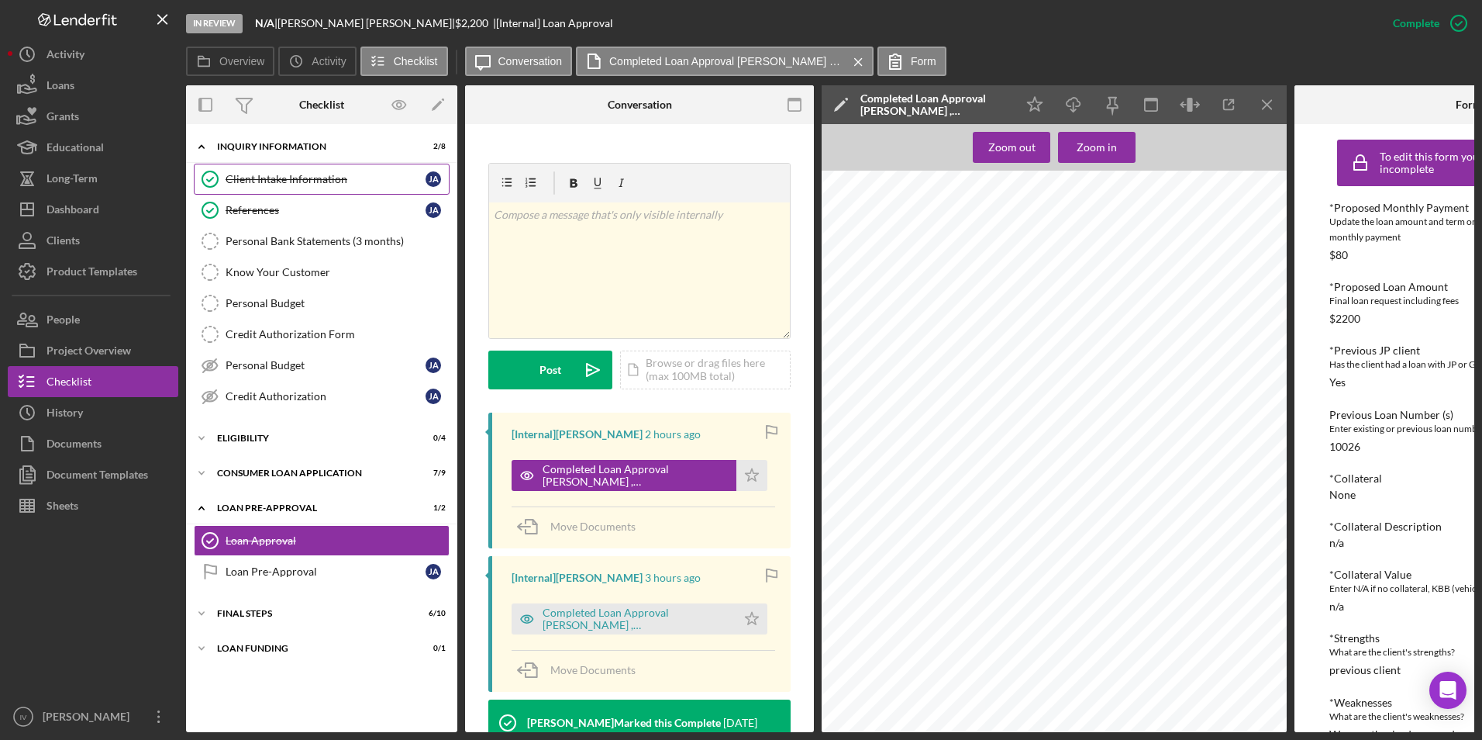
click at [278, 176] on div "Client Intake Information" at bounding box center [326, 179] width 200 height 12
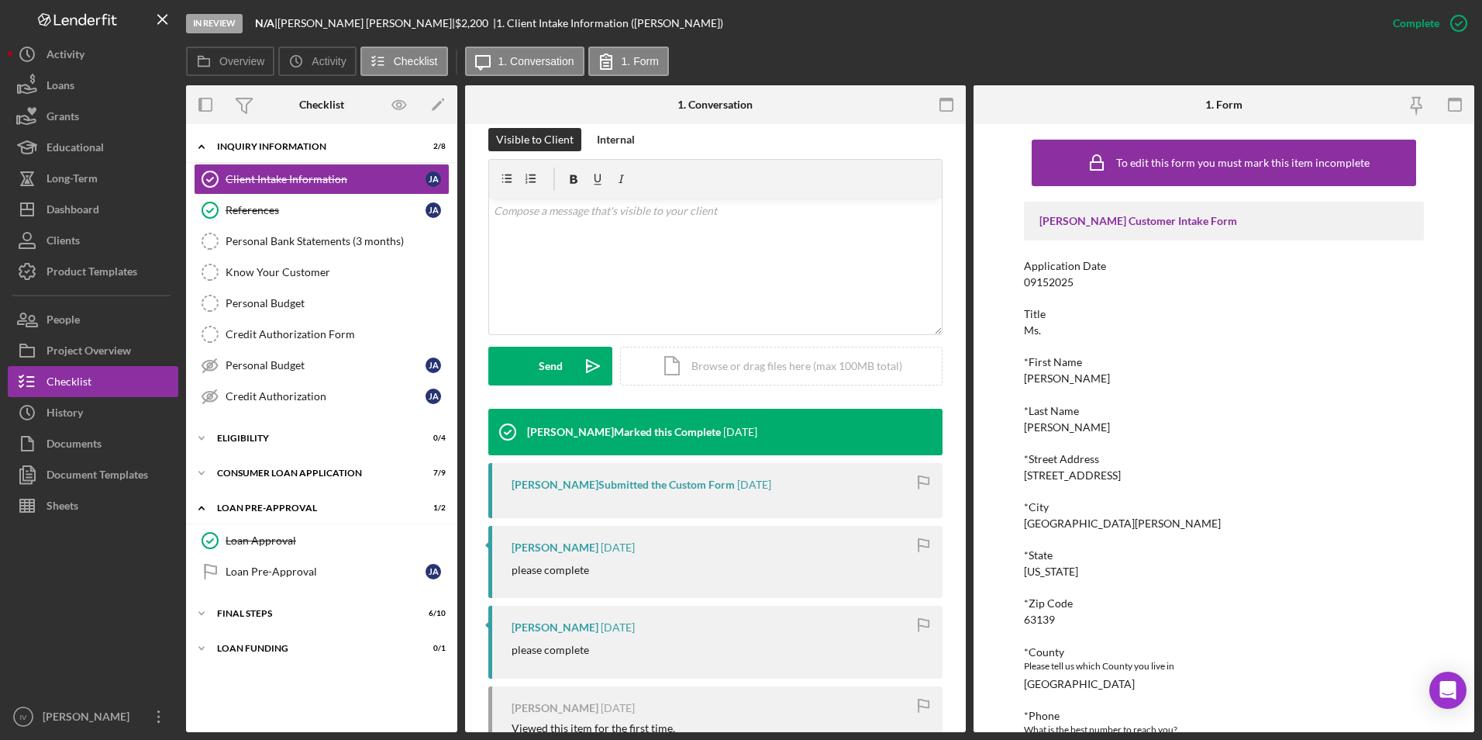
scroll to position [469, 0]
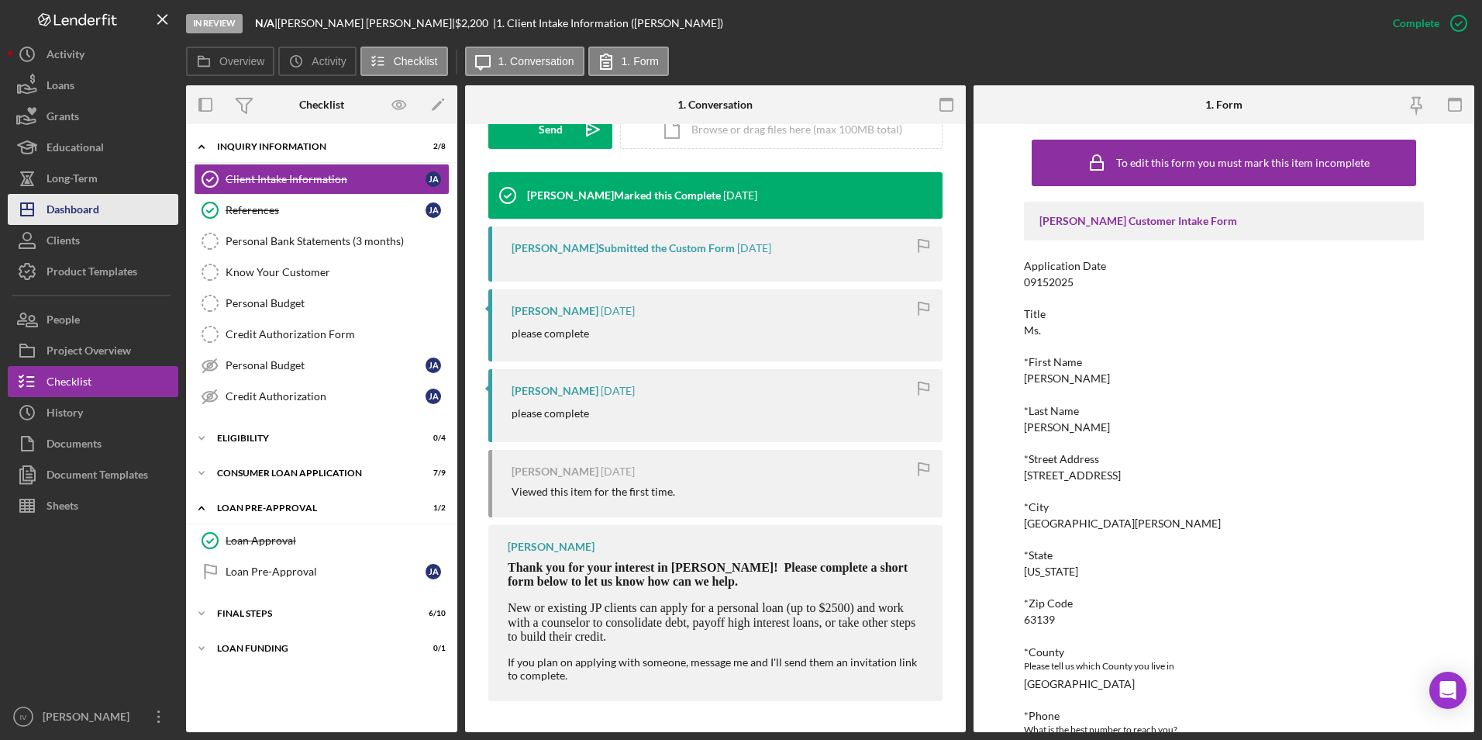
click at [92, 205] on div "Dashboard" at bounding box center [73, 211] width 53 height 35
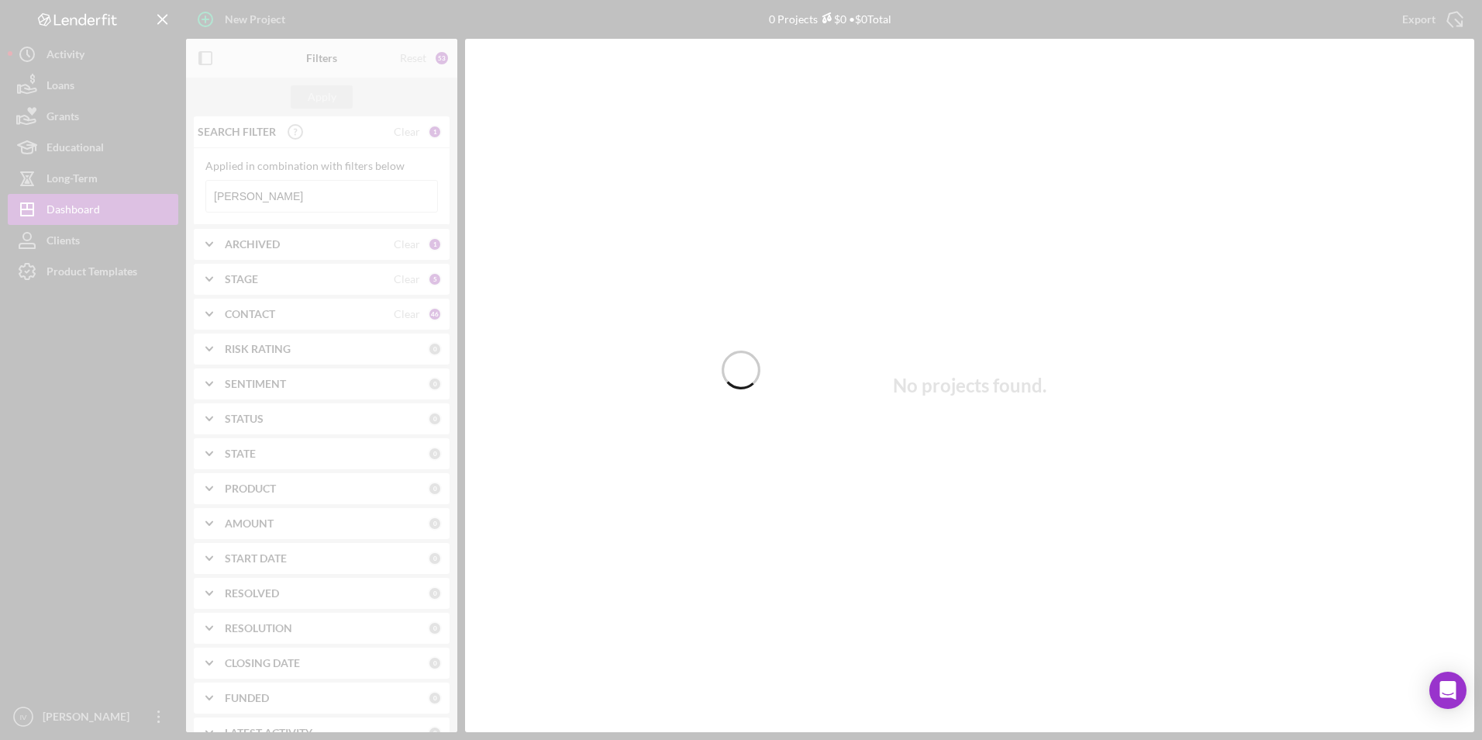
click at [268, 191] on div at bounding box center [741, 370] width 1482 height 740
click at [285, 195] on div at bounding box center [741, 370] width 1482 height 740
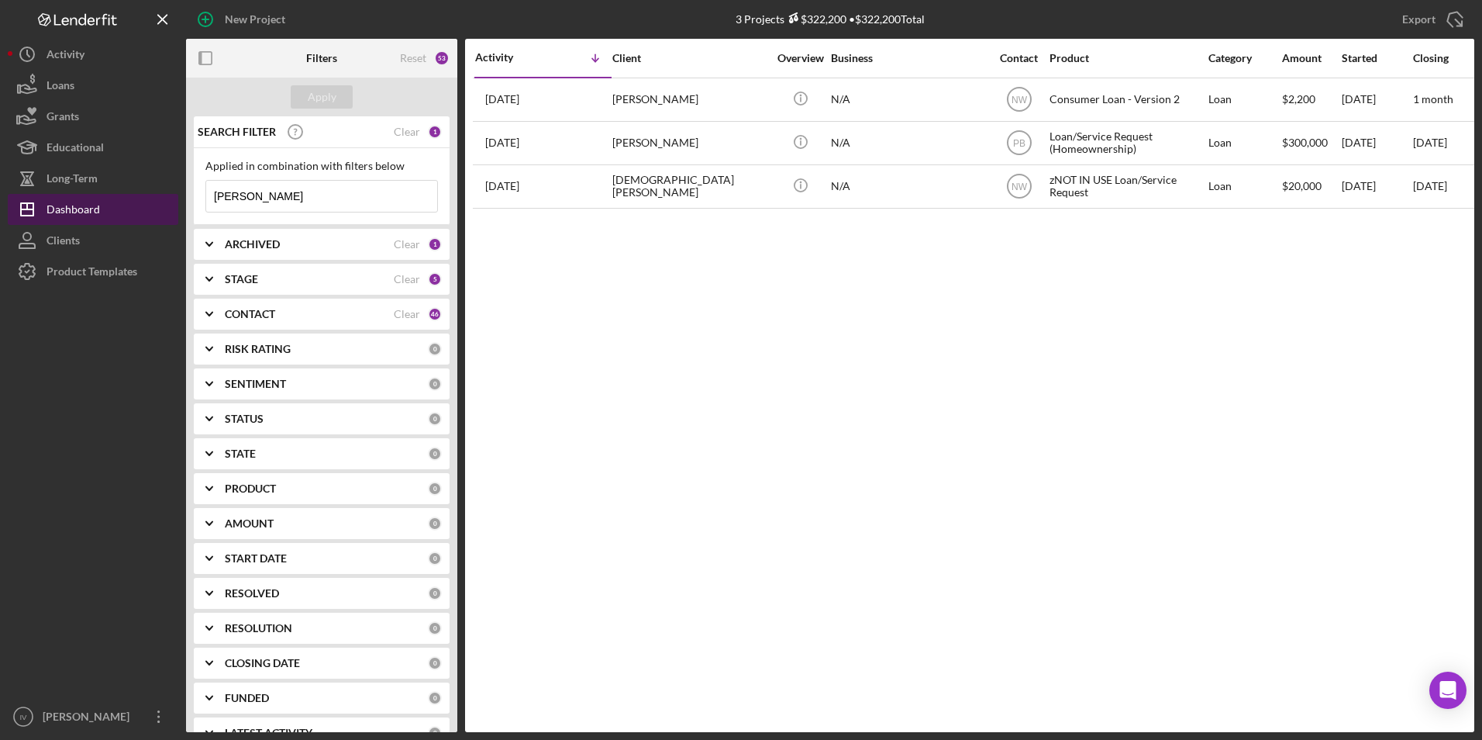
drag, startPoint x: 257, startPoint y: 198, endPoint x: 140, endPoint y: 193, distance: 117.2
click at [133, 206] on div "New Project 3 Projects $322,200 • $322,200 Total [PERSON_NAME] Export Icon/Expo…" at bounding box center [741, 366] width 1467 height 732
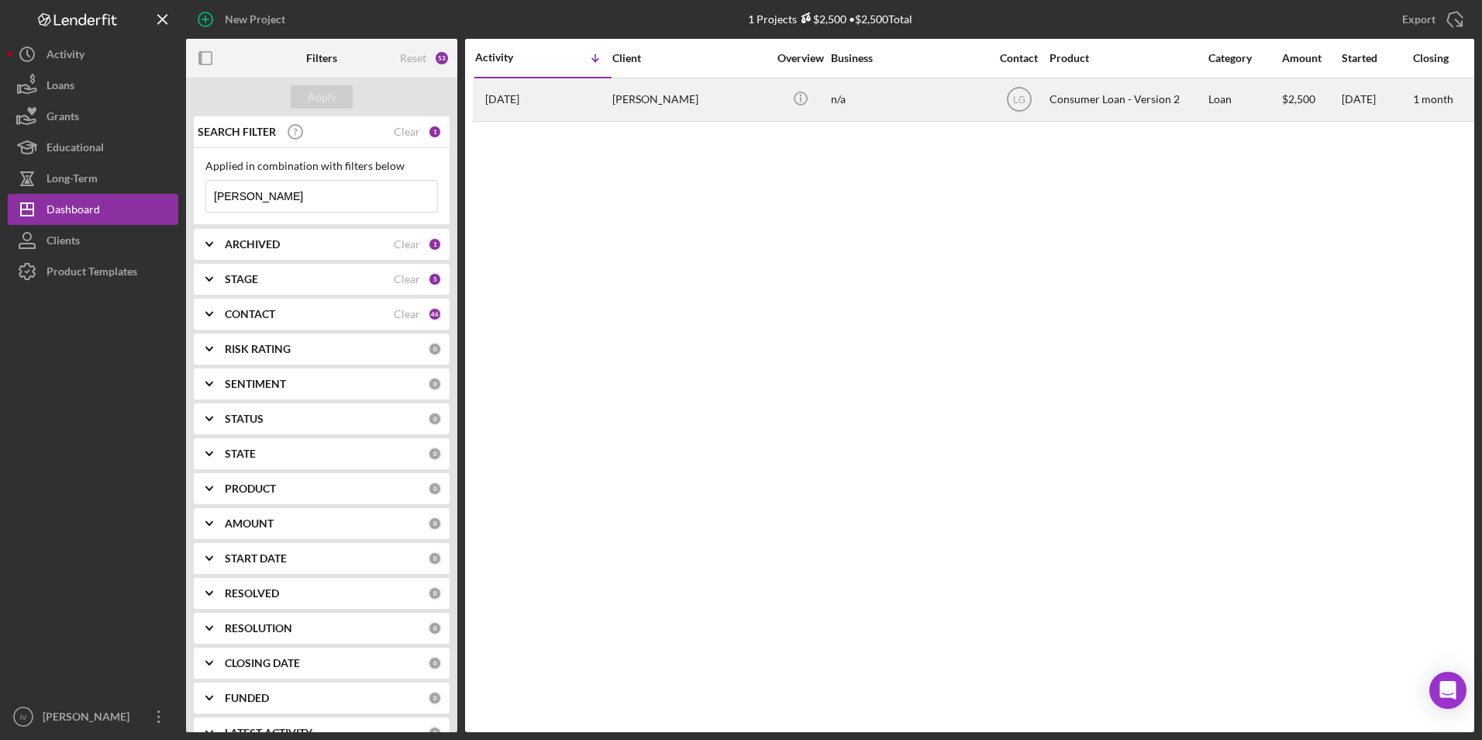
type input "[PERSON_NAME]"
click at [638, 109] on div "[PERSON_NAME]" at bounding box center [689, 99] width 155 height 41
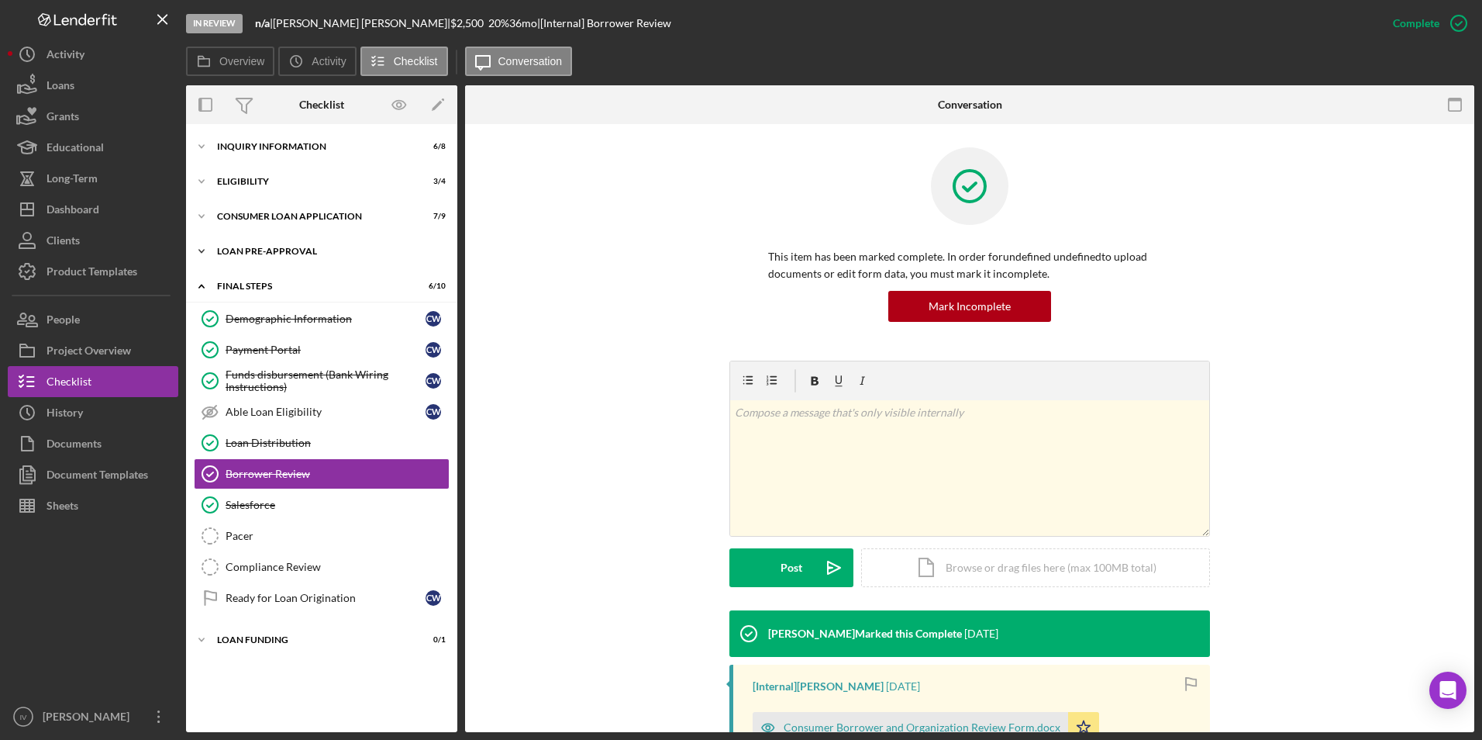
click at [253, 252] on div "Loan Pre-Approval" at bounding box center [327, 251] width 221 height 9
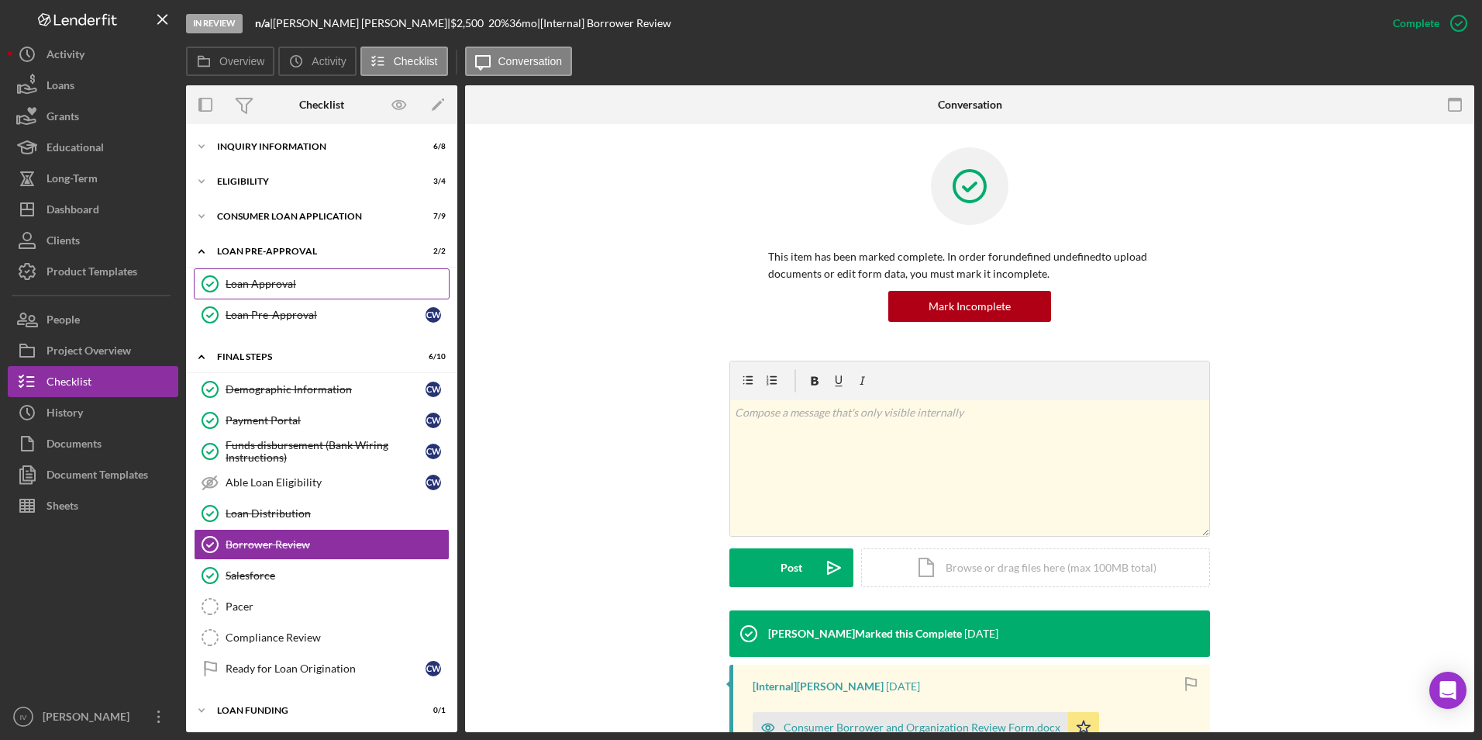
click at [256, 272] on link "Loan Approval Loan Approval" at bounding box center [322, 283] width 256 height 31
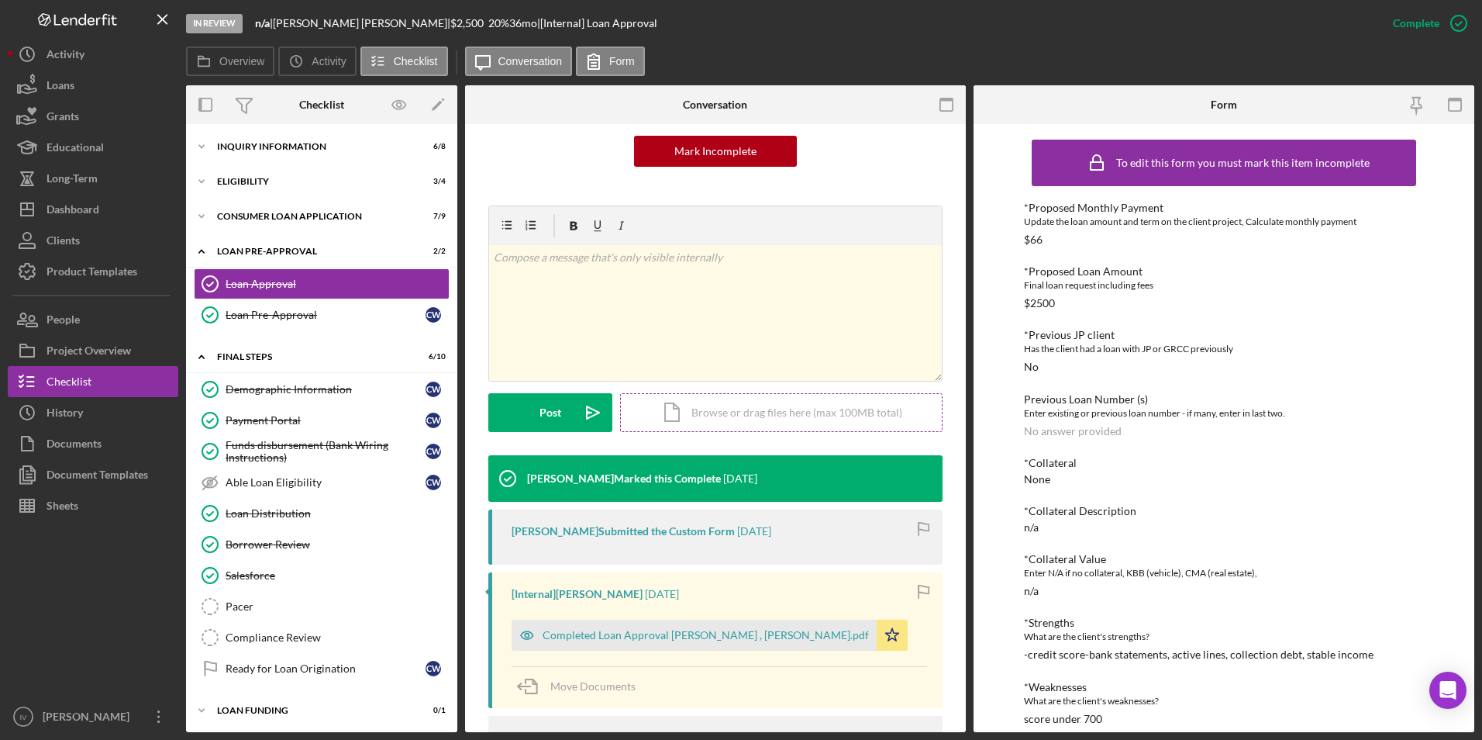
scroll to position [233, 0]
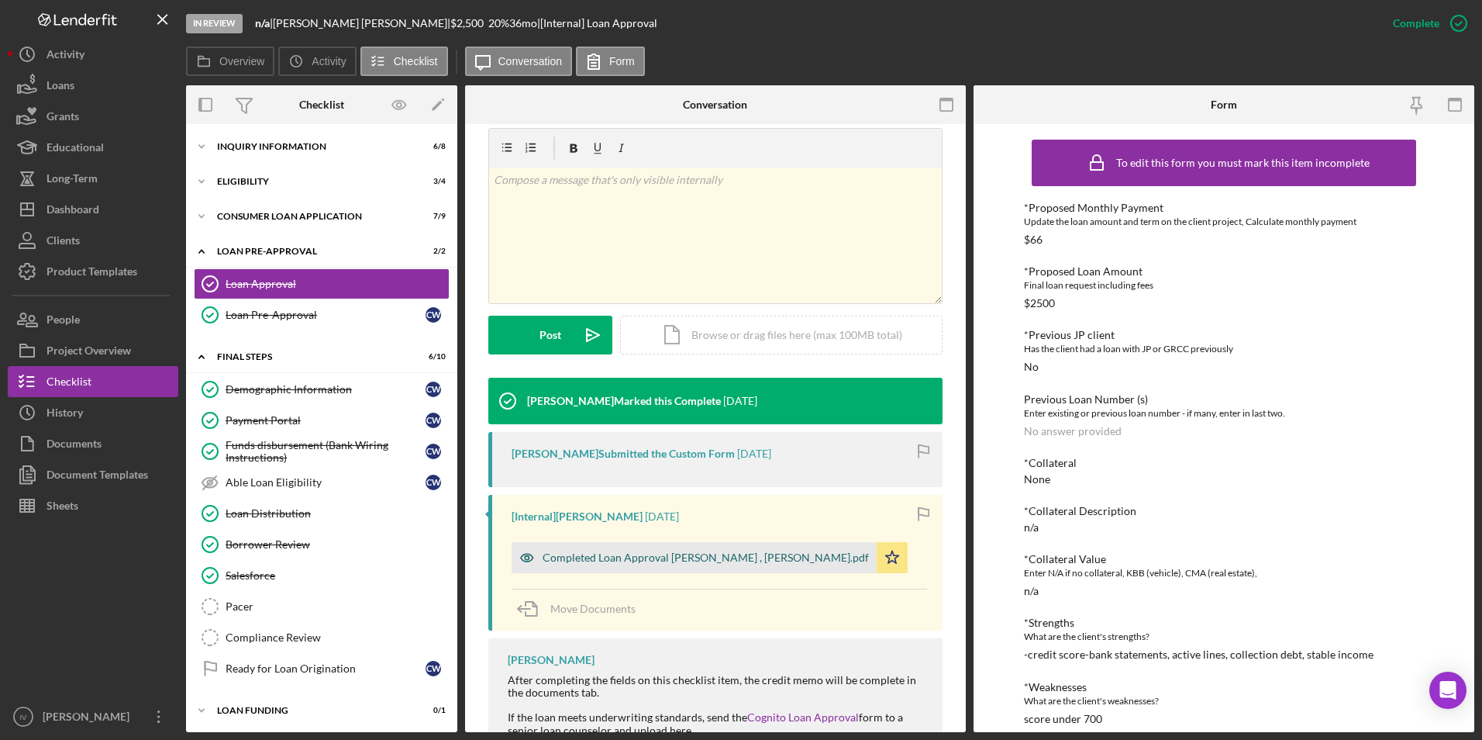
click at [646, 544] on div "Completed Loan Approval [PERSON_NAME] , [PERSON_NAME].pdf" at bounding box center [694, 557] width 365 height 31
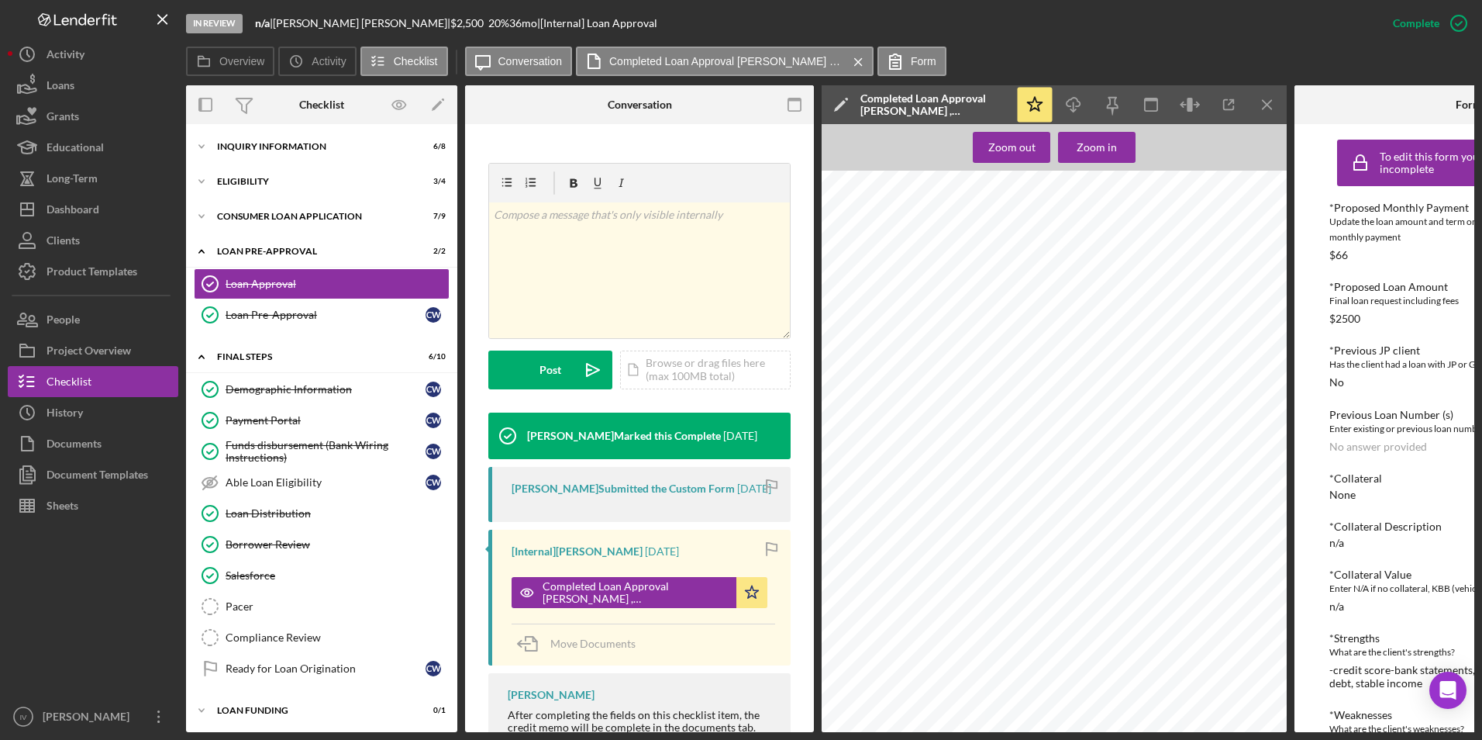
scroll to position [677, 0]
click at [337, 147] on div "Inquiry Information" at bounding box center [327, 146] width 221 height 9
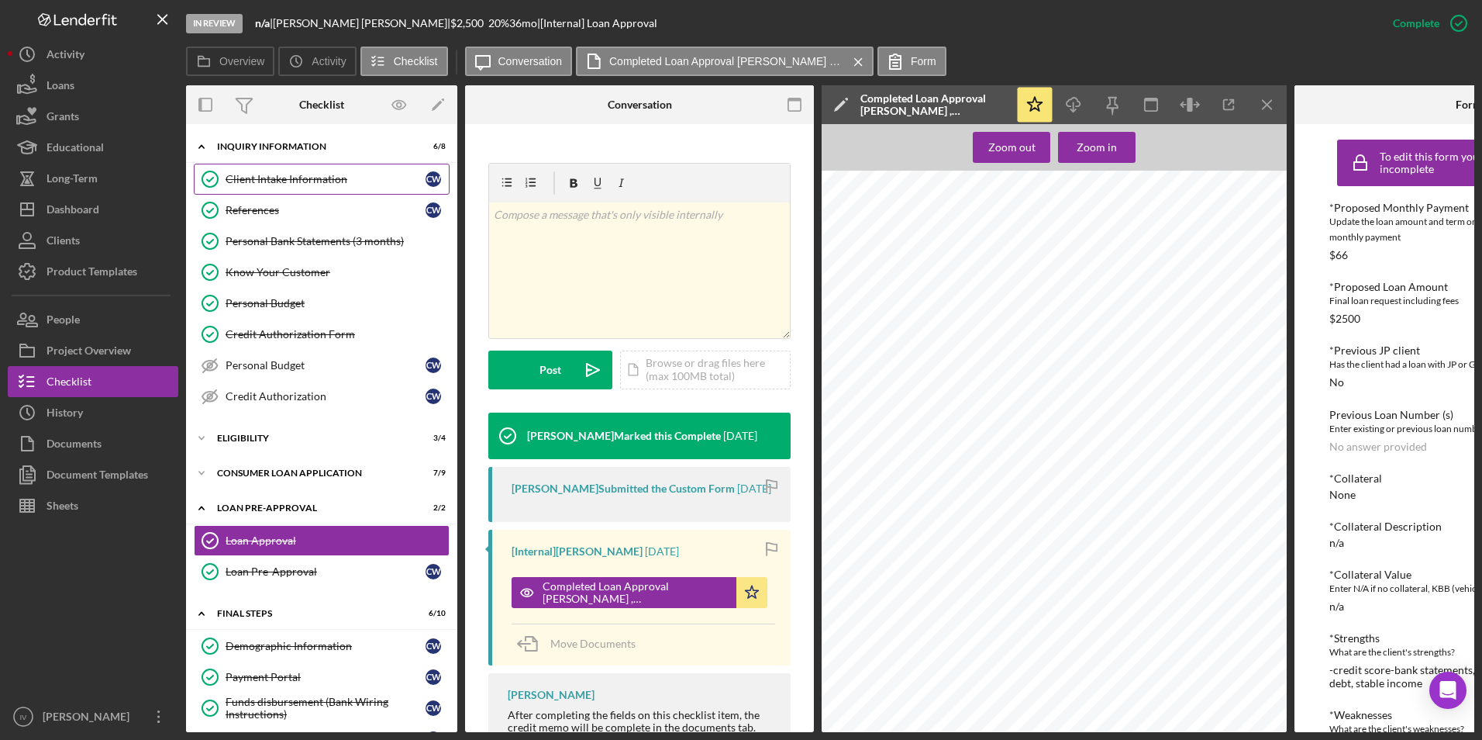
click at [284, 177] on div "Client Intake Information" at bounding box center [326, 179] width 200 height 12
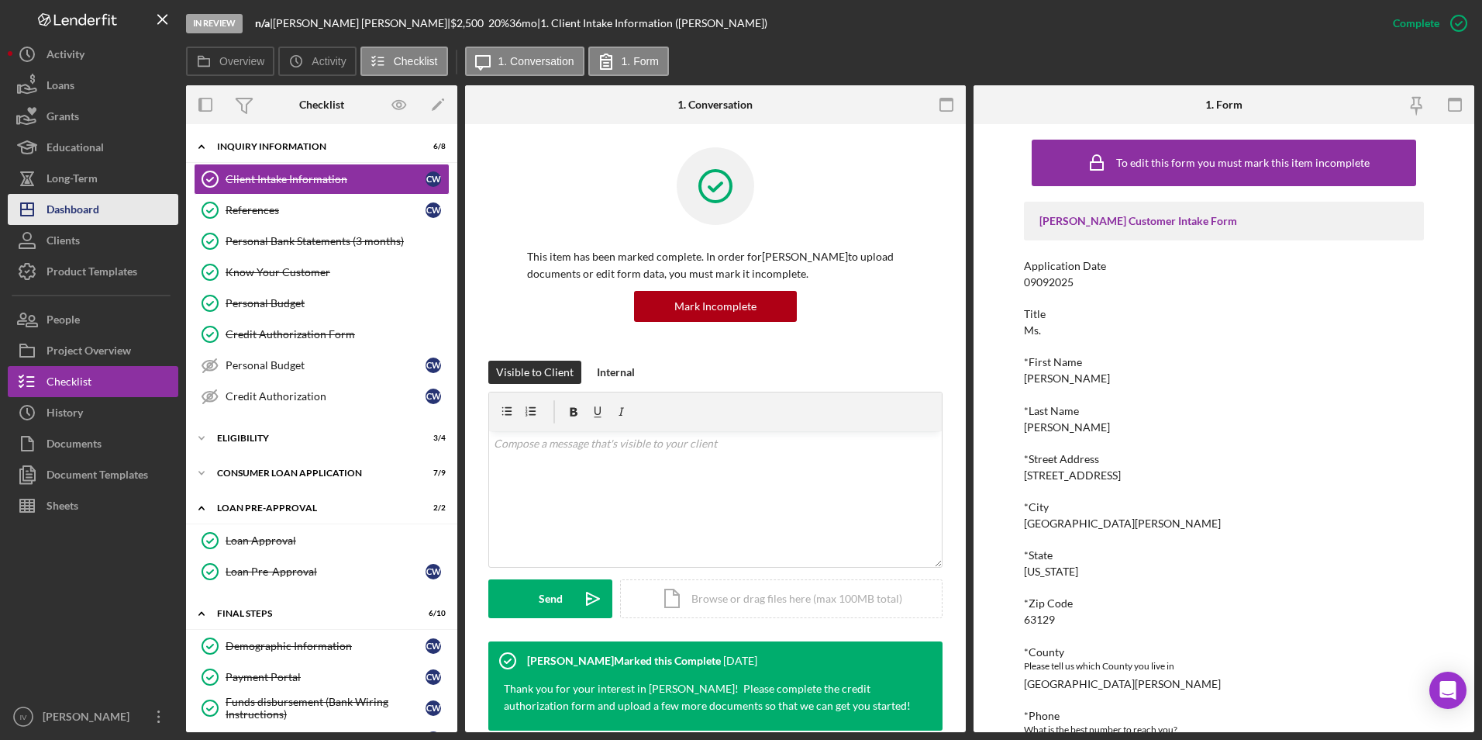
click at [72, 201] on div "Dashboard" at bounding box center [73, 211] width 53 height 35
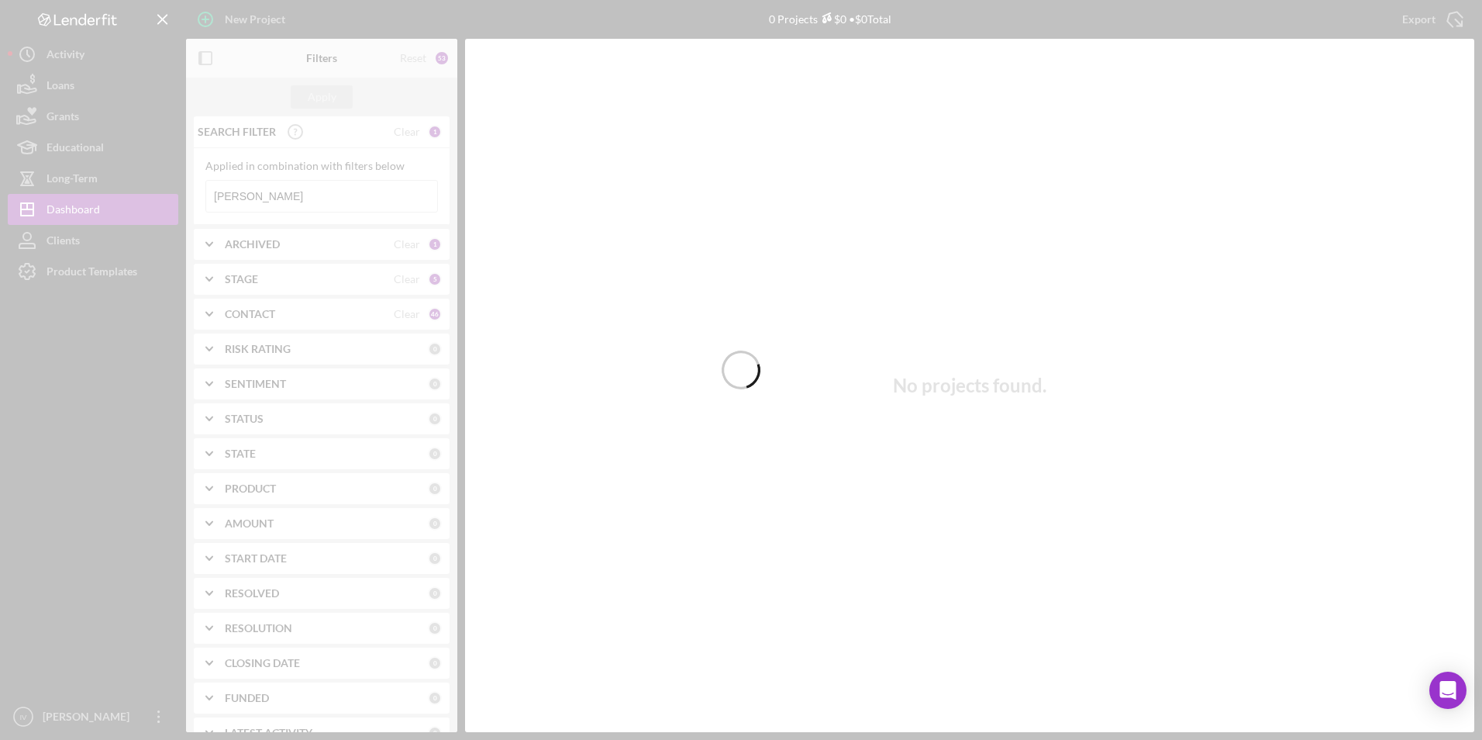
click at [286, 194] on div at bounding box center [741, 370] width 1482 height 740
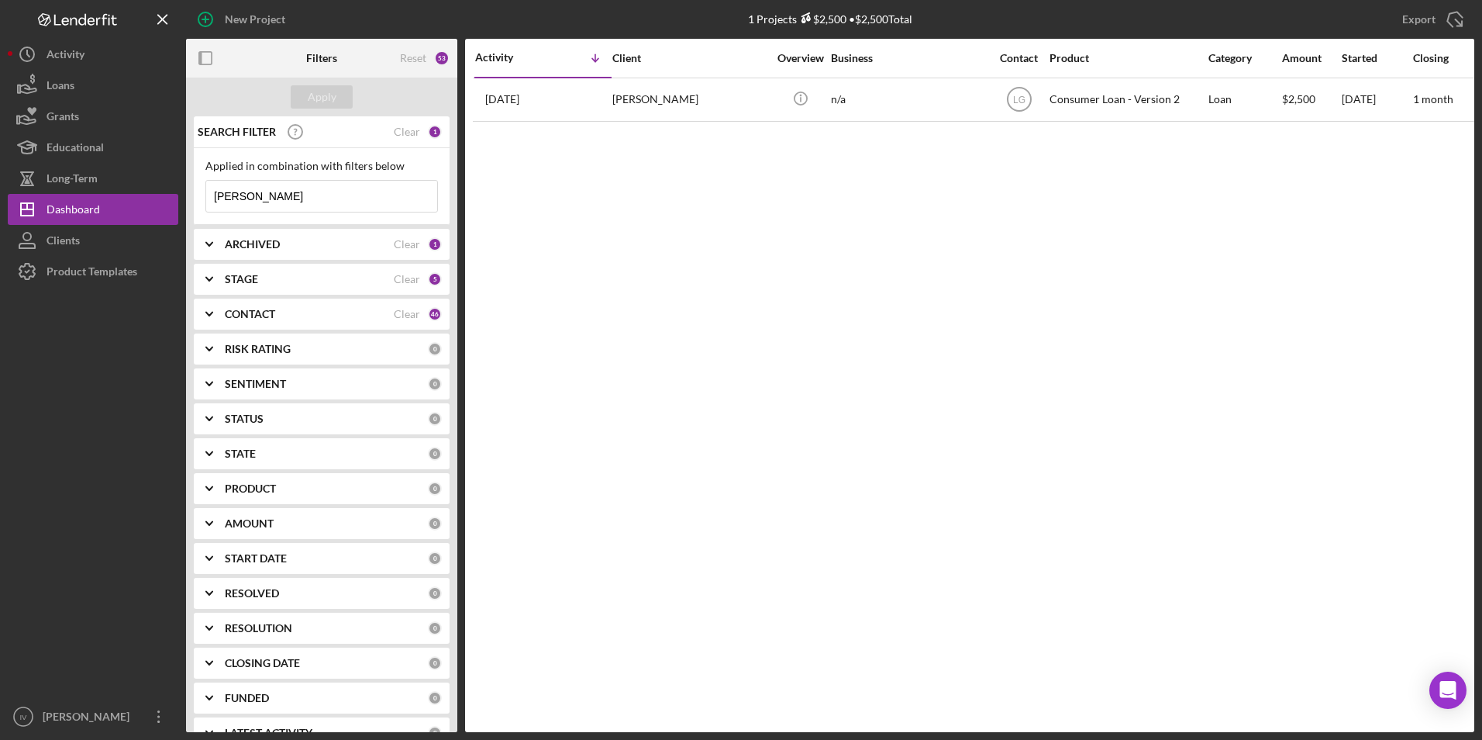
drag, startPoint x: 243, startPoint y: 198, endPoint x: 192, endPoint y: 192, distance: 50.8
click at [192, 192] on div "SEARCH FILTER Clear 1 Applied in combination with filters below [PERSON_NAME] I…" at bounding box center [321, 424] width 271 height 616
type input "[PERSON_NAME]"
click at [677, 105] on div "[PERSON_NAME]" at bounding box center [689, 99] width 155 height 41
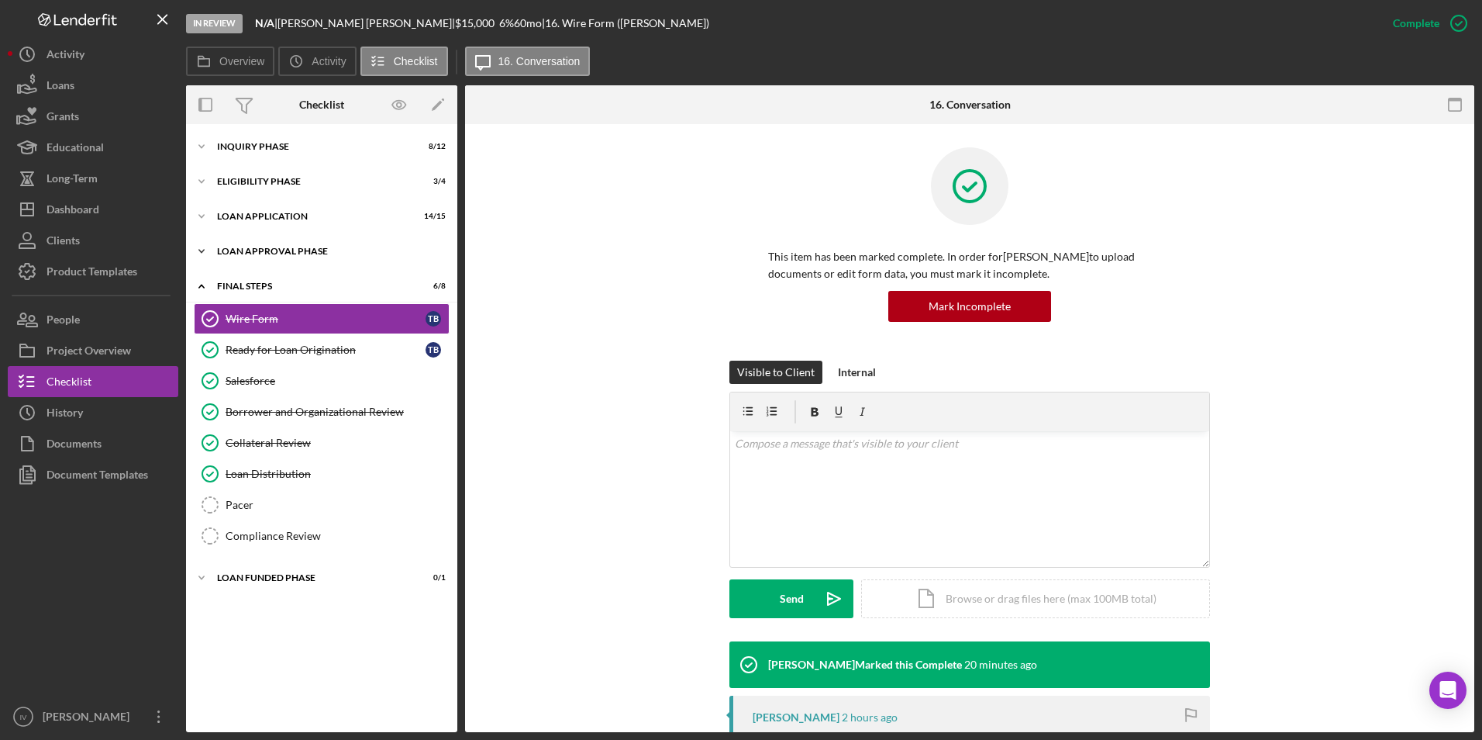
click at [280, 251] on div "Loan Approval Phase" at bounding box center [327, 251] width 221 height 9
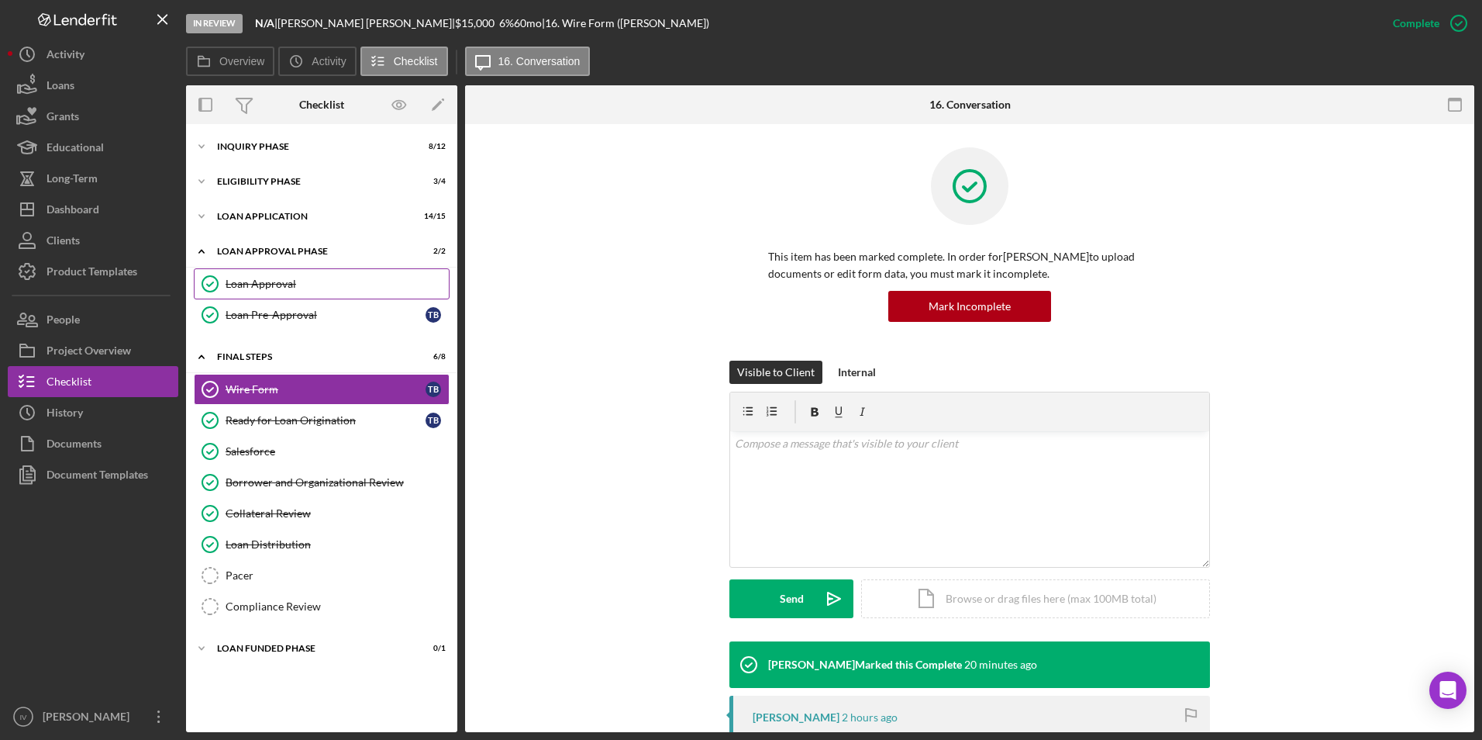
click at [292, 278] on div "Loan Approval" at bounding box center [337, 284] width 223 height 12
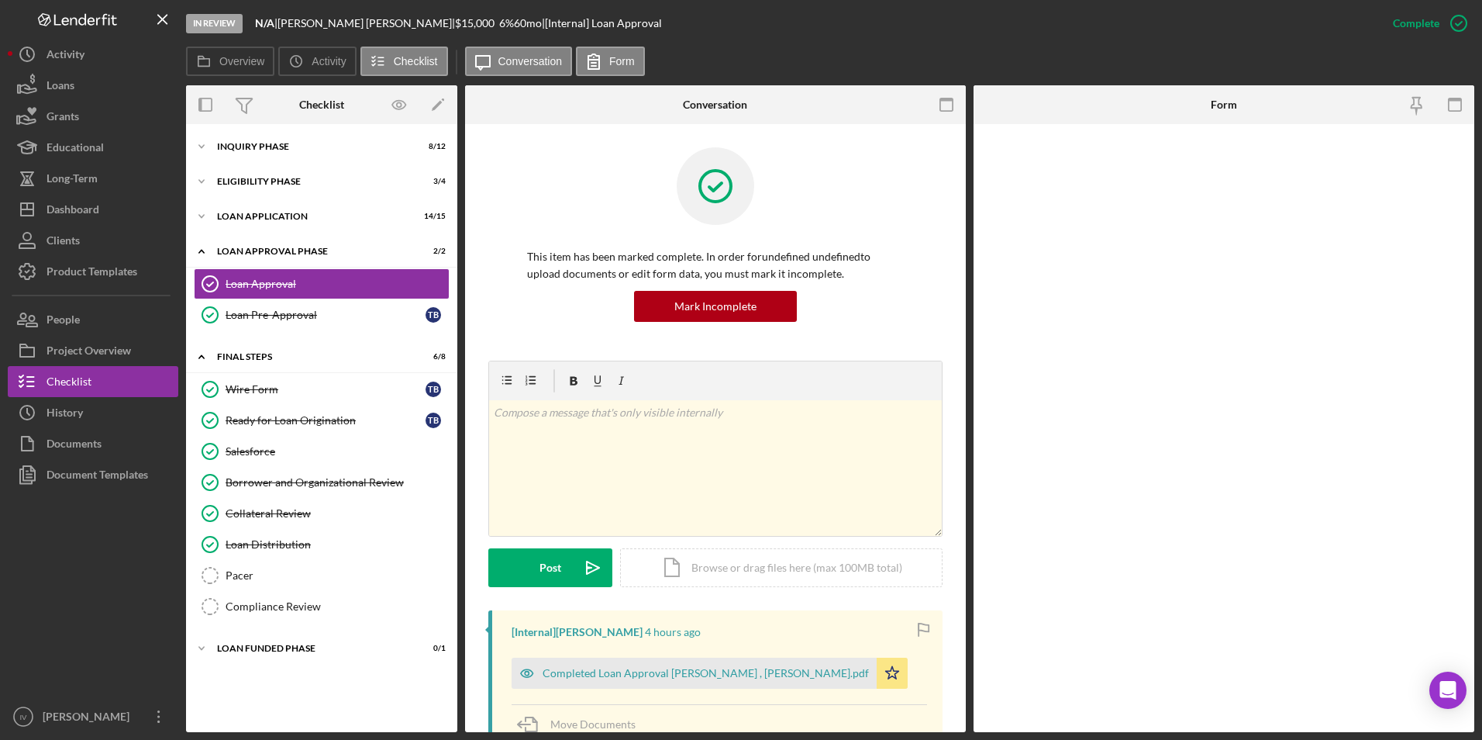
scroll to position [310, 0]
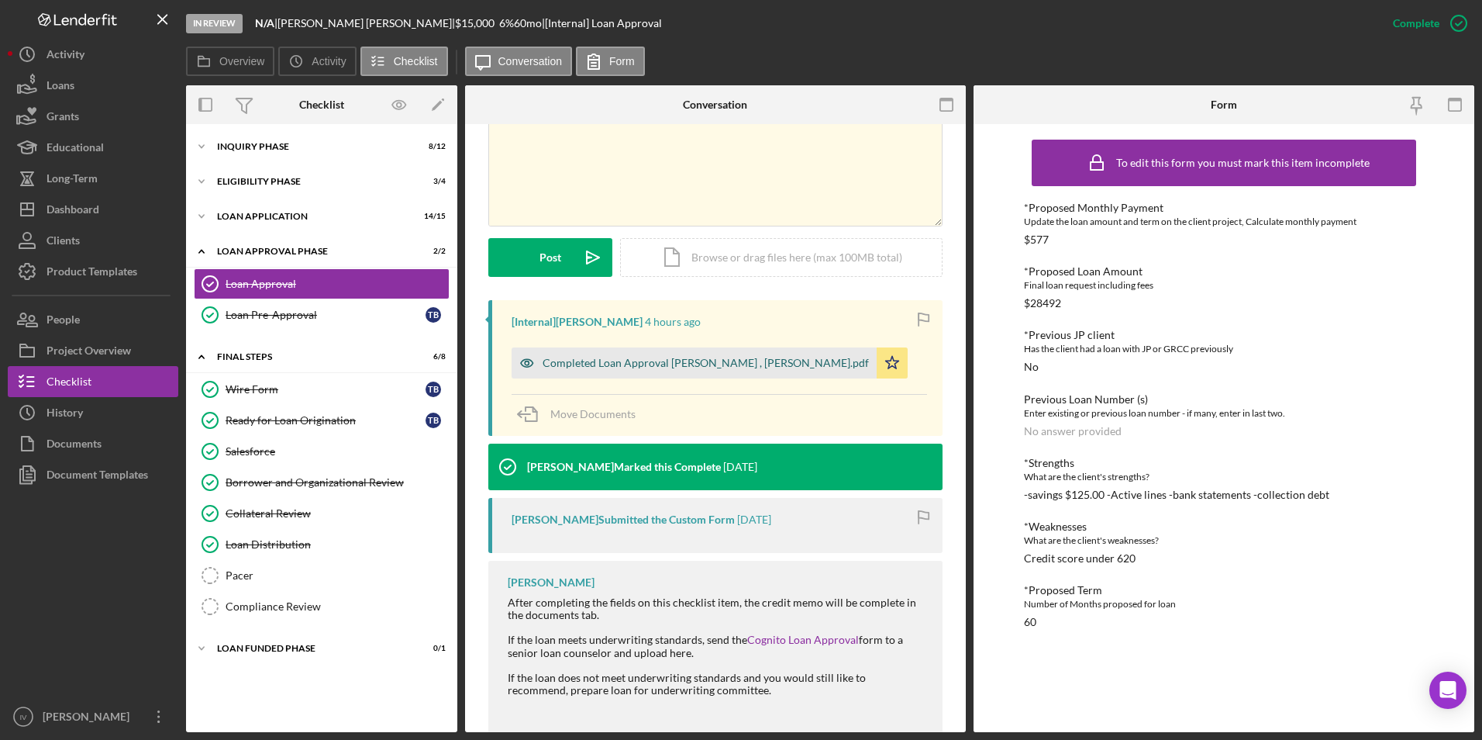
click at [721, 358] on div "Completed Loan Approval [PERSON_NAME] , [PERSON_NAME].pdf" at bounding box center [706, 363] width 326 height 12
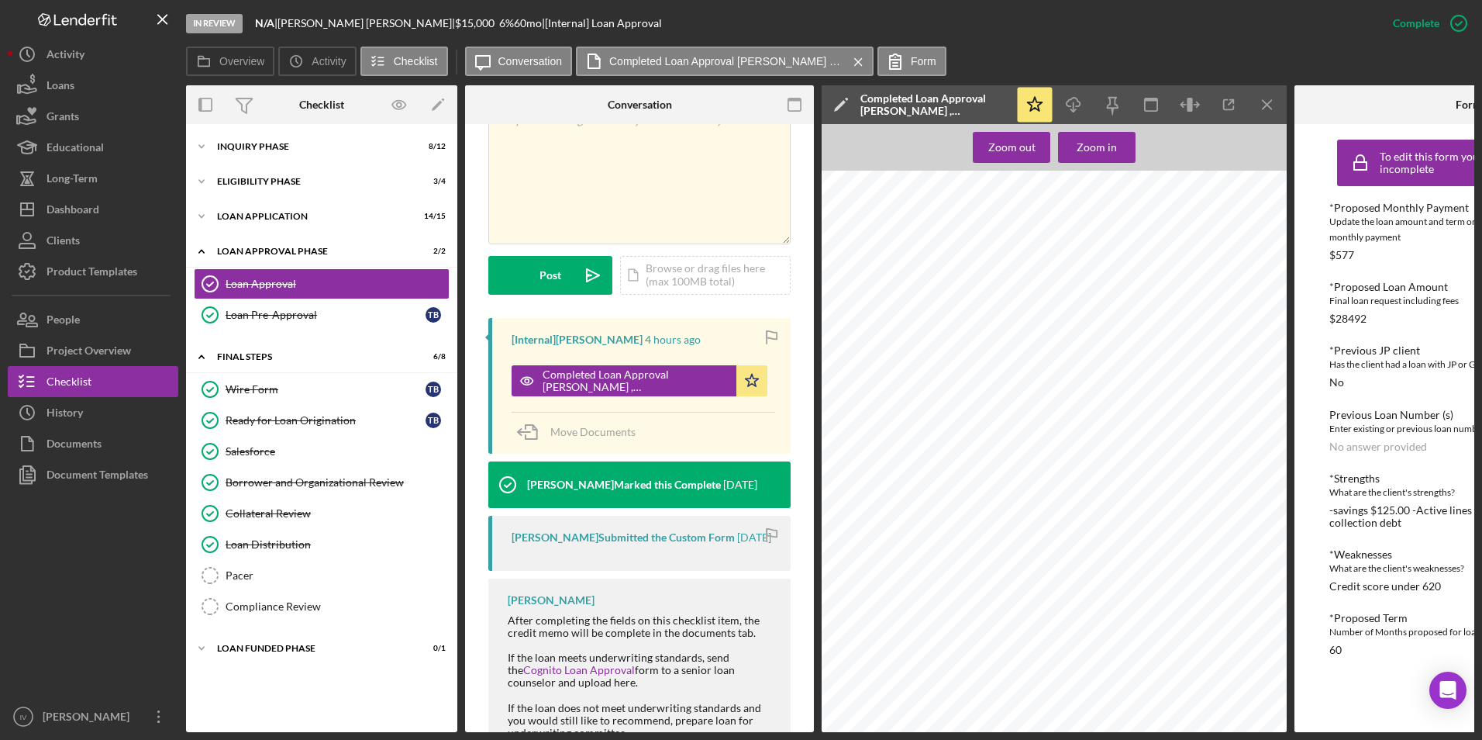
scroll to position [0, 0]
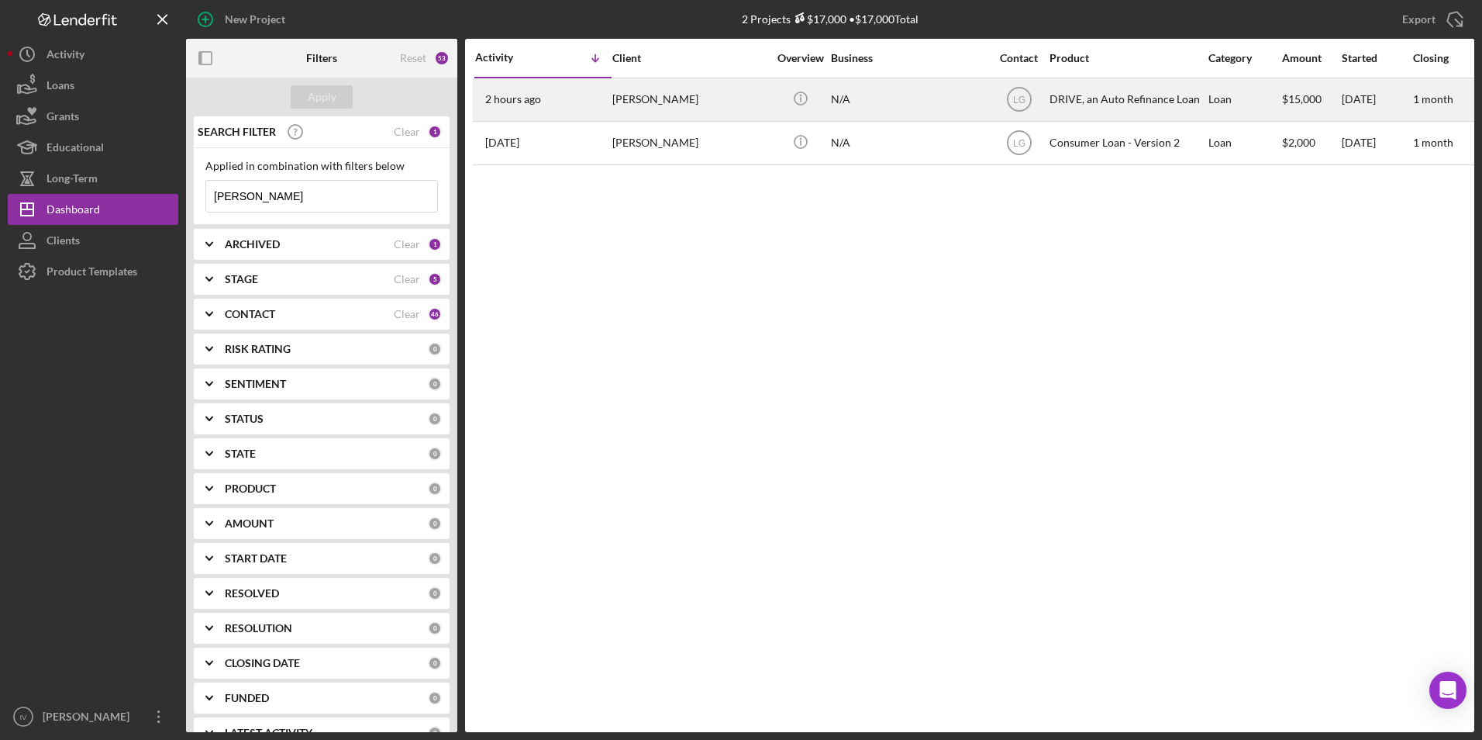
click at [554, 102] on div "2 hours ago [PERSON_NAME]" at bounding box center [543, 99] width 136 height 41
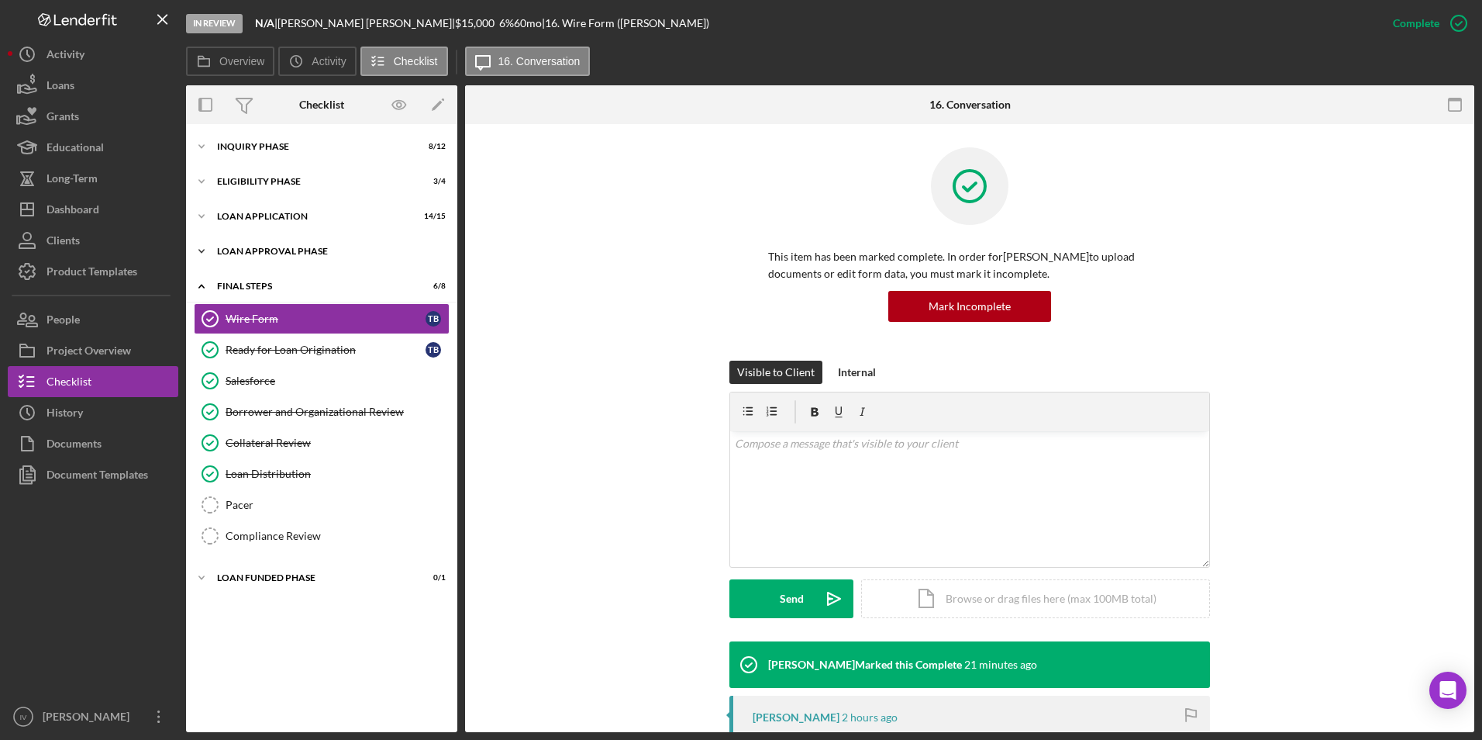
click at [298, 257] on div "Icon/Expander Loan Approval Phase 2 / 2" at bounding box center [321, 251] width 271 height 31
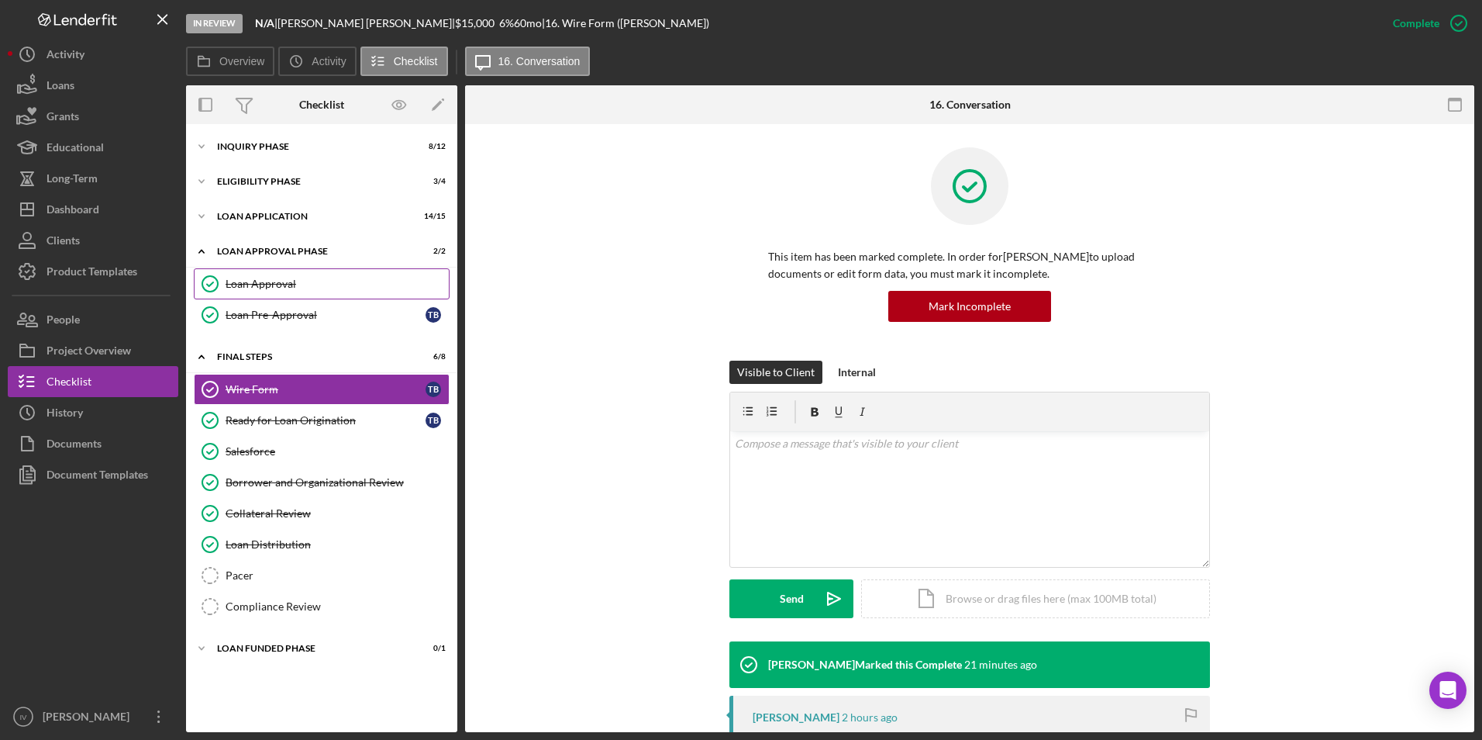
click at [295, 279] on div "Loan Approval" at bounding box center [337, 284] width 223 height 12
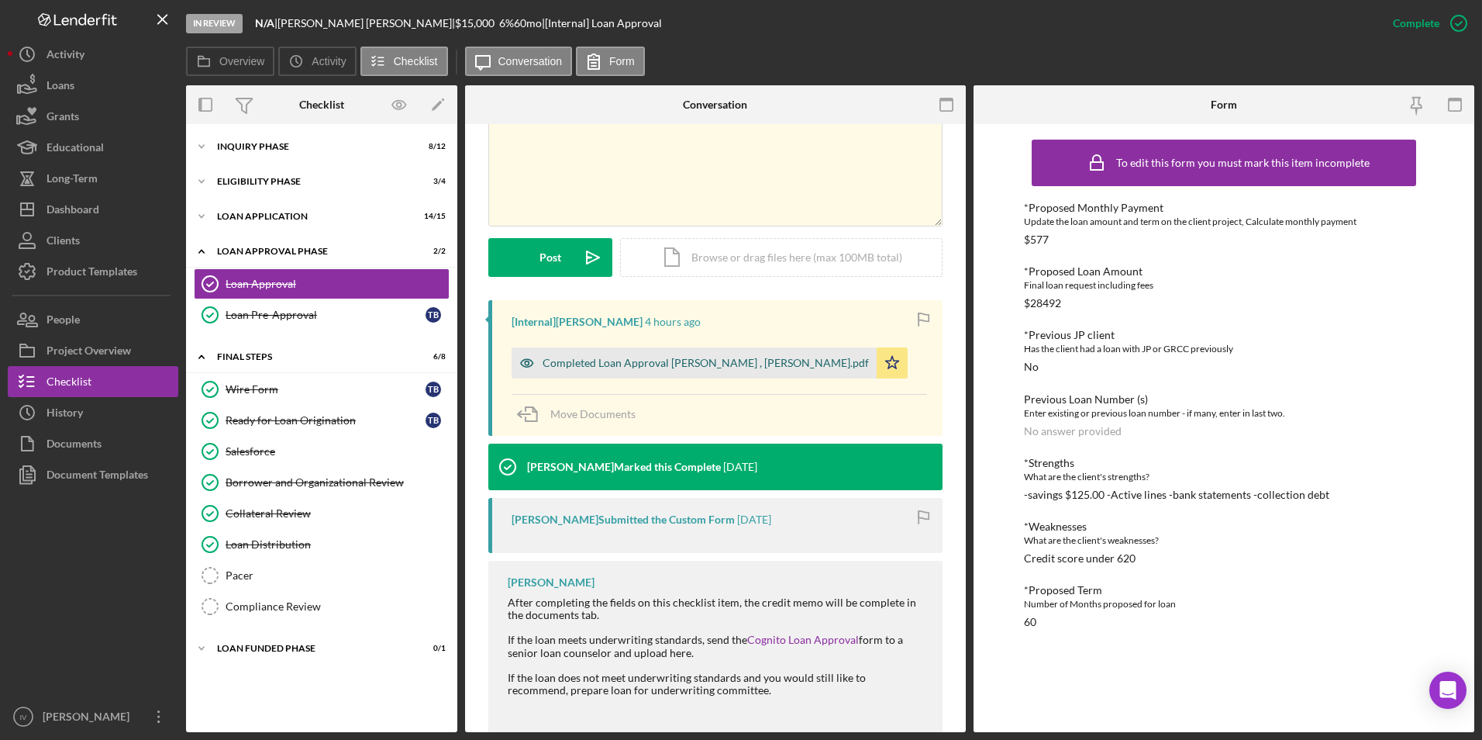
click at [738, 371] on div "Completed Loan Approval [PERSON_NAME] , [PERSON_NAME].pdf" at bounding box center [694, 362] width 365 height 31
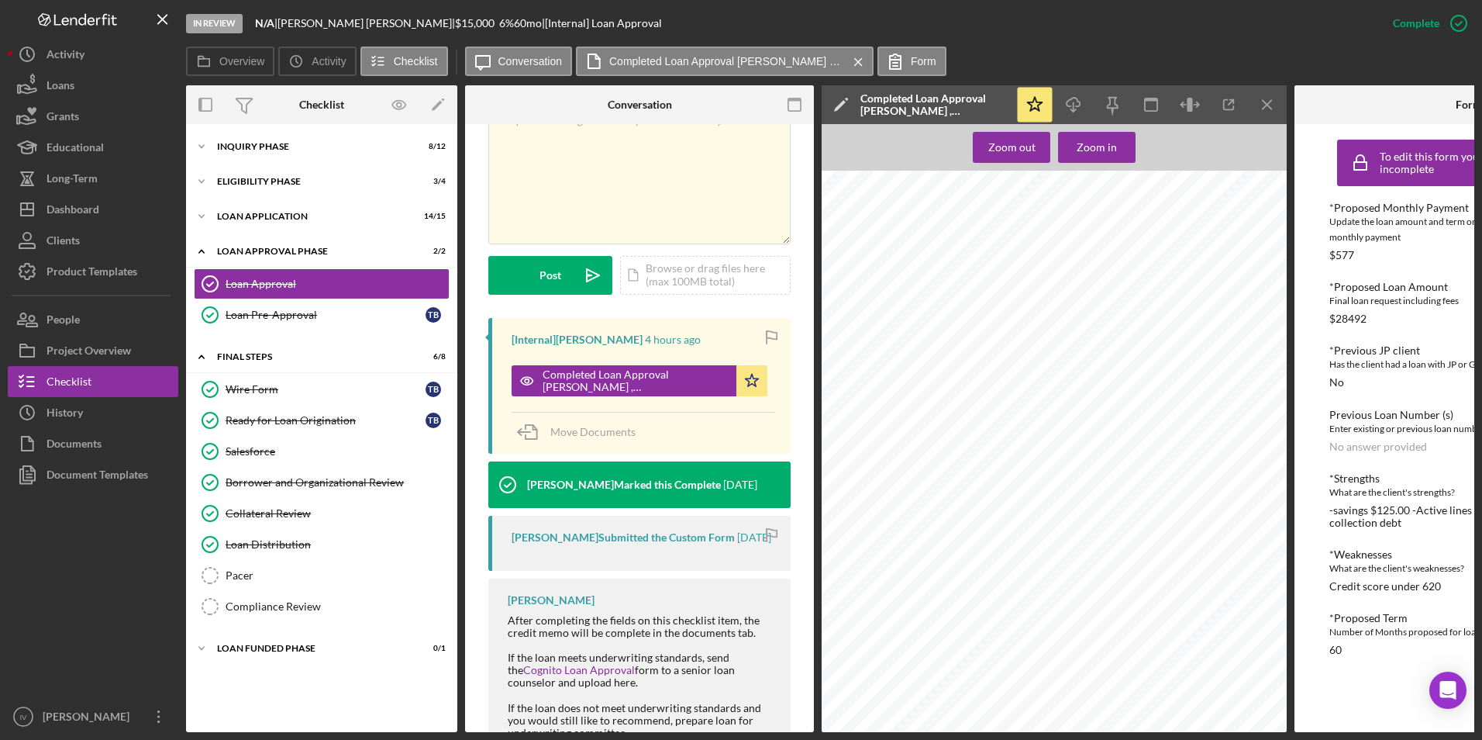
scroll to position [698, 0]
click at [236, 145] on div "Inquiry Phase" at bounding box center [327, 146] width 221 height 9
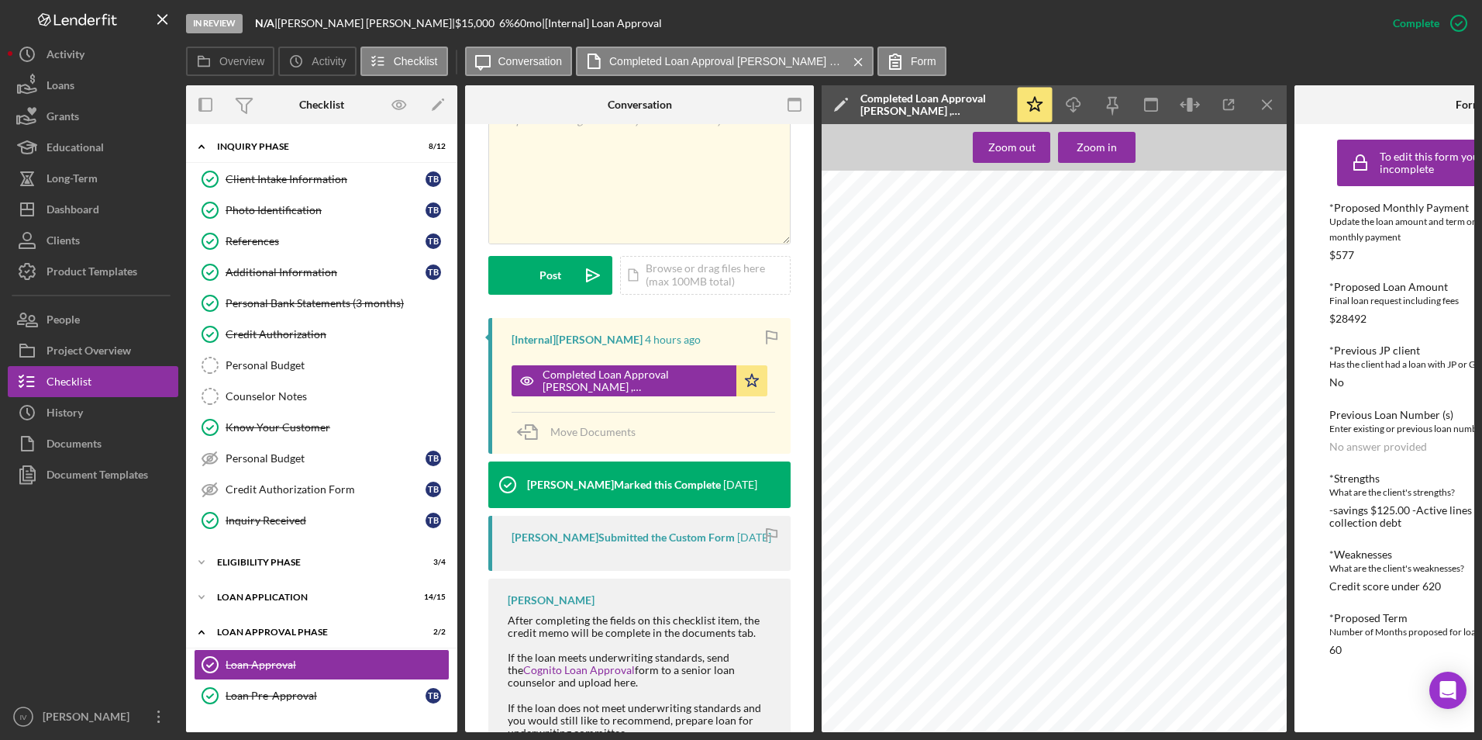
drag, startPoint x: 247, startPoint y: 177, endPoint x: 447, endPoint y: 201, distance: 201.5
click at [247, 177] on div "Client Intake Information" at bounding box center [326, 179] width 200 height 12
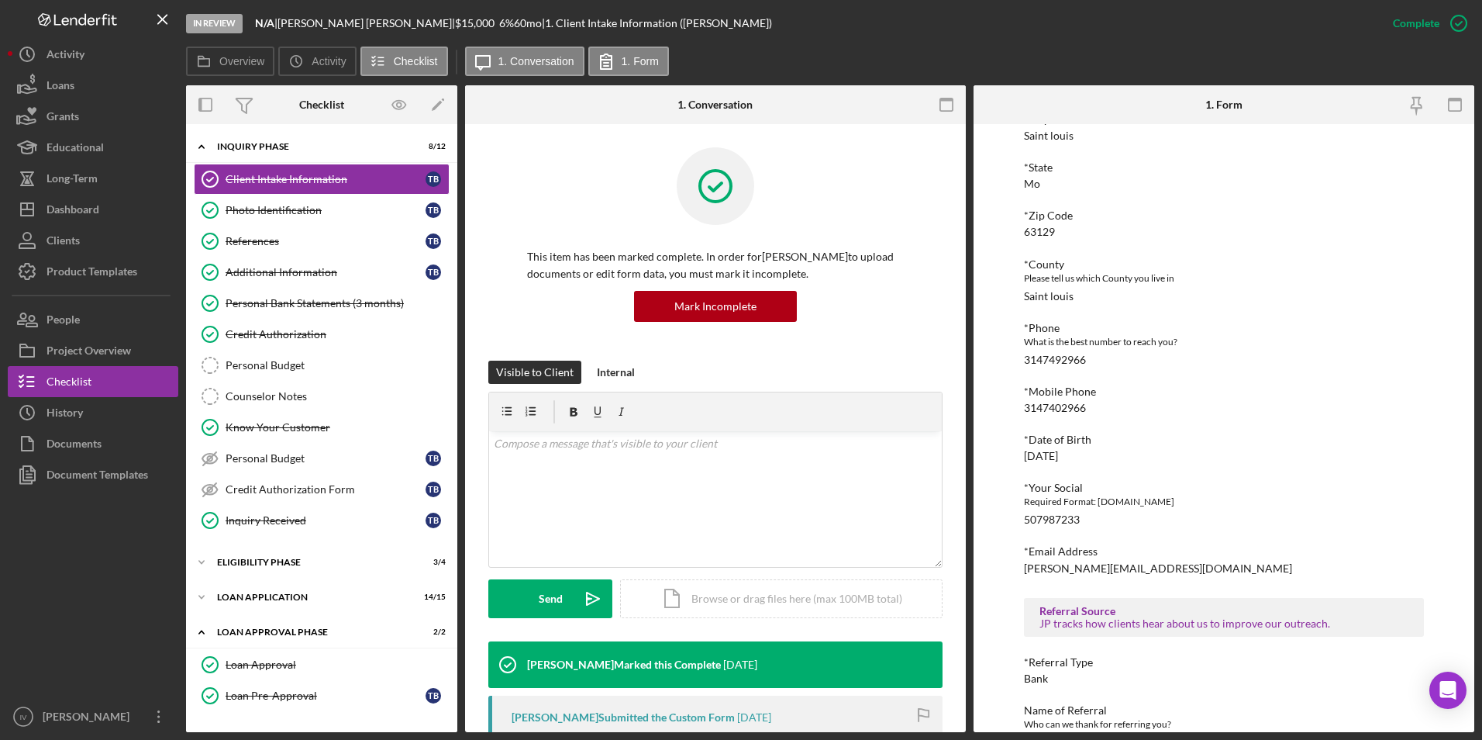
scroll to position [233, 0]
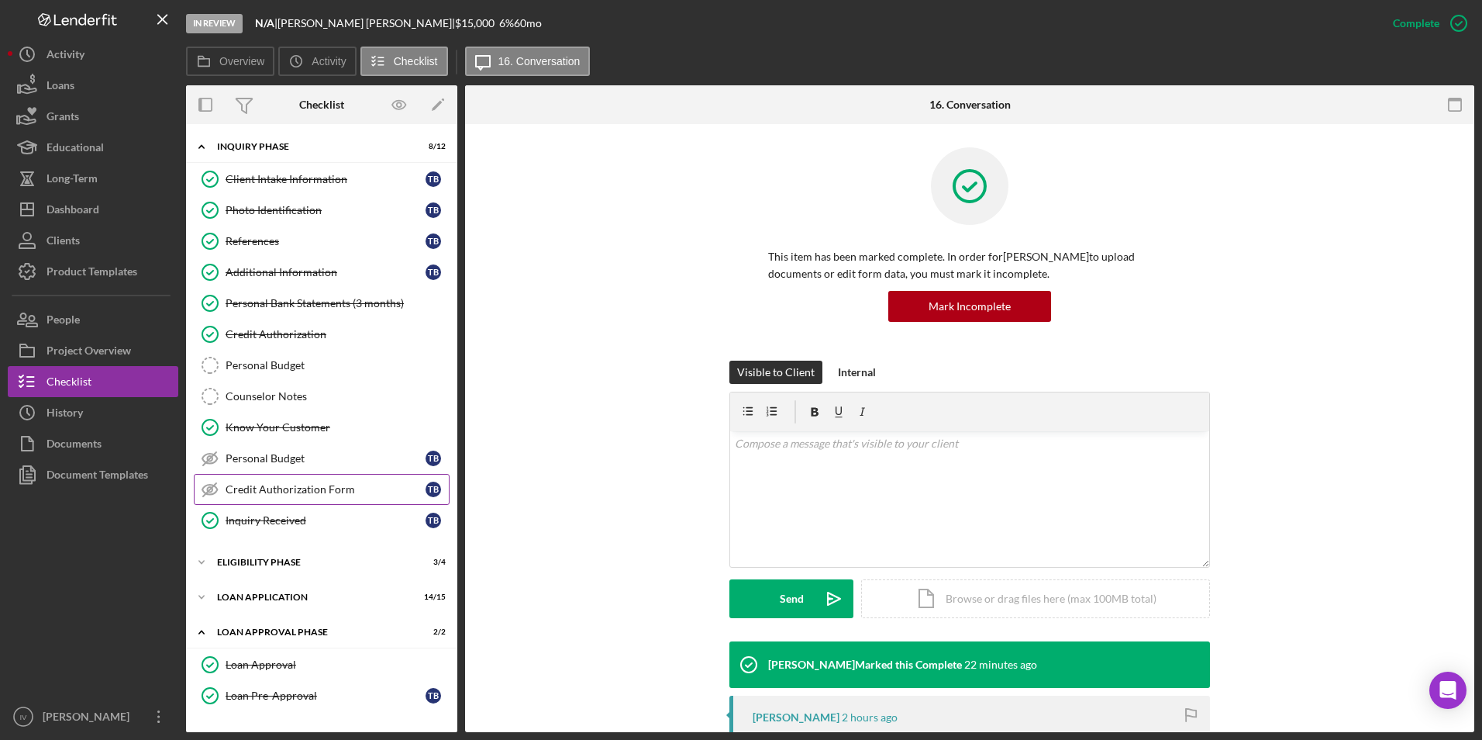
scroll to position [321, 0]
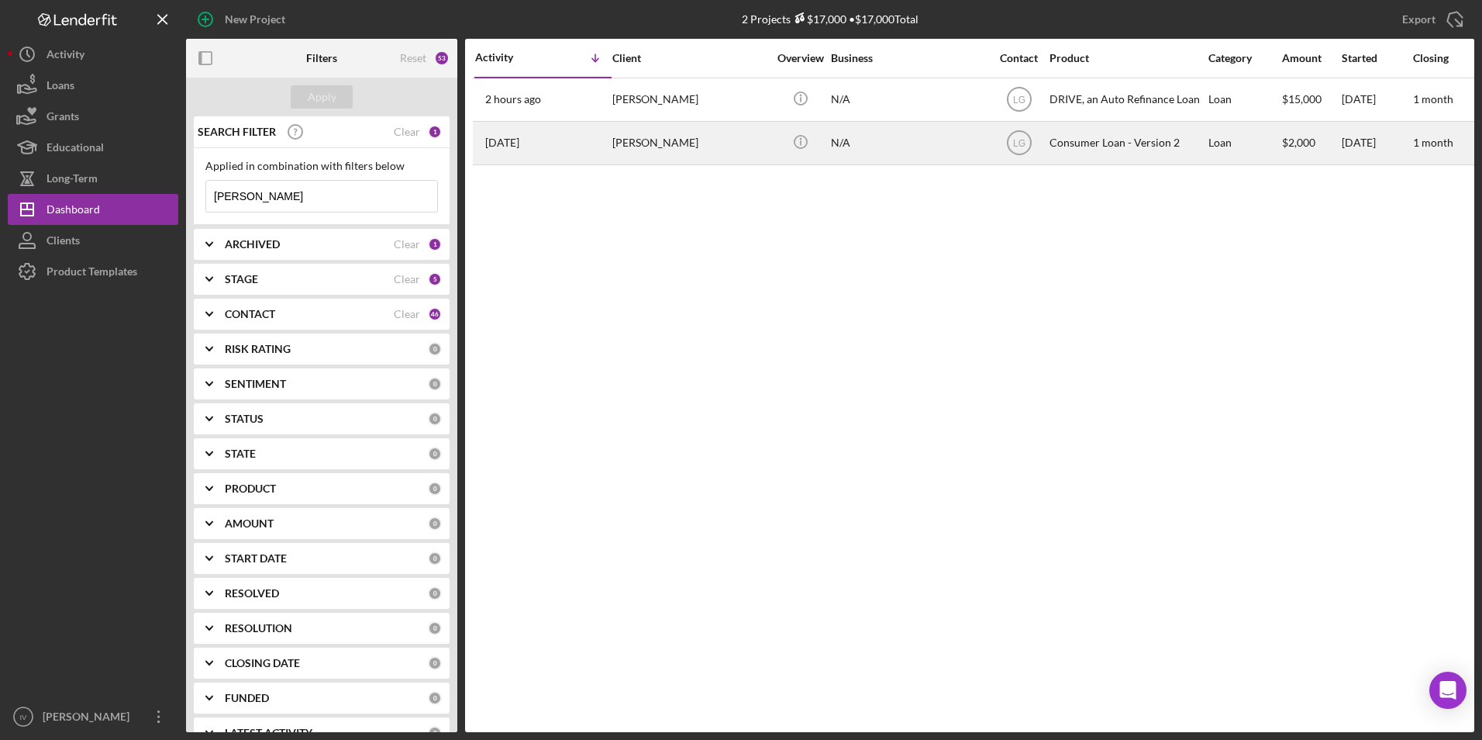
click at [685, 143] on div "[PERSON_NAME]" at bounding box center [689, 142] width 155 height 41
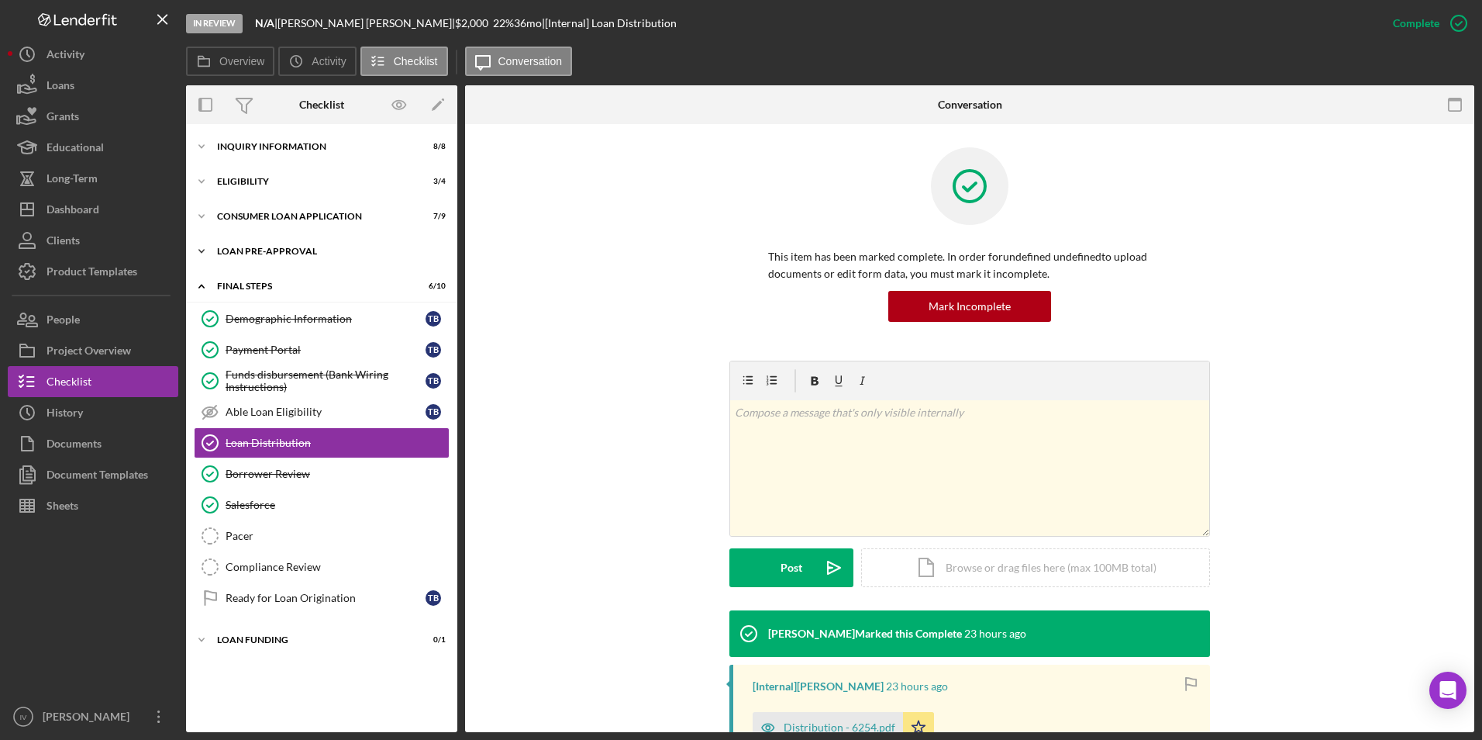
click at [247, 259] on div "Icon/Expander Loan Pre-Approval 2 / 2" at bounding box center [321, 251] width 271 height 31
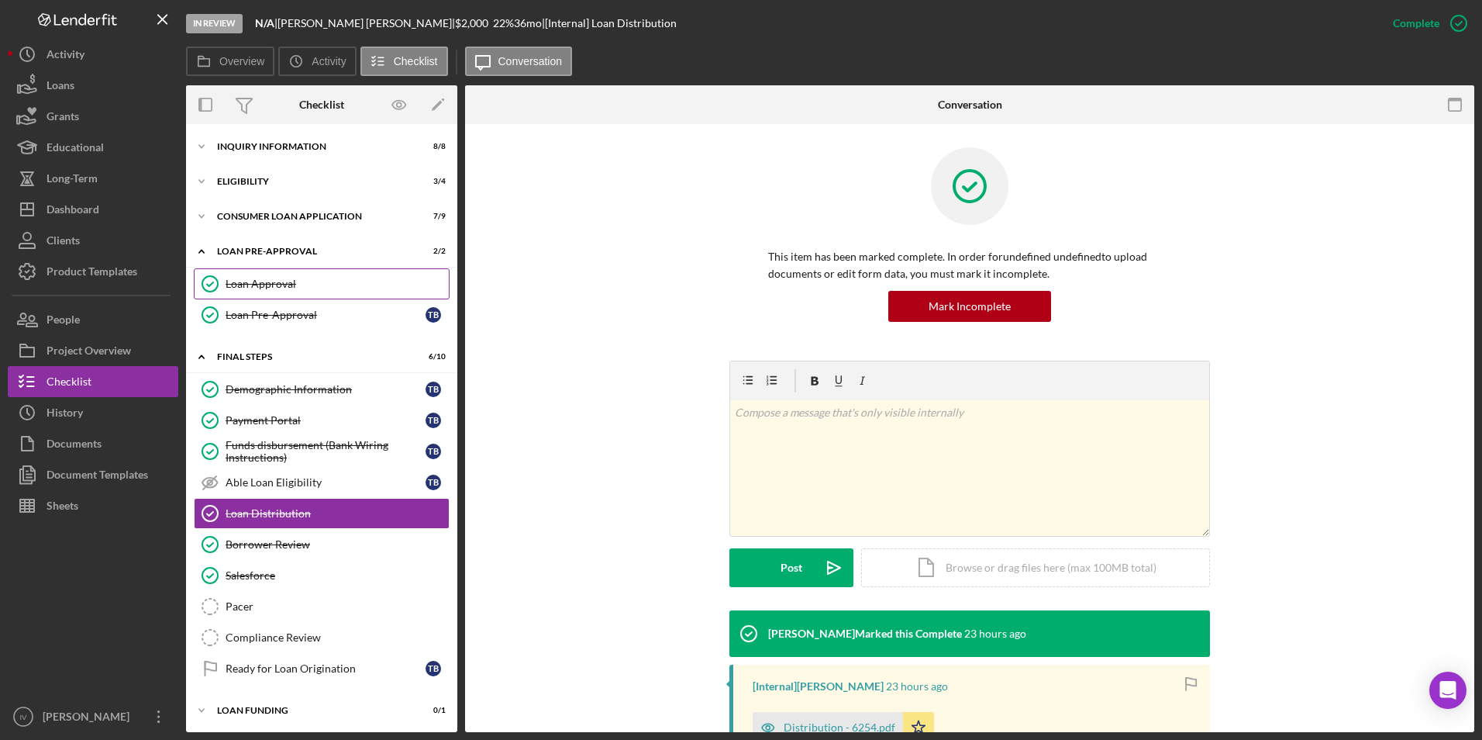
click at [247, 270] on link "Loan Approval Loan Approval" at bounding box center [322, 283] width 256 height 31
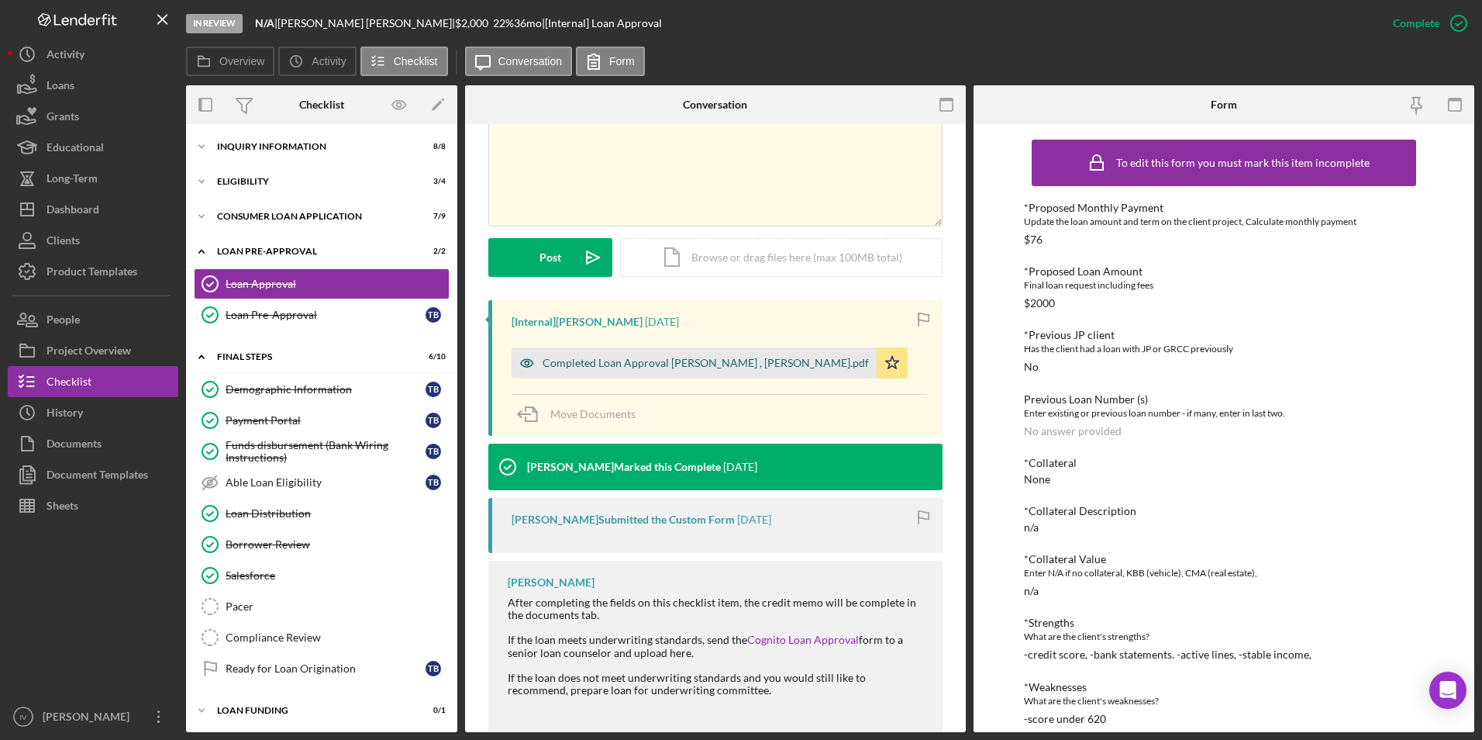
click at [750, 360] on div "Completed Loan Approval [PERSON_NAME] , [PERSON_NAME].pdf" at bounding box center [706, 363] width 326 height 12
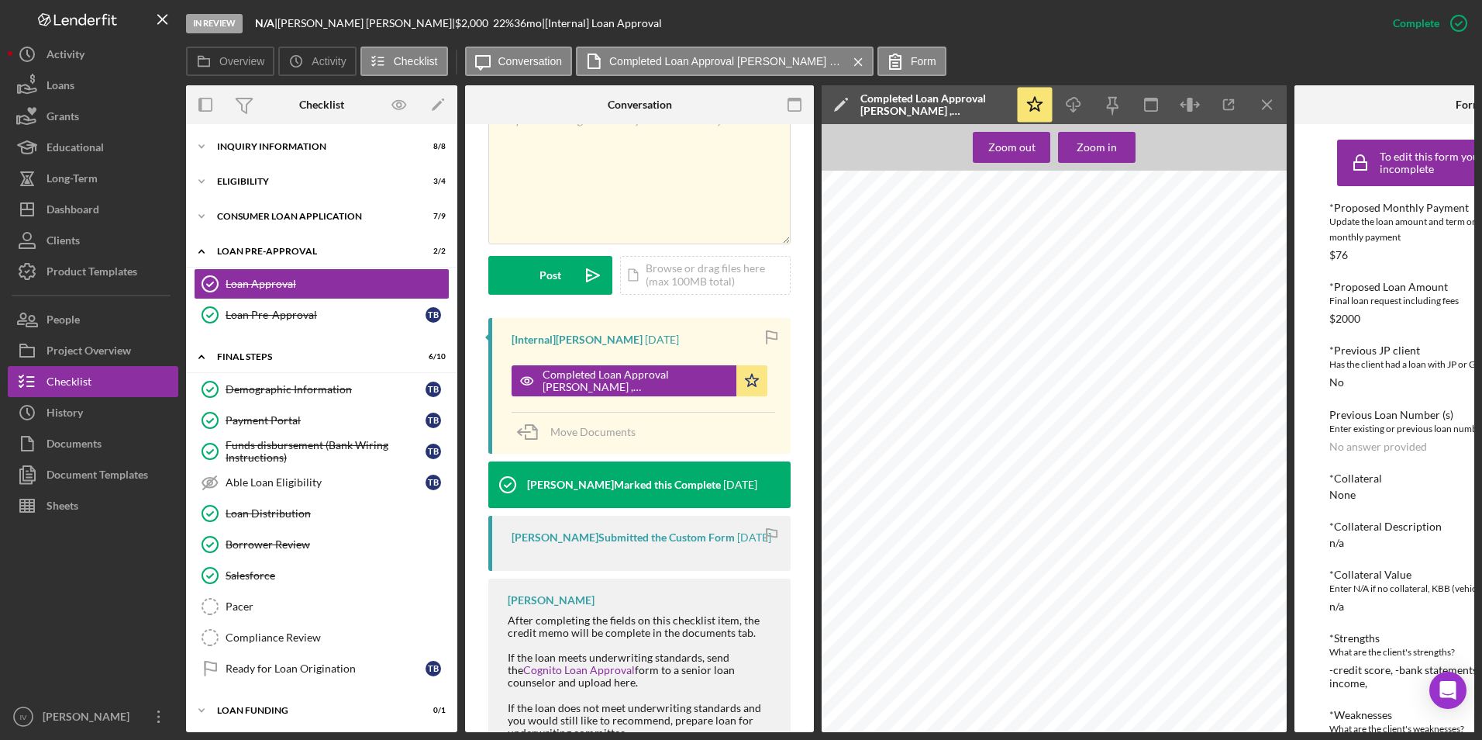
scroll to position [987, 0]
click at [282, 152] on div "Icon/Expander Inquiry Information 8 / 8" at bounding box center [321, 146] width 271 height 31
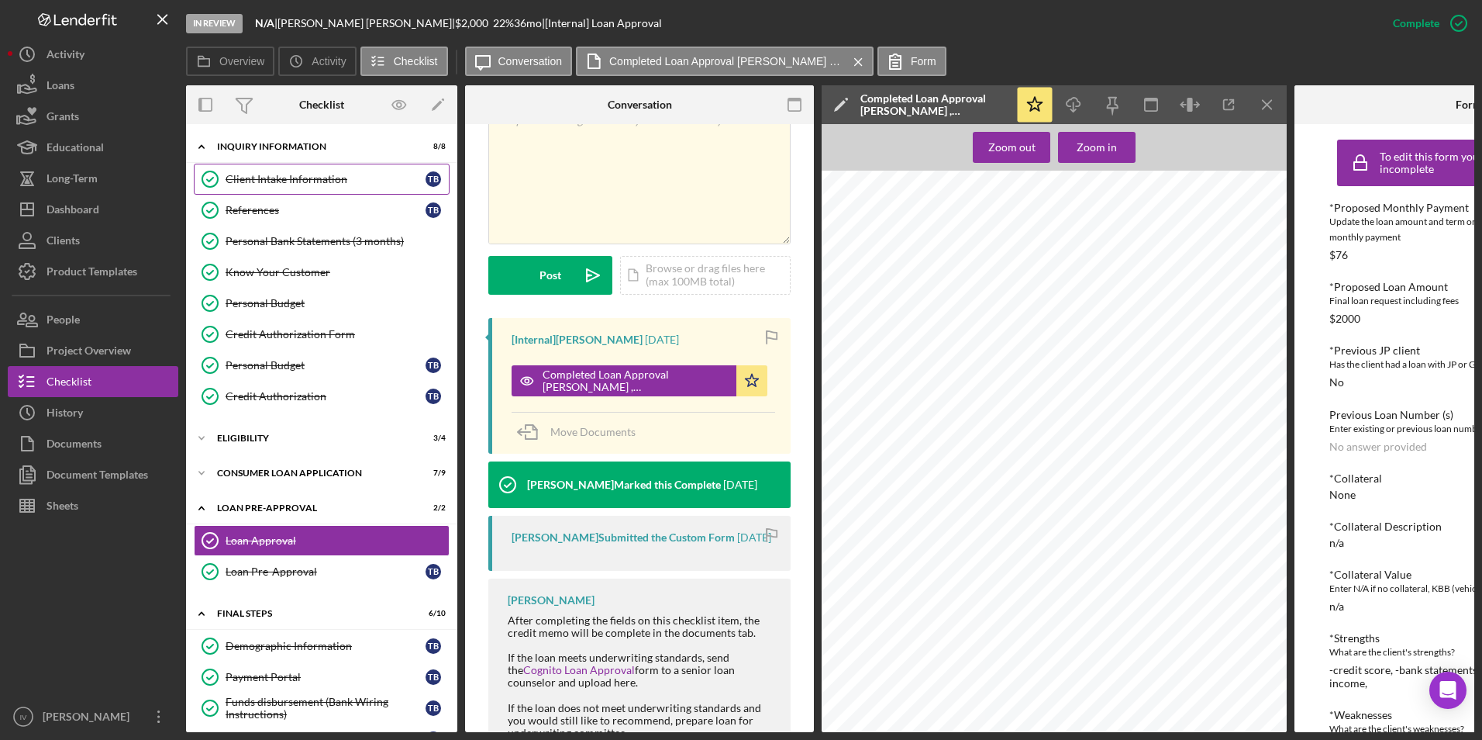
click at [285, 175] on div "Client Intake Information" at bounding box center [326, 179] width 200 height 12
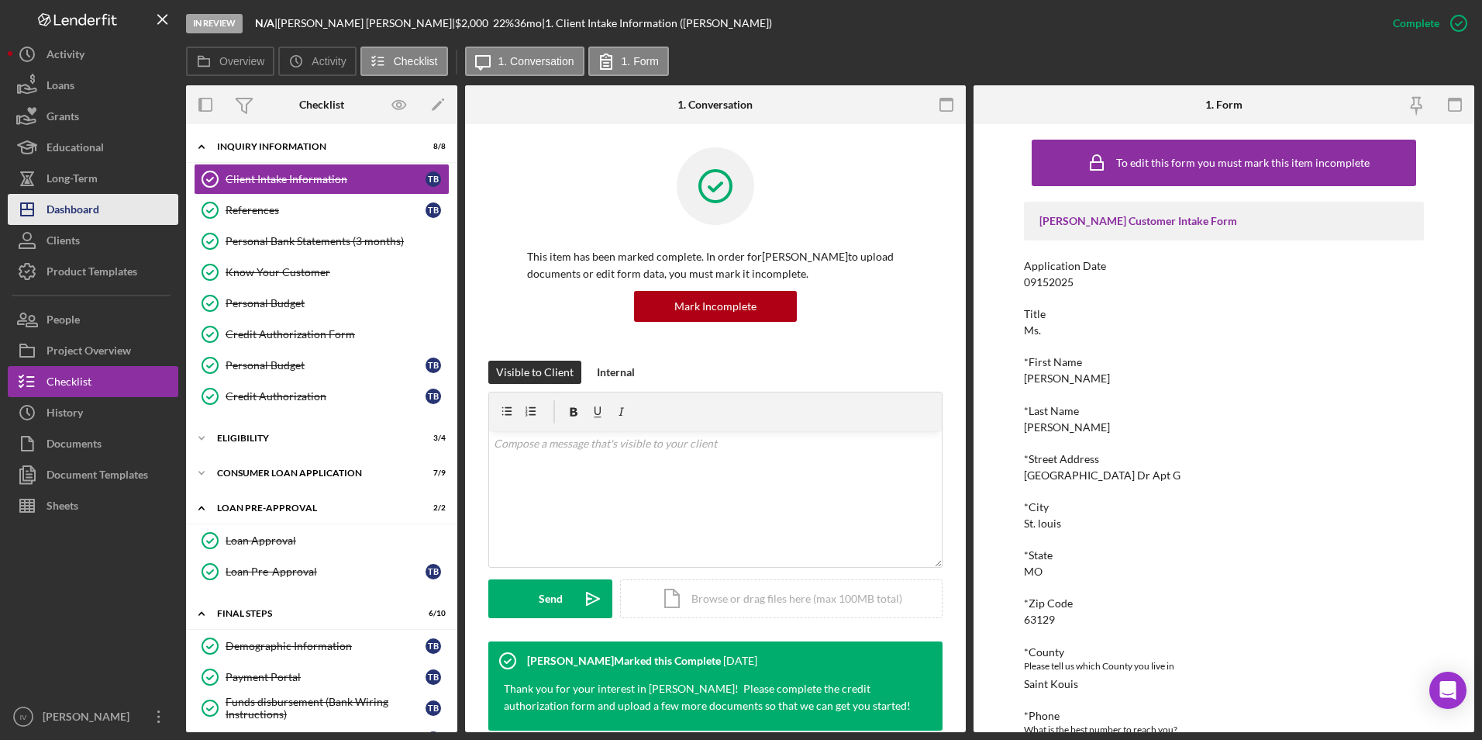
click at [95, 212] on div "Dashboard" at bounding box center [73, 211] width 53 height 35
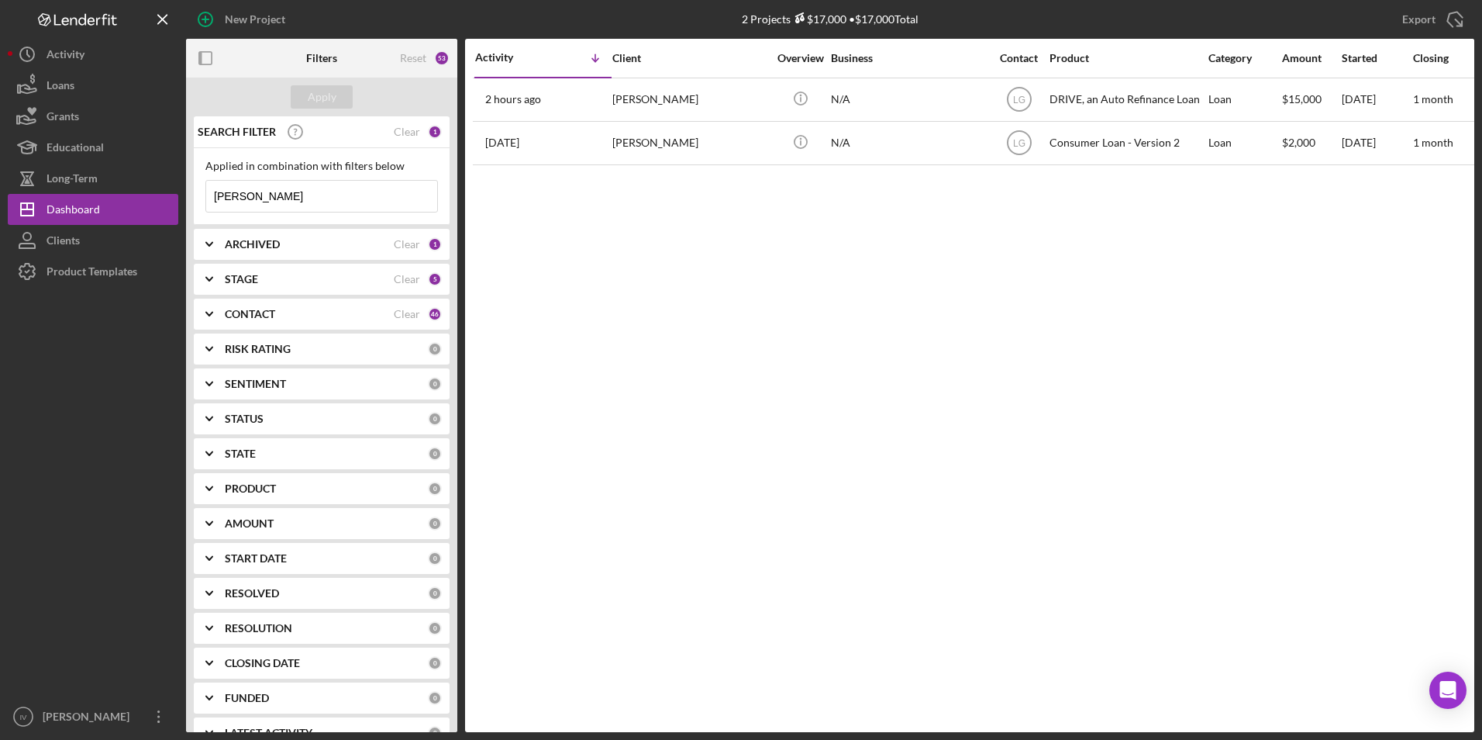
drag, startPoint x: 281, startPoint y: 193, endPoint x: 179, endPoint y: 195, distance: 102.4
click at [179, 195] on div "New Project 2 Projects $17,000 • $17,000 Total [PERSON_NAME] Export Icon/Export…" at bounding box center [741, 366] width 1467 height 732
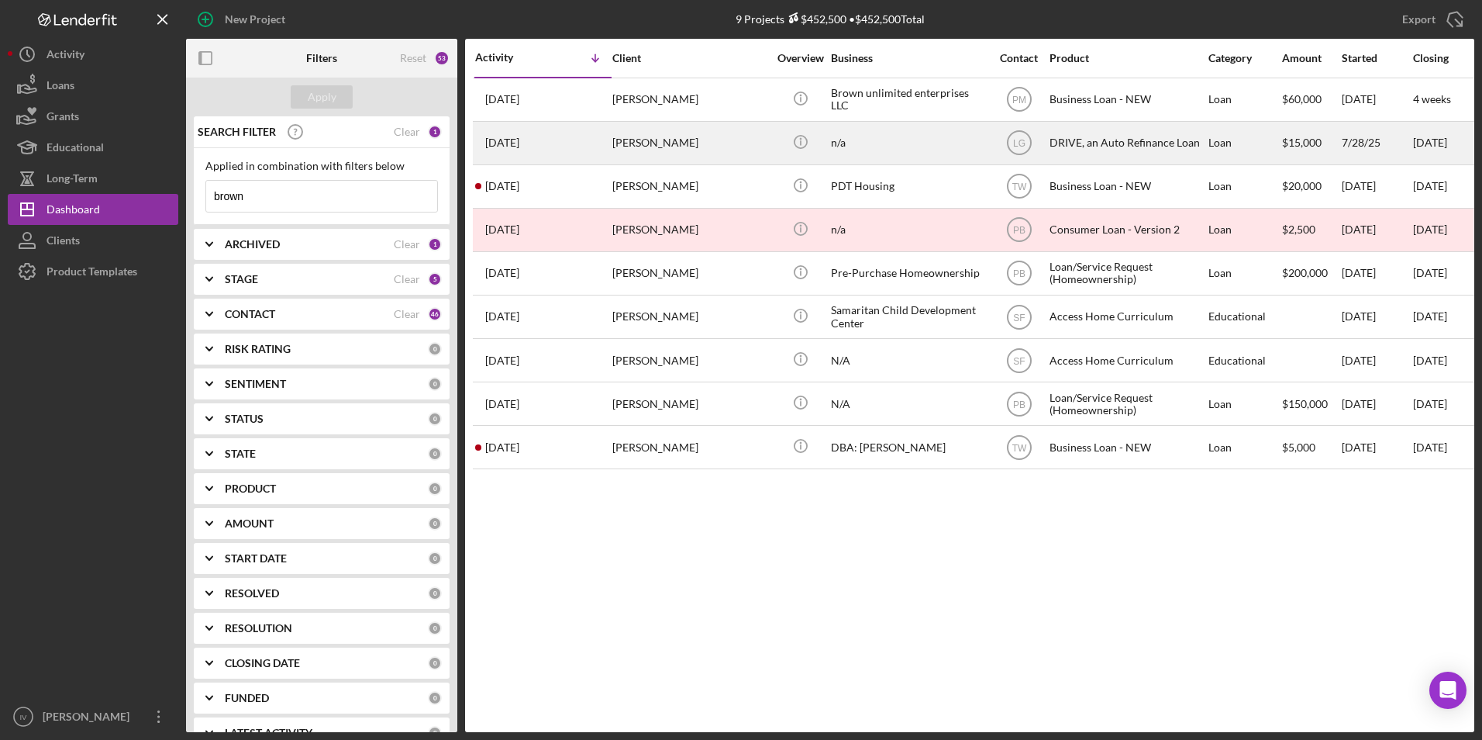
type input "brown"
click at [723, 151] on div "[PERSON_NAME]" at bounding box center [689, 142] width 155 height 41
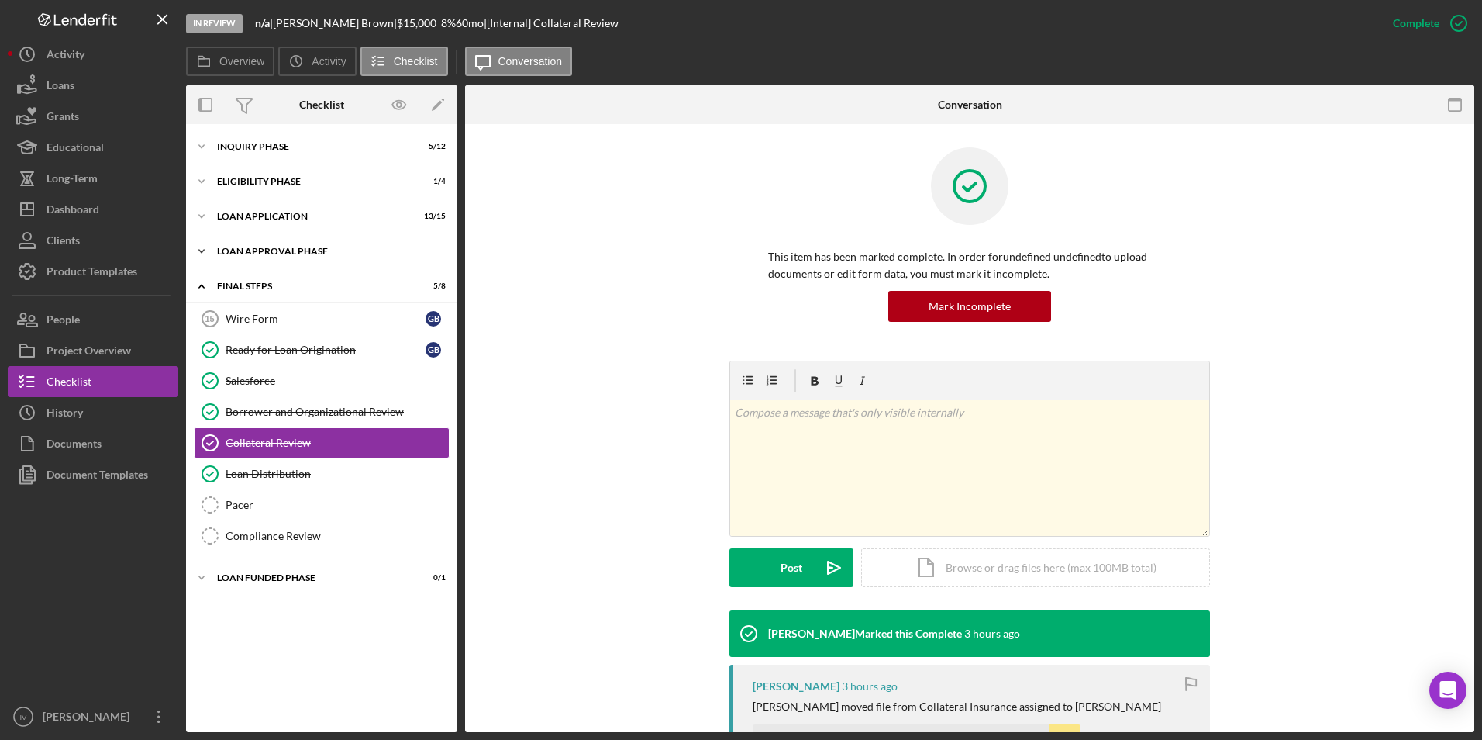
click at [254, 253] on div "Loan Approval Phase" at bounding box center [327, 251] width 221 height 9
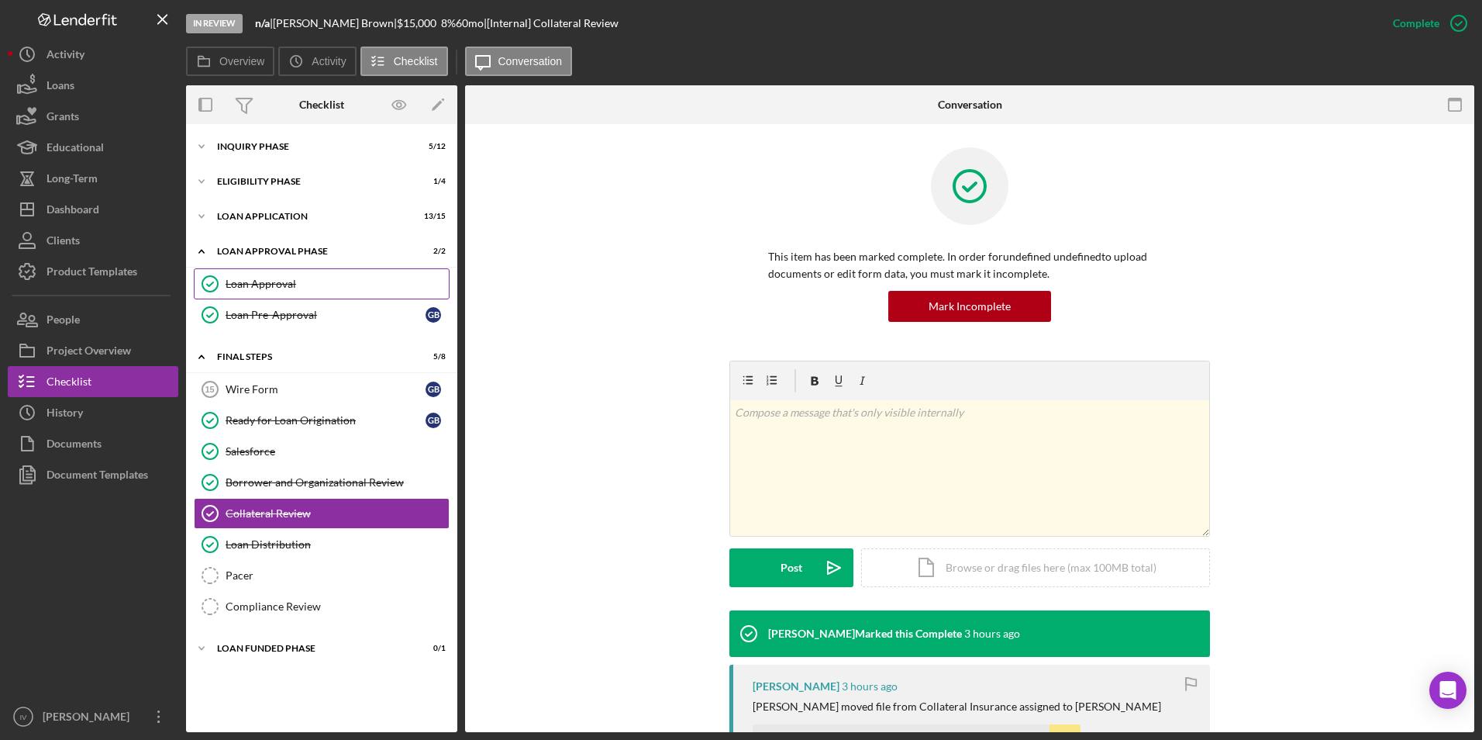
click at [261, 280] on div "Loan Approval" at bounding box center [337, 284] width 223 height 12
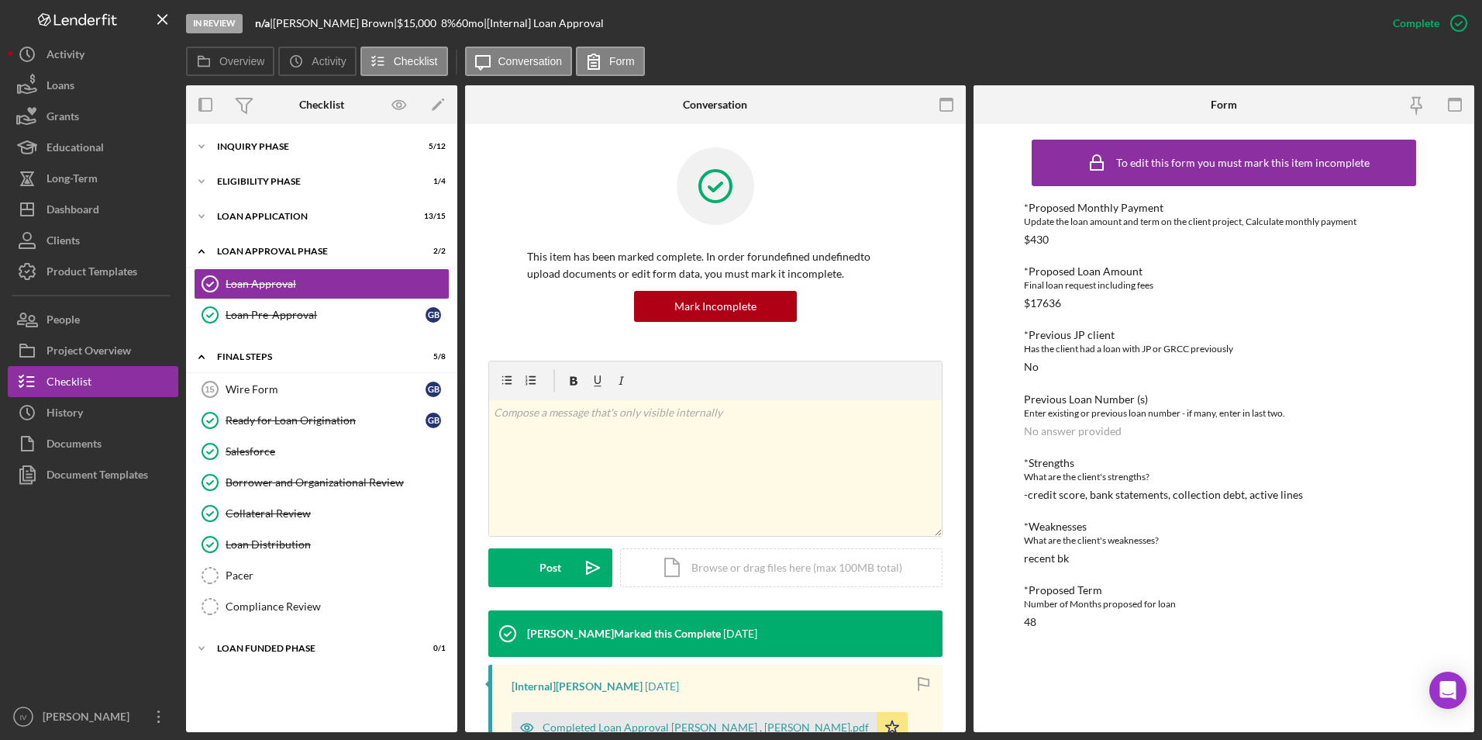
scroll to position [388, 0]
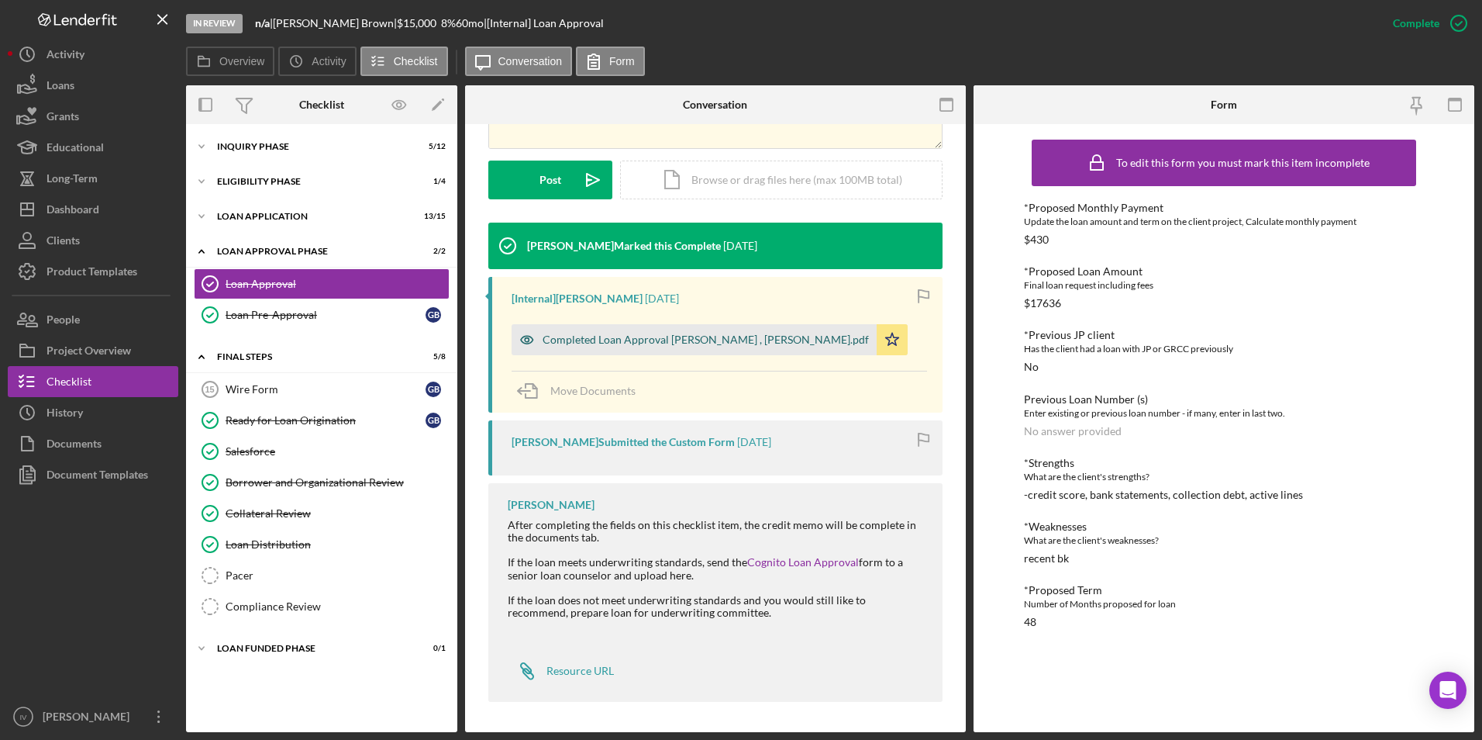
click at [682, 340] on div "Completed Loan Approval [PERSON_NAME] , [PERSON_NAME].pdf" at bounding box center [706, 339] width 326 height 12
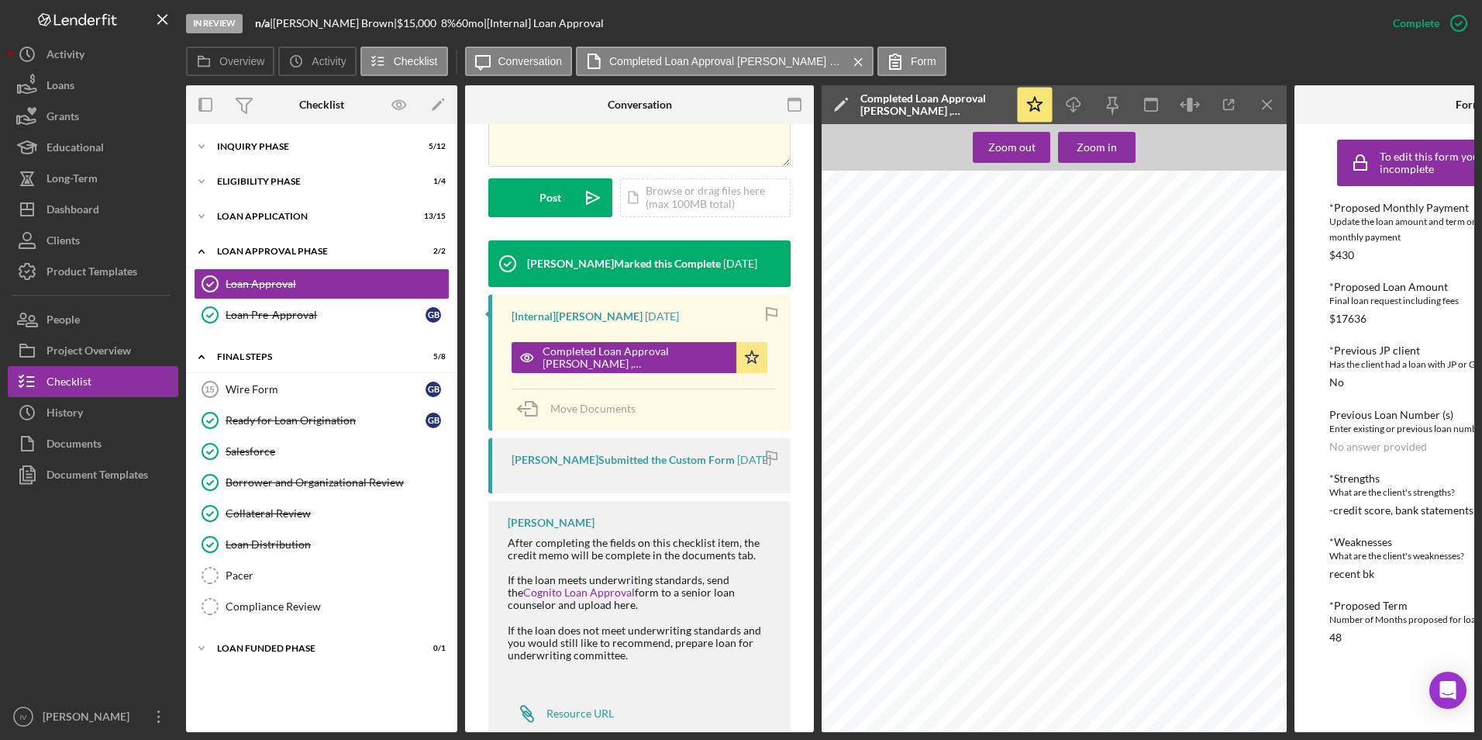
scroll to position [1297, 0]
click at [254, 134] on div "Icon/Expander Inquiry Phase 5 / 12" at bounding box center [321, 146] width 271 height 31
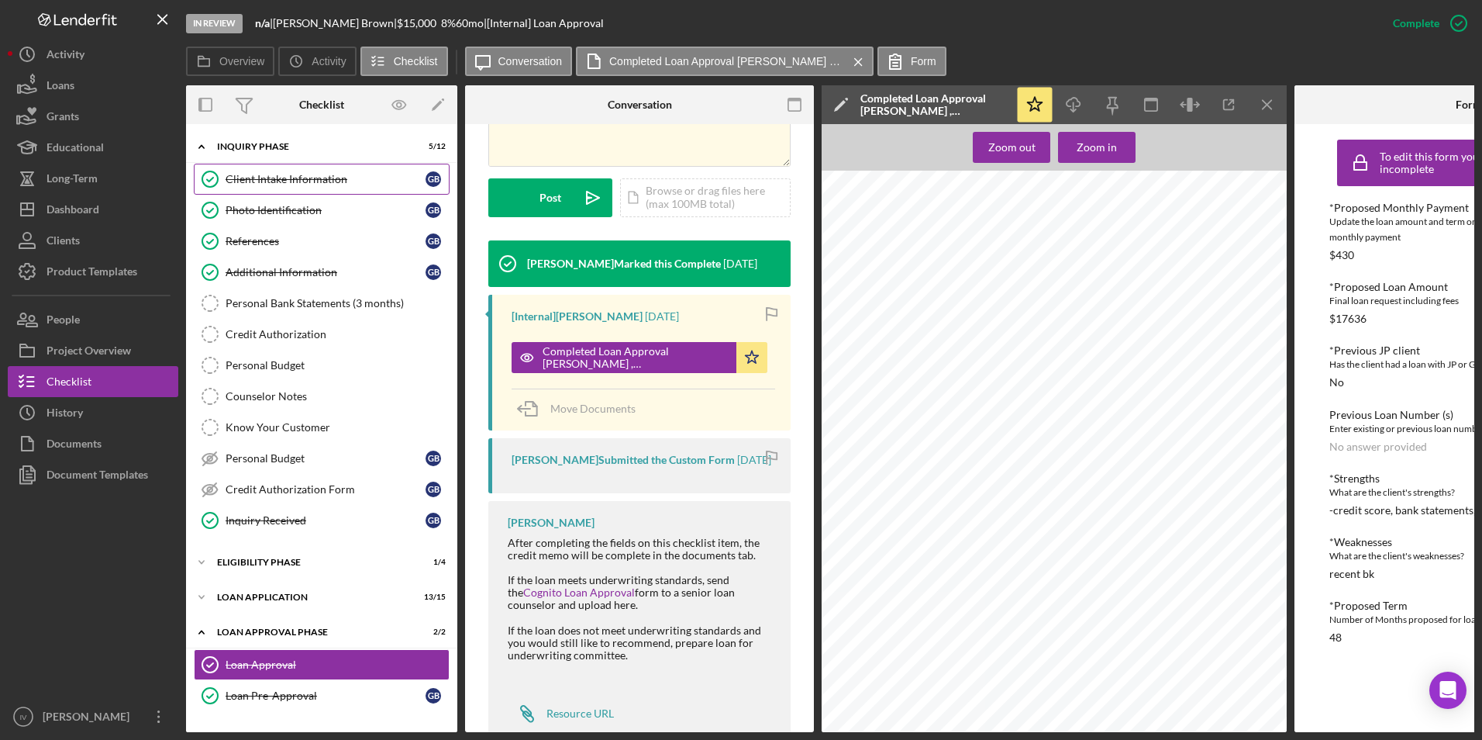
click at [267, 185] on div "Client Intake Information" at bounding box center [326, 179] width 200 height 12
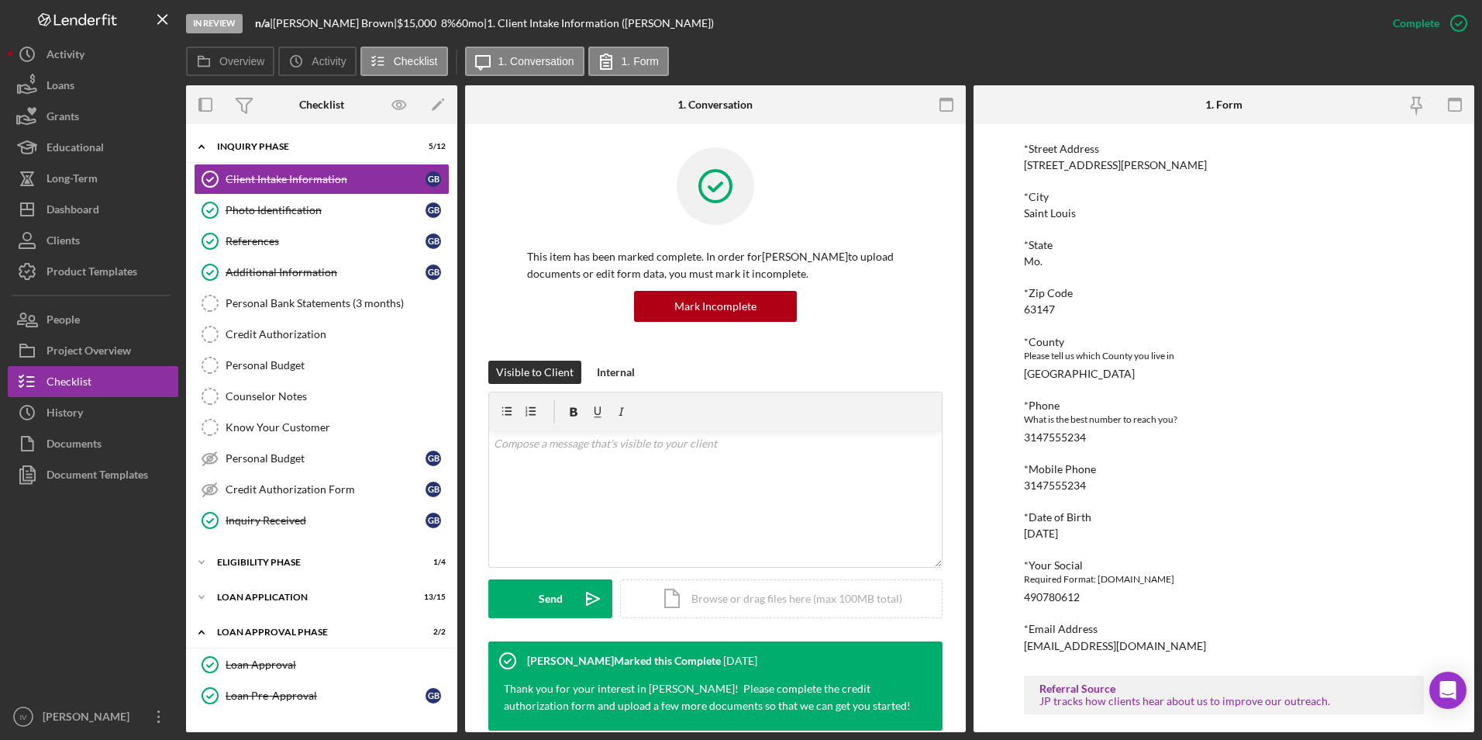
scroll to position [155, 0]
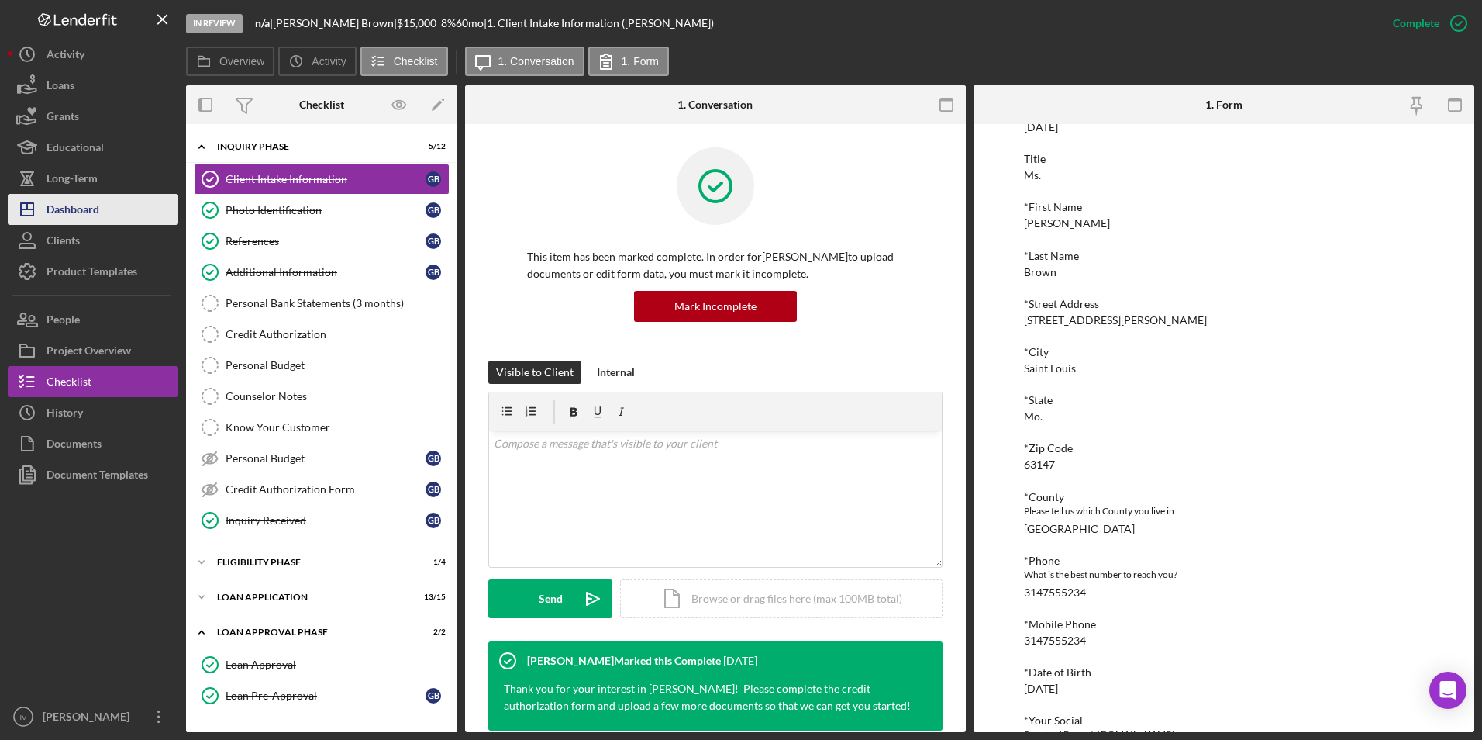
drag, startPoint x: 69, startPoint y: 204, endPoint x: 86, endPoint y: 203, distance: 17.1
click at [69, 204] on div "Dashboard" at bounding box center [73, 211] width 53 height 35
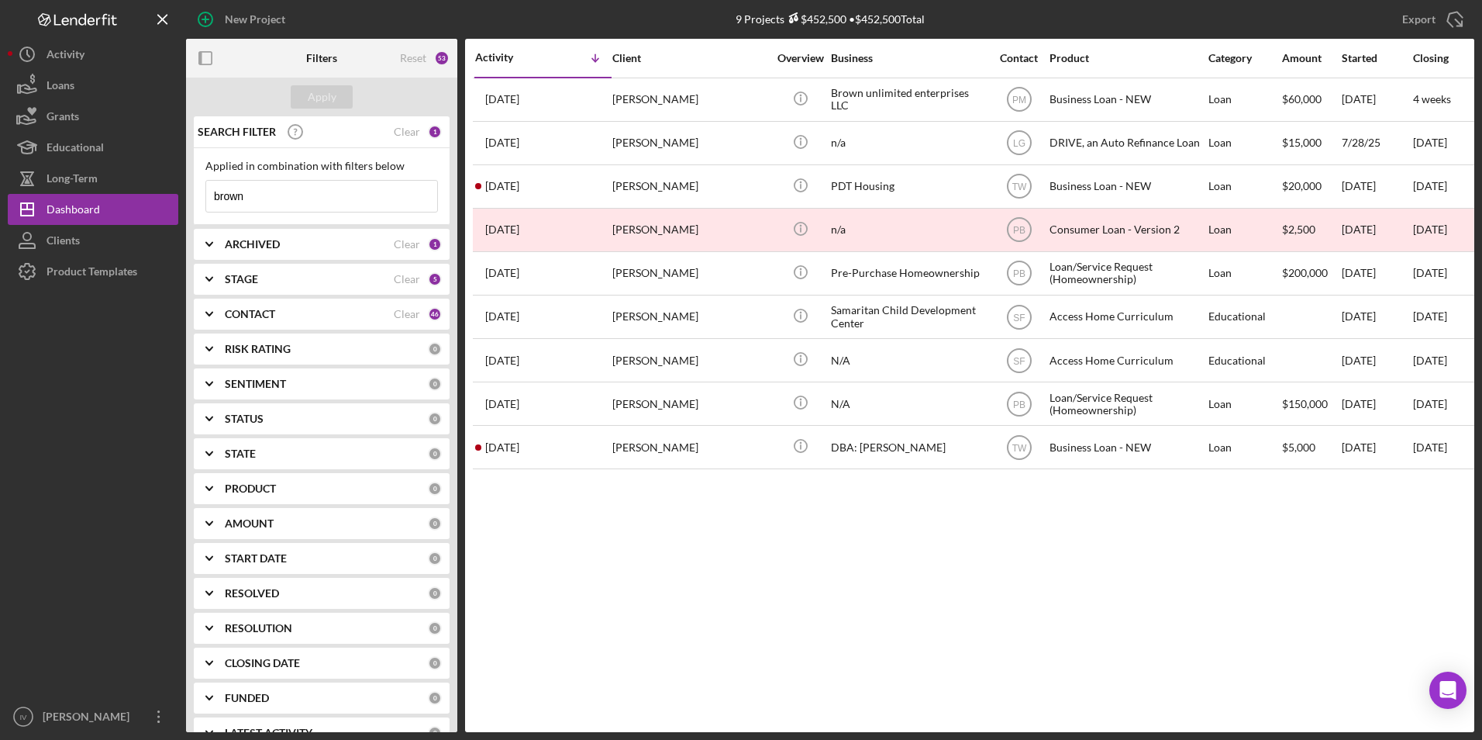
drag, startPoint x: 316, startPoint y: 199, endPoint x: 198, endPoint y: 196, distance: 117.9
click at [198, 196] on div "Applied in combination with filters below brown Icon/Menu Close" at bounding box center [322, 186] width 256 height 77
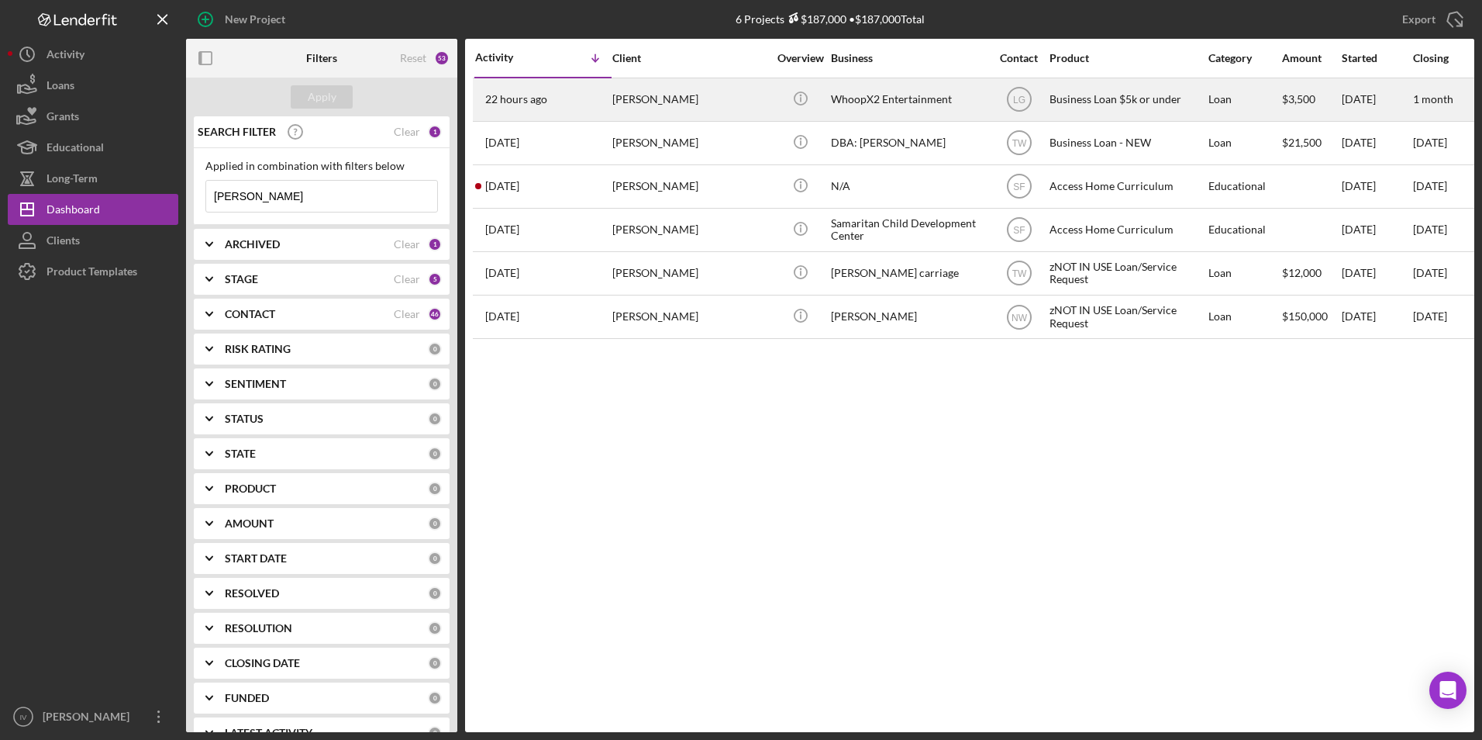
type input "[PERSON_NAME]"
click at [656, 100] on div "[PERSON_NAME]" at bounding box center [689, 99] width 155 height 41
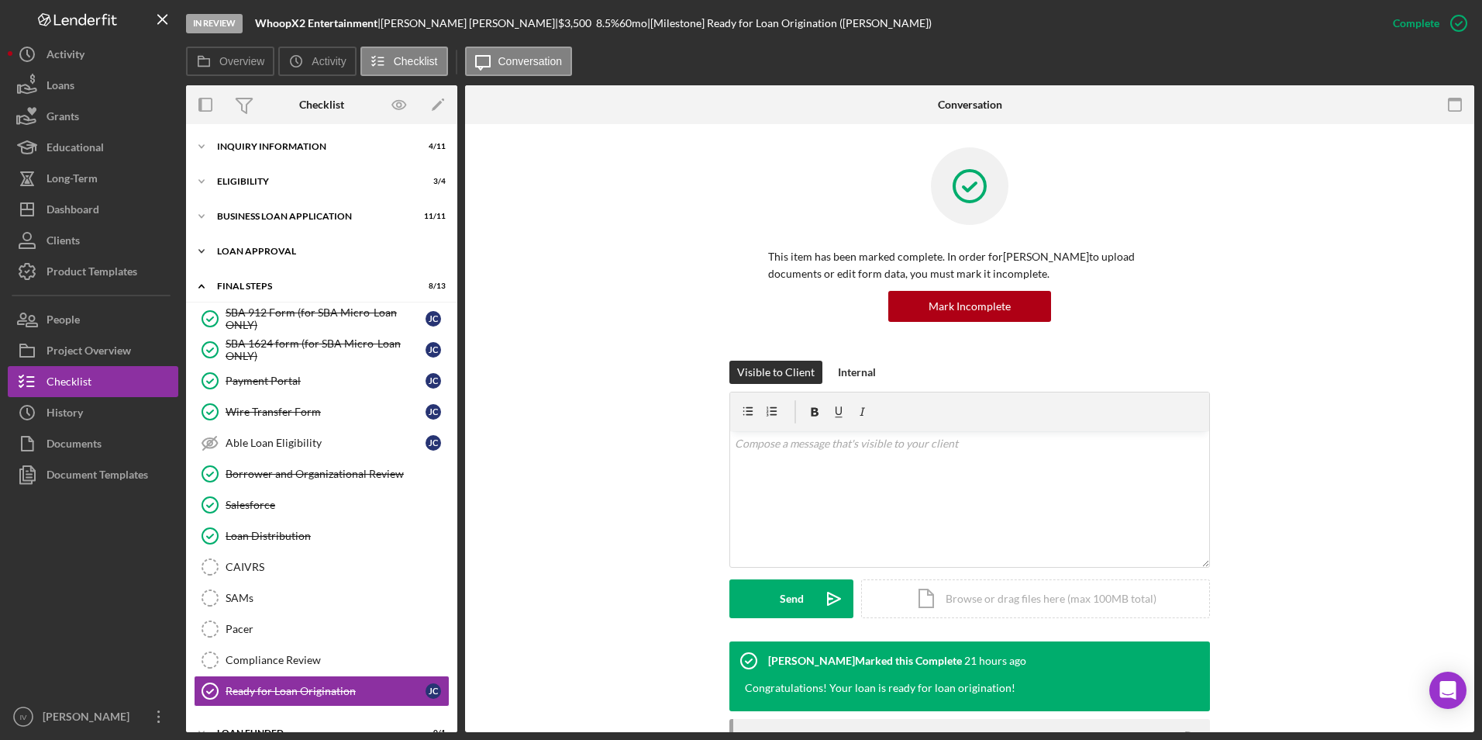
click at [288, 251] on div "Loan Approval" at bounding box center [327, 251] width 221 height 9
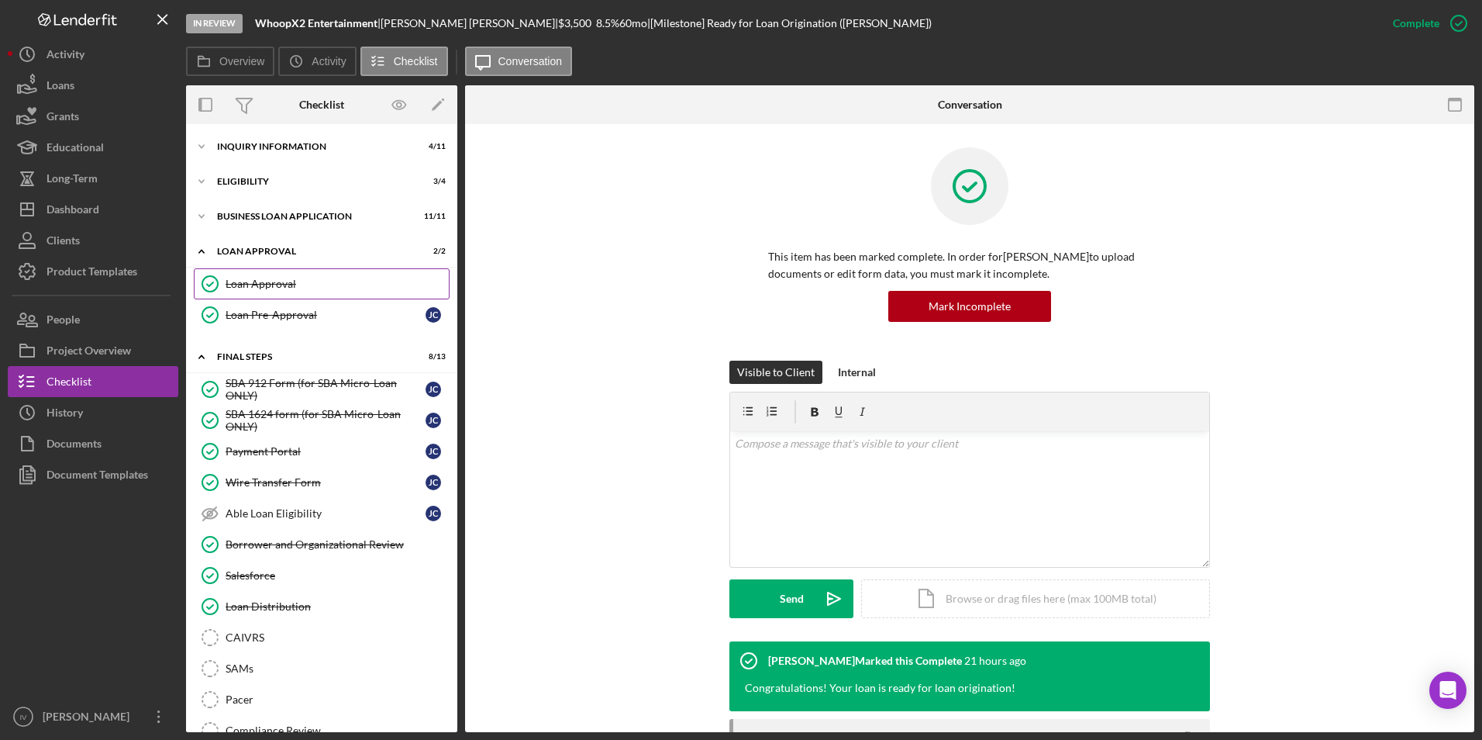
click at [283, 285] on div "Loan Approval" at bounding box center [337, 284] width 223 height 12
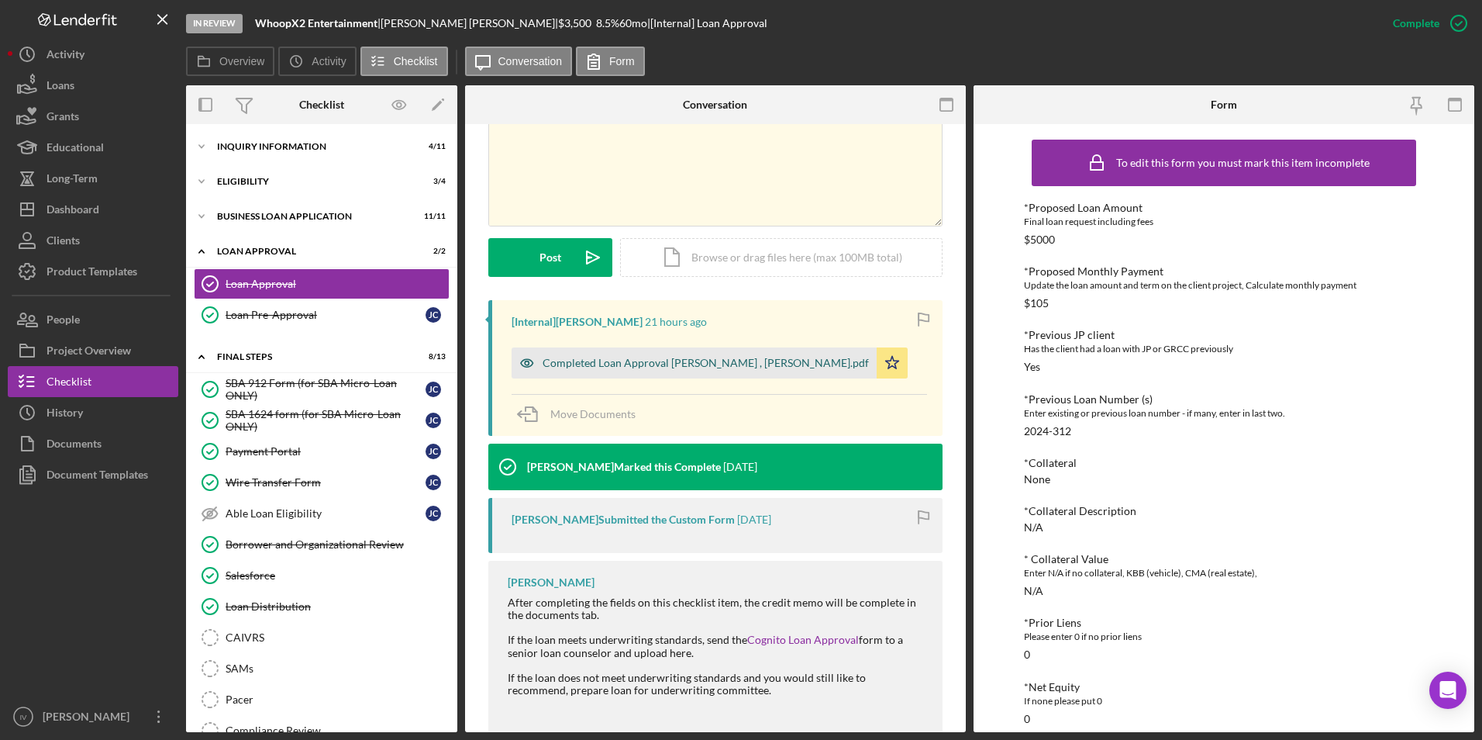
click at [730, 364] on div "Completed Loan Approval [PERSON_NAME] , [PERSON_NAME].pdf" at bounding box center [706, 363] width 326 height 12
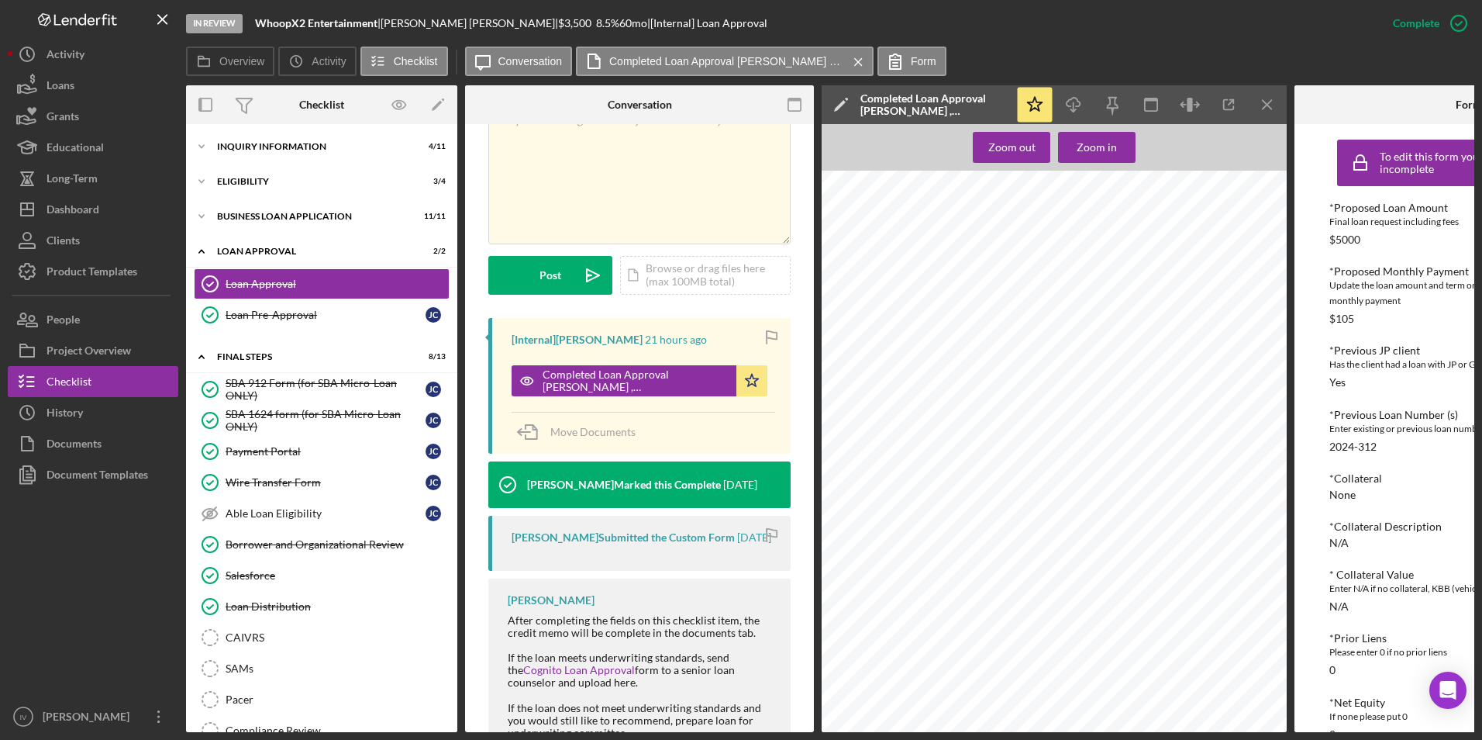
scroll to position [1446, 0]
click at [210, 257] on icon "Icon/Expander" at bounding box center [201, 251] width 31 height 31
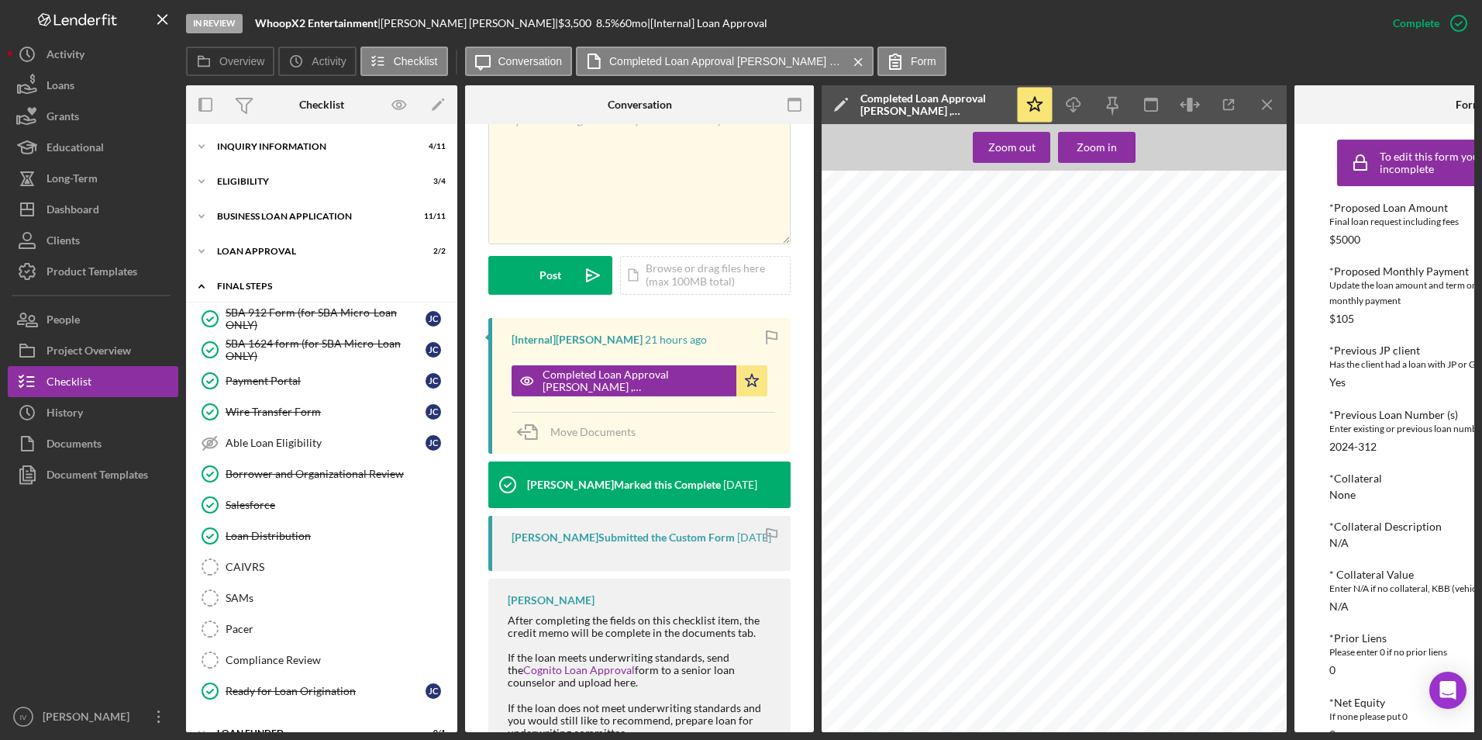
click at [203, 289] on icon "Icon/Expander" at bounding box center [201, 286] width 31 height 31
